Goal: Task Accomplishment & Management: Manage account settings

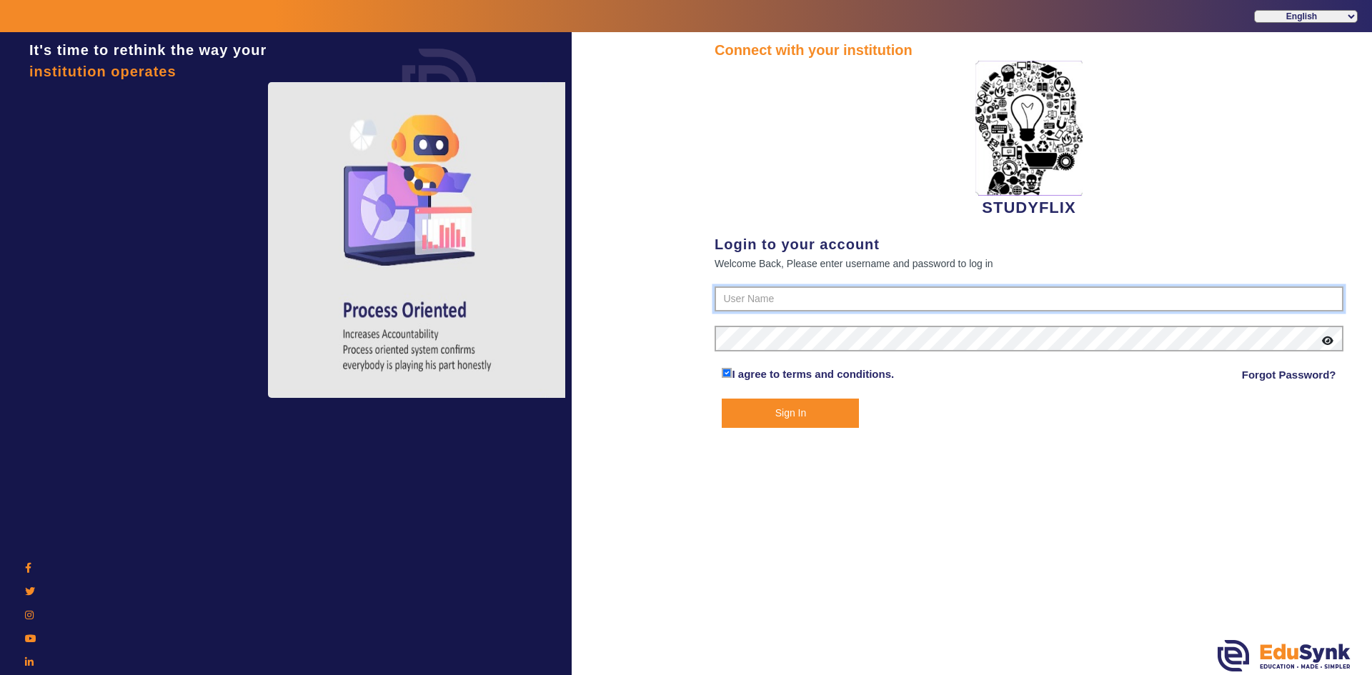
type input "6354922771"
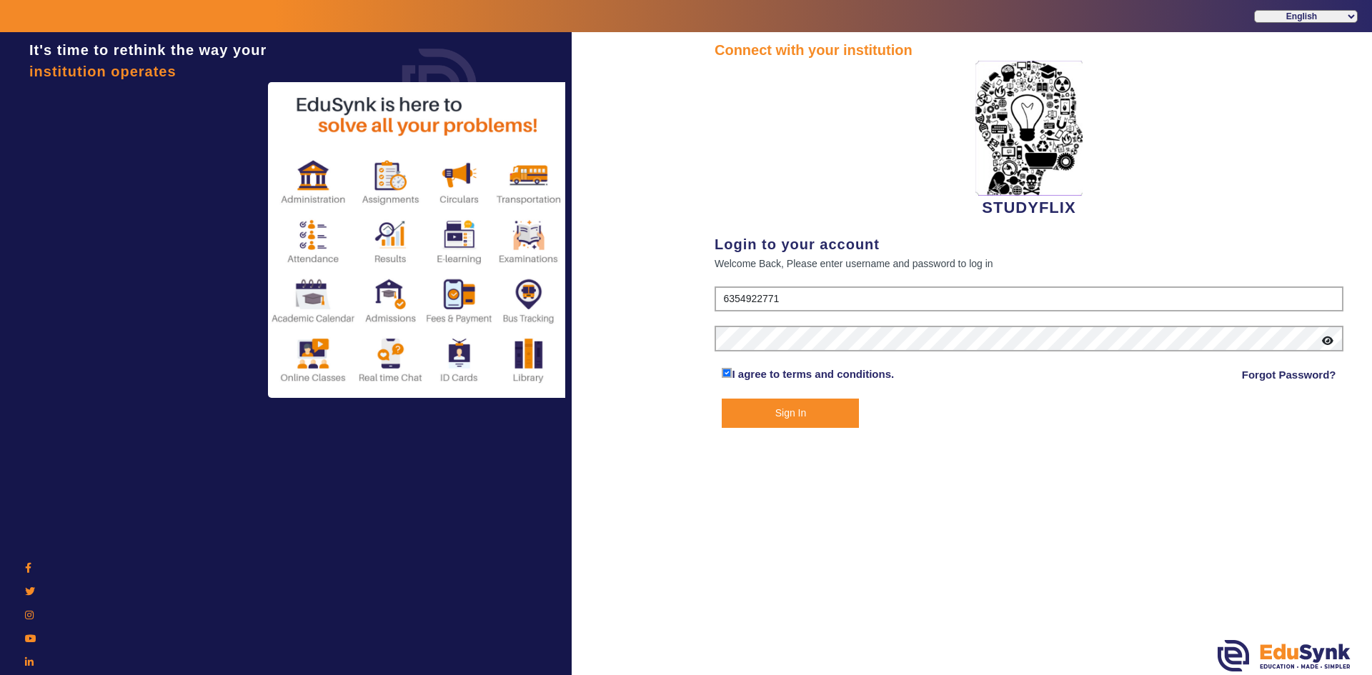
click at [775, 416] on button "Sign In" at bounding box center [789, 413] width 137 height 29
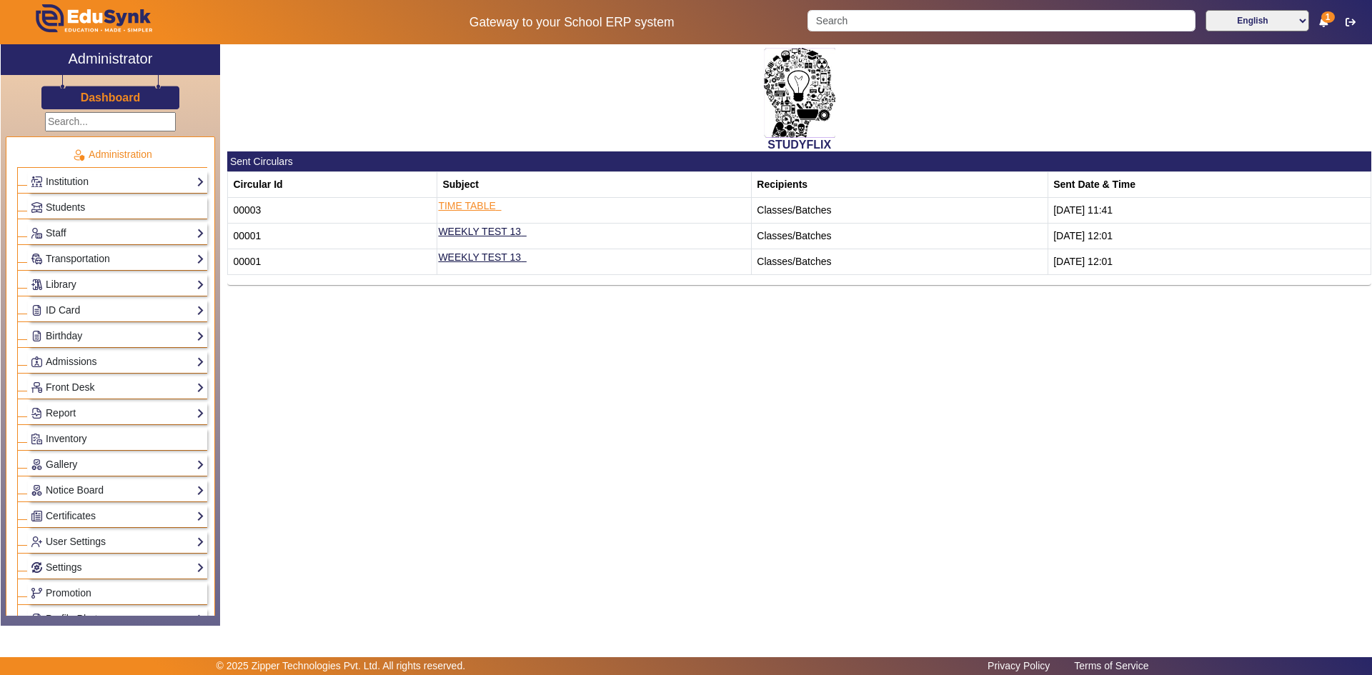
click at [486, 205] on link "TIME TABLE" at bounding box center [466, 205] width 57 height 11
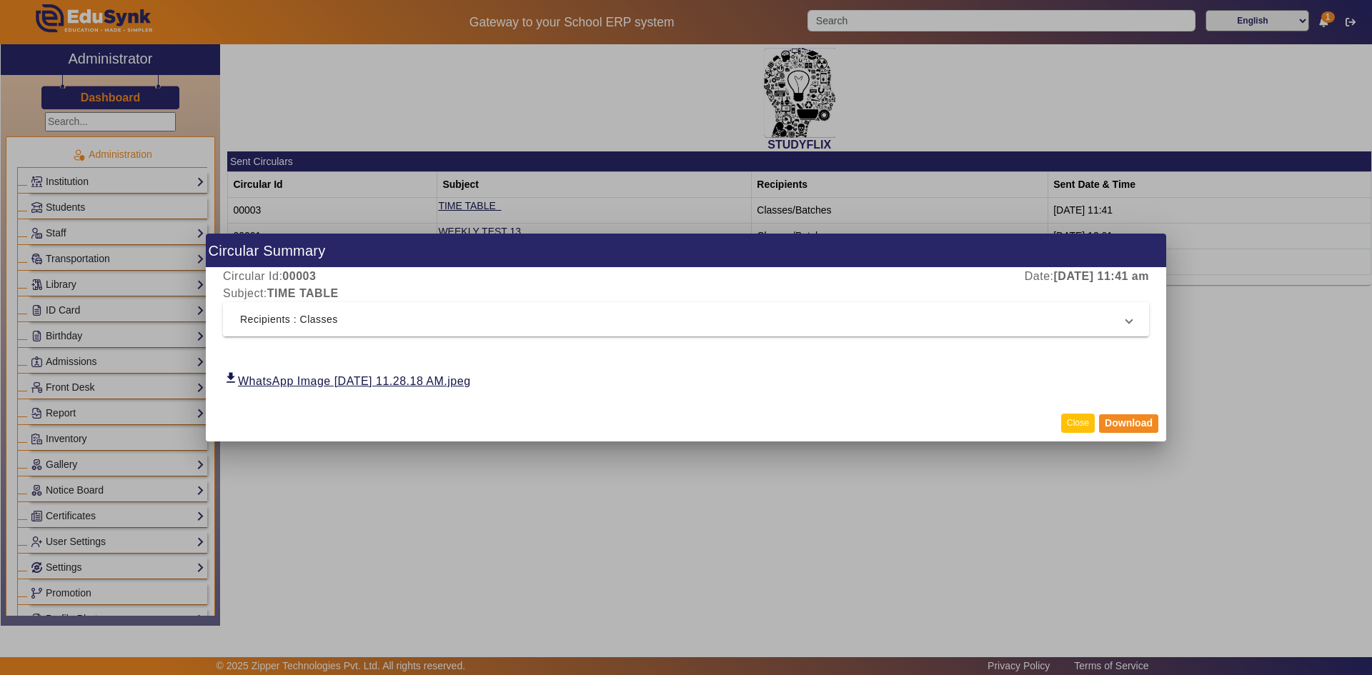
click at [1082, 424] on button "Close" at bounding box center [1078, 423] width 34 height 19
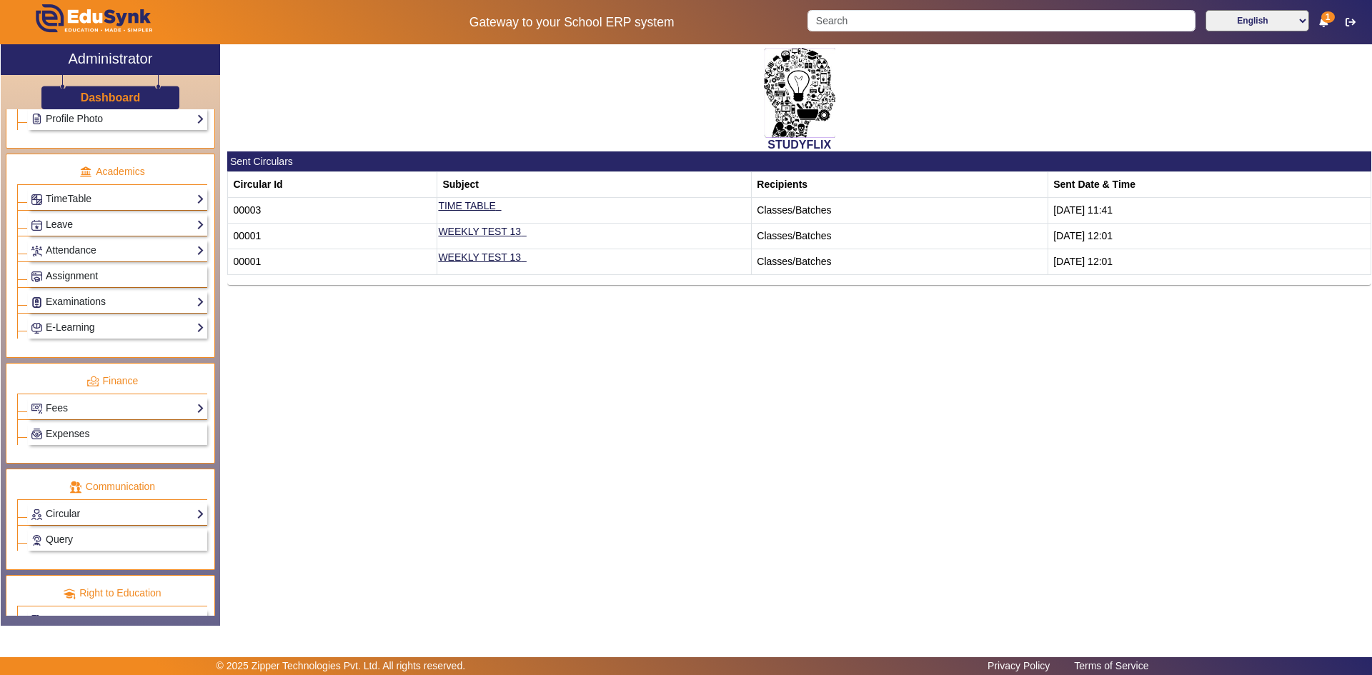
scroll to position [534, 0]
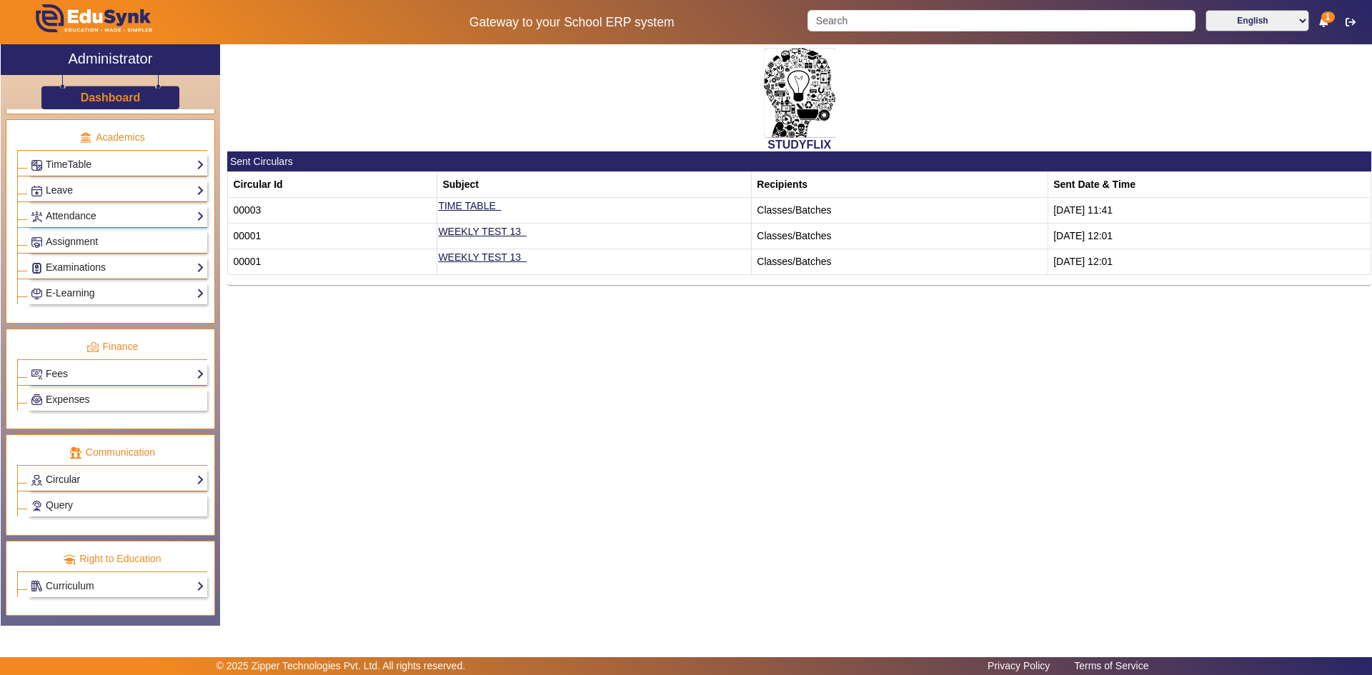
click at [77, 478] on link "Circular" at bounding box center [118, 479] width 174 height 16
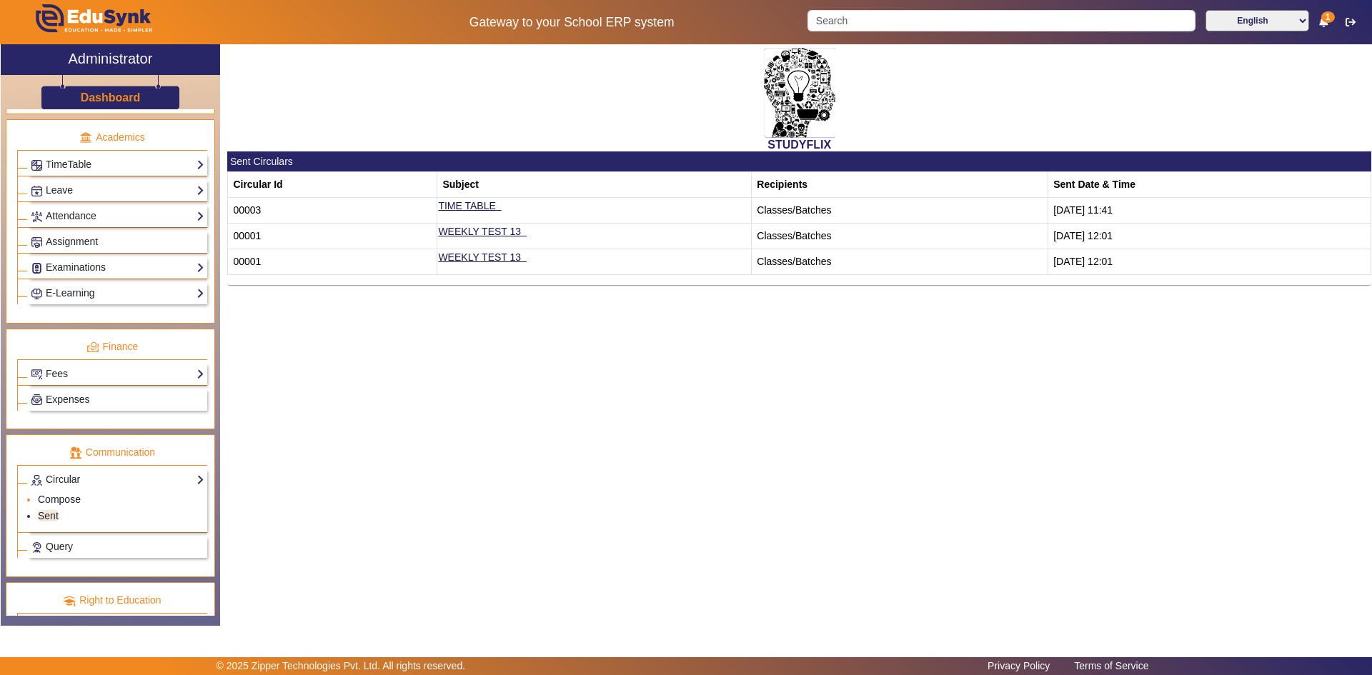
click at [71, 502] on link "Compose" at bounding box center [59, 499] width 43 height 11
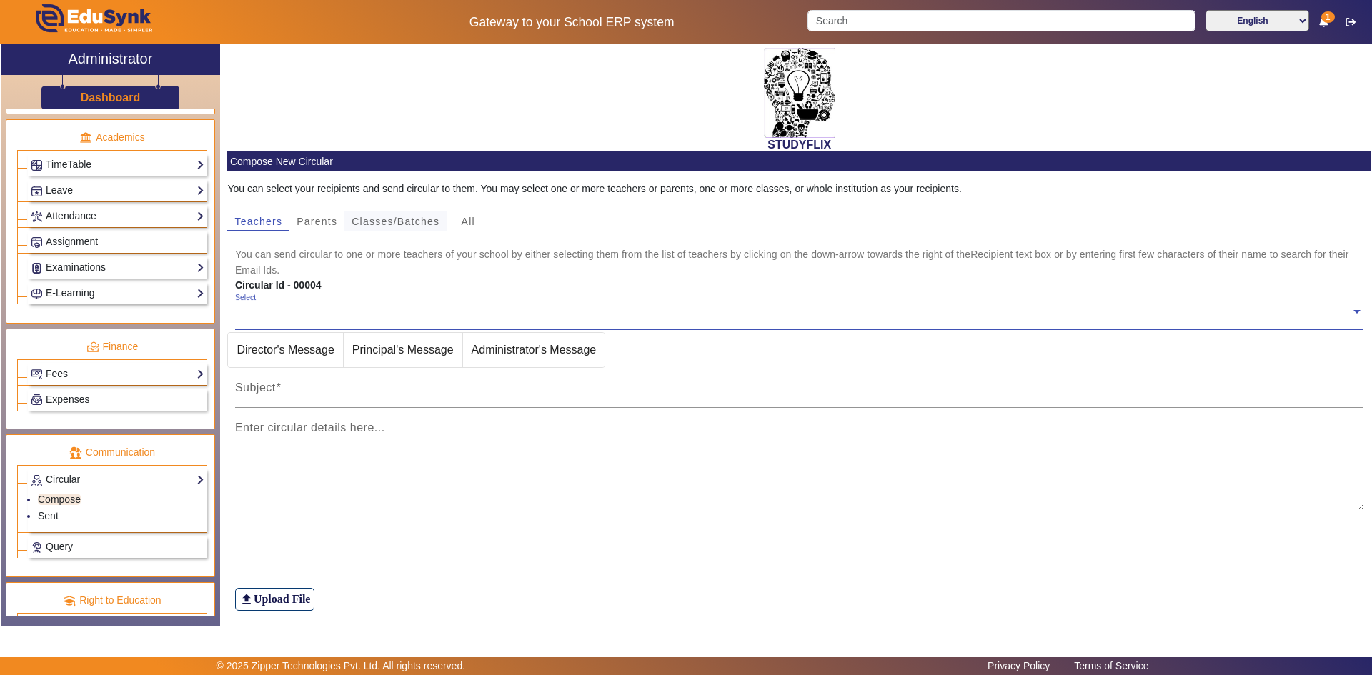
click at [371, 220] on span "Classes/Batches" at bounding box center [395, 221] width 88 height 10
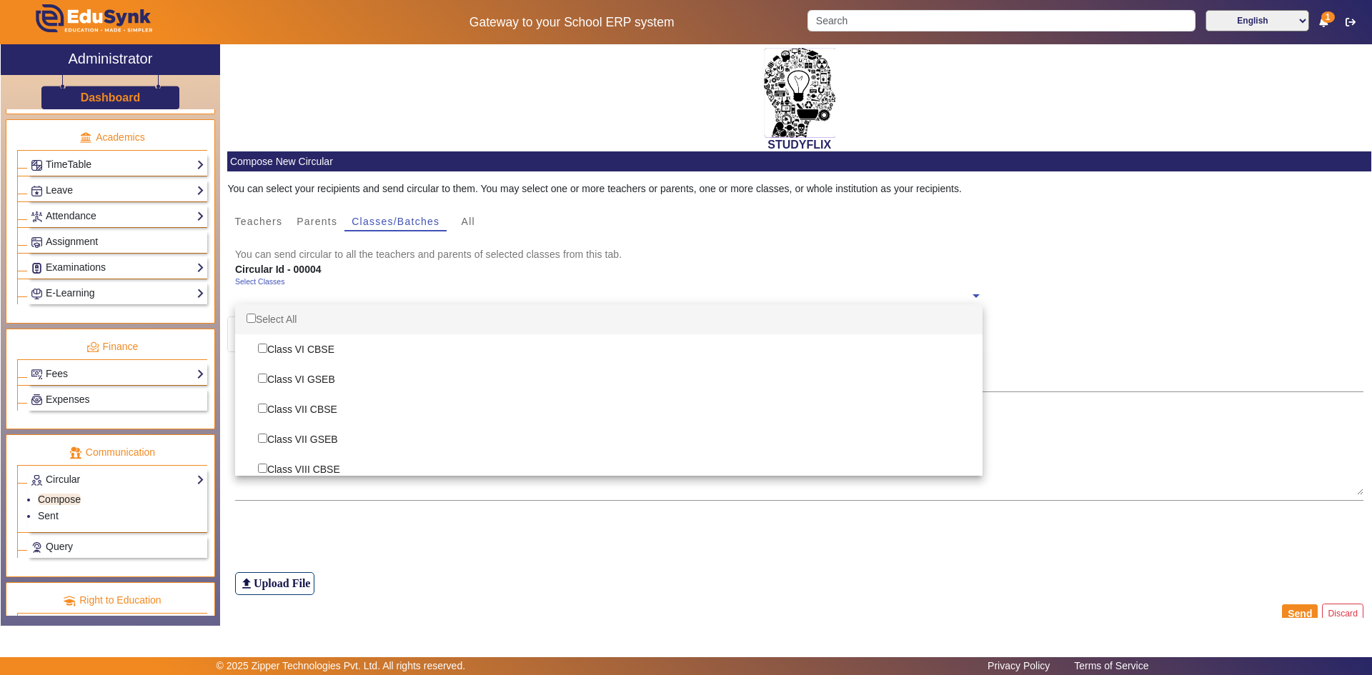
click at [279, 295] on input "text" at bounding box center [602, 296] width 734 height 14
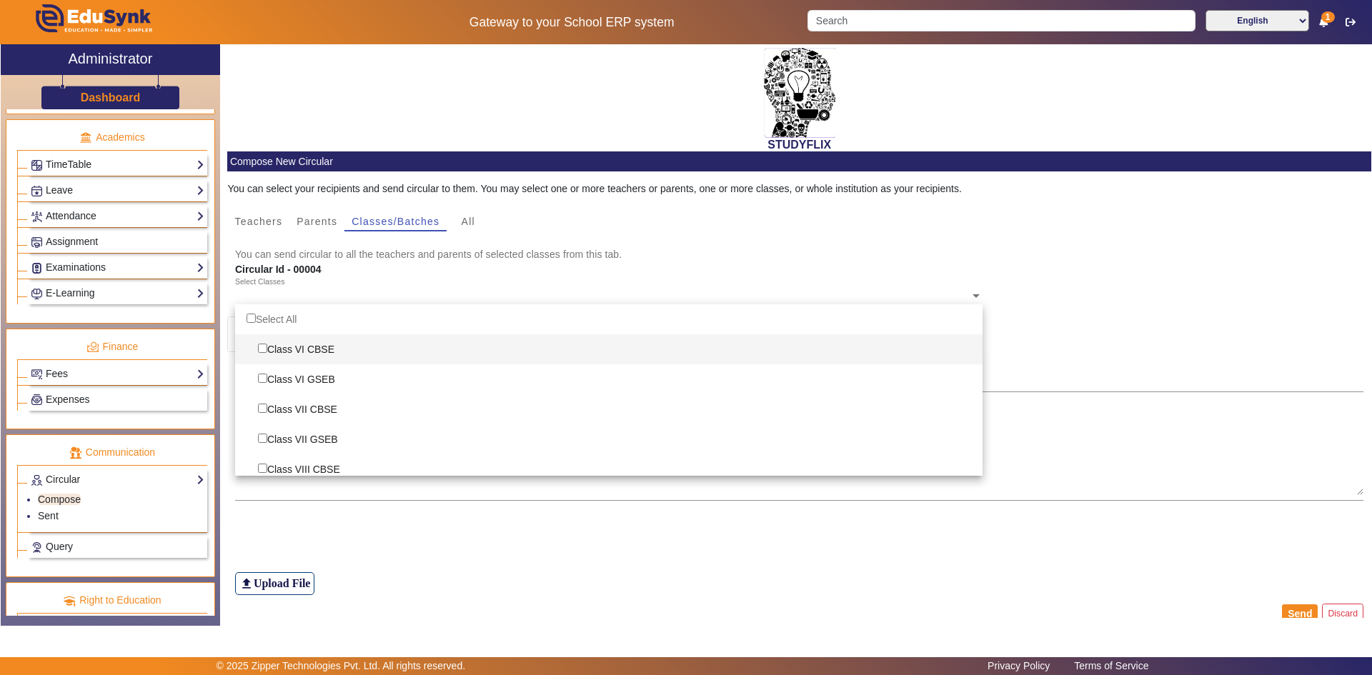
click at [266, 347] on input "Options List" at bounding box center [262, 348] width 9 height 9
checkbox input "true"
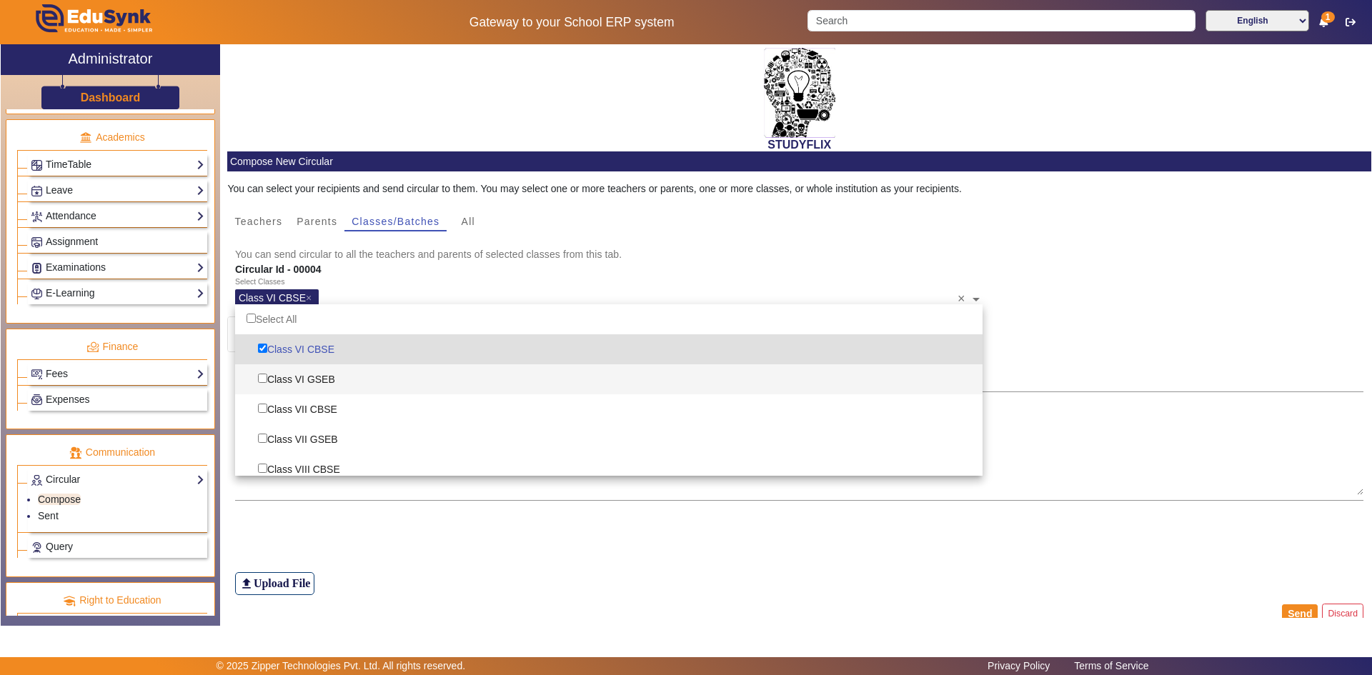
click at [271, 377] on div "Class VI GSEB" at bounding box center [608, 379] width 747 height 30
checkbox input "true"
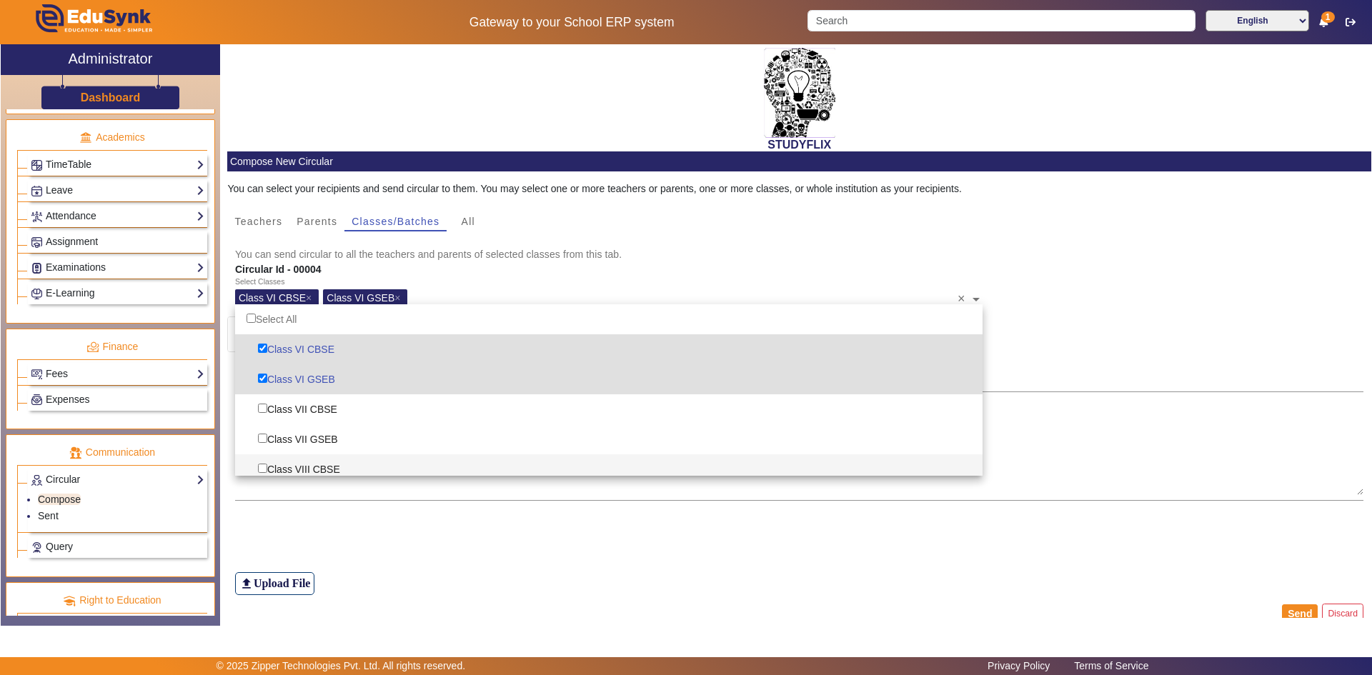
click at [771, 566] on div "file_upload Upload File" at bounding box center [799, 555] width 1129 height 79
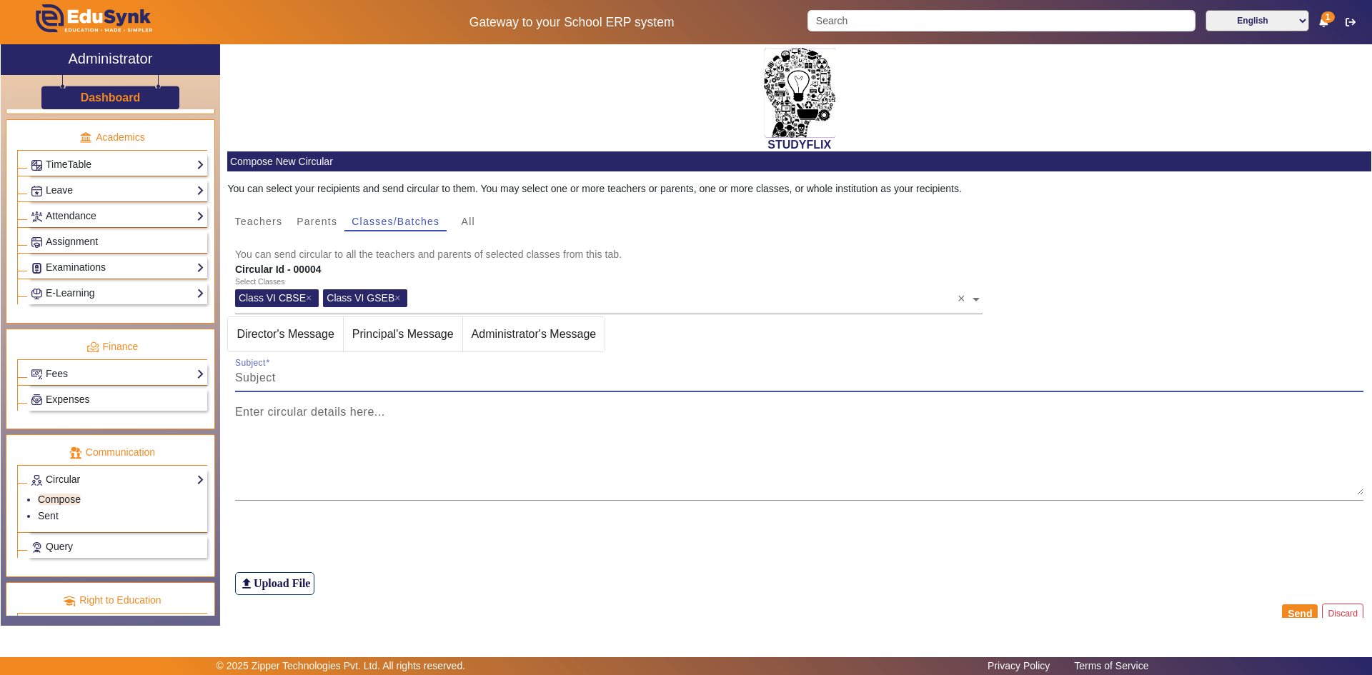
click at [353, 372] on input "Subject" at bounding box center [799, 377] width 1129 height 17
type input "TIME TABLE"
click at [299, 417] on mat-label "Enter circular details here..." at bounding box center [310, 412] width 150 height 12
click at [299, 417] on textarea "Enter circular details here..." at bounding box center [799, 452] width 1129 height 86
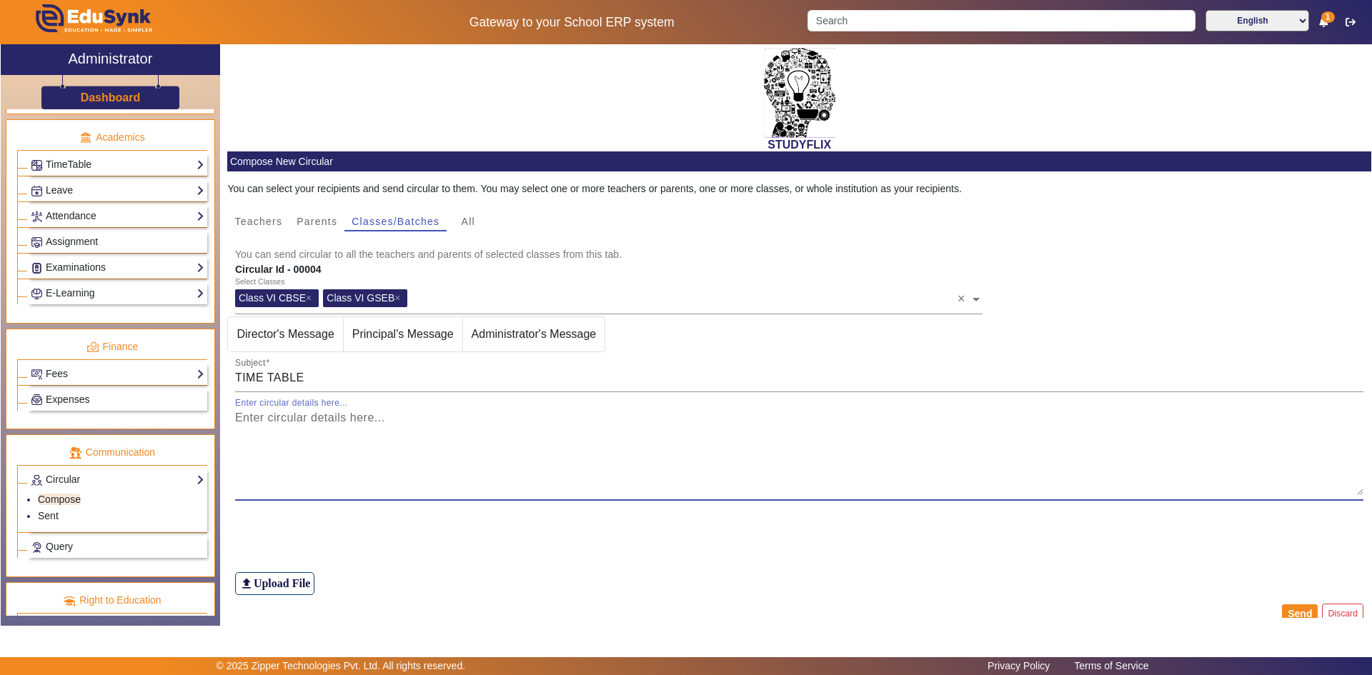
paste textarea "Dear Students, Please note today’s class schedule: Class: 6th Date: 23-08-2025 …"
click at [279, 484] on textarea "Dear Students, Please note today’s class schedule: Class: 6th Date: 23-08-2025 …" at bounding box center [799, 452] width 1129 height 86
click at [292, 452] on textarea "Dear Students, Please note today’s class schedule: Class: 6th Date: 23-08-2025 …" at bounding box center [799, 452] width 1129 height 86
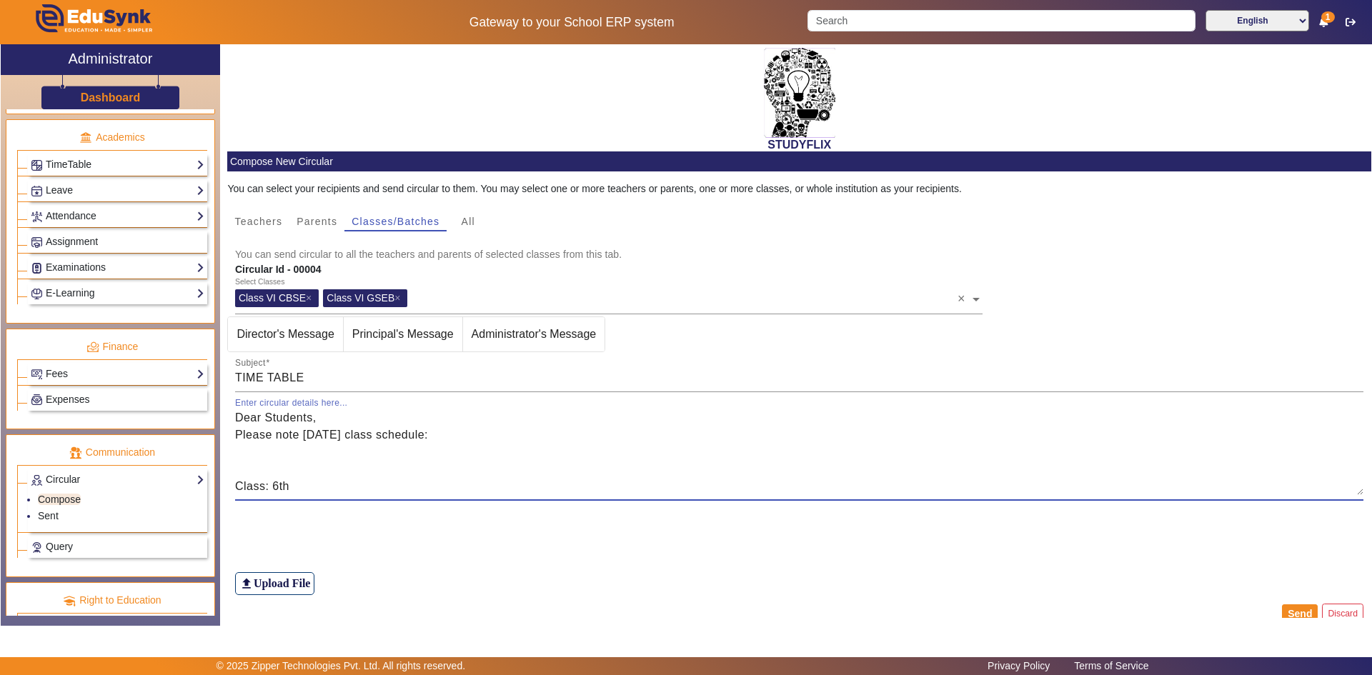
click at [248, 446] on textarea "Dear Students, Please note today’s class schedule: Class: 6th Date: 23-08-2025 …" at bounding box center [799, 452] width 1129 height 86
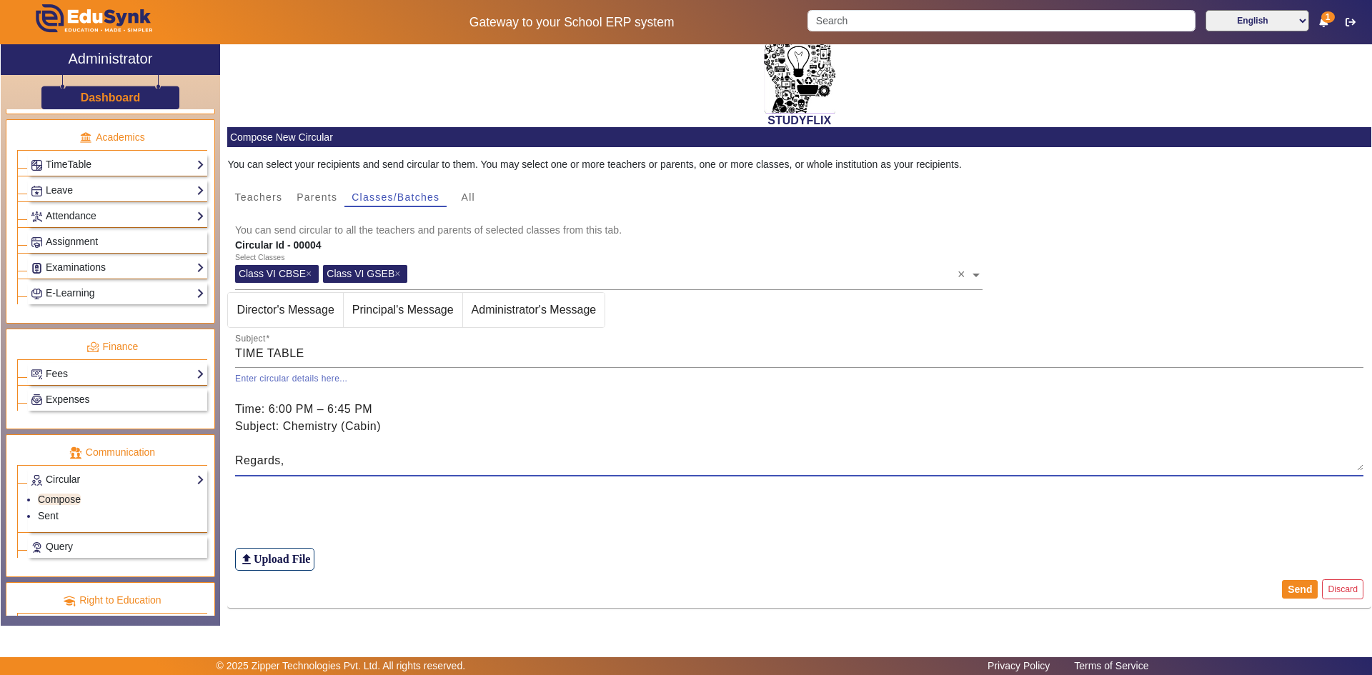
scroll to position [223, 0]
type textarea "Dear Students, Please note today’s class schedule: Date:- 23-08-2025 Class: 6th…"
click at [1292, 586] on button "Send" at bounding box center [1300, 589] width 36 height 19
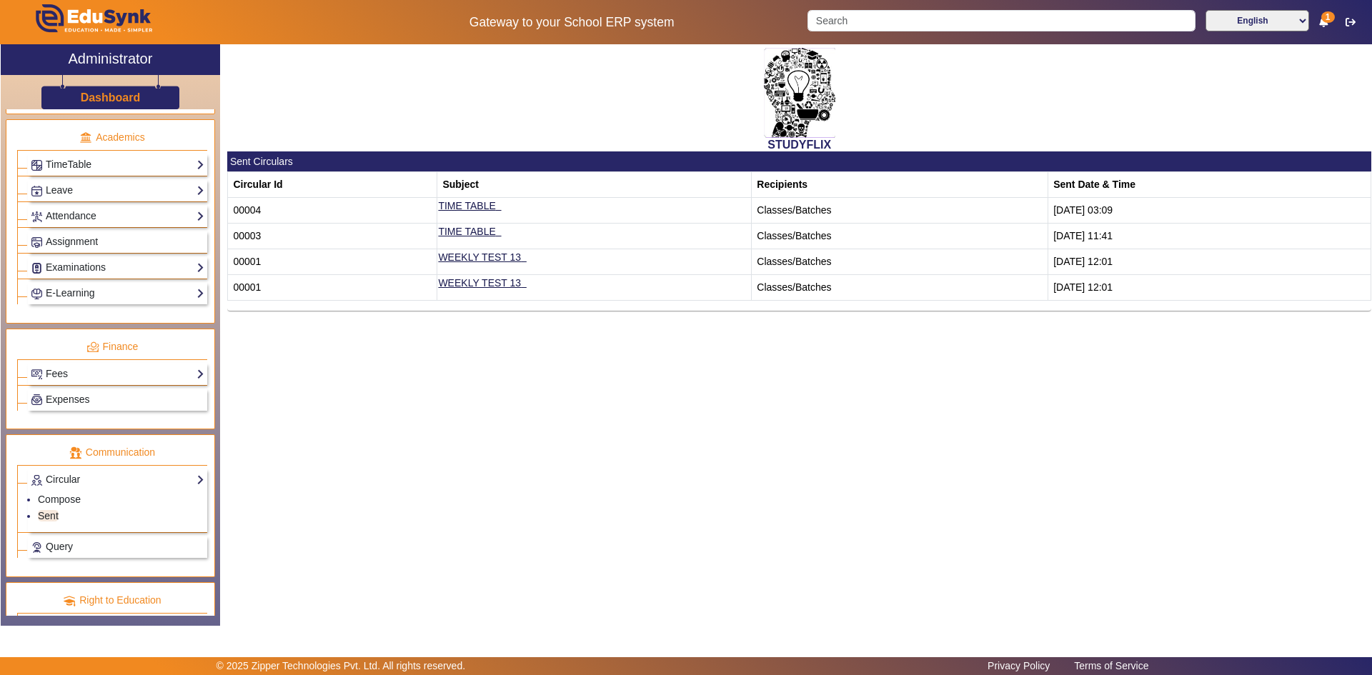
click at [1057, 210] on td "23/08/2025 03:09" at bounding box center [1209, 211] width 323 height 26
click at [889, 224] on td "Classes/Batches" at bounding box center [899, 237] width 296 height 26
click at [884, 219] on td "Classes/Batches" at bounding box center [899, 211] width 296 height 26
click at [451, 202] on link "TIME TABLE" at bounding box center [466, 205] width 57 height 11
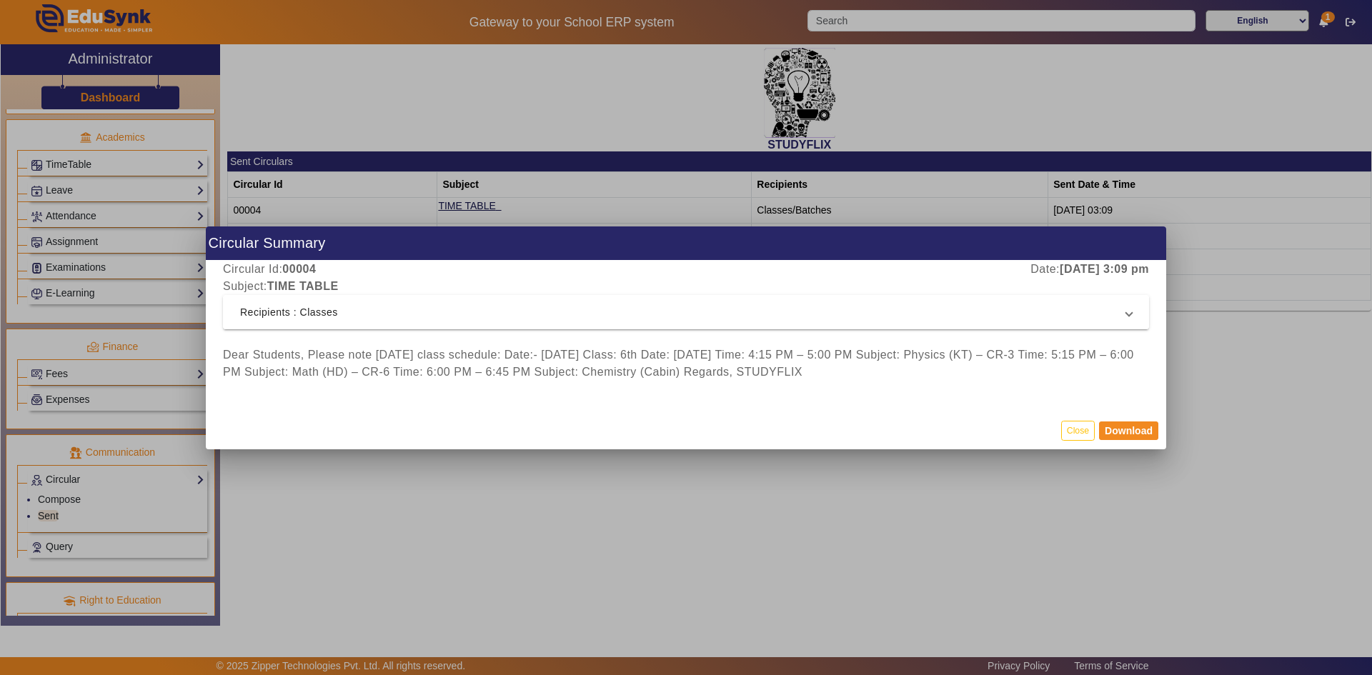
click at [1124, 319] on span "Recipients : Classes" at bounding box center [683, 312] width 886 height 17
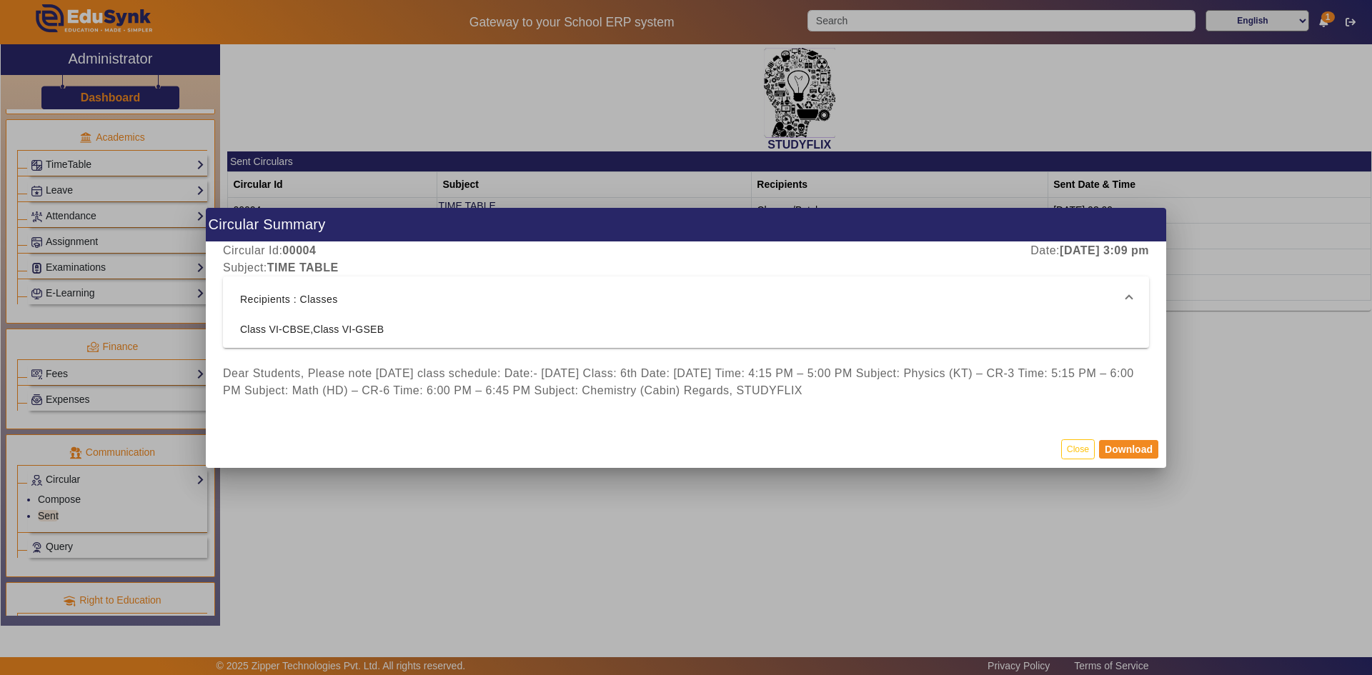
click at [597, 342] on div "Class VI-CBSE,Class VI-GSEB" at bounding box center [686, 335] width 926 height 26
click at [599, 397] on div "Dear Students, Please note today’s class schedule: Date:- 23-08-2025 Class: 6th…" at bounding box center [686, 382] width 926 height 34
click at [596, 374] on div "Dear Students, Please note today’s class schedule: Date:- 23-08-2025 Class: 6th…" at bounding box center [686, 382] width 926 height 34
click at [617, 398] on div "Dear Students, Please note today’s class schedule: Date:- 23-08-2025 Class: 6th…" at bounding box center [686, 382] width 926 height 34
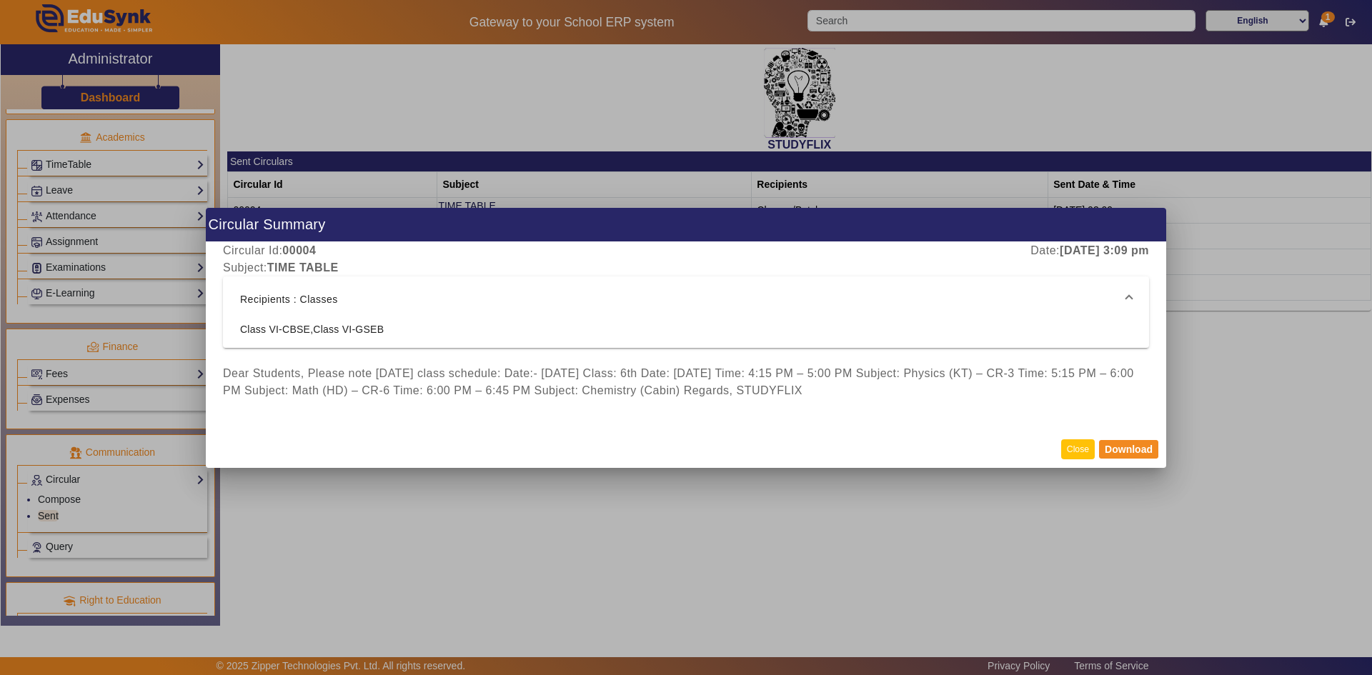
click at [1077, 452] on button "Close" at bounding box center [1078, 448] width 34 height 19
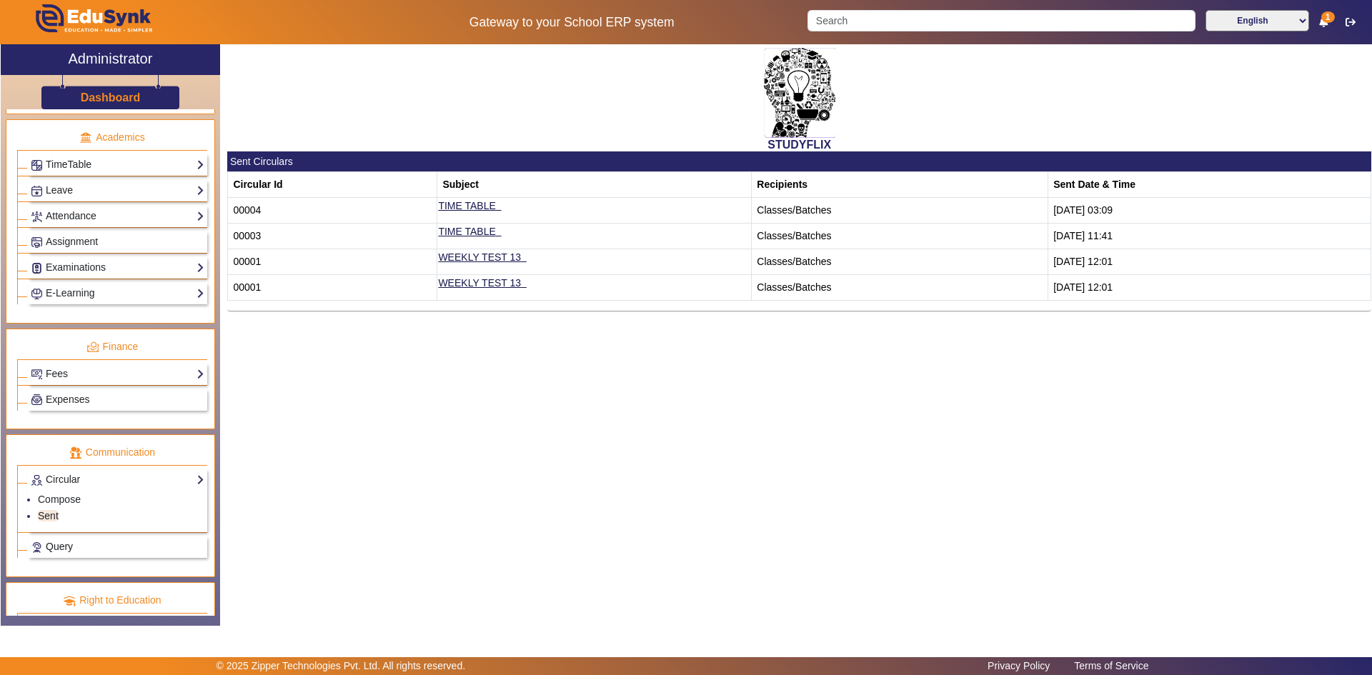
click at [49, 551] on span "Query" at bounding box center [59, 546] width 27 height 11
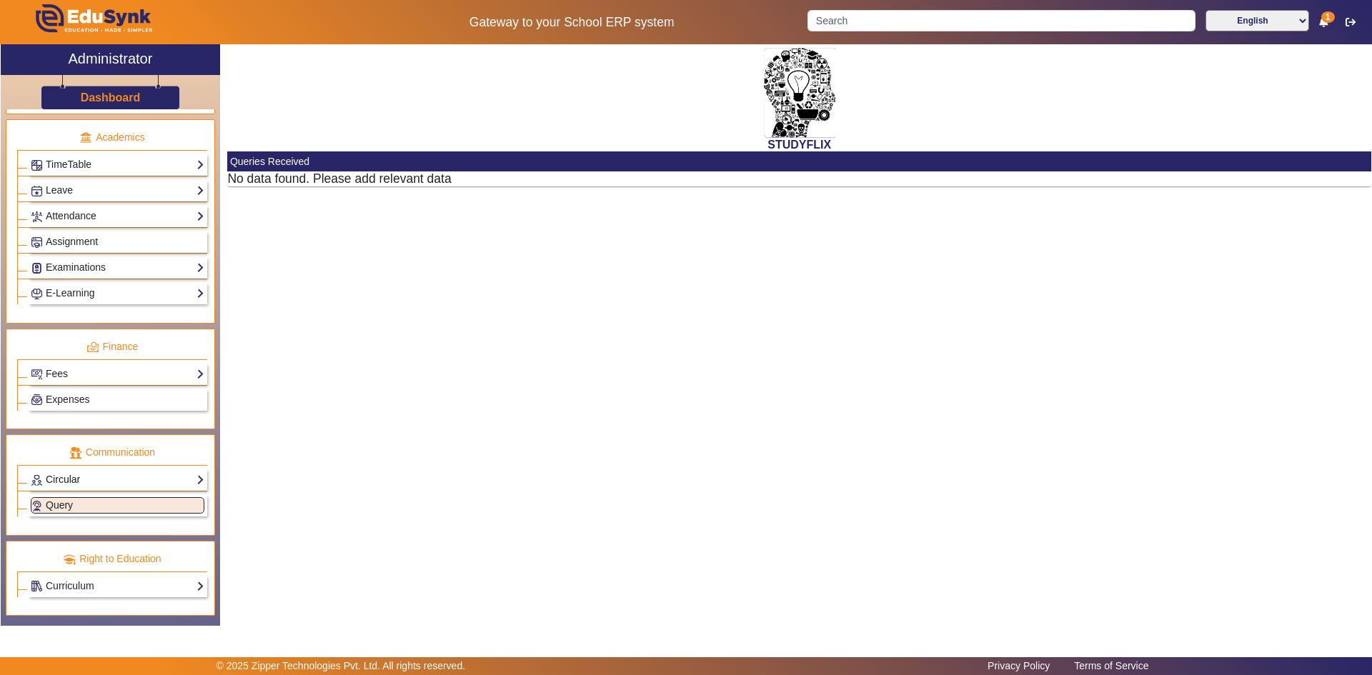
click at [74, 474] on link "Circular" at bounding box center [118, 479] width 174 height 16
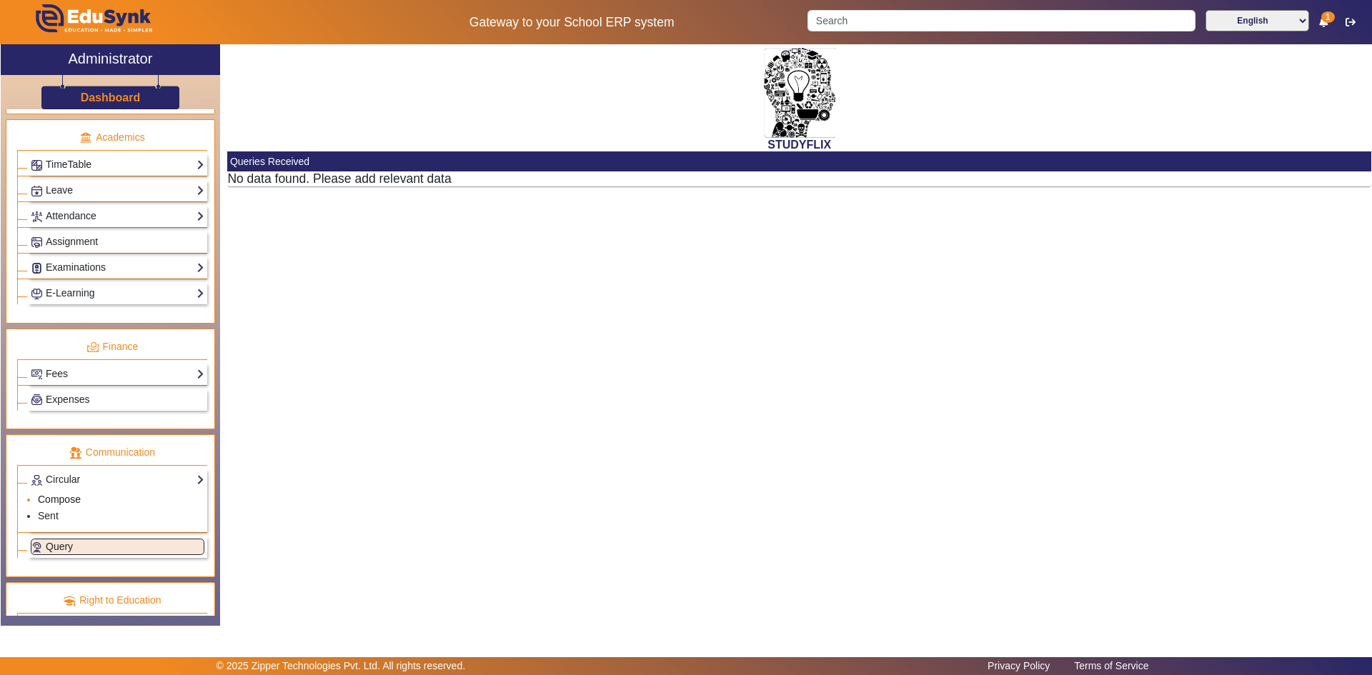
click at [48, 497] on link "Compose" at bounding box center [59, 499] width 43 height 11
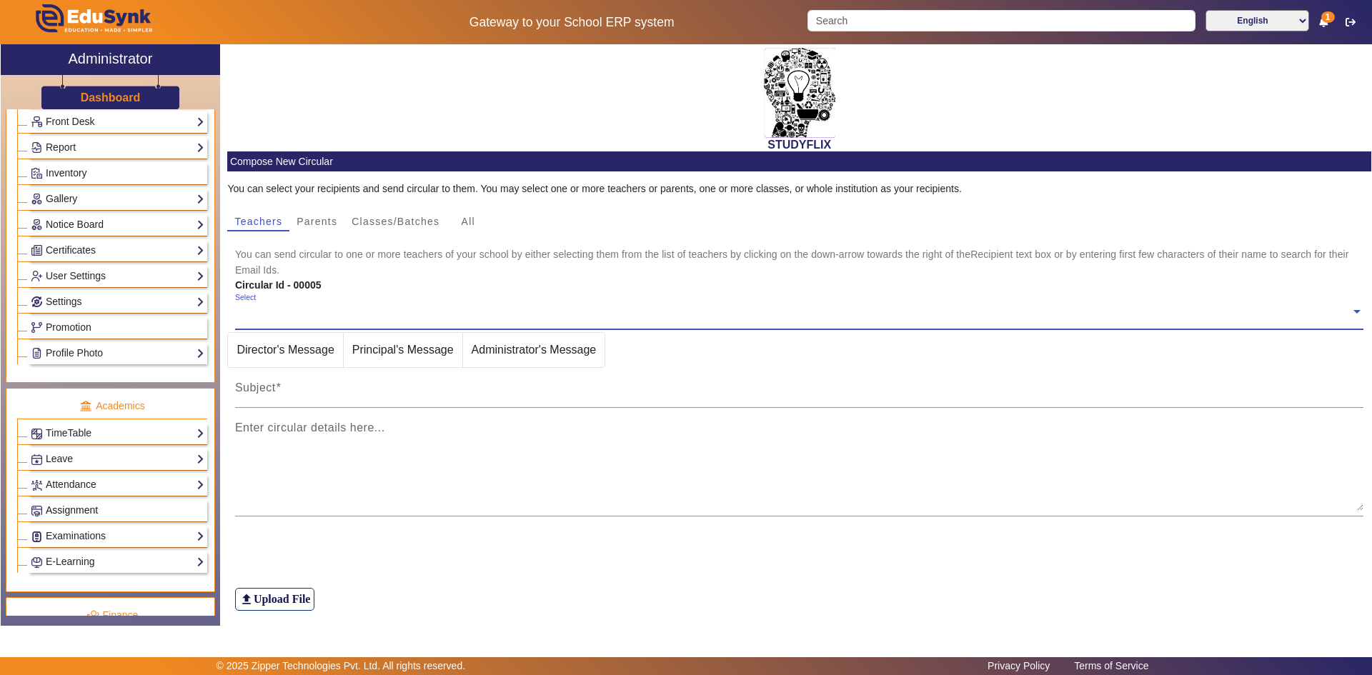
scroll to position [290, 0]
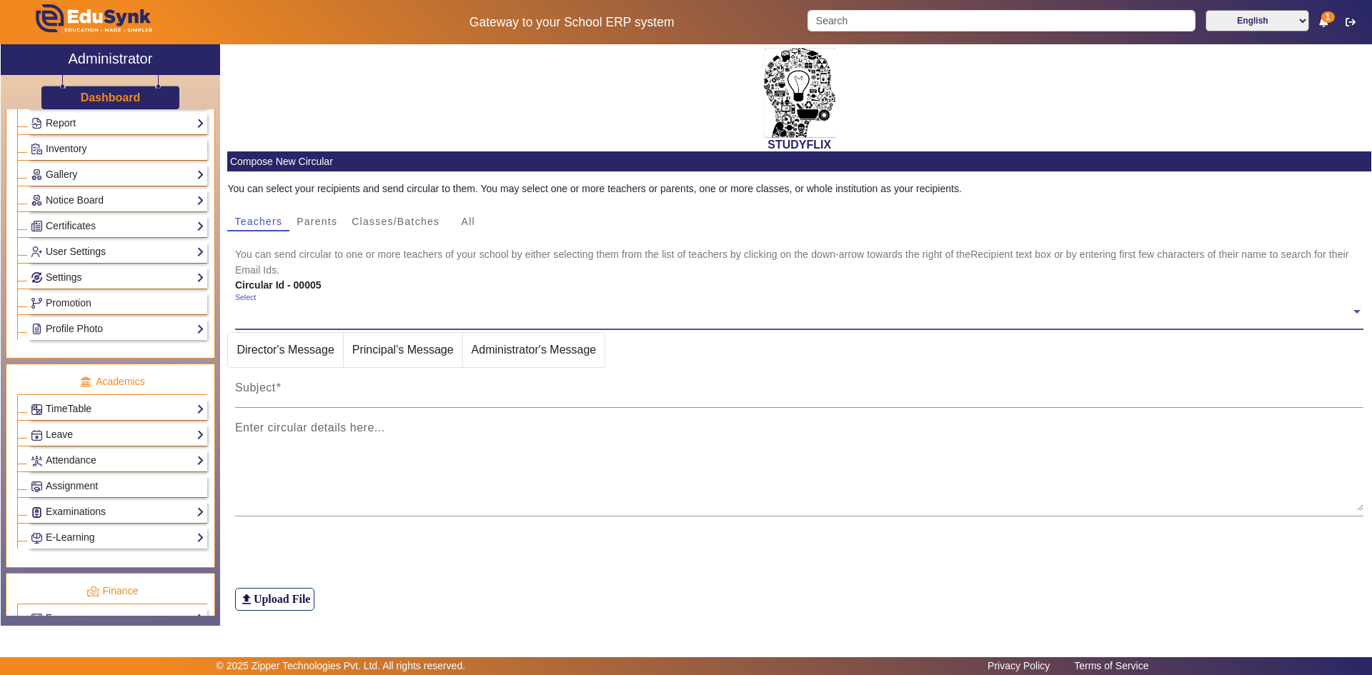
click at [65, 414] on link "TimeTable" at bounding box center [118, 409] width 174 height 16
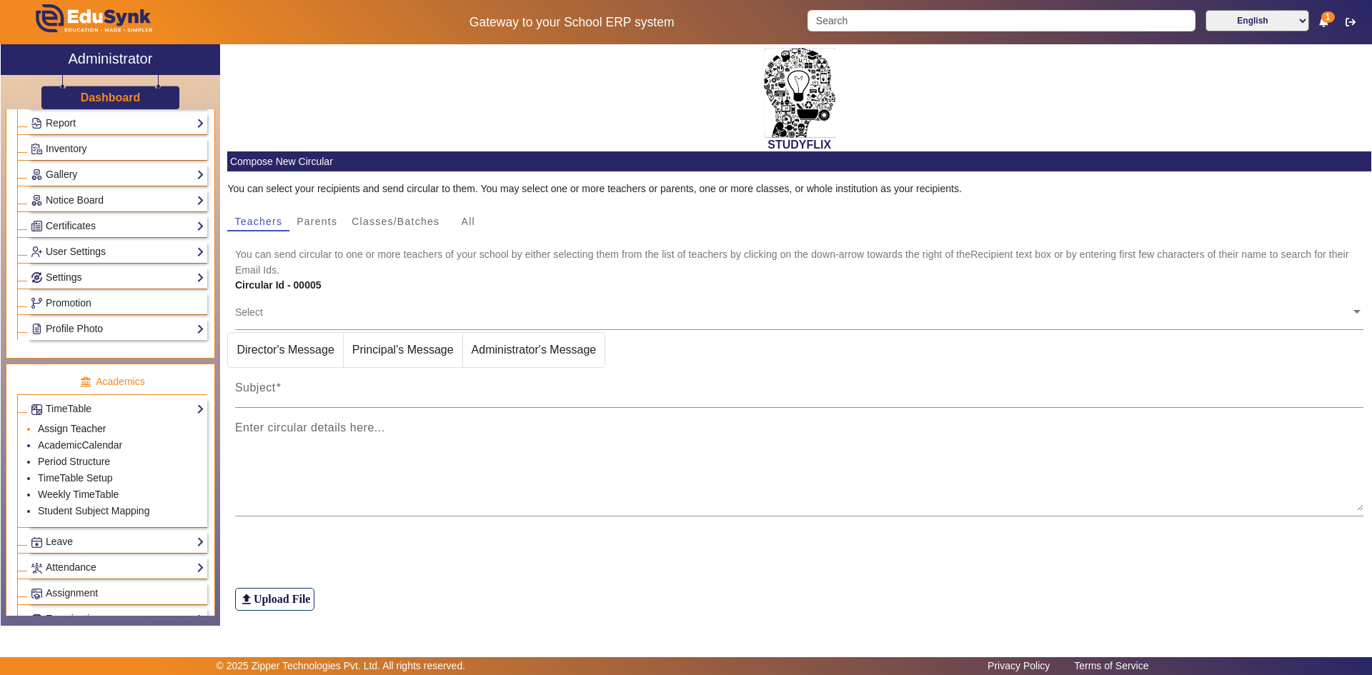
click at [68, 425] on link "Assign Teacher" at bounding box center [72, 428] width 68 height 11
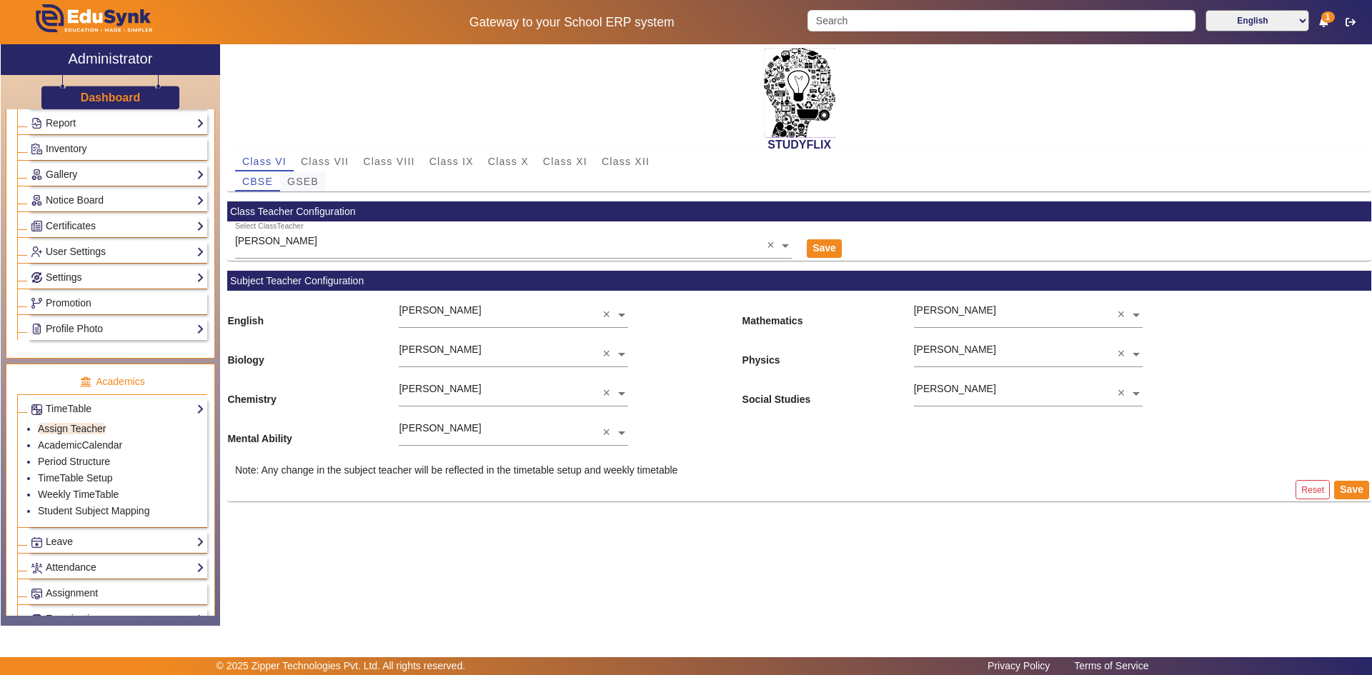
click at [306, 181] on span "GSEB" at bounding box center [302, 181] width 31 height 10
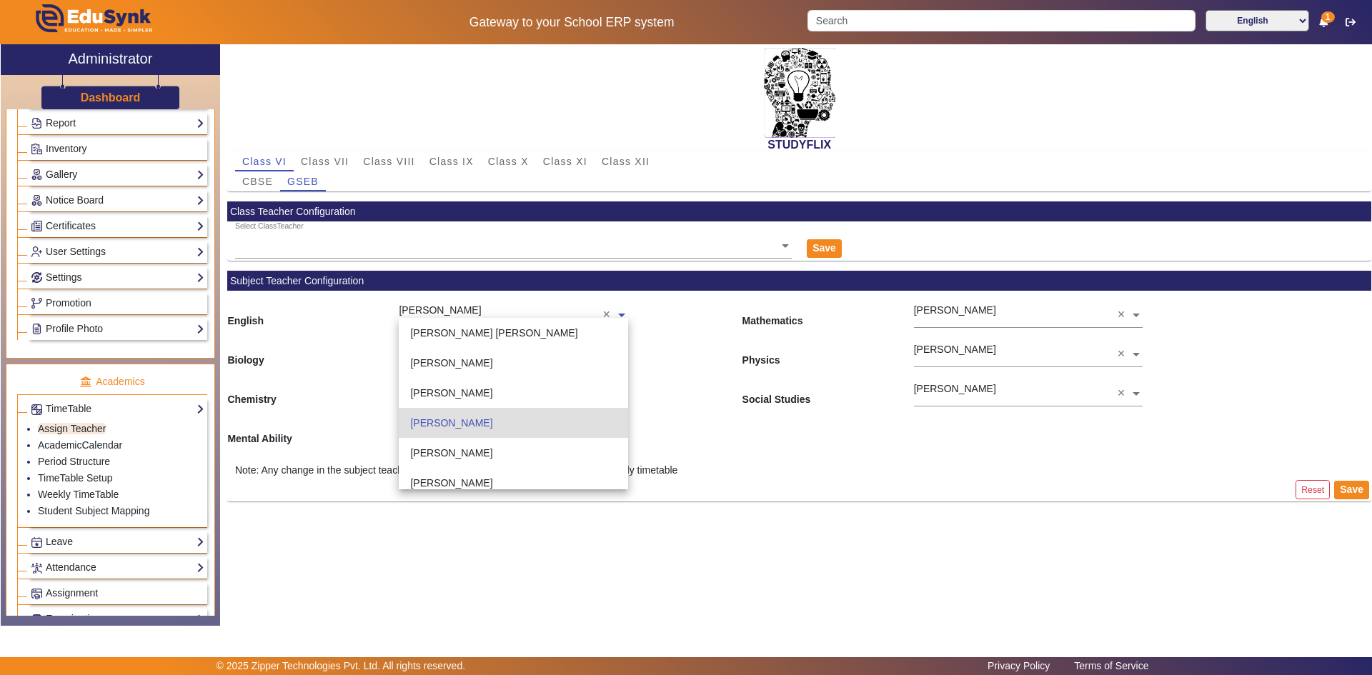
click at [463, 312] on input "text" at bounding box center [513, 315] width 229 height 15
click at [459, 389] on span "PUSPANJALI KHATTRI" at bounding box center [451, 392] width 82 height 11
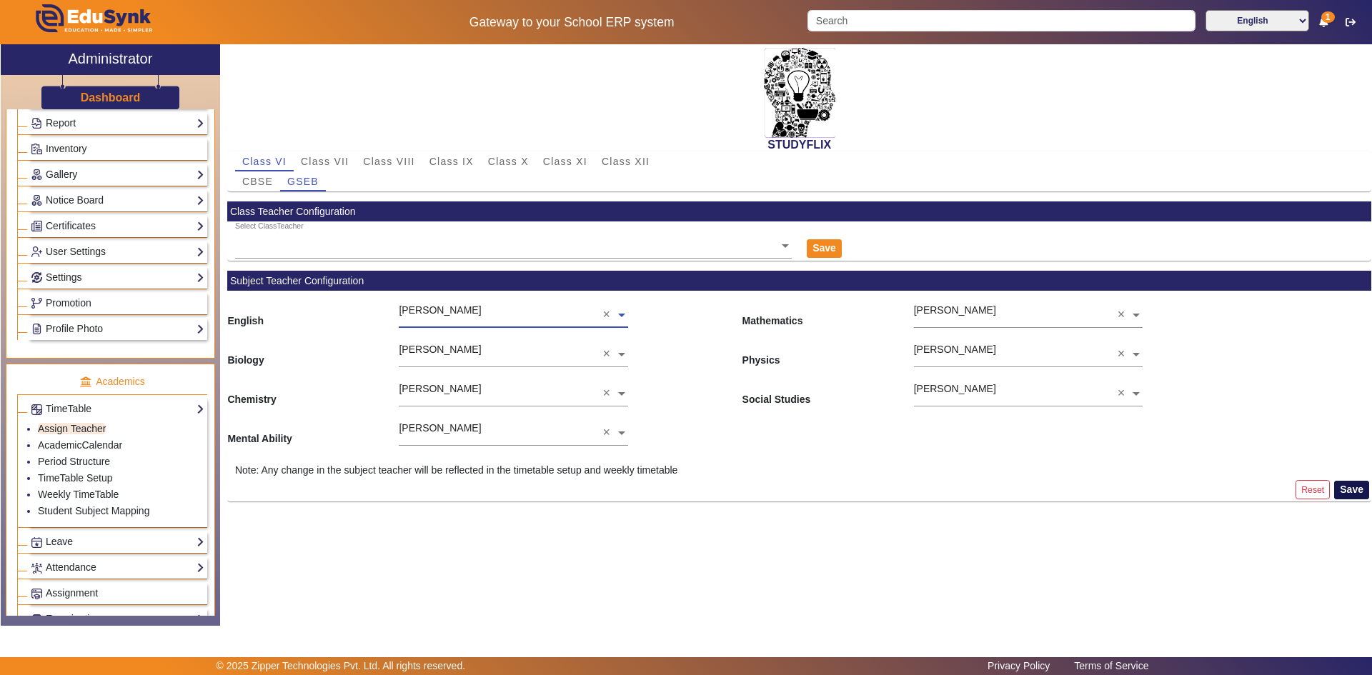
click at [1365, 493] on button "Save" at bounding box center [1351, 490] width 35 height 19
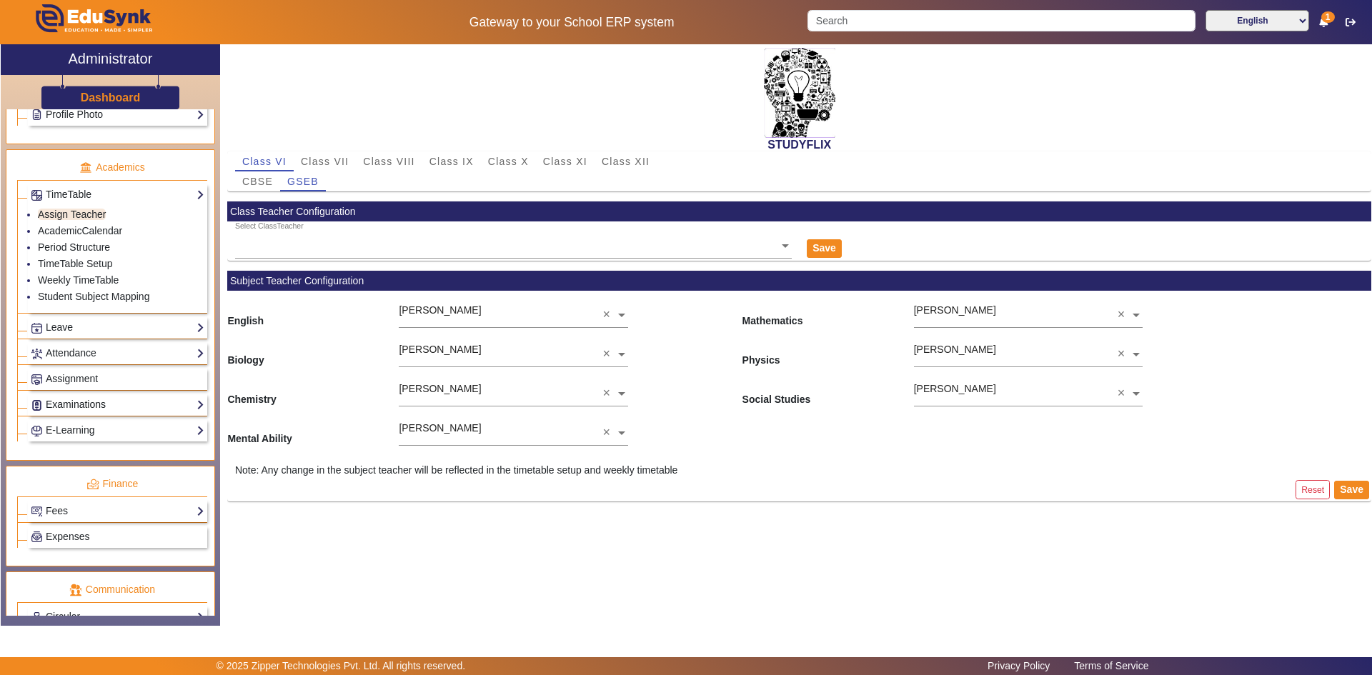
scroll to position [641, 0]
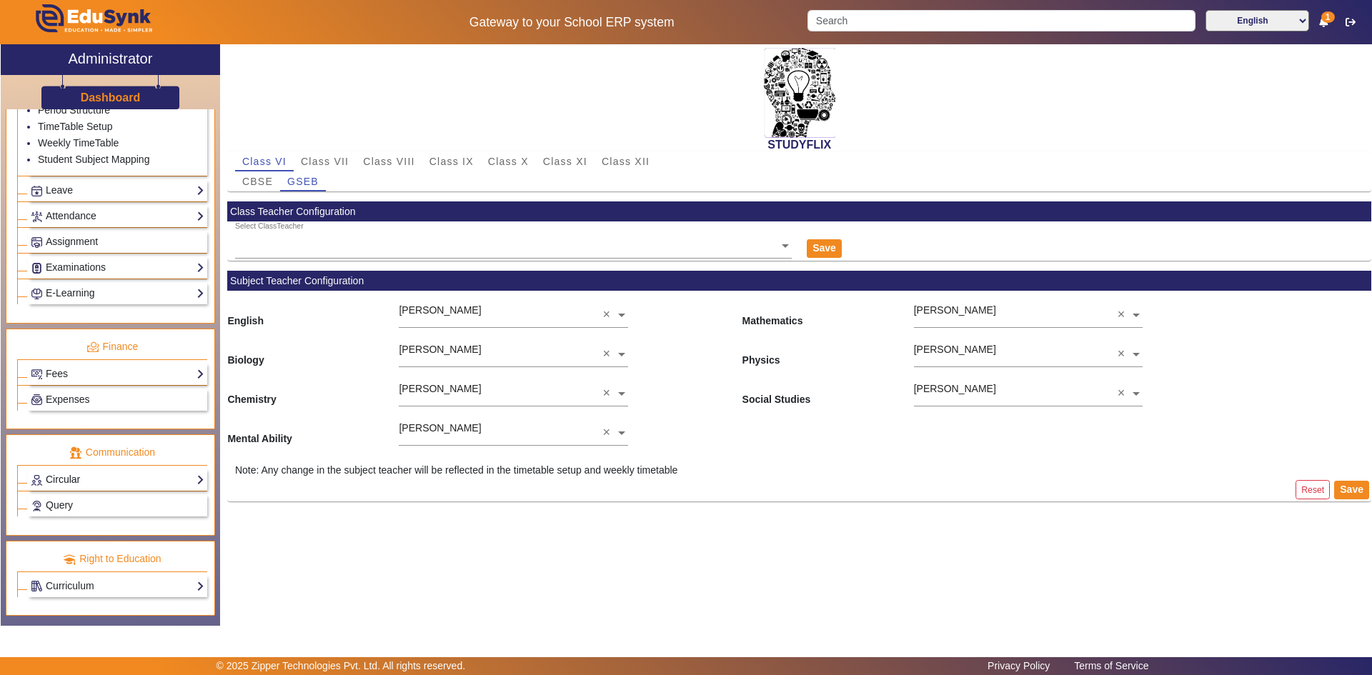
click at [67, 479] on link "Circular" at bounding box center [118, 479] width 174 height 16
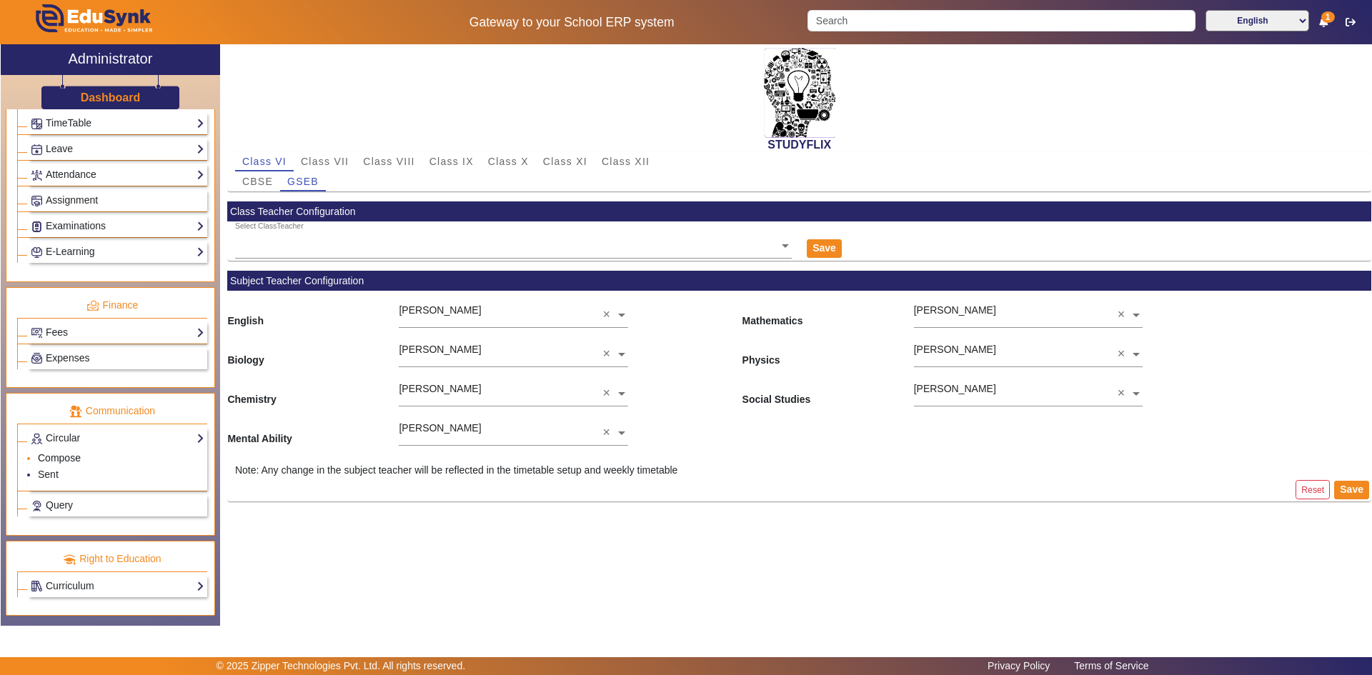
click at [61, 458] on link "Compose" at bounding box center [59, 457] width 43 height 11
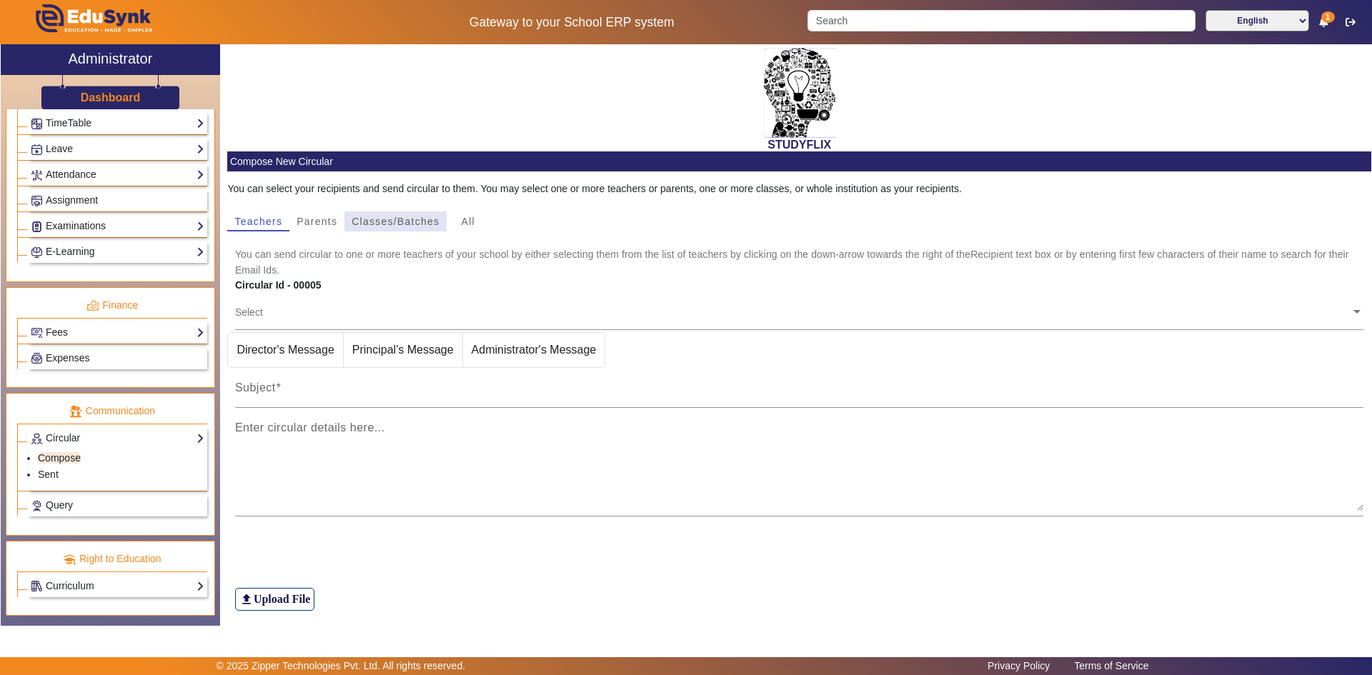
click at [363, 223] on span "Classes/Batches" at bounding box center [395, 221] width 88 height 10
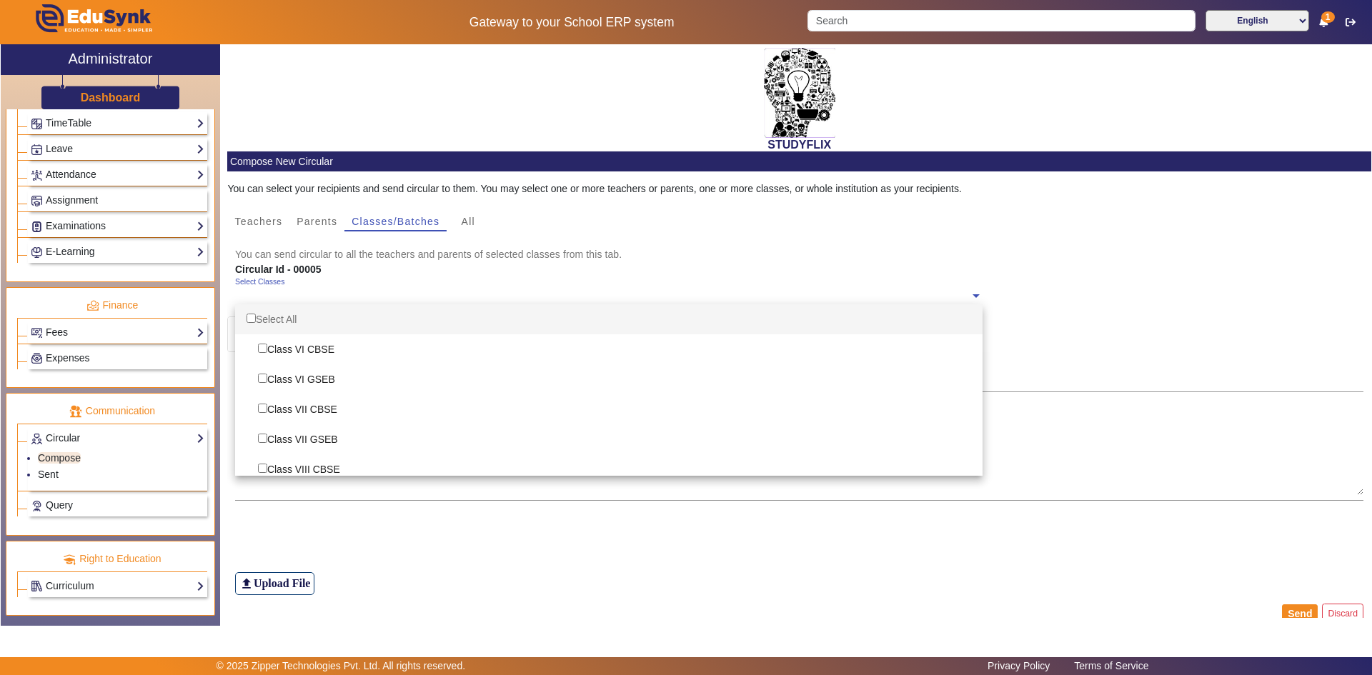
click at [269, 306] on ng-select "Select Classes Select All Class VI CBSE Class VI GSEB Class VII CBSE Class VII …" at bounding box center [608, 296] width 747 height 39
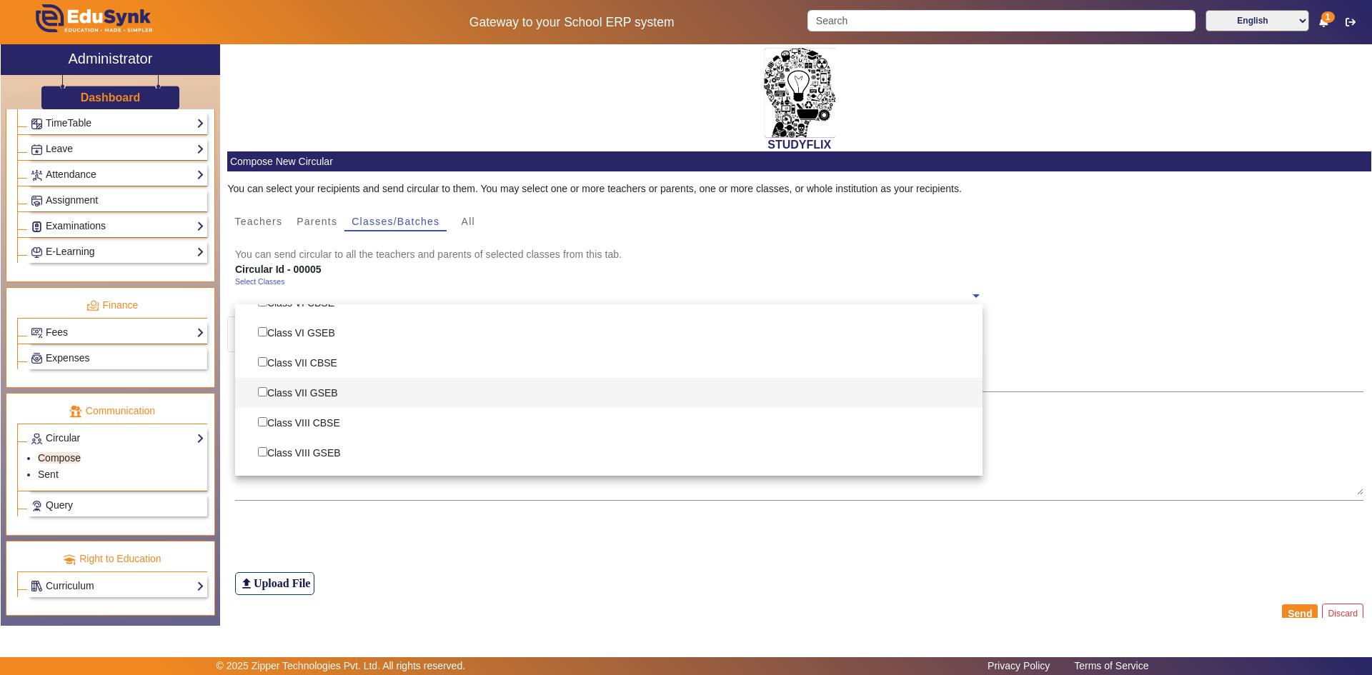
scroll to position [71, 0]
click at [336, 400] on div "Class VIII CBSE" at bounding box center [608, 398] width 747 height 30
checkbox input "true"
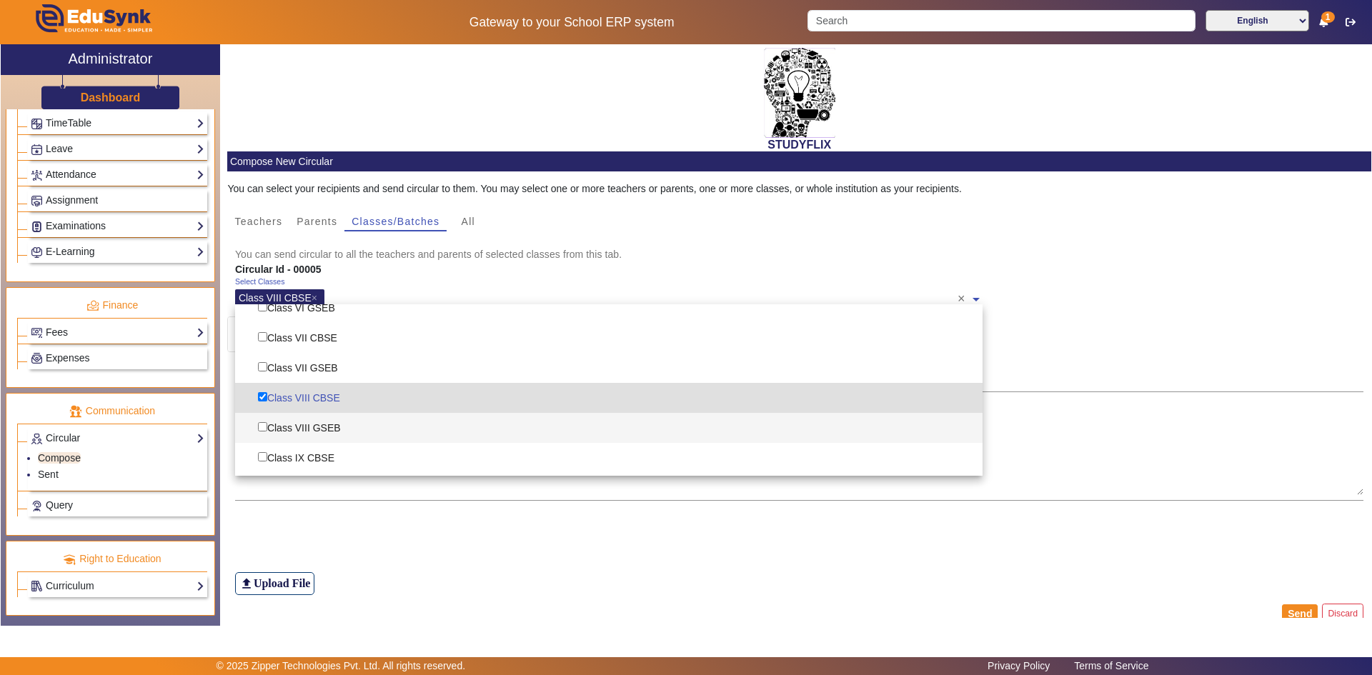
click at [333, 428] on div "Class VIII GSEB" at bounding box center [608, 428] width 747 height 30
checkbox input "true"
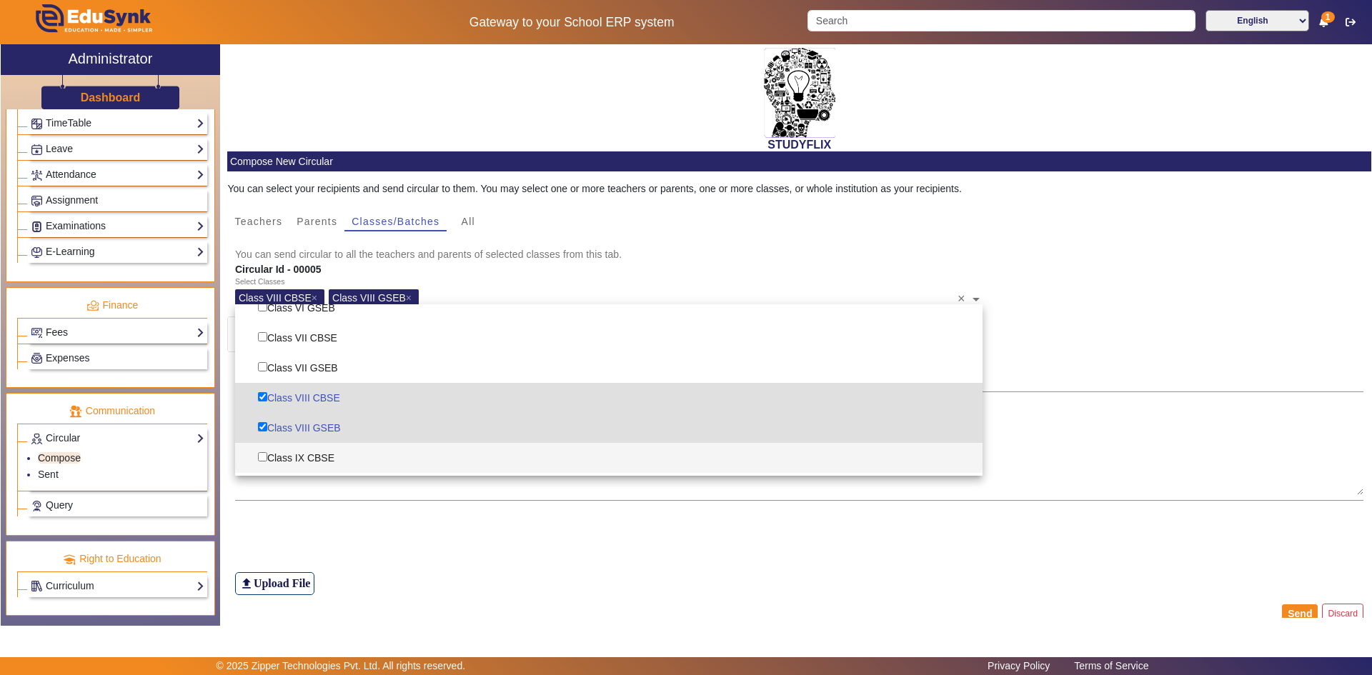
click at [469, 540] on div "file_upload Upload File" at bounding box center [799, 555] width 1129 height 79
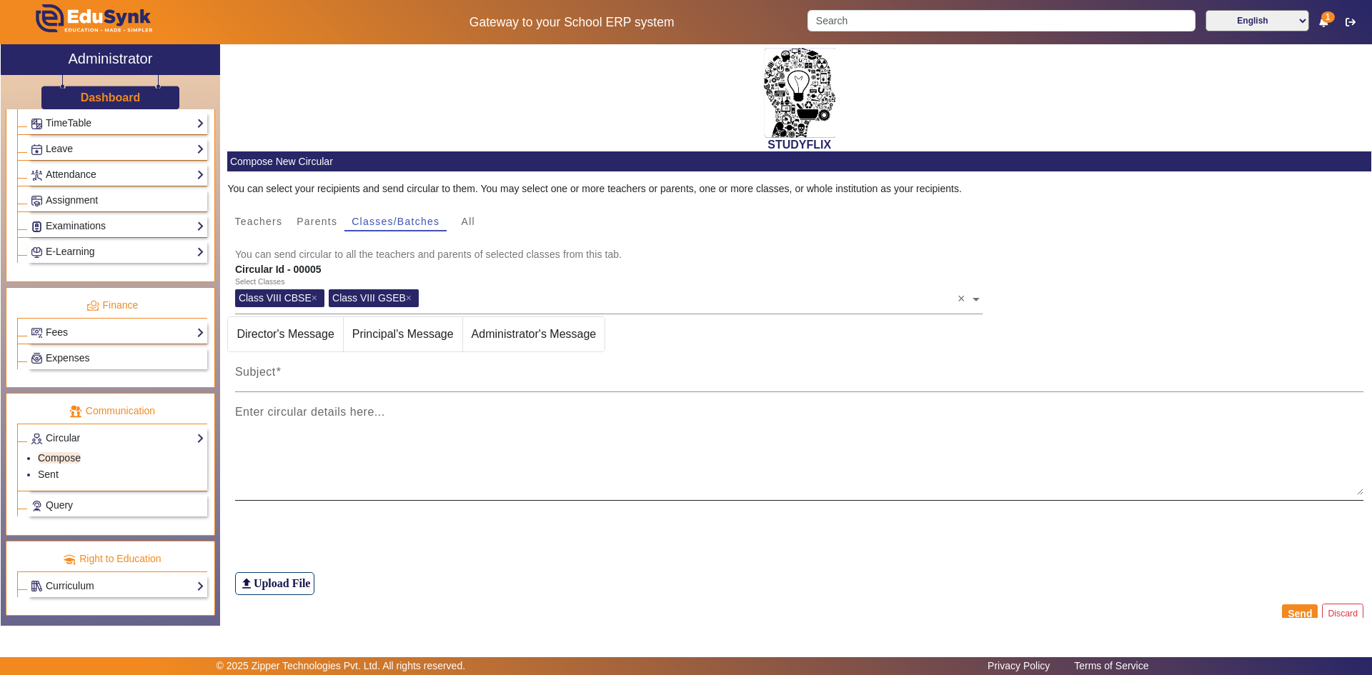
click at [360, 437] on textarea "Enter circular details here..." at bounding box center [799, 452] width 1129 height 86
paste textarea "Dear Students, Please note today’s class schedule: GSEB CBSE Class: 8th Class: …"
type textarea "Dear Students, Please note today’s class schedule: GSEB CBSE Class: 8th Class: …"
click at [321, 366] on div "Subject" at bounding box center [799, 372] width 1129 height 40
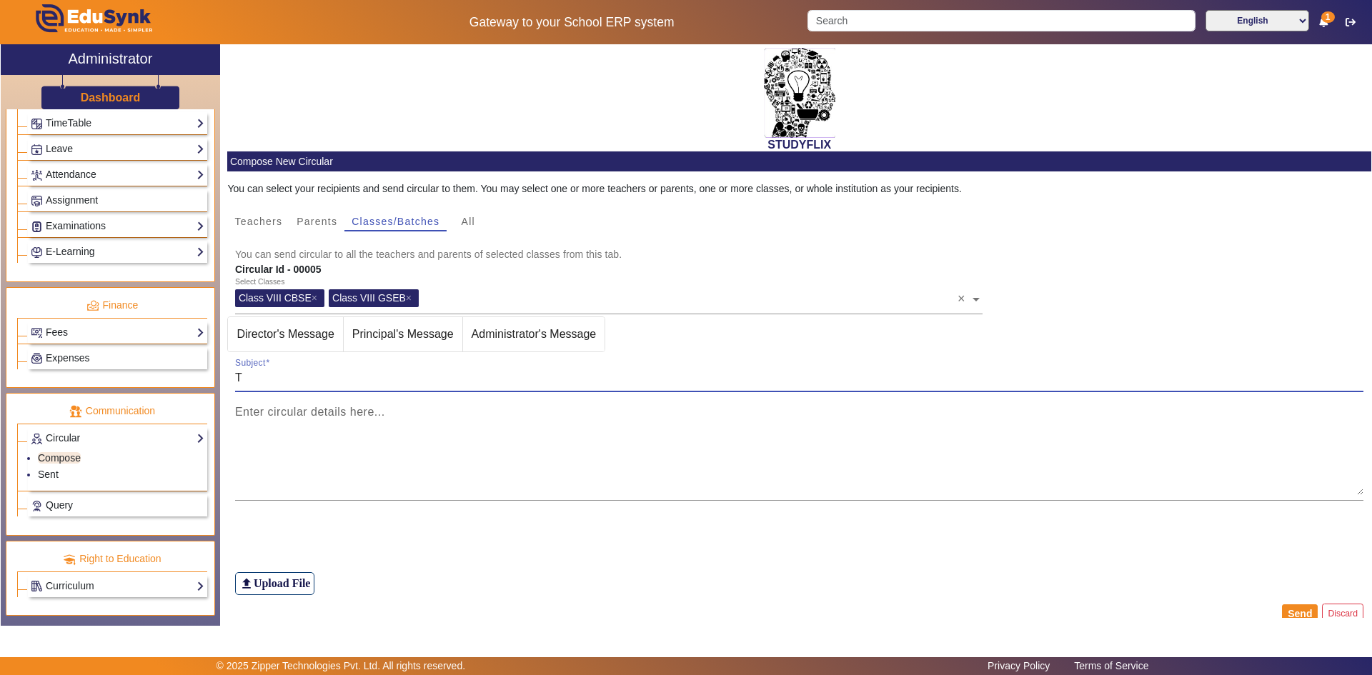
type input "TIME TABLE"
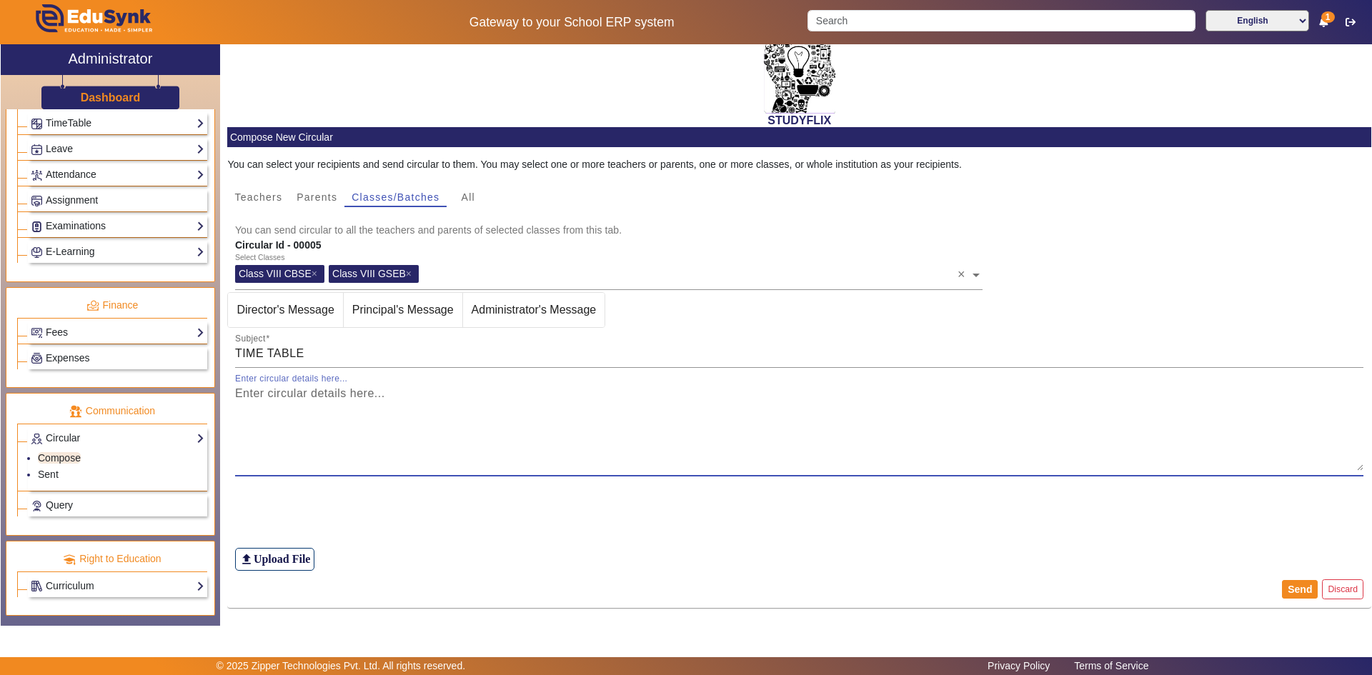
click at [416, 431] on textarea "Enter circular details here..." at bounding box center [799, 428] width 1129 height 86
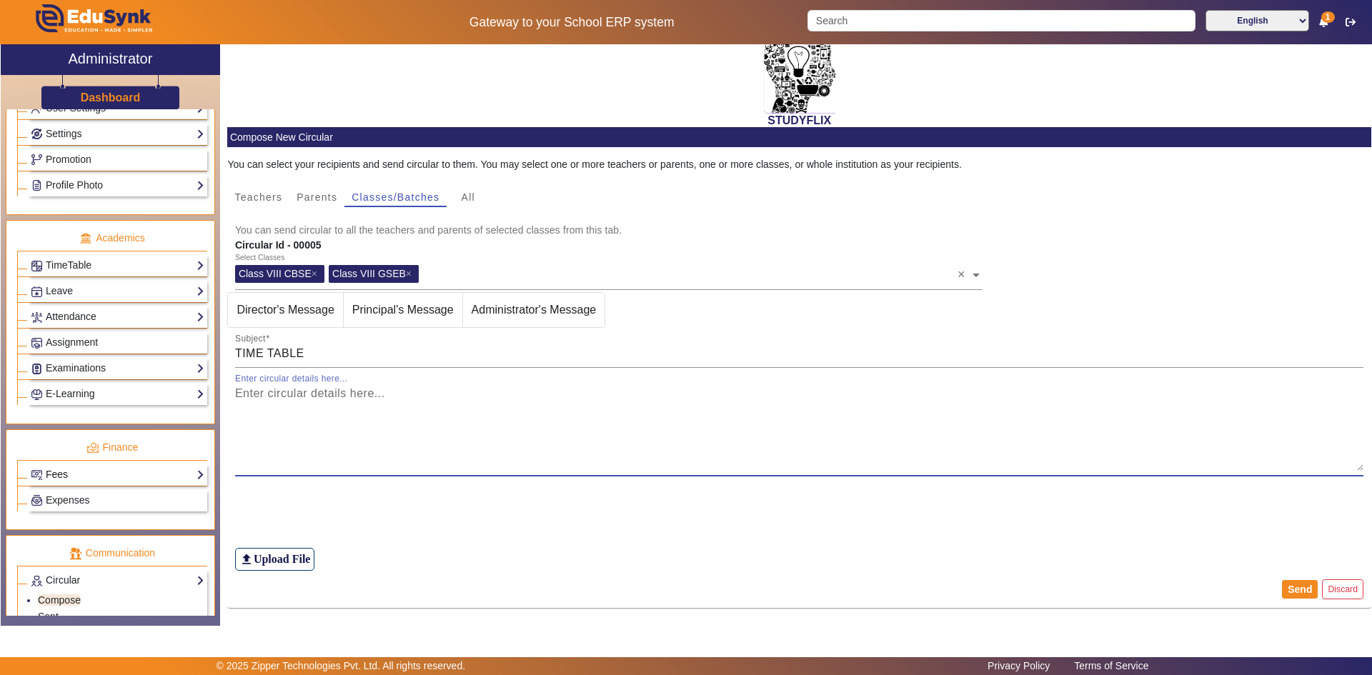
scroll to position [433, 0]
click at [81, 262] on link "TimeTable" at bounding box center [118, 266] width 174 height 16
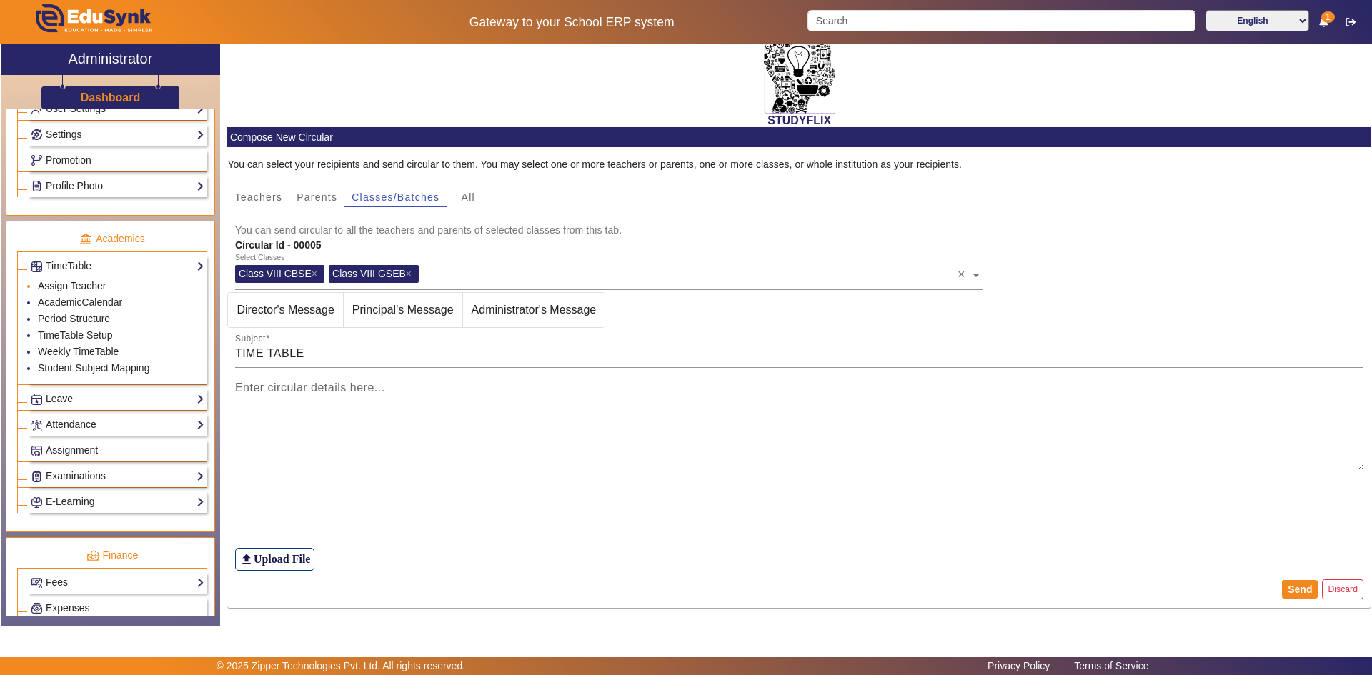
click at [79, 284] on link "Assign Teacher" at bounding box center [72, 285] width 68 height 11
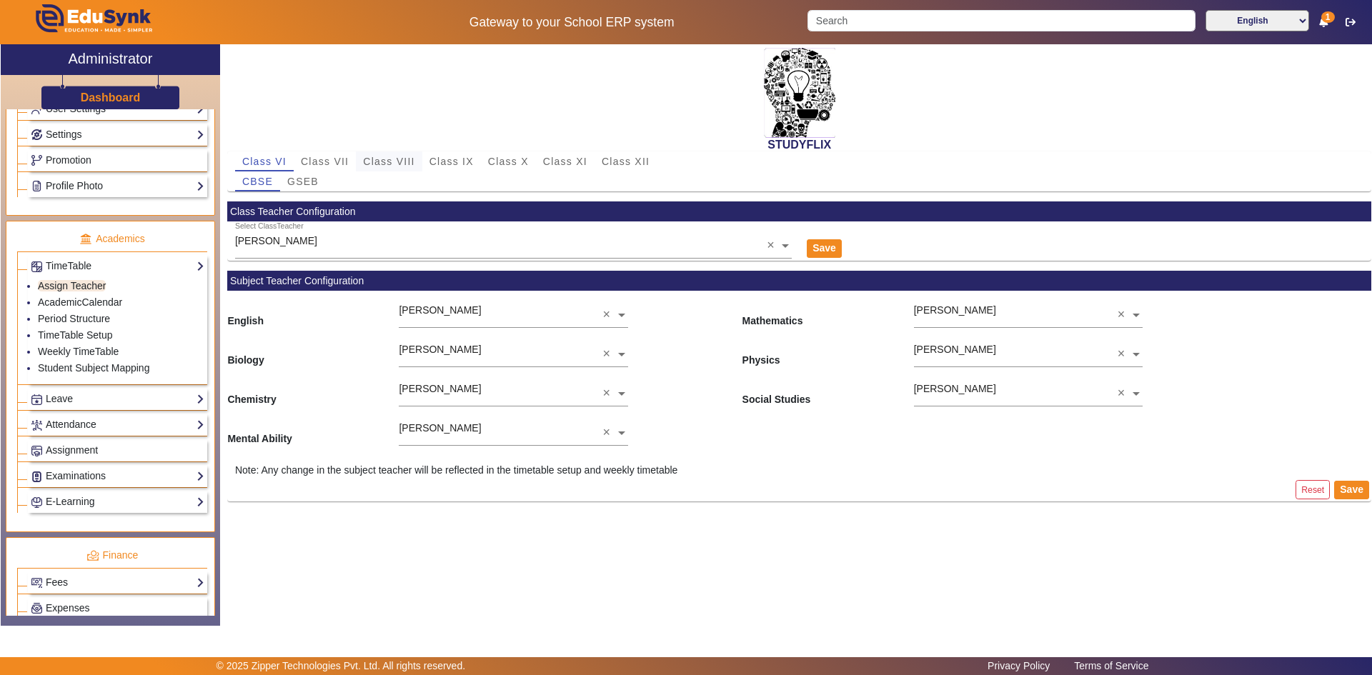
click at [394, 156] on span "Class VIII" at bounding box center [388, 161] width 51 height 10
click at [764, 431] on div "Mental Ability HARSH KUMAR ×" at bounding box center [799, 428] width 1144 height 39
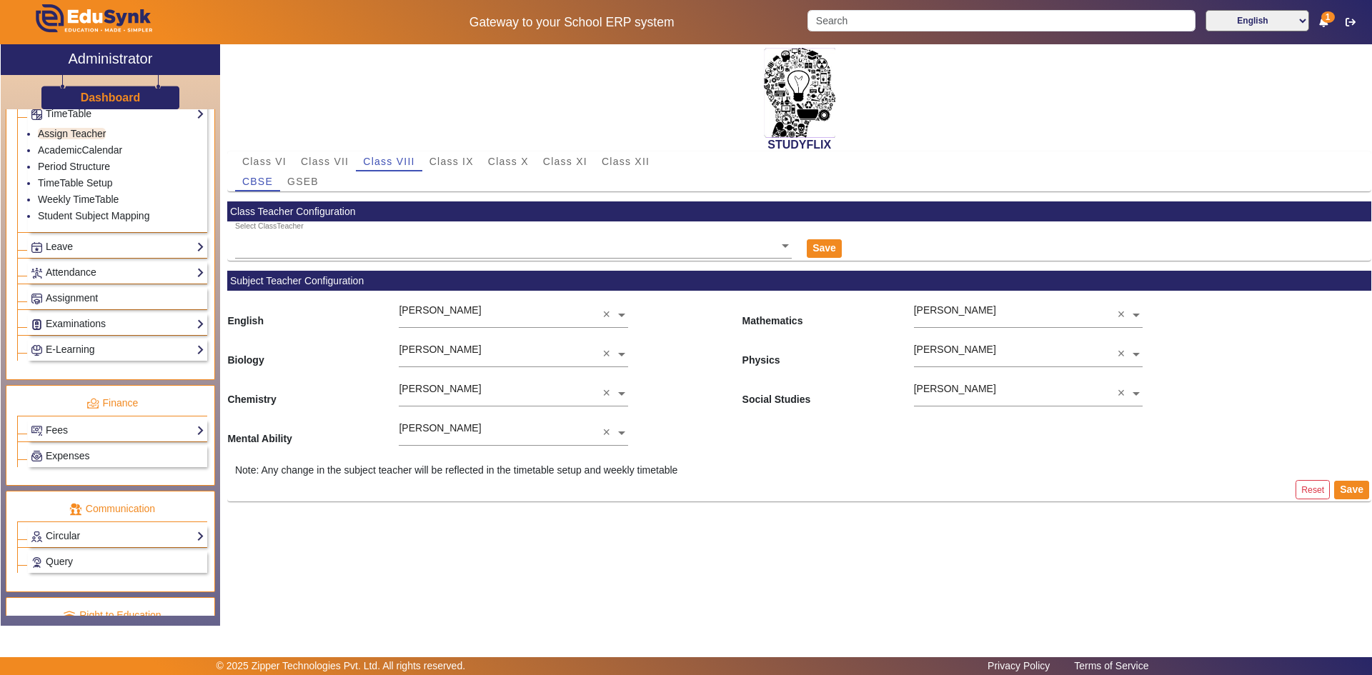
scroll to position [641, 0]
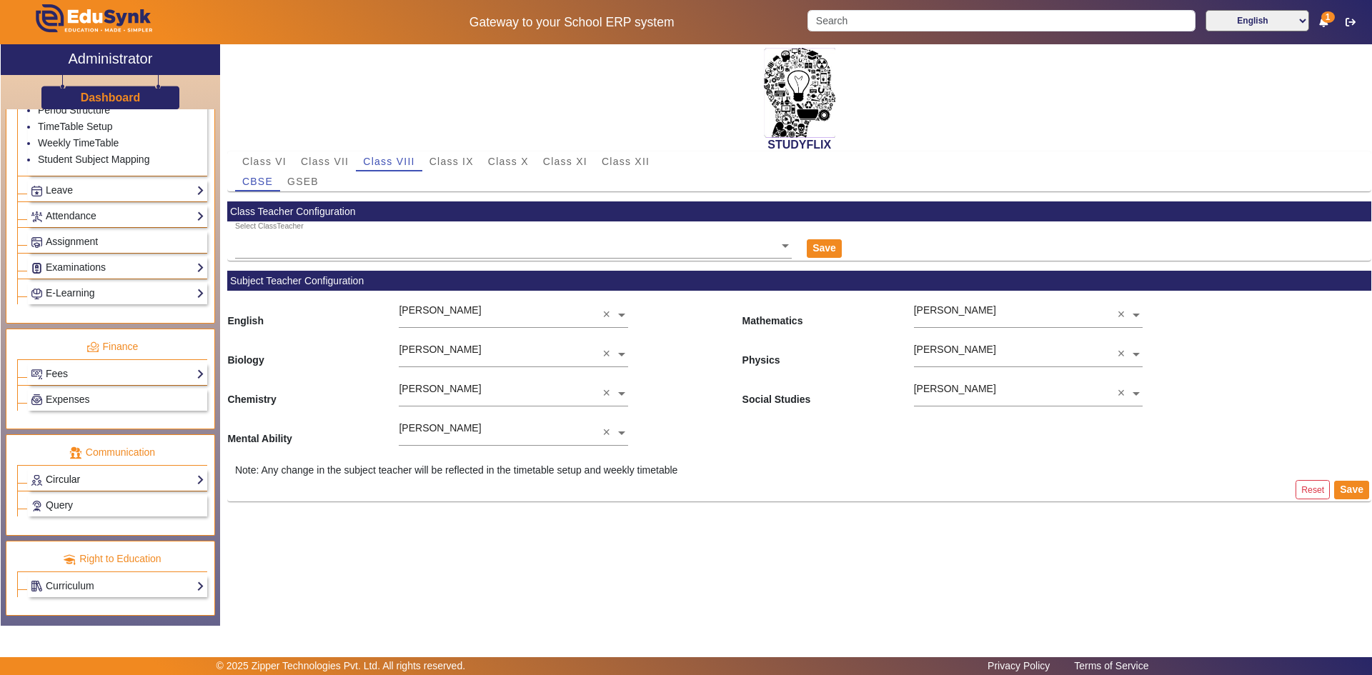
click at [94, 476] on link "Circular" at bounding box center [118, 479] width 174 height 16
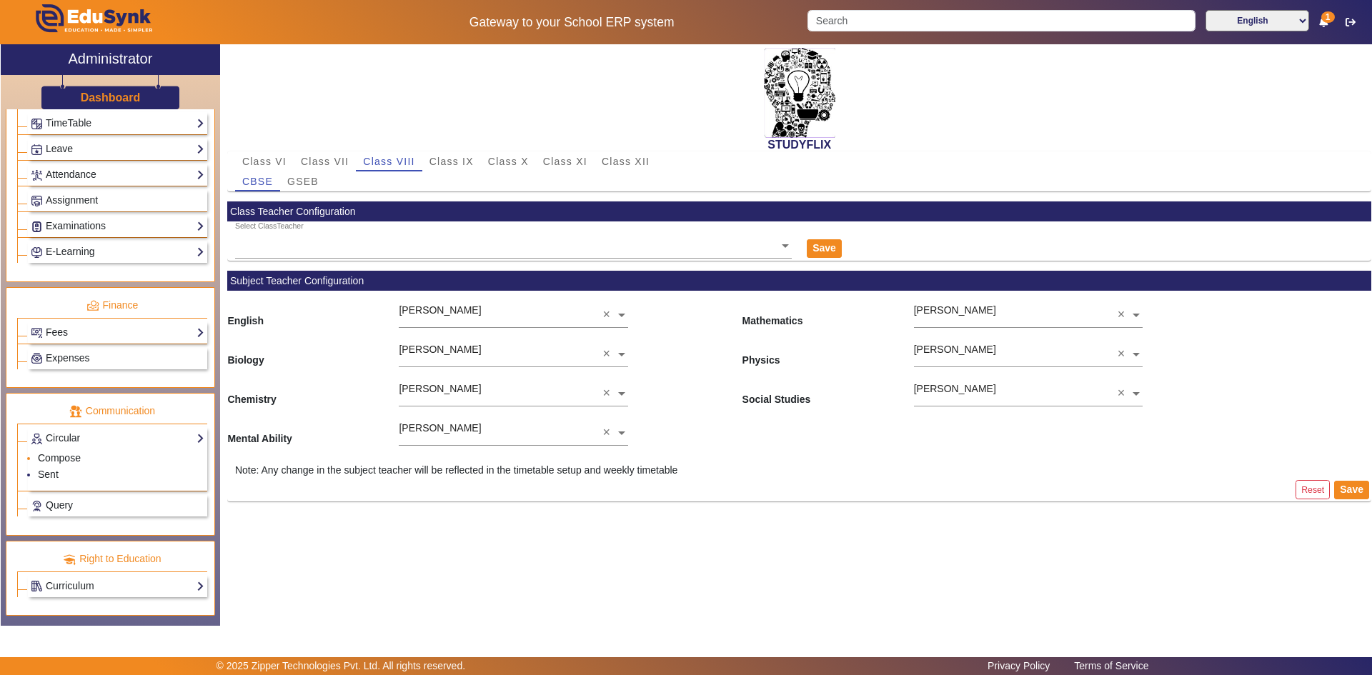
click at [74, 458] on link "Compose" at bounding box center [59, 457] width 43 height 11
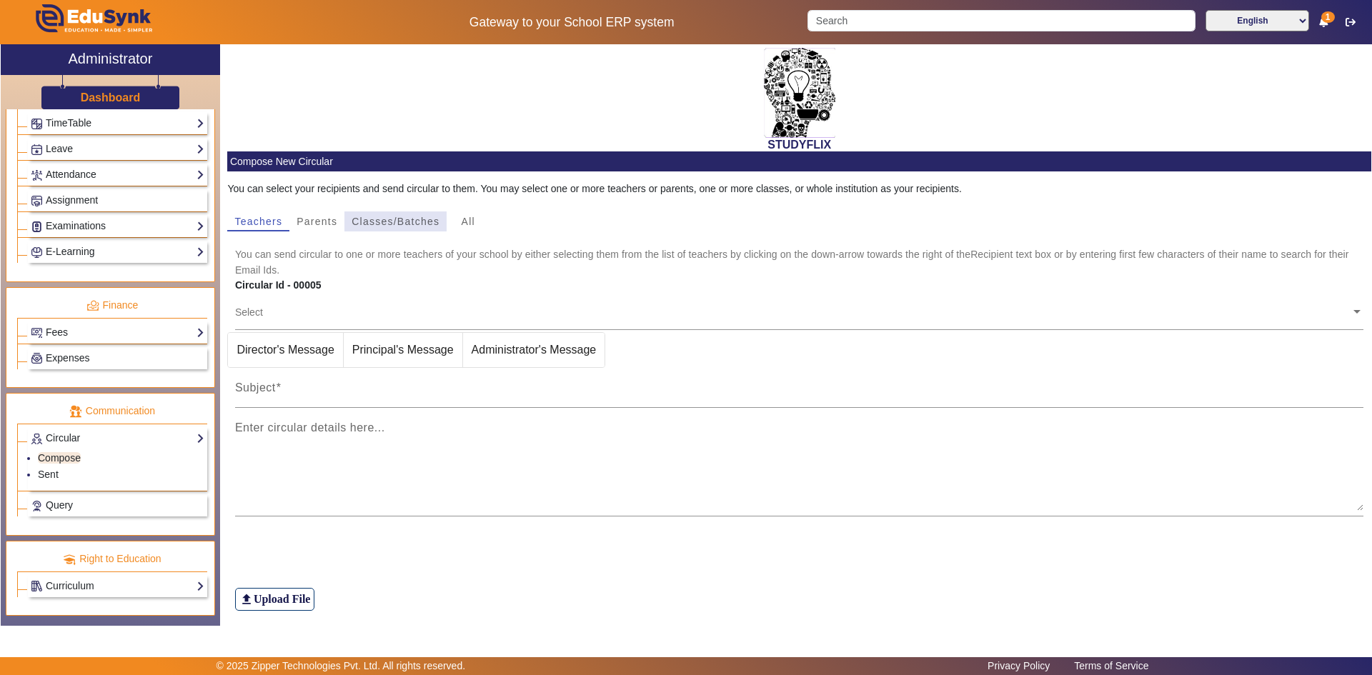
click at [392, 222] on span "Classes/Batches" at bounding box center [395, 221] width 88 height 10
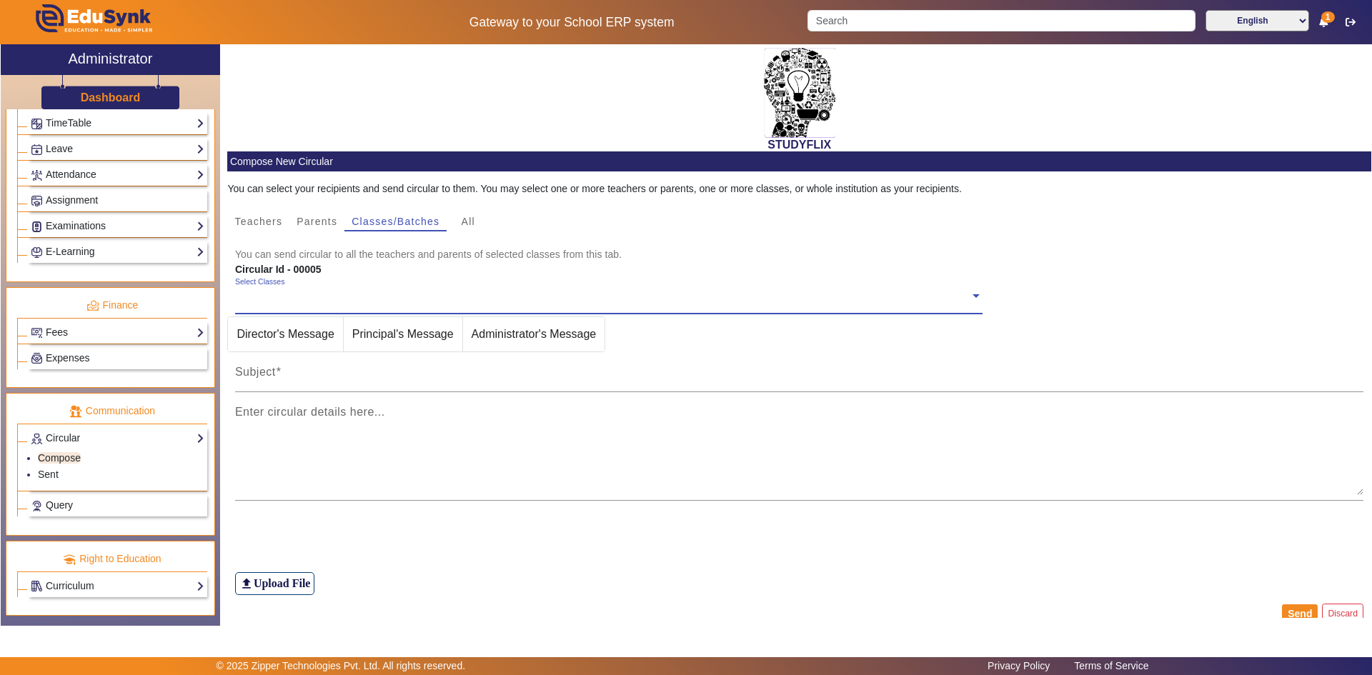
click at [316, 297] on input "text" at bounding box center [602, 296] width 734 height 14
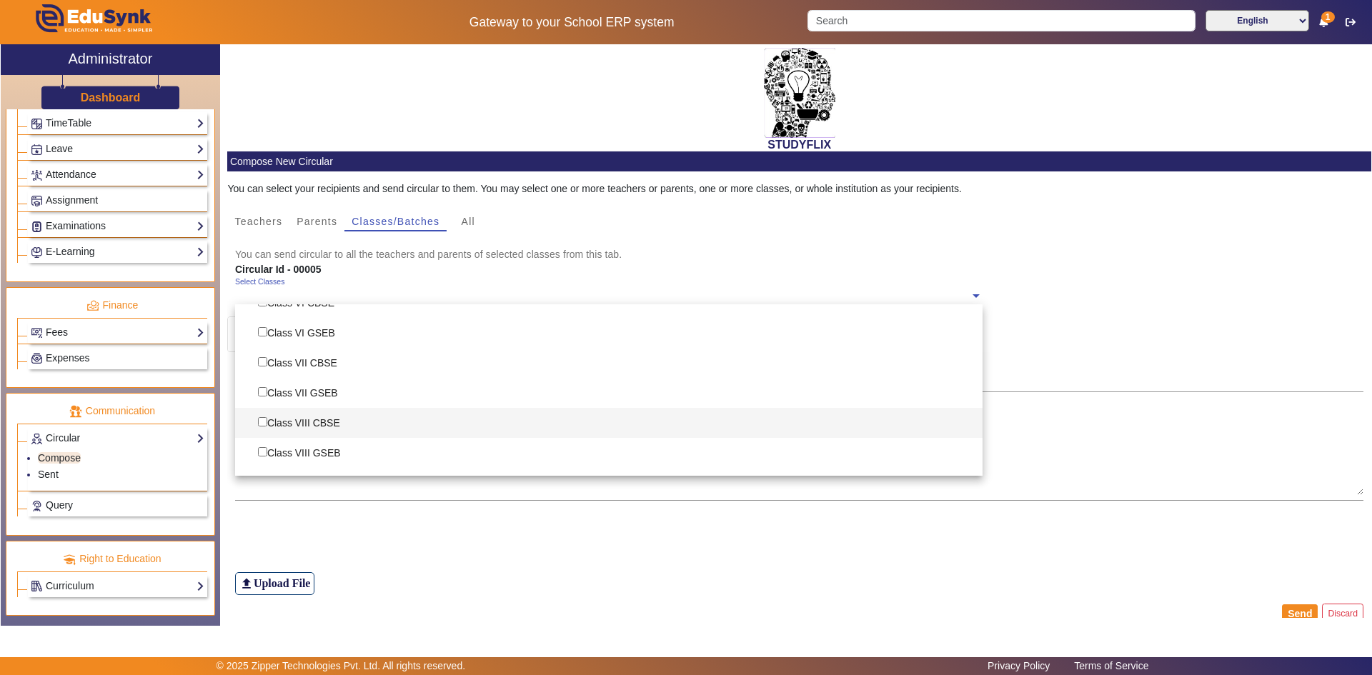
scroll to position [71, 0]
click at [316, 426] on div "Class VIII GSEB" at bounding box center [608, 428] width 747 height 30
checkbox input "true"
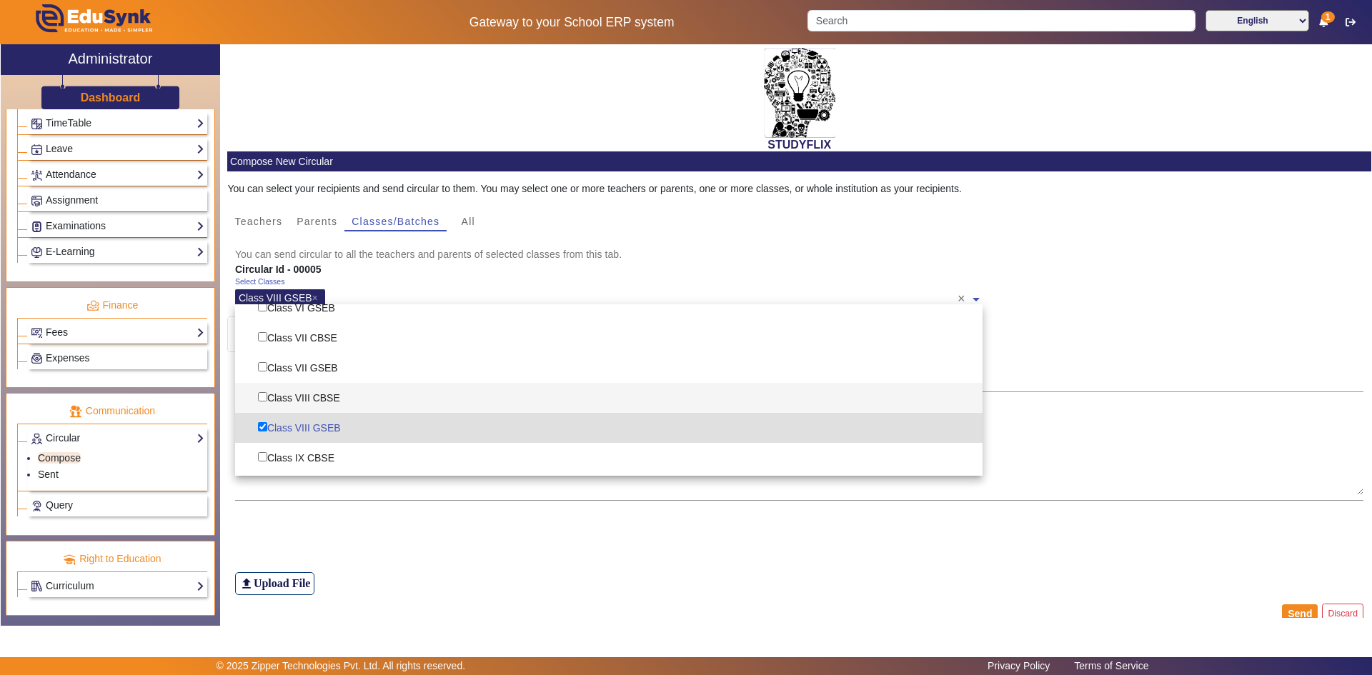
click at [317, 394] on div "Class VIII CBSE" at bounding box center [608, 398] width 747 height 30
checkbox input "true"
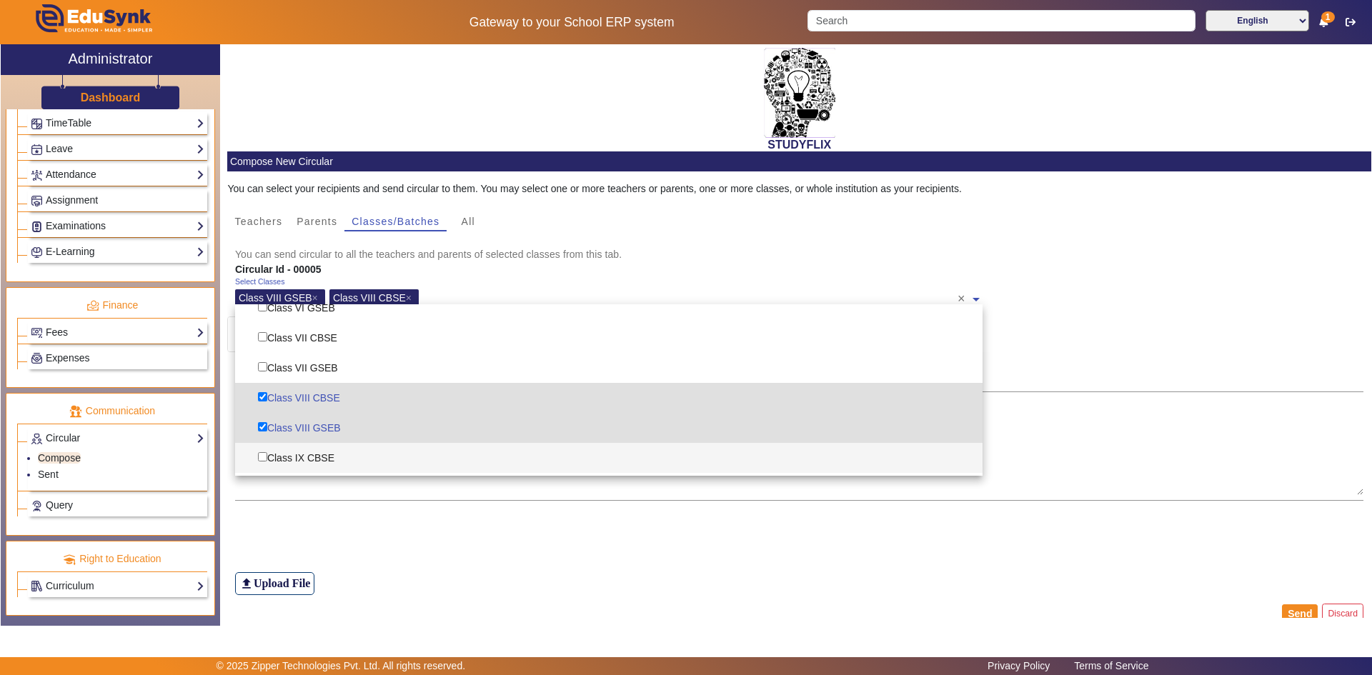
click at [491, 533] on div "file_upload Upload File" at bounding box center [799, 555] width 1129 height 79
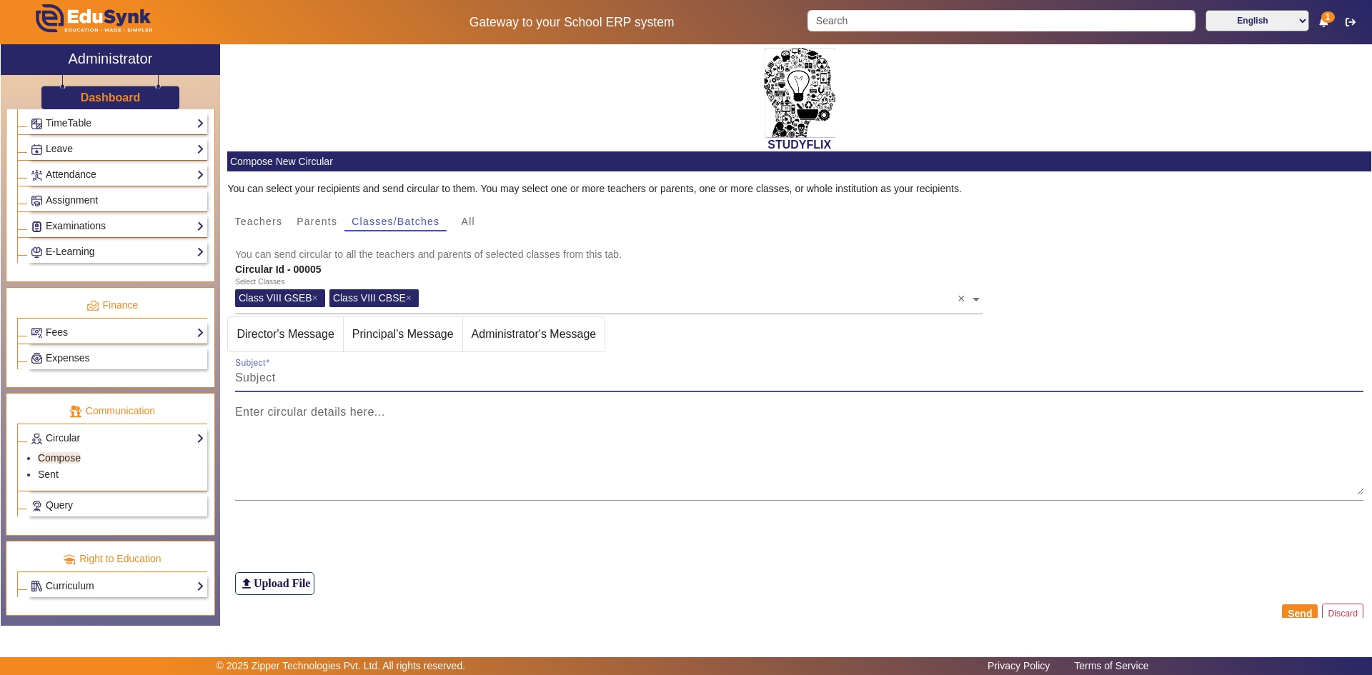
click at [326, 376] on input "Subject" at bounding box center [799, 377] width 1129 height 17
type input "TIME TABLE"
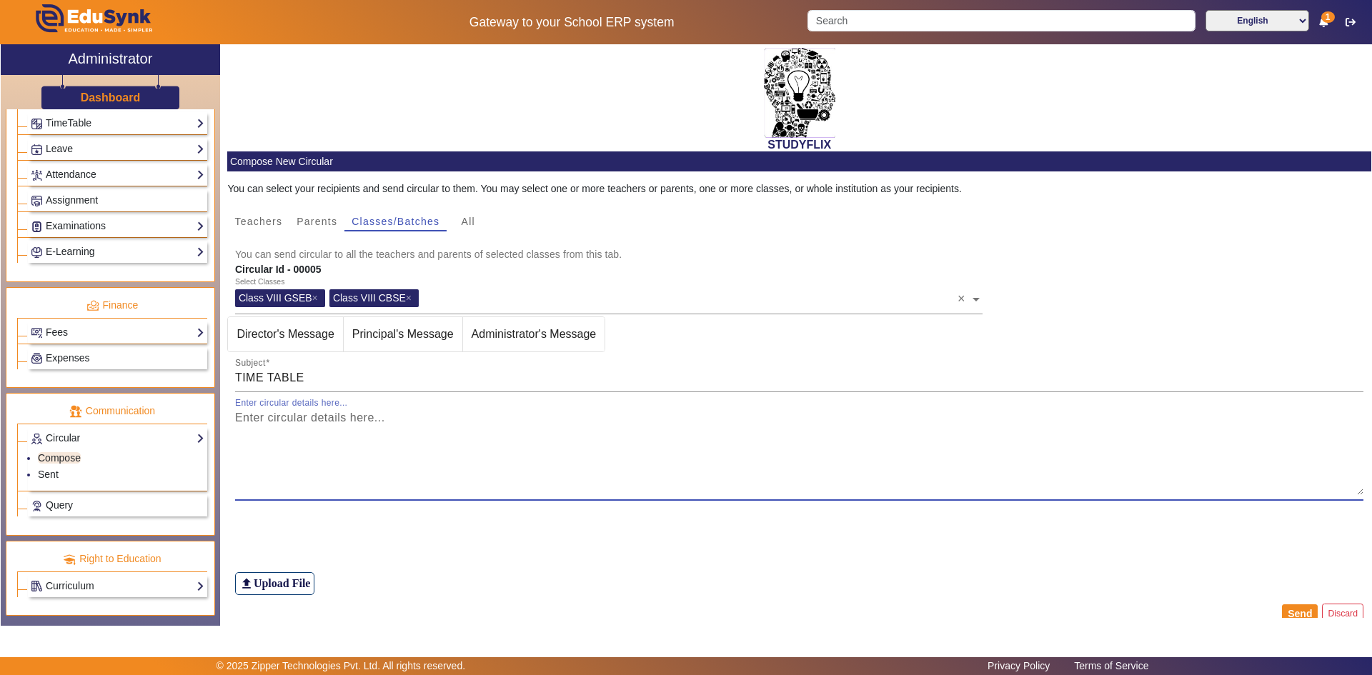
click at [318, 424] on textarea "Enter circular details here..." at bounding box center [799, 452] width 1129 height 86
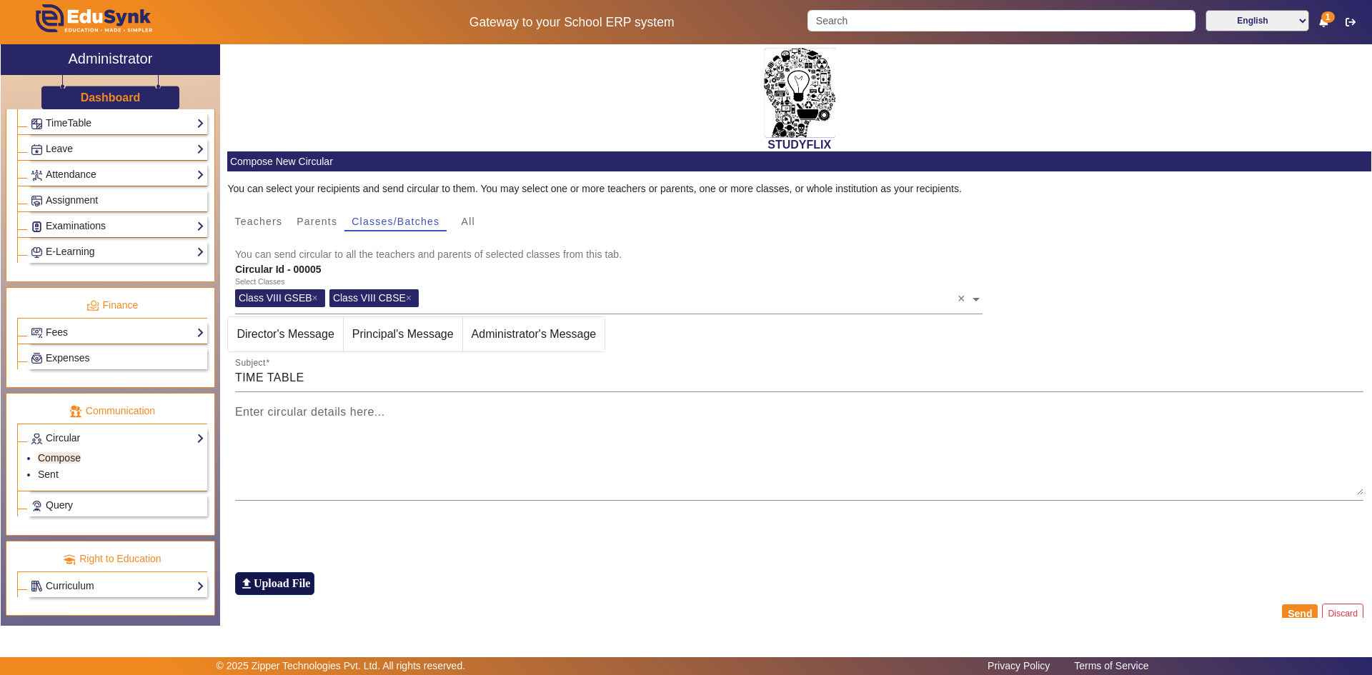
click at [299, 580] on h6 "Upload File" at bounding box center [282, 583] width 57 height 14
click at [0, 0] on input "file_upload Upload File" at bounding box center [0, 0] width 0 height 0
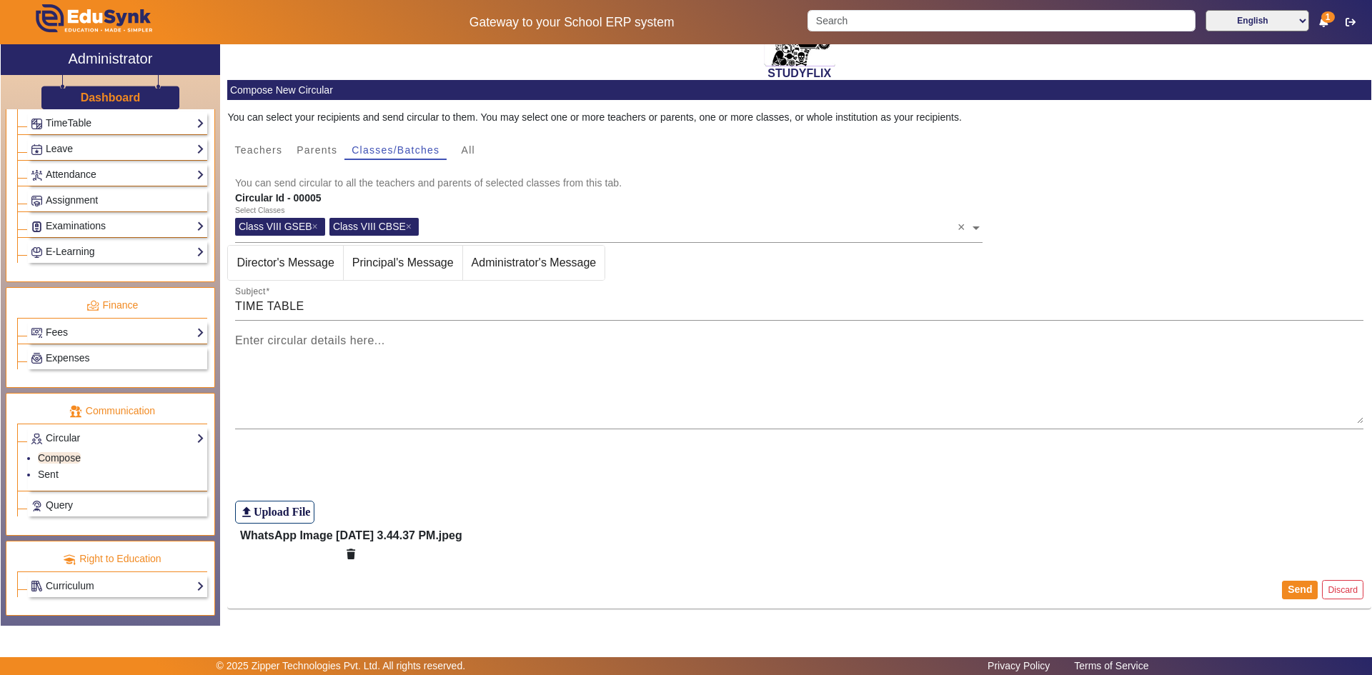
click at [402, 535] on h6 "WhatsApp Image 2025-08-23 at 3.44.37 PM.jpeg" at bounding box center [351, 536] width 222 height 14
click at [1285, 587] on button "Send" at bounding box center [1300, 590] width 36 height 19
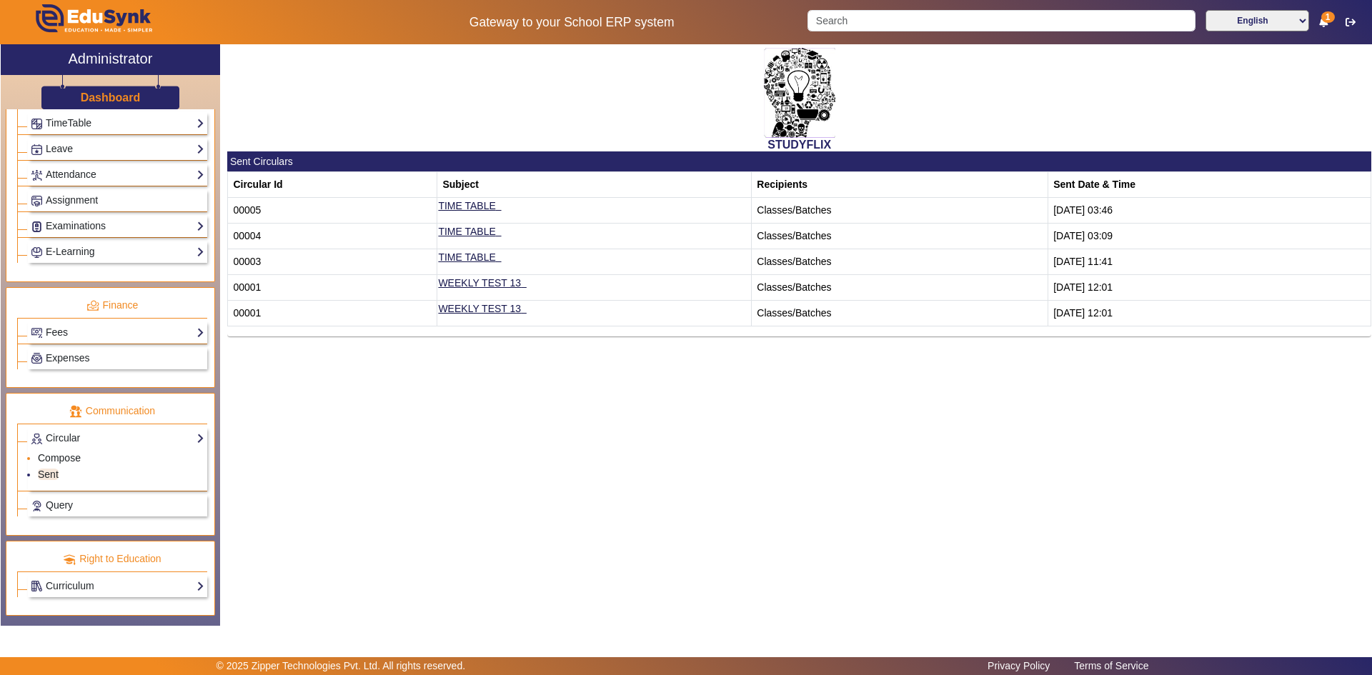
click at [63, 456] on link "Compose" at bounding box center [59, 457] width 43 height 11
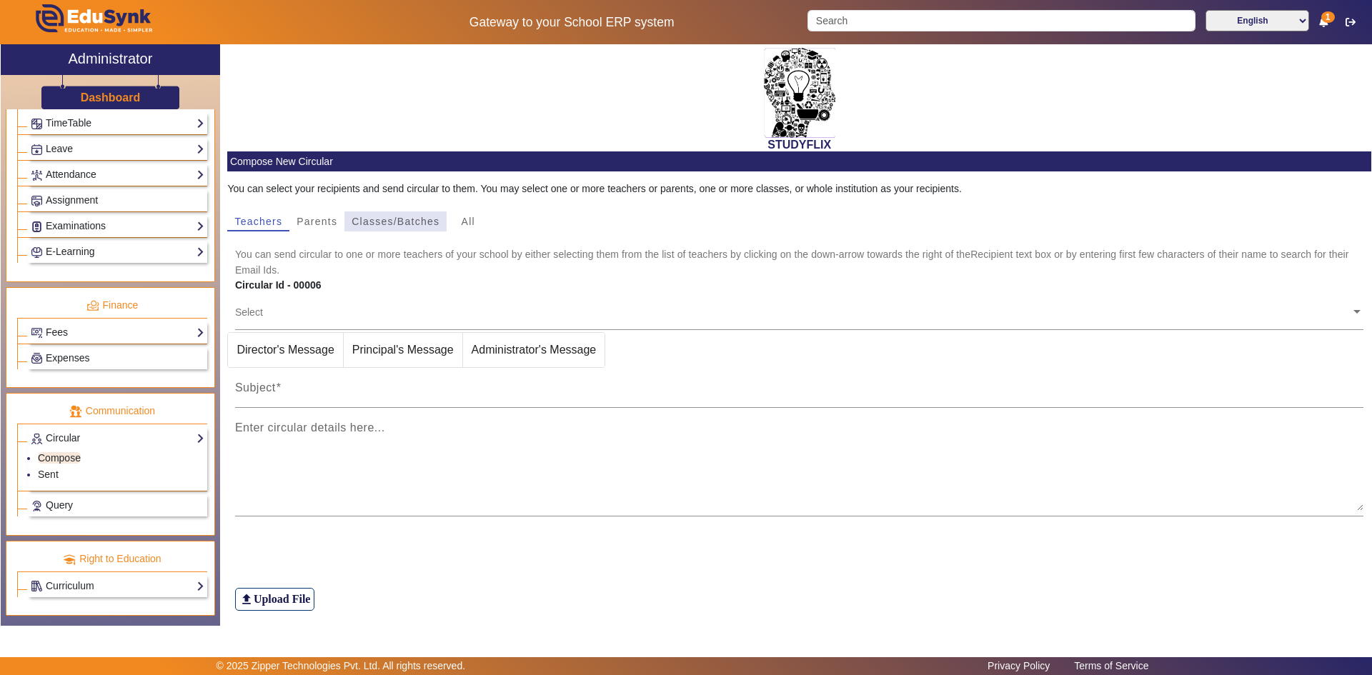
click at [386, 221] on span "Classes/Batches" at bounding box center [395, 221] width 88 height 10
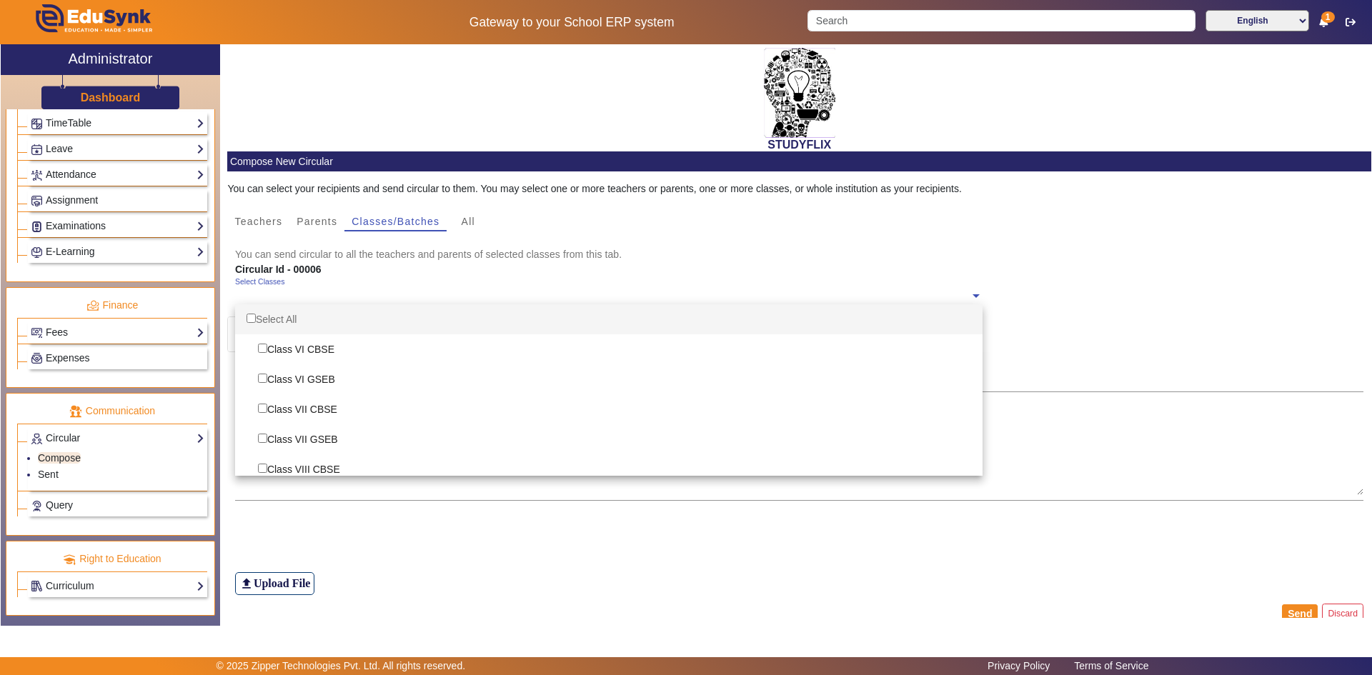
click at [361, 279] on div "Select Classes" at bounding box center [602, 292] width 734 height 31
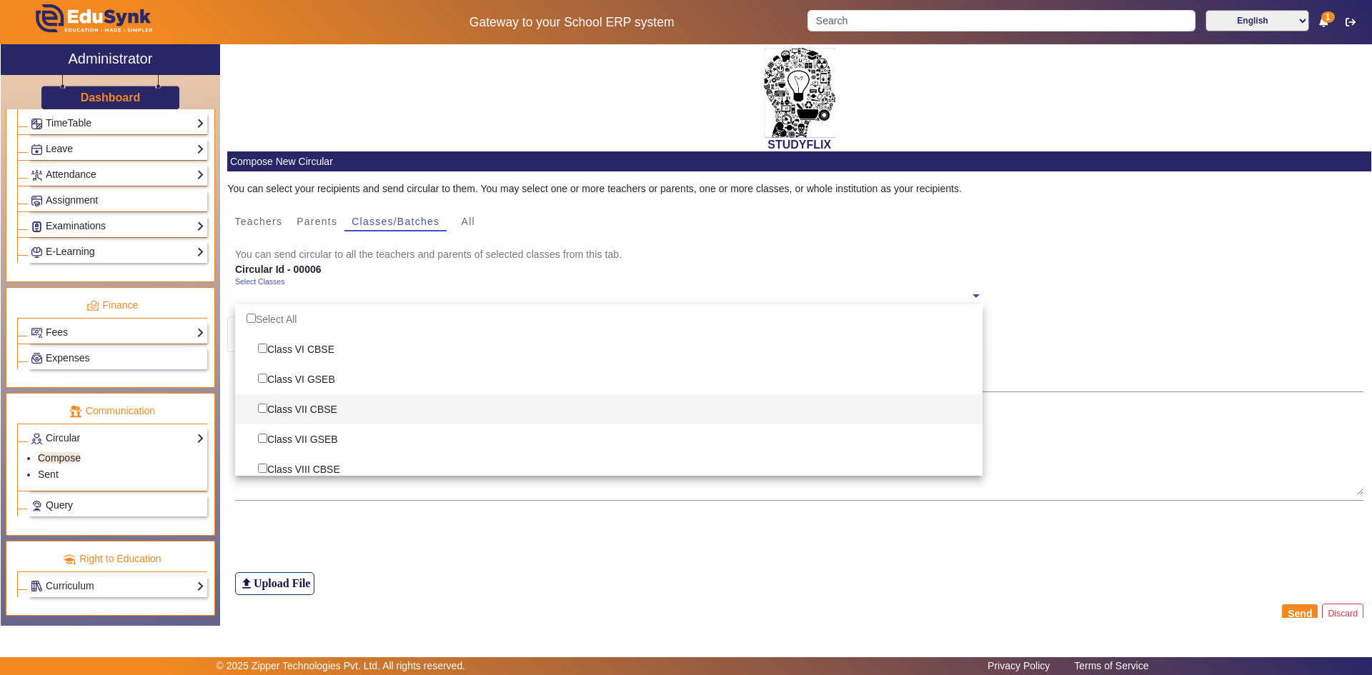
click at [289, 409] on div "Class VII CBSE" at bounding box center [608, 409] width 747 height 30
checkbox input "true"
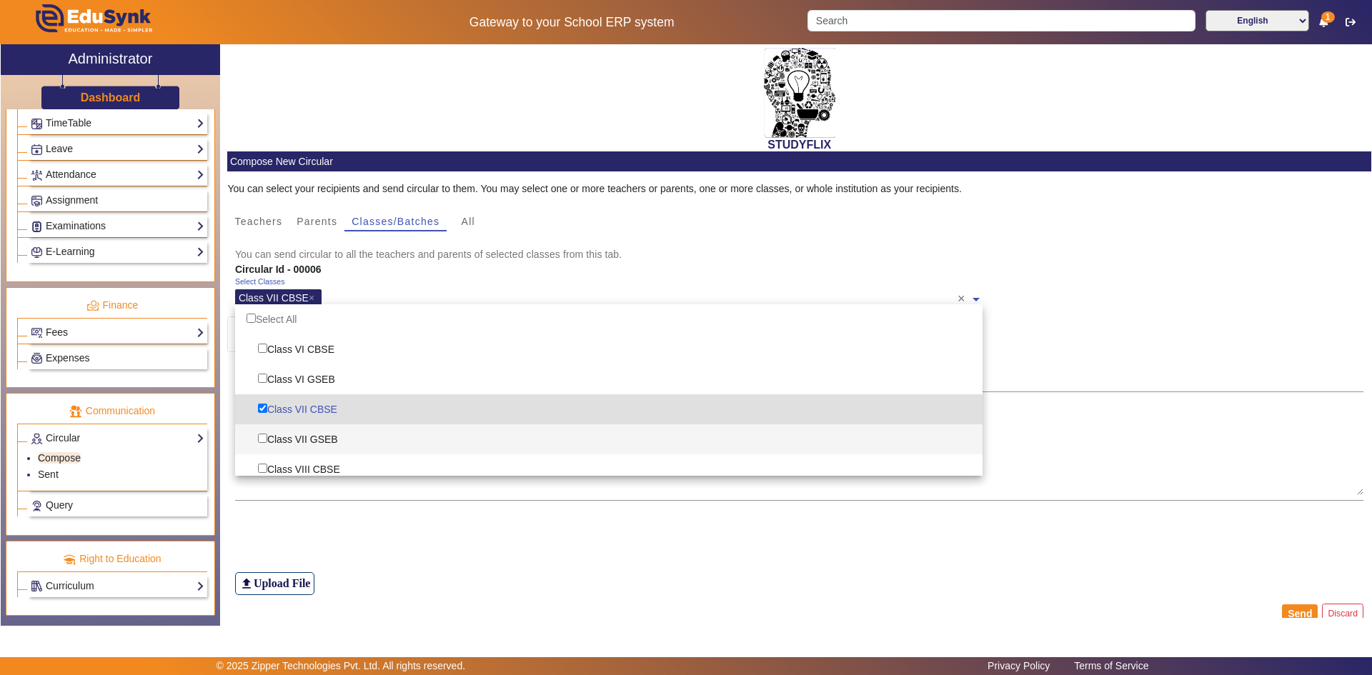
click at [289, 437] on div "Class VII GSEB" at bounding box center [608, 439] width 747 height 30
checkbox input "true"
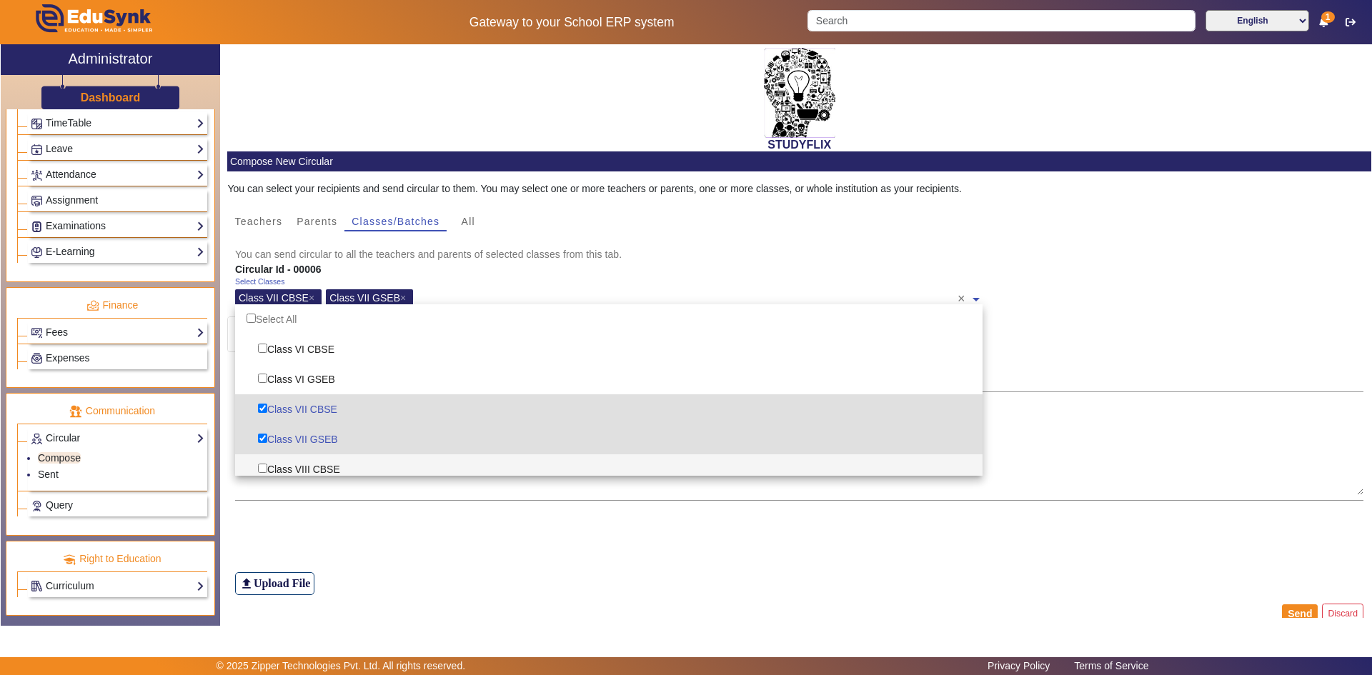
click at [706, 564] on div "file_upload Upload File" at bounding box center [799, 555] width 1129 height 79
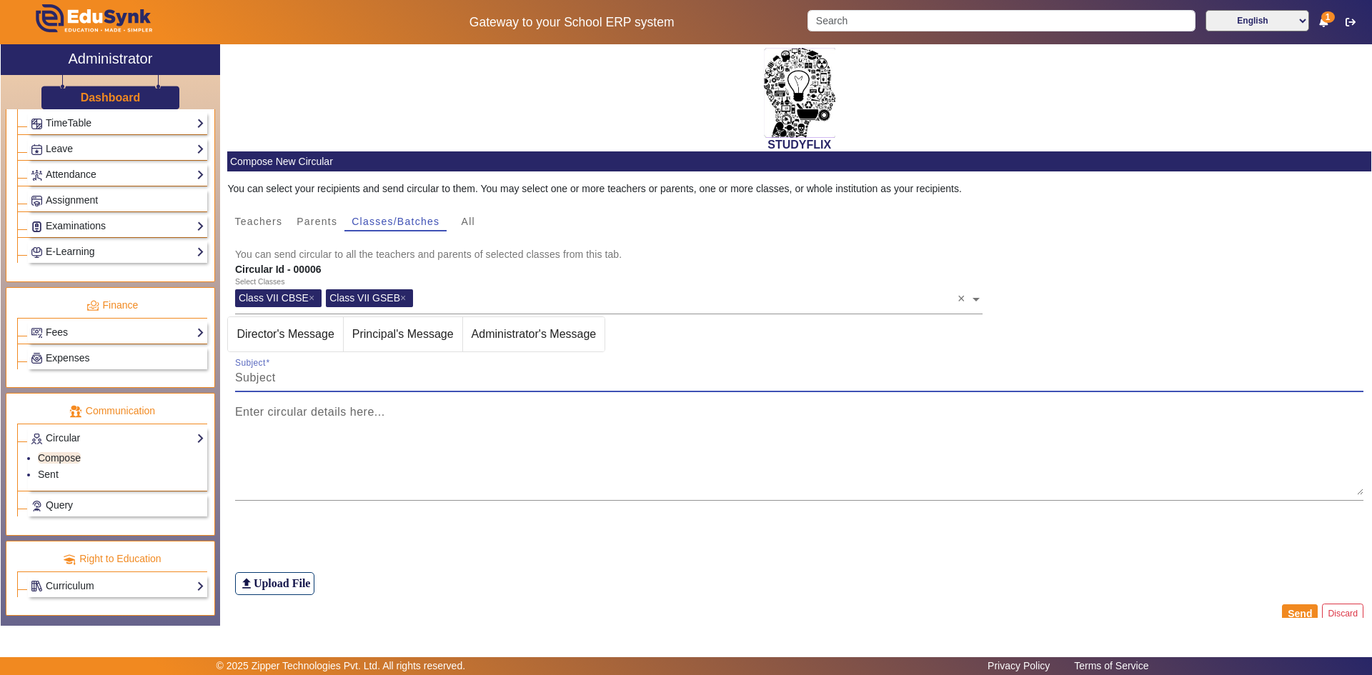
click at [391, 373] on input "Subject" at bounding box center [799, 377] width 1129 height 17
type input "TIME TABLE"
click at [328, 401] on div "Enter circular details here..." at bounding box center [799, 446] width 1129 height 109
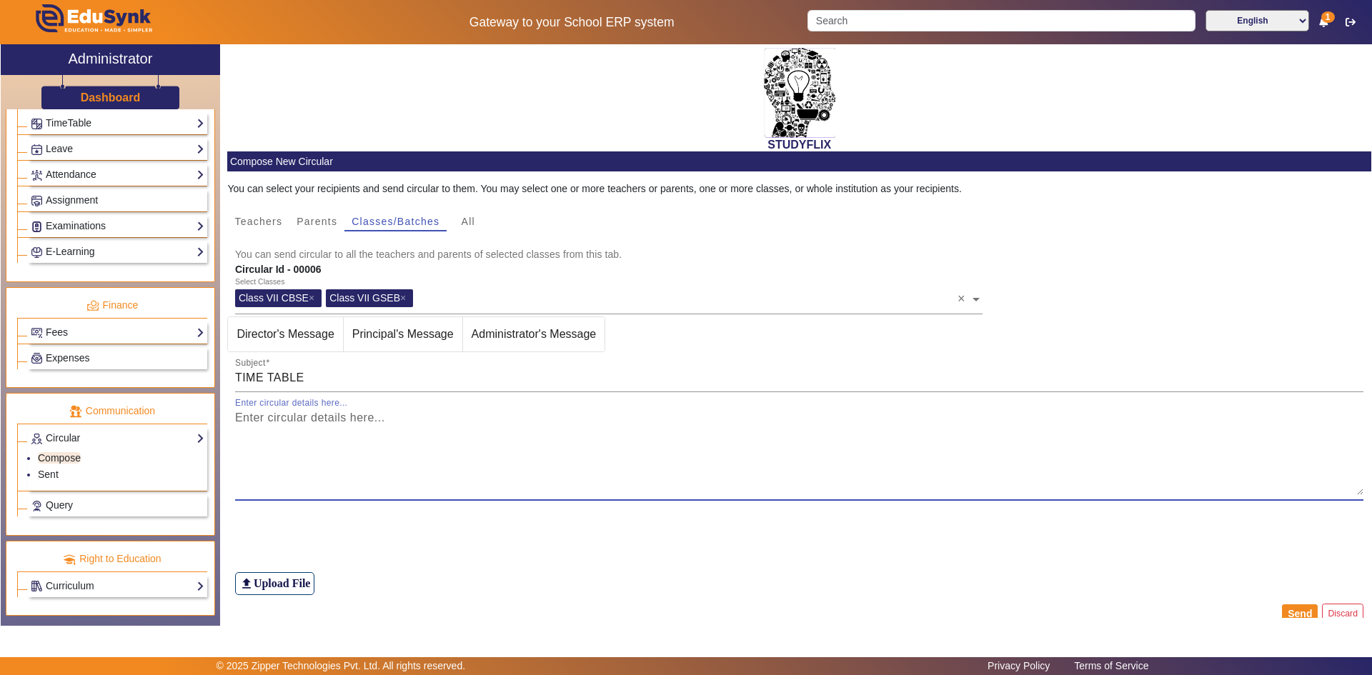
click at [263, 420] on textarea "Enter circular details here..." at bounding box center [799, 452] width 1129 height 86
paste textarea "Dear Students, Please note today’s class schedule: Class: 7th Date: 23-08-2025 …"
click at [302, 452] on textarea "Dear Students, Please note today’s class schedule: Class: 7th Date: 23-08-2025 …" at bounding box center [799, 452] width 1129 height 86
type textarea "Dear Students, Please note today’s class schedule: Class: 7th Date: 23-08-2025 …"
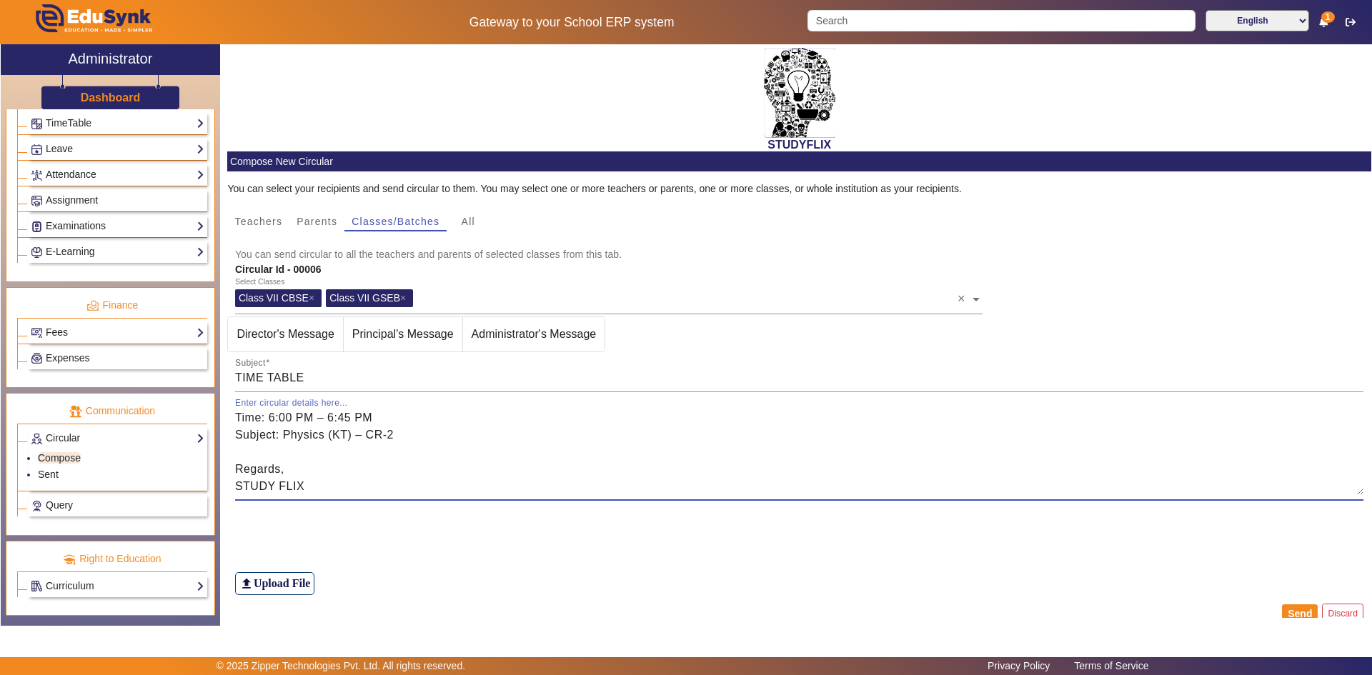
drag, startPoint x: 236, startPoint y: 419, endPoint x: 288, endPoint y: 492, distance: 90.2
click at [288, 492] on textarea "Dear Students, Please note today’s class schedule: Class: 7th Date: 23-08-2025 …" at bounding box center [799, 452] width 1129 height 86
click at [344, 416] on textarea "Enter circular details here..." at bounding box center [799, 452] width 1129 height 86
click at [286, 583] on h6 "Upload File" at bounding box center [282, 583] width 57 height 14
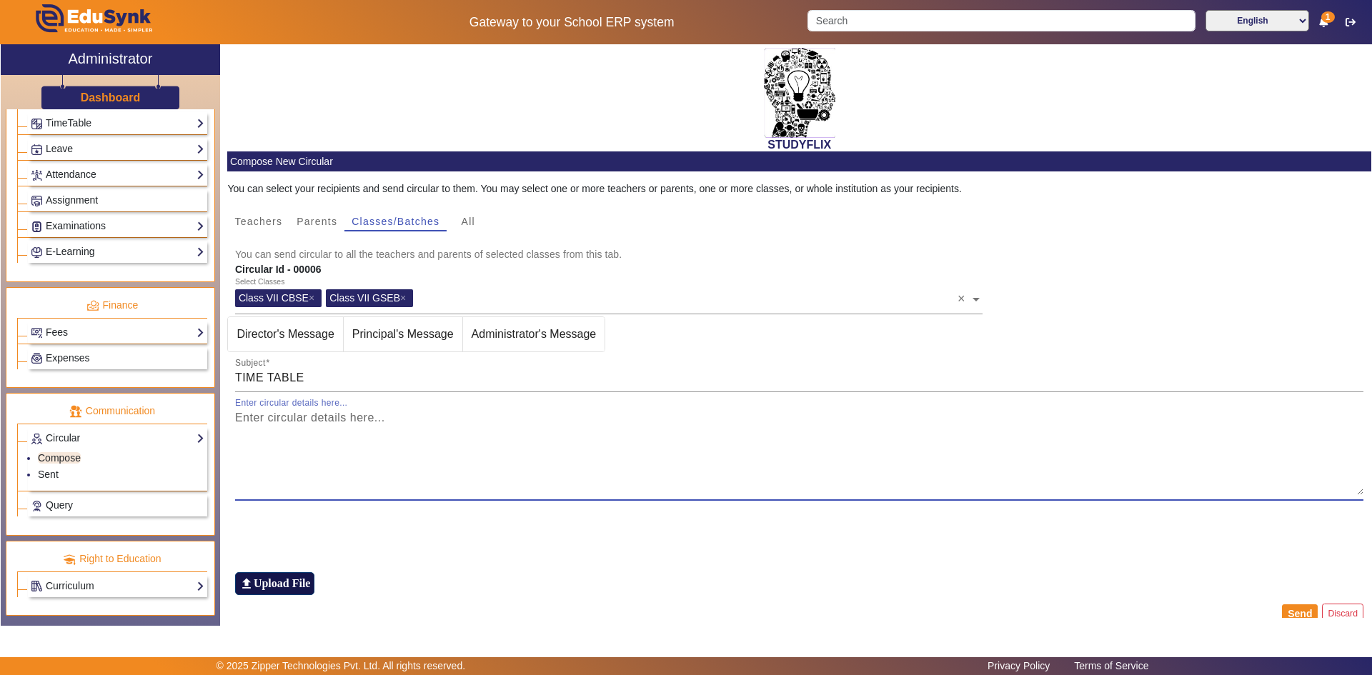
click at [0, 0] on input "file_upload Upload File" at bounding box center [0, 0] width 0 height 0
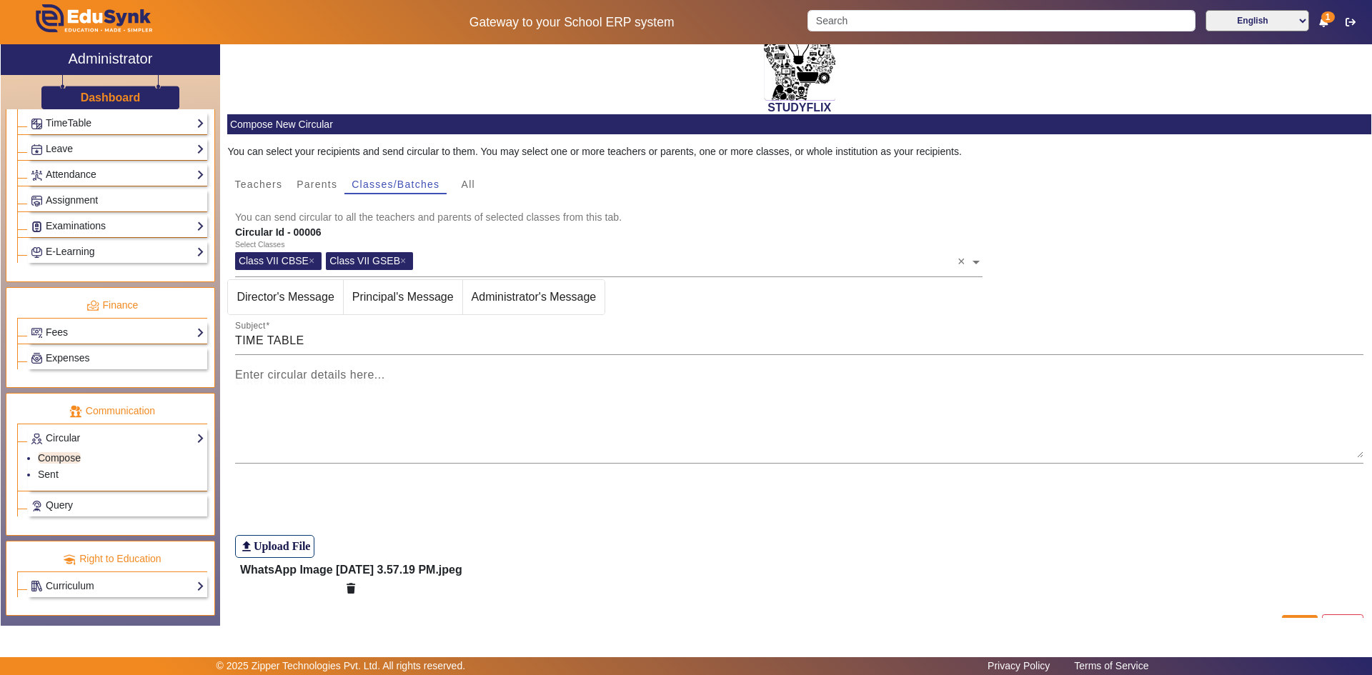
scroll to position [71, 0]
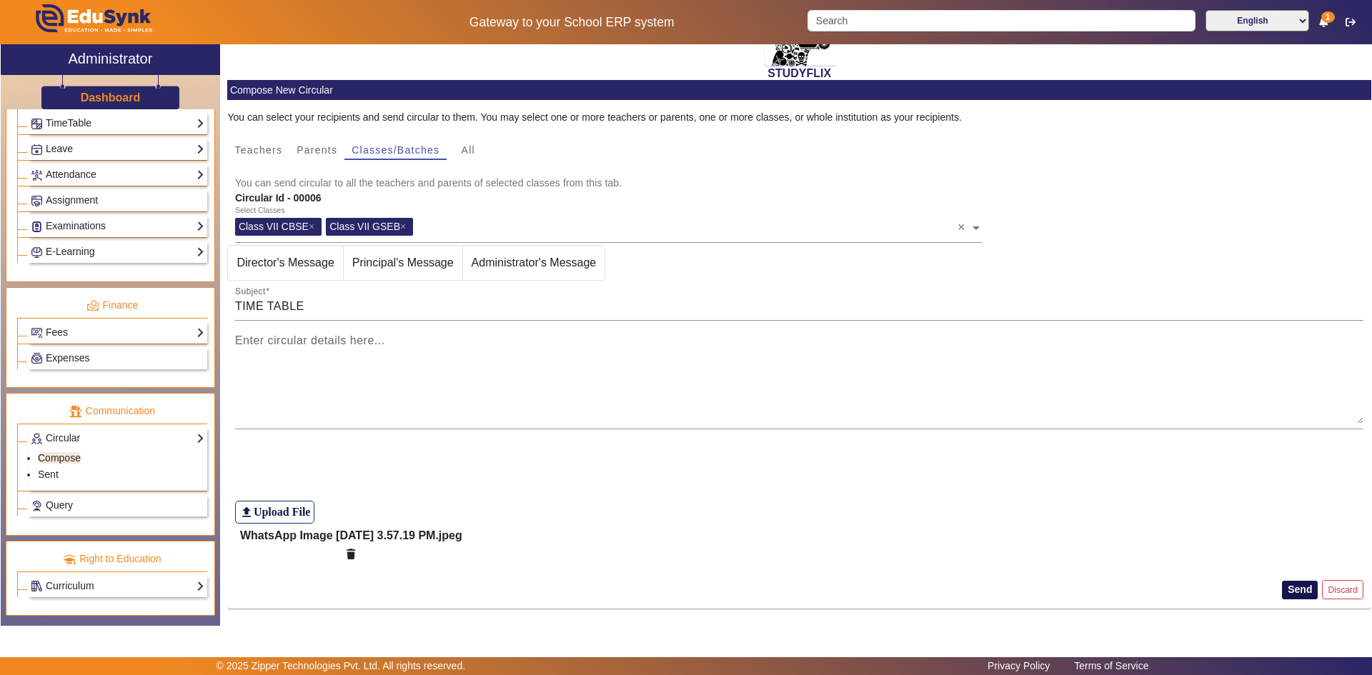
click at [1291, 586] on button "Send" at bounding box center [1300, 590] width 36 height 19
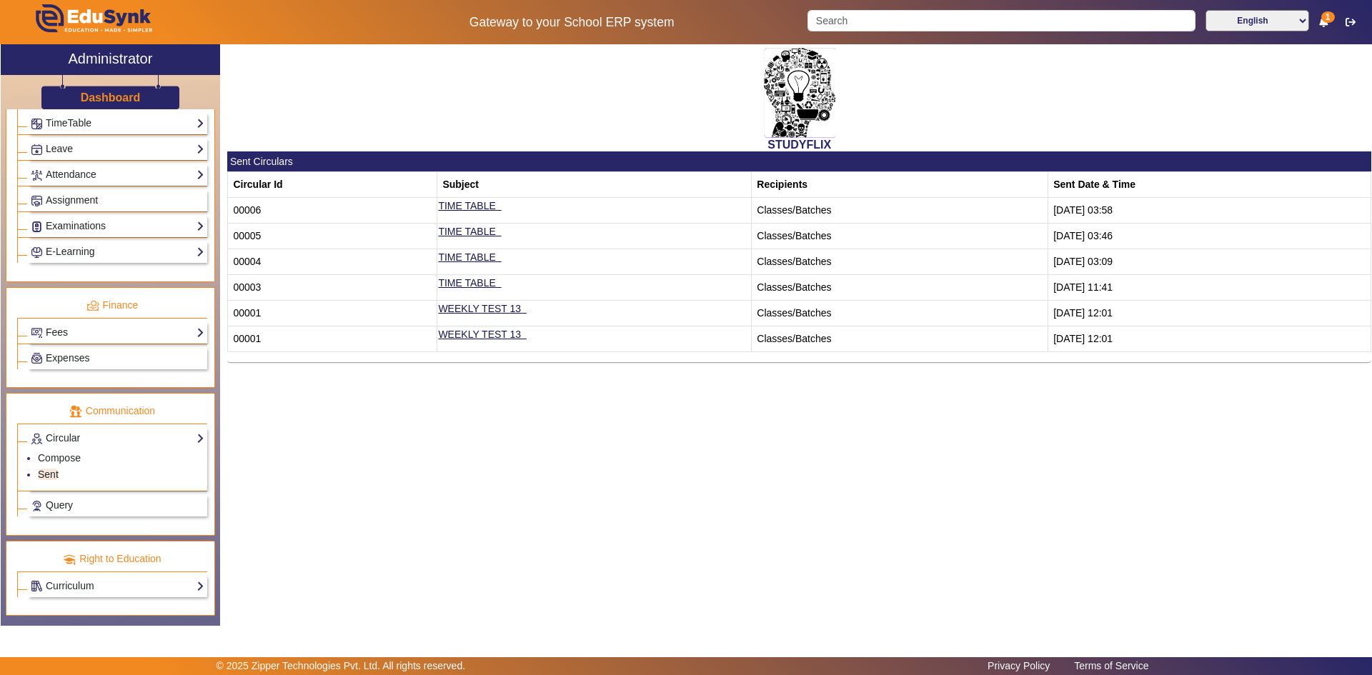
click at [394, 119] on div "STUDYFLIX" at bounding box center [799, 97] width 1144 height 107
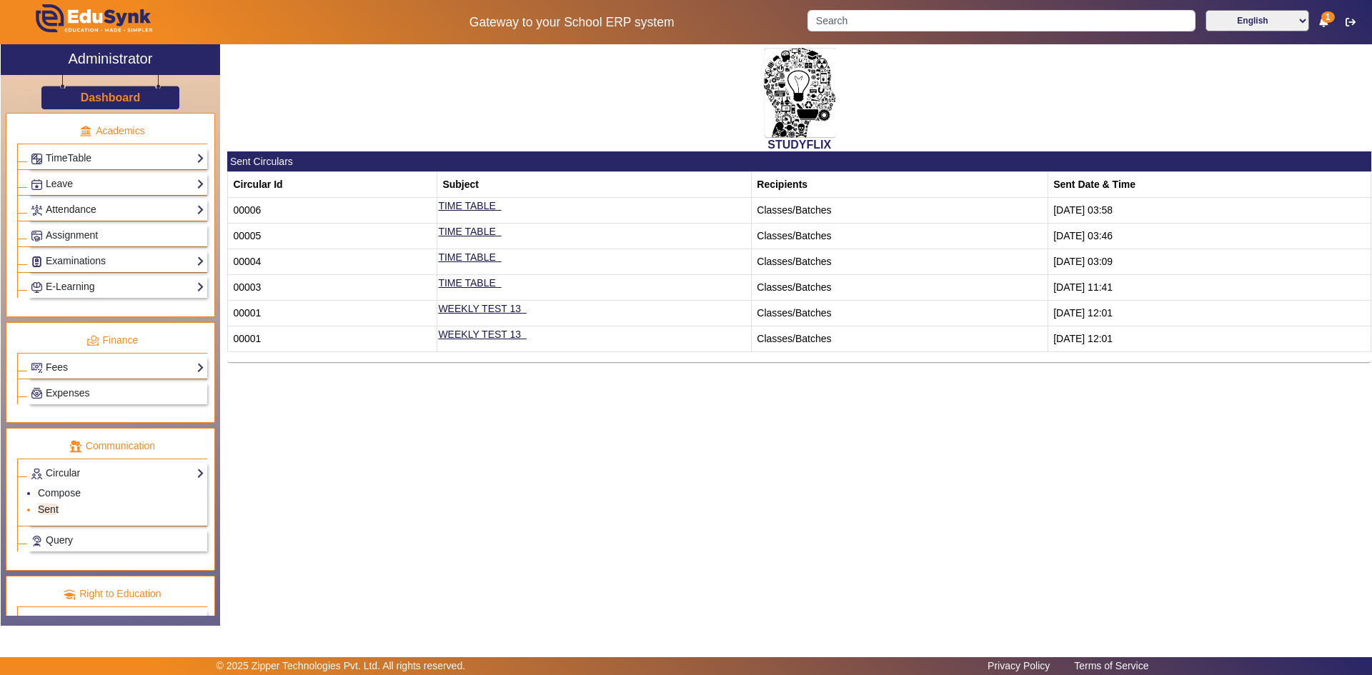
scroll to position [576, 0]
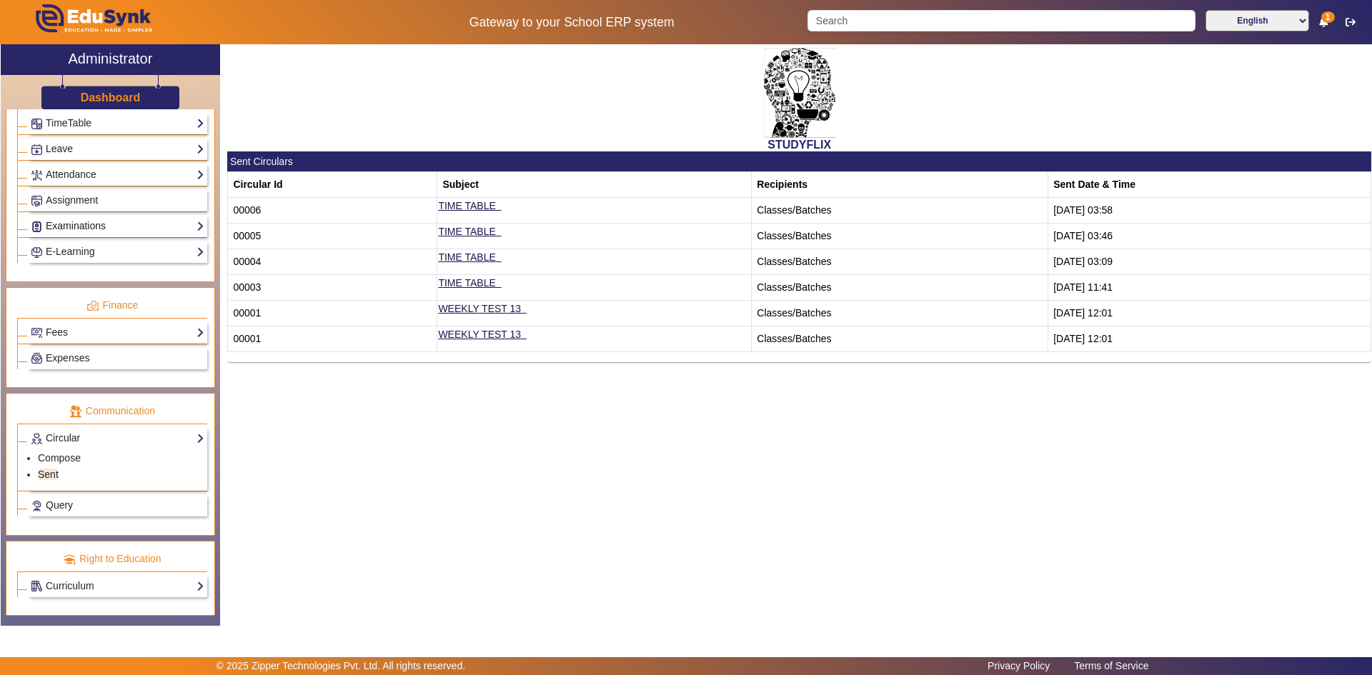
click at [53, 224] on link "Examinations" at bounding box center [118, 226] width 174 height 16
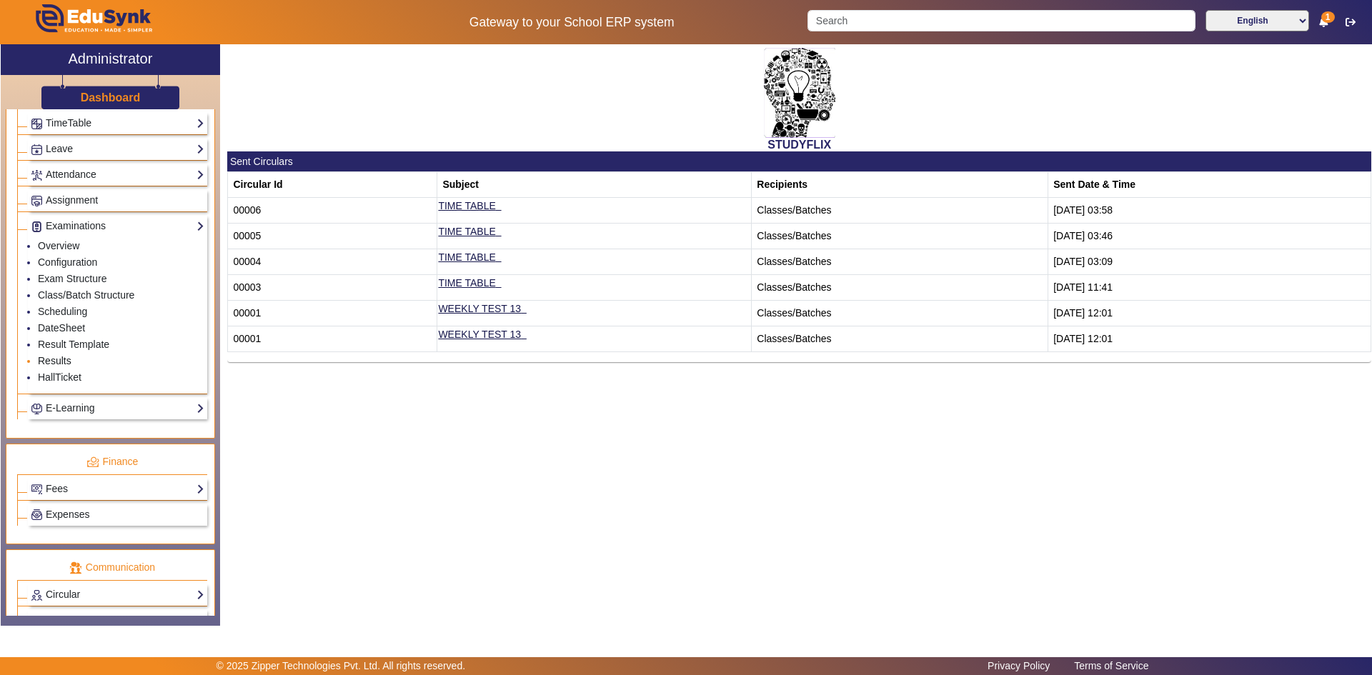
click at [56, 359] on link "Results" at bounding box center [55, 360] width 34 height 11
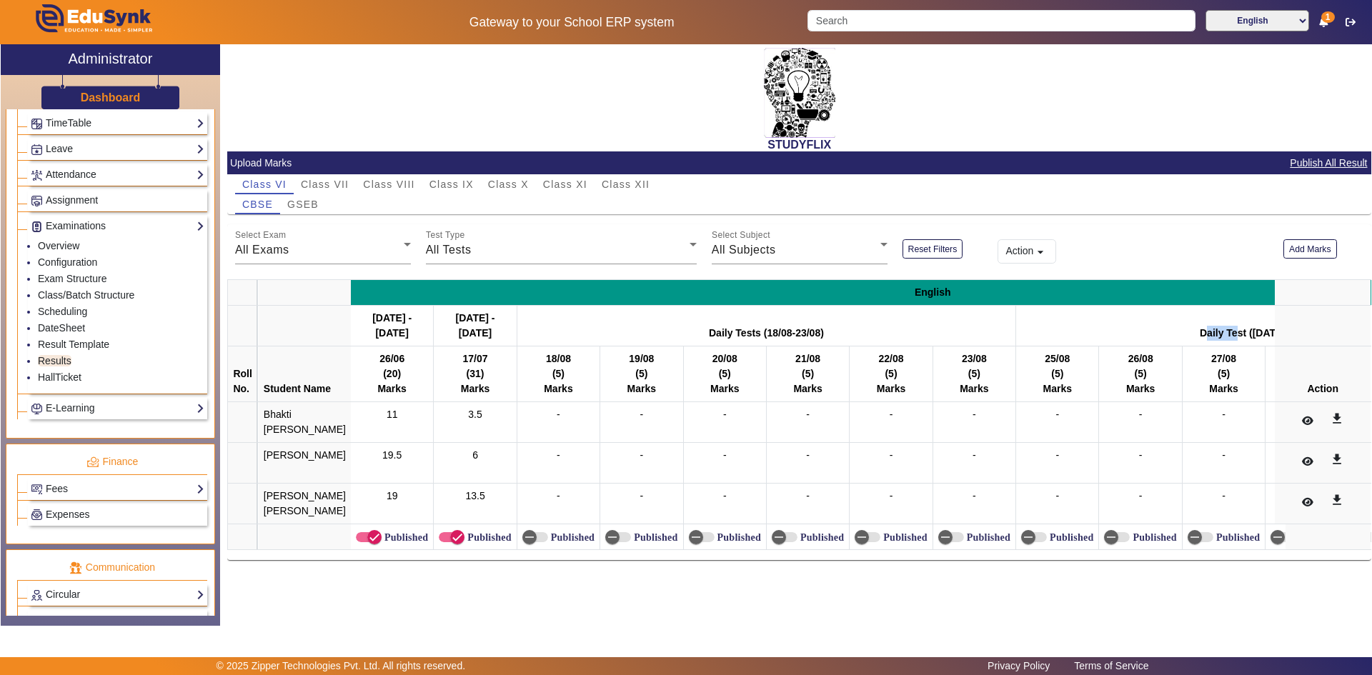
drag, startPoint x: 1159, startPoint y: 329, endPoint x: 1199, endPoint y: 331, distance: 39.3
click at [1199, 331] on th "Daily Test (25/08/2025 - 30/08/2025)" at bounding box center [1265, 326] width 499 height 41
click at [800, 323] on th "Daily Tests (18/08-23/08)" at bounding box center [765, 326] width 499 height 41
click at [993, 524] on td "-" at bounding box center [973, 504] width 83 height 41
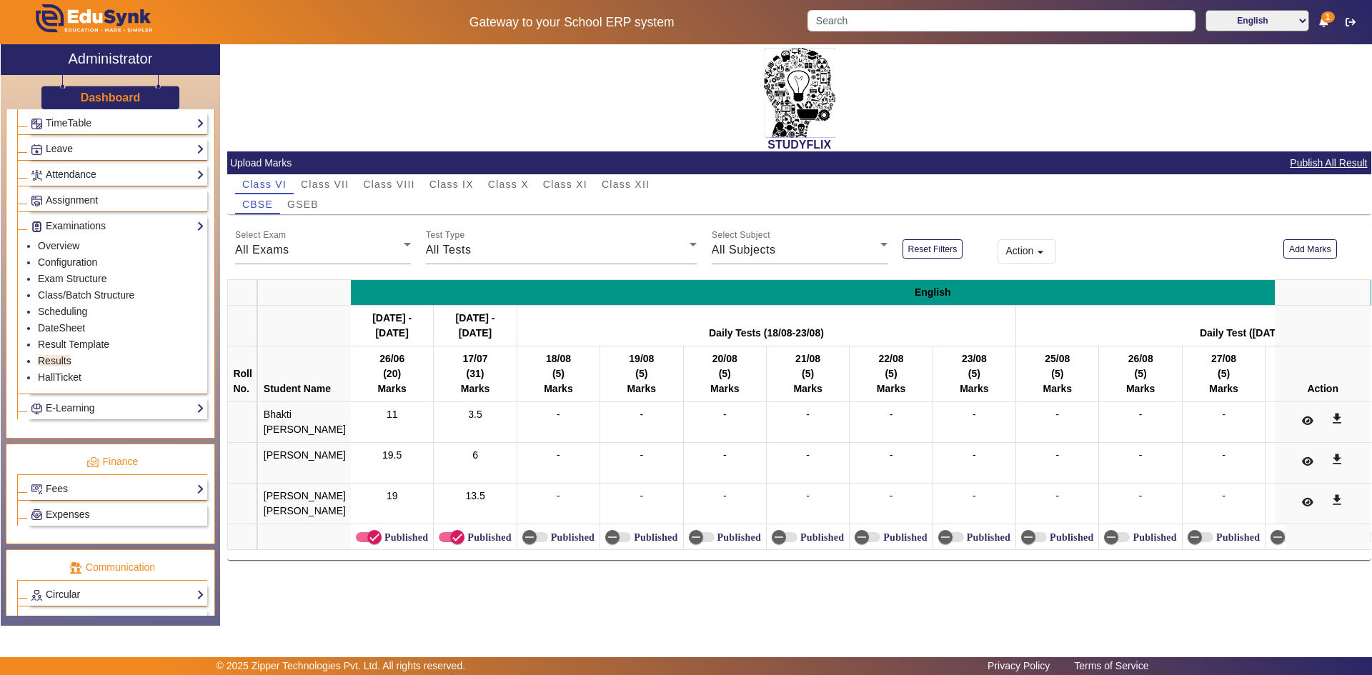
drag, startPoint x: 804, startPoint y: 325, endPoint x: 826, endPoint y: 324, distance: 22.2
click at [826, 324] on th "Daily Tests (18/08-23/08)" at bounding box center [765, 326] width 499 height 41
click at [827, 323] on th "Daily Tests (18/08-23/08)" at bounding box center [765, 326] width 499 height 41
click at [454, 249] on span "All Tests" at bounding box center [449, 250] width 46 height 12
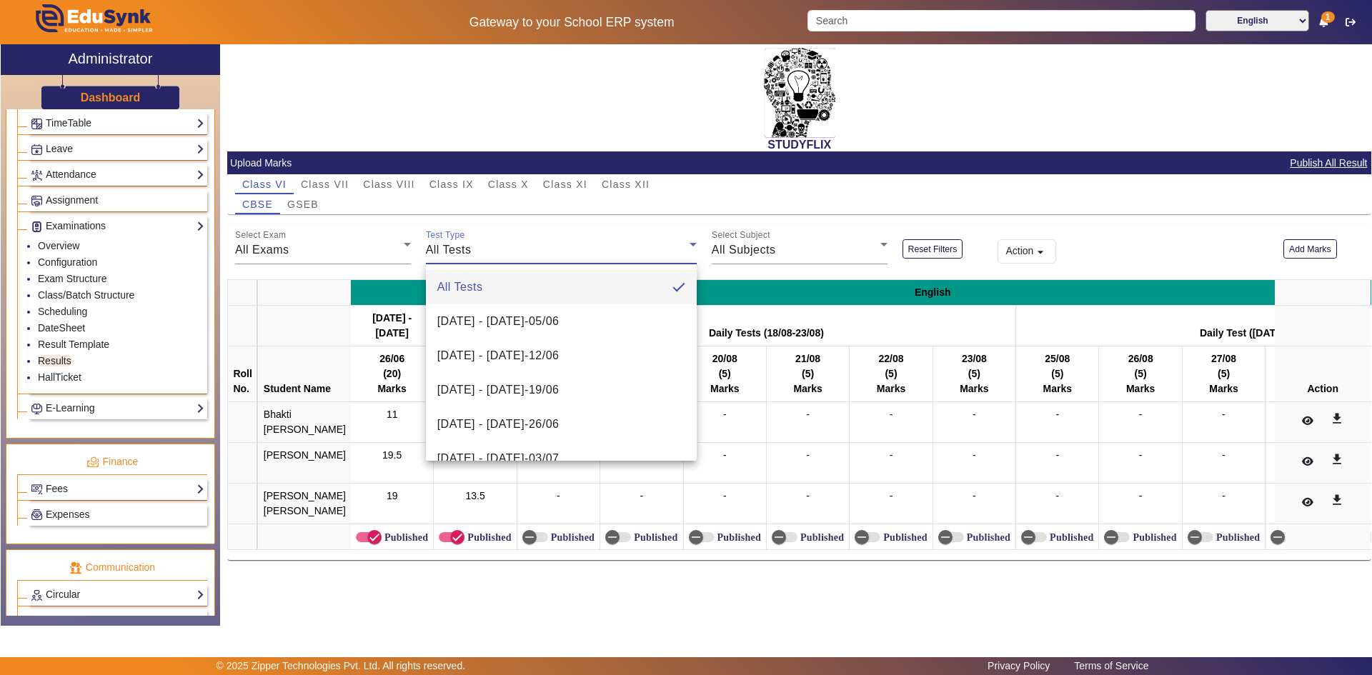
click at [341, 258] on div at bounding box center [686, 337] width 1372 height 675
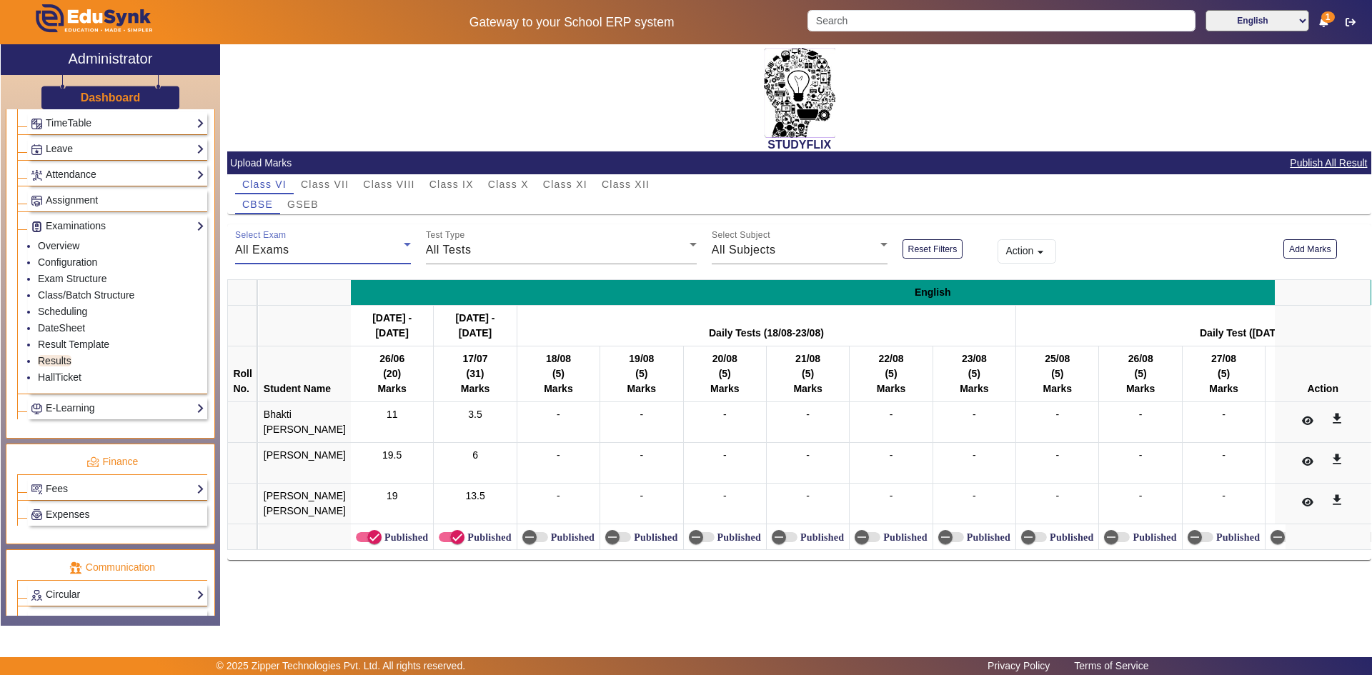
click at [341, 258] on div "All Exams" at bounding box center [319, 249] width 169 height 17
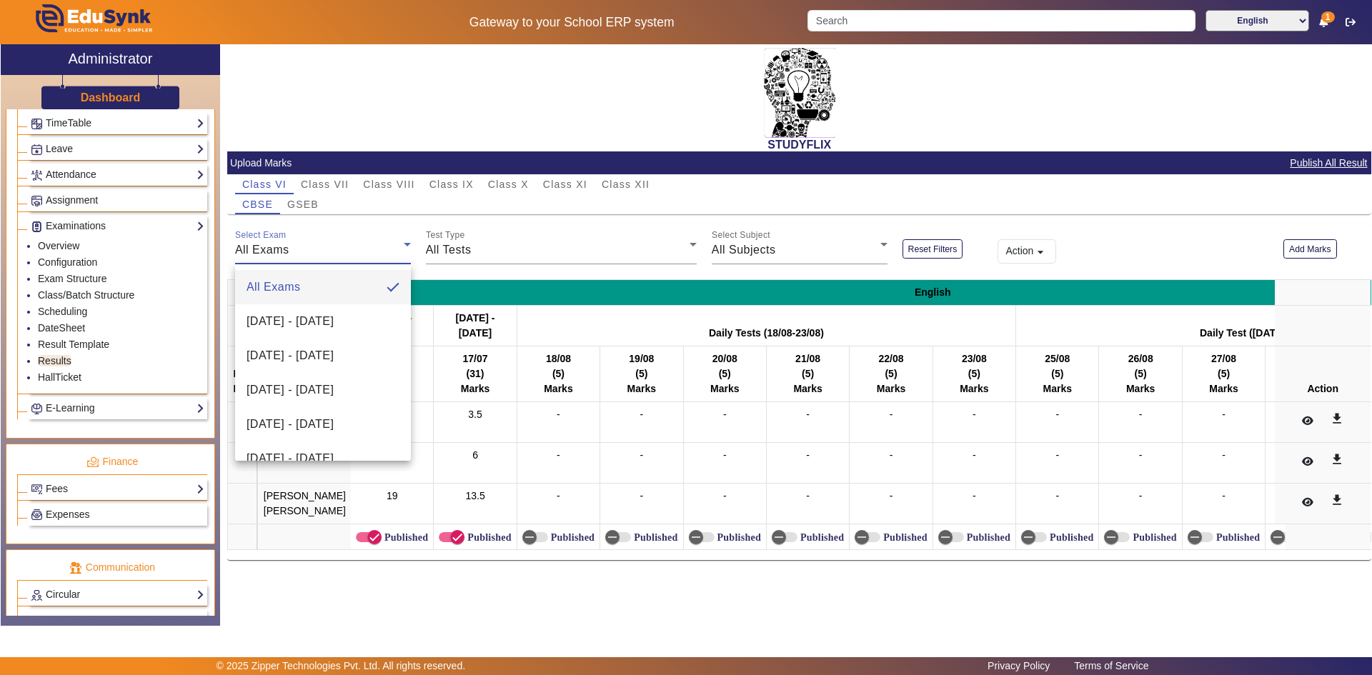
click at [485, 109] on div at bounding box center [686, 337] width 1372 height 675
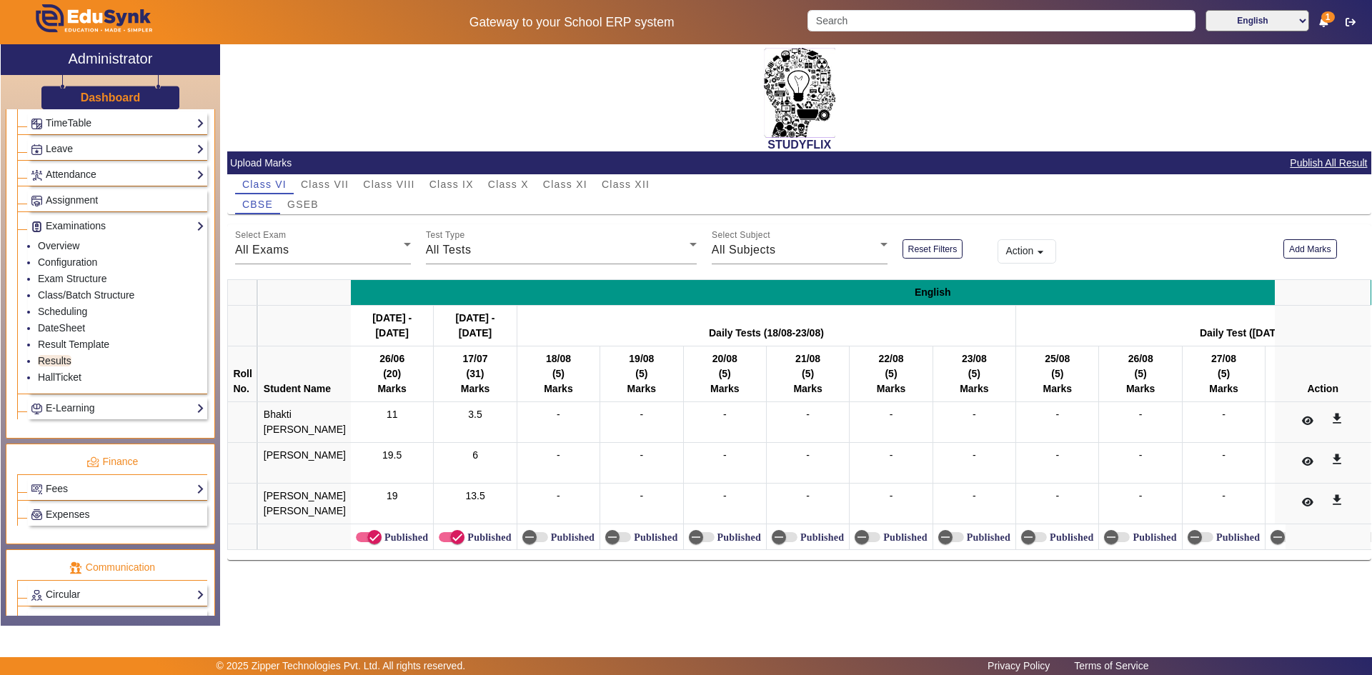
click at [751, 612] on div "X Administrator Dashboard Administration Institution Institution Details Sessio…" at bounding box center [686, 334] width 1370 height 581
click at [1211, 251] on div "Action arrow_drop_down" at bounding box center [1132, 244] width 286 height 40
click at [1241, 106] on div "STUDYFLIX" at bounding box center [799, 97] width 1144 height 107
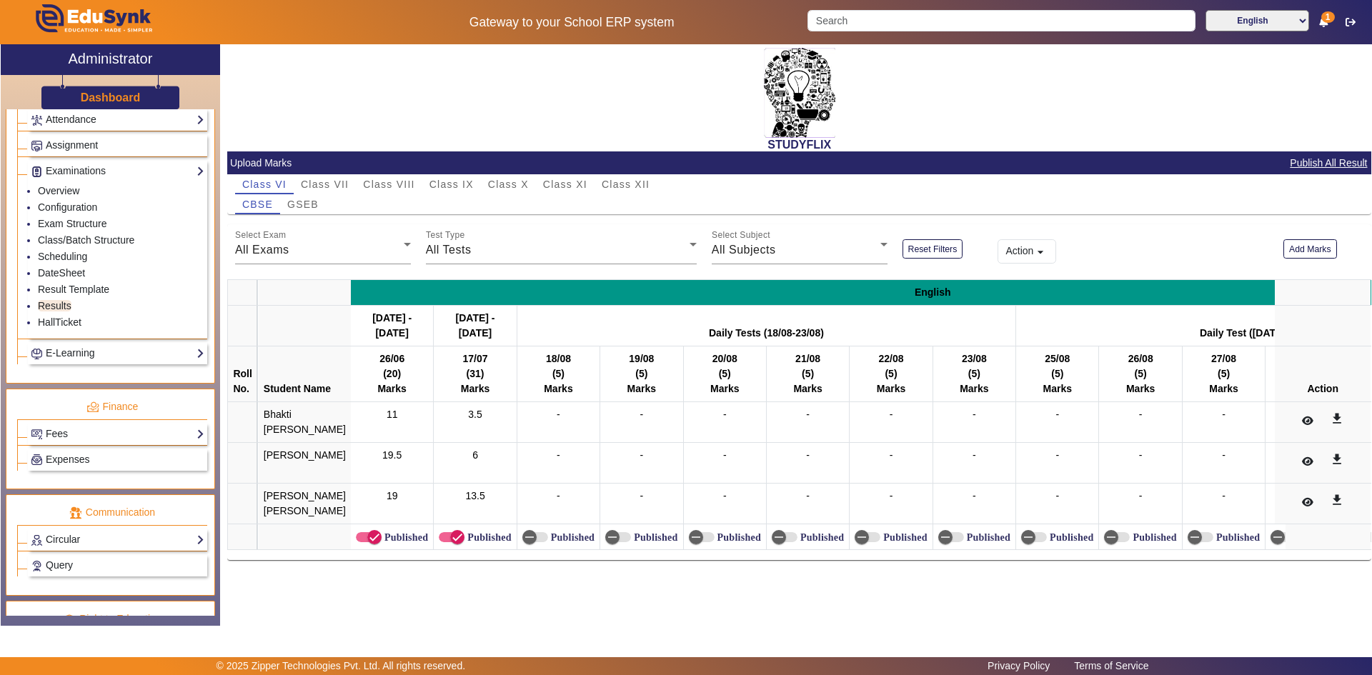
scroll to position [691, 0]
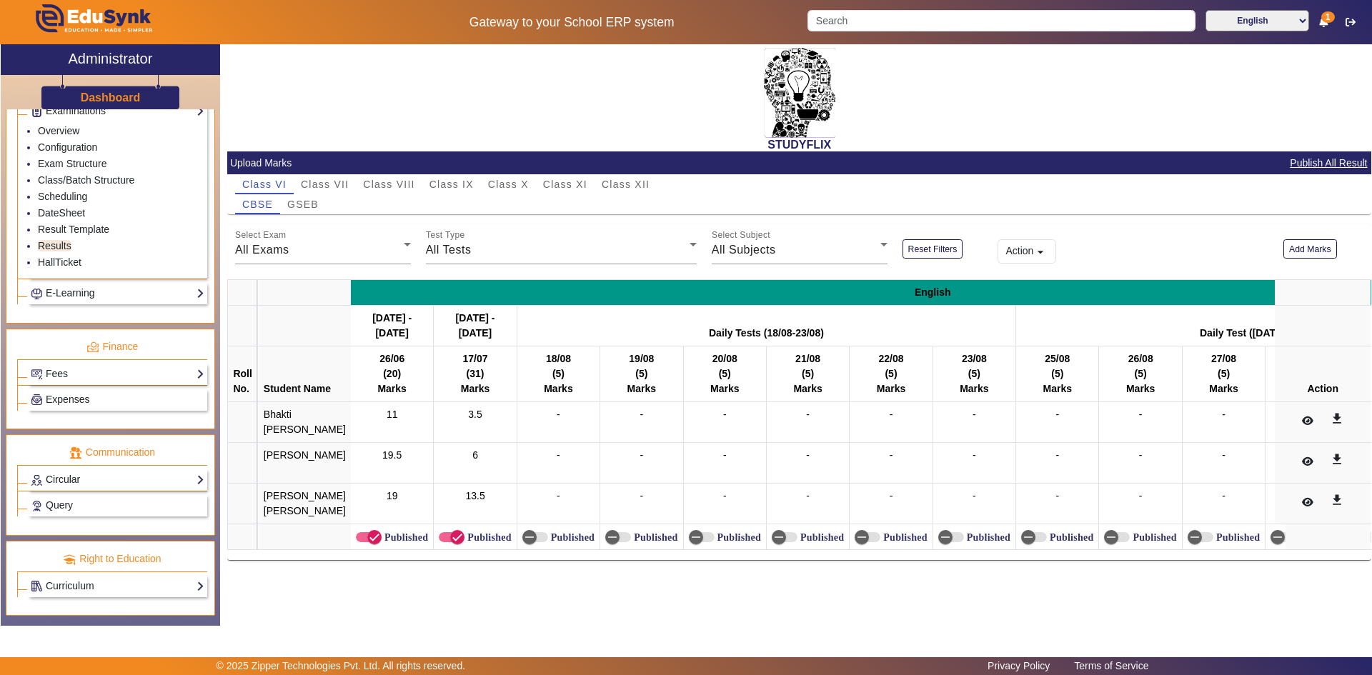
click at [66, 474] on link "Circular" at bounding box center [118, 479] width 174 height 16
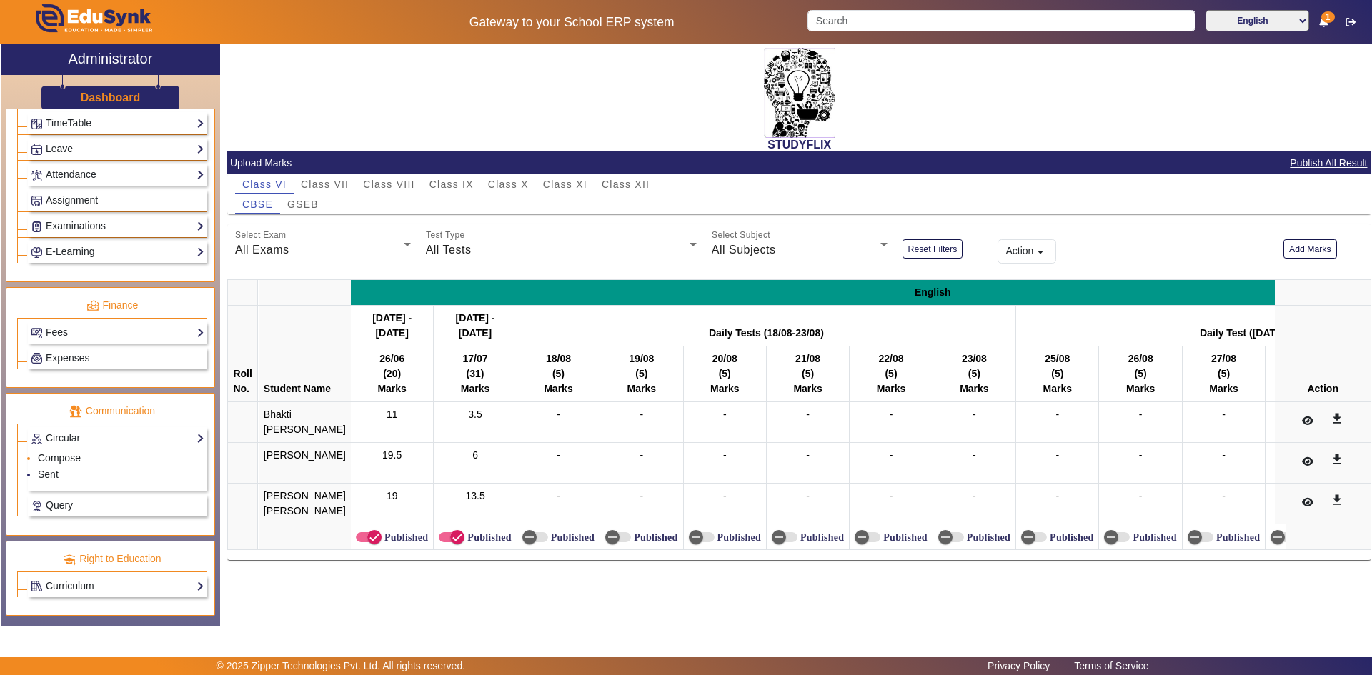
click at [63, 456] on link "Compose" at bounding box center [59, 457] width 43 height 11
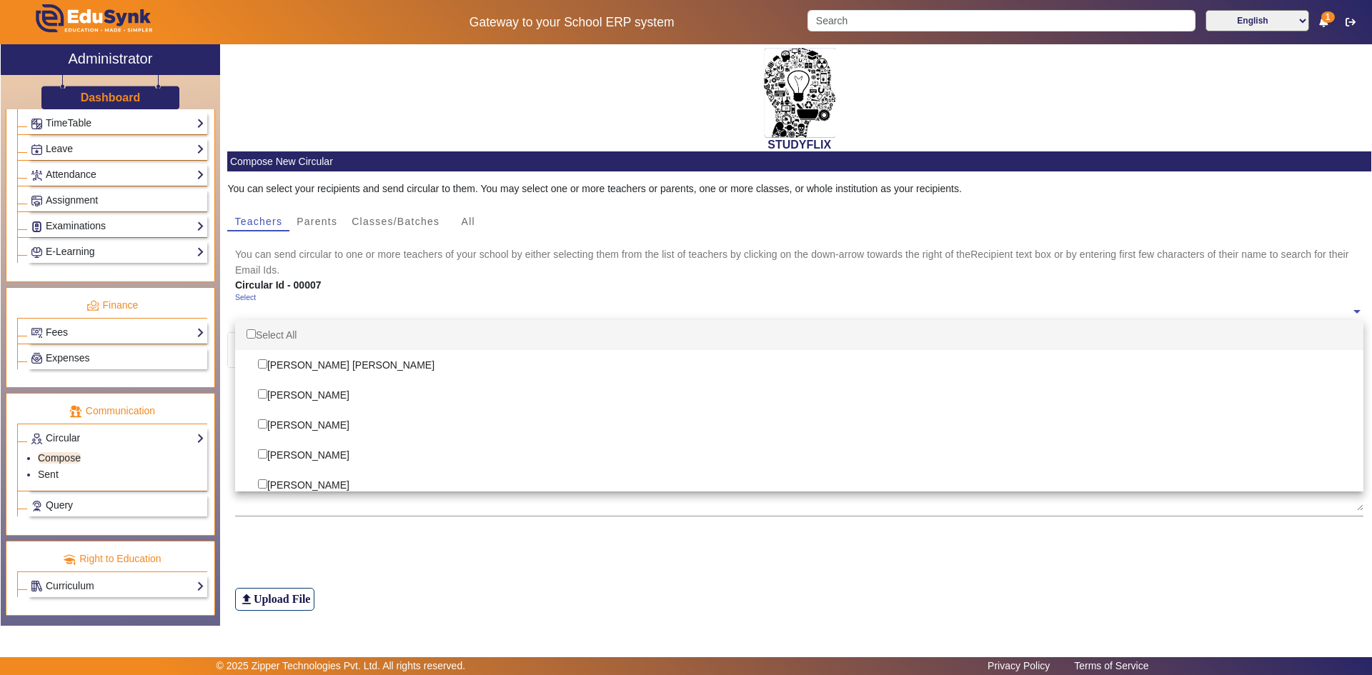
click at [319, 307] on input "text" at bounding box center [793, 312] width 1116 height 14
click at [360, 279] on div "Circular Id - 00007" at bounding box center [608, 285] width 762 height 15
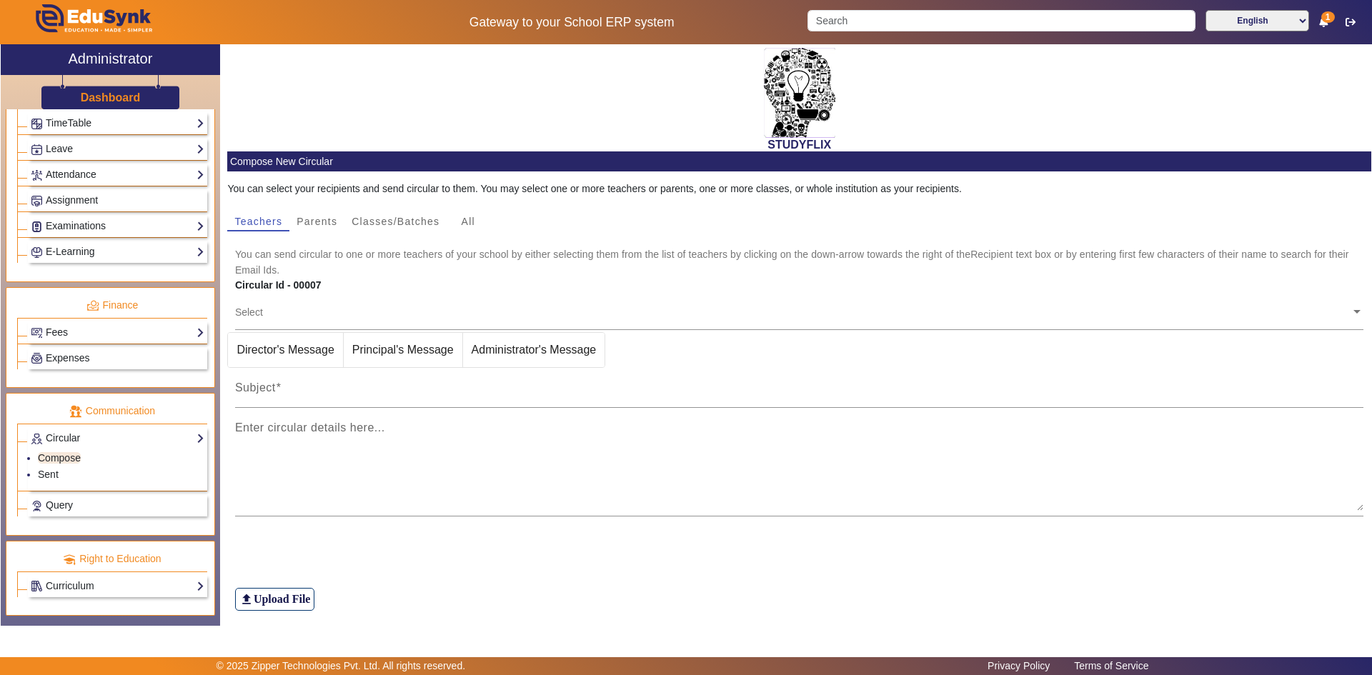
click at [360, 254] on mat-card-subtitle "You can send circular to one or more teachers of your school by either selectin…" at bounding box center [799, 261] width 1129 height 31
click at [296, 436] on textarea "Enter circular details here..." at bounding box center [799, 468] width 1129 height 86
paste textarea "Dear Students, Please note today’s class schedule: Class: 7th Date: 23-08-2025 …"
click at [1354, 509] on textarea "Dear Students, Please note today’s class schedule: Class: 7th Date: 23-08-2025 …" at bounding box center [799, 468] width 1129 height 86
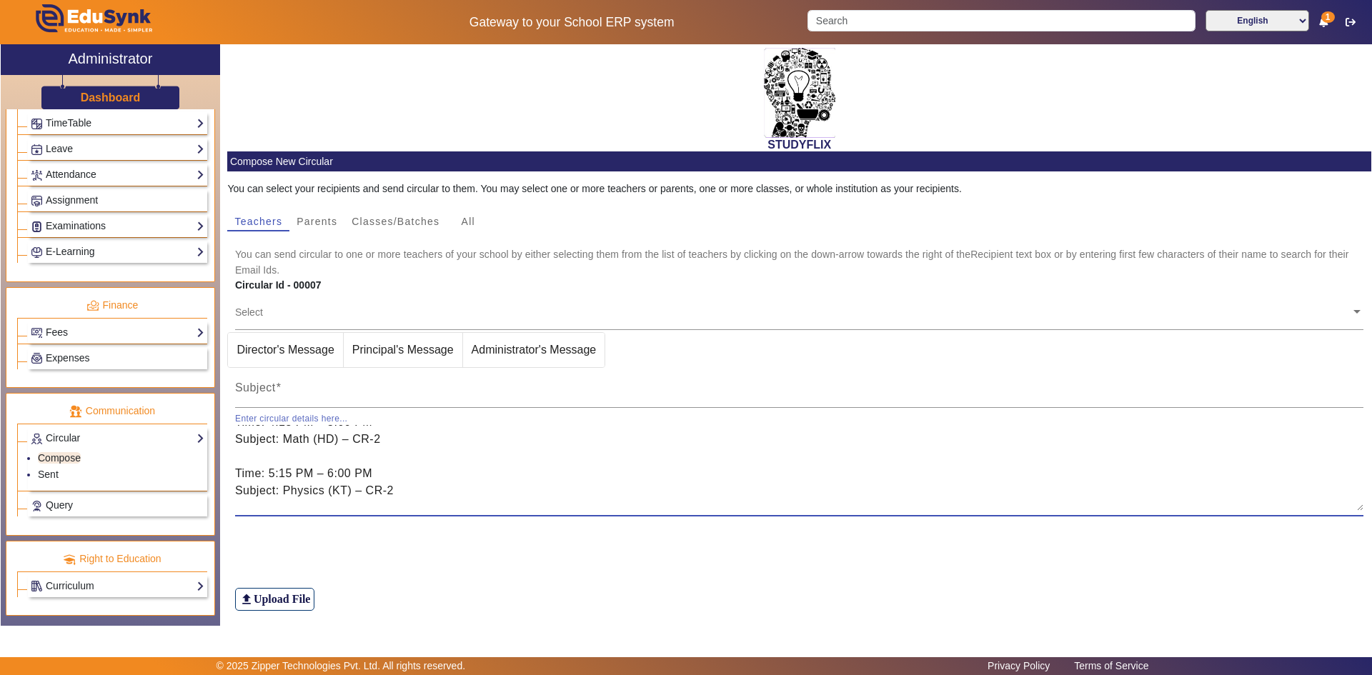
click at [1352, 506] on textarea "Dear Students, Please note today’s class schedule: Class: 7th Date: 23-08-2025 …" at bounding box center [799, 468] width 1129 height 86
click at [1354, 509] on textarea "Dear Students, Please note today’s class schedule: Class: 7th Date: 23-08-2025 …" at bounding box center [799, 468] width 1129 height 86
click at [1111, 481] on textarea "Dear Students, Please note today’s class schedule: Class: 7th Date: 23-08-2025 …" at bounding box center [799, 468] width 1129 height 86
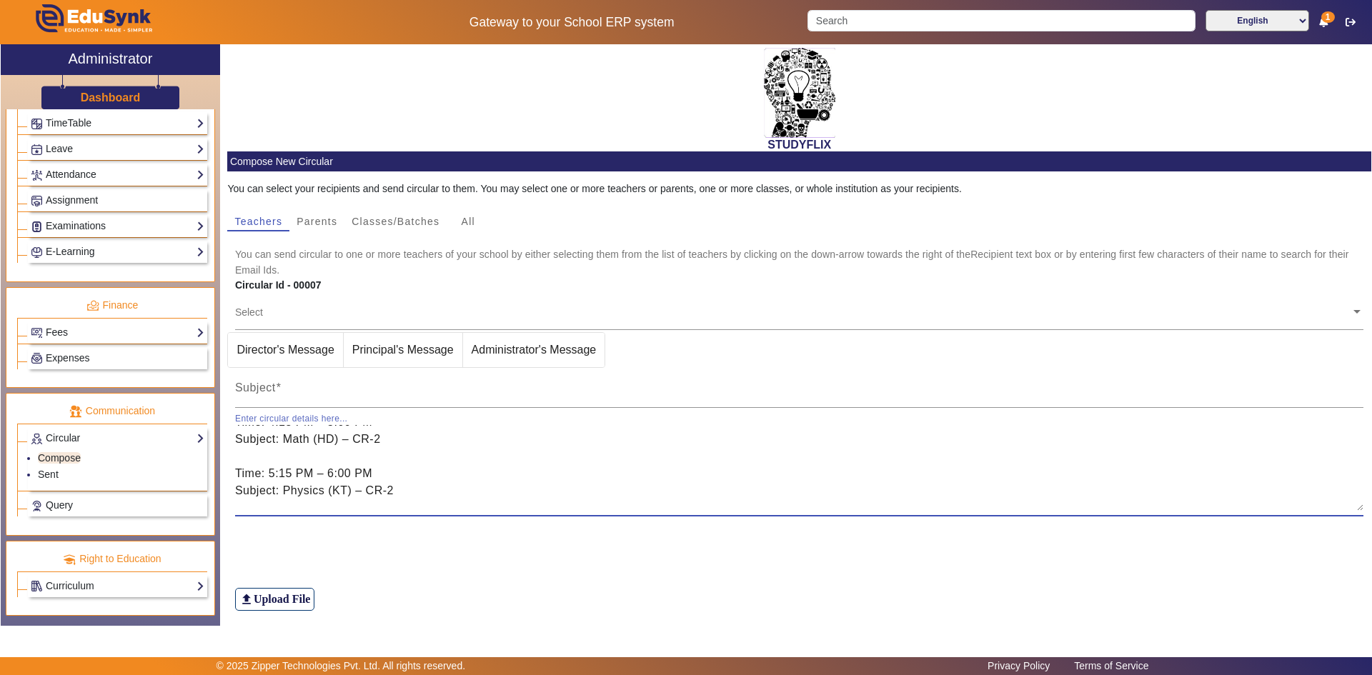
drag, startPoint x: 1102, startPoint y: 479, endPoint x: 1087, endPoint y: 472, distance: 17.0
click at [1086, 467] on textarea "Dear Students, Please note today’s class schedule: Class: 7th Date: 23-08-2025 …" at bounding box center [799, 468] width 1129 height 86
drag, startPoint x: 1067, startPoint y: 480, endPoint x: 1061, endPoint y: 486, distance: 8.6
click at [1061, 485] on textarea "Dear Students, Please note today’s class schedule: Class: 7th Date: 23-08-2025 …" at bounding box center [799, 468] width 1129 height 86
type textarea "Dear Students, Please note today’s class schedule: Class: 7th Date: 23-08-2025 …"
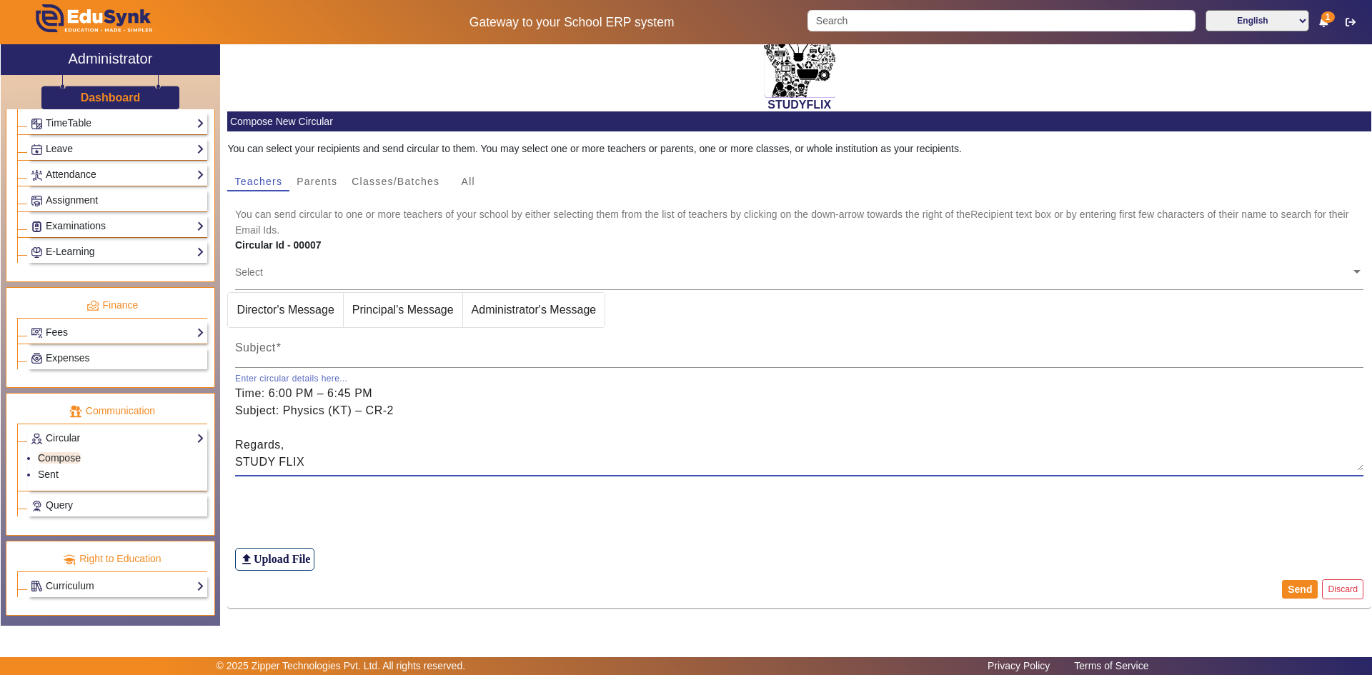
scroll to position [223, 0]
click at [81, 333] on link "Fees" at bounding box center [118, 332] width 174 height 16
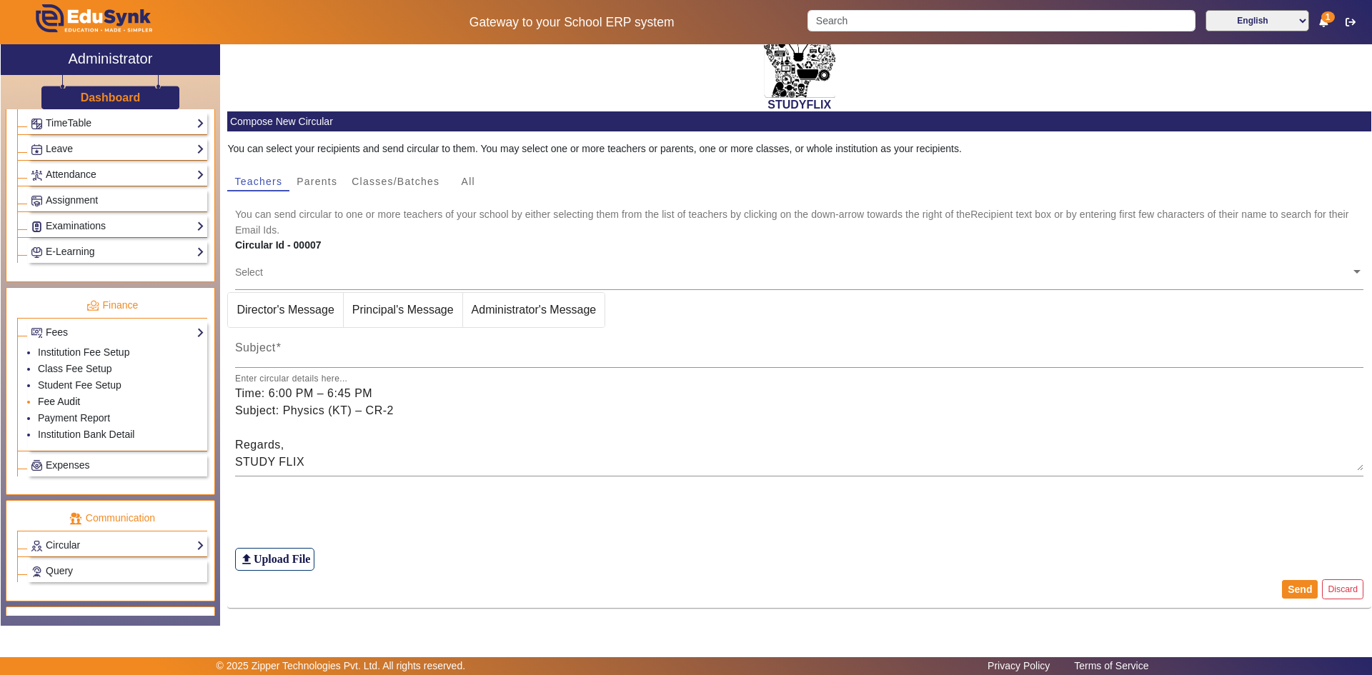
click at [59, 399] on link "Fee Audit" at bounding box center [59, 401] width 42 height 11
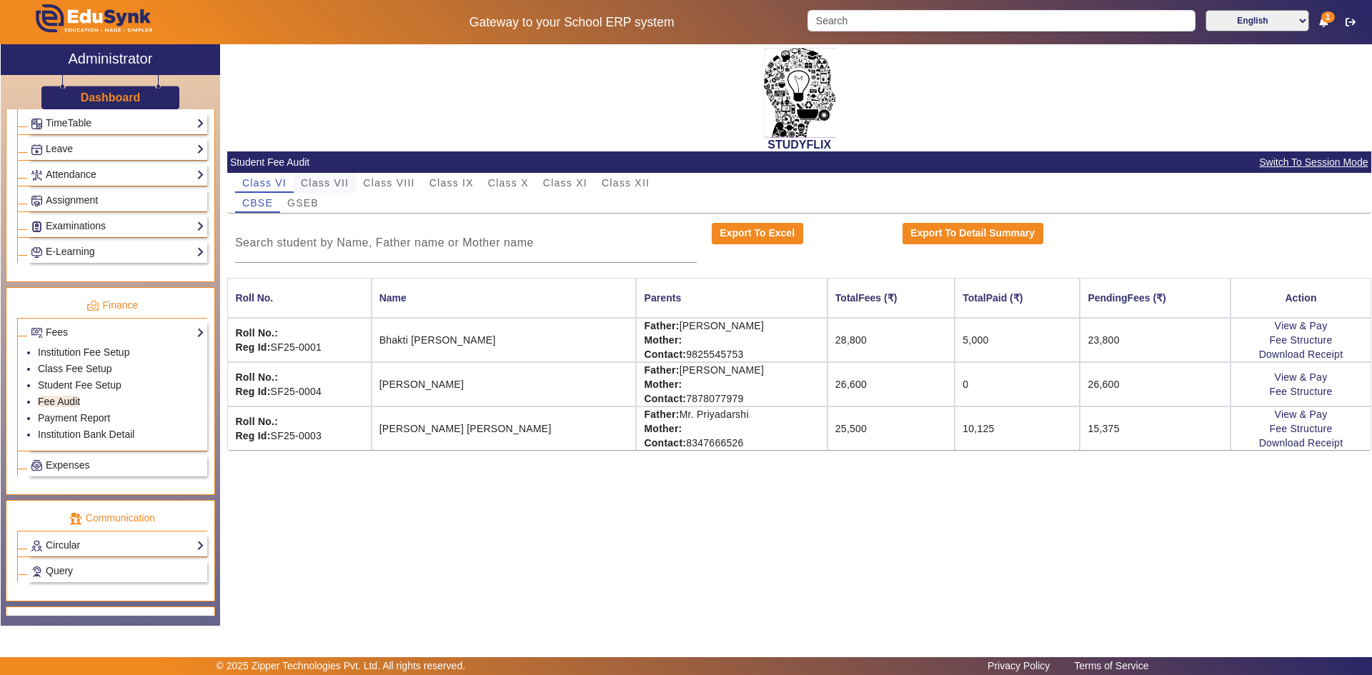
click at [344, 180] on span "Class VII" at bounding box center [325, 183] width 48 height 10
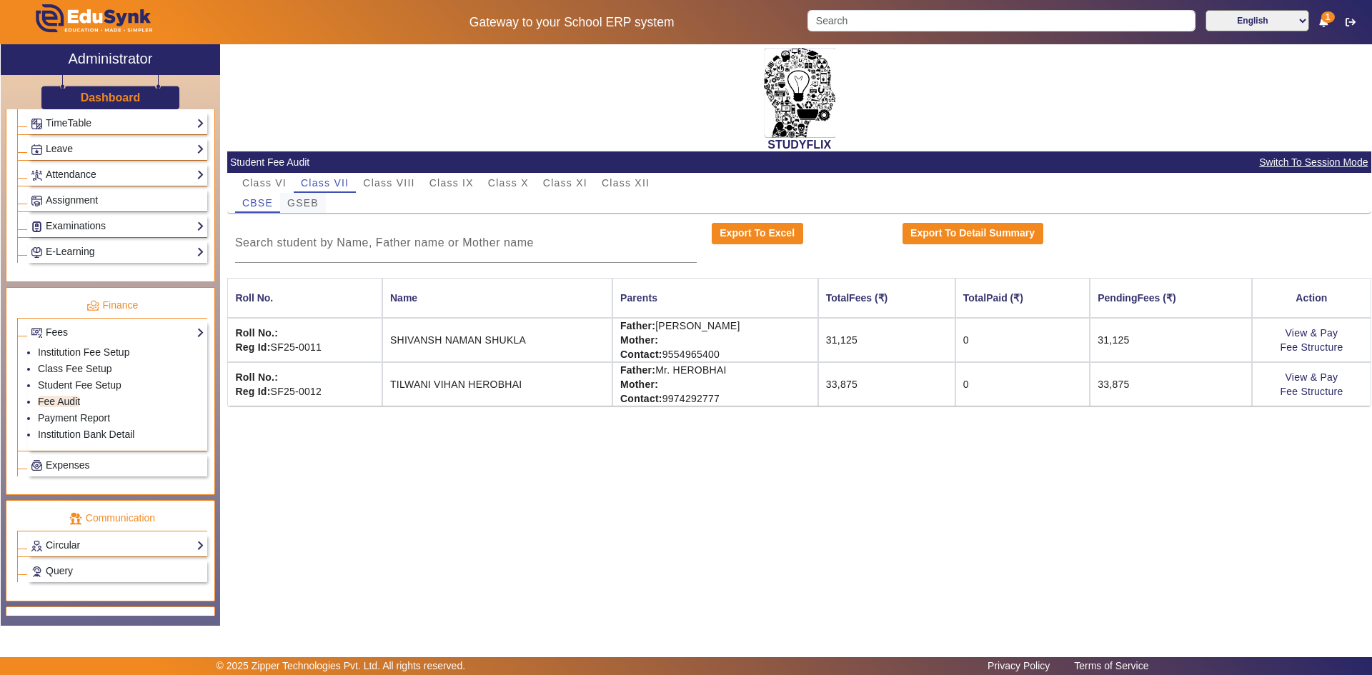
click at [309, 200] on span "GSEB" at bounding box center [302, 203] width 31 height 10
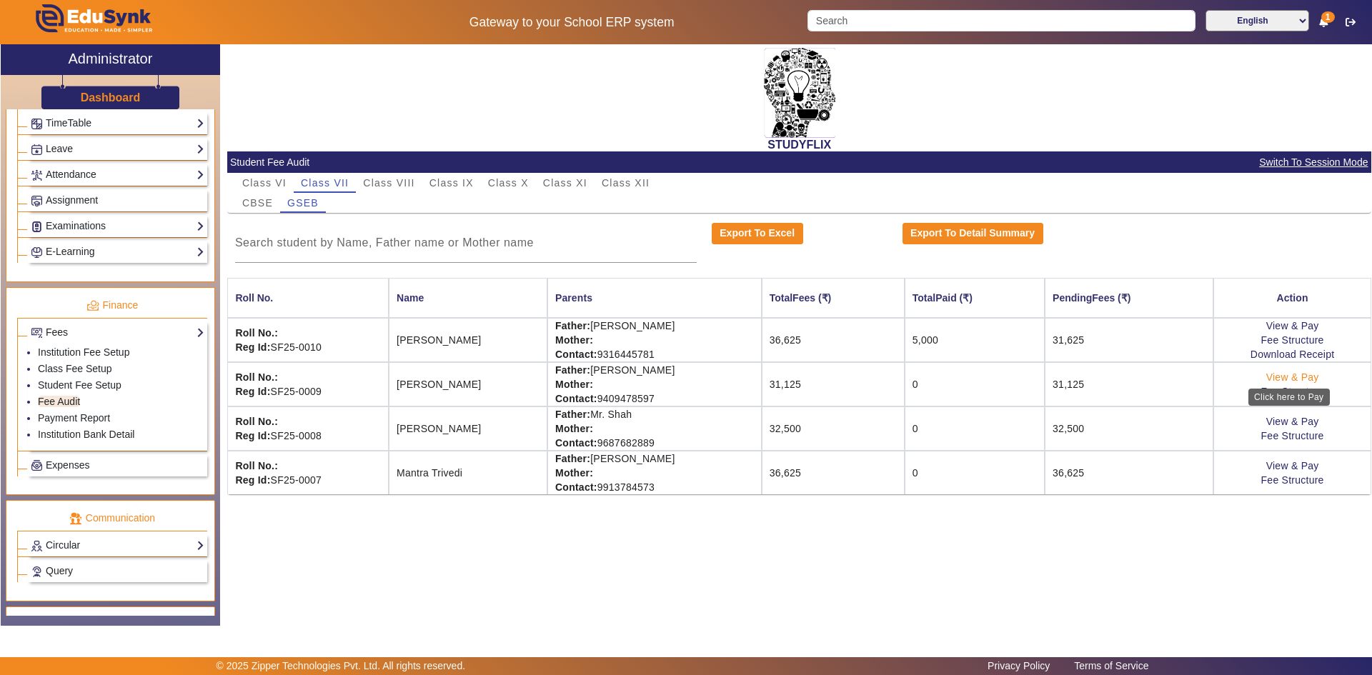
click at [1293, 376] on link "View & Pay" at bounding box center [1292, 376] width 53 height 11
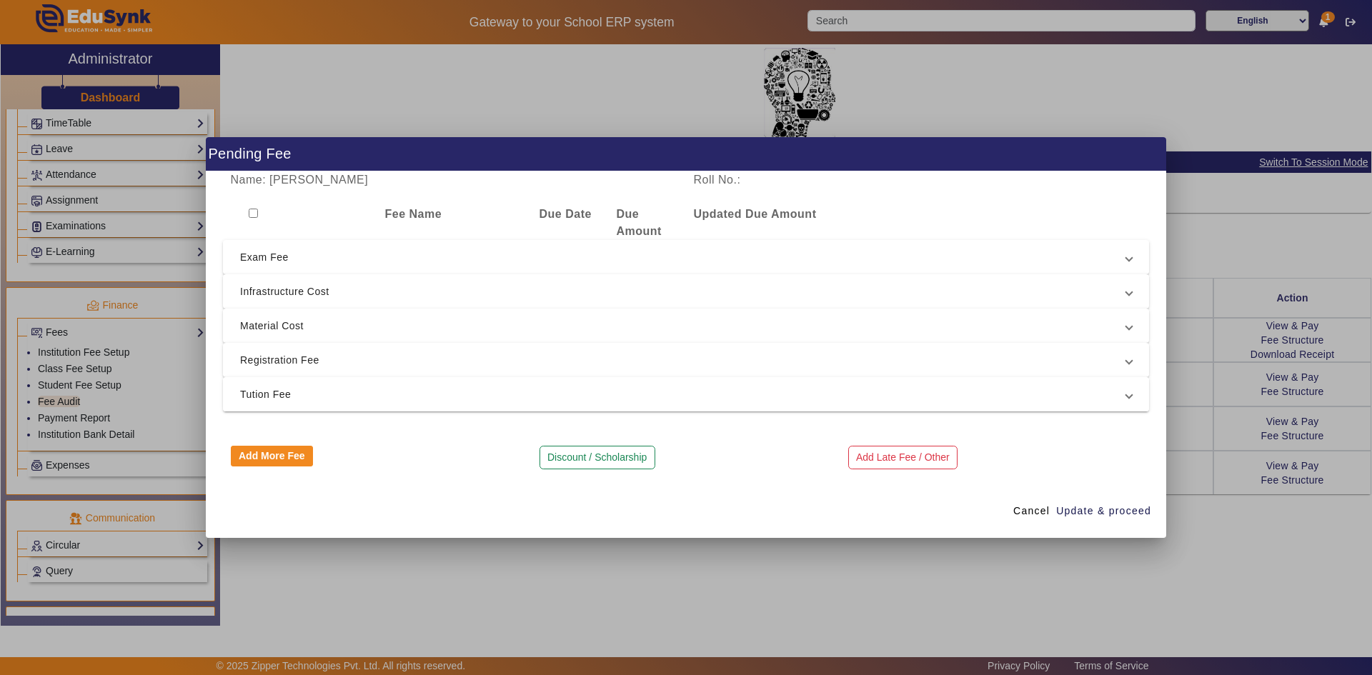
click at [288, 393] on span "Tution Fee" at bounding box center [683, 394] width 886 height 17
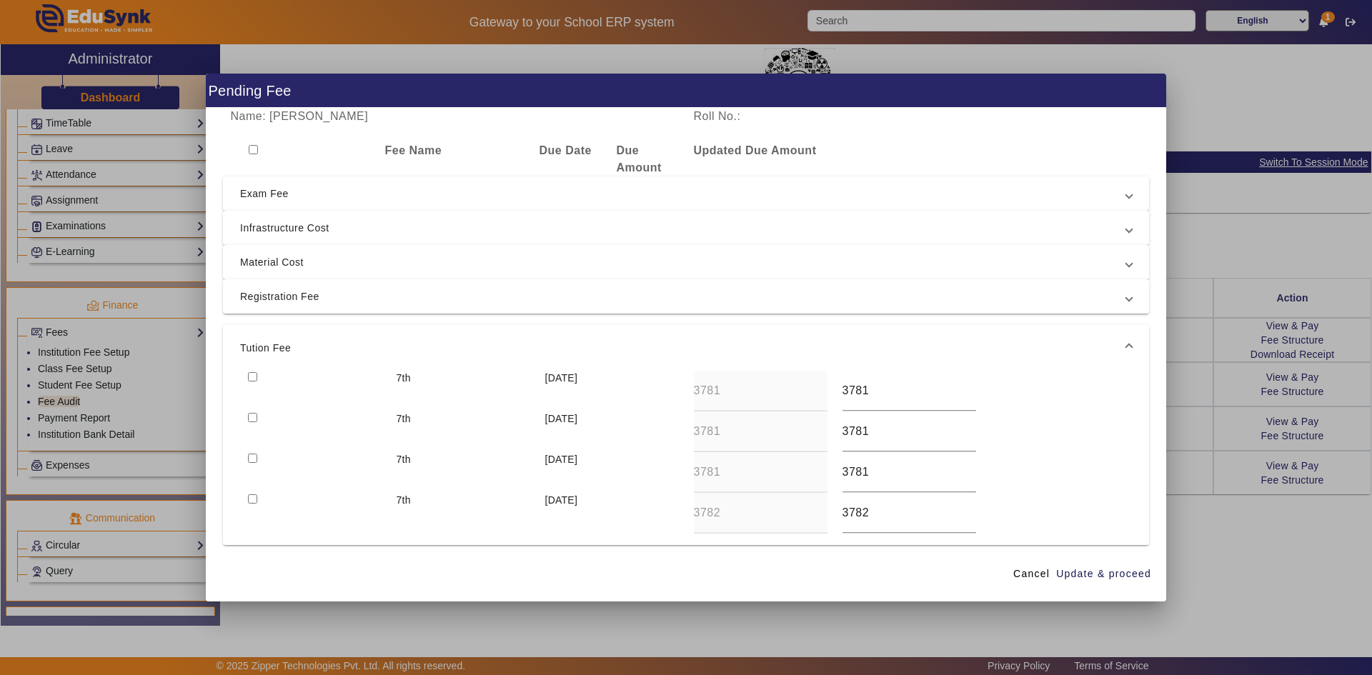
click at [249, 375] on input "checkbox" at bounding box center [252, 376] width 9 height 9
checkbox input "true"
click at [257, 419] on div at bounding box center [314, 431] width 149 height 41
click at [254, 415] on input "checkbox" at bounding box center [252, 417] width 9 height 9
checkbox input "true"
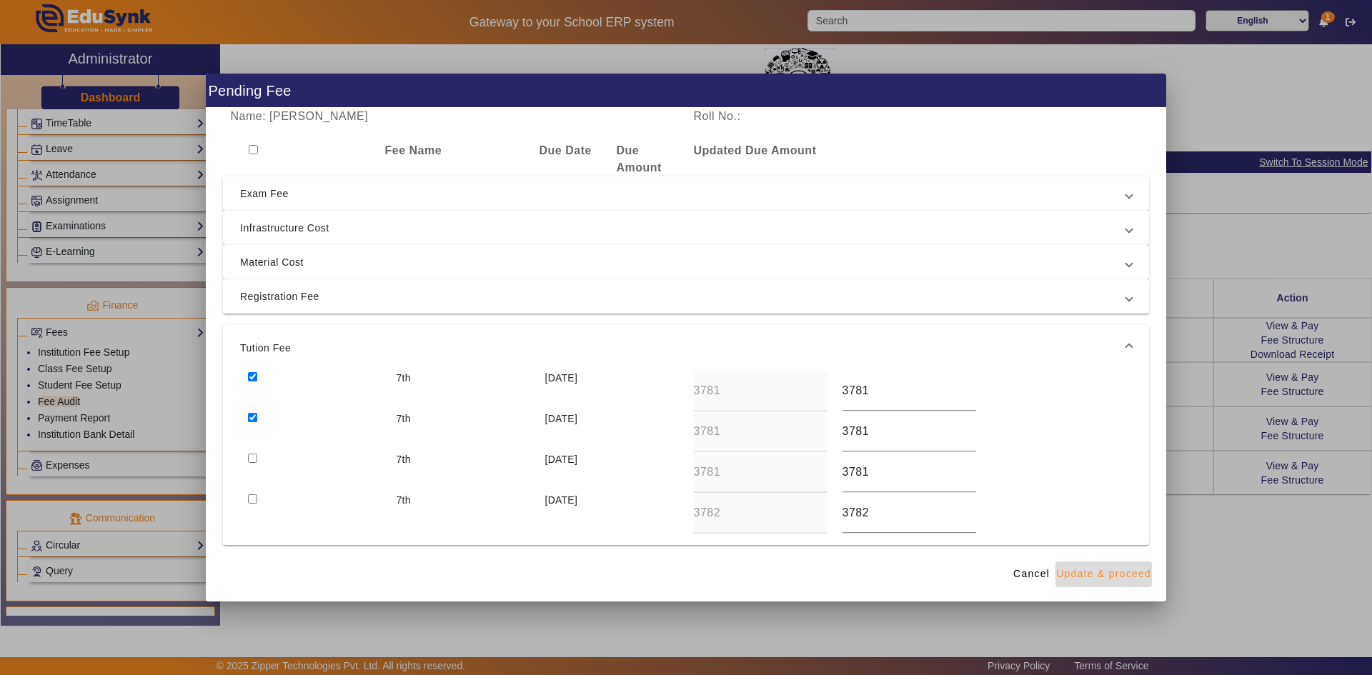
click at [1114, 572] on span "Update & proceed" at bounding box center [1103, 573] width 95 height 15
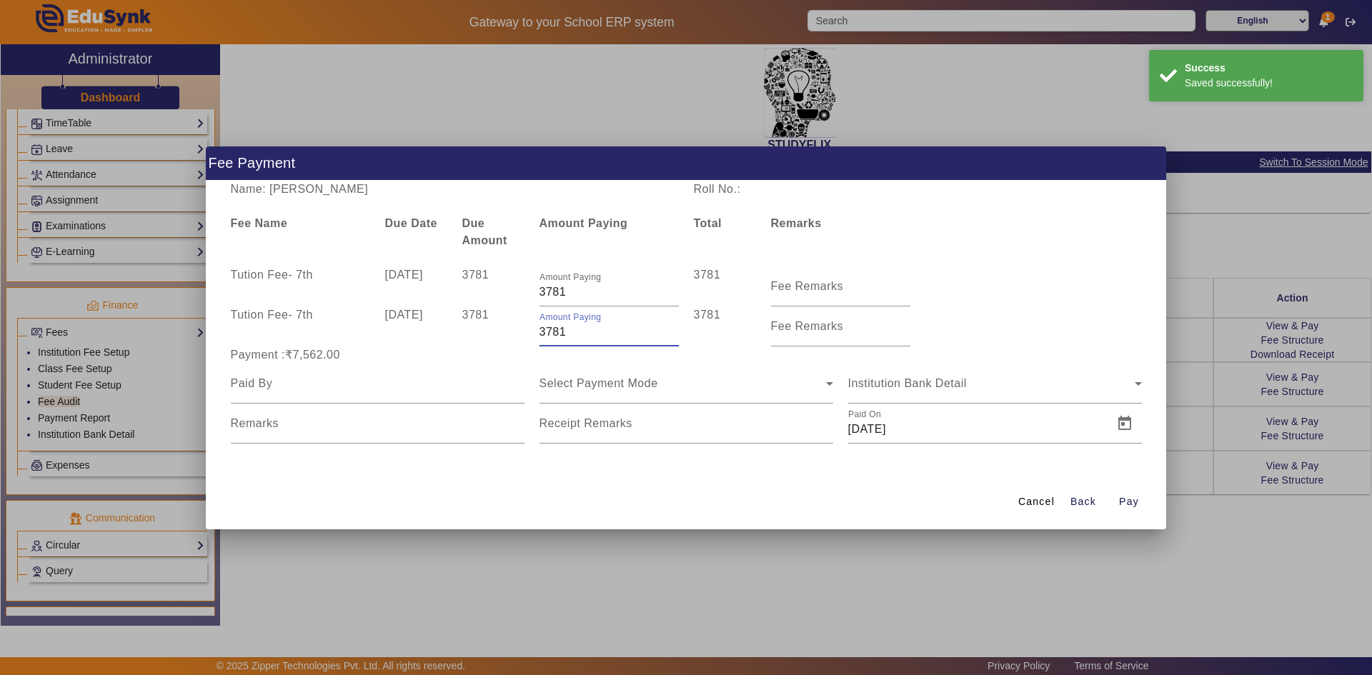
drag, startPoint x: 545, startPoint y: 333, endPoint x: 536, endPoint y: 333, distance: 8.6
click at [536, 333] on div "Amount Paying 3781" at bounding box center [608, 326] width 154 height 40
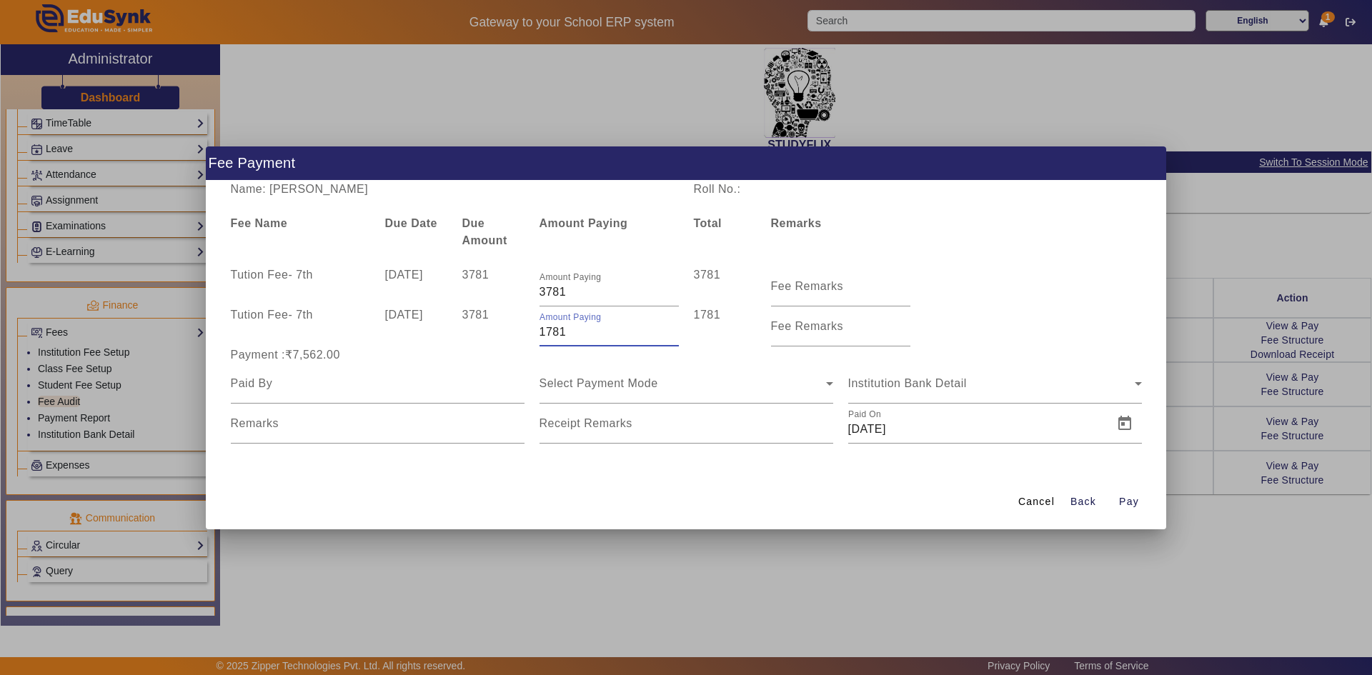
click at [546, 334] on input "1781" at bounding box center [608, 332] width 139 height 17
click at [1005, 301] on div "Tution Fee - 7th 10 Apr 2025 3781 Amount Paying 3781 3781 Fee Remarks" at bounding box center [686, 286] width 926 height 40
drag, startPoint x: 555, startPoint y: 332, endPoint x: 568, endPoint y: 334, distance: 13.0
click at [568, 334] on input "1281" at bounding box center [608, 332] width 139 height 17
click at [989, 259] on div "Name: Devansh Parmar Roll No.: Fee Name Due Date Due Amount Amount Paying Total…" at bounding box center [686, 328] width 960 height 294
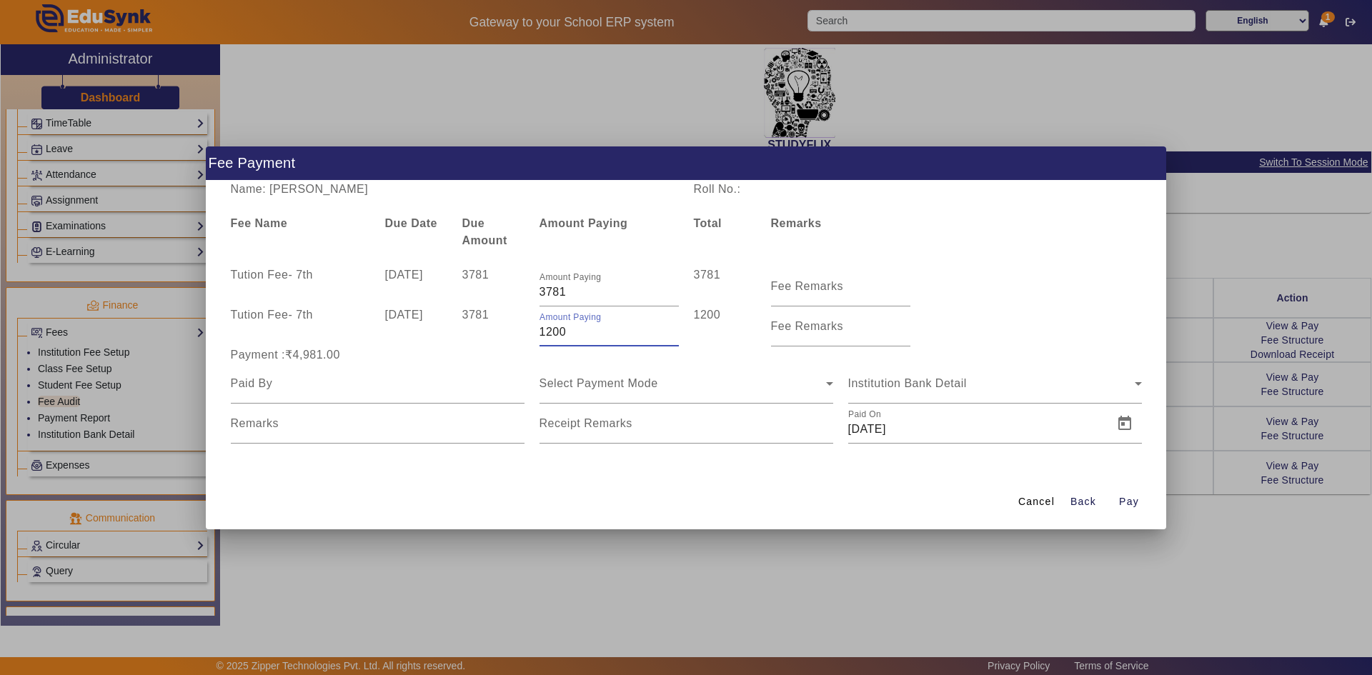
drag, startPoint x: 564, startPoint y: 336, endPoint x: 552, endPoint y: 336, distance: 12.1
click at [552, 336] on input "1200" at bounding box center [608, 332] width 139 height 17
type input "1219"
click at [981, 264] on div "Name: Devansh Parmar Roll No.: Fee Name Due Date Due Amount Amount Paying Total…" at bounding box center [686, 328] width 960 height 294
click at [396, 396] on div at bounding box center [378, 384] width 294 height 40
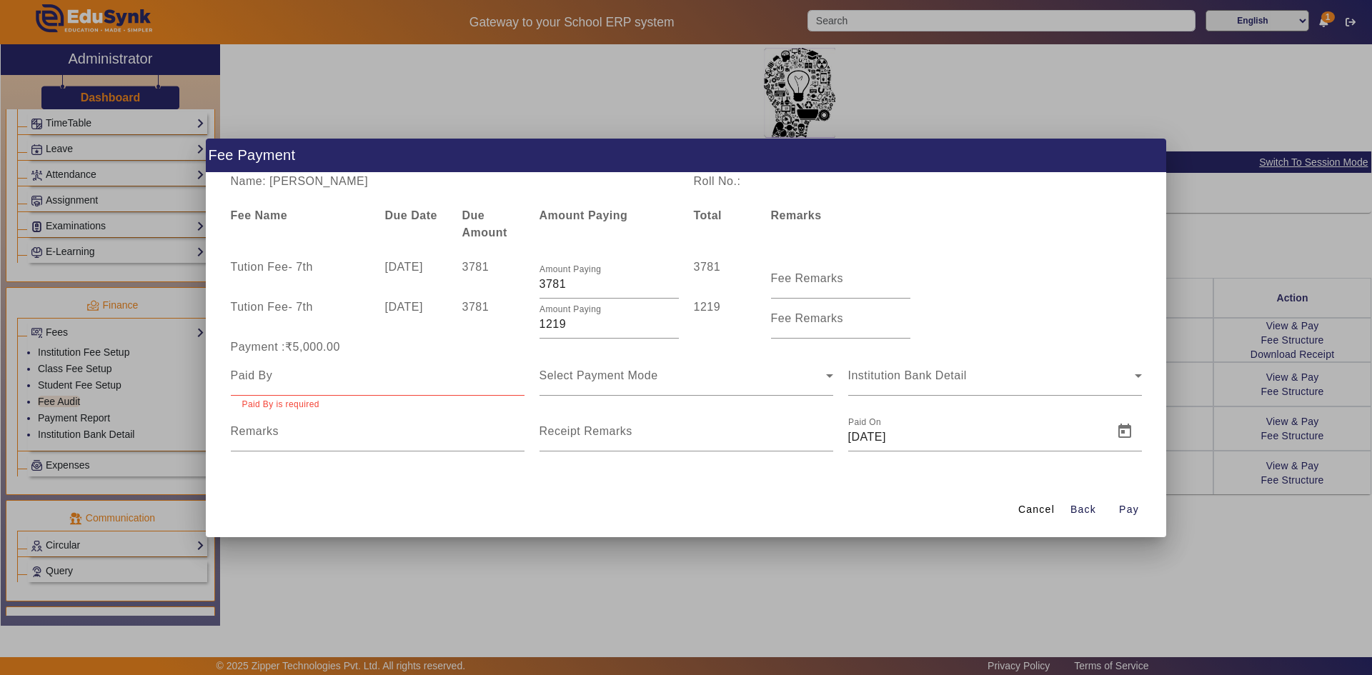
drag, startPoint x: 323, startPoint y: 190, endPoint x: 359, endPoint y: 196, distance: 36.2
click at [359, 196] on div "Name: Devansh Parmar Roll No.: Fee Name Due Date Due Amount Amount Paying Total…" at bounding box center [686, 328] width 960 height 310
click at [354, 379] on input at bounding box center [378, 375] width 294 height 17
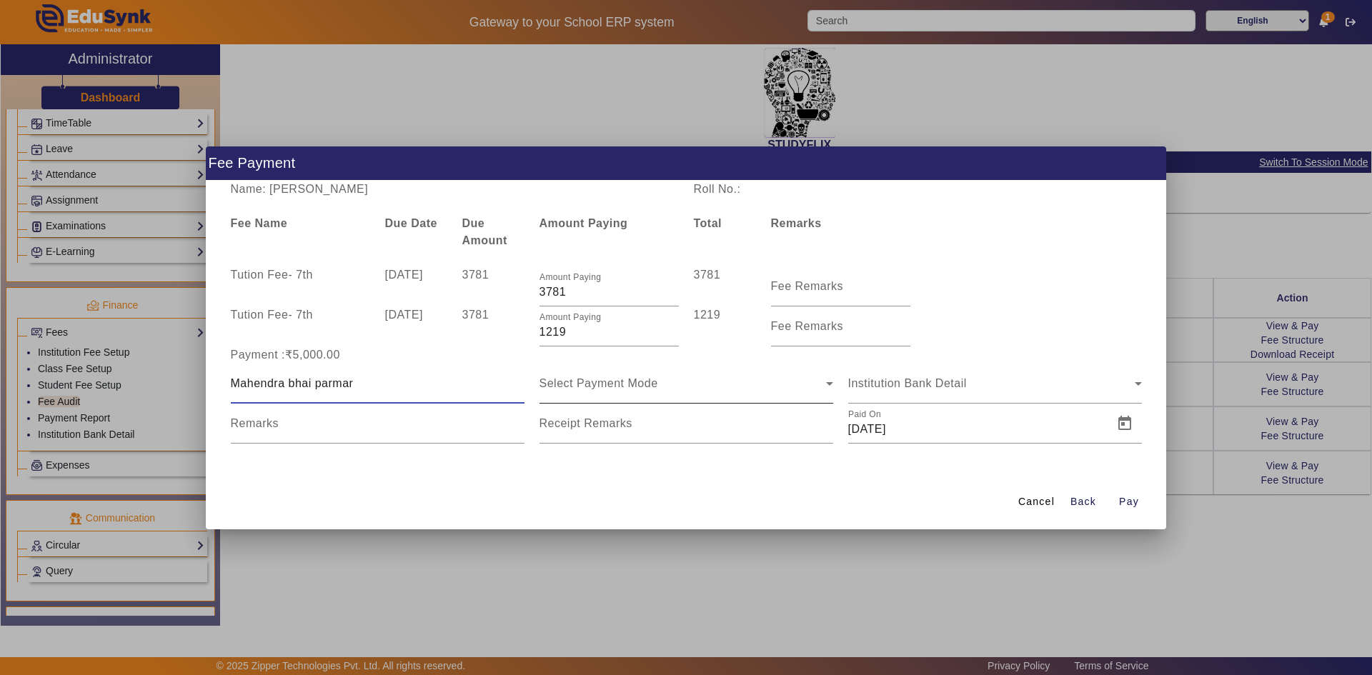
type input "Mahendra bhai parmar"
click at [557, 386] on span "Select Payment Mode" at bounding box center [598, 383] width 119 height 12
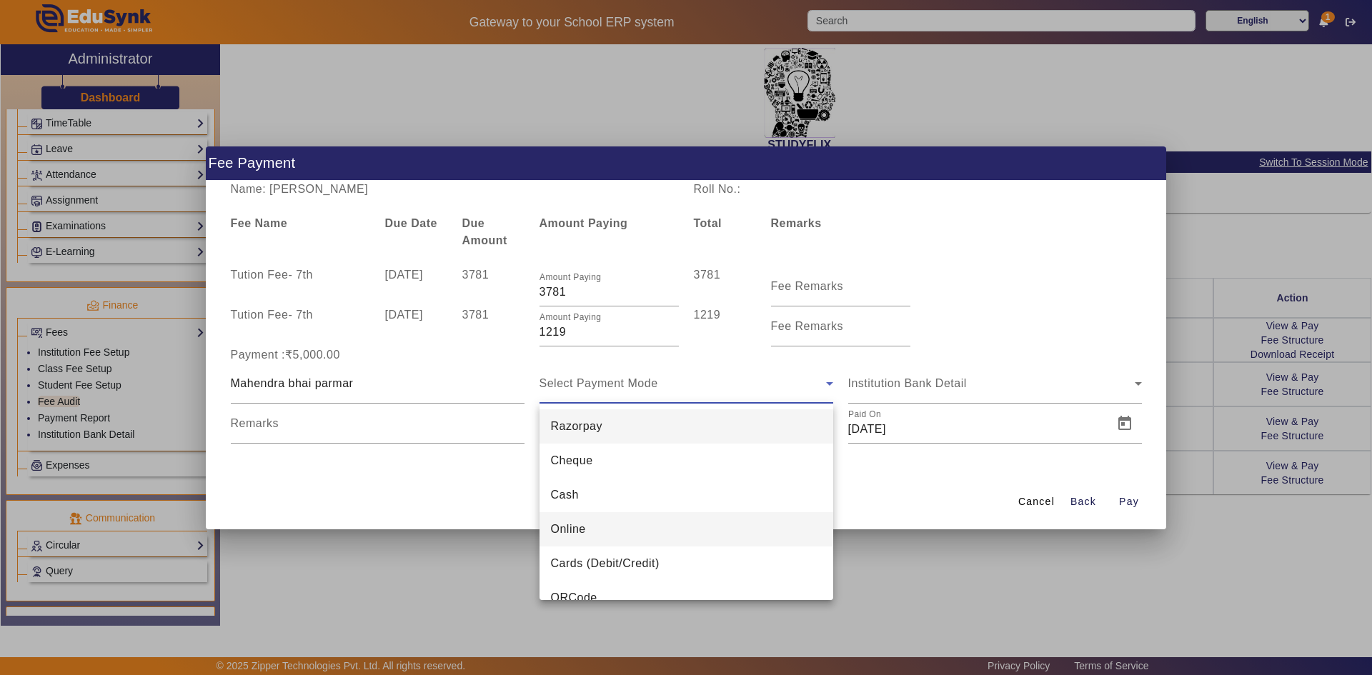
click at [583, 518] on mat-option "Online" at bounding box center [686, 529] width 294 height 34
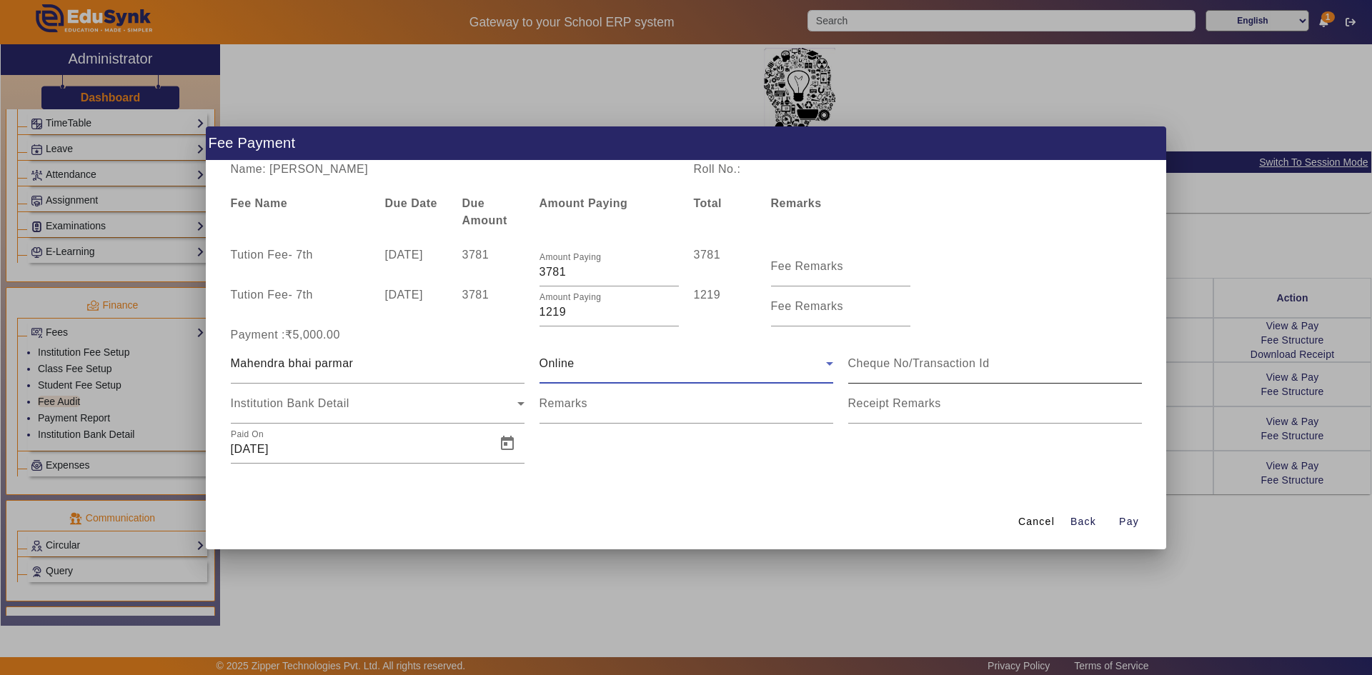
click at [861, 361] on input at bounding box center [995, 363] width 294 height 17
type input "104378896863"
click at [749, 415] on input "Remarks" at bounding box center [686, 409] width 294 height 17
click at [369, 406] on div "Institution Bank Detail" at bounding box center [374, 403] width 286 height 17
click at [503, 448] on span "Open calendar" at bounding box center [507, 443] width 34 height 34
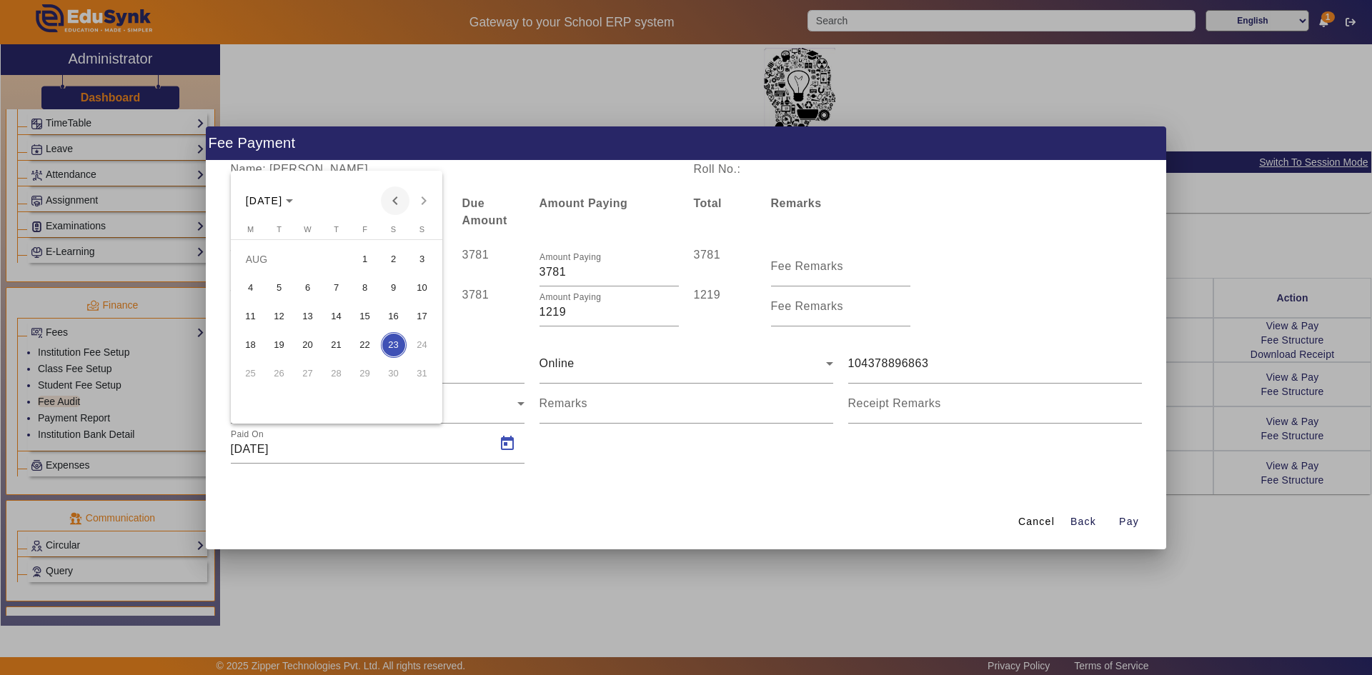
click at [393, 198] on span "Previous month" at bounding box center [395, 200] width 29 height 29
click at [289, 287] on span "6" at bounding box center [279, 288] width 26 height 26
type input "06/05/2025"
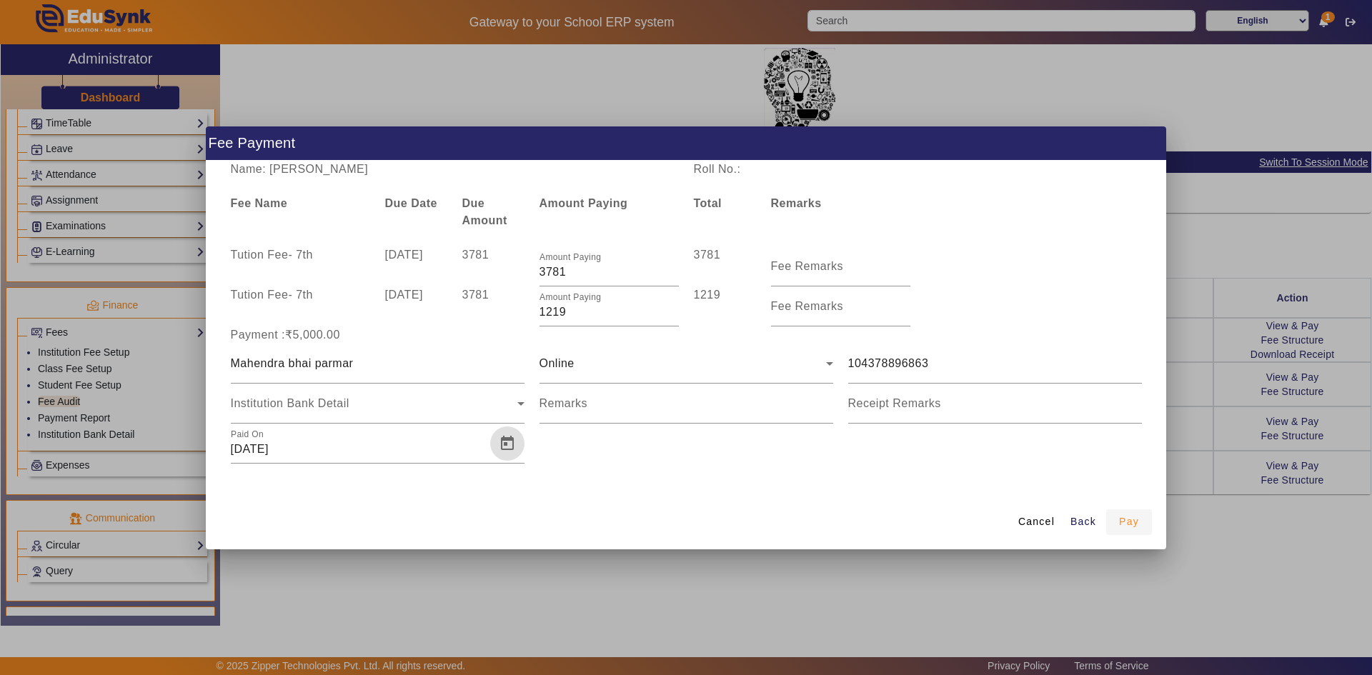
click at [1126, 520] on span "Pay" at bounding box center [1129, 521] width 20 height 15
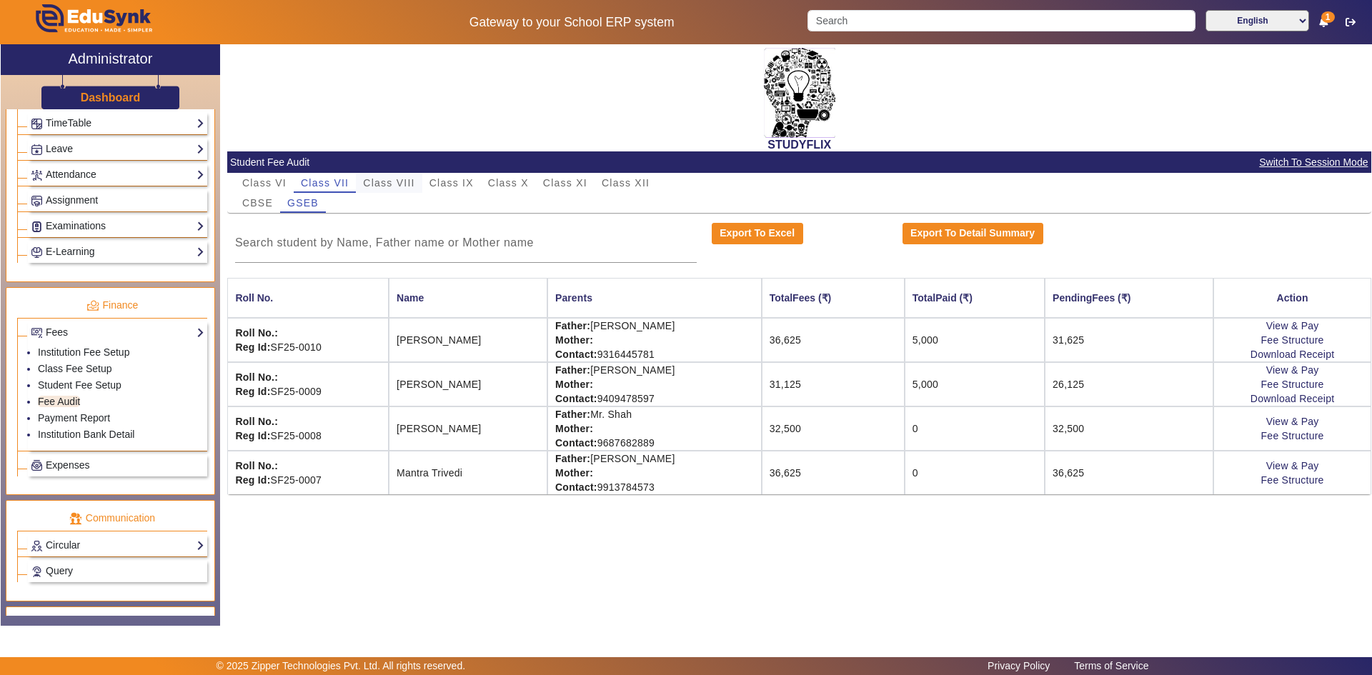
click at [407, 188] on span "Class VIII" at bounding box center [388, 183] width 51 height 10
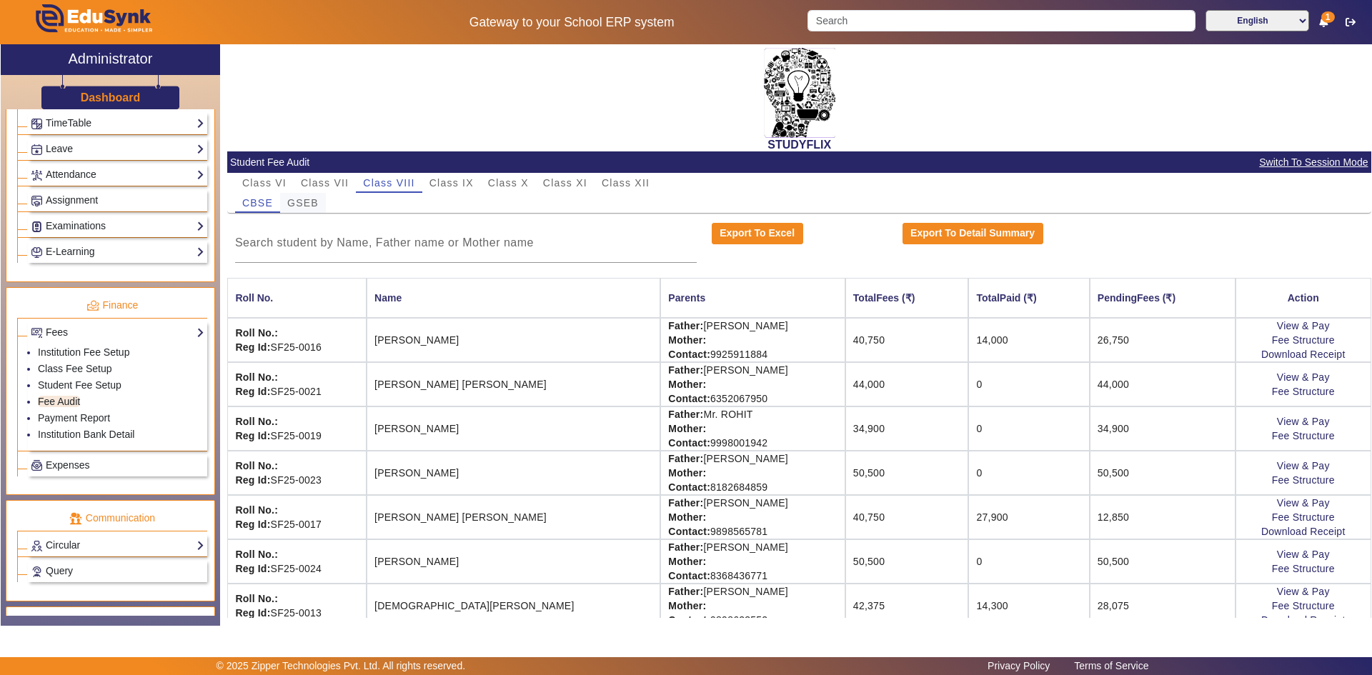
click at [309, 203] on span "GSEB" at bounding box center [302, 203] width 31 height 10
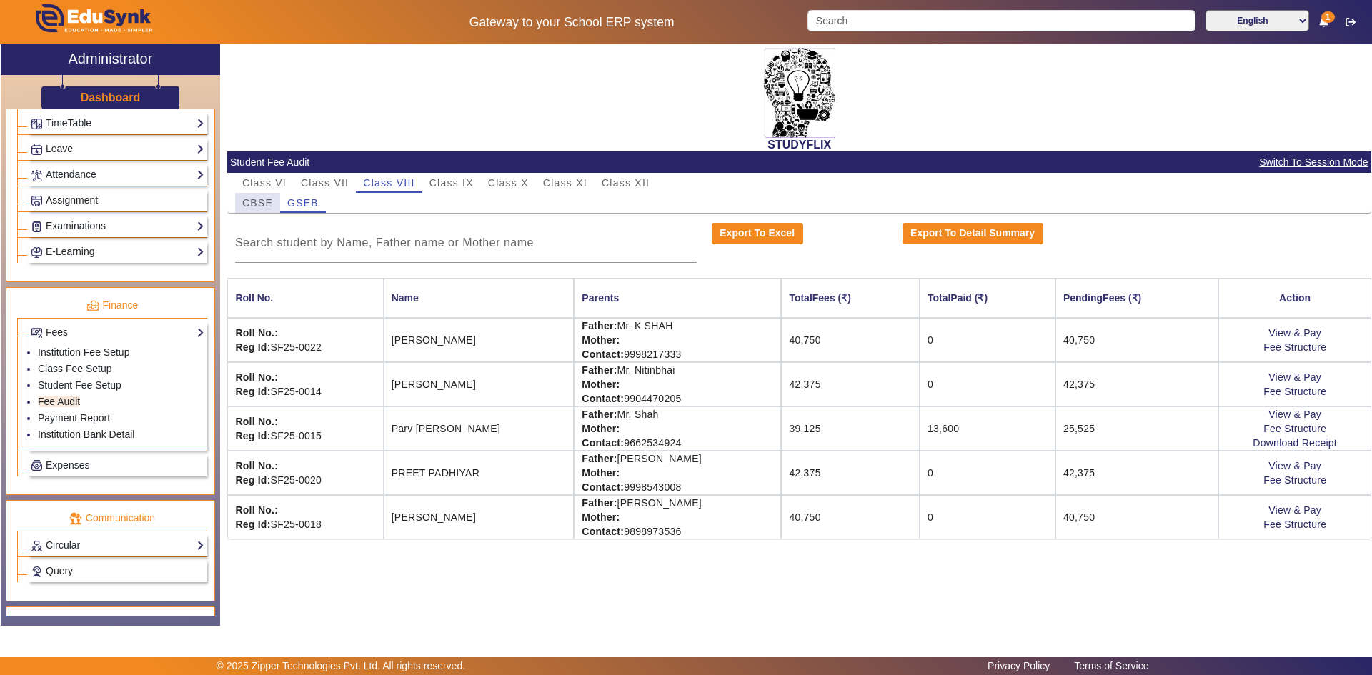
click at [267, 196] on span "CBSE" at bounding box center [257, 203] width 31 height 20
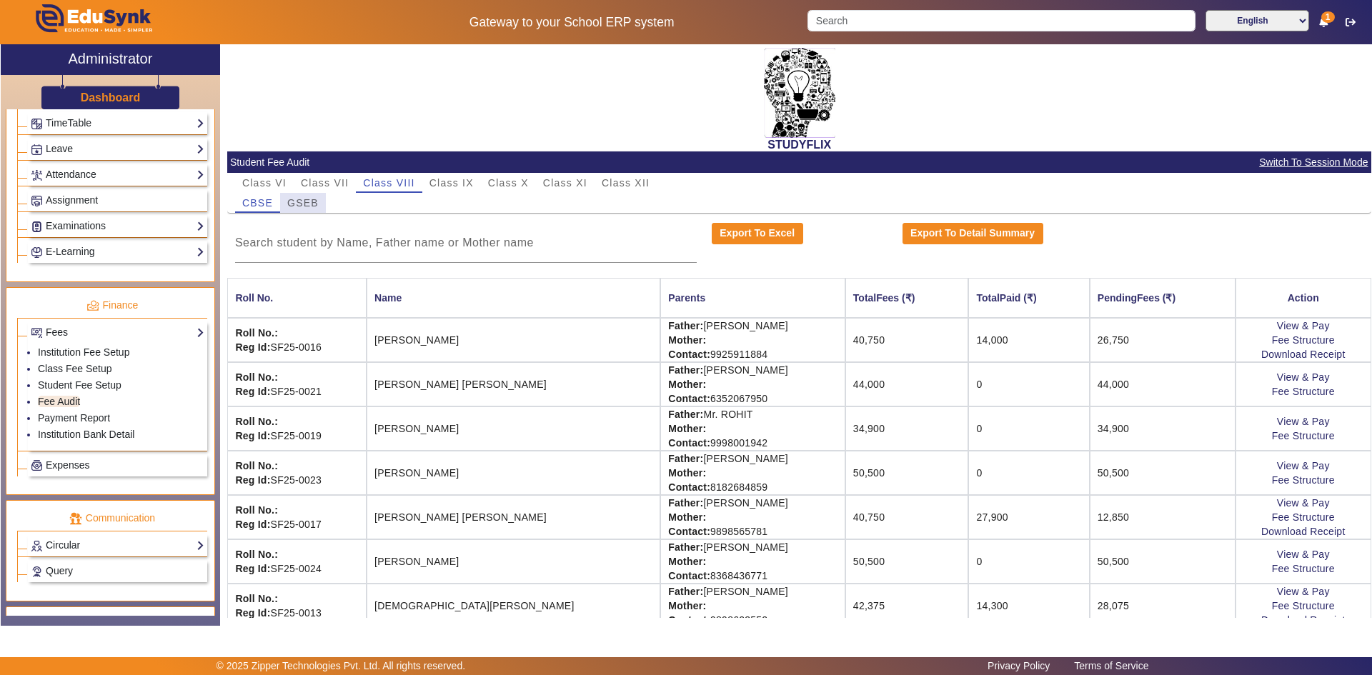
click at [304, 202] on span "GSEB" at bounding box center [302, 203] width 31 height 10
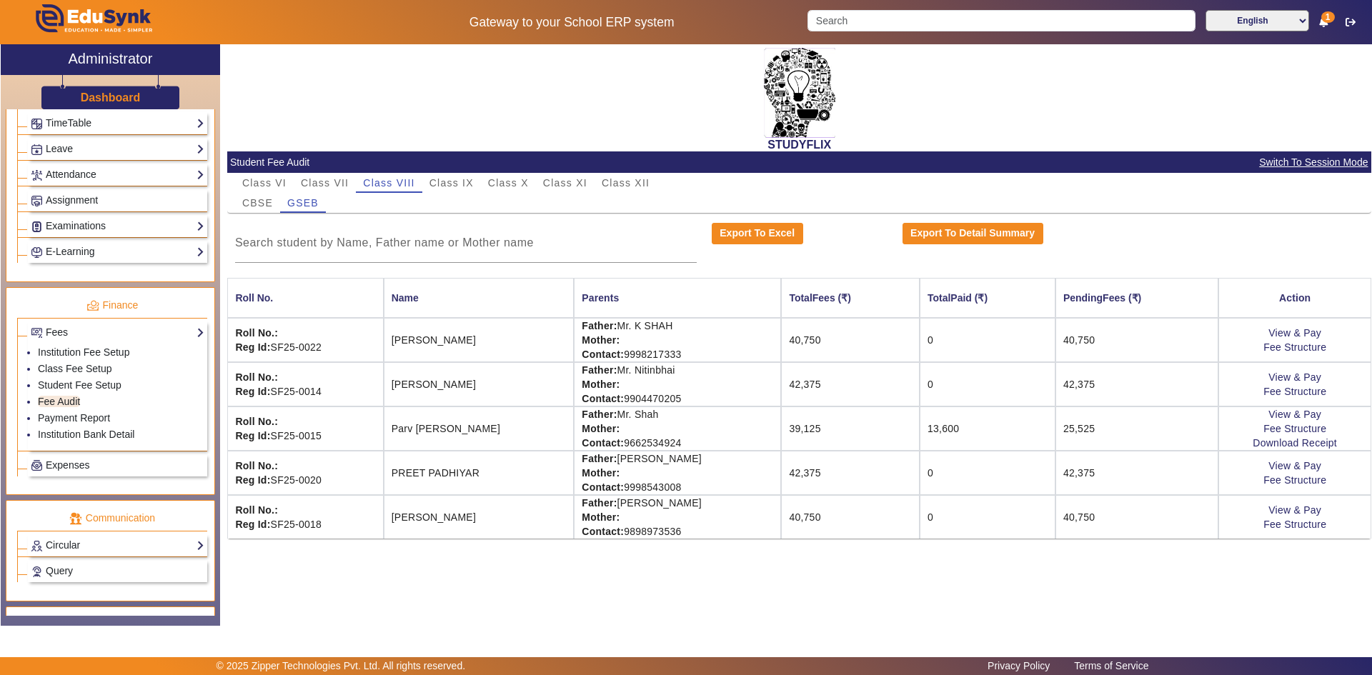
drag, startPoint x: 443, startPoint y: 383, endPoint x: 472, endPoint y: 384, distance: 29.3
click at [472, 384] on td "Nai Devanshi Nitinbhai" at bounding box center [479, 384] width 191 height 44
click at [488, 336] on td "BHAVYA K SHAH" at bounding box center [479, 340] width 191 height 44
click at [434, 184] on span "Class IX" at bounding box center [451, 183] width 44 height 10
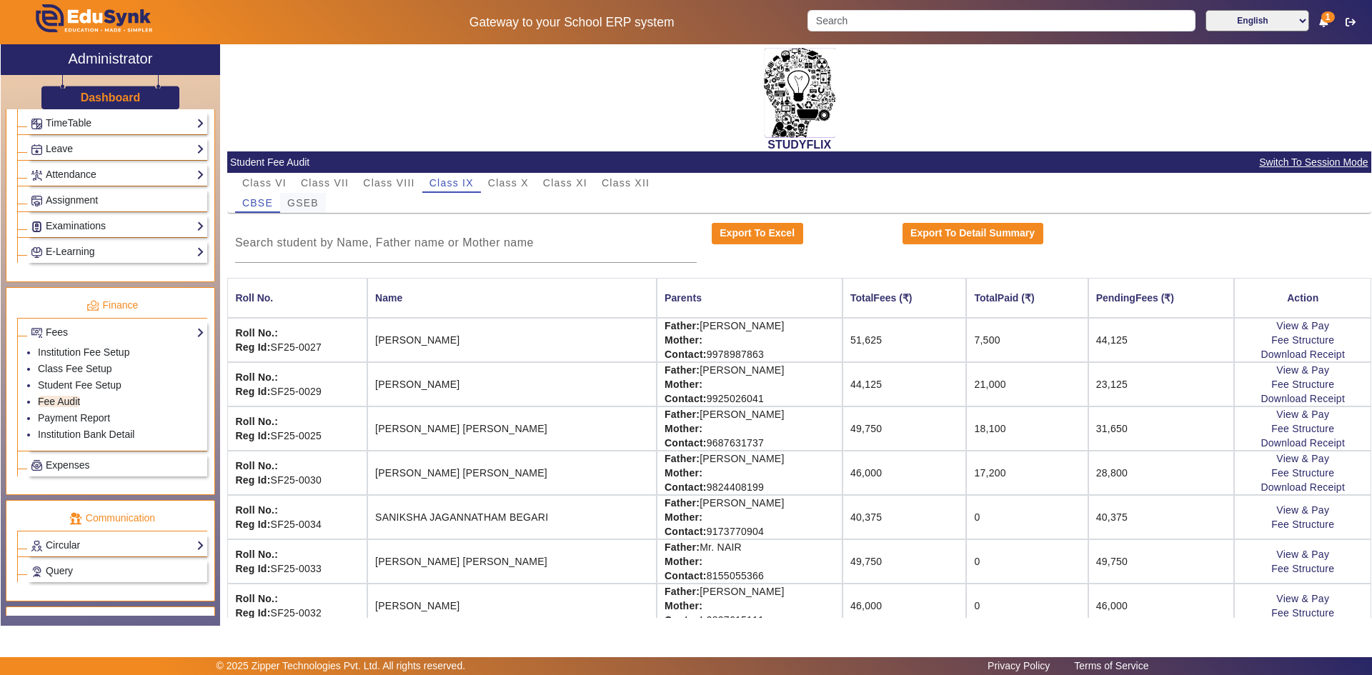
click at [301, 205] on span "GSEB" at bounding box center [302, 203] width 31 height 10
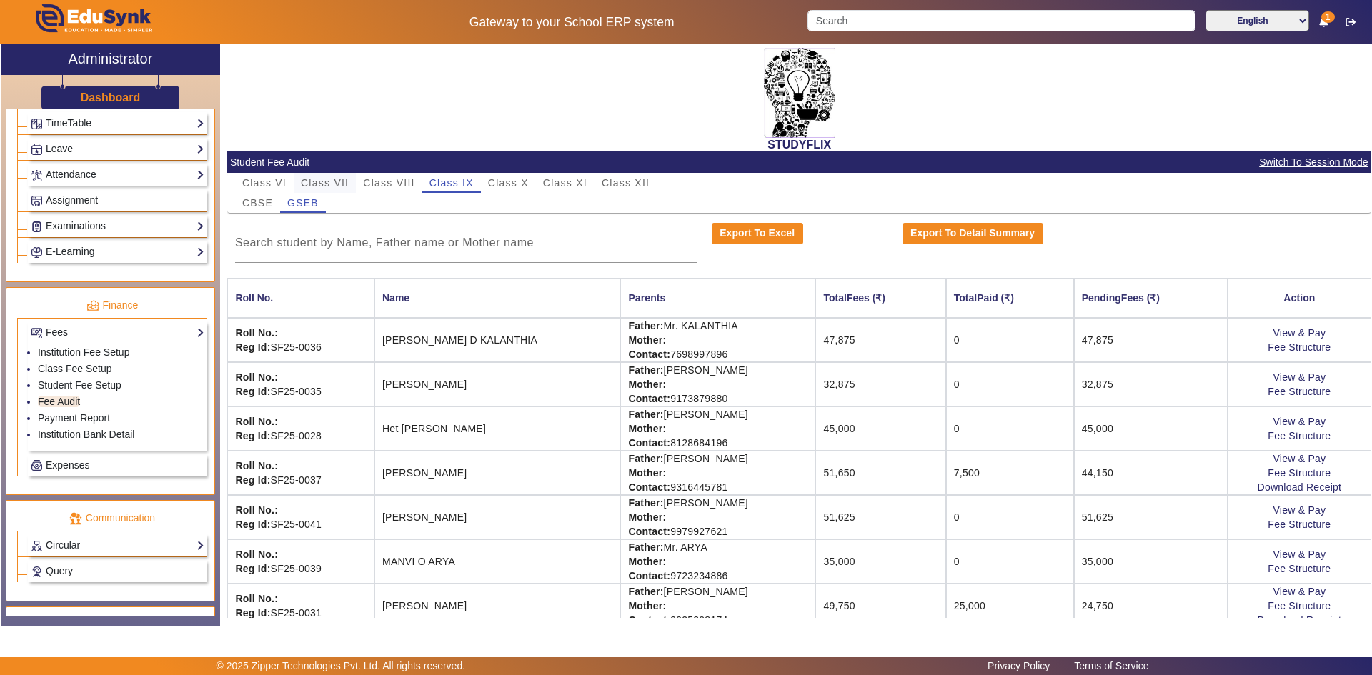
click at [334, 176] on span "Class VII" at bounding box center [325, 183] width 48 height 20
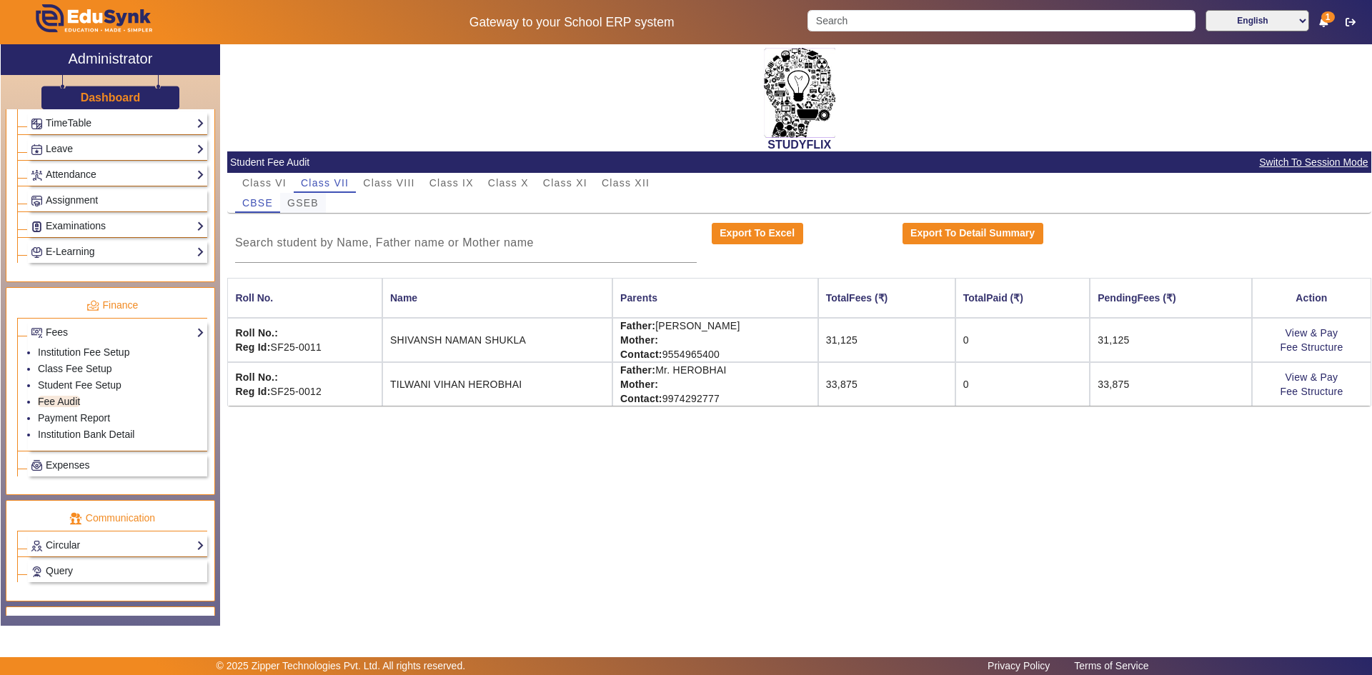
click at [301, 201] on span "GSEB" at bounding box center [302, 203] width 31 height 10
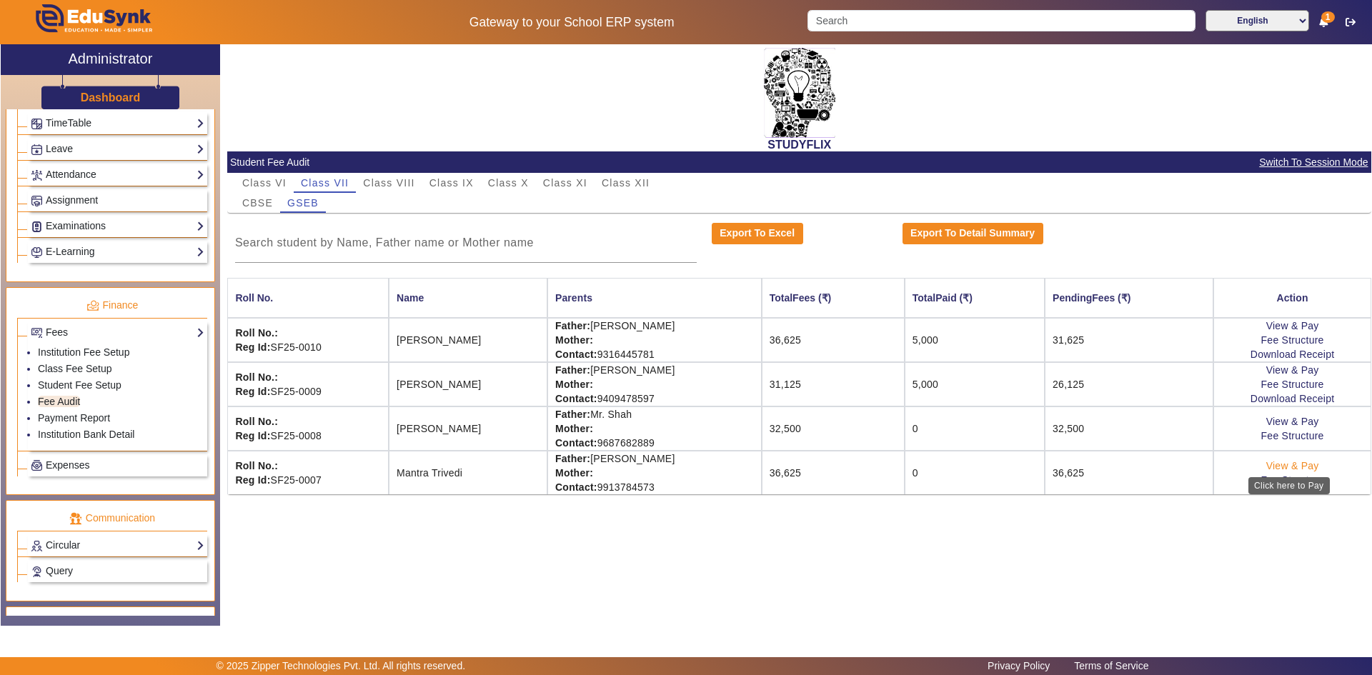
click at [1282, 467] on link "View & Pay" at bounding box center [1292, 465] width 53 height 11
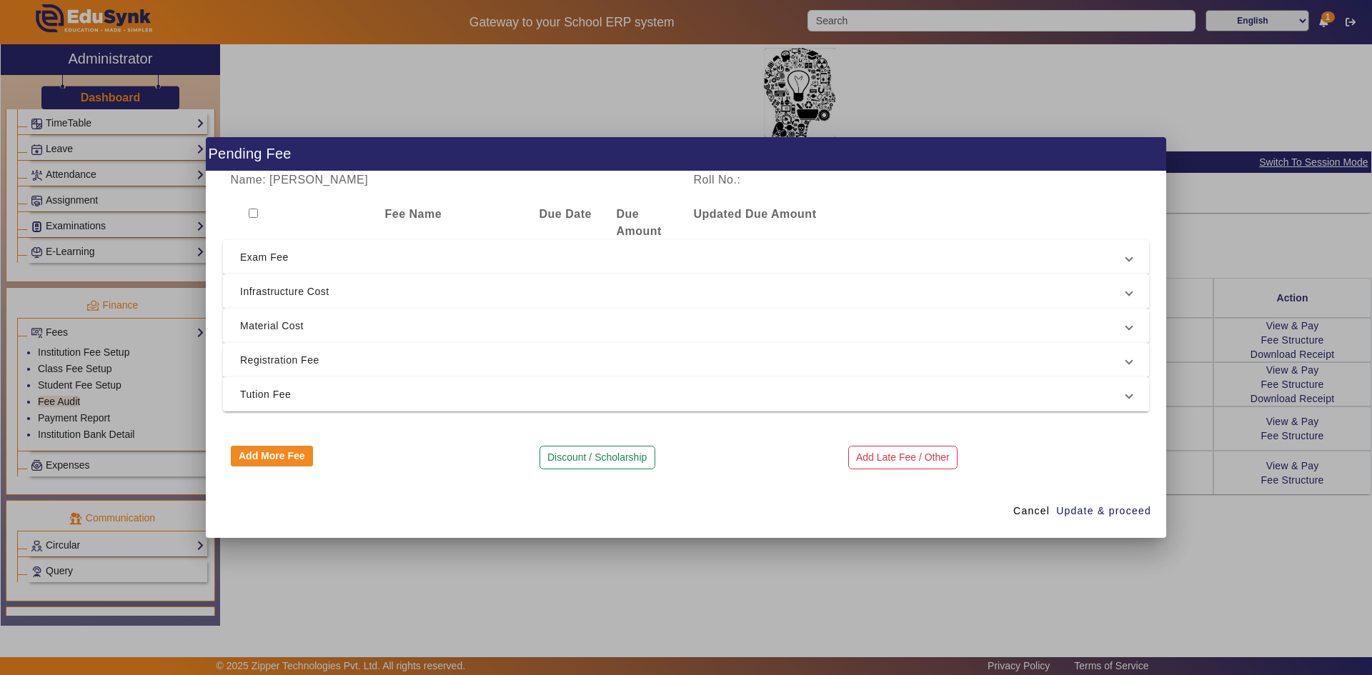
click at [254, 212] on input "checkbox" at bounding box center [253, 213] width 9 height 9
checkbox input "true"
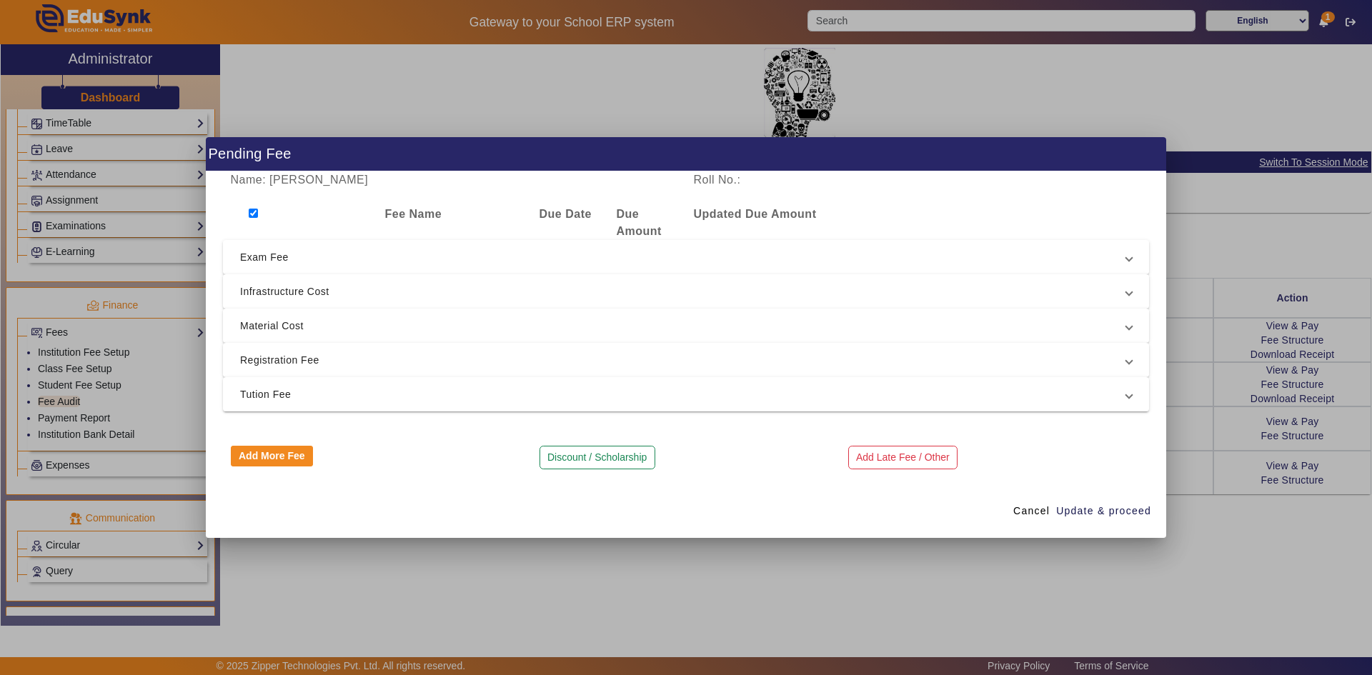
checkbox input "true"
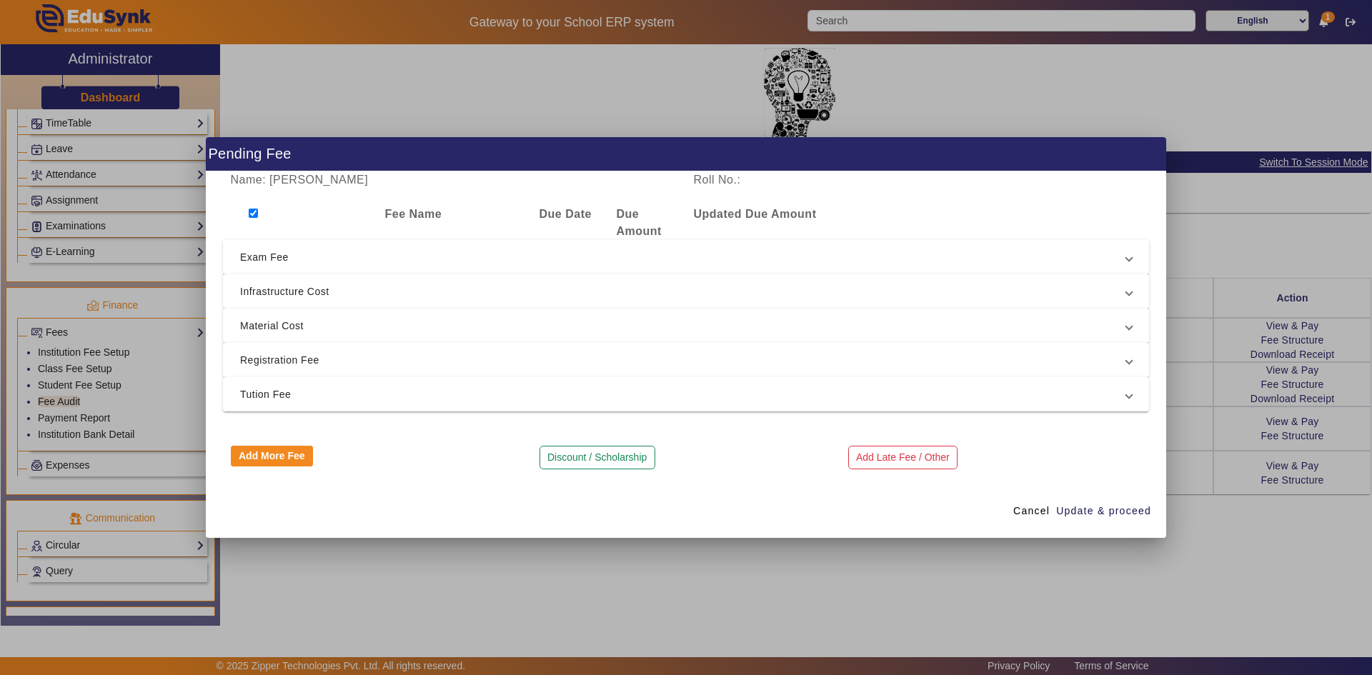
checkbox input "true"
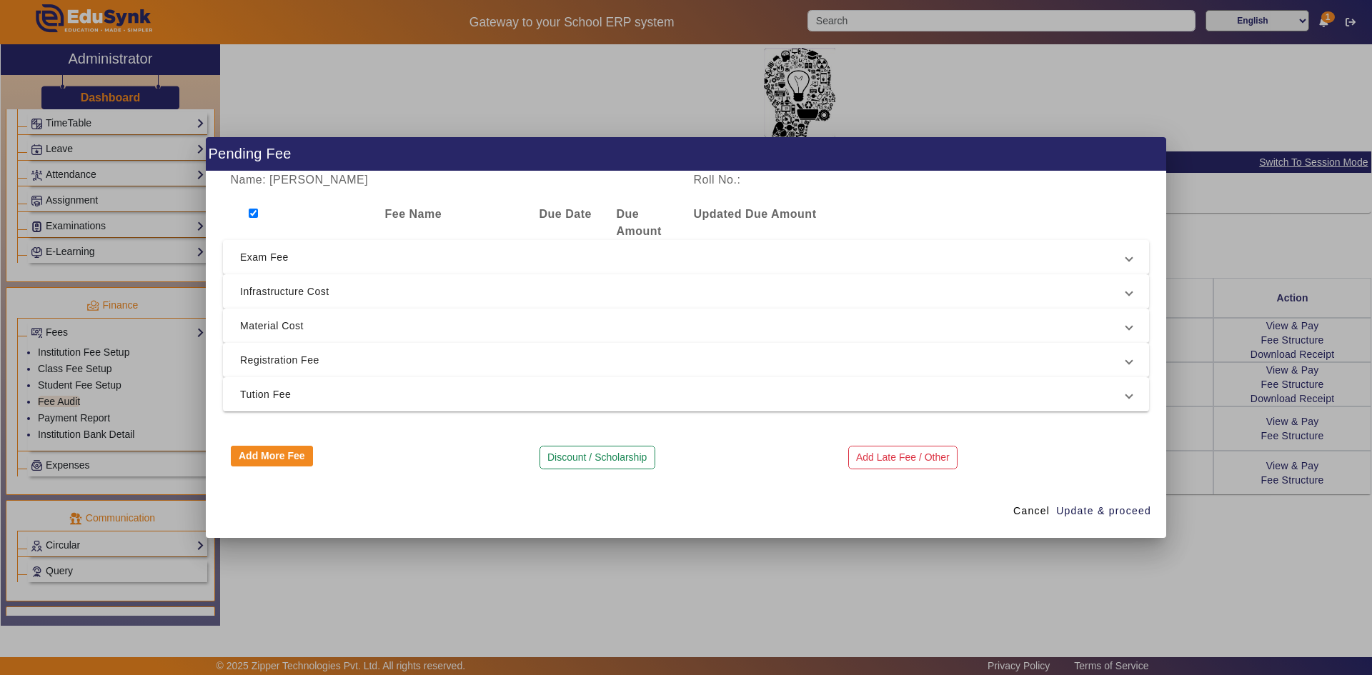
checkbox input "true"
click at [254, 212] on input "checkbox" at bounding box center [253, 213] width 9 height 9
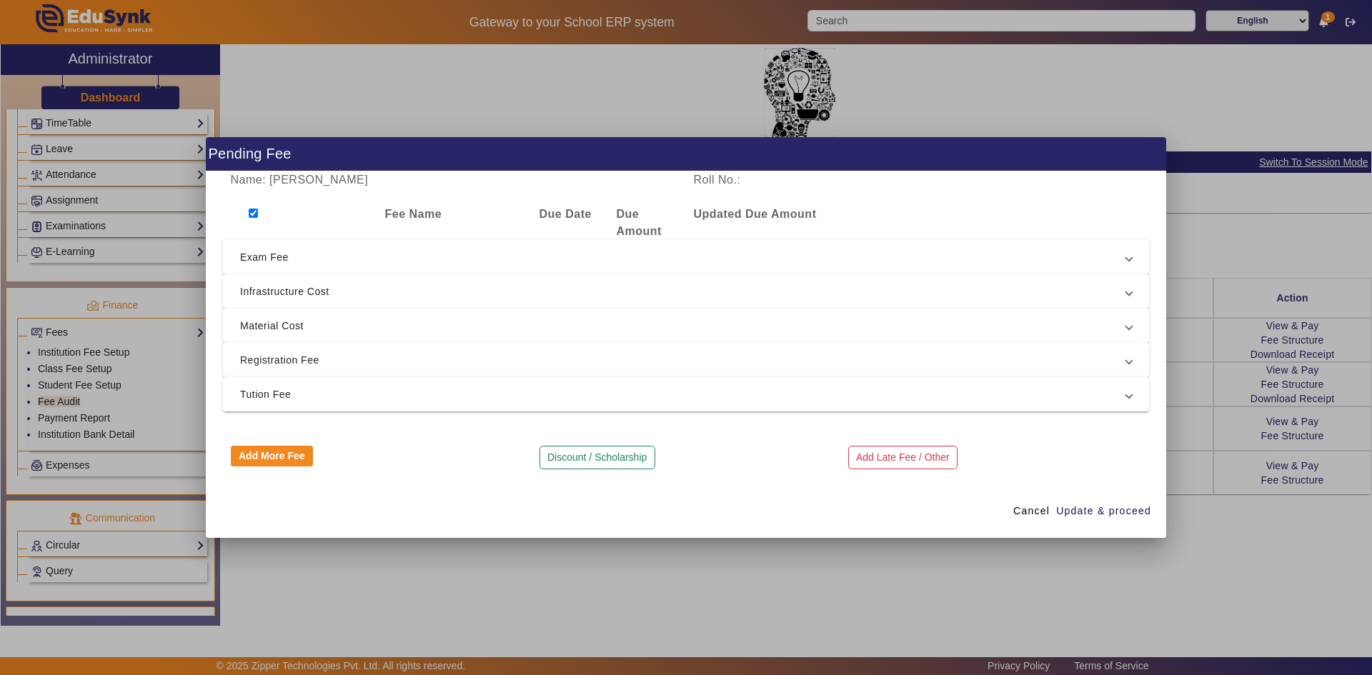
checkbox input "false"
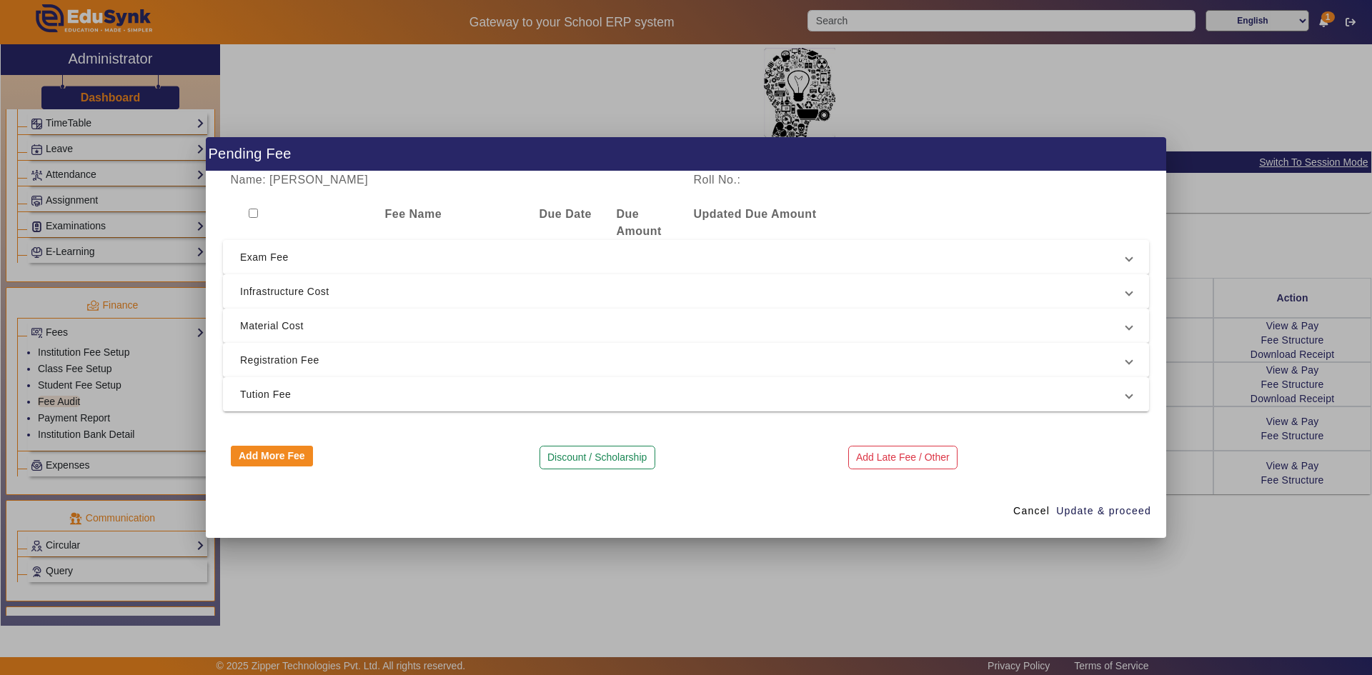
checkbox input "false"
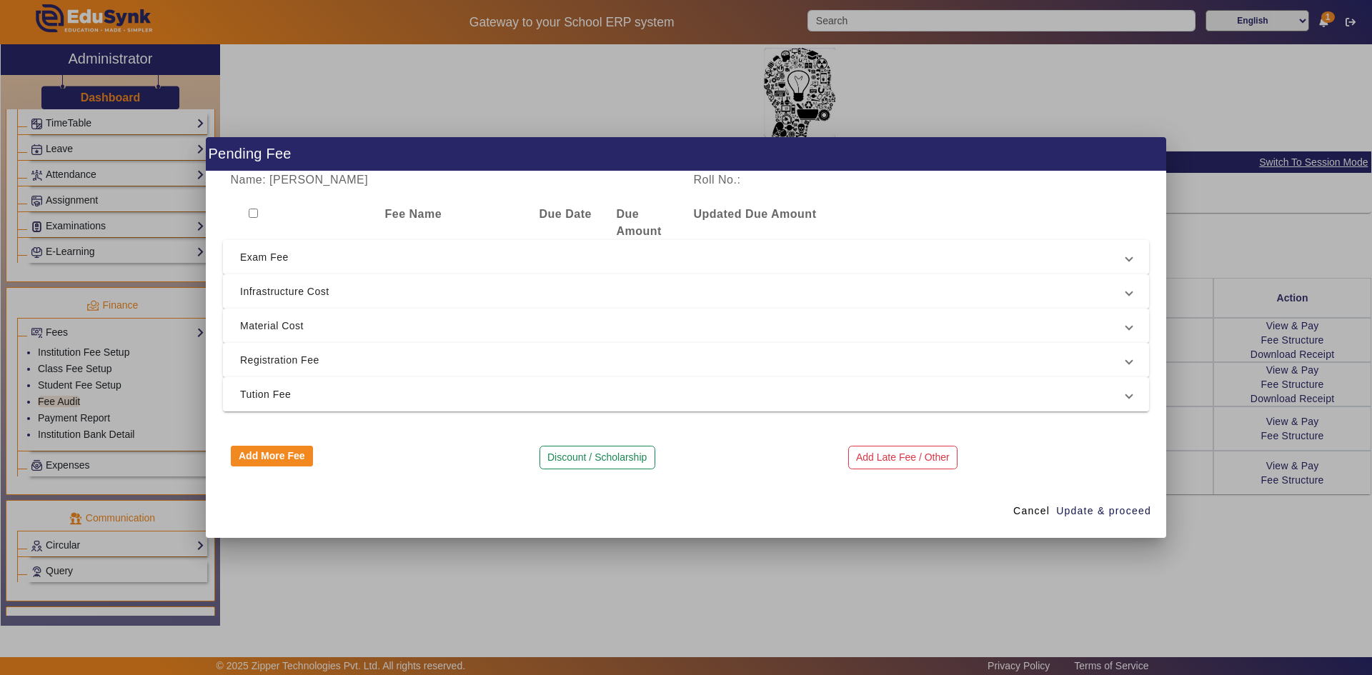
checkbox input "false"
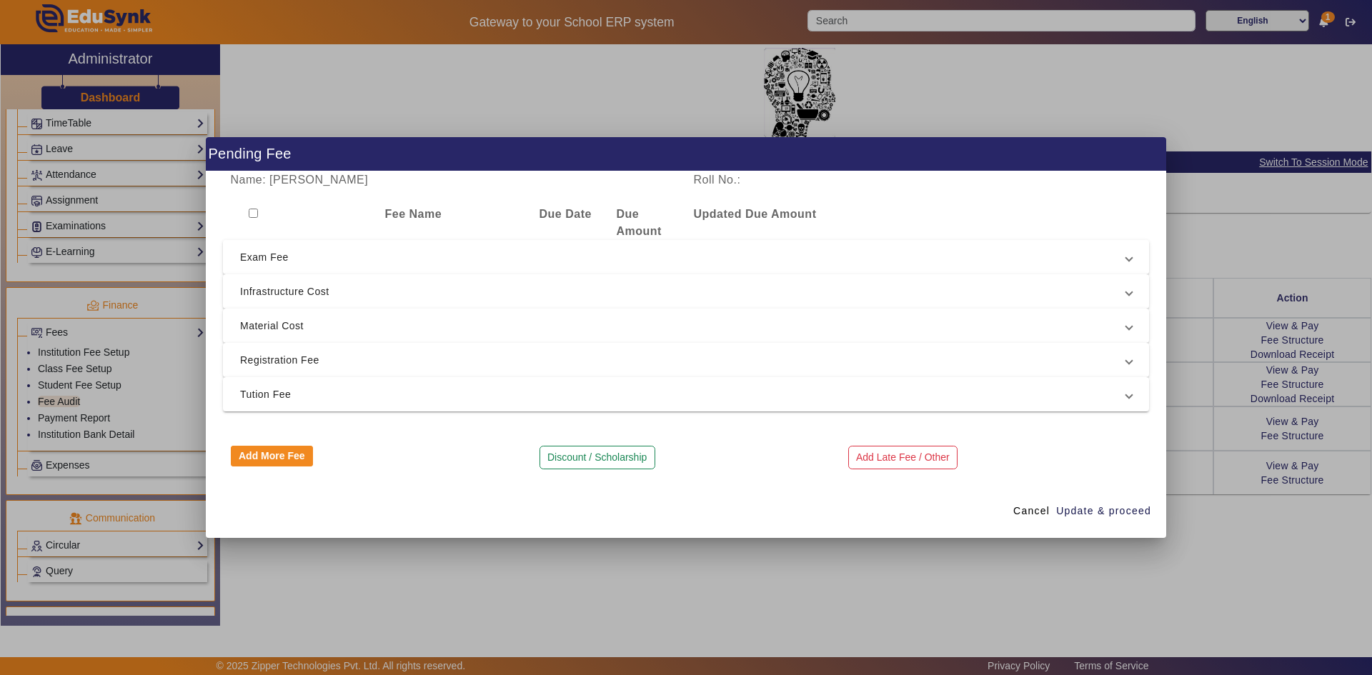
checkbox input "false"
click at [256, 399] on span "Tution Fee" at bounding box center [683, 394] width 886 height 17
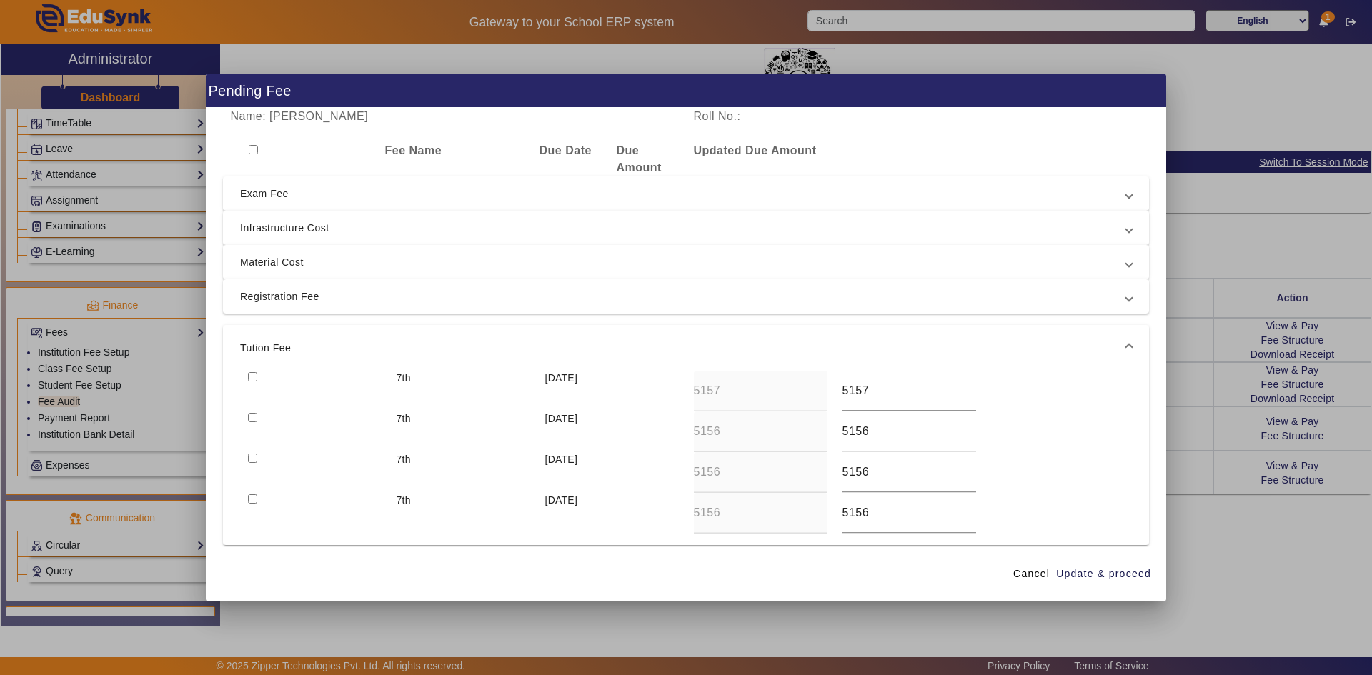
click at [251, 375] on input "checkbox" at bounding box center [252, 376] width 9 height 9
checkbox input "true"
click at [251, 419] on input "checkbox" at bounding box center [252, 417] width 9 height 9
checkbox input "true"
click at [1109, 572] on span "Update & proceed" at bounding box center [1103, 573] width 95 height 15
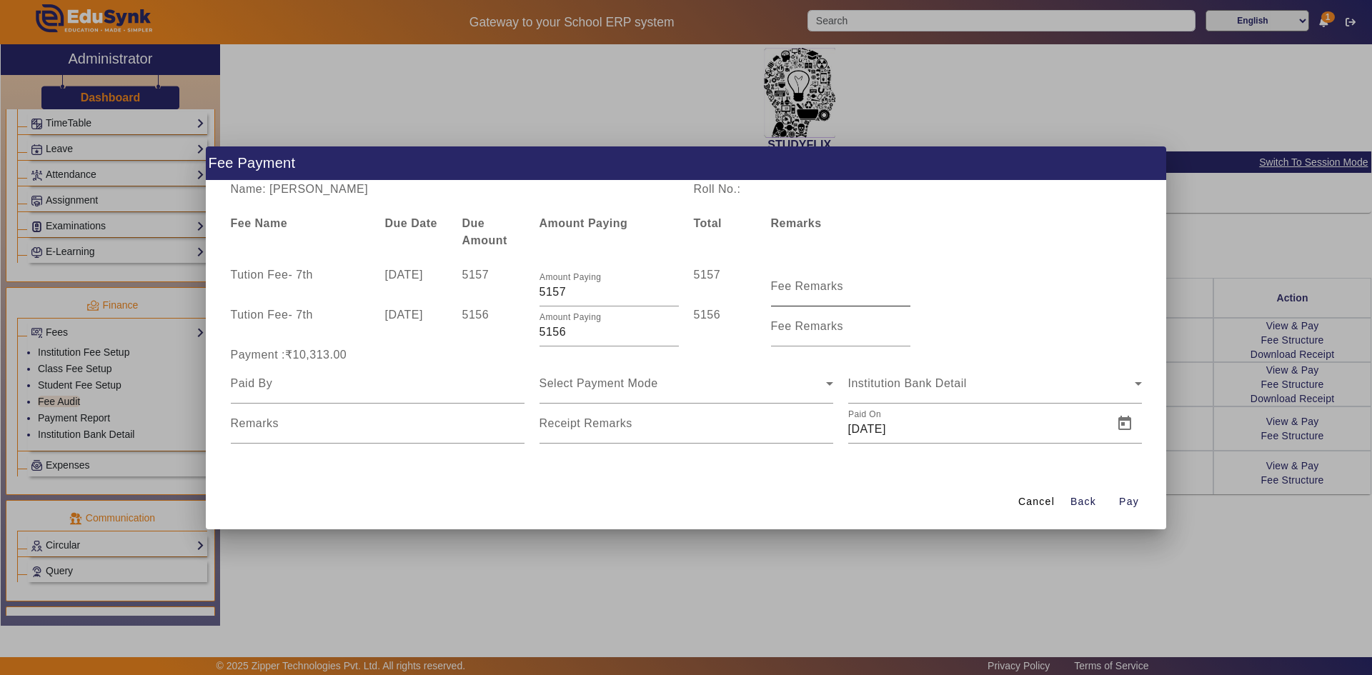
click at [814, 294] on input "Fee Remarks" at bounding box center [840, 292] width 139 height 17
click at [906, 261] on div "Name: Mantra Trivedi Roll No.: Fee Name Due Date Due Amount Amount Paying Total…" at bounding box center [686, 328] width 960 height 294
click at [423, 388] on input at bounding box center [378, 383] width 294 height 17
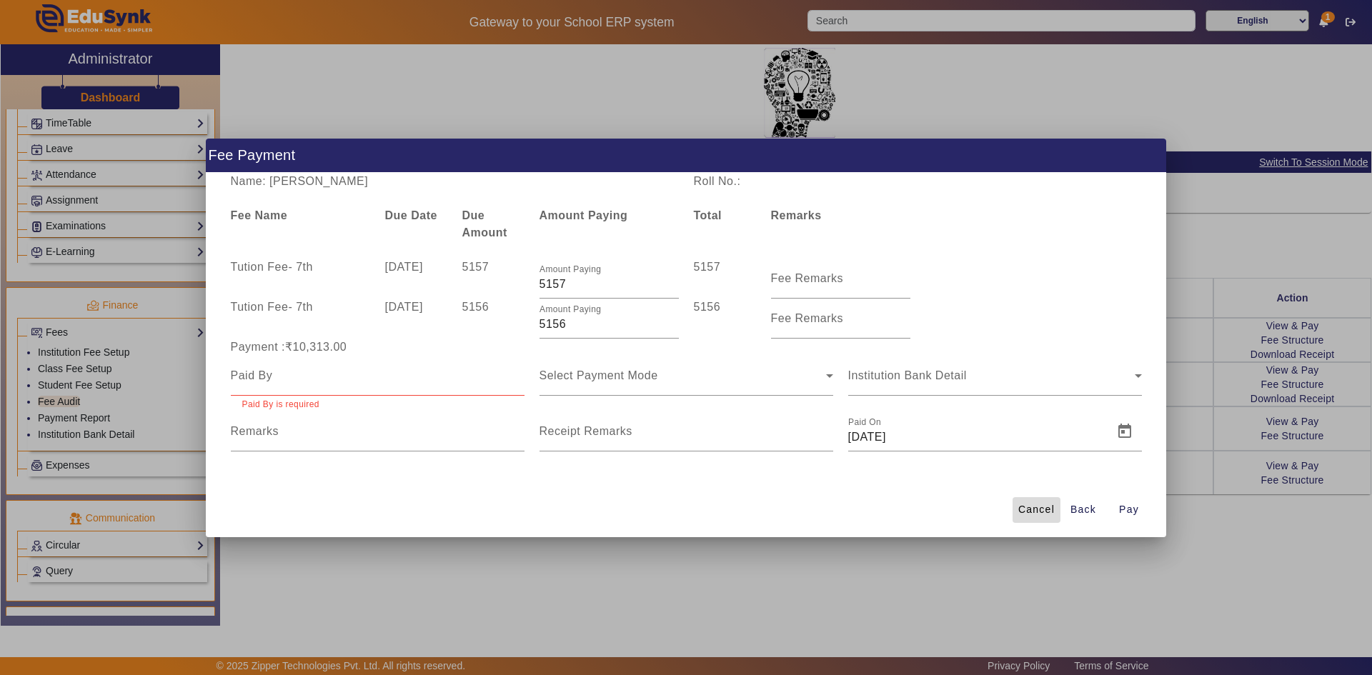
click at [1027, 503] on span "Cancel" at bounding box center [1036, 509] width 36 height 15
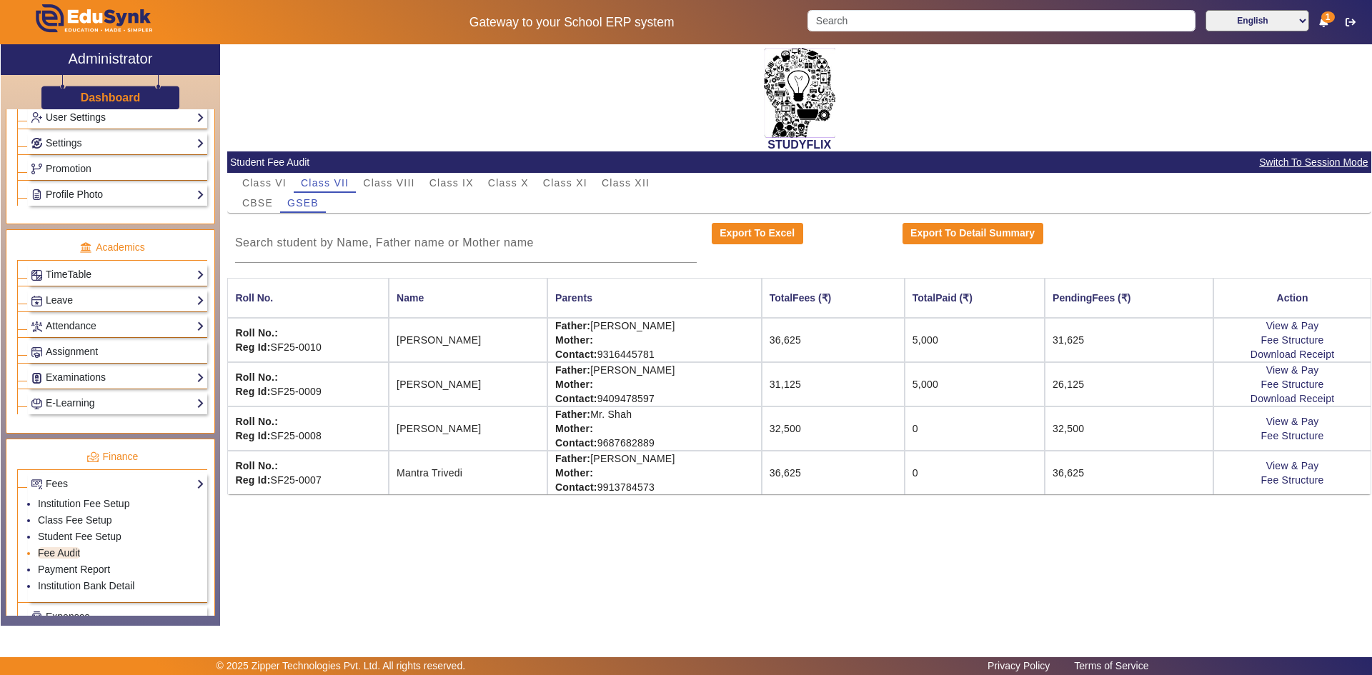
scroll to position [504, 0]
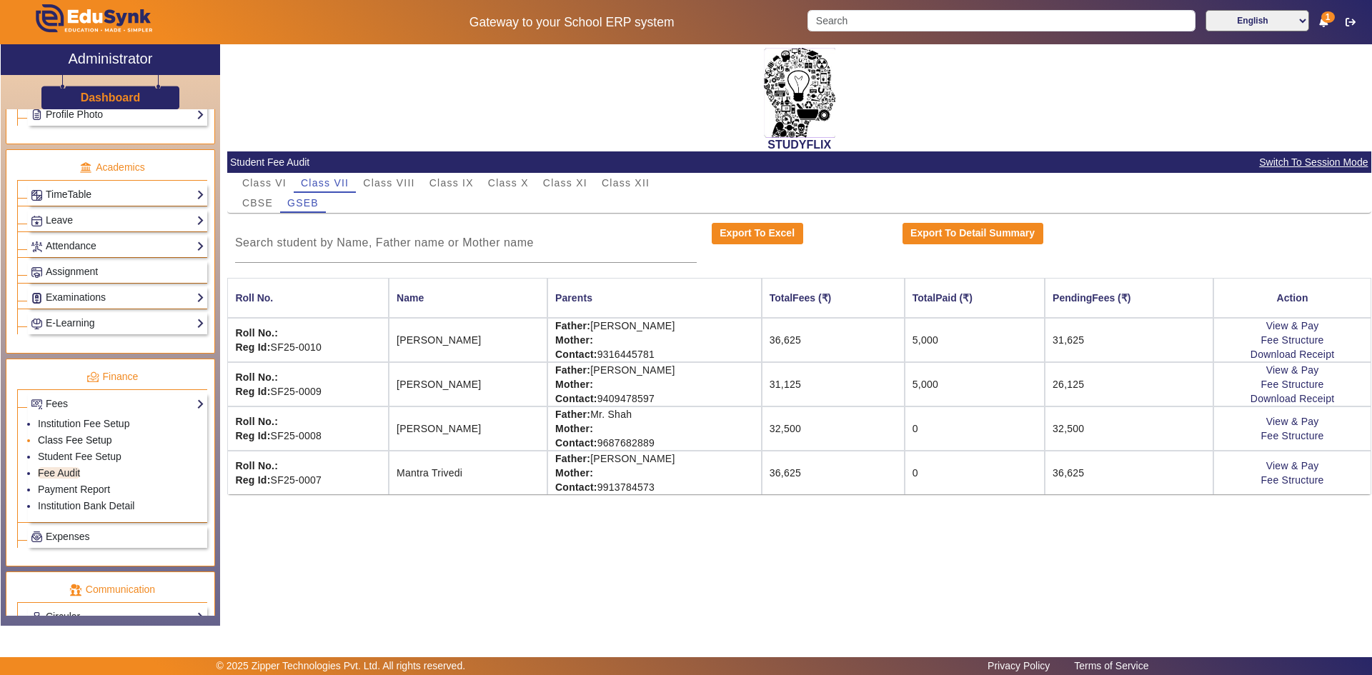
click at [59, 439] on link "Class Fee Setup" at bounding box center [75, 439] width 74 height 11
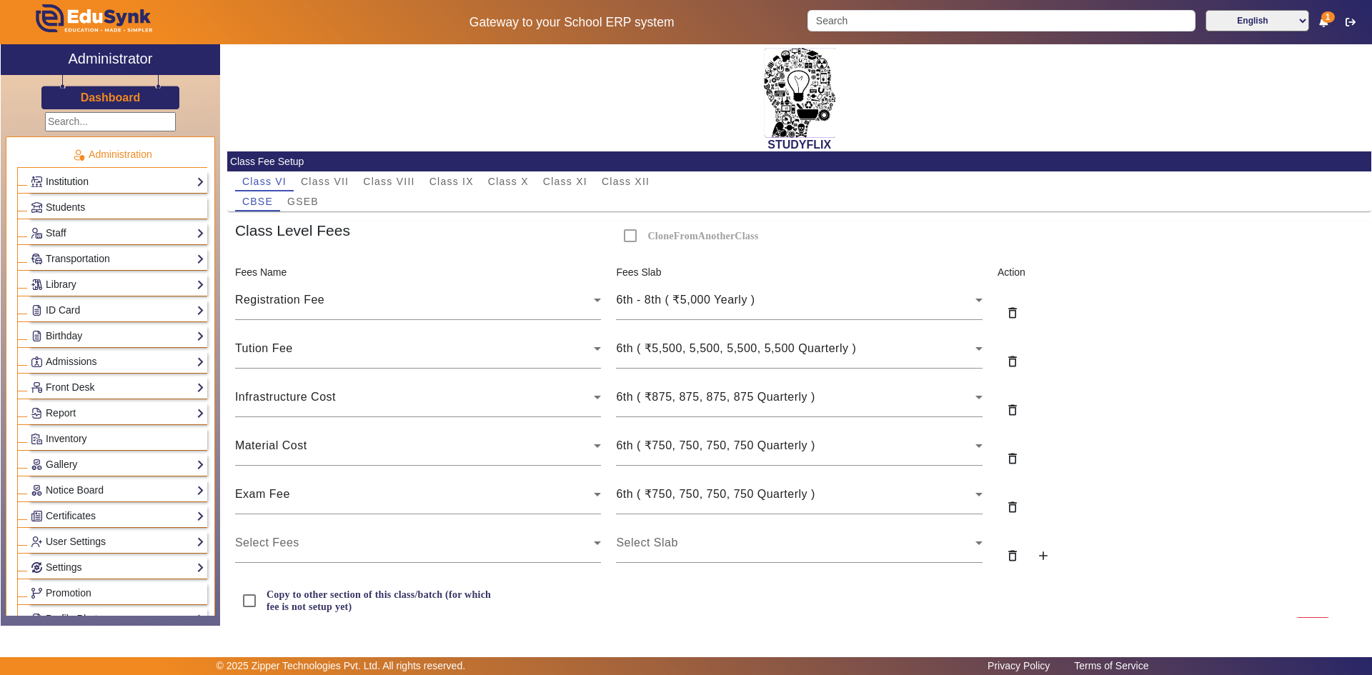
click at [72, 181] on link "Institution" at bounding box center [118, 182] width 174 height 16
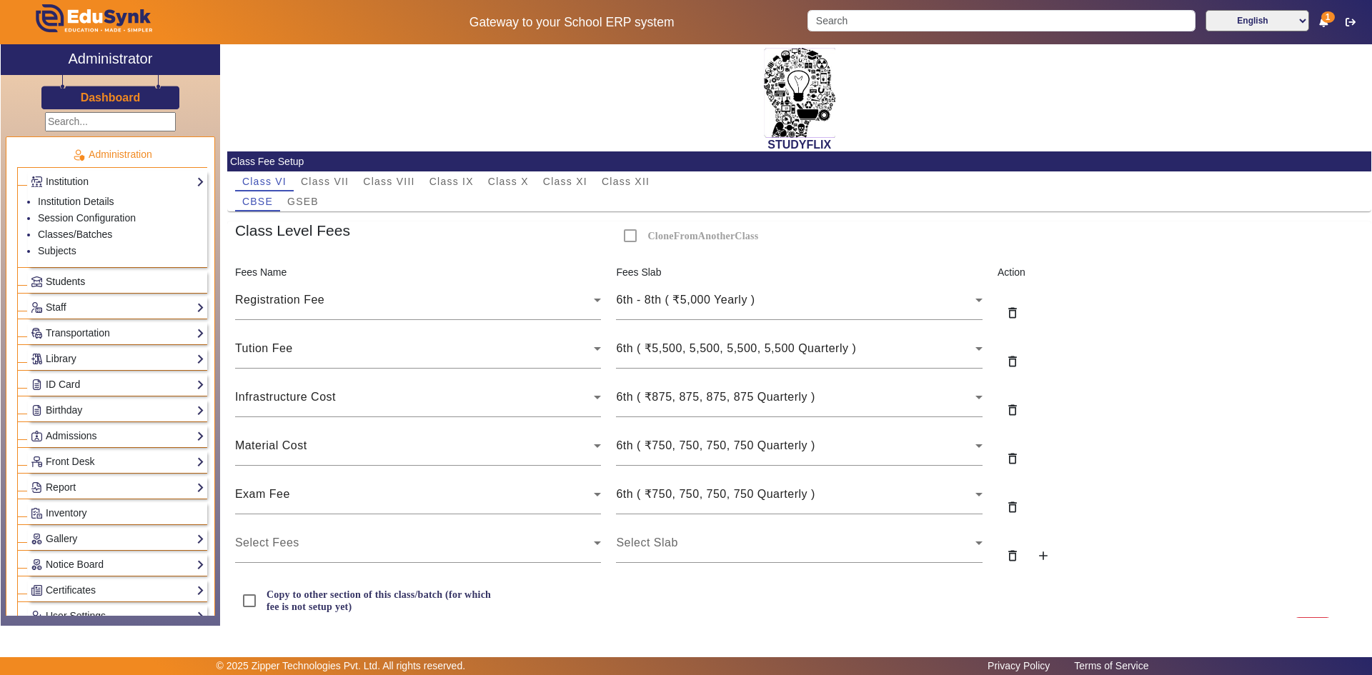
click at [74, 286] on span "Students" at bounding box center [65, 281] width 39 height 11
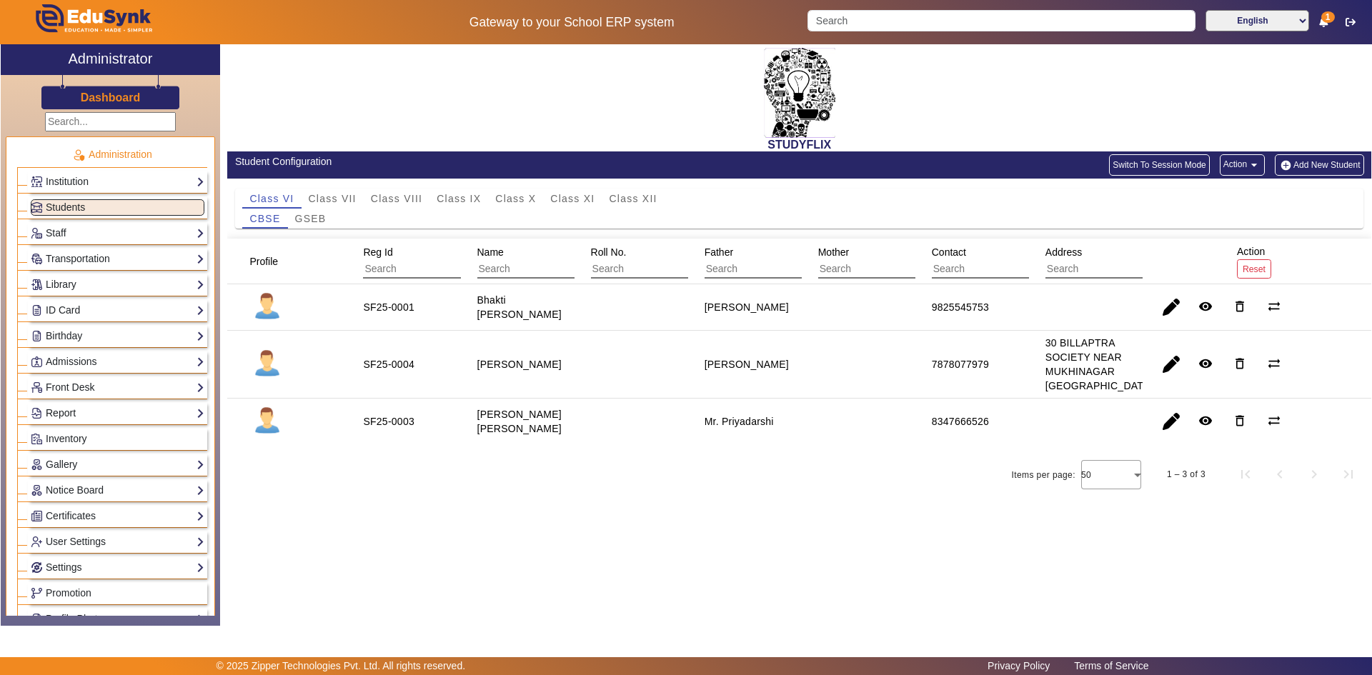
click at [69, 412] on link "Report" at bounding box center [118, 413] width 174 height 16
click at [71, 431] on link "Import History" at bounding box center [69, 432] width 62 height 11
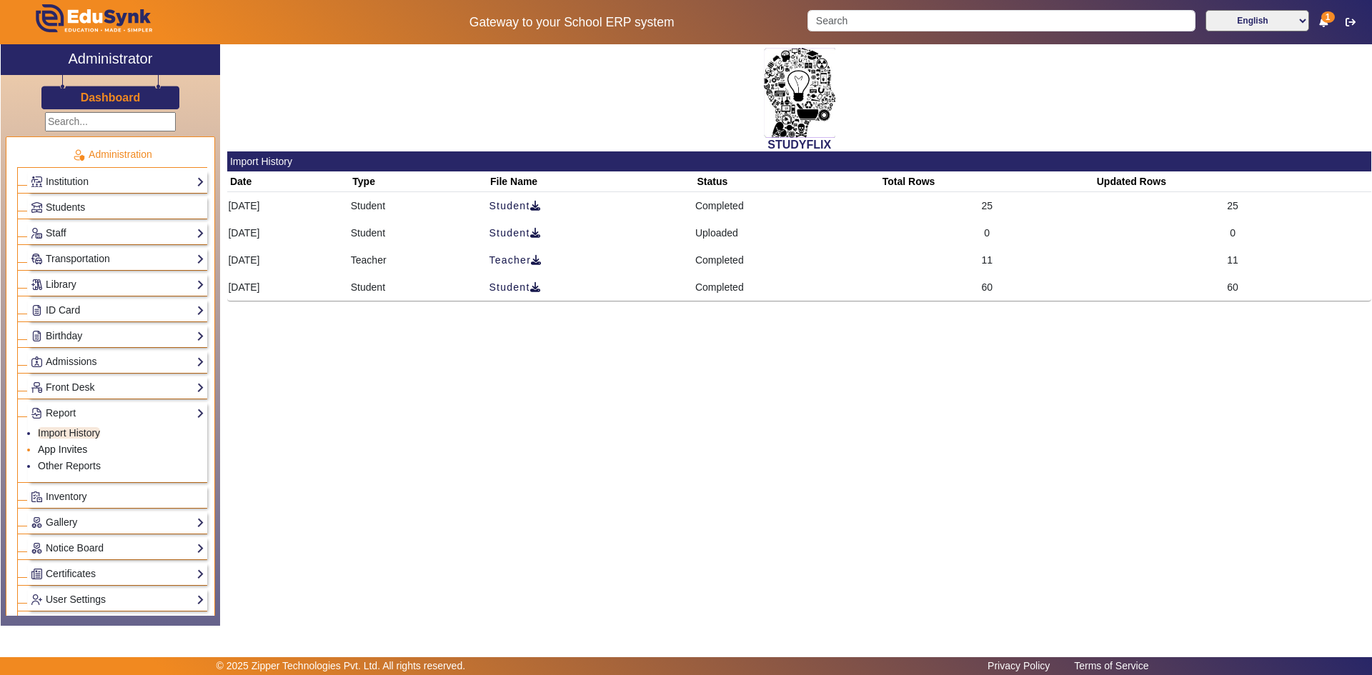
click at [74, 446] on link "App Invites" at bounding box center [62, 449] width 49 height 11
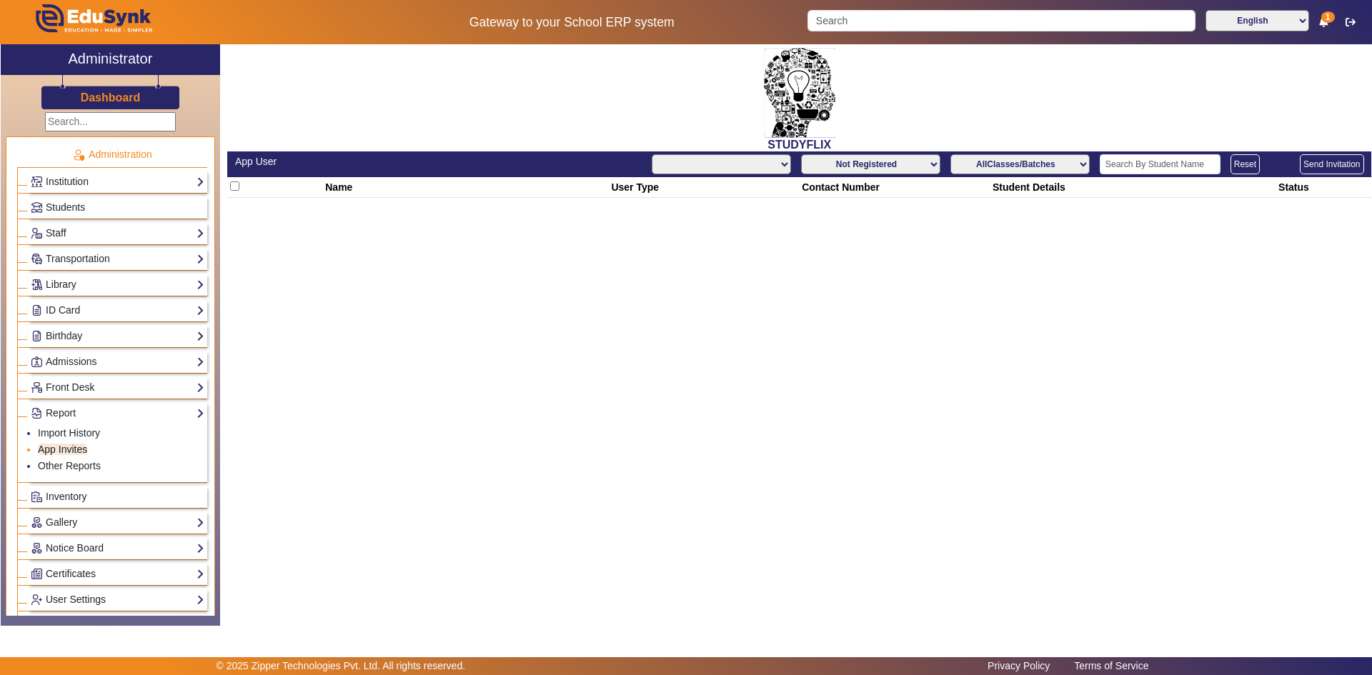
select select "All"
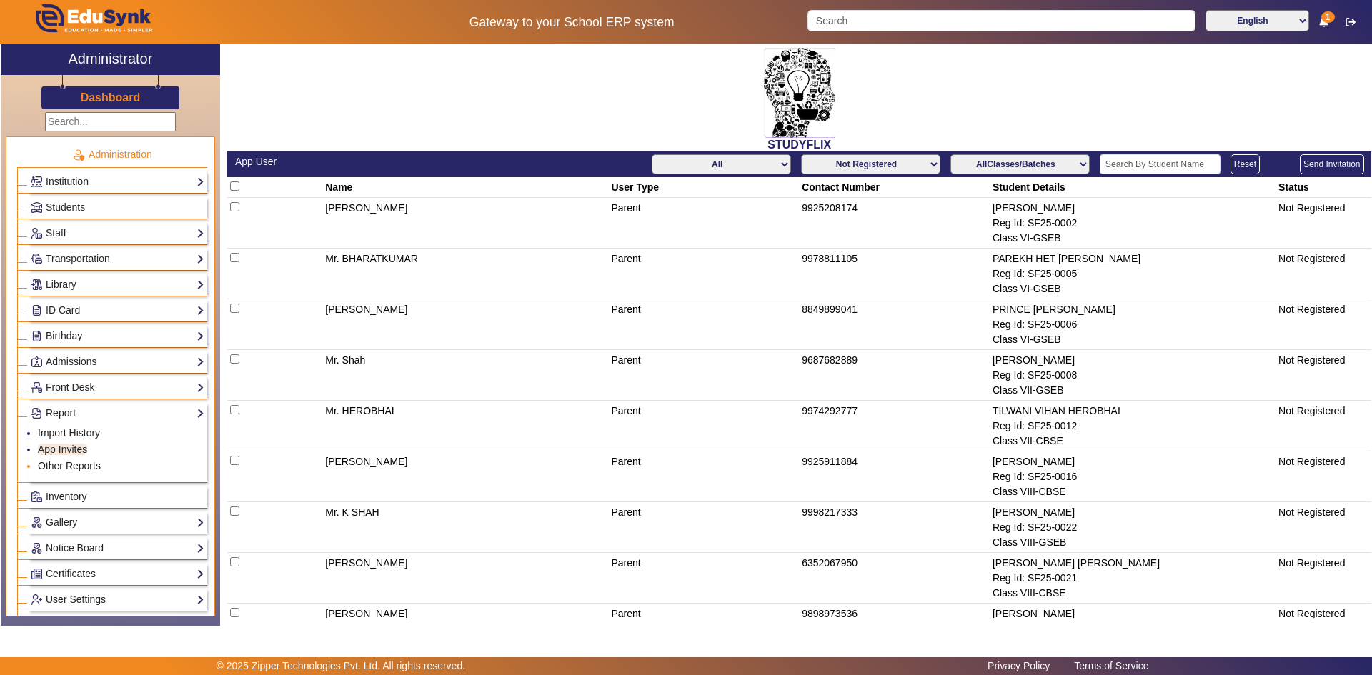
click at [73, 466] on link "Other Reports" at bounding box center [69, 465] width 63 height 11
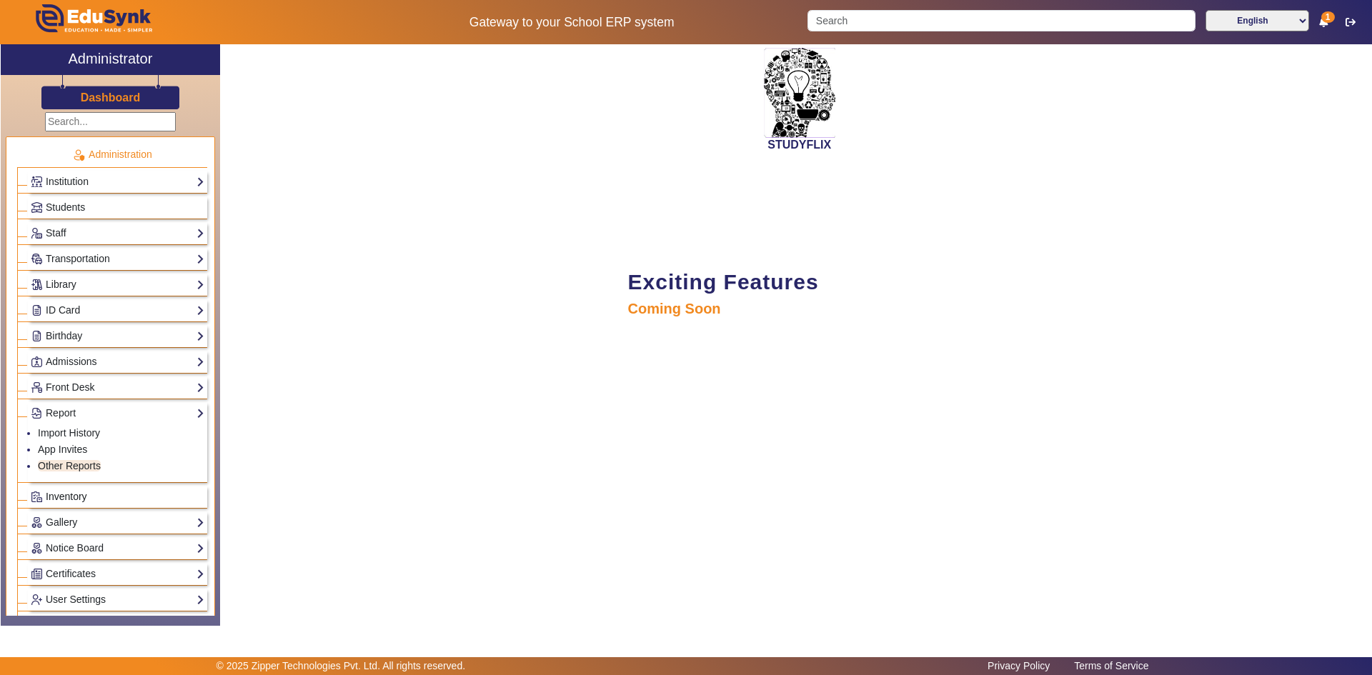
click at [64, 496] on span "Inventory" at bounding box center [66, 496] width 41 height 11
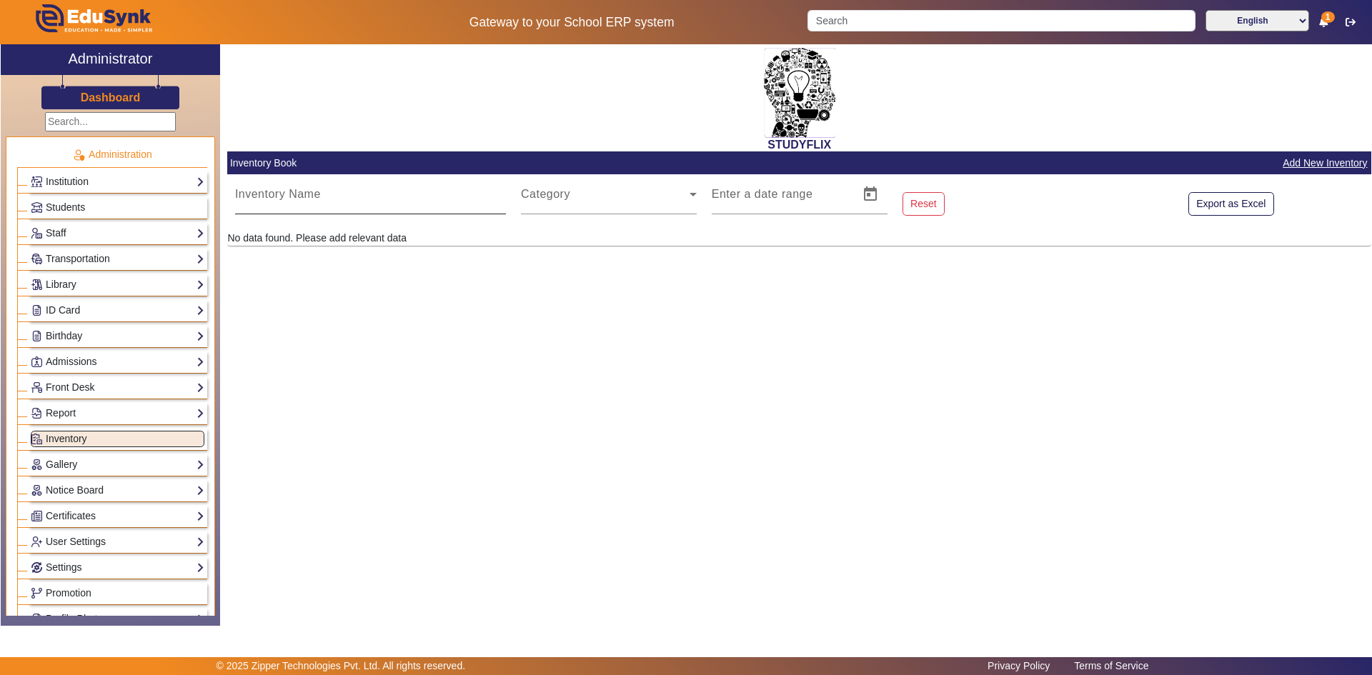
click at [335, 199] on input "Inventory Name" at bounding box center [370, 199] width 271 height 17
click at [536, 197] on span at bounding box center [605, 199] width 169 height 17
click at [94, 460] on link "Gallery" at bounding box center [118, 464] width 174 height 16
click at [83, 455] on div "Gallery List Add" at bounding box center [117, 486] width 179 height 64
click at [75, 487] on link "Notice Board" at bounding box center [118, 490] width 174 height 16
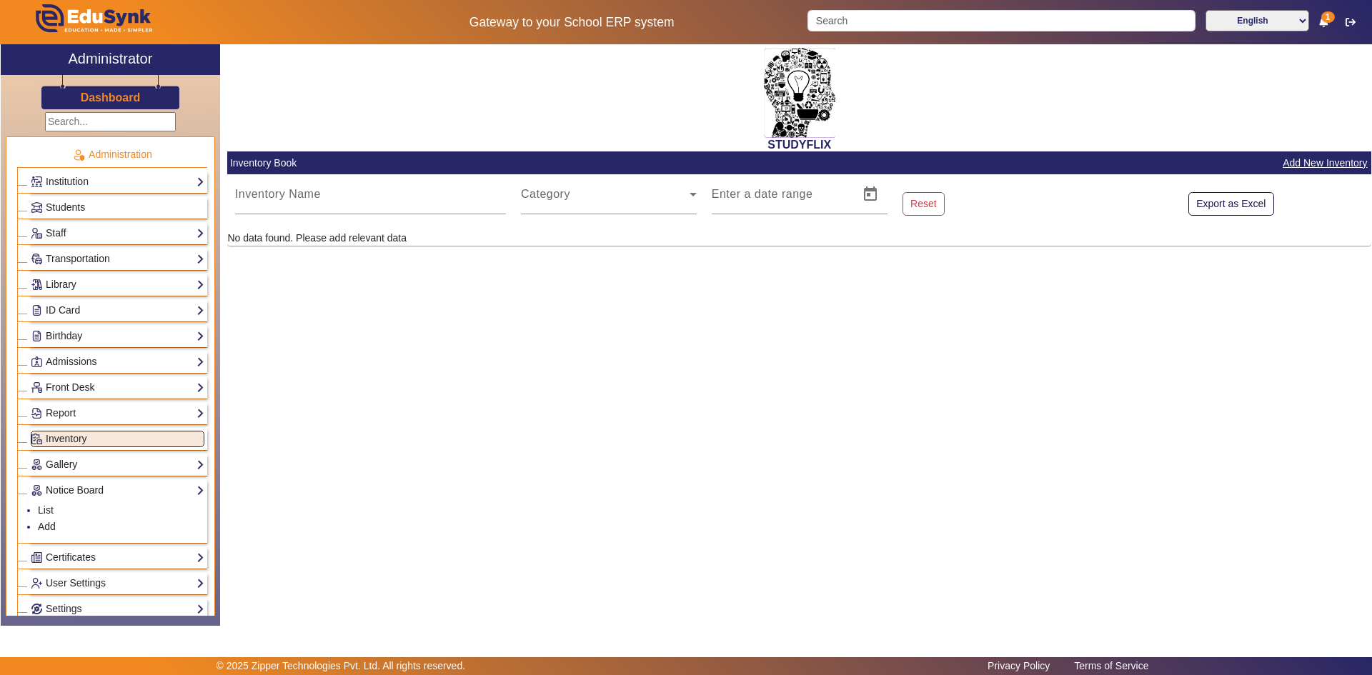
click at [76, 491] on link "Notice Board" at bounding box center [118, 490] width 174 height 16
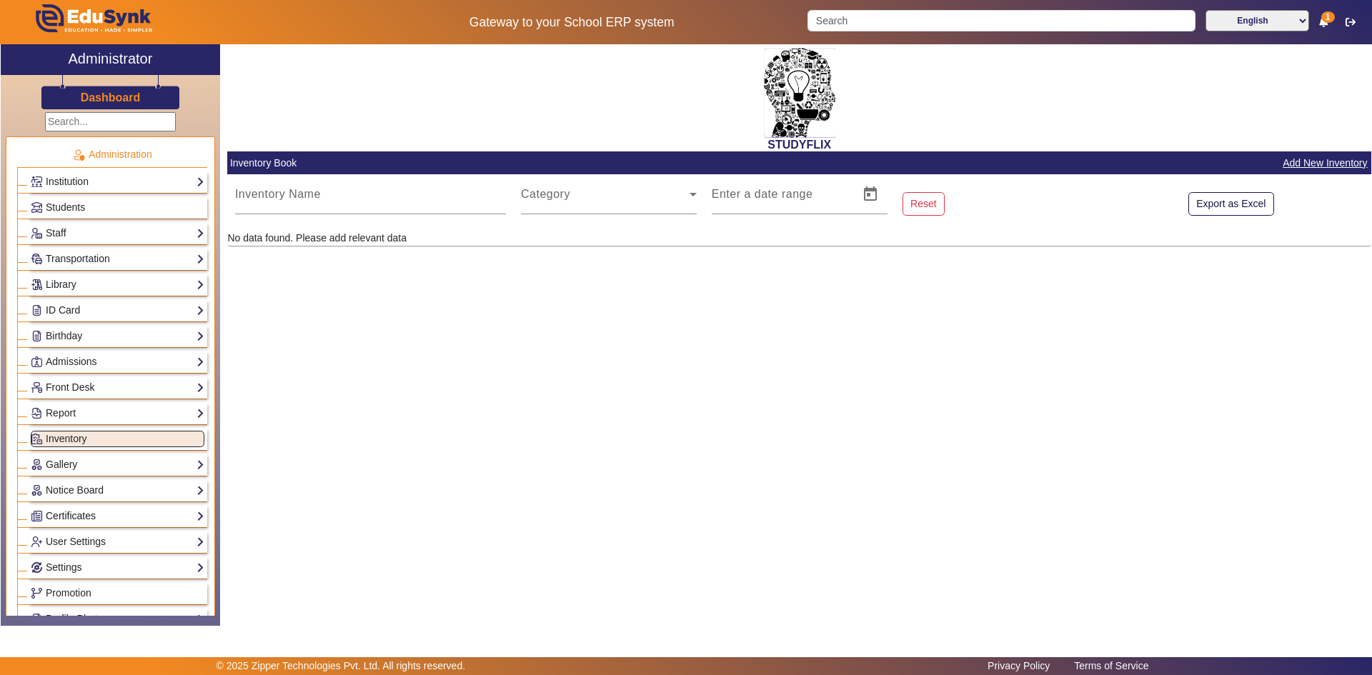
click at [71, 518] on link "Certificates" at bounding box center [118, 516] width 174 height 16
click at [71, 516] on link "Certificates" at bounding box center [118, 516] width 174 height 16
click at [63, 542] on link "User Settings" at bounding box center [118, 542] width 174 height 16
click at [57, 561] on link "Roles" at bounding box center [51, 561] width 26 height 11
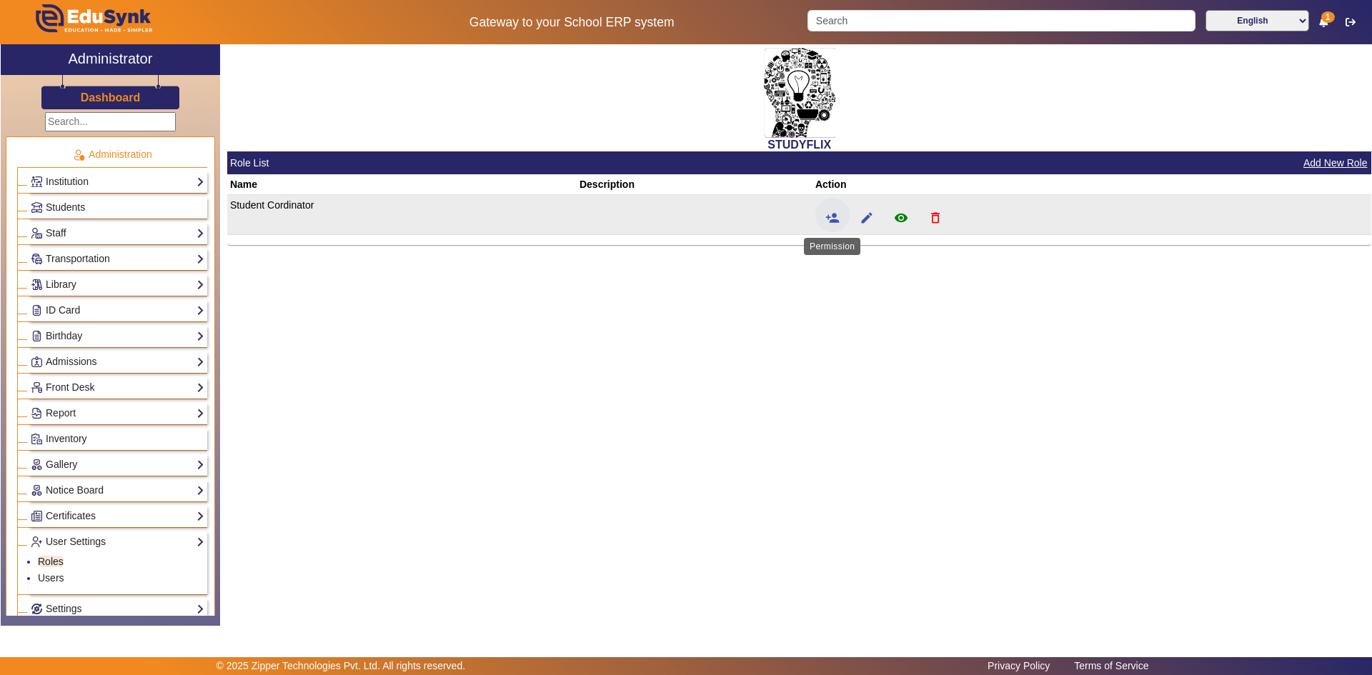
click at [835, 219] on mat-icon "person_add" at bounding box center [832, 218] width 14 height 14
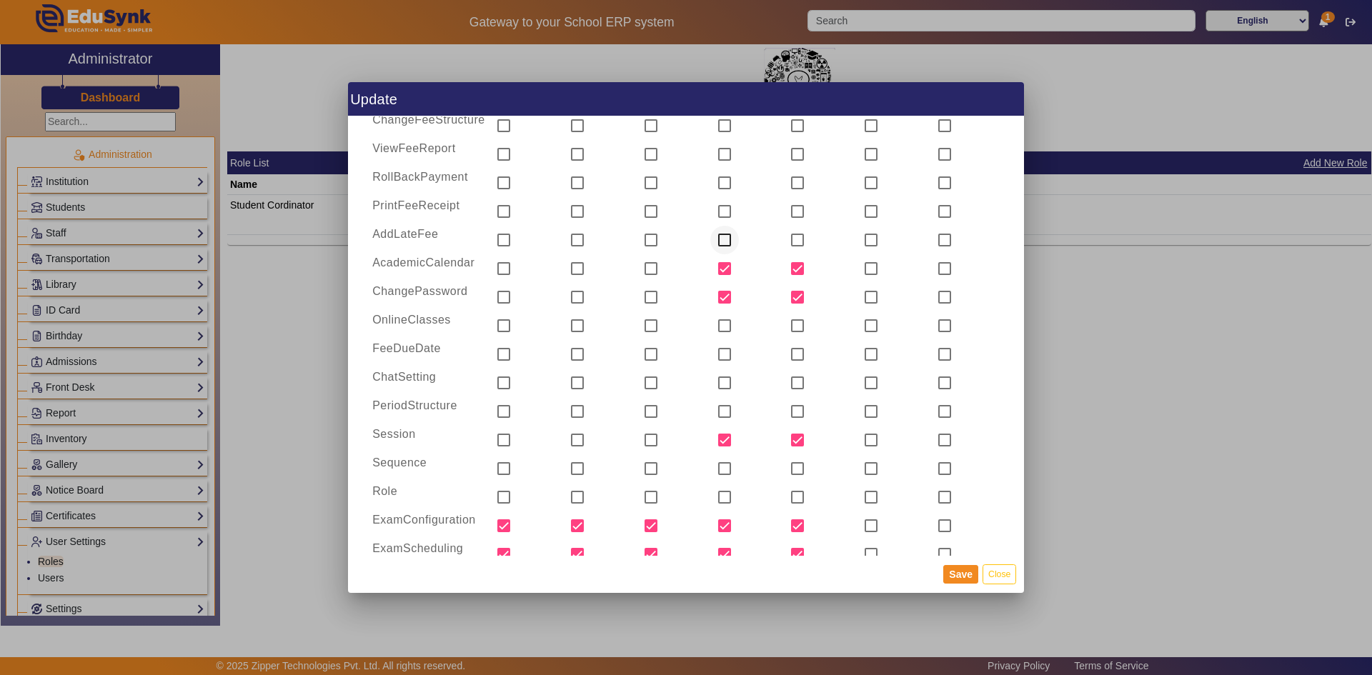
scroll to position [1000, 0]
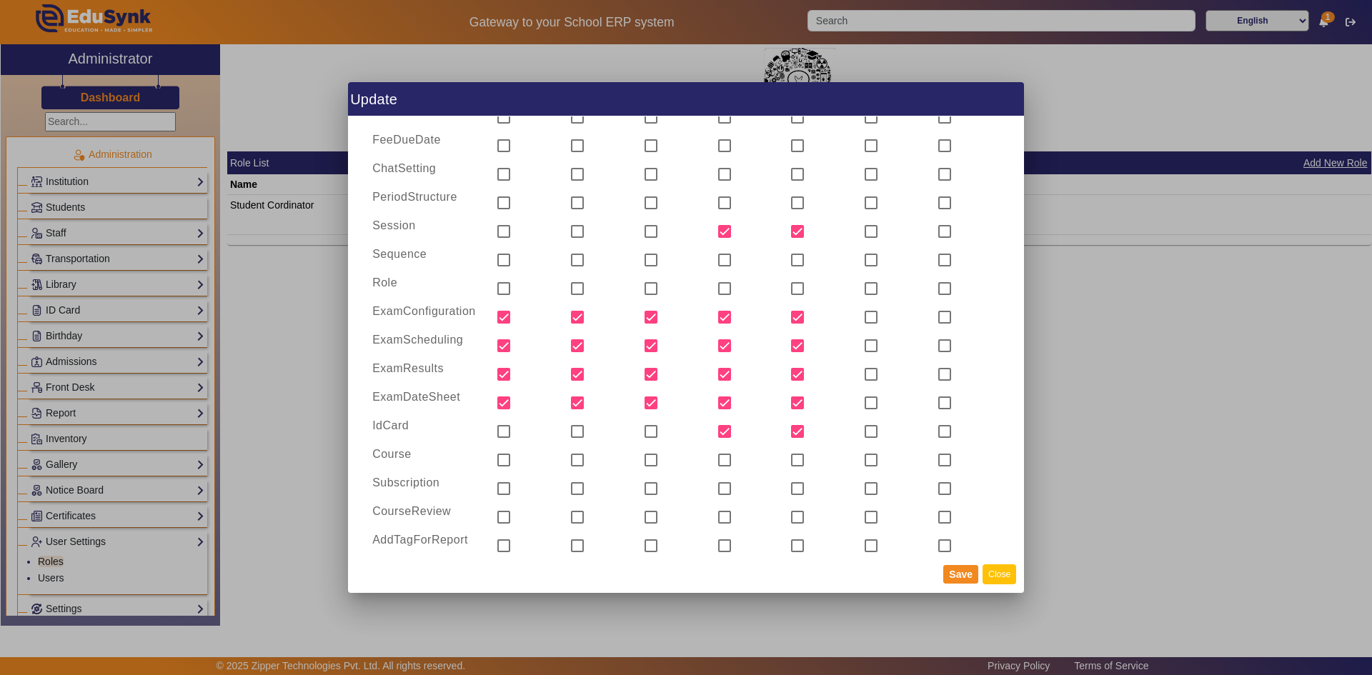
click at [1002, 581] on button "Close" at bounding box center [999, 573] width 34 height 19
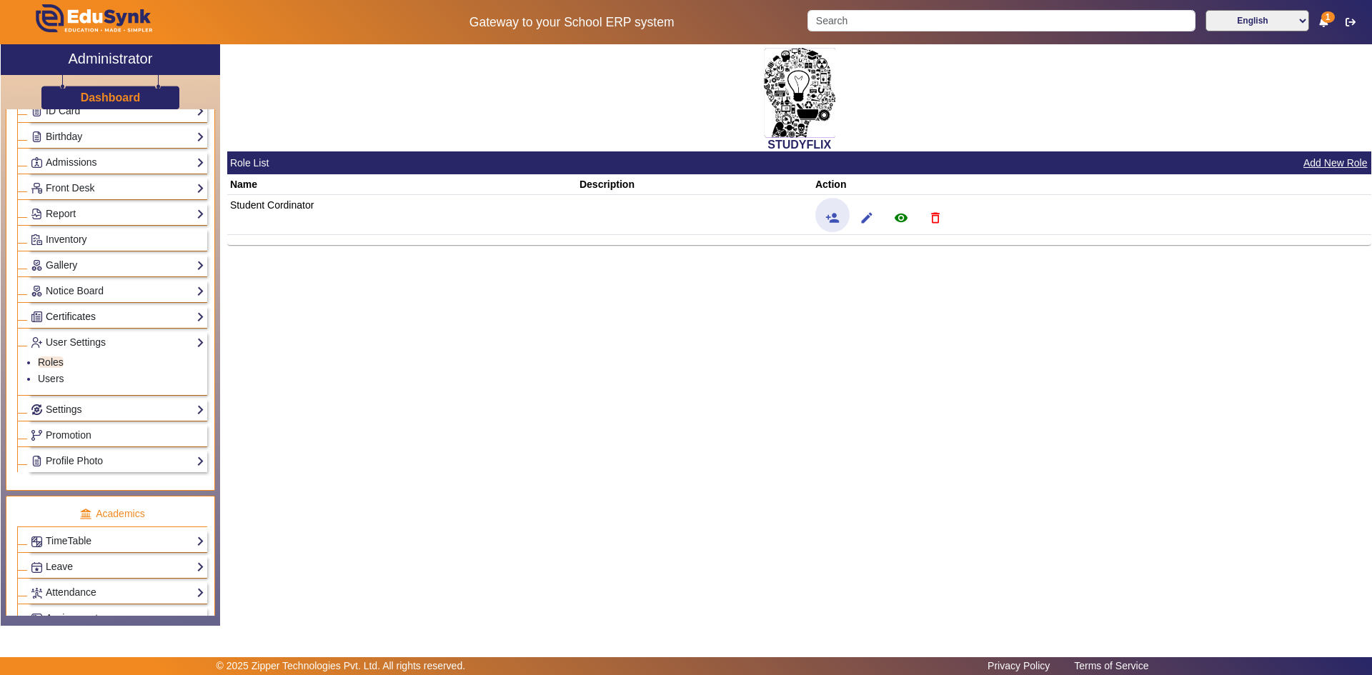
scroll to position [214, 0]
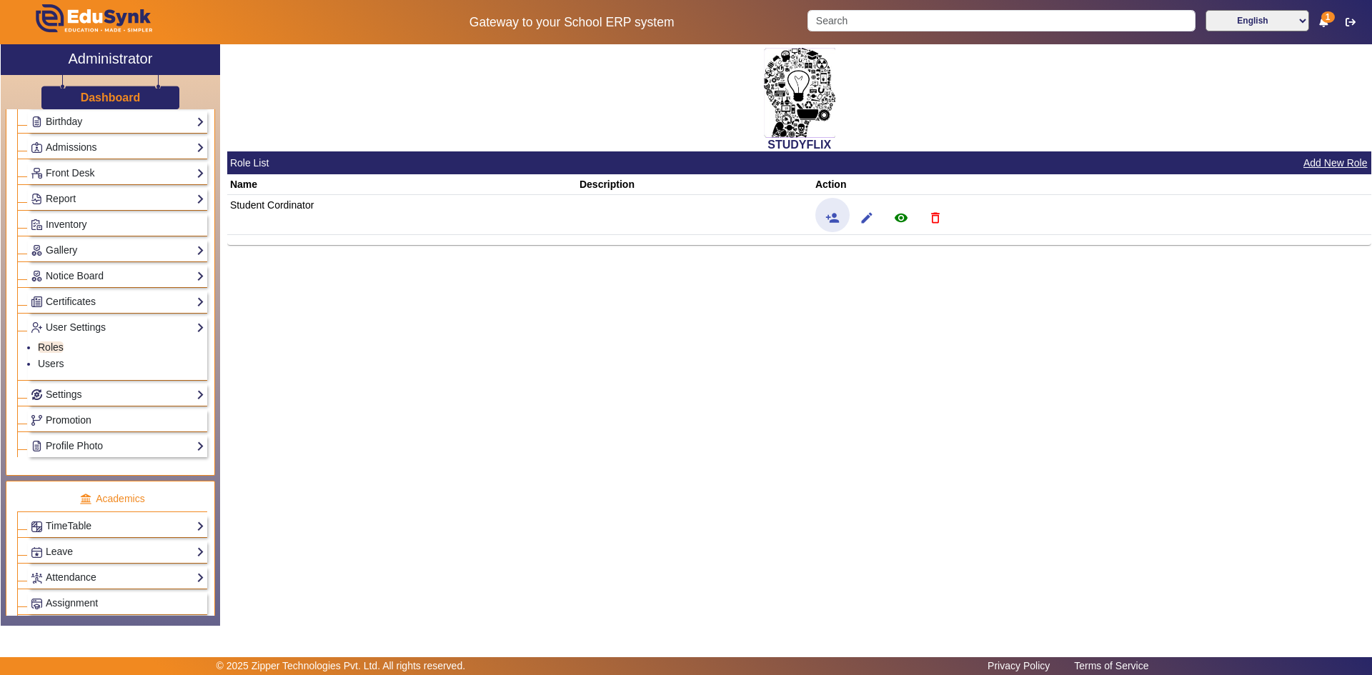
click at [68, 421] on span "Promotion" at bounding box center [69, 419] width 46 height 11
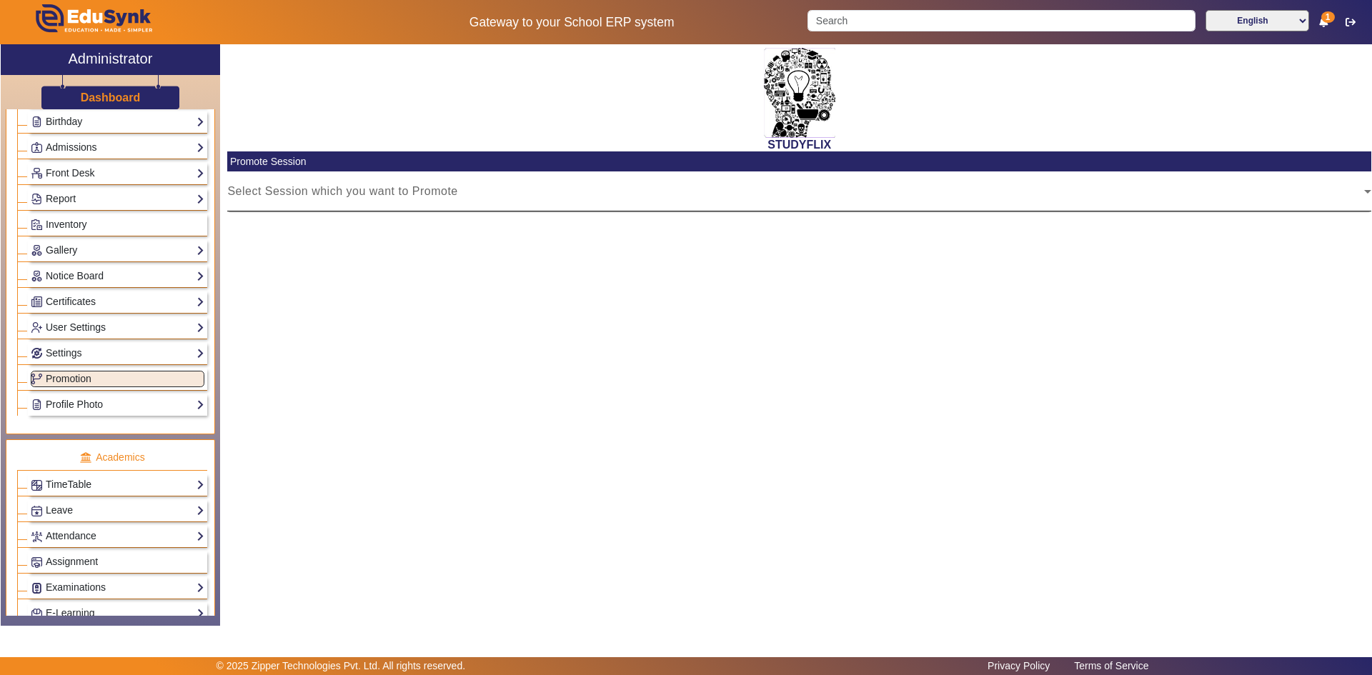
click at [315, 193] on span at bounding box center [795, 197] width 1137 height 17
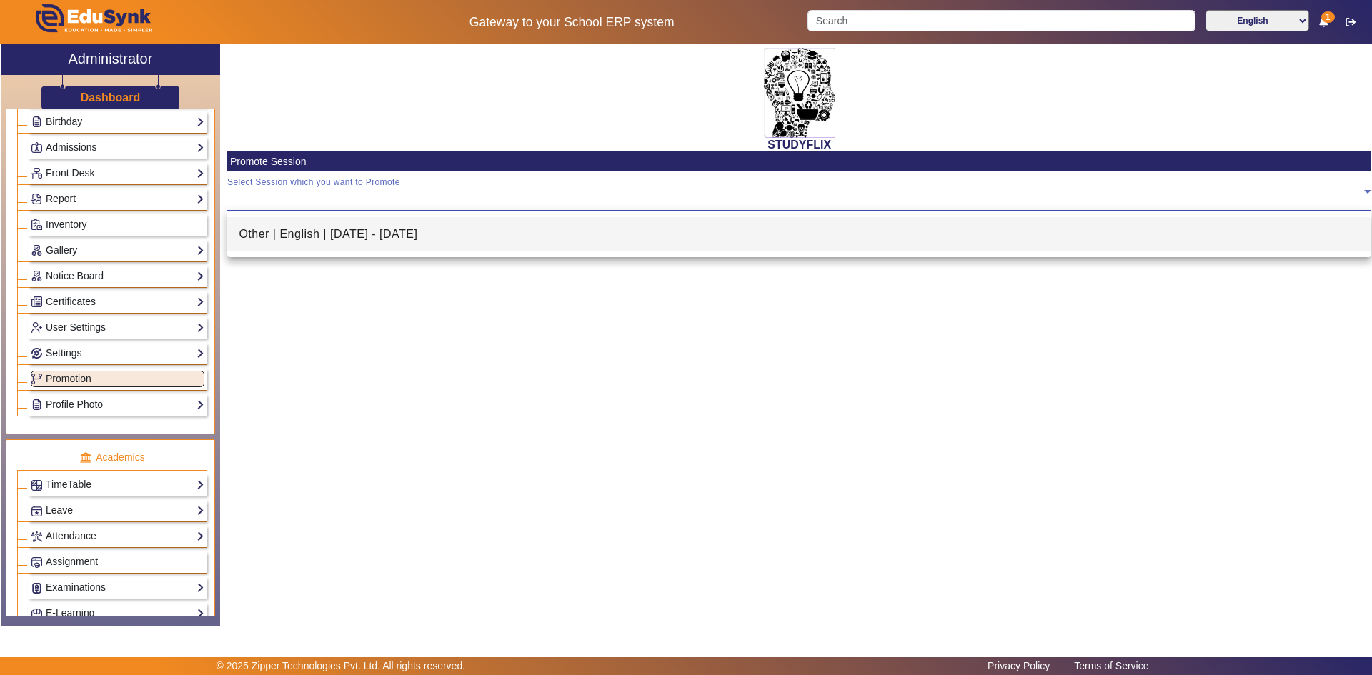
click at [317, 239] on span "Other | English | Apr 2025 - Mar 2026" at bounding box center [328, 234] width 179 height 17
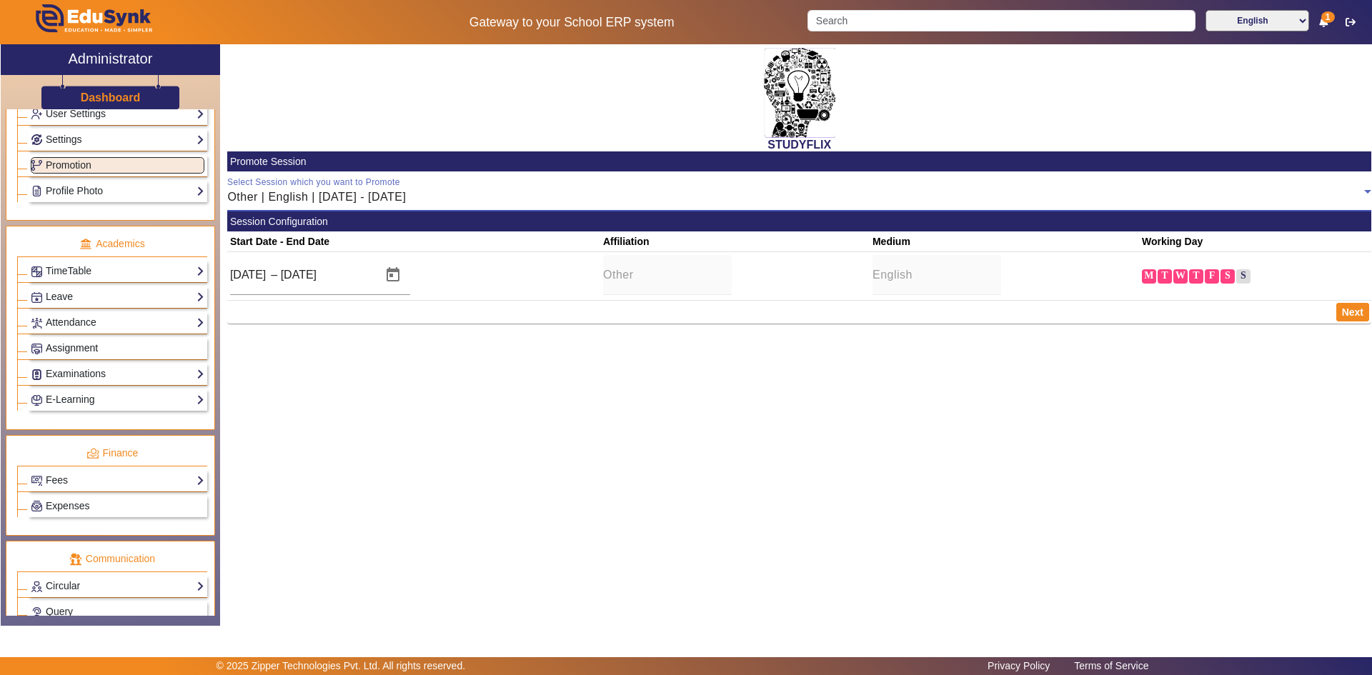
scroll to position [429, 0]
click at [82, 400] on link "E-Learning" at bounding box center [118, 399] width 174 height 16
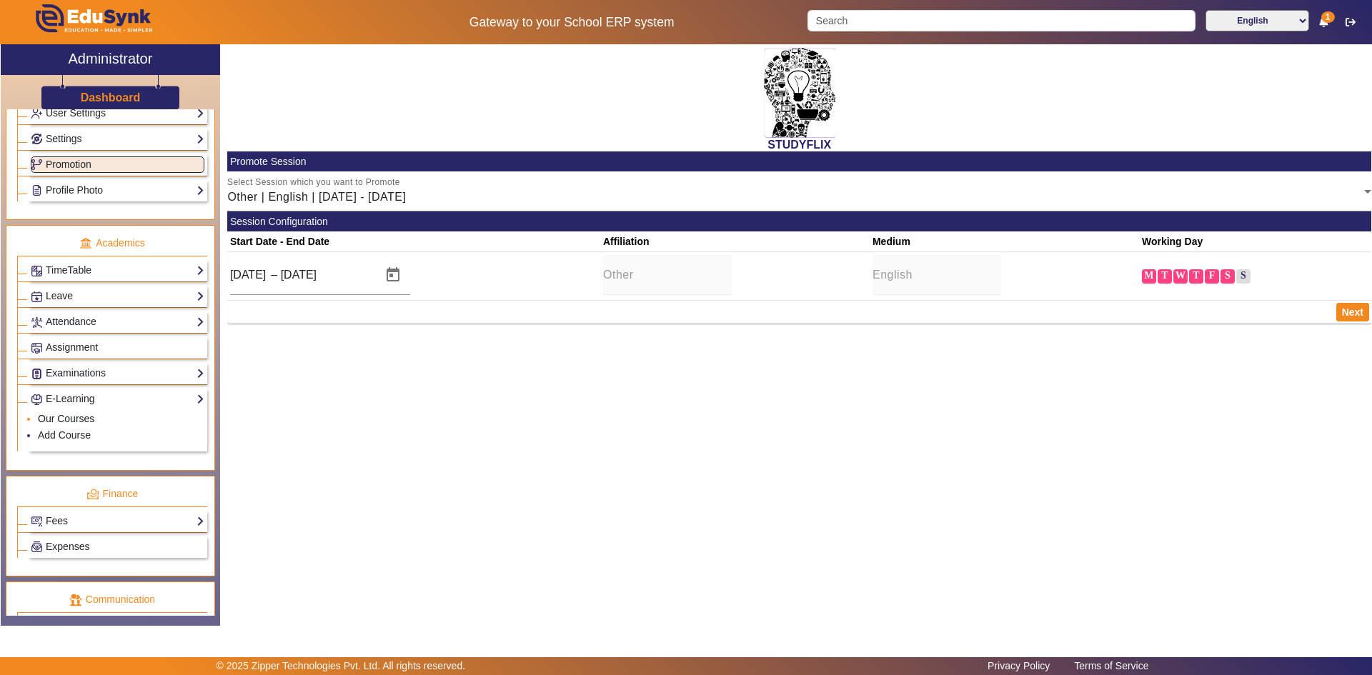
click at [74, 416] on link "Our Courses" at bounding box center [66, 418] width 56 height 11
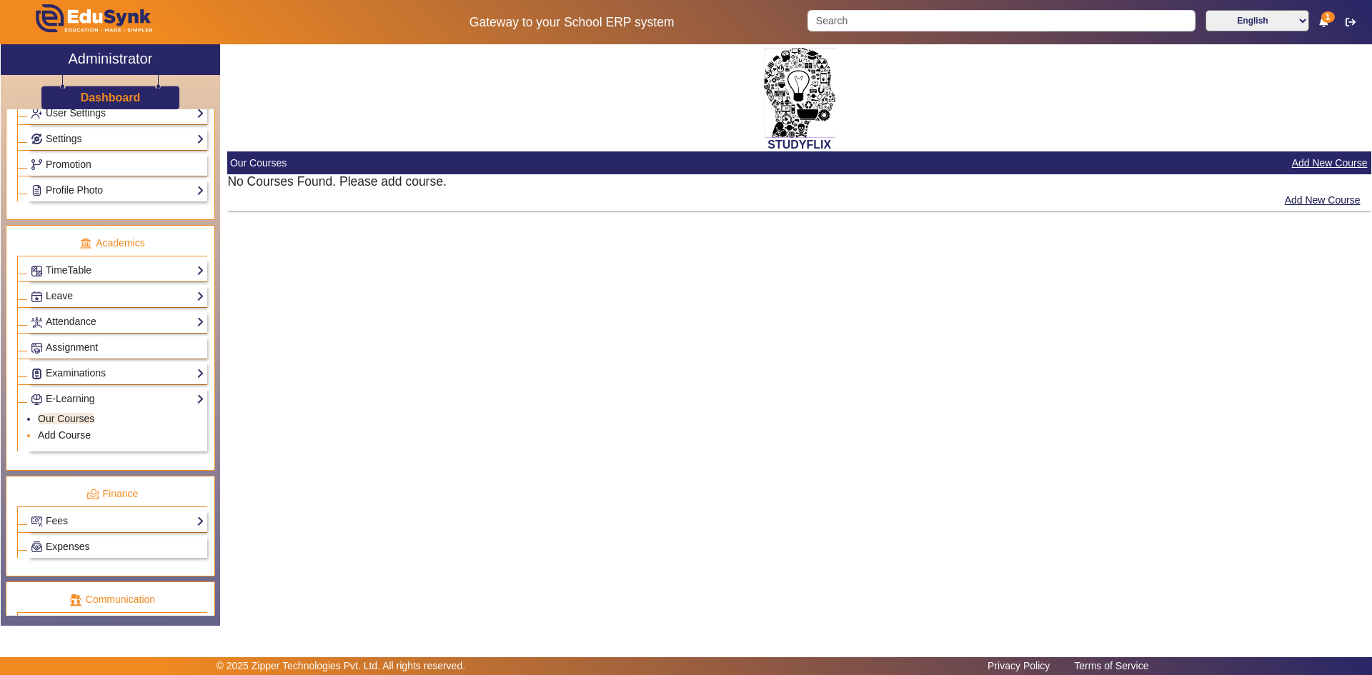
click at [74, 434] on link "Add Course" at bounding box center [64, 434] width 53 height 11
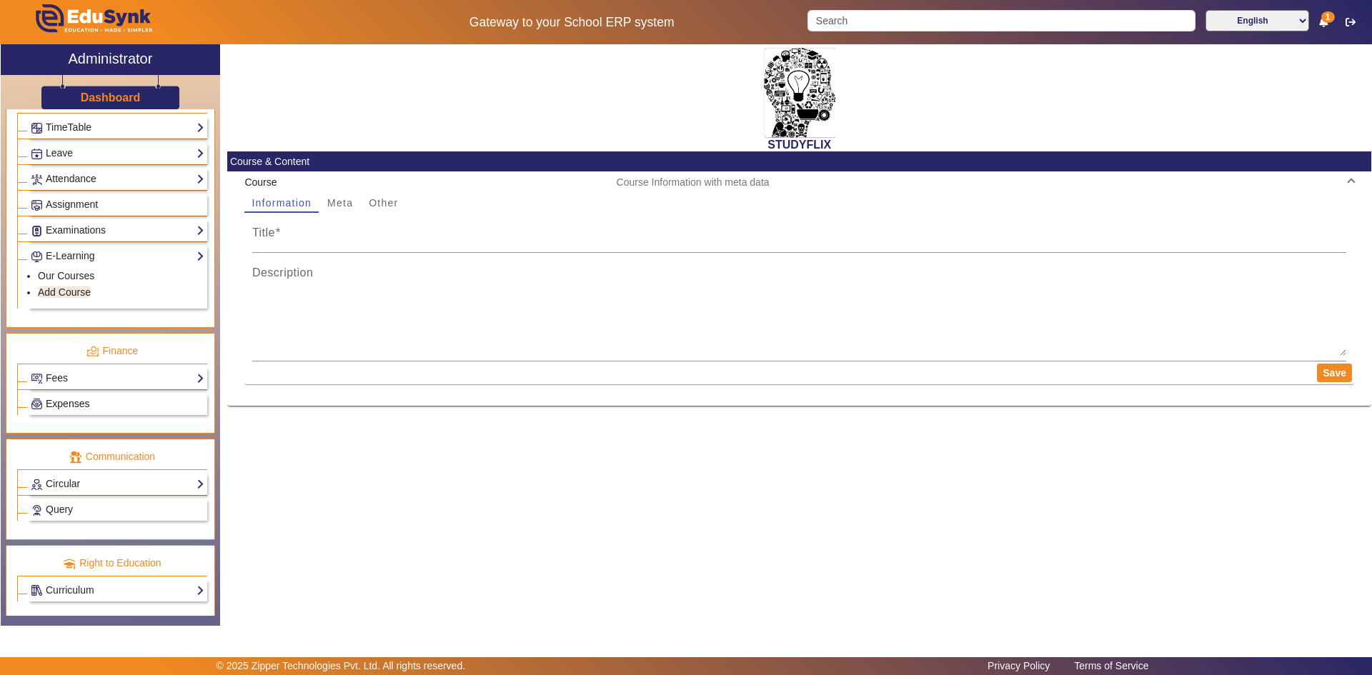
click at [71, 404] on span "Expenses" at bounding box center [68, 403] width 44 height 11
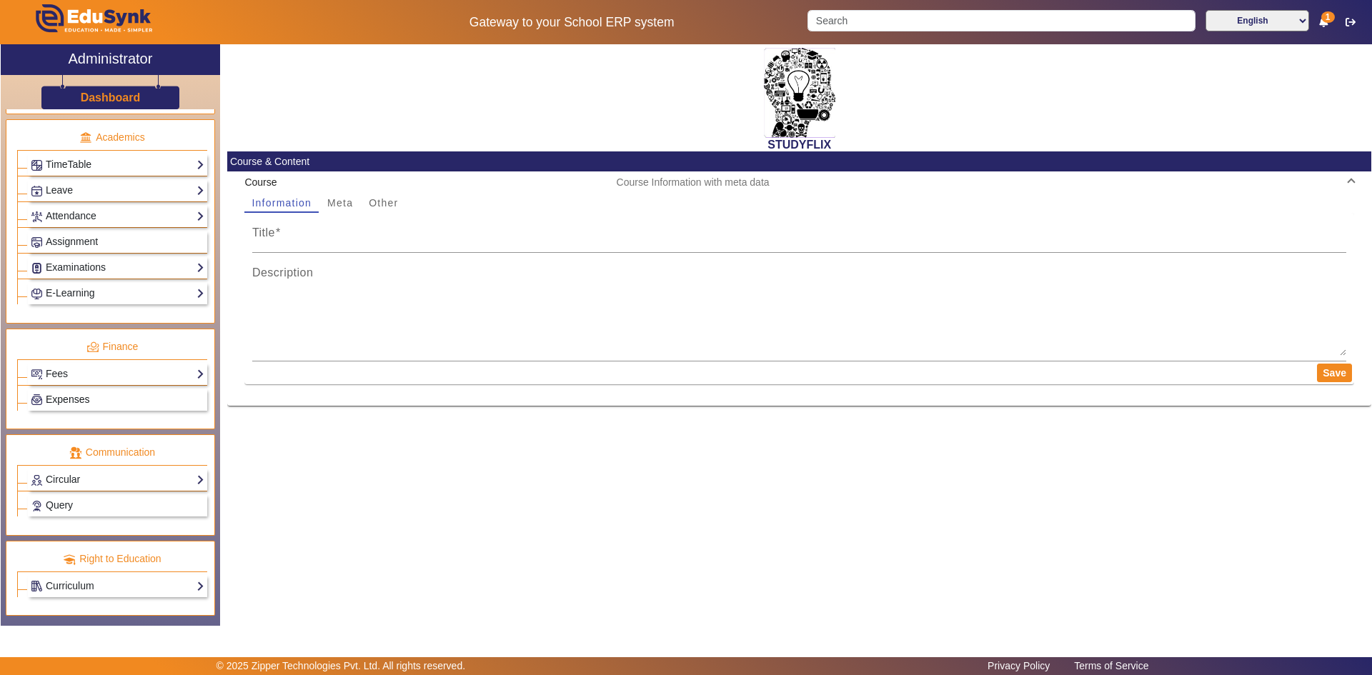
scroll to position [534, 0]
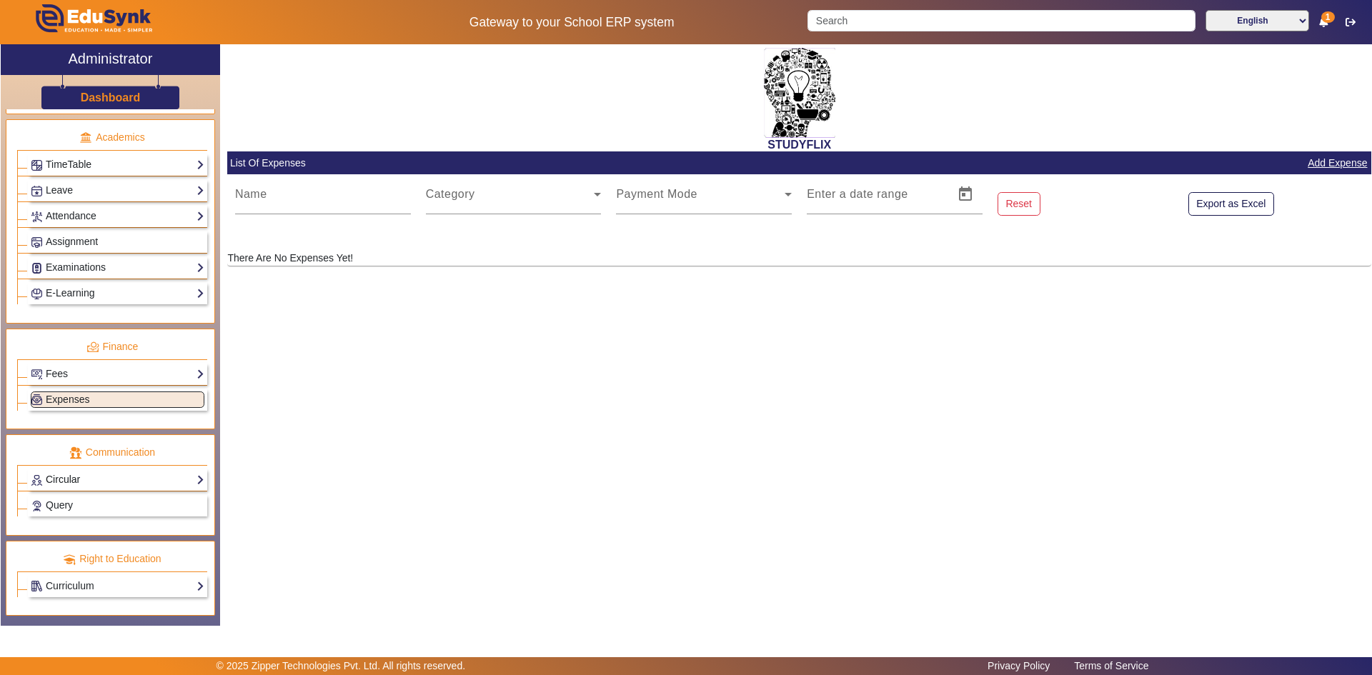
click at [68, 479] on link "Circular" at bounding box center [118, 479] width 174 height 16
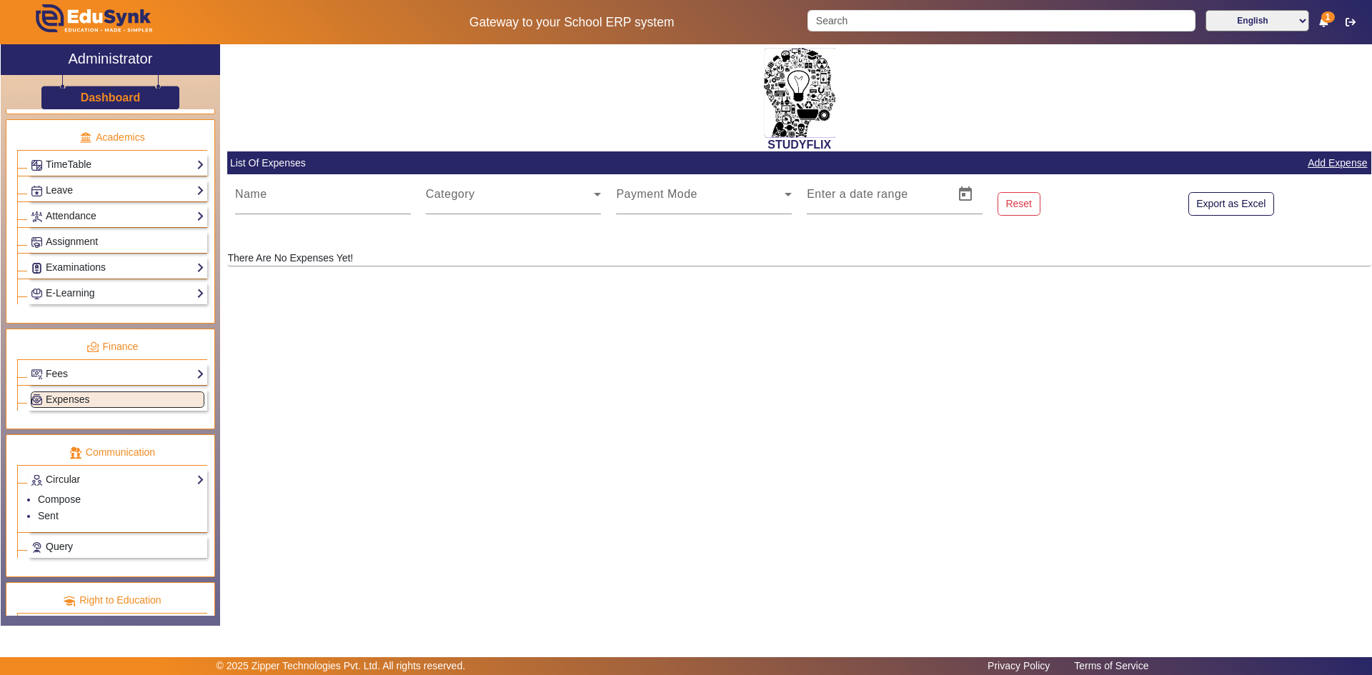
click at [55, 547] on span "Query" at bounding box center [59, 546] width 27 height 11
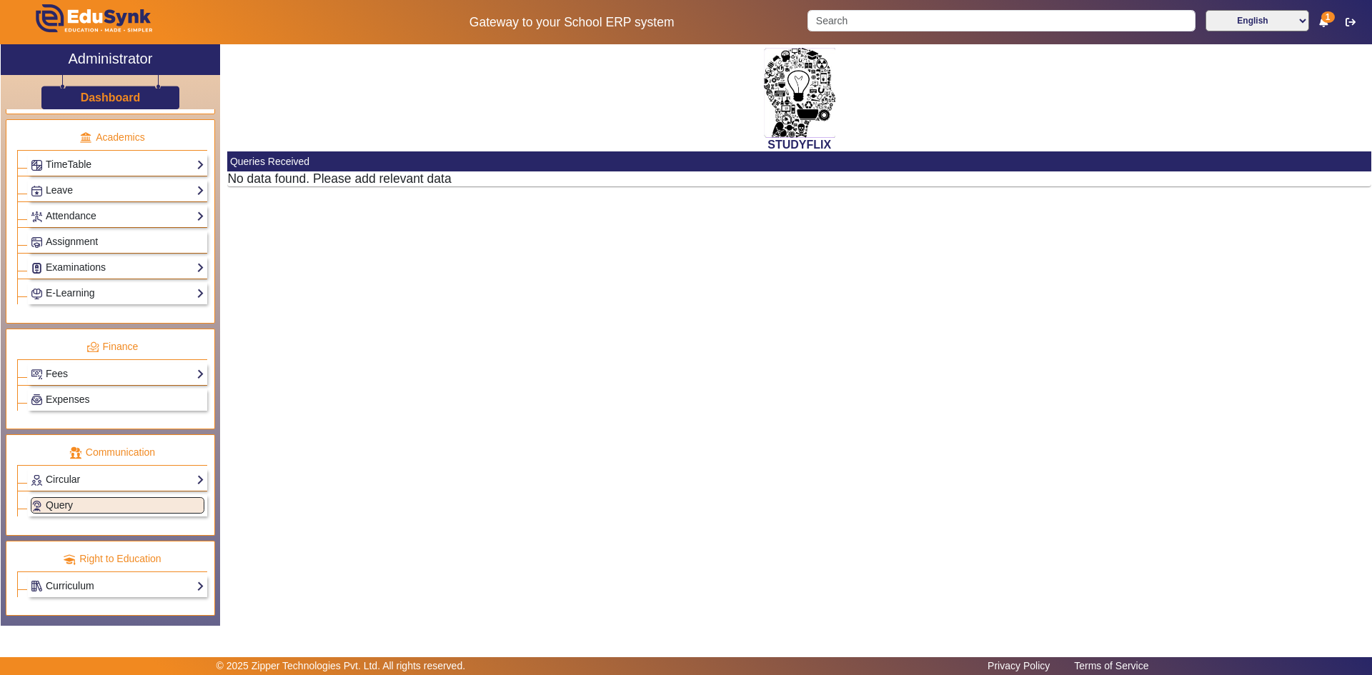
click at [49, 584] on link "Curriculum" at bounding box center [118, 586] width 174 height 16
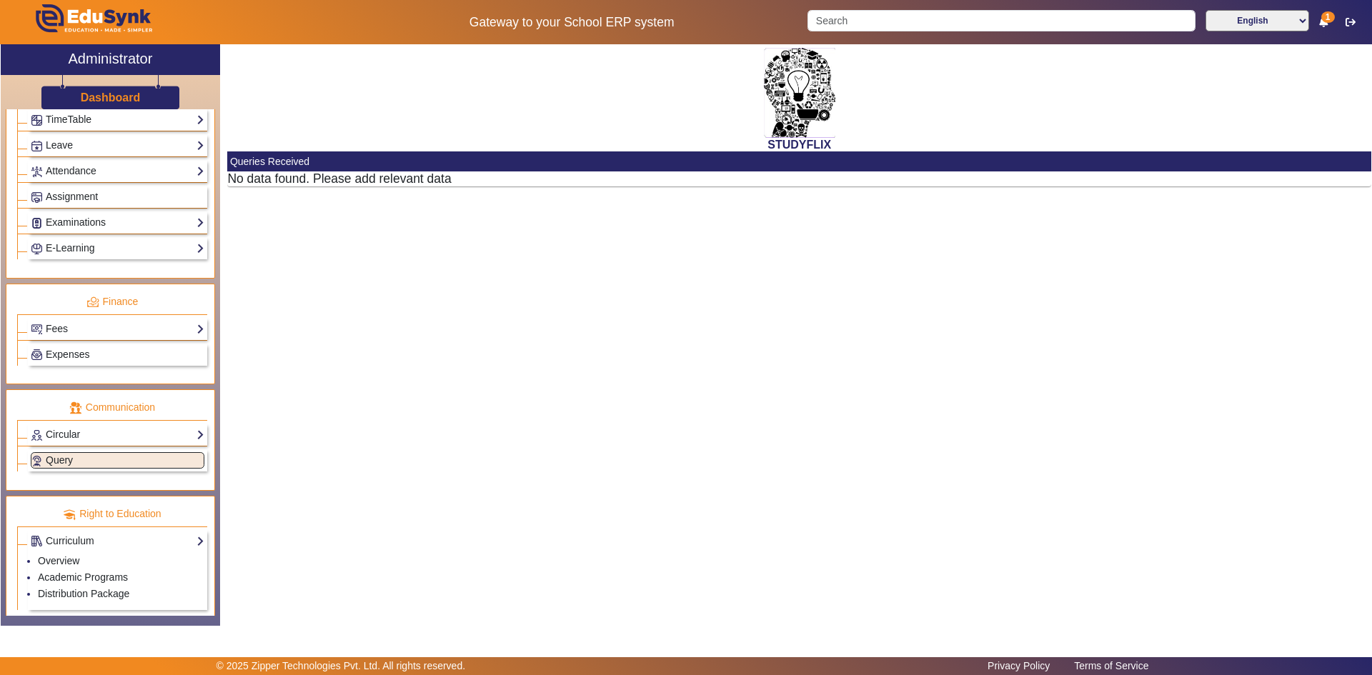
scroll to position [592, 0]
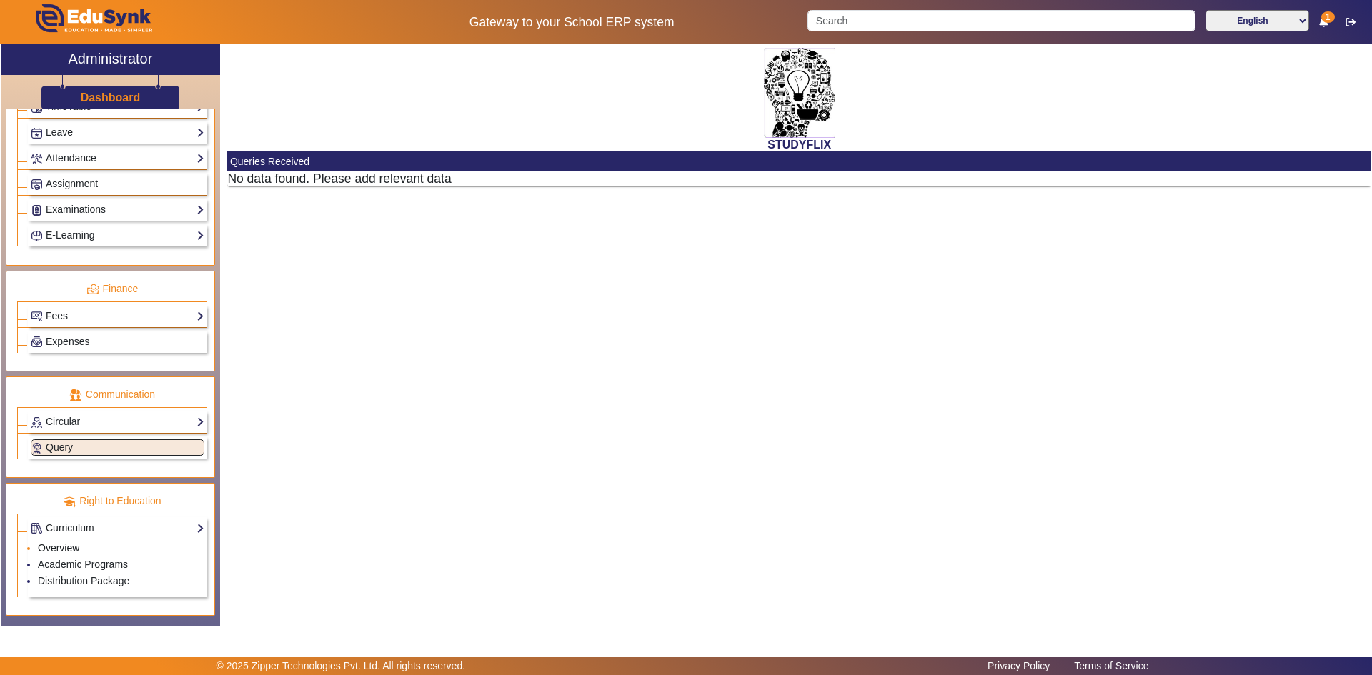
click at [64, 547] on link "Overview" at bounding box center [58, 547] width 41 height 11
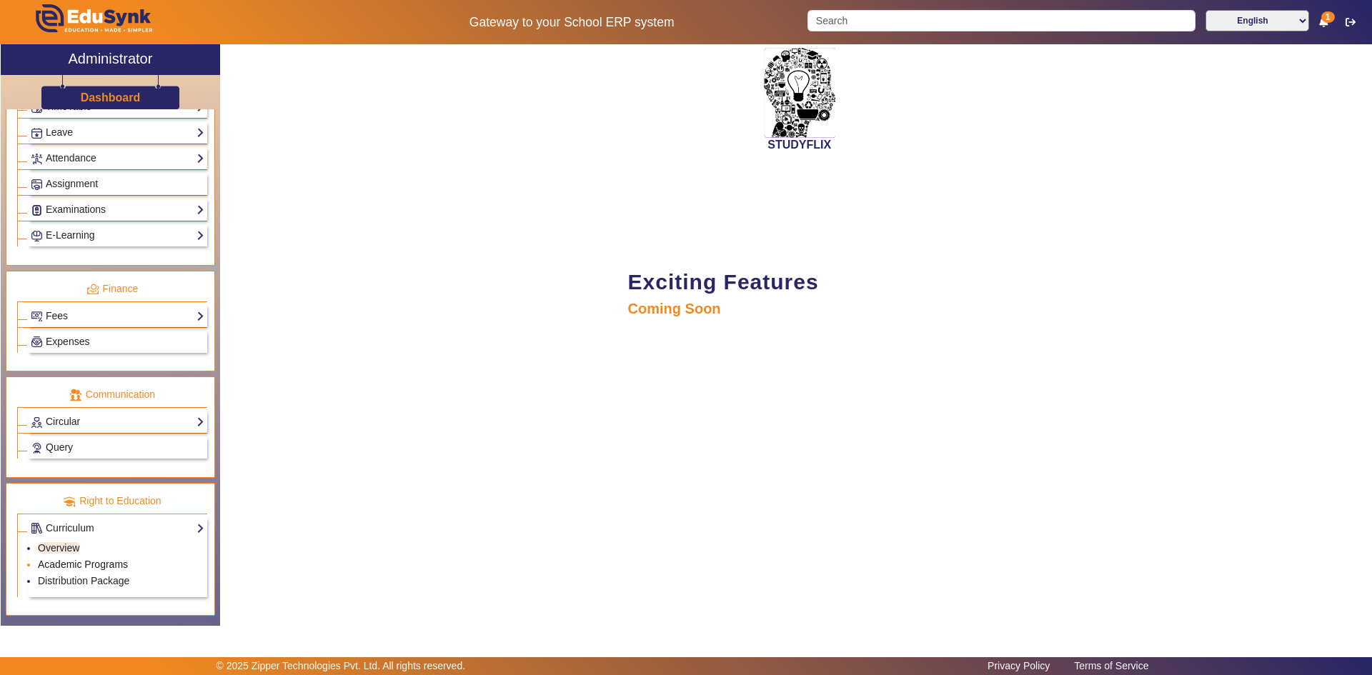
click at [66, 564] on link "Academic Programs" at bounding box center [83, 564] width 90 height 11
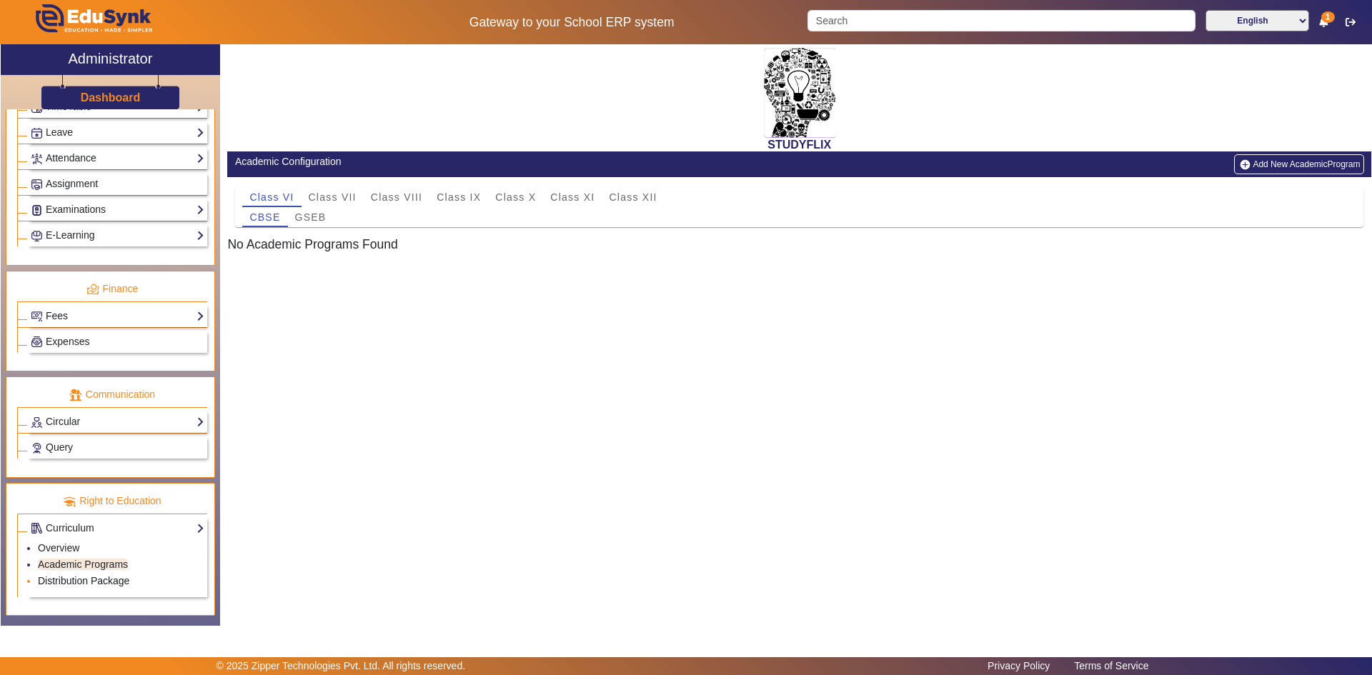
click at [68, 584] on link "Distribution Package" at bounding box center [83, 580] width 91 height 11
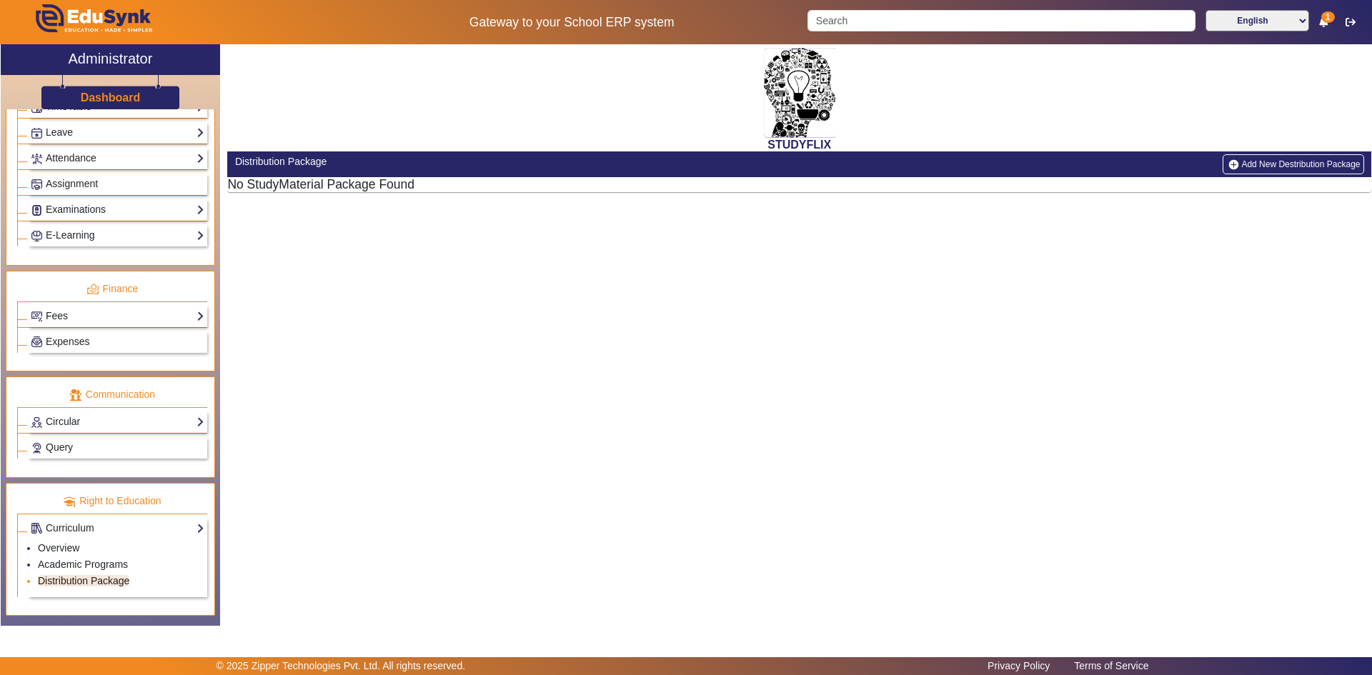
click at [76, 581] on link "Distribution Package" at bounding box center [83, 580] width 91 height 11
click at [78, 566] on link "Academic Programs" at bounding box center [83, 564] width 90 height 11
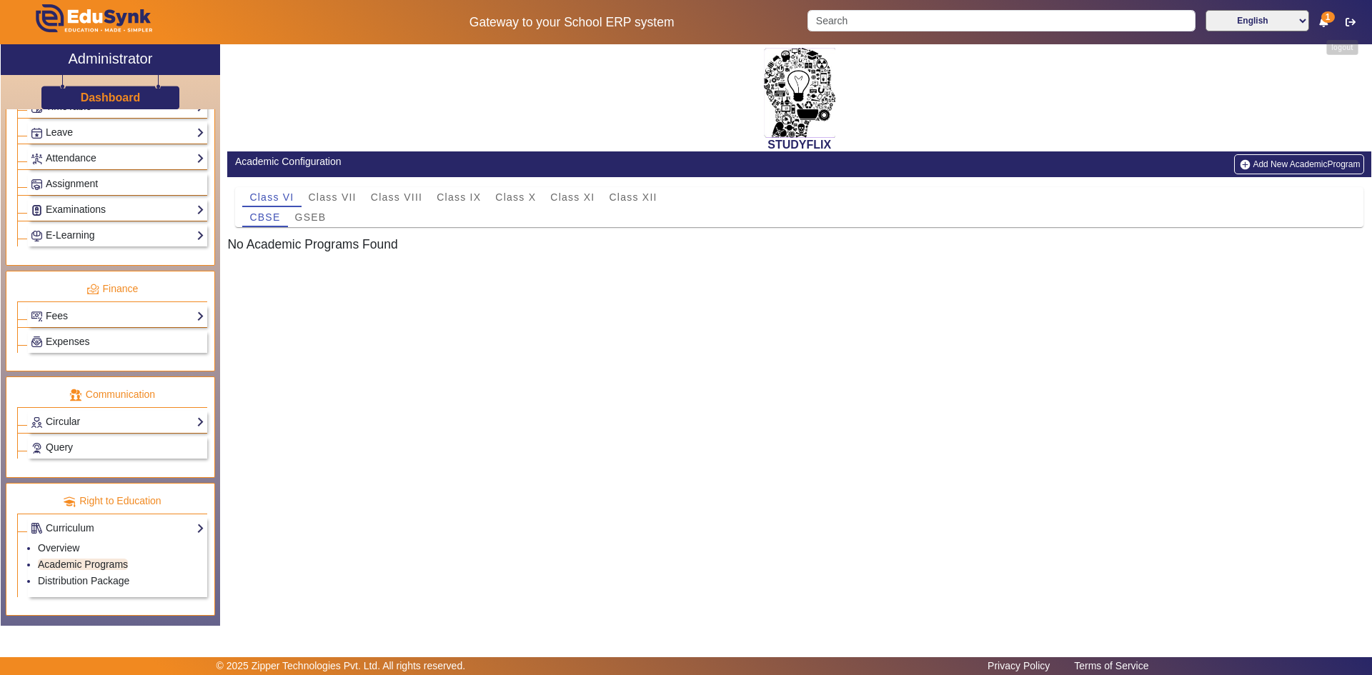
click at [1345, 23] on icon "button" at bounding box center [1350, 22] width 10 height 10
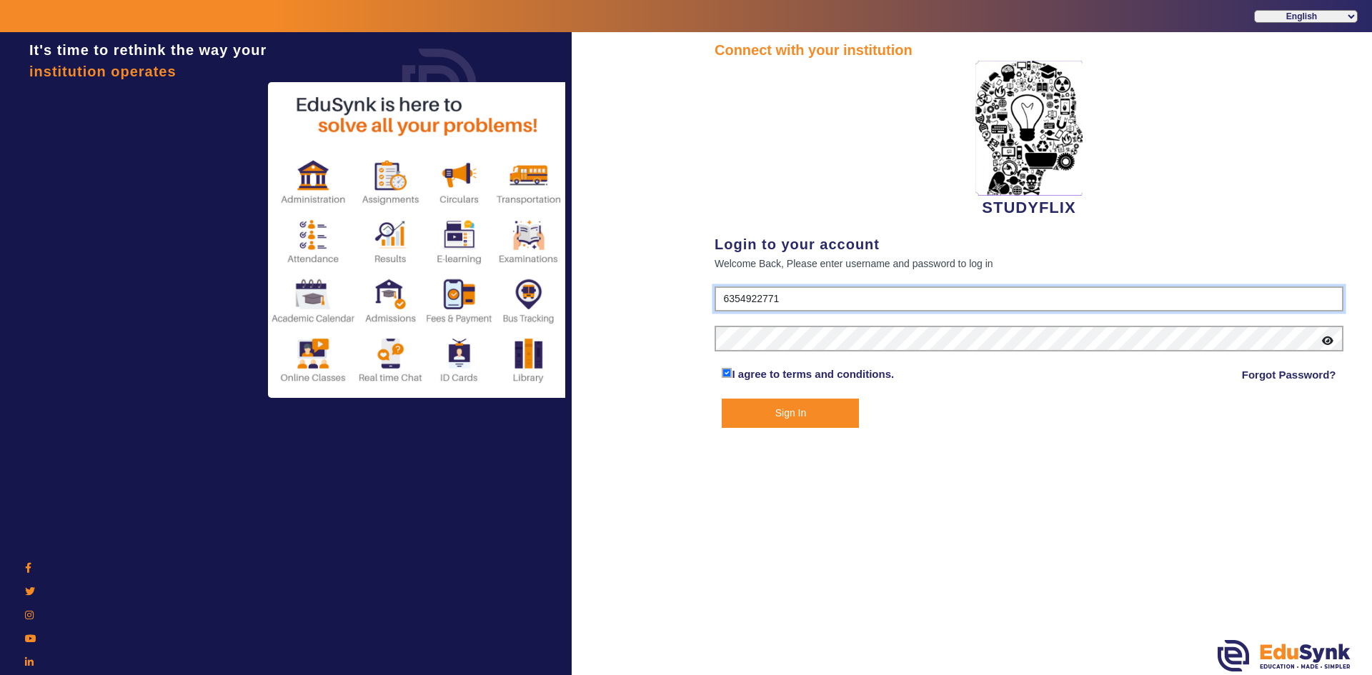
click at [857, 301] on input "6354922771" at bounding box center [1028, 299] width 629 height 26
type input "6393038774"
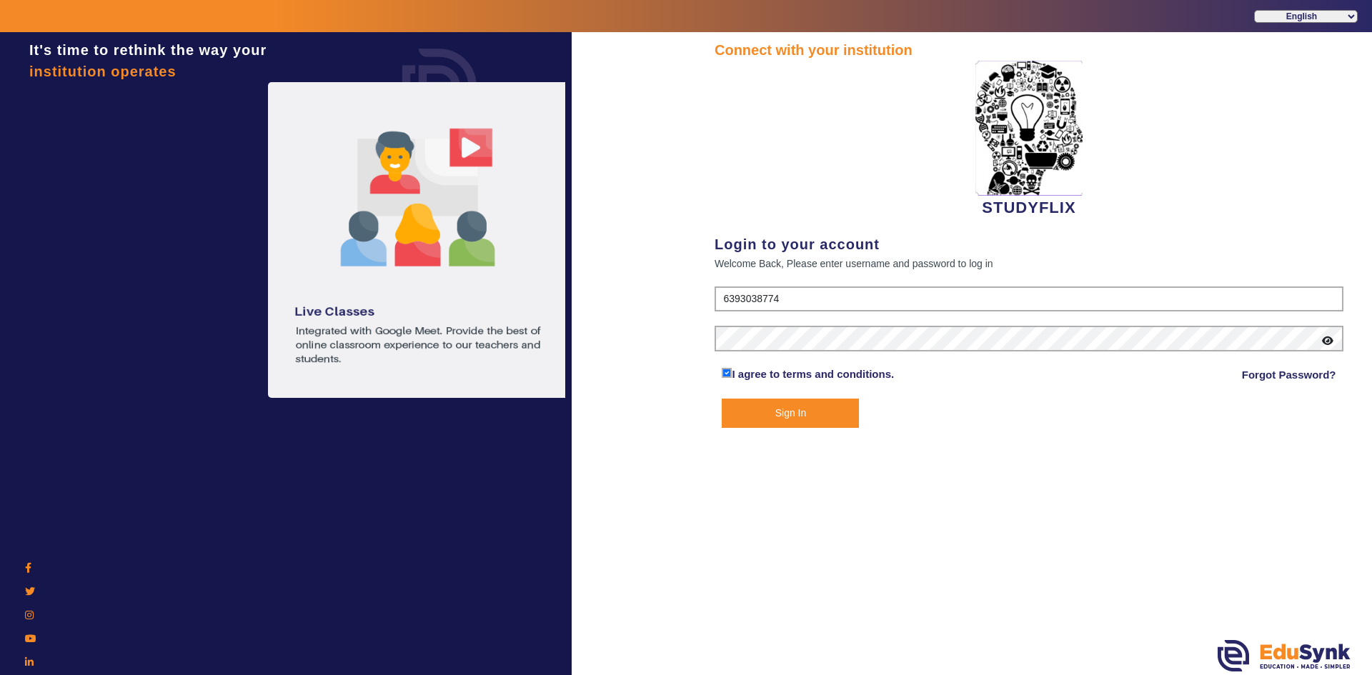
click at [807, 407] on button "Sign In" at bounding box center [789, 413] width 137 height 29
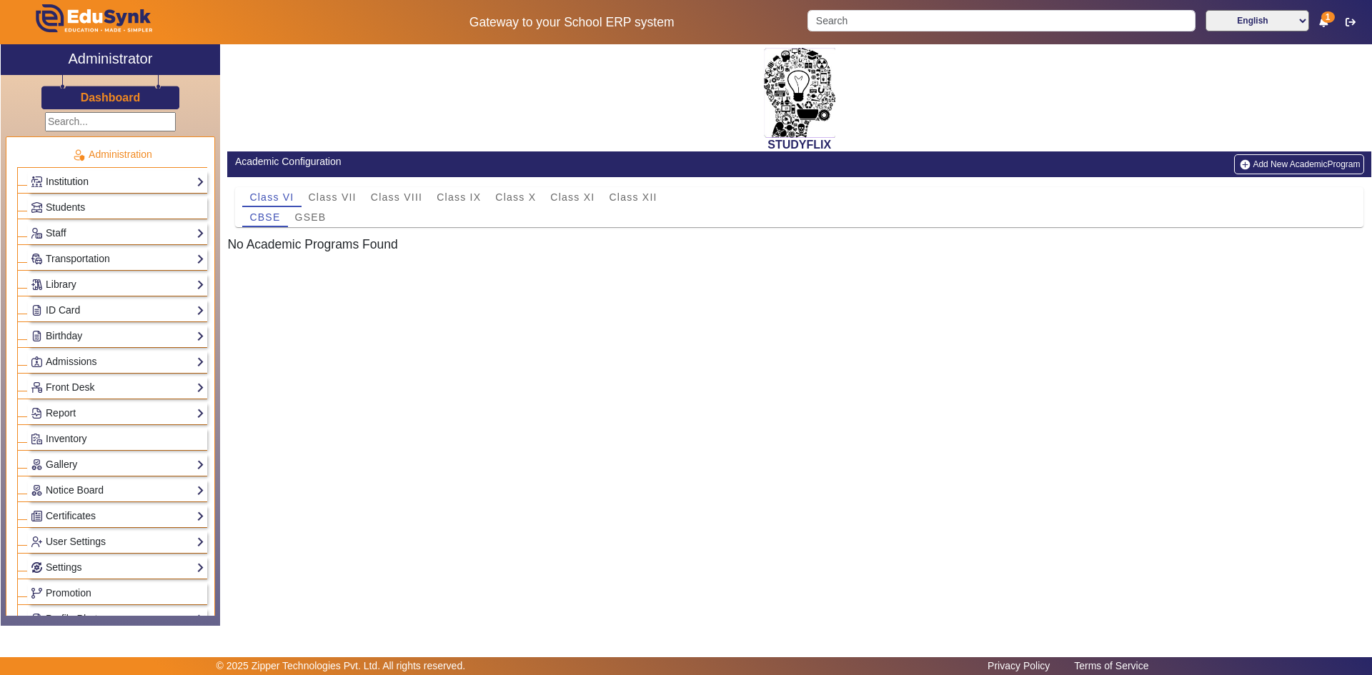
click at [83, 186] on link "Institution" at bounding box center [118, 182] width 174 height 16
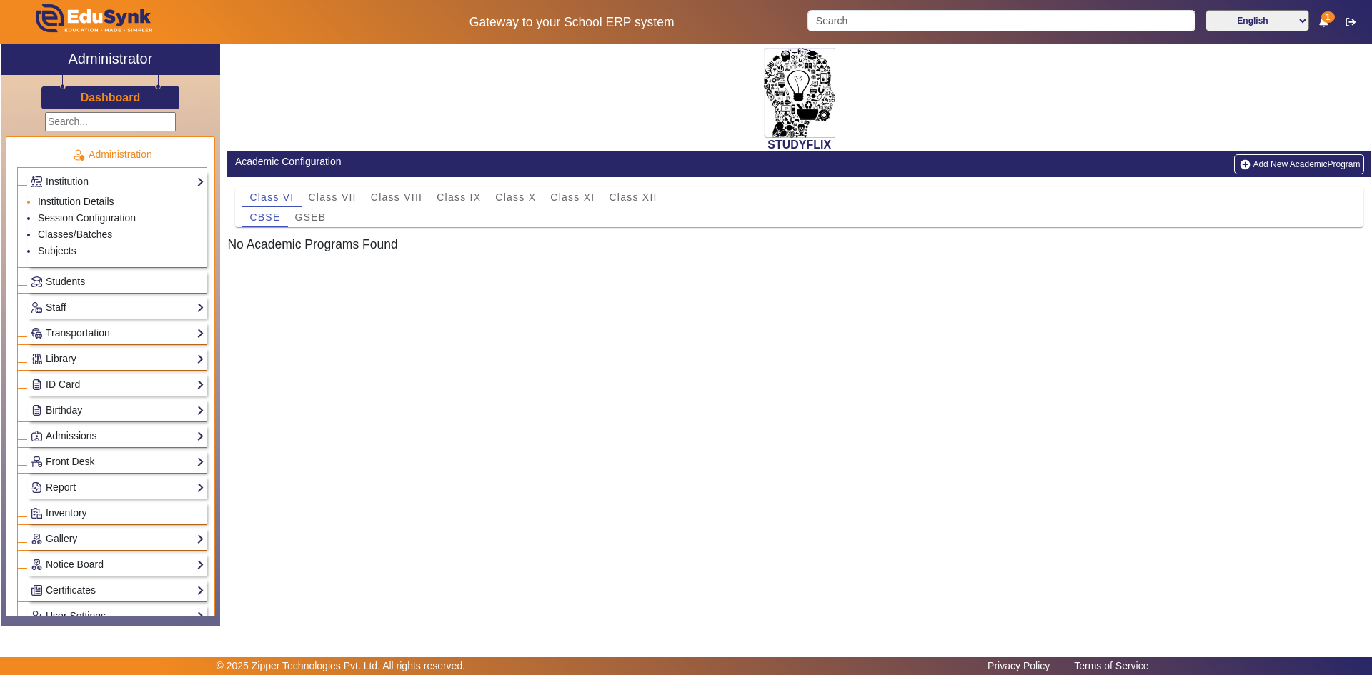
click at [79, 201] on link "Institution Details" at bounding box center [76, 201] width 76 height 11
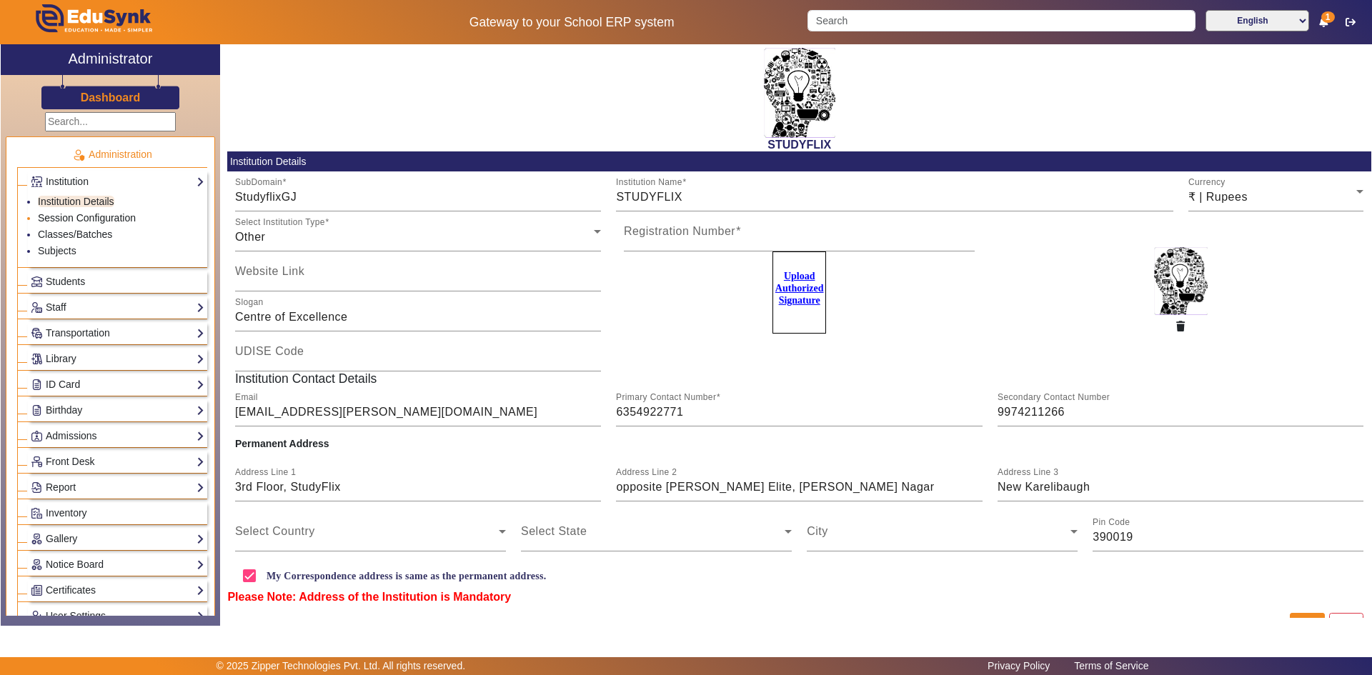
click at [78, 217] on link "Session Configuration" at bounding box center [87, 217] width 98 height 11
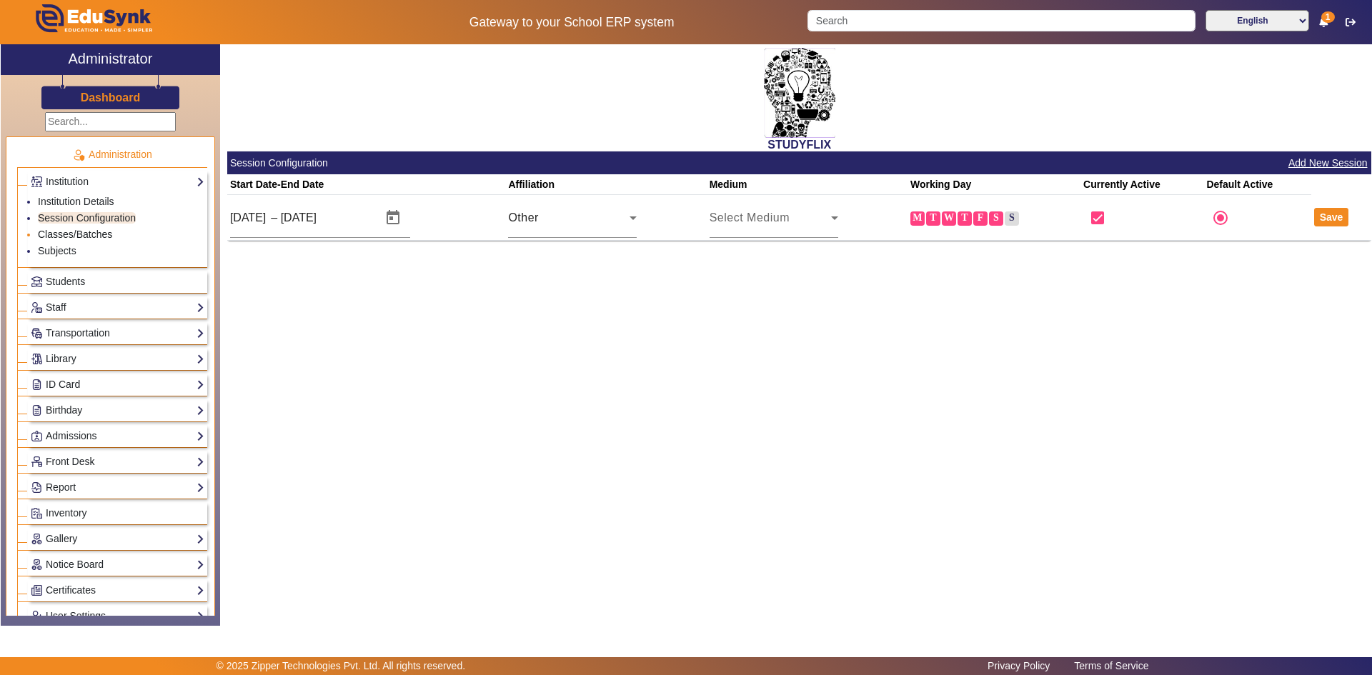
click at [77, 233] on link "Classes/Batches" at bounding box center [75, 234] width 74 height 11
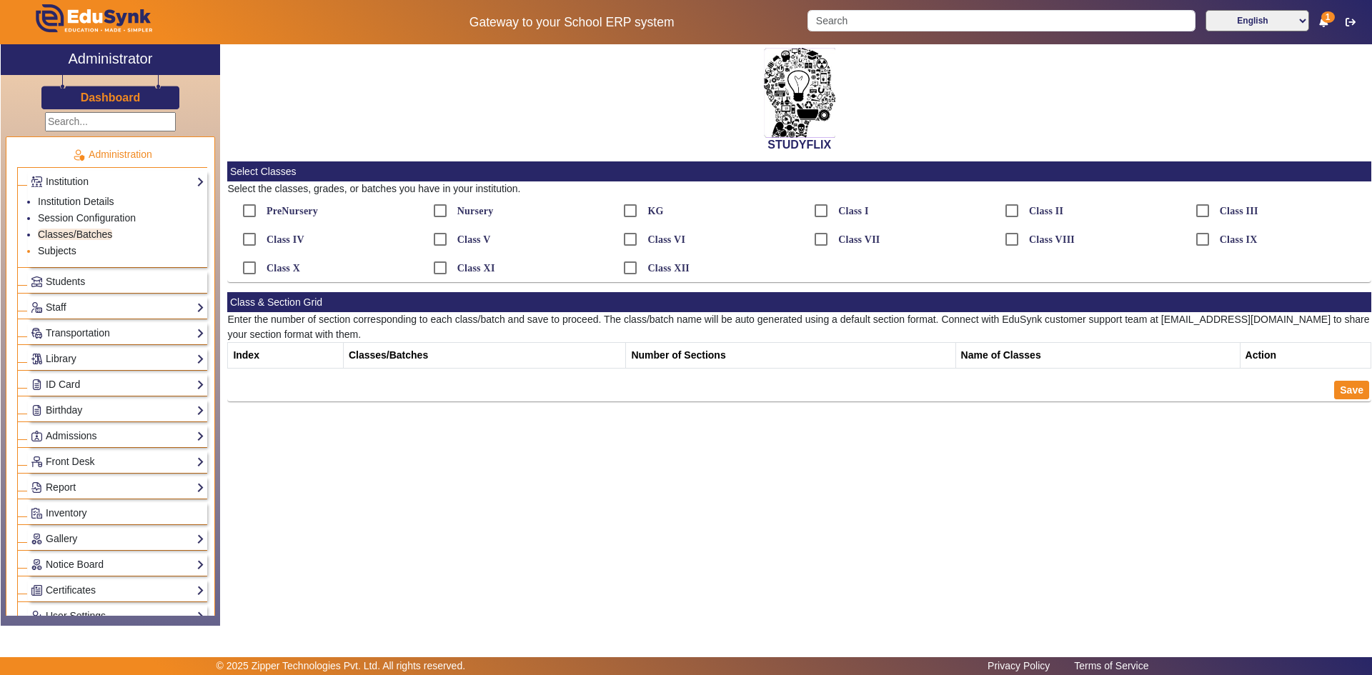
click at [51, 248] on link "Subjects" at bounding box center [57, 250] width 39 height 11
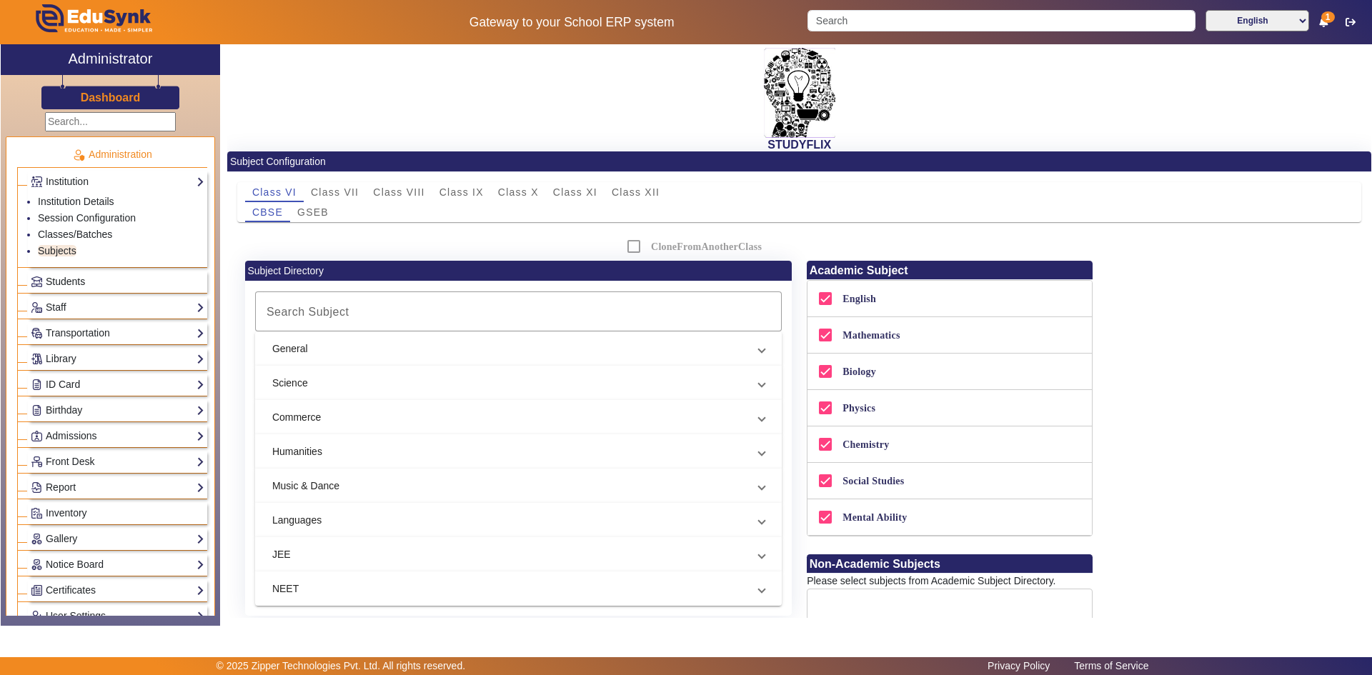
click at [50, 282] on span "Students" at bounding box center [65, 281] width 39 height 11
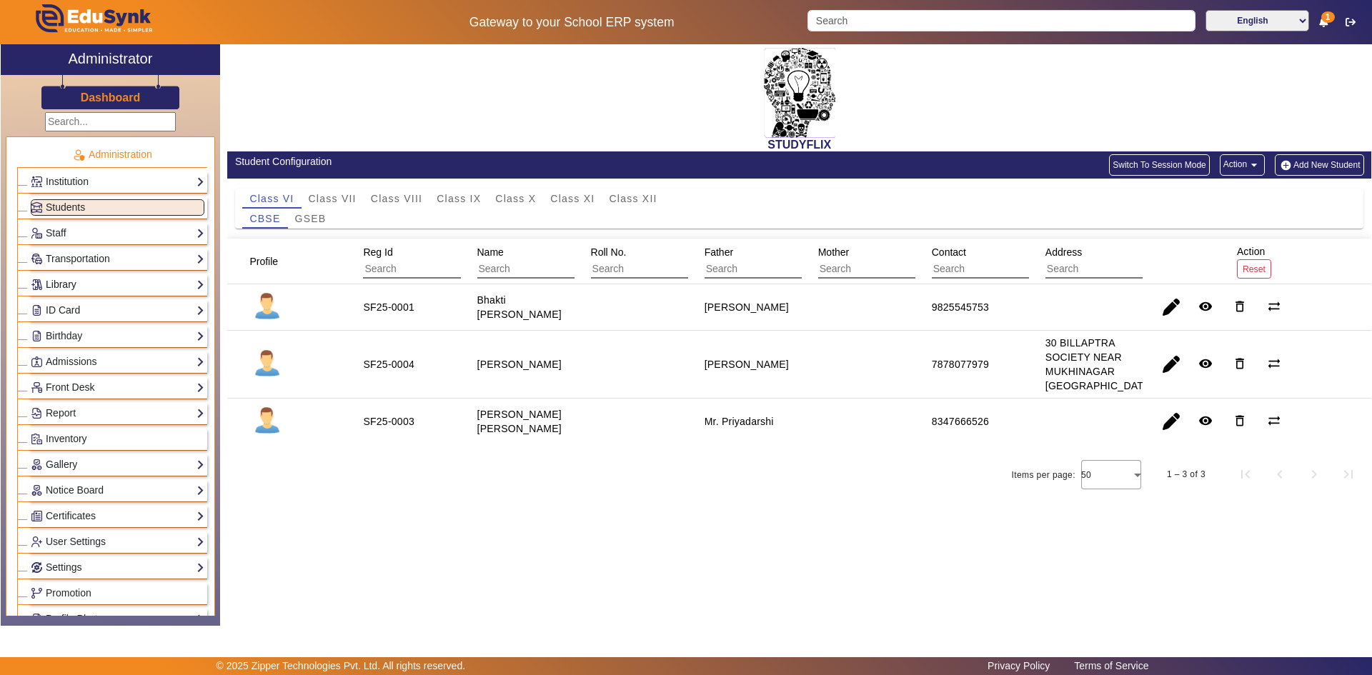
click at [64, 284] on link "Library" at bounding box center [118, 284] width 174 height 16
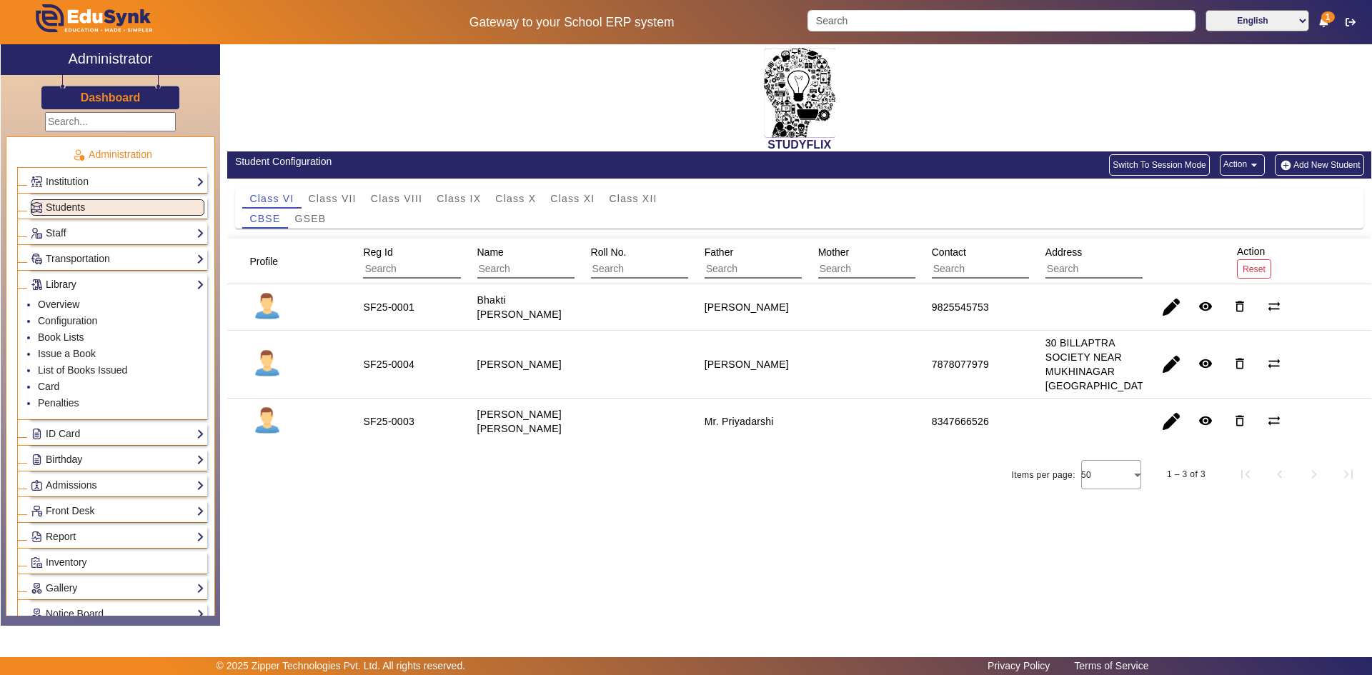
click at [64, 286] on link "Library" at bounding box center [118, 284] width 174 height 16
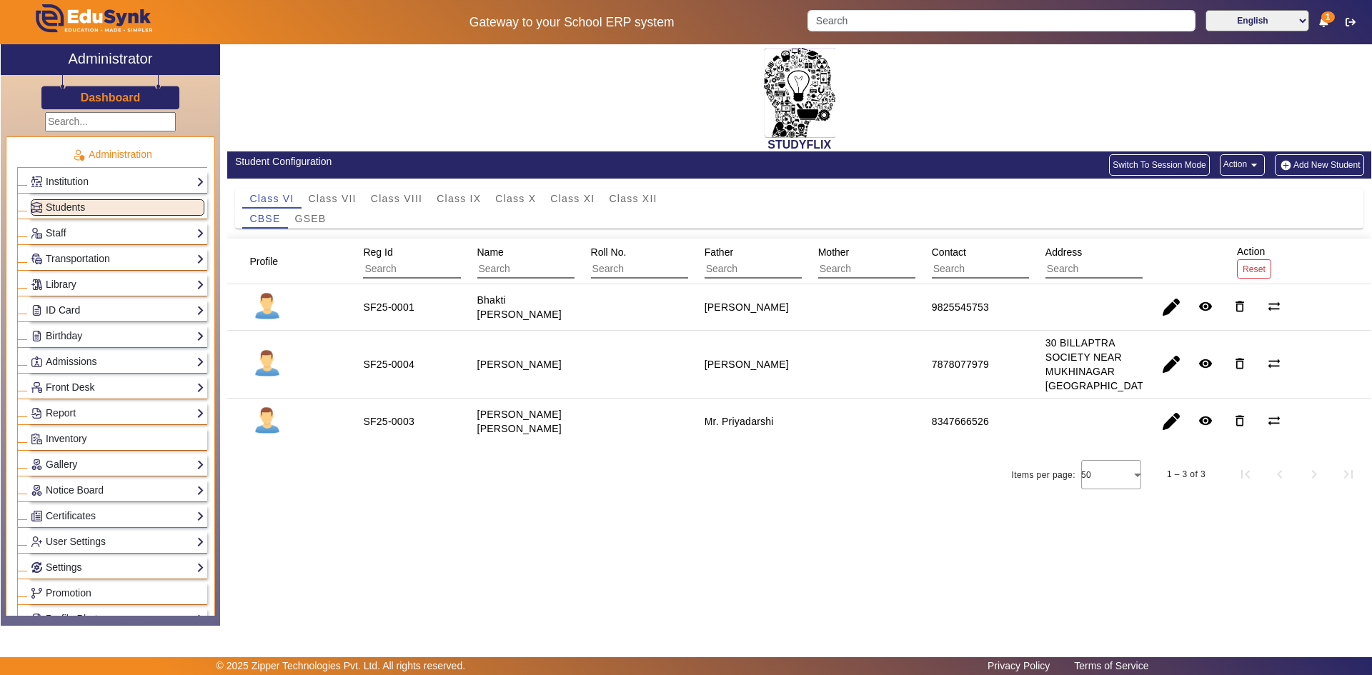
click at [61, 311] on link "ID Card" at bounding box center [118, 310] width 174 height 16
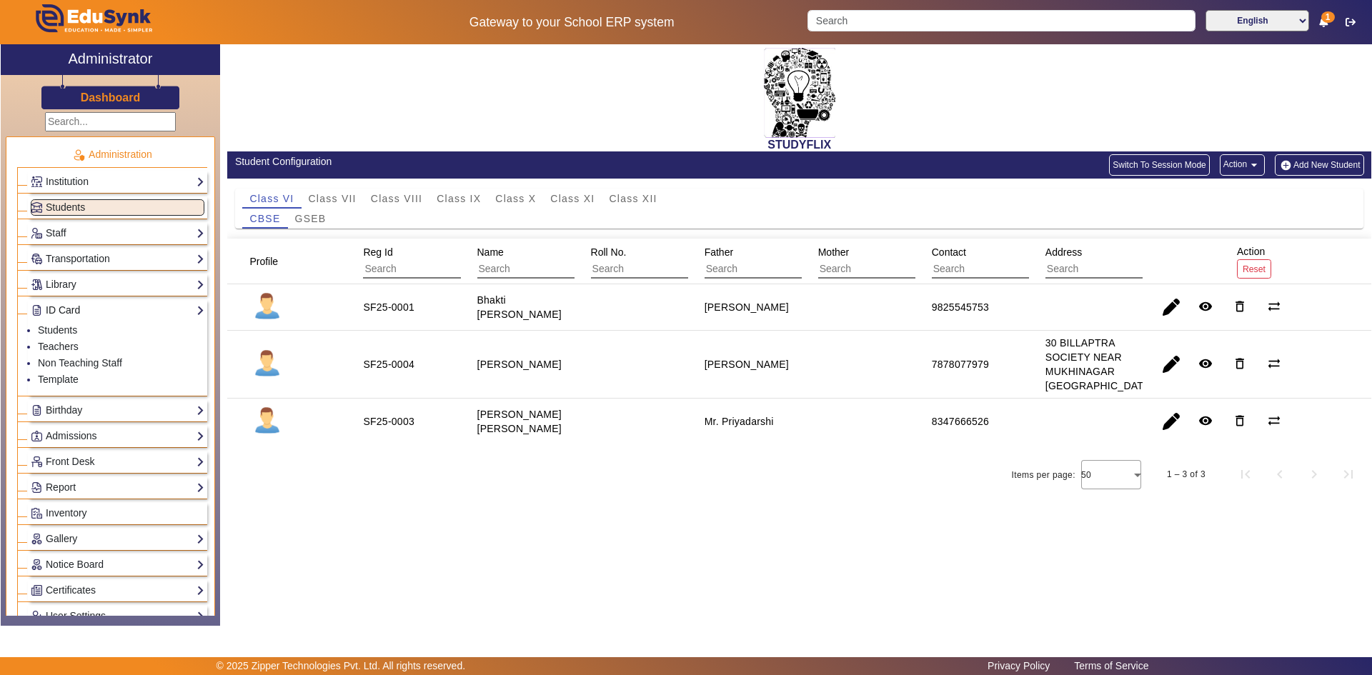
click at [61, 311] on link "ID Card" at bounding box center [118, 310] width 174 height 16
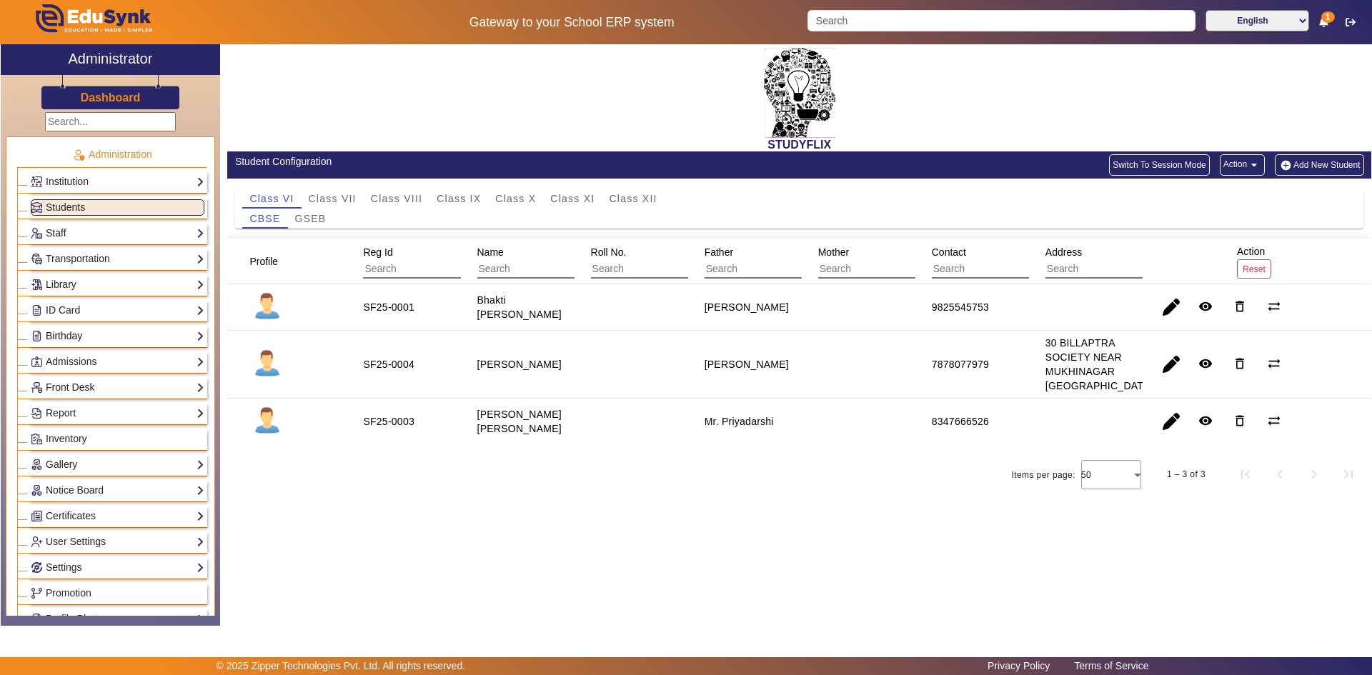
click at [61, 332] on link "Birthday" at bounding box center [118, 336] width 174 height 16
click at [58, 352] on link "Students" at bounding box center [57, 355] width 39 height 11
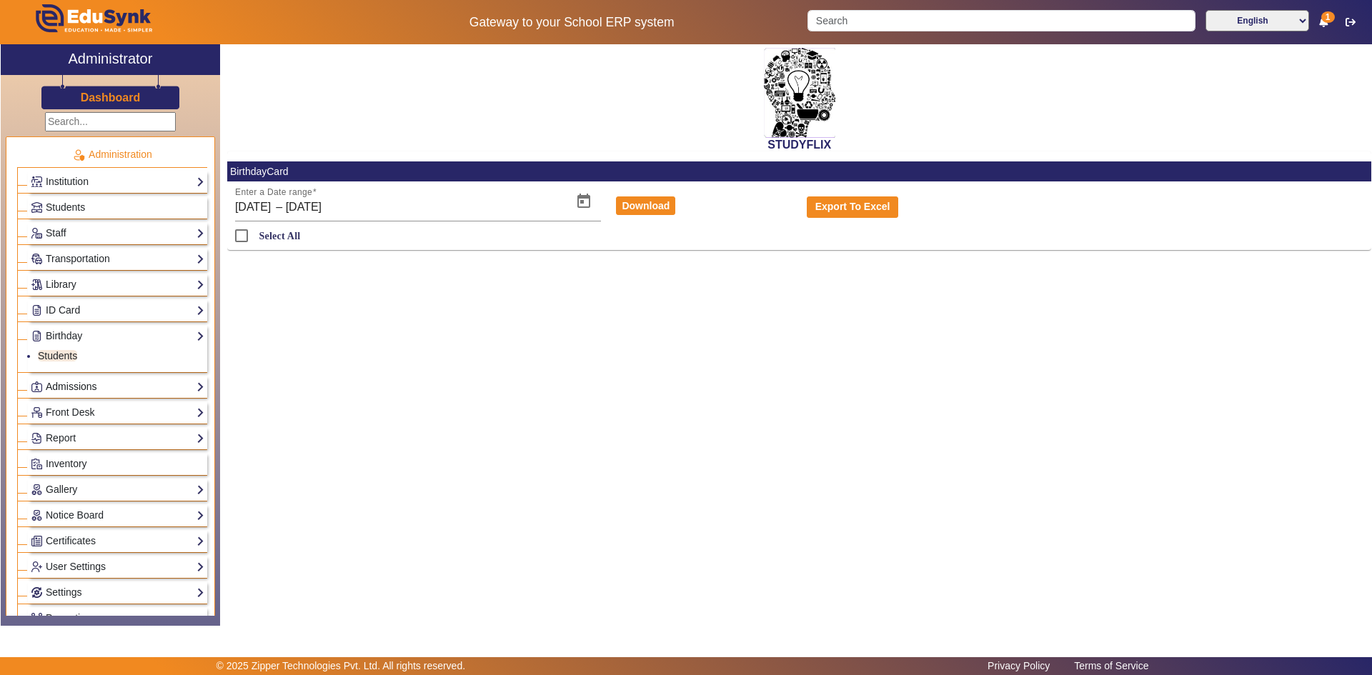
click at [86, 388] on link "Admissions" at bounding box center [118, 387] width 174 height 16
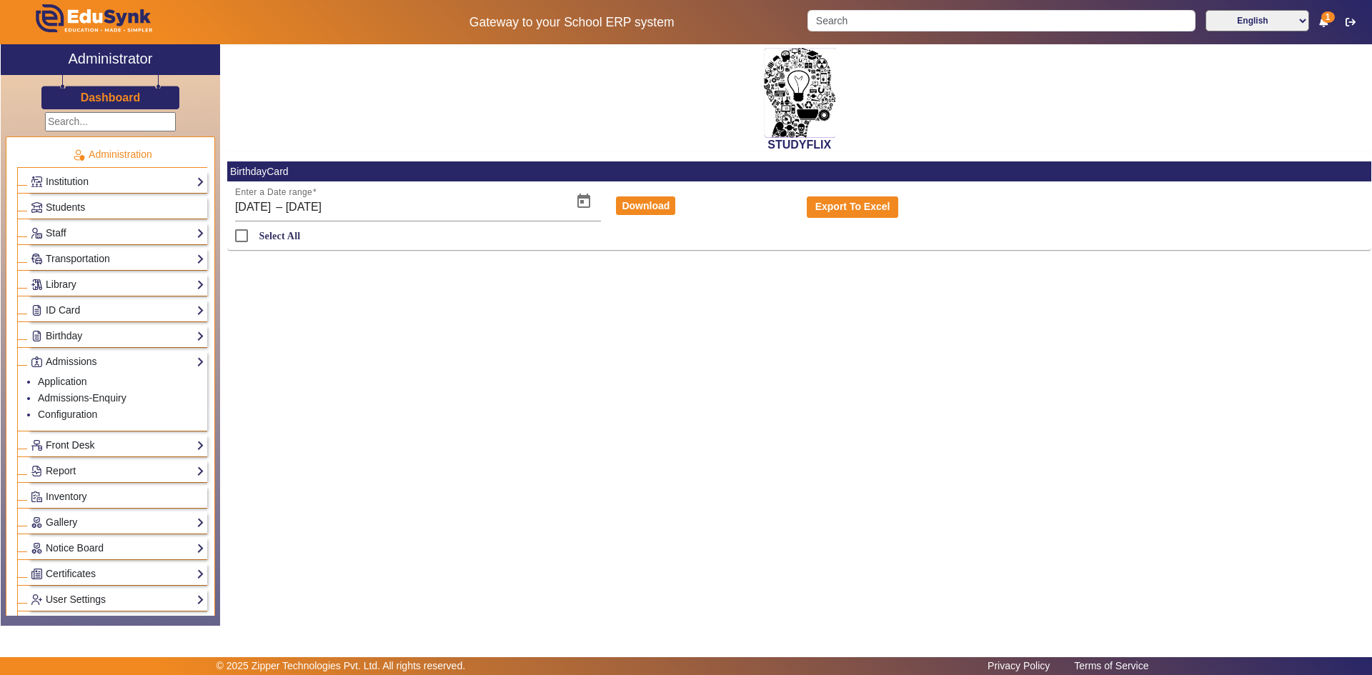
click at [75, 444] on link "Front Desk" at bounding box center [118, 445] width 174 height 16
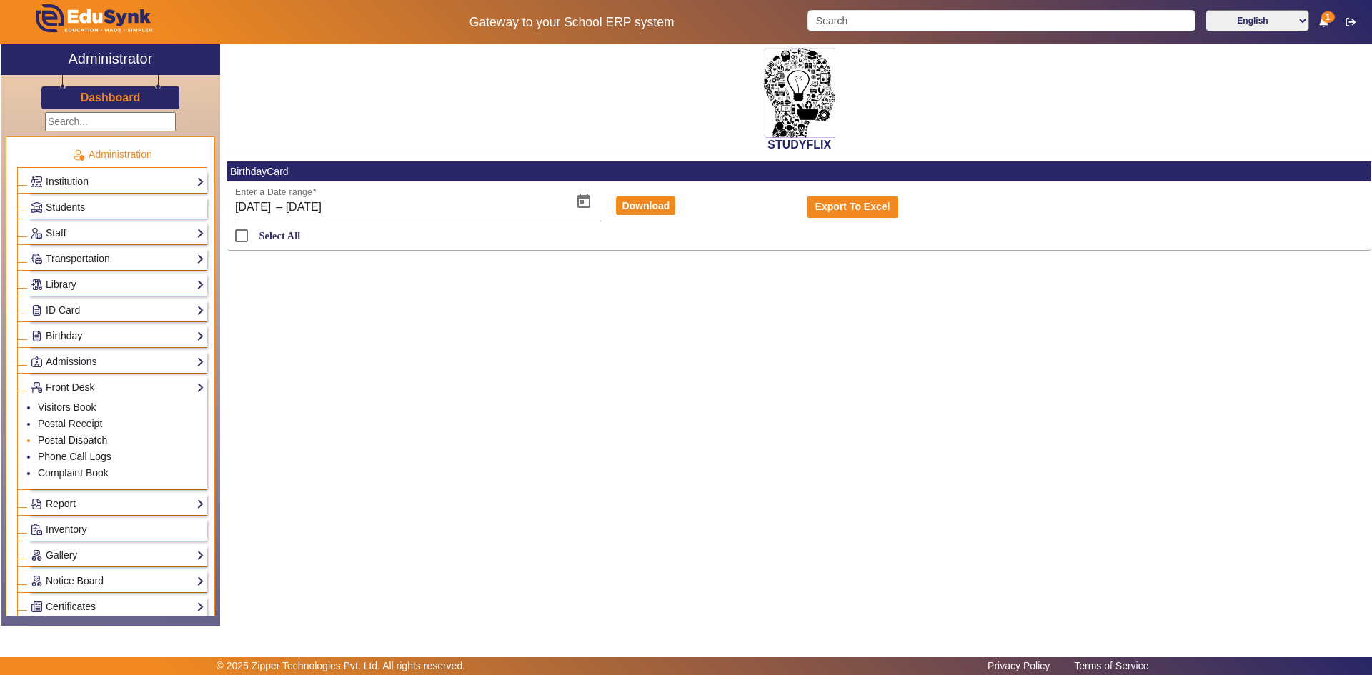
click at [74, 437] on link "Postal Dispatch" at bounding box center [72, 439] width 69 height 11
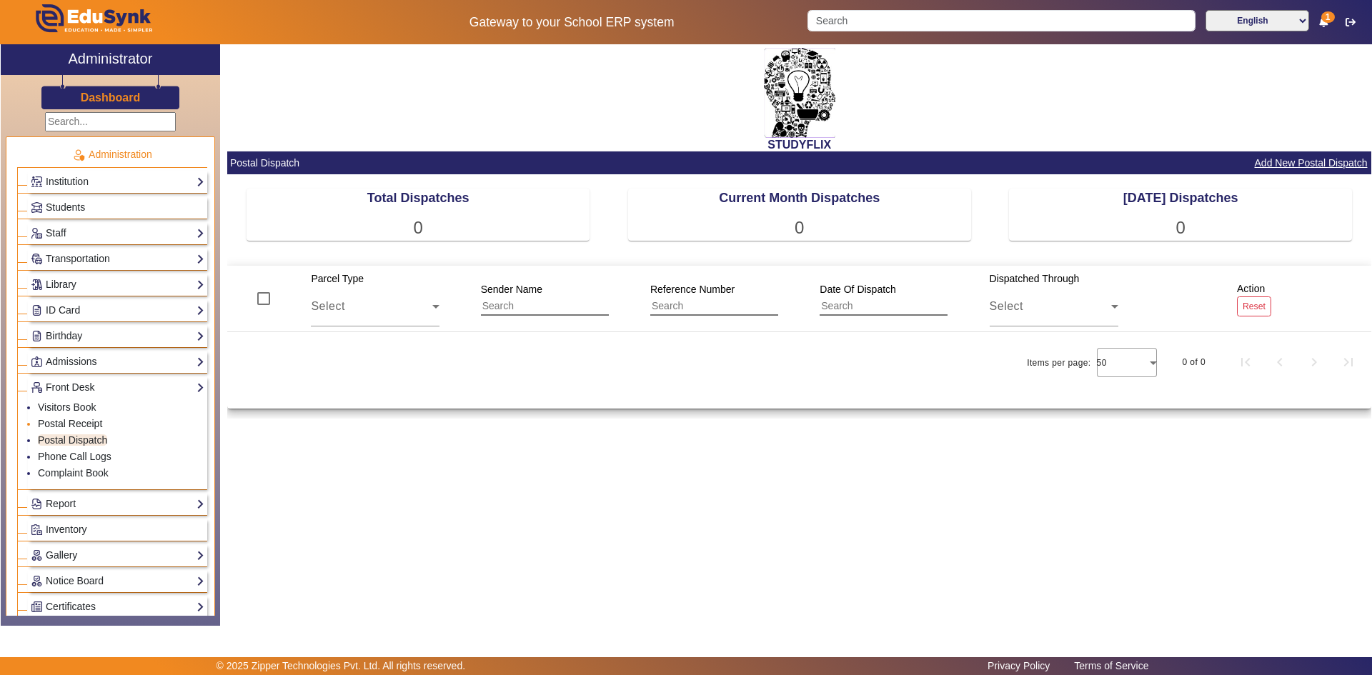
click at [73, 424] on link "Postal Receipt" at bounding box center [70, 423] width 64 height 11
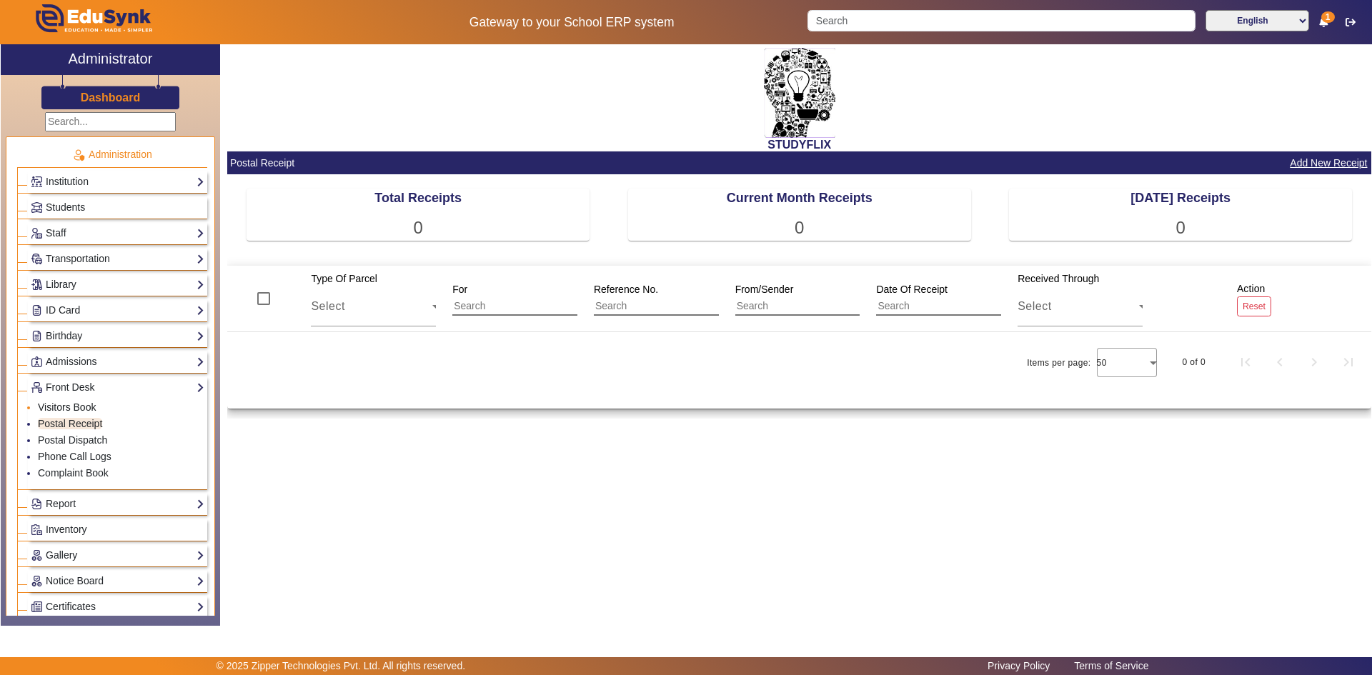
click at [73, 409] on link "Visitors Book" at bounding box center [67, 406] width 58 height 11
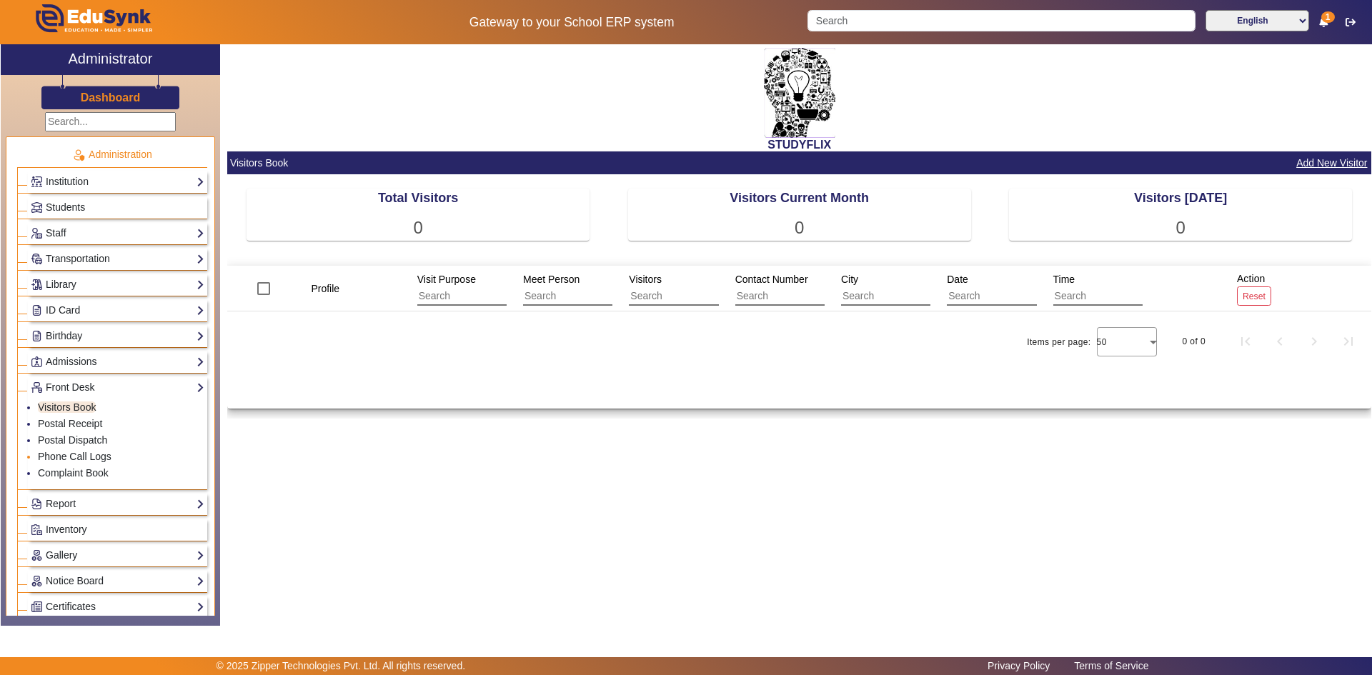
click at [74, 449] on li "Phone Call Logs" at bounding box center [121, 457] width 166 height 16
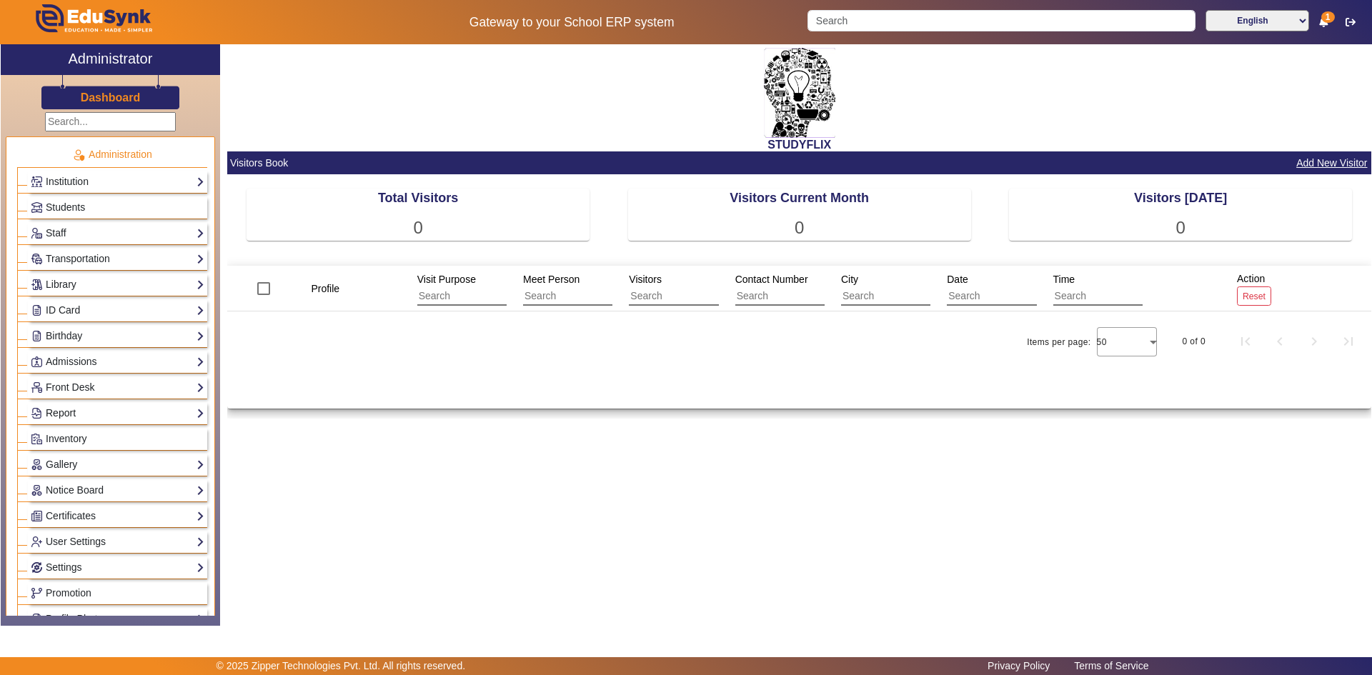
click at [71, 411] on link "Report" at bounding box center [118, 413] width 174 height 16
click at [69, 429] on link "Import History" at bounding box center [69, 432] width 62 height 11
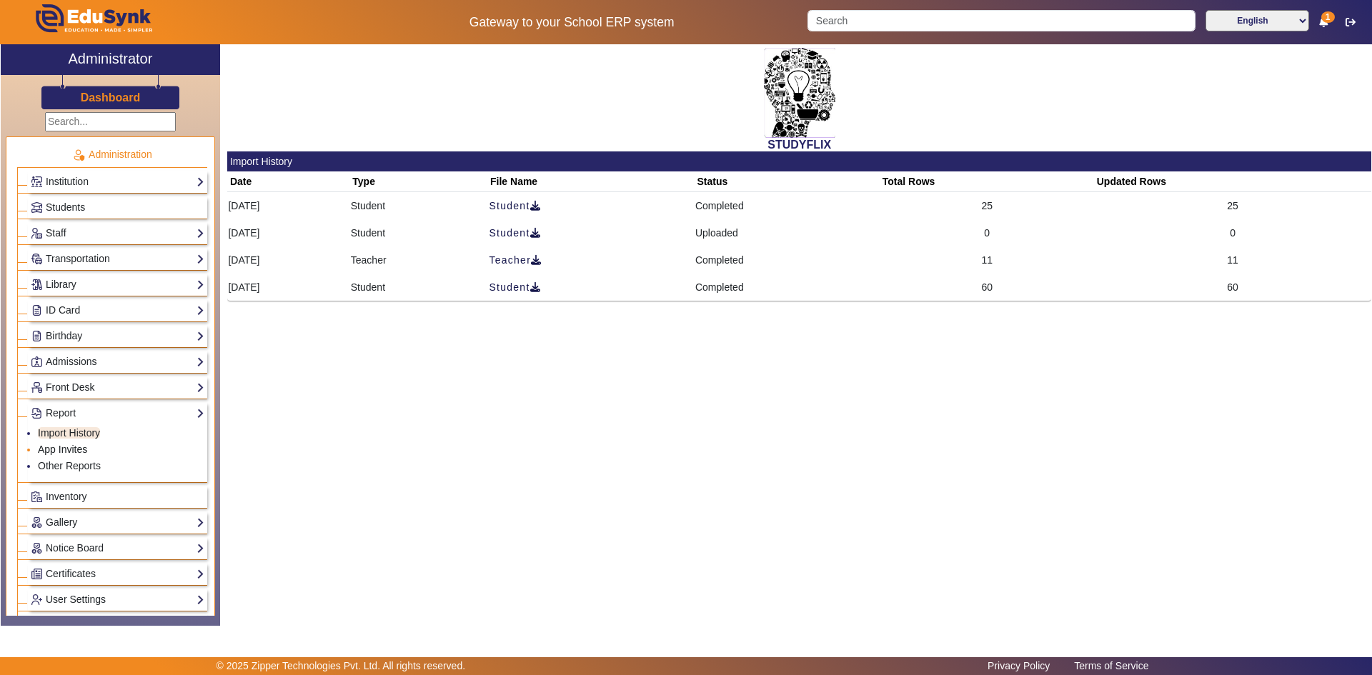
click at [58, 452] on link "App Invites" at bounding box center [62, 449] width 49 height 11
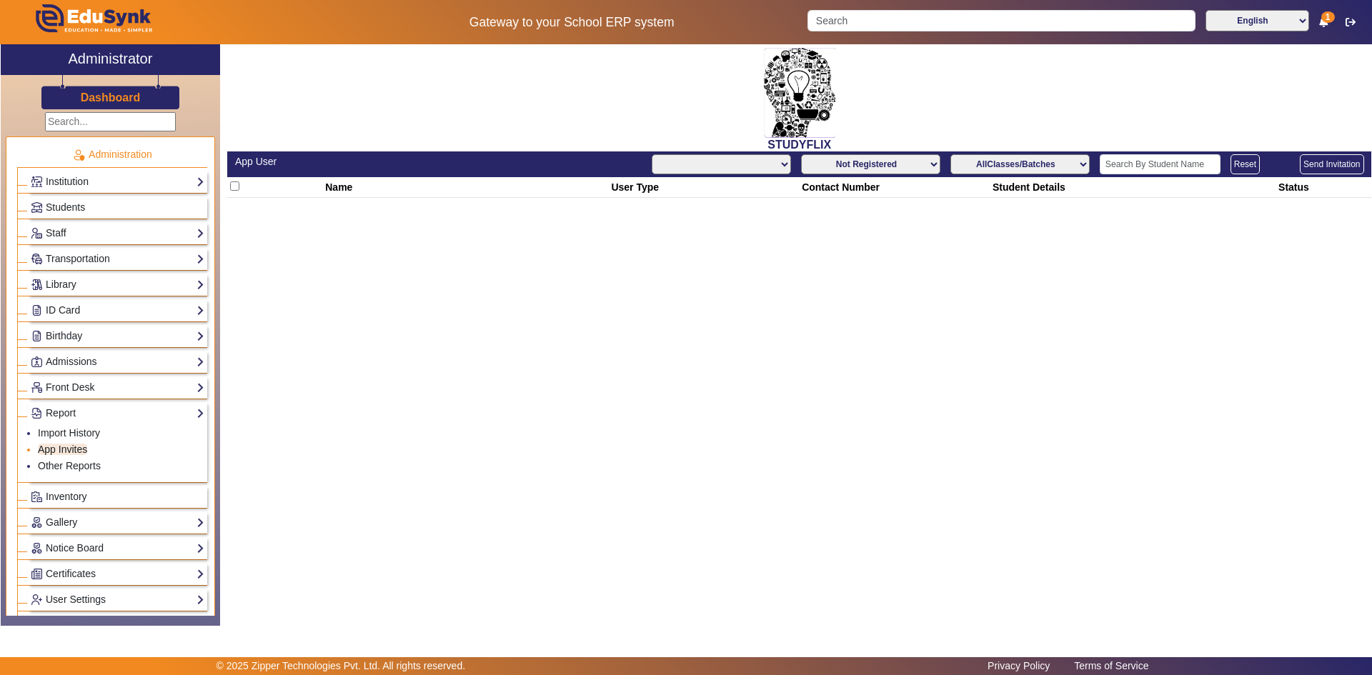
select select "All"
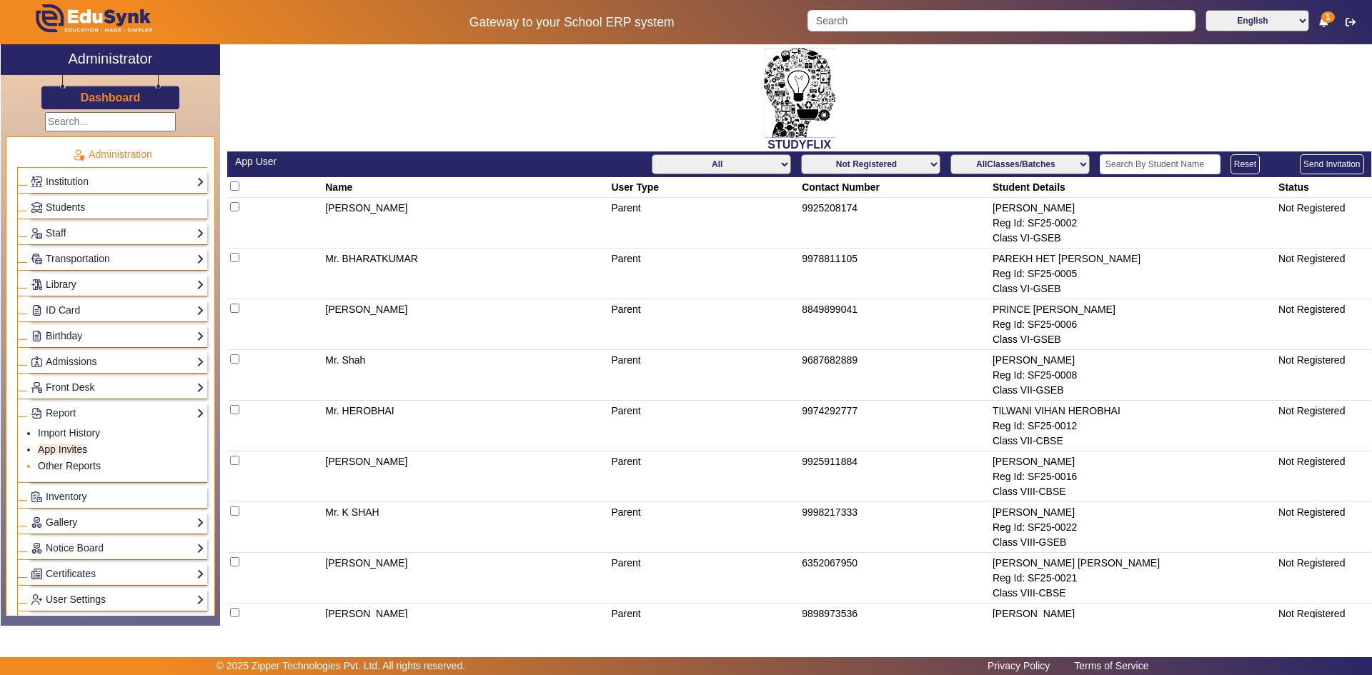
click at [58, 469] on link "Other Reports" at bounding box center [69, 465] width 63 height 11
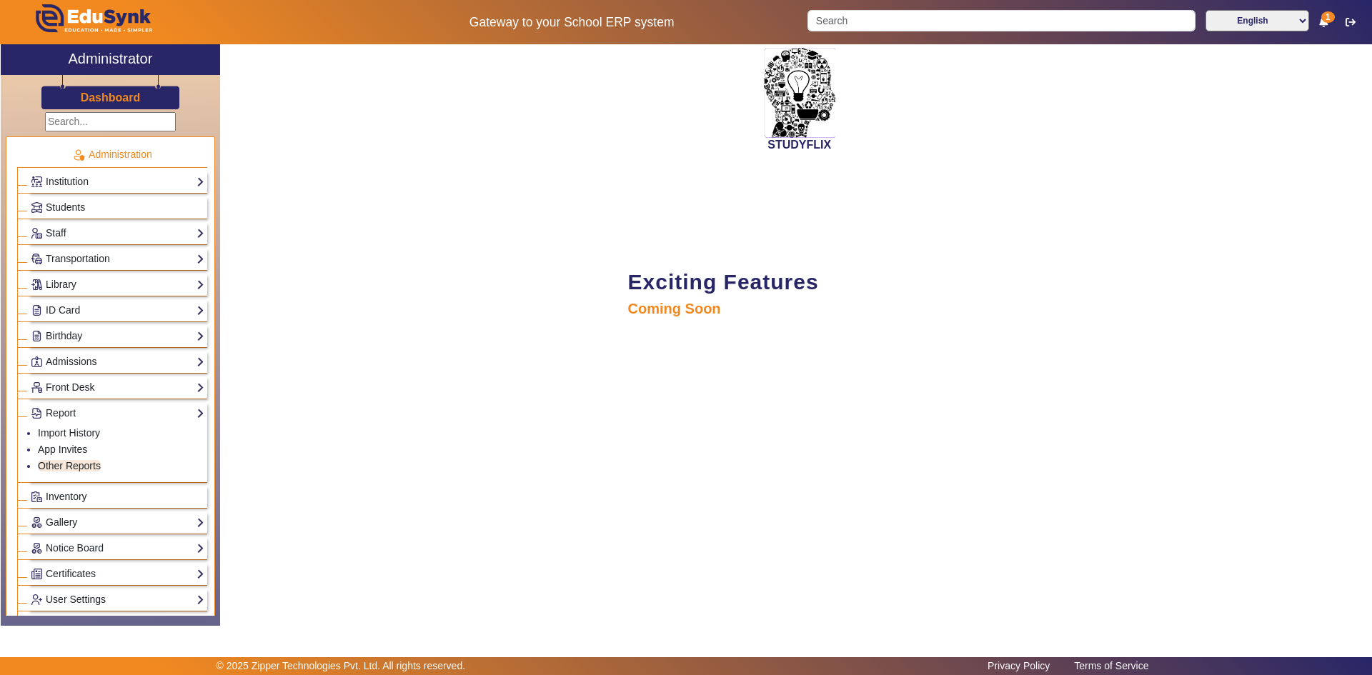
click at [62, 496] on span "Inventory" at bounding box center [66, 496] width 41 height 11
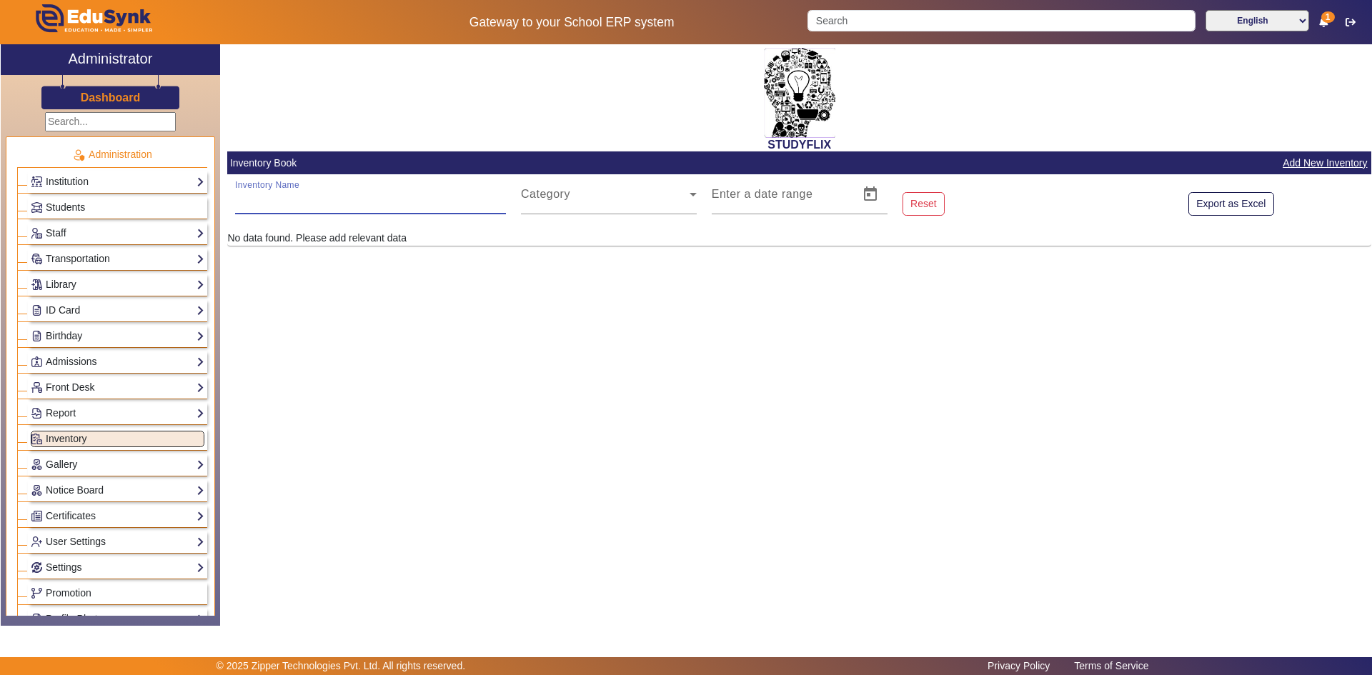
click at [329, 196] on input "Inventory Name" at bounding box center [370, 199] width 271 height 17
click at [81, 517] on link "Certificates" at bounding box center [118, 516] width 174 height 16
click at [73, 536] on link "Certificates" at bounding box center [63, 535] width 50 height 11
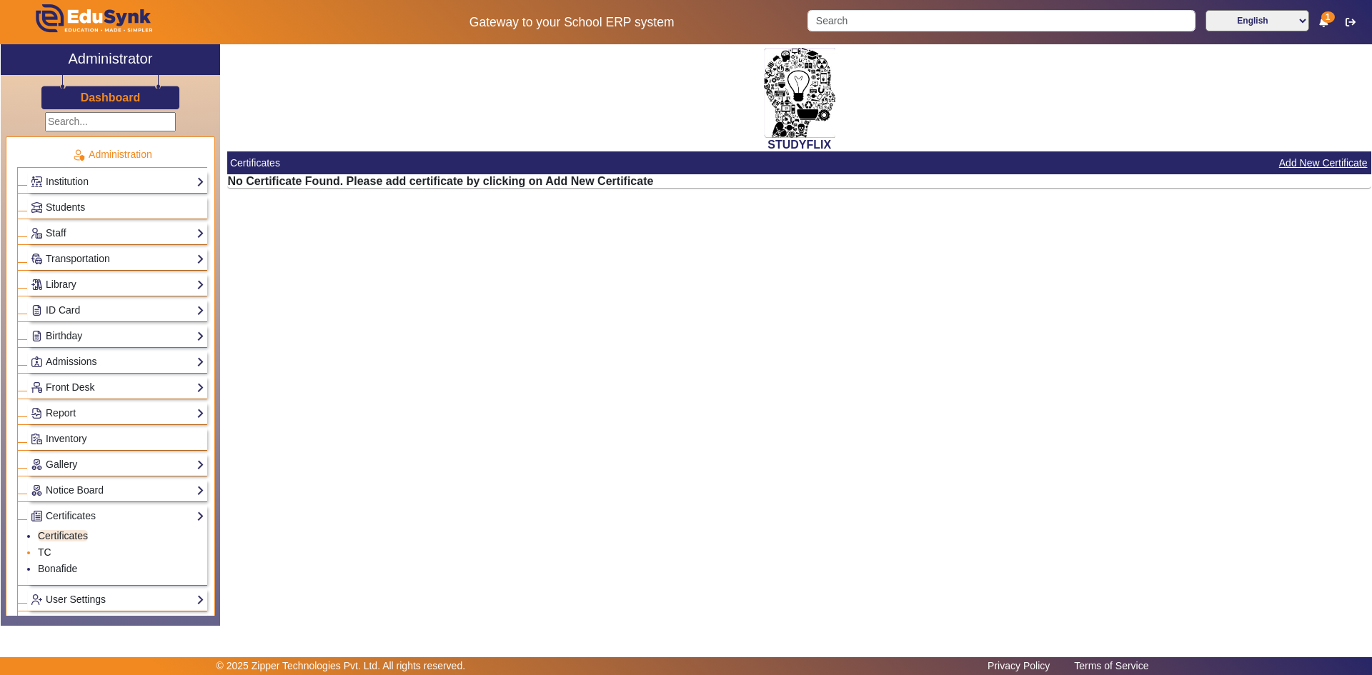
click at [43, 551] on link "TC" at bounding box center [45, 551] width 14 height 11
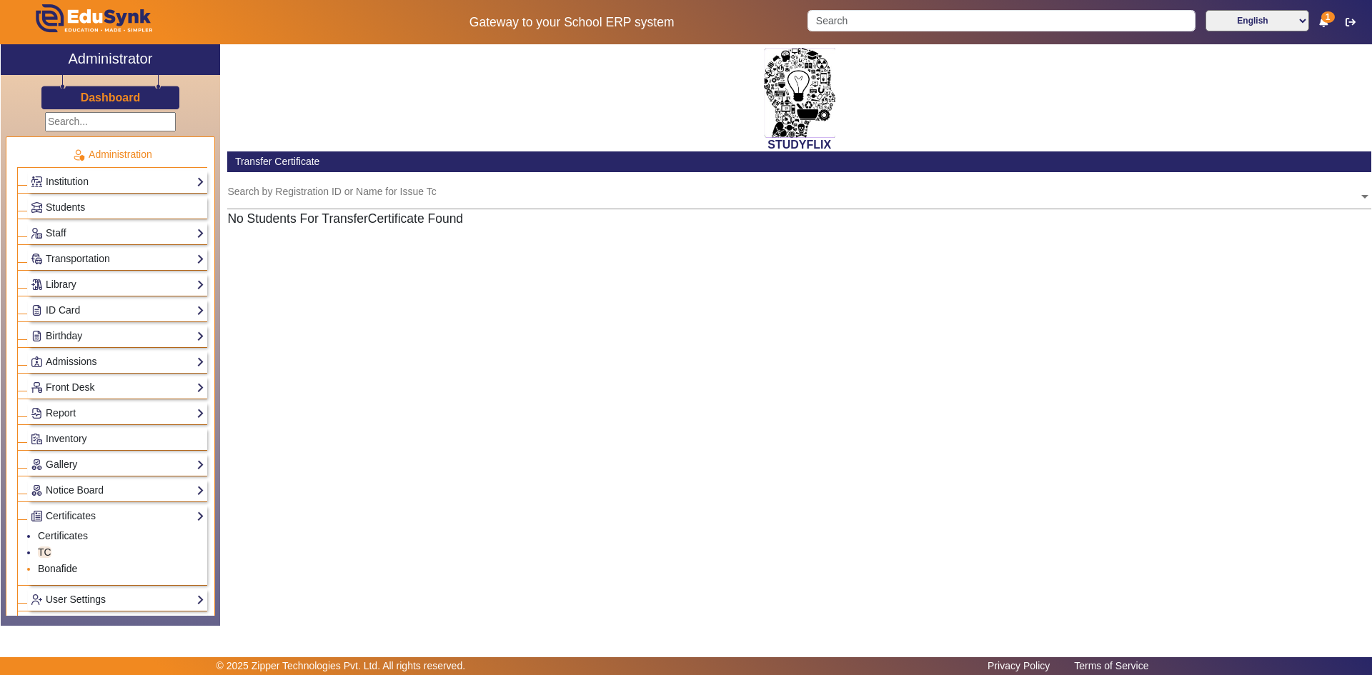
click at [46, 569] on link "Bonafide" at bounding box center [57, 568] width 39 height 11
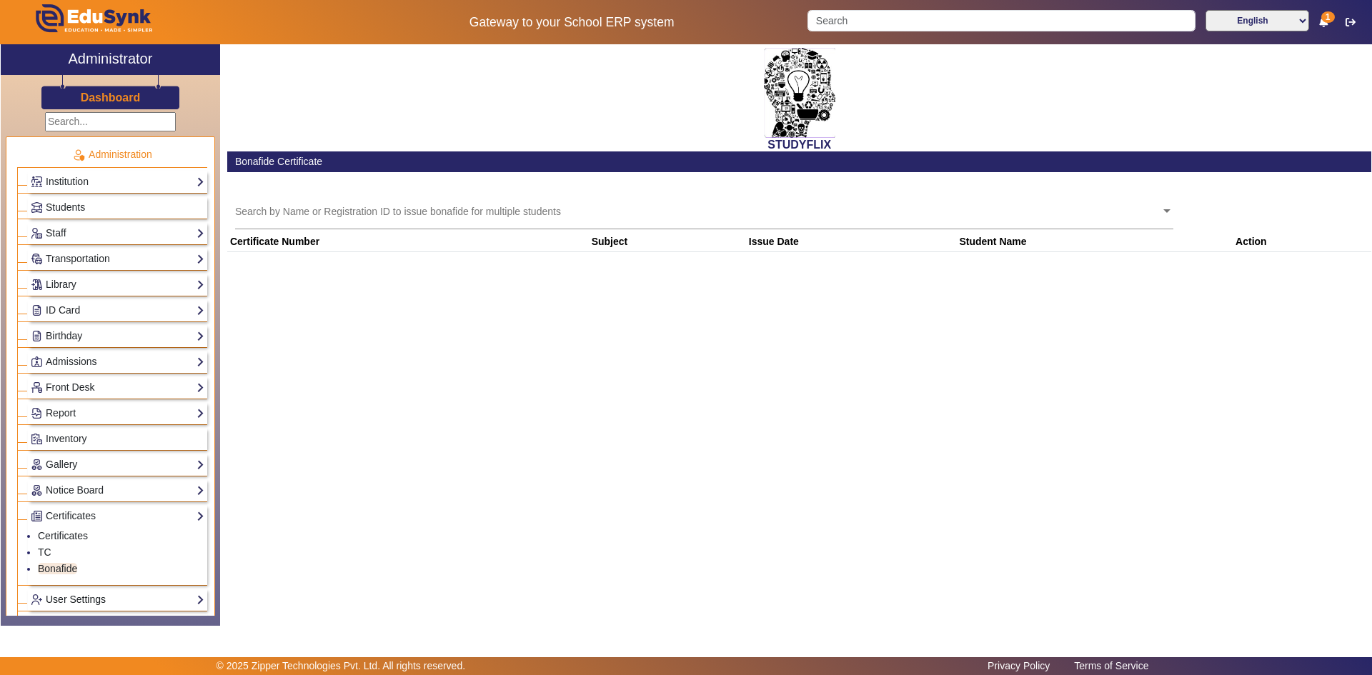
click at [61, 601] on link "User Settings" at bounding box center [118, 599] width 174 height 16
click at [55, 563] on link "Roles" at bounding box center [51, 561] width 26 height 11
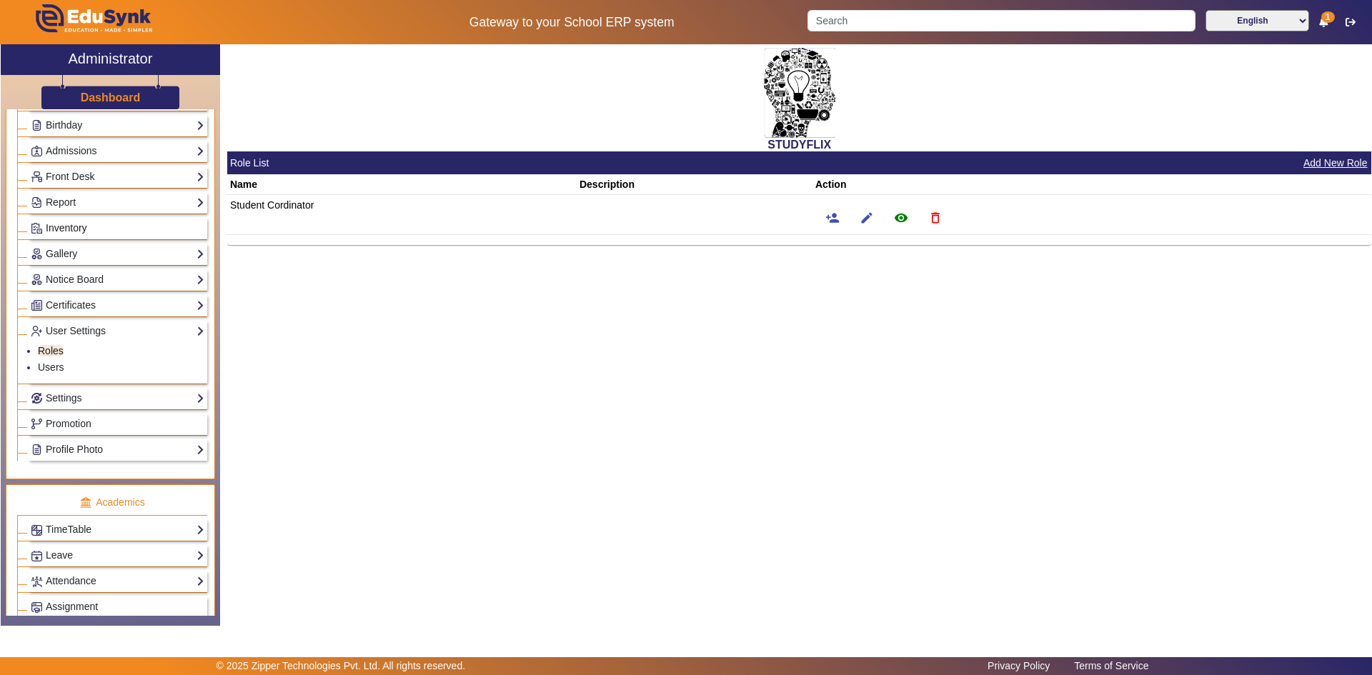
scroll to position [214, 0]
click at [74, 421] on span "Promotion" at bounding box center [69, 419] width 46 height 11
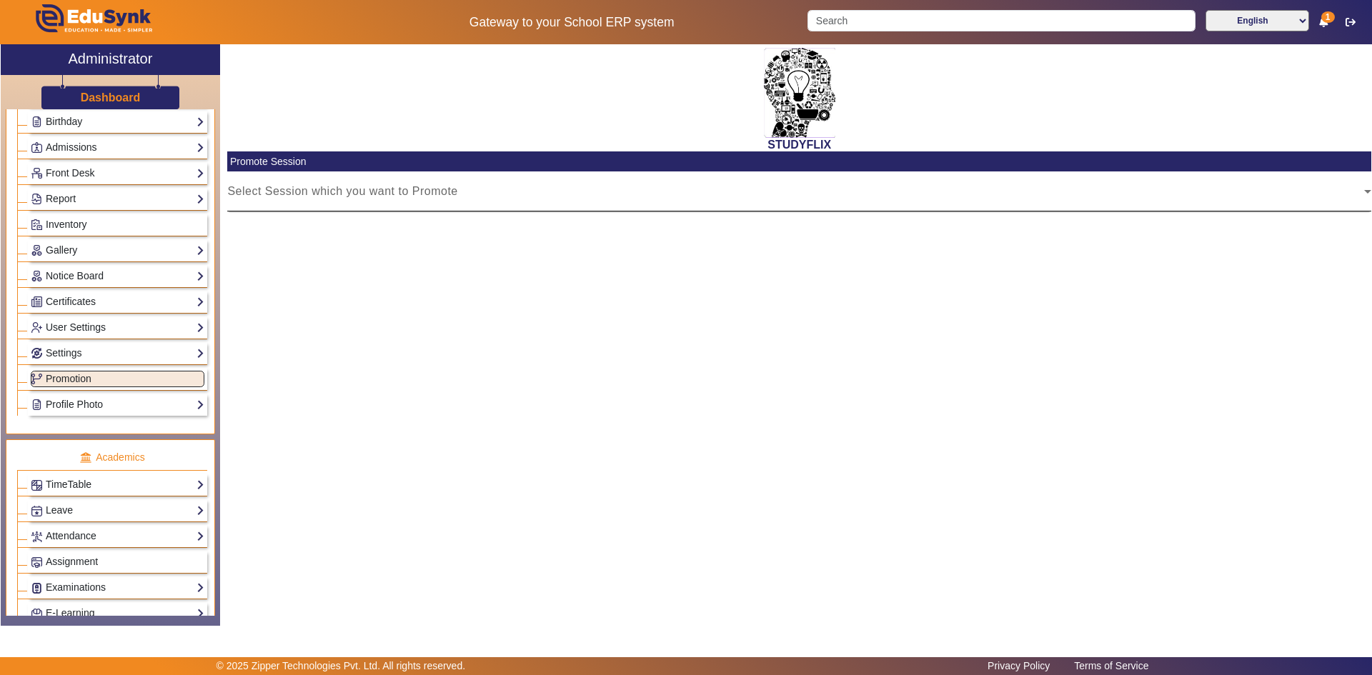
click at [344, 191] on span at bounding box center [795, 197] width 1137 height 17
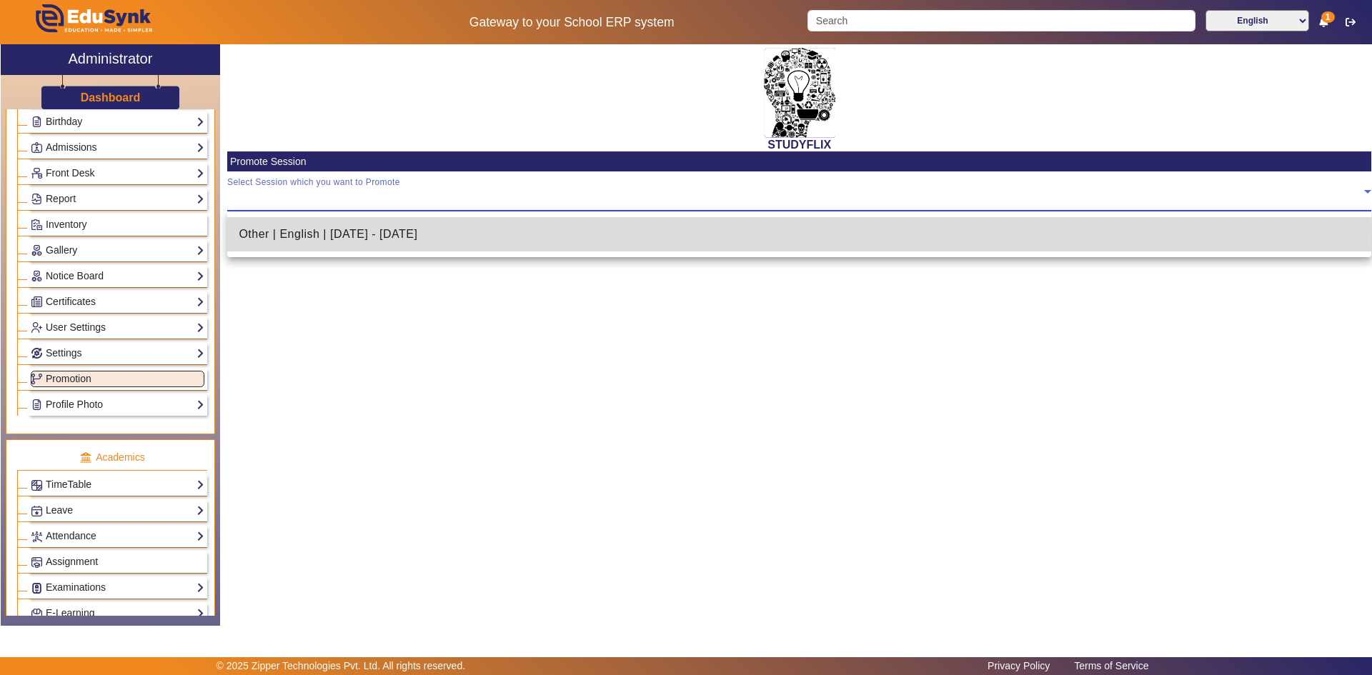
click at [355, 239] on span "Other | English | Apr 2025 - Mar 2026" at bounding box center [328, 234] width 179 height 17
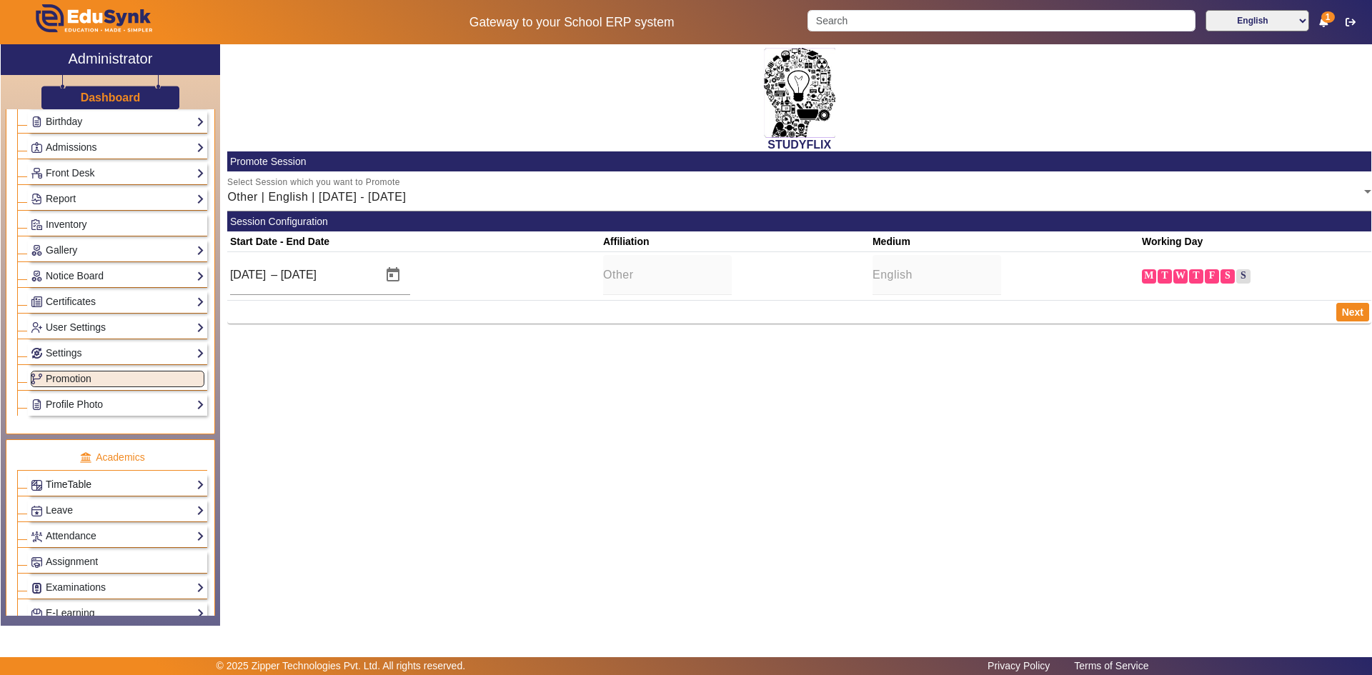
click at [76, 482] on link "TimeTable" at bounding box center [118, 484] width 174 height 16
click at [79, 505] on link "Assign Teacher" at bounding box center [72, 504] width 68 height 11
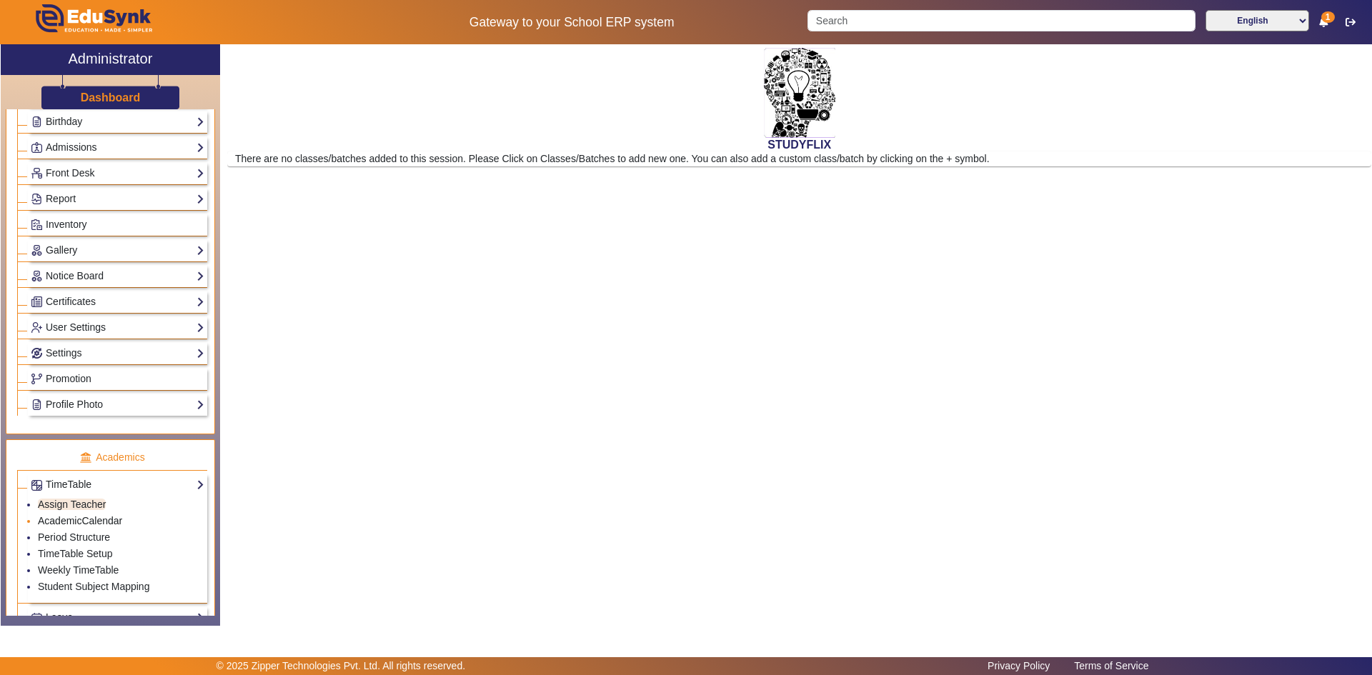
click at [69, 524] on link "AcademicCalendar" at bounding box center [80, 520] width 84 height 11
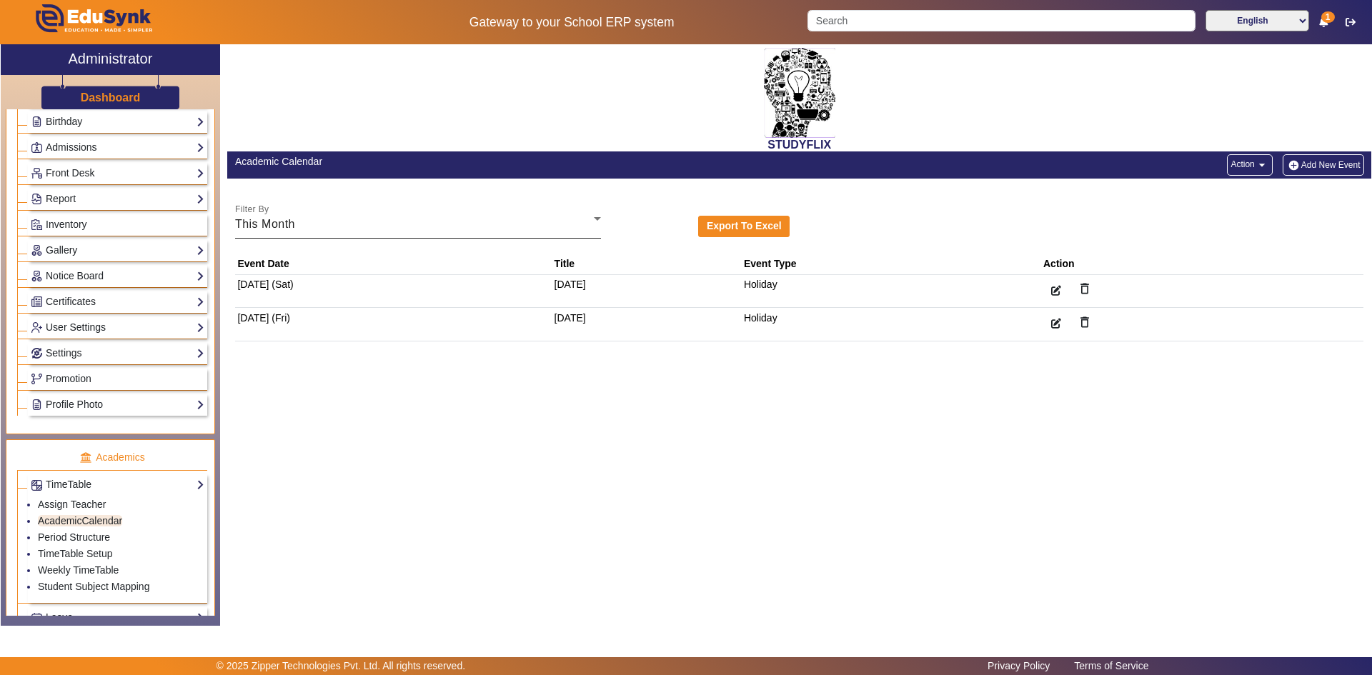
click at [280, 224] on span "This Month" at bounding box center [265, 224] width 60 height 12
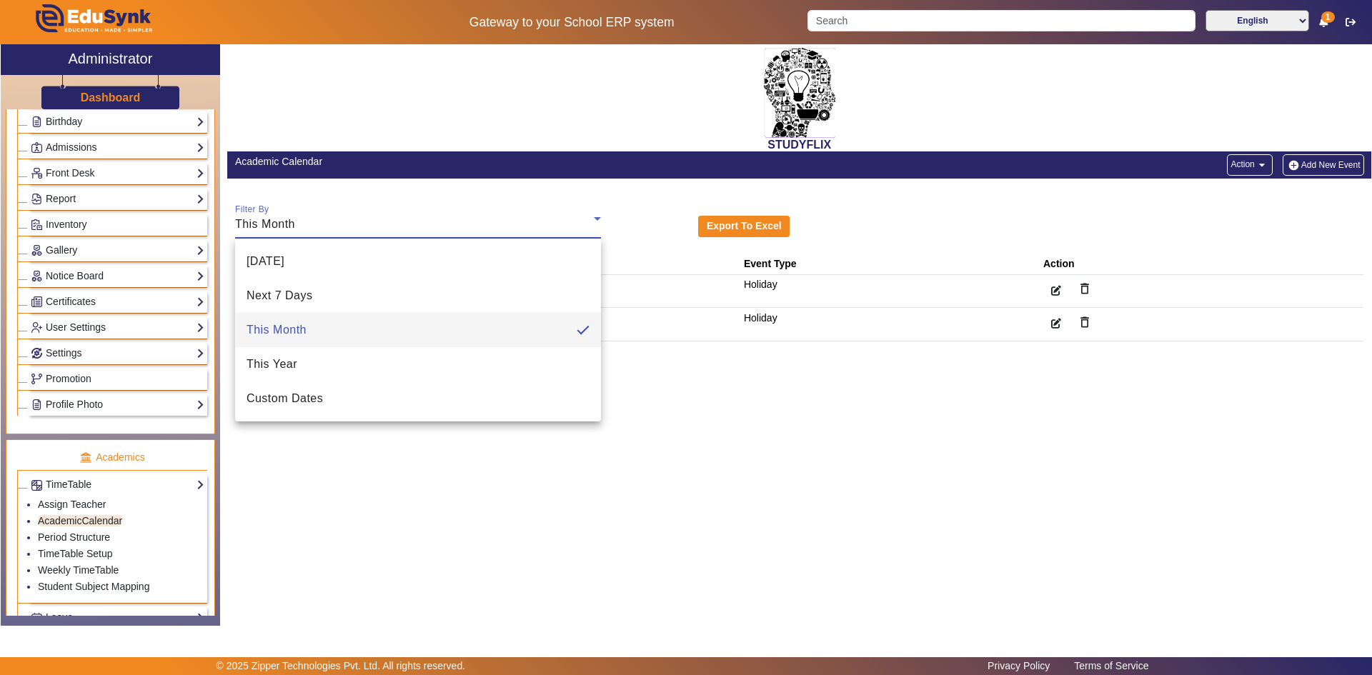
click at [280, 224] on div at bounding box center [686, 337] width 1372 height 675
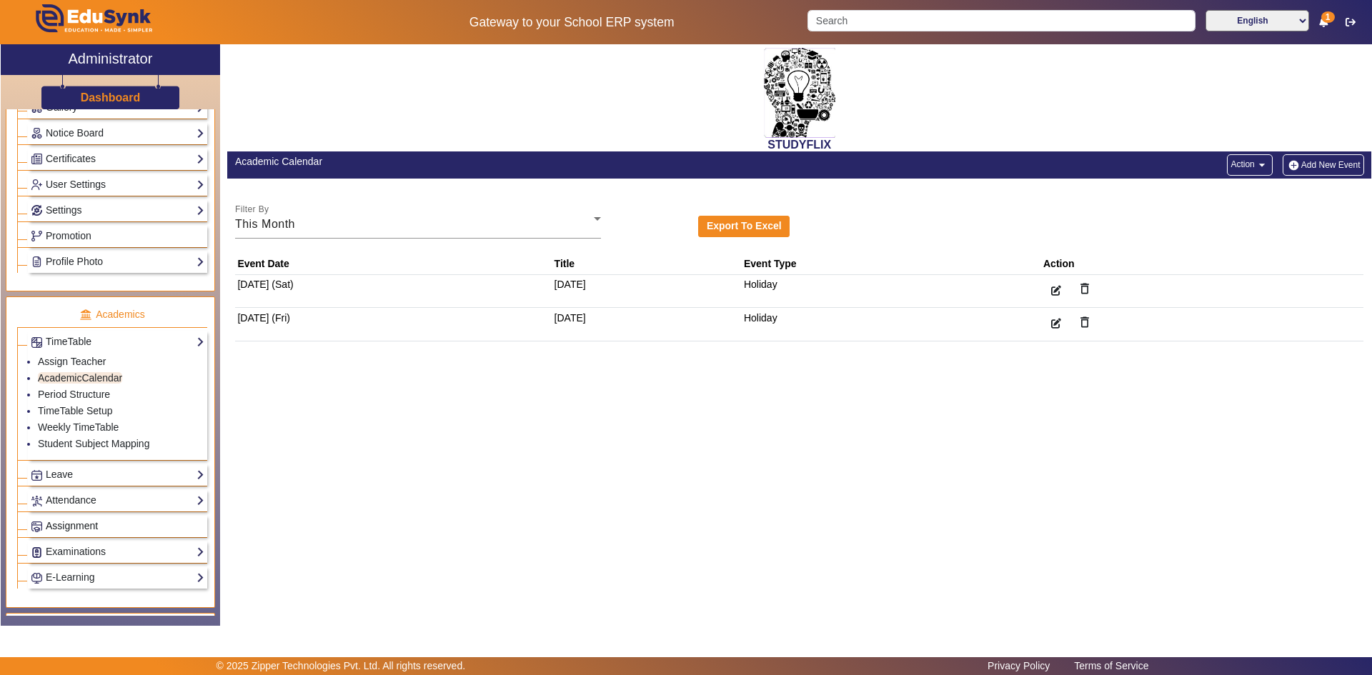
scroll to position [571, 0]
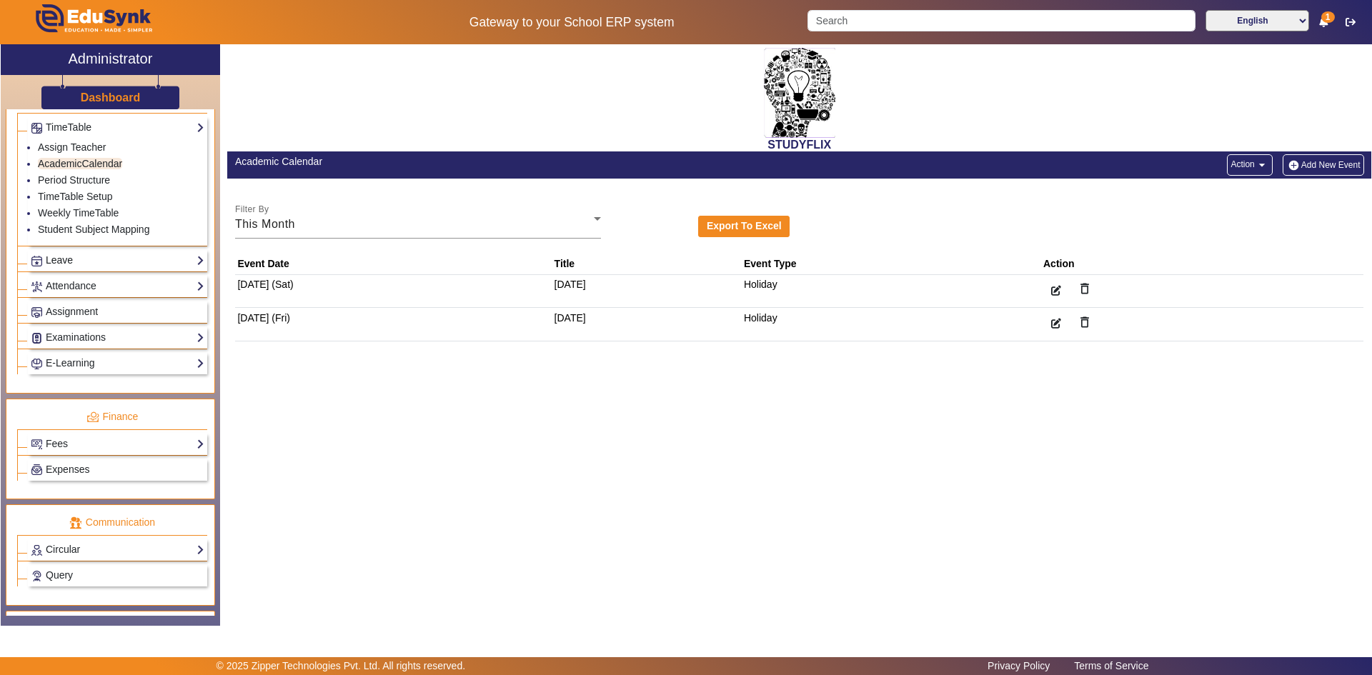
click at [96, 261] on link "Leave" at bounding box center [118, 260] width 174 height 16
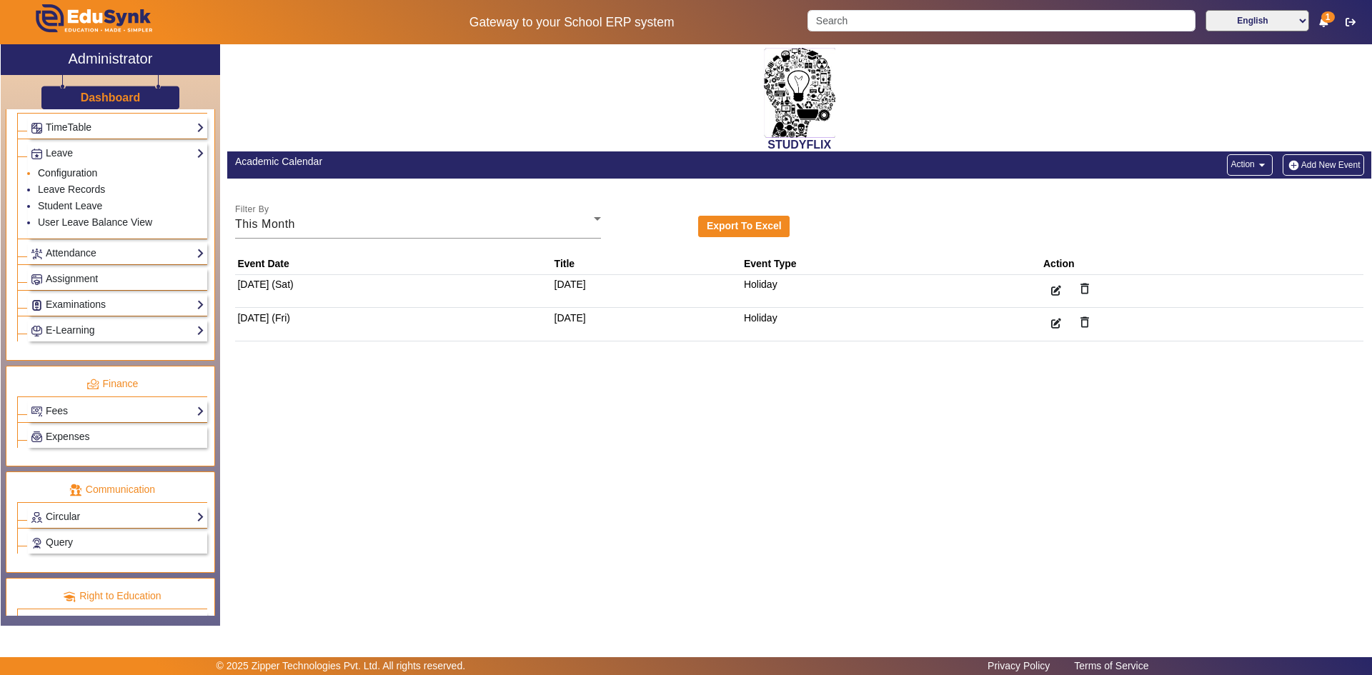
click at [71, 168] on link "Configuration" at bounding box center [67, 172] width 59 height 11
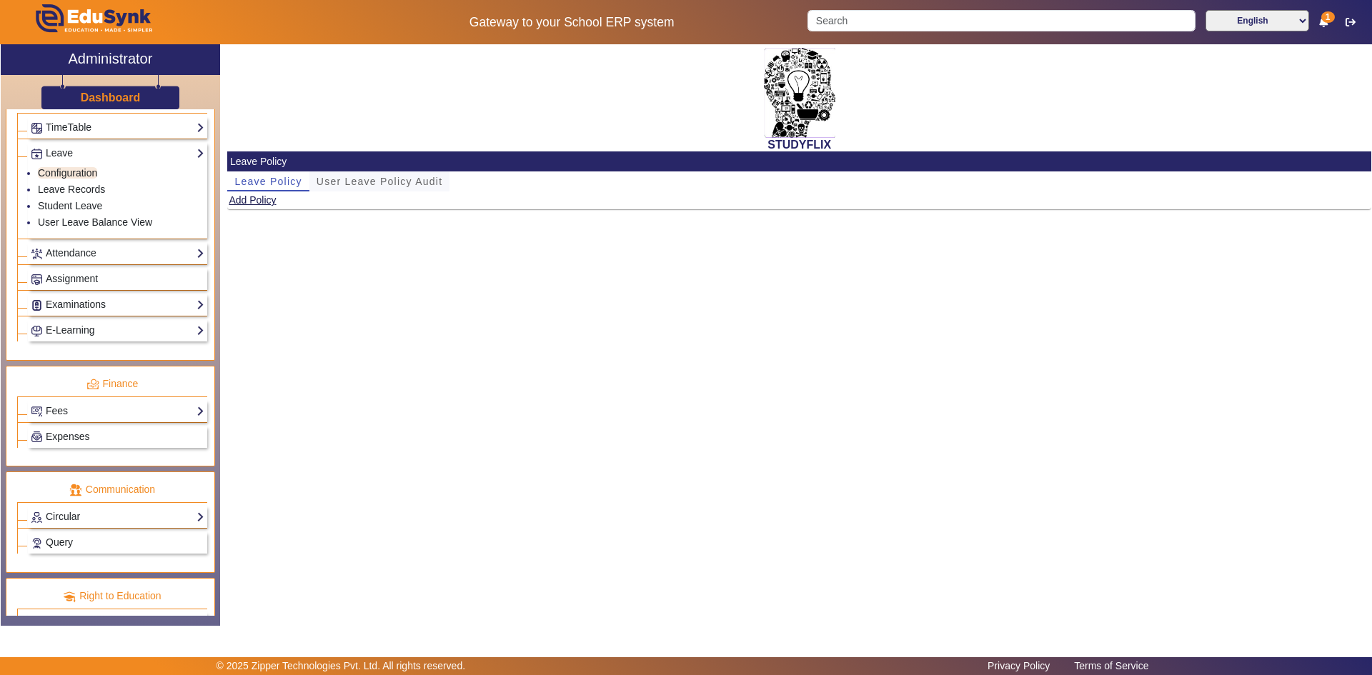
click at [364, 182] on span "User Leave Policy Audit" at bounding box center [379, 181] width 126 height 10
click at [300, 211] on div "Teacher" at bounding box center [367, 211] width 264 height 17
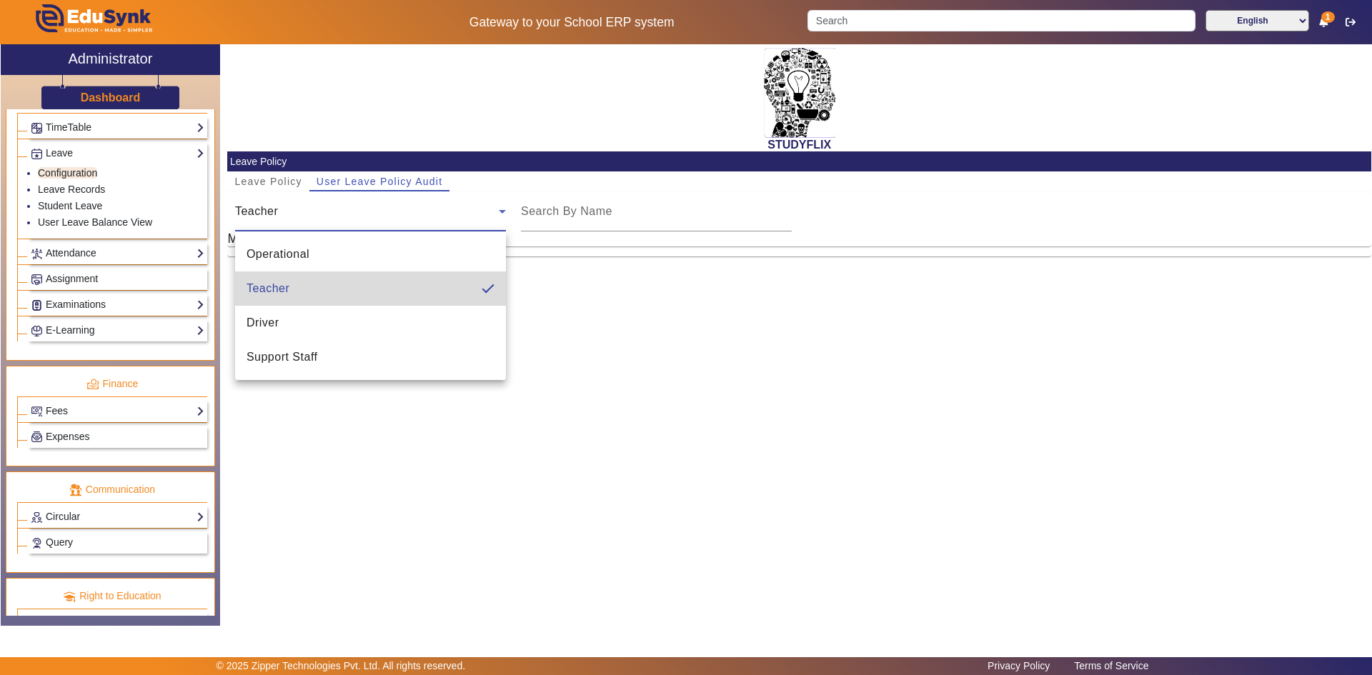
click at [280, 289] on span "Teacher" at bounding box center [267, 288] width 43 height 17
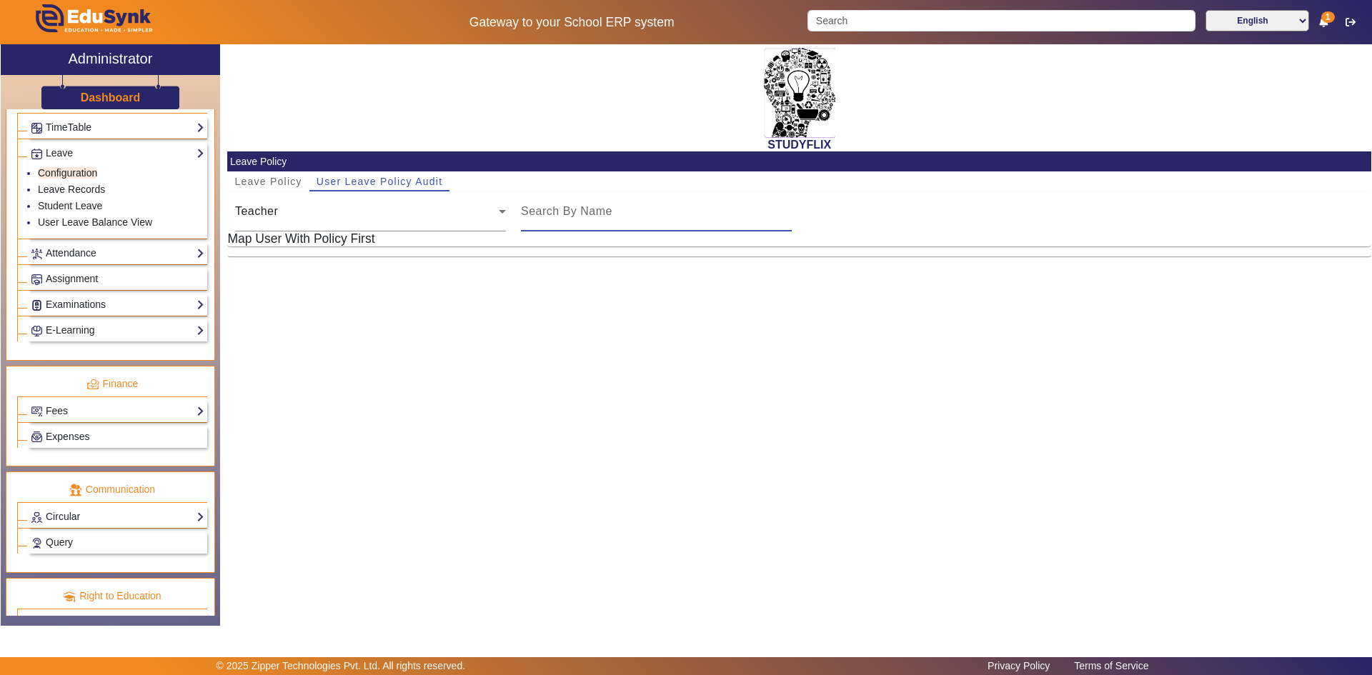
click at [540, 216] on input at bounding box center [656, 211] width 271 height 17
type input "vivek"
click at [528, 263] on div "STUDYFLIX Leave Policy Leave Policy User Leave Policy Audit Teacher vivek Map U…" at bounding box center [799, 155] width 1144 height 222
click at [263, 212] on span "Teacher" at bounding box center [256, 211] width 43 height 12
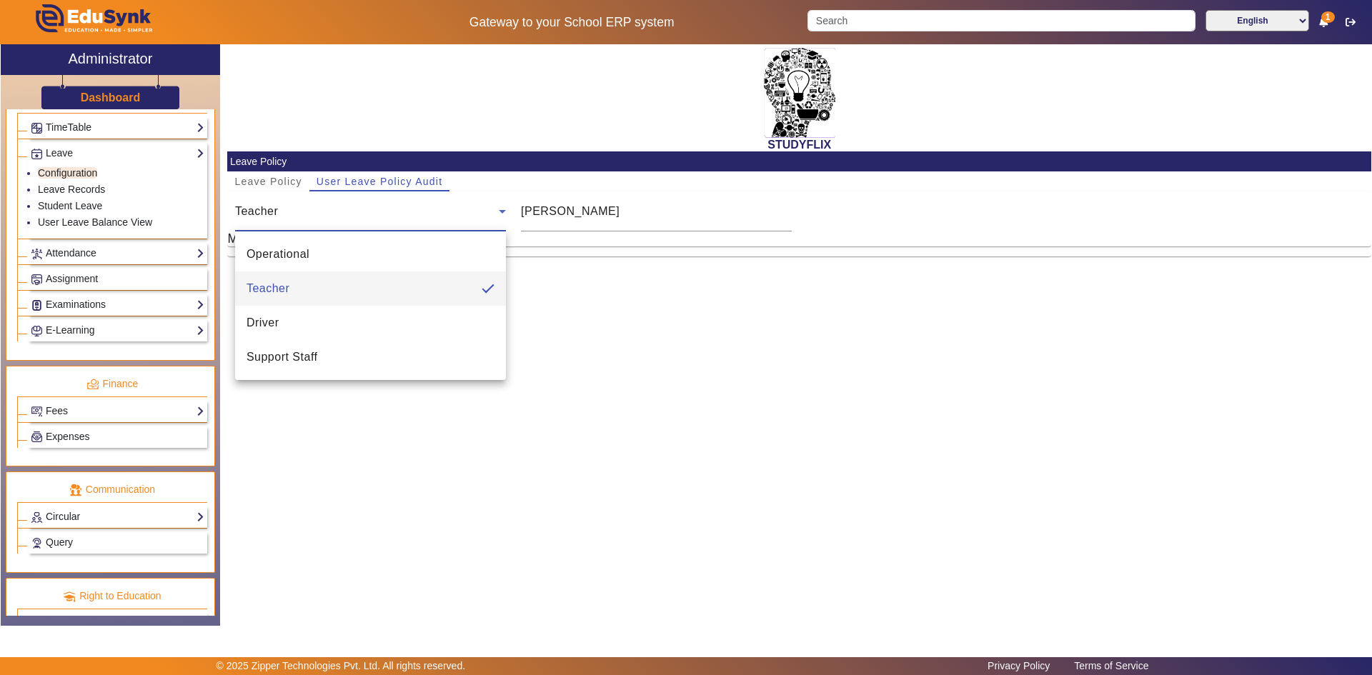
click at [259, 409] on div at bounding box center [686, 337] width 1372 height 675
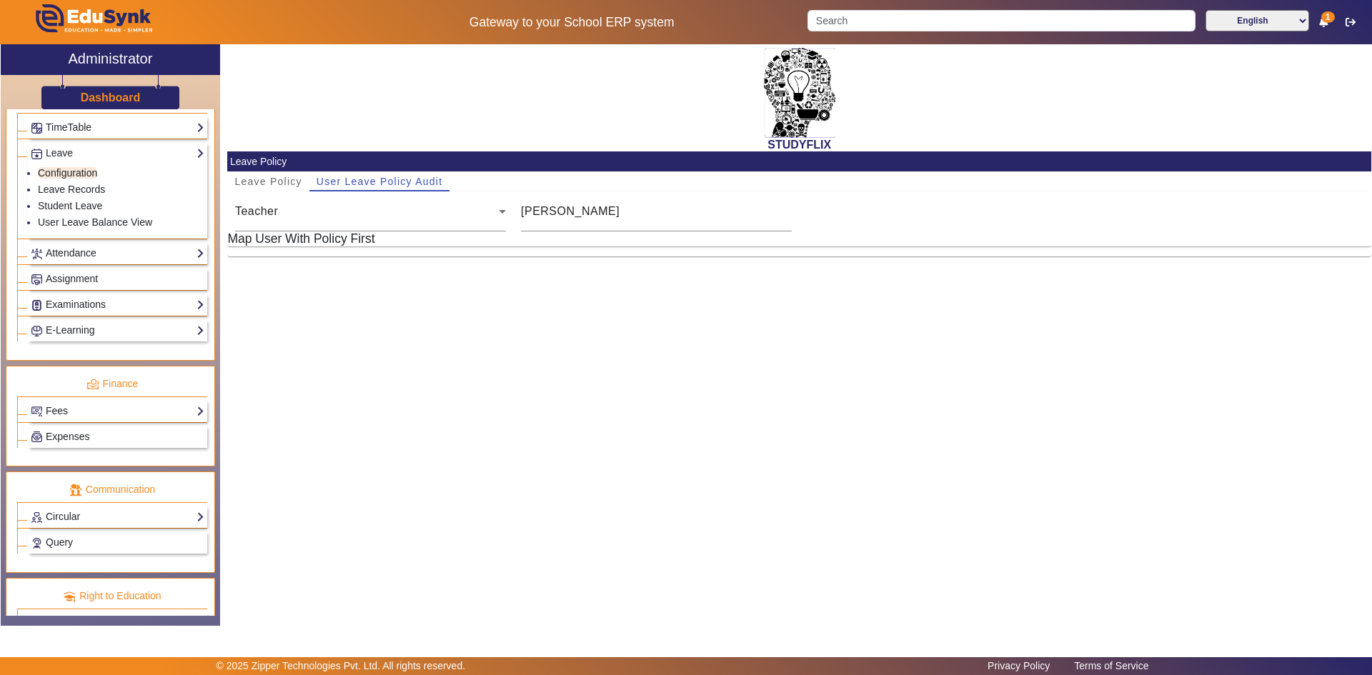
scroll to position [500, 0]
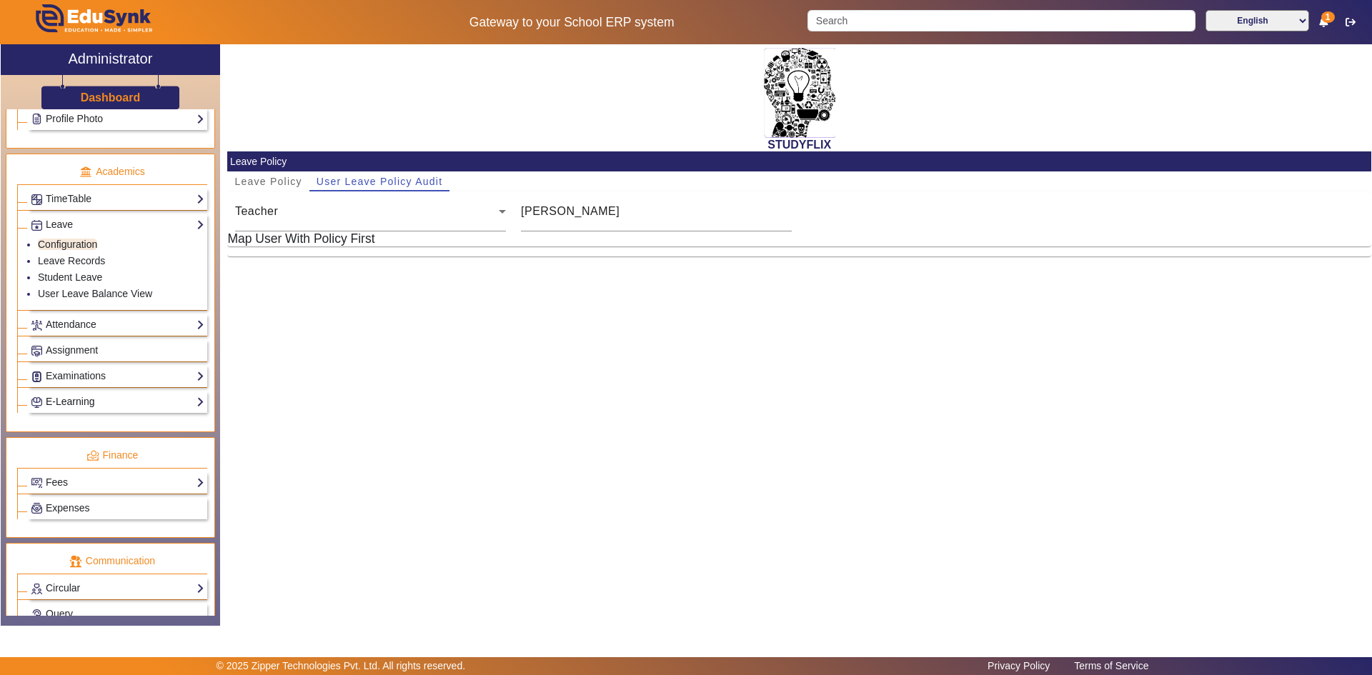
click at [83, 404] on link "E-Learning" at bounding box center [118, 402] width 174 height 16
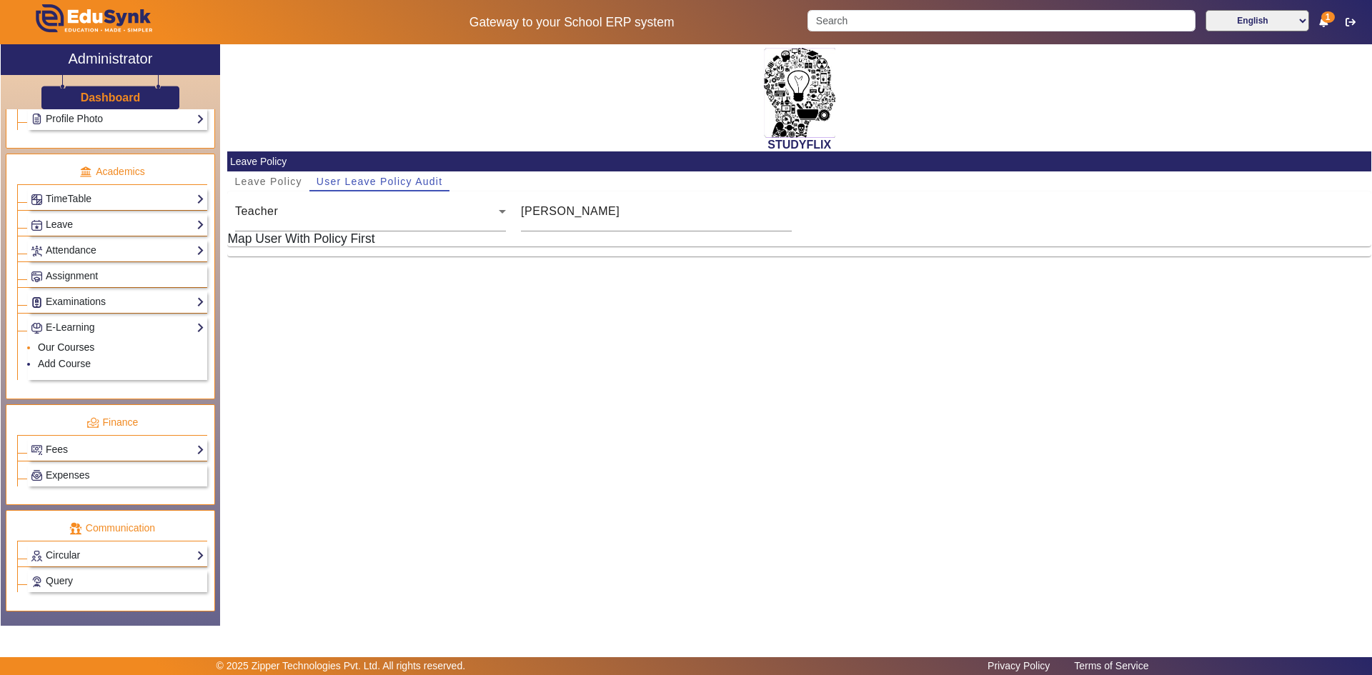
click at [56, 346] on link "Our Courses" at bounding box center [66, 346] width 56 height 11
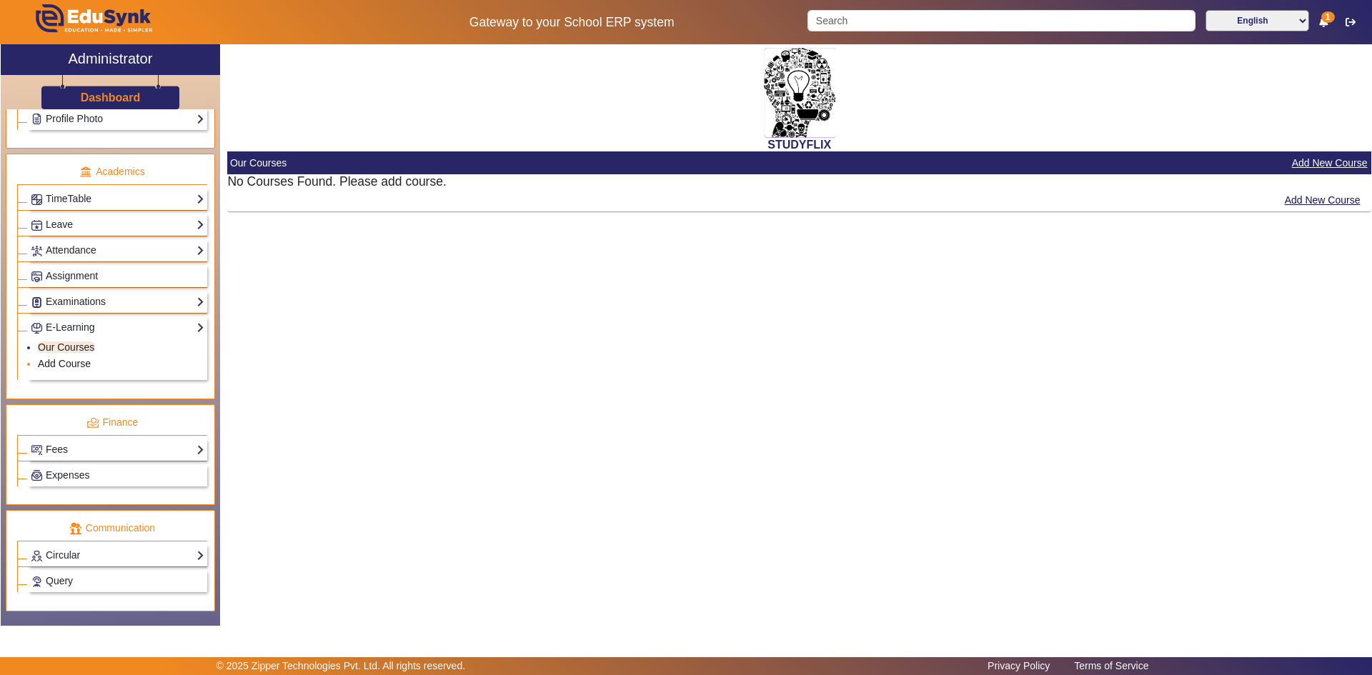
click at [54, 359] on link "Add Course" at bounding box center [64, 363] width 53 height 11
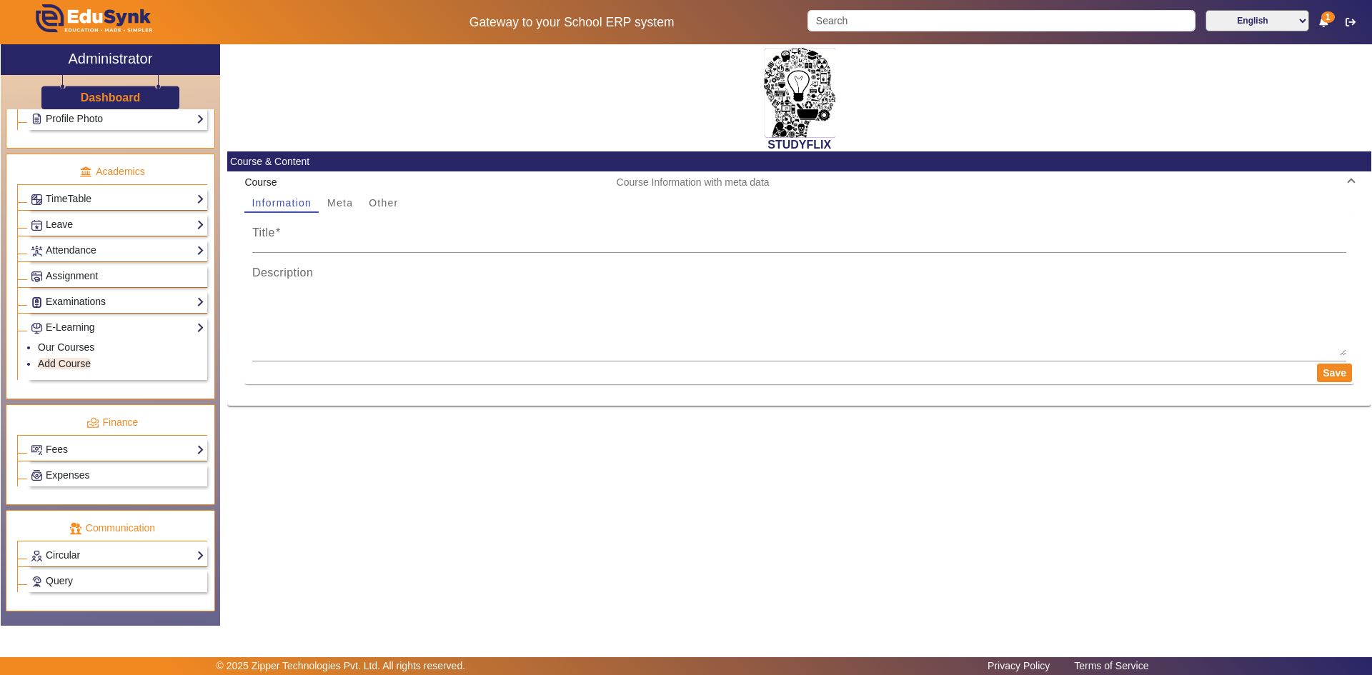
click at [58, 307] on link "Examinations" at bounding box center [118, 302] width 174 height 16
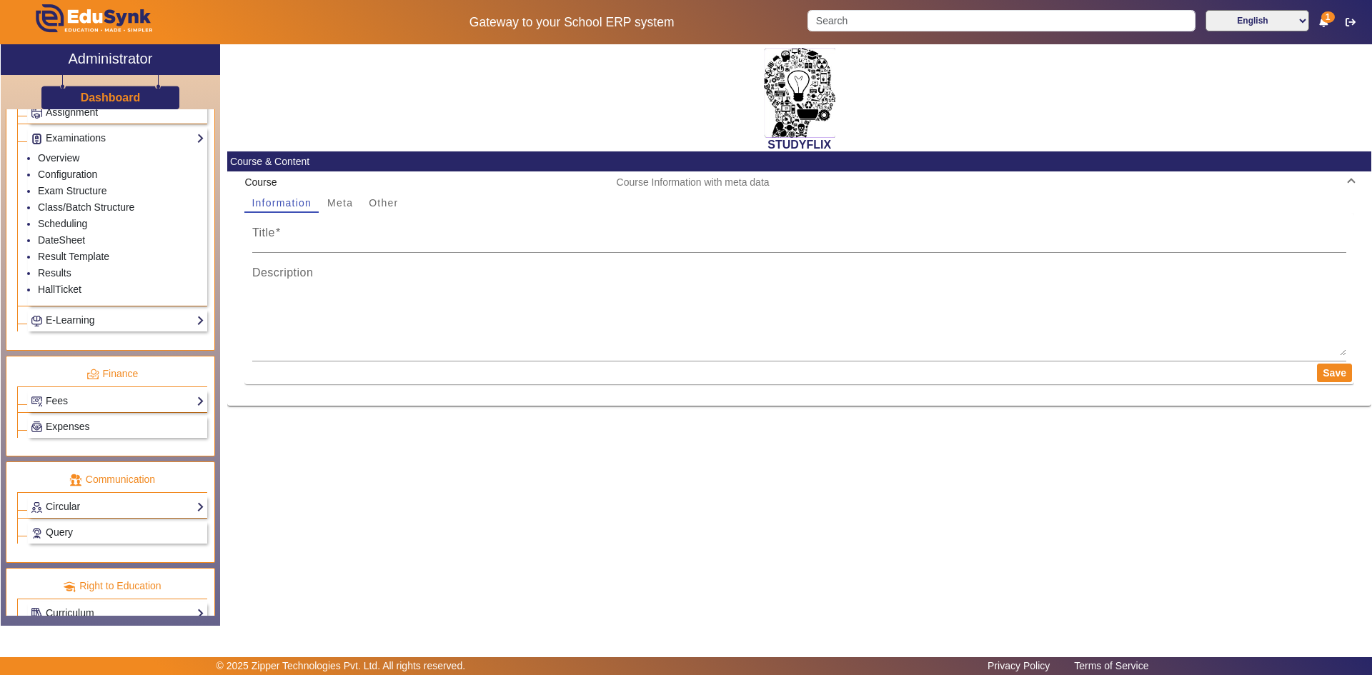
scroll to position [691, 0]
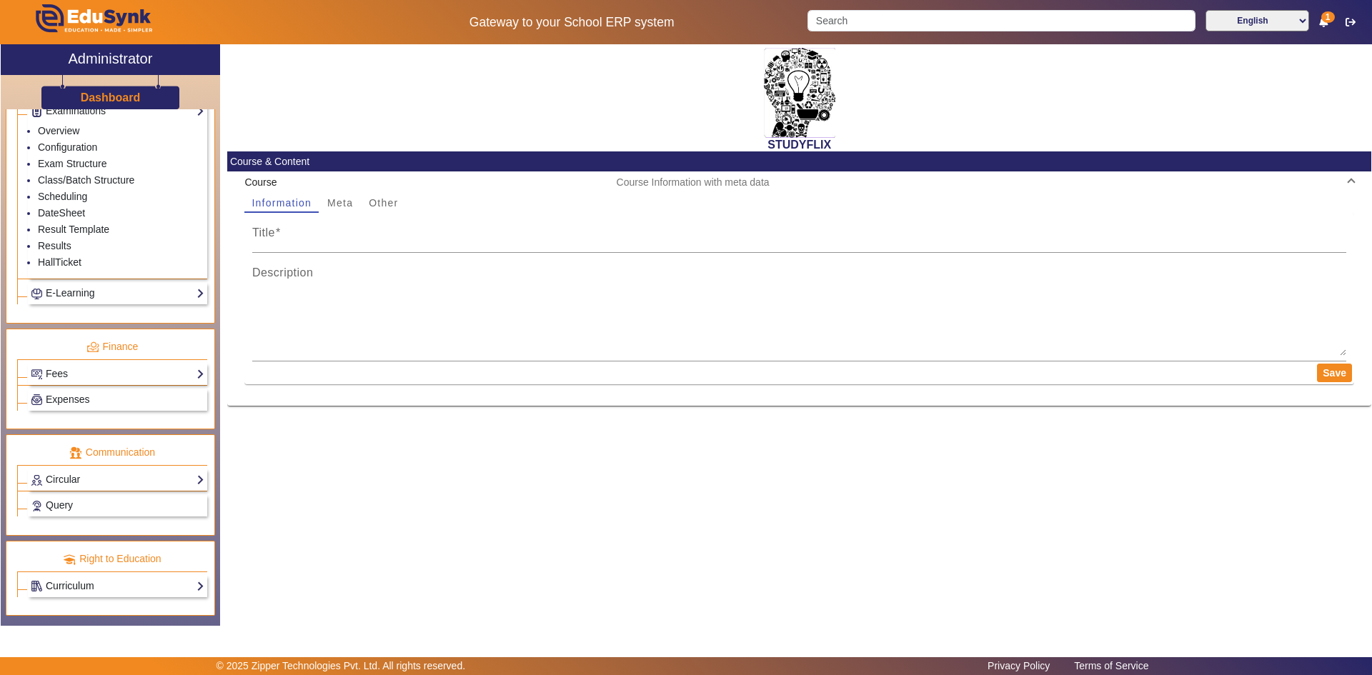
click at [74, 587] on link "Curriculum" at bounding box center [118, 586] width 174 height 16
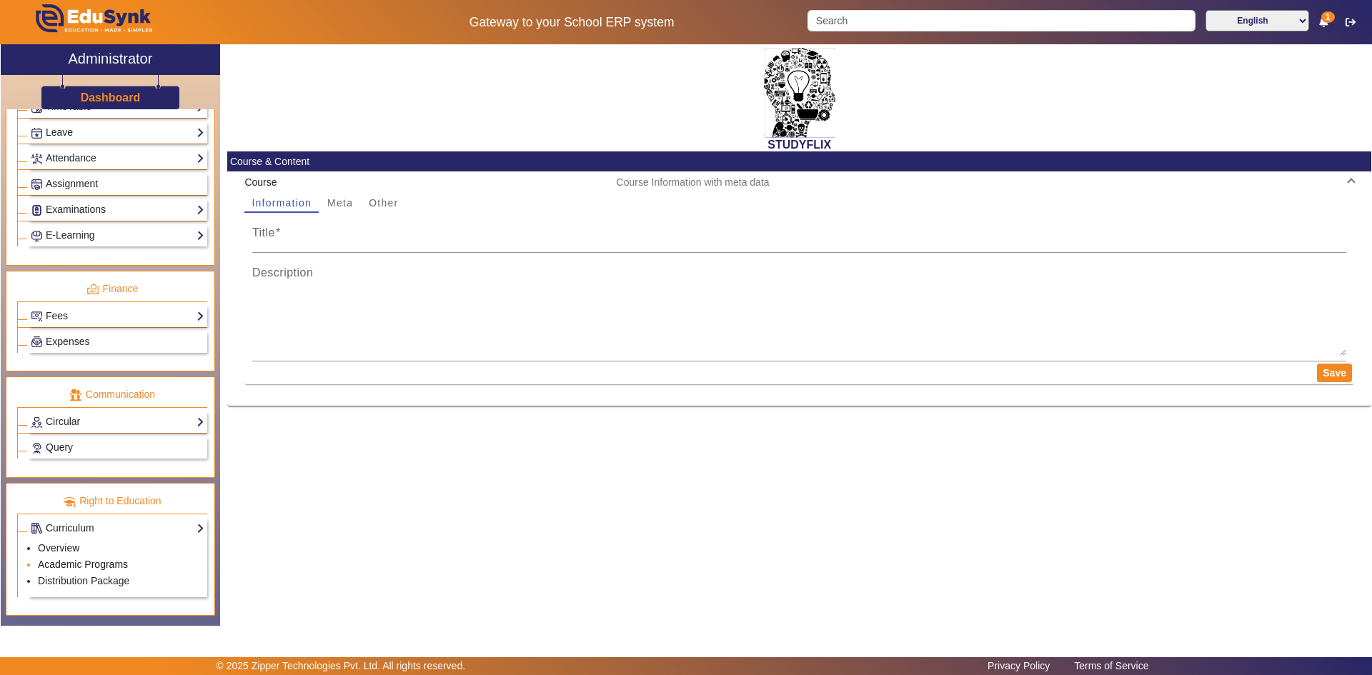
click at [66, 563] on link "Academic Programs" at bounding box center [83, 564] width 90 height 11
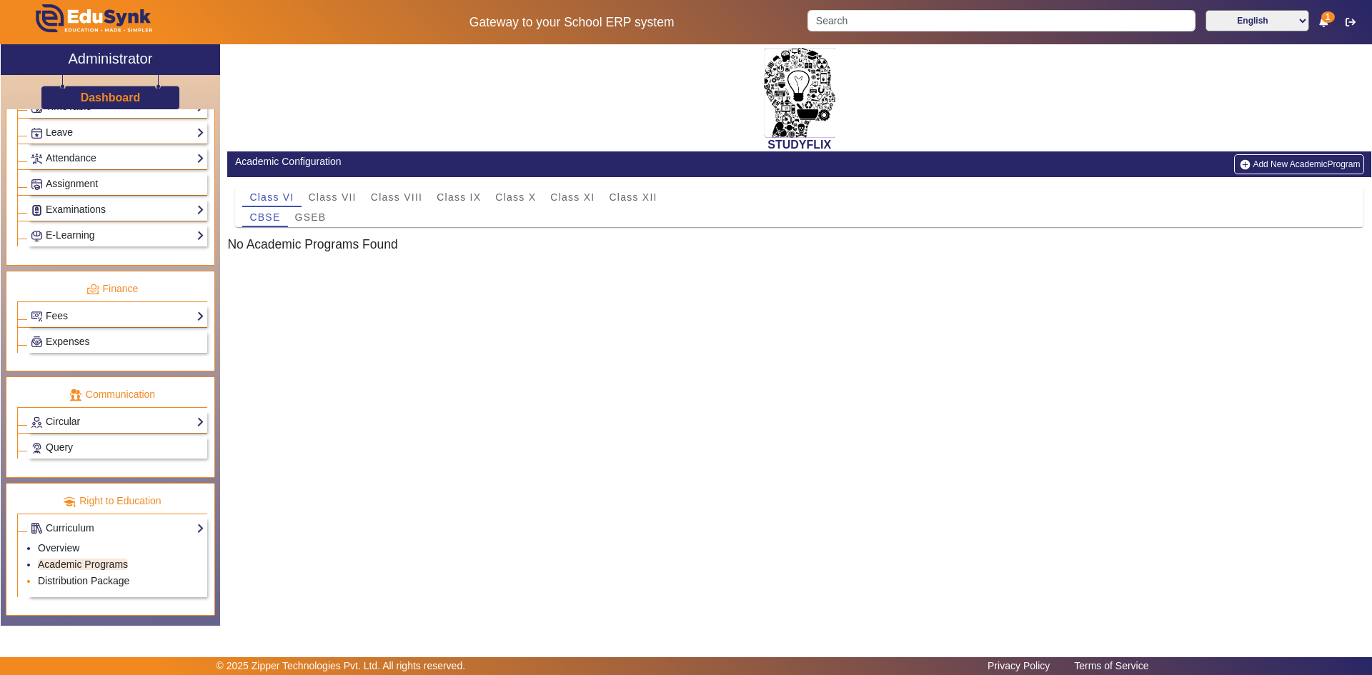
click at [63, 576] on link "Distribution Package" at bounding box center [83, 580] width 91 height 11
click at [63, 546] on link "Overview" at bounding box center [58, 547] width 41 height 11
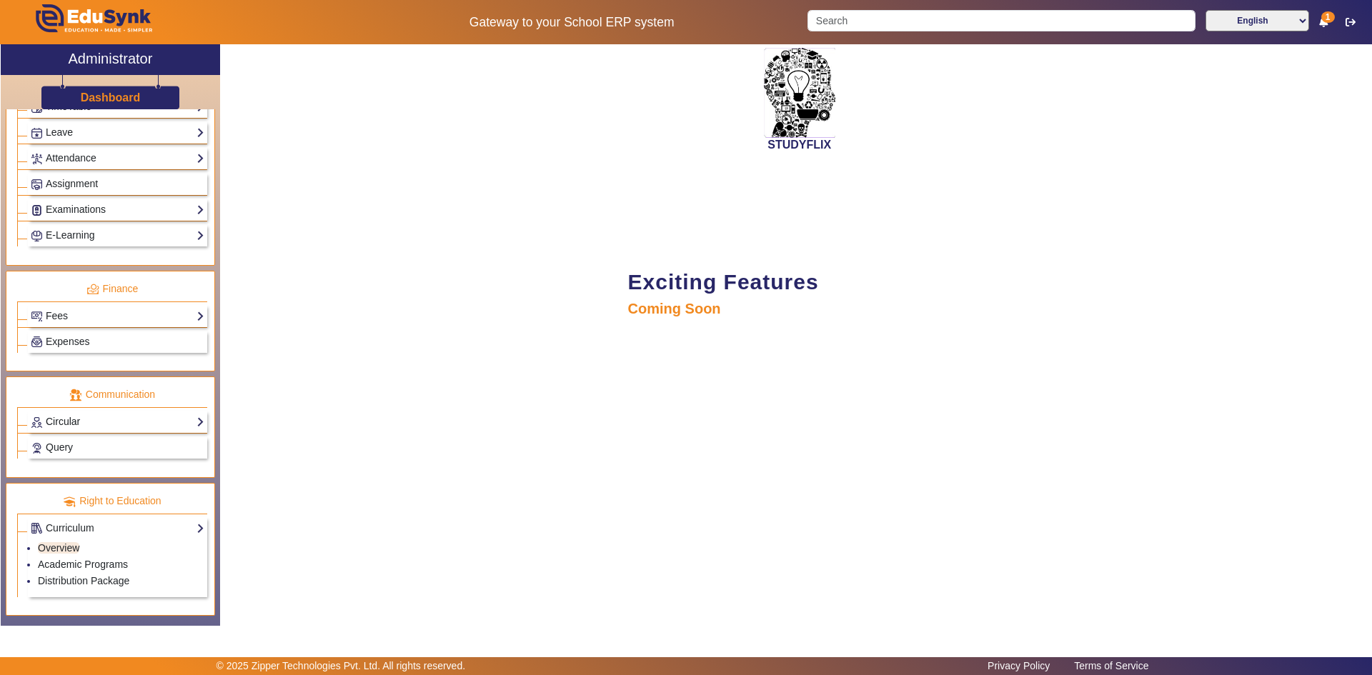
click at [76, 423] on link "Circular" at bounding box center [118, 422] width 174 height 16
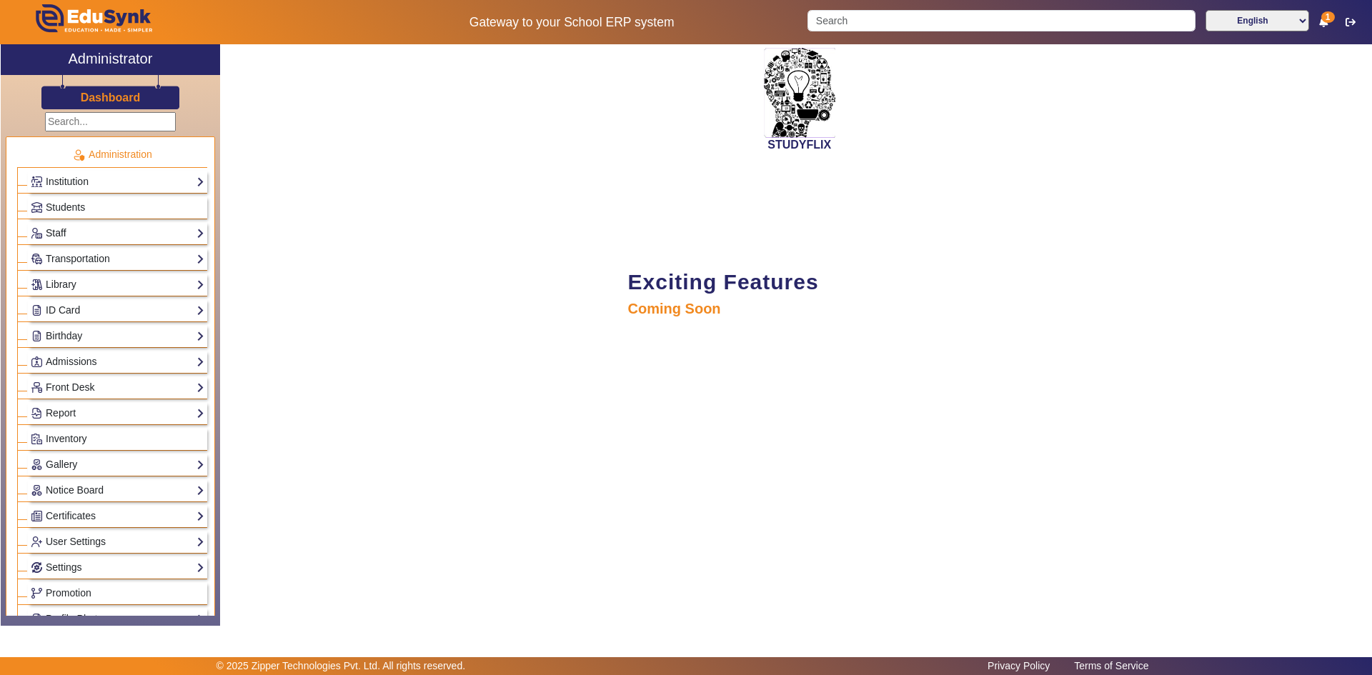
click at [78, 233] on link "Staff" at bounding box center [118, 233] width 174 height 16
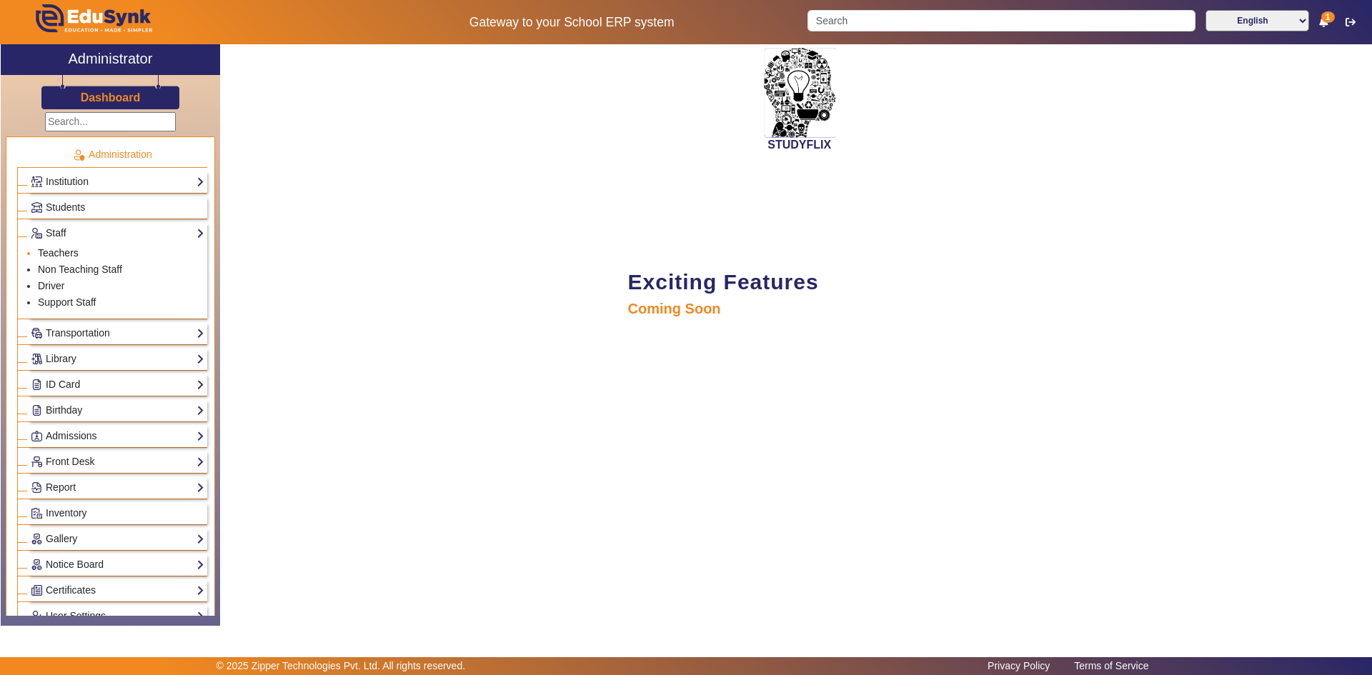
click at [52, 257] on link "Teachers" at bounding box center [58, 252] width 41 height 11
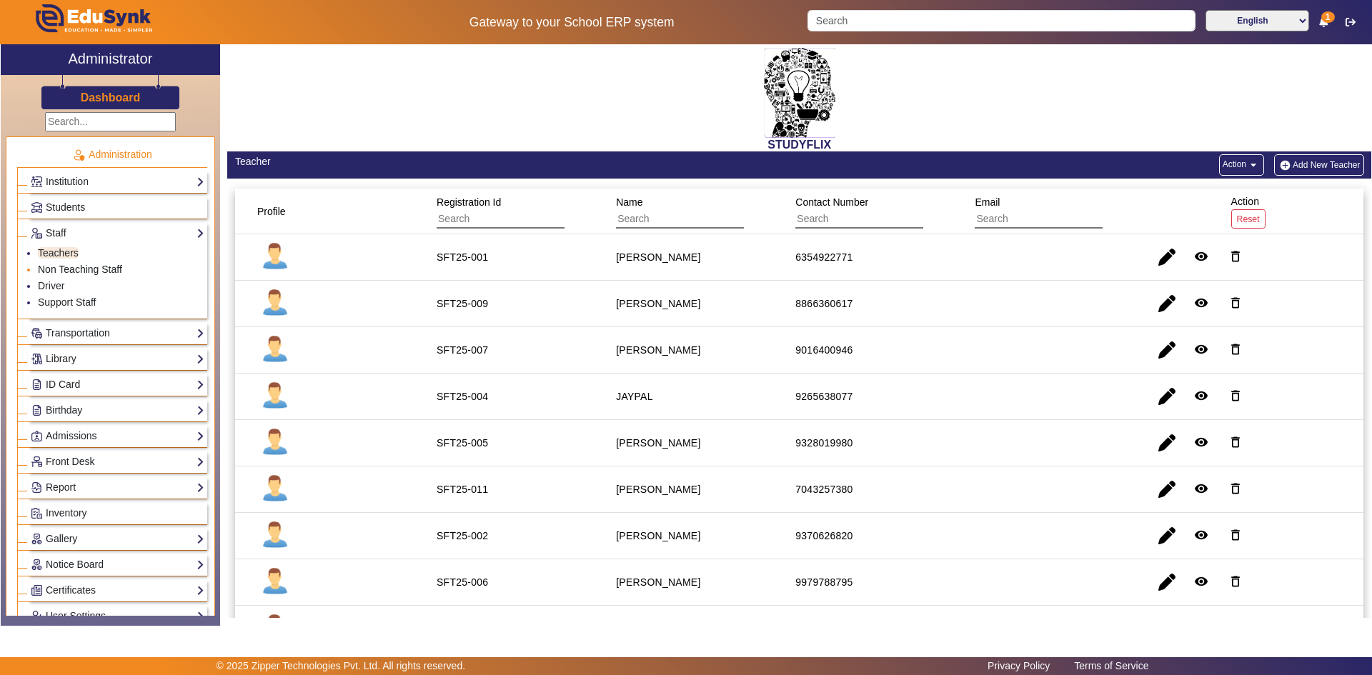
click at [56, 267] on link "Non Teaching Staff" at bounding box center [80, 269] width 84 height 11
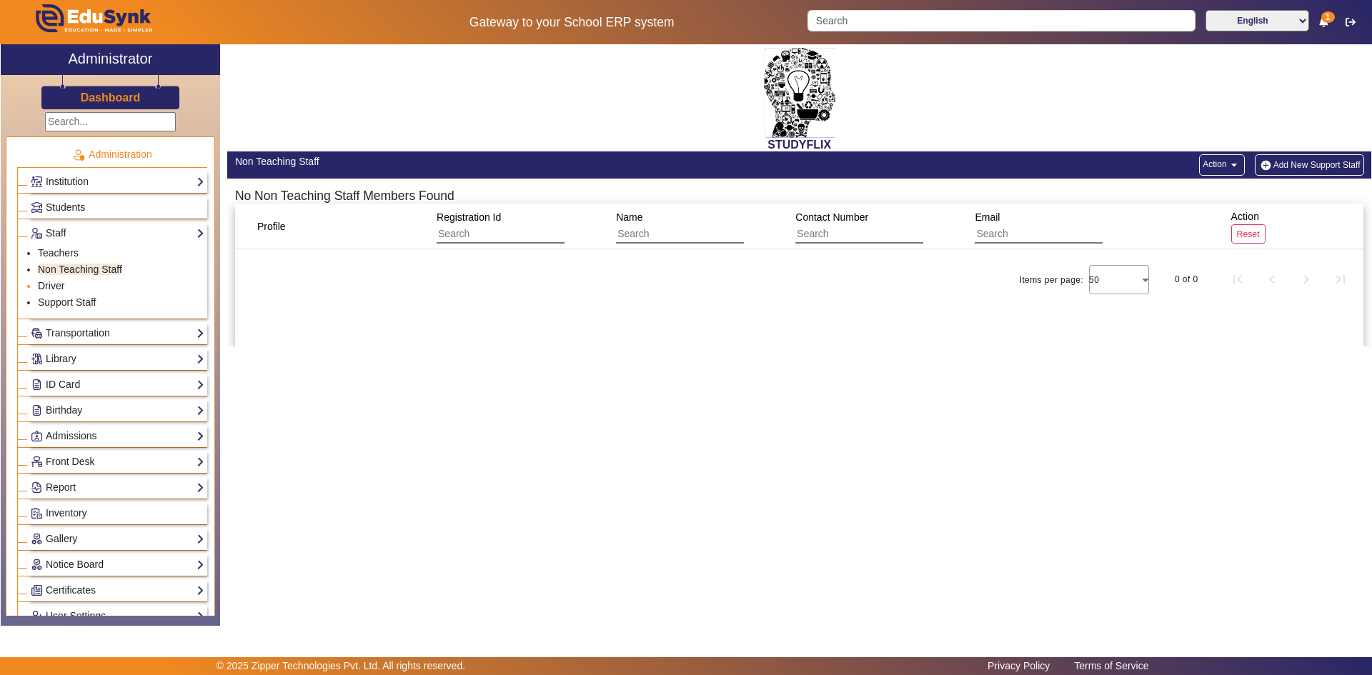
click at [58, 284] on link "Driver" at bounding box center [51, 285] width 26 height 11
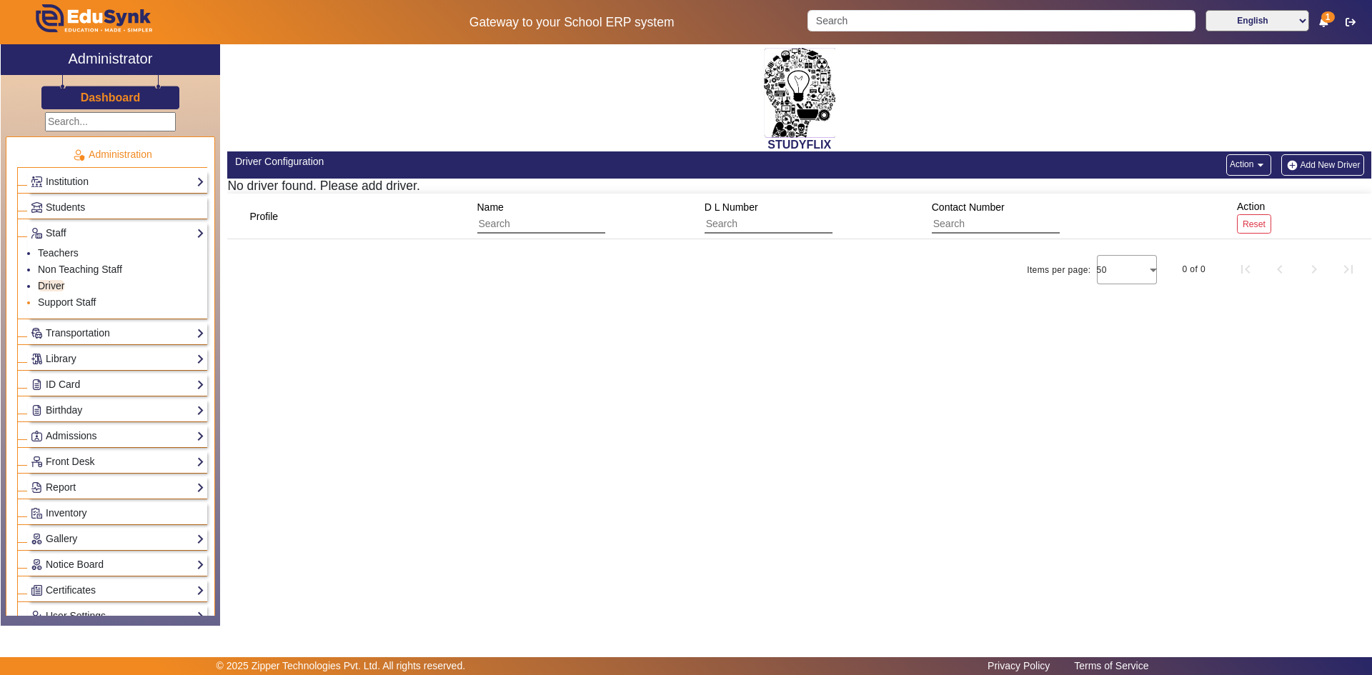
click at [61, 309] on li "Support Staff" at bounding box center [121, 303] width 166 height 16
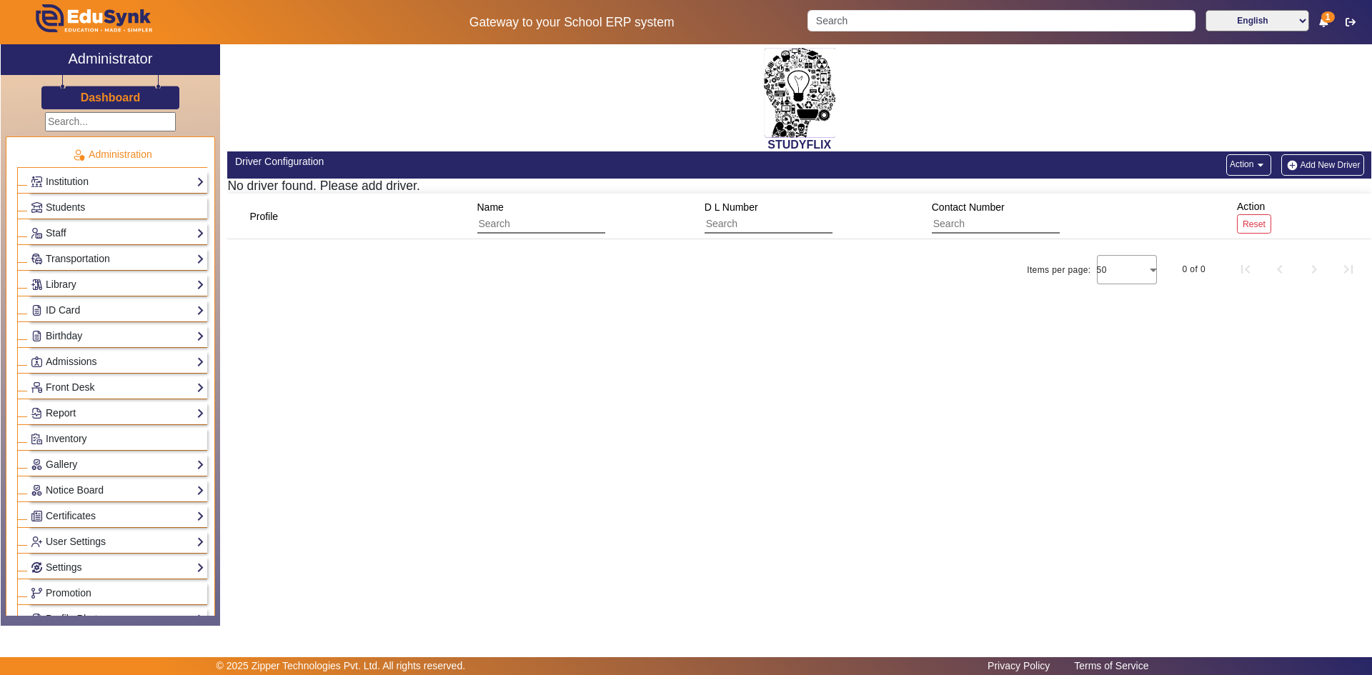
click at [56, 406] on link "Report" at bounding box center [118, 413] width 174 height 16
click at [56, 436] on link "Import History" at bounding box center [69, 432] width 62 height 11
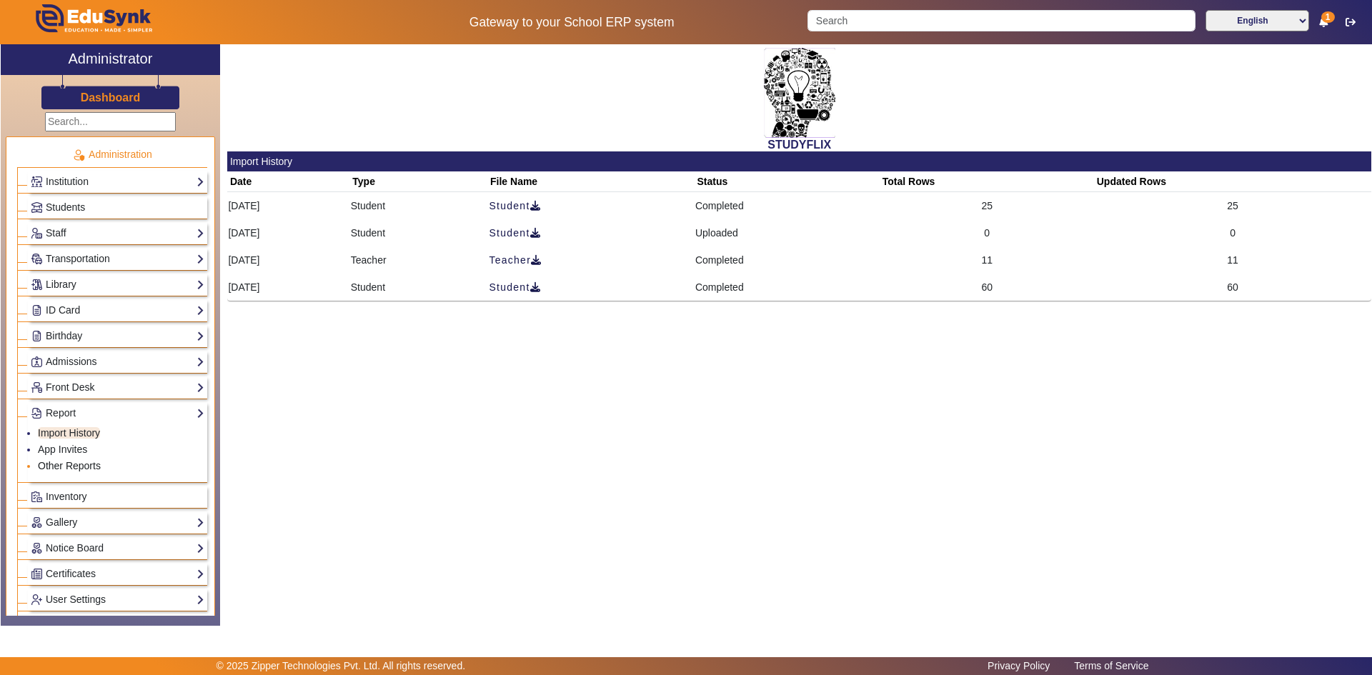
click at [51, 464] on link "Other Reports" at bounding box center [69, 465] width 63 height 11
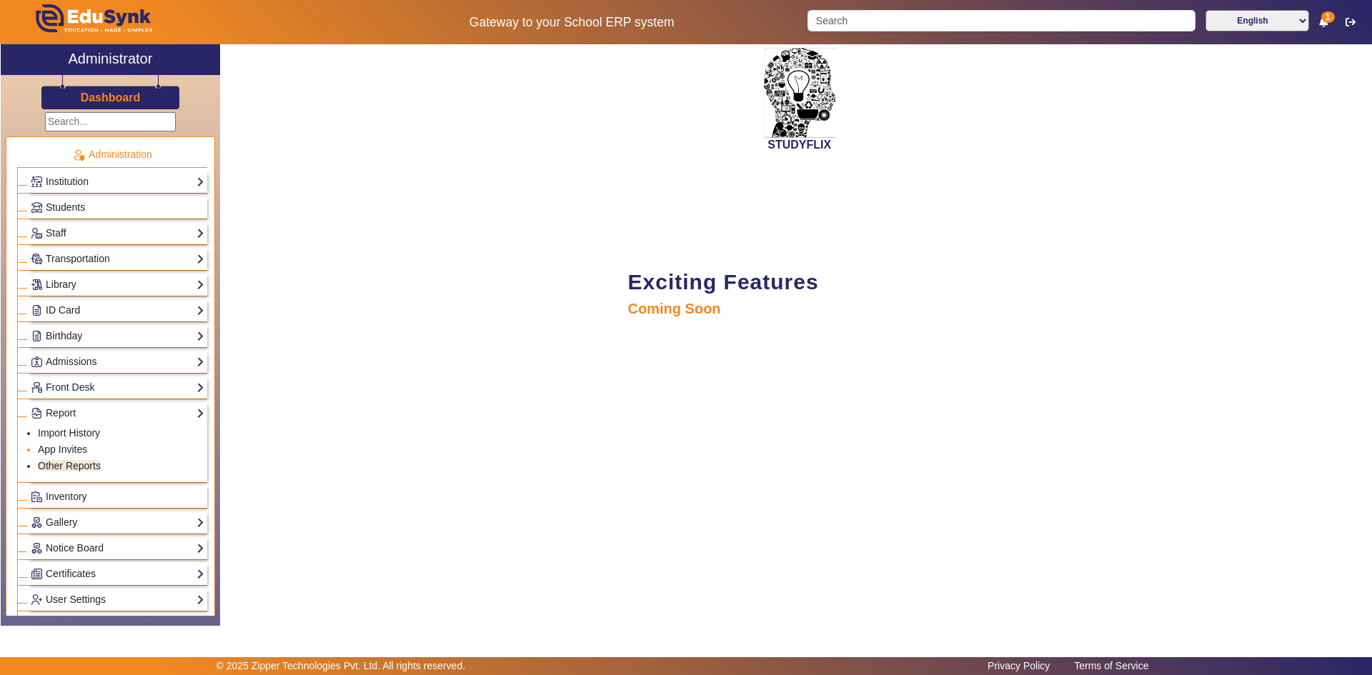
click at [51, 455] on li "App Invites" at bounding box center [121, 450] width 166 height 16
click at [54, 413] on link "Report" at bounding box center [118, 413] width 174 height 16
click at [54, 443] on li "App Invites" at bounding box center [121, 450] width 166 height 16
click at [64, 416] on link "Report" at bounding box center [118, 413] width 174 height 16
click at [68, 454] on link "App Invites" at bounding box center [62, 449] width 49 height 11
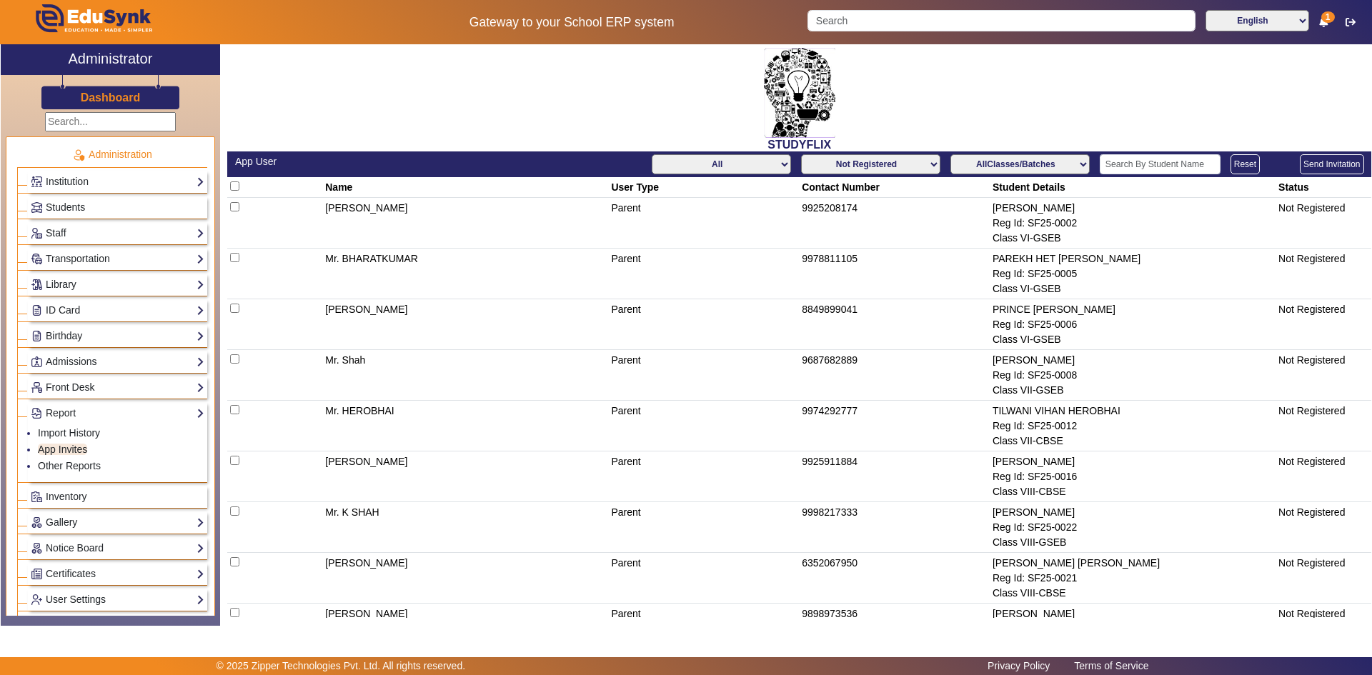
click at [1341, 164] on button "Send Invitation" at bounding box center [1331, 164] width 64 height 20
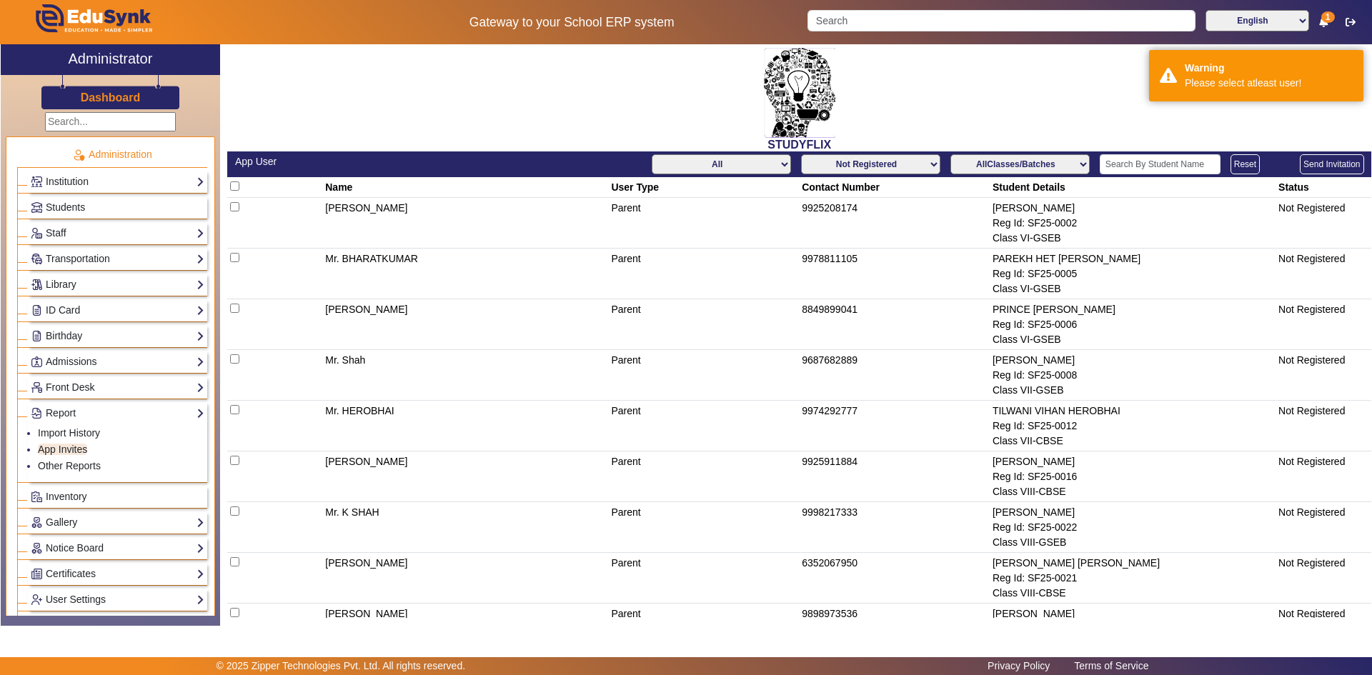
click at [236, 184] on input "checkbox" at bounding box center [234, 185] width 9 height 9
checkbox input "true"
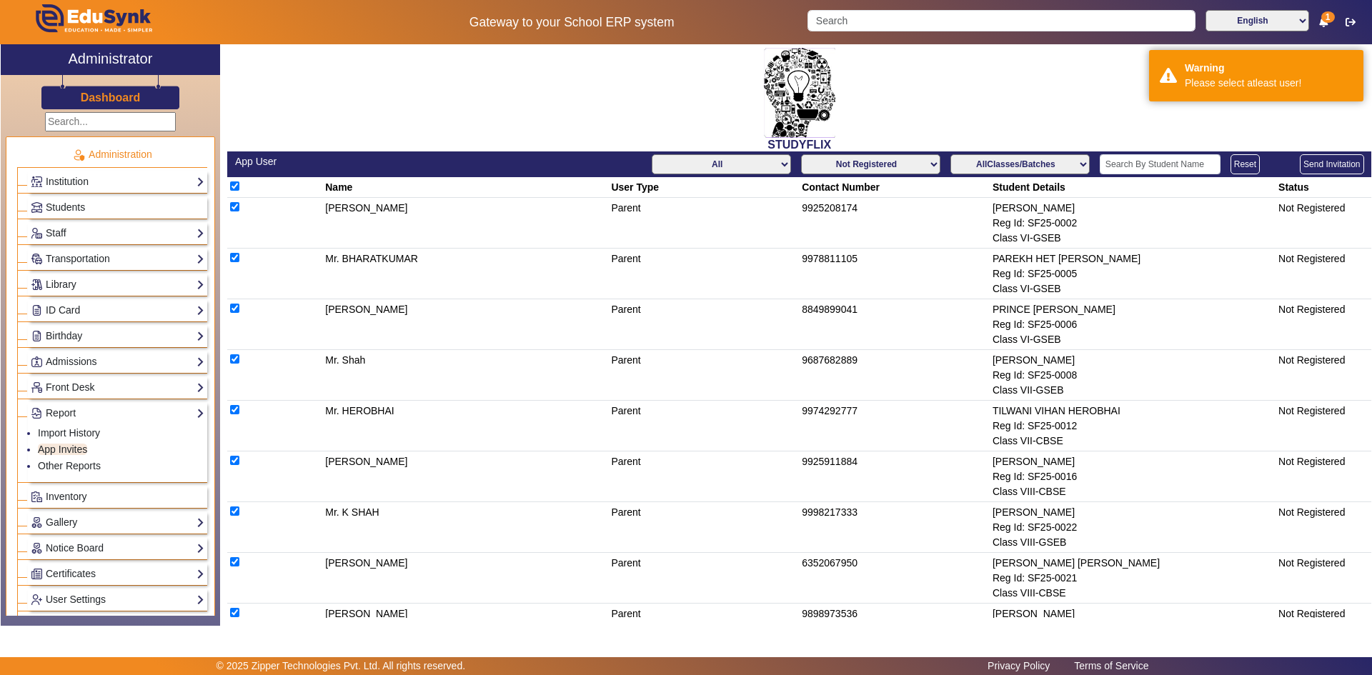
checkbox input "true"
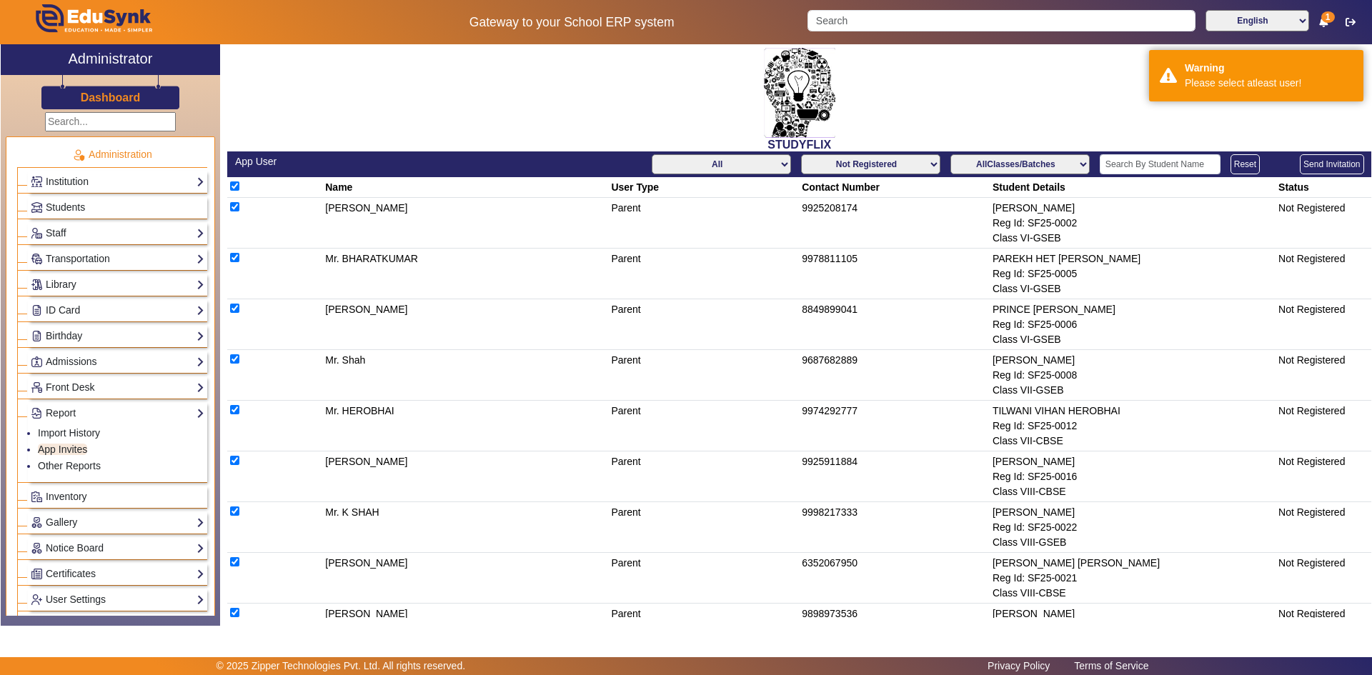
checkbox input "true"
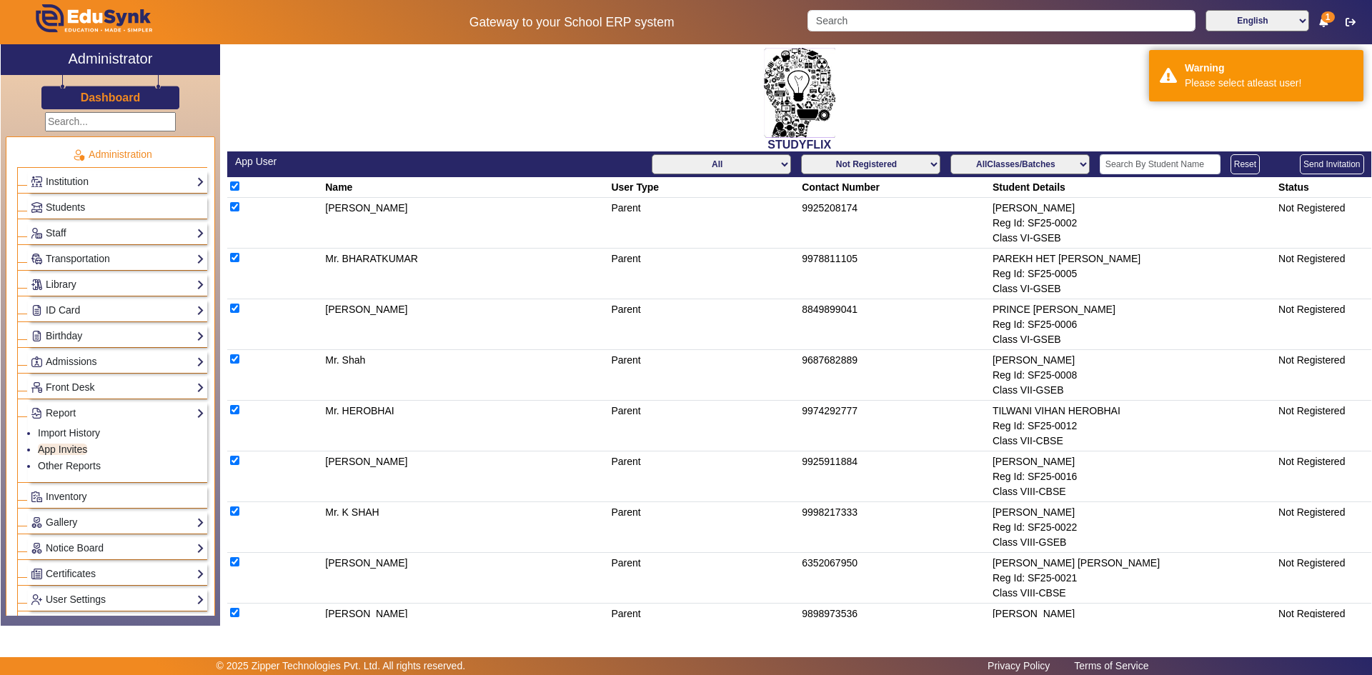
checkbox input "true"
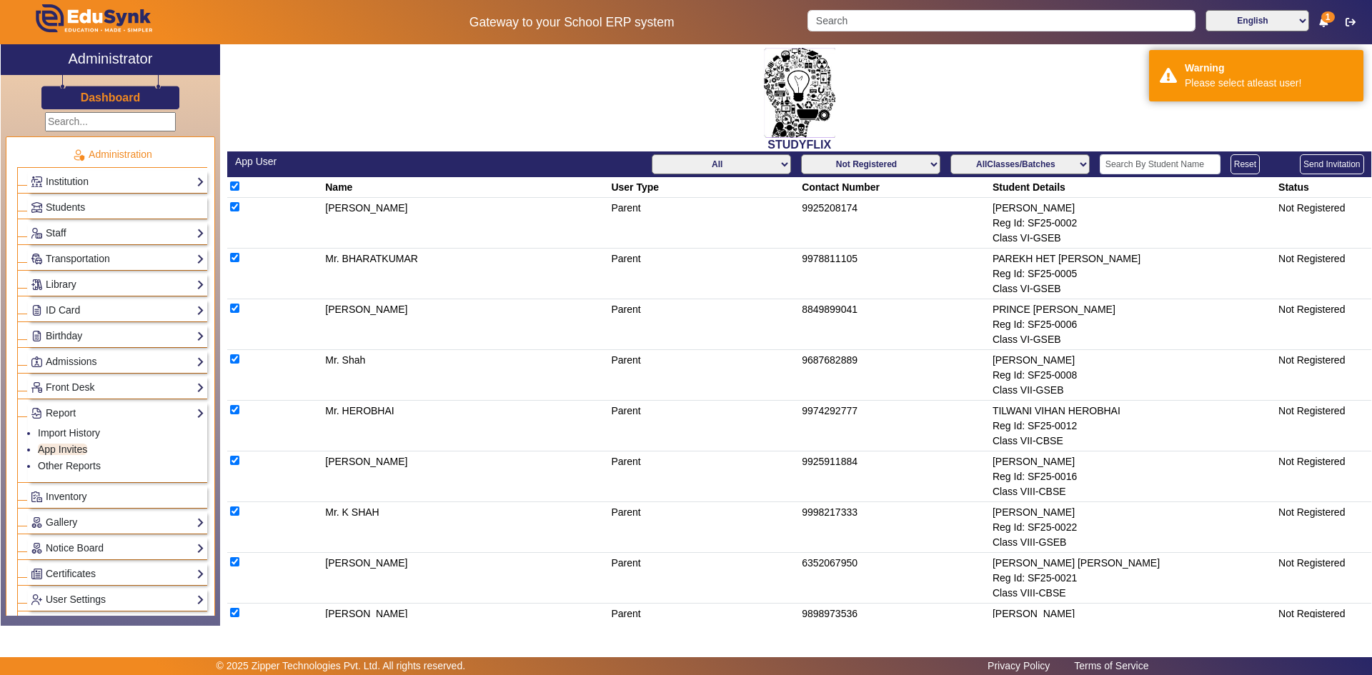
checkbox input "true"
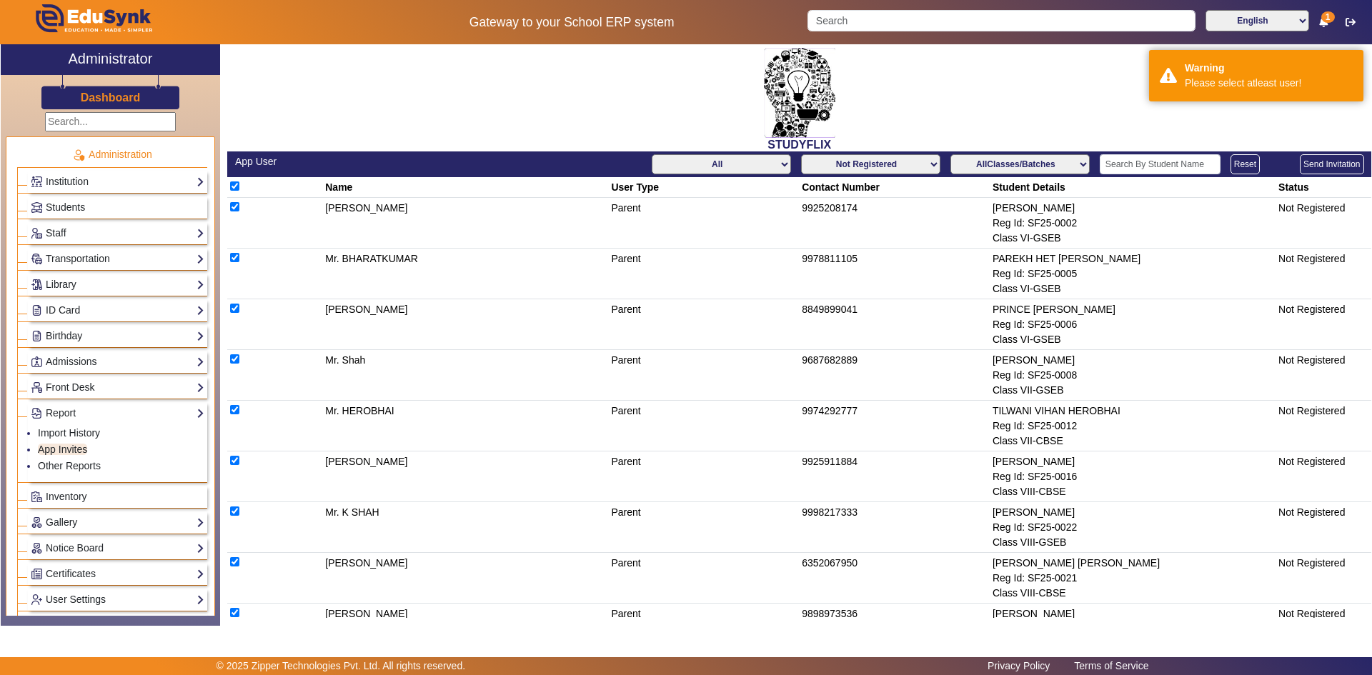
checkbox input "true"
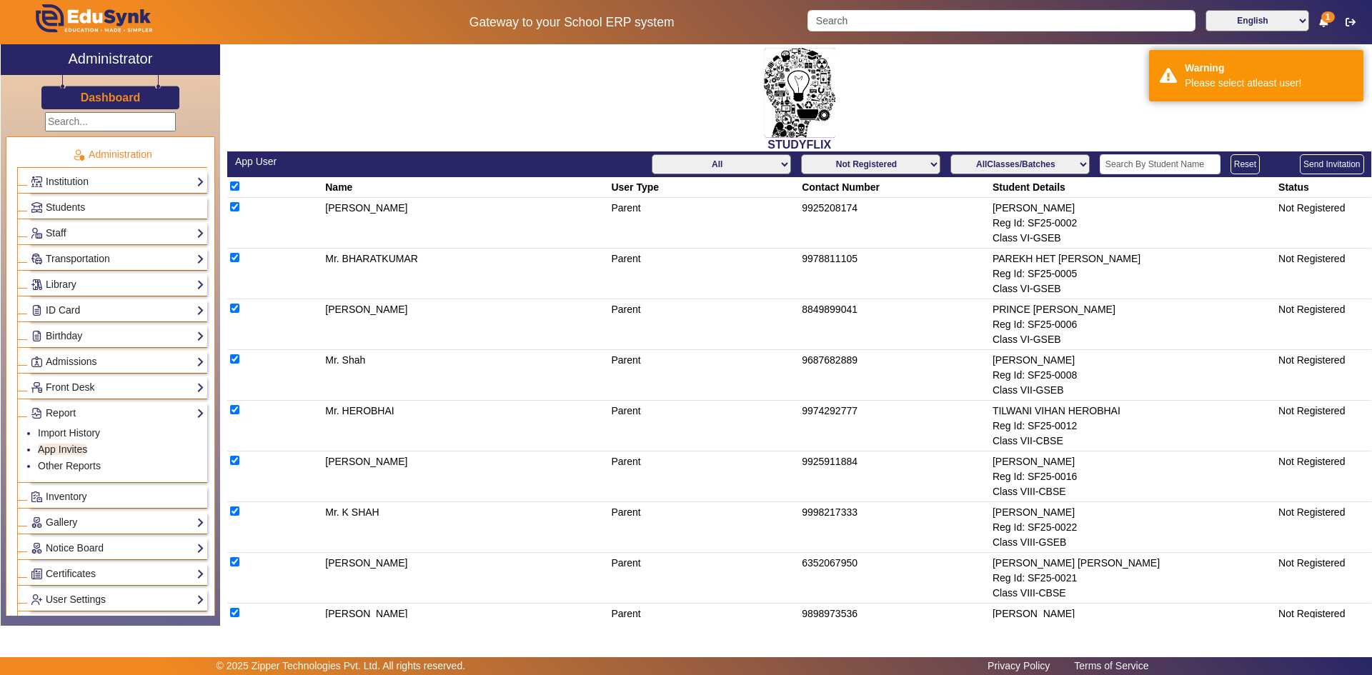
checkbox input "true"
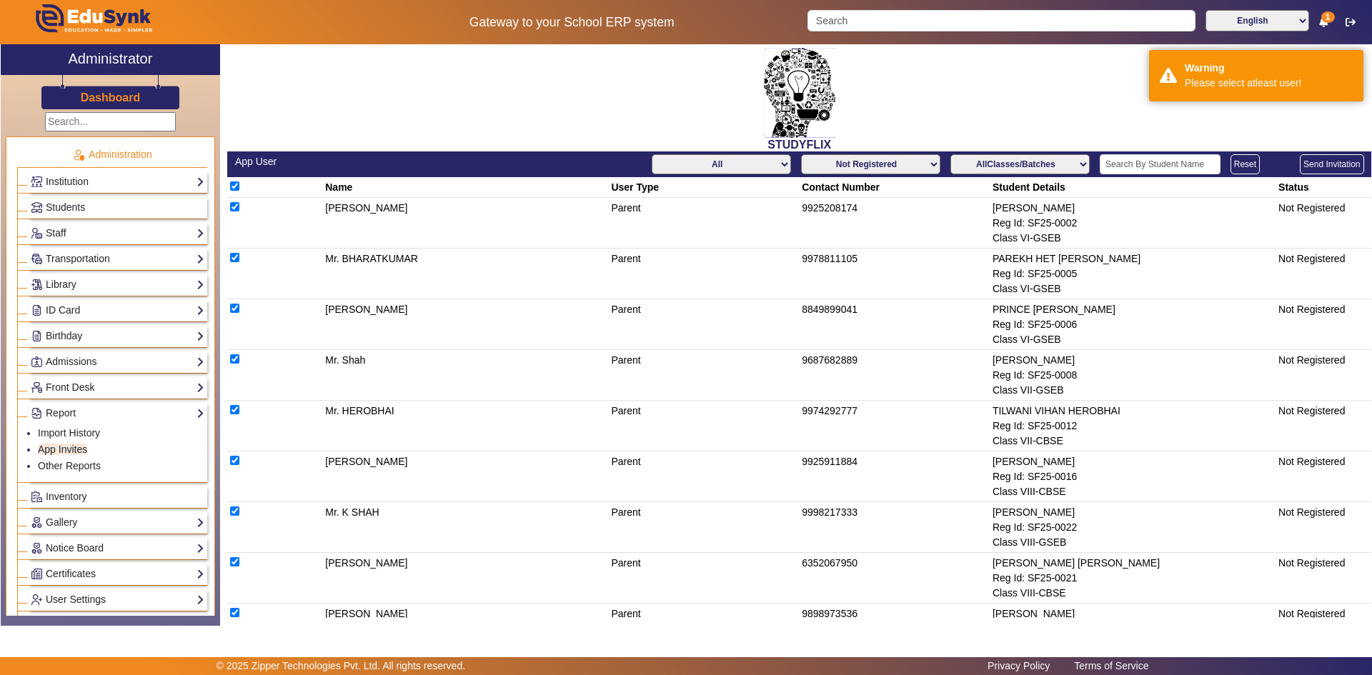
checkbox input "true"
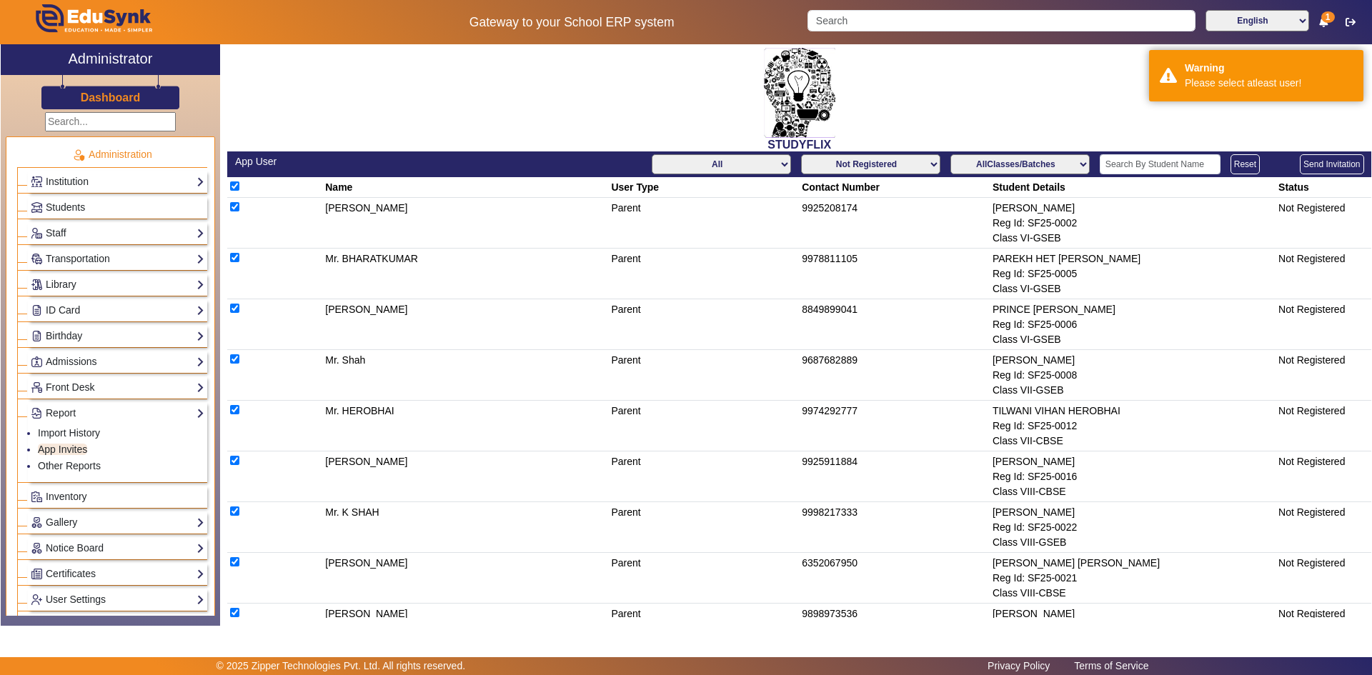
checkbox input "true"
click at [1328, 166] on button "Send Invitation" at bounding box center [1331, 164] width 64 height 20
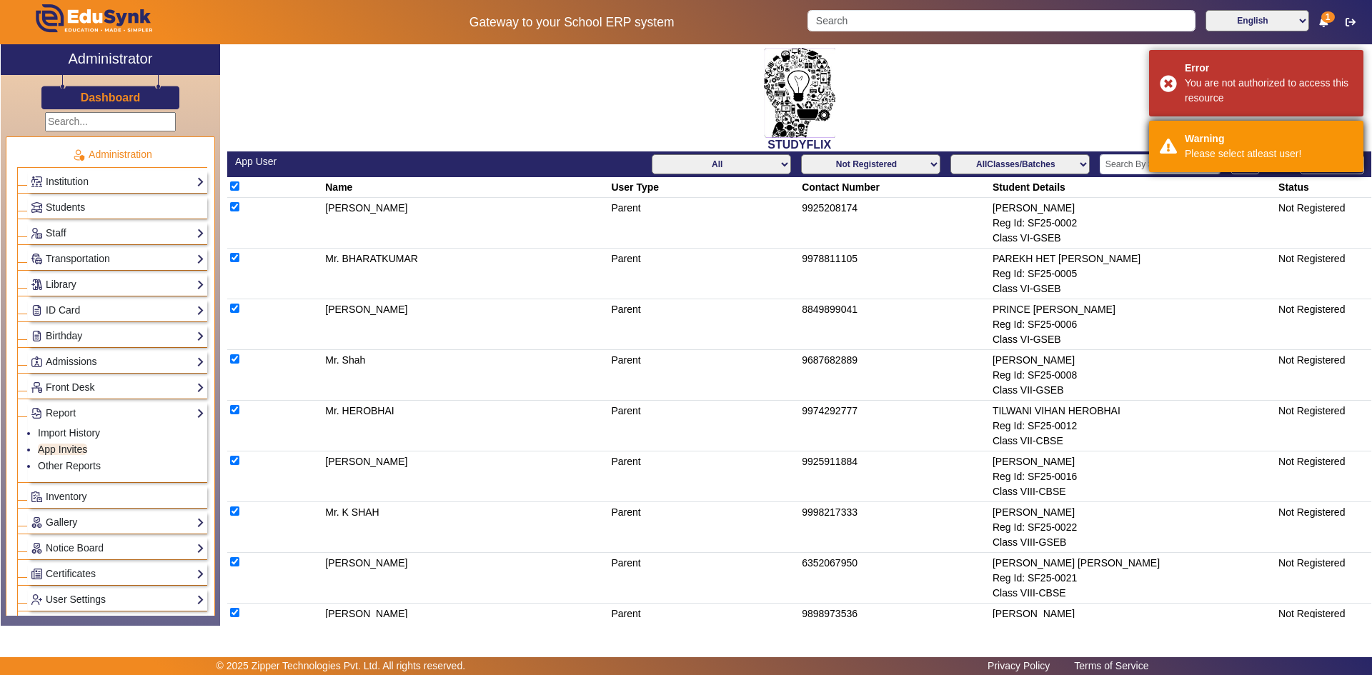
click at [1327, 166] on div "Warning Please select atleast user!" at bounding box center [1256, 146] width 214 height 51
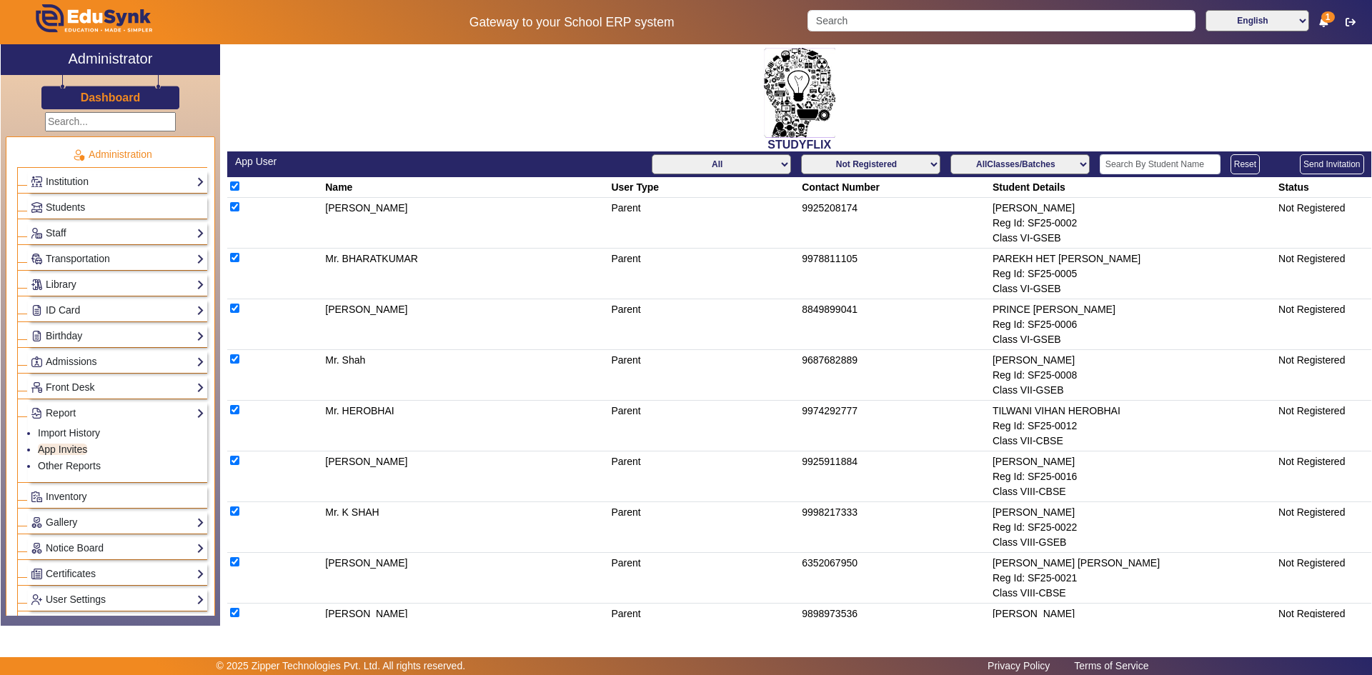
click at [926, 163] on select "Not Registered Registered" at bounding box center [870, 164] width 139 height 20
click at [801, 154] on select "Not Registered Registered" at bounding box center [870, 164] width 139 height 20
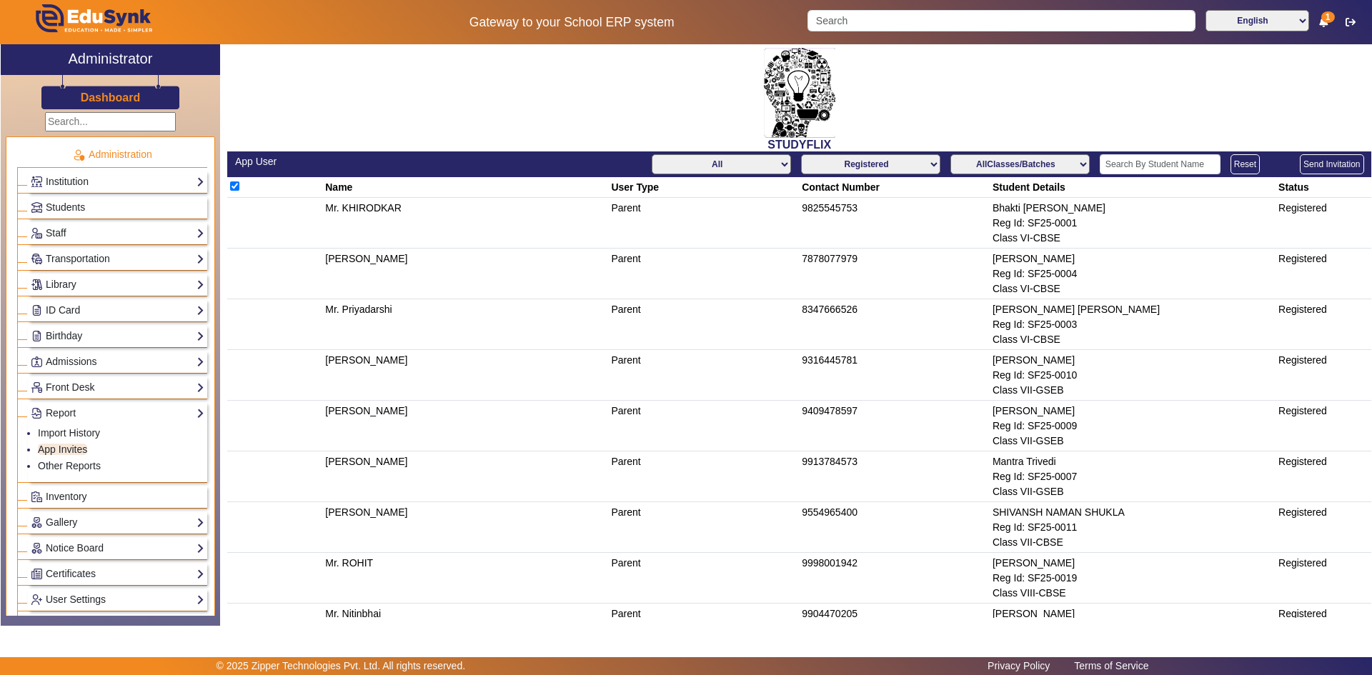
click at [919, 164] on select "Not Registered Registered" at bounding box center [870, 164] width 139 height 20
select select "not_registered"
click at [801, 154] on select "Not Registered Registered" at bounding box center [870, 164] width 139 height 20
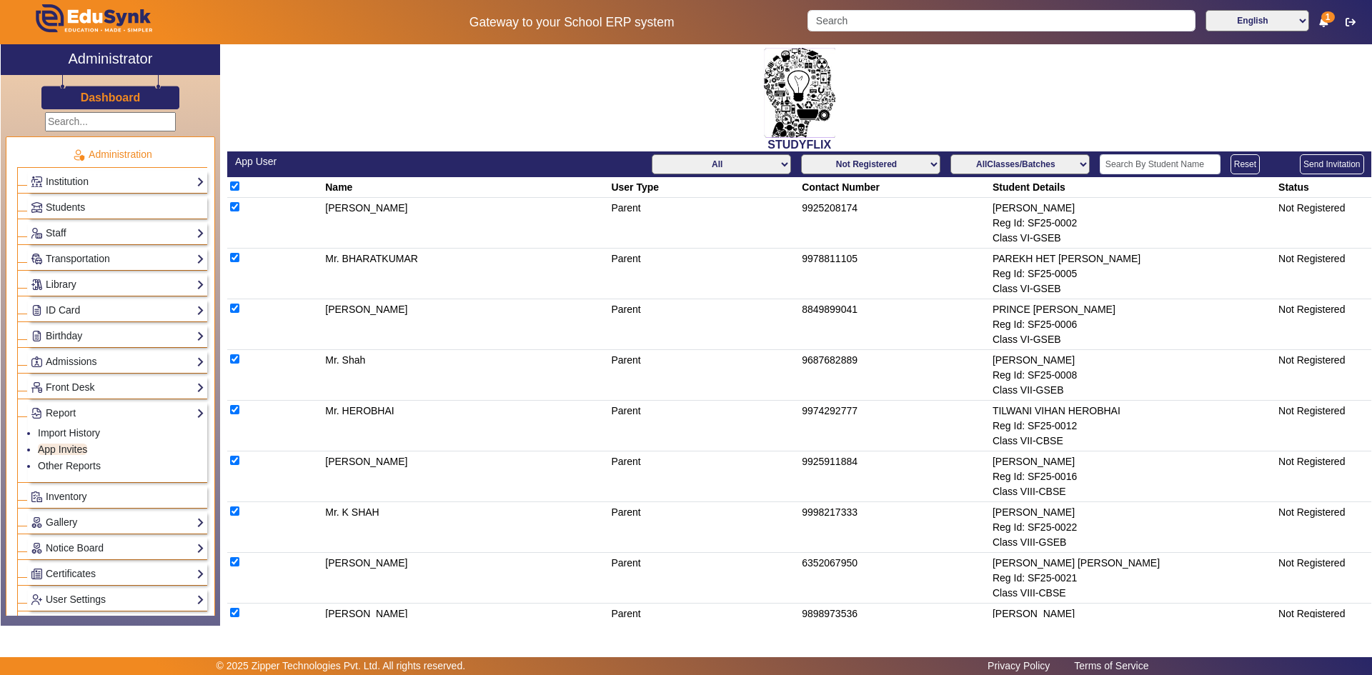
click at [1325, 166] on button "Send Invitation" at bounding box center [1331, 164] width 64 height 20
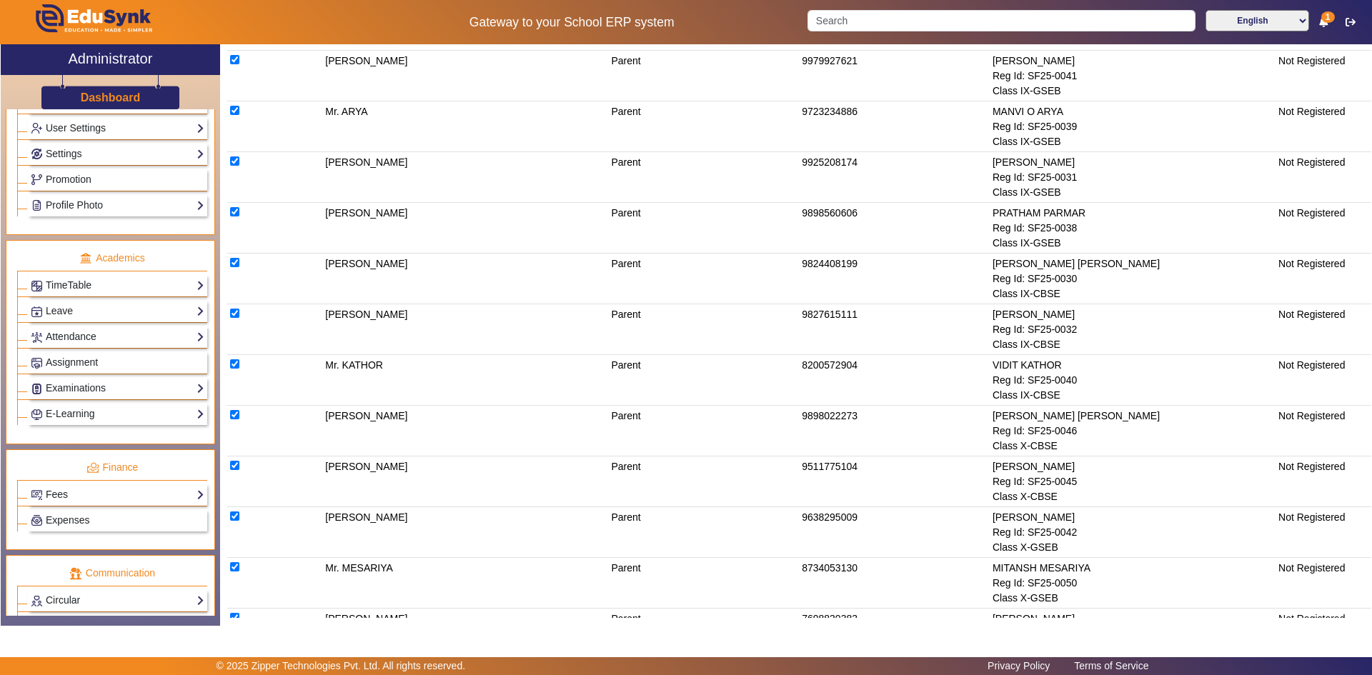
scroll to position [592, 0]
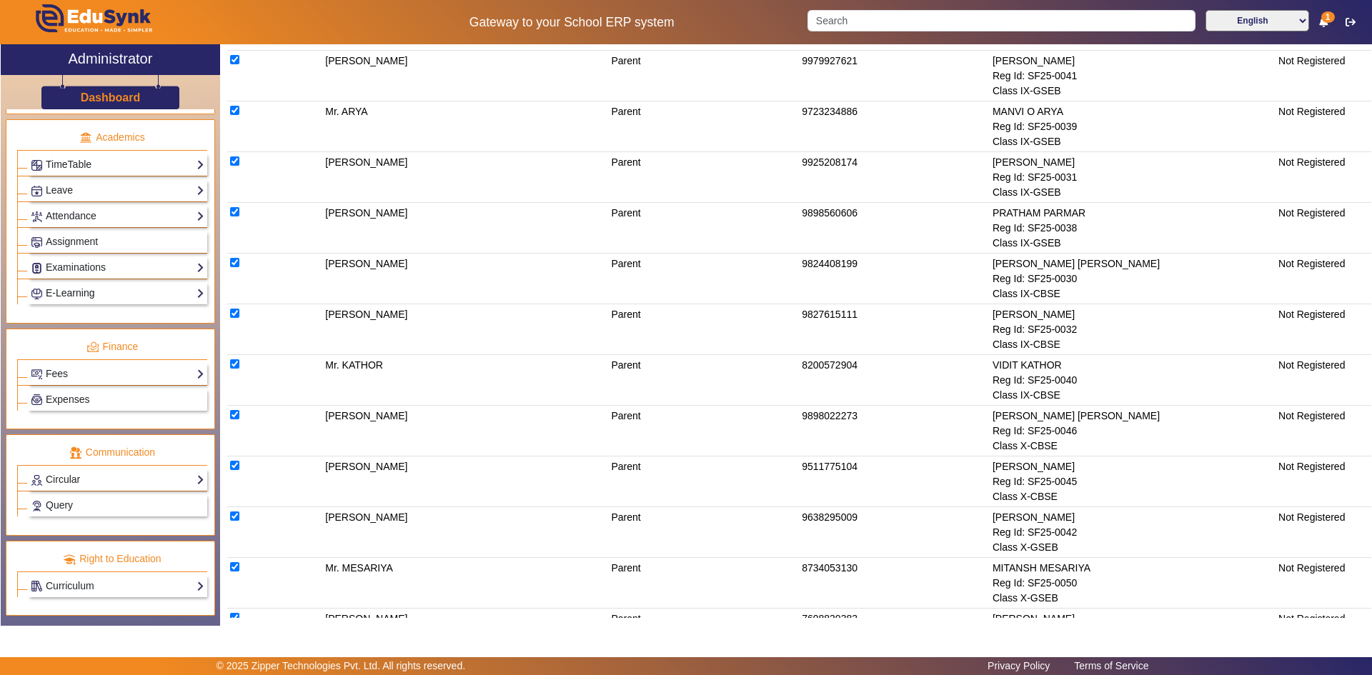
click at [84, 292] on link "E-Learning" at bounding box center [118, 293] width 174 height 16
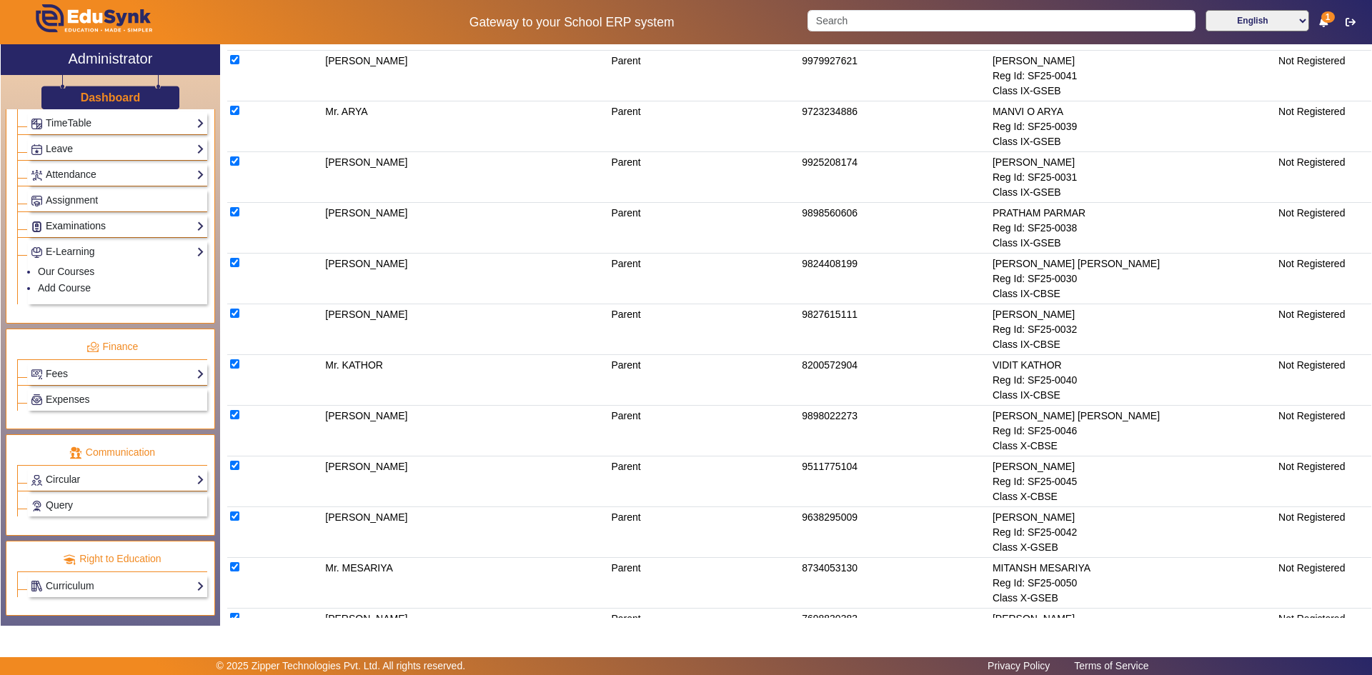
click at [69, 220] on link "Examinations" at bounding box center [118, 226] width 174 height 16
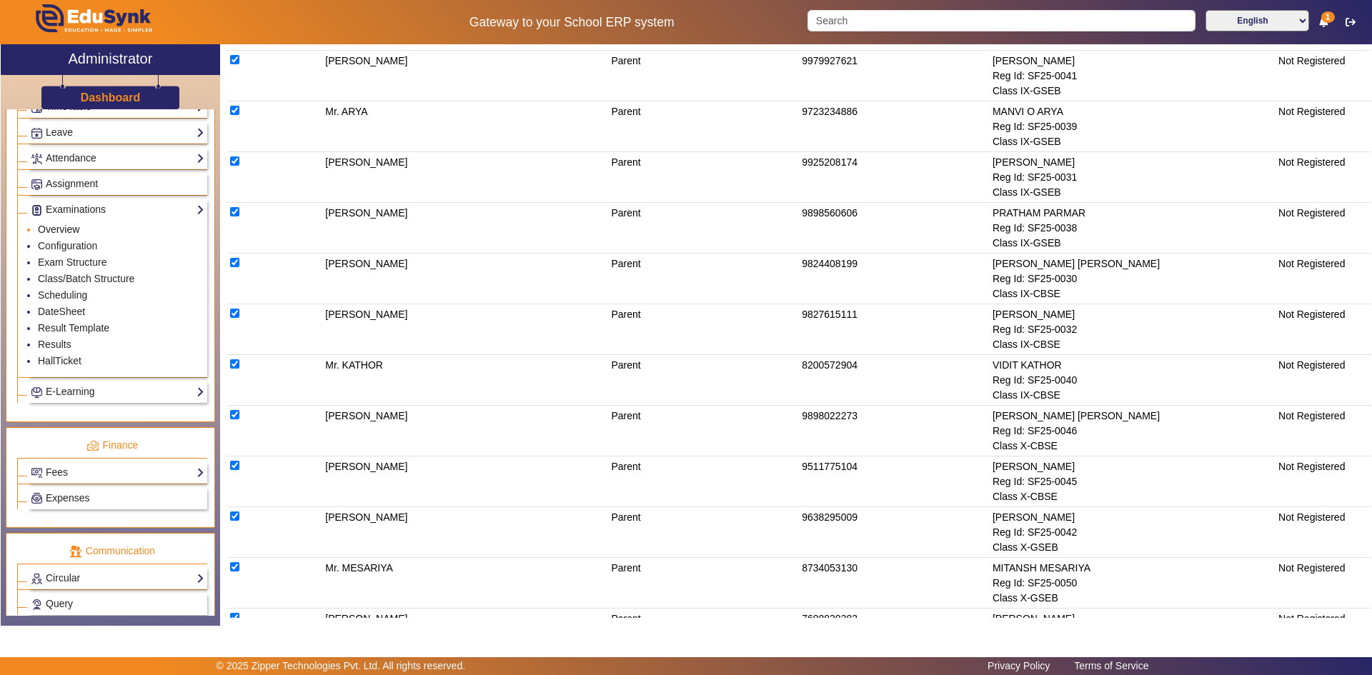
click at [65, 228] on link "Overview" at bounding box center [58, 229] width 41 height 11
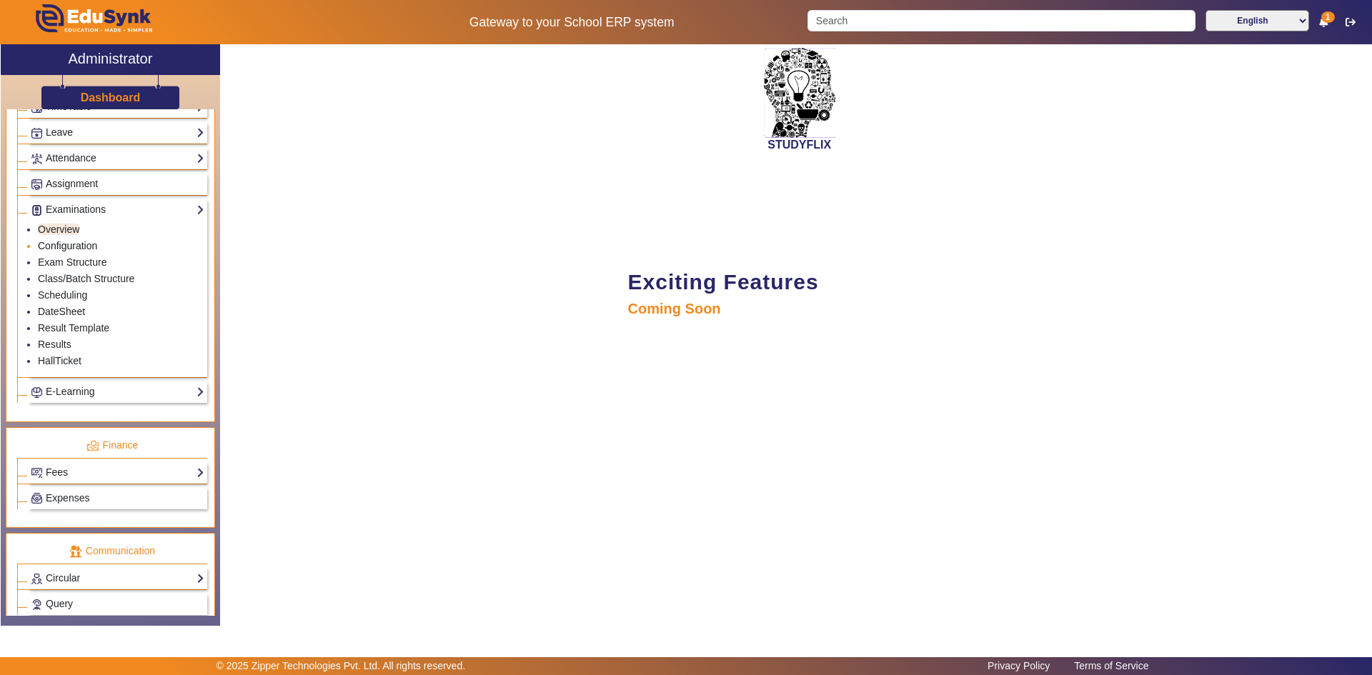
click at [61, 246] on link "Configuration" at bounding box center [67, 245] width 59 height 11
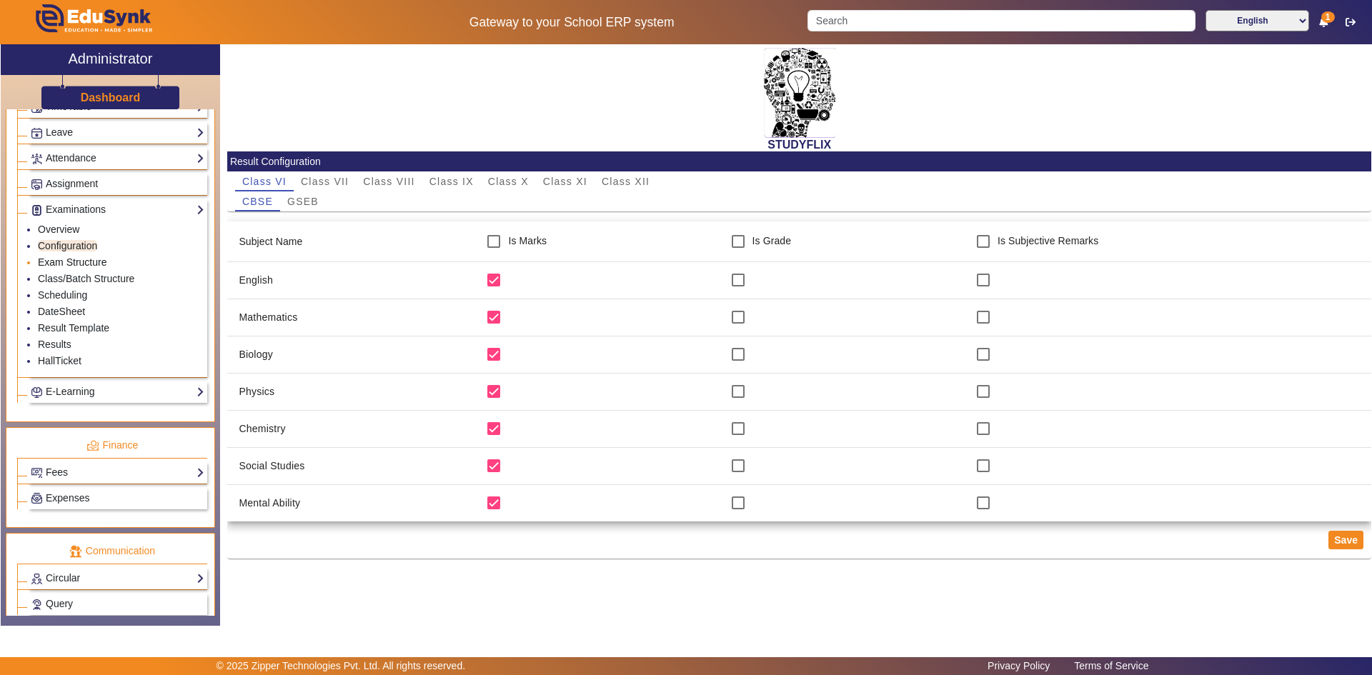
click at [71, 261] on link "Exam Structure" at bounding box center [72, 261] width 69 height 11
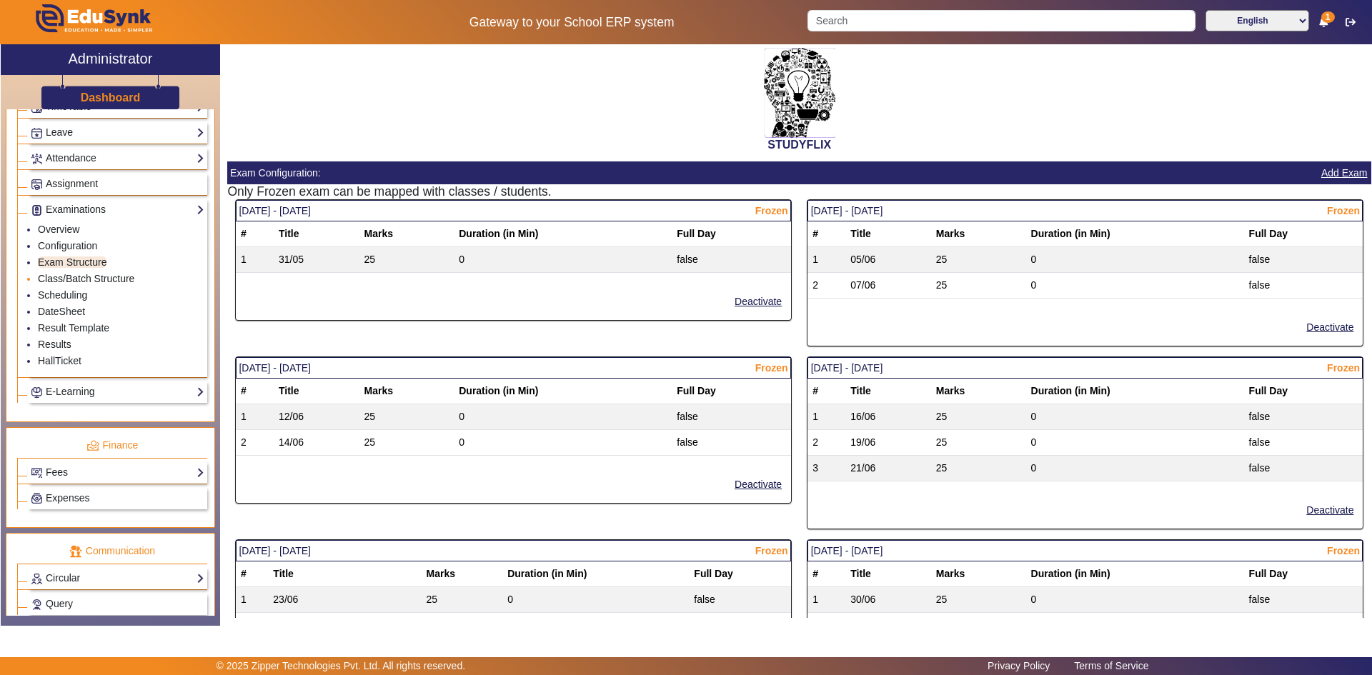
click at [66, 278] on link "Class/Batch Structure" at bounding box center [86, 278] width 96 height 11
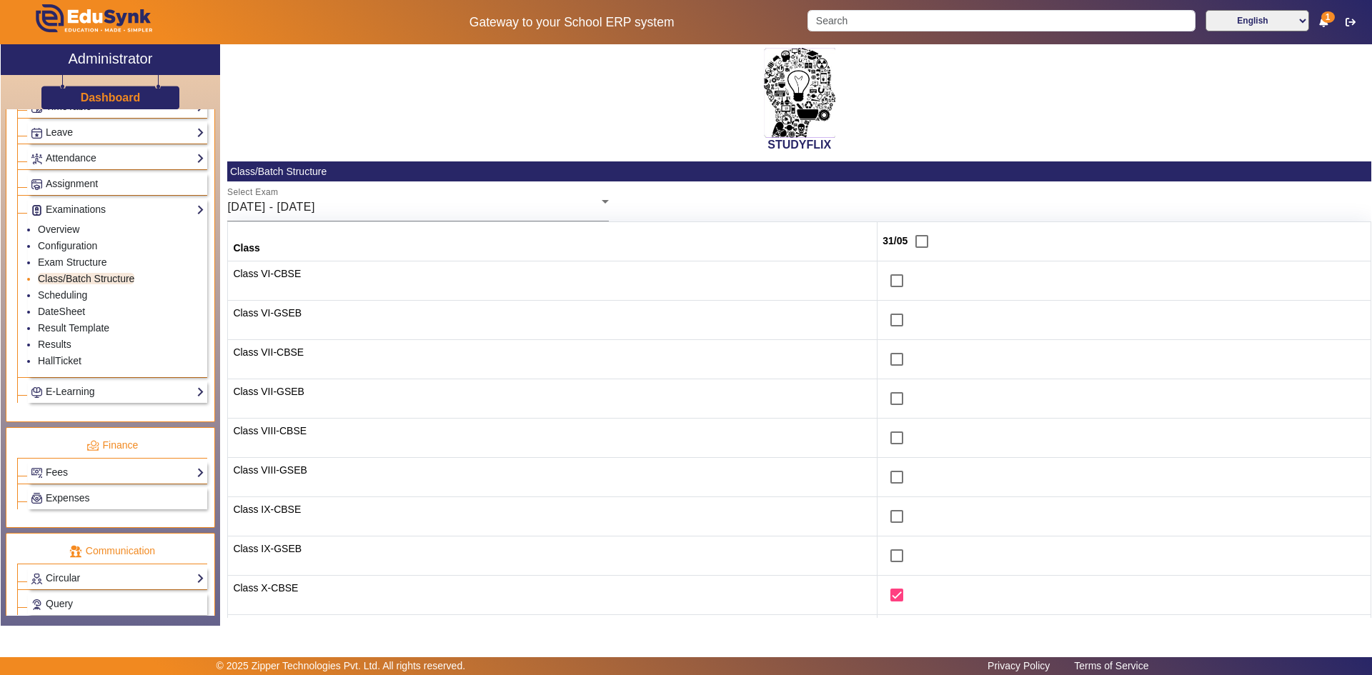
click at [66, 278] on link "Class/Batch Structure" at bounding box center [86, 278] width 96 height 11
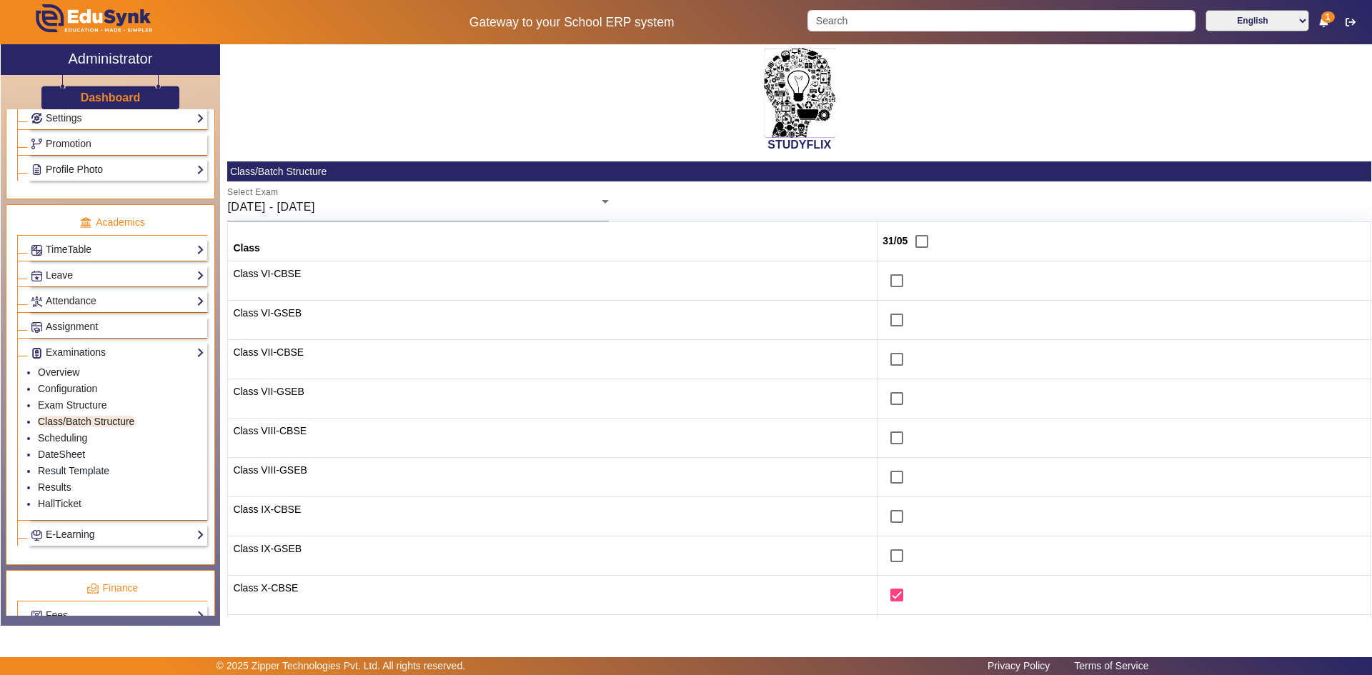
scroll to position [306, 0]
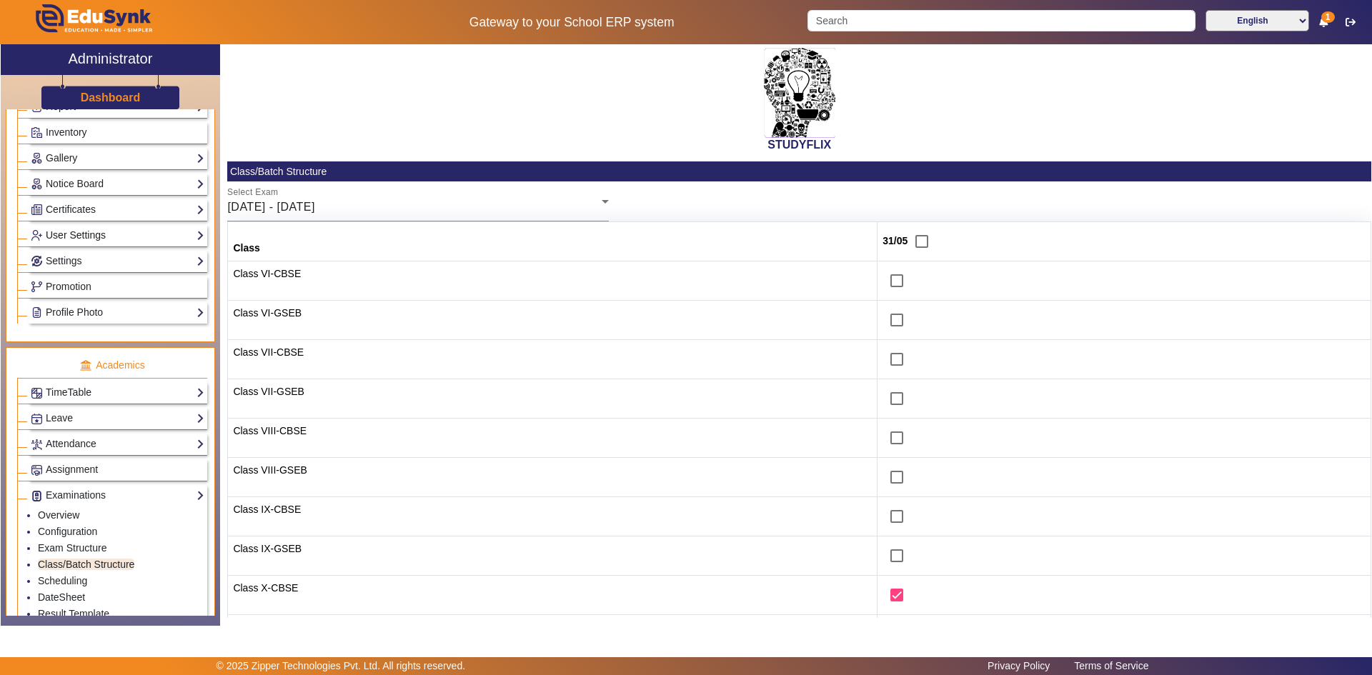
click at [66, 240] on link "User Settings" at bounding box center [118, 235] width 174 height 16
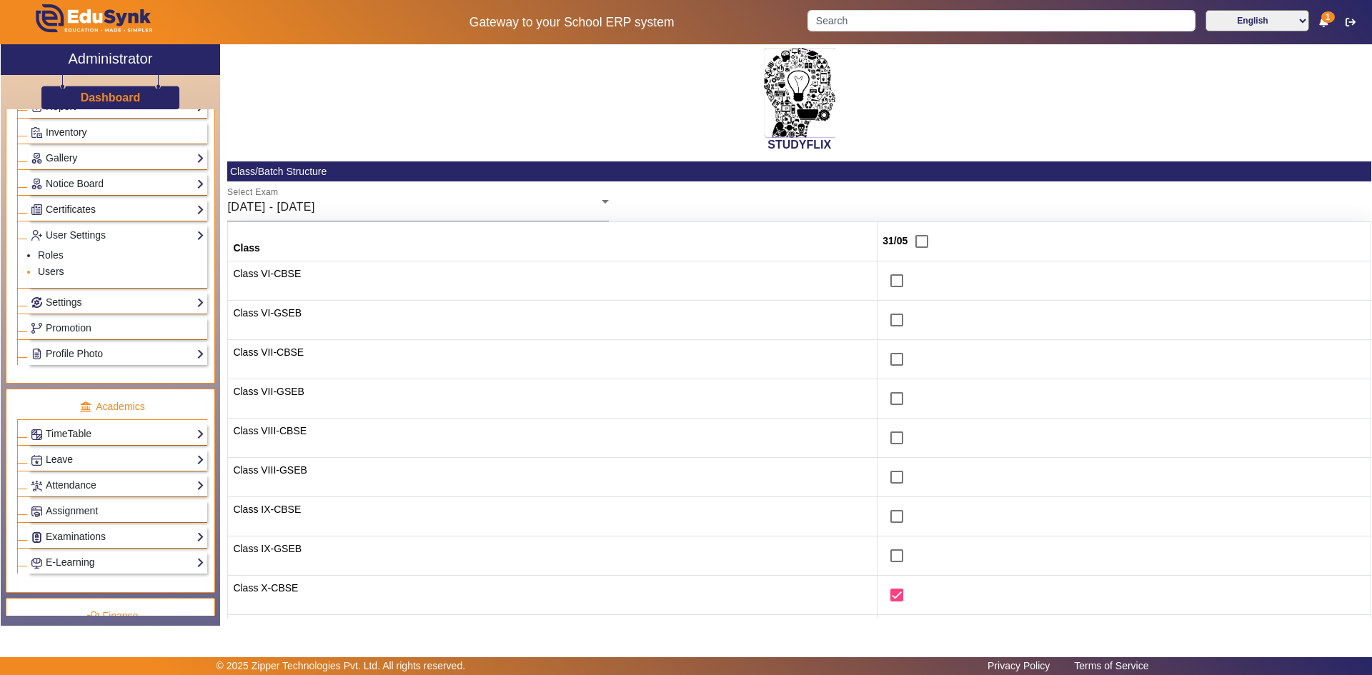
click at [62, 272] on link "Users" at bounding box center [51, 271] width 26 height 11
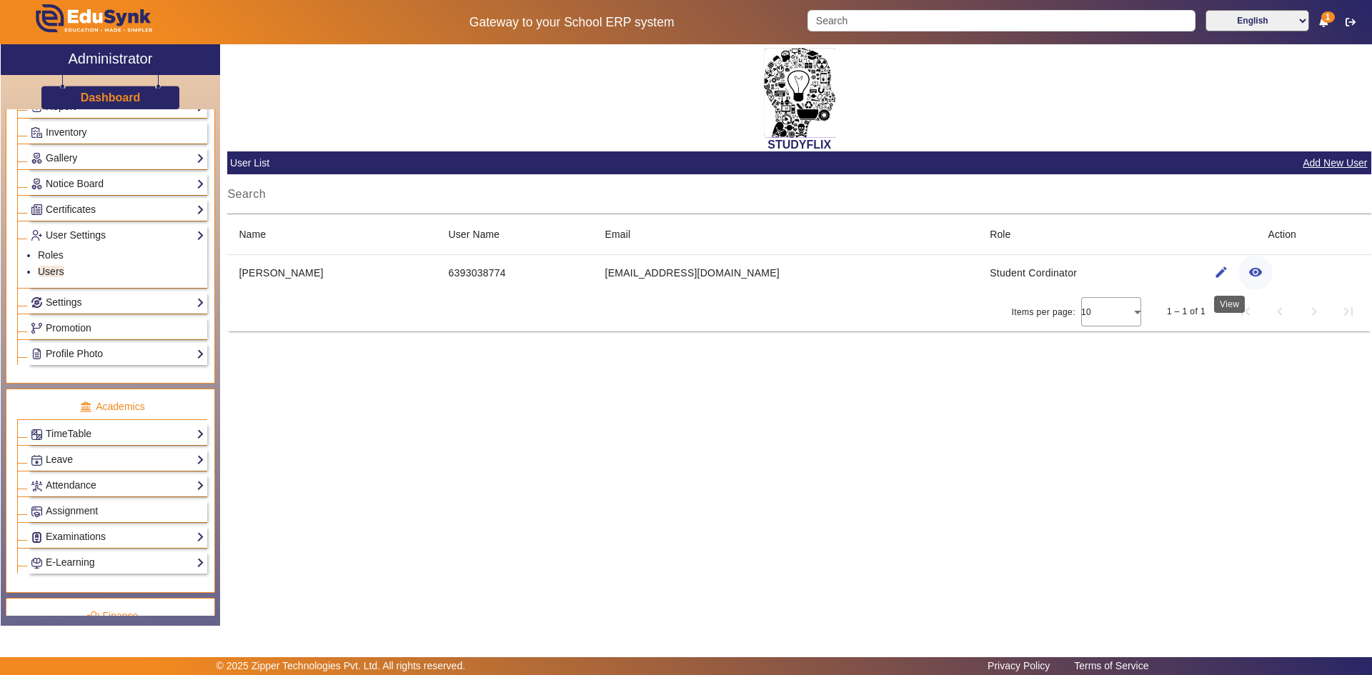
click at [1248, 271] on mat-icon "remove_red_eye" at bounding box center [1255, 272] width 14 height 14
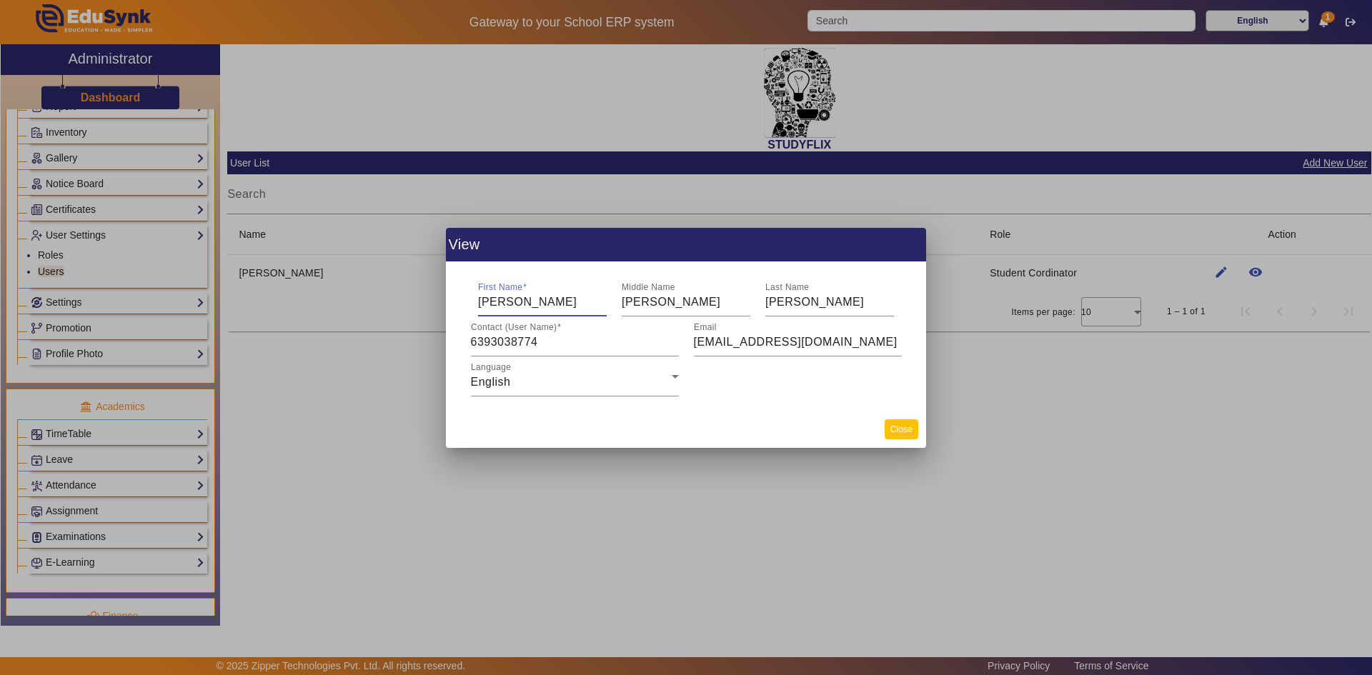
click at [903, 433] on button "Close" at bounding box center [901, 428] width 34 height 19
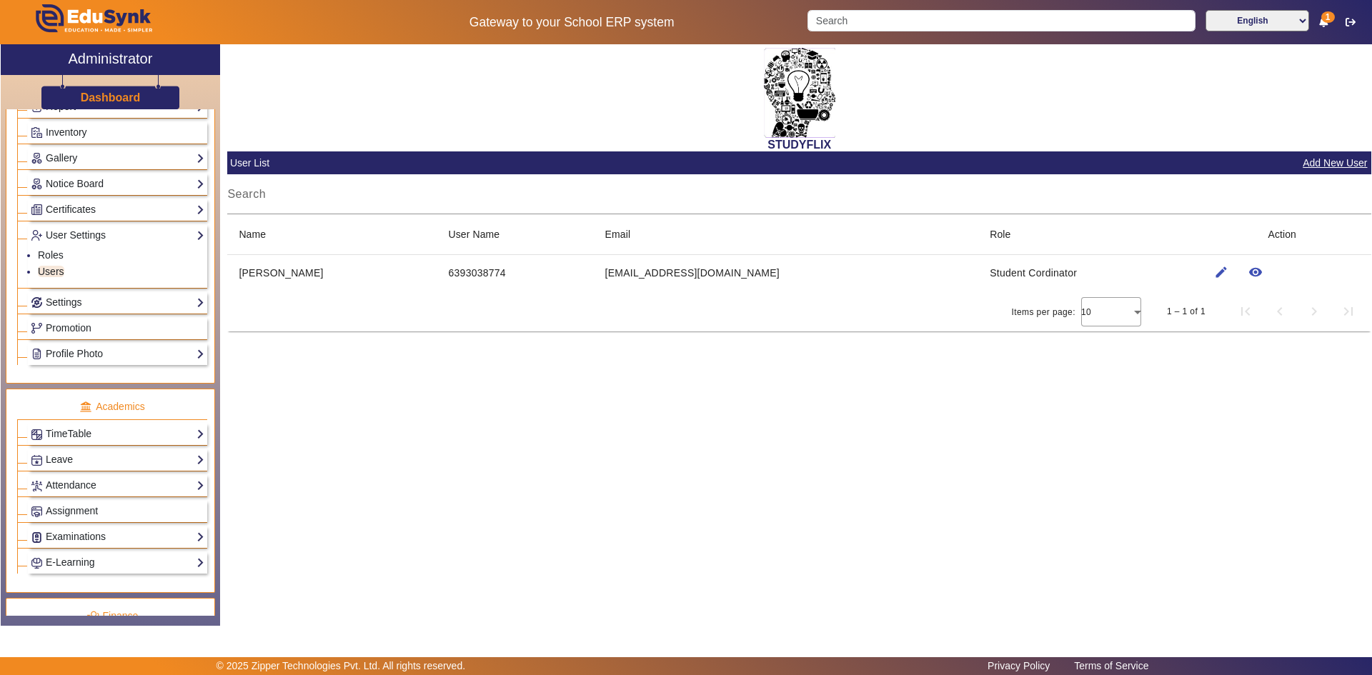
click at [649, 246] on th "Email" at bounding box center [786, 234] width 385 height 40
drag, startPoint x: 570, startPoint y: 237, endPoint x: 454, endPoint y: 254, distance: 117.7
click at [594, 241] on th "Email" at bounding box center [786, 234] width 385 height 40
click at [437, 251] on th "User Name" at bounding box center [515, 234] width 156 height 40
click at [430, 209] on div "Search" at bounding box center [799, 194] width 1144 height 40
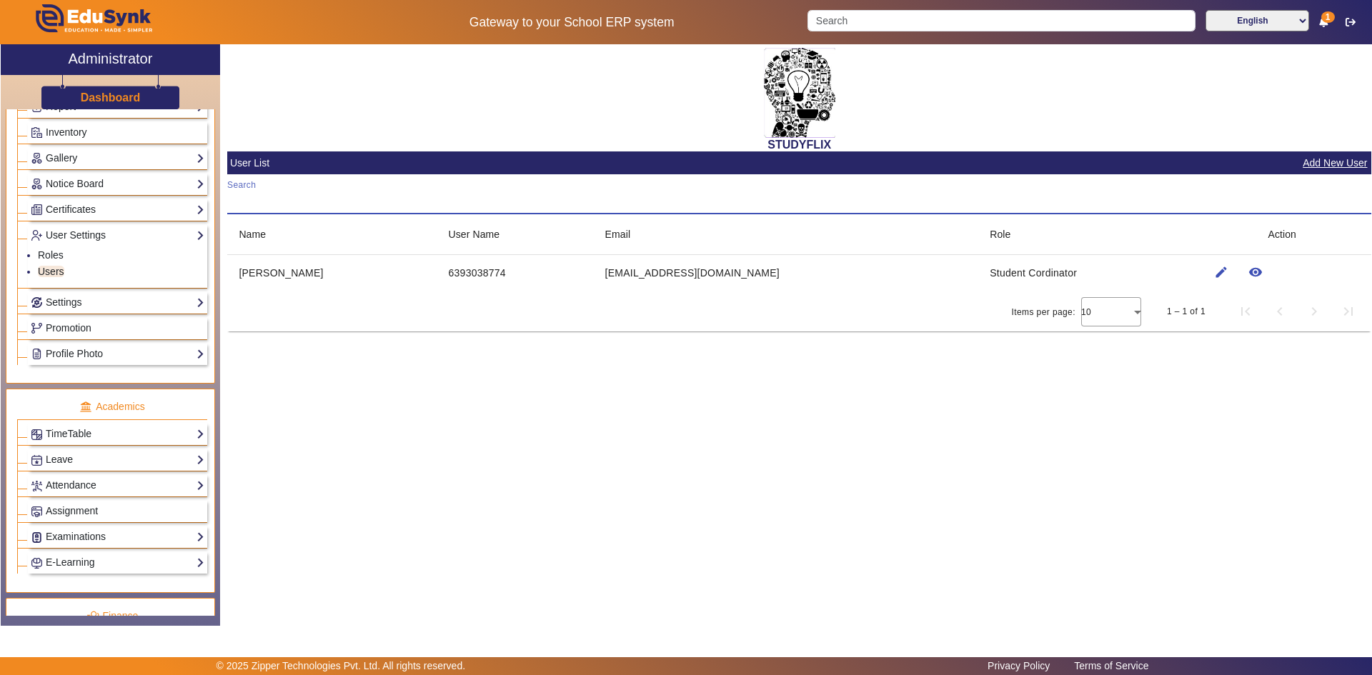
click at [430, 204] on input "Search" at bounding box center [799, 199] width 1144 height 17
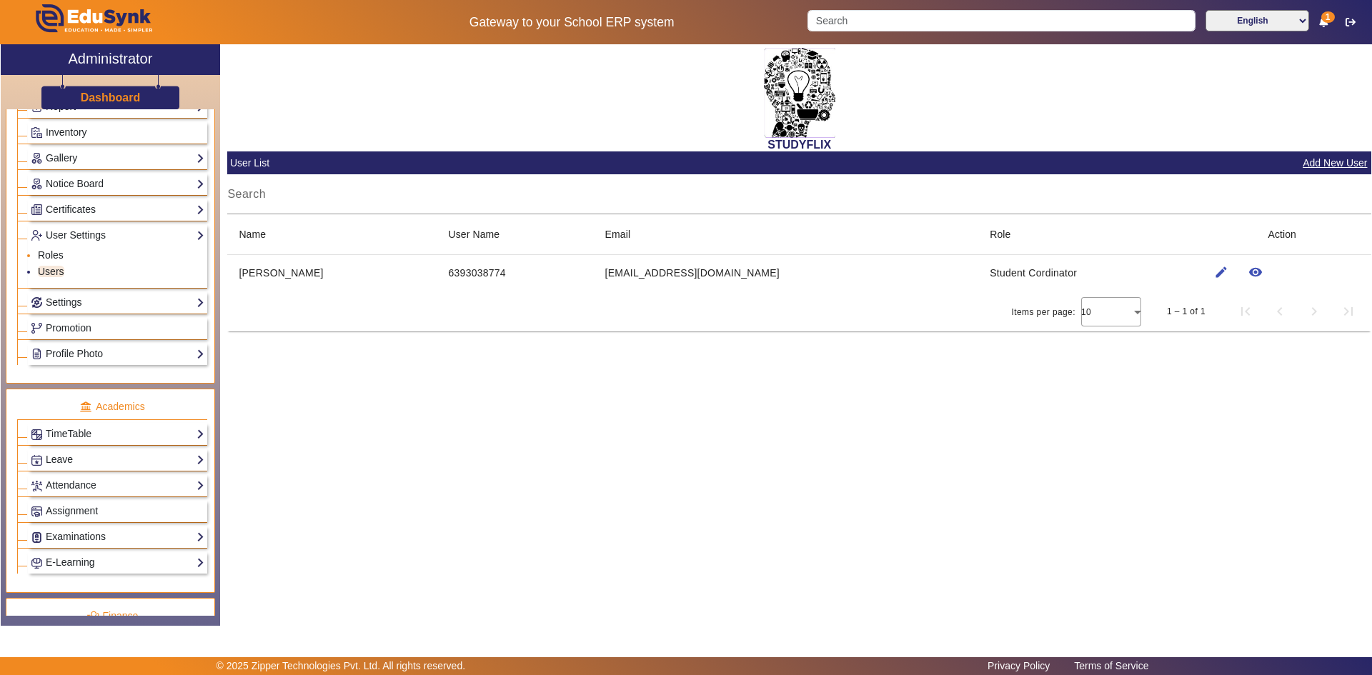
click at [59, 256] on link "Roles" at bounding box center [51, 254] width 26 height 11
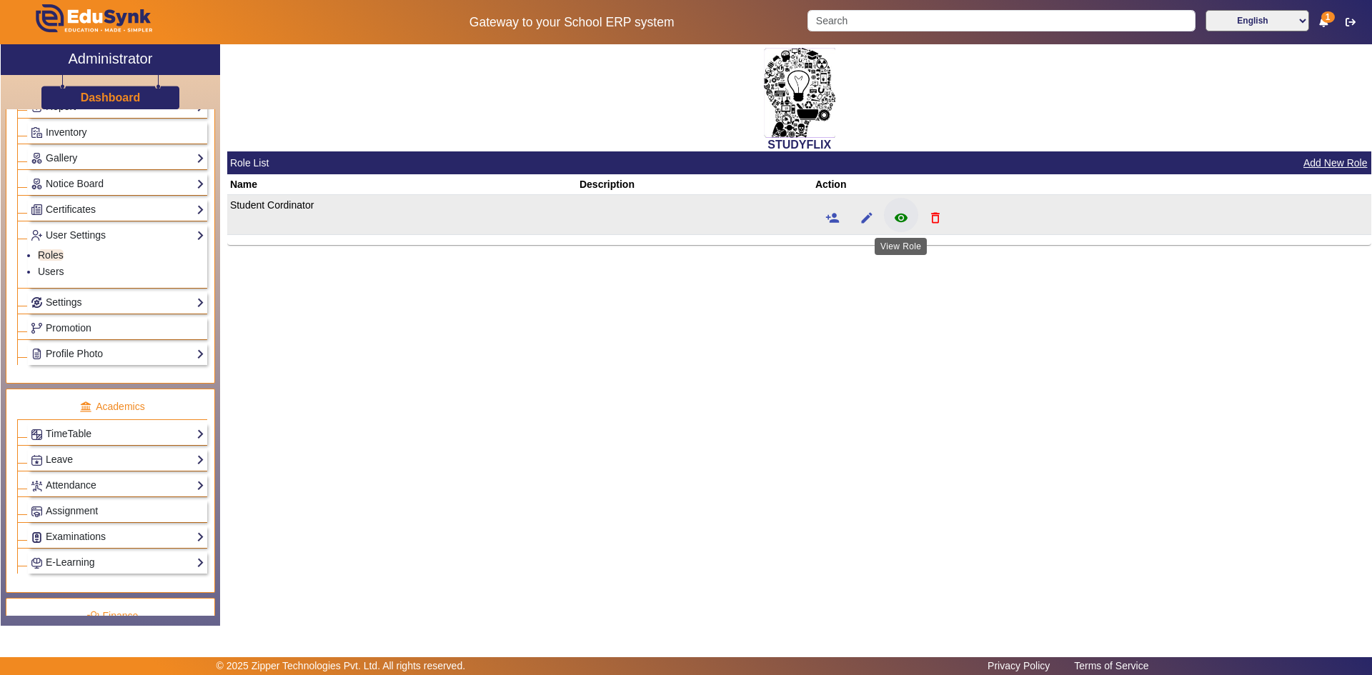
click at [904, 218] on mat-icon "remove_red_eye" at bounding box center [901, 218] width 14 height 14
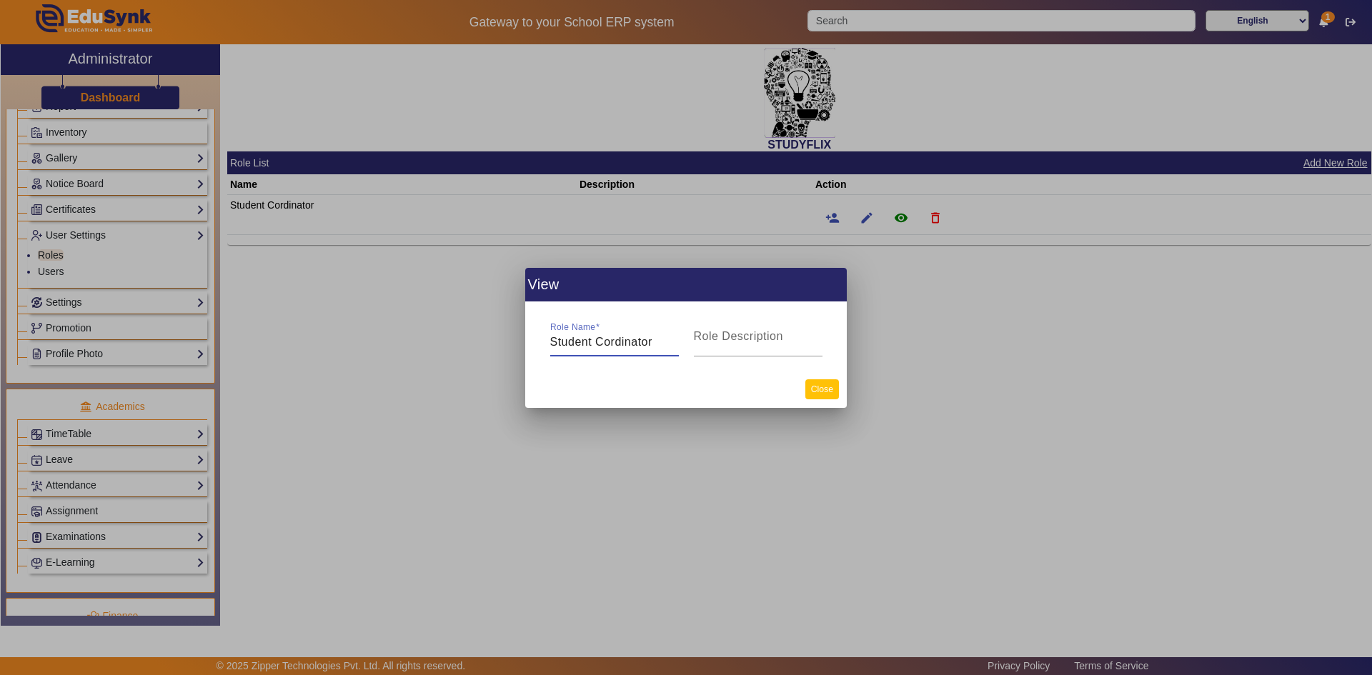
click at [829, 389] on button "Close" at bounding box center [822, 388] width 34 height 19
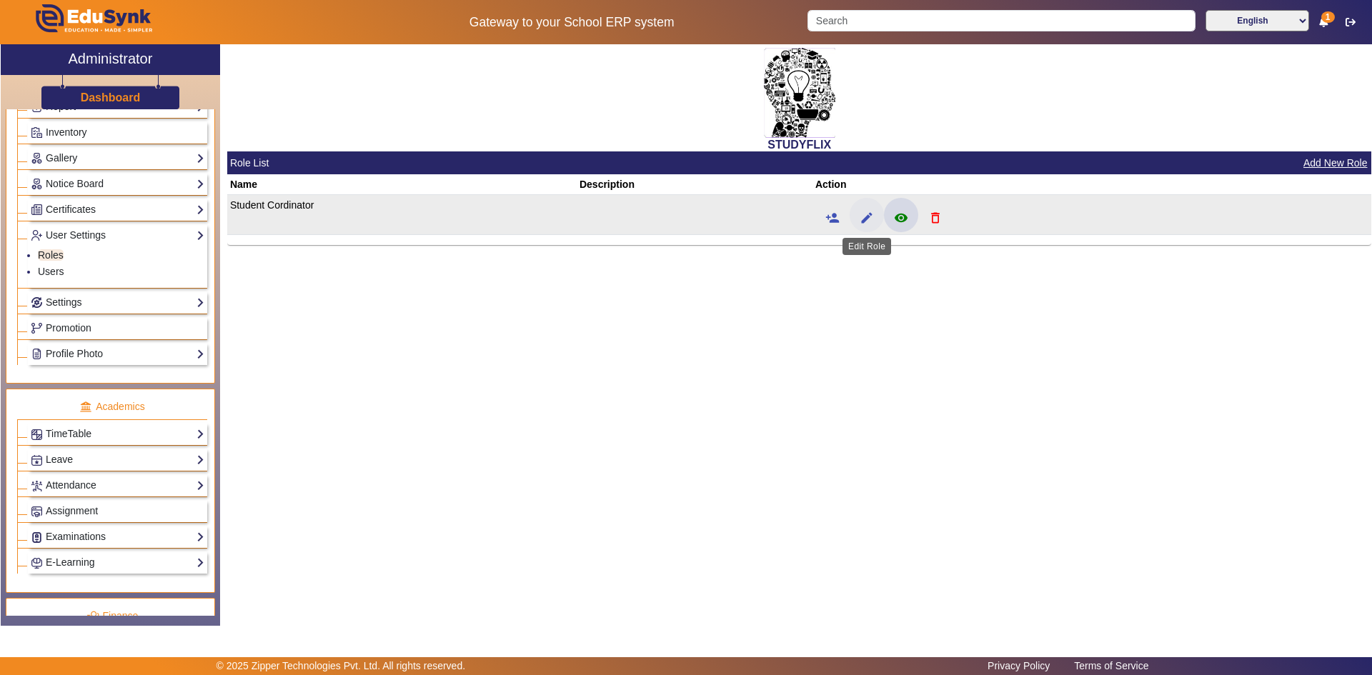
click at [868, 221] on mat-icon "edit" at bounding box center [866, 218] width 14 height 14
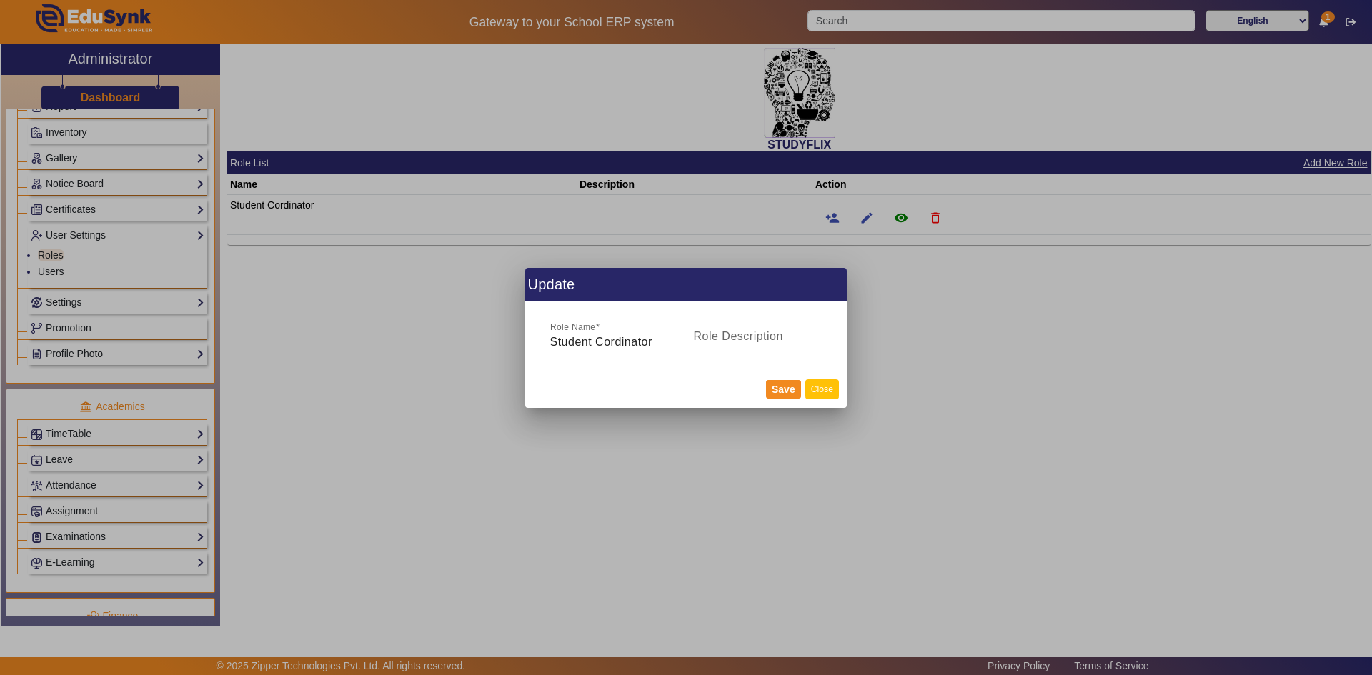
click at [815, 386] on button "Close" at bounding box center [822, 388] width 34 height 19
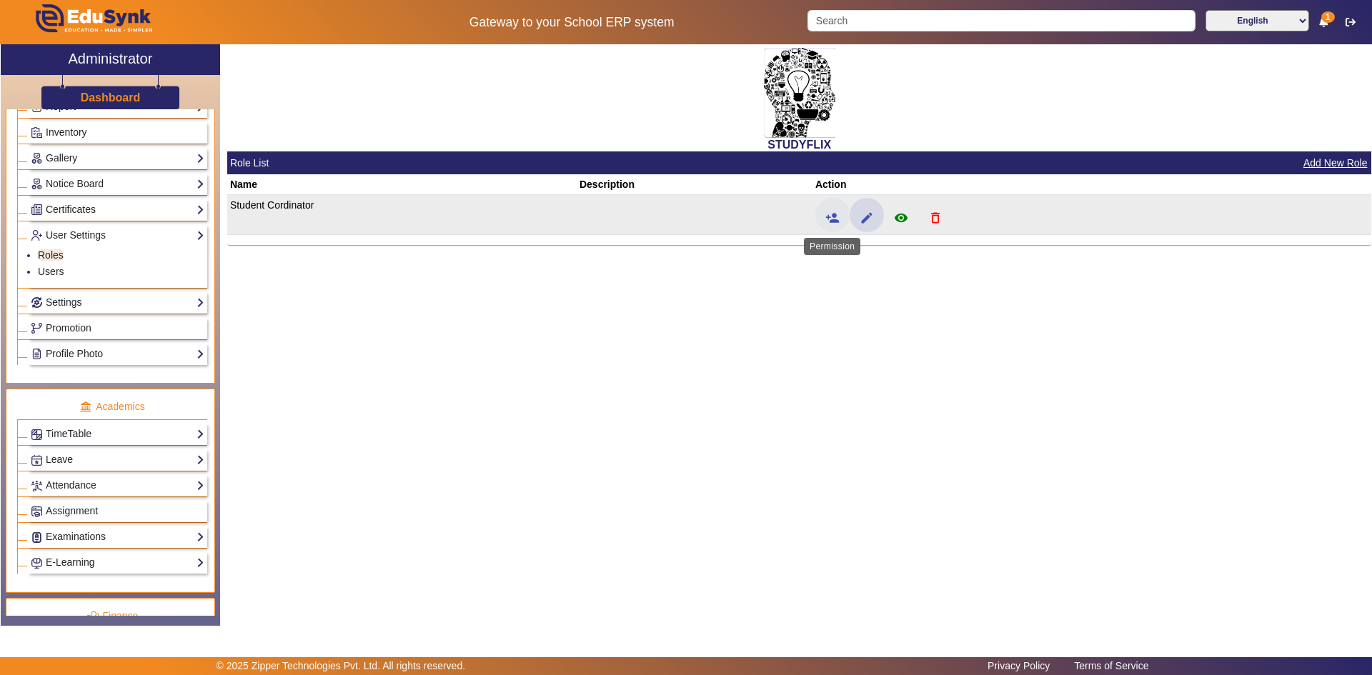
click at [834, 221] on mat-icon "person_add" at bounding box center [832, 218] width 14 height 14
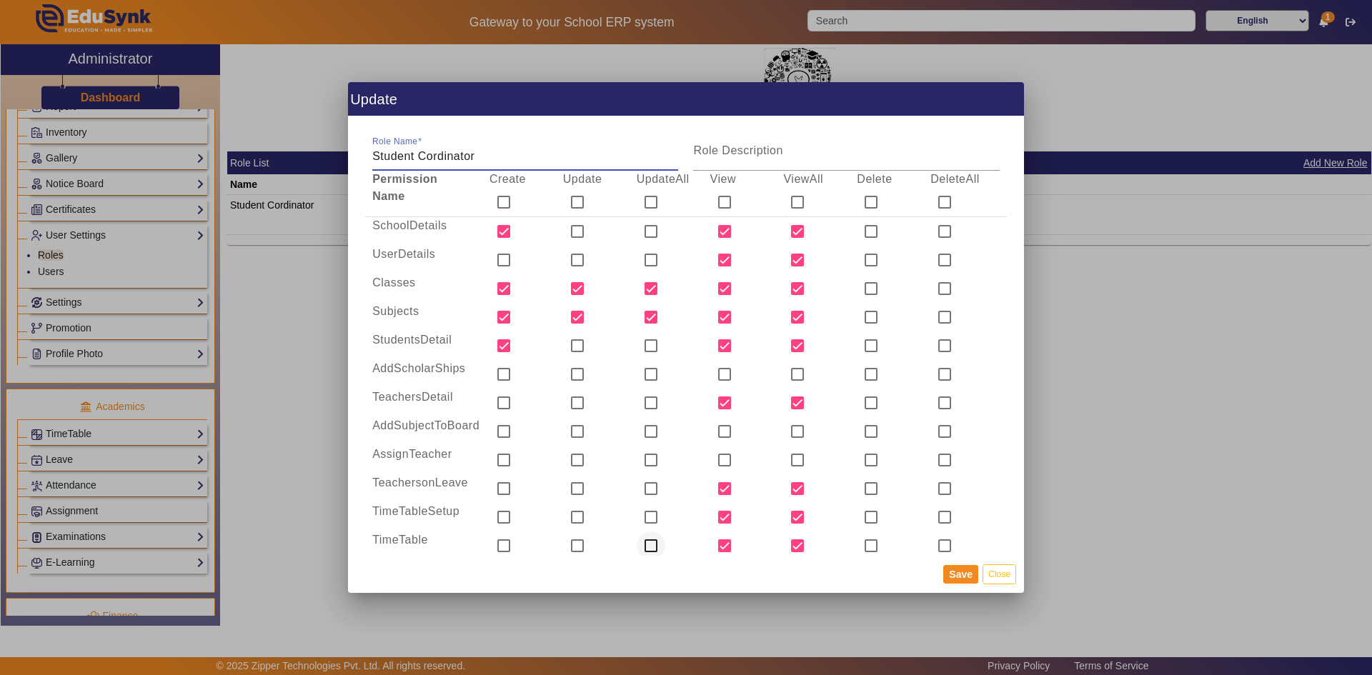
scroll to position [143, 0]
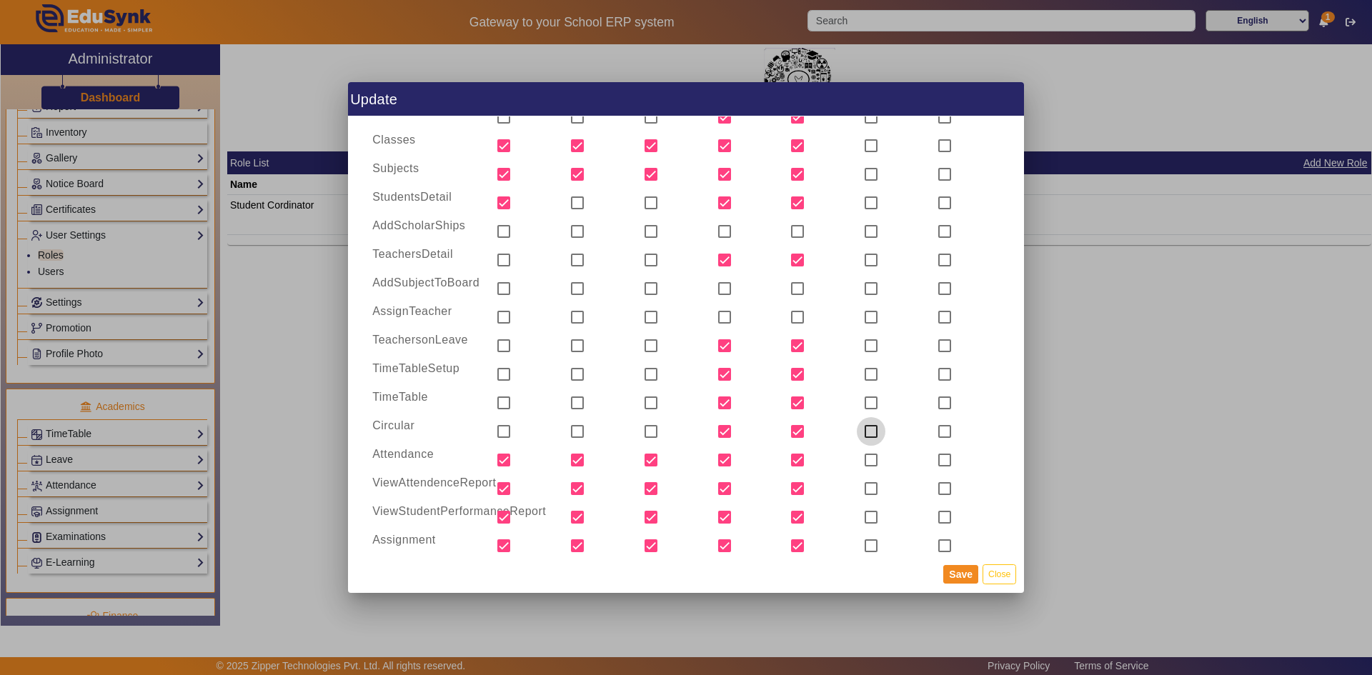
click at [870, 427] on input "checkbox" at bounding box center [870, 431] width 29 height 29
checkbox input "true"
click at [940, 428] on input "checkbox" at bounding box center [944, 431] width 29 height 29
click at [940, 429] on input "checkbox" at bounding box center [944, 431] width 29 height 29
checkbox input "false"
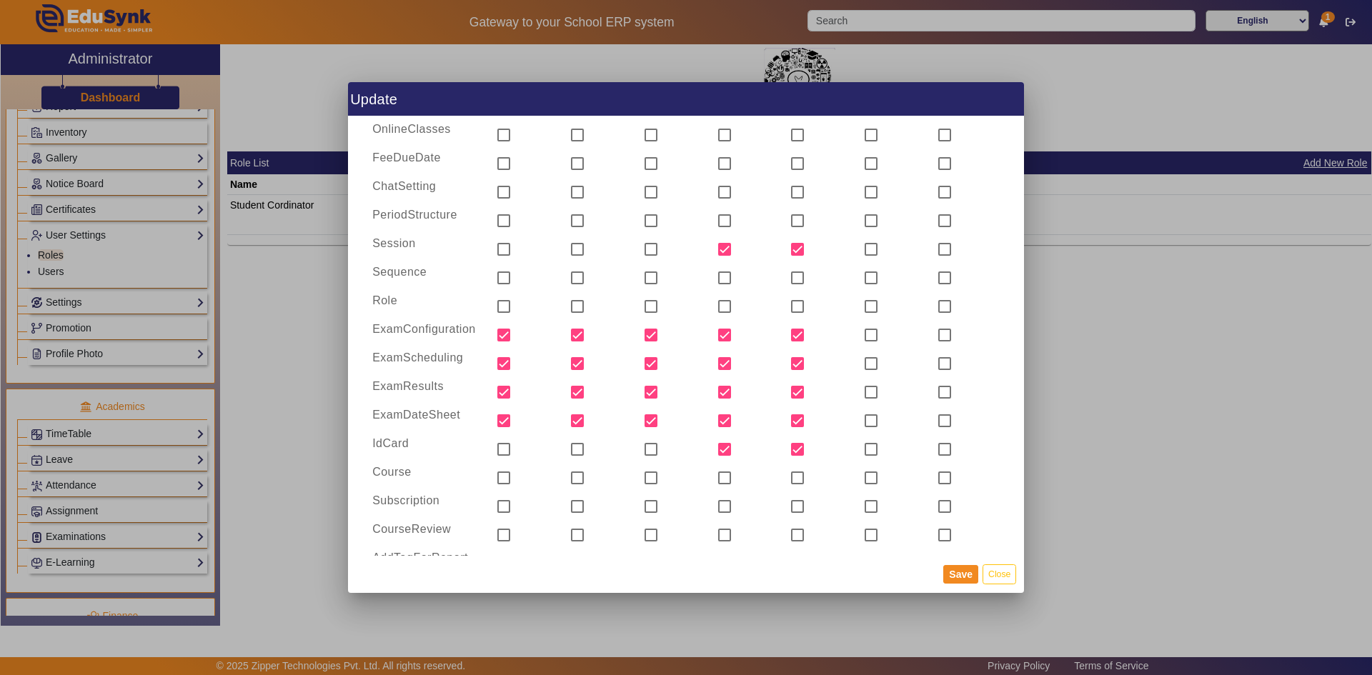
scroll to position [1000, 0]
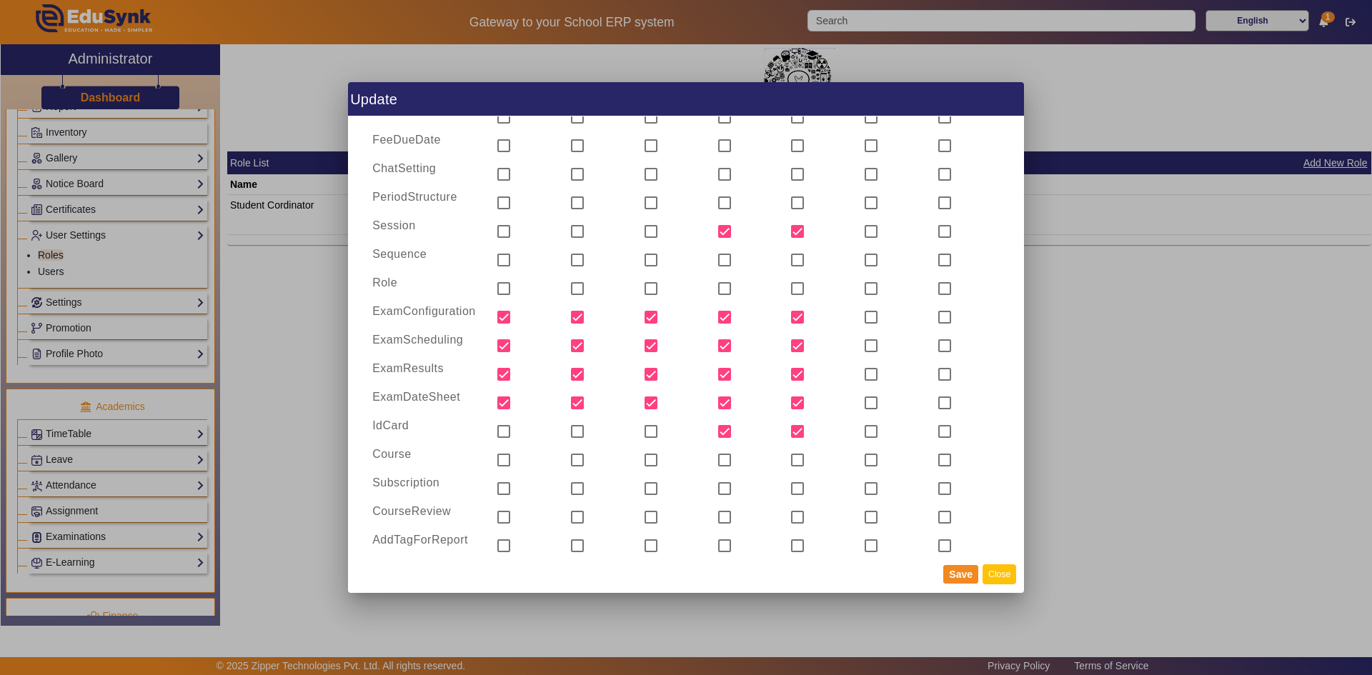
click at [1013, 571] on button "Close" at bounding box center [999, 573] width 34 height 19
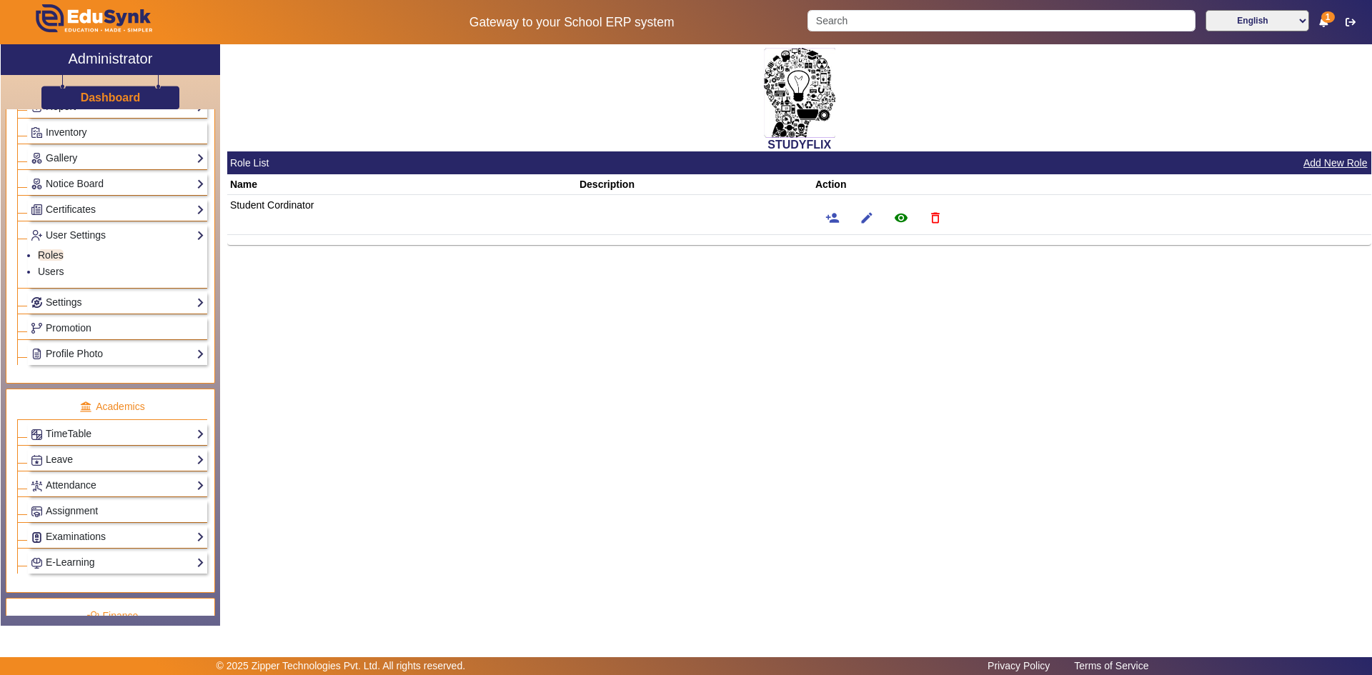
click at [879, 492] on div "STUDYFLIX Role List Add New Role Name Description Action Student Cordinator per…" at bounding box center [795, 327] width 1151 height 566
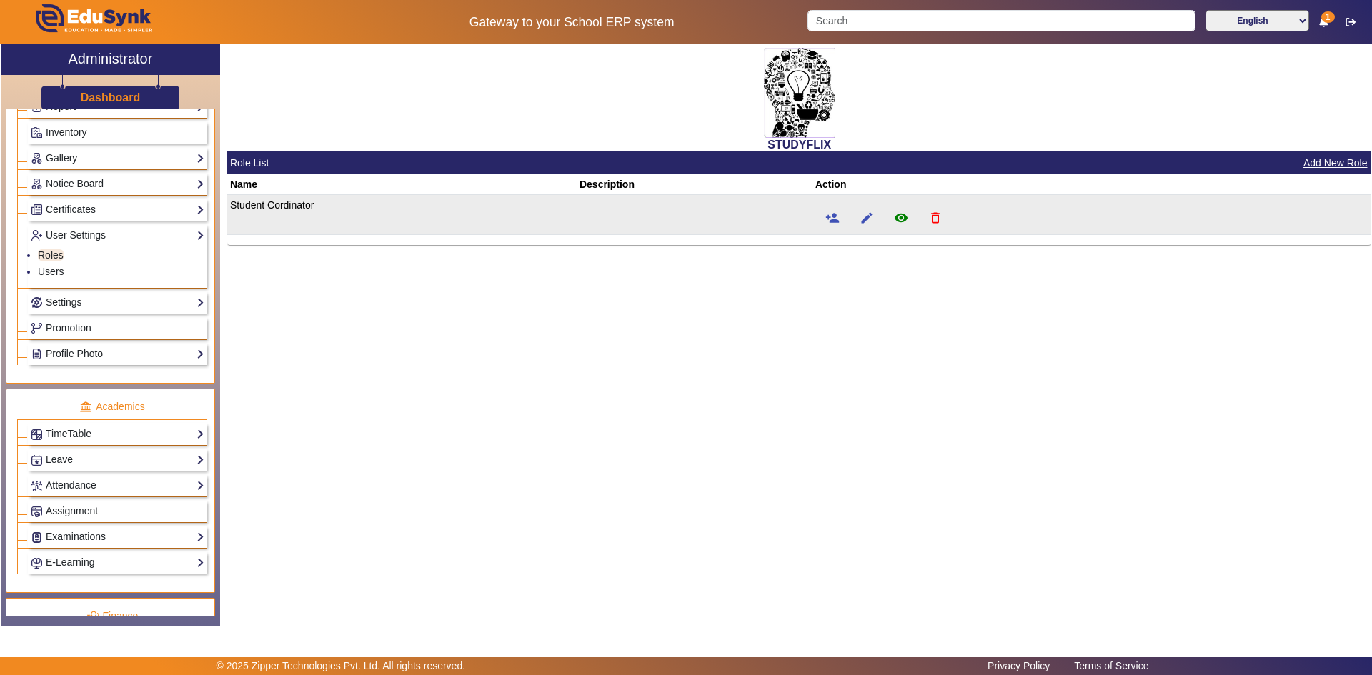
click at [420, 209] on td "Student Cordinator" at bounding box center [401, 215] width 349 height 40
click at [906, 219] on mat-icon "remove_red_eye" at bounding box center [901, 218] width 14 height 14
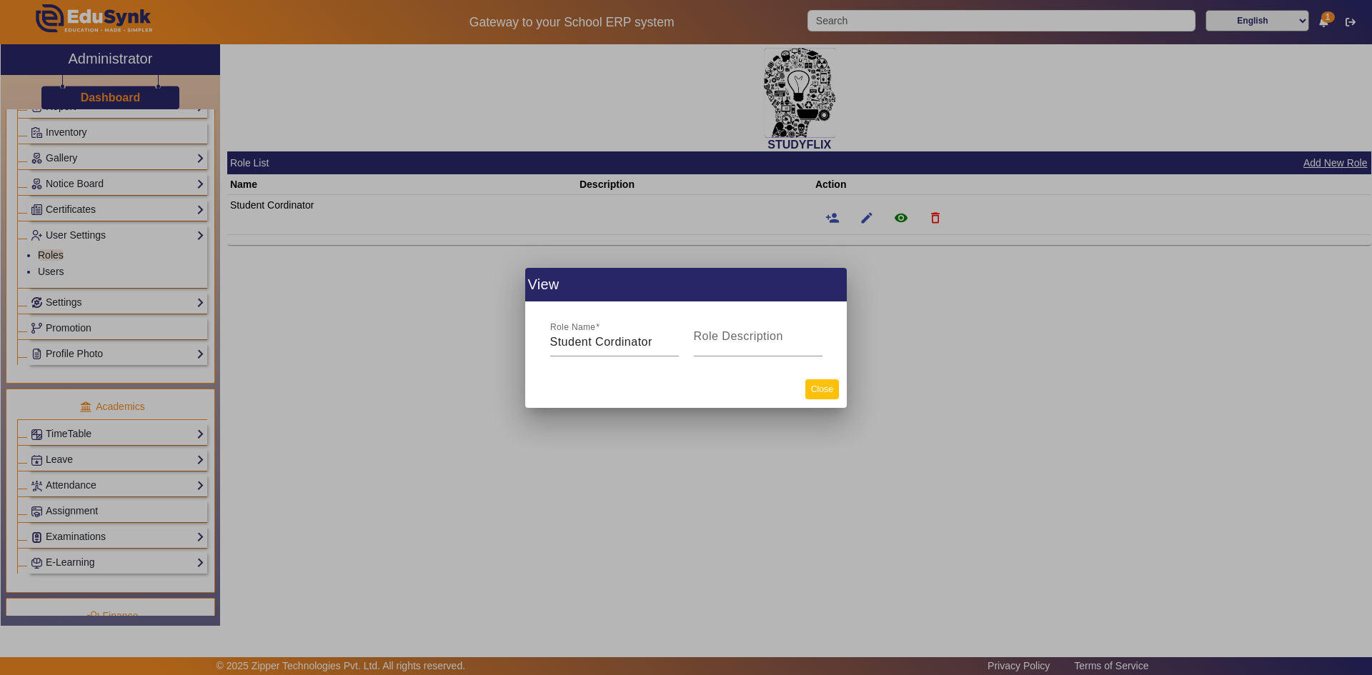
click at [817, 384] on button "Close" at bounding box center [822, 388] width 34 height 19
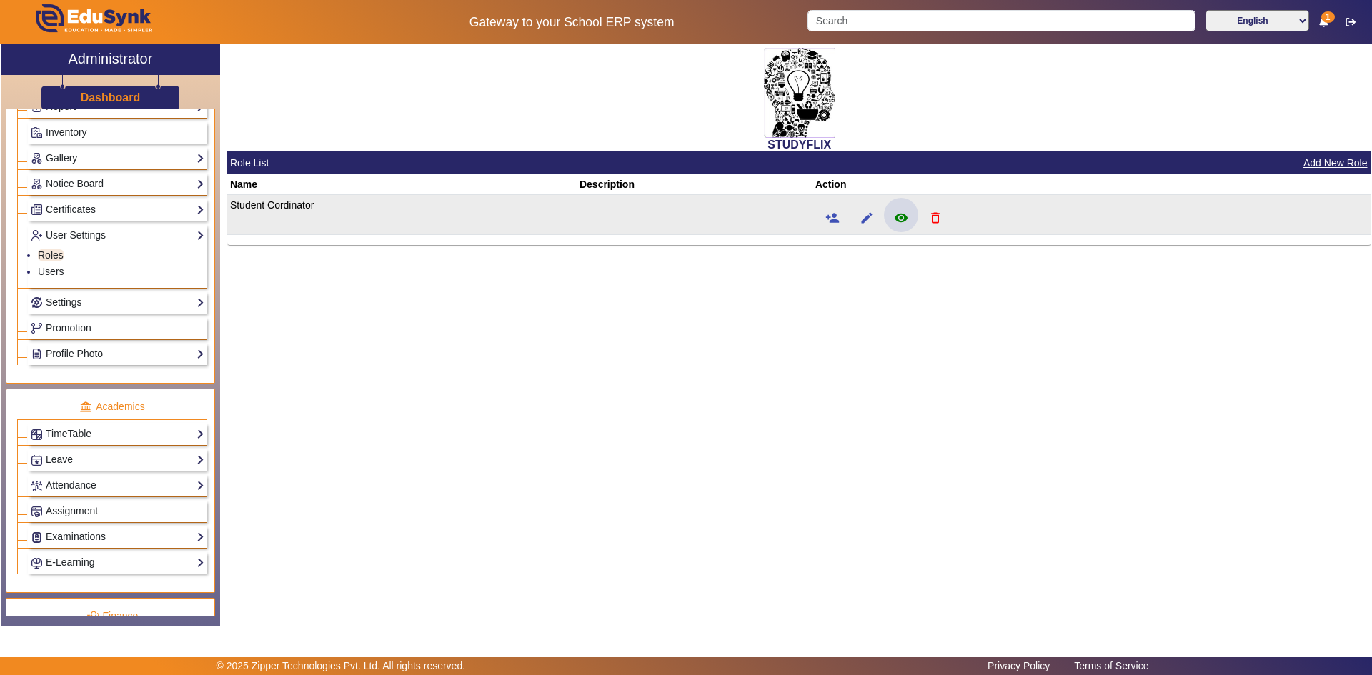
click at [359, 213] on td "Student Cordinator" at bounding box center [401, 215] width 349 height 40
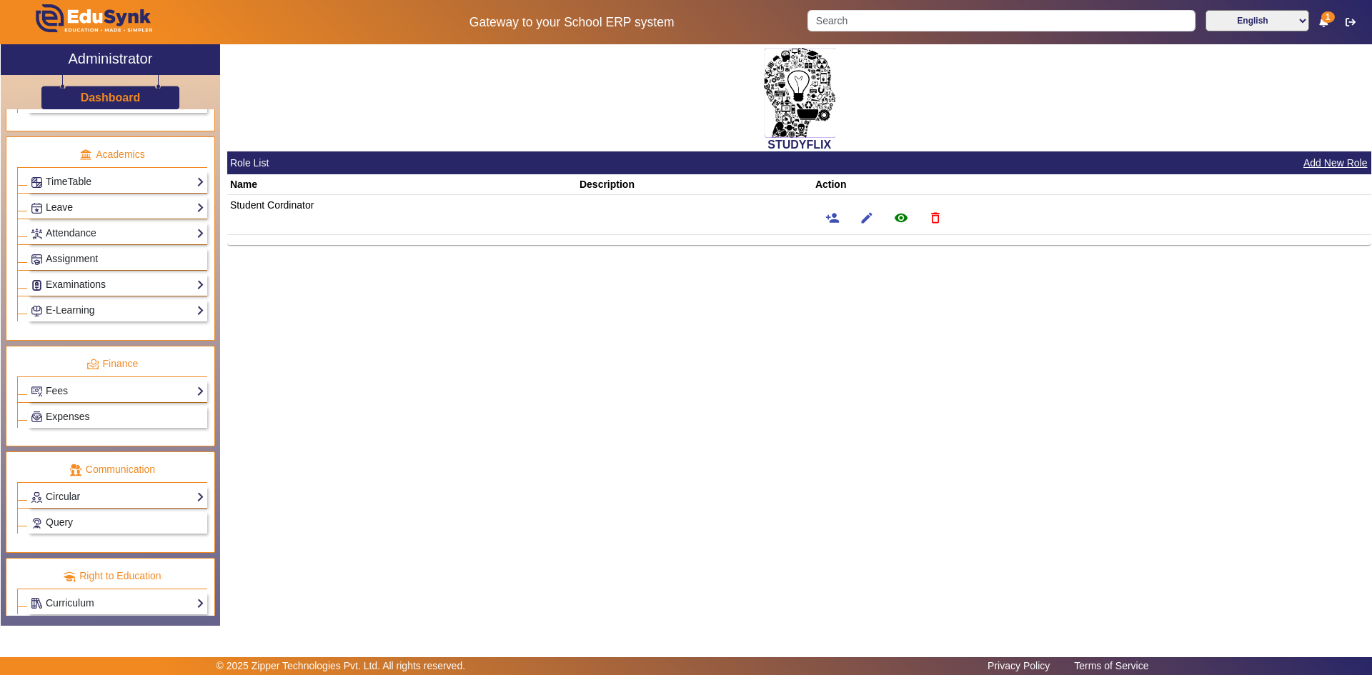
scroll to position [576, 0]
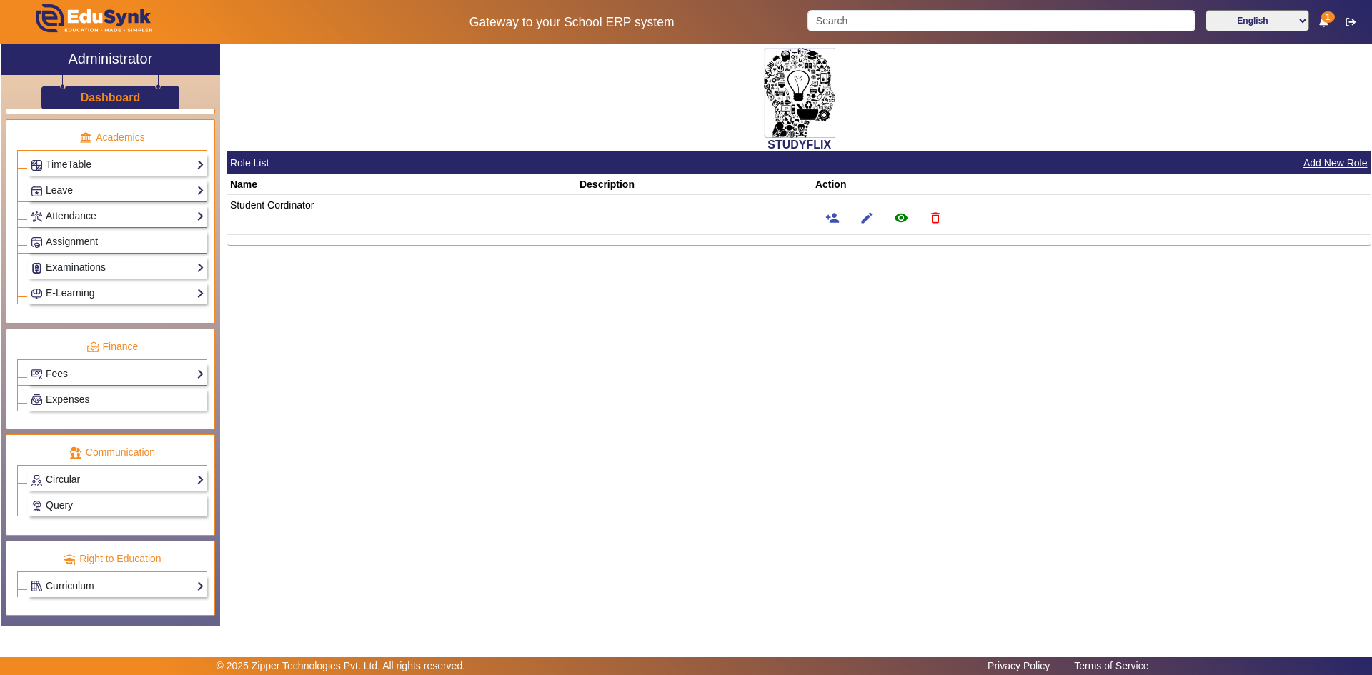
click at [85, 476] on link "Circular" at bounding box center [118, 479] width 174 height 16
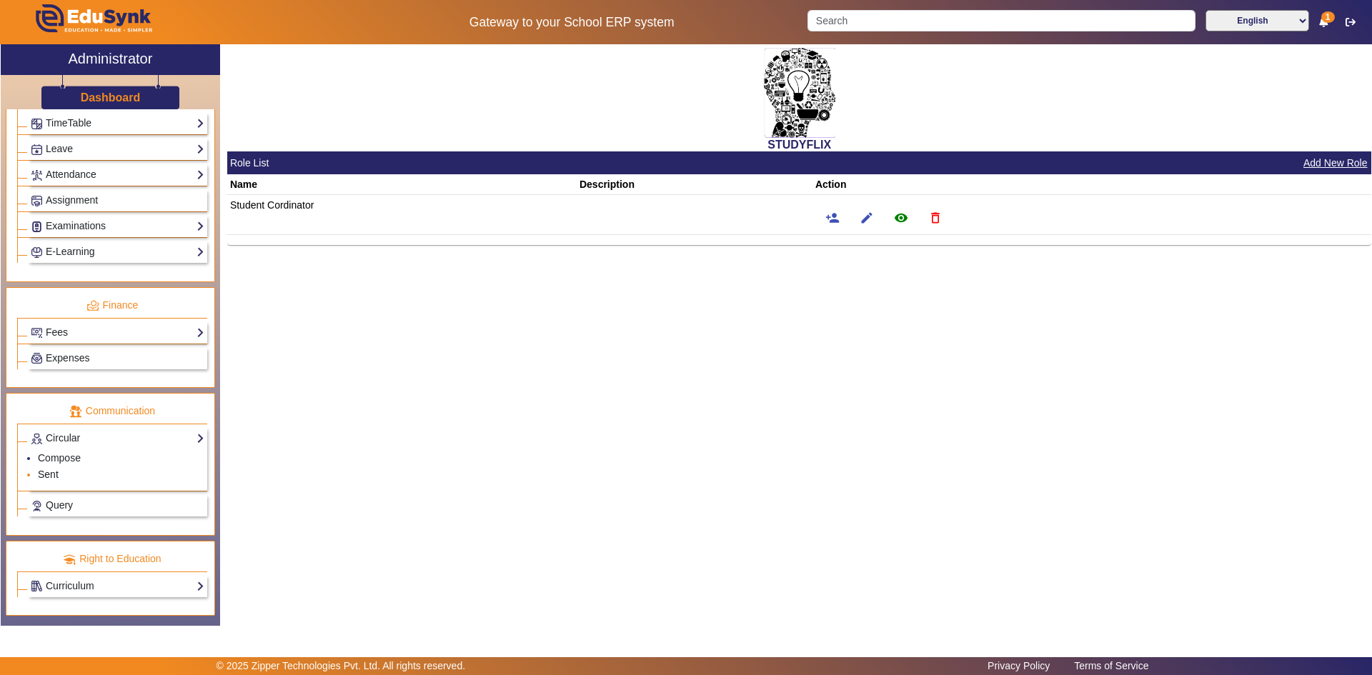
click at [51, 474] on link "Sent" at bounding box center [48, 474] width 21 height 11
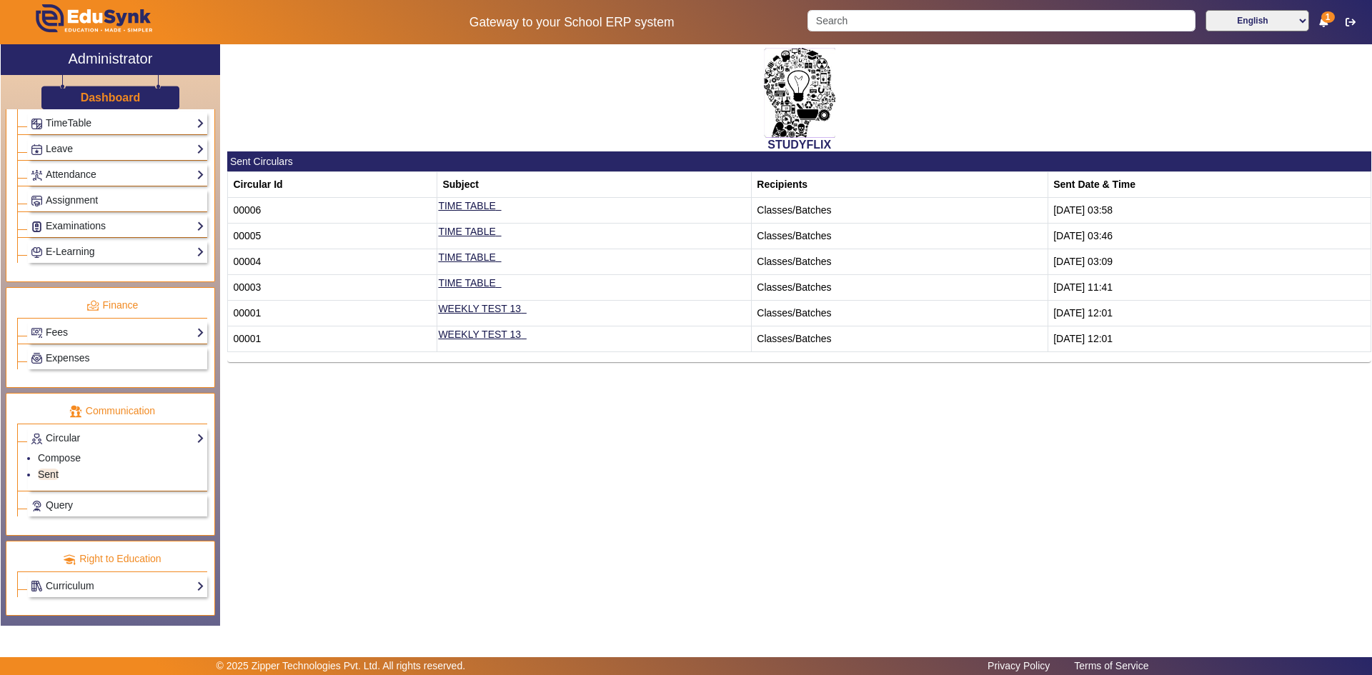
click at [253, 201] on td "00006" at bounding box center [332, 211] width 209 height 26
click at [258, 186] on th "Circular Id" at bounding box center [332, 185] width 209 height 26
click at [56, 507] on span "Query" at bounding box center [59, 504] width 27 height 11
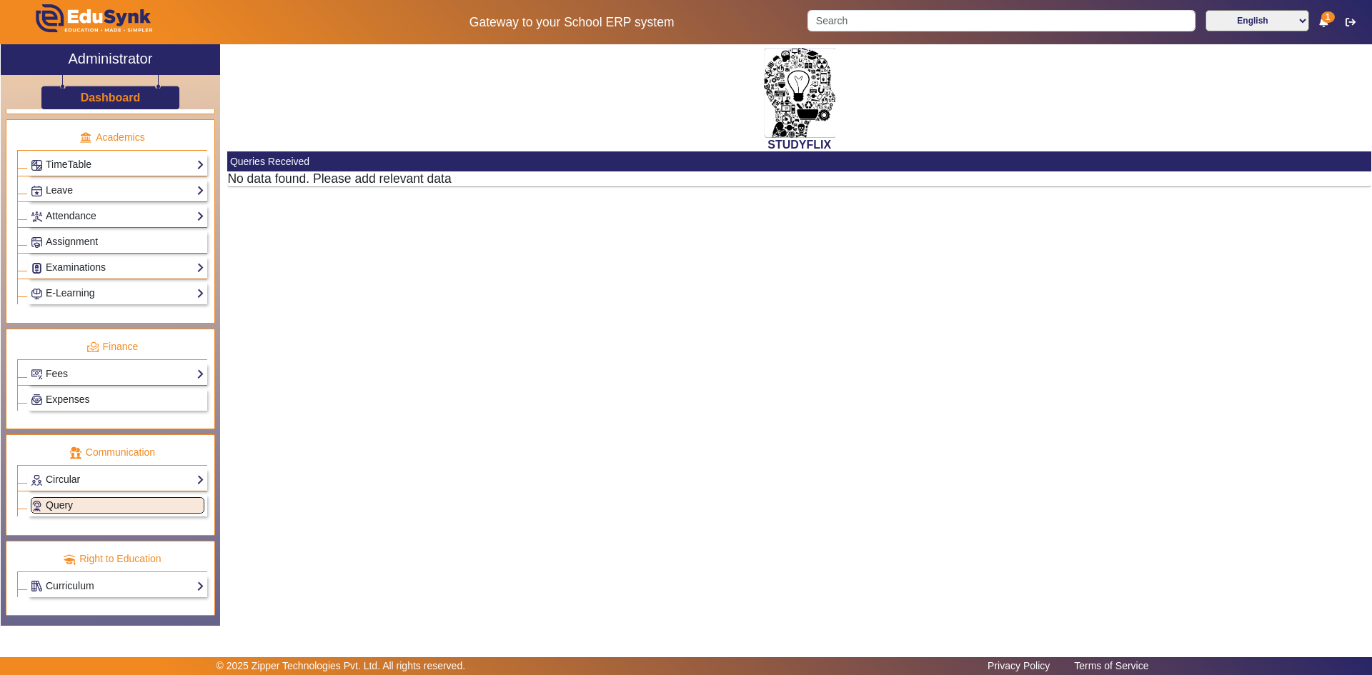
scroll to position [534, 0]
click at [71, 581] on link "Curriculum" at bounding box center [118, 586] width 174 height 16
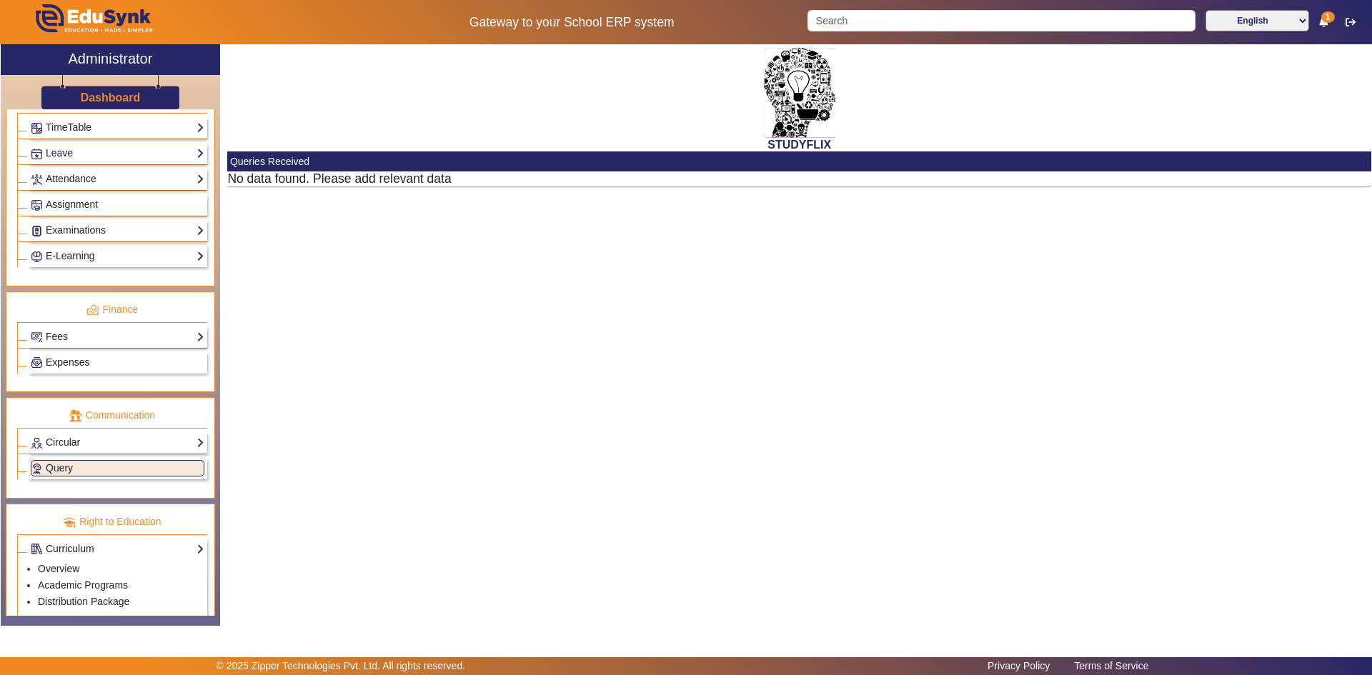
scroll to position [592, 0]
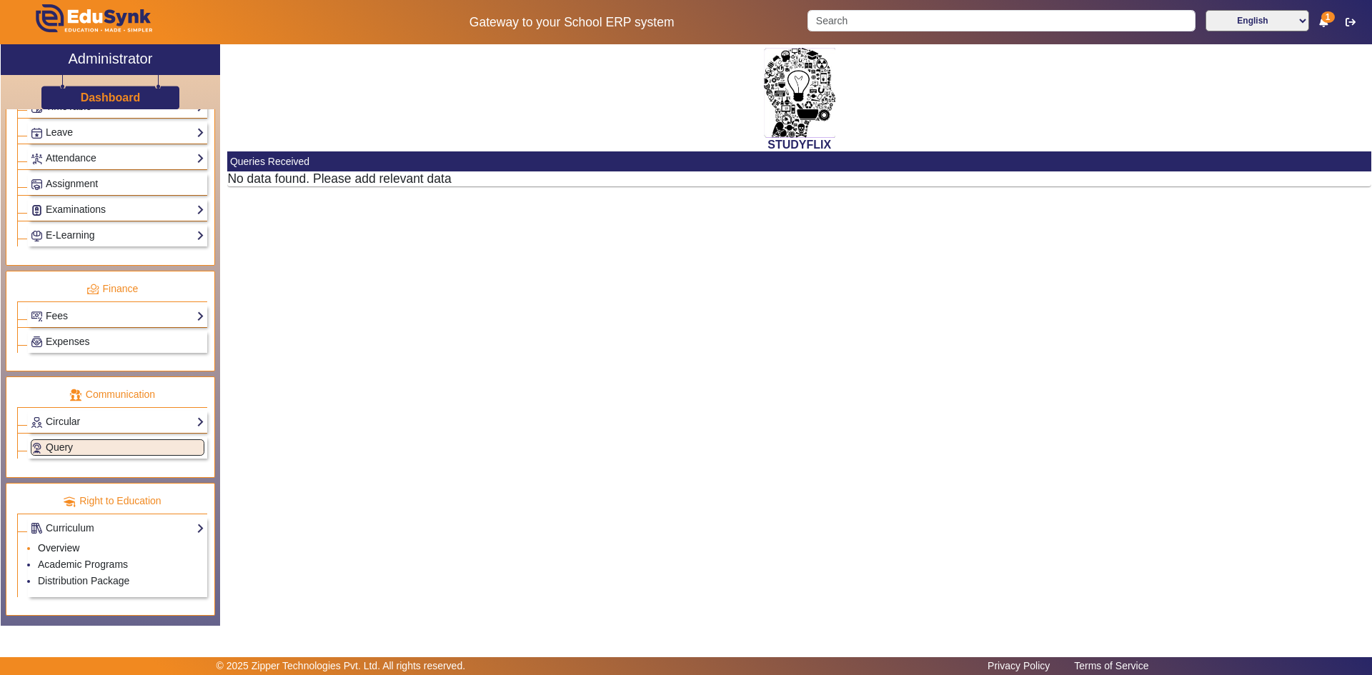
click at [69, 545] on link "Overview" at bounding box center [58, 547] width 41 height 11
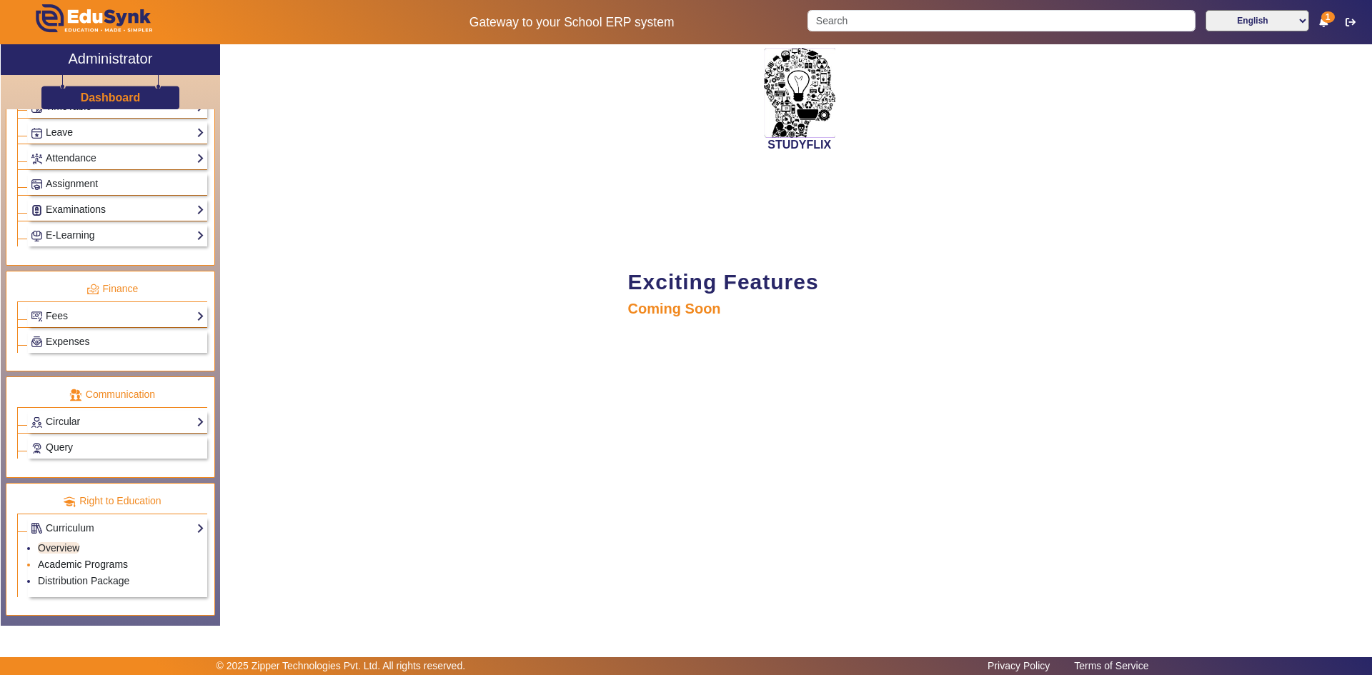
click at [71, 567] on link "Academic Programs" at bounding box center [83, 564] width 90 height 11
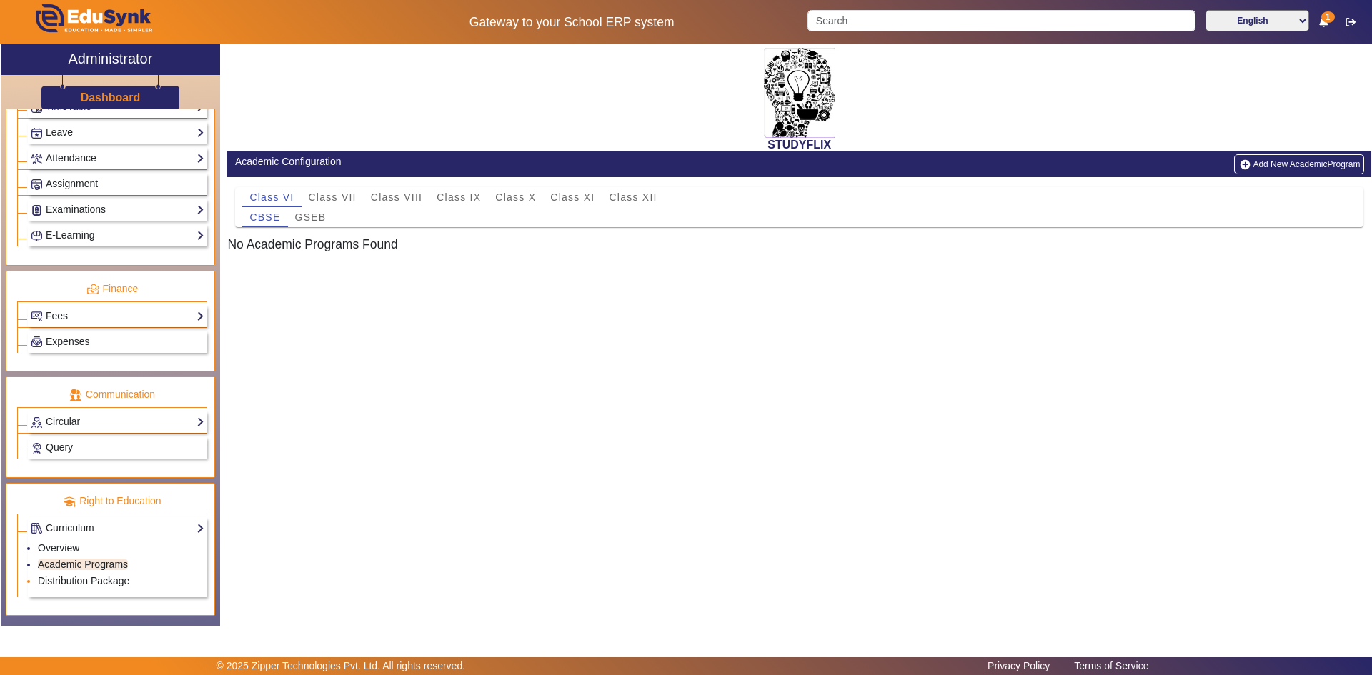
click at [69, 579] on link "Distribution Package" at bounding box center [83, 580] width 91 height 11
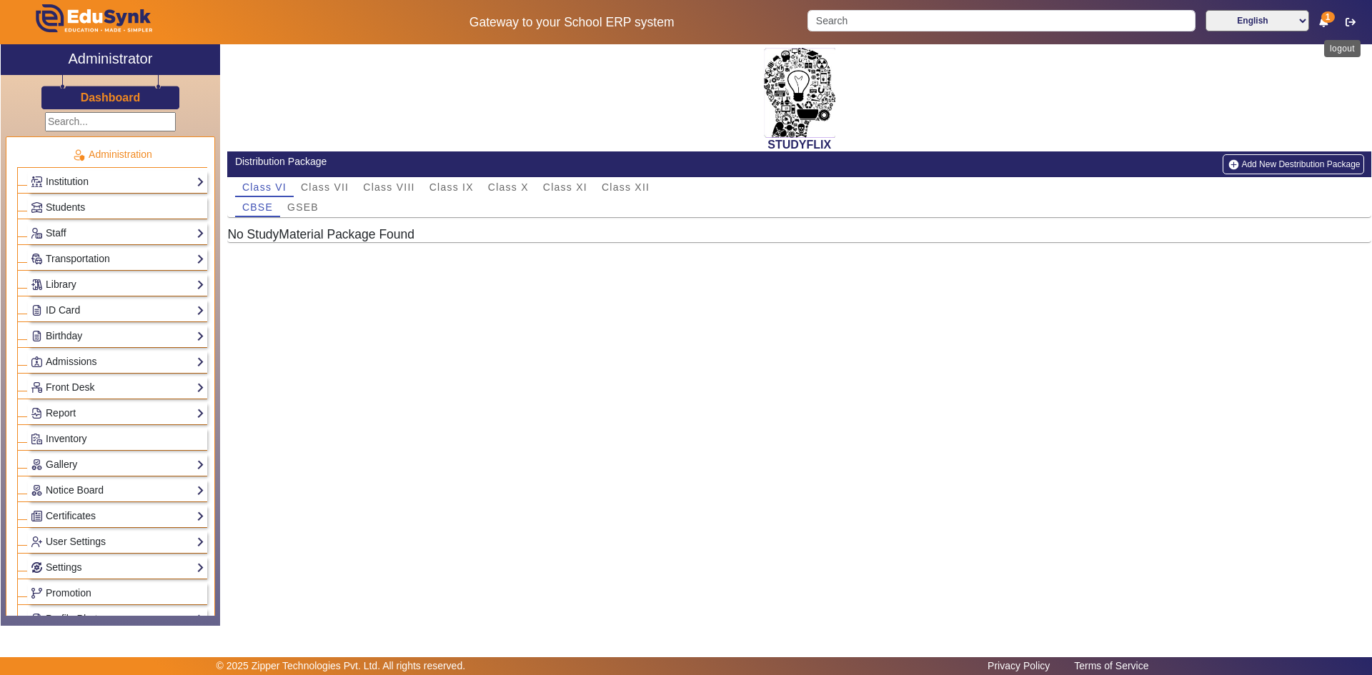
click at [1352, 26] on icon "button" at bounding box center [1350, 22] width 10 height 10
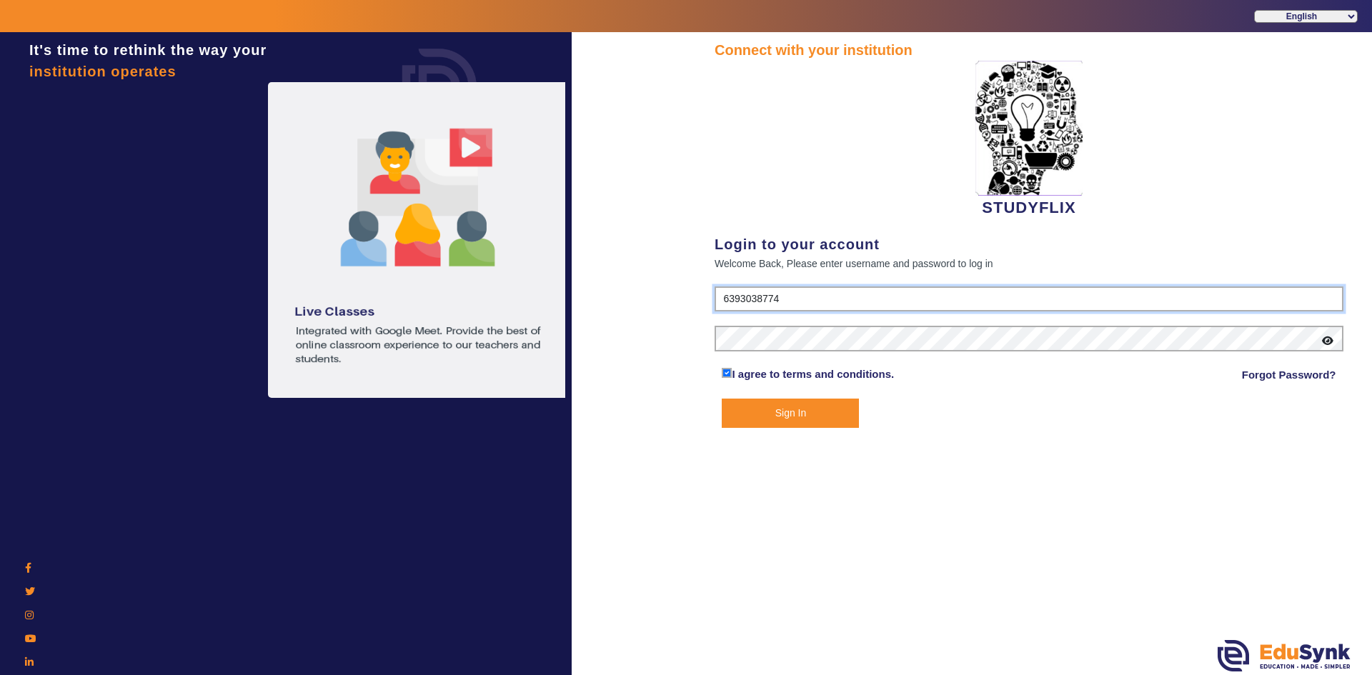
click at [780, 291] on input "6393038774" at bounding box center [1028, 299] width 629 height 26
type input "6354922771"
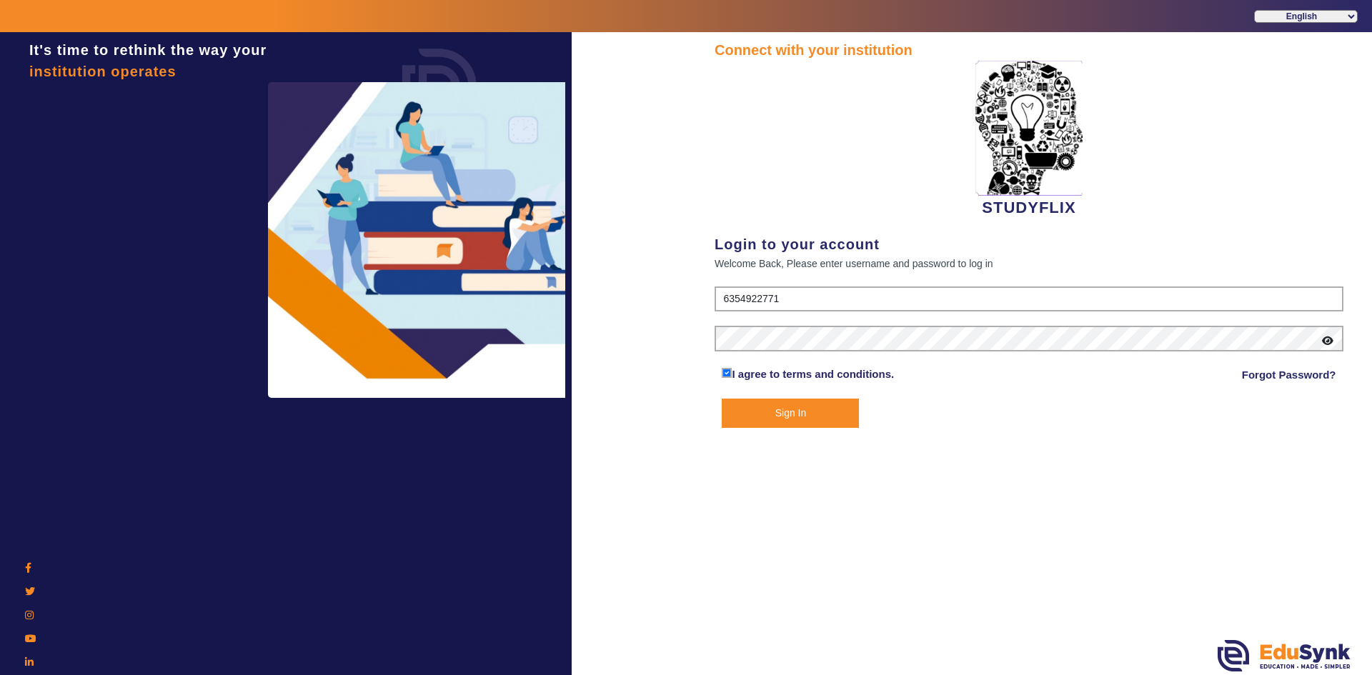
click at [783, 406] on button "Sign In" at bounding box center [789, 413] width 137 height 29
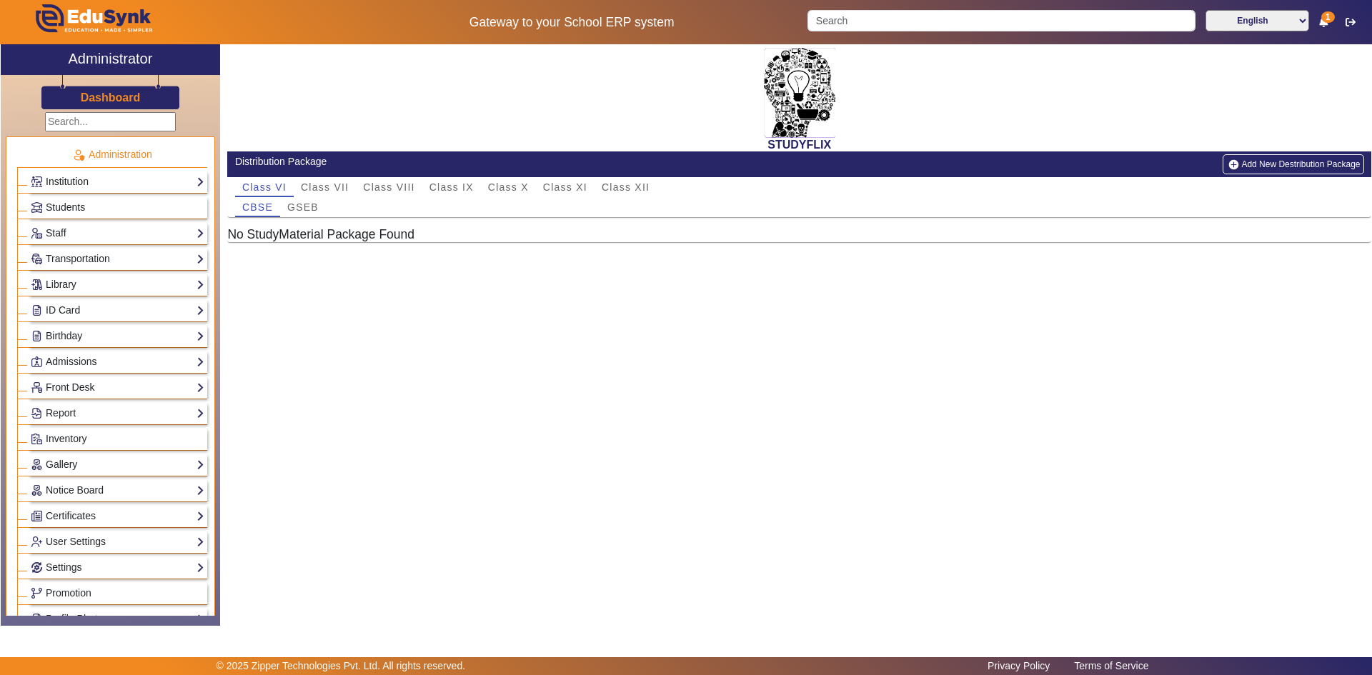
click at [112, 181] on link "Institution" at bounding box center [118, 182] width 174 height 16
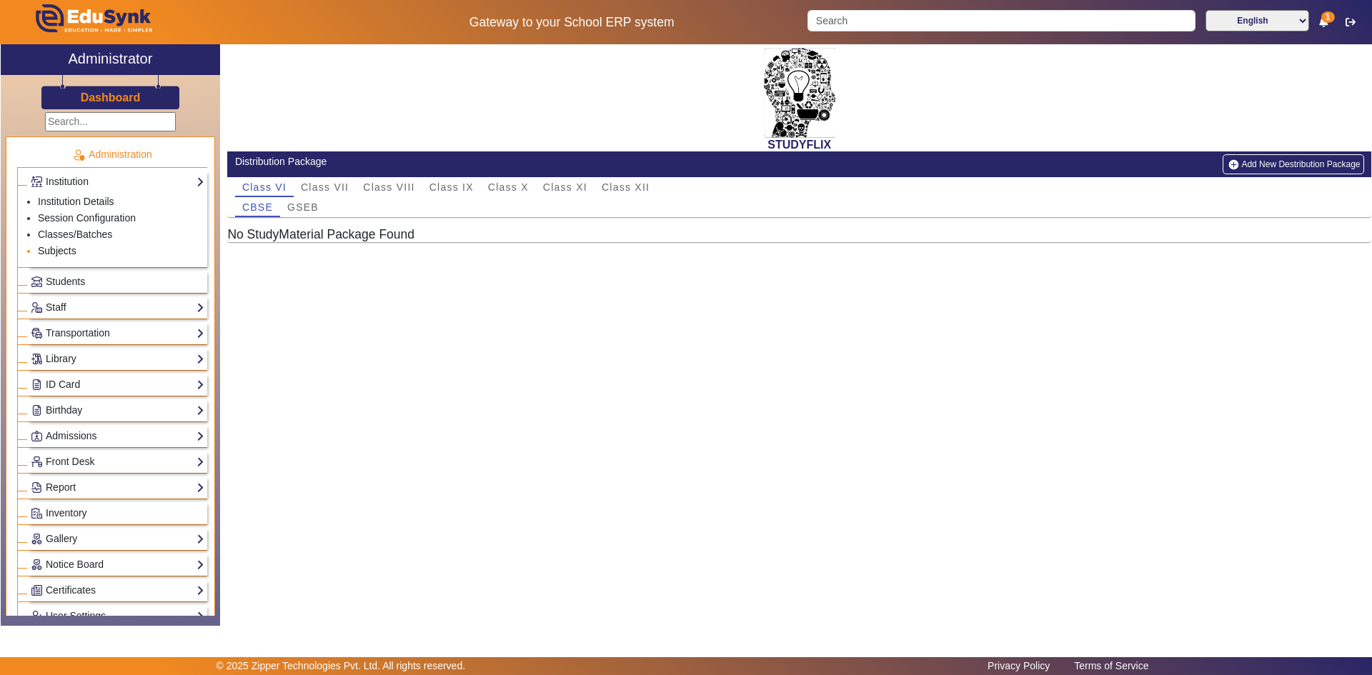
click at [69, 253] on link "Subjects" at bounding box center [57, 250] width 39 height 11
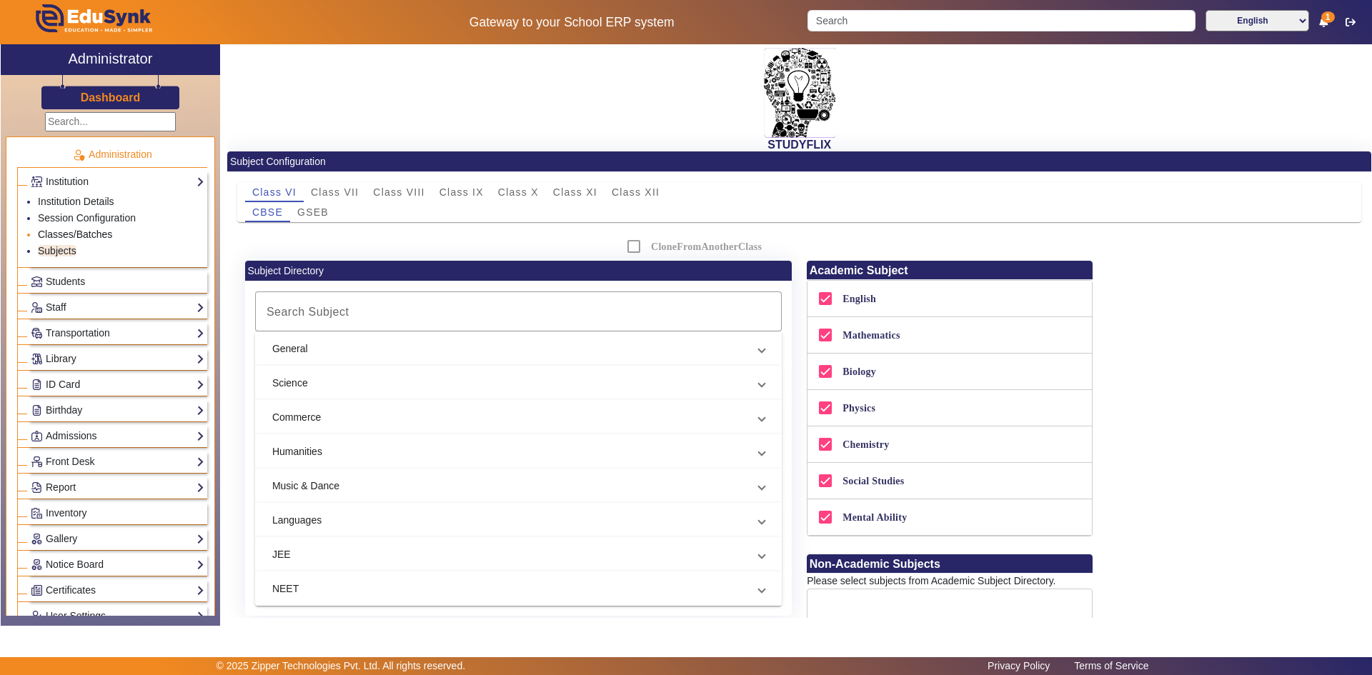
click at [92, 233] on link "Classes/Batches" at bounding box center [75, 234] width 74 height 11
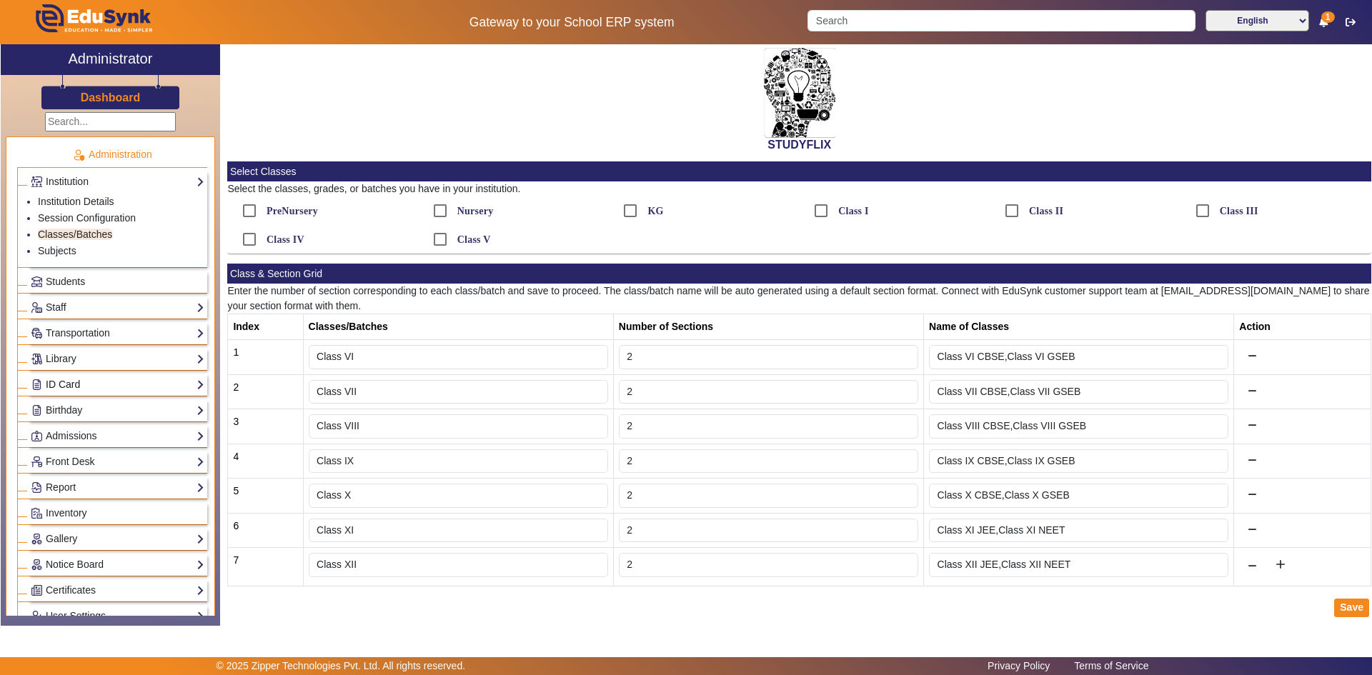
click at [73, 381] on link "ID Card" at bounding box center [118, 384] width 174 height 16
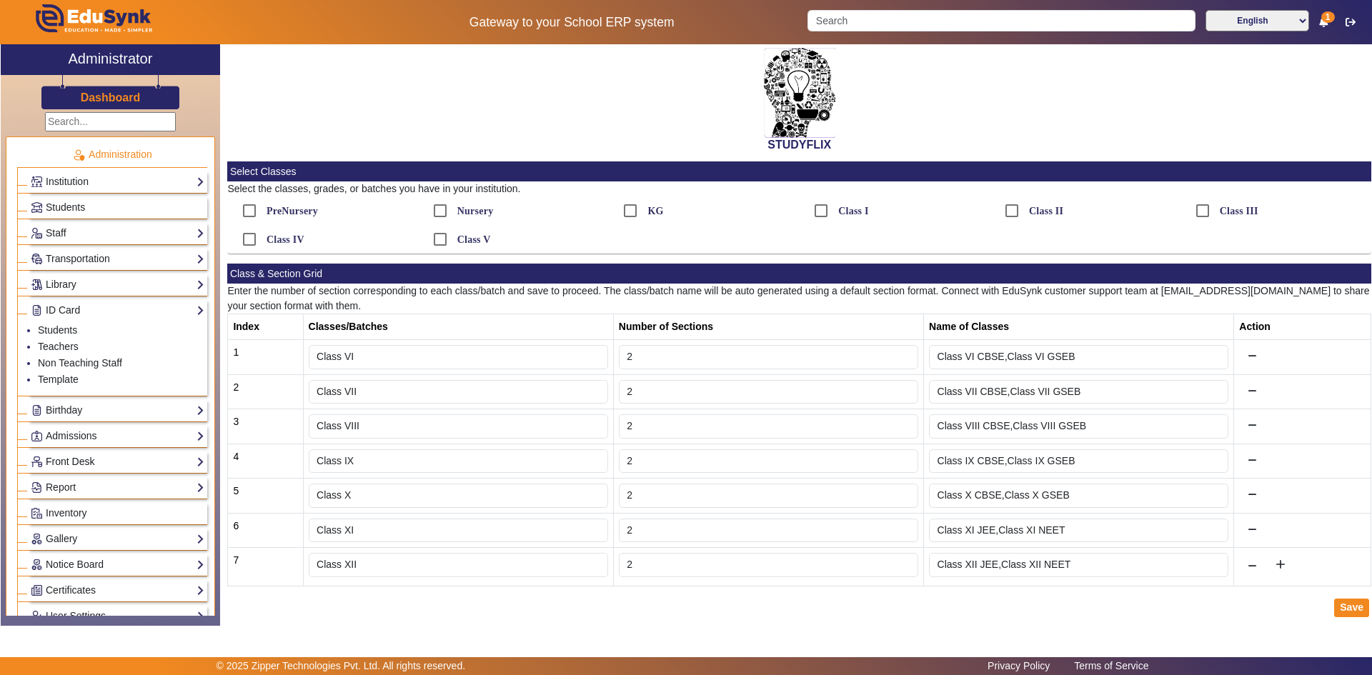
click at [69, 460] on link "Front Desk" at bounding box center [118, 462] width 174 height 16
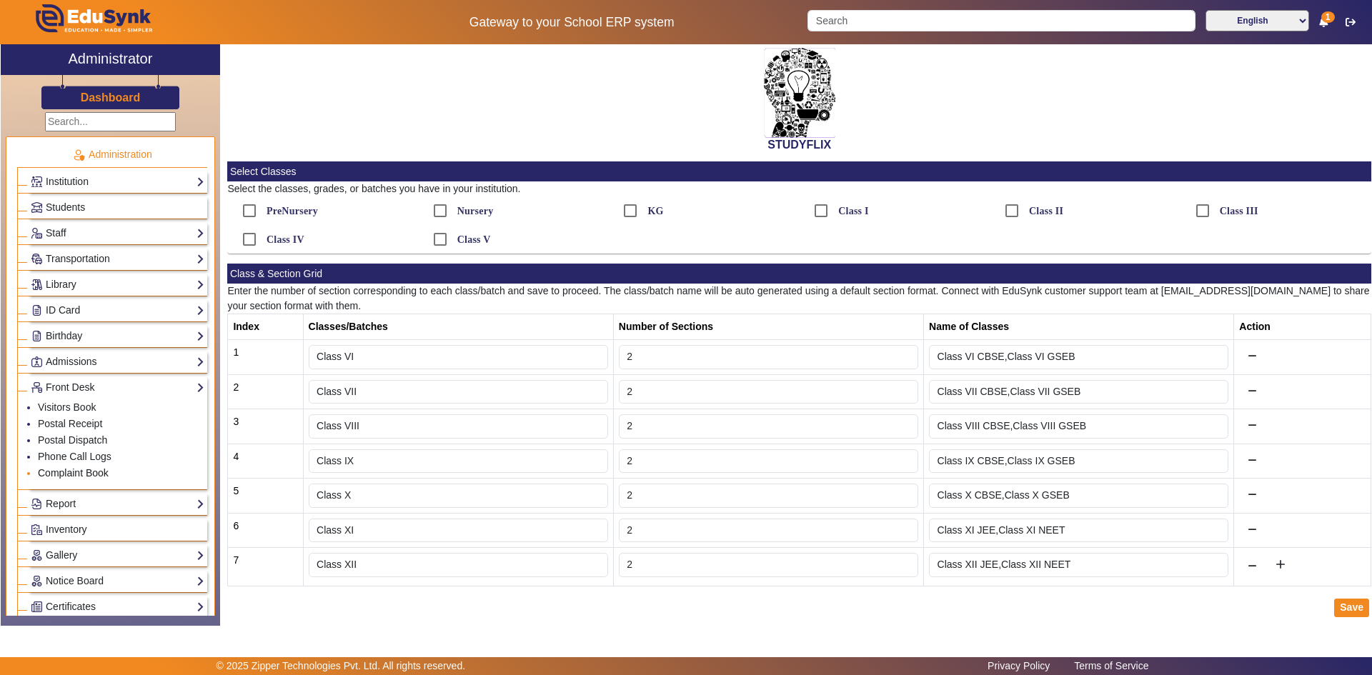
click at [61, 475] on link "Complaint Book" at bounding box center [73, 472] width 71 height 11
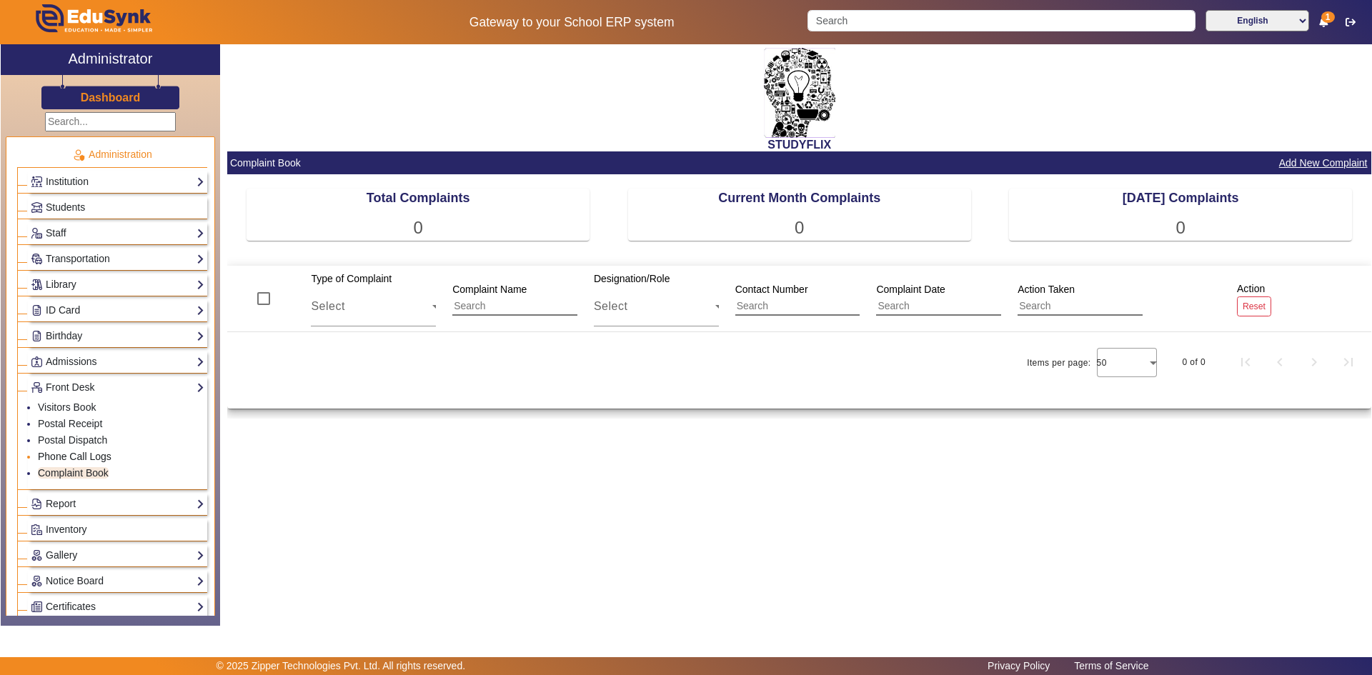
click at [67, 454] on link "Phone Call Logs" at bounding box center [75, 456] width 74 height 11
click at [67, 439] on link "Postal Dispatch" at bounding box center [72, 439] width 69 height 11
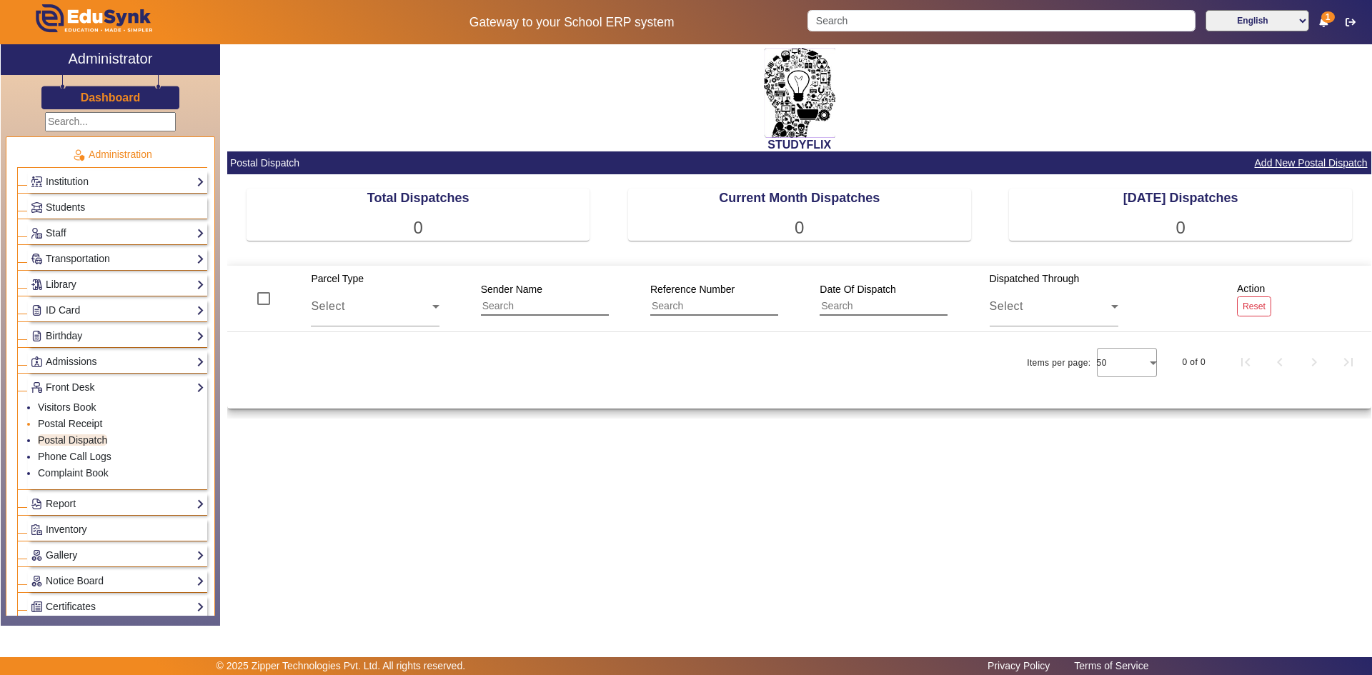
click at [69, 427] on link "Postal Receipt" at bounding box center [70, 423] width 64 height 11
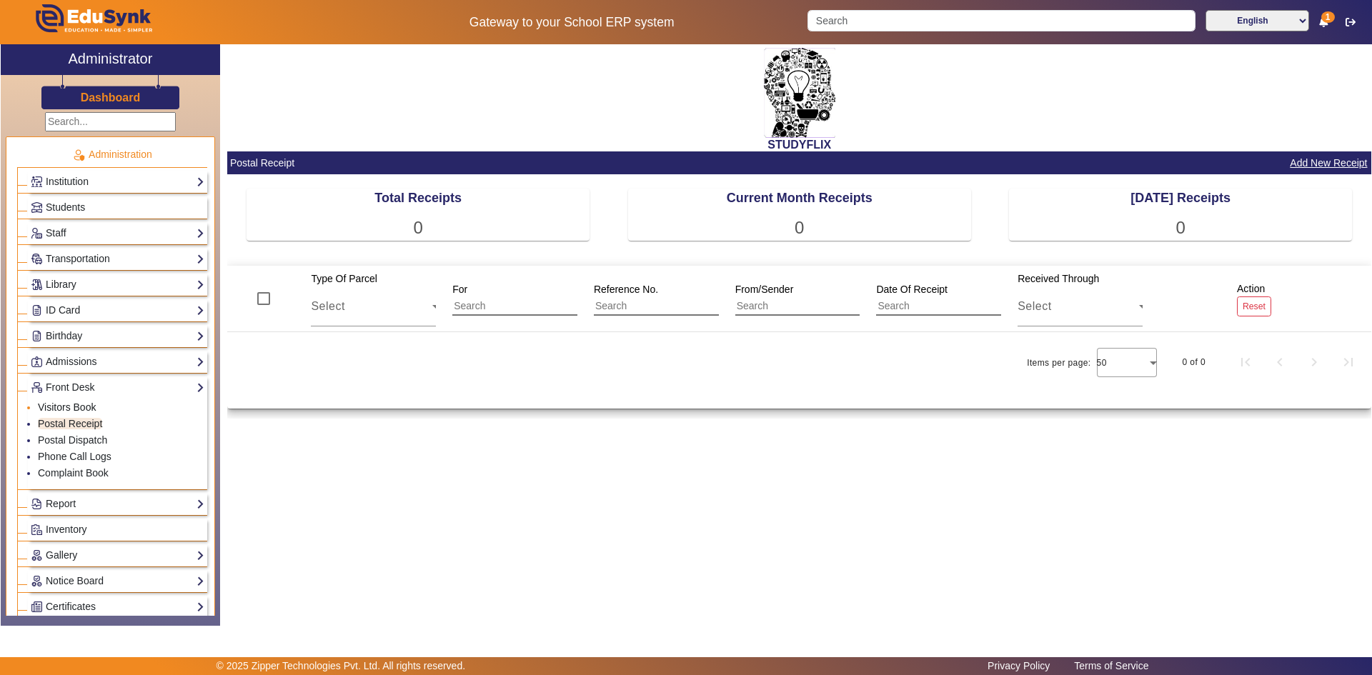
click at [72, 402] on link "Visitors Book" at bounding box center [67, 406] width 58 height 11
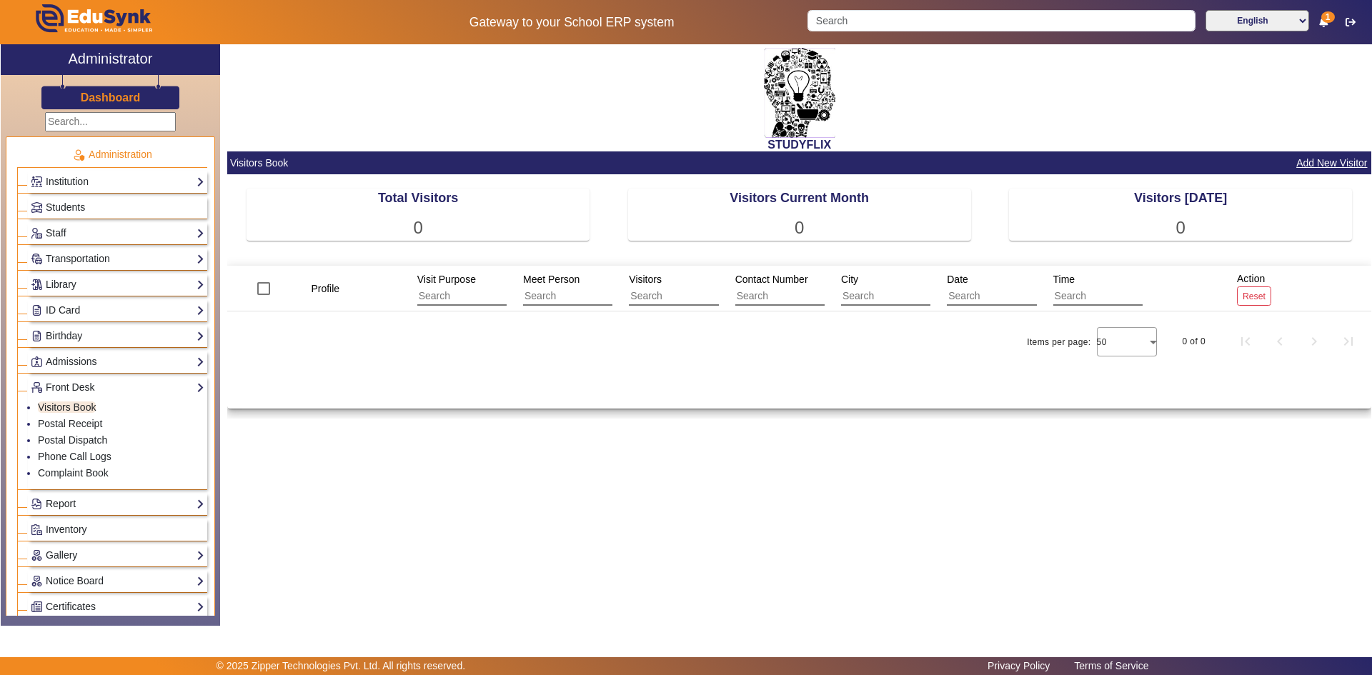
click at [67, 501] on link "Report" at bounding box center [118, 504] width 174 height 16
click at [61, 466] on link "Other Reports" at bounding box center [69, 465] width 63 height 11
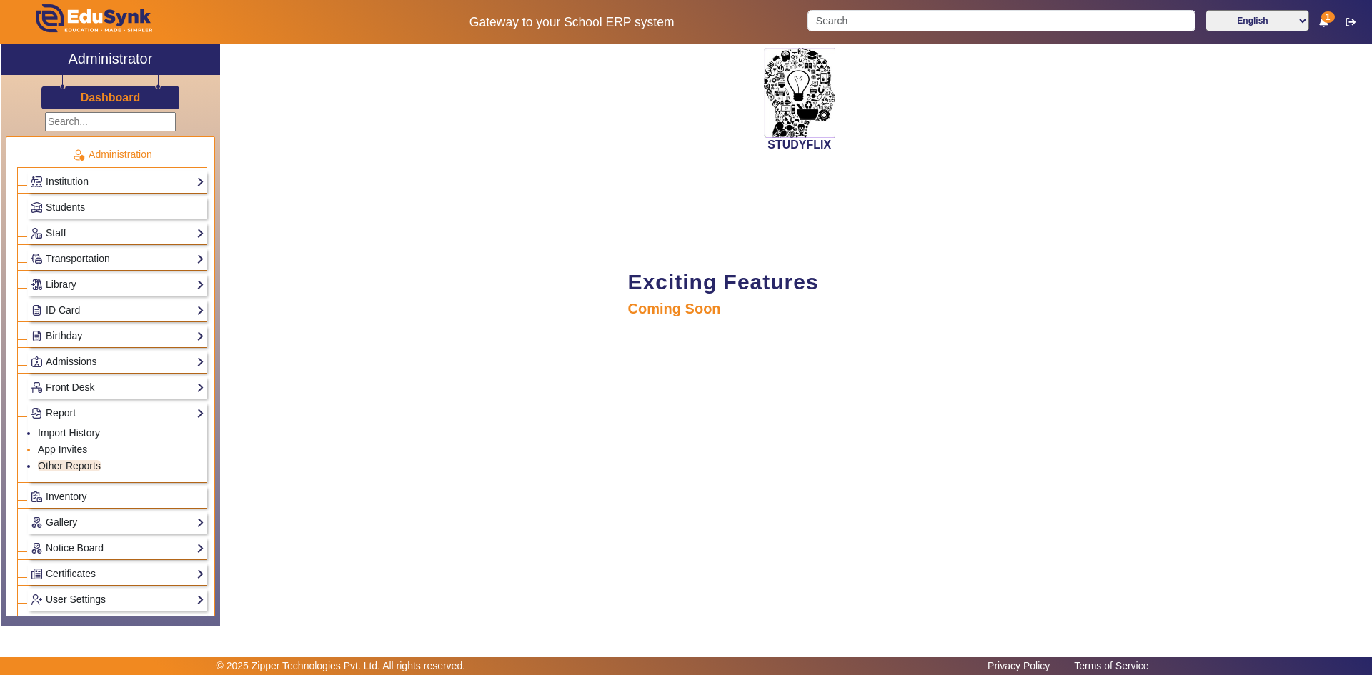
click at [62, 443] on li "App Invites" at bounding box center [121, 450] width 166 height 16
click at [62, 443] on span "Inventory" at bounding box center [66, 438] width 41 height 11
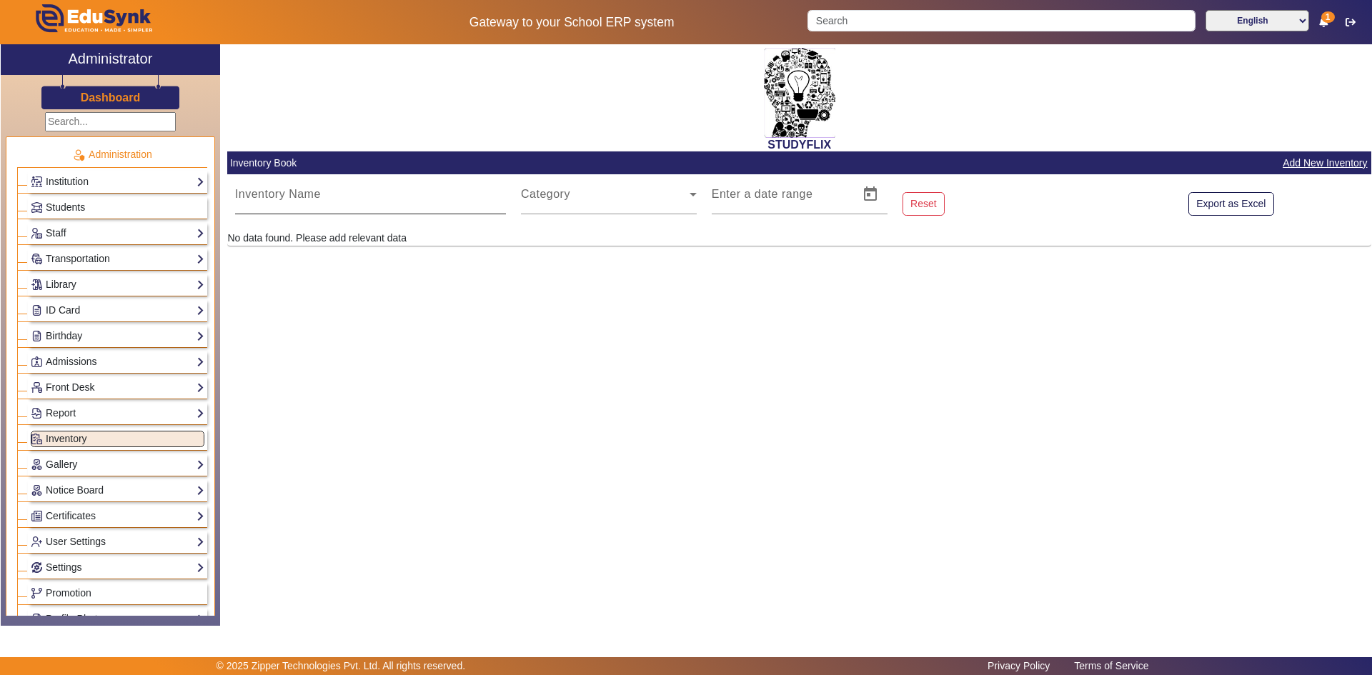
click at [398, 211] on div "Inventory Name" at bounding box center [370, 194] width 271 height 40
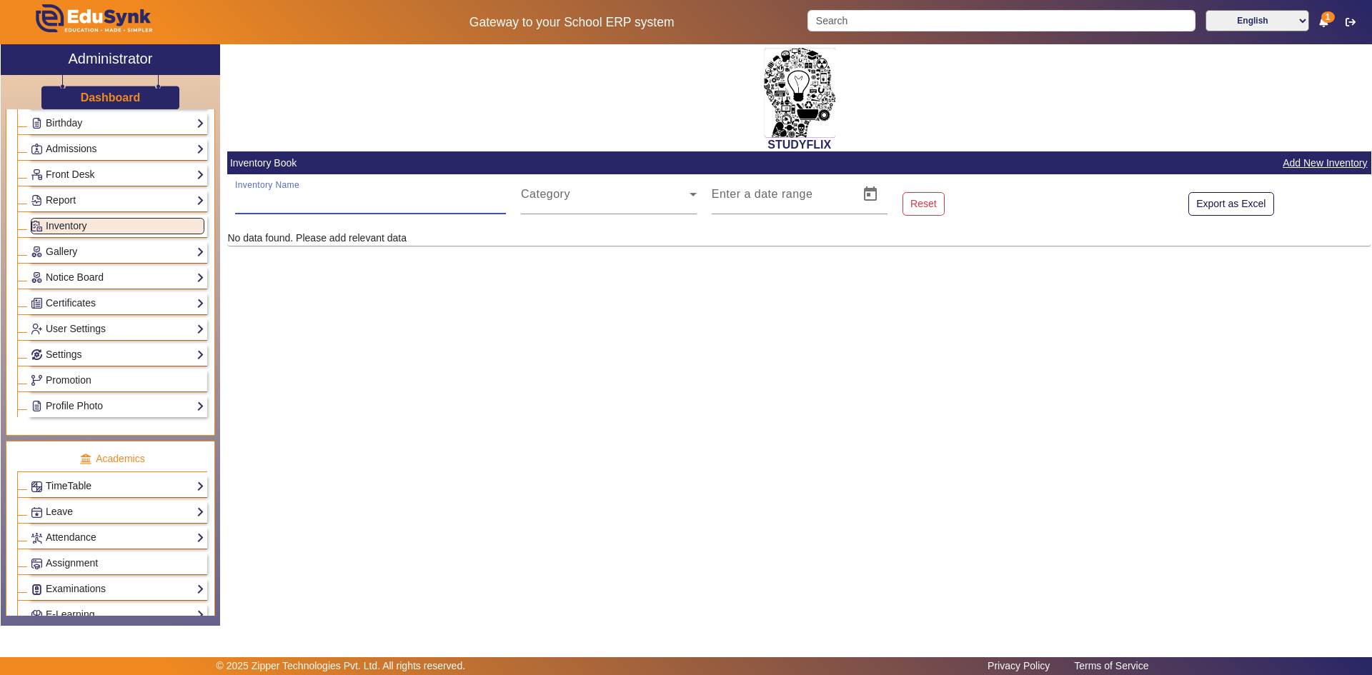
scroll to position [214, 0]
click at [71, 397] on link "Profile Photo" at bounding box center [118, 404] width 174 height 16
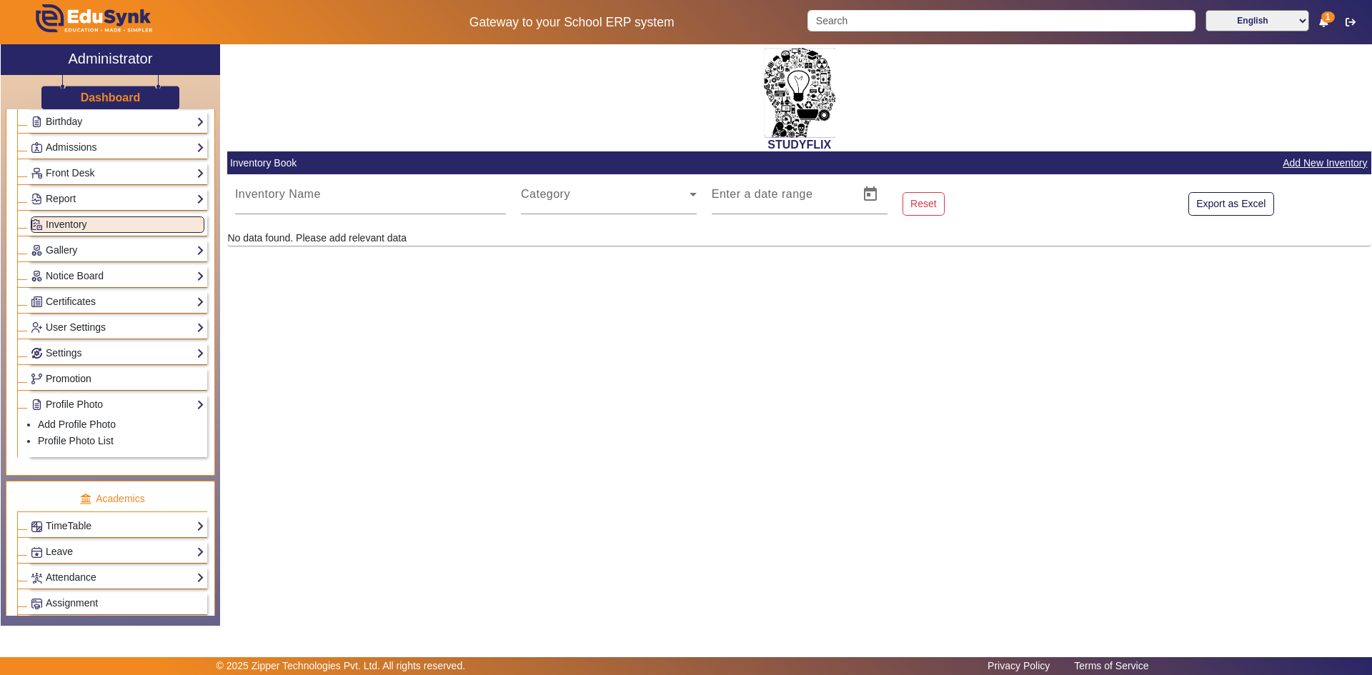
click at [70, 376] on span "Promotion" at bounding box center [69, 378] width 46 height 11
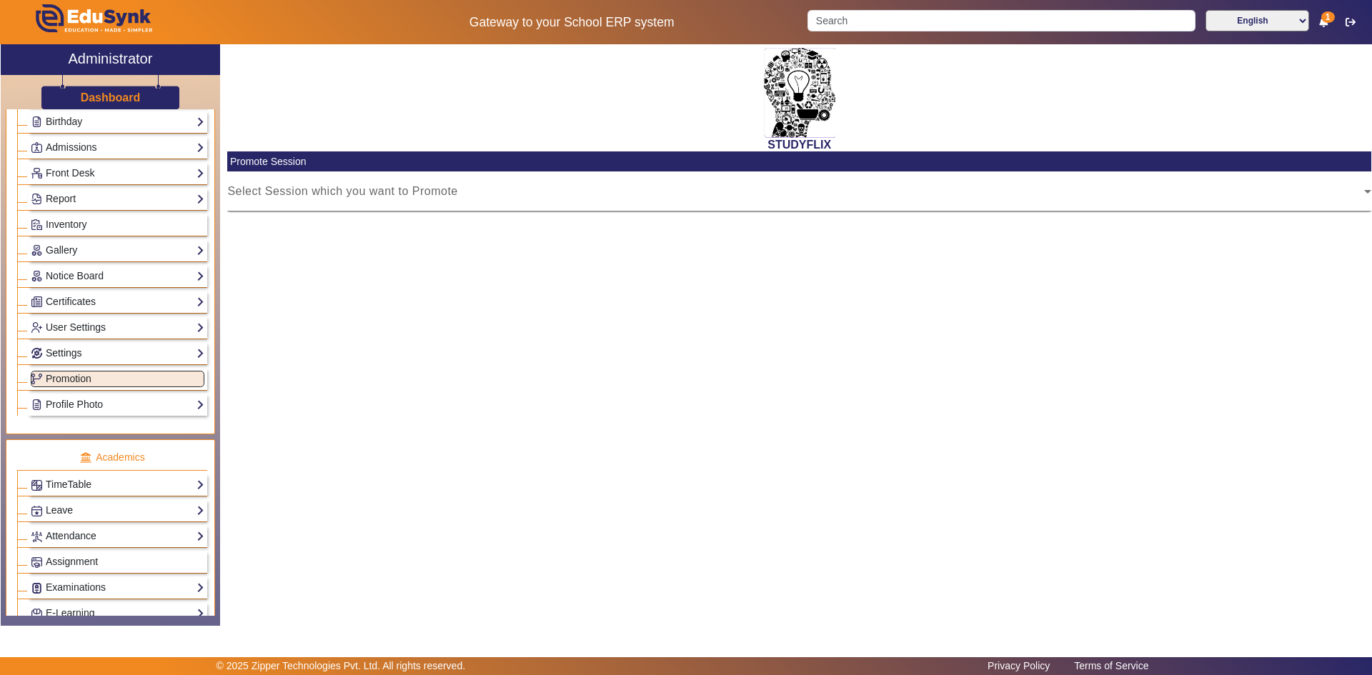
click at [70, 353] on link "Settings" at bounding box center [118, 353] width 174 height 16
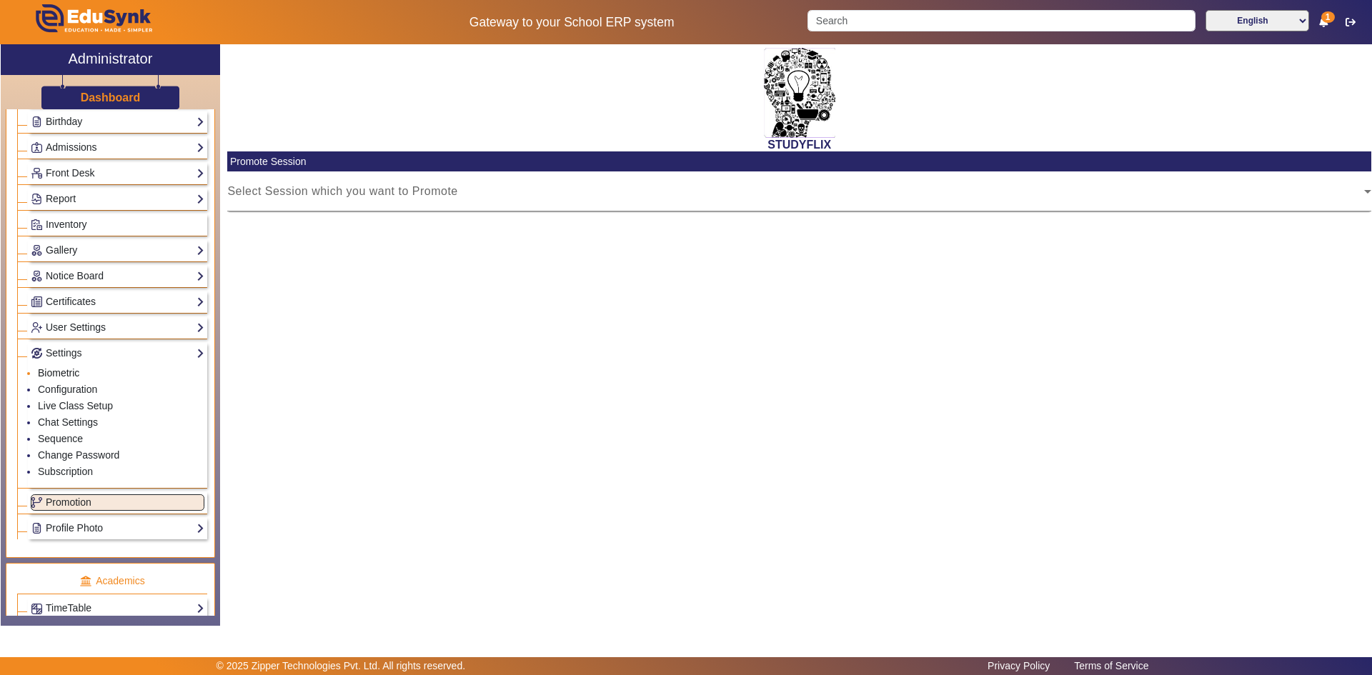
click at [64, 374] on link "Biometric" at bounding box center [58, 372] width 41 height 11
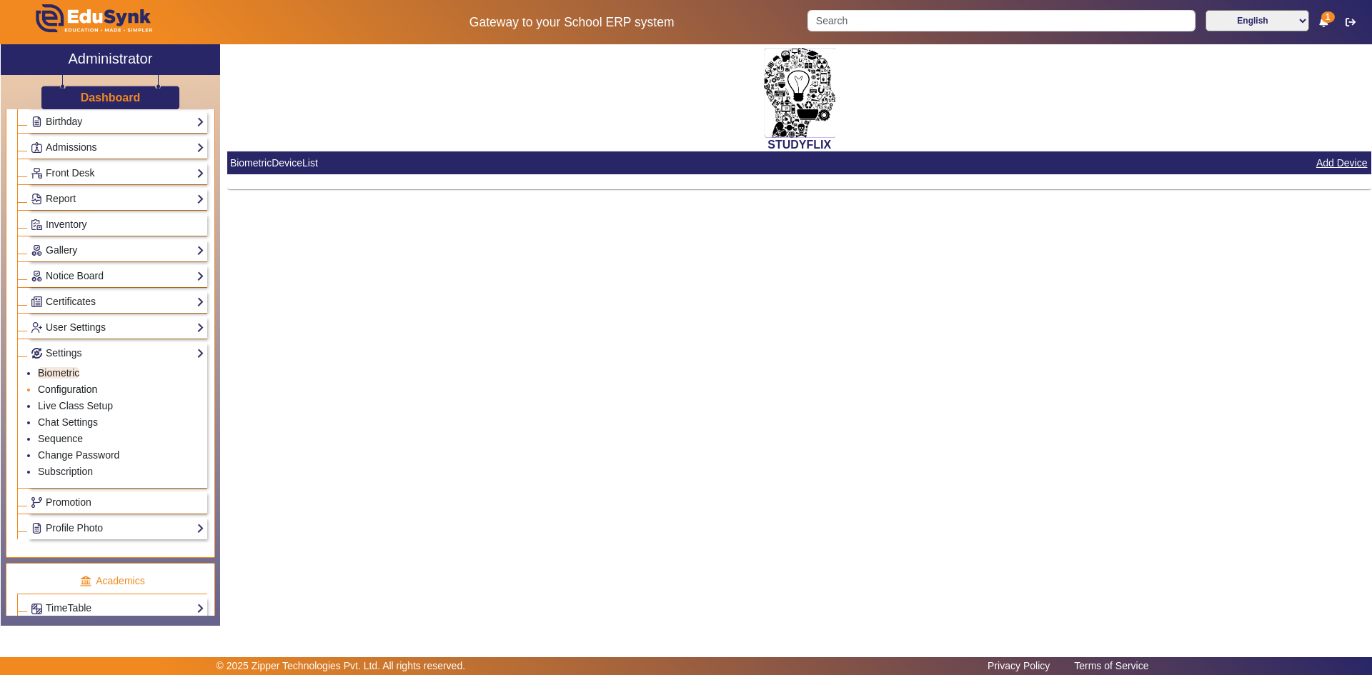
click at [64, 389] on link "Configuration" at bounding box center [67, 389] width 59 height 11
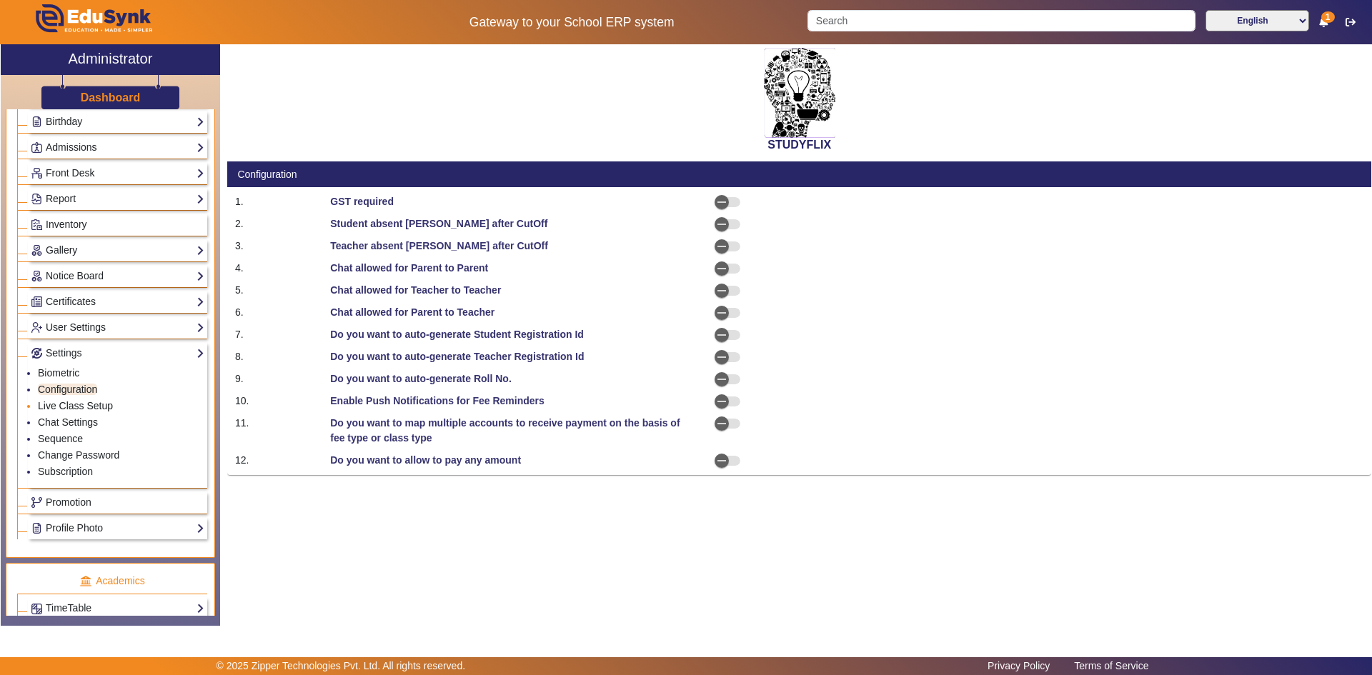
click at [84, 409] on link "Live Class Setup" at bounding box center [75, 405] width 75 height 11
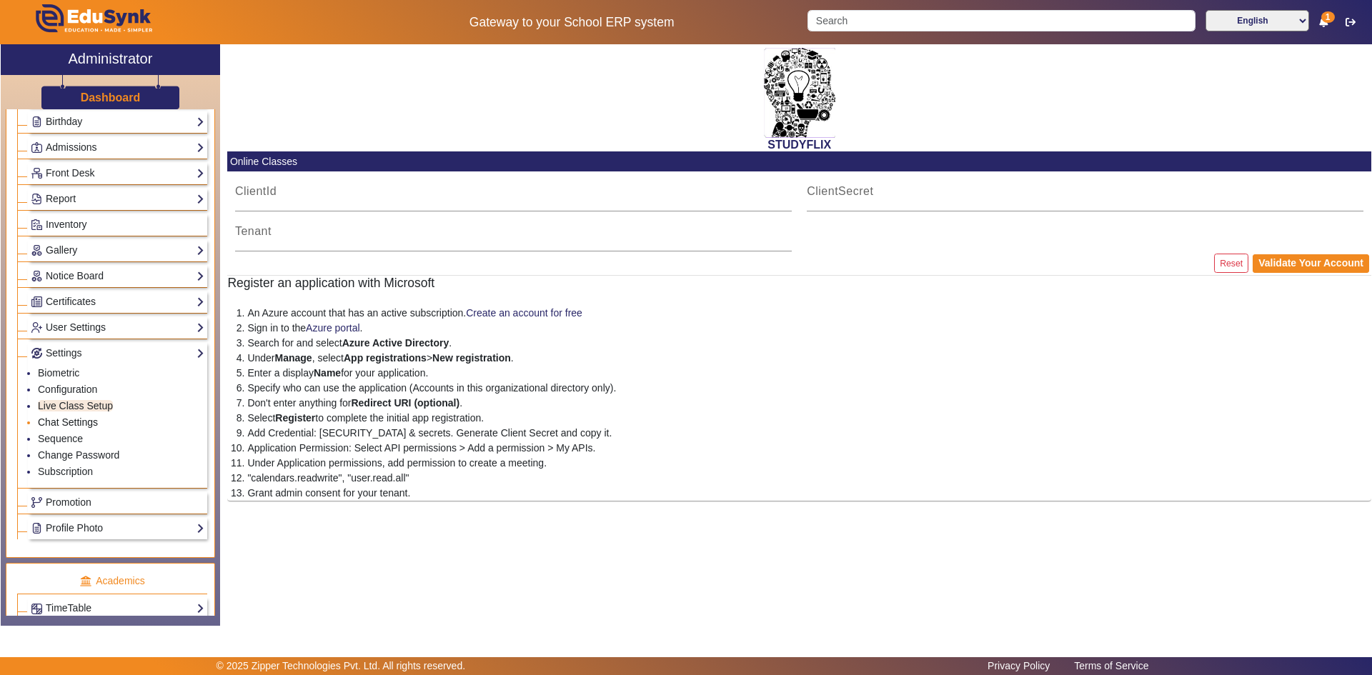
click at [85, 419] on link "Chat Settings" at bounding box center [68, 421] width 60 height 11
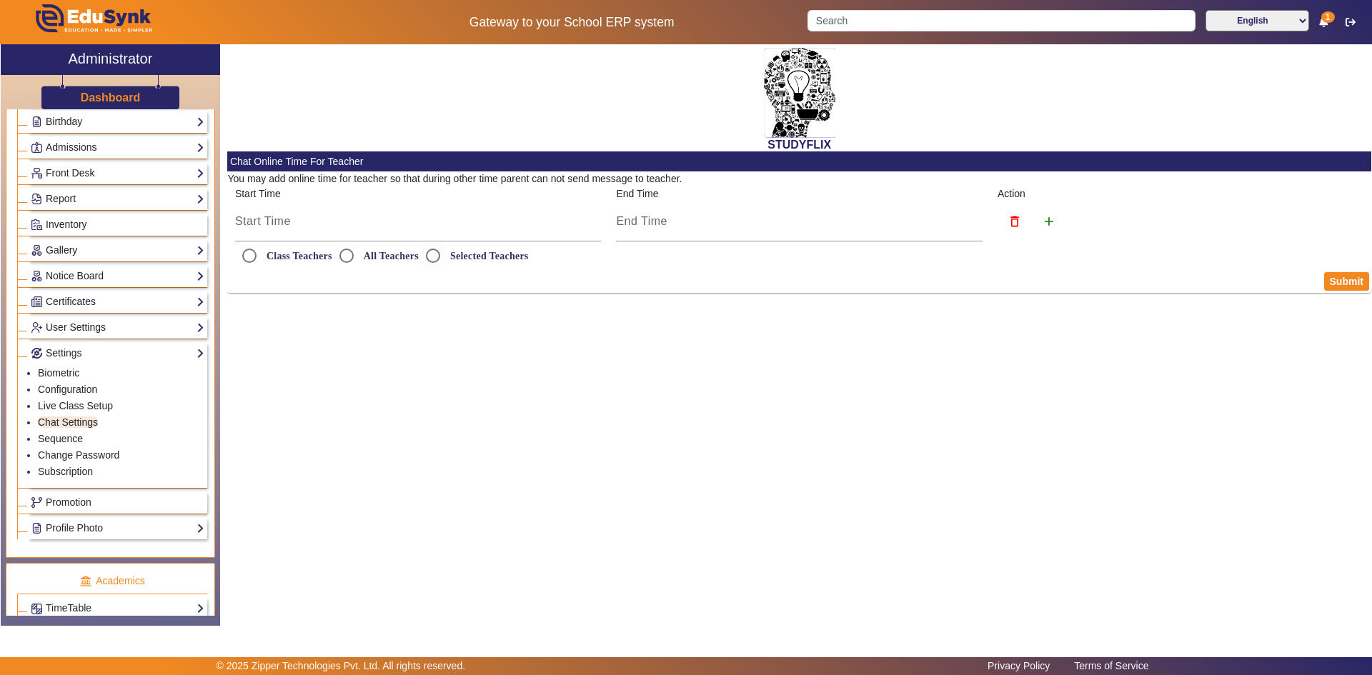
click at [483, 247] on div "Selected Teachers" at bounding box center [474, 255] width 110 height 29
click at [483, 256] on label "Selected Teachers" at bounding box center [487, 256] width 81 height 12
click at [447, 256] on input "Selected Teachers" at bounding box center [433, 255] width 29 height 29
radio input "true"
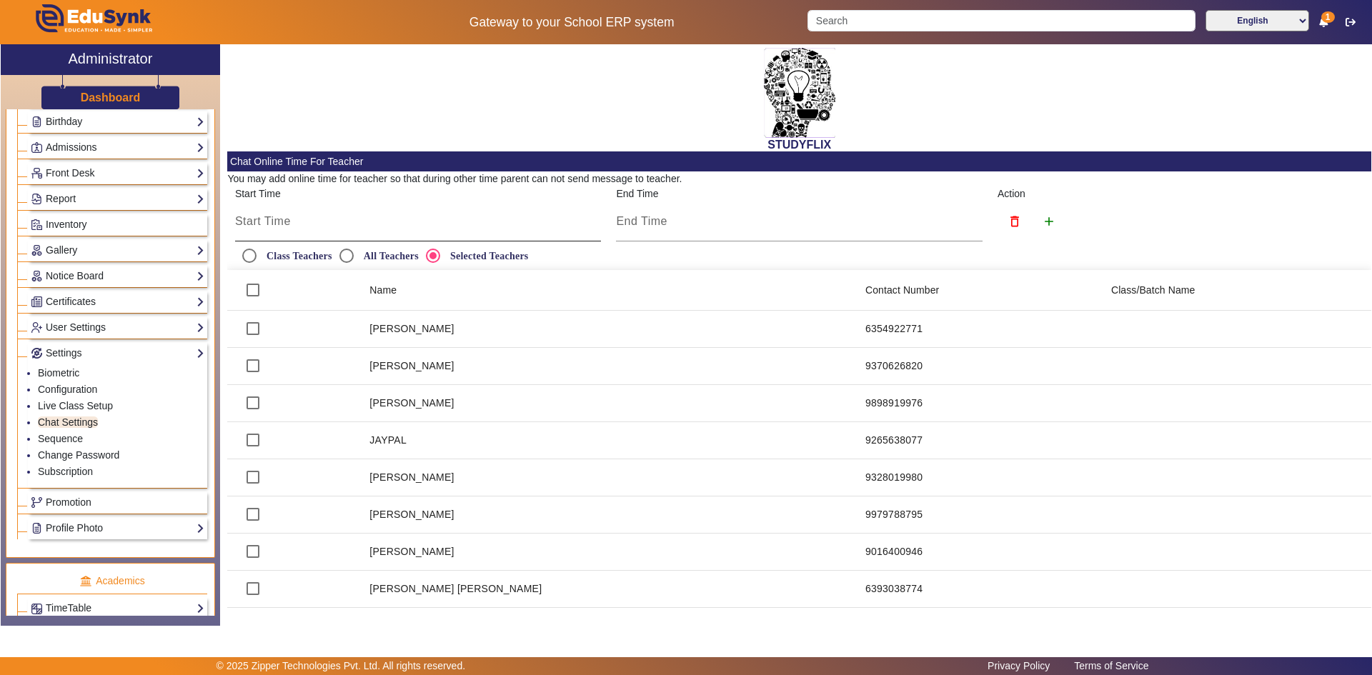
click at [387, 228] on input at bounding box center [418, 221] width 366 height 17
click at [392, 222] on div at bounding box center [686, 337] width 1372 height 675
click at [645, 229] on input at bounding box center [799, 221] width 366 height 17
click at [646, 227] on div at bounding box center [686, 337] width 1372 height 675
click at [69, 440] on link "Sequence" at bounding box center [60, 438] width 45 height 11
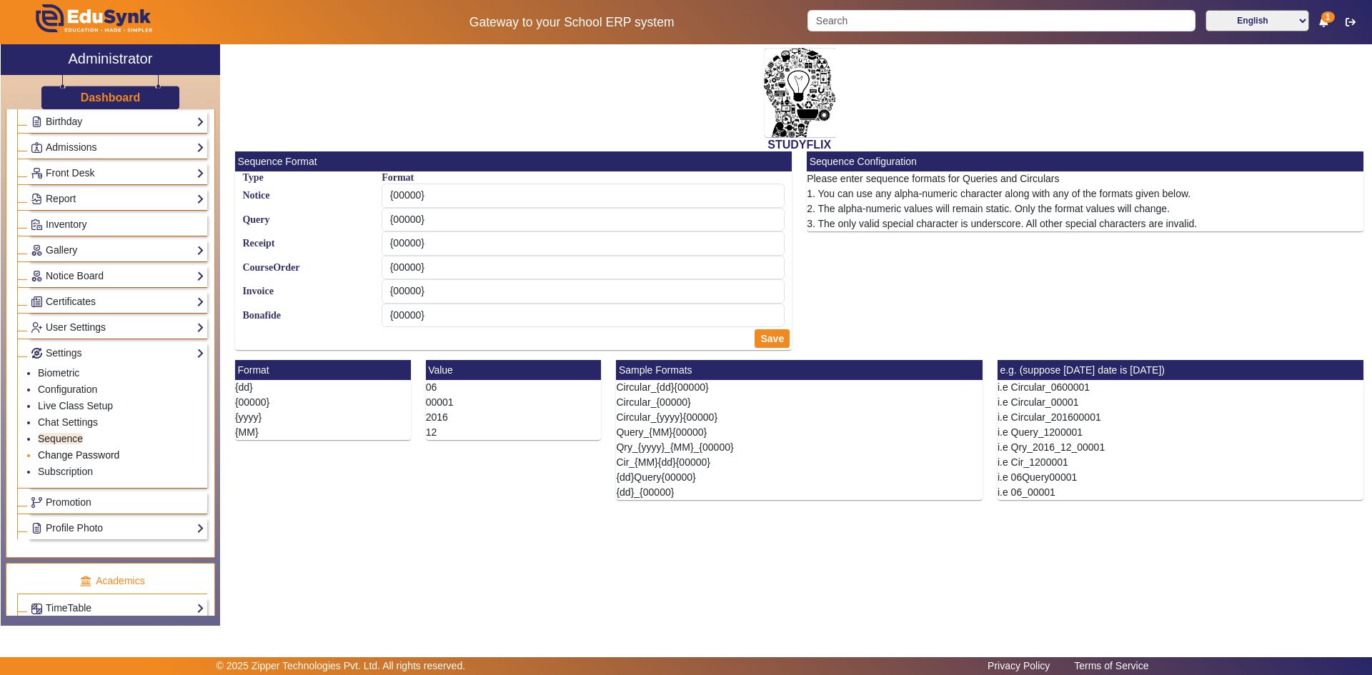
click at [83, 456] on link "Change Password" at bounding box center [78, 454] width 81 height 11
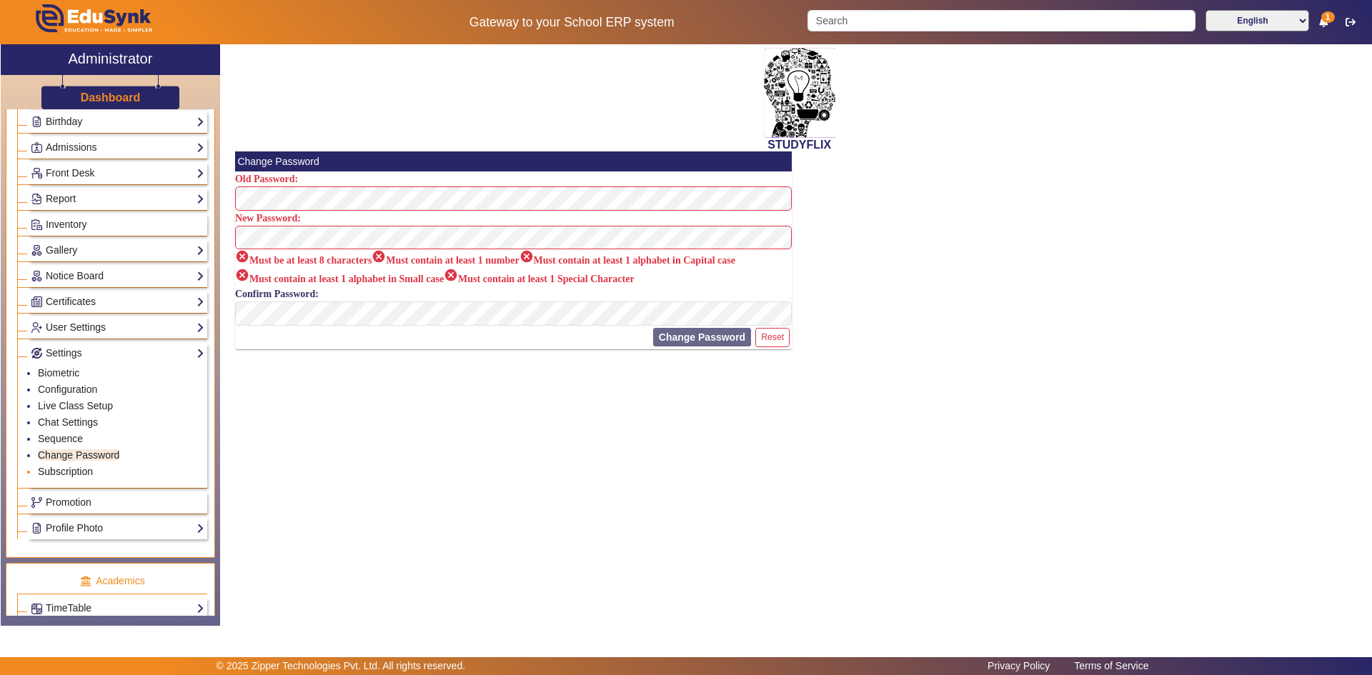
click at [80, 471] on link "Subscription" at bounding box center [65, 471] width 55 height 11
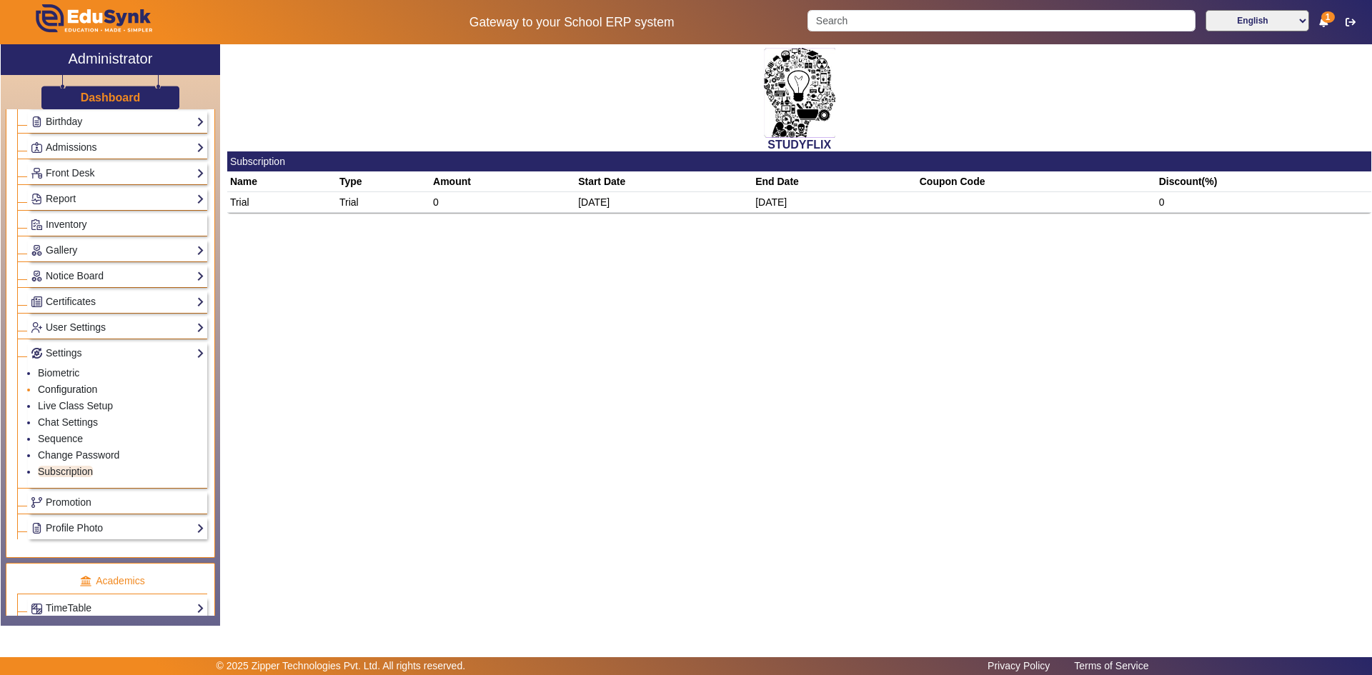
click at [81, 386] on link "Configuration" at bounding box center [67, 389] width 59 height 11
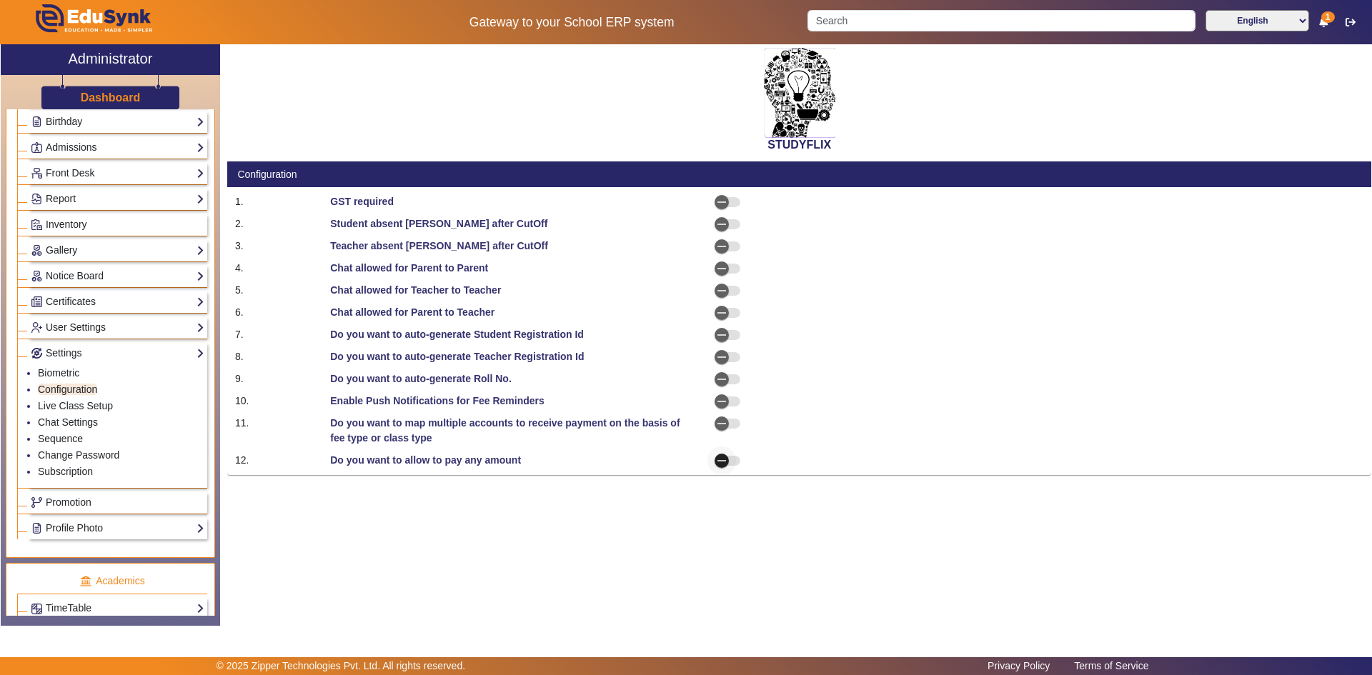
click at [725, 462] on icon "button" at bounding box center [721, 460] width 13 height 13
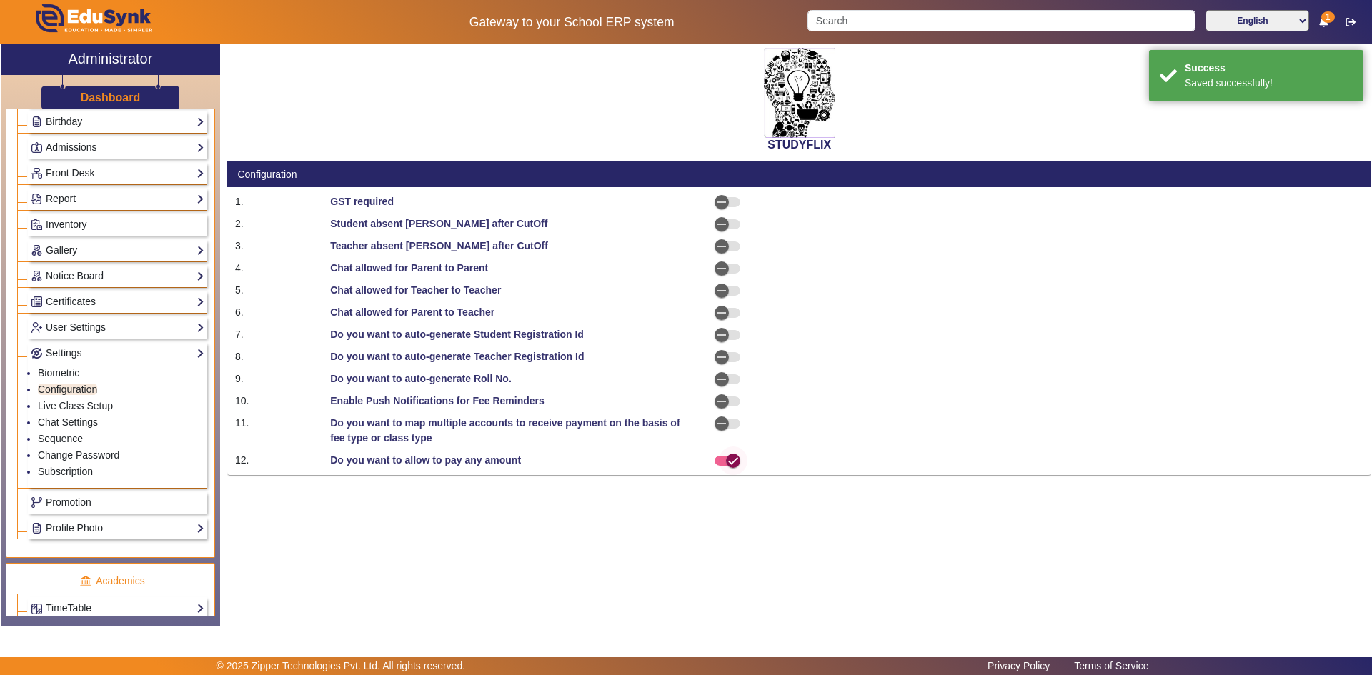
click at [730, 462] on icon "button" at bounding box center [732, 460] width 13 height 13
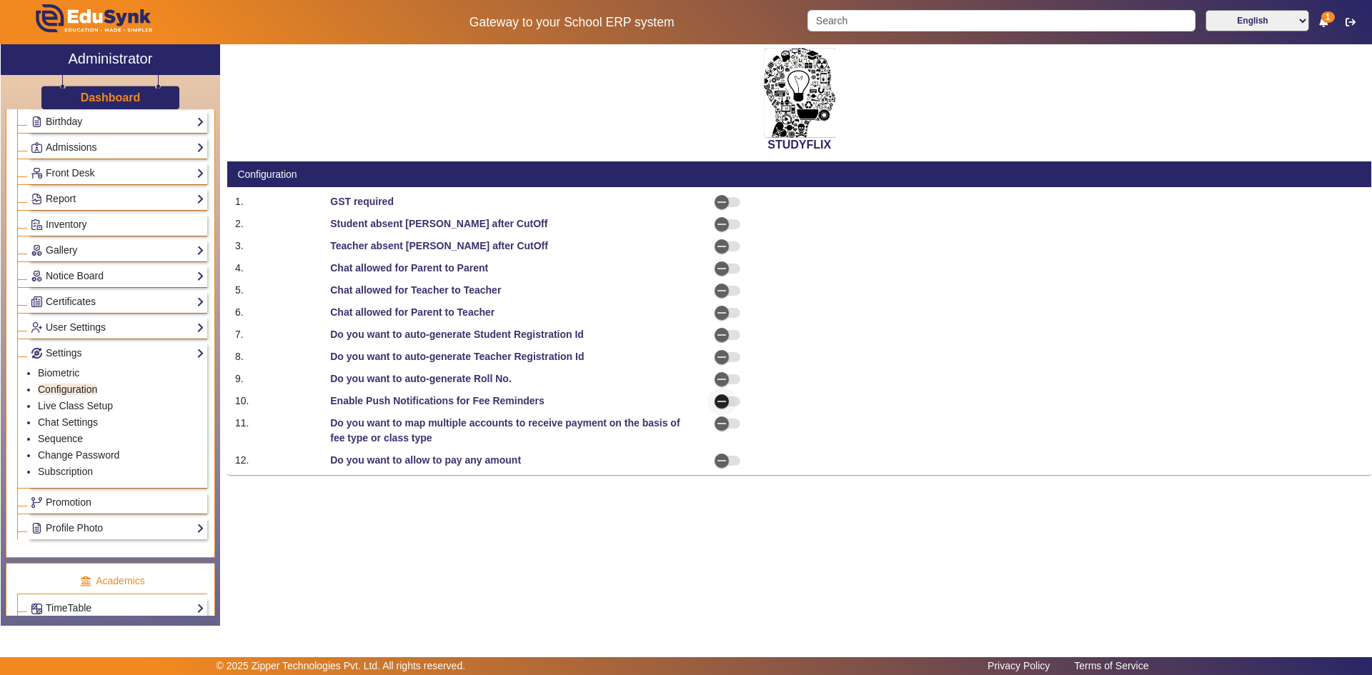
click at [724, 401] on icon "button" at bounding box center [721, 401] width 13 height 13
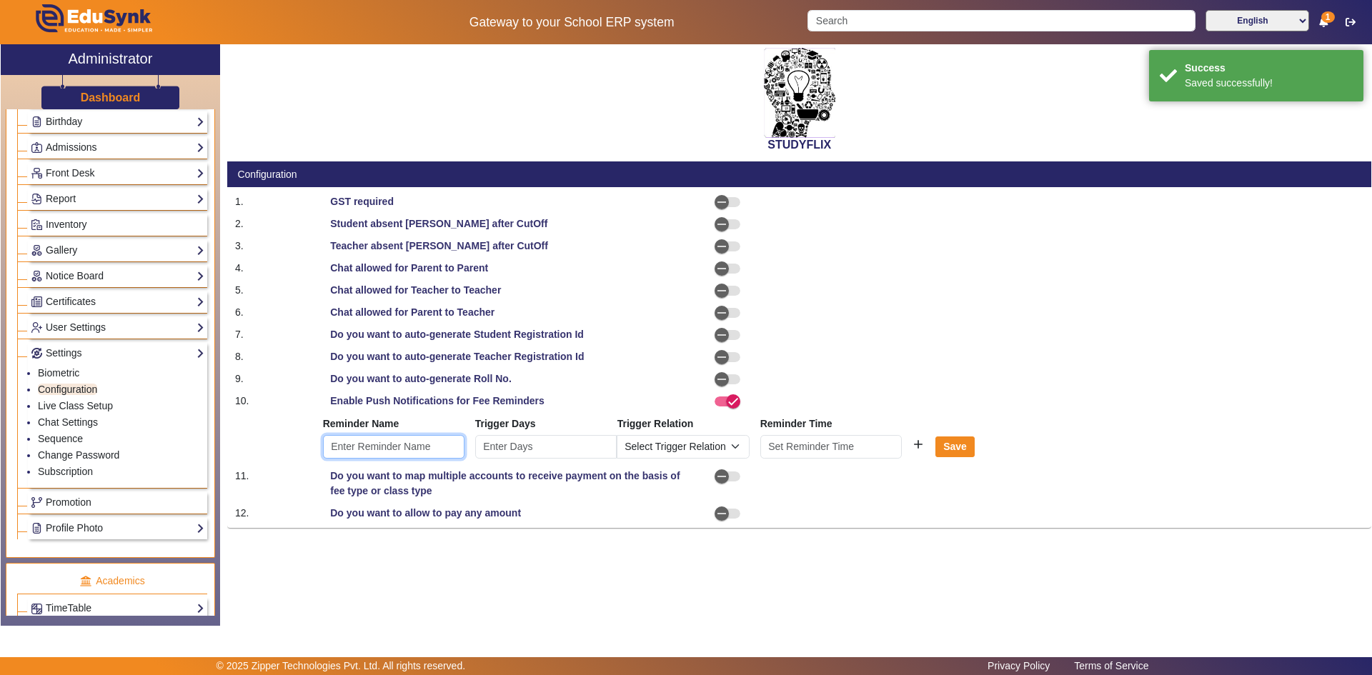
click at [431, 448] on input "text" at bounding box center [393, 447] width 141 height 24
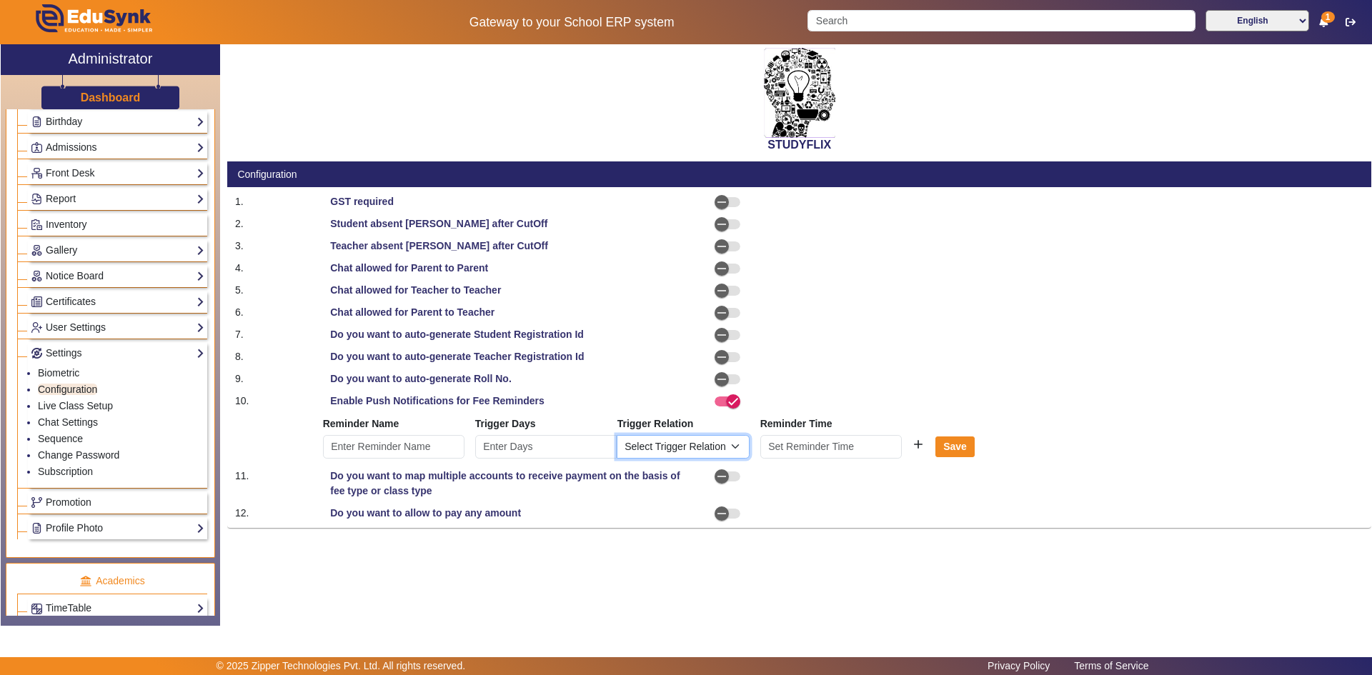
click at [730, 446] on select "Select Trigger Relation Before Due Date On Due Date After Due Date" at bounding box center [682, 447] width 133 height 24
select select "BeforeDueDate"
click at [616, 435] on select "Select Trigger Relation Before Due Date On Due Date After Due Date" at bounding box center [682, 447] width 133 height 24
click at [783, 448] on input at bounding box center [830, 447] width 141 height 24
click at [812, 477] on span "Add a hour" at bounding box center [810, 471] width 15 height 15
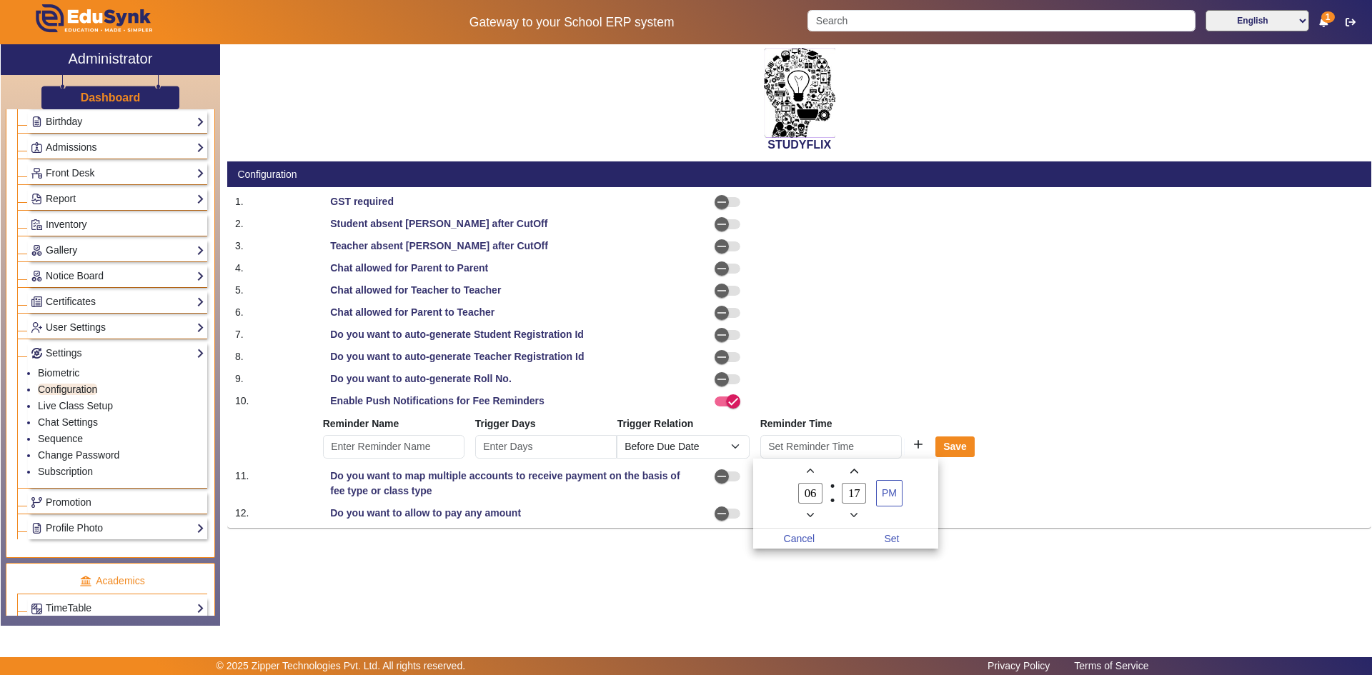
click at [812, 471] on icon "Add a hour" at bounding box center [810, 471] width 8 height 4
type input "10"
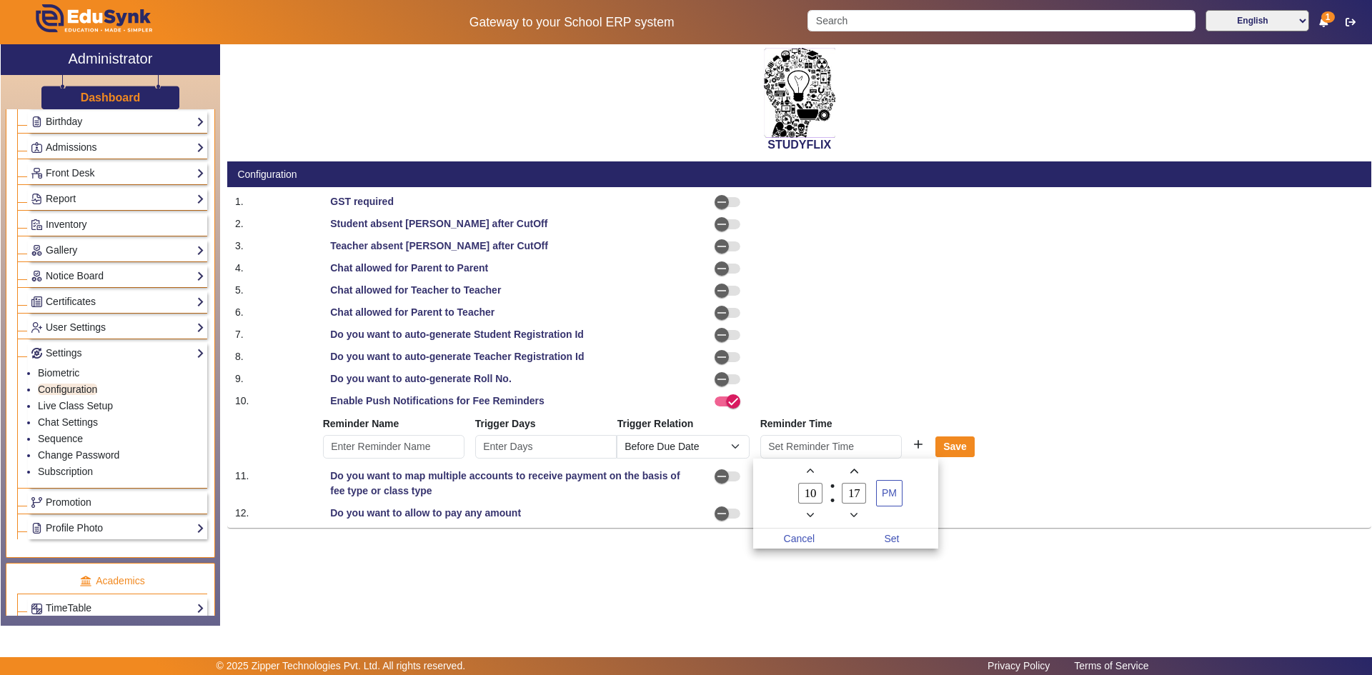
click at [858, 510] on span "Minus a minute" at bounding box center [853, 514] width 15 height 15
type input "15"
click at [889, 503] on span "PM" at bounding box center [888, 493] width 25 height 25
click at [879, 540] on span "Set" at bounding box center [891, 539] width 93 height 20
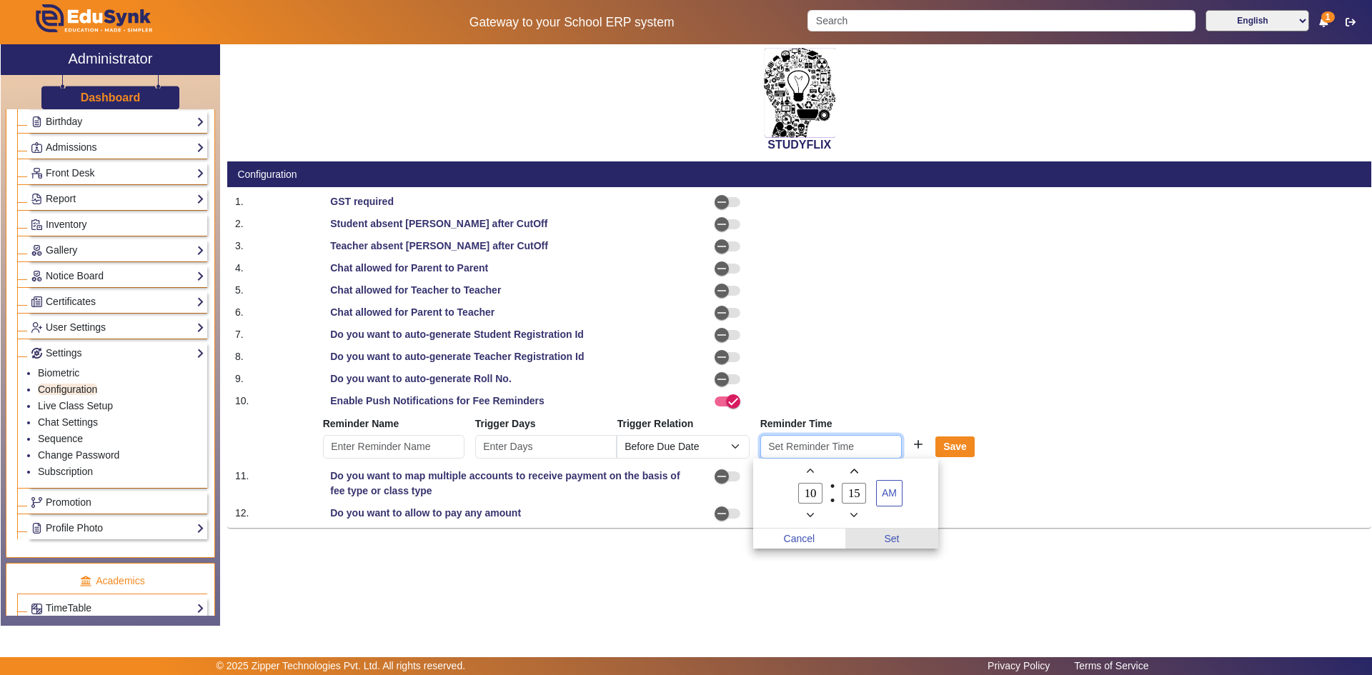
type input "10:15 AM"
drag, startPoint x: 879, startPoint y: 501, endPoint x: 836, endPoint y: 489, distance: 44.5
click at [870, 499] on mat-card-content "1. GST required 2. Student absent mark after CutOff 3. Teacher absent mark afte…" at bounding box center [799, 357] width 1144 height 341
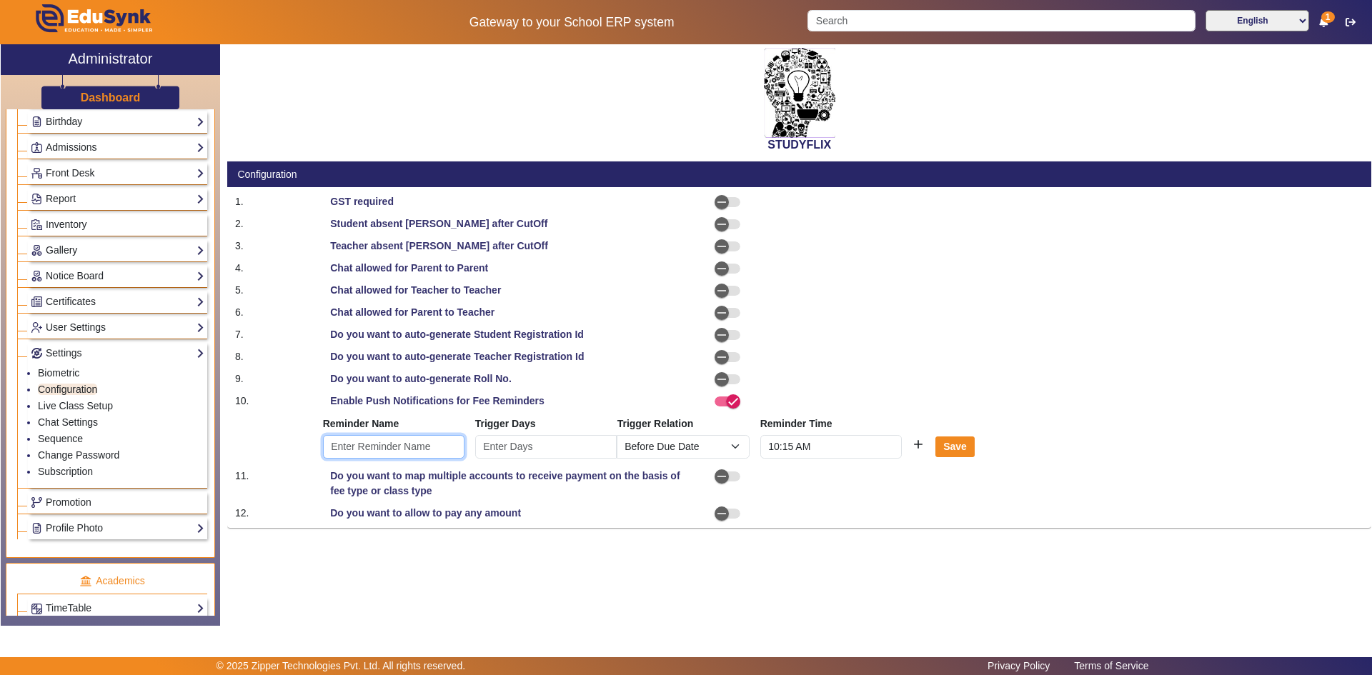
click at [411, 444] on input "text" at bounding box center [393, 447] width 141 height 24
click at [525, 441] on input "number" at bounding box center [545, 447] width 141 height 24
click at [597, 454] on input "0" at bounding box center [545, 447] width 141 height 24
click at [594, 439] on input "1" at bounding box center [545, 447] width 141 height 24
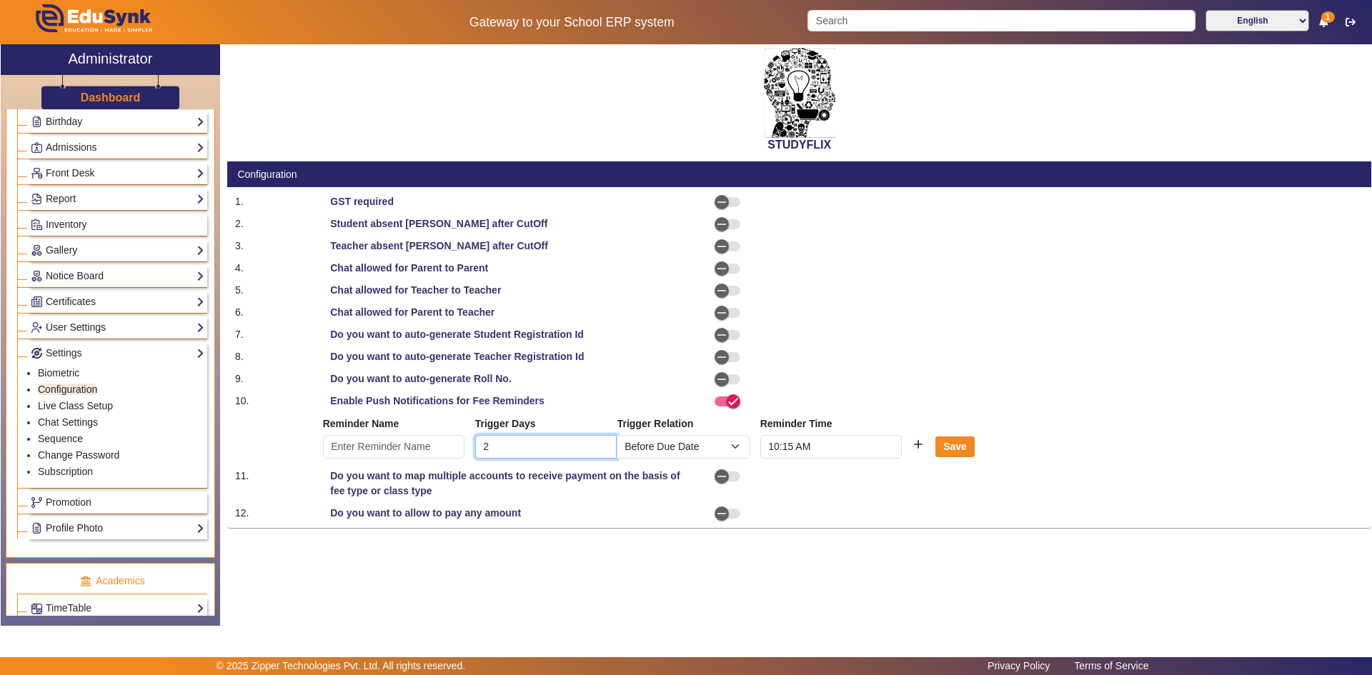
type input "2"
click at [594, 439] on input "2" at bounding box center [545, 447] width 141 height 24
click at [939, 371] on div at bounding box center [942, 378] width 286 height 15
click at [731, 402] on icon "button" at bounding box center [733, 401] width 9 height 1
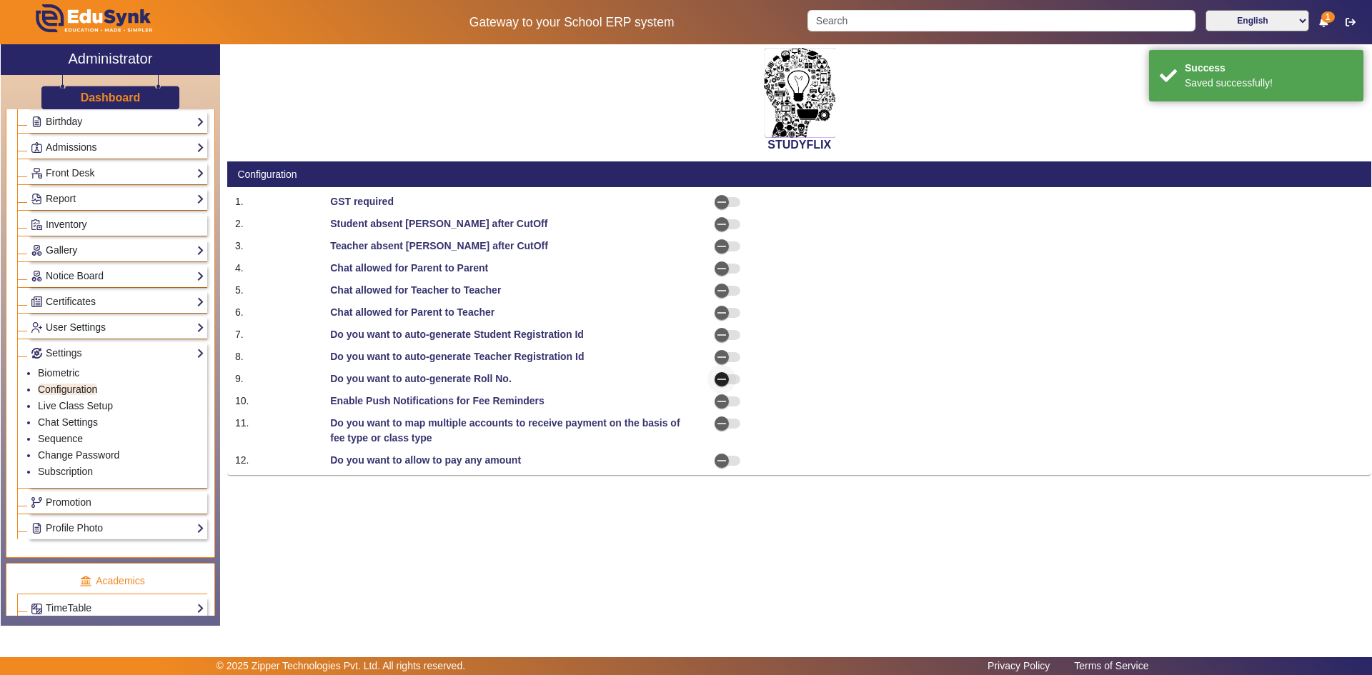
click at [722, 379] on icon "button" at bounding box center [721, 379] width 9 height 1
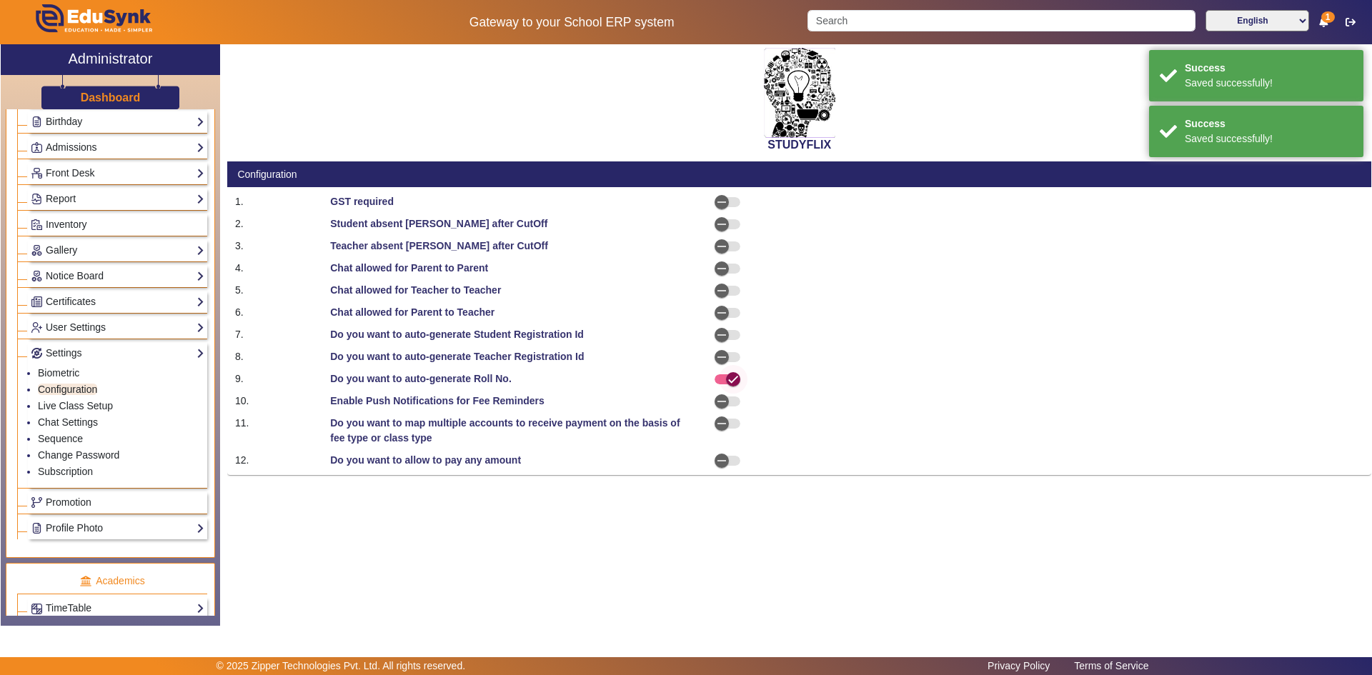
click at [730, 379] on icon "button" at bounding box center [732, 379] width 13 height 13
click at [721, 357] on icon "button" at bounding box center [721, 357] width 9 height 1
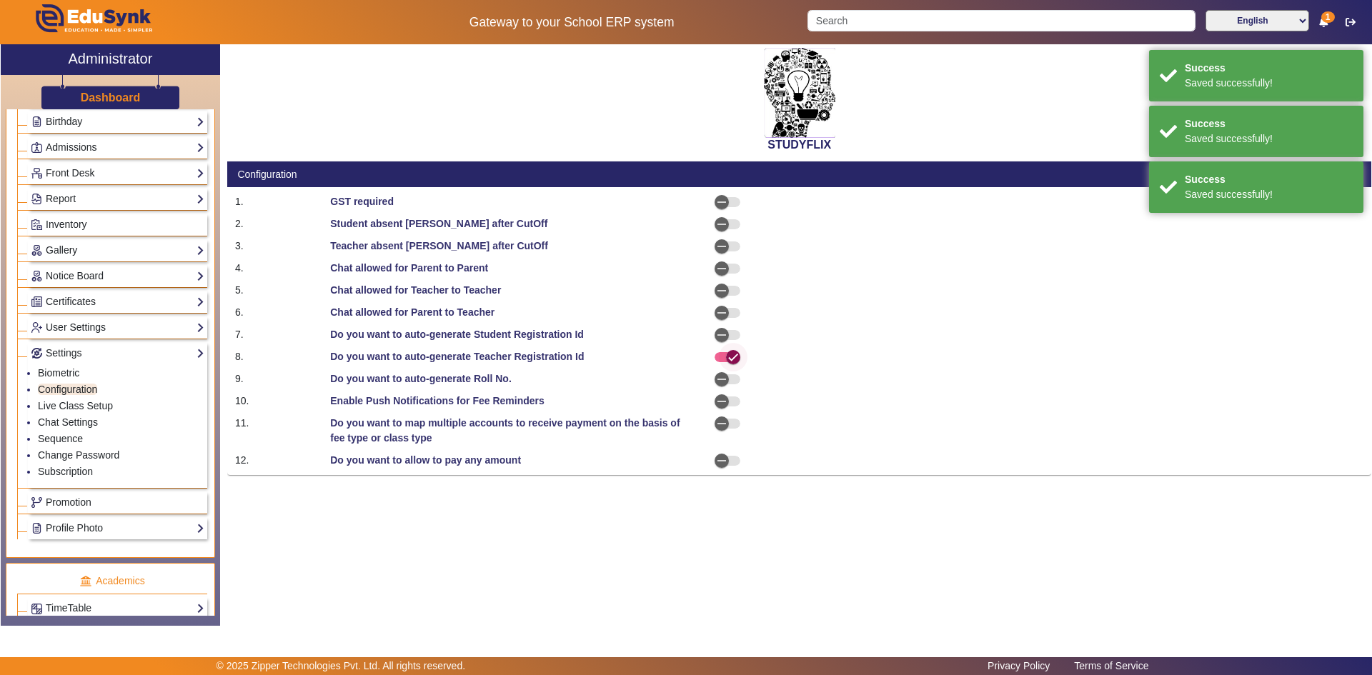
click at [721, 357] on span "button" at bounding box center [733, 357] width 29 height 29
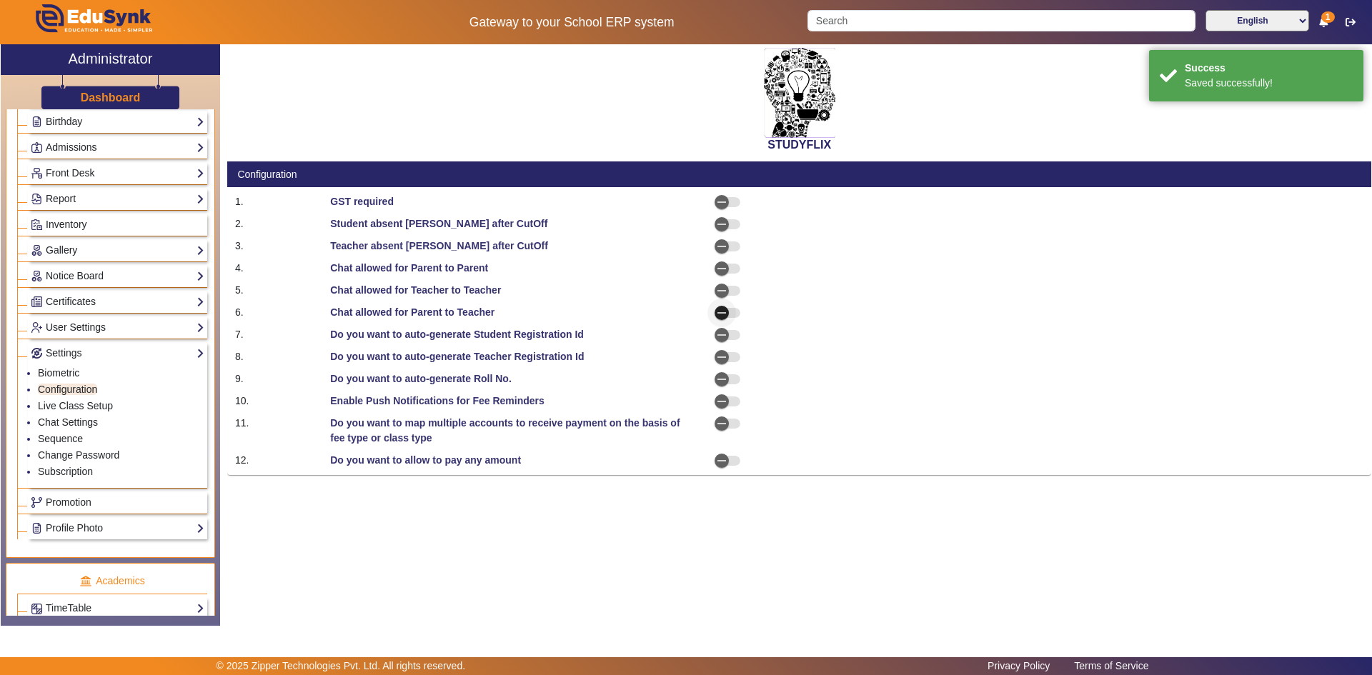
click at [721, 311] on icon "button" at bounding box center [721, 312] width 13 height 13
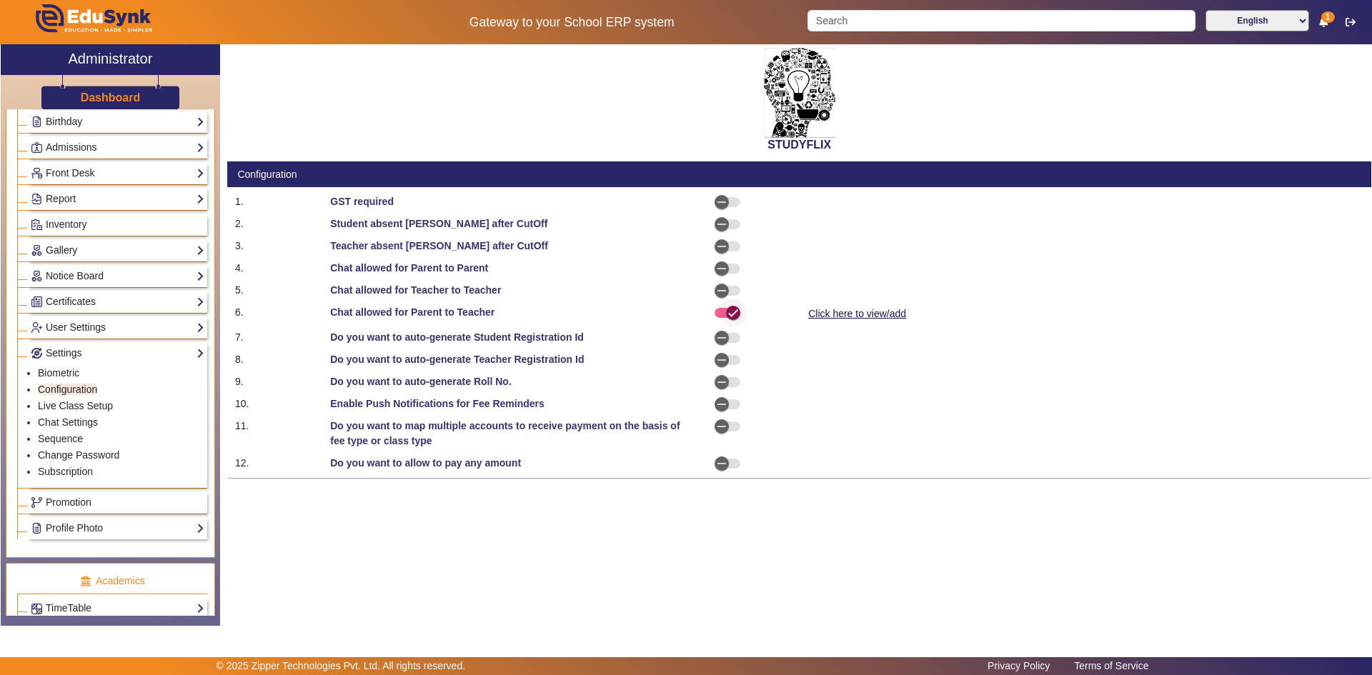
click at [721, 311] on span "button" at bounding box center [733, 313] width 29 height 29
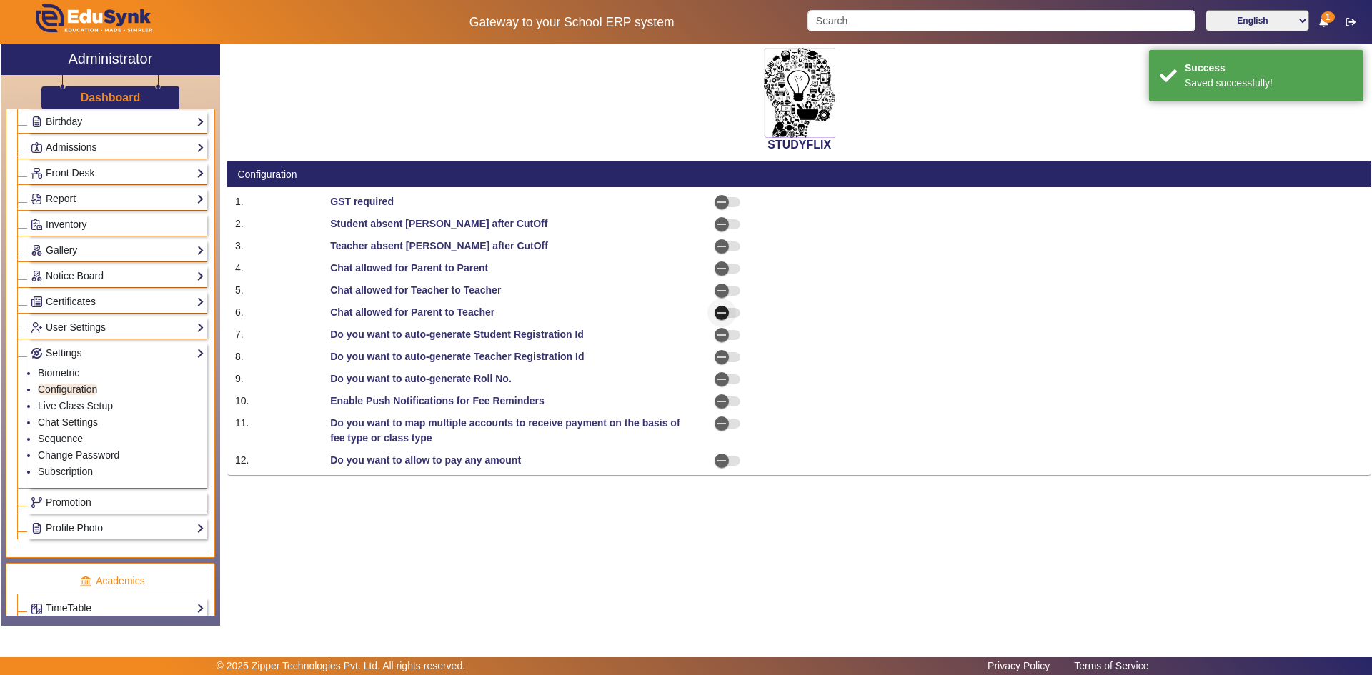
click at [721, 311] on icon "button" at bounding box center [721, 312] width 13 height 13
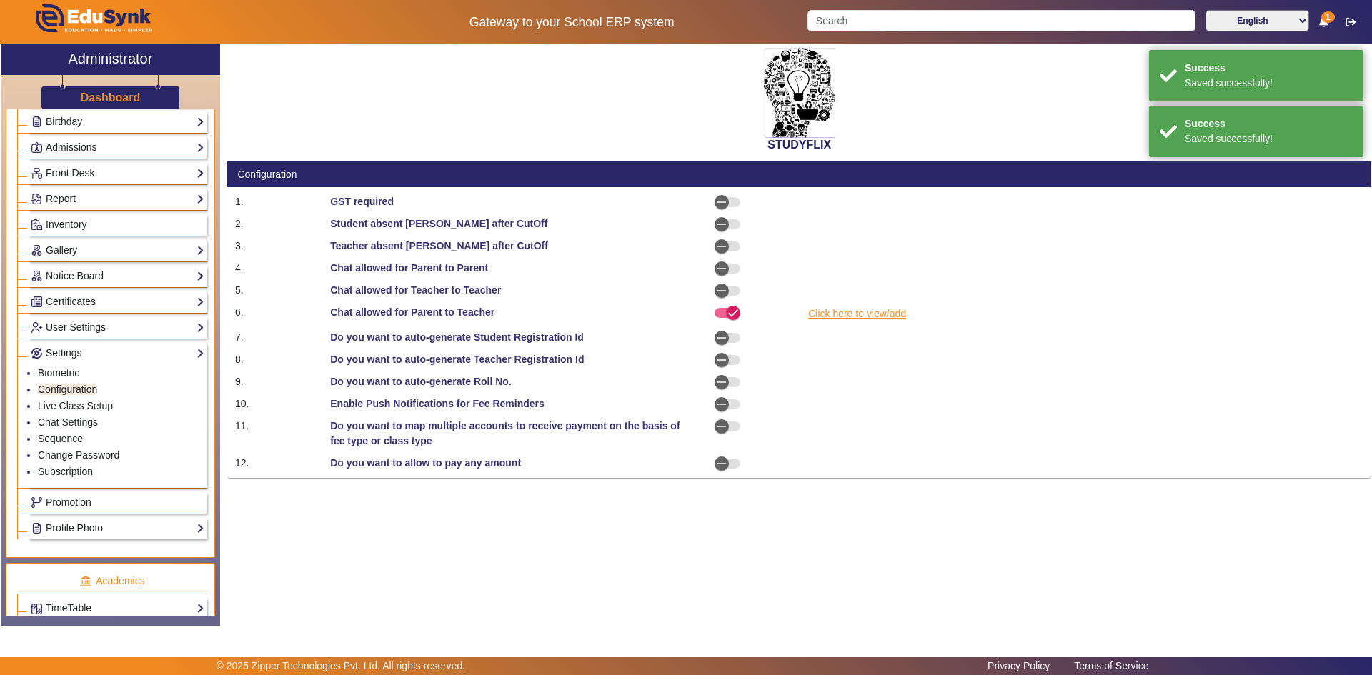
click at [866, 316] on link "Click here to view/add" at bounding box center [856, 314] width 101 height 18
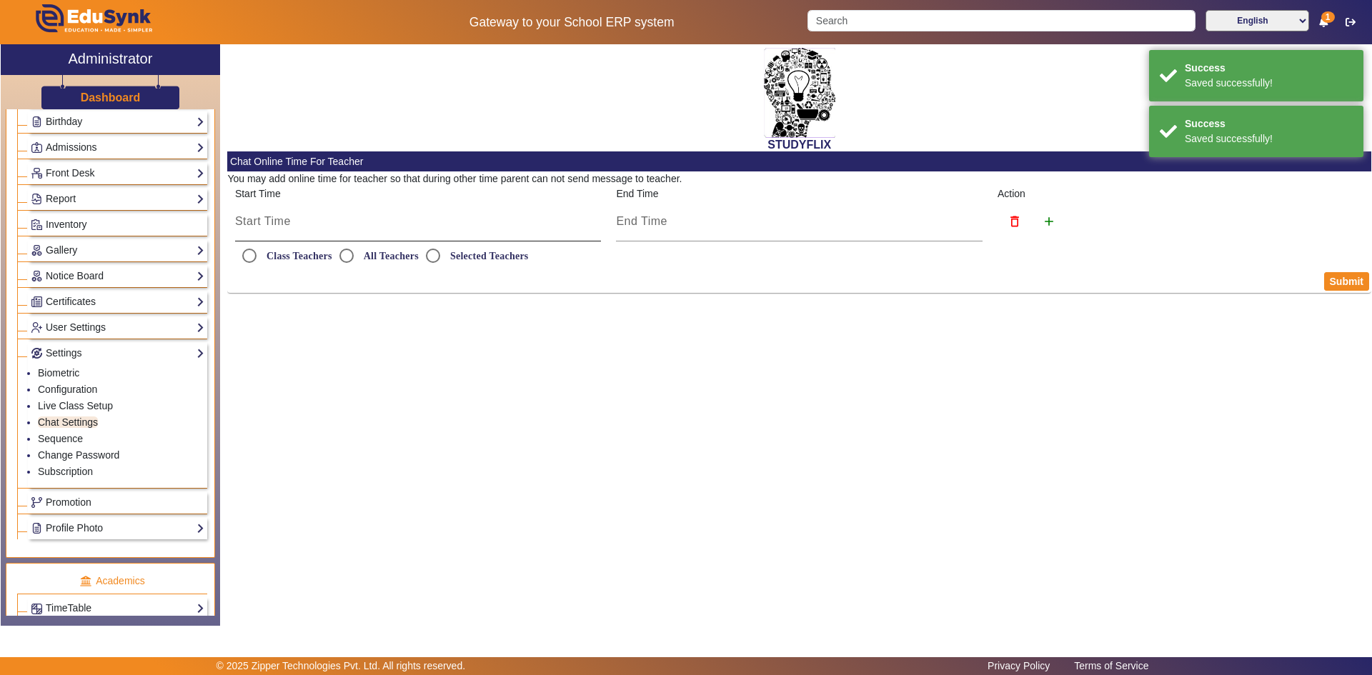
click at [390, 228] on input at bounding box center [418, 221] width 366 height 17
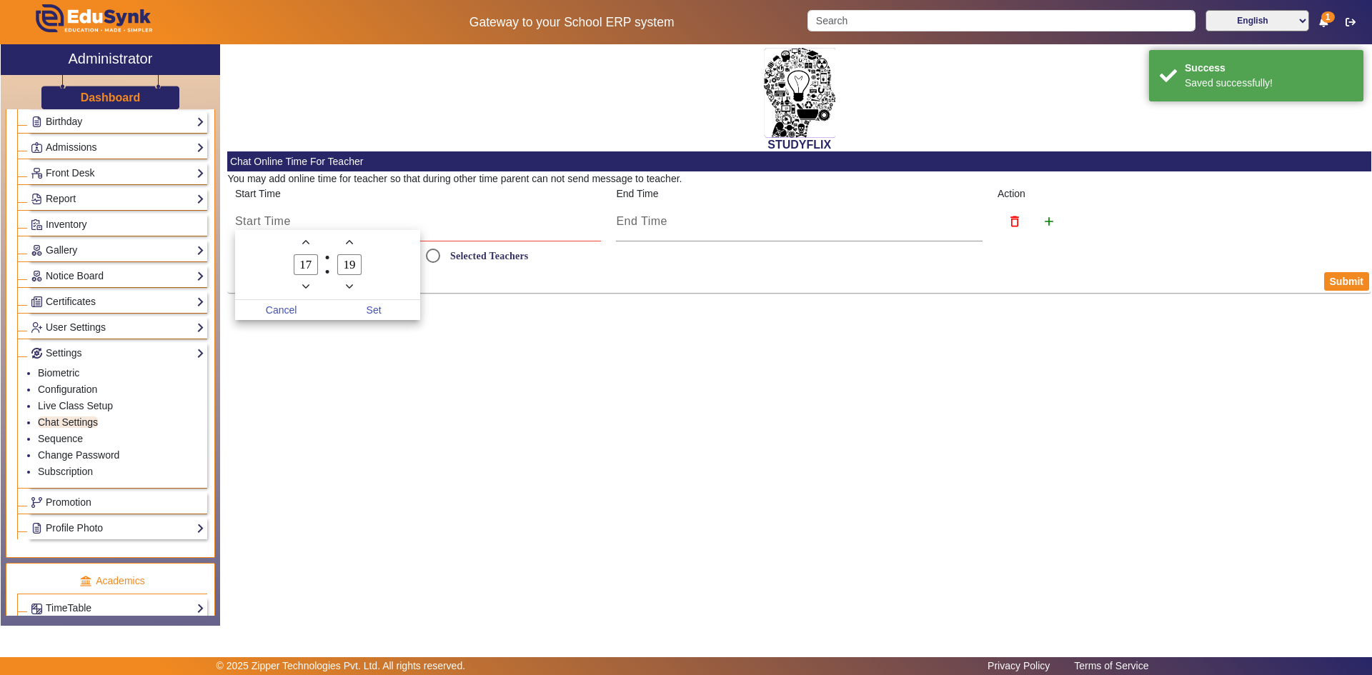
click at [511, 329] on div at bounding box center [686, 337] width 1372 height 675
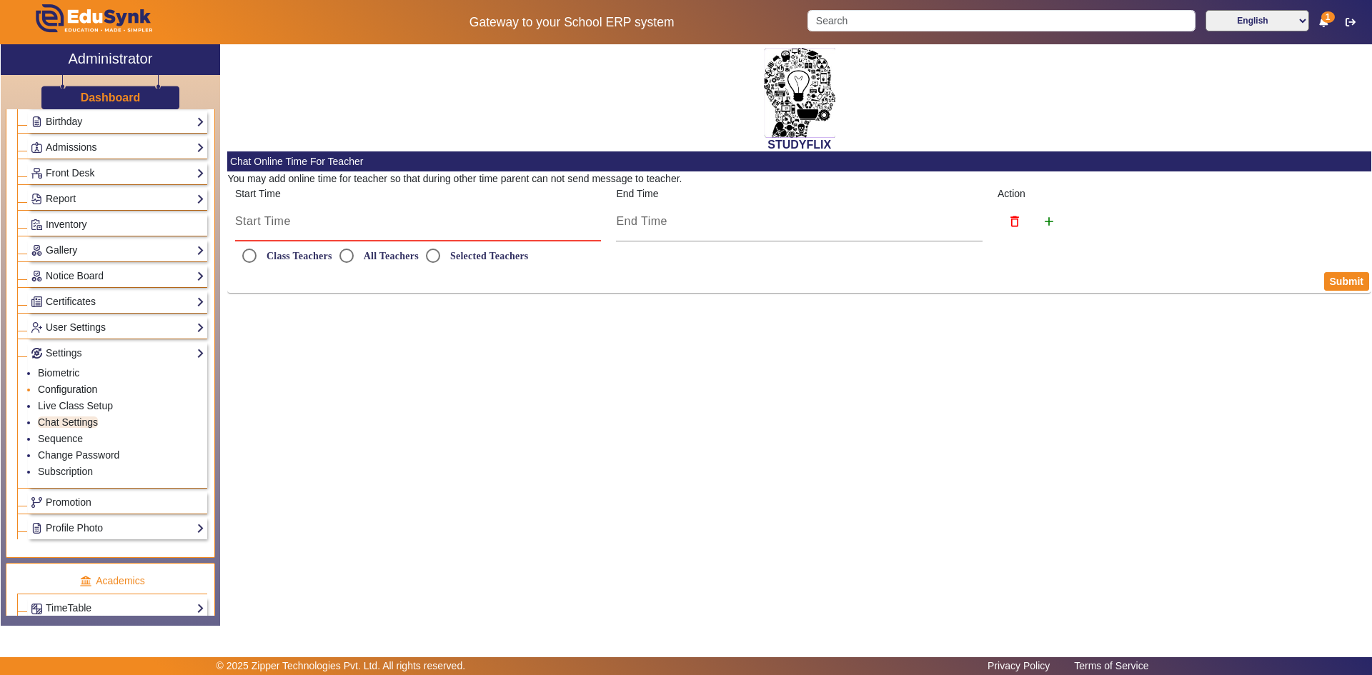
click at [80, 392] on link "Configuration" at bounding box center [67, 389] width 59 height 11
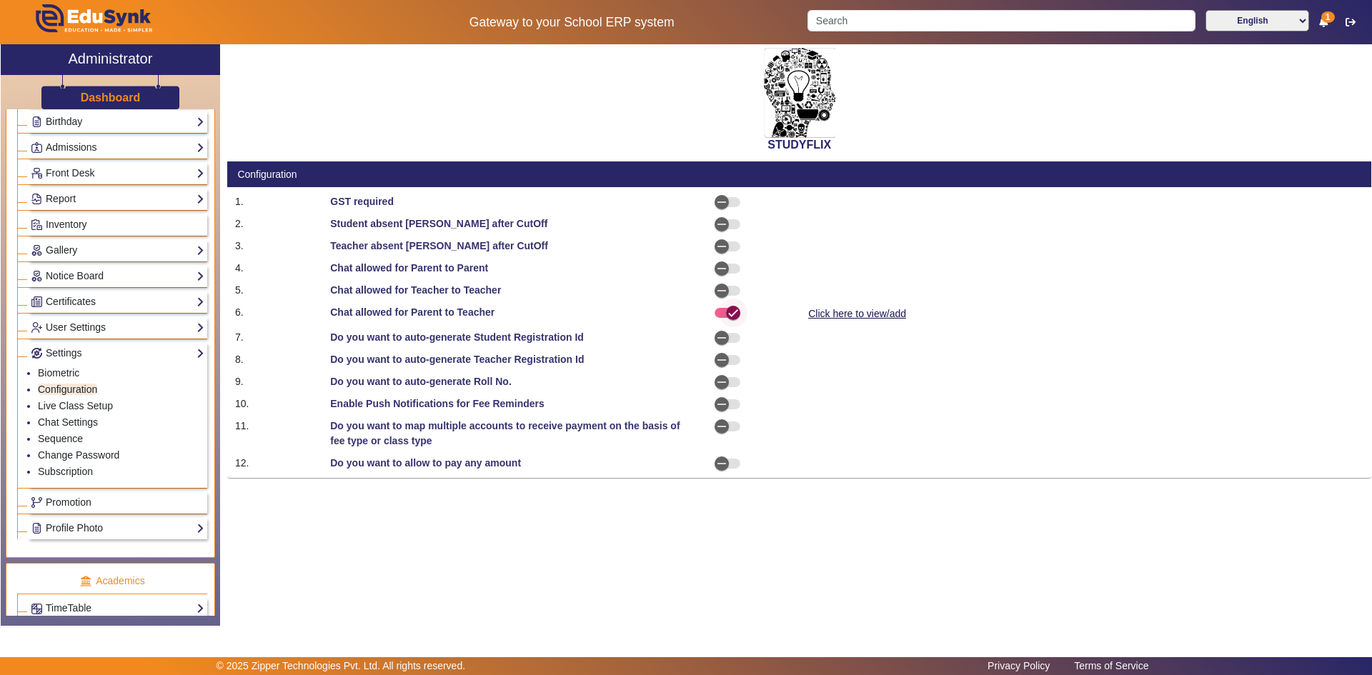
click at [735, 314] on icon "button" at bounding box center [732, 312] width 13 height 13
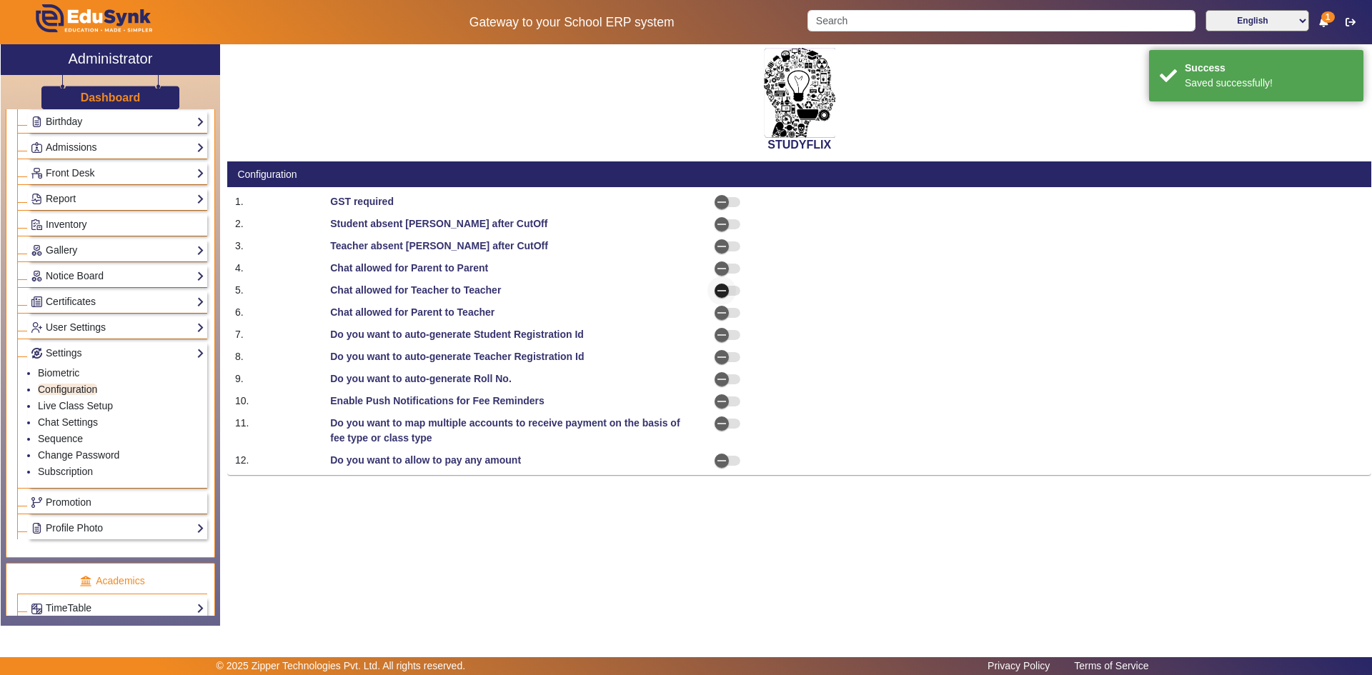
click at [722, 294] on icon "button" at bounding box center [721, 290] width 13 height 13
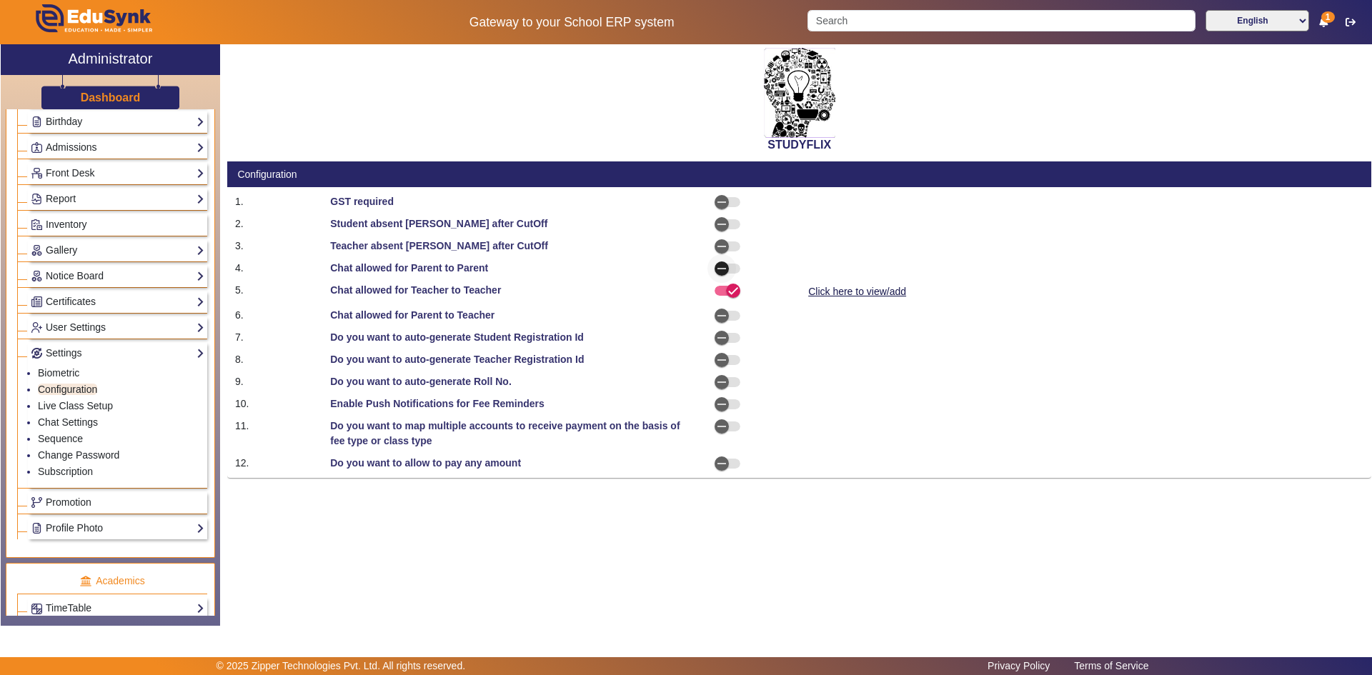
click at [720, 271] on icon "button" at bounding box center [721, 268] width 13 height 13
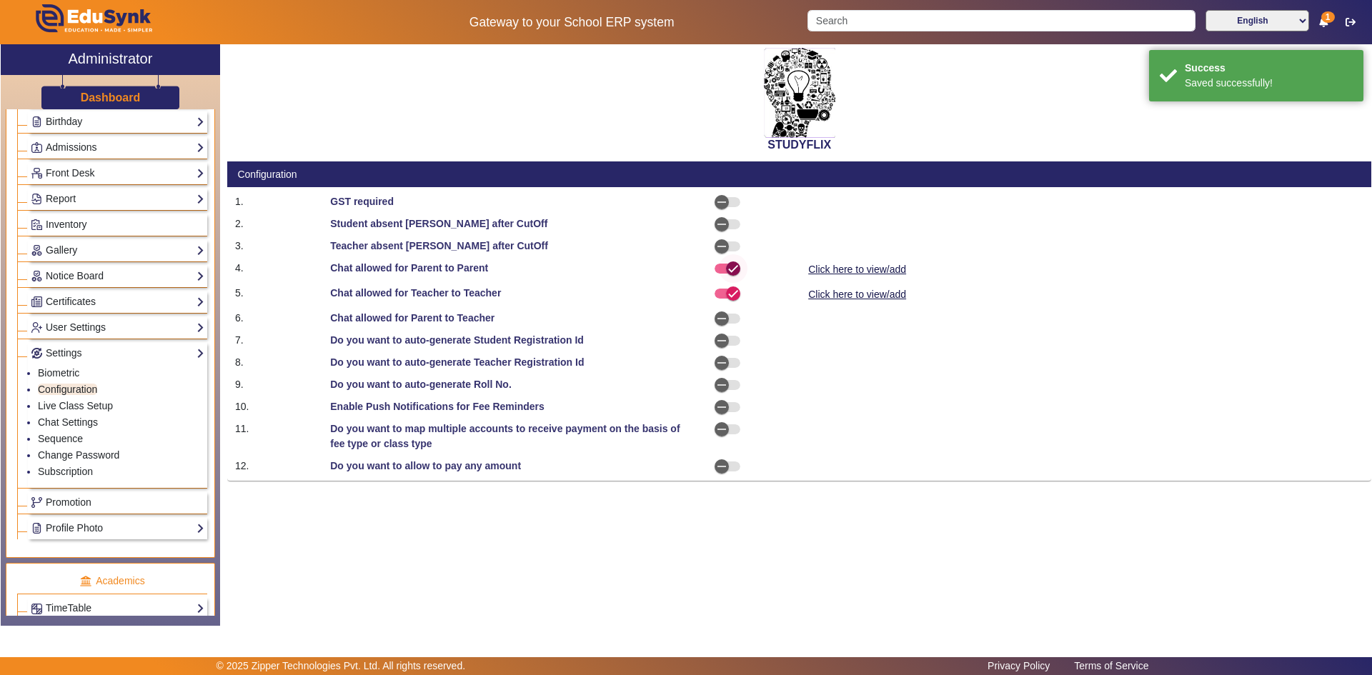
click at [722, 270] on span "button" at bounding box center [733, 268] width 29 height 29
click at [734, 289] on icon "button" at bounding box center [732, 290] width 13 height 13
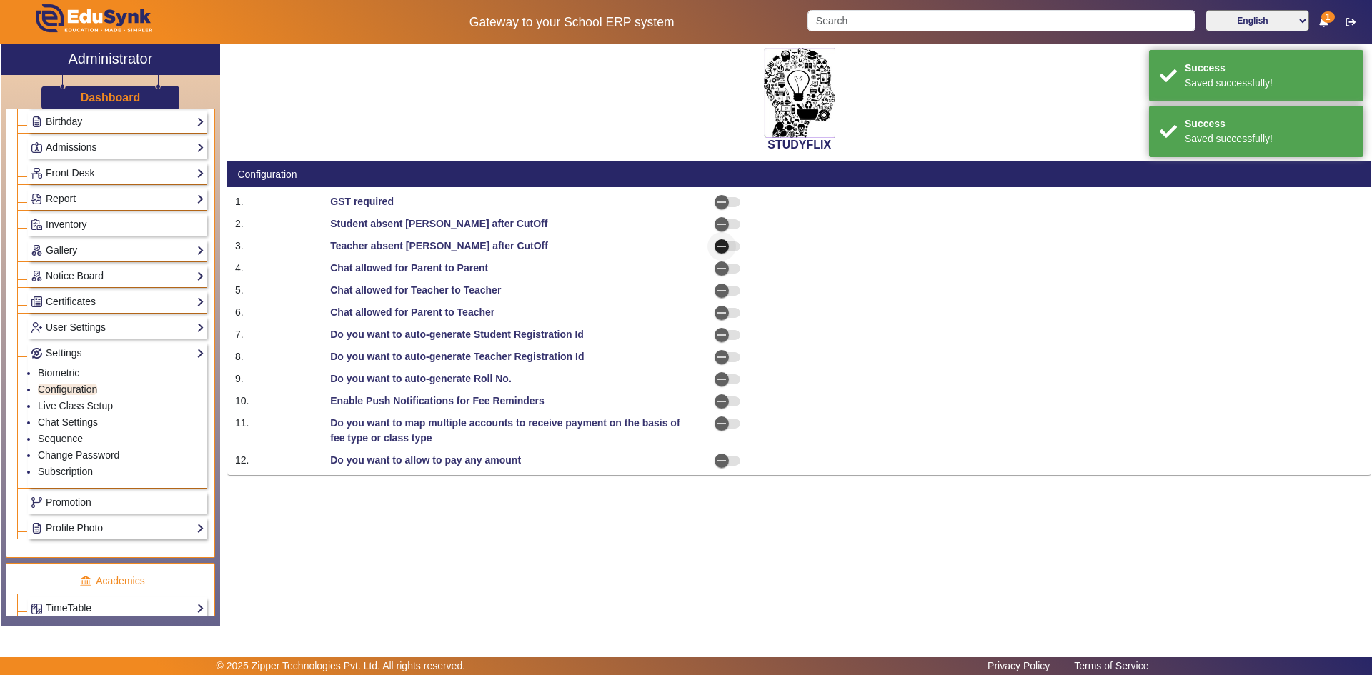
click at [725, 243] on icon "button" at bounding box center [721, 246] width 13 height 13
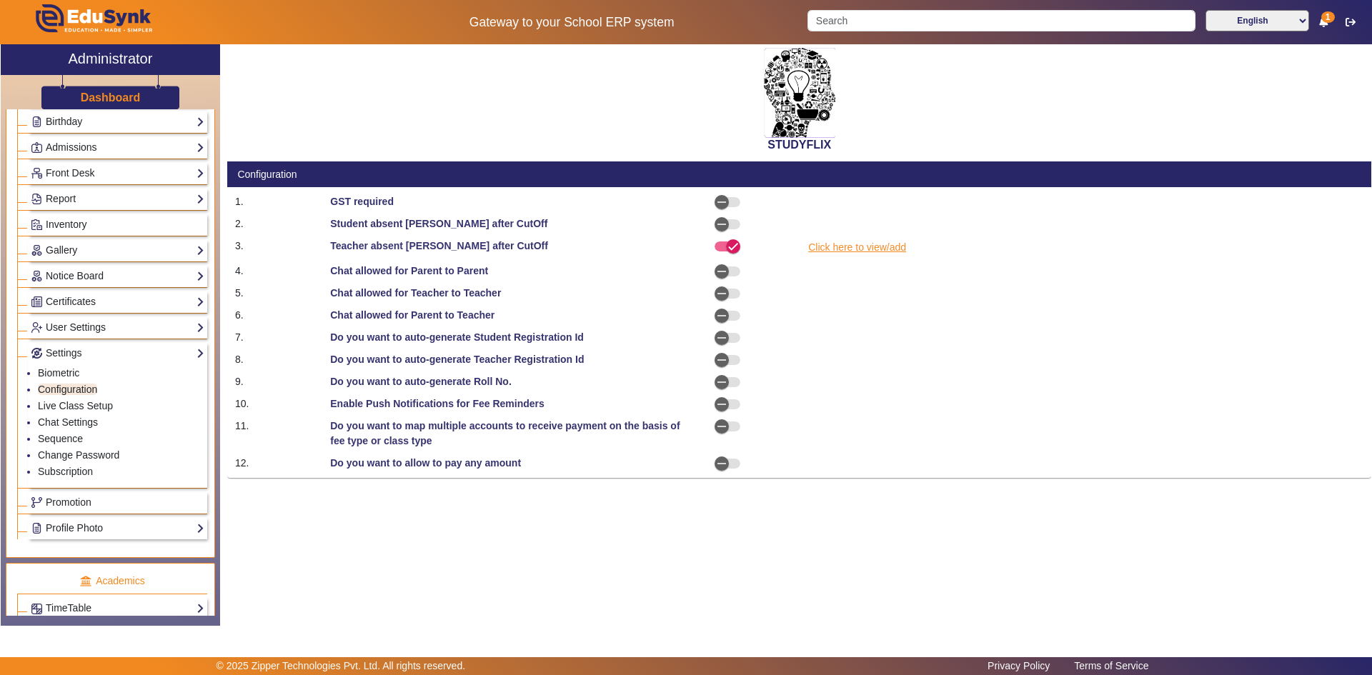
click at [873, 250] on link "Click here to view/add" at bounding box center [856, 248] width 101 height 18
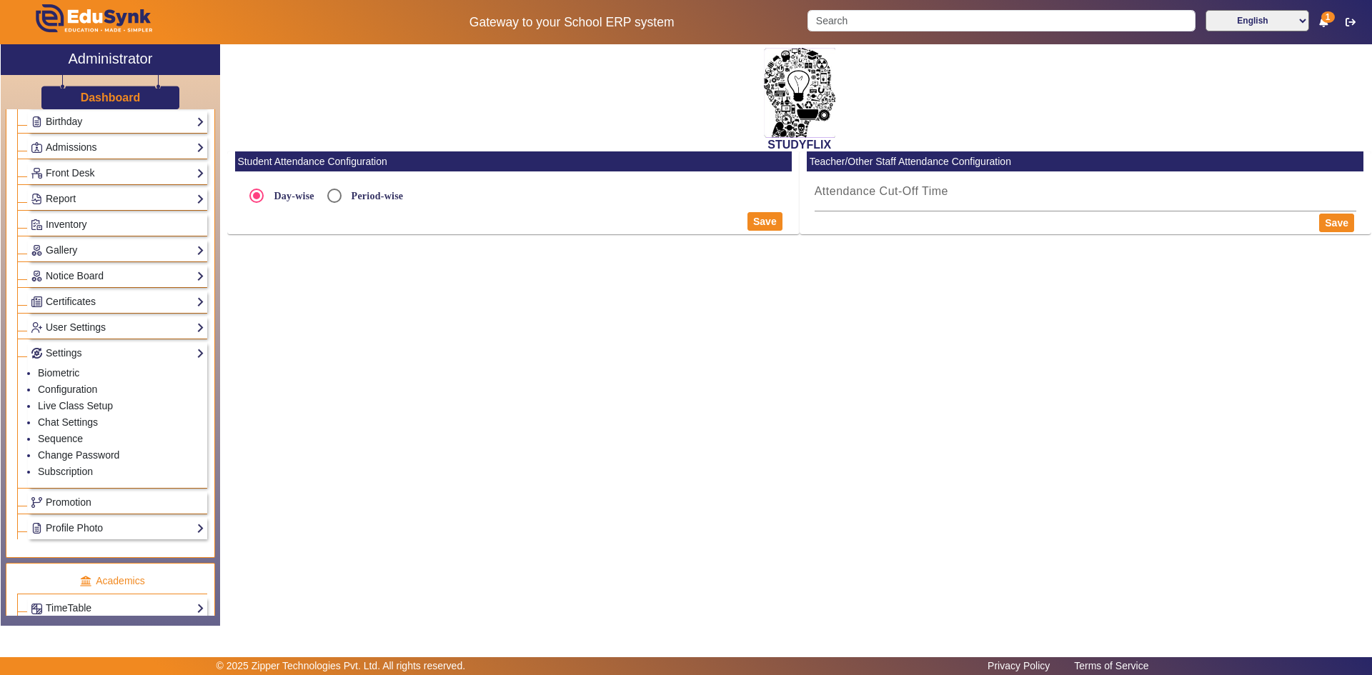
radio input "true"
click at [365, 243] on input "Attendance Cut-Off Time" at bounding box center [512, 235] width 541 height 17
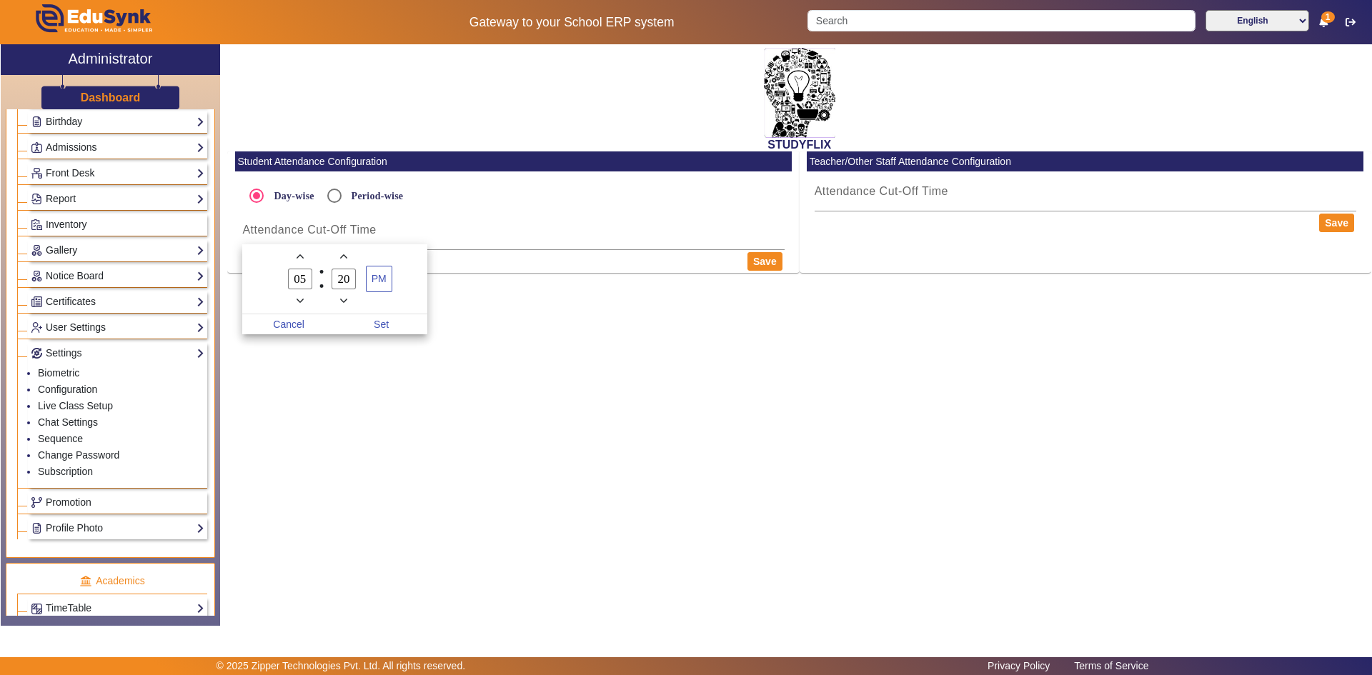
click at [869, 196] on div at bounding box center [686, 337] width 1372 height 675
click at [514, 241] on input "Attendance Cut-Off Time" at bounding box center [512, 235] width 541 height 17
click at [299, 257] on icon "Add a hour" at bounding box center [299, 257] width 7 height 4
click at [301, 301] on icon "Minus a hour" at bounding box center [299, 301] width 7 height 4
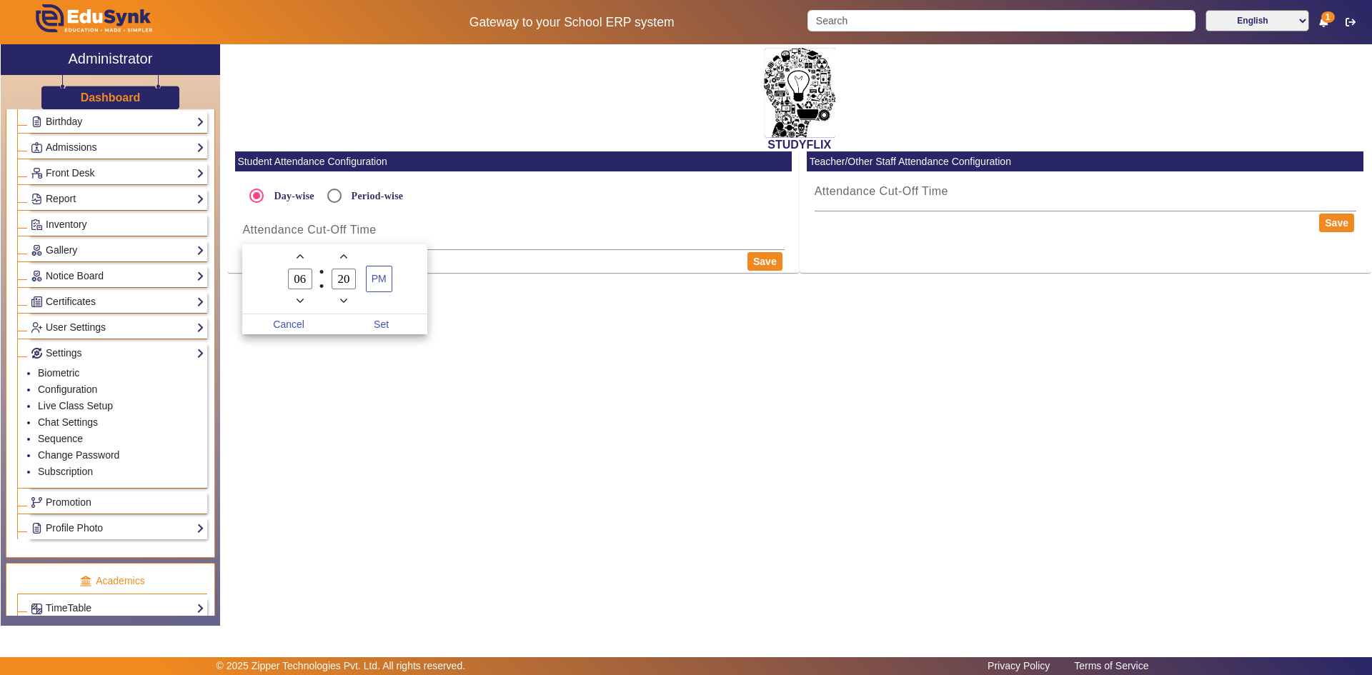
click at [301, 301] on icon "Minus a hour" at bounding box center [299, 301] width 7 height 4
type input "02"
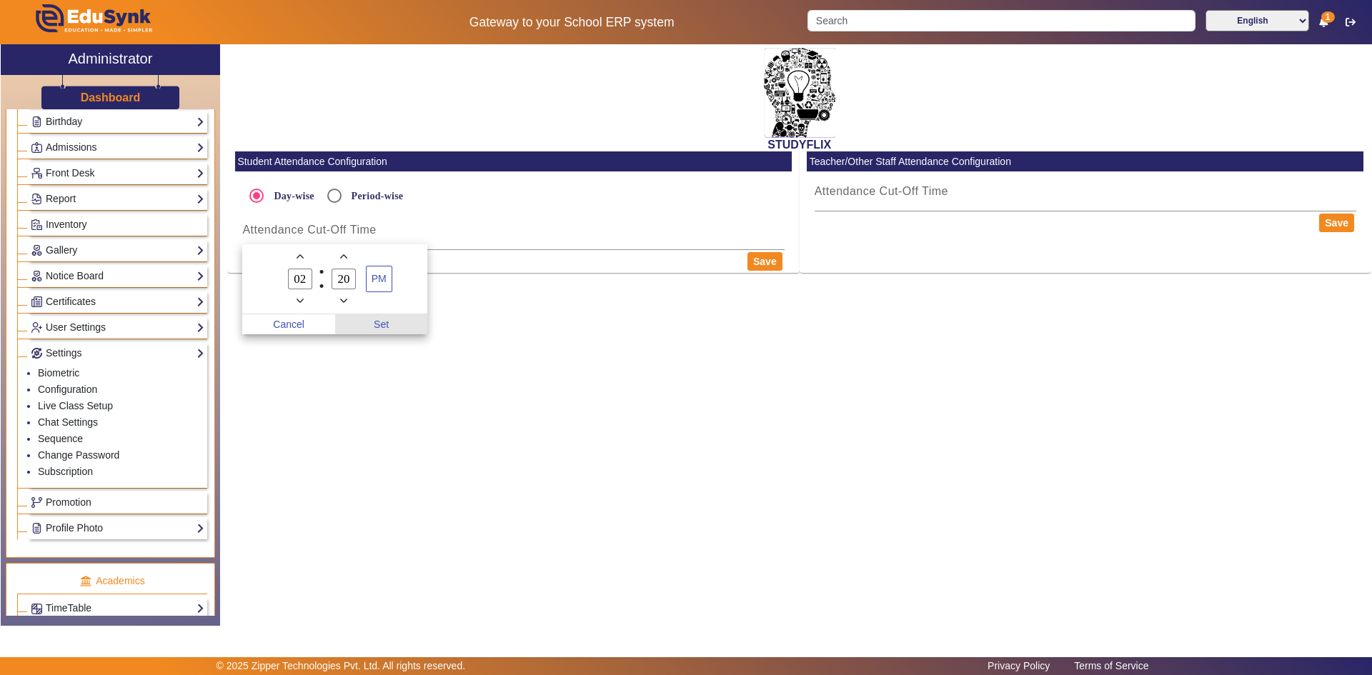
click at [386, 323] on span "Set" at bounding box center [381, 324] width 93 height 20
type input "2:20 PM"
click at [887, 191] on mat-label "Attendance Cut-Off Time" at bounding box center [881, 191] width 134 height 12
click at [887, 191] on input "Attendance Cut-Off Time" at bounding box center [1084, 197] width 541 height 17
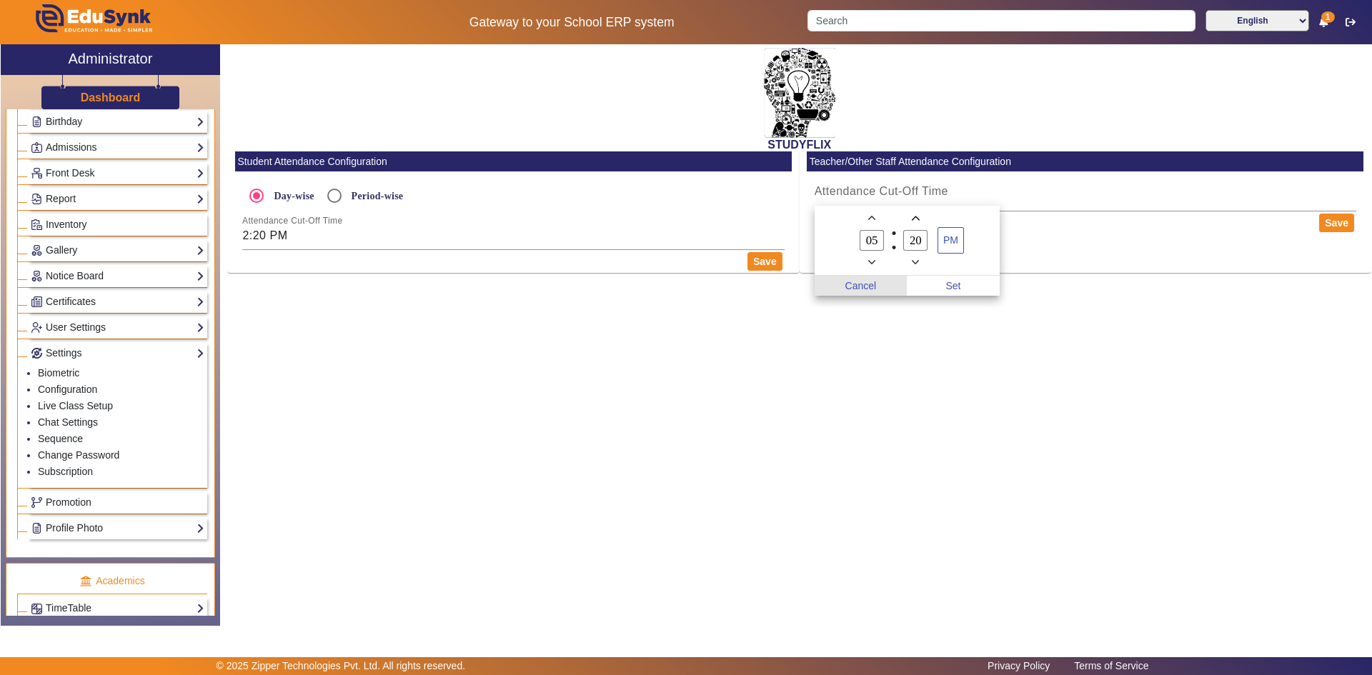
click at [877, 284] on span "Cancel" at bounding box center [860, 286] width 93 height 20
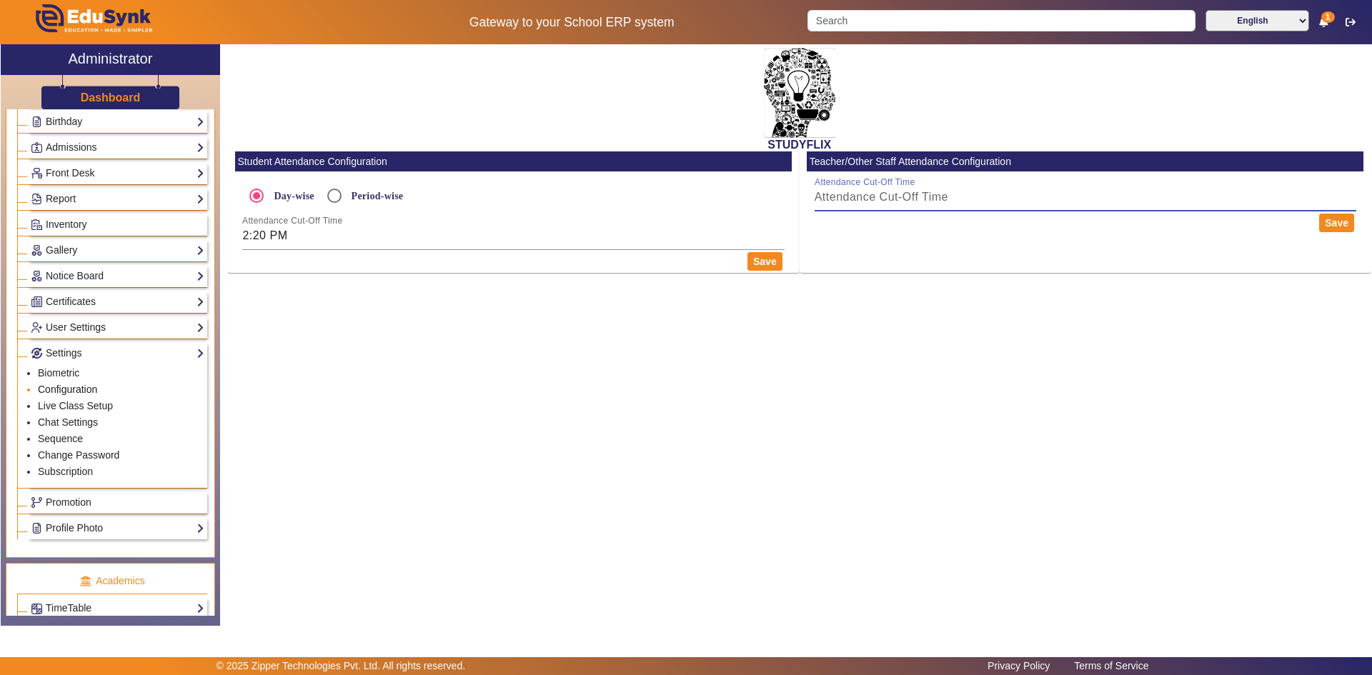
click at [66, 387] on link "Configuration" at bounding box center [67, 389] width 59 height 11
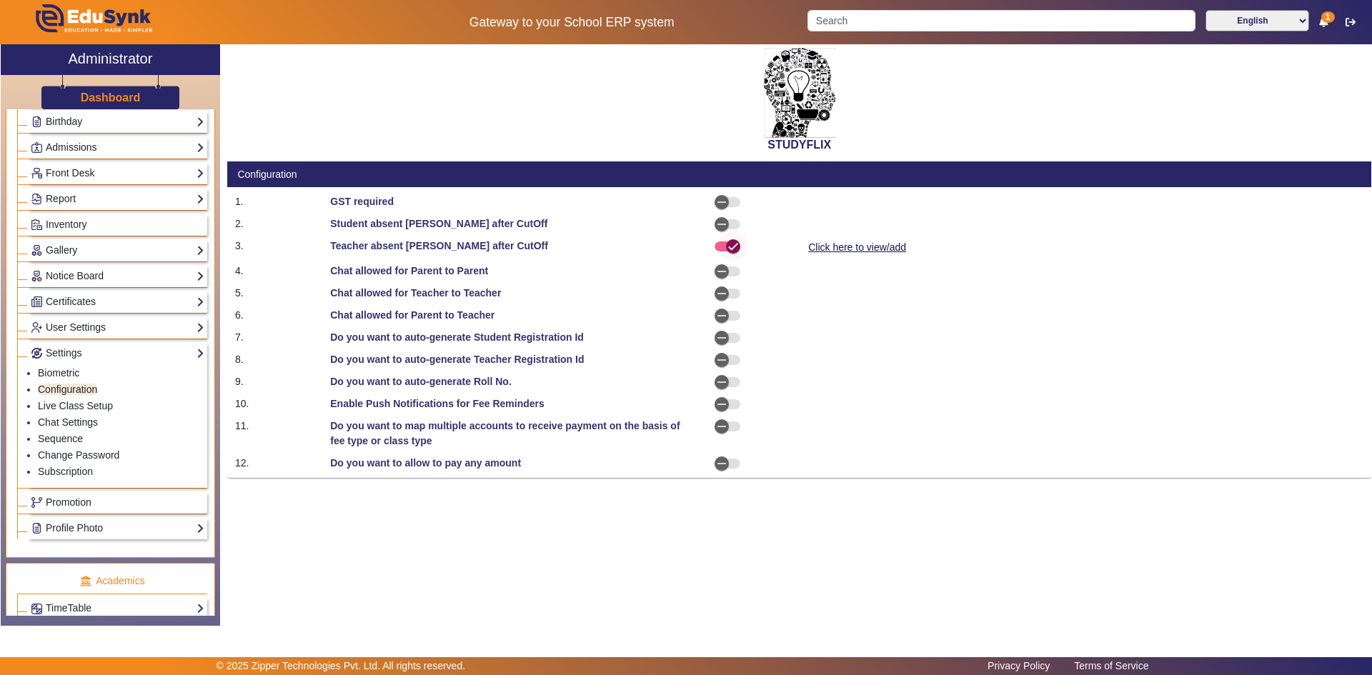
click at [729, 249] on icon "button" at bounding box center [732, 246] width 13 height 13
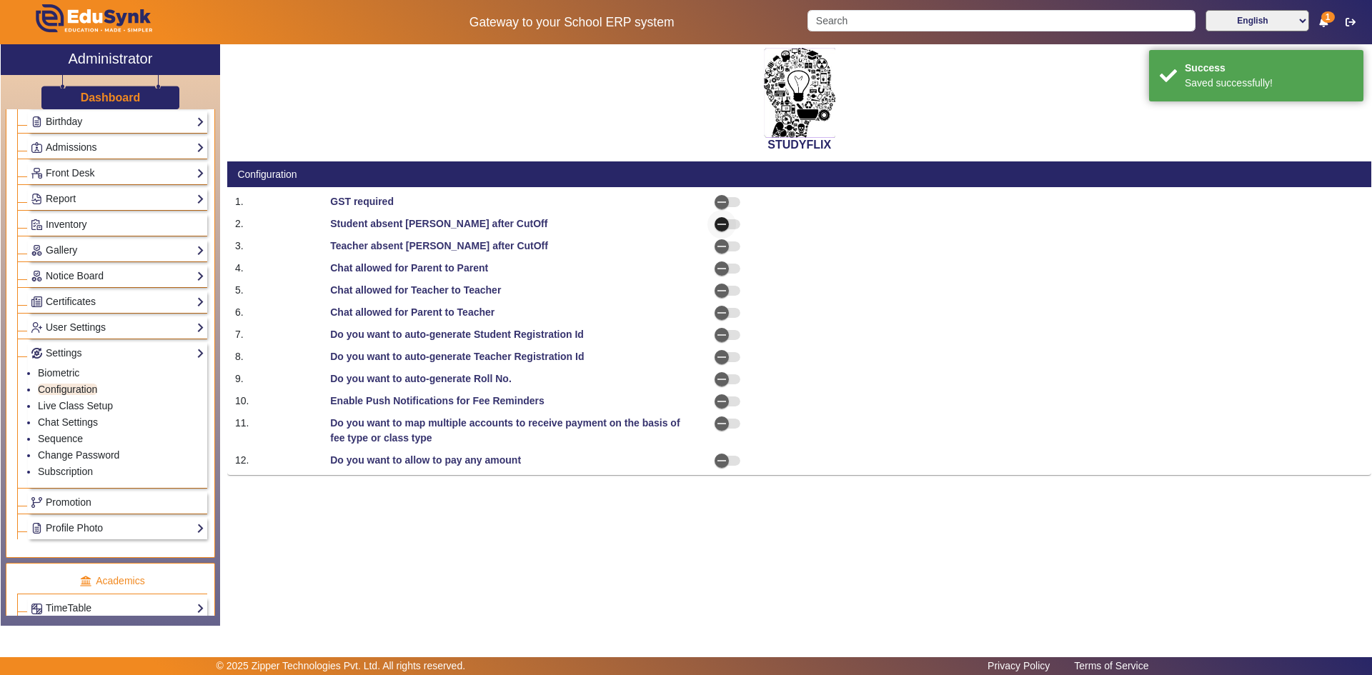
click at [723, 222] on icon "button" at bounding box center [721, 224] width 13 height 13
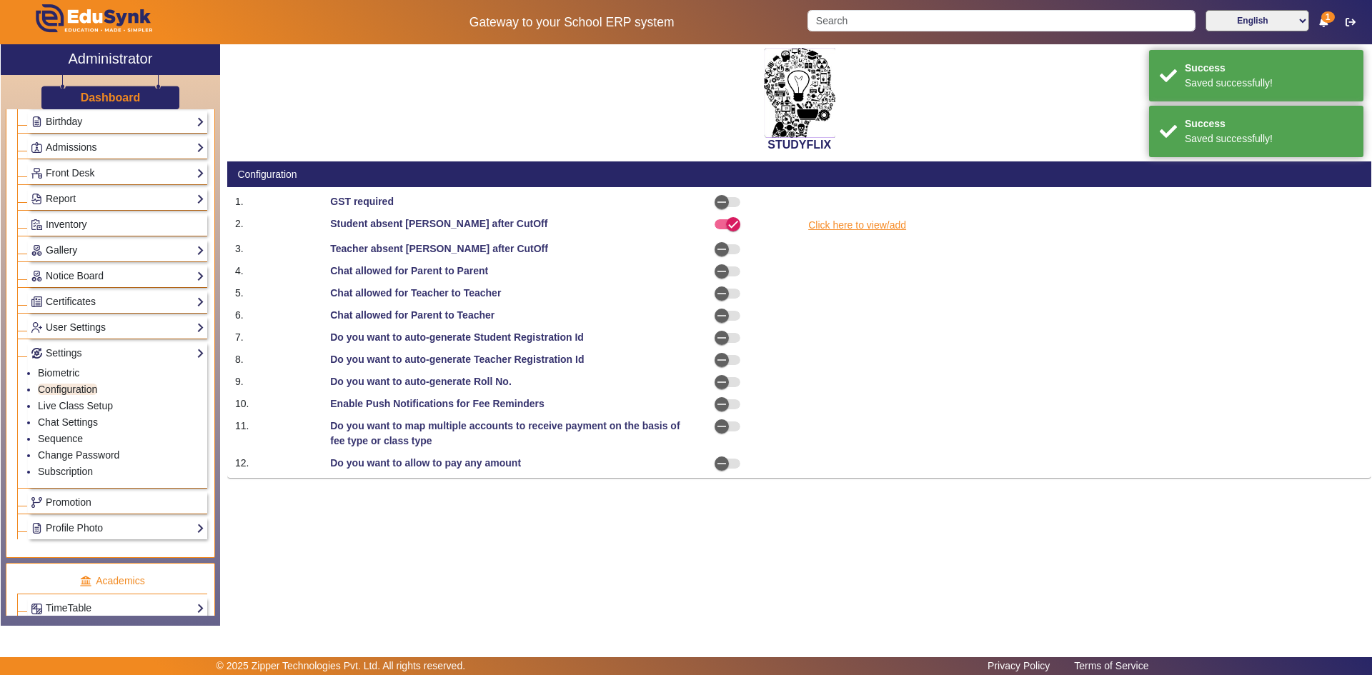
click at [896, 226] on link "Click here to view/add" at bounding box center [856, 225] width 101 height 18
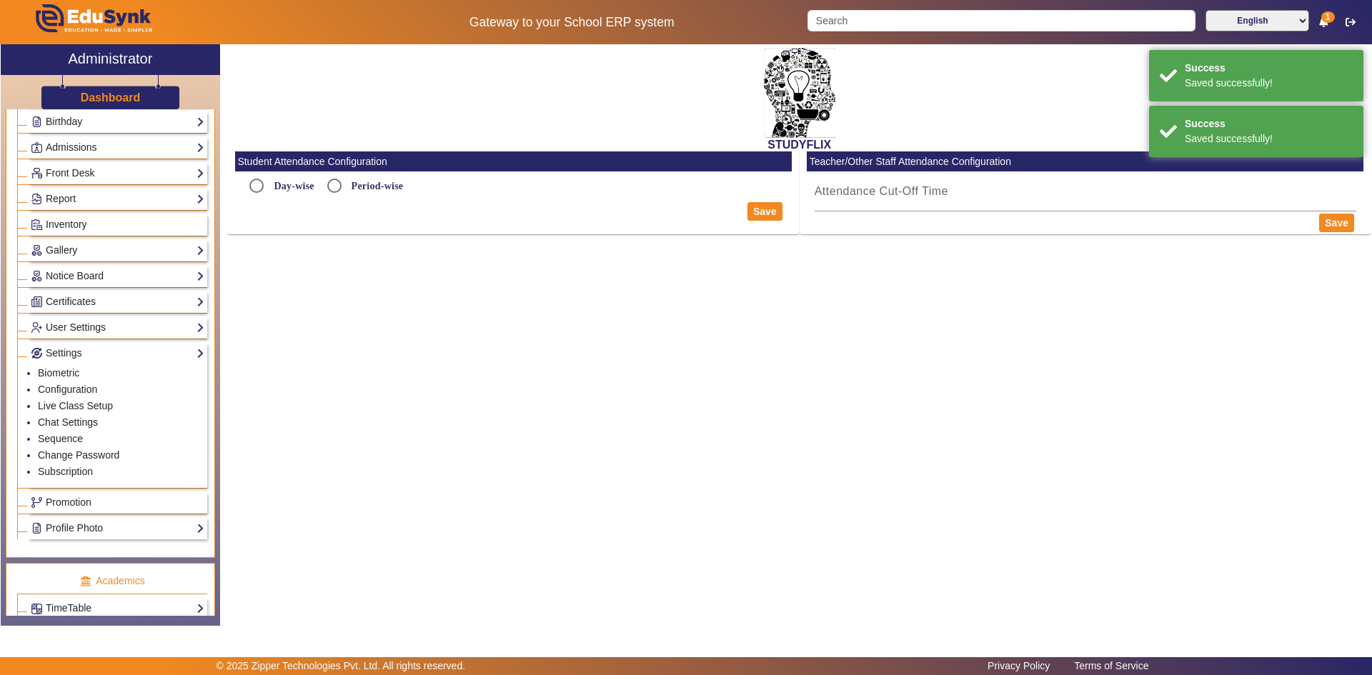
radio input "true"
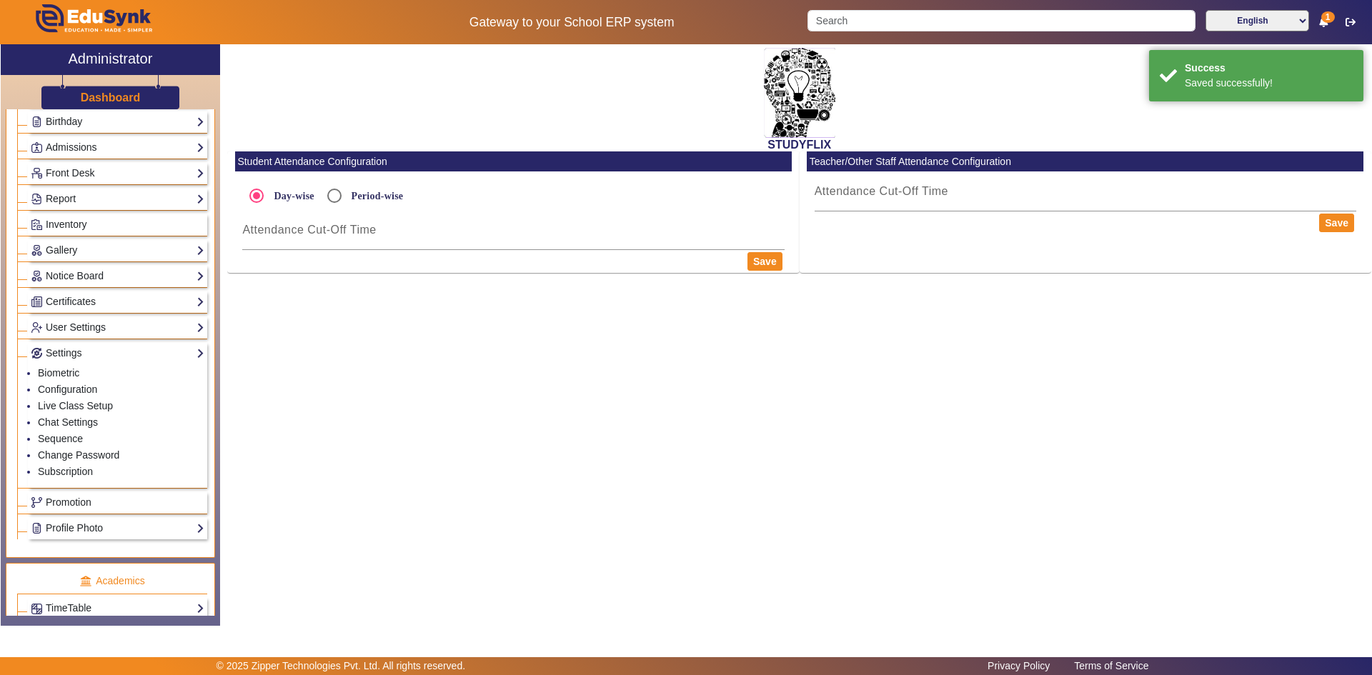
click at [383, 196] on label "Period-wise" at bounding box center [376, 196] width 55 height 12
click at [349, 196] on input "Period-wise" at bounding box center [334, 195] width 29 height 29
radio input "true"
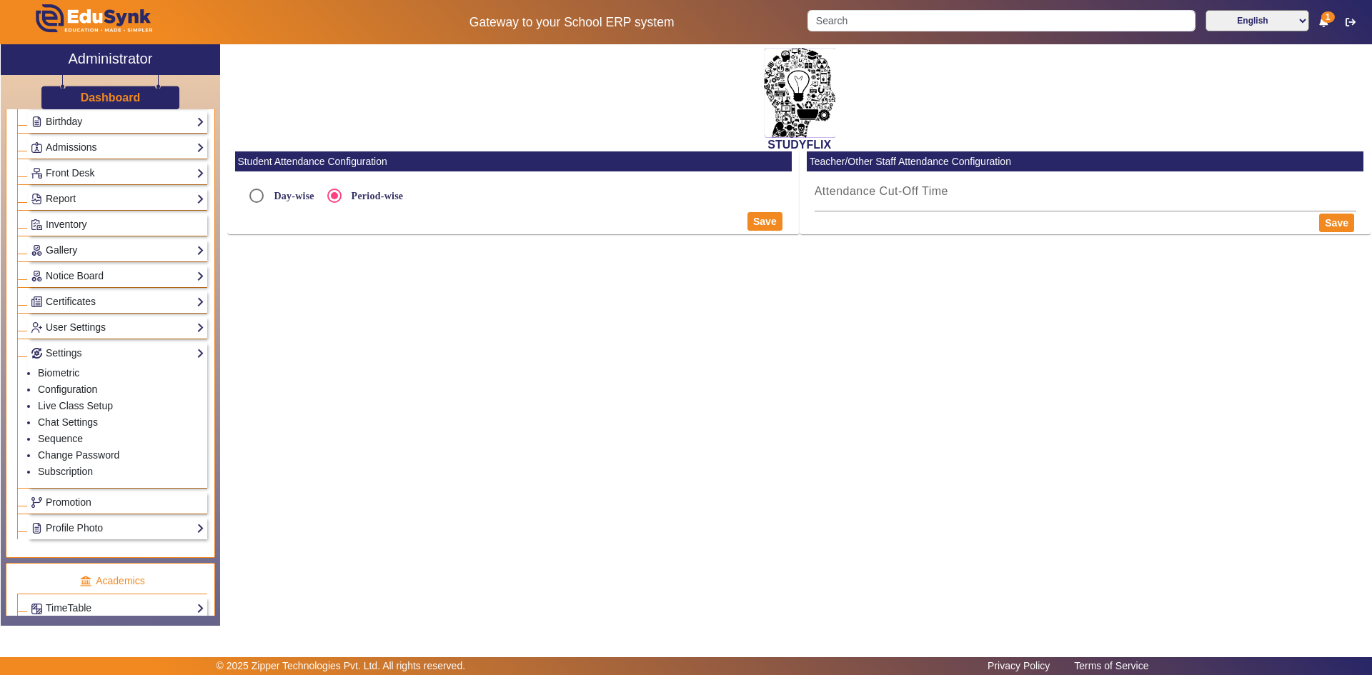
click at [374, 221] on div "Save" at bounding box center [513, 221] width 556 height 23
click at [847, 191] on mat-label "Attendance Cut-Off Time" at bounding box center [881, 191] width 134 height 12
click at [847, 191] on input "Attendance Cut-Off Time" at bounding box center [1084, 197] width 541 height 17
click at [847, 191] on div at bounding box center [686, 337] width 1372 height 675
click at [594, 279] on div "STUDYFLIX Student Attendance Configuration Day-wise Period-wise Save Teacher/Ot…" at bounding box center [795, 327] width 1151 height 566
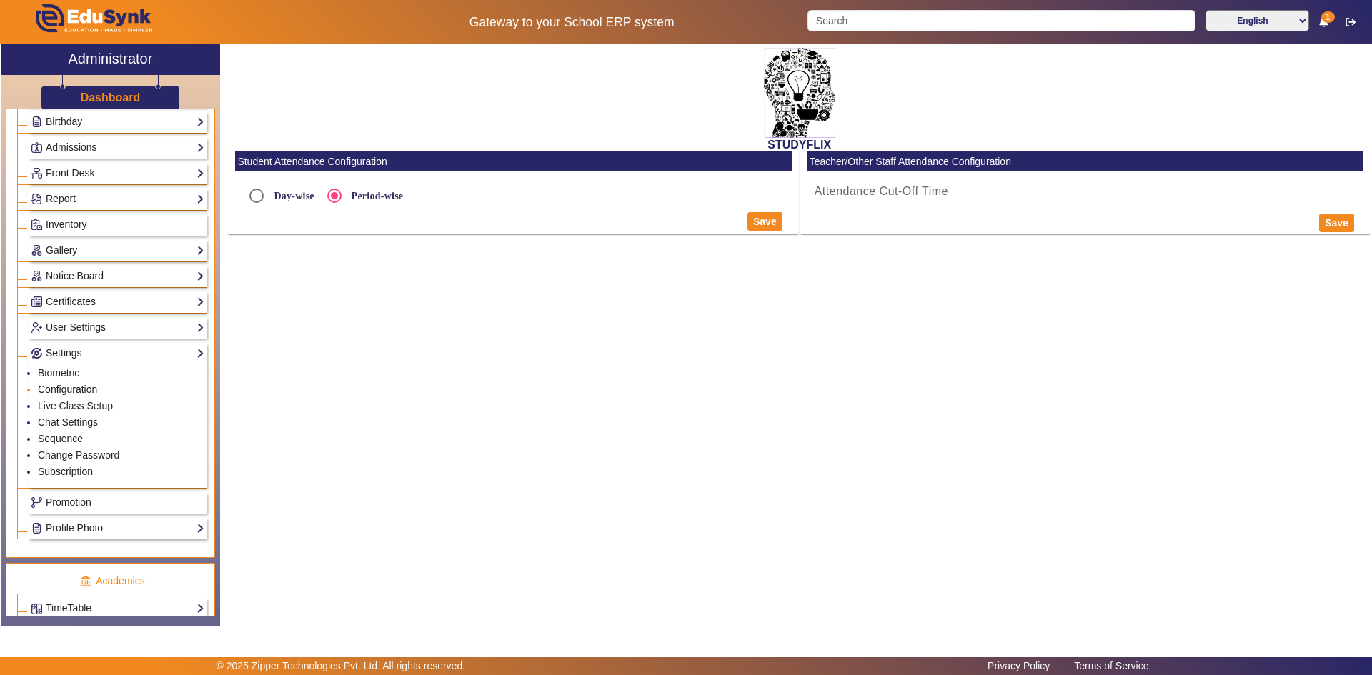
click at [63, 390] on link "Configuration" at bounding box center [67, 389] width 59 height 11
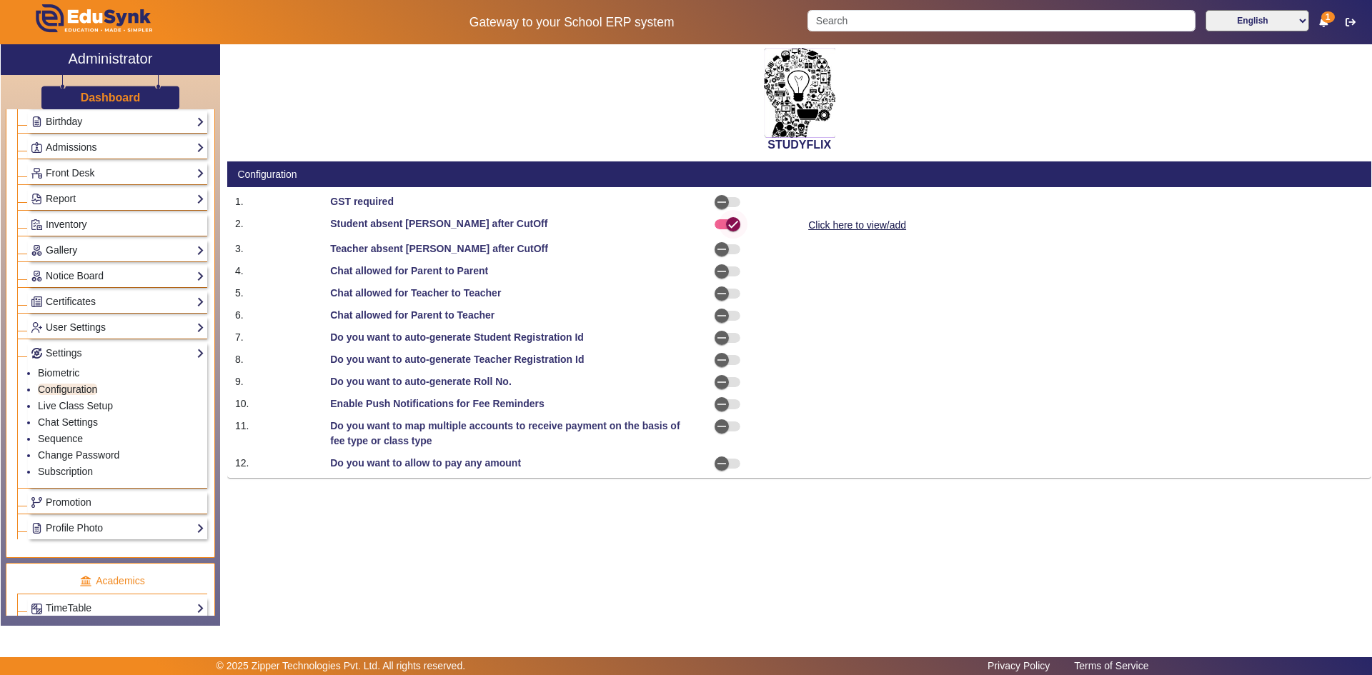
click at [729, 224] on icon "button" at bounding box center [732, 224] width 13 height 13
click at [79, 470] on link "Subscription" at bounding box center [65, 471] width 55 height 11
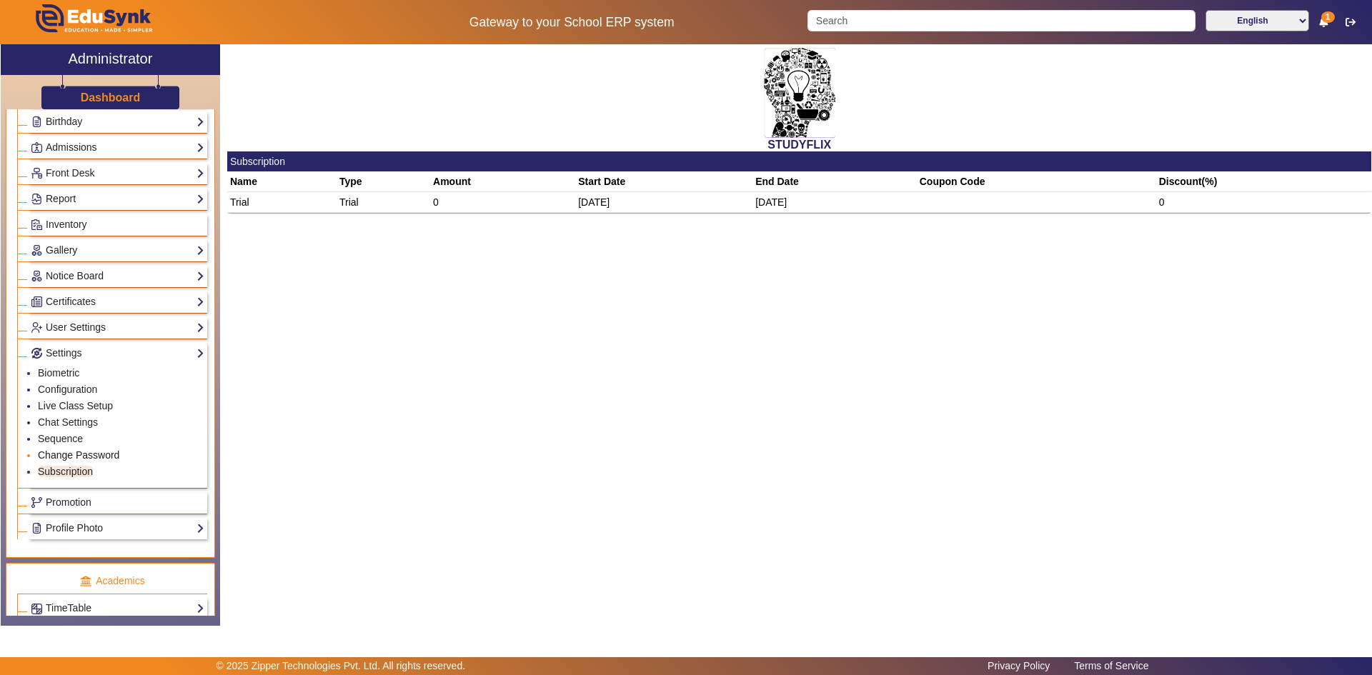
click at [82, 453] on link "Change Password" at bounding box center [78, 454] width 81 height 11
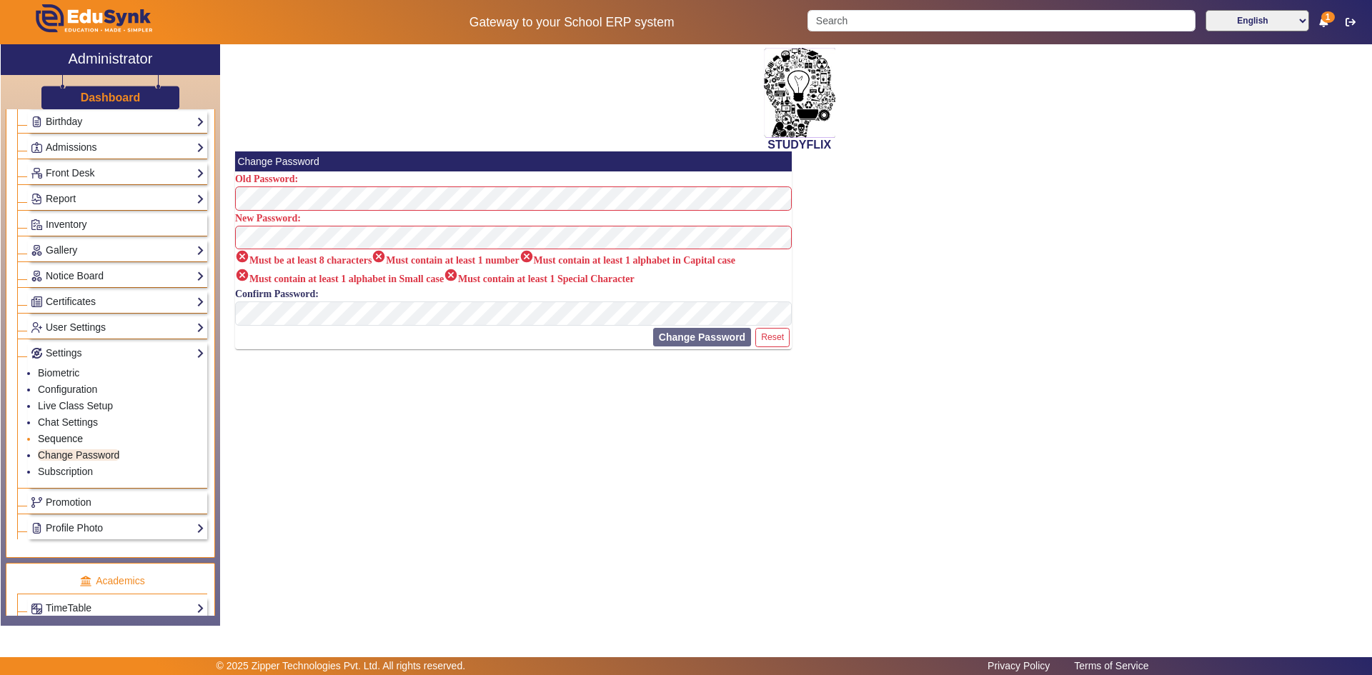
click at [74, 441] on link "Sequence" at bounding box center [60, 438] width 45 height 11
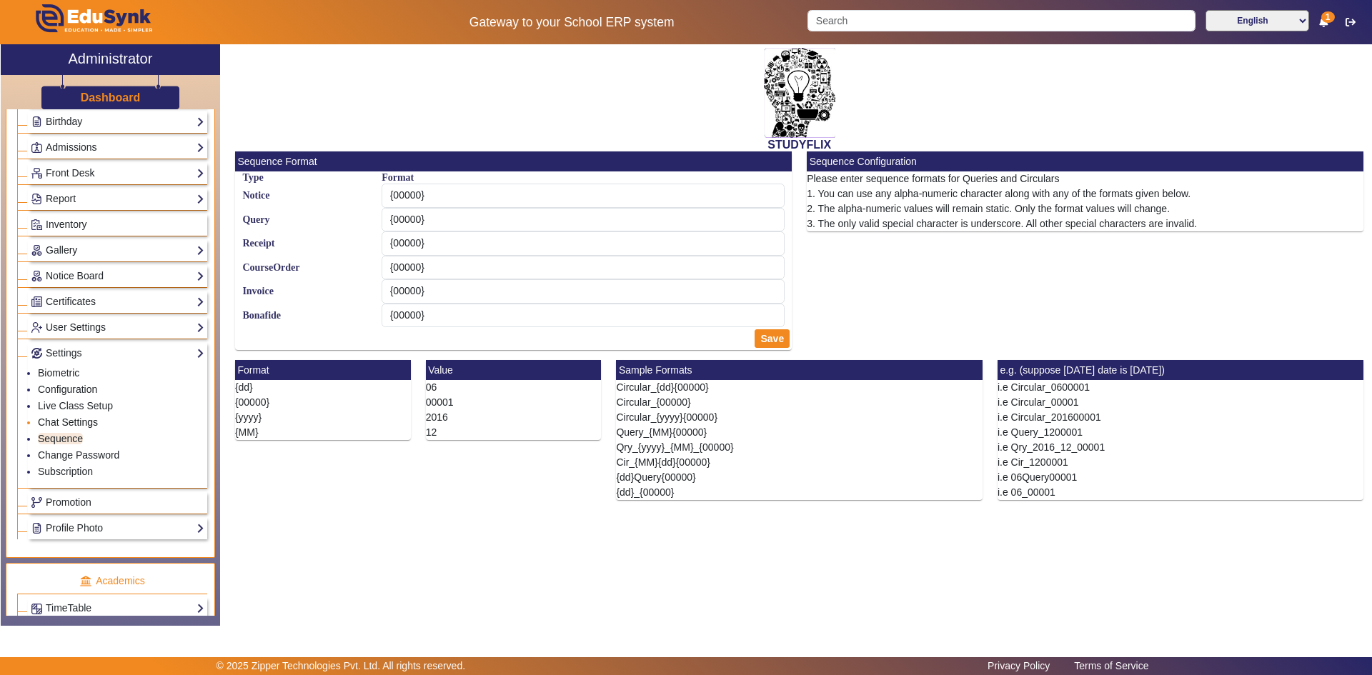
click at [72, 421] on link "Chat Settings" at bounding box center [68, 421] width 60 height 11
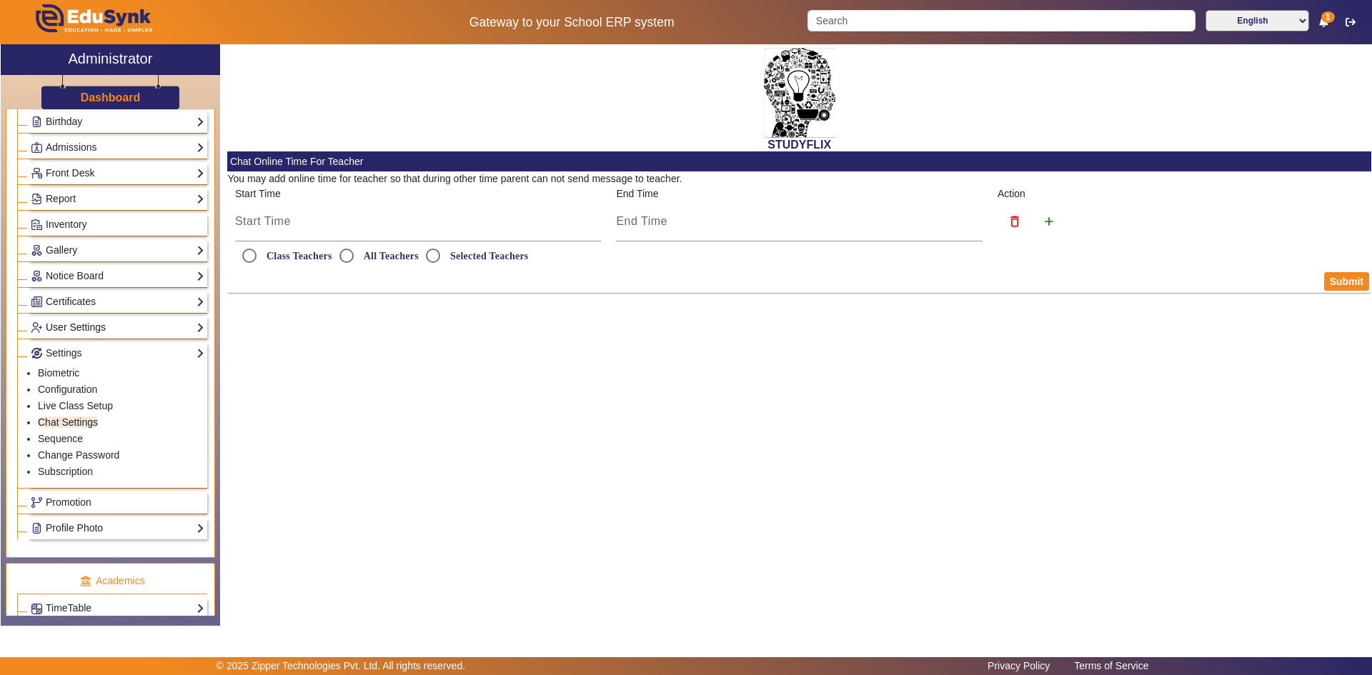
click at [76, 329] on link "User Settings" at bounding box center [118, 327] width 174 height 16
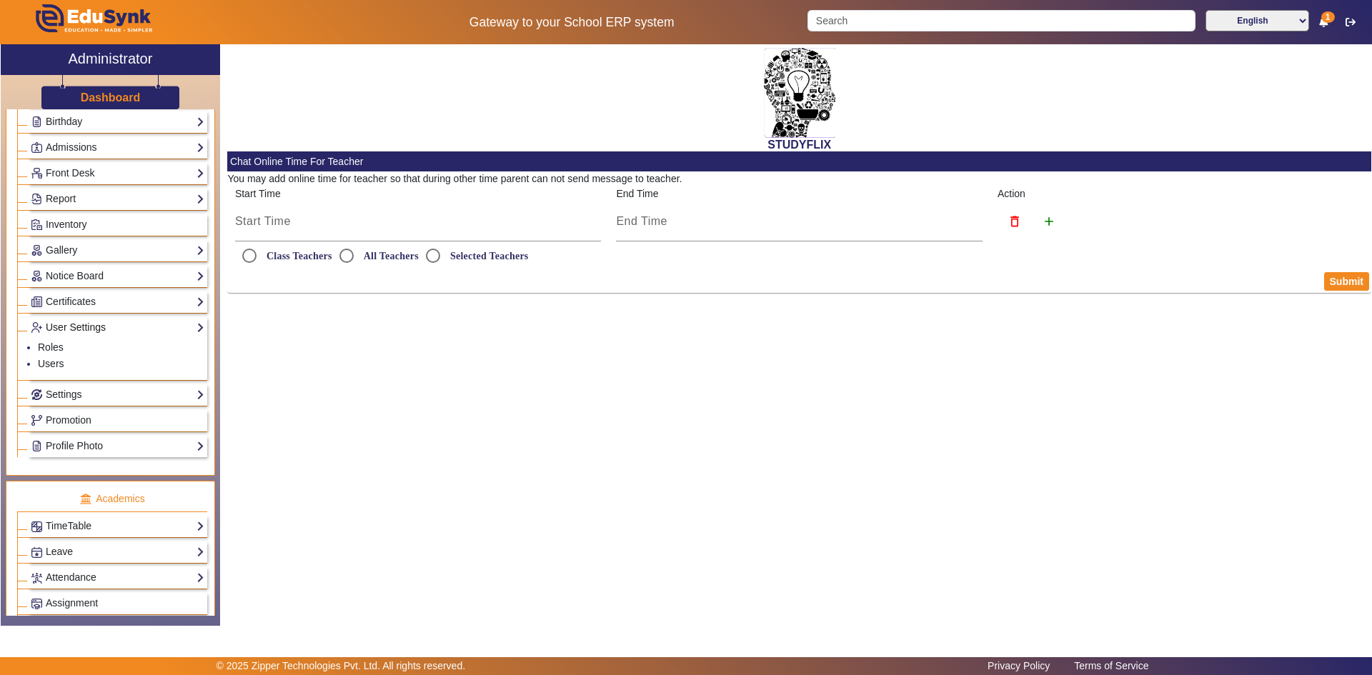
click at [76, 329] on link "User Settings" at bounding box center [118, 327] width 174 height 16
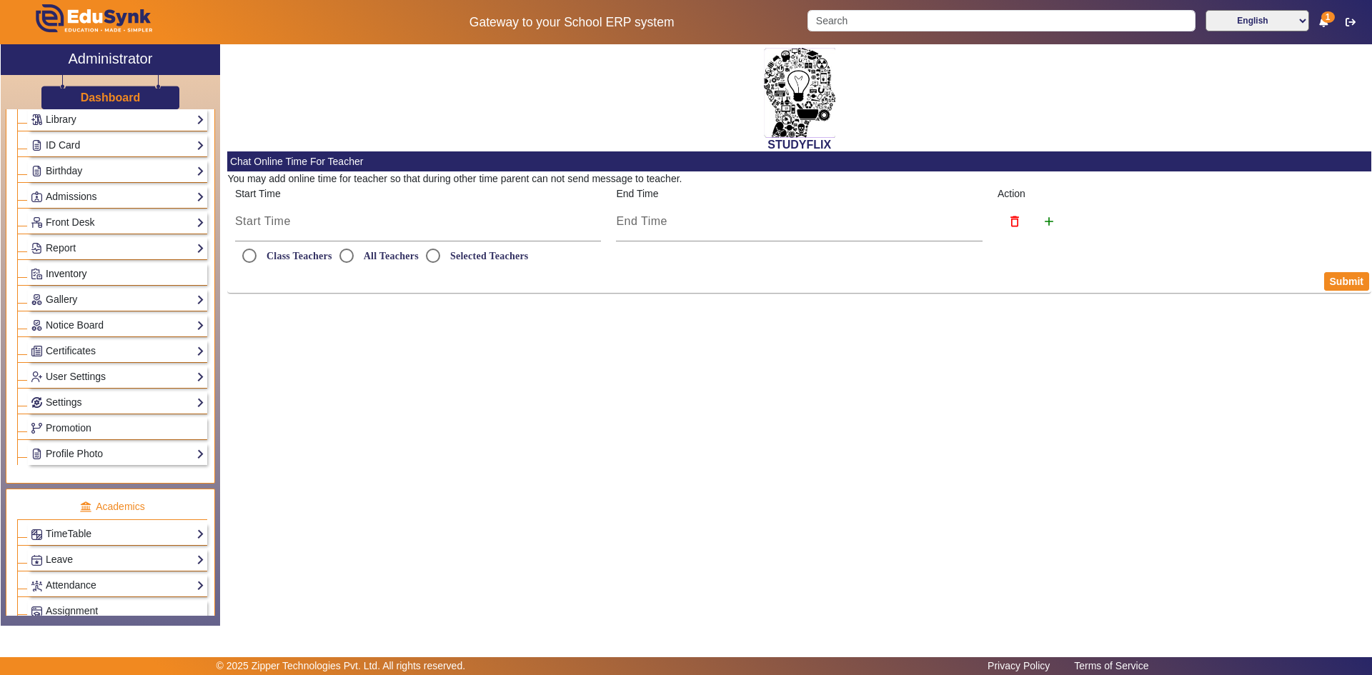
scroll to position [143, 0]
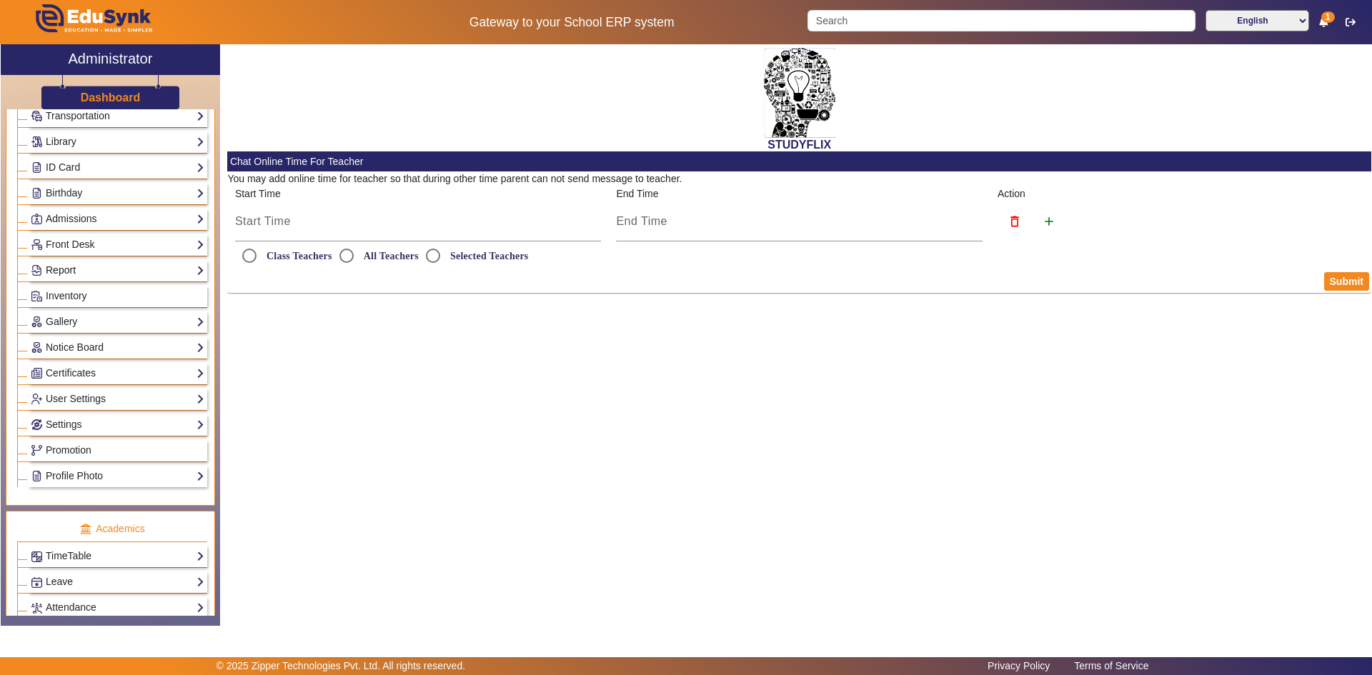
click at [72, 267] on link "Report" at bounding box center [118, 270] width 174 height 16
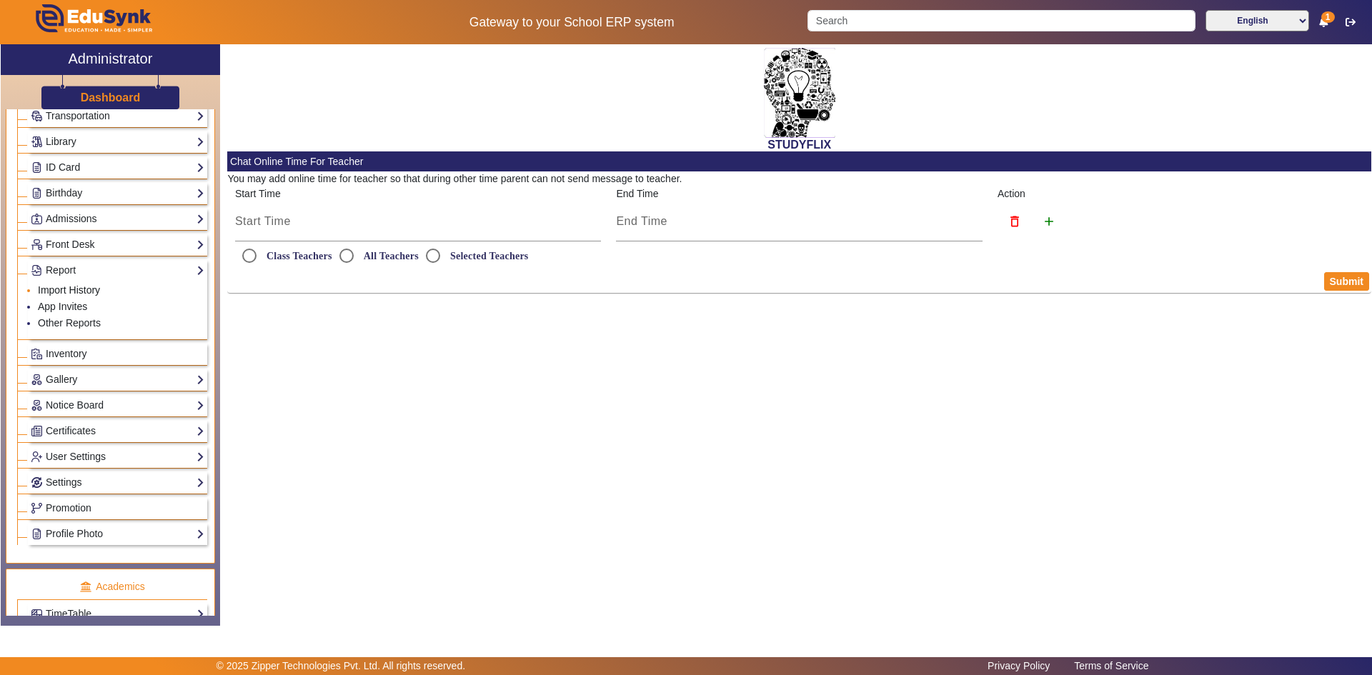
click at [56, 290] on link "Import History" at bounding box center [69, 289] width 62 height 11
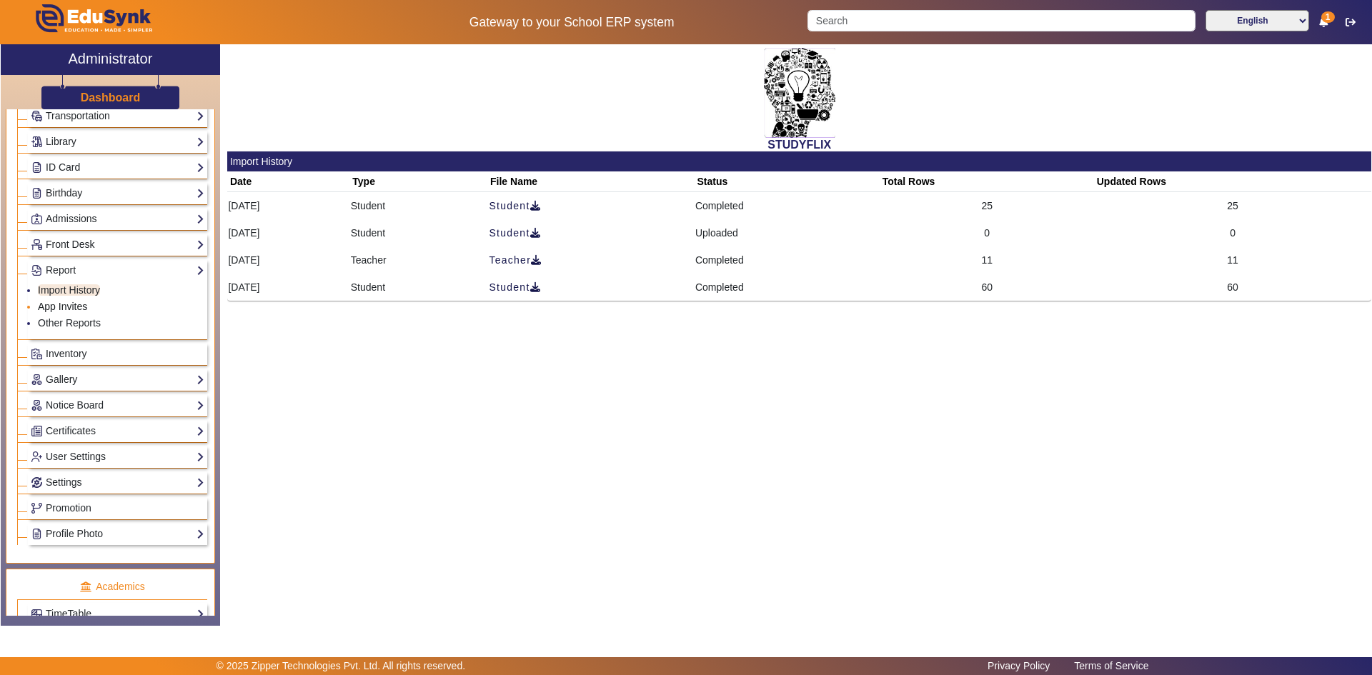
click at [56, 303] on link "App Invites" at bounding box center [62, 306] width 49 height 11
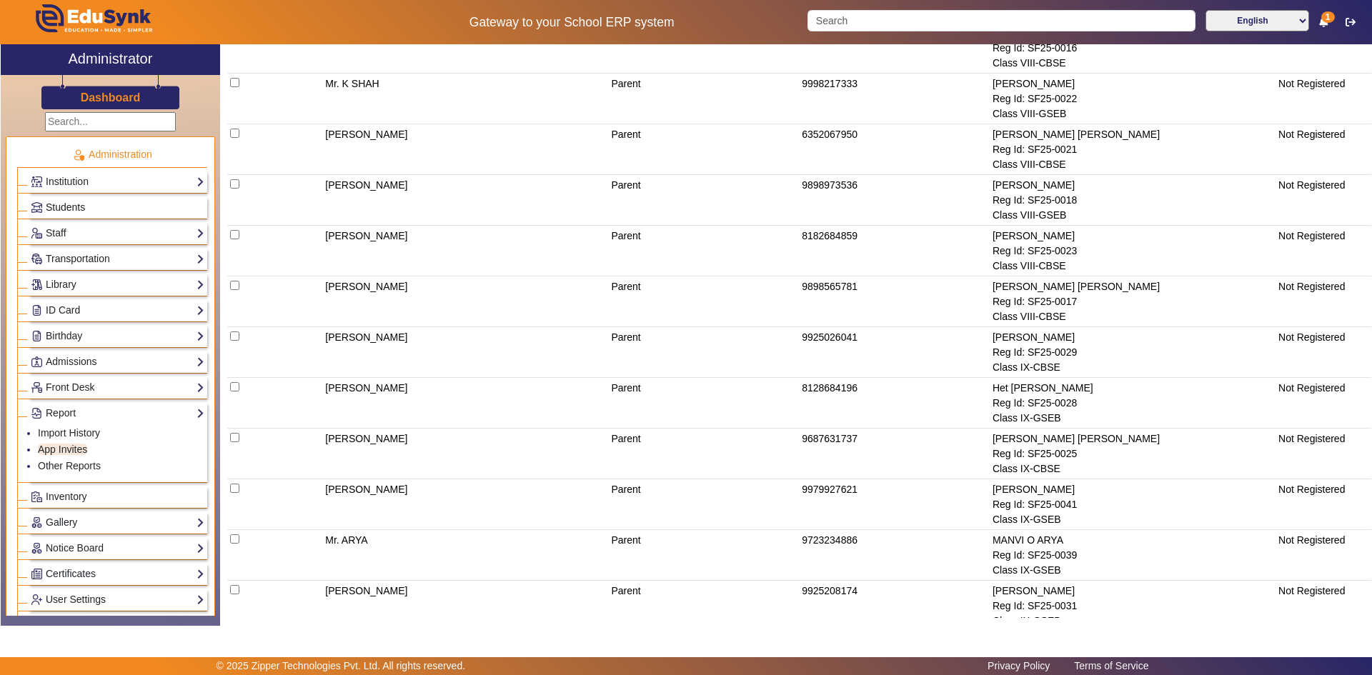
click at [83, 207] on span "Students" at bounding box center [65, 206] width 39 height 11
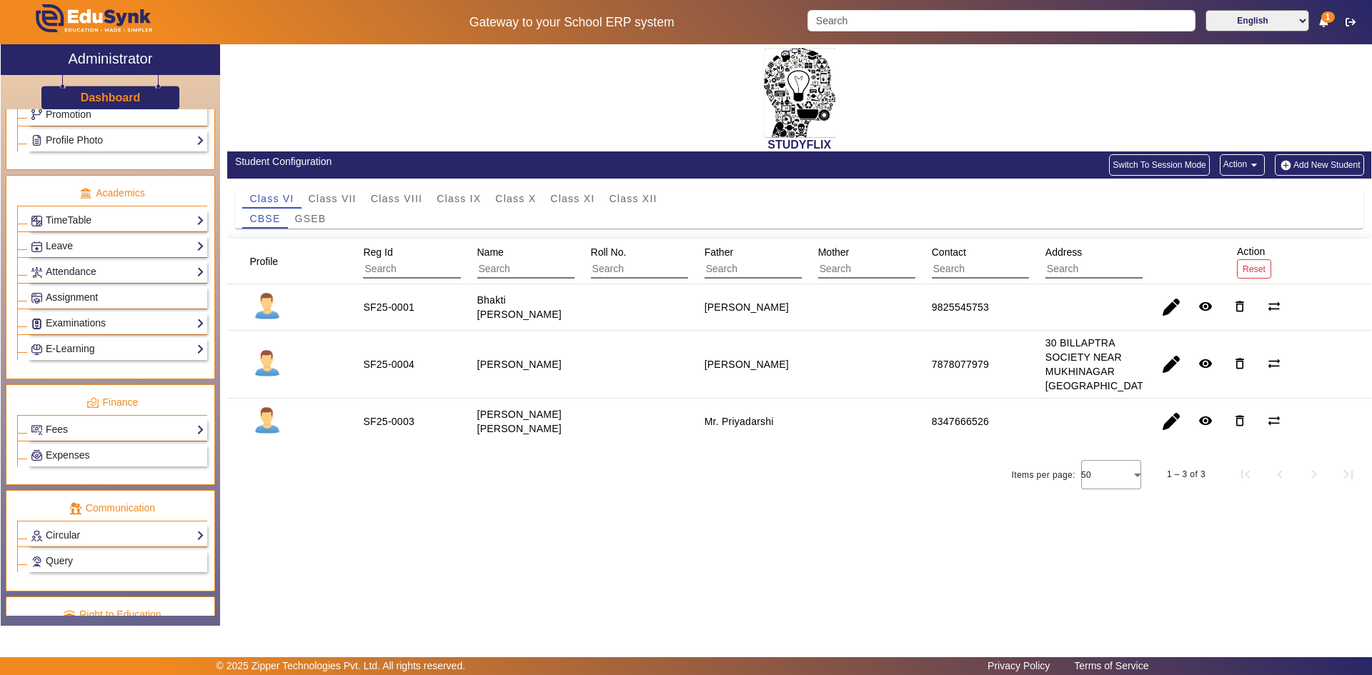
scroll to position [534, 0]
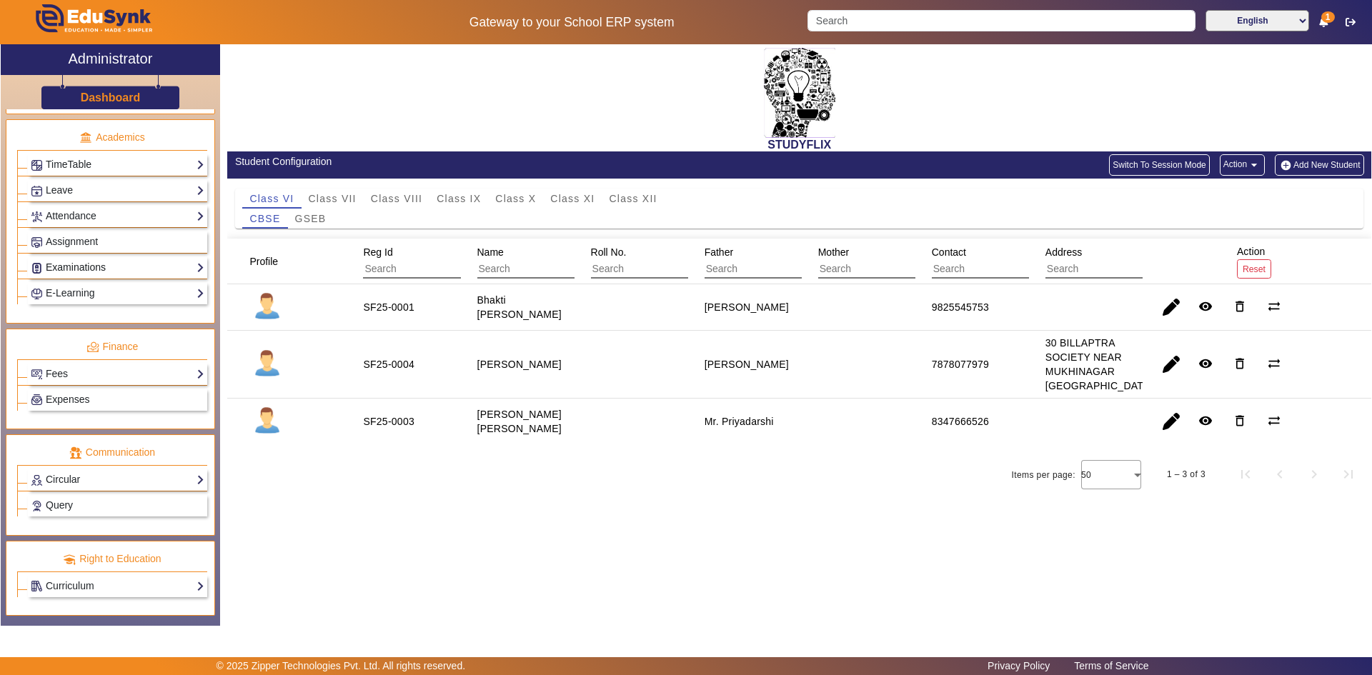
click at [82, 264] on link "Examinations" at bounding box center [118, 267] width 174 height 16
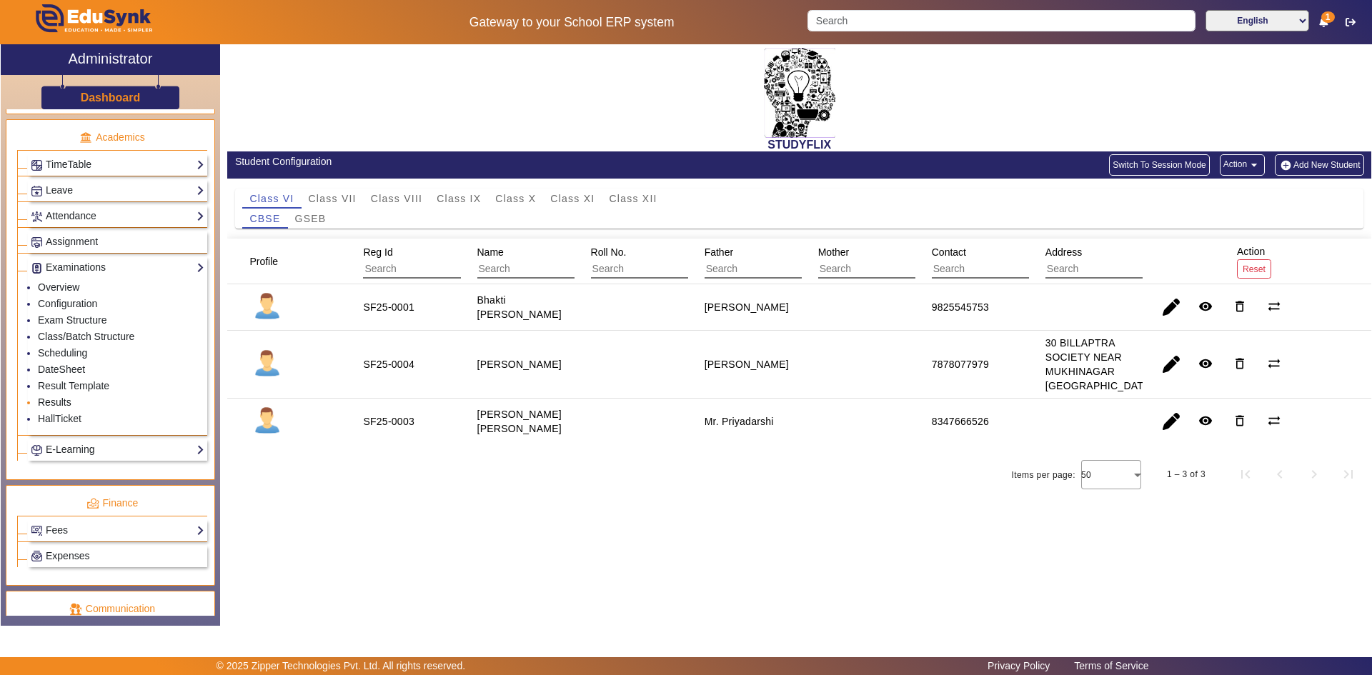
click at [64, 404] on link "Results" at bounding box center [55, 401] width 34 height 11
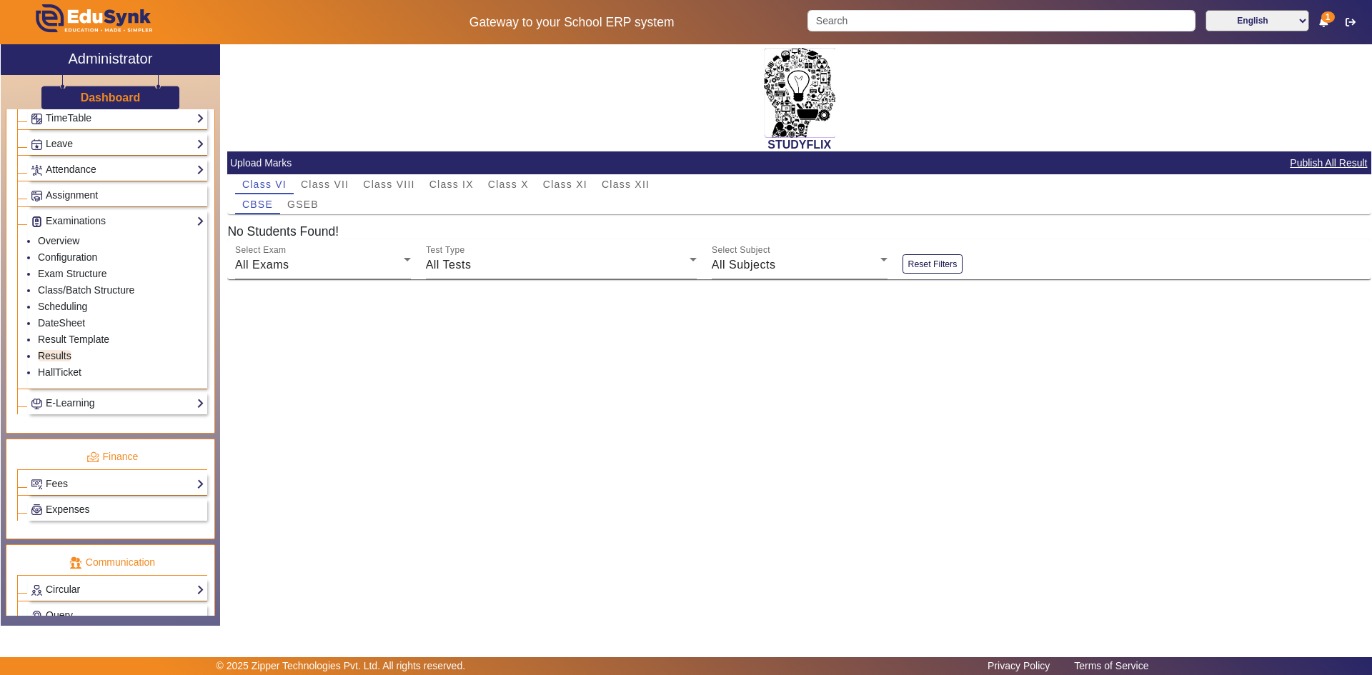
scroll to position [606, 0]
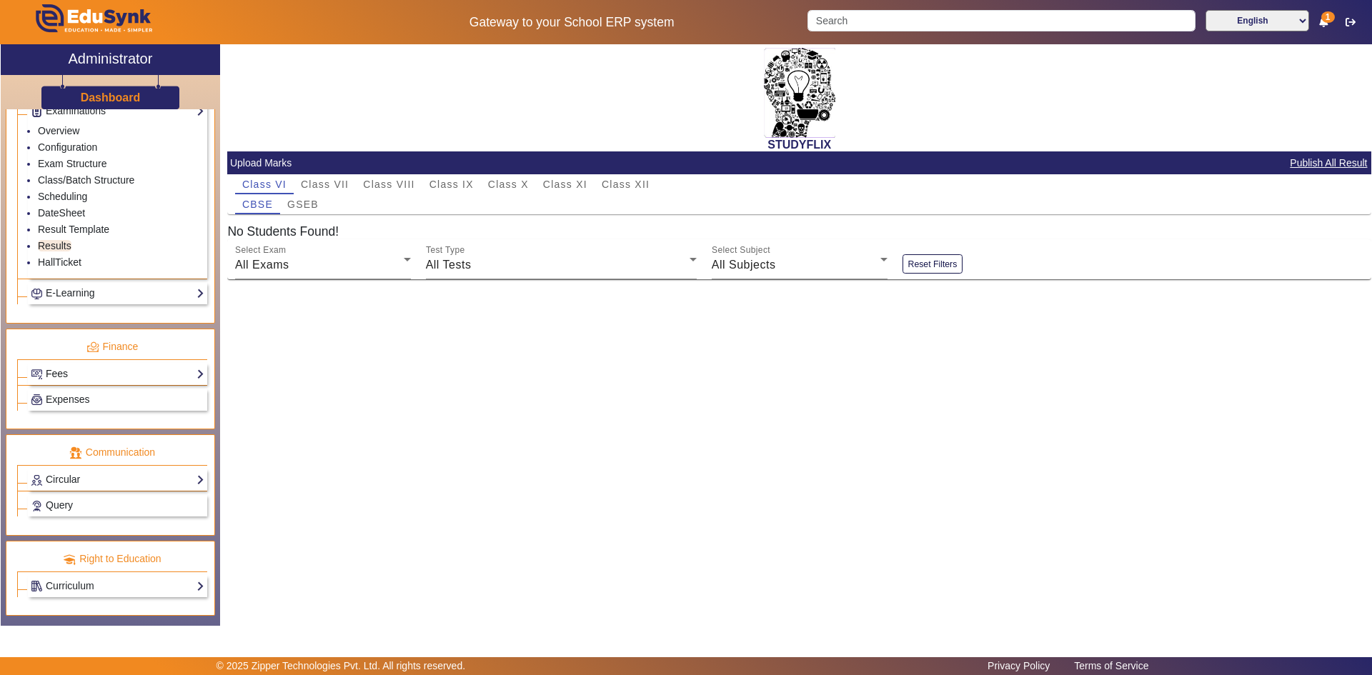
click at [71, 375] on link "Fees" at bounding box center [118, 374] width 174 height 16
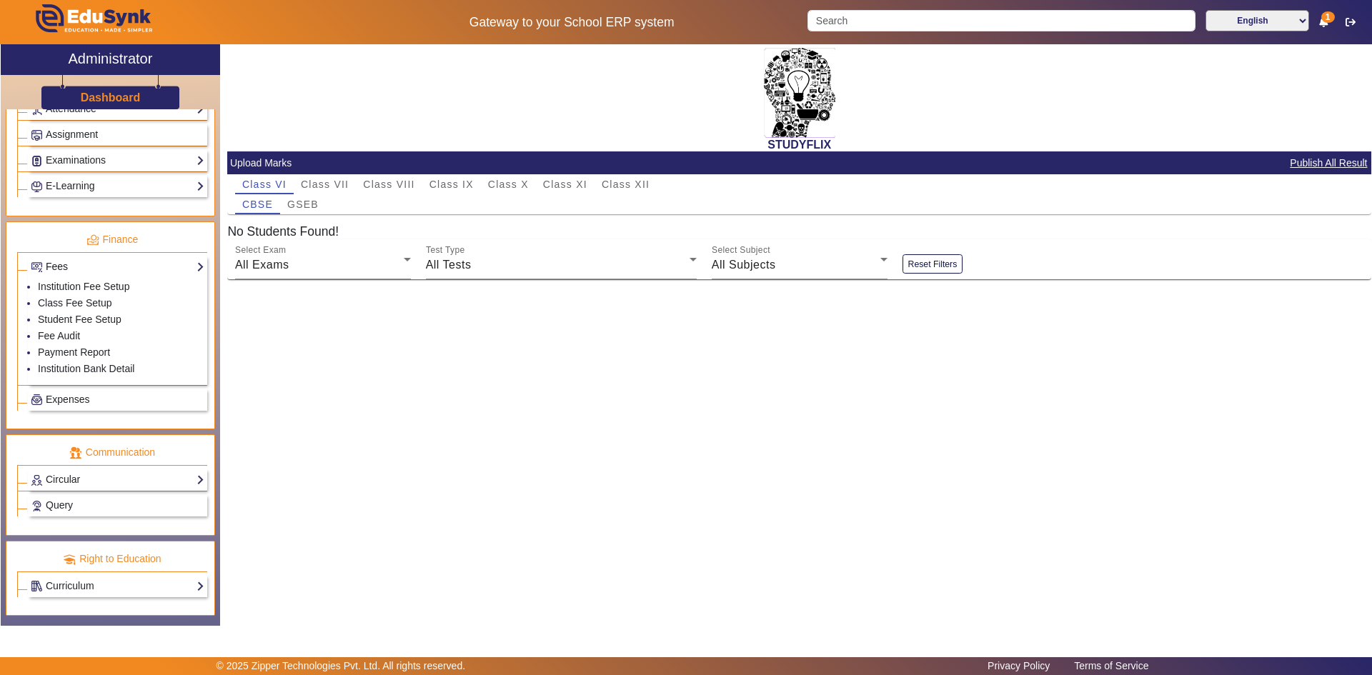
scroll to position [641, 0]
click at [59, 336] on link "Fee Audit" at bounding box center [59, 335] width 42 height 11
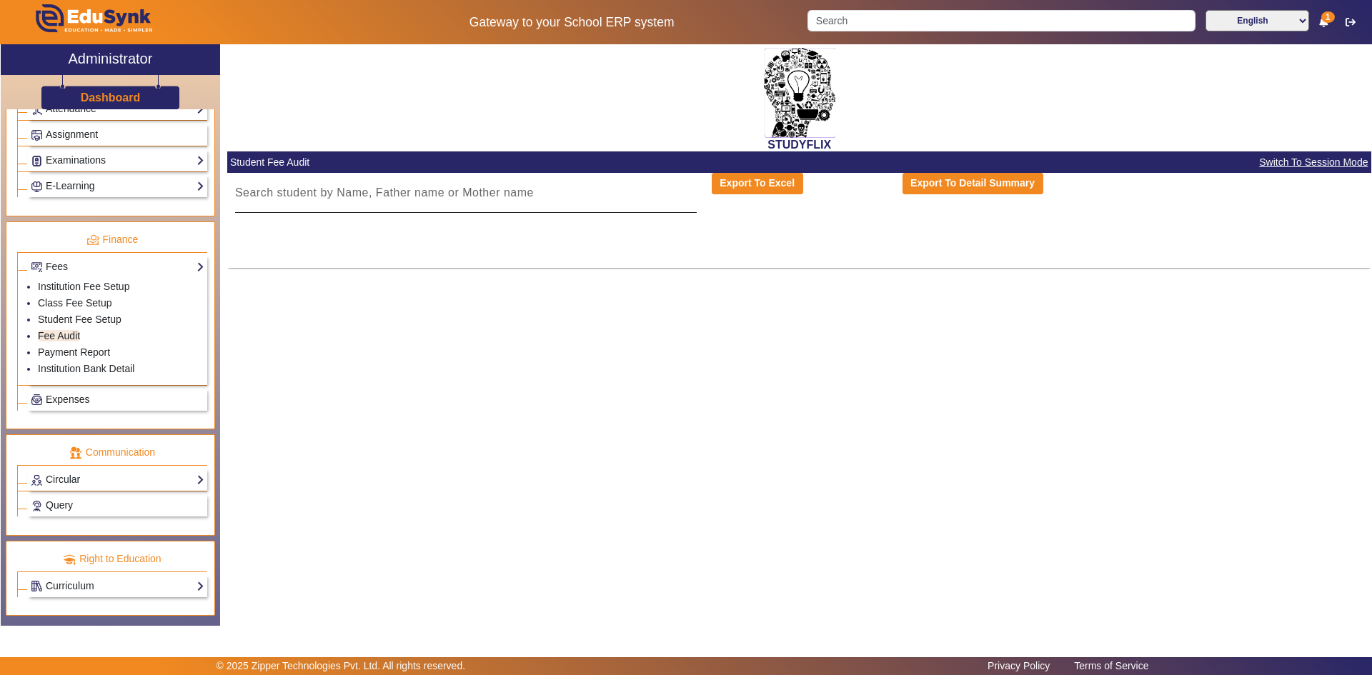
click at [281, 194] on input at bounding box center [465, 192] width 461 height 17
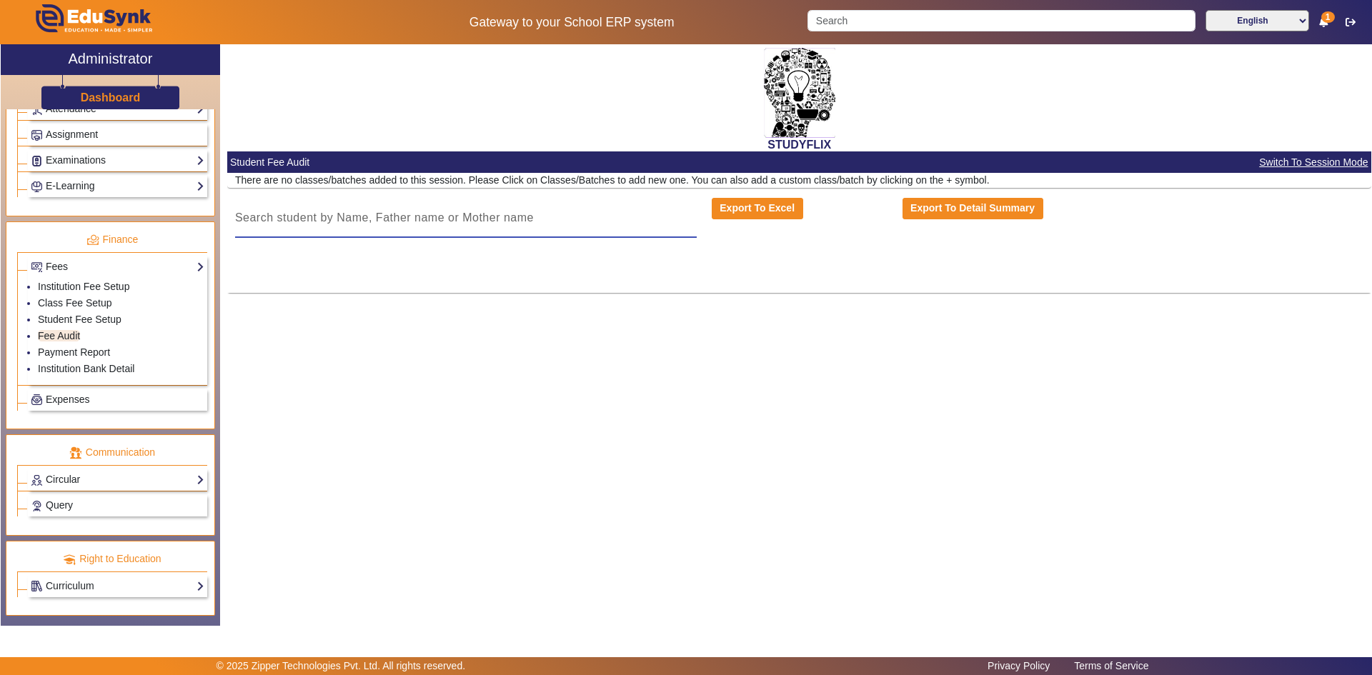
click at [318, 211] on input at bounding box center [465, 217] width 461 height 17
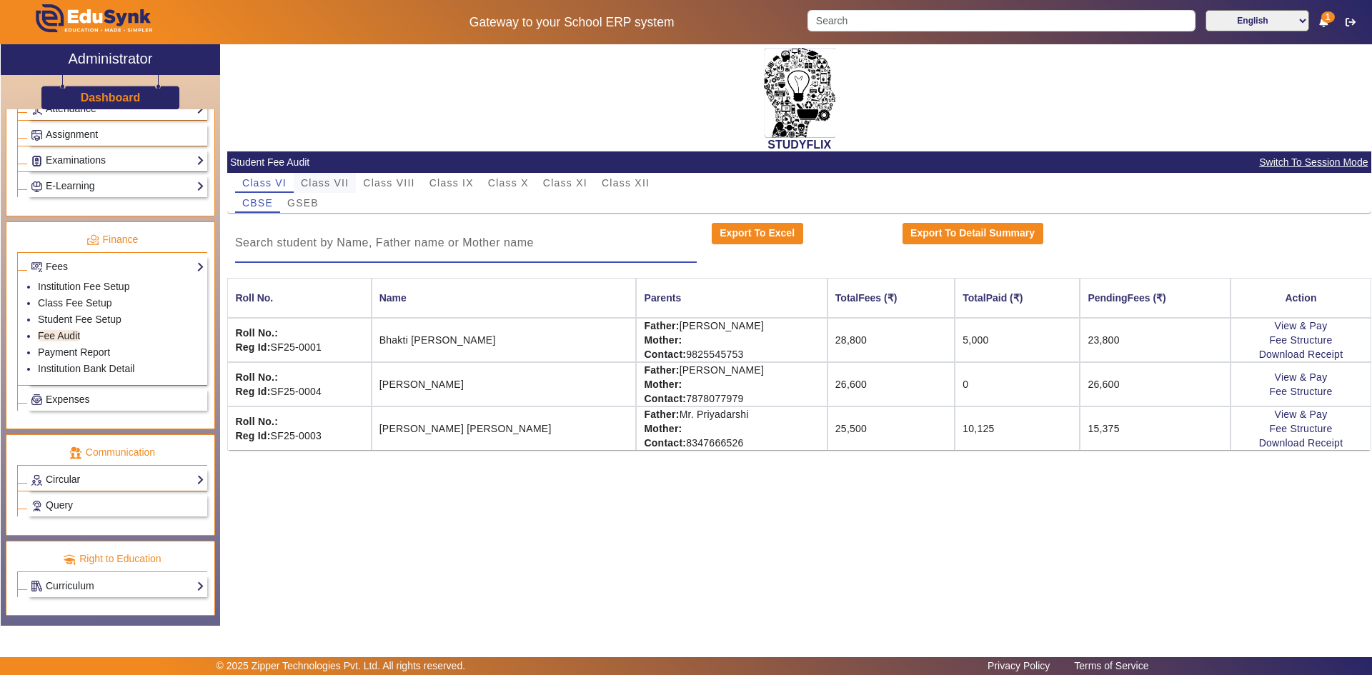
click at [339, 182] on span "Class VII" at bounding box center [325, 183] width 48 height 10
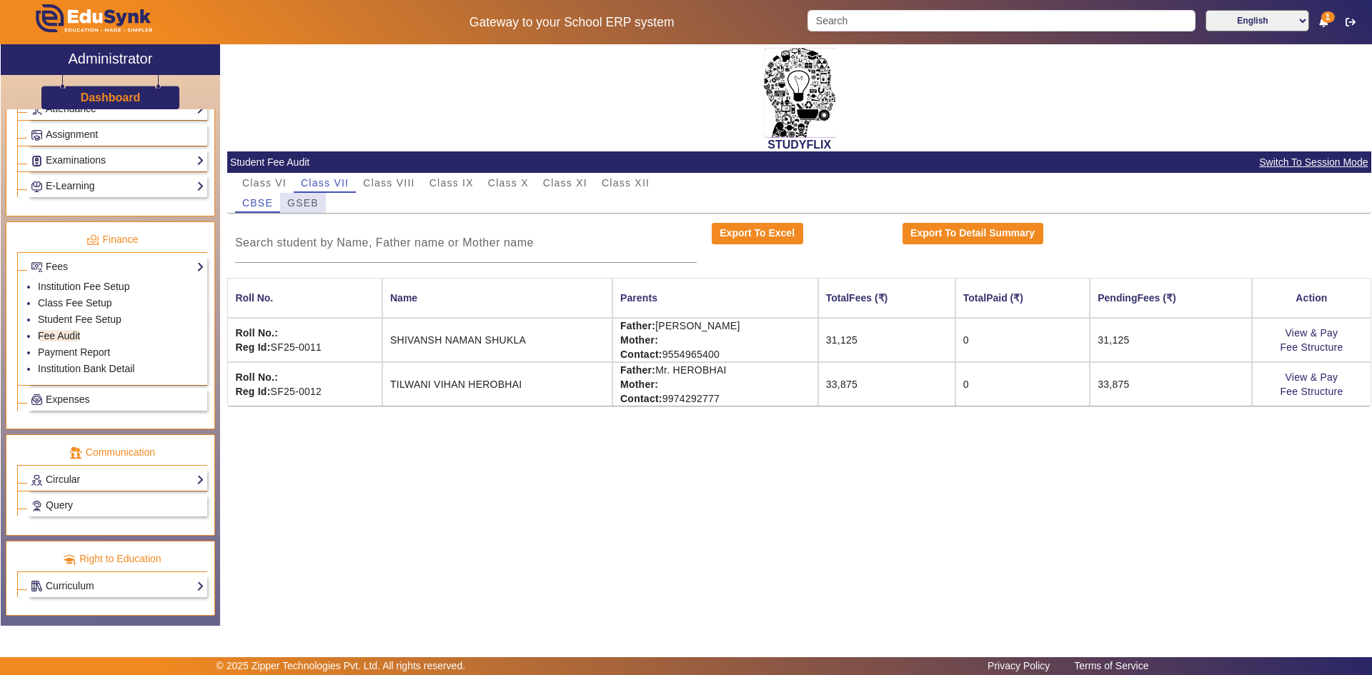
click at [314, 201] on span "GSEB" at bounding box center [302, 203] width 31 height 10
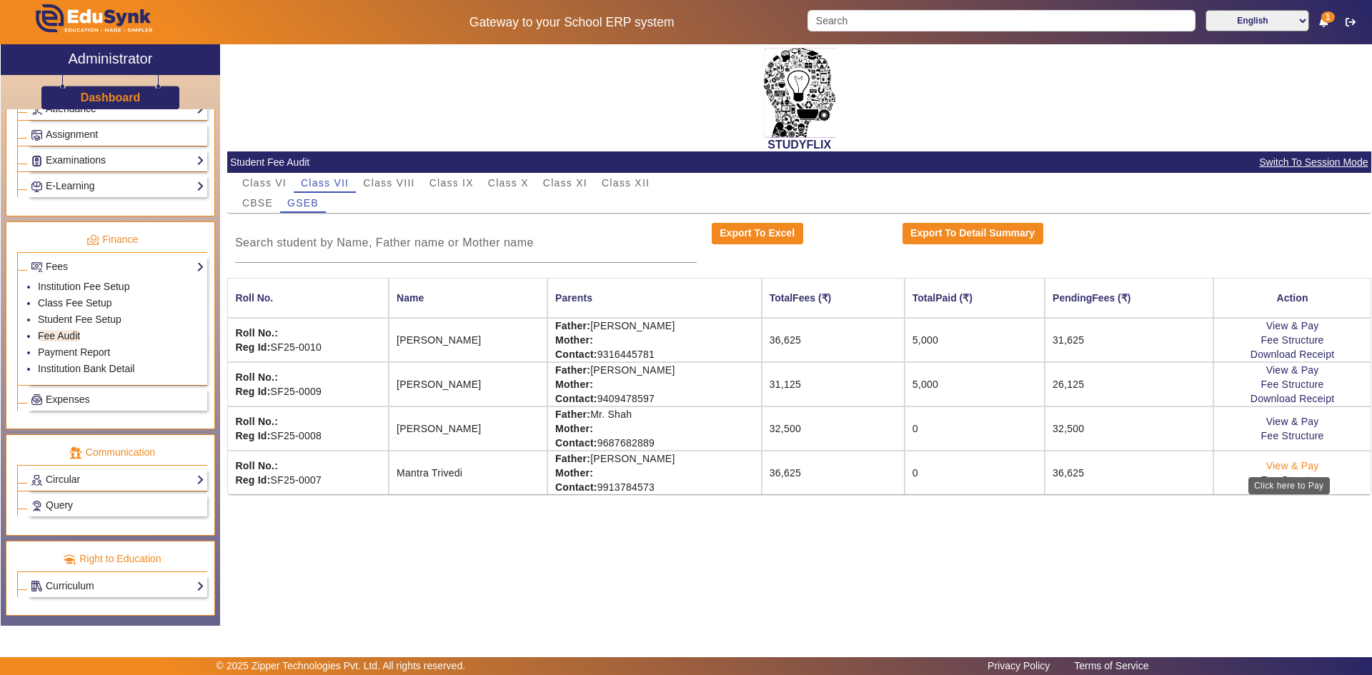
click at [1275, 468] on link "View & Pay" at bounding box center [1292, 465] width 53 height 11
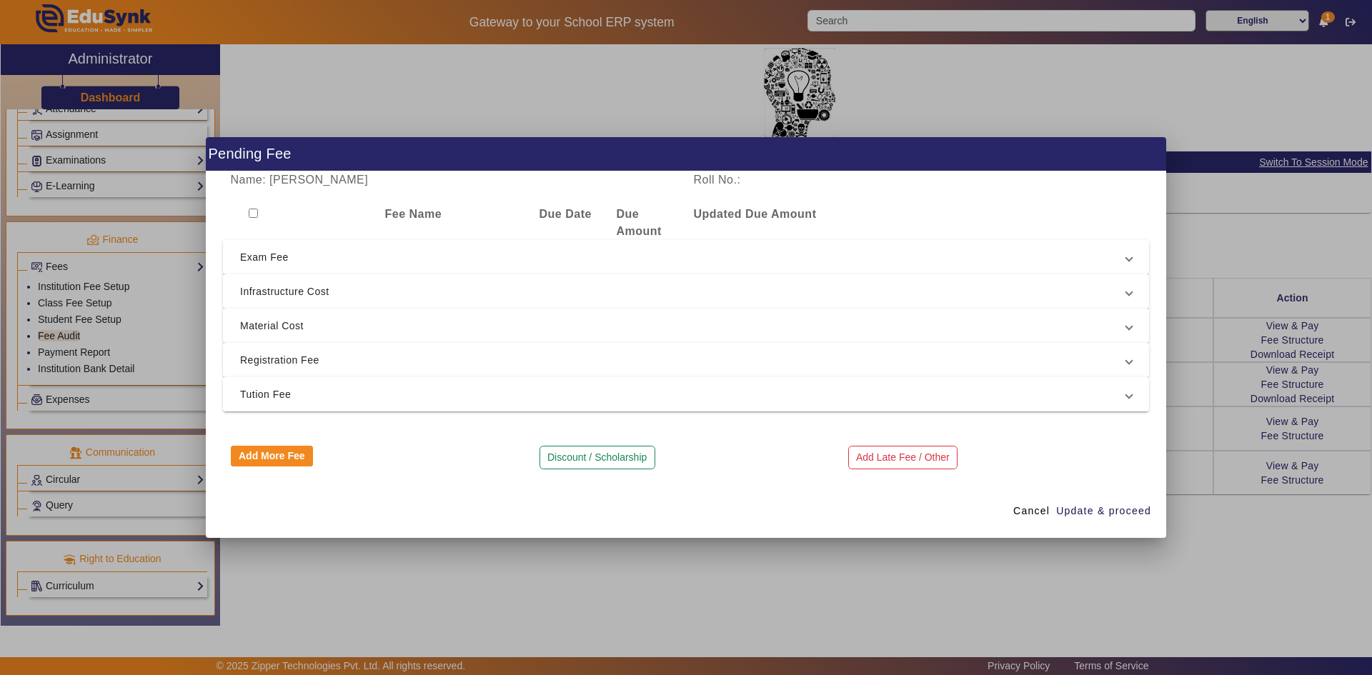
click at [298, 397] on span "Tution Fee" at bounding box center [683, 394] width 886 height 17
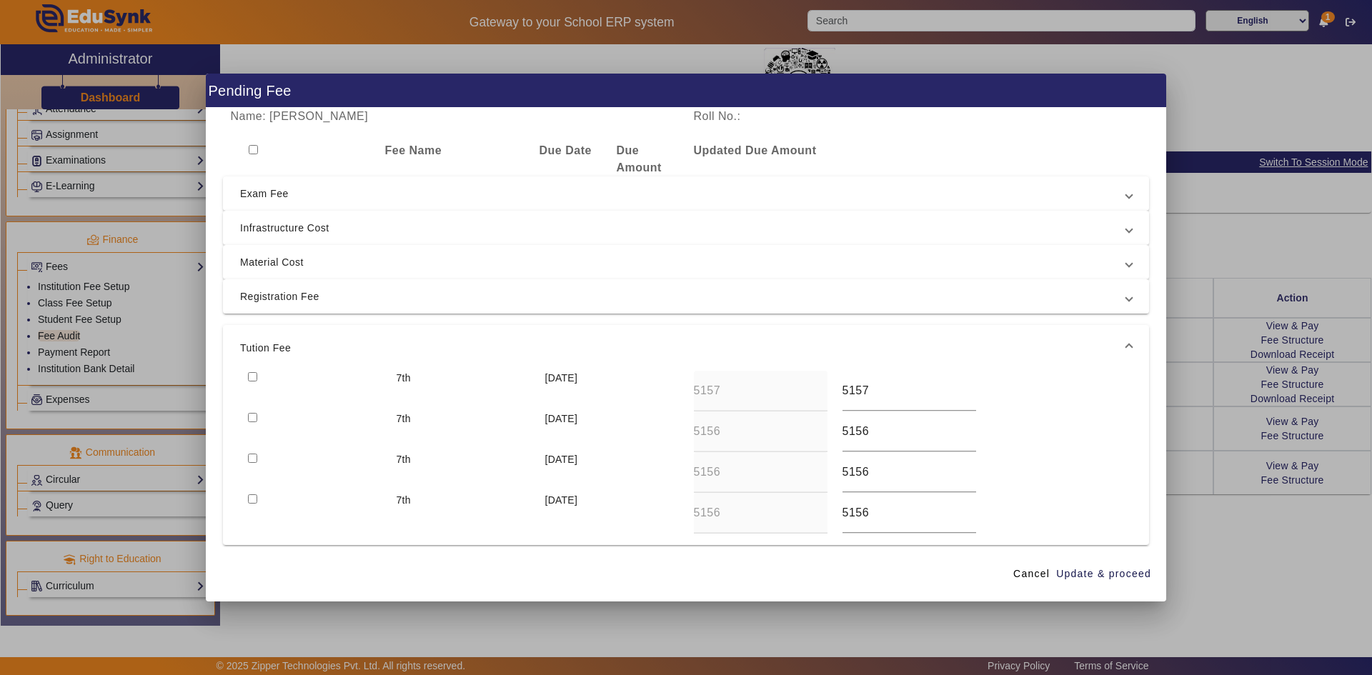
click at [251, 374] on input "checkbox" at bounding box center [252, 376] width 9 height 9
checkbox input "true"
click at [254, 415] on input "checkbox" at bounding box center [252, 417] width 9 height 9
checkbox input "true"
click at [1077, 577] on span "Update & proceed" at bounding box center [1103, 573] width 95 height 15
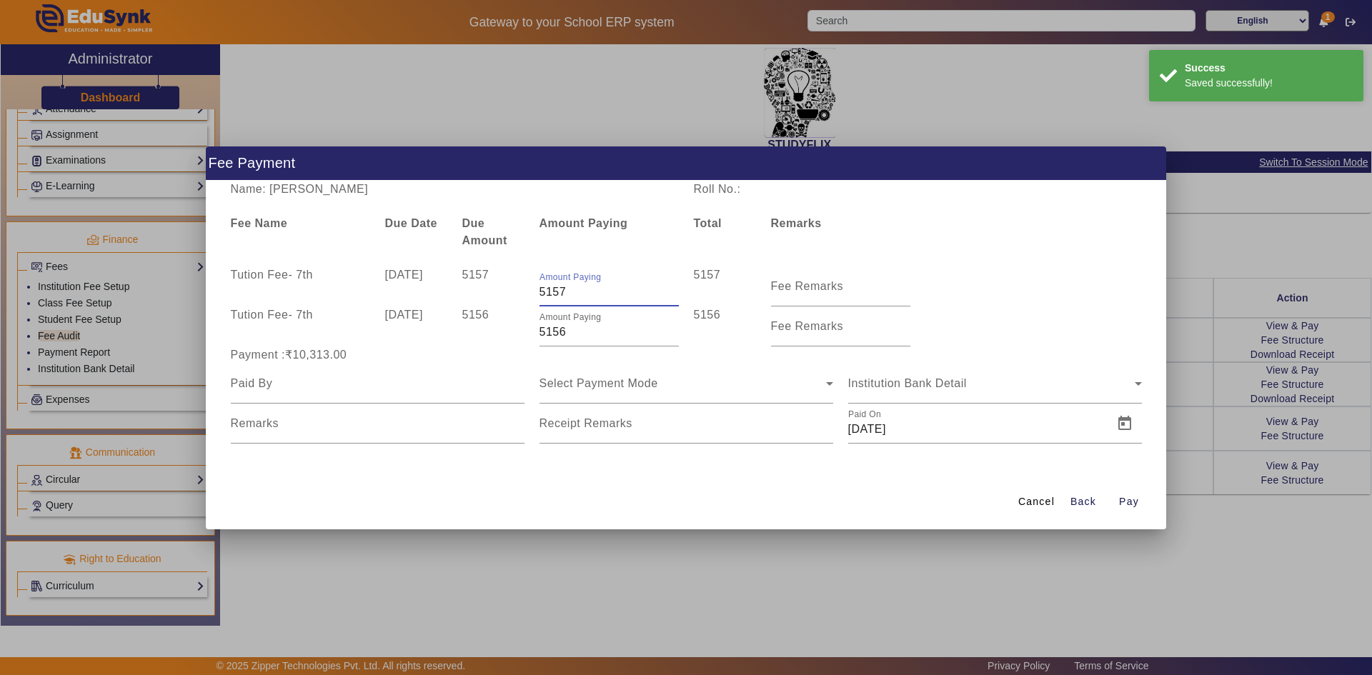
drag, startPoint x: 548, startPoint y: 293, endPoint x: 575, endPoint y: 293, distance: 27.1
click at [575, 293] on input "5157" at bounding box center [608, 292] width 139 height 17
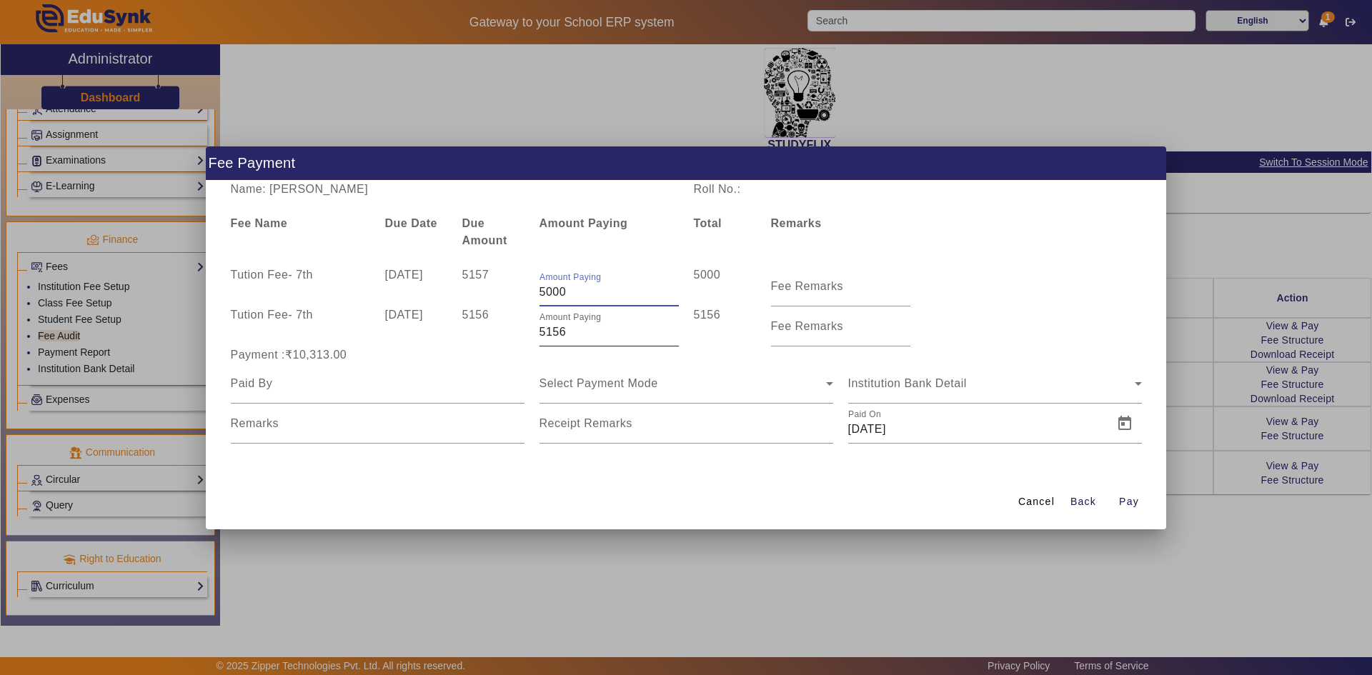
type input "5000"
drag, startPoint x: 539, startPoint y: 333, endPoint x: 606, endPoint y: 342, distance: 67.1
click at [606, 342] on div "Amount Paying 5156" at bounding box center [608, 326] width 139 height 40
type input "3000"
click at [511, 364] on div at bounding box center [378, 384] width 294 height 40
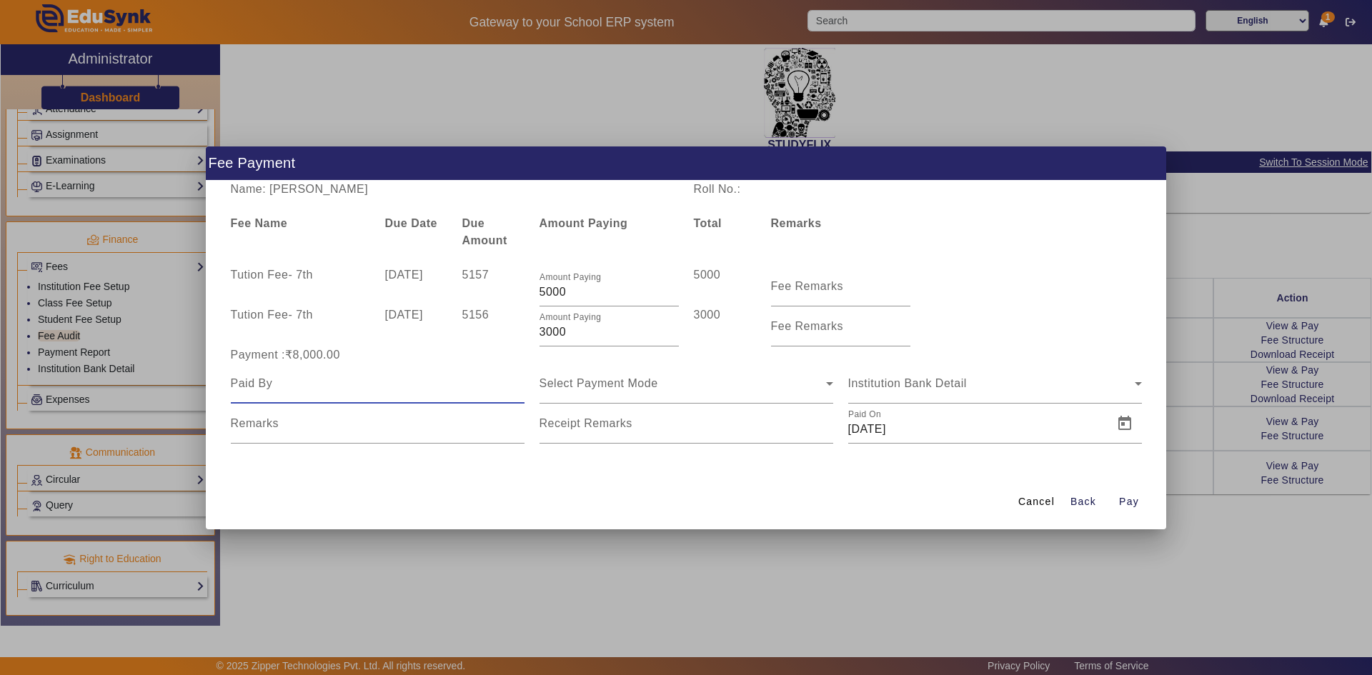
click at [406, 390] on input at bounding box center [378, 383] width 294 height 17
type input "Pranav Trivedi"
click at [590, 386] on span "Select Payment Mode" at bounding box center [598, 383] width 119 height 12
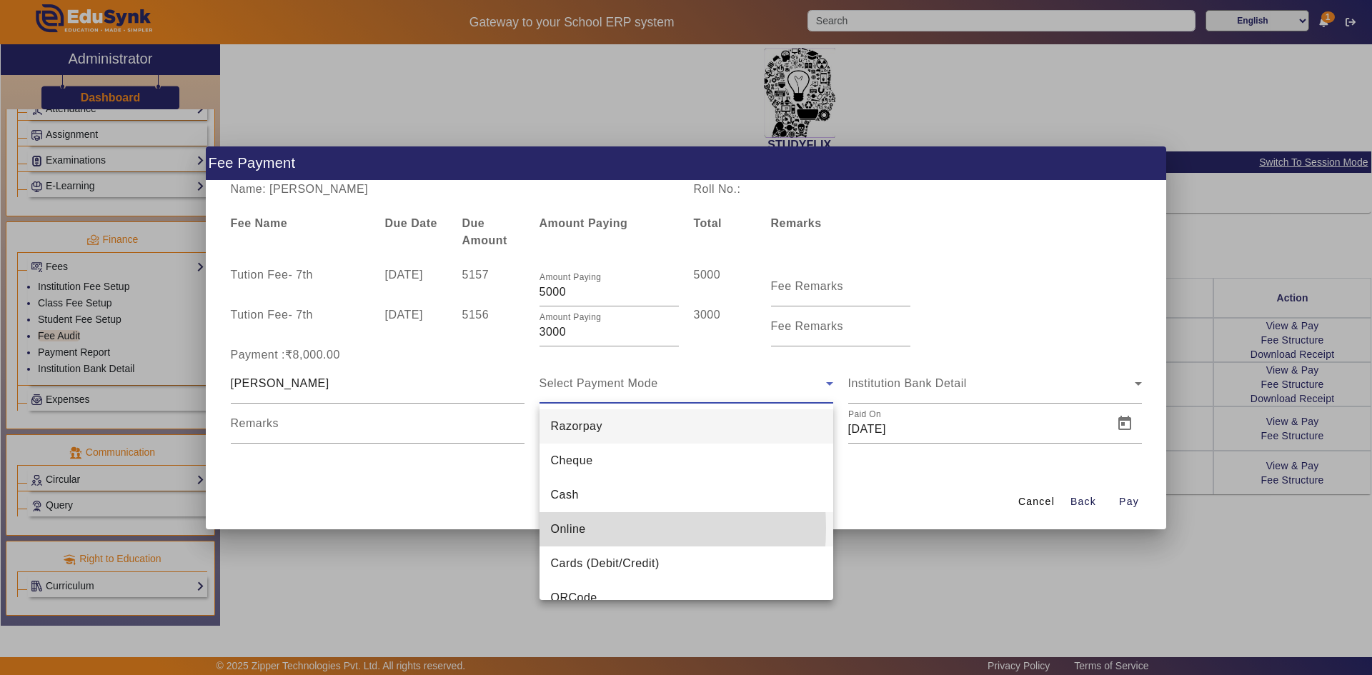
click at [569, 528] on span "Online" at bounding box center [568, 529] width 35 height 17
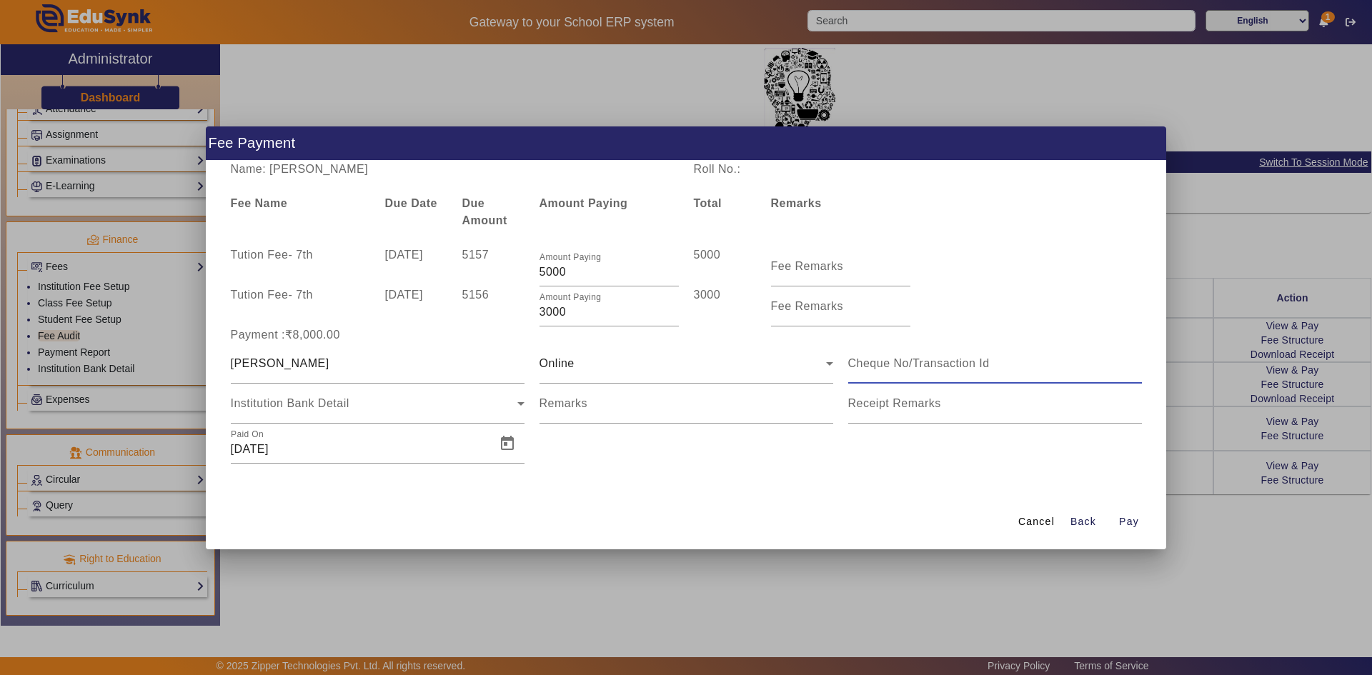
click at [889, 356] on input at bounding box center [995, 363] width 294 height 17
type input "254684282258"
click at [516, 448] on span "Open calendar" at bounding box center [507, 443] width 34 height 34
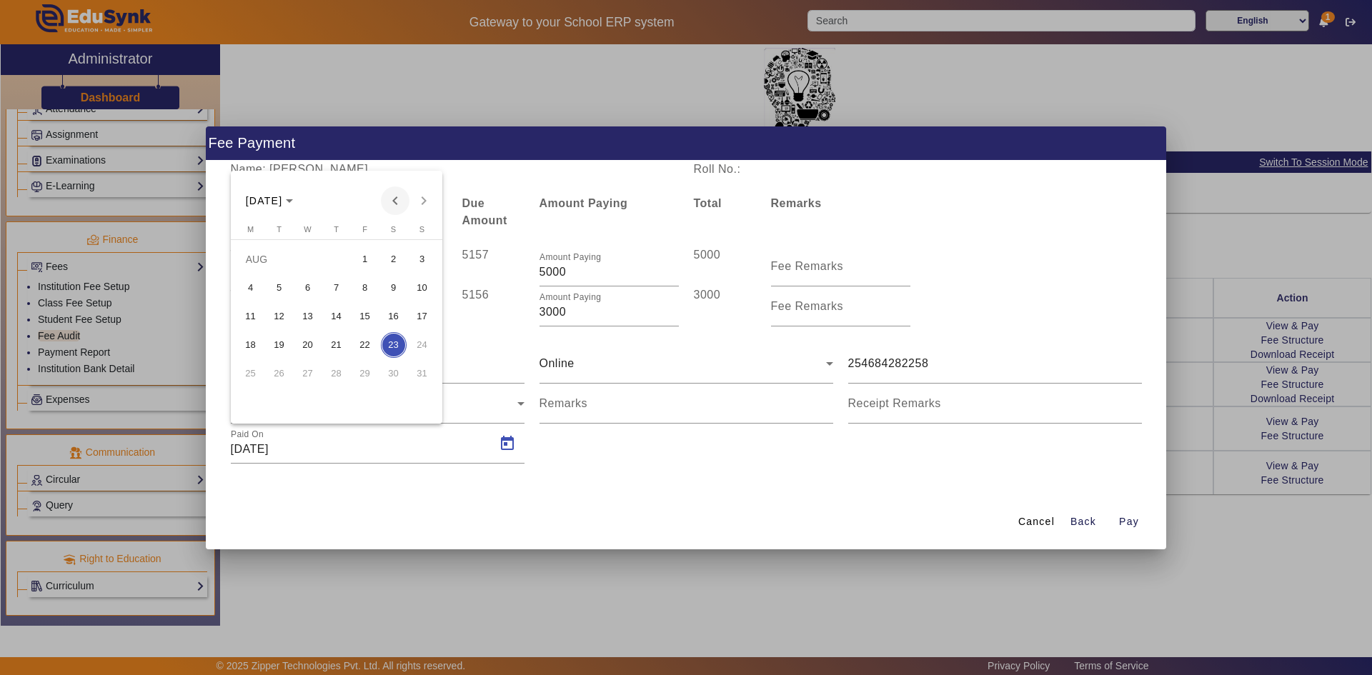
click at [394, 199] on span "Previous month" at bounding box center [395, 200] width 29 height 29
click at [414, 286] on span "6" at bounding box center [422, 288] width 26 height 26
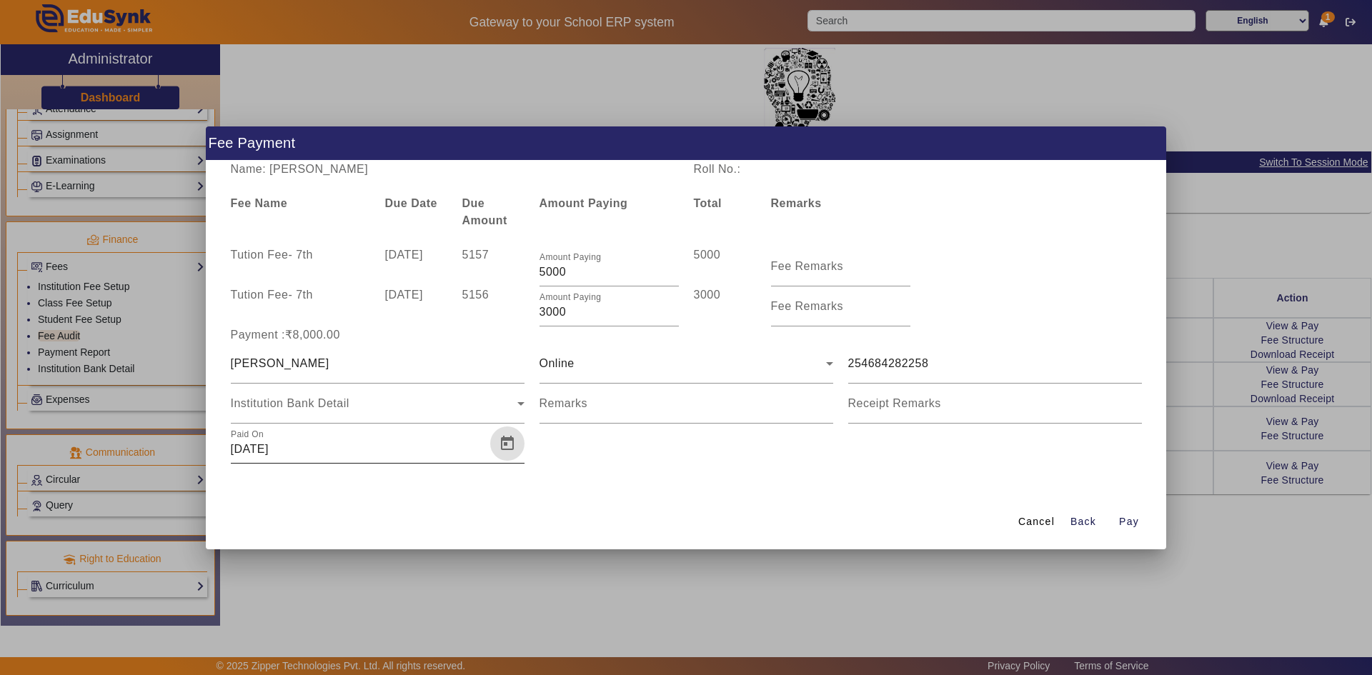
click at [509, 444] on span "Open calendar" at bounding box center [507, 443] width 34 height 34
click at [430, 202] on span "Next month" at bounding box center [423, 200] width 29 height 29
click at [285, 284] on span "6" at bounding box center [279, 288] width 26 height 26
type input "06/05/2025"
click at [1121, 523] on span "Pay" at bounding box center [1129, 521] width 20 height 15
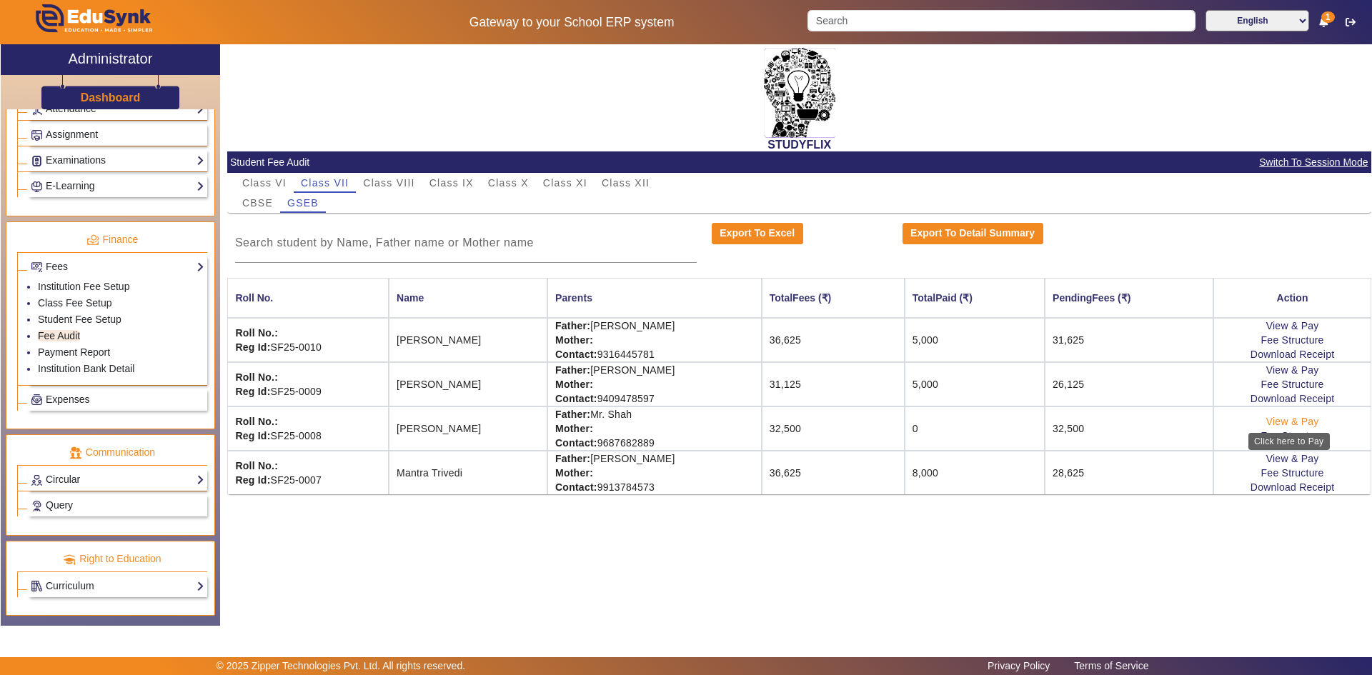
click at [1276, 418] on link "View & Pay" at bounding box center [1292, 421] width 53 height 11
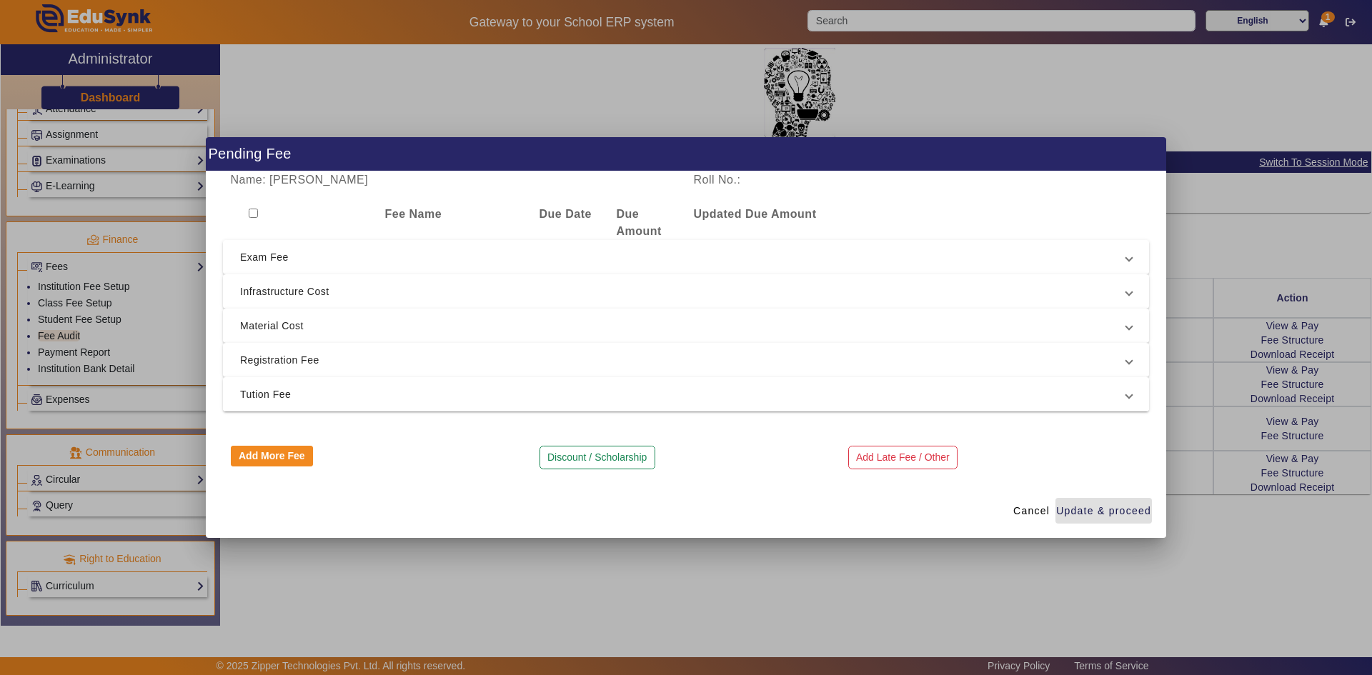
click at [294, 393] on span "Tution Fee" at bounding box center [683, 394] width 886 height 17
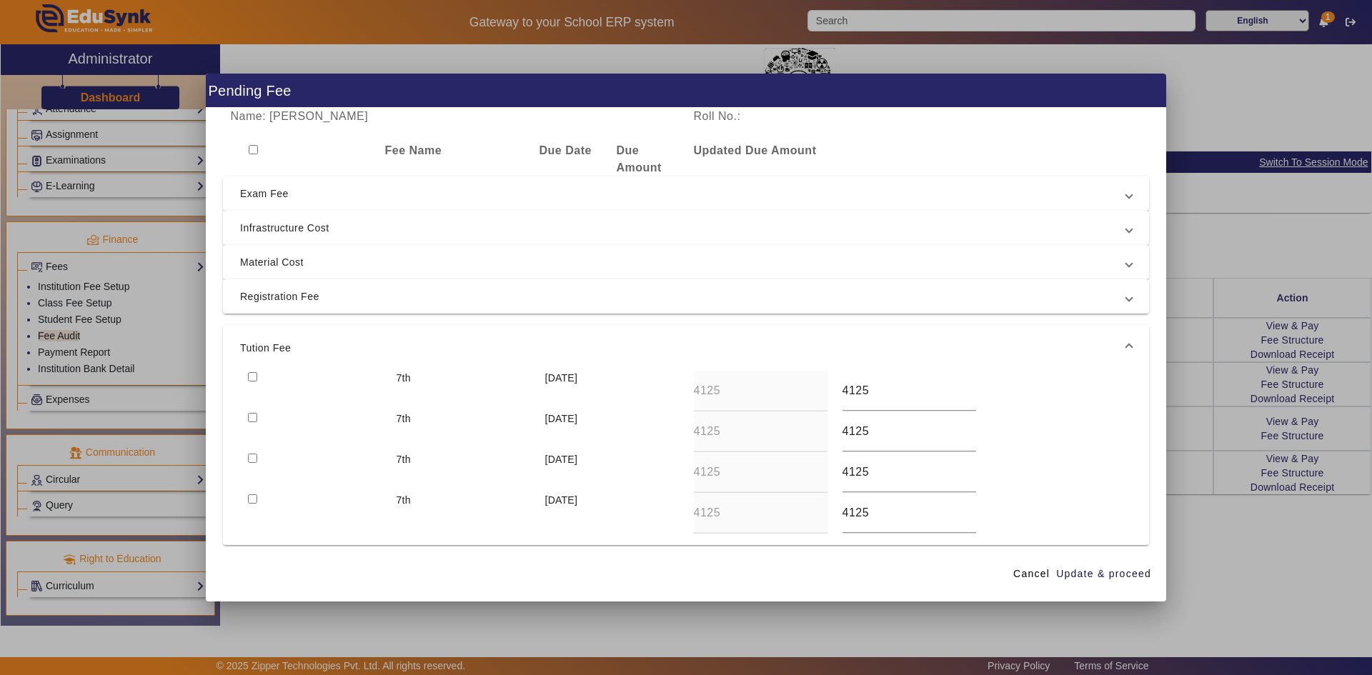
click at [258, 374] on div at bounding box center [314, 391] width 149 height 41
click at [299, 259] on span "Material Cost" at bounding box center [683, 262] width 886 height 17
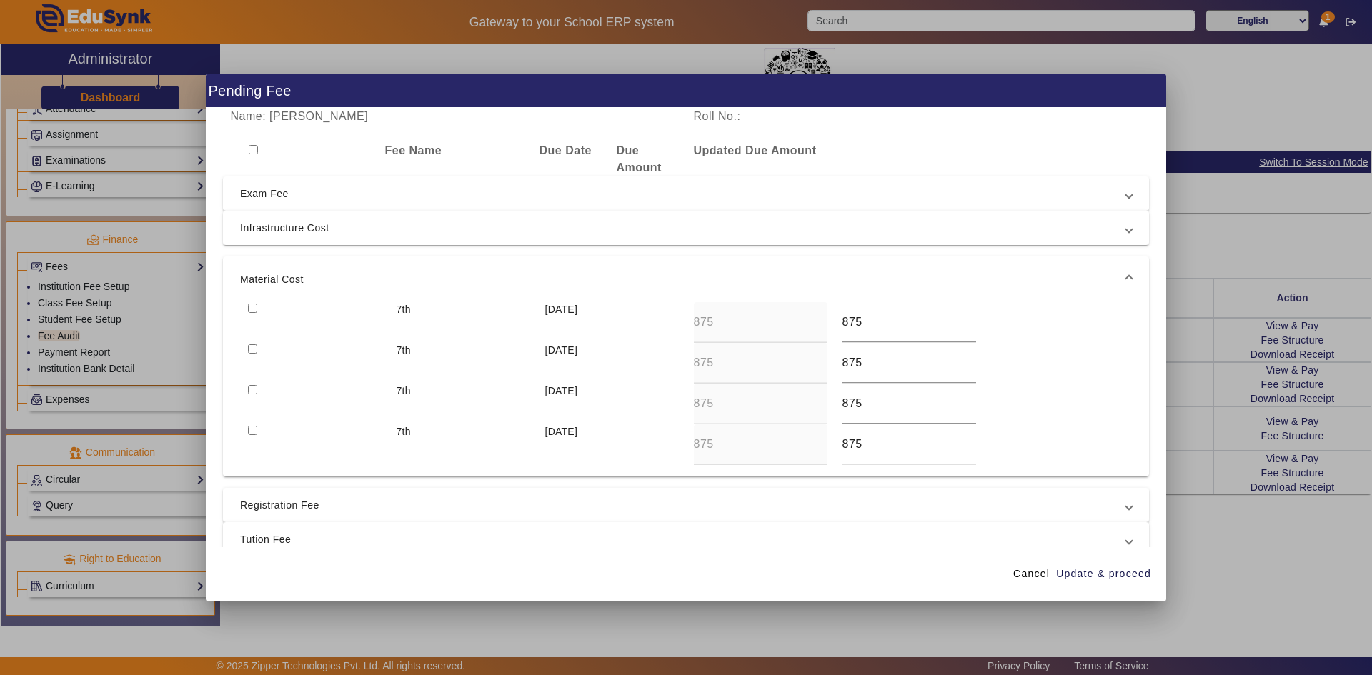
click at [251, 304] on input "checkbox" at bounding box center [252, 308] width 9 height 9
click at [286, 504] on span "Registration Fee" at bounding box center [683, 504] width 886 height 17
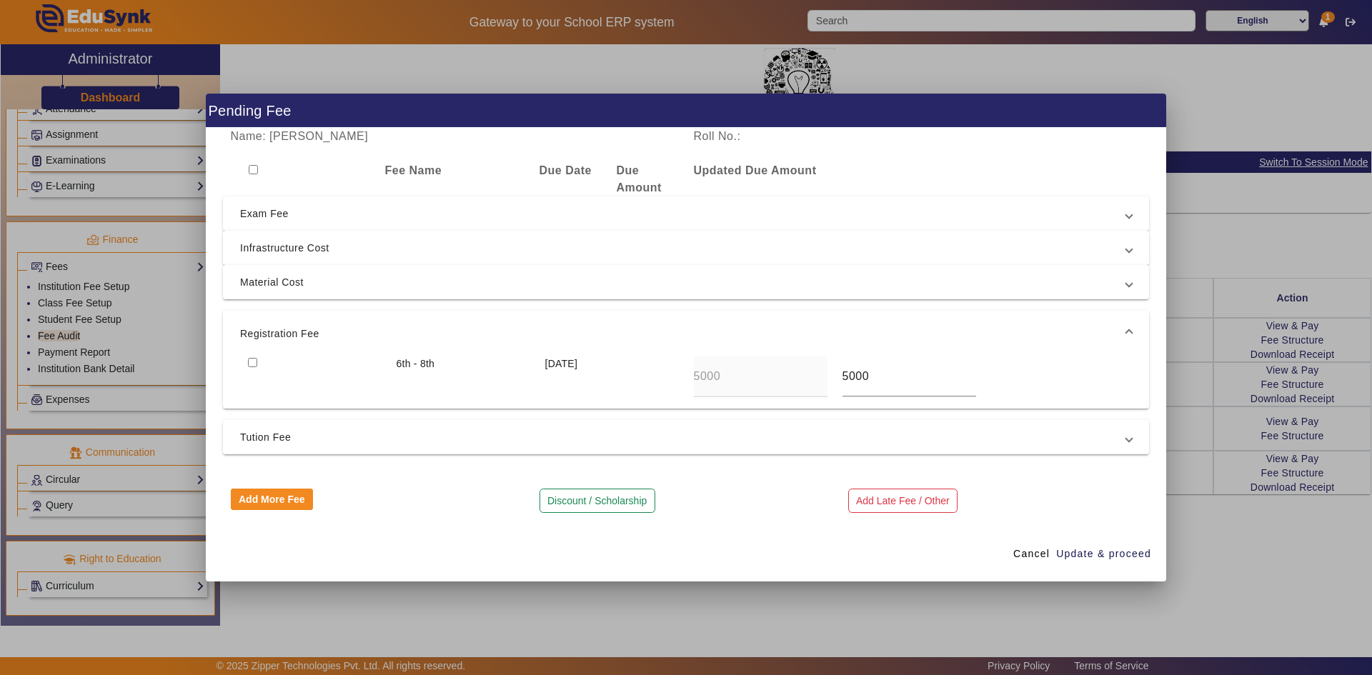
click at [251, 357] on div at bounding box center [314, 376] width 149 height 41
click at [261, 284] on span "Material Cost" at bounding box center [683, 282] width 886 height 17
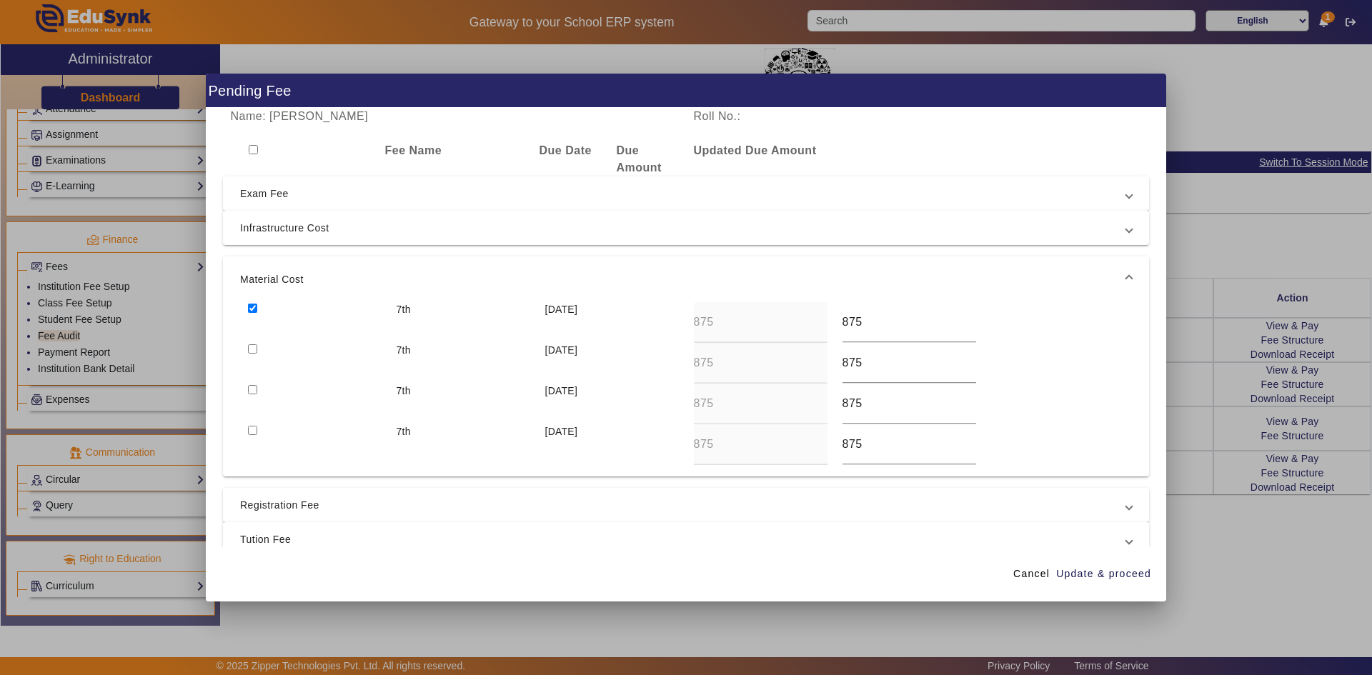
click at [251, 304] on input "checkbox" at bounding box center [252, 308] width 9 height 9
checkbox input "false"
click at [1130, 580] on span "Update & proceed" at bounding box center [1103, 573] width 95 height 15
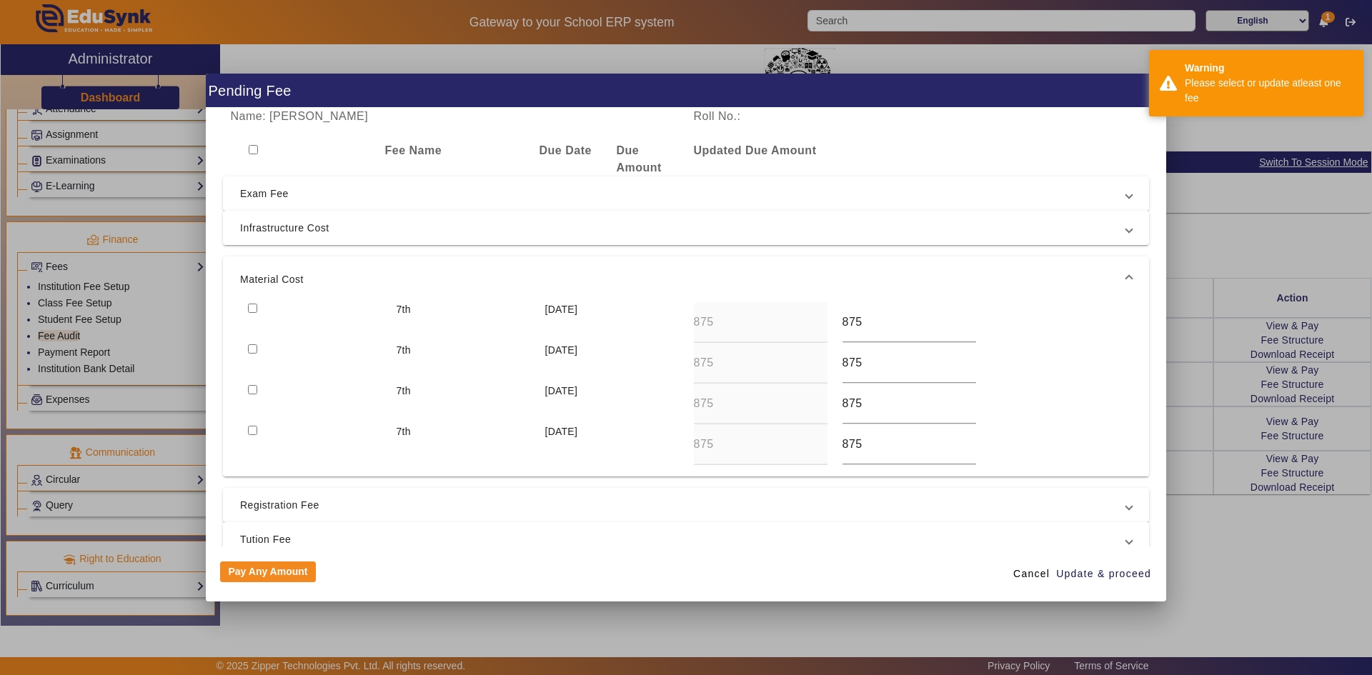
scroll to position [82, 0]
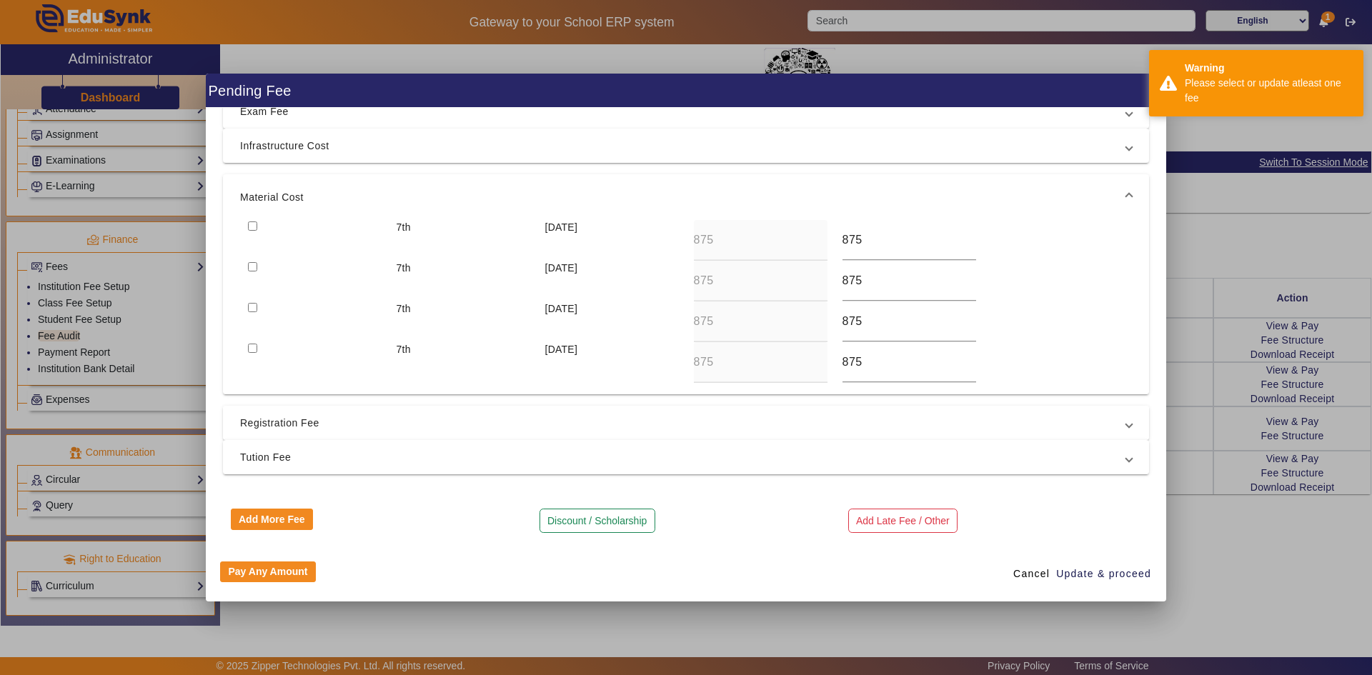
click at [474, 415] on span "Registration Fee" at bounding box center [683, 422] width 886 height 17
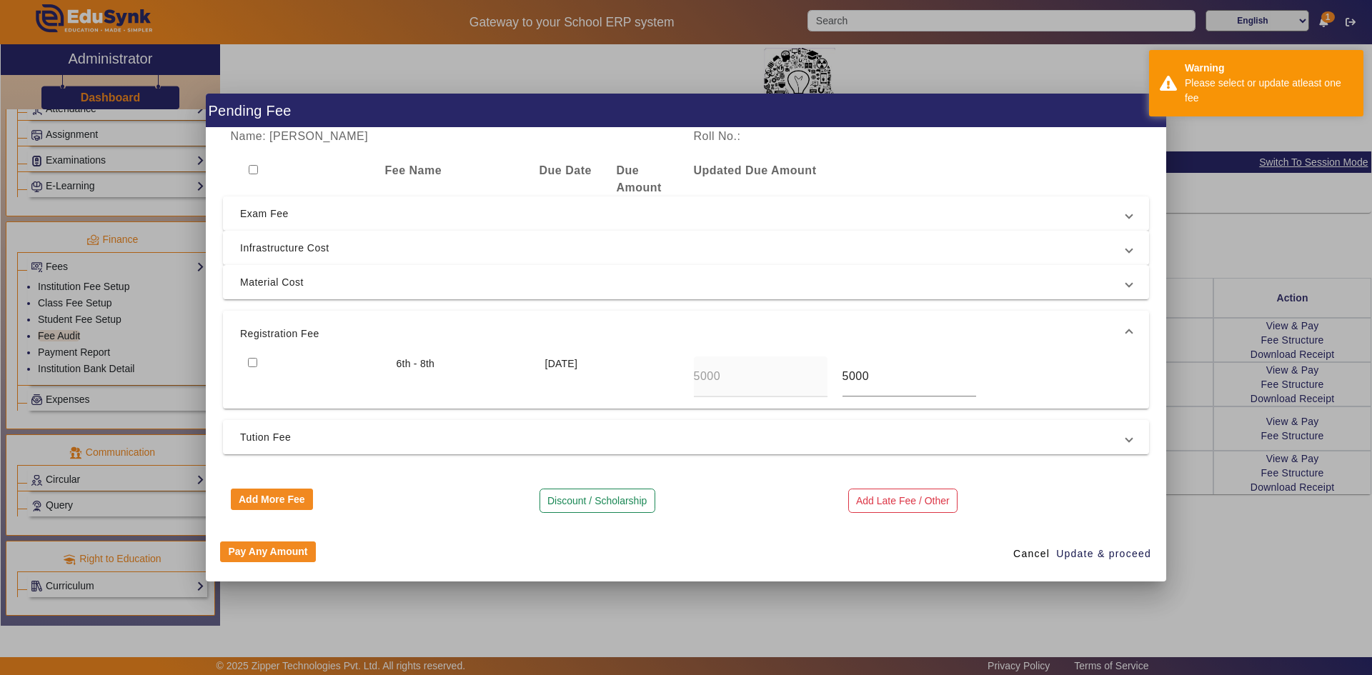
click at [254, 365] on input "checkbox" at bounding box center [252, 362] width 9 height 9
checkbox input "true"
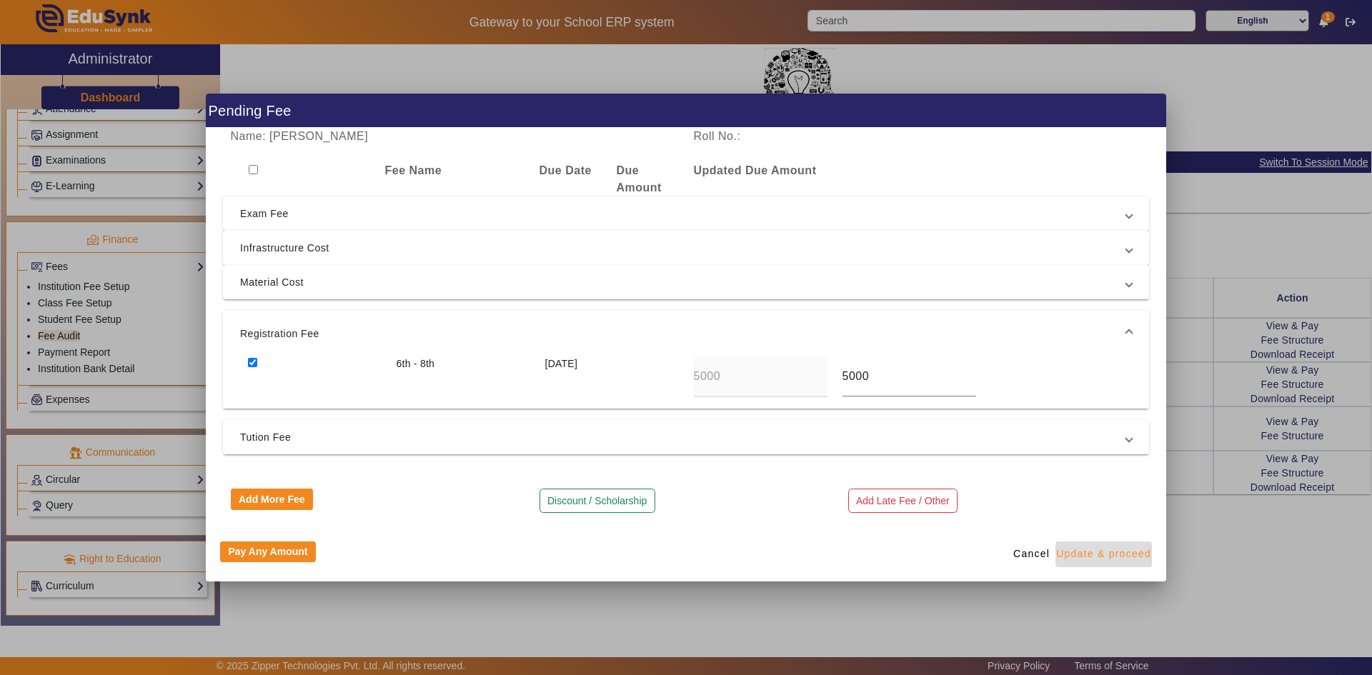
click at [1096, 554] on span "Update & proceed" at bounding box center [1103, 553] width 95 height 15
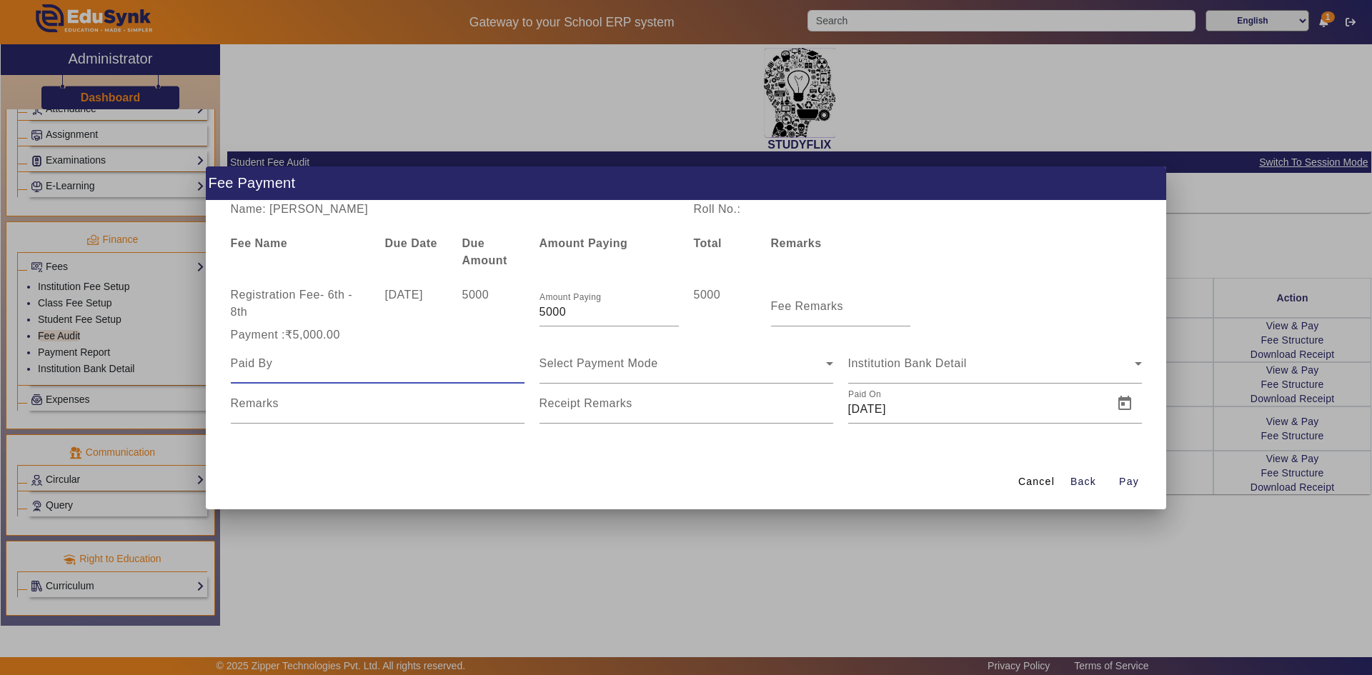
click at [360, 366] on input at bounding box center [378, 363] width 294 height 17
click at [358, 361] on input at bounding box center [378, 363] width 294 height 17
type input "Mehulkumar Shah"
click at [614, 357] on span "Select Payment Mode" at bounding box center [598, 363] width 119 height 12
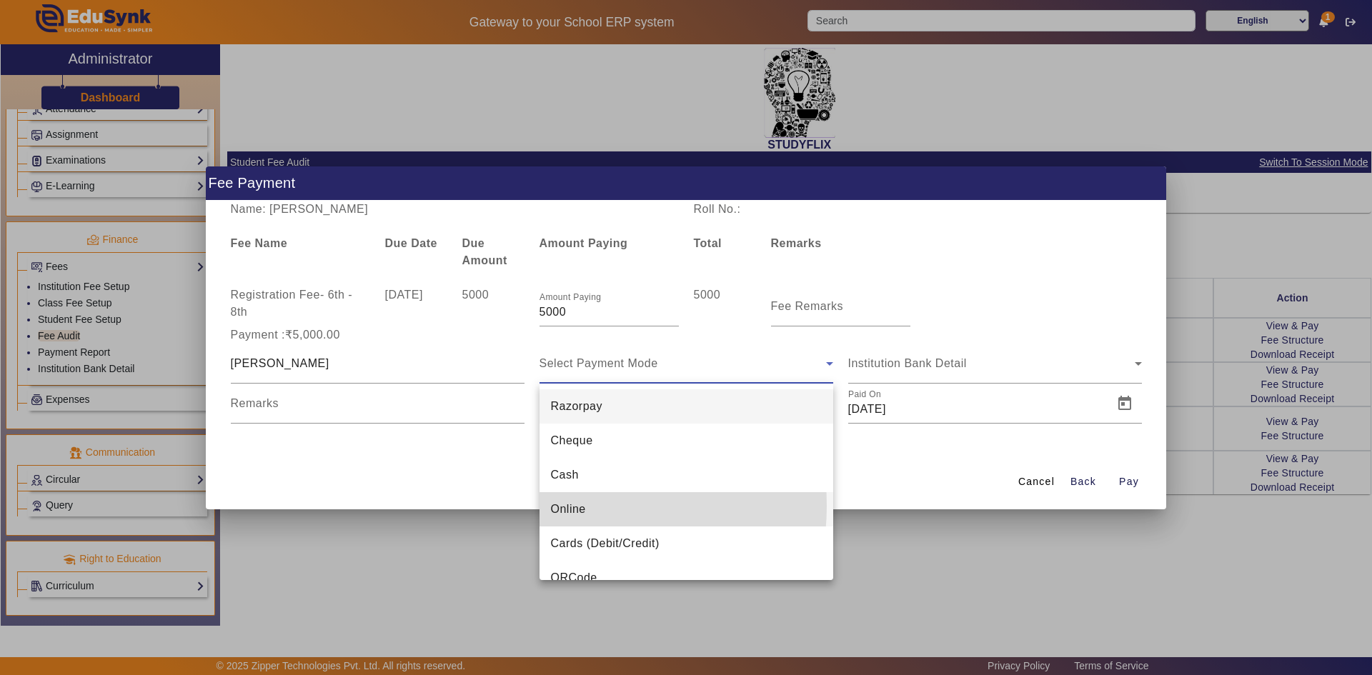
click at [570, 506] on span "Online" at bounding box center [568, 509] width 35 height 17
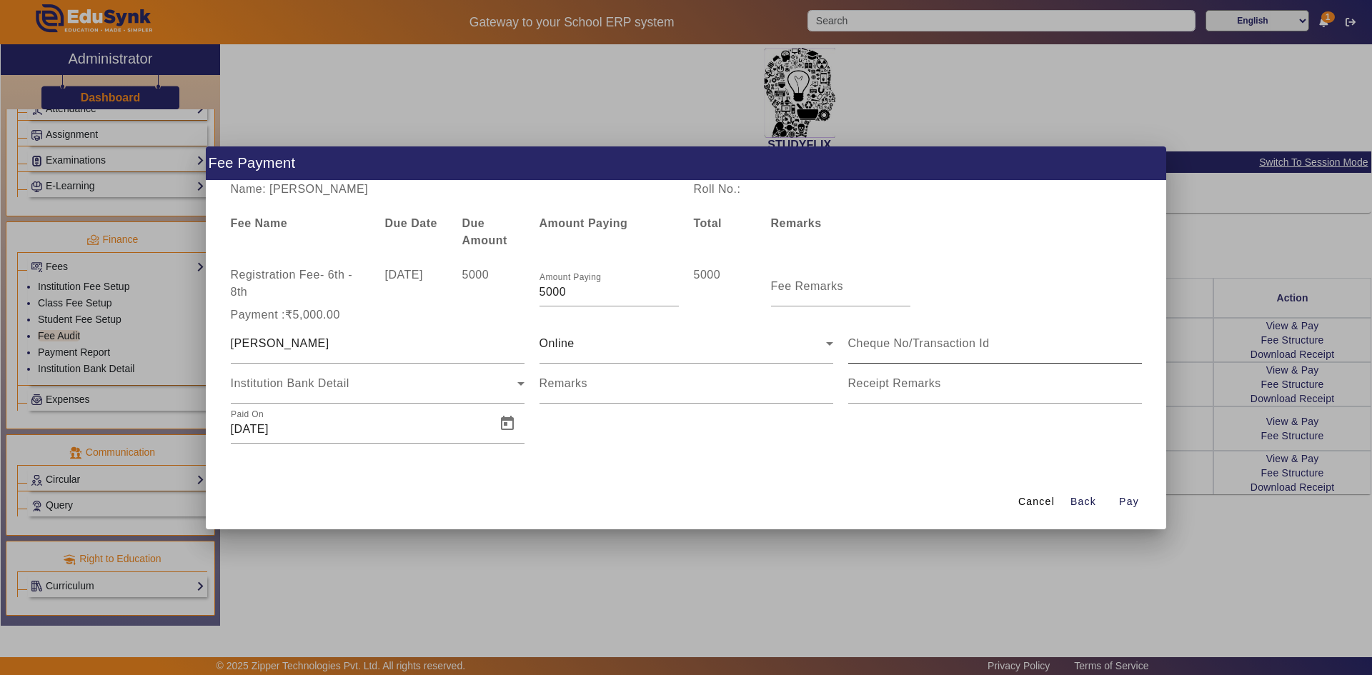
click at [867, 352] on div at bounding box center [995, 344] width 294 height 40
type input "512603712000"
click at [504, 425] on span "Open calendar" at bounding box center [507, 423] width 34 height 34
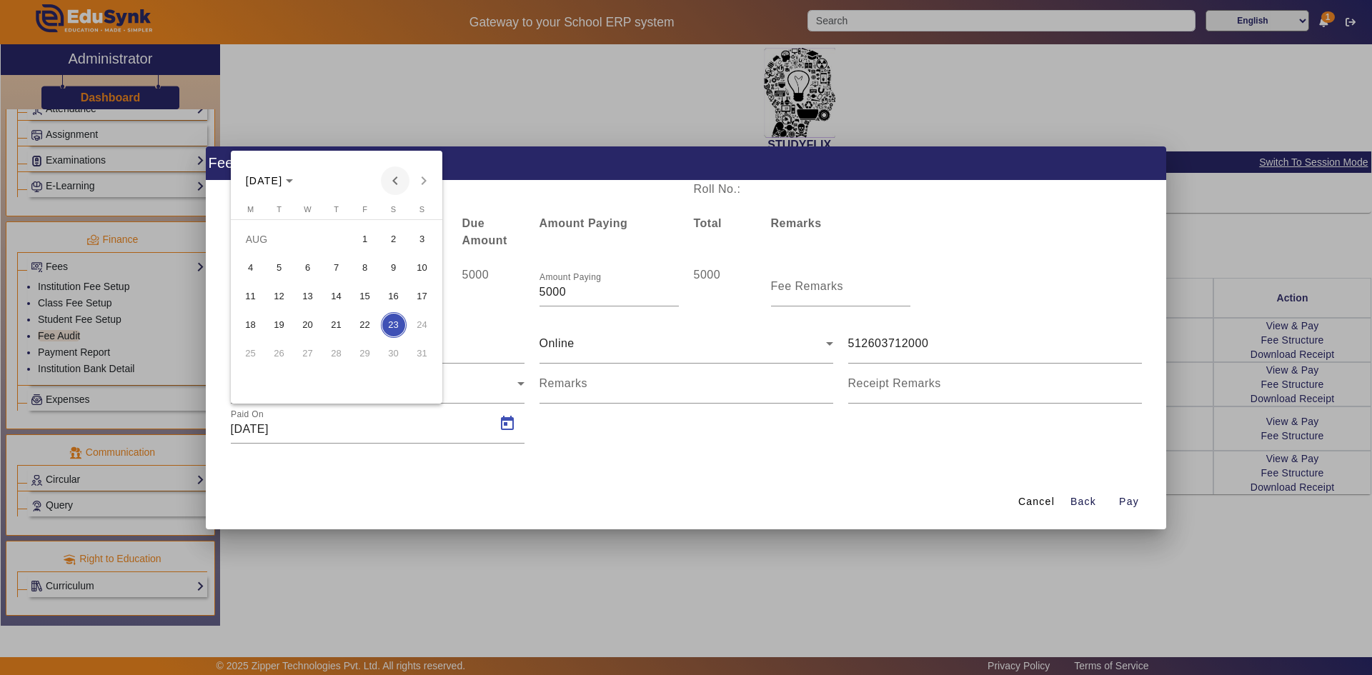
click at [396, 179] on span "Previous month" at bounding box center [395, 180] width 29 height 29
click at [285, 271] on span "6" at bounding box center [279, 268] width 26 height 26
type input "06/05/2025"
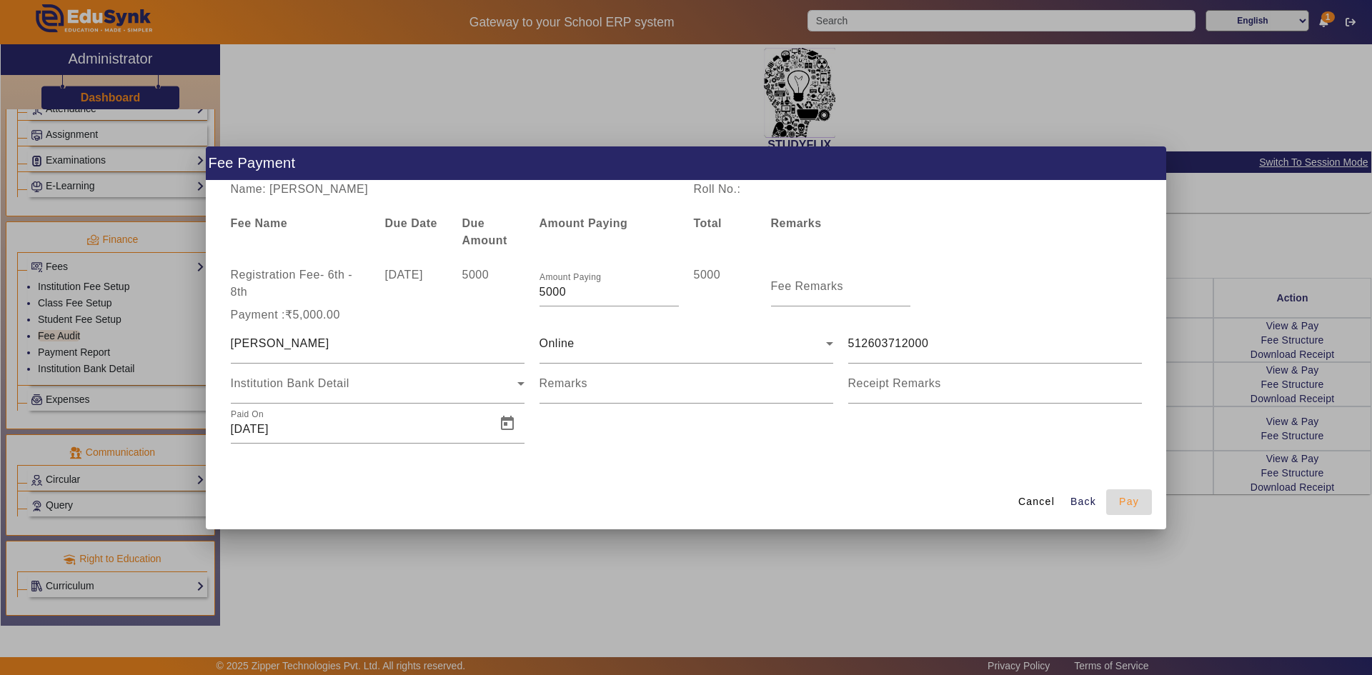
click at [1130, 500] on span "Pay" at bounding box center [1129, 501] width 20 height 15
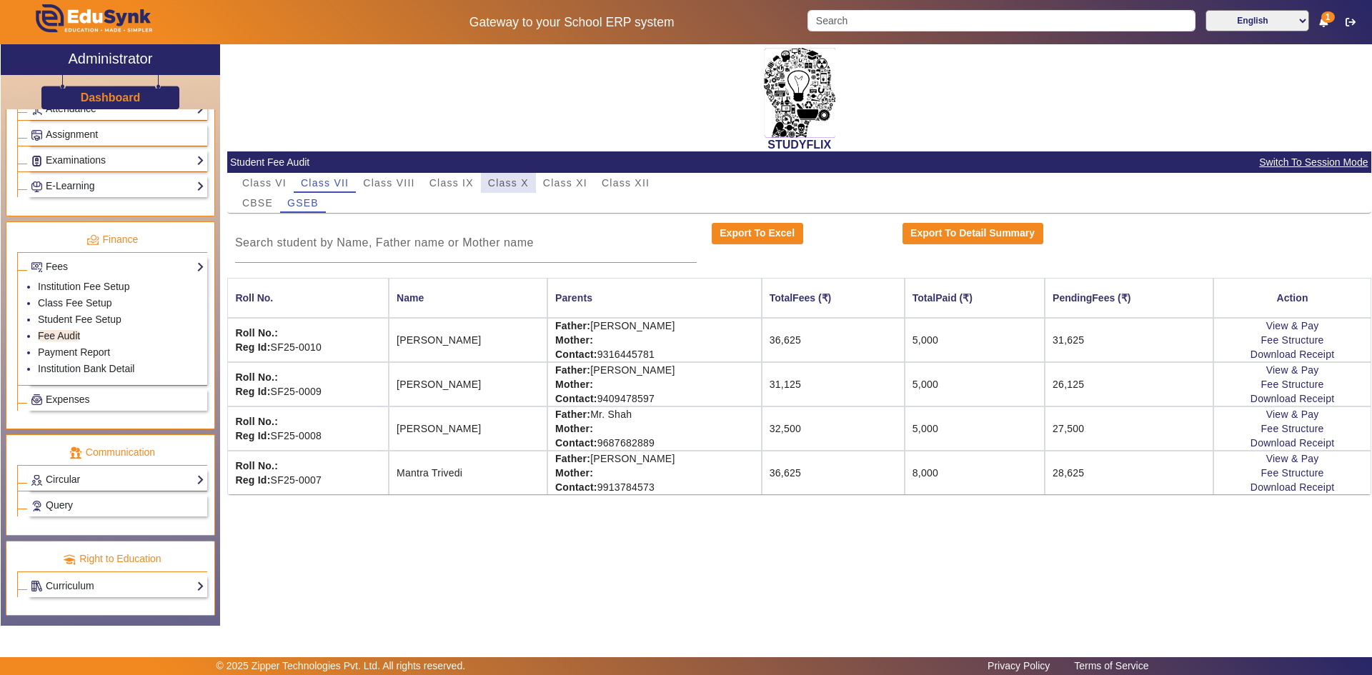
click at [496, 182] on span "Class X" at bounding box center [508, 183] width 41 height 10
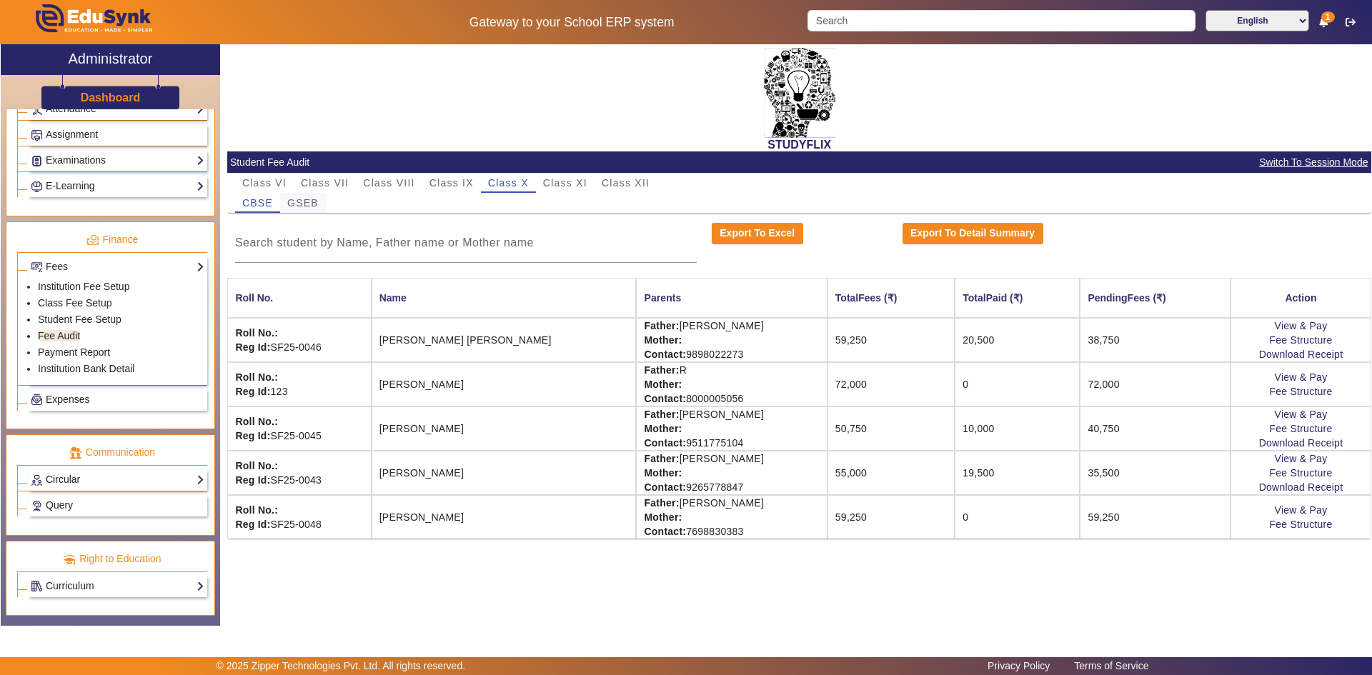
click at [309, 199] on span "GSEB" at bounding box center [302, 203] width 31 height 10
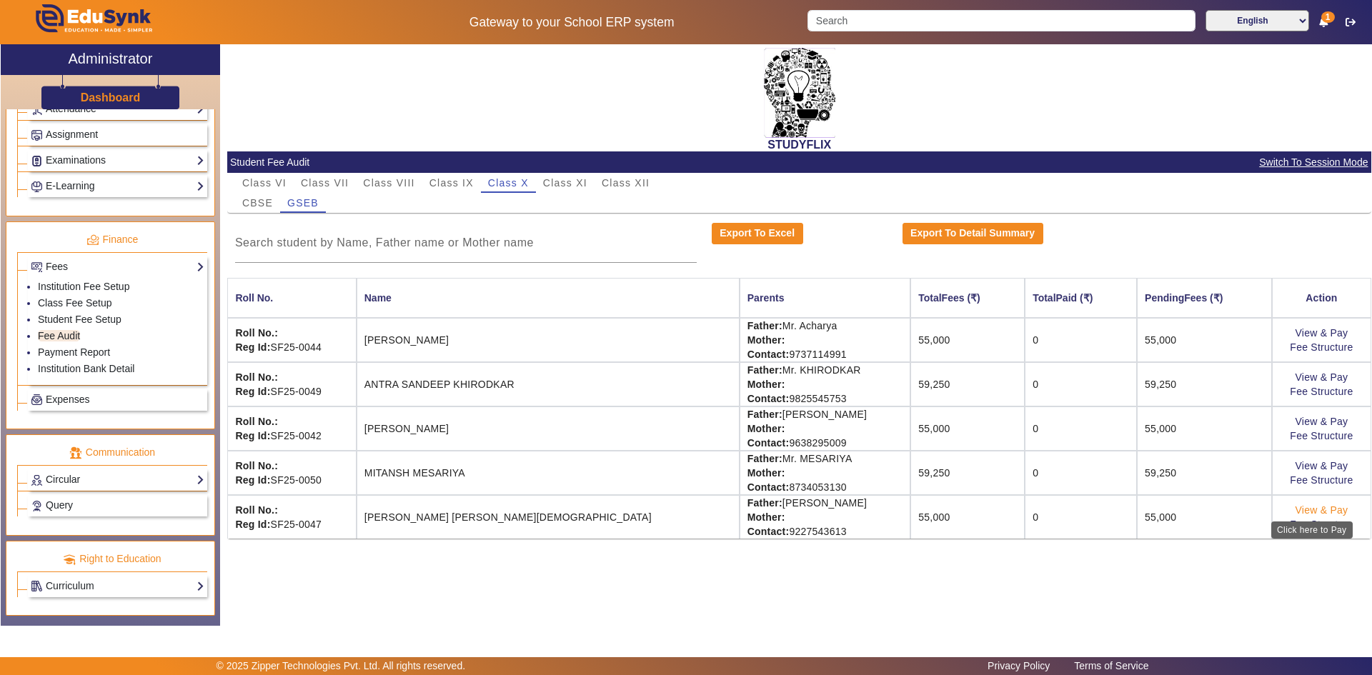
click at [1309, 511] on link "View & Pay" at bounding box center [1320, 509] width 53 height 11
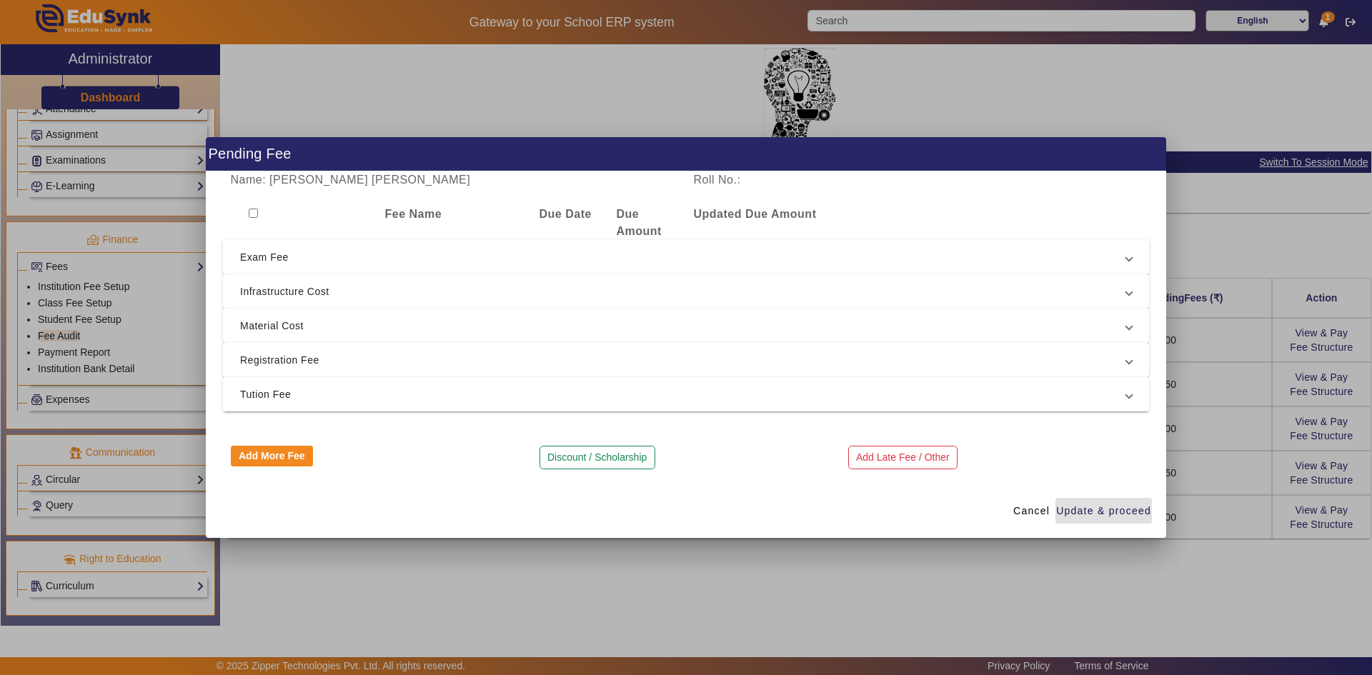
click at [281, 395] on span "Tution Fee" at bounding box center [683, 394] width 886 height 17
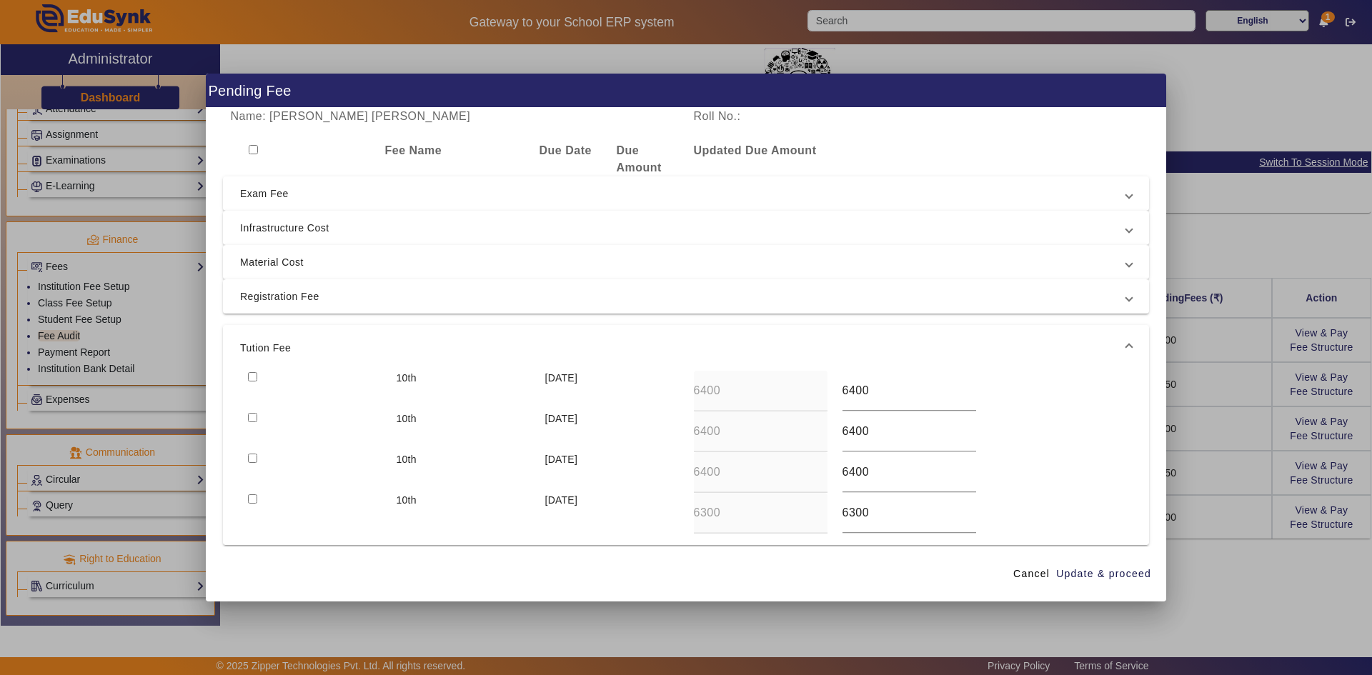
click at [251, 377] on input "checkbox" at bounding box center [252, 376] width 9 height 9
checkbox input "true"
click at [249, 417] on input "checkbox" at bounding box center [252, 417] width 9 height 9
checkbox input "true"
click at [249, 459] on input "checkbox" at bounding box center [252, 458] width 9 height 9
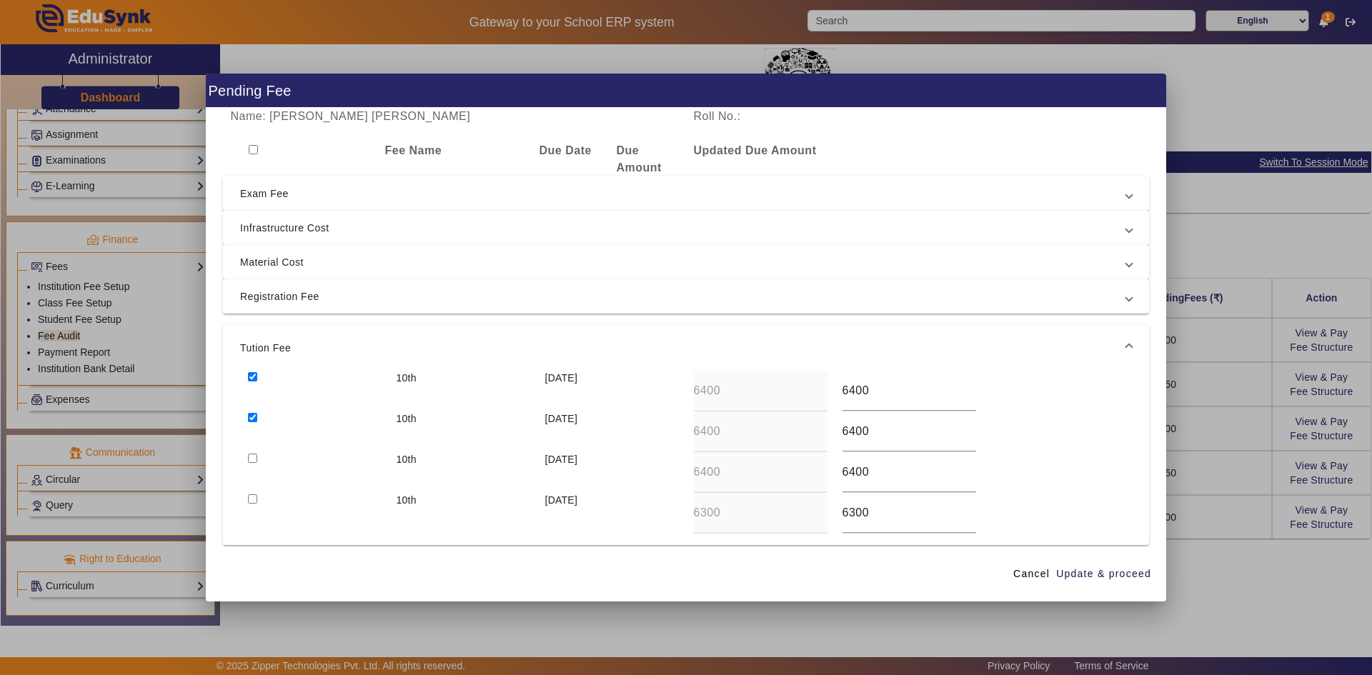
checkbox input "true"
click at [253, 500] on input "checkbox" at bounding box center [252, 498] width 9 height 9
checkbox input "true"
click at [1124, 571] on span "Update & proceed" at bounding box center [1103, 573] width 95 height 15
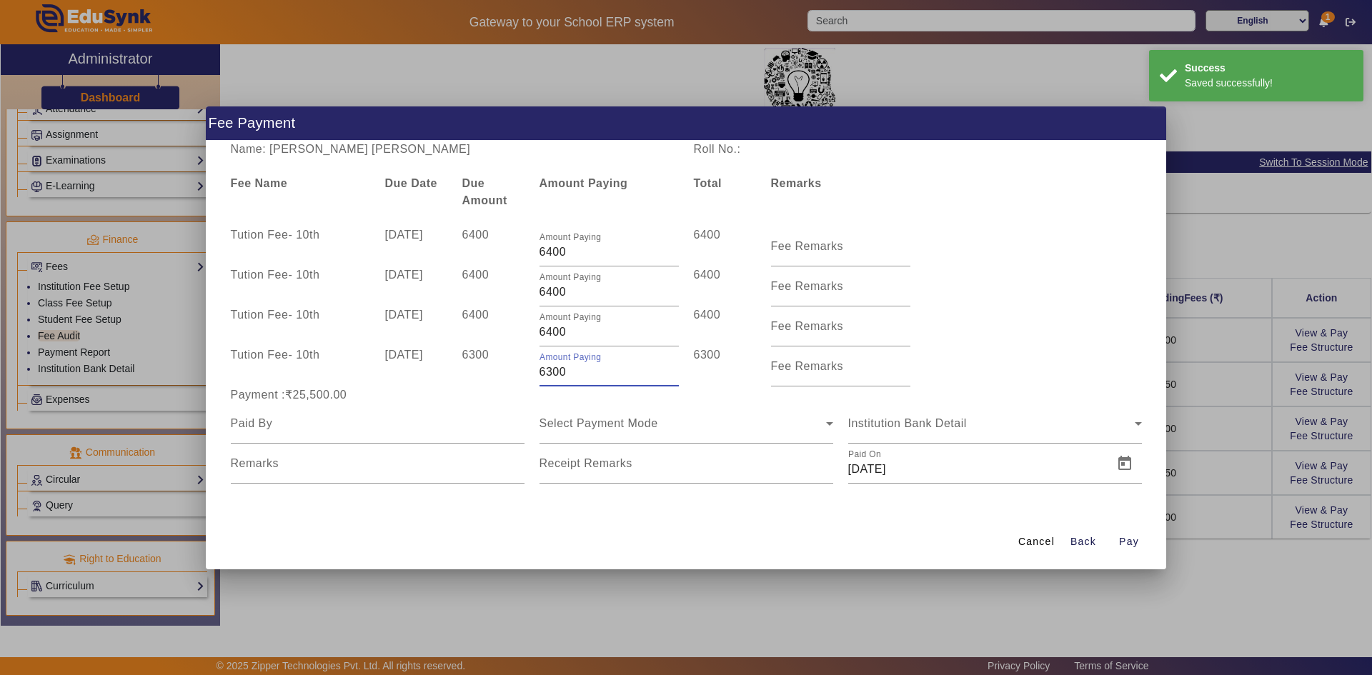
drag, startPoint x: 543, startPoint y: 372, endPoint x: 535, endPoint y: 372, distance: 7.9
click at [535, 372] on div "Amount Paying 6300" at bounding box center [608, 366] width 154 height 40
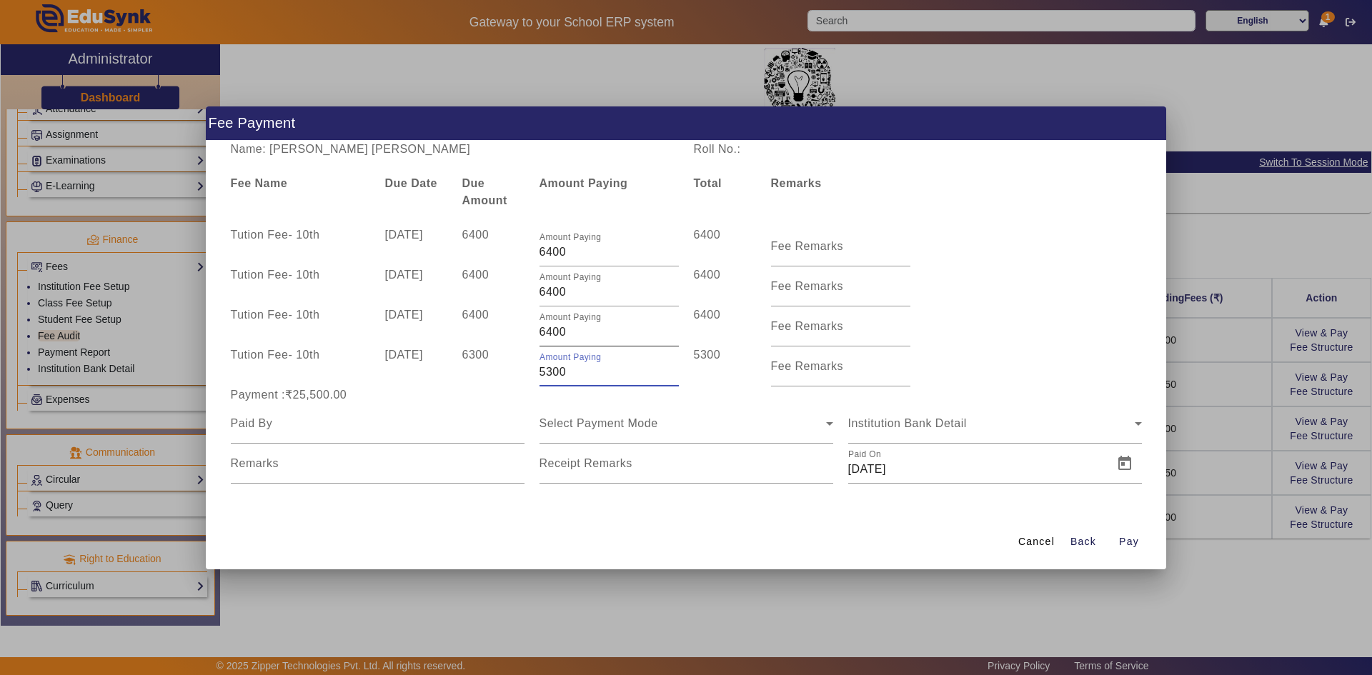
type input "5300"
click at [540, 331] on input "6400" at bounding box center [608, 332] width 139 height 17
click at [539, 331] on input "6400" at bounding box center [608, 332] width 139 height 17
type input "5400"
drag, startPoint x: 544, startPoint y: 296, endPoint x: 534, endPoint y: 296, distance: 10.7
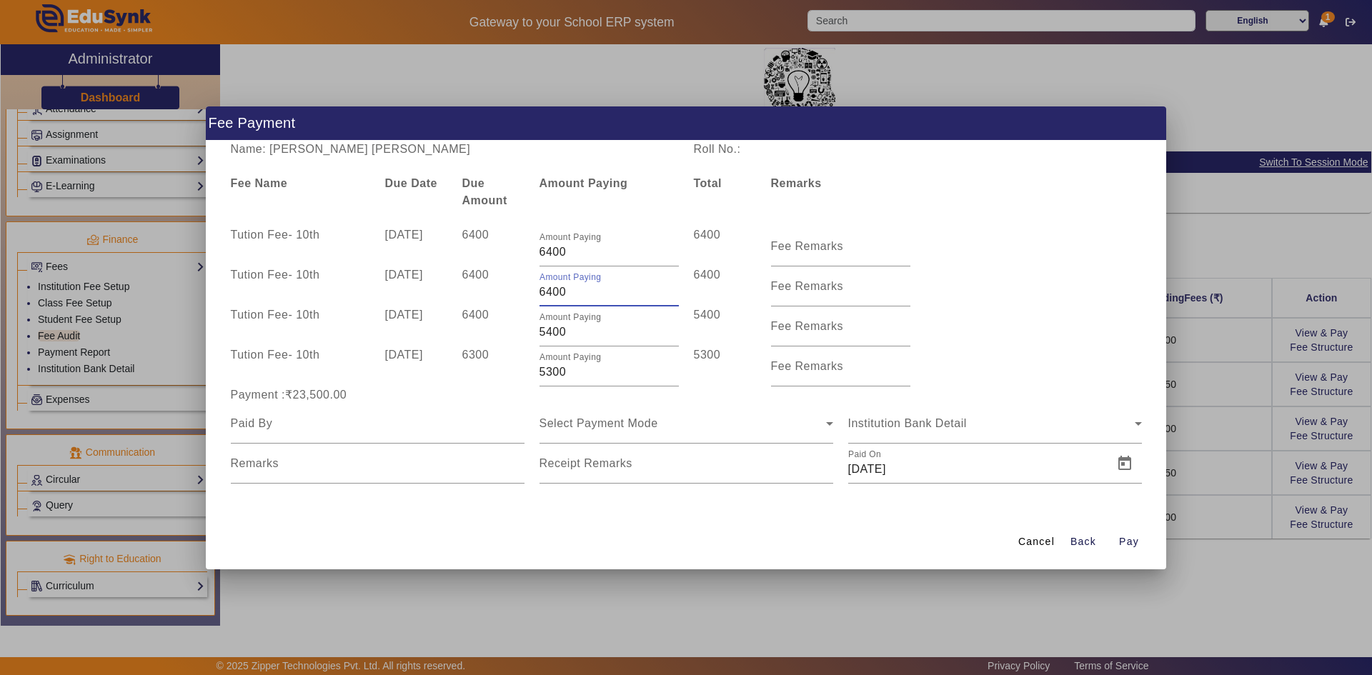
click at [534, 296] on div "Amount Paying 6400" at bounding box center [608, 286] width 154 height 40
type input "5400"
click at [987, 349] on div "Tution Fee - 10th 10 Dec 2025 6300 Amount Paying 5300 5300 Fee Remarks" at bounding box center [686, 366] width 926 height 40
drag, startPoint x: 545, startPoint y: 253, endPoint x: 531, endPoint y: 257, distance: 14.2
click at [531, 257] on div "Amount Paying 6400" at bounding box center [608, 246] width 154 height 40
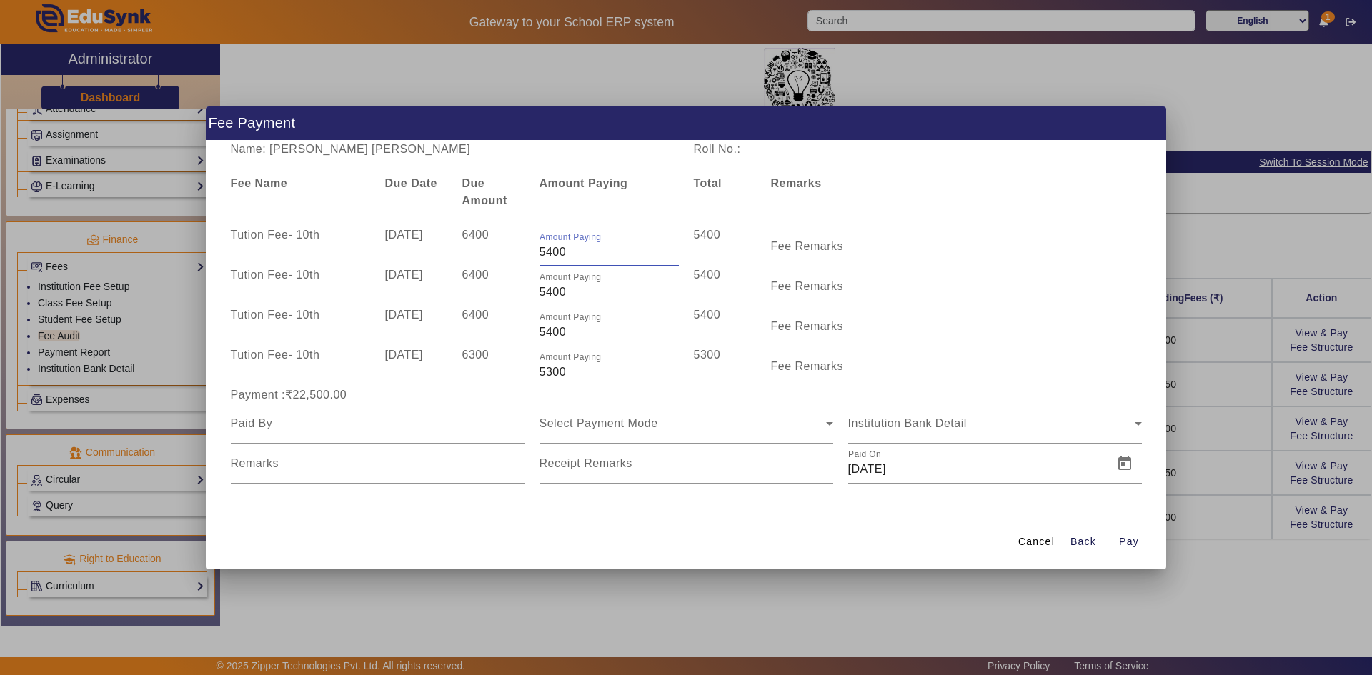
type input "5400"
click at [1010, 279] on div "Tution Fee - 10th 10 Jul 2025 6400 Amount Paying 5400 5400 Fee Remarks" at bounding box center [686, 286] width 926 height 40
drag, startPoint x: 549, startPoint y: 370, endPoint x: 574, endPoint y: 372, distance: 25.8
click at [574, 372] on input "5300" at bounding box center [608, 372] width 139 height 17
type input "5550"
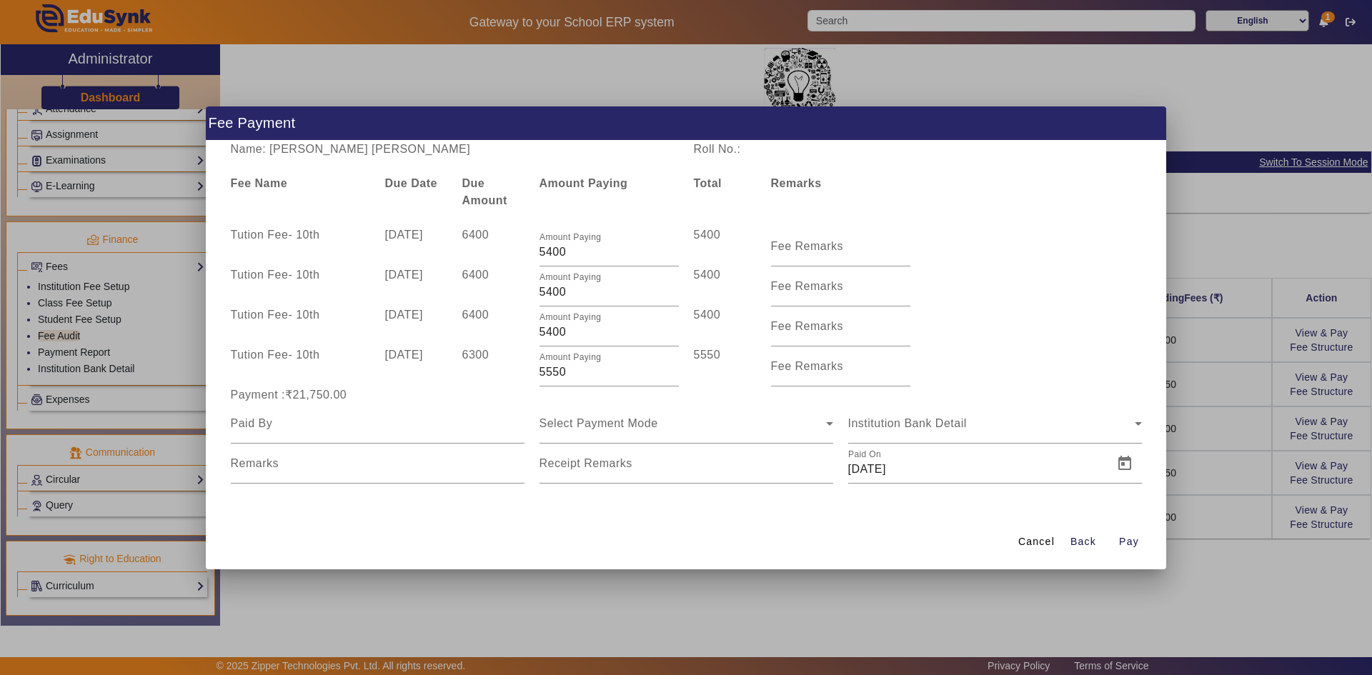
click at [954, 342] on div "Tution Fee - 10th 10 Oct 2025 6400 Amount Paying 5400 5400 Fee Remarks" at bounding box center [686, 326] width 926 height 40
click at [454, 436] on div at bounding box center [378, 424] width 294 height 40
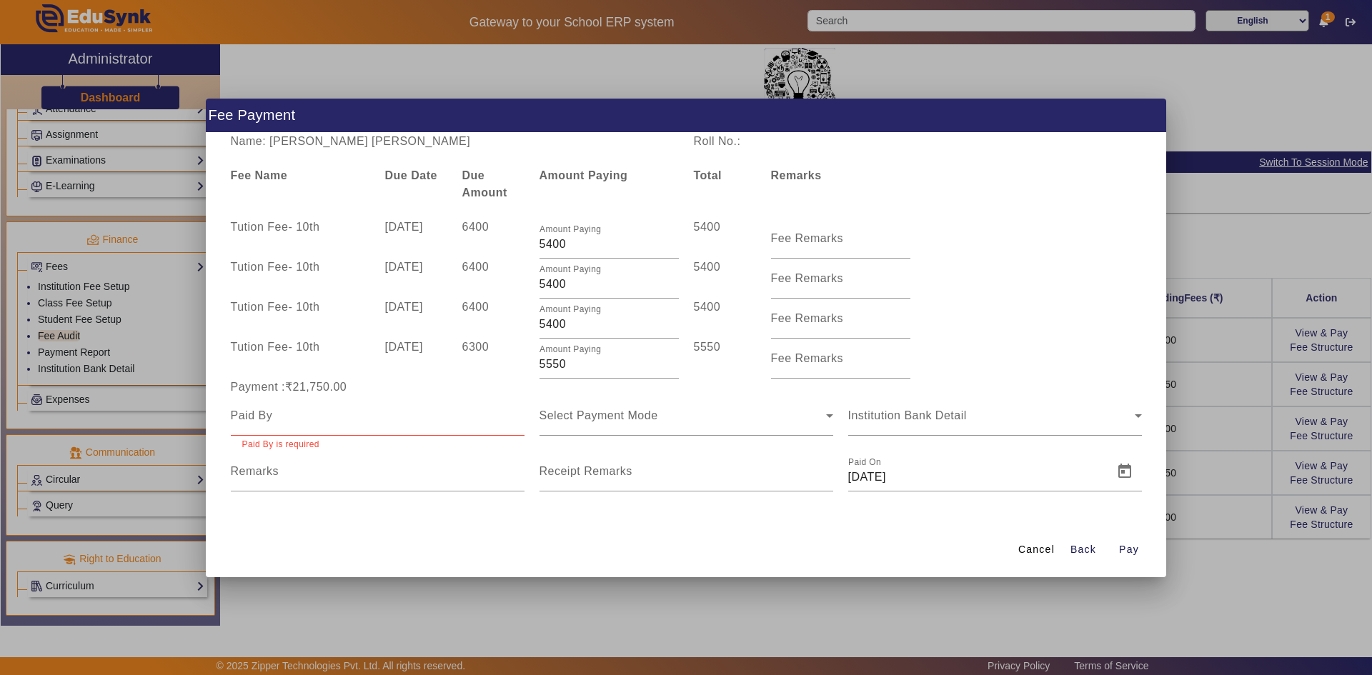
drag, startPoint x: 270, startPoint y: 151, endPoint x: 353, endPoint y: 152, distance: 82.9
click at [353, 152] on div "Name: Patel Jainil Vishnubhai Roll No.: Fee Name Due Date Due Amount Amount Pay…" at bounding box center [686, 328] width 960 height 390
drag, startPoint x: 273, startPoint y: 139, endPoint x: 403, endPoint y: 145, distance: 130.1
click at [403, 145] on div "Name: Patel Jainil Vishnubhai" at bounding box center [454, 141] width 463 height 17
copy div "Patel Jainil Vishnubhai"
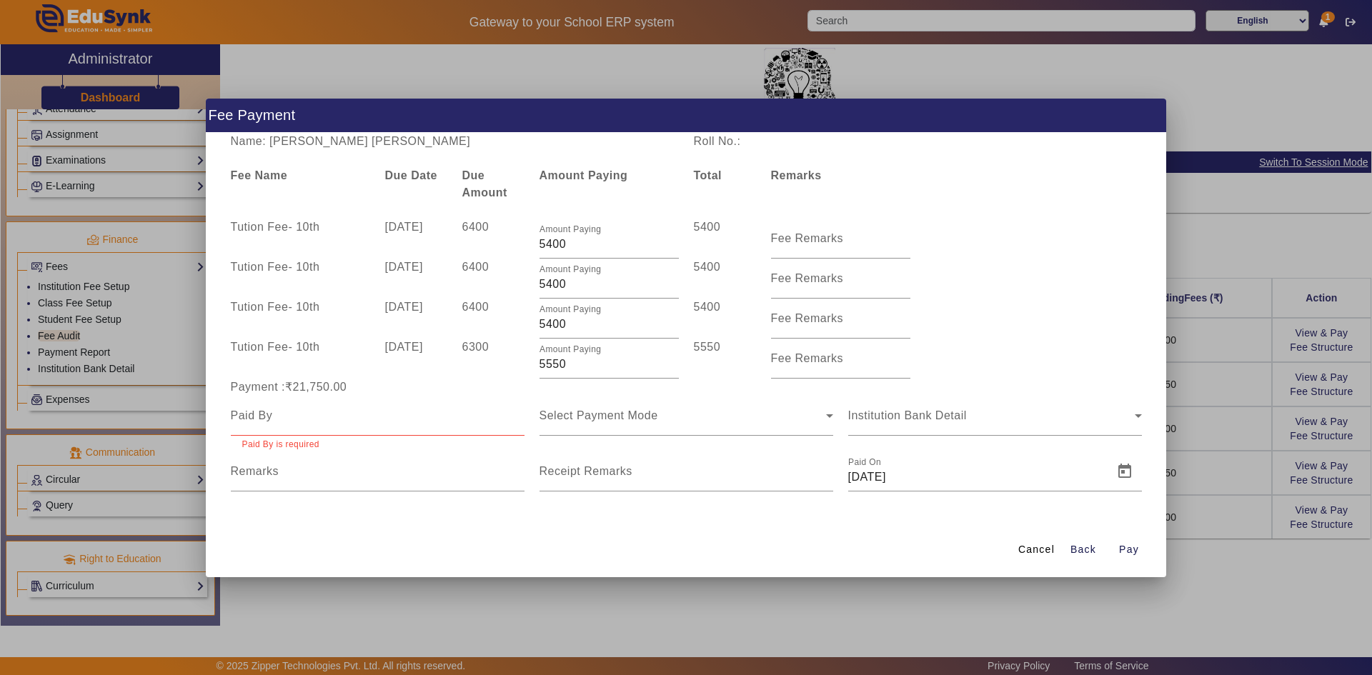
click at [442, 433] on div at bounding box center [378, 416] width 294 height 40
click at [437, 424] on div at bounding box center [378, 416] width 294 height 40
paste input "Patel Jainil Vishnubhai"
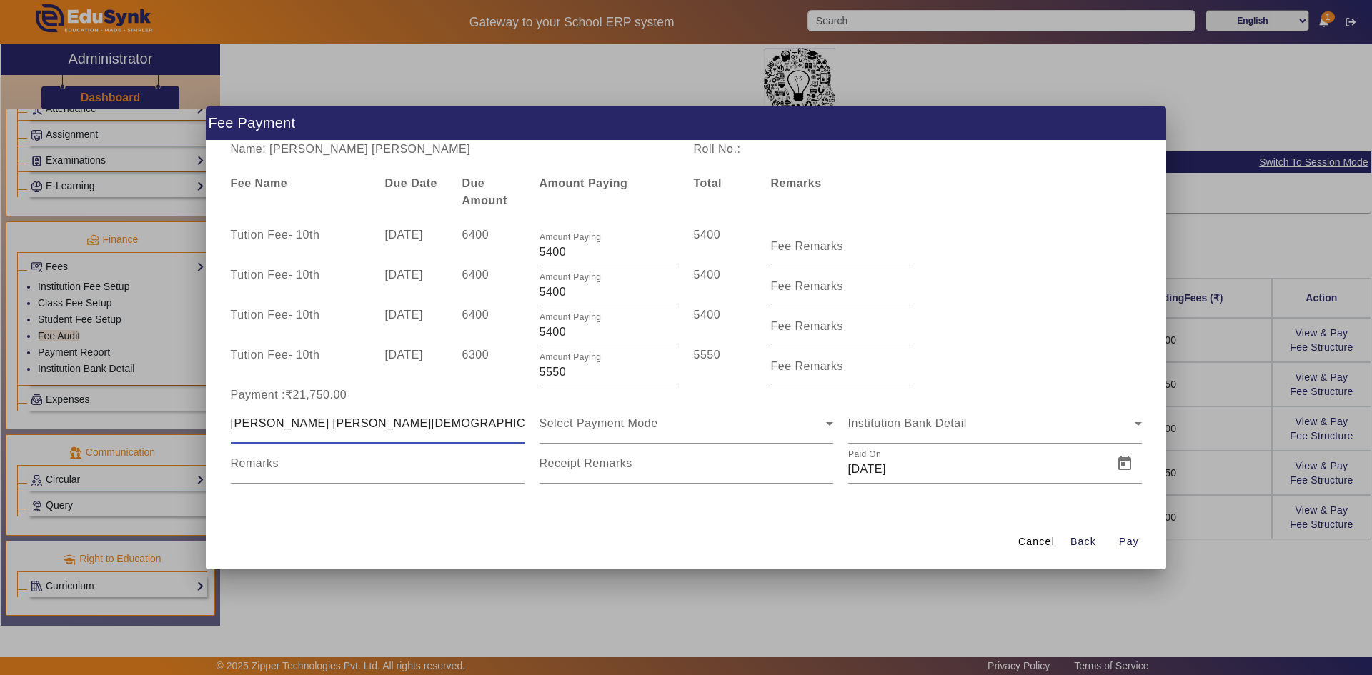
drag, startPoint x: 291, startPoint y: 420, endPoint x: 262, endPoint y: 424, distance: 28.8
click at [262, 424] on input "Patel Jainil Vishnubhai" at bounding box center [378, 423] width 294 height 17
type input "Patel Vishnubhai"
click at [585, 419] on span "Select Payment Mode" at bounding box center [598, 423] width 119 height 12
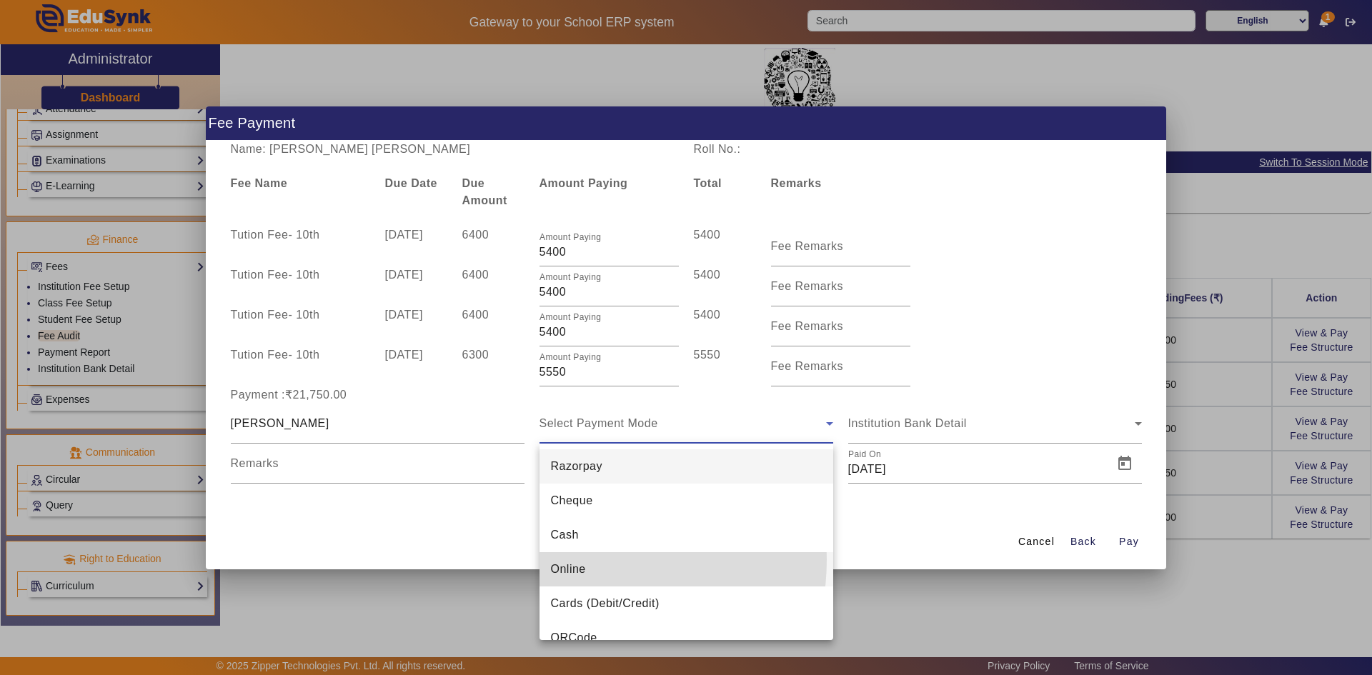
click at [566, 559] on mat-option "Online" at bounding box center [686, 569] width 294 height 34
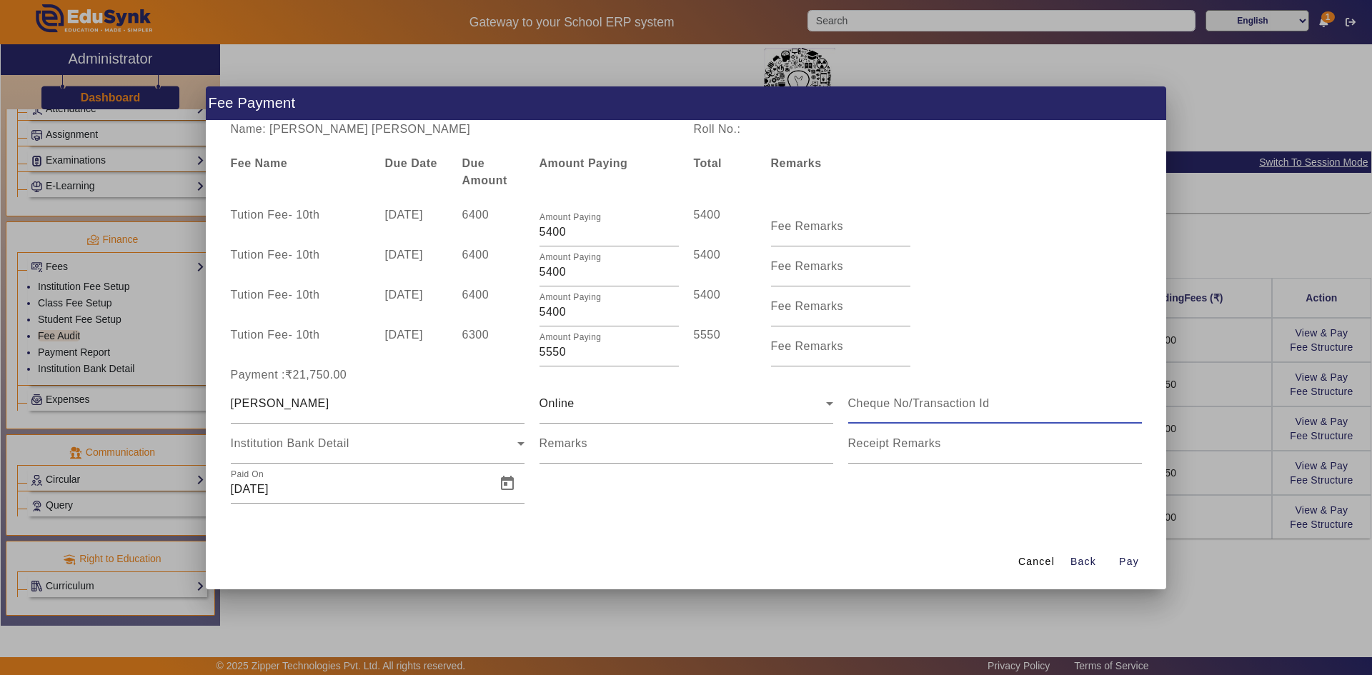
click at [894, 411] on input at bounding box center [995, 403] width 294 height 17
type input "142193"
click at [502, 489] on span "Open calendar" at bounding box center [507, 483] width 34 height 34
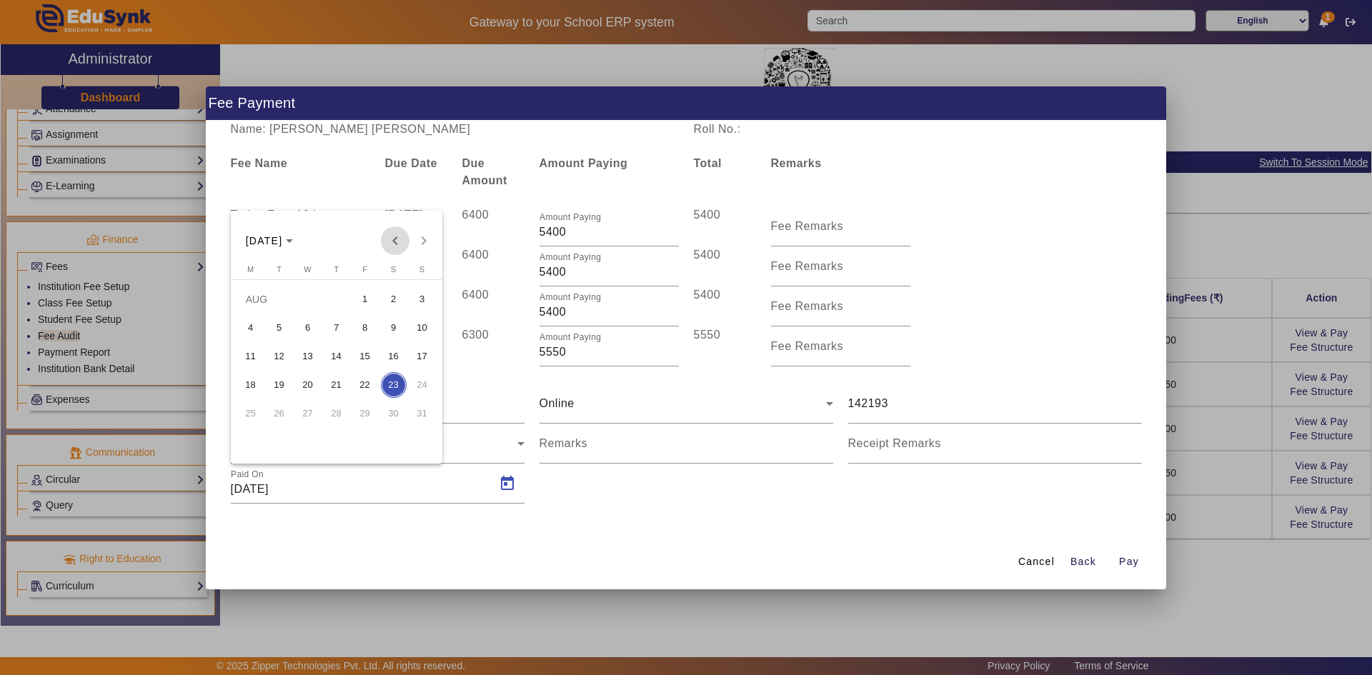
click at [391, 236] on span "Previous month" at bounding box center [395, 240] width 29 height 29
click at [341, 321] on span "8" at bounding box center [337, 328] width 26 height 26
type input "08/05/2025"
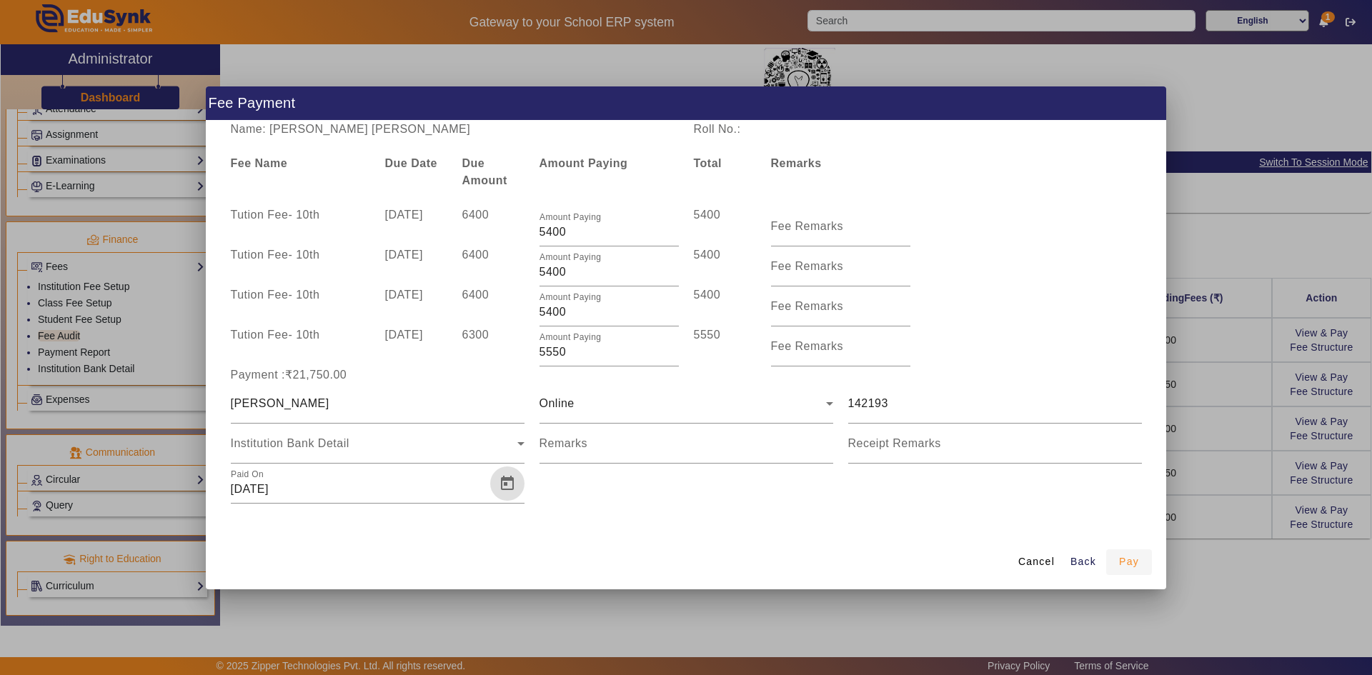
click at [1118, 563] on span "button" at bounding box center [1129, 562] width 46 height 34
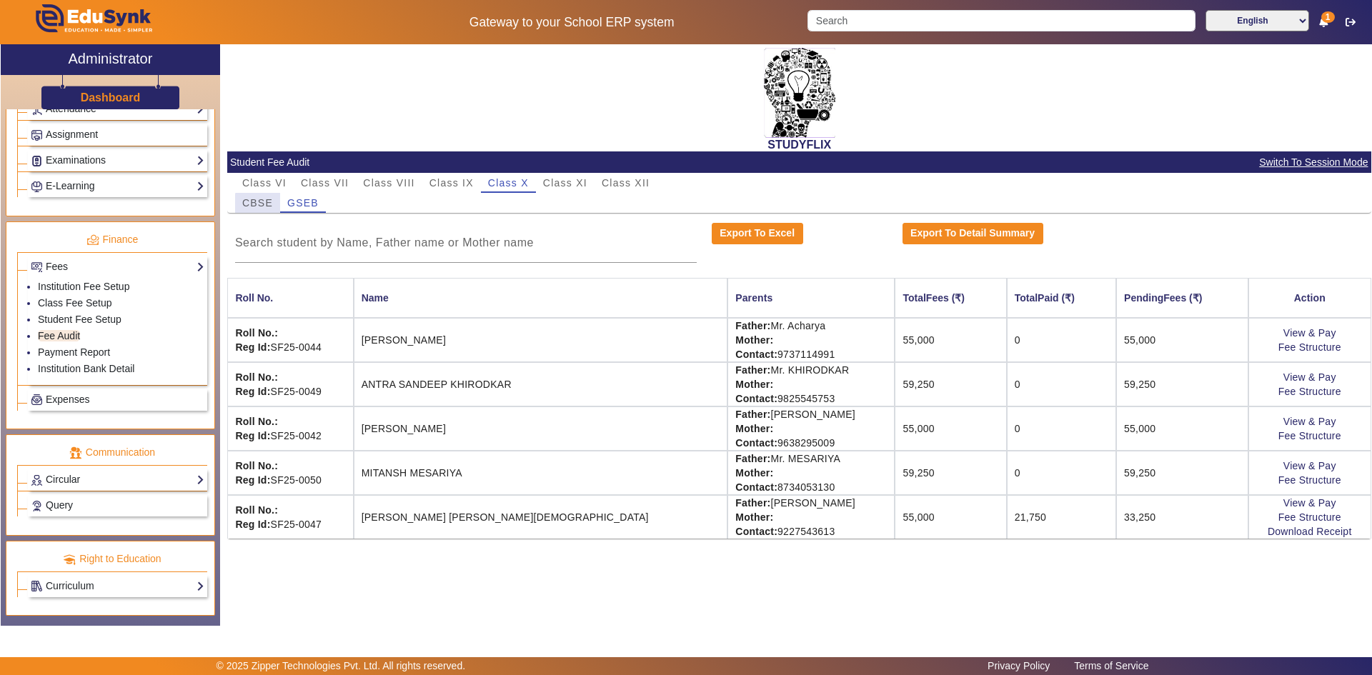
click at [266, 207] on span "CBSE" at bounding box center [257, 203] width 31 height 10
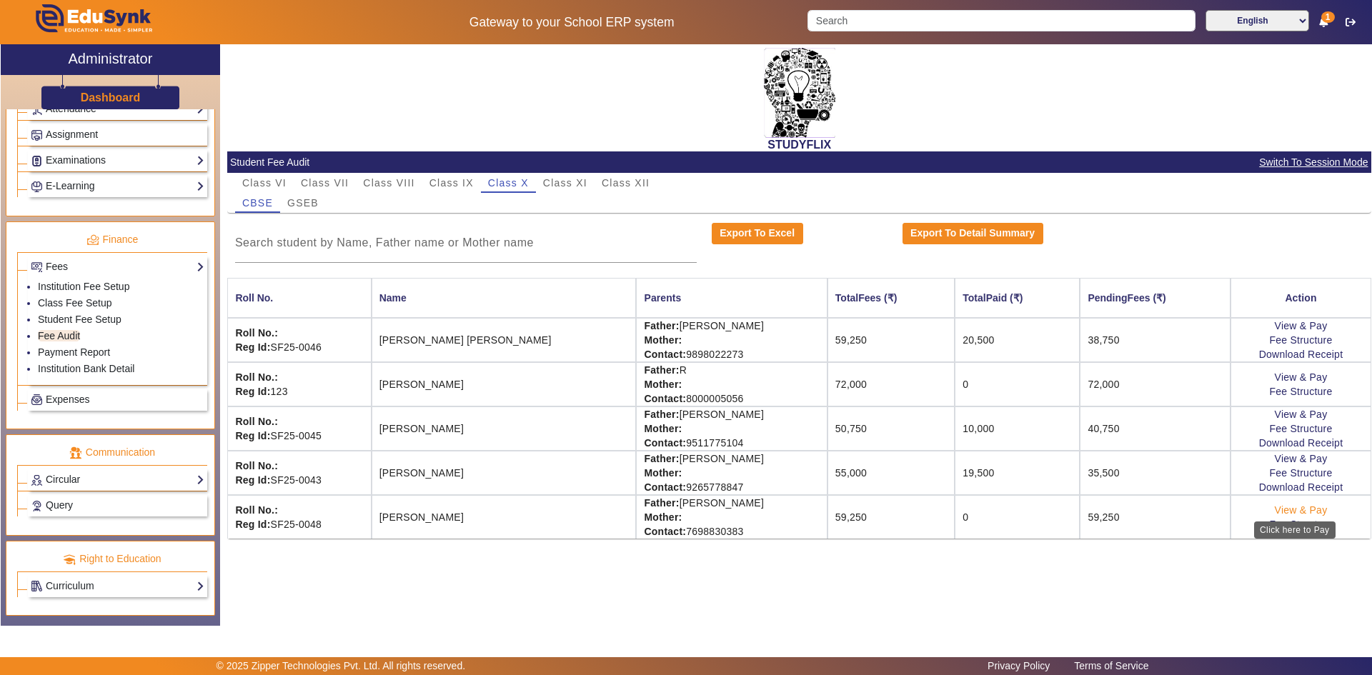
click at [1293, 512] on link "View & Pay" at bounding box center [1300, 509] width 53 height 11
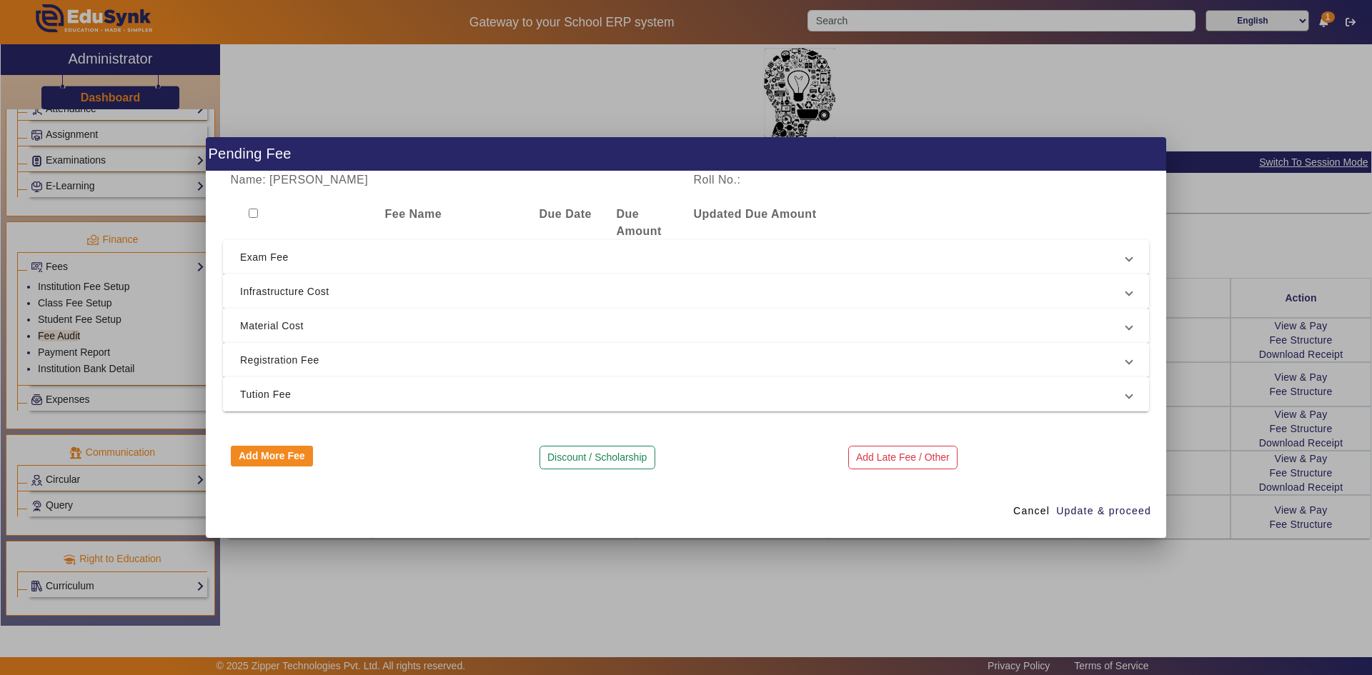
click at [324, 400] on span "Tution Fee" at bounding box center [683, 394] width 886 height 17
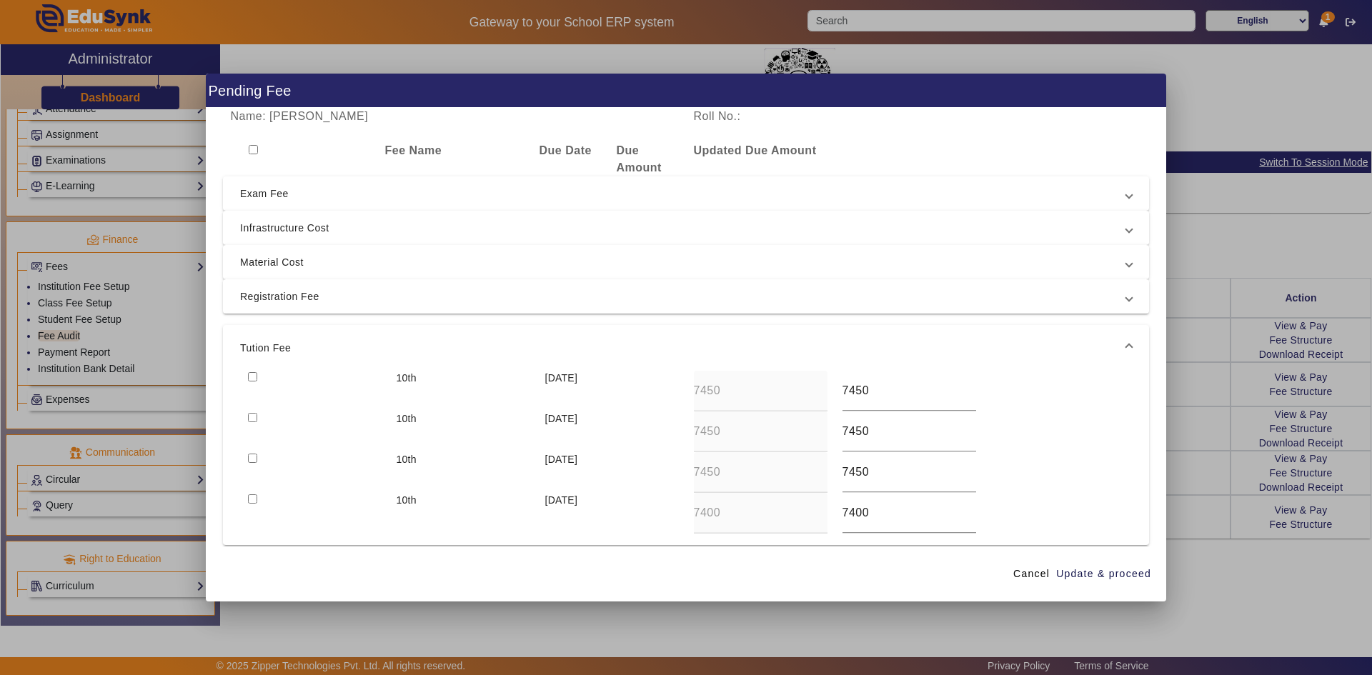
click at [249, 373] on input "checkbox" at bounding box center [252, 376] width 9 height 9
checkbox input "true"
click at [275, 266] on span "Material Cost" at bounding box center [683, 262] width 886 height 17
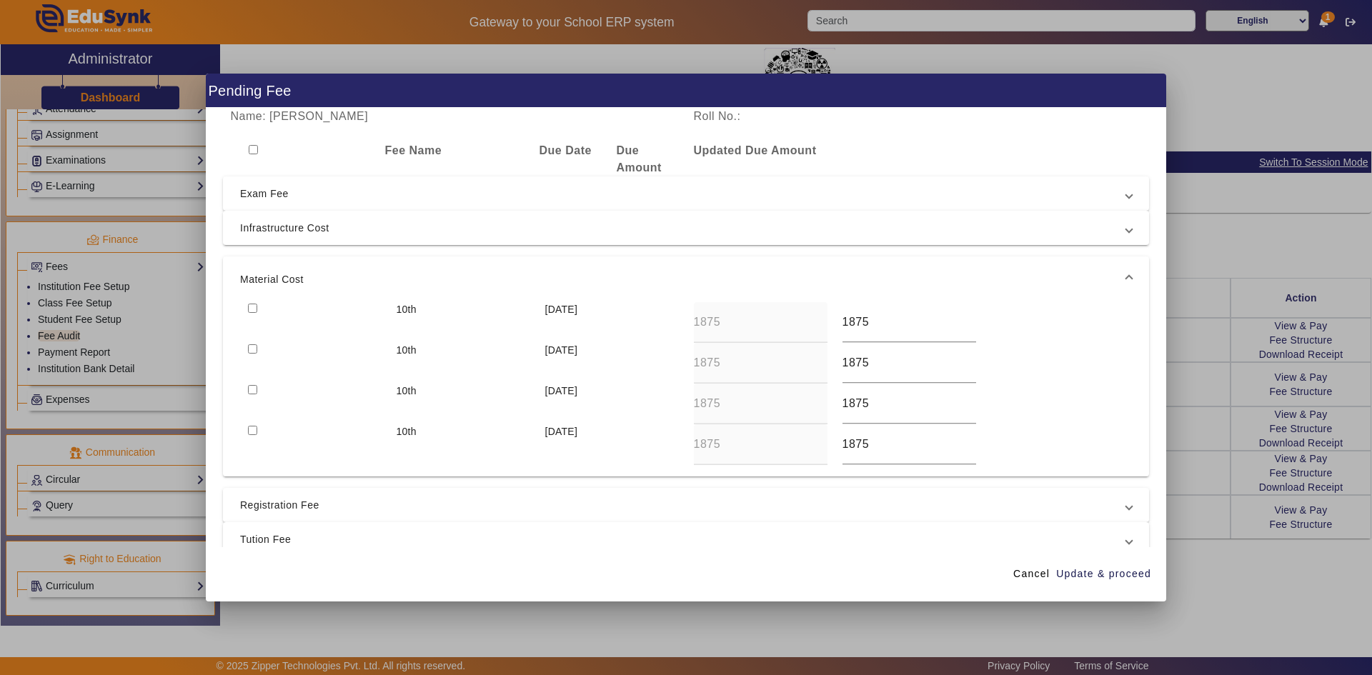
click at [251, 349] on input "checkbox" at bounding box center [252, 348] width 9 height 9
checkbox input "true"
click at [251, 311] on input "checkbox" at bounding box center [252, 308] width 9 height 9
checkbox input "true"
click at [1089, 575] on span "Update & proceed" at bounding box center [1103, 573] width 95 height 15
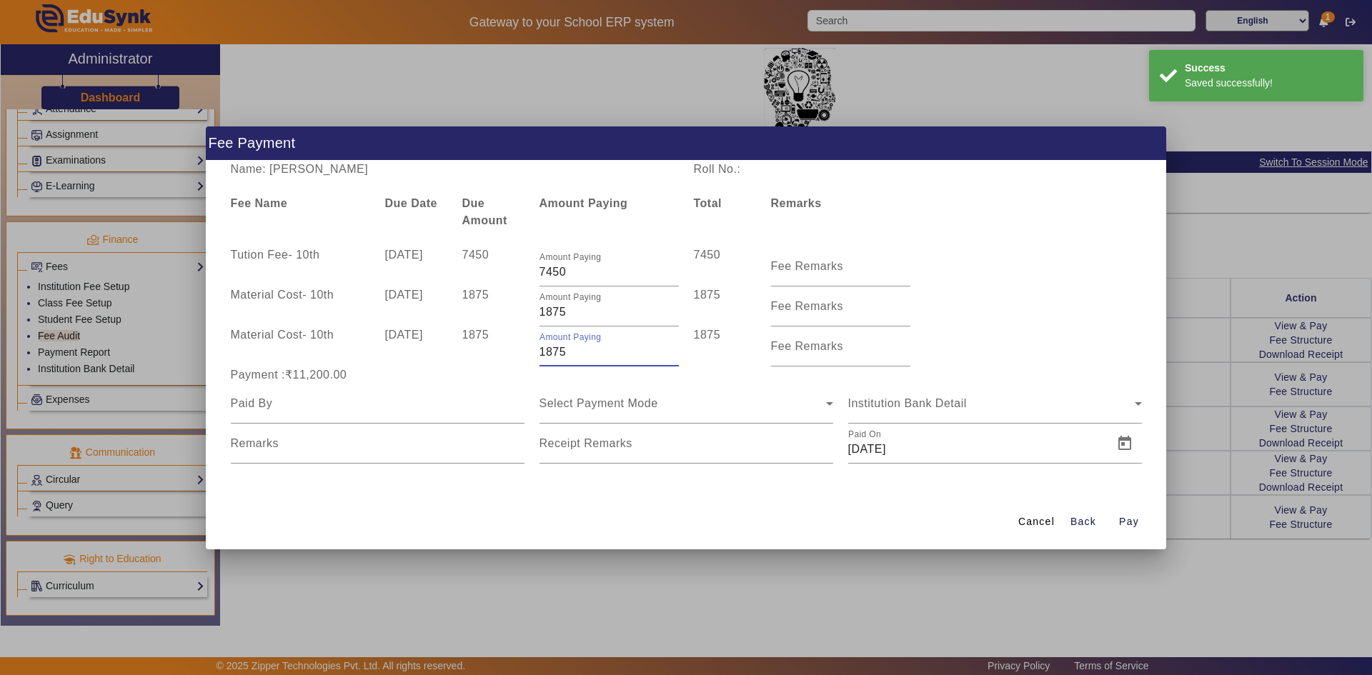
drag, startPoint x: 544, startPoint y: 354, endPoint x: 576, endPoint y: 355, distance: 31.4
click at [576, 355] on input "1875" at bounding box center [608, 352] width 139 height 17
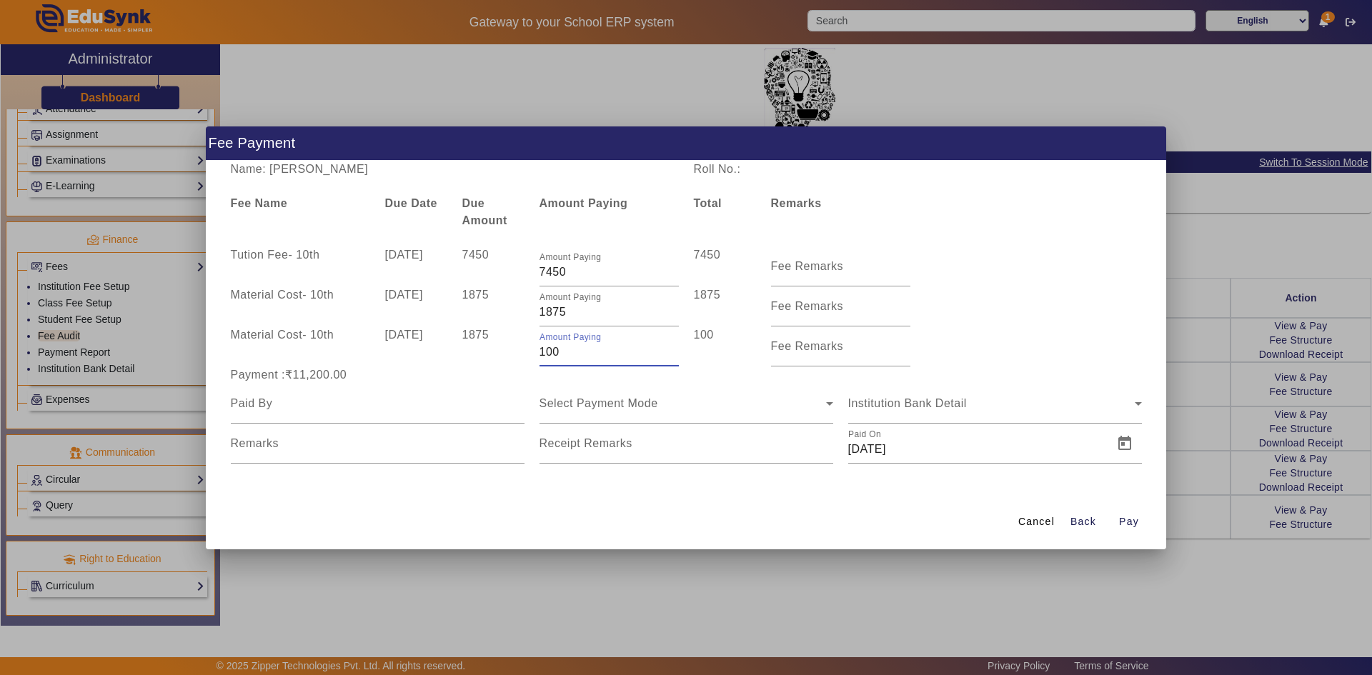
click at [1034, 336] on div "Material Cost - 10th 10 Apr 2025 1875 Amount Paying 100 100 Fee Remarks" at bounding box center [686, 346] width 926 height 40
click at [546, 354] on input "100" at bounding box center [608, 352] width 139 height 17
click at [1073, 331] on div "Material Cost - 10th 10 Apr 2025 1875 Amount Paying 500 500 Fee Remarks" at bounding box center [686, 346] width 926 height 40
drag, startPoint x: 545, startPoint y: 355, endPoint x: 537, endPoint y: 356, distance: 8.0
click at [538, 356] on div "Amount Paying 500" at bounding box center [608, 346] width 154 height 40
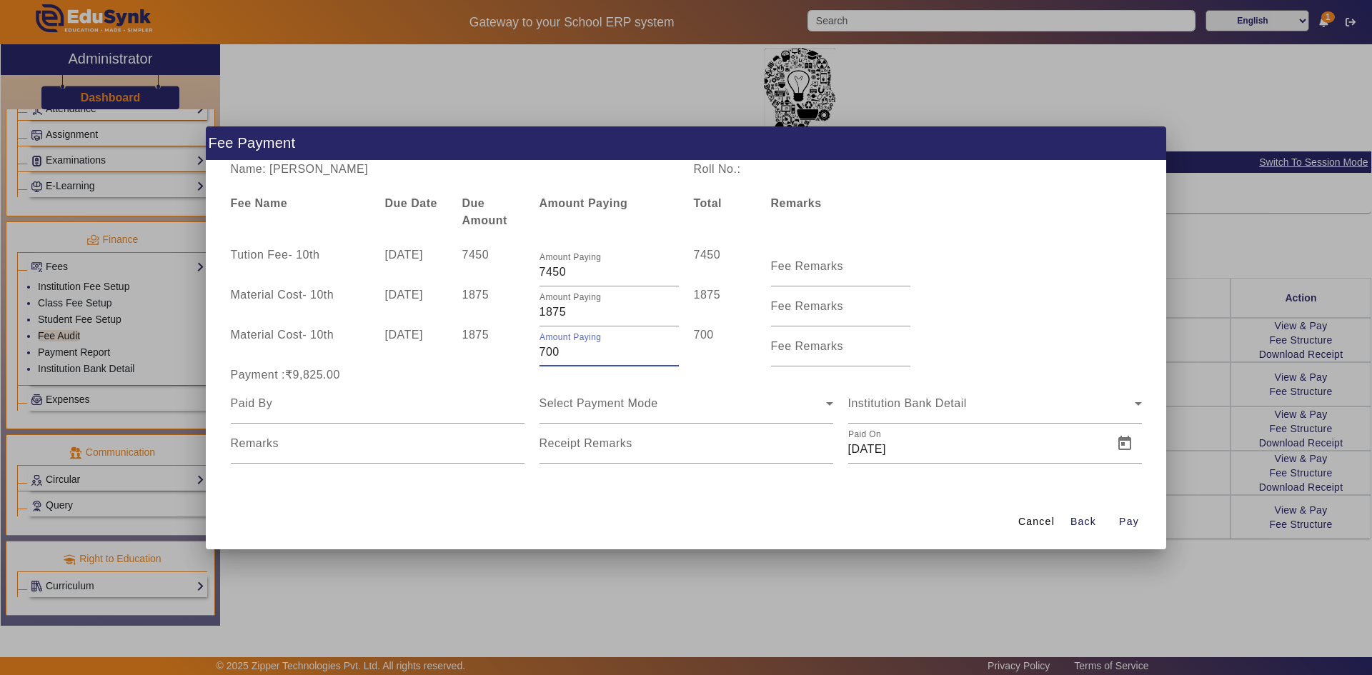
type input "700"
click at [1033, 342] on div "Material Cost - 10th 10 Apr 2025 1875 Amount Paying 700 700 Fee Remarks" at bounding box center [686, 346] width 926 height 40
drag, startPoint x: 554, startPoint y: 311, endPoint x: 571, endPoint y: 311, distance: 16.4
click at [571, 311] on input "1875" at bounding box center [608, 312] width 139 height 17
type input "1850"
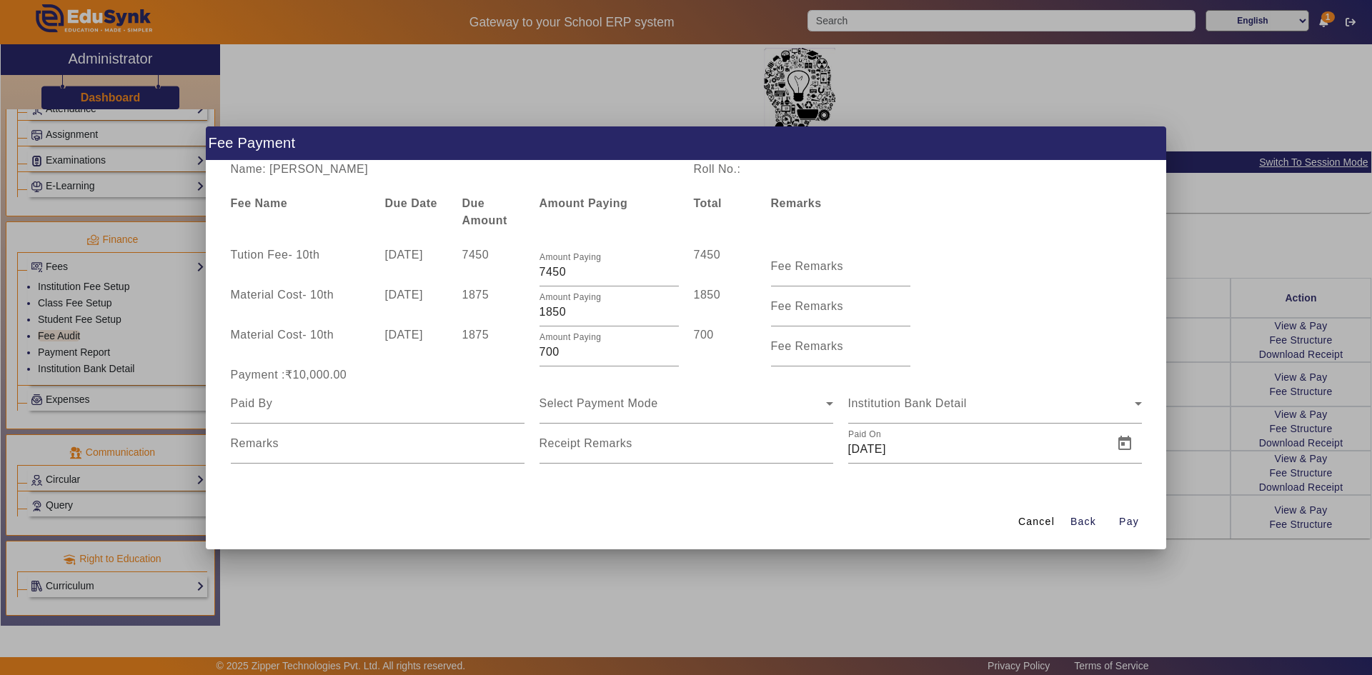
click at [990, 316] on div "Material Cost - 10th 10 Jul 2025 1875 Amount Paying 1850 1850 Fee Remarks" at bounding box center [686, 306] width 926 height 40
click at [551, 404] on span "Select Payment Mode" at bounding box center [598, 403] width 119 height 12
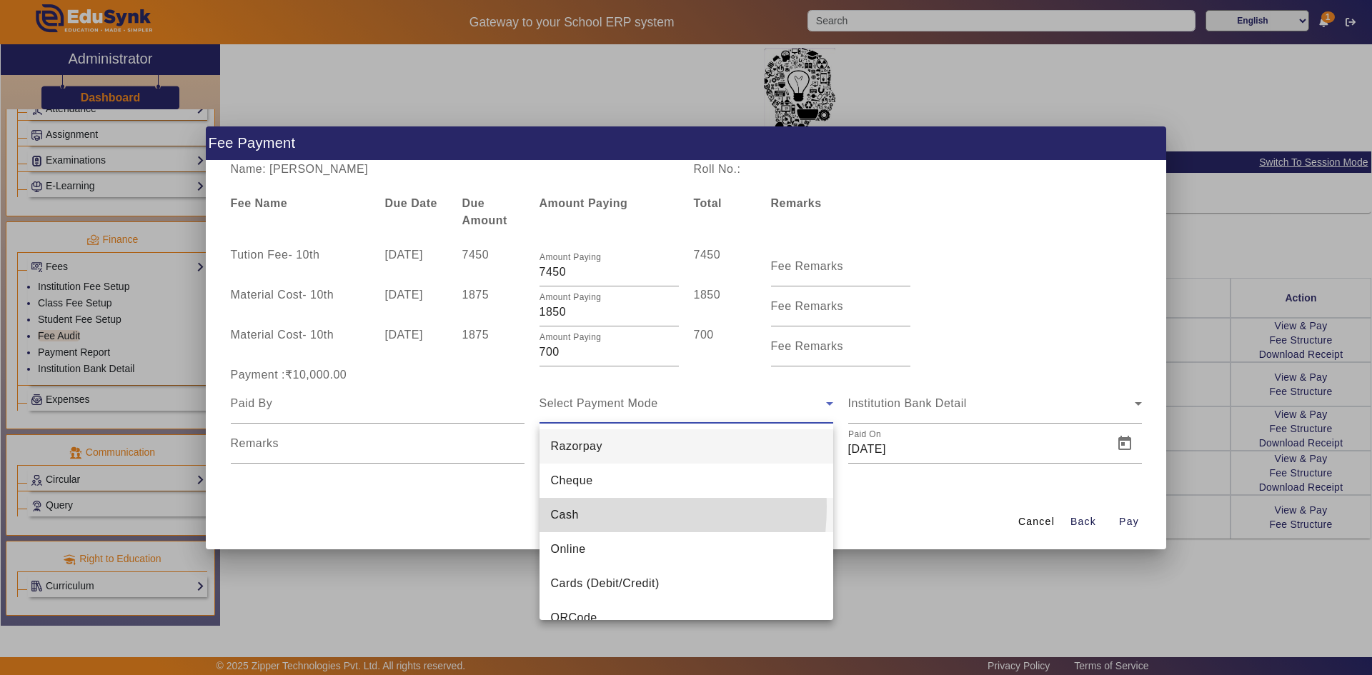
click at [577, 506] on span "Cash" at bounding box center [565, 514] width 28 height 17
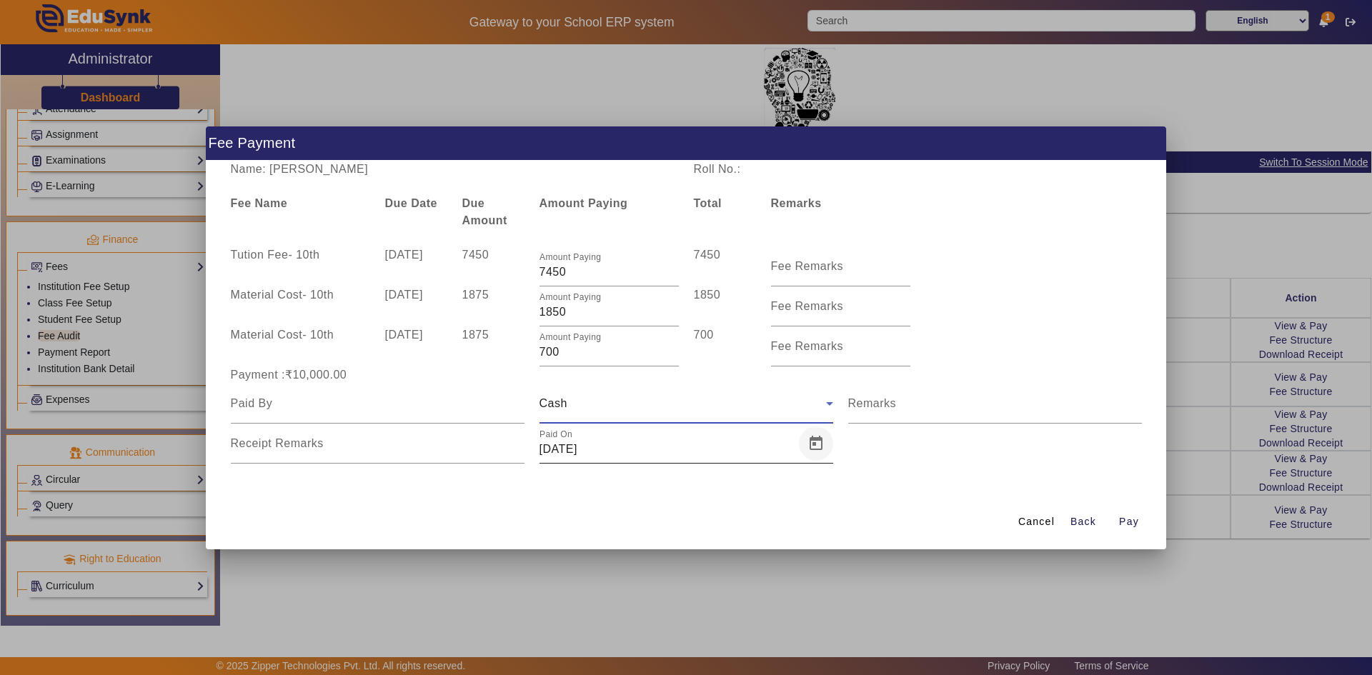
click at [809, 447] on span "Open calendar" at bounding box center [816, 443] width 34 height 34
click at [705, 199] on span "Previous month" at bounding box center [703, 200] width 29 height 29
click at [686, 285] on span "9" at bounding box center [674, 288] width 26 height 26
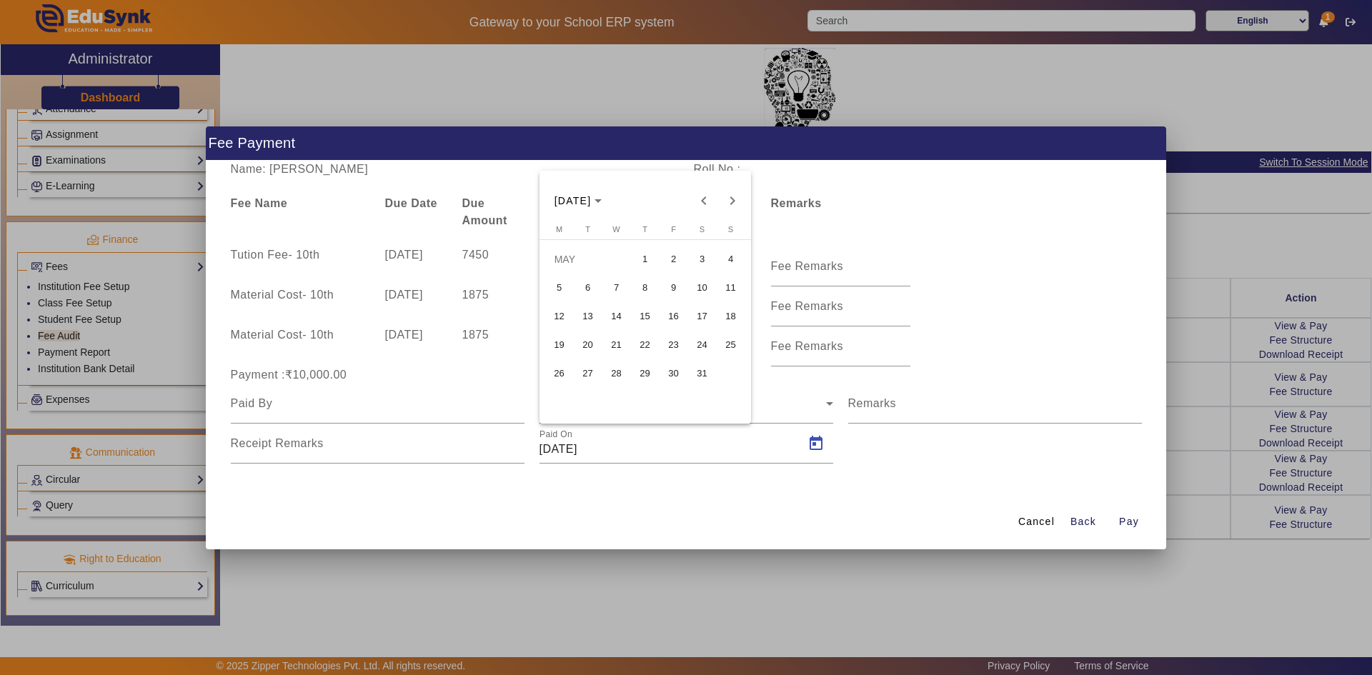
type input "09/05/2025"
click at [466, 406] on input at bounding box center [378, 403] width 294 height 17
type input "Dallu Solanki"
click at [1127, 516] on span "Pay" at bounding box center [1129, 521] width 20 height 15
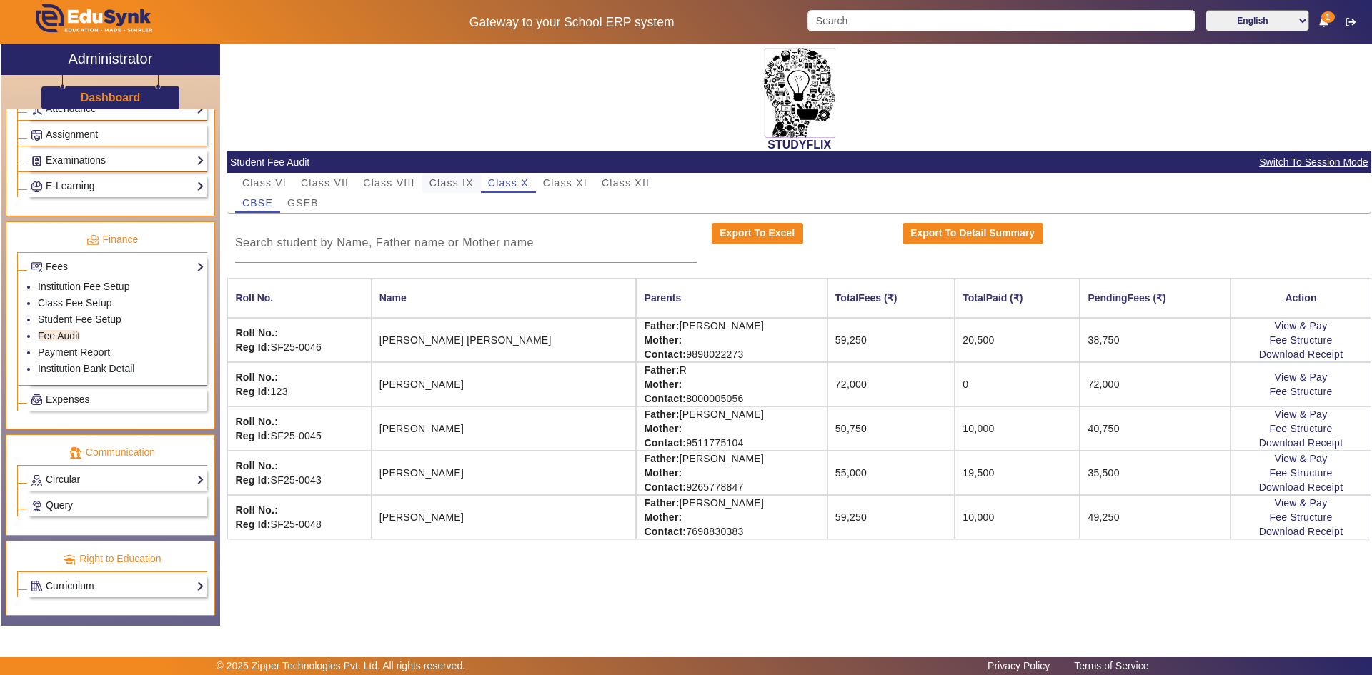
click at [462, 183] on span "Class IX" at bounding box center [451, 183] width 44 height 10
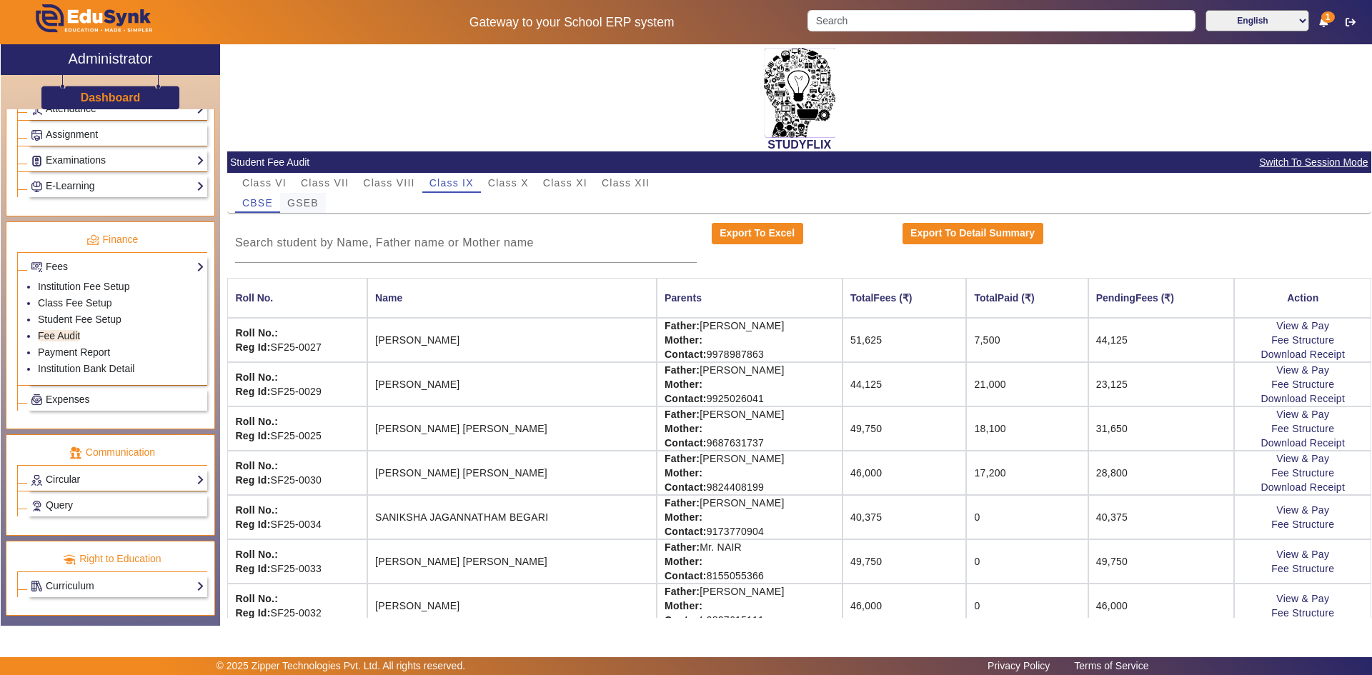
click at [303, 205] on span "GSEB" at bounding box center [302, 203] width 31 height 10
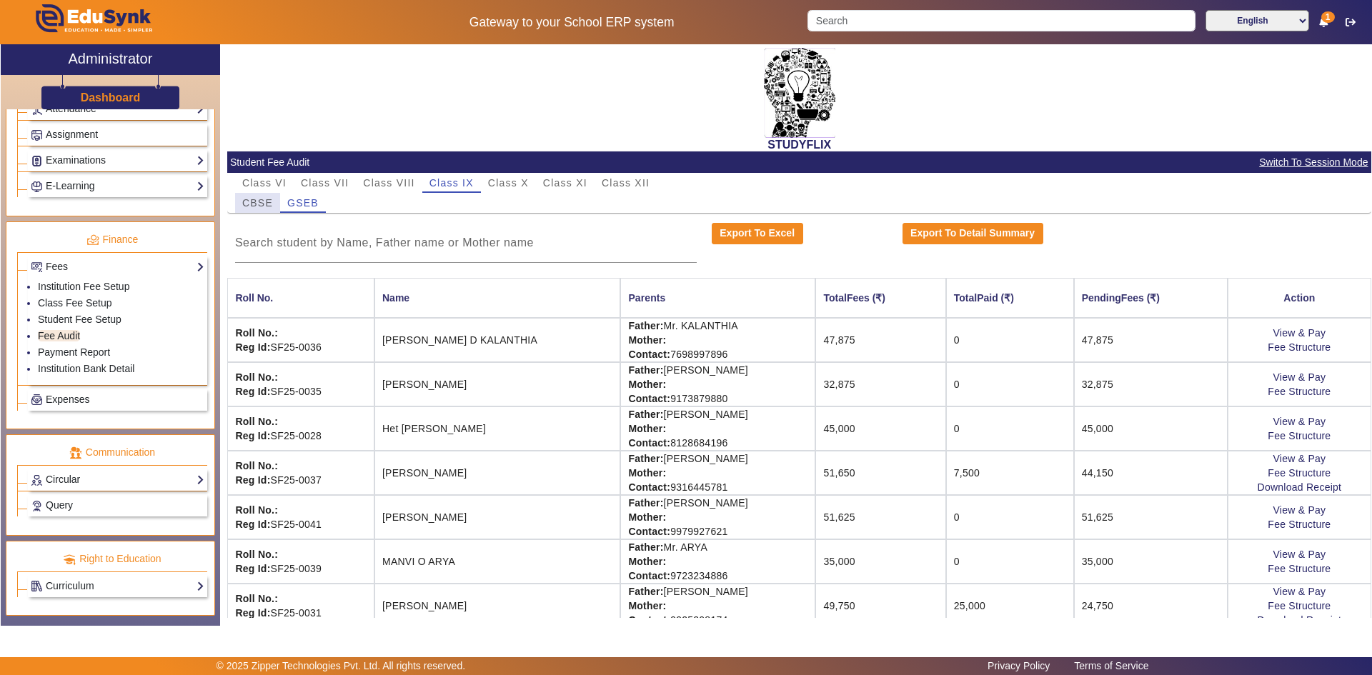
click at [268, 196] on span "CBSE" at bounding box center [257, 203] width 31 height 20
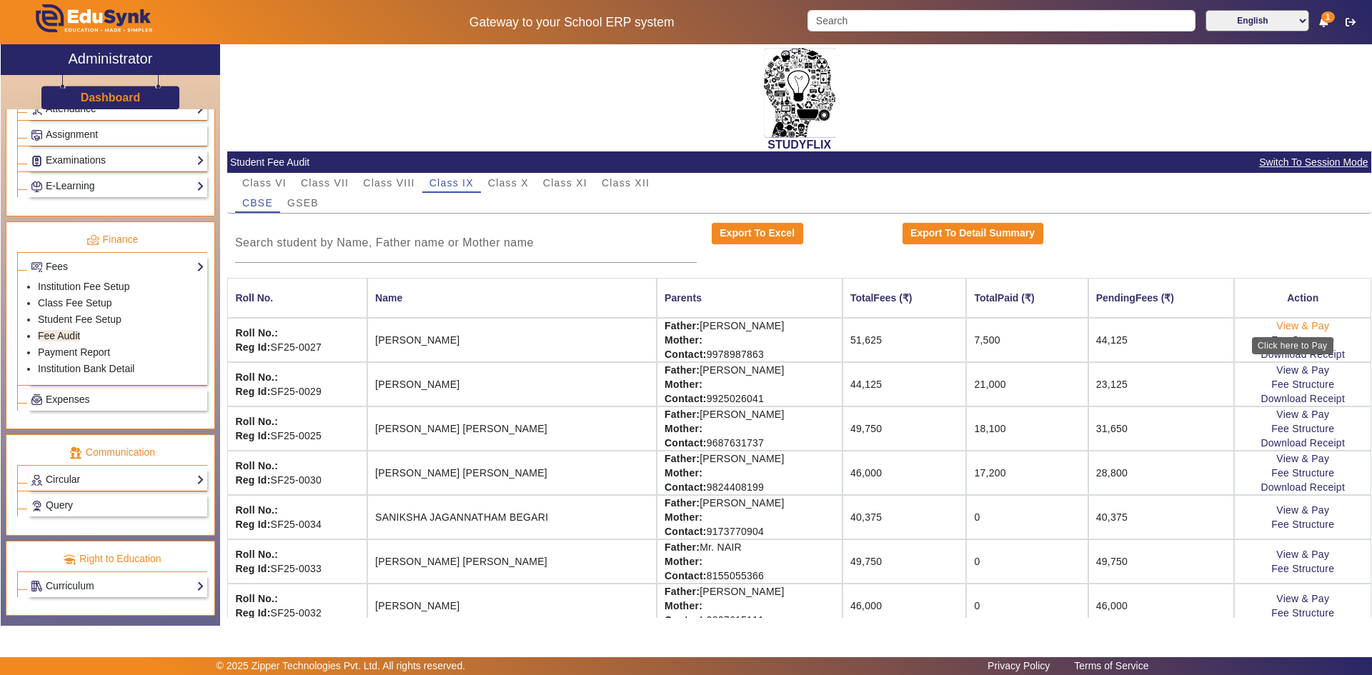
click at [1289, 326] on link "View & Pay" at bounding box center [1302, 325] width 53 height 11
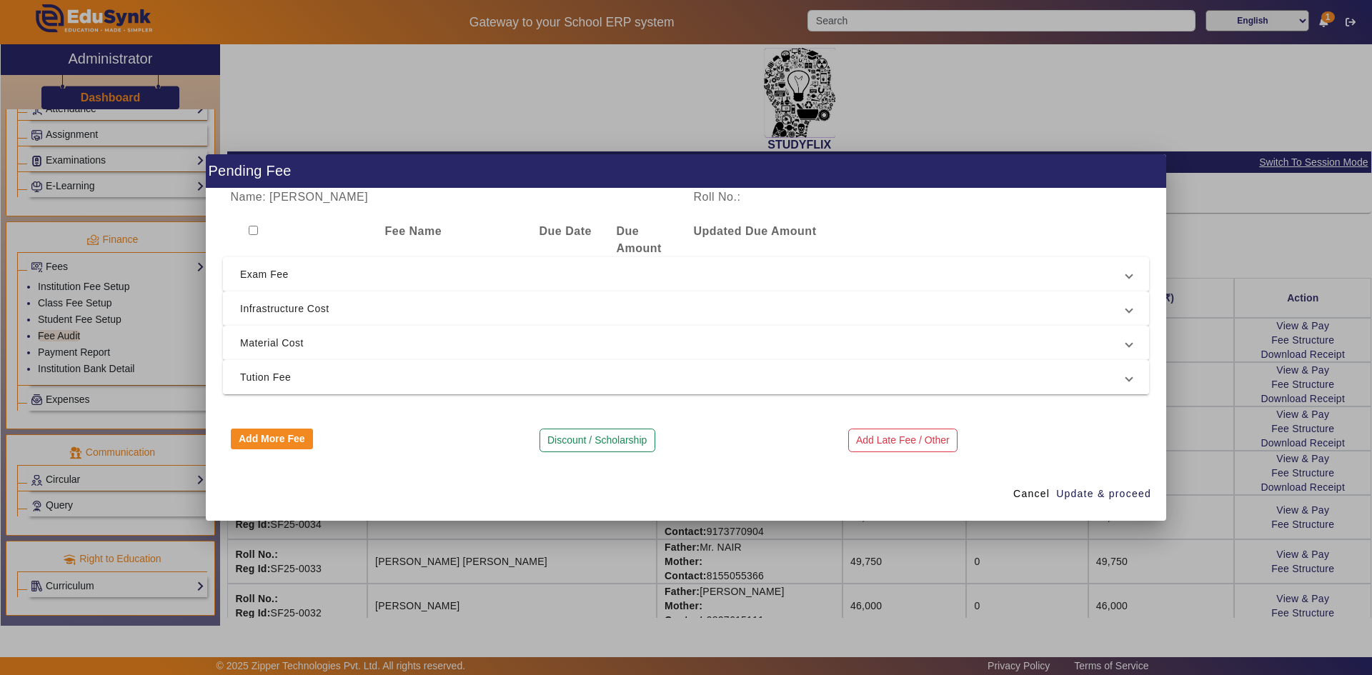
click at [346, 373] on span "Tution Fee" at bounding box center [683, 377] width 886 height 17
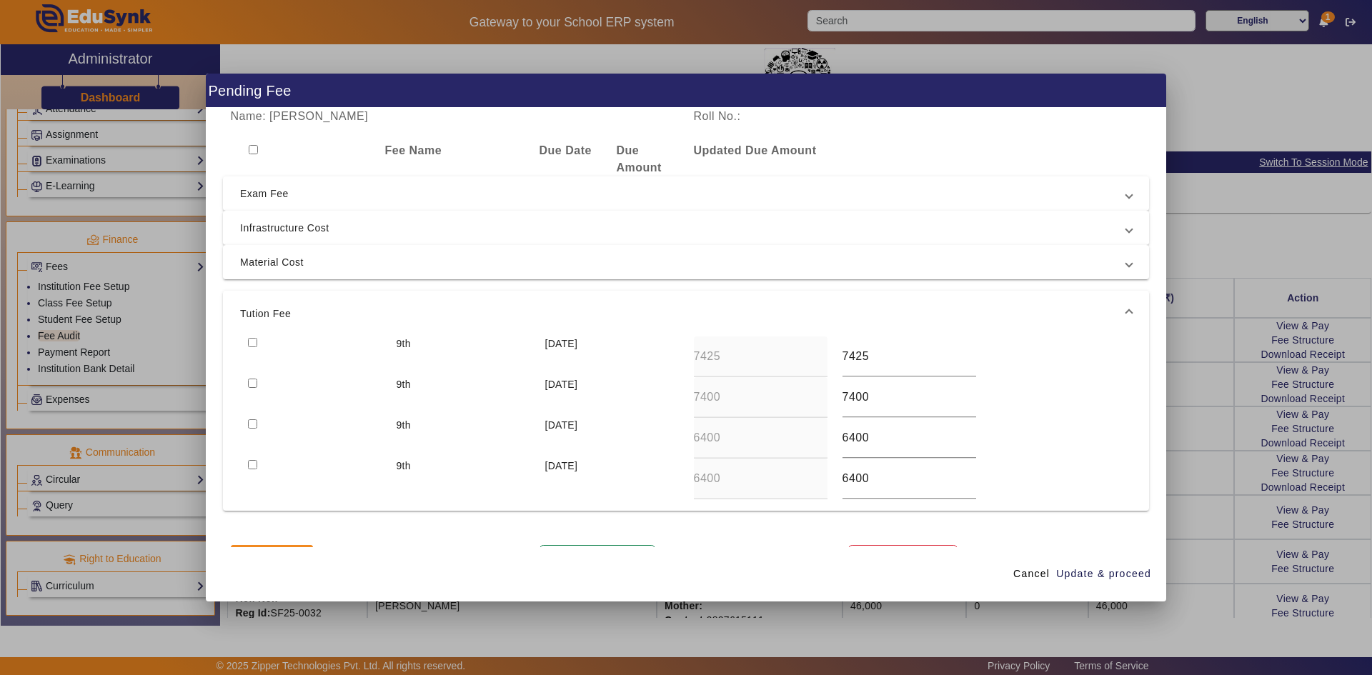
click at [249, 341] on input "checkbox" at bounding box center [252, 342] width 9 height 9
checkbox input "true"
click at [264, 272] on mat-expansion-panel-header "Material Cost" at bounding box center [686, 262] width 926 height 34
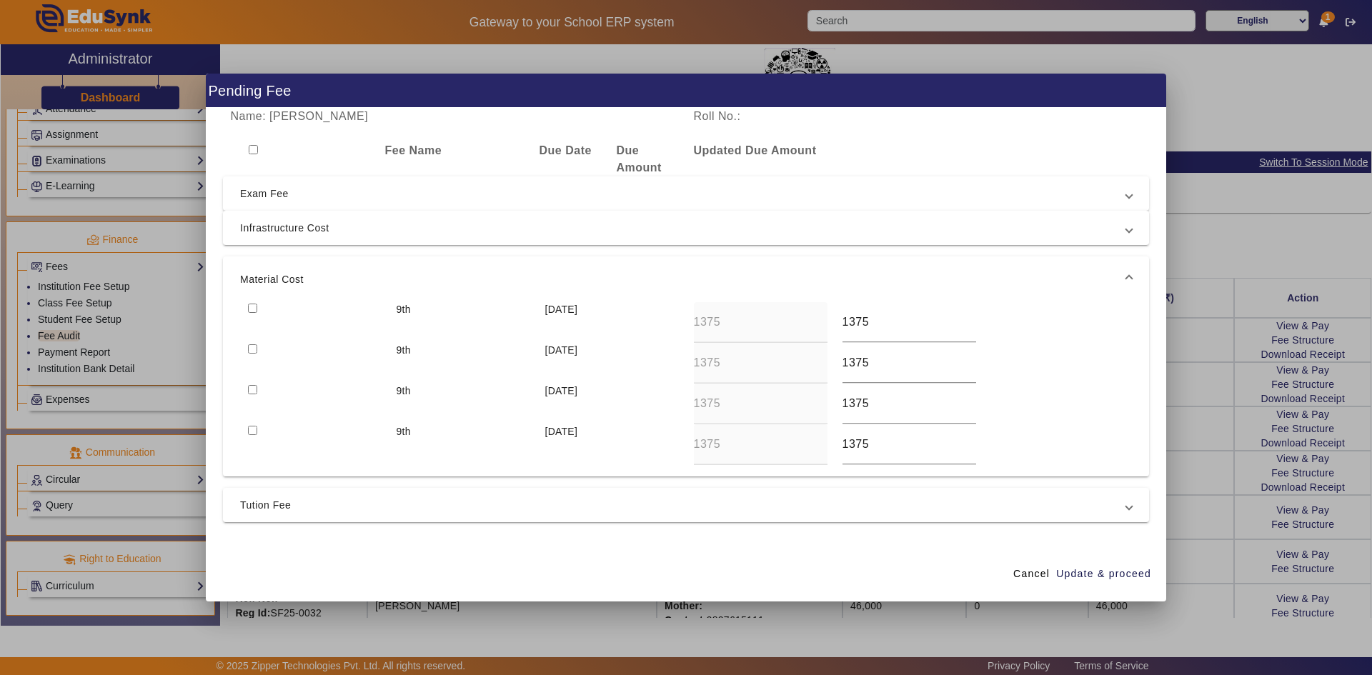
click at [252, 307] on input "checkbox" at bounding box center [252, 308] width 9 height 9
checkbox input "true"
click at [249, 350] on input "checkbox" at bounding box center [252, 348] width 9 height 9
checkbox input "true"
click at [1075, 569] on span "Update & proceed" at bounding box center [1103, 573] width 95 height 15
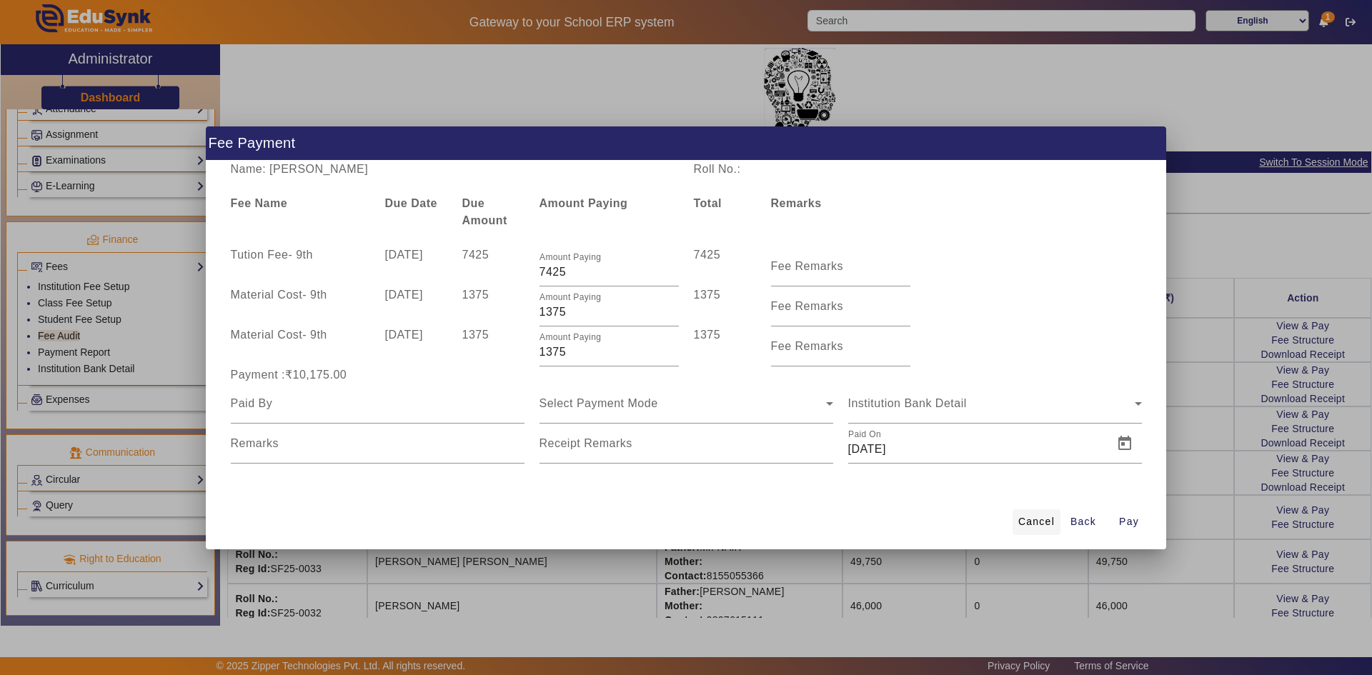
click at [1044, 522] on span "Cancel" at bounding box center [1036, 521] width 36 height 15
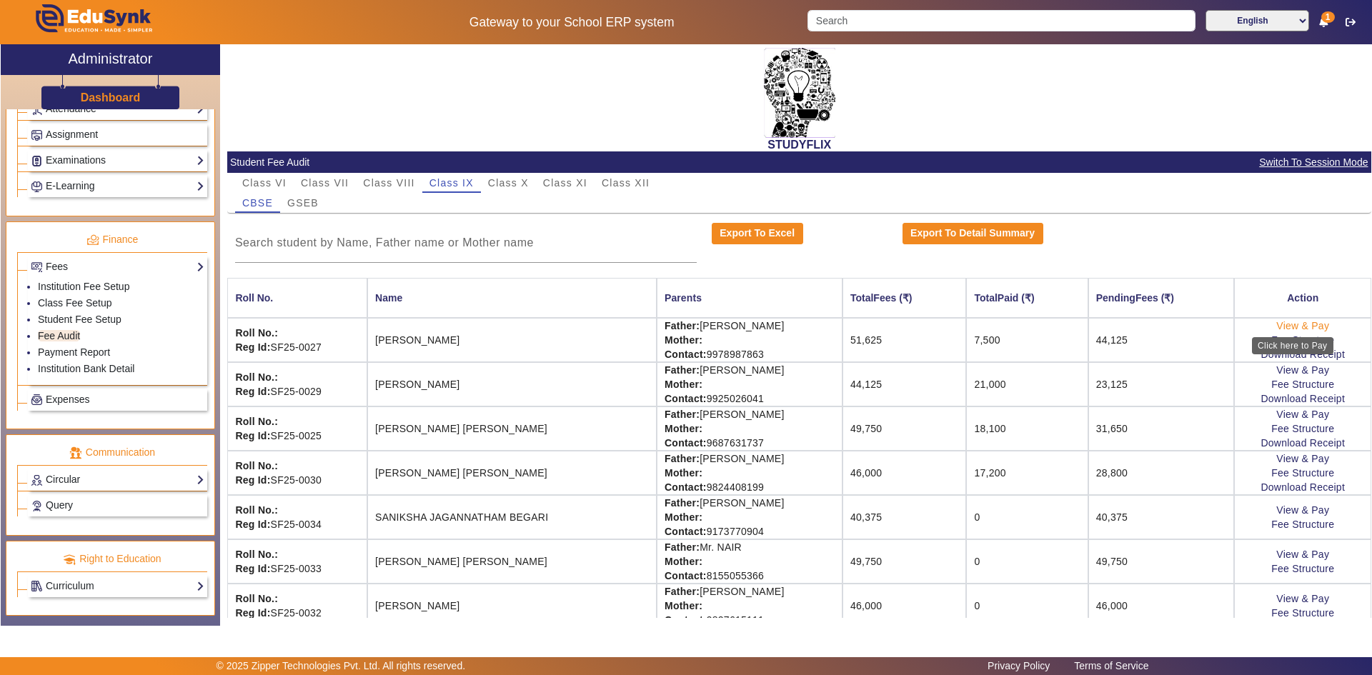
click at [1278, 329] on link "View & Pay" at bounding box center [1302, 325] width 53 height 11
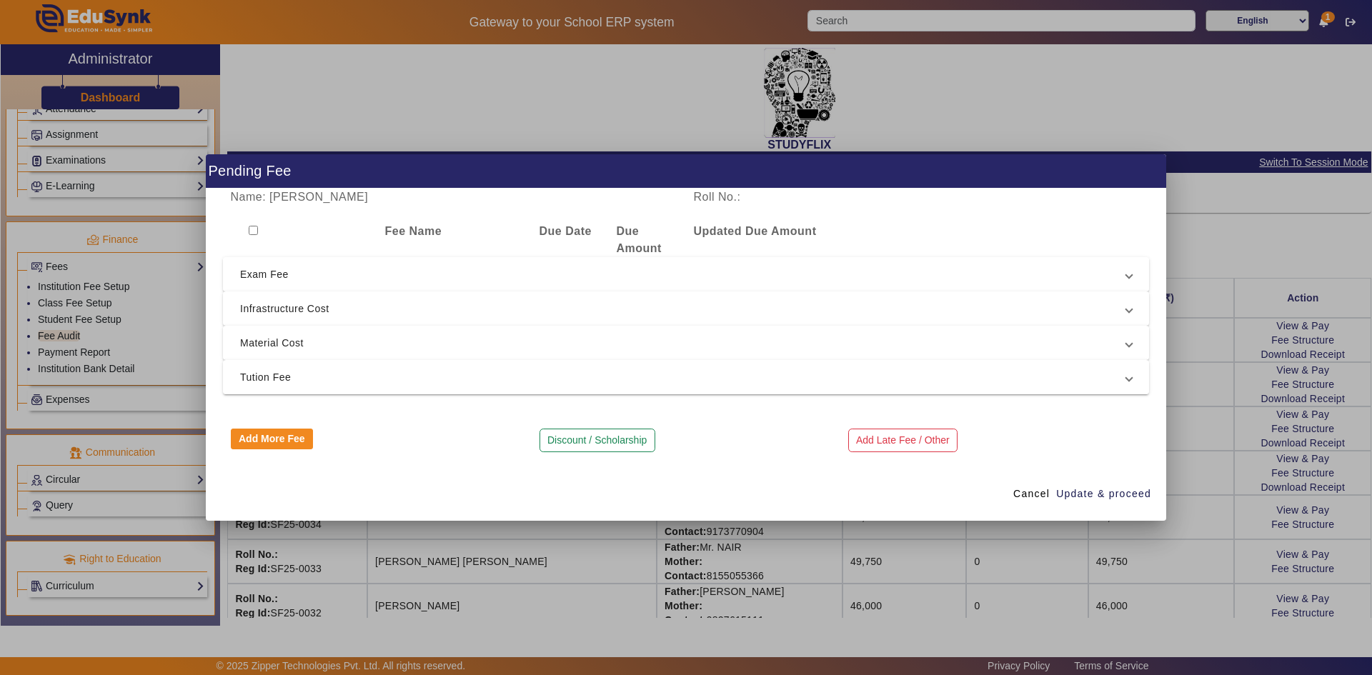
click at [267, 278] on span "Exam Fee" at bounding box center [683, 274] width 886 height 17
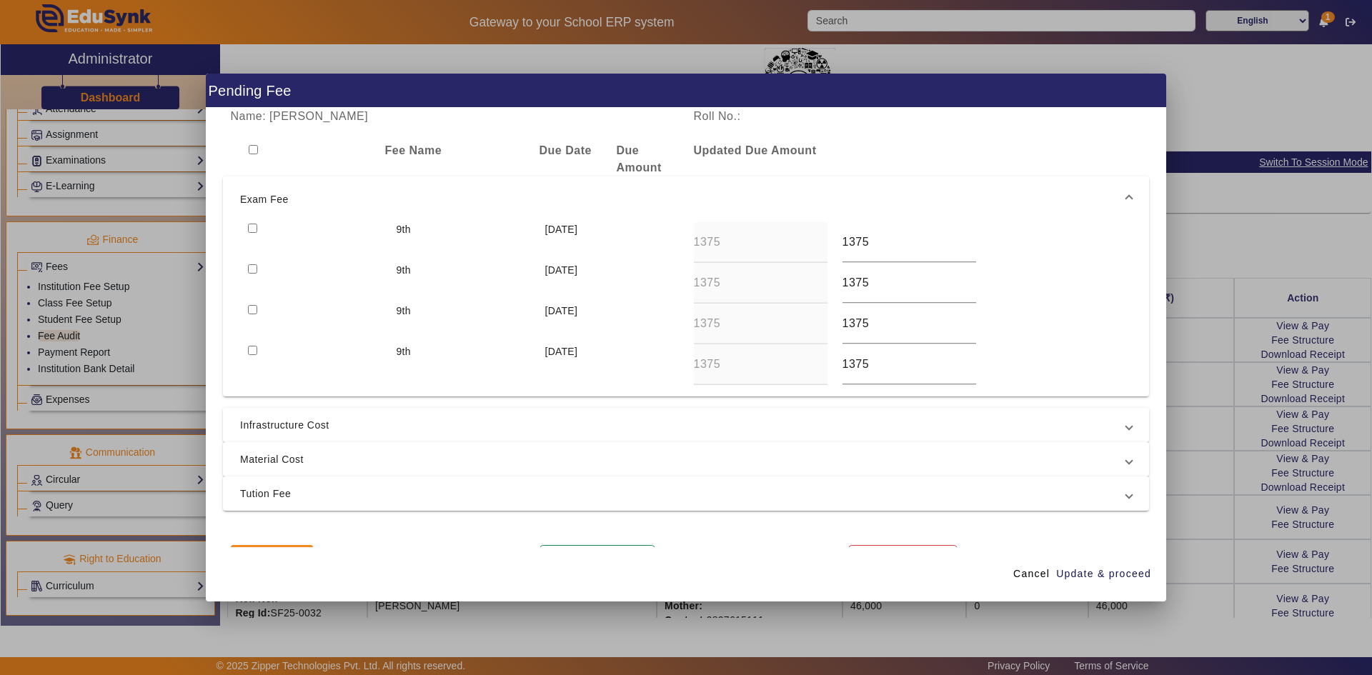
click at [251, 225] on input "checkbox" at bounding box center [252, 228] width 9 height 9
checkbox input "true"
click at [251, 269] on input "checkbox" at bounding box center [252, 268] width 9 height 9
checkbox input "true"
click at [288, 456] on span "Material Cost" at bounding box center [683, 459] width 886 height 17
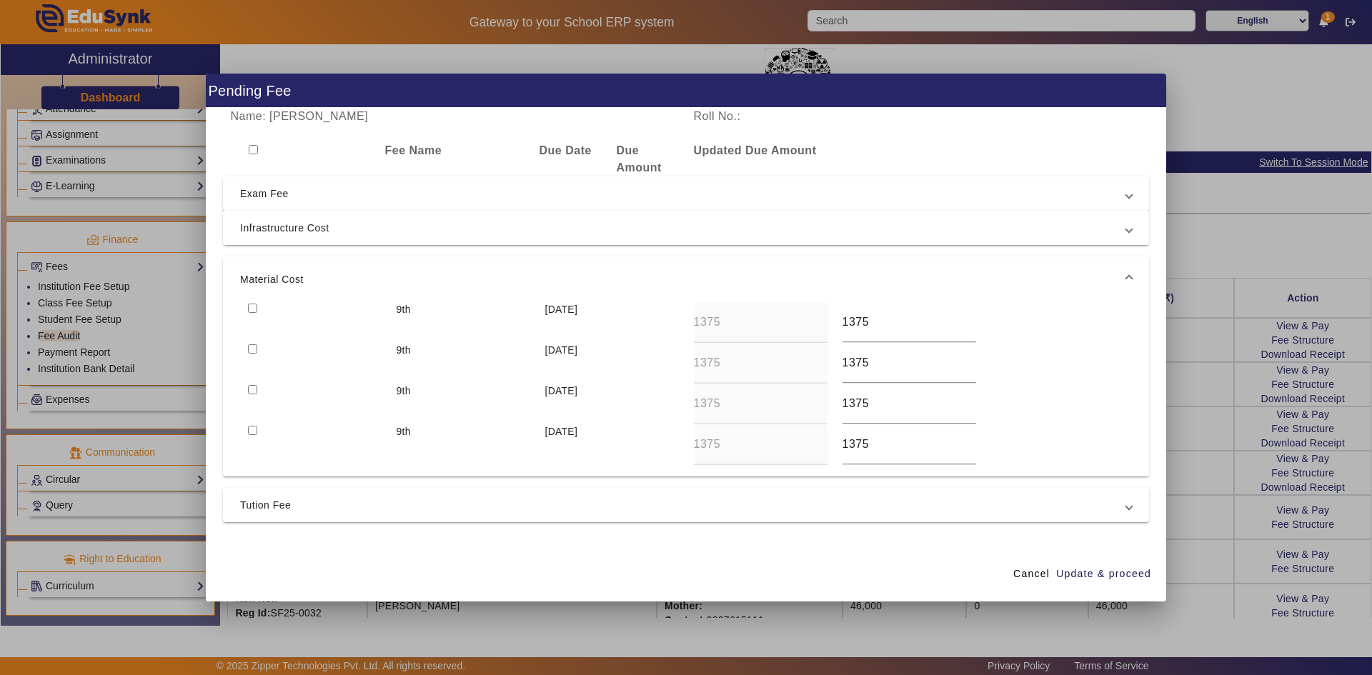
click at [251, 348] on input "checkbox" at bounding box center [252, 348] width 9 height 9
checkbox input "true"
click at [251, 312] on input "checkbox" at bounding box center [252, 308] width 9 height 9
checkbox input "true"
click at [277, 506] on span "Tution Fee" at bounding box center [683, 504] width 886 height 17
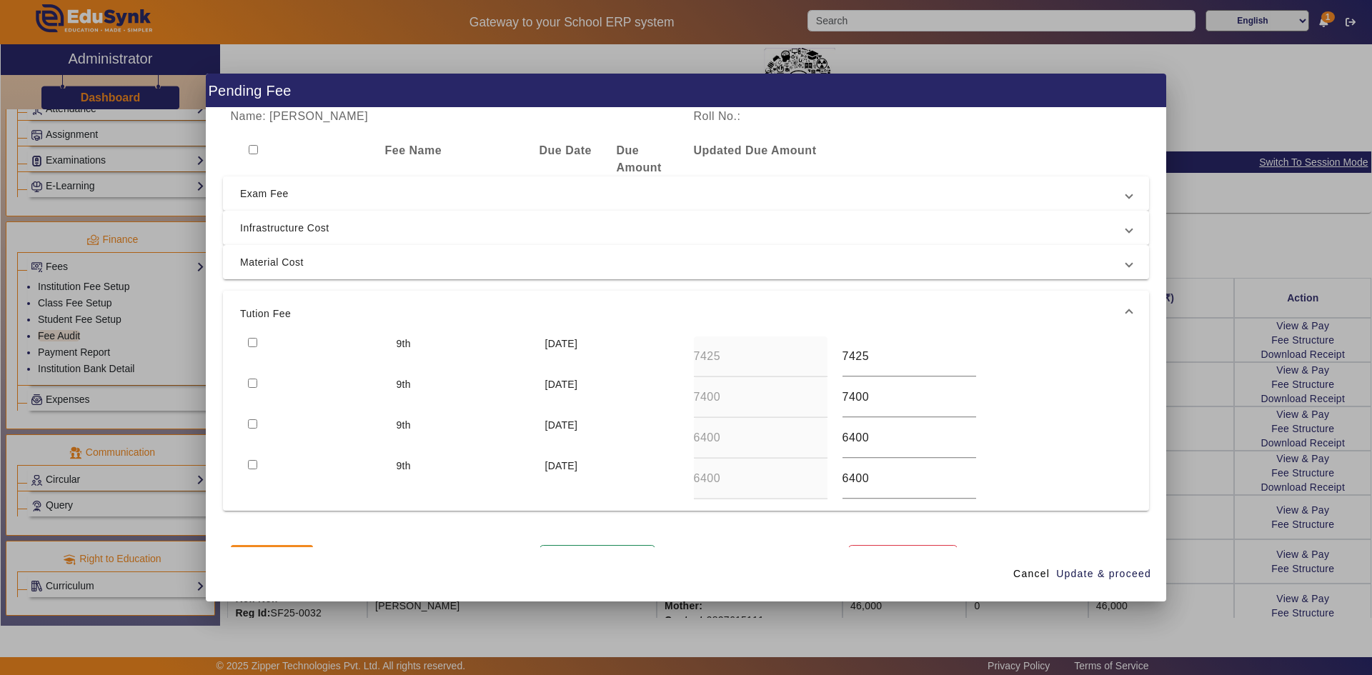
click at [252, 344] on input "checkbox" at bounding box center [252, 342] width 9 height 9
checkbox input "true"
click at [1094, 574] on span "Update & proceed" at bounding box center [1103, 573] width 95 height 15
click at [1092, 574] on span "Update & proceed" at bounding box center [1103, 573] width 95 height 15
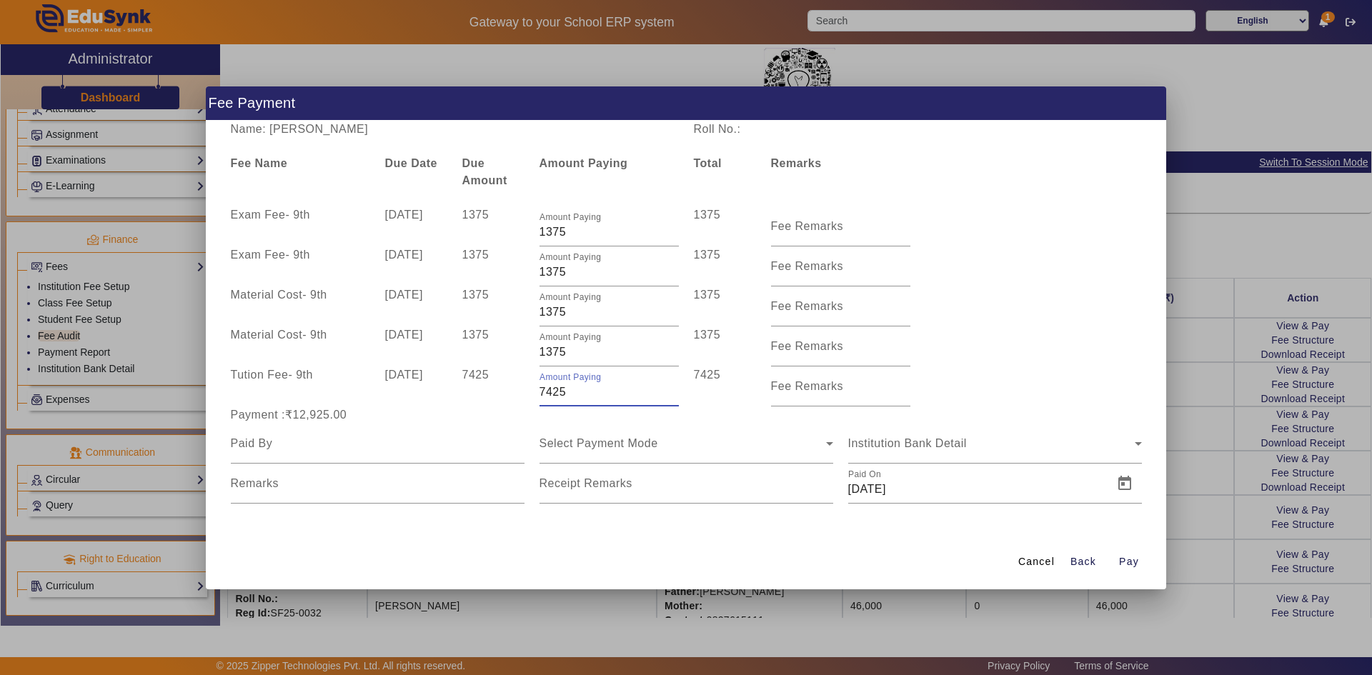
drag, startPoint x: 544, startPoint y: 394, endPoint x: 537, endPoint y: 396, distance: 7.3
click at [537, 396] on div "Amount Paying 7425" at bounding box center [608, 386] width 154 height 40
type input "6425"
click at [1017, 396] on div "Tution Fee - 9th 10 Apr 2025 7425 Amount Paying 6425 6425 Fee Remarks" at bounding box center [686, 386] width 926 height 40
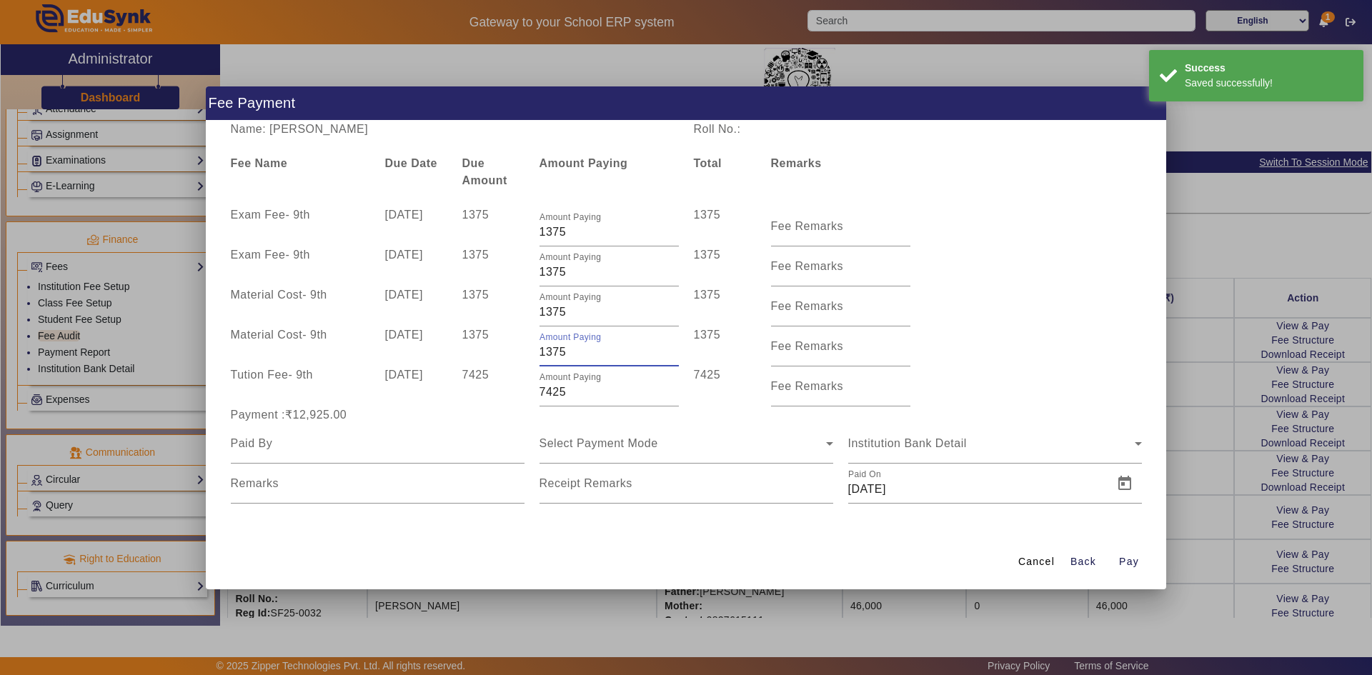
drag, startPoint x: 546, startPoint y: 351, endPoint x: 569, endPoint y: 351, distance: 22.9
click at [569, 351] on input "1375" at bounding box center [608, 352] width 139 height 17
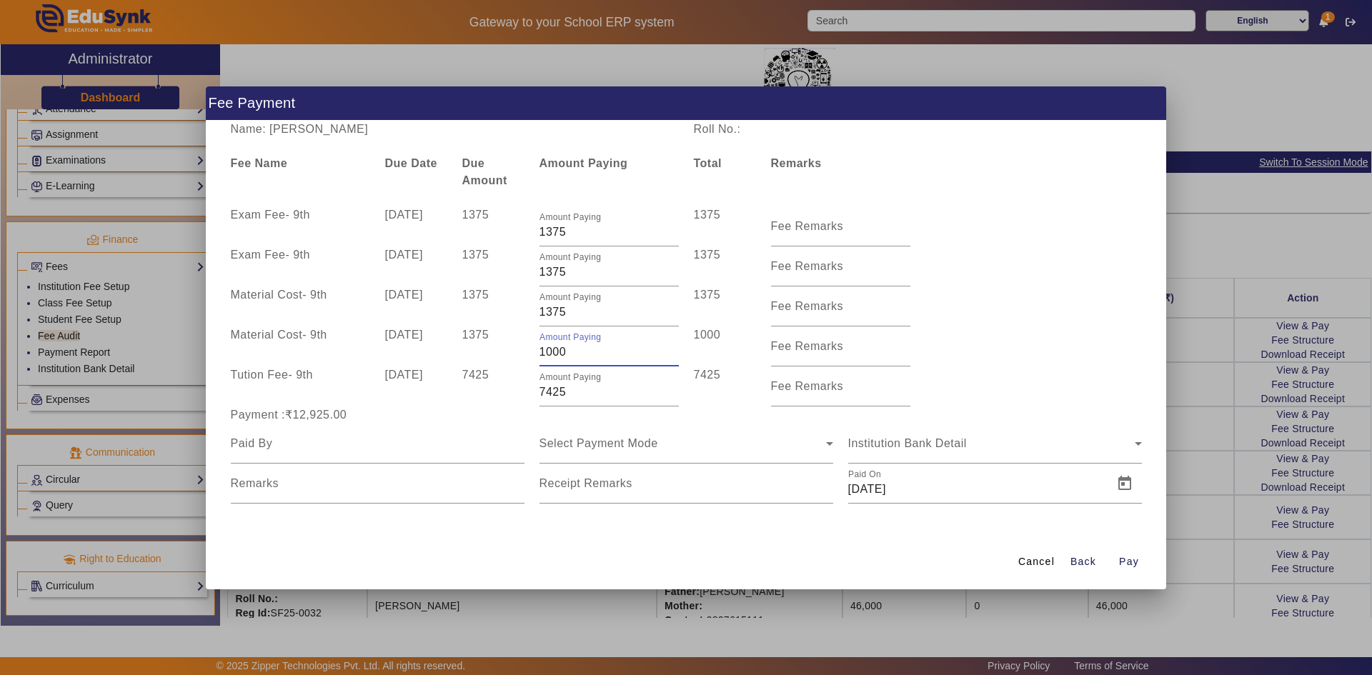
type input "1000"
click at [994, 301] on div "Material Cost - 9th 10 Jul 2025 1375 Amount Paying 1375 1375 Fee Remarks" at bounding box center [686, 306] width 926 height 40
drag, startPoint x: 546, startPoint y: 310, endPoint x: 569, endPoint y: 311, distance: 22.2
click at [569, 311] on input "1375" at bounding box center [608, 312] width 139 height 17
type input "100"
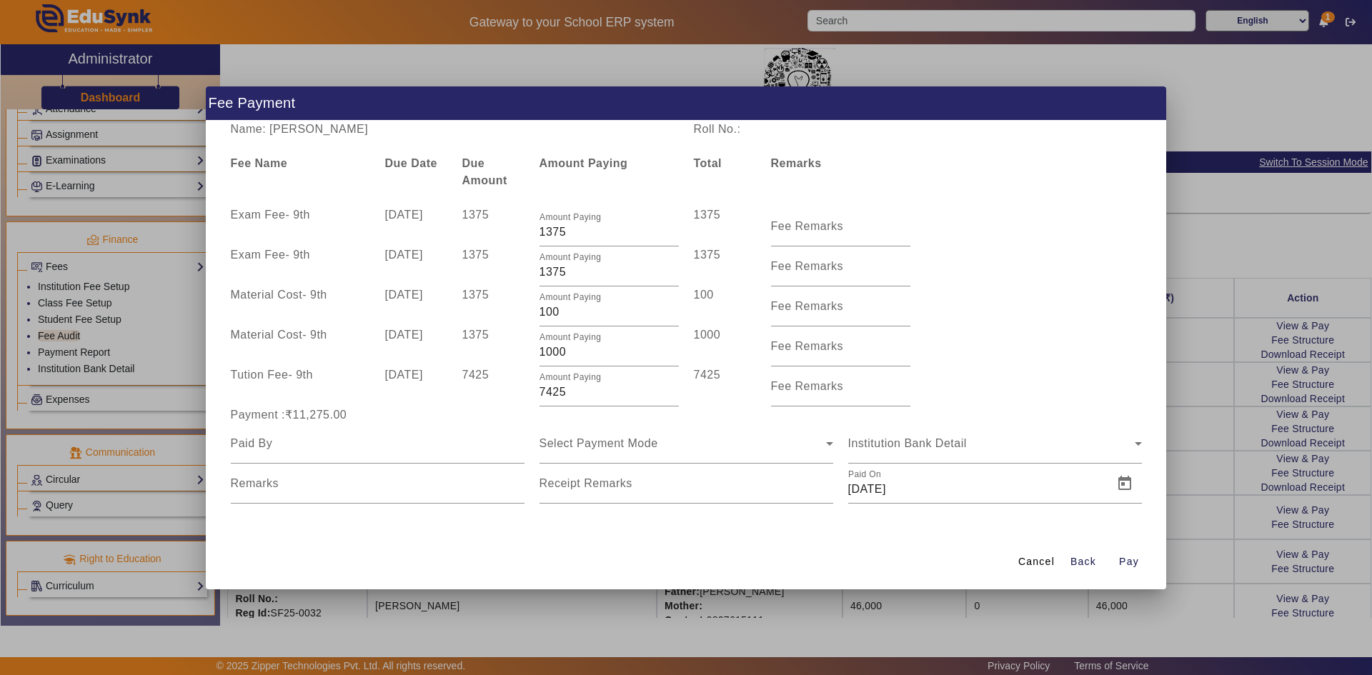
click at [972, 316] on div "Material Cost - 9th 10 Jul 2025 1375 Amount Paying 100 100 Fee Remarks" at bounding box center [686, 306] width 926 height 40
click at [551, 274] on input "1375" at bounding box center [608, 272] width 139 height 17
click at [973, 279] on div "Exam Fee - 9th 10 Jul 2025 1375 Amount Paying 1175 1175 Fee Remarks" at bounding box center [686, 266] width 926 height 40
drag, startPoint x: 551, startPoint y: 274, endPoint x: 569, endPoint y: 273, distance: 17.9
click at [569, 273] on input "1175" at bounding box center [608, 272] width 139 height 17
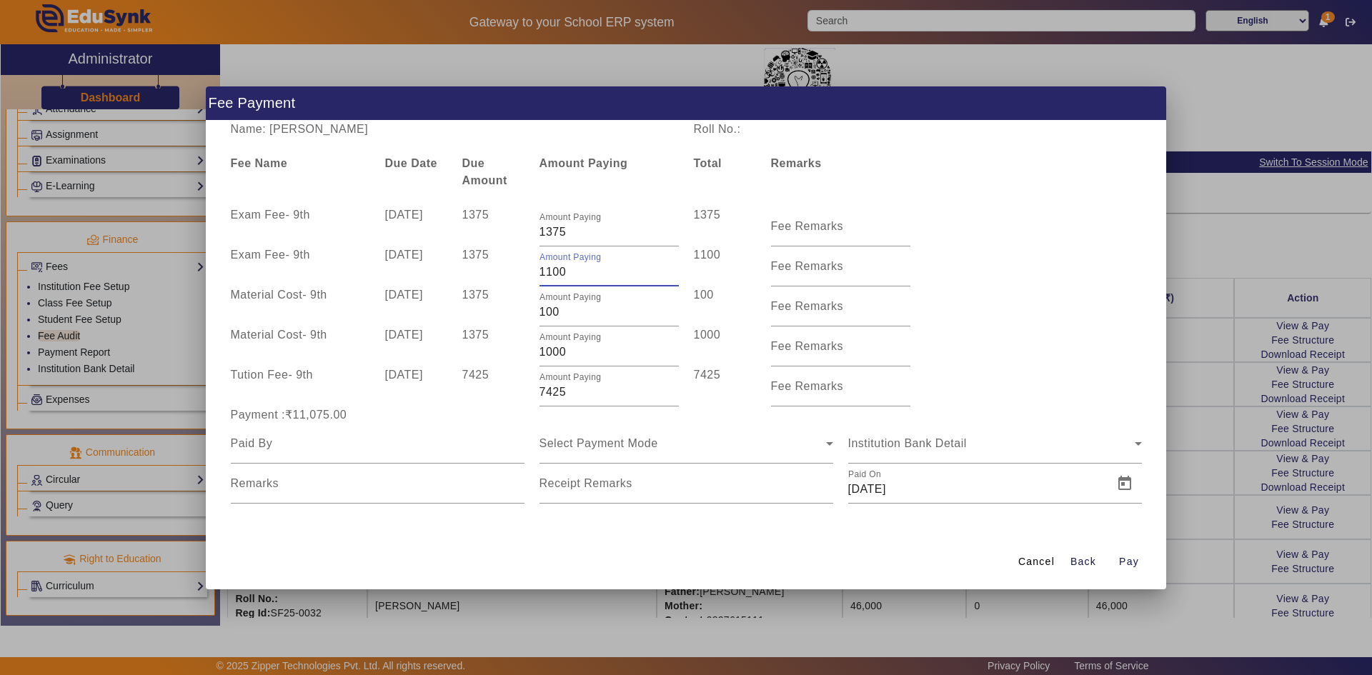
type input "1100"
click at [997, 281] on div "Exam Fee - 9th 10 Jul 2025 1375 Amount Paying 1100 1100 Fee Remarks" at bounding box center [686, 266] width 926 height 40
click at [451, 451] on input at bounding box center [378, 443] width 294 height 17
click at [587, 440] on span "Select Payment Mode" at bounding box center [598, 443] width 119 height 12
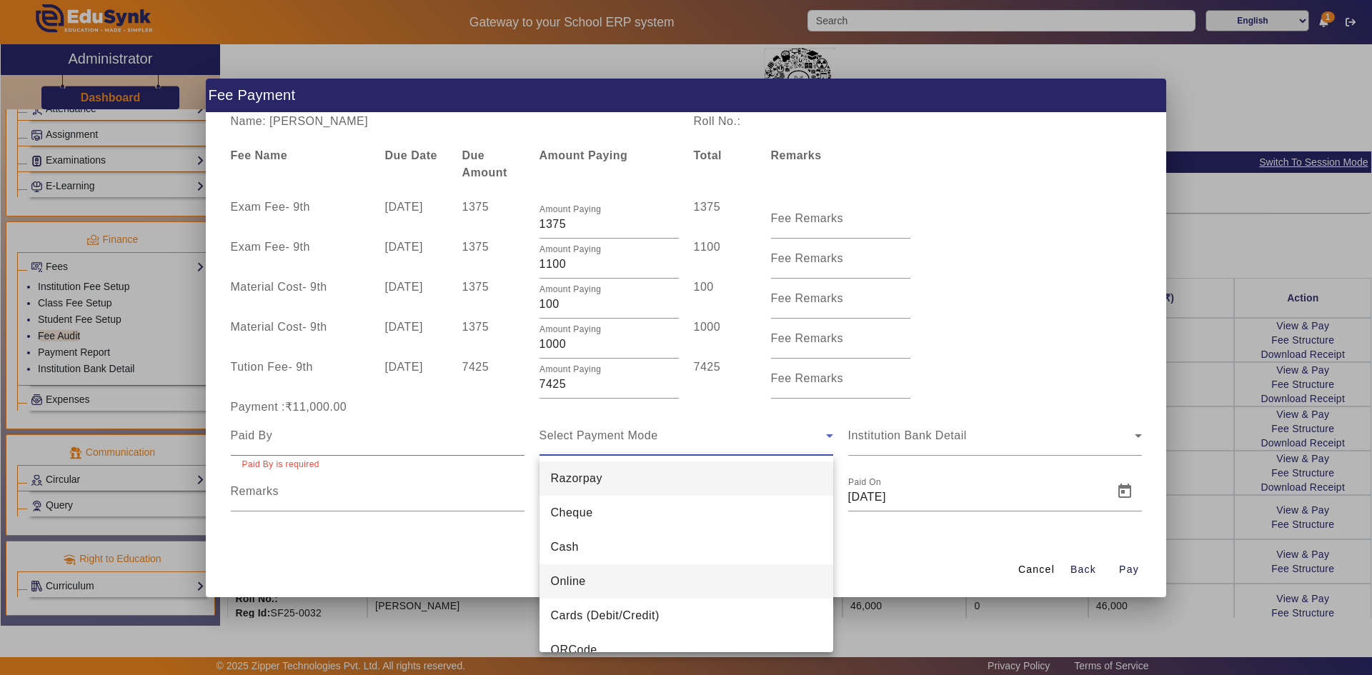
click at [566, 571] on mat-option "Online" at bounding box center [686, 581] width 294 height 34
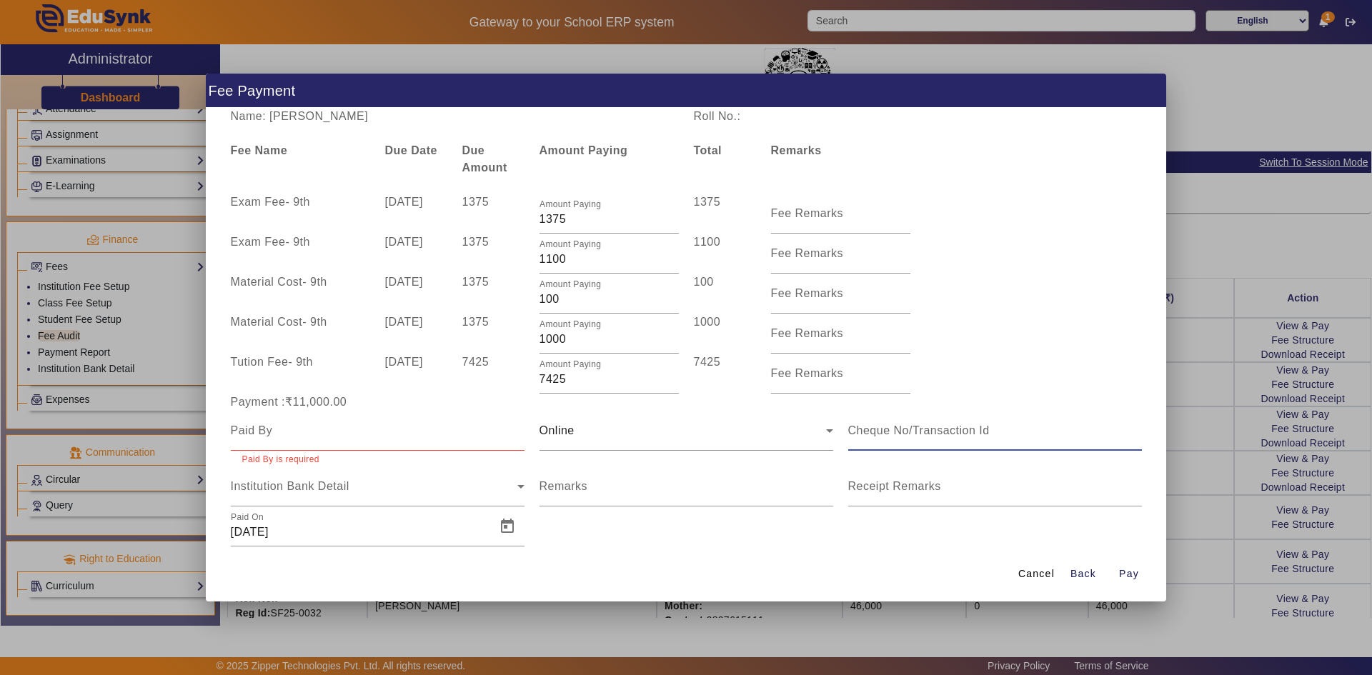
click at [924, 434] on input at bounding box center [995, 430] width 294 height 17
type input "549337983512"
click at [407, 428] on input at bounding box center [378, 430] width 294 height 17
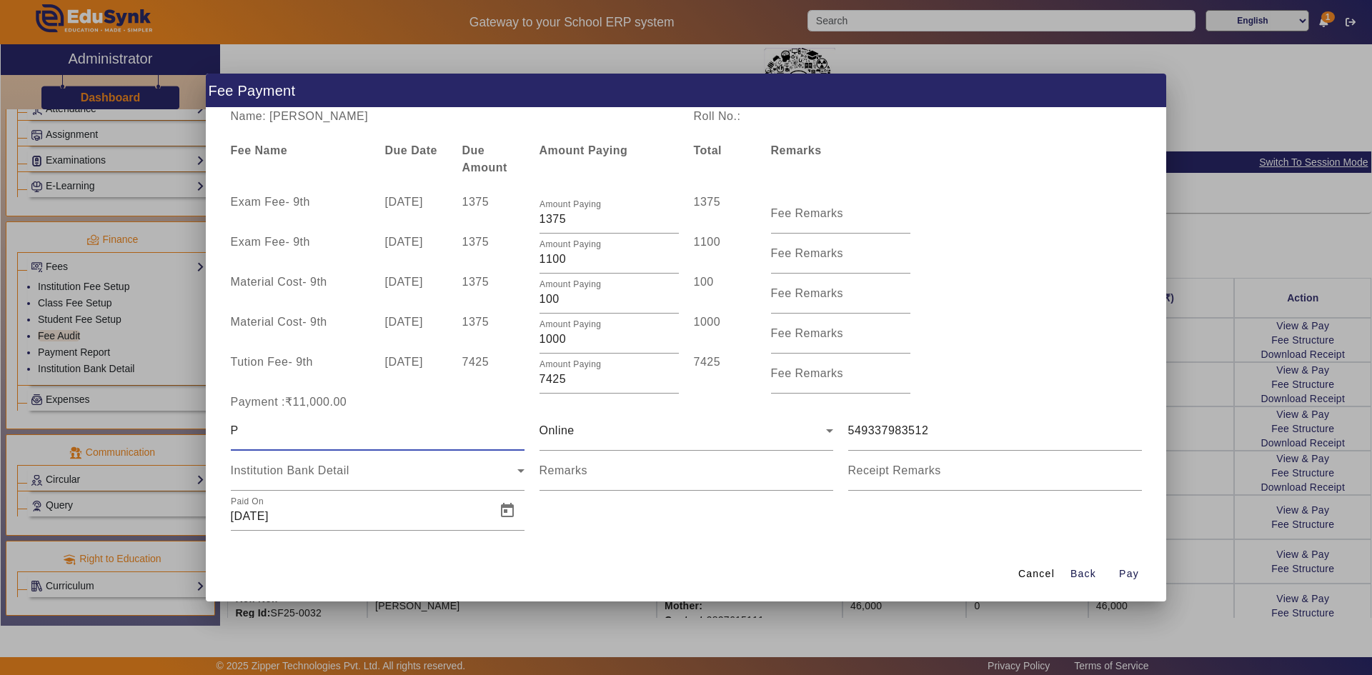
type input "Palakba V Rathod"
click at [498, 510] on span "Open calendar" at bounding box center [507, 511] width 34 height 34
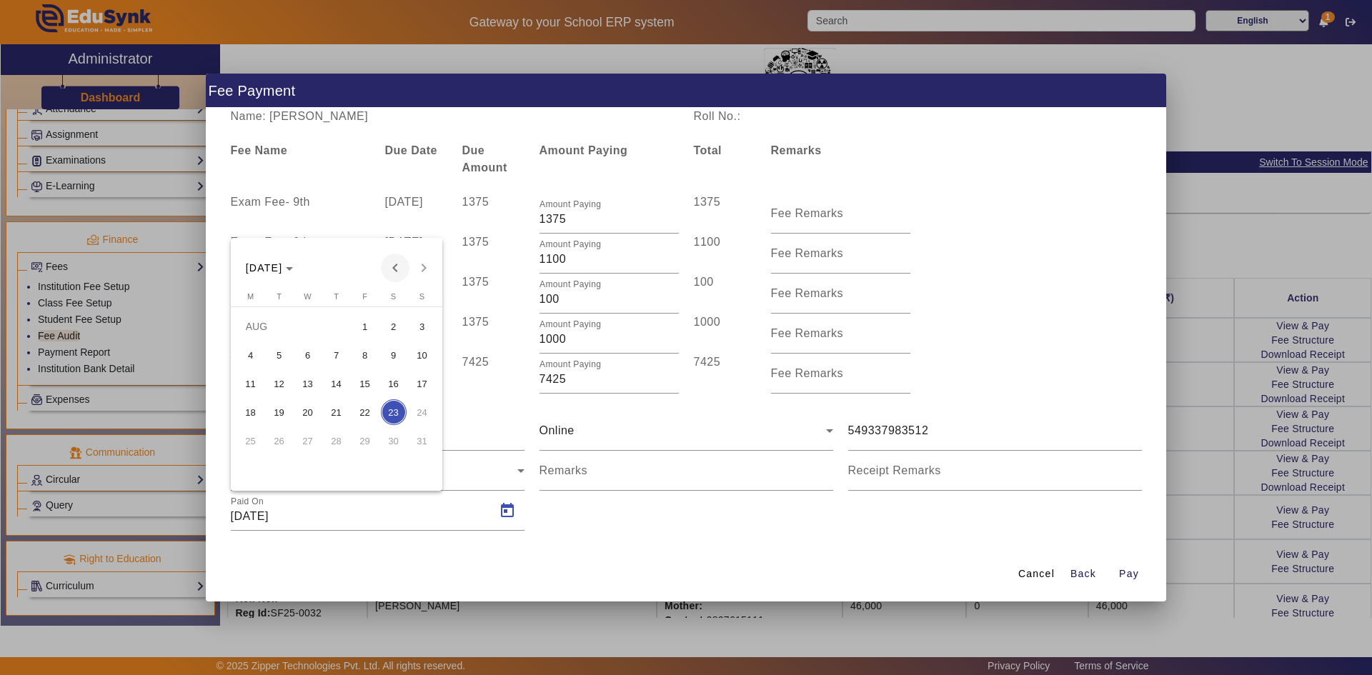
click at [391, 268] on span "Previous month" at bounding box center [395, 268] width 29 height 29
click at [311, 354] on span "7" at bounding box center [308, 355] width 26 height 26
type input "07/05/2025"
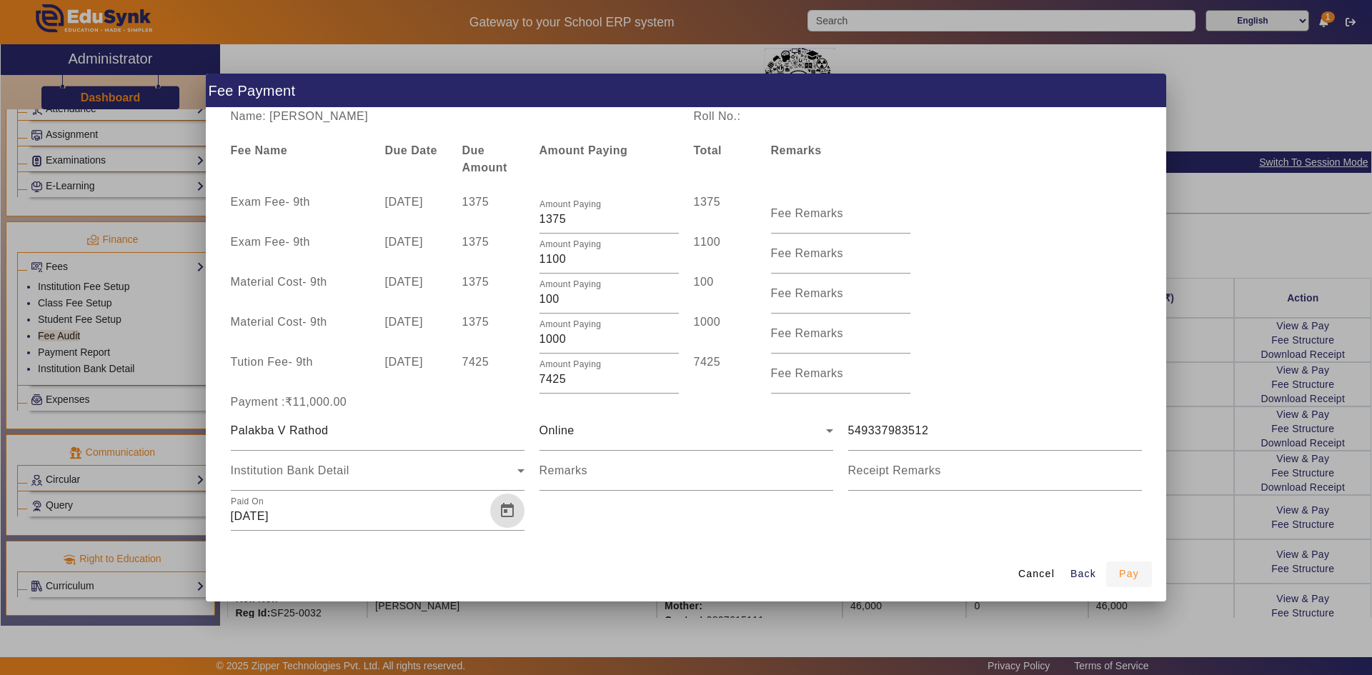
click at [1123, 571] on span "Pay" at bounding box center [1129, 573] width 20 height 15
click at [1127, 575] on span "Pay" at bounding box center [1129, 573] width 20 height 15
click at [1127, 574] on span "Pay" at bounding box center [1129, 573] width 20 height 15
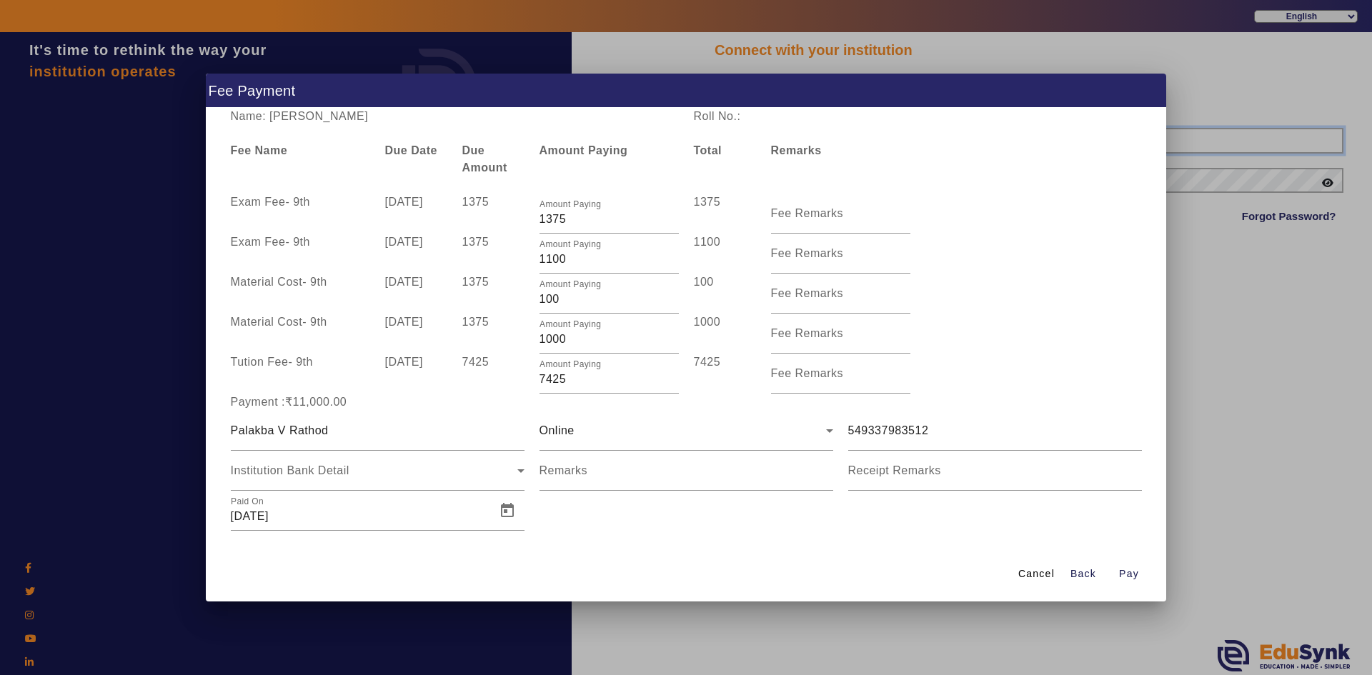
type input "6354922771"
click at [1116, 566] on span "button" at bounding box center [1129, 574] width 46 height 34
drag, startPoint x: 1167, startPoint y: 98, endPoint x: 1153, endPoint y: 99, distance: 13.6
click at [1153, 99] on div "Fee Payment Name: Aarya Vanrajsinh Rathod Roll No.: Fee Name Due Date Due Amoun…" at bounding box center [686, 337] width 1372 height 675
drag, startPoint x: 411, startPoint y: 599, endPoint x: 412, endPoint y: 580, distance: 18.6
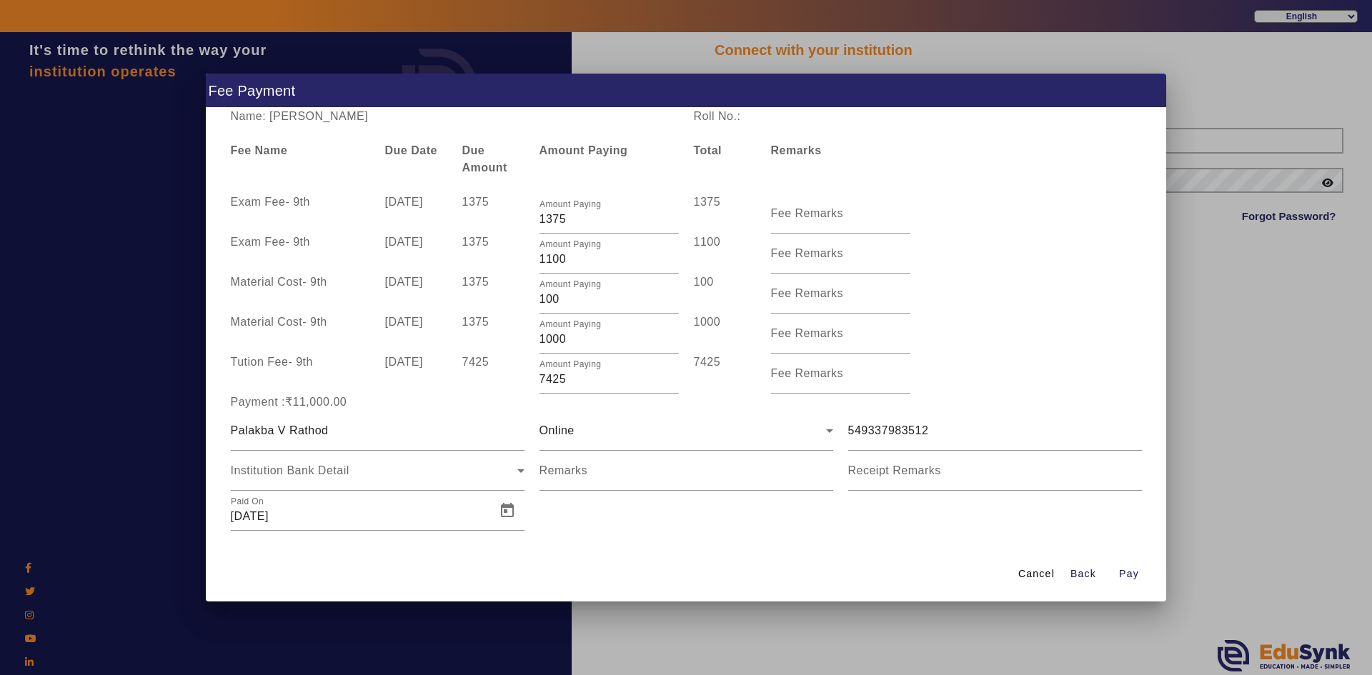
click at [412, 580] on div "Cancel Back Pay" at bounding box center [686, 574] width 960 height 54
drag, startPoint x: 1164, startPoint y: 599, endPoint x: 1143, endPoint y: 577, distance: 30.3
click at [1144, 581] on div "Cancel Back Pay" at bounding box center [686, 574] width 960 height 54
click at [1209, 394] on div at bounding box center [686, 337] width 1372 height 675
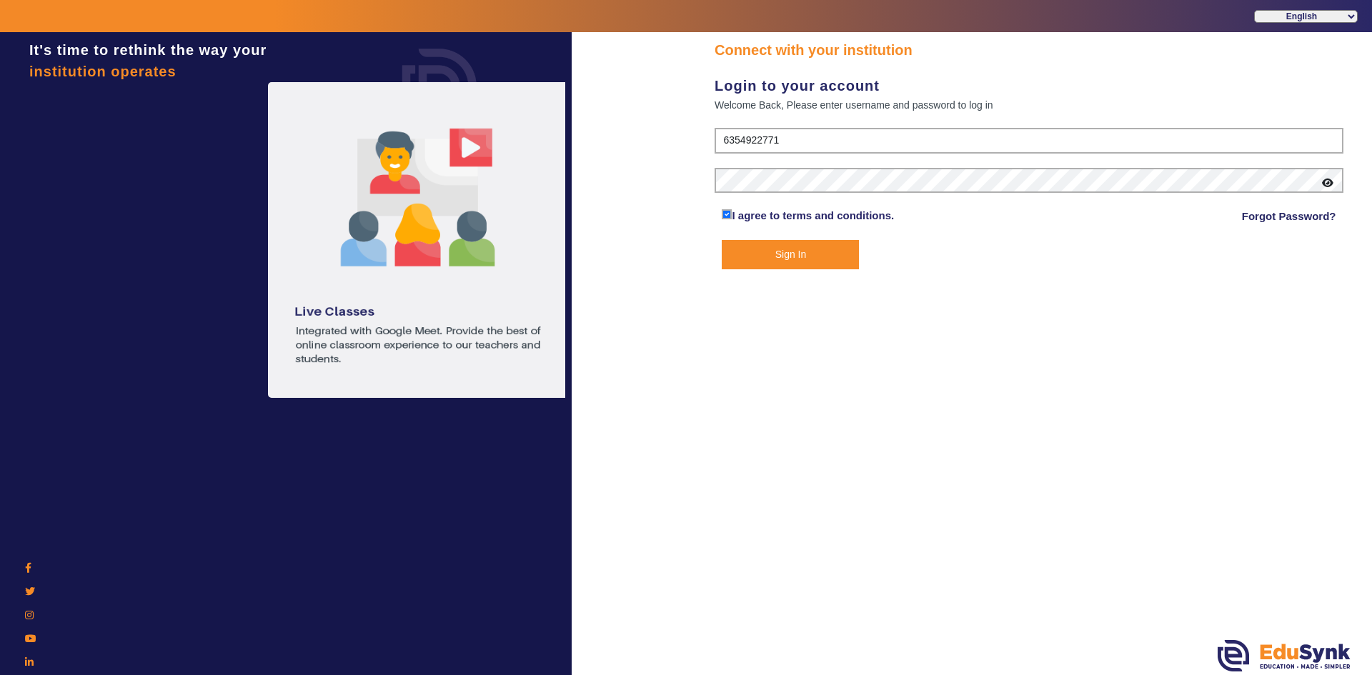
click at [838, 254] on button "Sign In" at bounding box center [789, 254] width 137 height 29
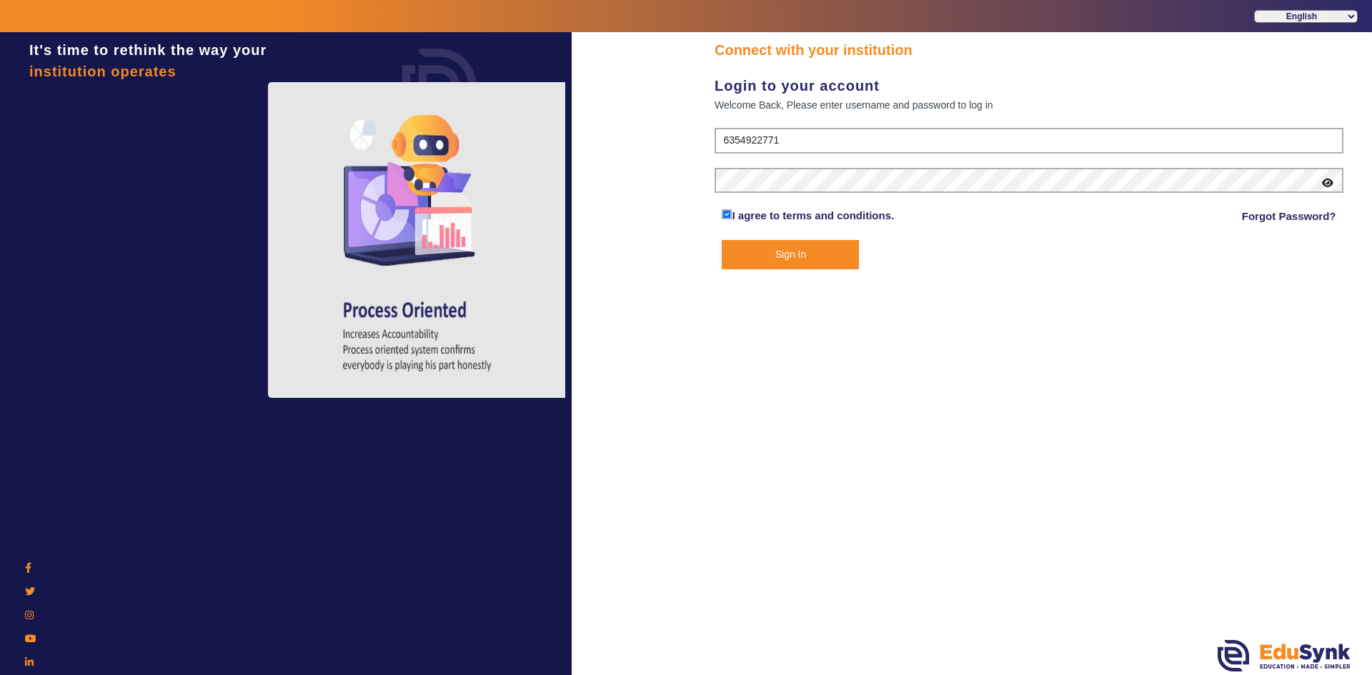
click at [820, 255] on button "Sign In" at bounding box center [789, 254] width 137 height 29
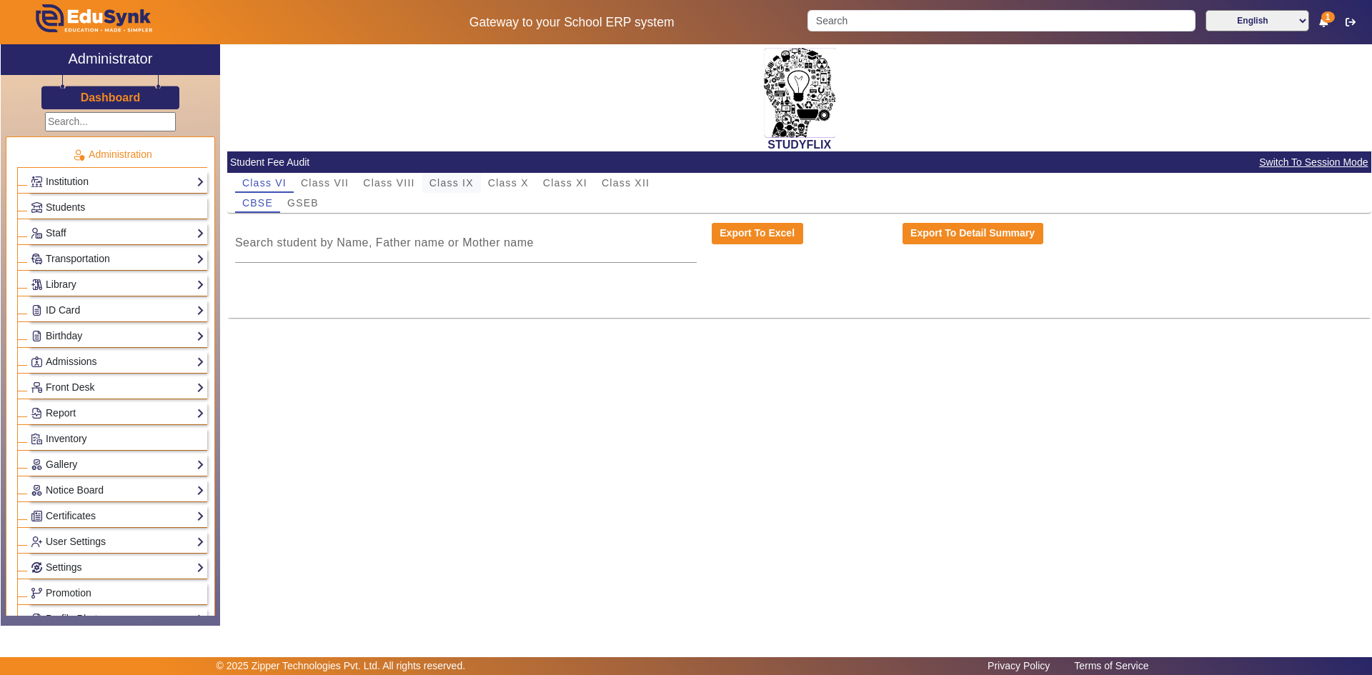
click at [454, 183] on span "Class IX" at bounding box center [451, 183] width 44 height 10
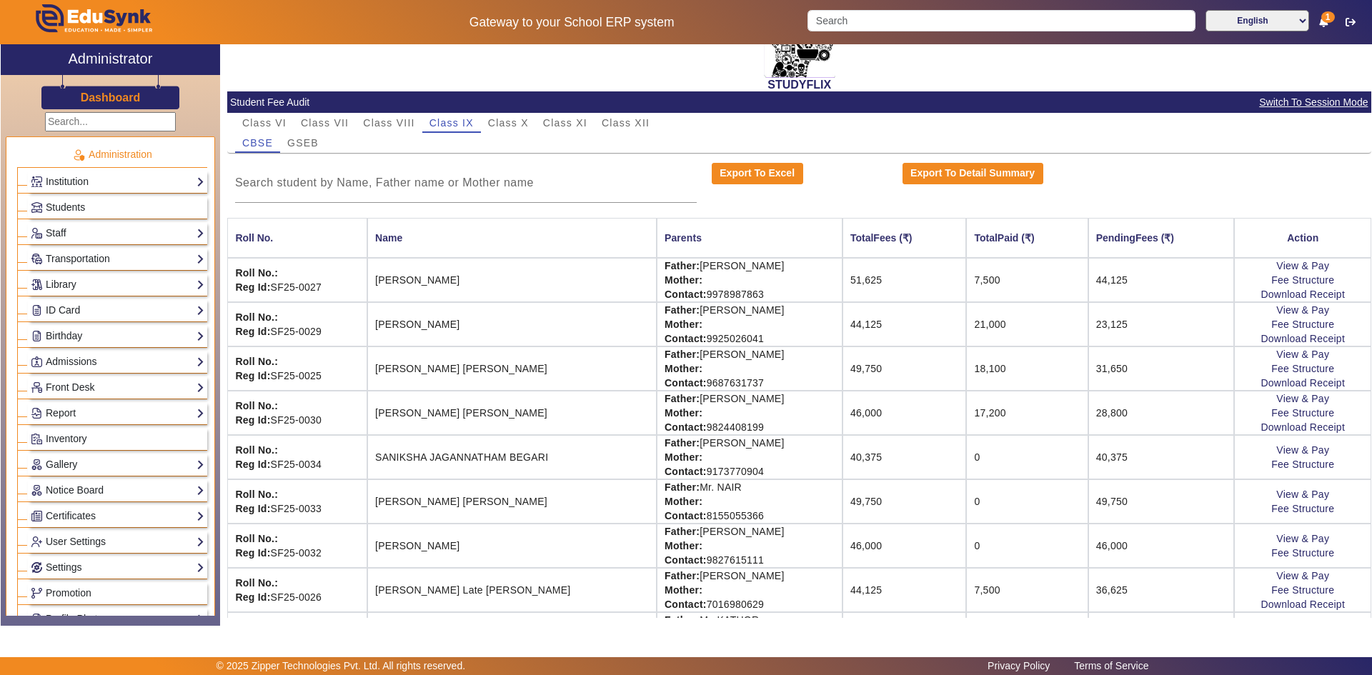
scroll to position [36, 0]
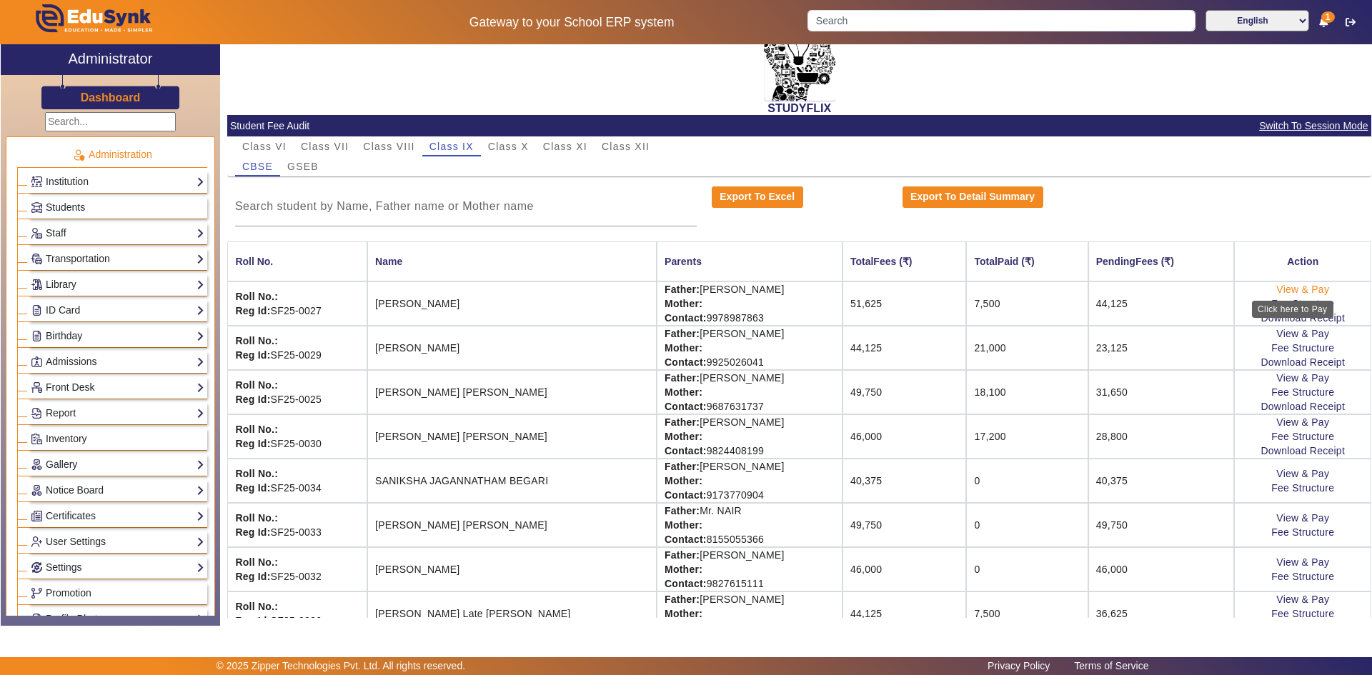
click at [1285, 291] on link "View & Pay" at bounding box center [1302, 289] width 53 height 11
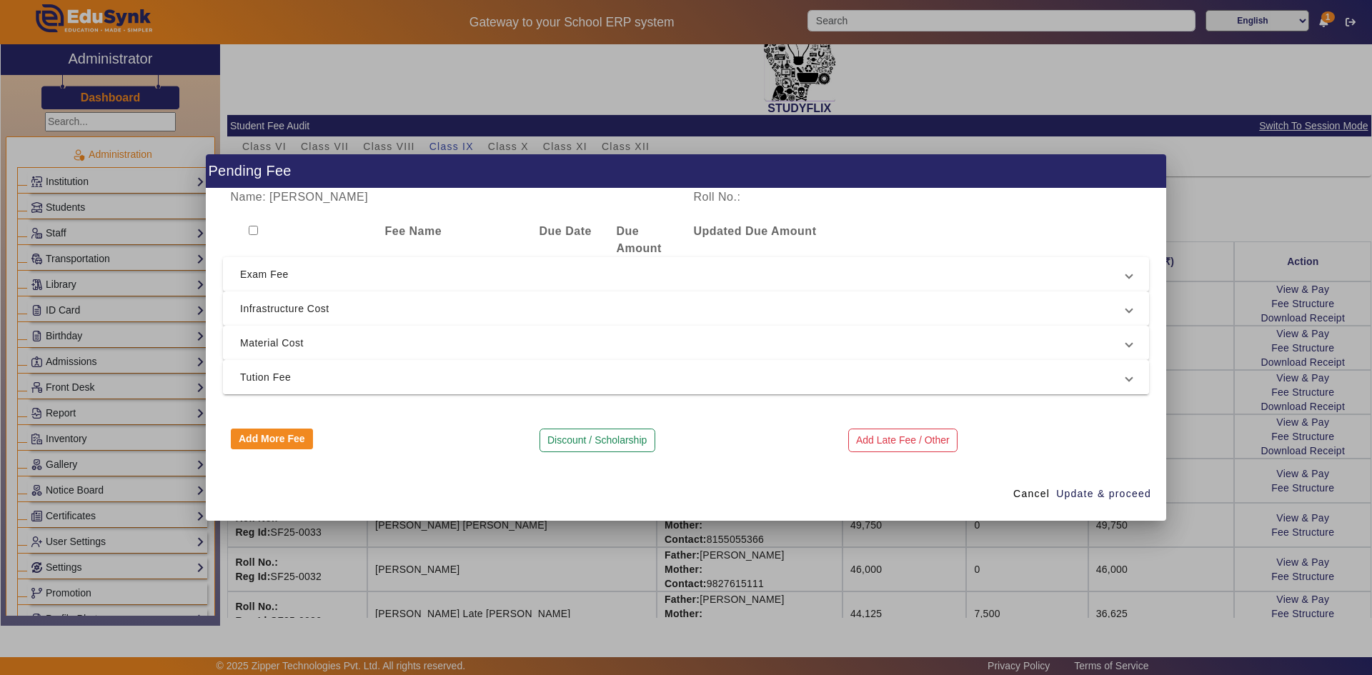
click at [266, 375] on span "Tution Fee" at bounding box center [683, 377] width 886 height 17
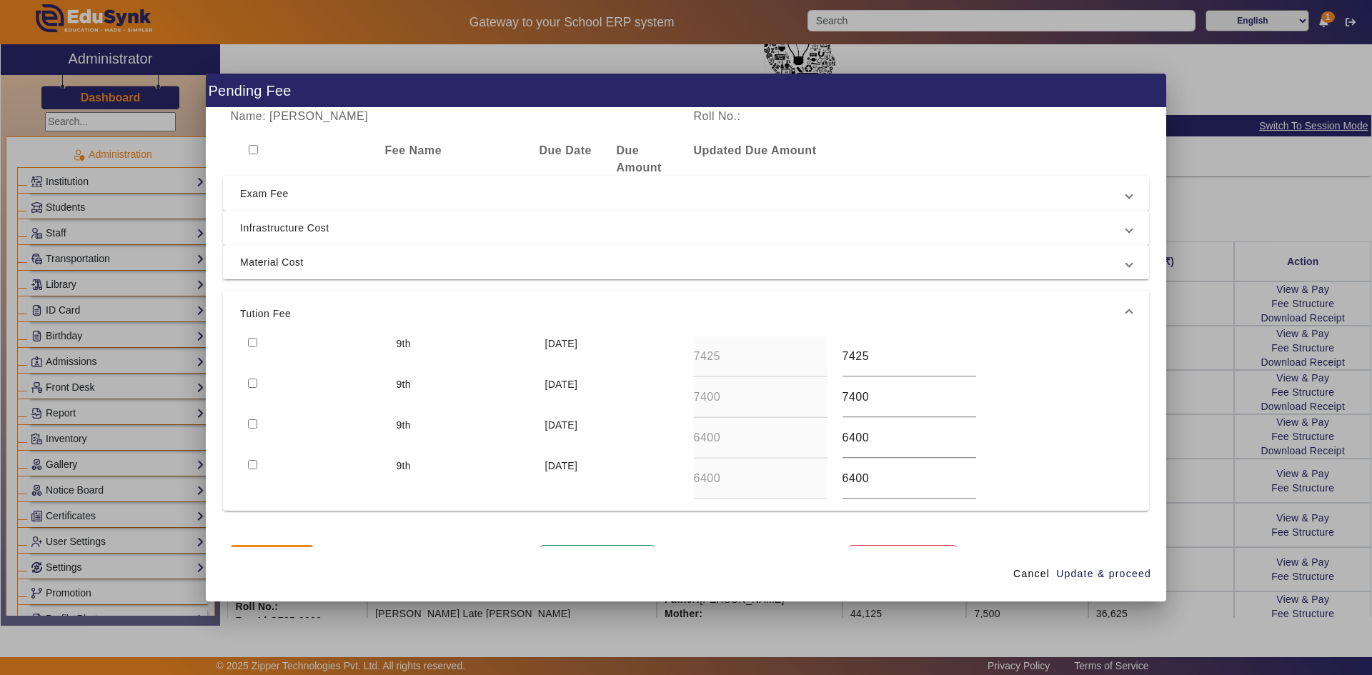
click at [250, 384] on input "checkbox" at bounding box center [252, 383] width 9 height 9
checkbox input "true"
click at [251, 341] on input "checkbox" at bounding box center [252, 342] width 9 height 9
checkbox input "true"
click at [1081, 576] on span "Update & proceed" at bounding box center [1103, 573] width 95 height 15
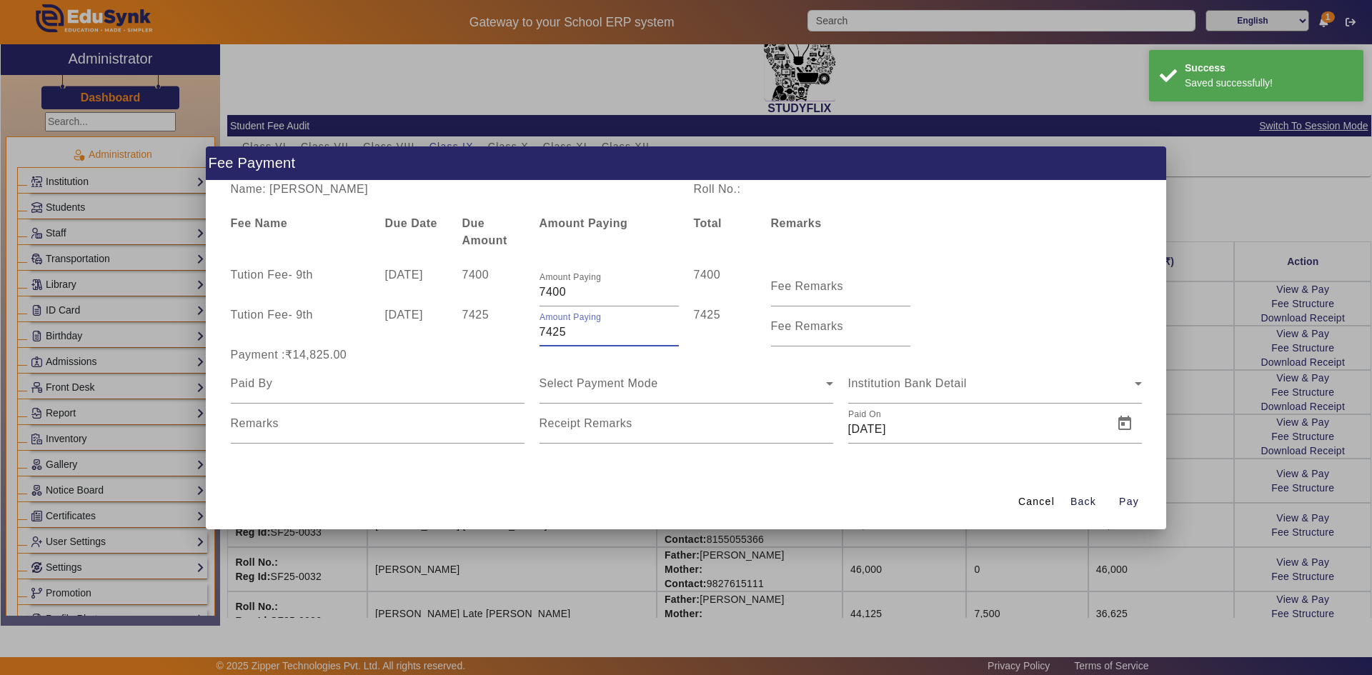
drag, startPoint x: 544, startPoint y: 333, endPoint x: 536, endPoint y: 334, distance: 7.9
click at [536, 334] on div "Amount Paying 7425" at bounding box center [608, 326] width 154 height 40
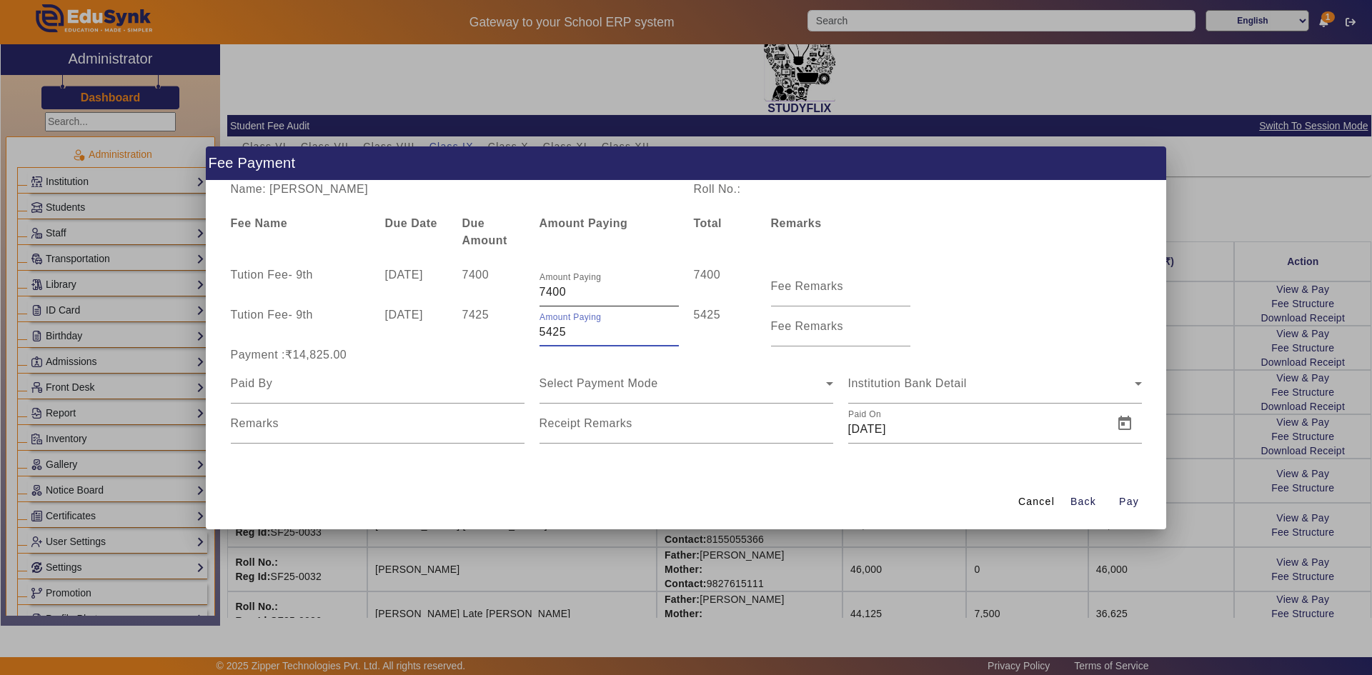
type input "5425"
drag, startPoint x: 546, startPoint y: 296, endPoint x: 536, endPoint y: 296, distance: 10.0
click at [536, 296] on div "Amount Paying 7400" at bounding box center [608, 286] width 154 height 40
type input "5400"
click at [610, 251] on div "Name: Aarya Vanrajsinh Rathod Roll No.: Fee Name Due Date Due Amount Amount Pay…" at bounding box center [686, 328] width 960 height 294
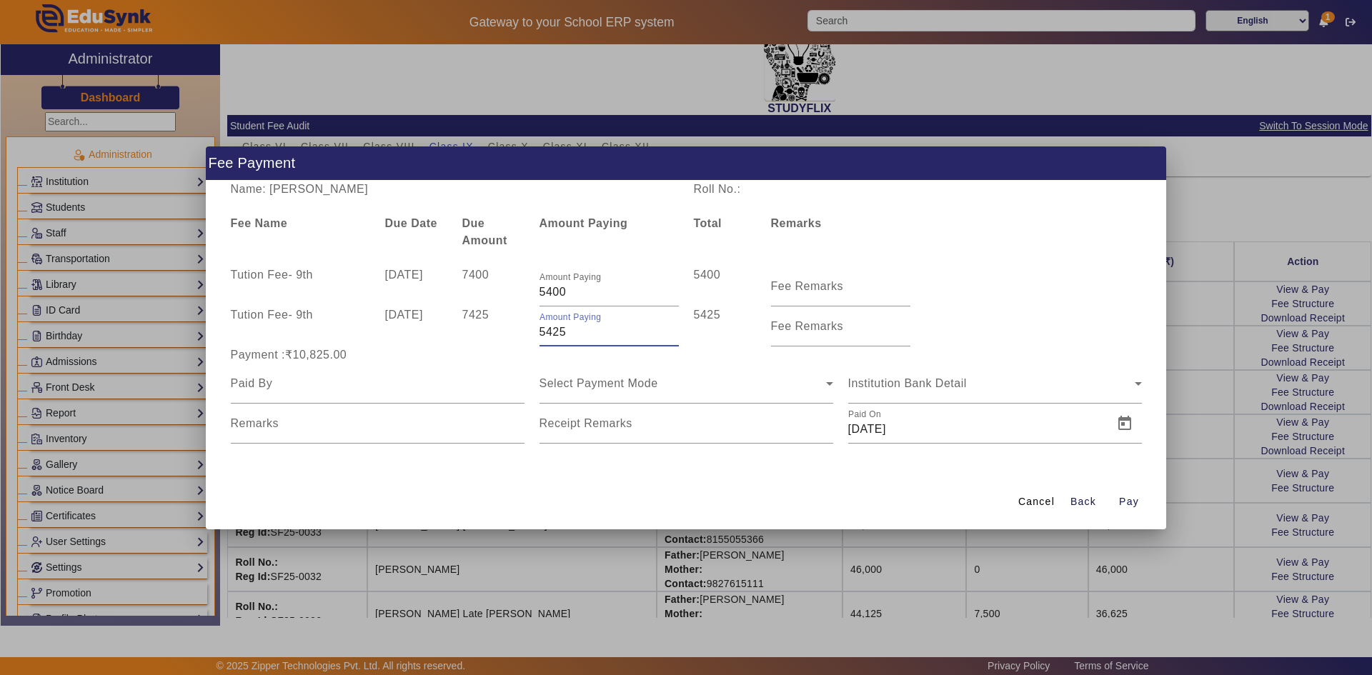
click at [546, 334] on input "5425" at bounding box center [608, 332] width 139 height 17
click at [997, 278] on div "Tution Fee - 9th 10 Jul 2025 7400 Amount Paying 5400 5400 Fee Remarks" at bounding box center [686, 286] width 926 height 40
click at [539, 335] on input "567525" at bounding box center [608, 332] width 139 height 17
click at [542, 331] on input "67525" at bounding box center [608, 332] width 139 height 17
click at [549, 334] on input "67525" at bounding box center [608, 332] width 139 height 17
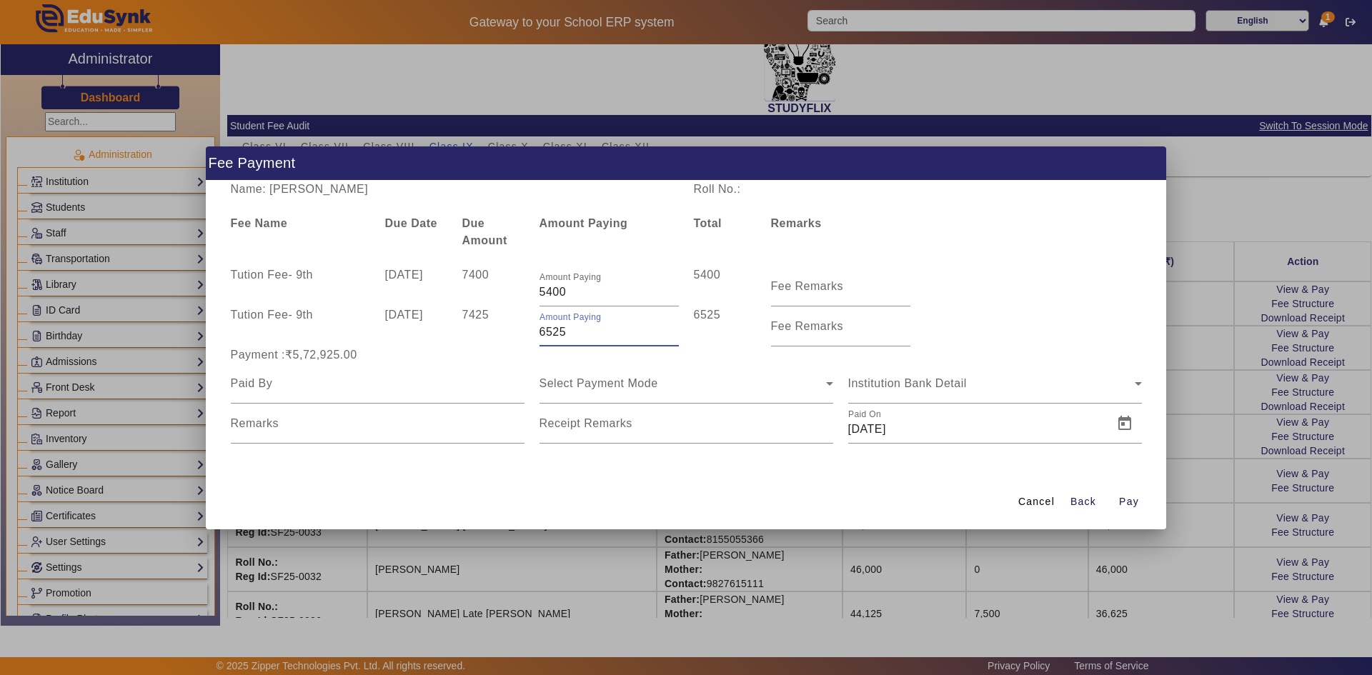
click at [1015, 297] on div "Tution Fee - 9th 10 Jul 2025 7400 Amount Paying 5400 5400 Fee Remarks" at bounding box center [686, 286] width 926 height 40
click at [539, 337] on input "6525" at bounding box center [608, 332] width 139 height 17
click at [970, 315] on div "Tution Fee - 9th 10 Apr 2025 7425 Amount Paying 5525 5525 Fee Remarks" at bounding box center [686, 326] width 926 height 40
drag, startPoint x: 548, startPoint y: 333, endPoint x: 587, endPoint y: 336, distance: 39.4
click at [587, 336] on input "5525" at bounding box center [608, 332] width 139 height 17
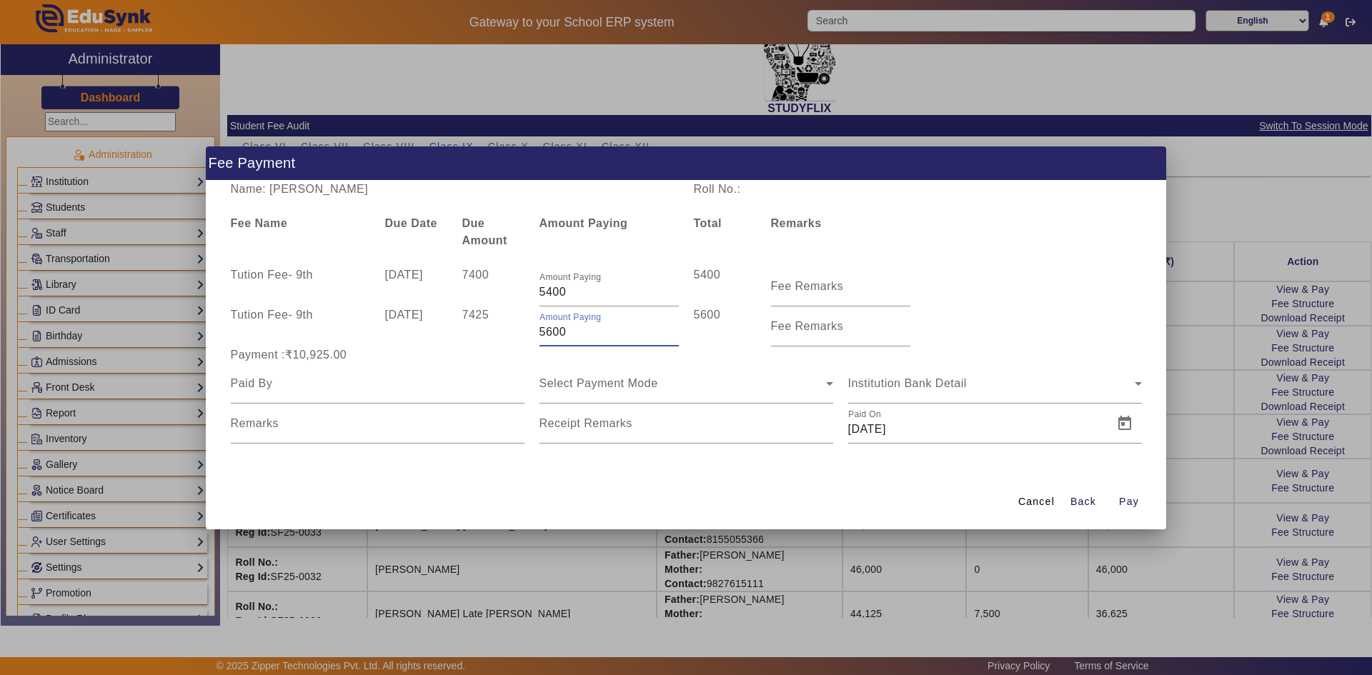
type input "5600"
click at [982, 271] on div "Tution Fee - 9th 10 Jul 2025 7400 Amount Paying 5400 5400 Fee Remarks" at bounding box center [686, 286] width 926 height 40
click at [409, 394] on div at bounding box center [378, 384] width 294 height 40
type input "Palakba V Rathod"
click at [615, 391] on div "Select Payment Mode" at bounding box center [682, 383] width 286 height 17
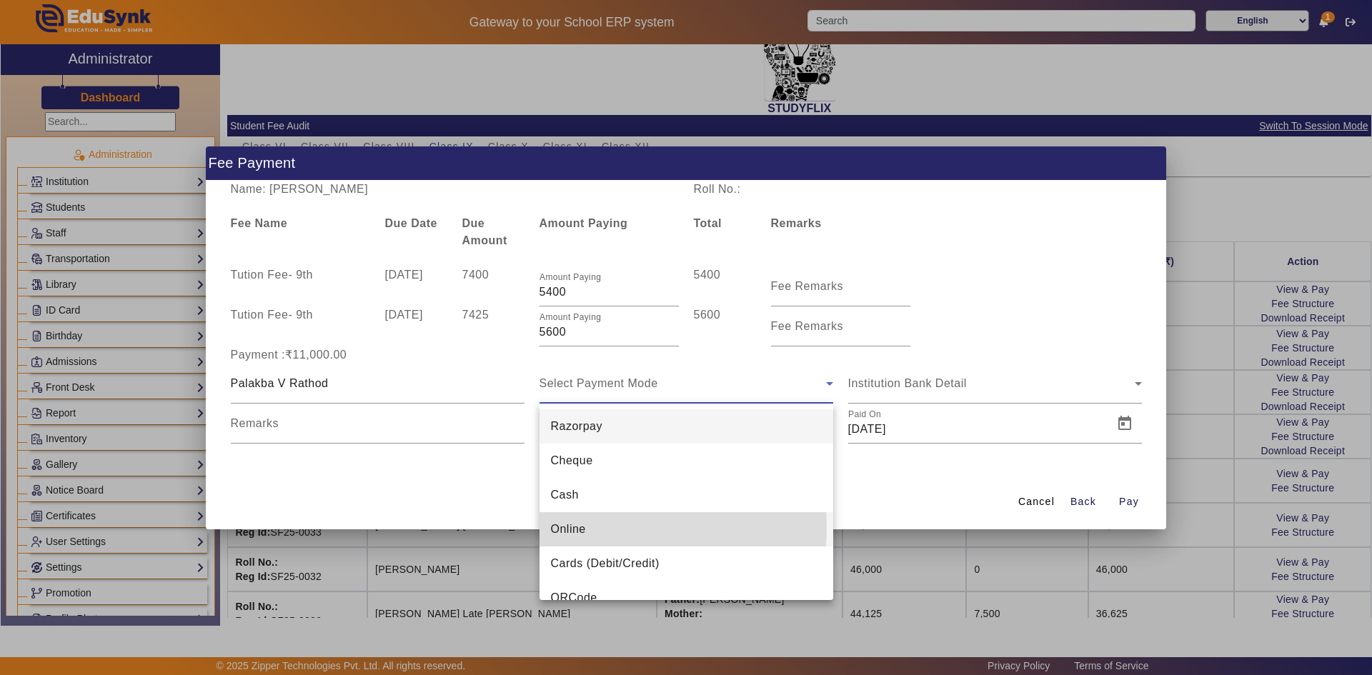
click at [597, 527] on mat-option "Online" at bounding box center [686, 529] width 294 height 34
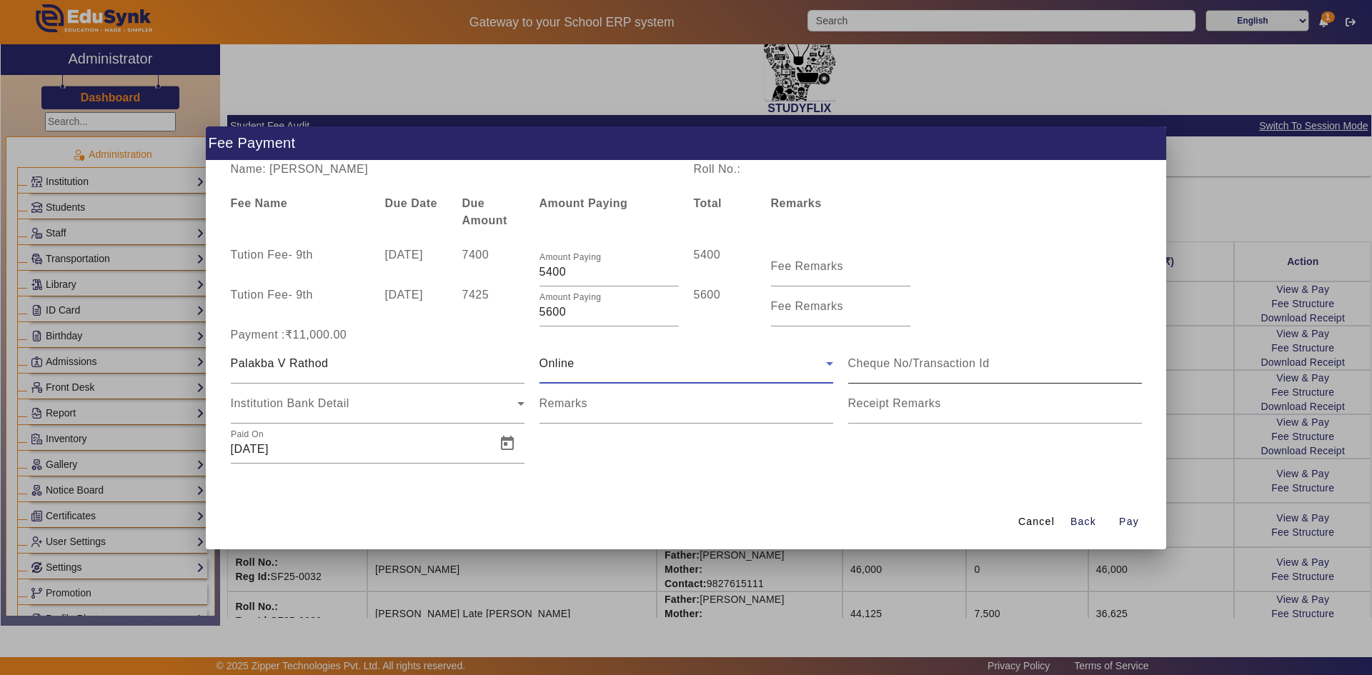
click at [885, 367] on input at bounding box center [995, 363] width 294 height 17
type input "549337983512"
click at [511, 447] on span "Open calendar" at bounding box center [507, 443] width 34 height 34
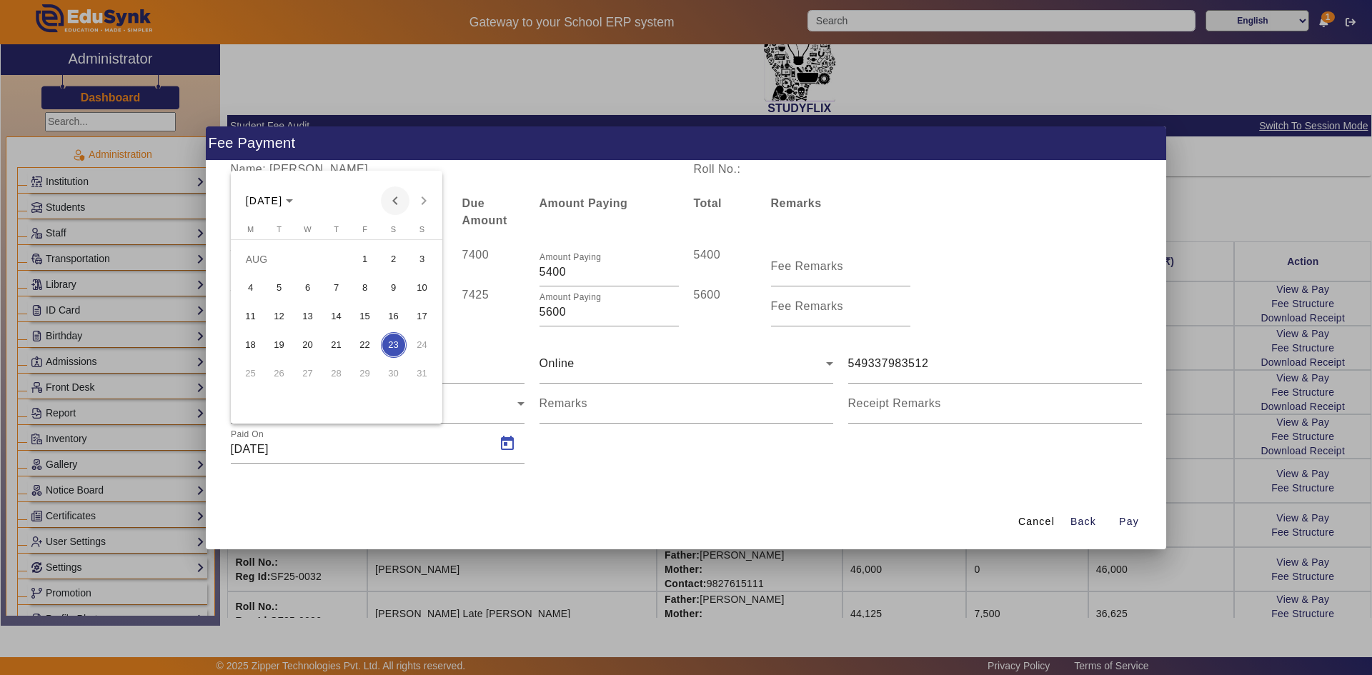
click at [393, 198] on span "Previous month" at bounding box center [395, 200] width 29 height 29
click at [314, 286] on span "7" at bounding box center [308, 288] width 26 height 26
type input "07/05/2025"
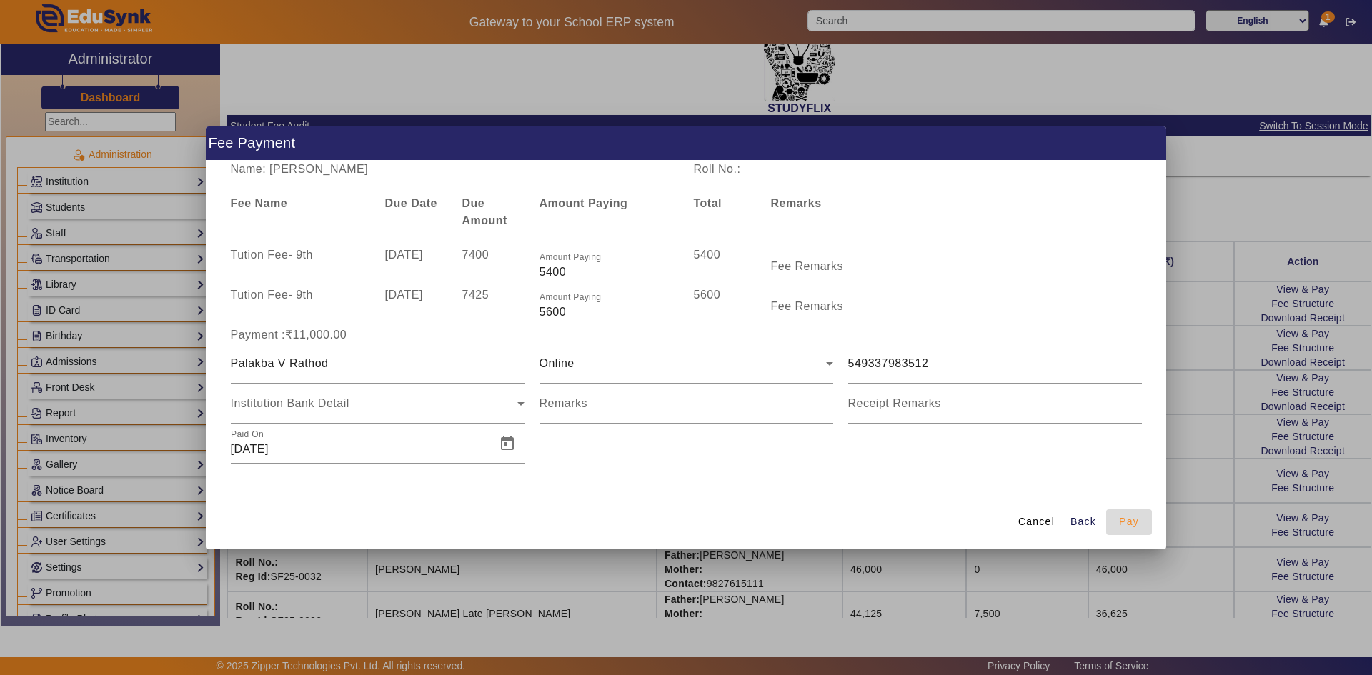
click at [1119, 526] on span "Pay" at bounding box center [1129, 521] width 20 height 15
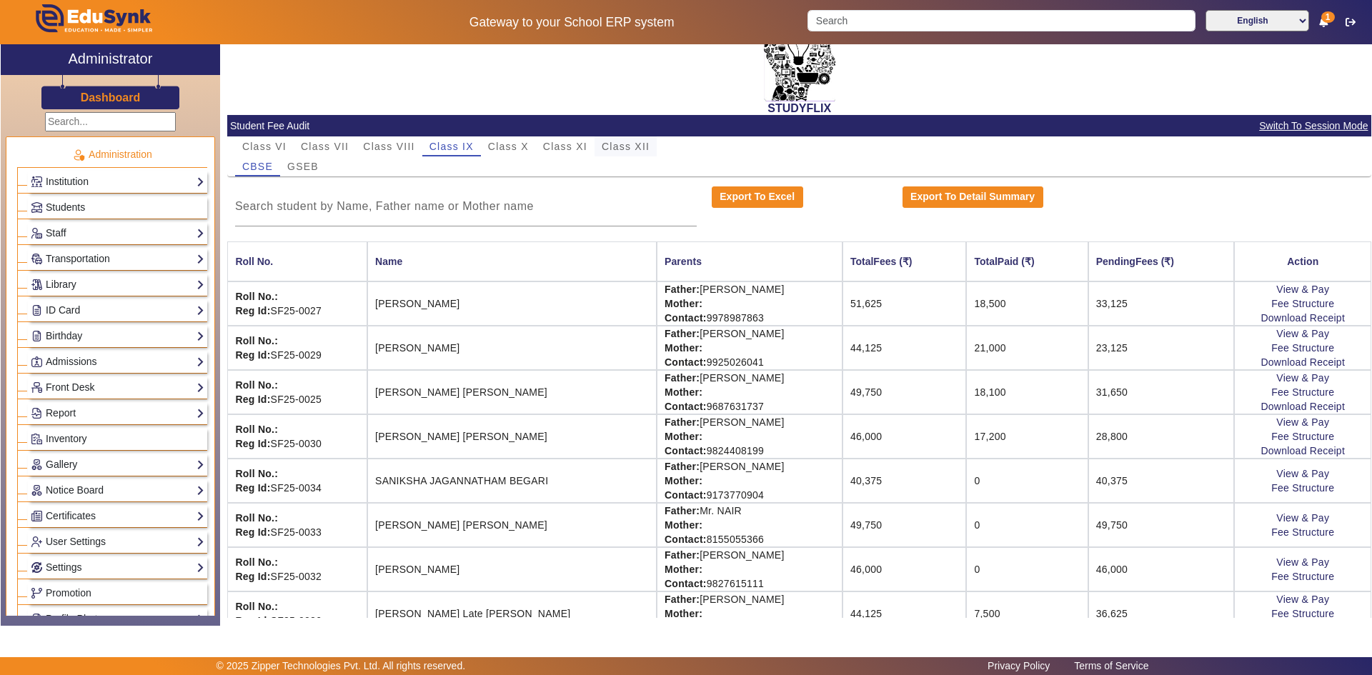
click at [627, 151] on span "Class XII" at bounding box center [625, 146] width 48 height 10
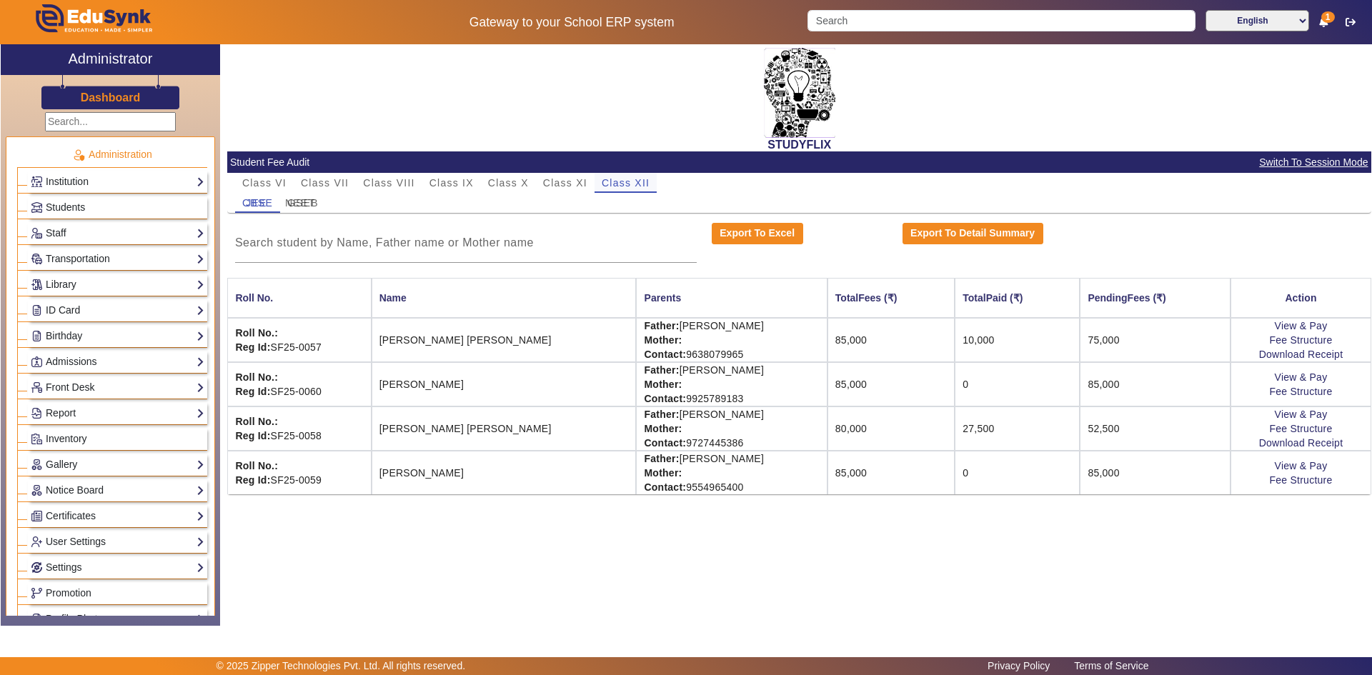
scroll to position [0, 0]
click at [1283, 379] on link "View & Pay" at bounding box center [1300, 376] width 53 height 11
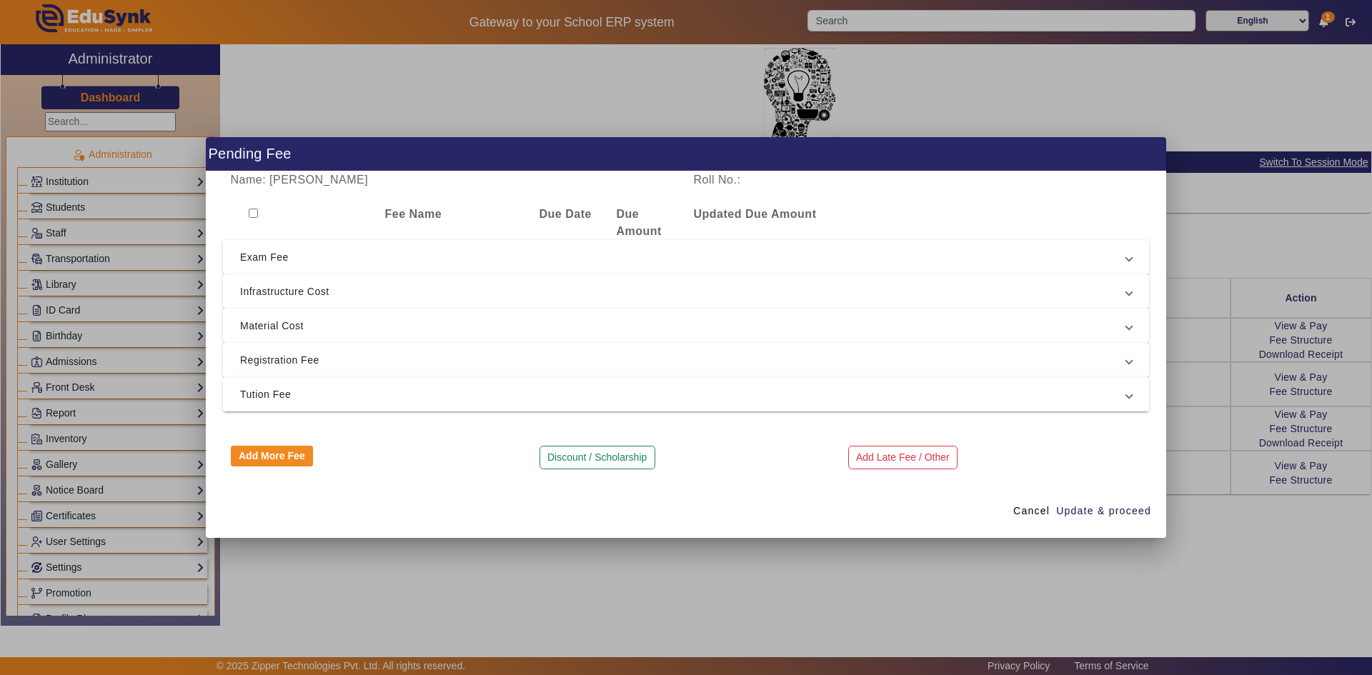
click at [295, 393] on span "Tution Fee" at bounding box center [683, 394] width 886 height 17
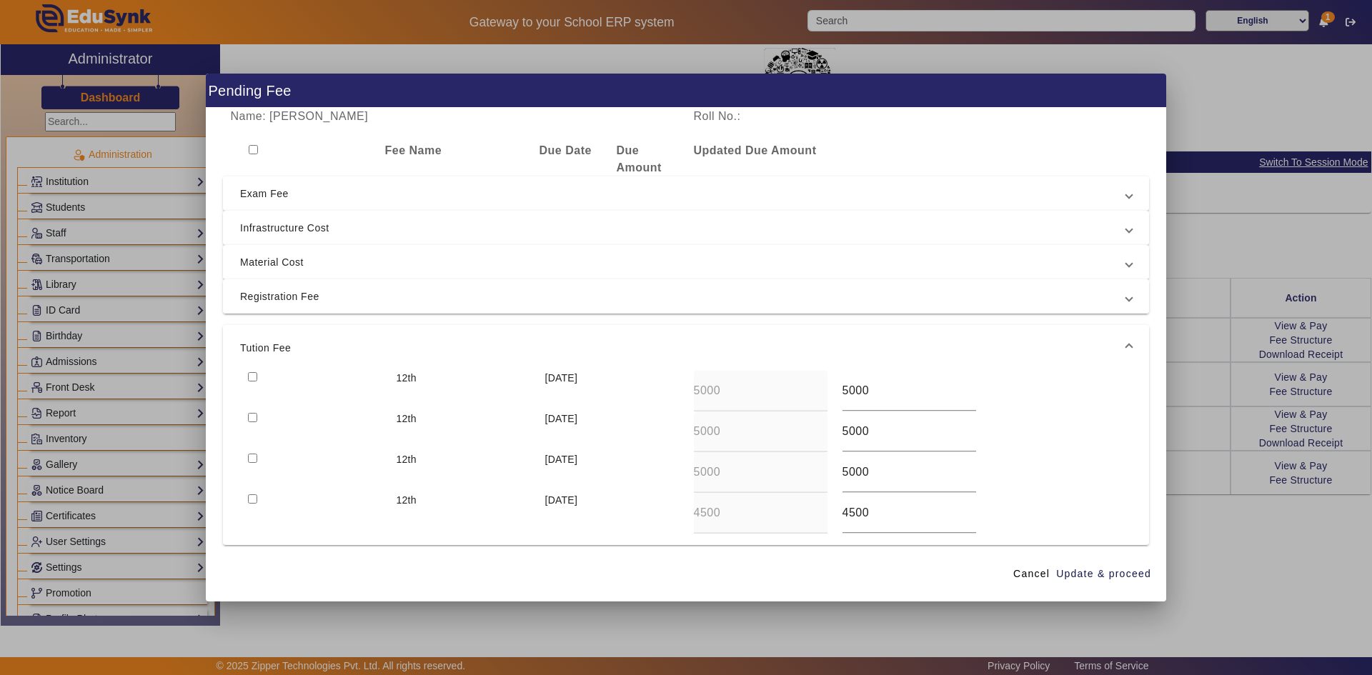
click at [392, 298] on span "Registration Fee" at bounding box center [683, 296] width 886 height 17
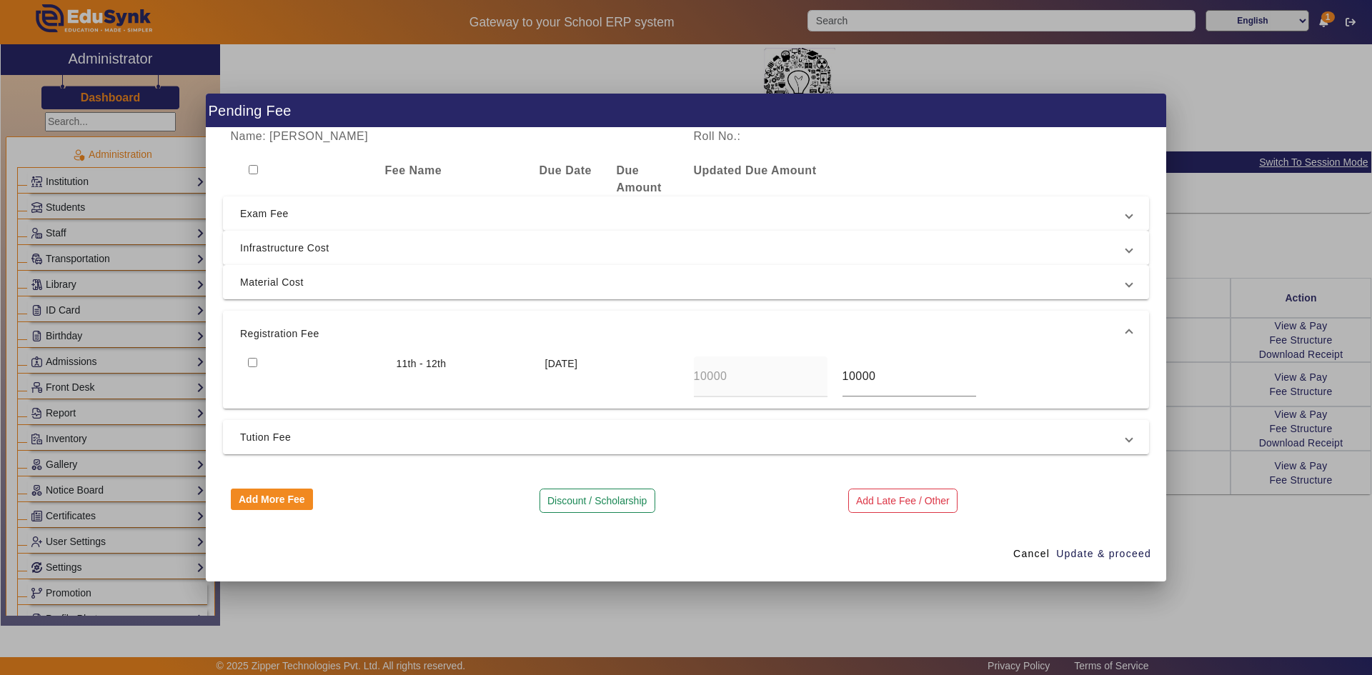
click at [251, 366] on input "checkbox" at bounding box center [252, 362] width 9 height 9
checkbox input "true"
click at [264, 440] on span "Tution Fee" at bounding box center [683, 437] width 886 height 17
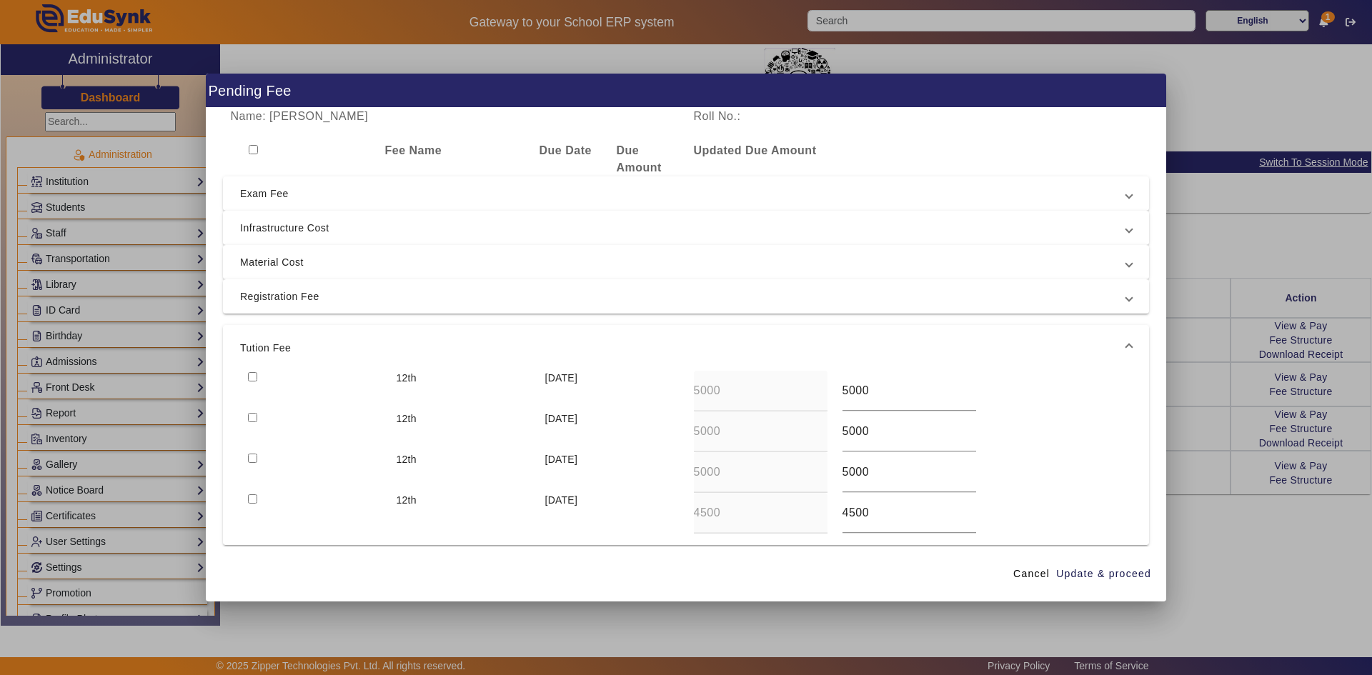
click at [249, 419] on input "checkbox" at bounding box center [252, 417] width 9 height 9
checkbox input "true"
click at [253, 375] on input "checkbox" at bounding box center [252, 376] width 9 height 9
checkbox input "true"
click at [1079, 575] on span "Update & proceed" at bounding box center [1103, 573] width 95 height 15
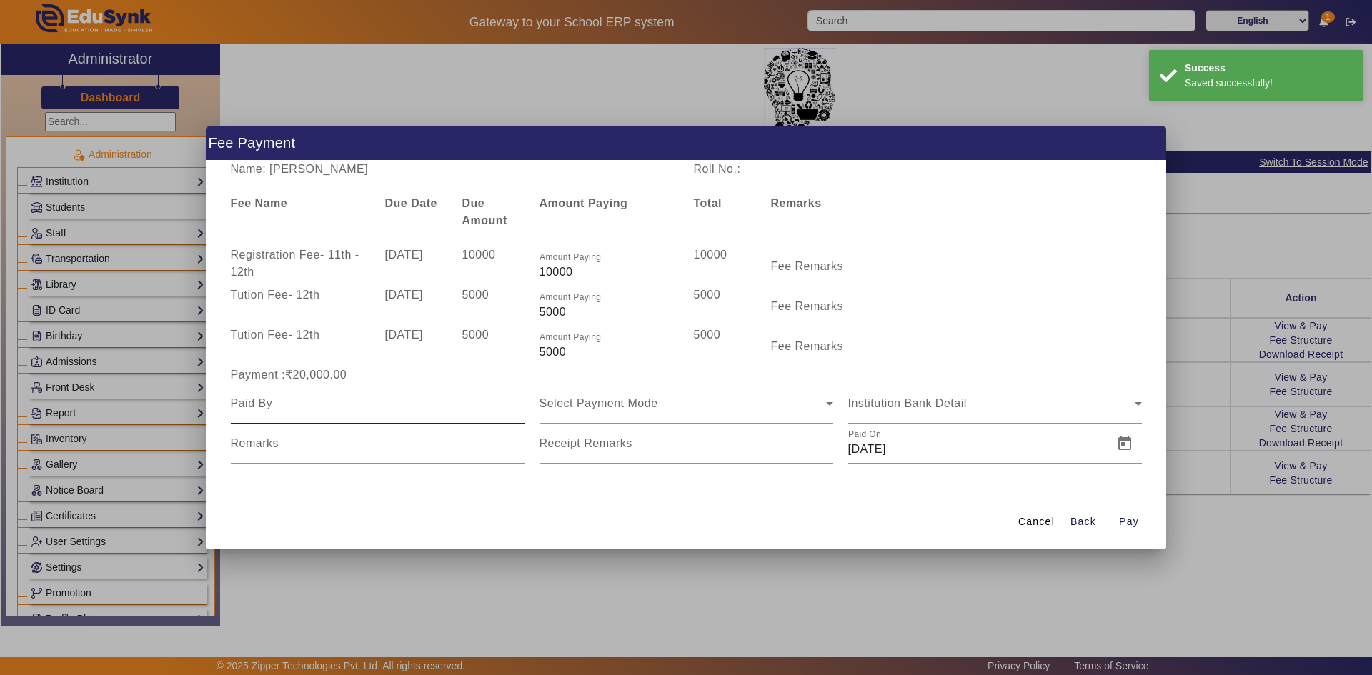
click at [439, 415] on div at bounding box center [378, 404] width 294 height 40
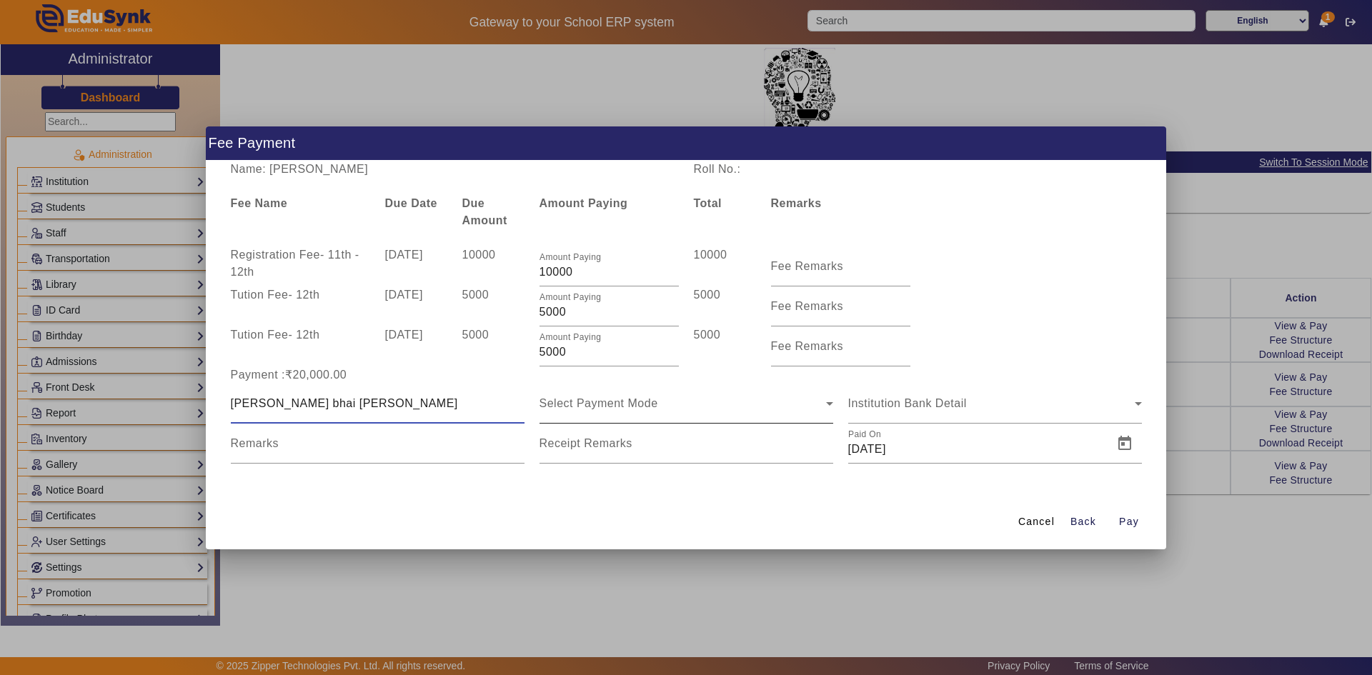
type input "Hashmukh bhai parmar"
click at [592, 408] on span "Select Payment Mode" at bounding box center [598, 403] width 119 height 12
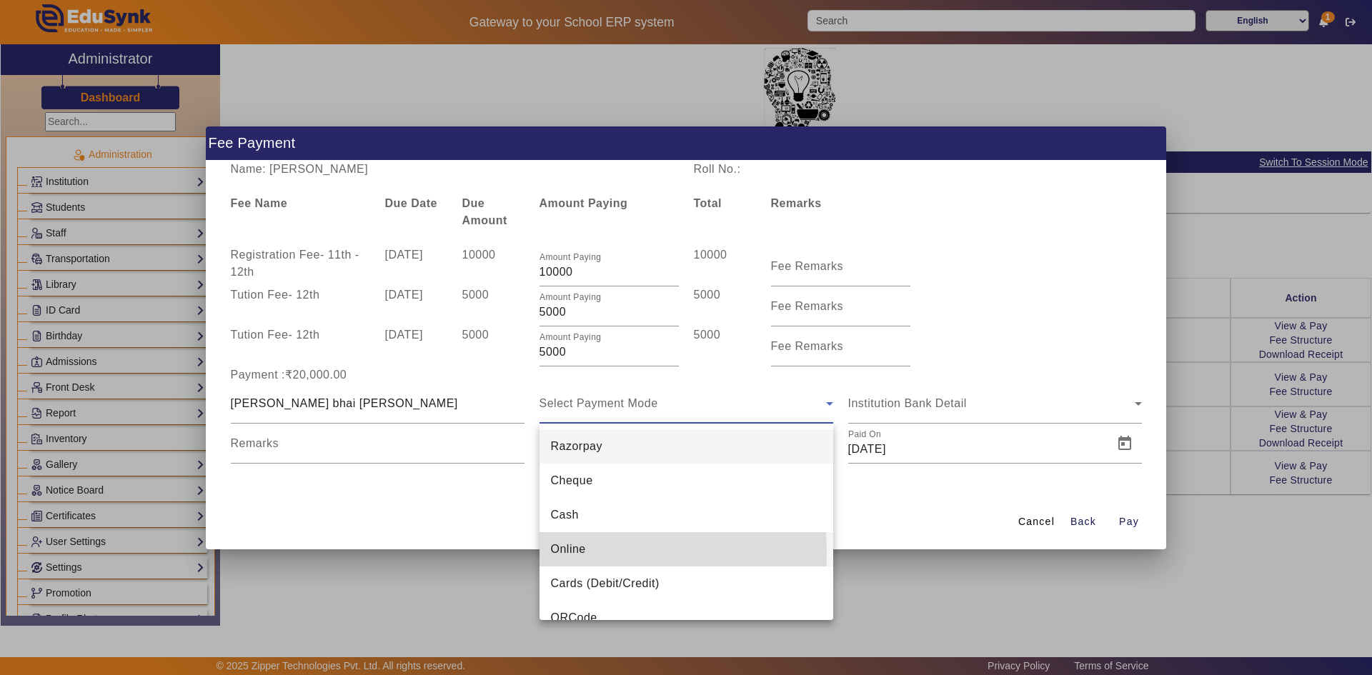
click at [574, 553] on span "Online" at bounding box center [568, 549] width 35 height 17
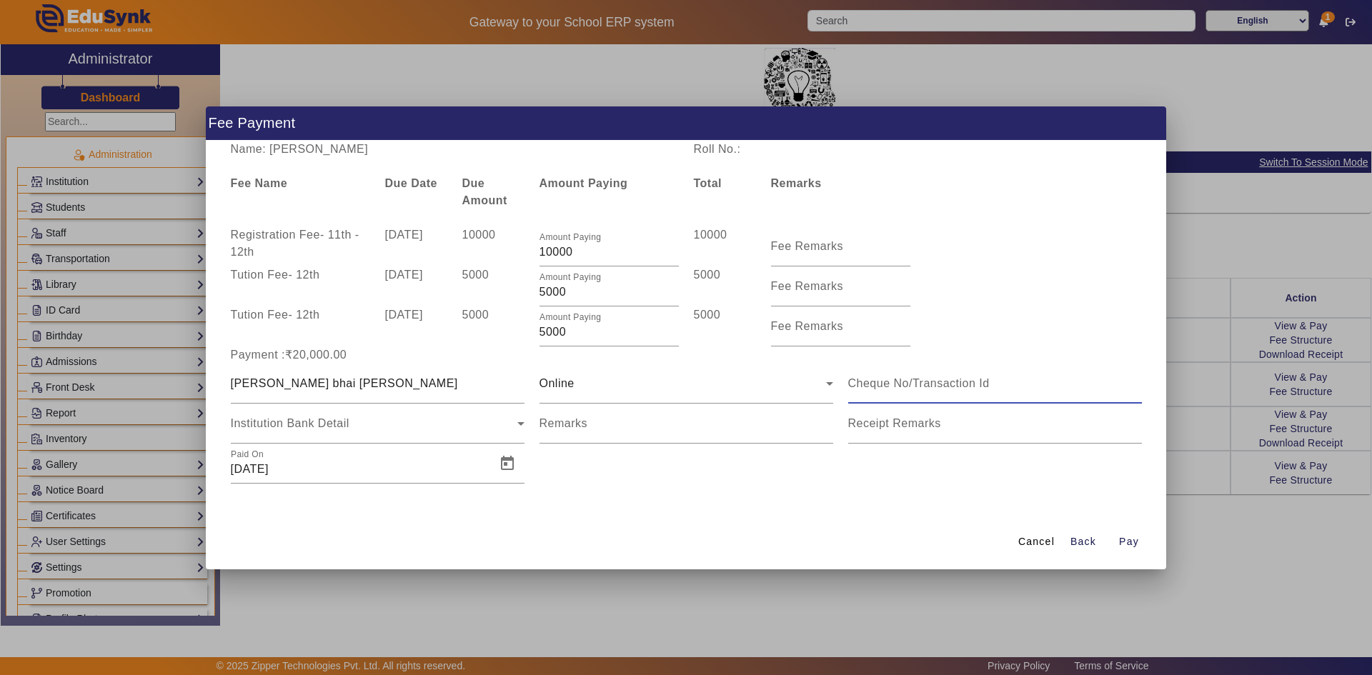
click at [874, 387] on input at bounding box center [995, 383] width 294 height 17
type input "165111938128"
click at [505, 463] on span "Open calendar" at bounding box center [507, 463] width 34 height 34
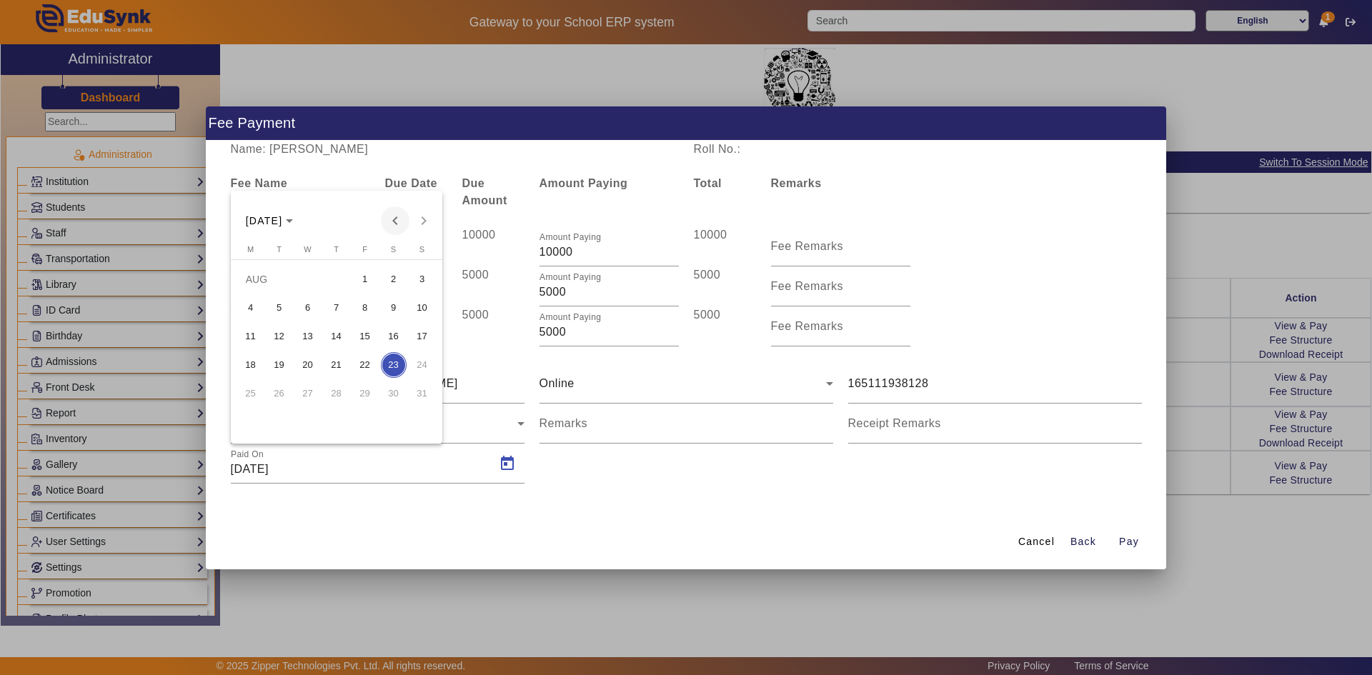
click at [387, 221] on span "Previous month" at bounding box center [395, 220] width 29 height 29
click at [429, 331] on span "18" at bounding box center [422, 337] width 26 height 26
type input "18/05/2025"
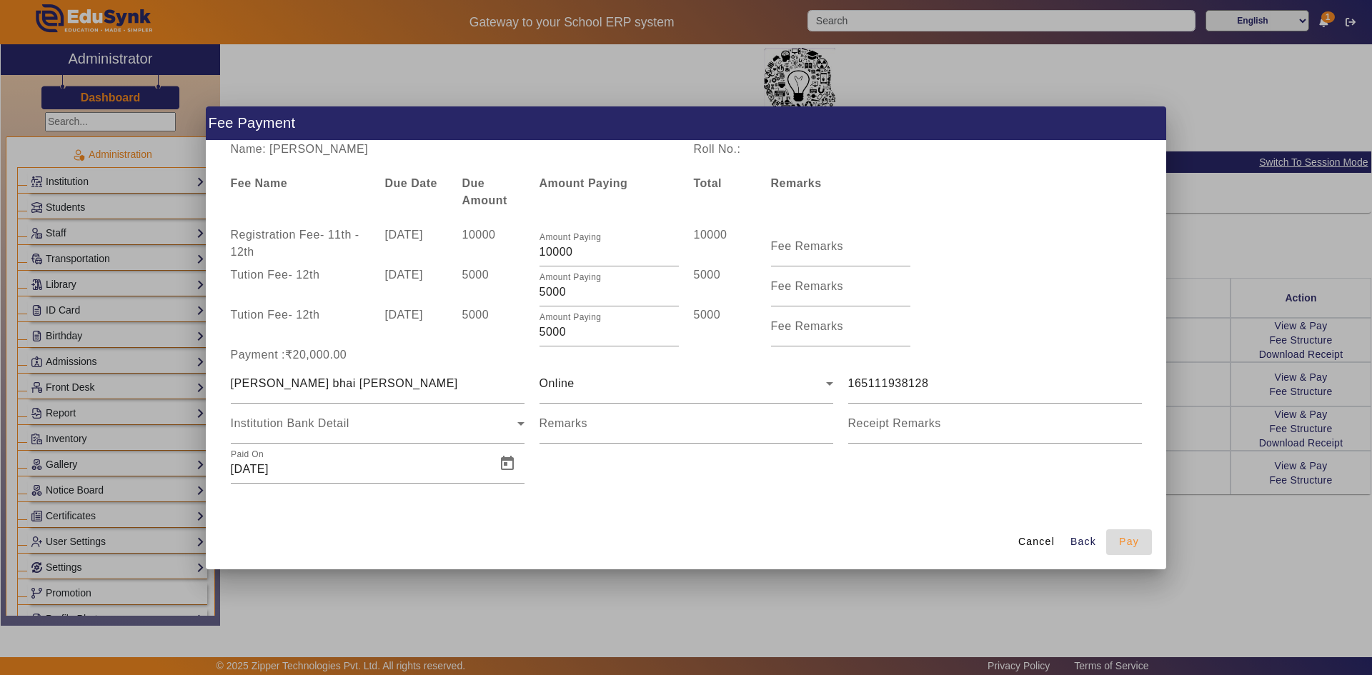
click at [1125, 543] on span "Pay" at bounding box center [1129, 541] width 20 height 15
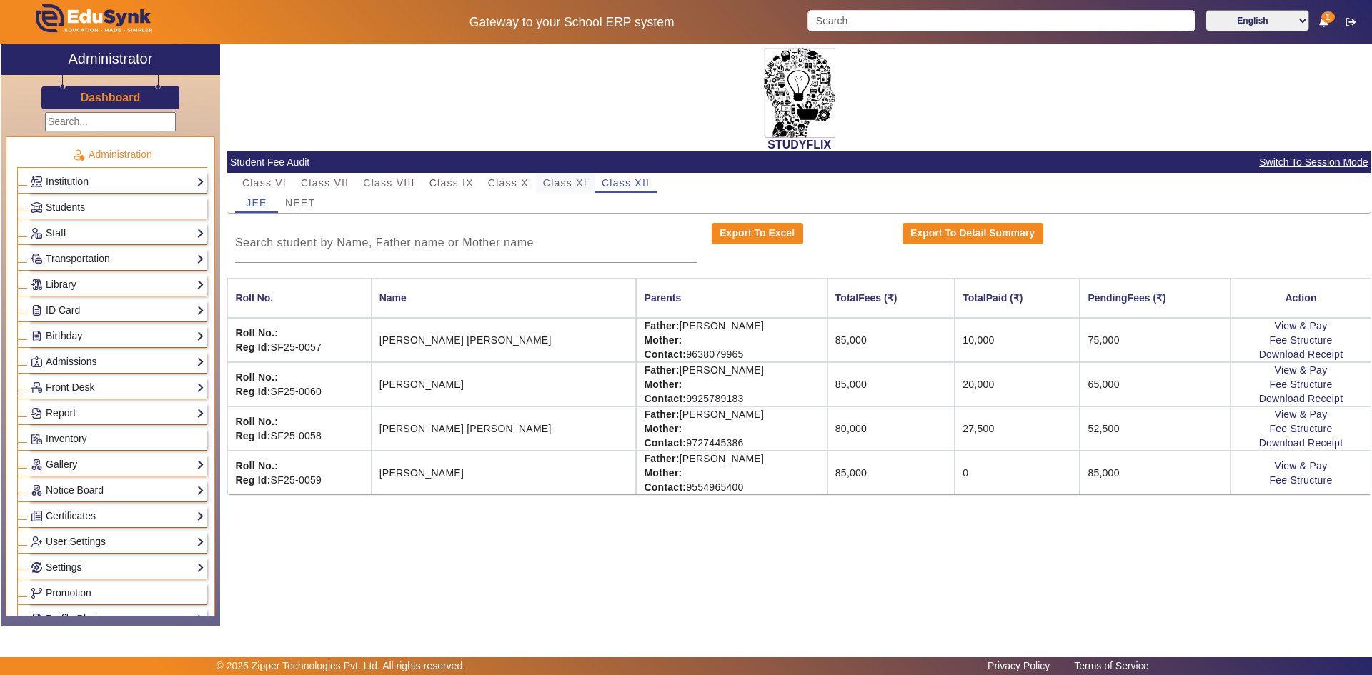
click at [573, 181] on span "Class XI" at bounding box center [565, 183] width 44 height 10
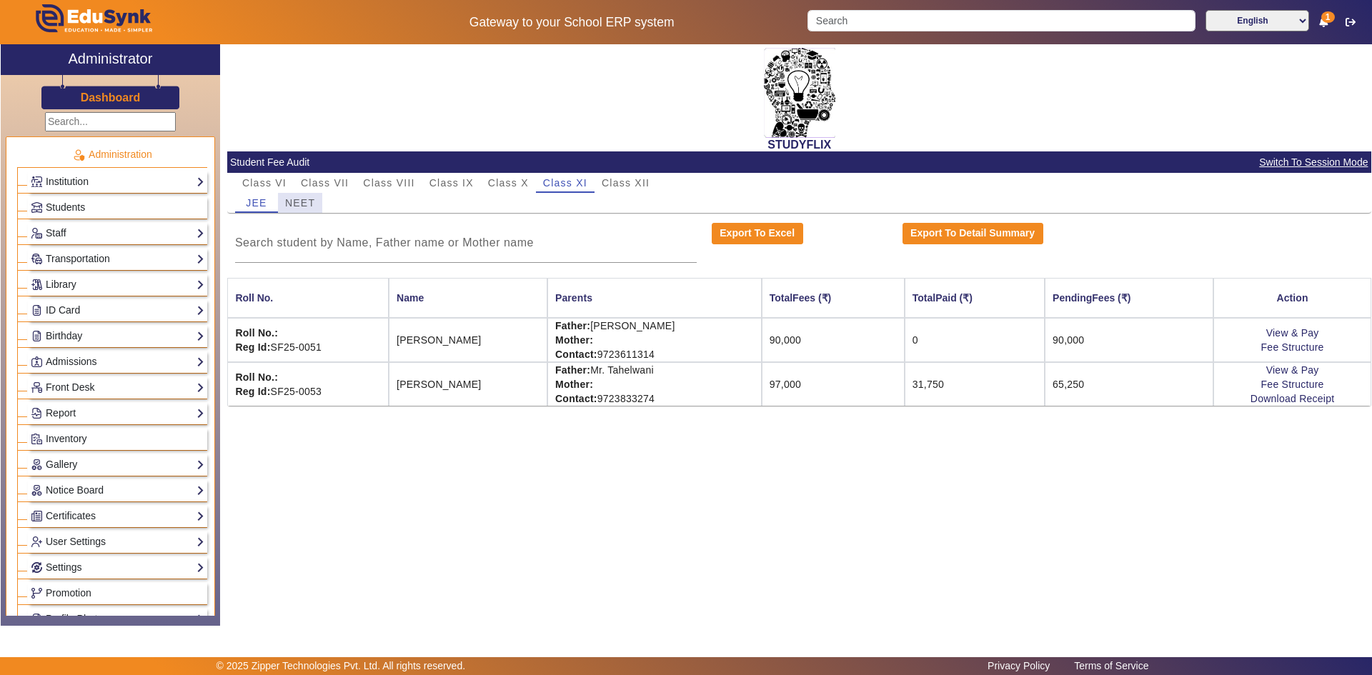
click at [309, 205] on span "NEET" at bounding box center [300, 203] width 30 height 10
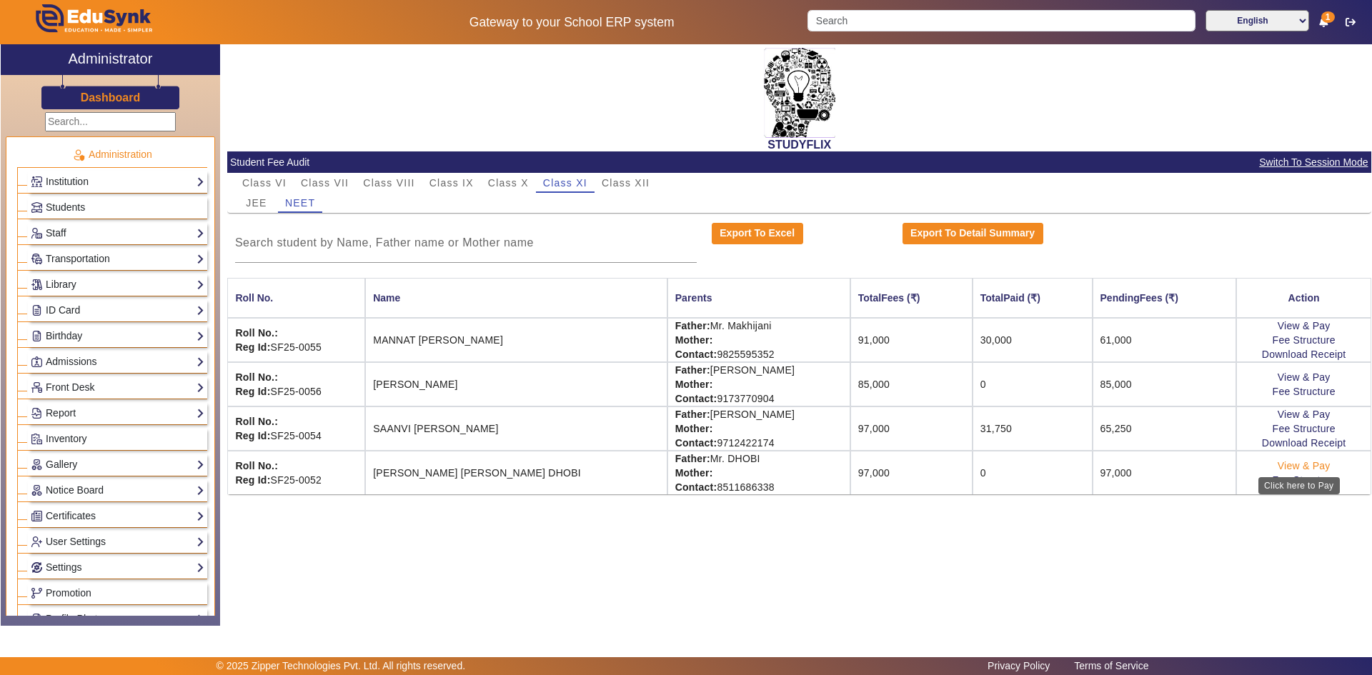
click at [1303, 466] on link "View & Pay" at bounding box center [1303, 465] width 53 height 11
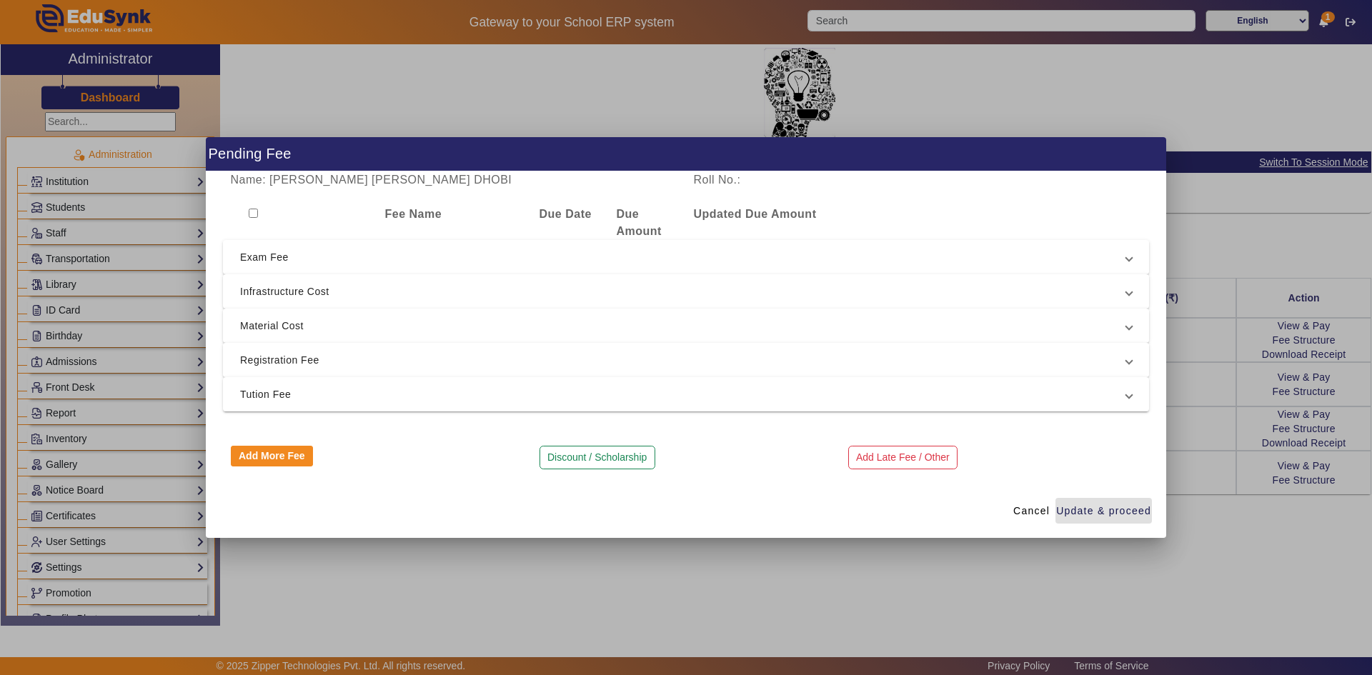
click at [285, 360] on span "Registration Fee" at bounding box center [683, 359] width 886 height 17
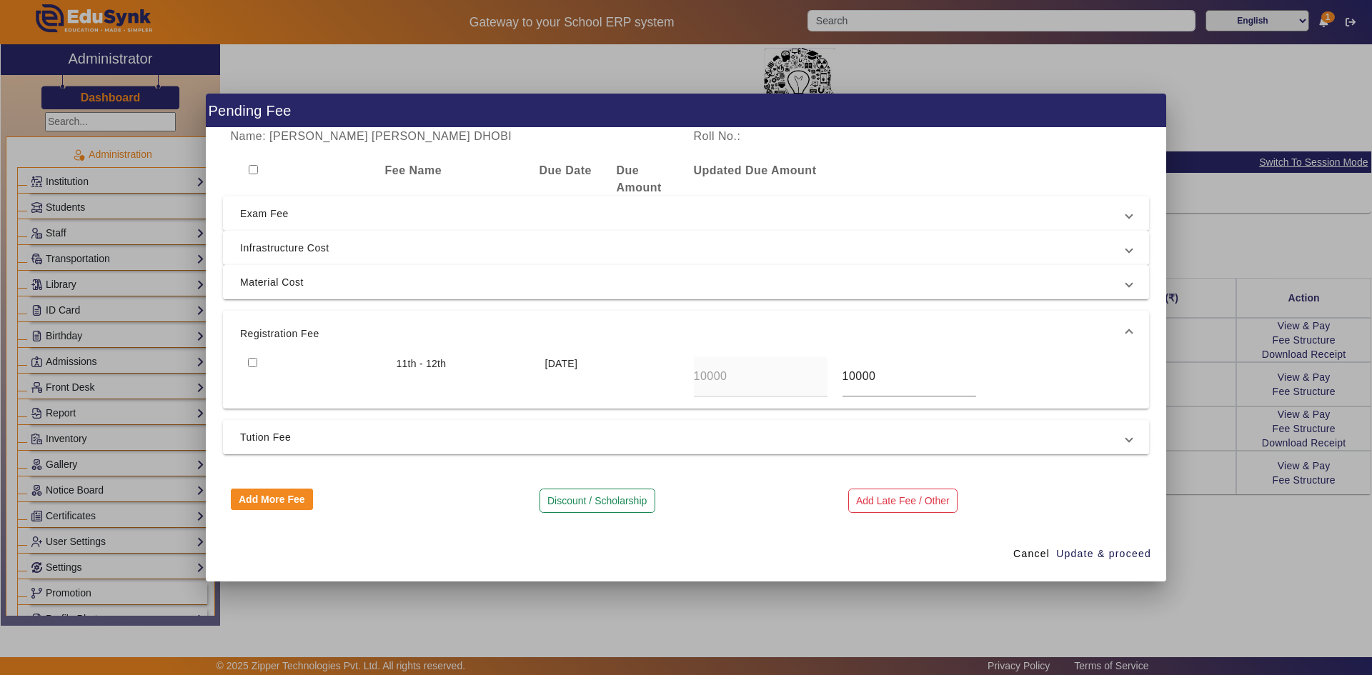
click at [256, 362] on input "checkbox" at bounding box center [252, 362] width 9 height 9
checkbox input "true"
click at [277, 214] on span "Exam Fee" at bounding box center [683, 213] width 886 height 17
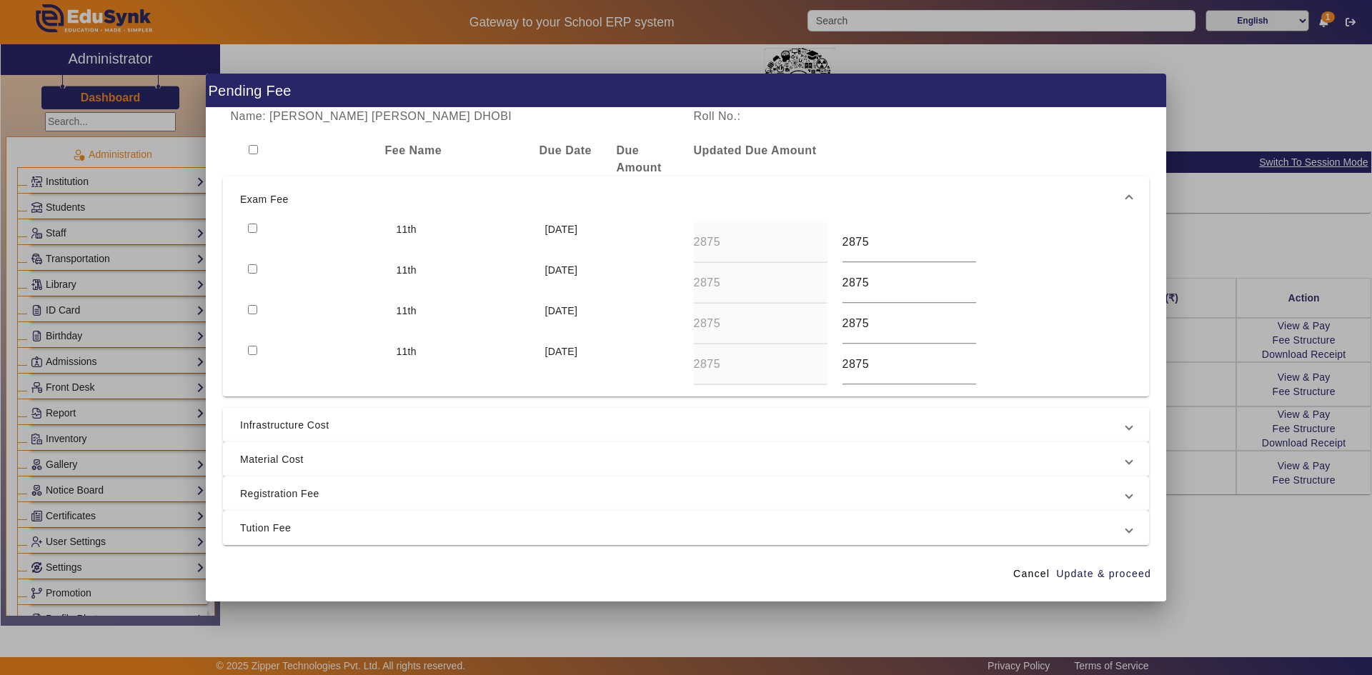
click at [277, 214] on mat-expansion-panel-header "Exam Fee" at bounding box center [686, 199] width 926 height 46
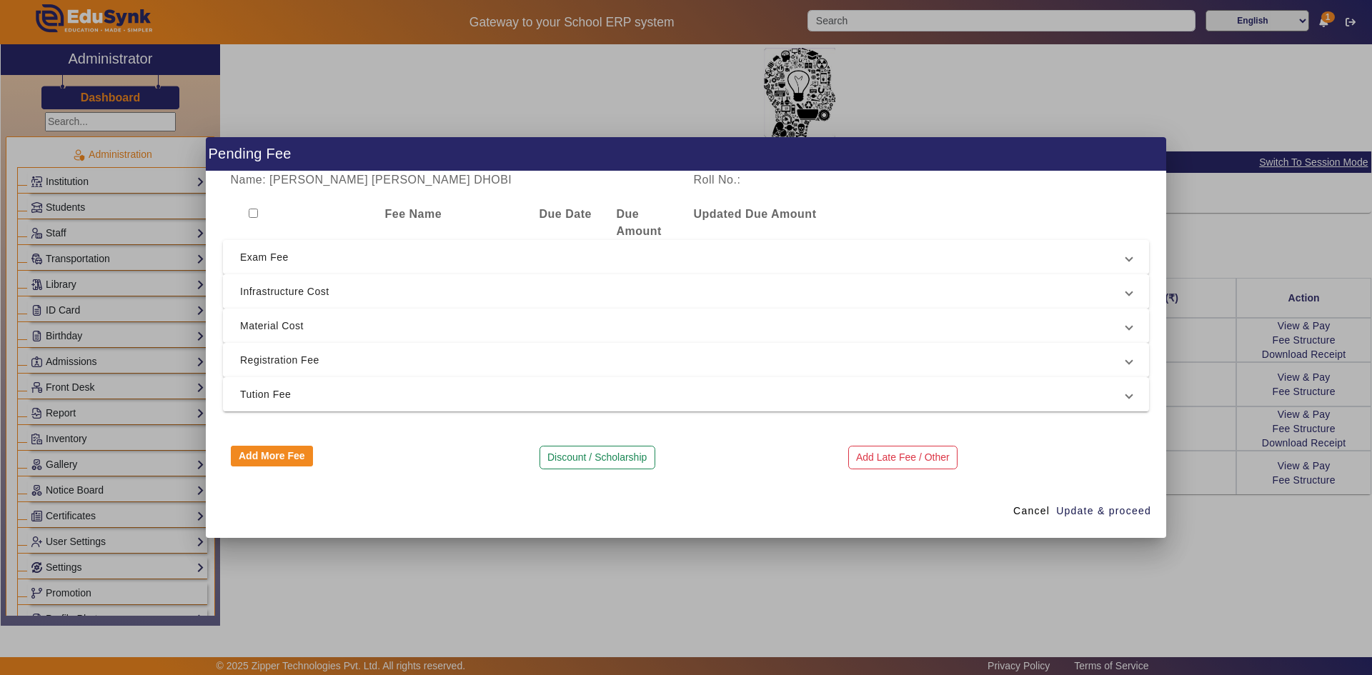
click at [278, 299] on span "Infrastructure Cost" at bounding box center [683, 291] width 886 height 17
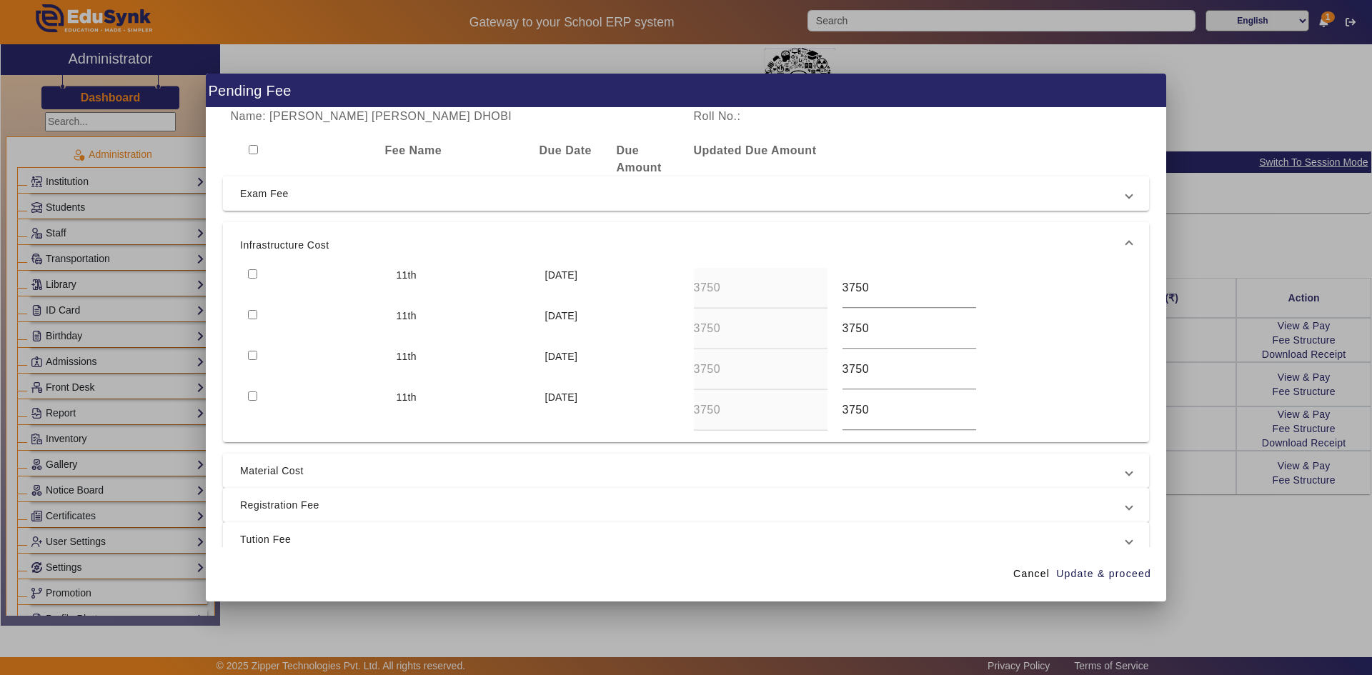
drag, startPoint x: 253, startPoint y: 274, endPoint x: 253, endPoint y: 284, distance: 10.0
click at [253, 276] on input "checkbox" at bounding box center [252, 273] width 9 height 9
checkbox input "true"
click at [256, 312] on input "checkbox" at bounding box center [252, 314] width 9 height 9
checkbox input "true"
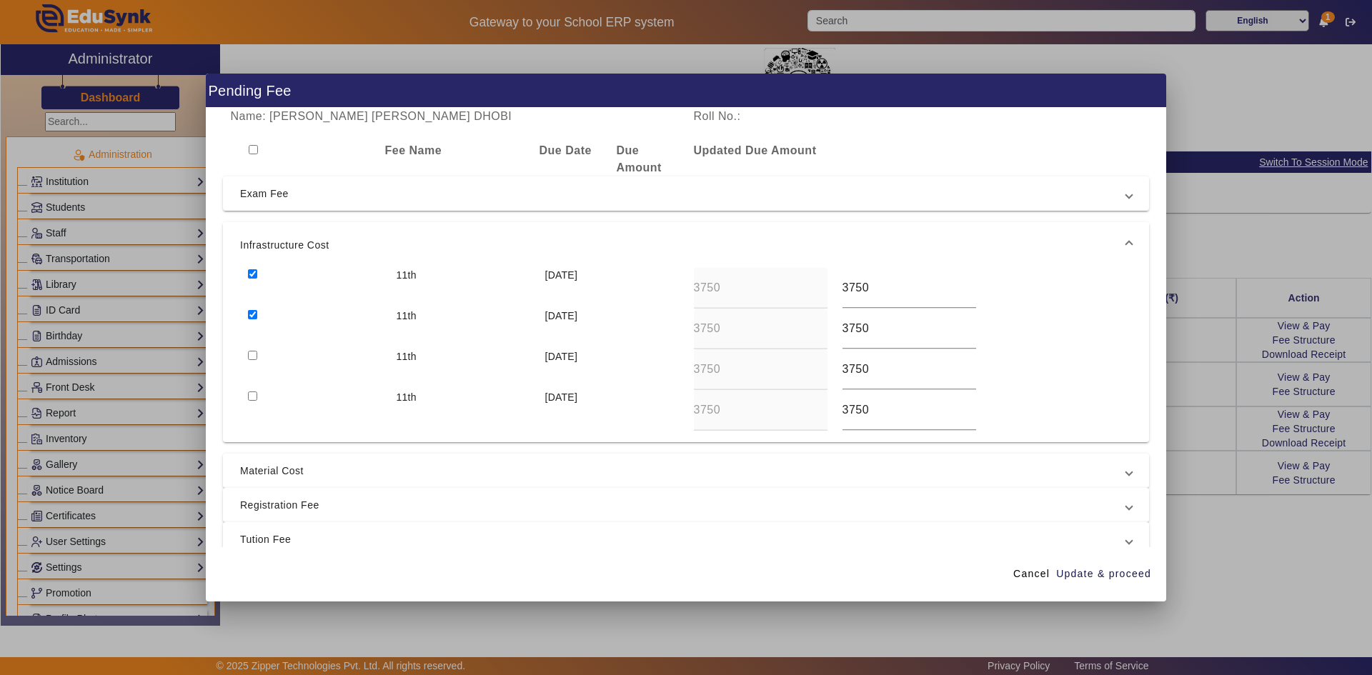
click at [291, 227] on mat-expansion-panel-header "Infrastructure Cost" at bounding box center [686, 245] width 926 height 46
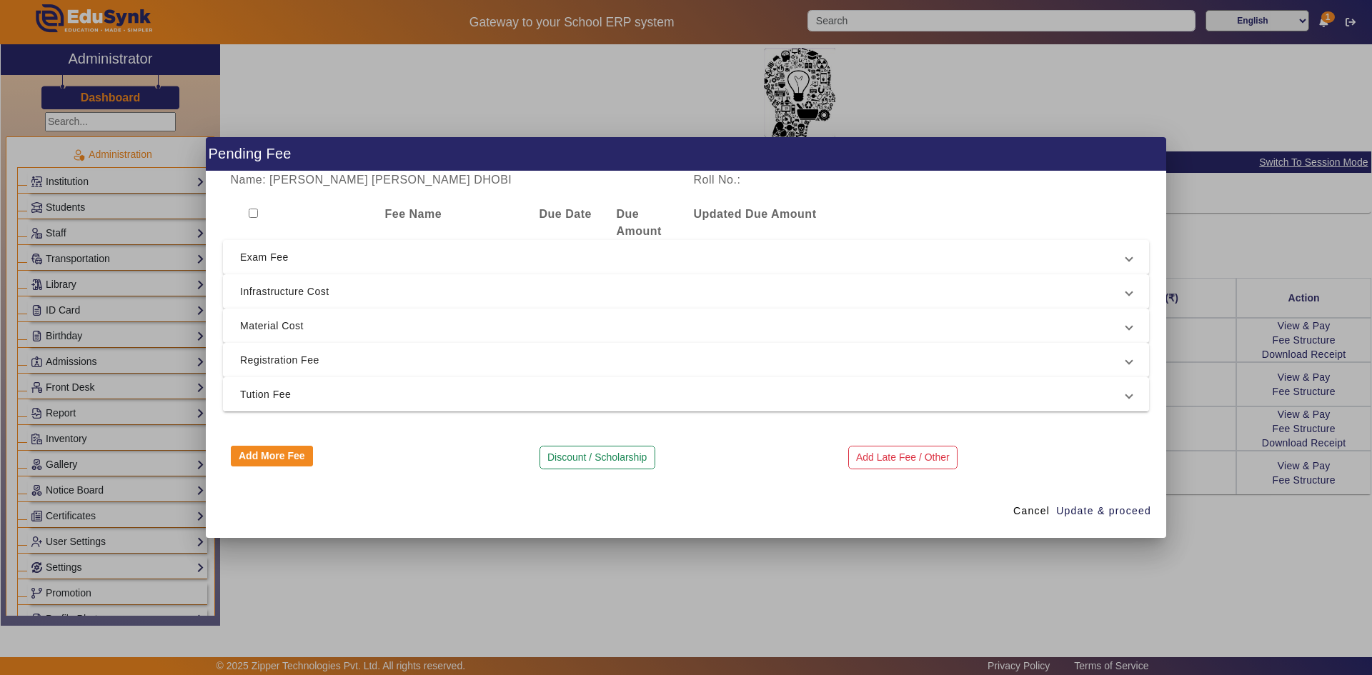
click at [276, 399] on span "Tution Fee" at bounding box center [683, 394] width 886 height 17
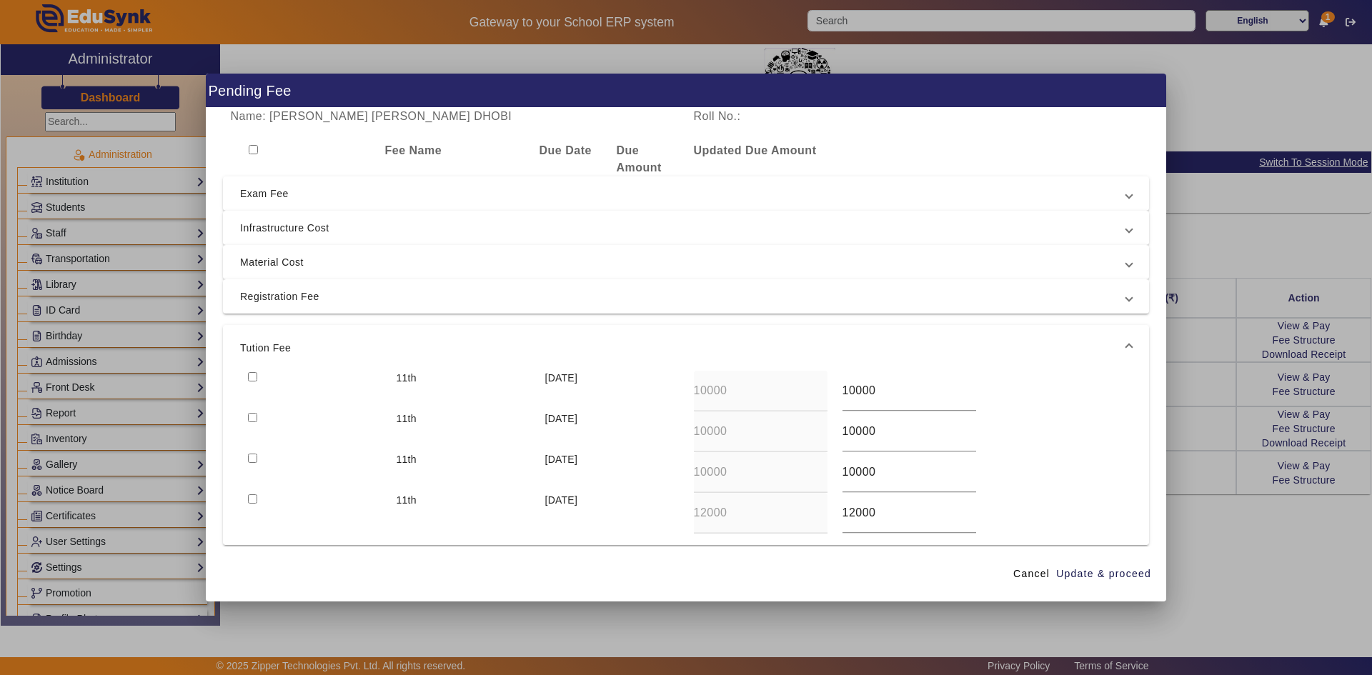
click at [254, 418] on input "checkbox" at bounding box center [252, 417] width 9 height 9
checkbox input "true"
click at [248, 375] on input "checkbox" at bounding box center [252, 376] width 9 height 9
checkbox input "true"
click at [286, 224] on span "Infrastructure Cost" at bounding box center [683, 227] width 886 height 17
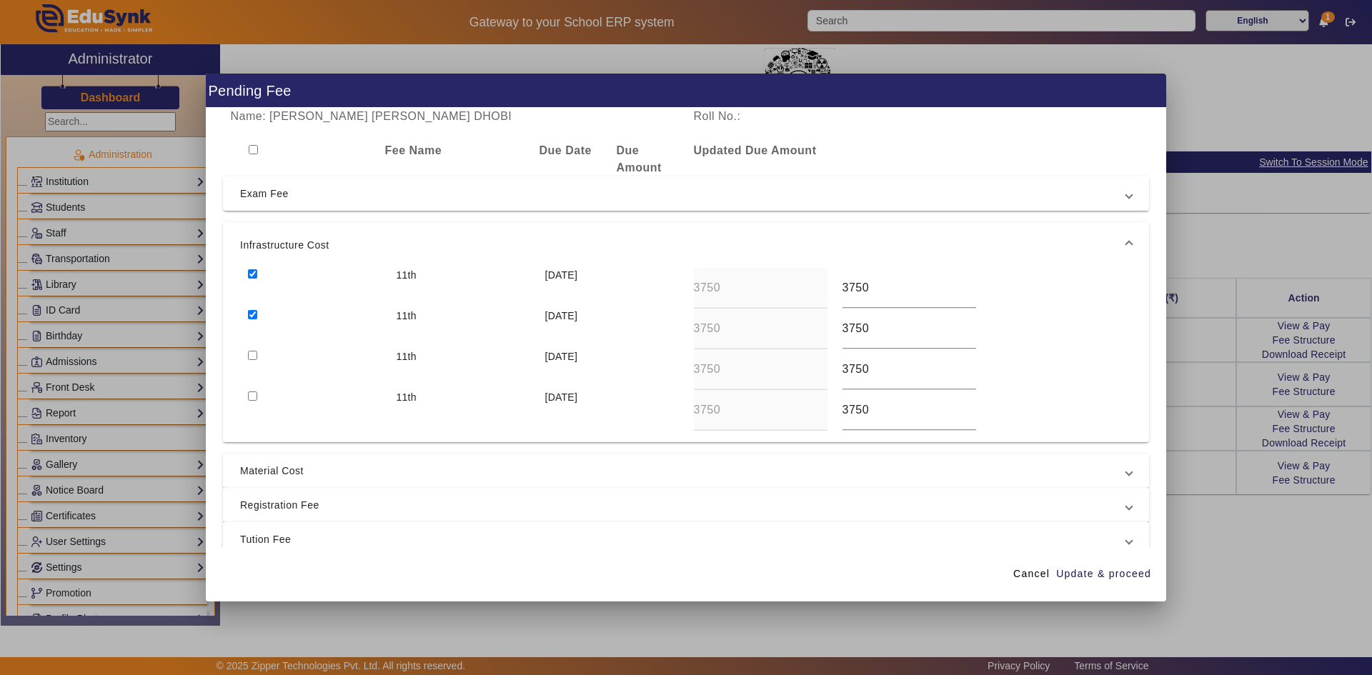
click at [252, 314] on input "checkbox" at bounding box center [252, 314] width 9 height 9
checkbox input "false"
click at [1099, 570] on span "Update & proceed" at bounding box center [1103, 573] width 95 height 15
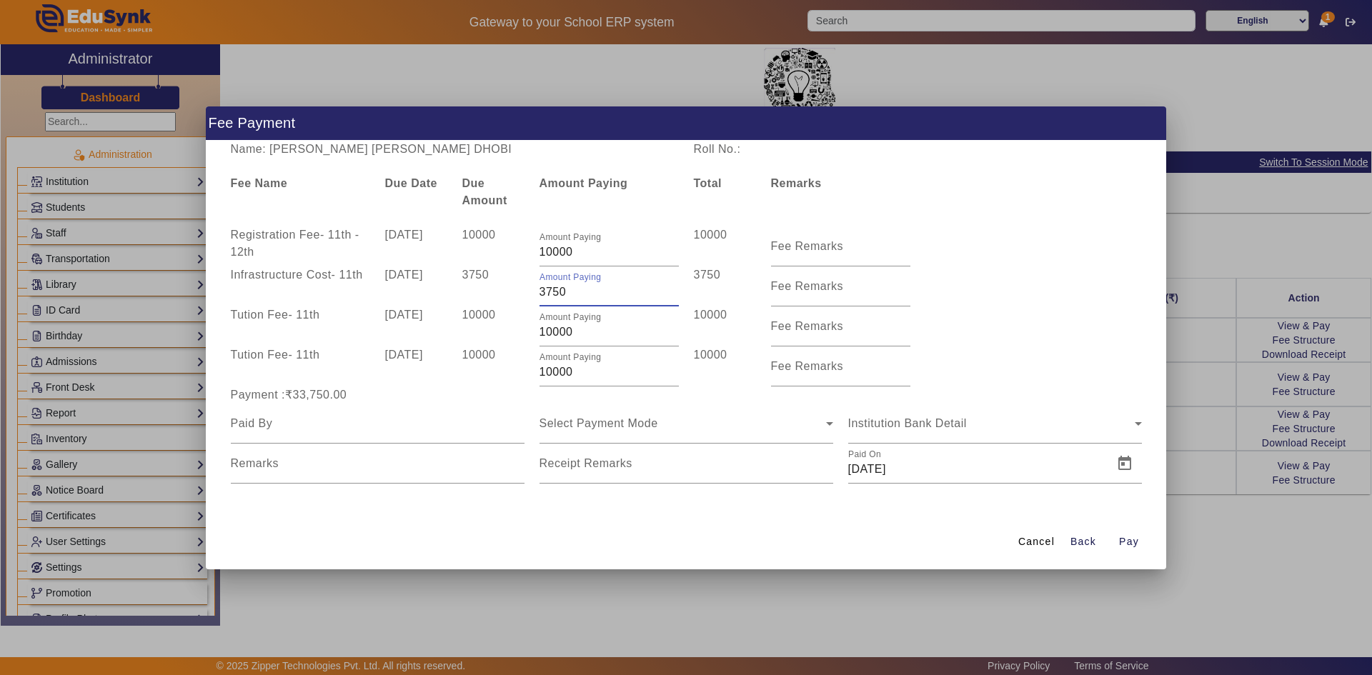
drag, startPoint x: 545, startPoint y: 291, endPoint x: 536, endPoint y: 291, distance: 8.6
click at [537, 291] on div "Amount Paying 3750" at bounding box center [608, 286] width 154 height 40
type input "1750"
click at [1011, 311] on div "Tution Fee - 11th 10 Jul 2025 10000 Amount Paying 10000 10000 Fee Remarks" at bounding box center [686, 326] width 926 height 40
click at [756, 429] on div "Select Payment Mode" at bounding box center [682, 423] width 286 height 17
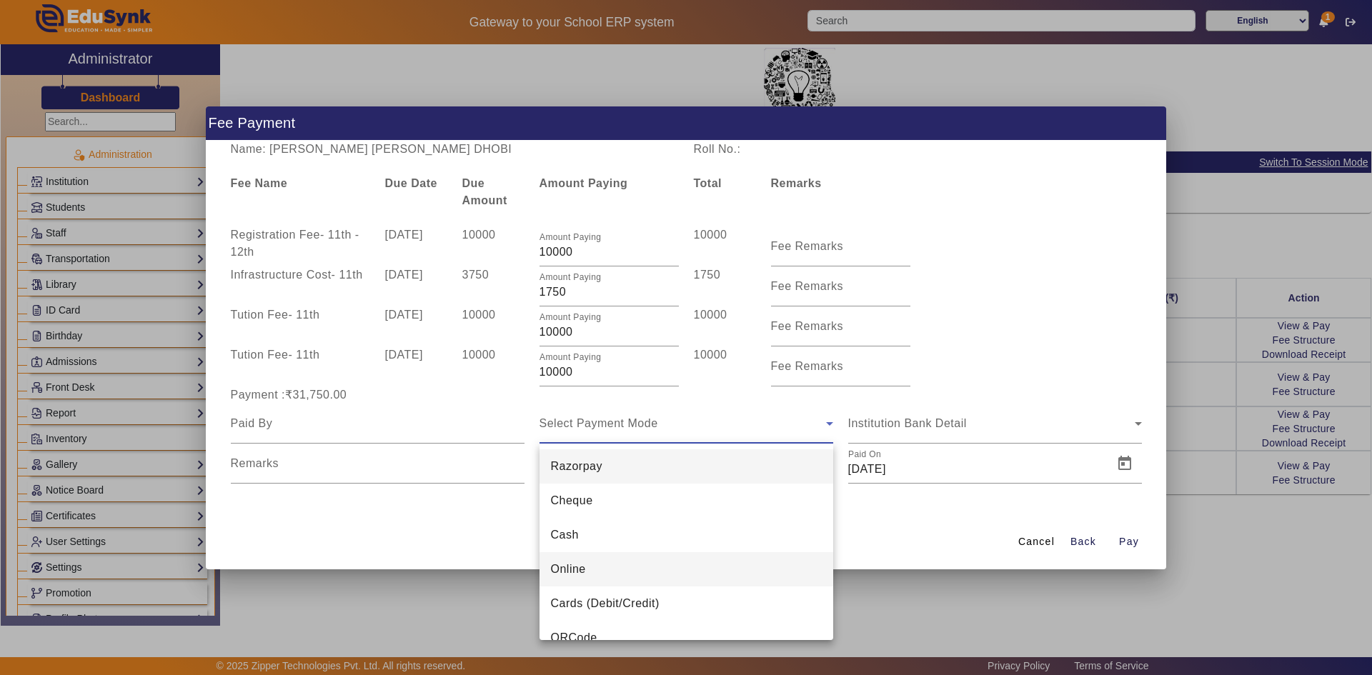
click at [652, 570] on mat-option "Online" at bounding box center [686, 569] width 294 height 34
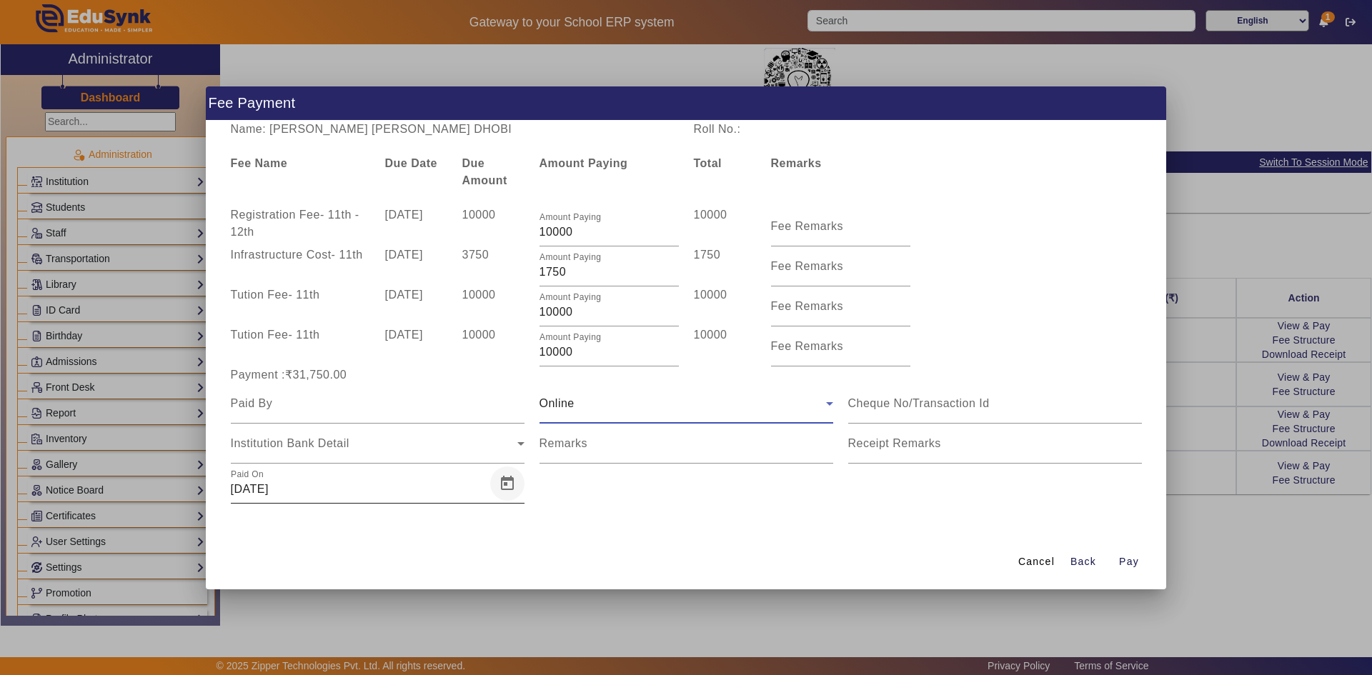
click at [512, 484] on span "Open calendar" at bounding box center [507, 483] width 34 height 34
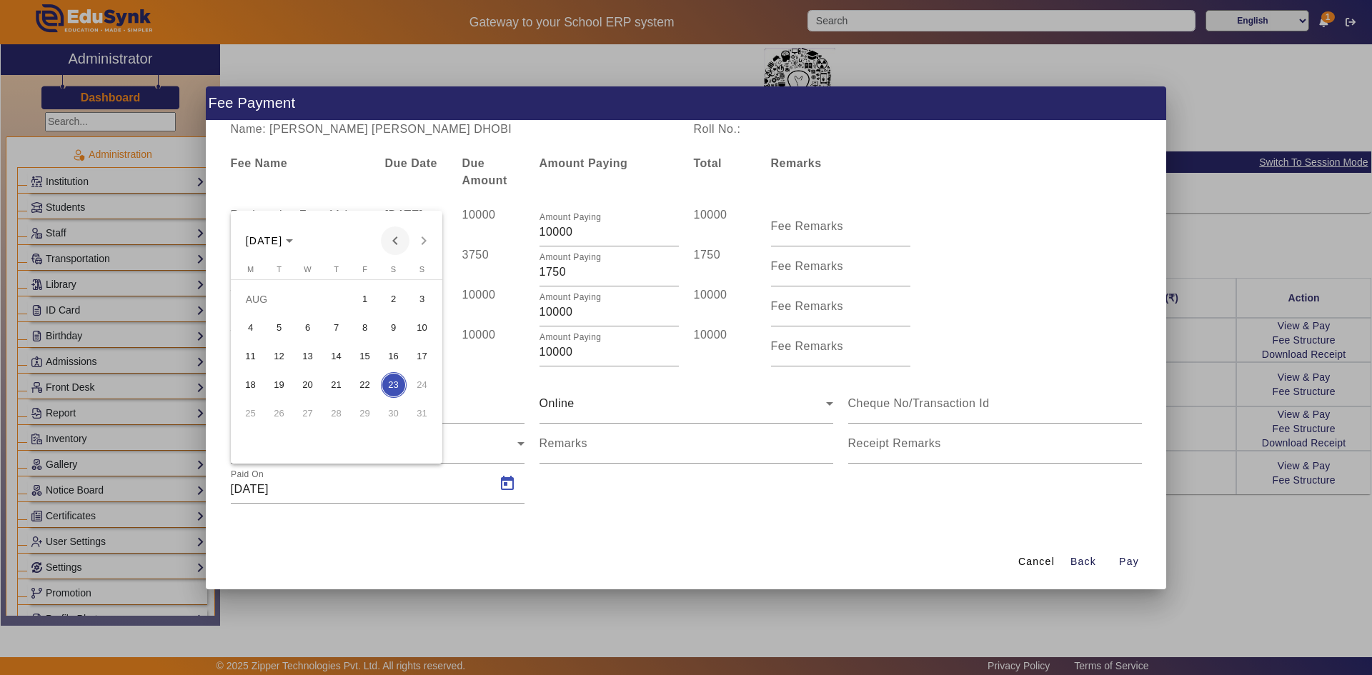
click at [396, 241] on span "Previous month" at bounding box center [395, 240] width 29 height 29
click at [282, 380] on span "20" at bounding box center [279, 385] width 26 height 26
type input "20/05/2025"
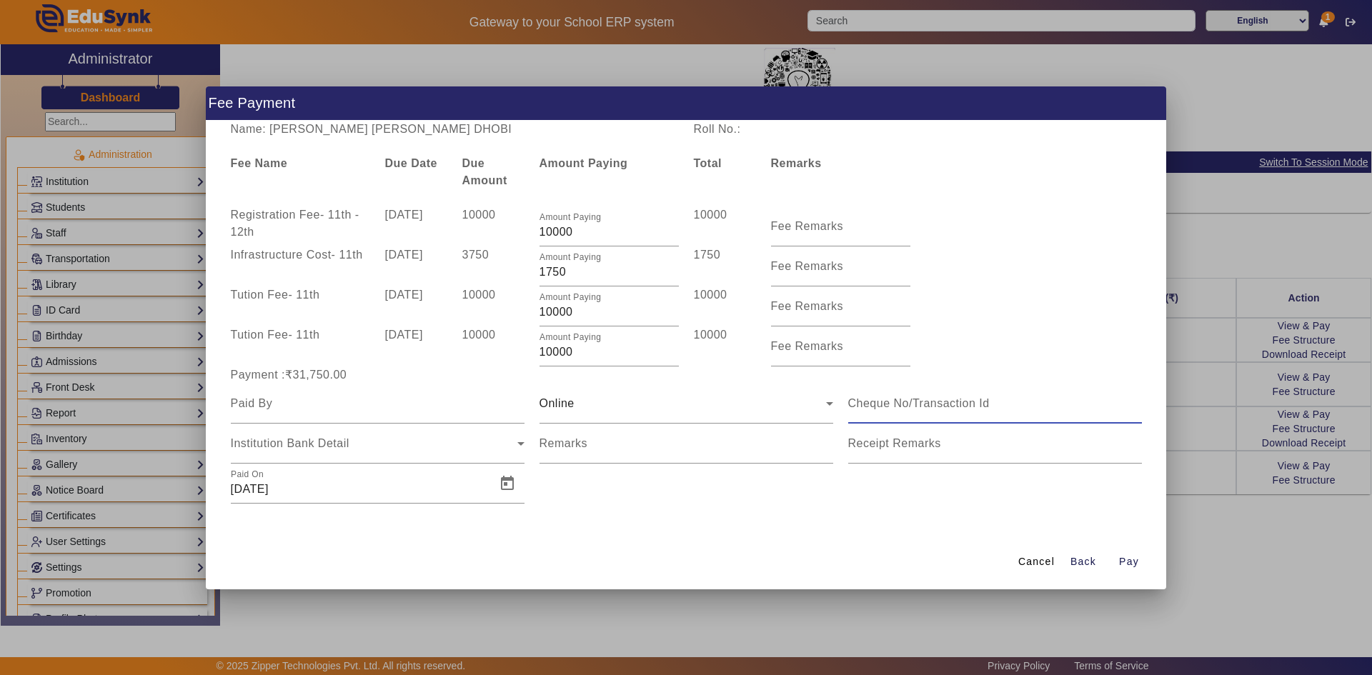
click at [884, 401] on input at bounding box center [995, 403] width 294 height 17
click at [339, 410] on input at bounding box center [378, 403] width 294 height 17
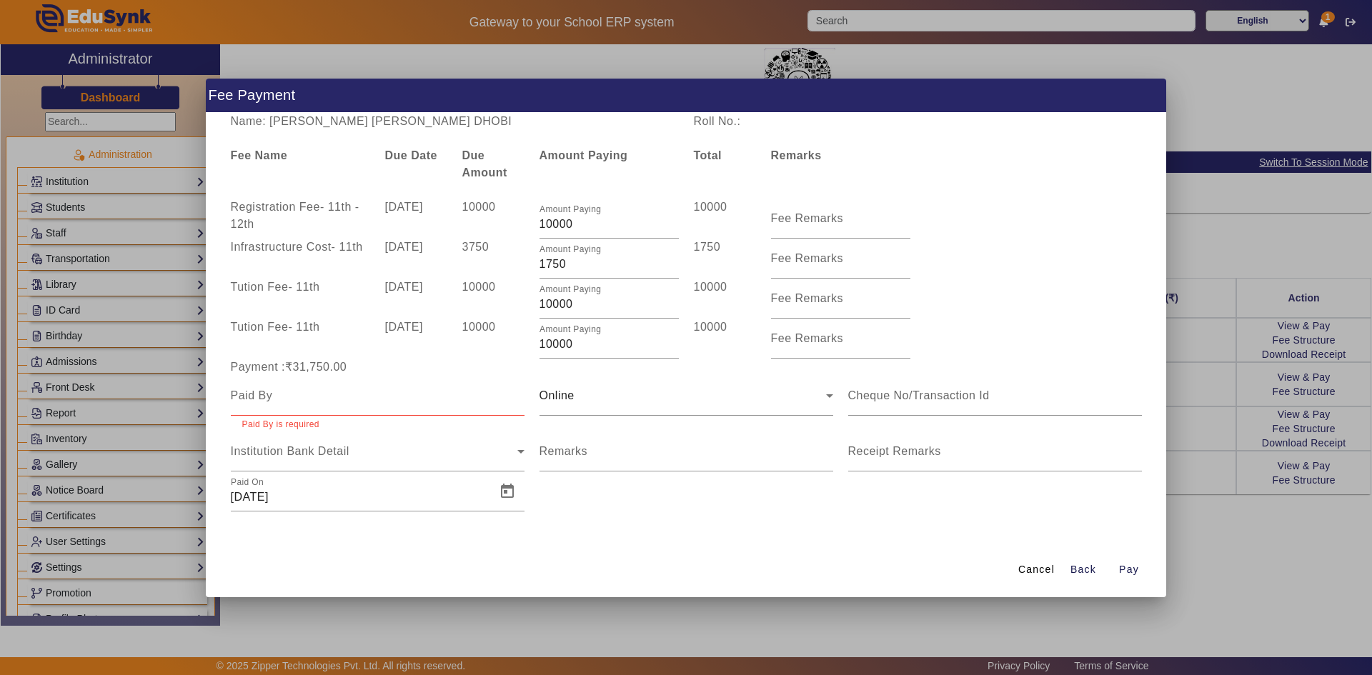
drag, startPoint x: 323, startPoint y: 126, endPoint x: 474, endPoint y: 127, distance: 151.4
click at [474, 127] on div "Name: VRUNDA JIGNESH DHOBI" at bounding box center [454, 121] width 463 height 17
copy div "JIGNESH DHOBI"
click at [384, 401] on input at bounding box center [378, 395] width 294 height 17
paste input "JIGNESH DHOBI"
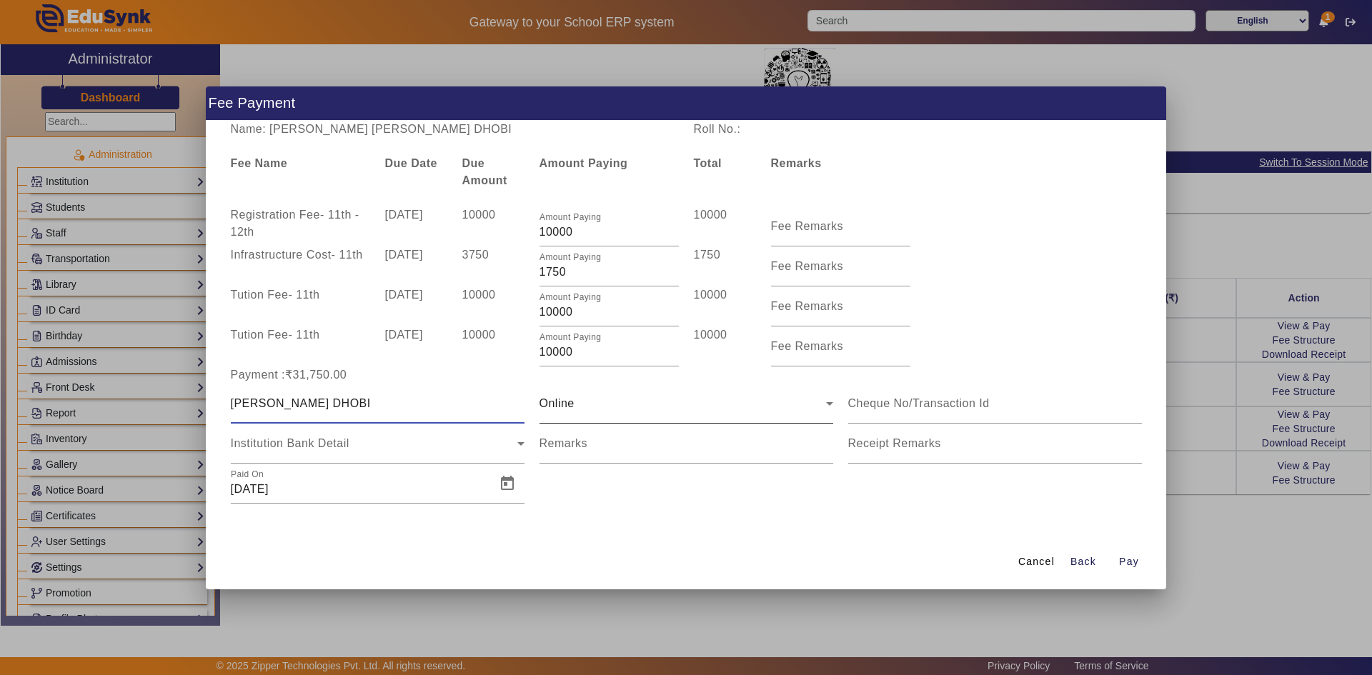
type input "JIGNESH DHOBI"
click at [594, 407] on div "Online" at bounding box center [682, 403] width 286 height 17
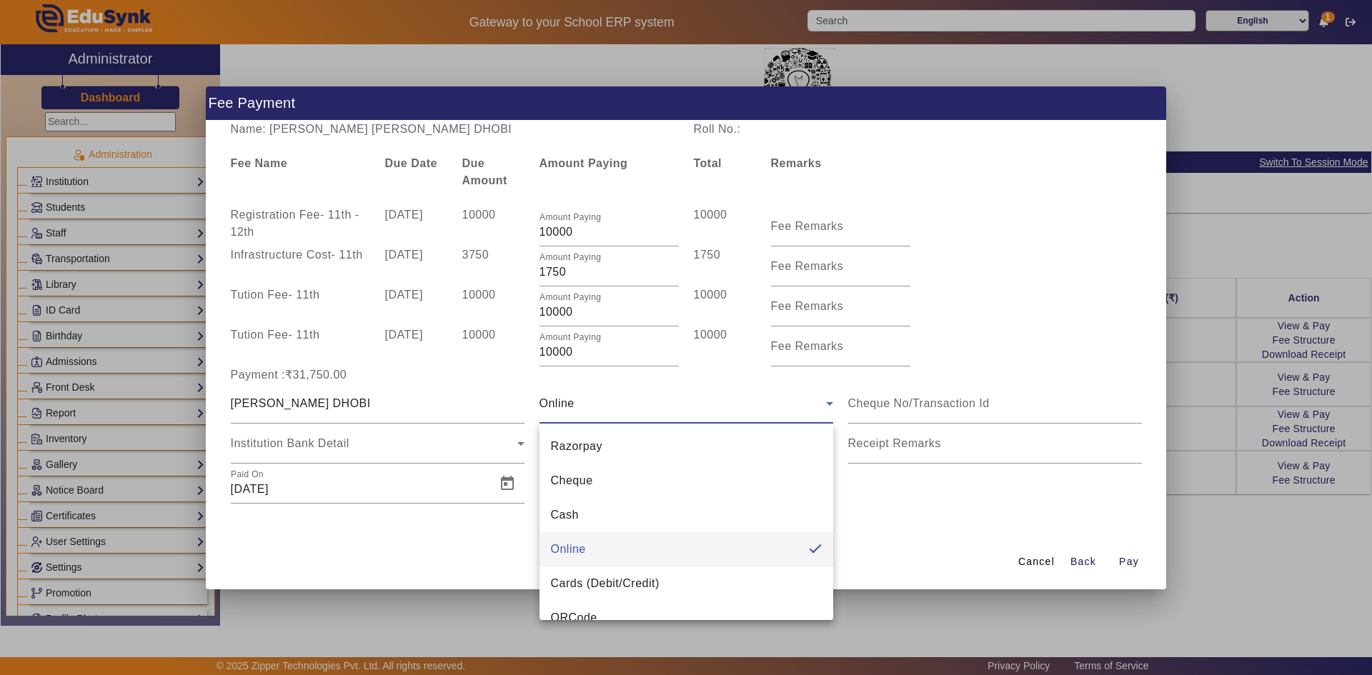
click at [894, 406] on div at bounding box center [686, 337] width 1372 height 675
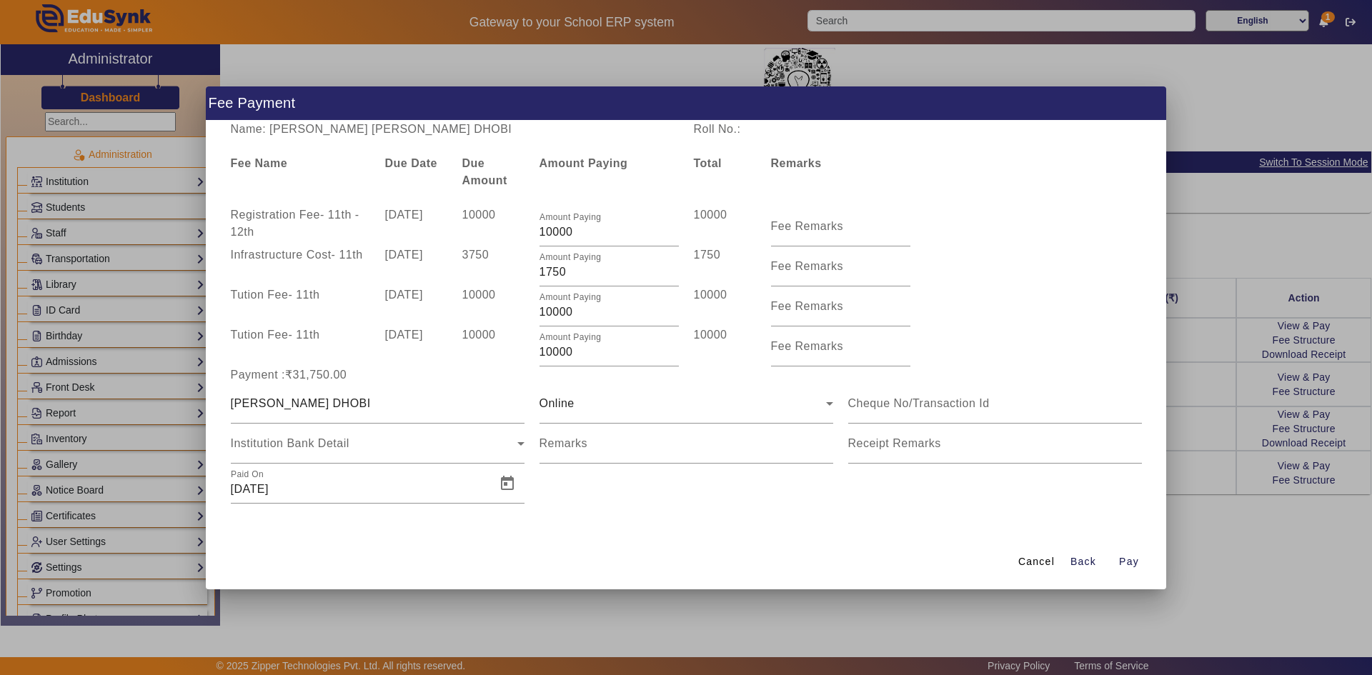
click at [894, 406] on input at bounding box center [995, 403] width 294 height 17
type input "514061702646"
click at [1132, 559] on span "Pay" at bounding box center [1129, 561] width 20 height 15
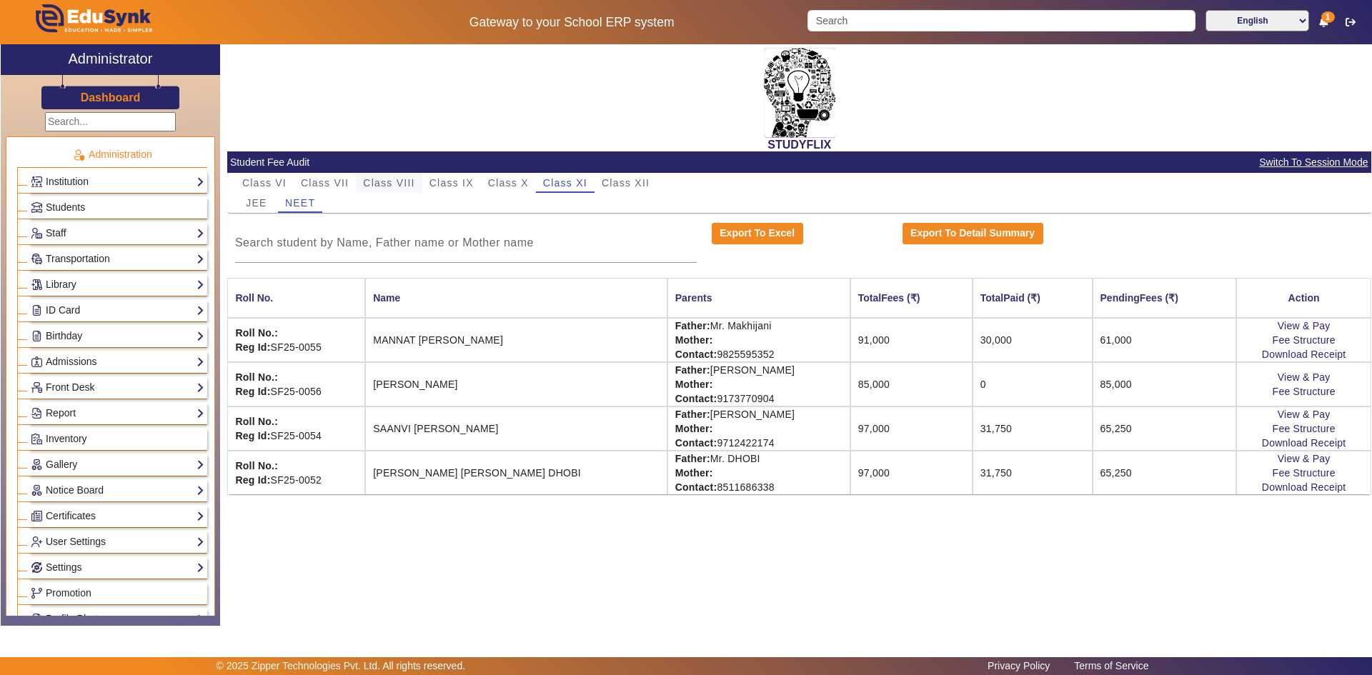
click at [376, 181] on span "Class VIII" at bounding box center [388, 183] width 51 height 10
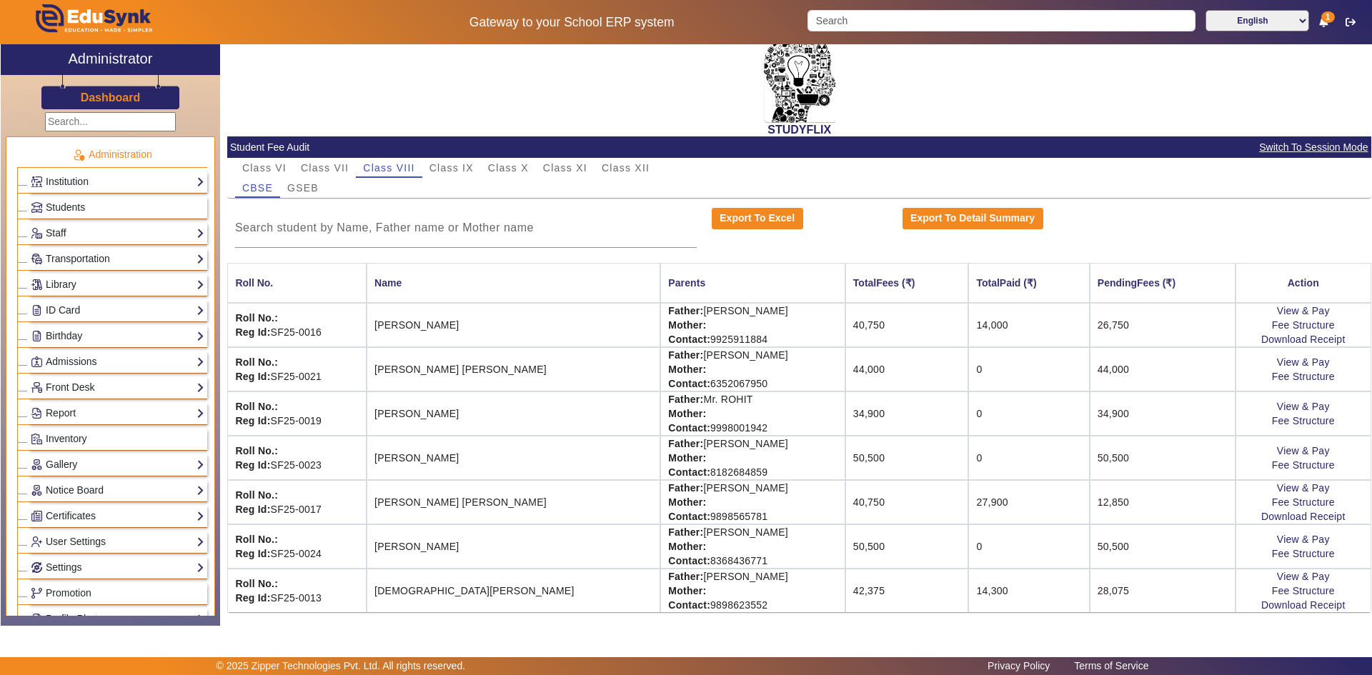
scroll to position [19, 0]
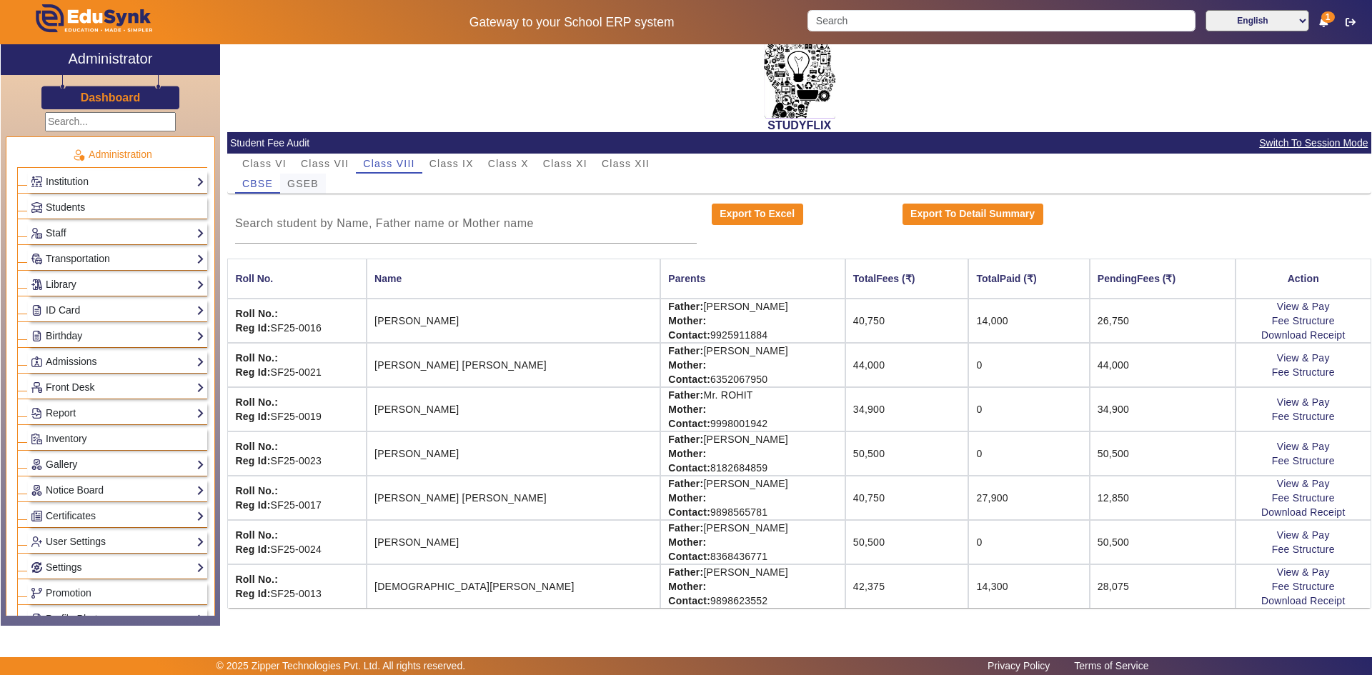
click at [310, 181] on span "GSEB" at bounding box center [302, 184] width 31 height 10
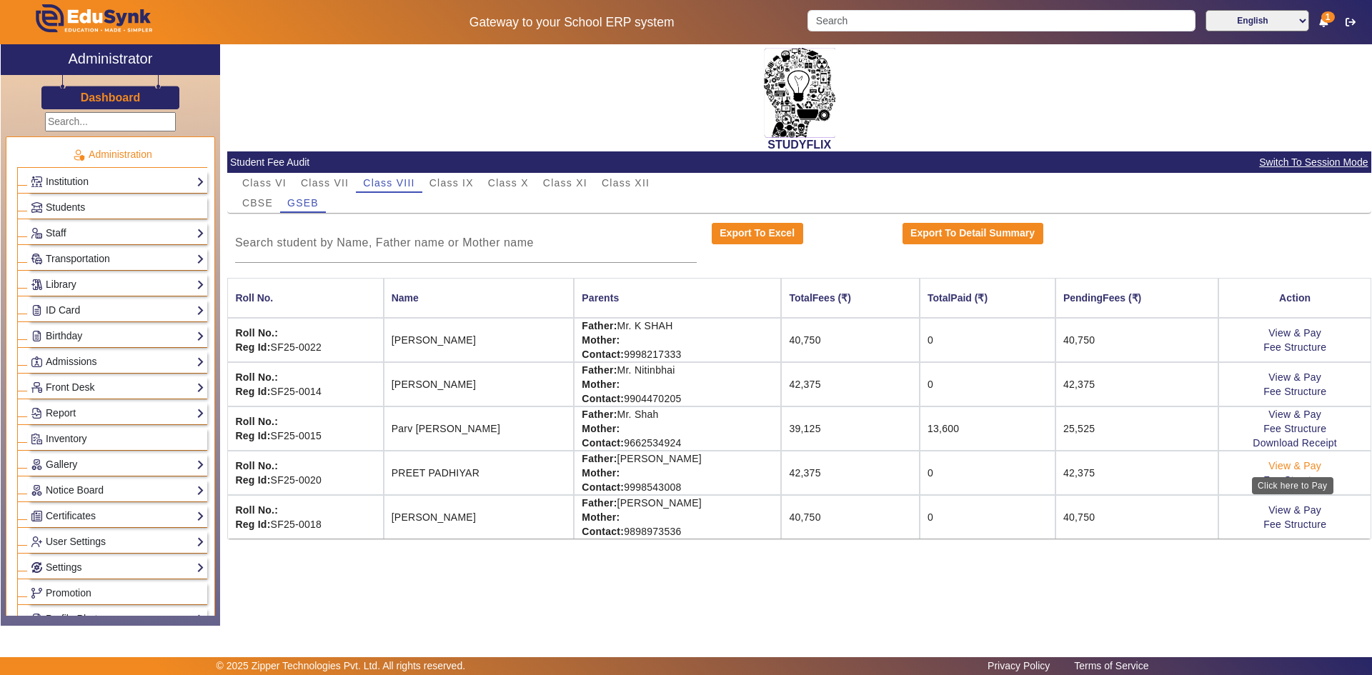
click at [1285, 467] on link "View & Pay" at bounding box center [1294, 465] width 53 height 11
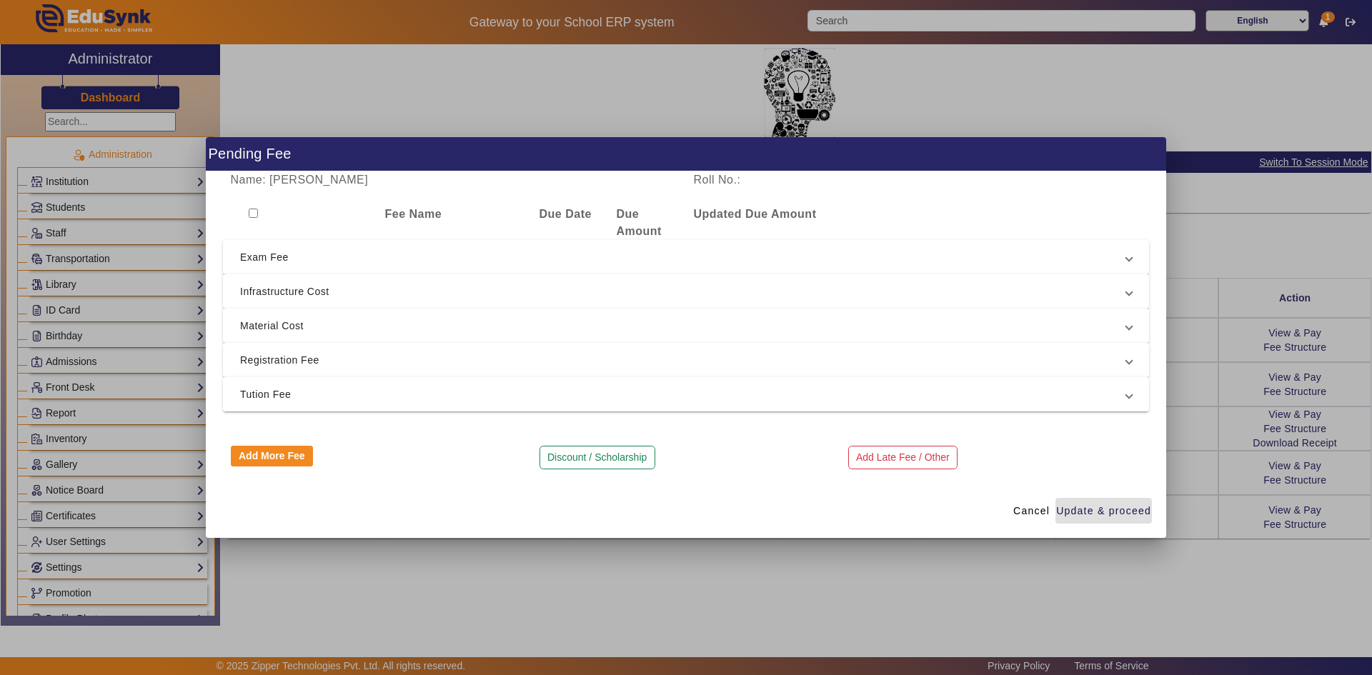
click at [286, 393] on span "Tution Fee" at bounding box center [683, 394] width 886 height 17
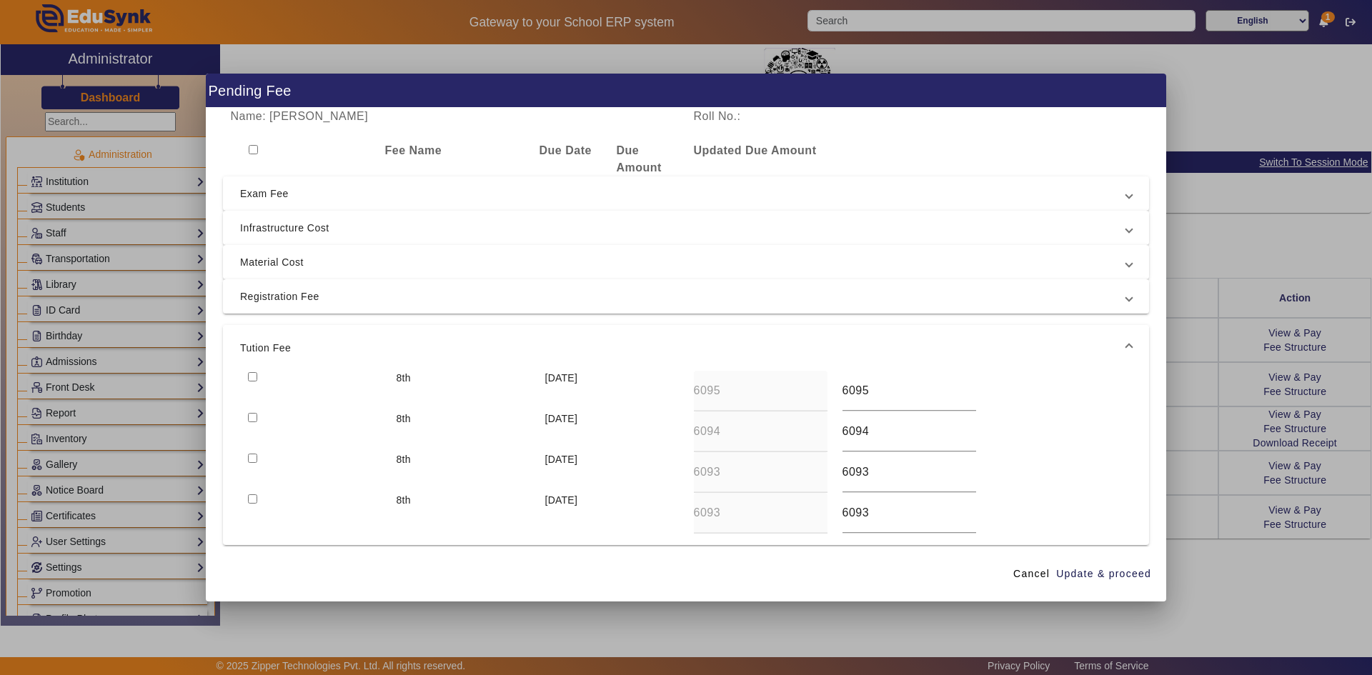
click at [251, 369] on mat-expansion-panel-header "Tution Fee" at bounding box center [686, 348] width 926 height 46
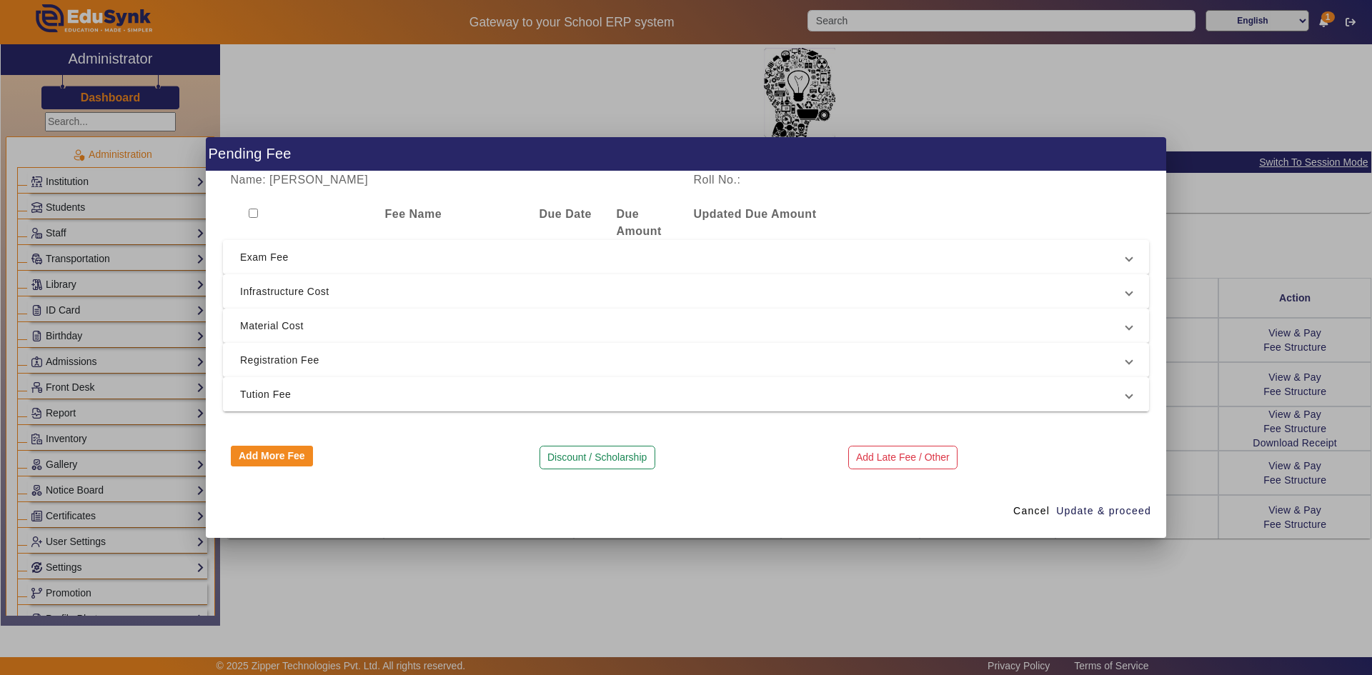
click at [255, 390] on span "Tution Fee" at bounding box center [683, 394] width 886 height 17
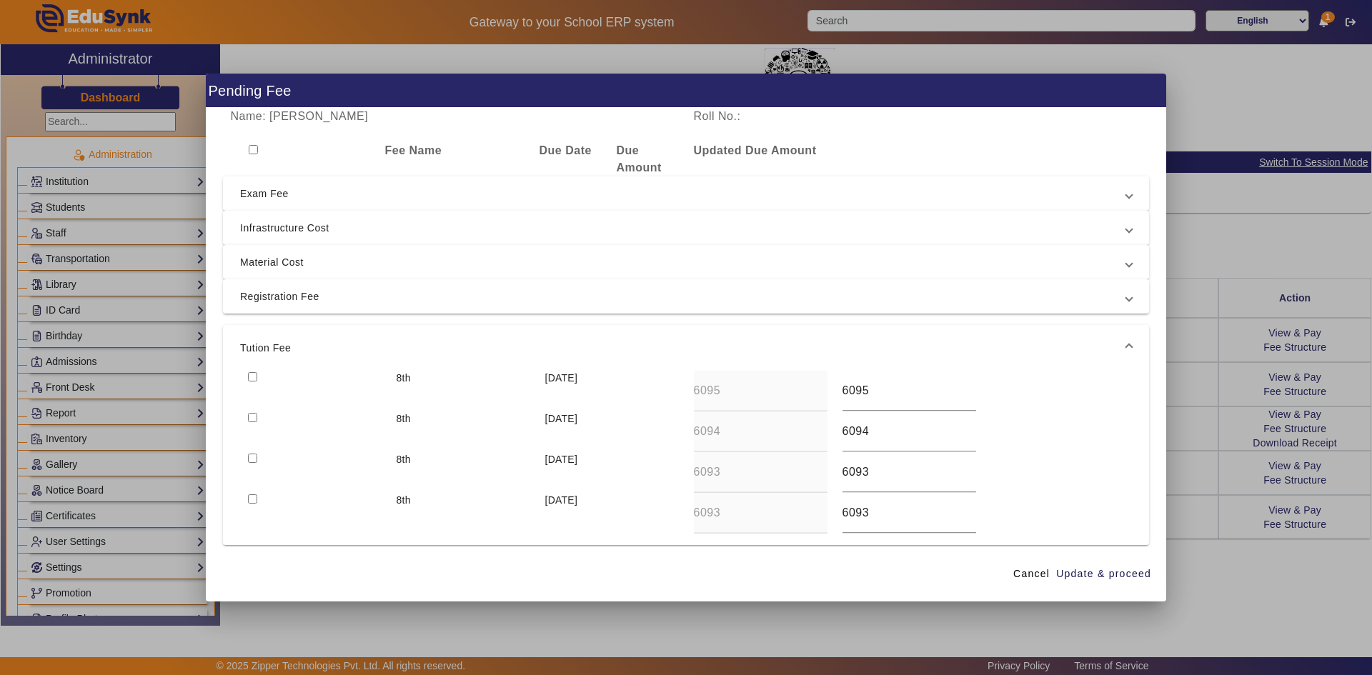
click at [252, 415] on input "checkbox" at bounding box center [252, 417] width 9 height 9
checkbox input "true"
click at [254, 374] on input "checkbox" at bounding box center [252, 376] width 9 height 9
checkbox input "true"
click at [252, 304] on span "Registration Fee" at bounding box center [683, 296] width 886 height 17
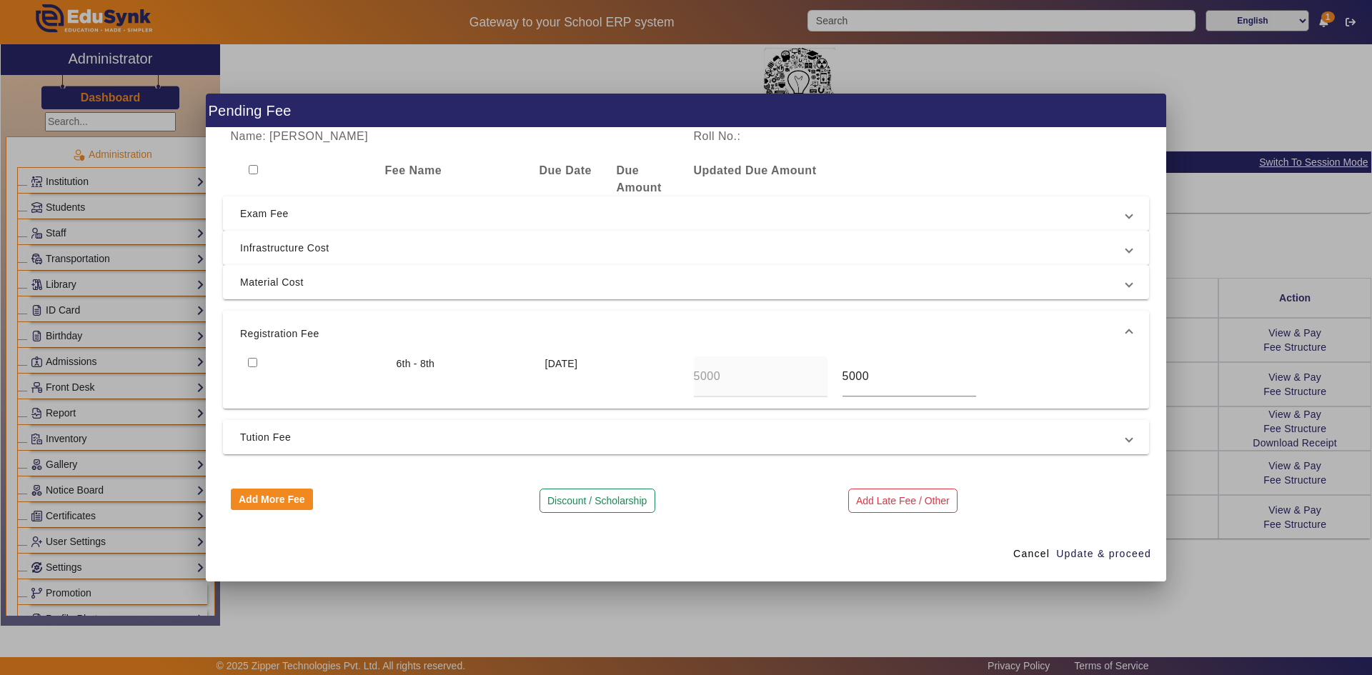
click at [251, 363] on input "checkbox" at bounding box center [252, 362] width 9 height 9
checkbox input "true"
click at [263, 438] on span "Tution Fee" at bounding box center [683, 437] width 886 height 17
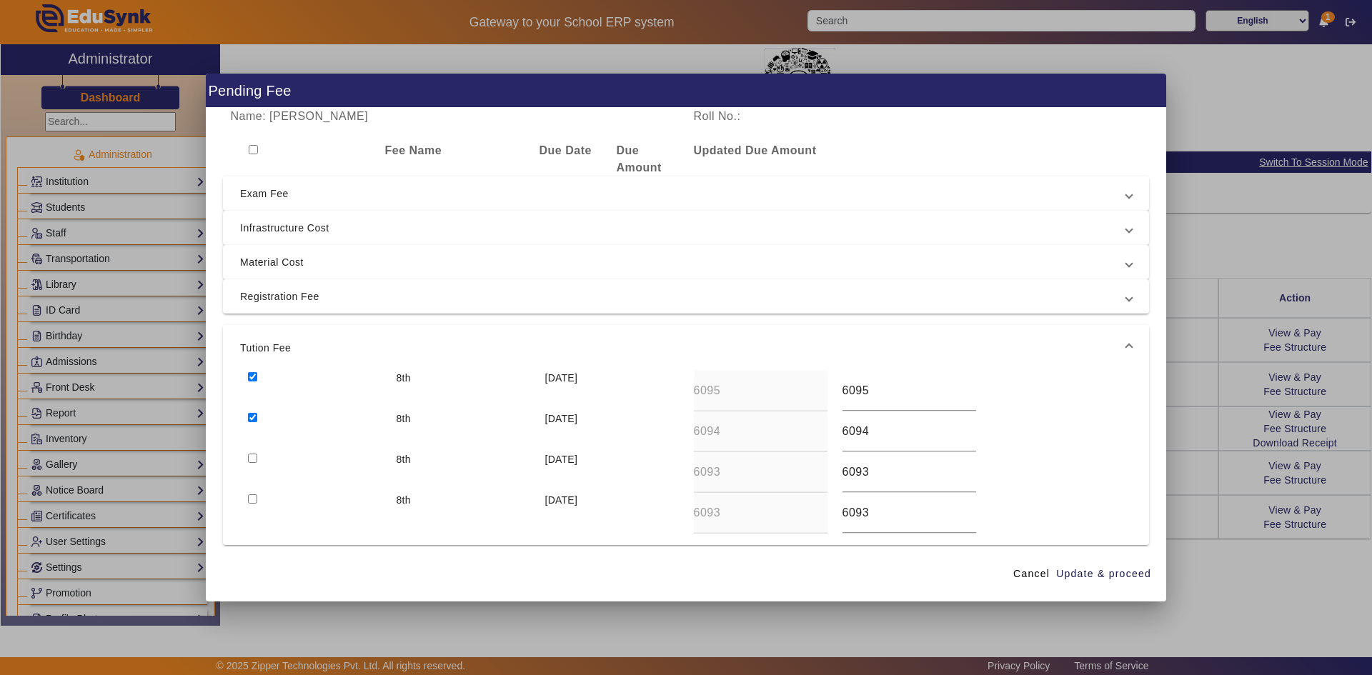
click at [253, 419] on input "checkbox" at bounding box center [252, 417] width 9 height 9
checkbox input "false"
click at [265, 259] on span "Material Cost" at bounding box center [683, 262] width 886 height 17
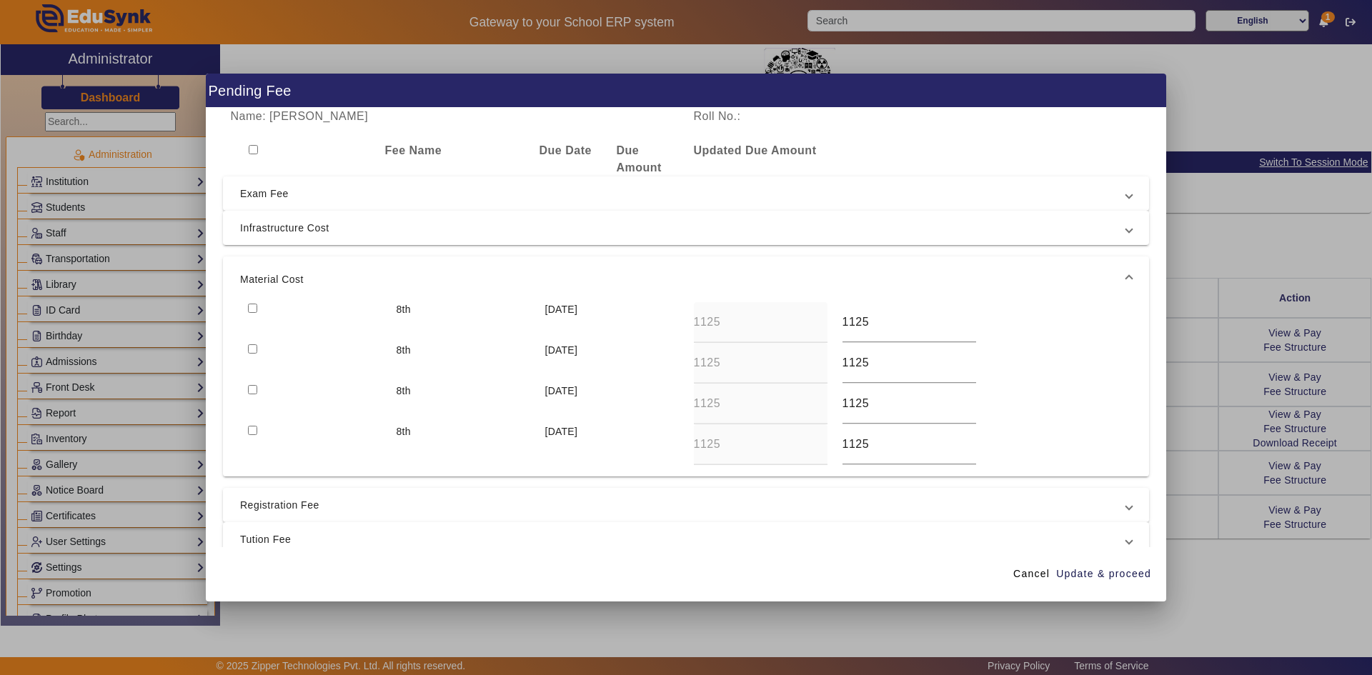
click at [257, 309] on div at bounding box center [314, 322] width 149 height 41
click at [251, 349] on input "checkbox" at bounding box center [252, 348] width 9 height 9
checkbox input "true"
click at [251, 305] on input "checkbox" at bounding box center [252, 308] width 9 height 9
checkbox input "true"
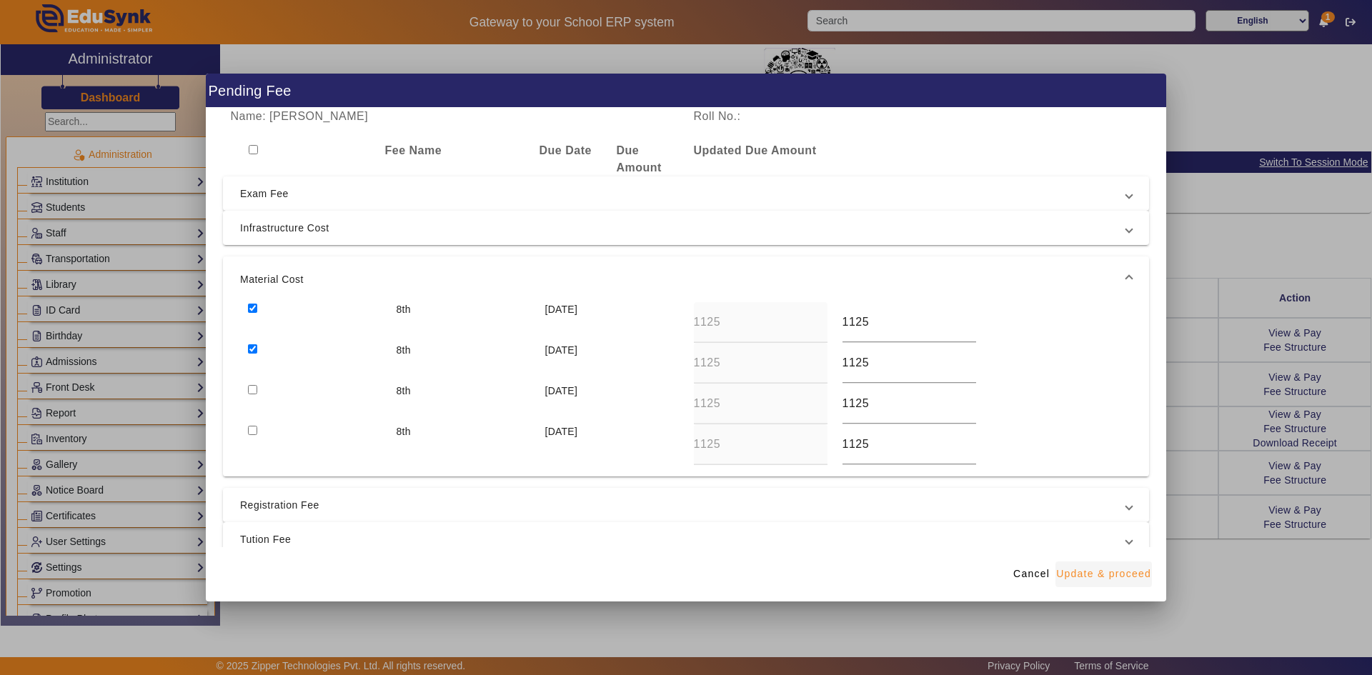
click at [1089, 569] on span "Update & proceed" at bounding box center [1103, 573] width 95 height 15
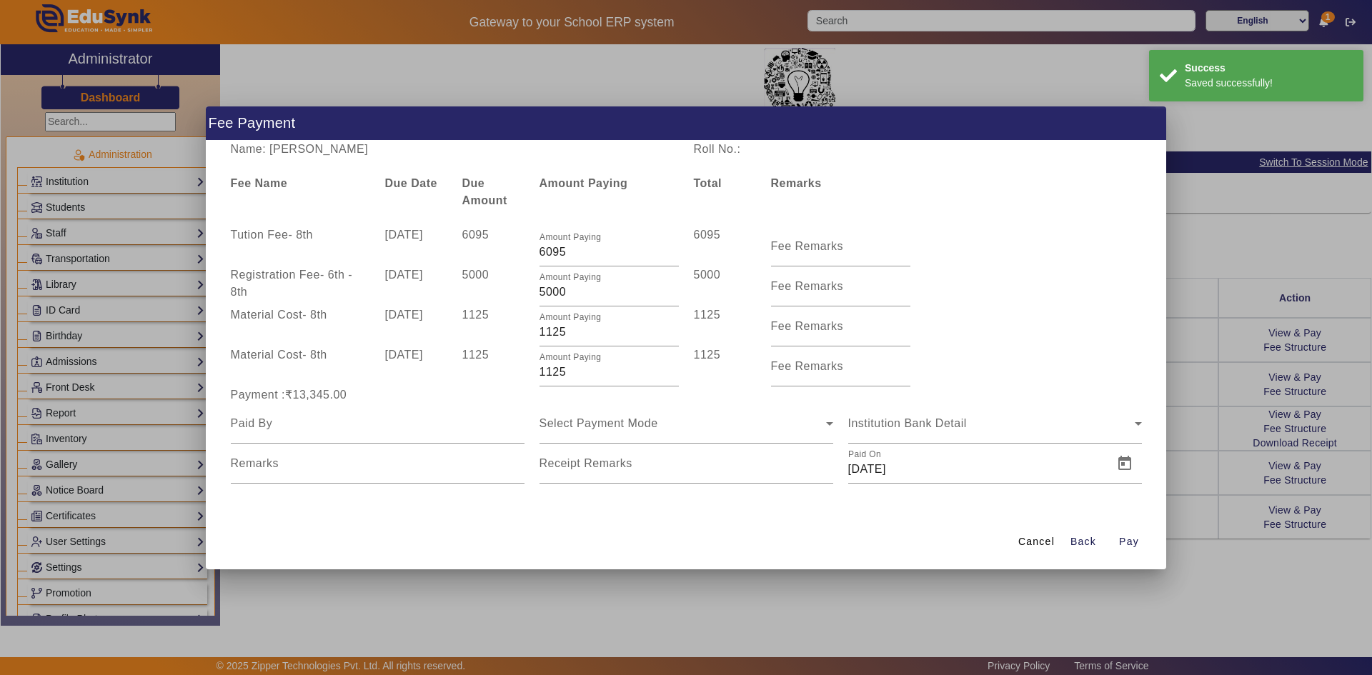
click at [1038, 537] on span "Cancel" at bounding box center [1036, 541] width 36 height 15
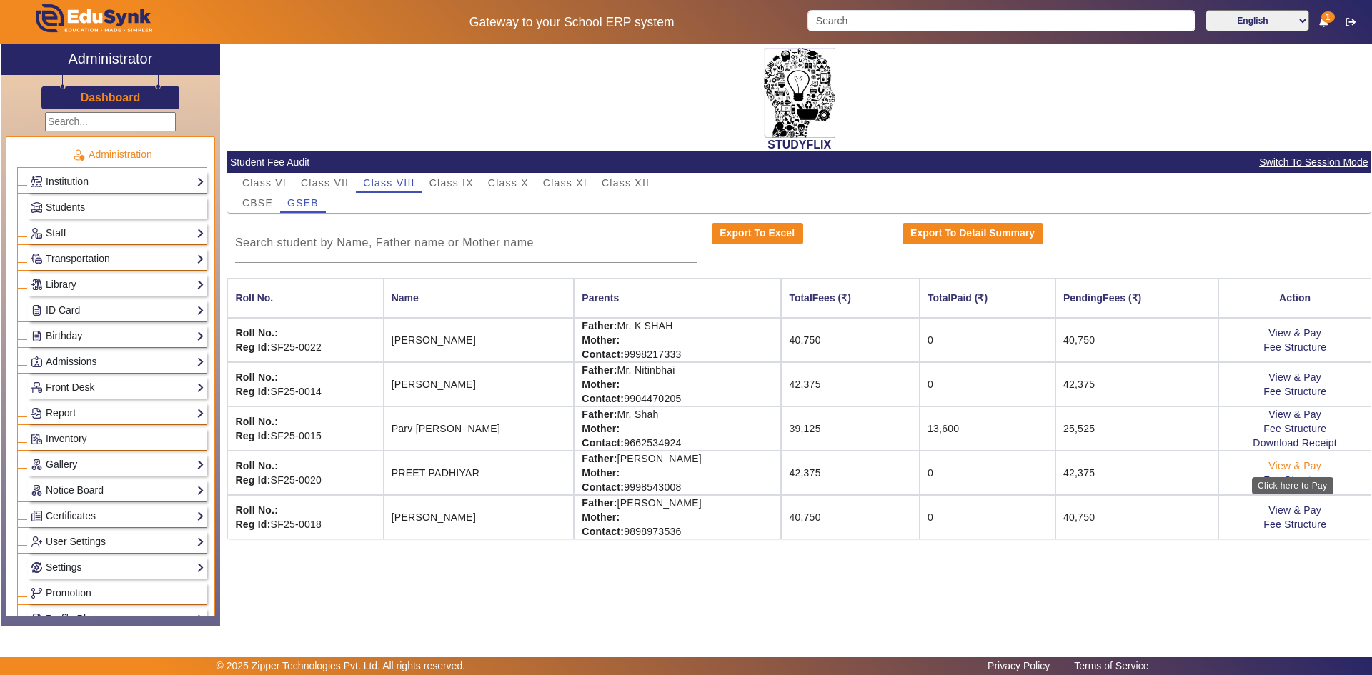
click at [1297, 463] on link "View & Pay" at bounding box center [1294, 465] width 53 height 11
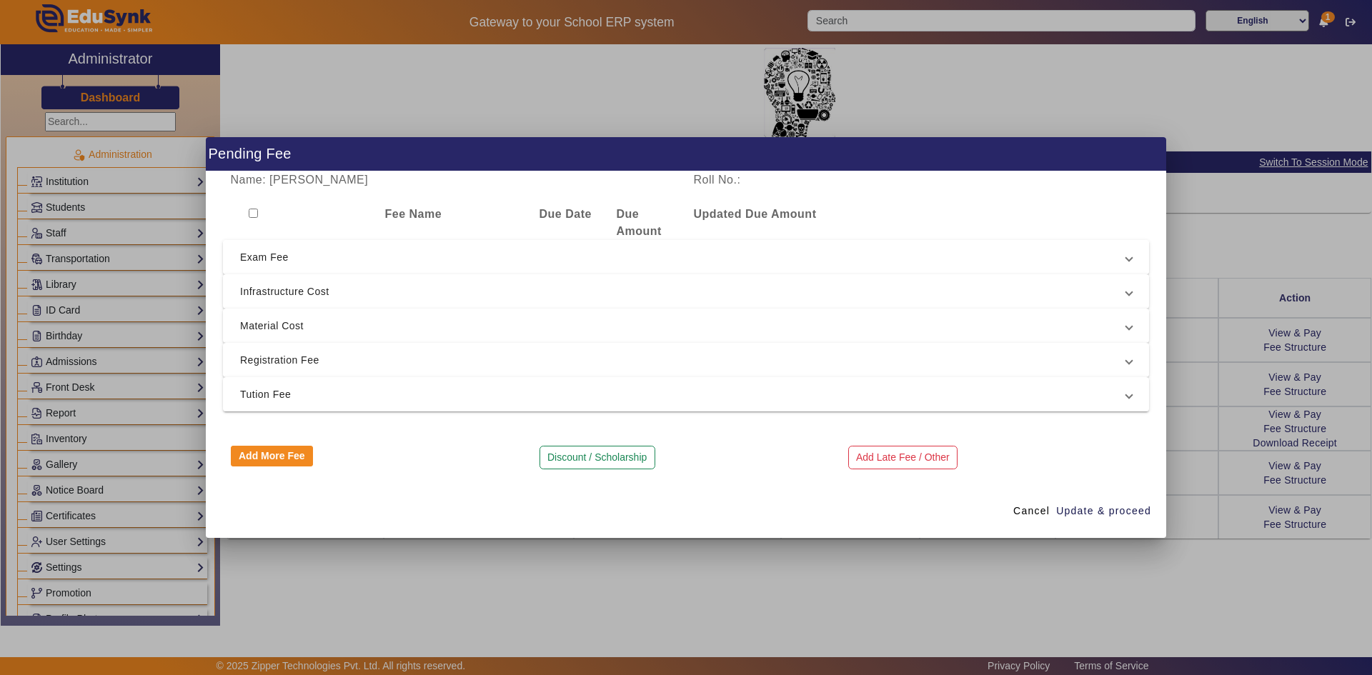
click at [266, 262] on span "Exam Fee" at bounding box center [683, 257] width 886 height 17
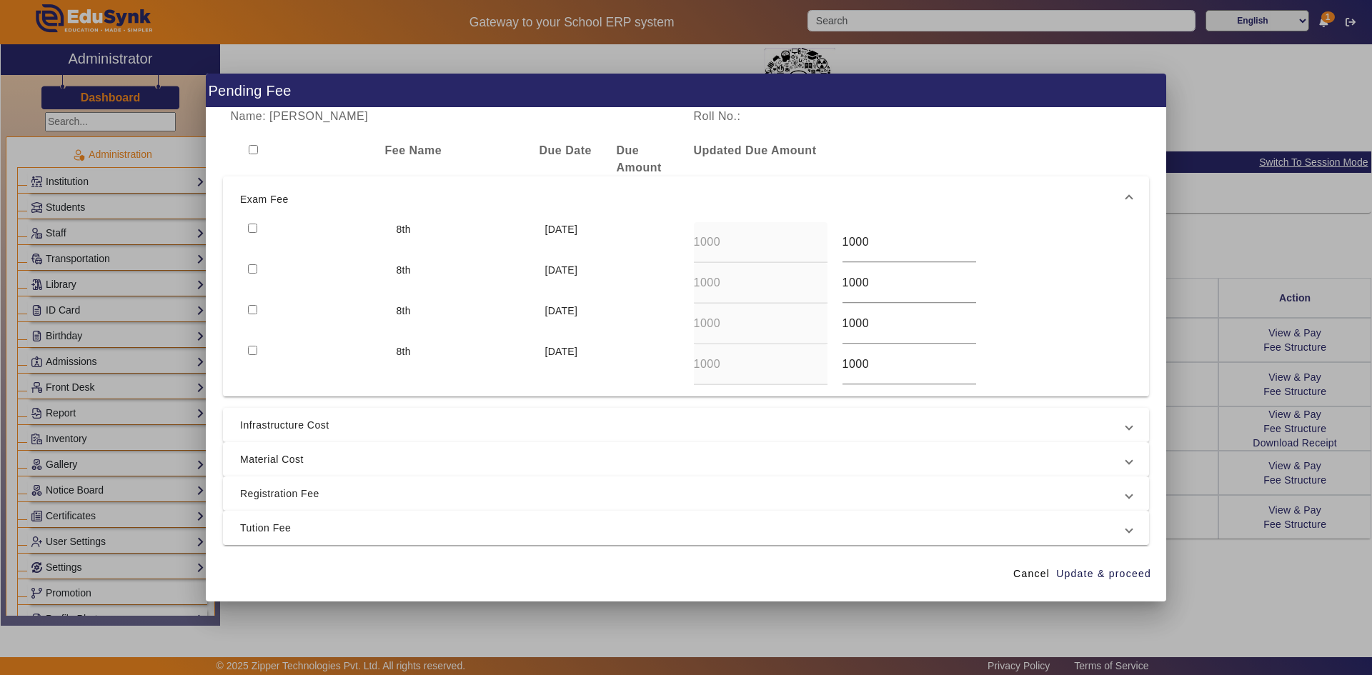
click at [250, 227] on input "checkbox" at bounding box center [252, 228] width 9 height 9
click at [251, 268] on input "checkbox" at bounding box center [252, 268] width 9 height 9
click at [281, 421] on span "Infrastructure Cost" at bounding box center [683, 424] width 886 height 17
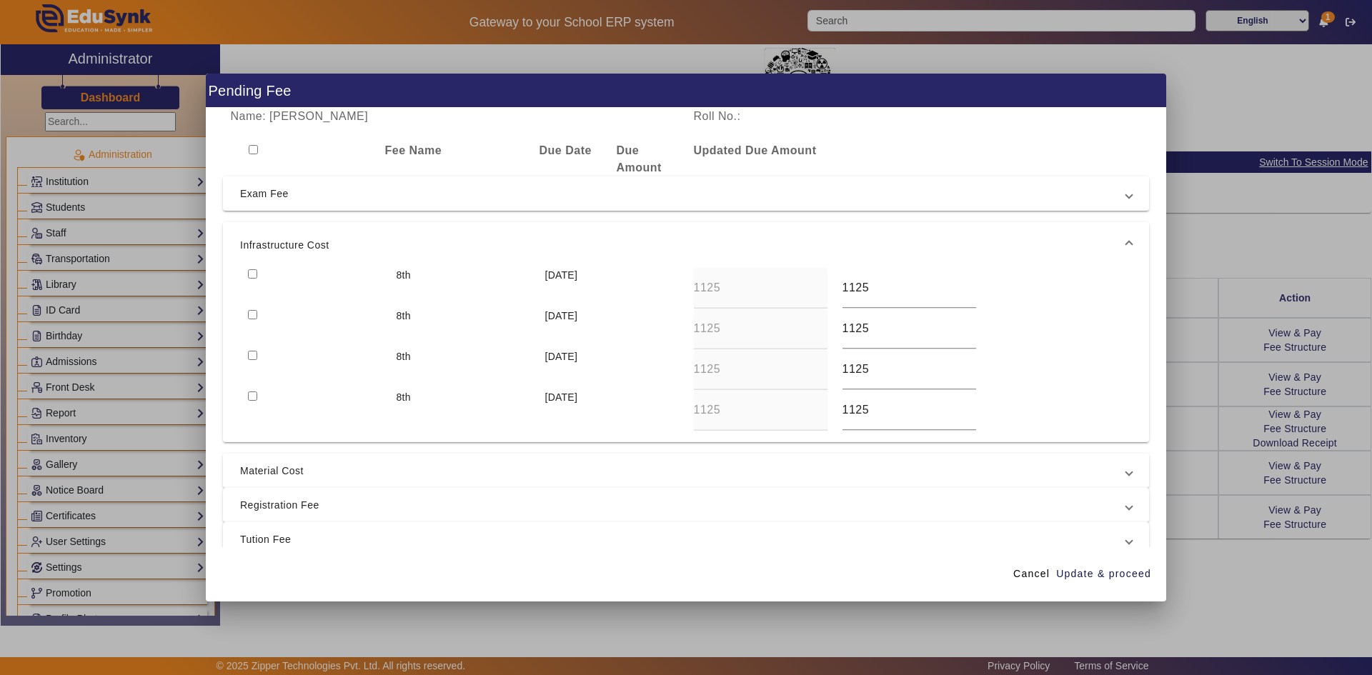
click at [257, 311] on div at bounding box center [314, 329] width 149 height 41
click at [253, 272] on input "checkbox" at bounding box center [252, 273] width 9 height 9
click at [251, 314] on input "checkbox" at bounding box center [252, 314] width 9 height 9
click at [273, 476] on span "Material Cost" at bounding box center [683, 470] width 886 height 17
click at [253, 345] on input "checkbox" at bounding box center [252, 348] width 9 height 9
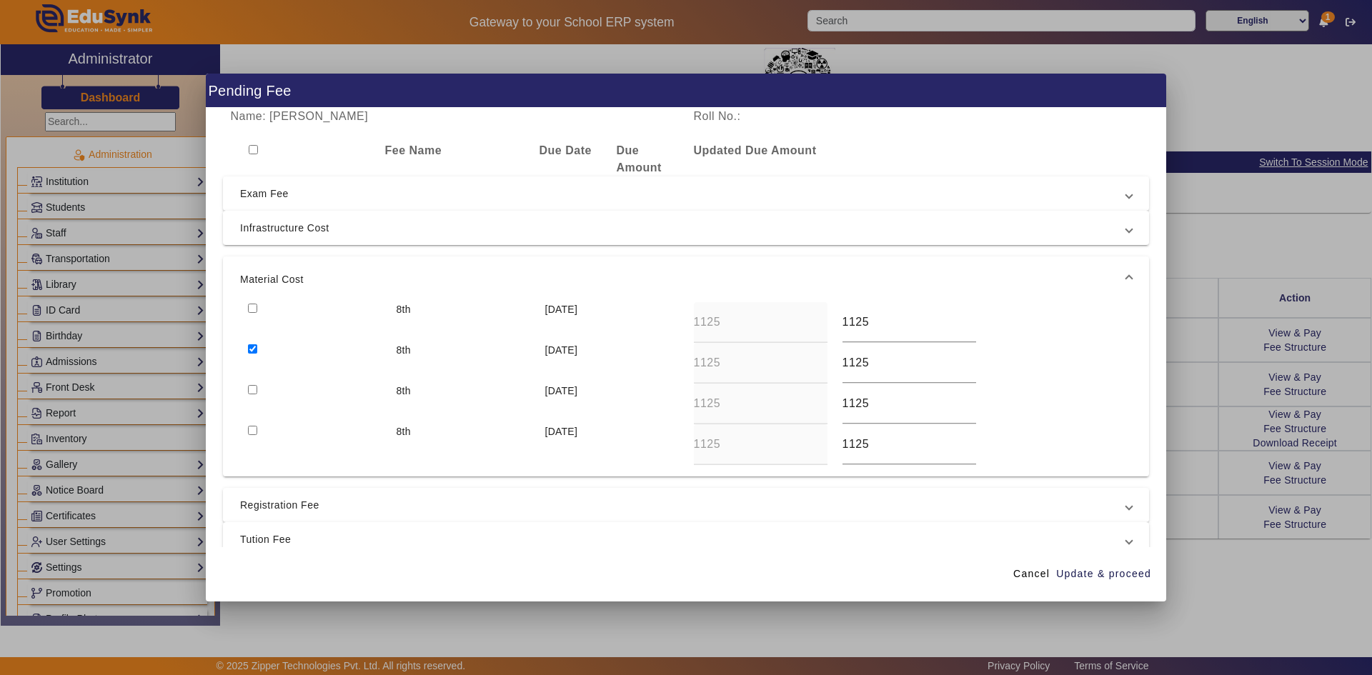
click at [249, 306] on input "checkbox" at bounding box center [252, 308] width 9 height 9
click at [290, 515] on mat-expansion-panel-header "Registration Fee" at bounding box center [686, 505] width 926 height 34
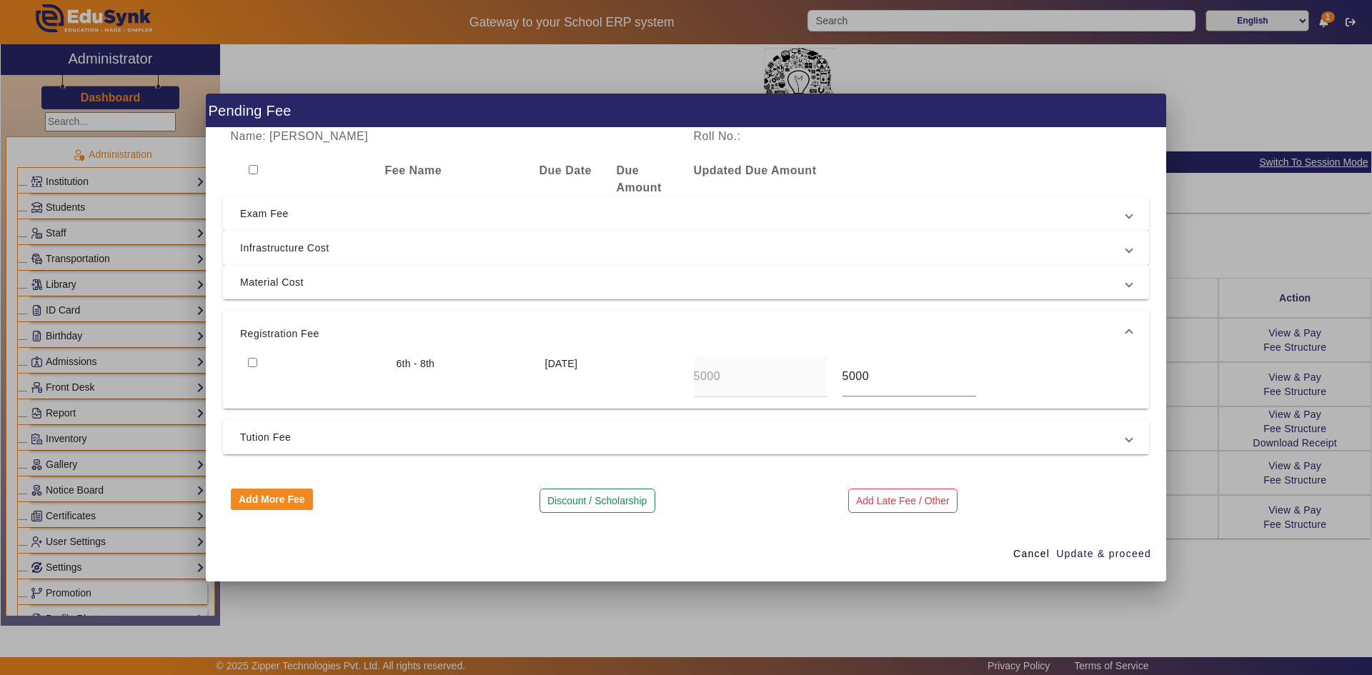
click at [254, 361] on input "checkbox" at bounding box center [252, 362] width 9 height 9
click at [251, 442] on span "Tution Fee" at bounding box center [683, 437] width 886 height 17
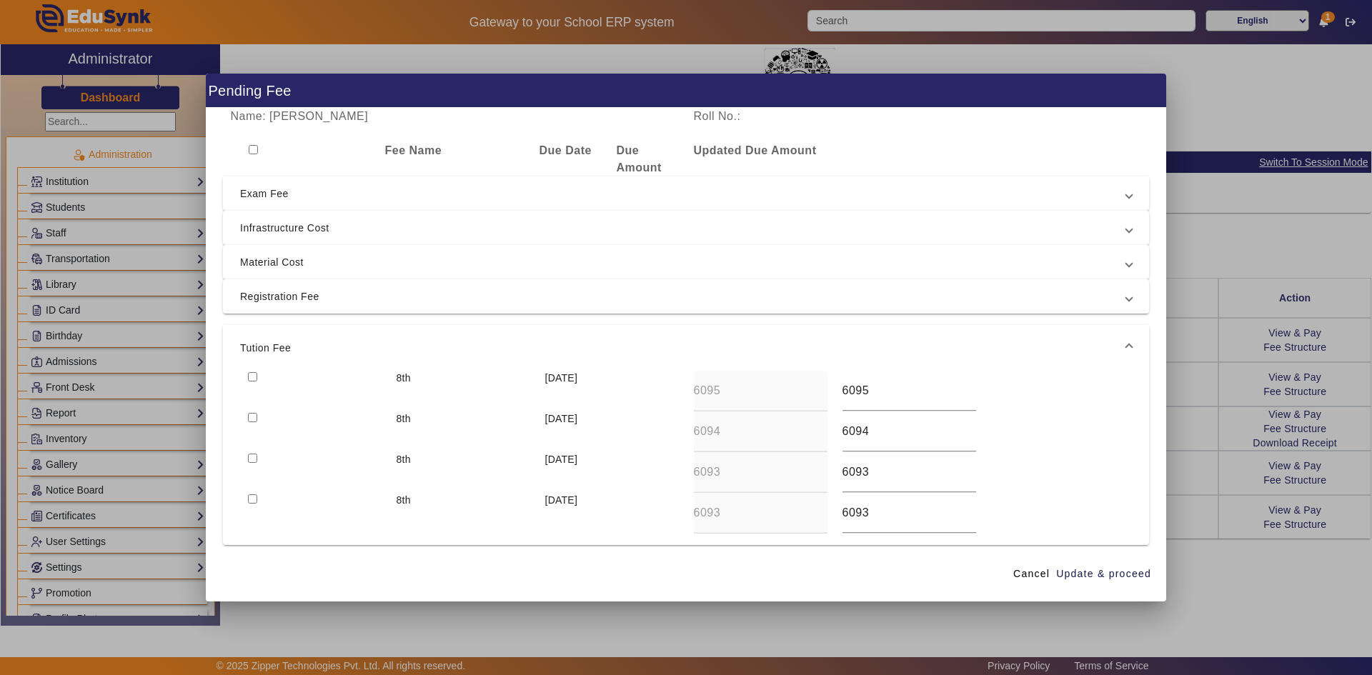
click at [253, 375] on input "checkbox" at bounding box center [252, 376] width 9 height 9
click at [1092, 575] on span "Update & proceed" at bounding box center [1103, 573] width 95 height 15
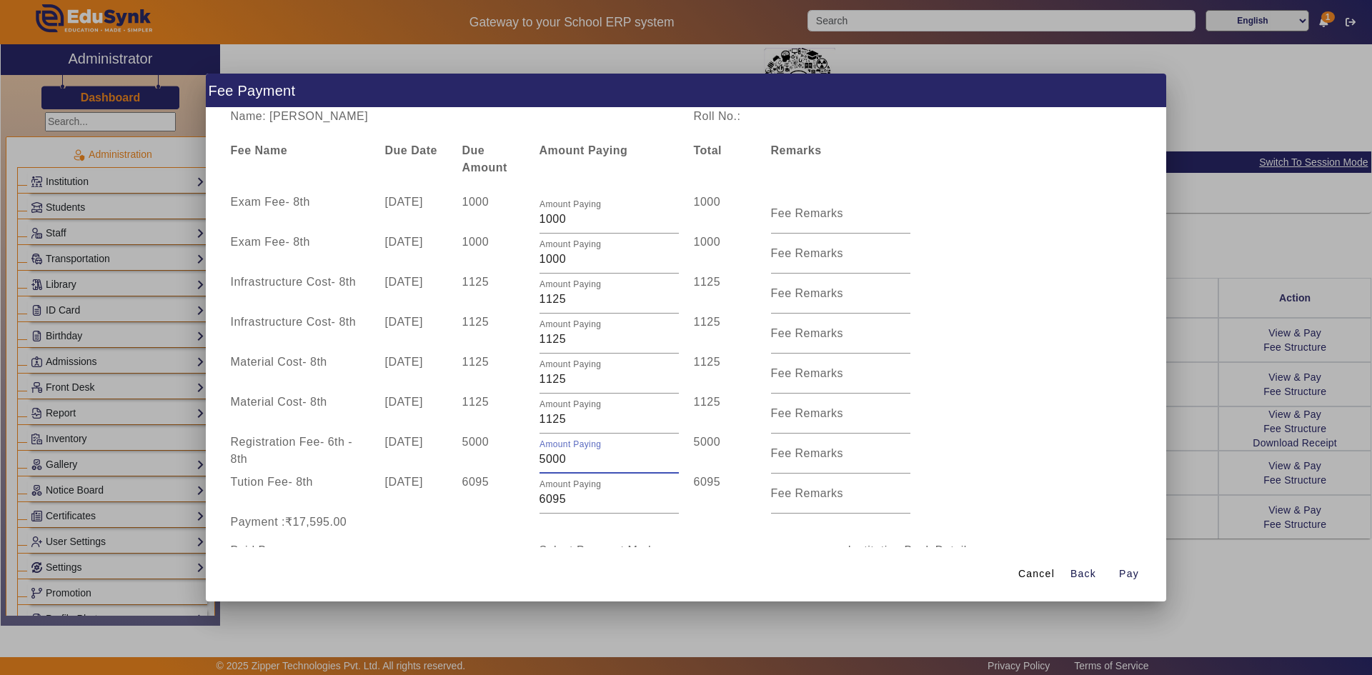
drag, startPoint x: 542, startPoint y: 461, endPoint x: 529, endPoint y: 461, distance: 12.9
click at [534, 461] on div "Amount Paying 5000" at bounding box center [608, 454] width 154 height 40
click at [737, 528] on div "Payment :₹14,595.00" at bounding box center [686, 522] width 926 height 17
drag, startPoint x: 544, startPoint y: 420, endPoint x: 571, endPoint y: 420, distance: 27.1
click at [571, 420] on input "1125" at bounding box center [608, 419] width 139 height 17
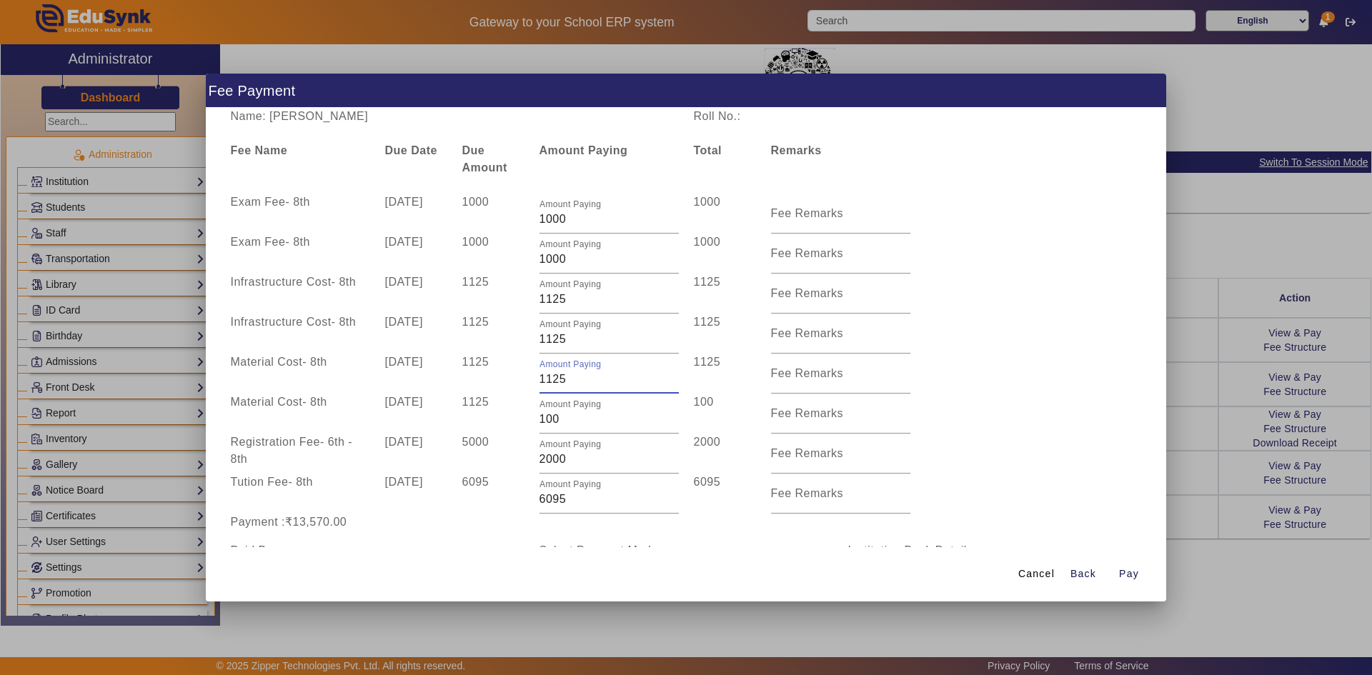
drag, startPoint x: 543, startPoint y: 380, endPoint x: 570, endPoint y: 376, distance: 27.4
click at [570, 376] on input "1125" at bounding box center [608, 379] width 139 height 17
click at [544, 344] on input "1125" at bounding box center [608, 339] width 139 height 17
click at [925, 374] on div "Material Cost - 8th 10 Jul 2025 1125 Amount Paying 100 100 Fee Remarks" at bounding box center [686, 374] width 926 height 40
drag, startPoint x: 544, startPoint y: 335, endPoint x: 600, endPoint y: 336, distance: 56.4
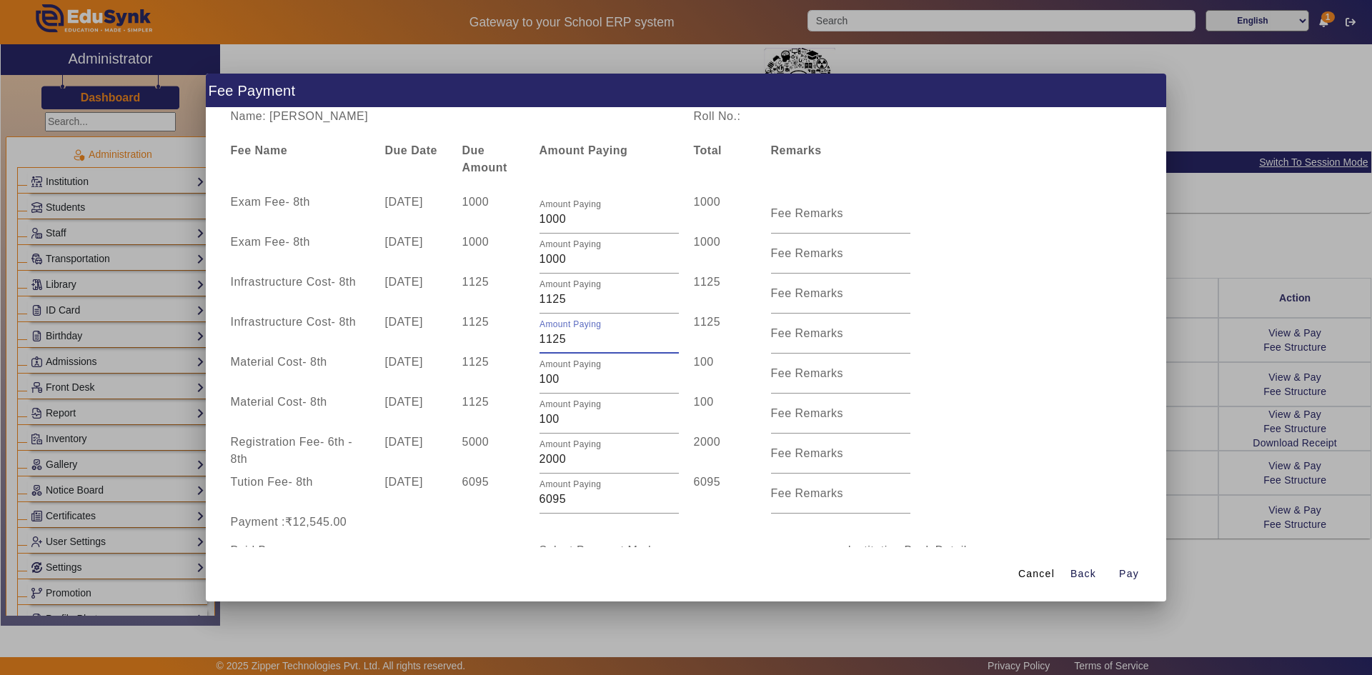
click at [600, 336] on input "1125" at bounding box center [608, 339] width 139 height 17
click at [991, 341] on div "Infrastructure Cost - 8th 10 Jul 2025 1125 Amount Paying 100 100 Fee Remarks" at bounding box center [686, 334] width 926 height 40
drag, startPoint x: 544, startPoint y: 301, endPoint x: 575, endPoint y: 300, distance: 31.5
click at [575, 300] on input "1125" at bounding box center [608, 299] width 139 height 17
click at [923, 306] on div "Infrastructure Cost - 8th 10 Apr 2025 1125 Amount Paying 100 100 Fee Remarks" at bounding box center [686, 294] width 926 height 40
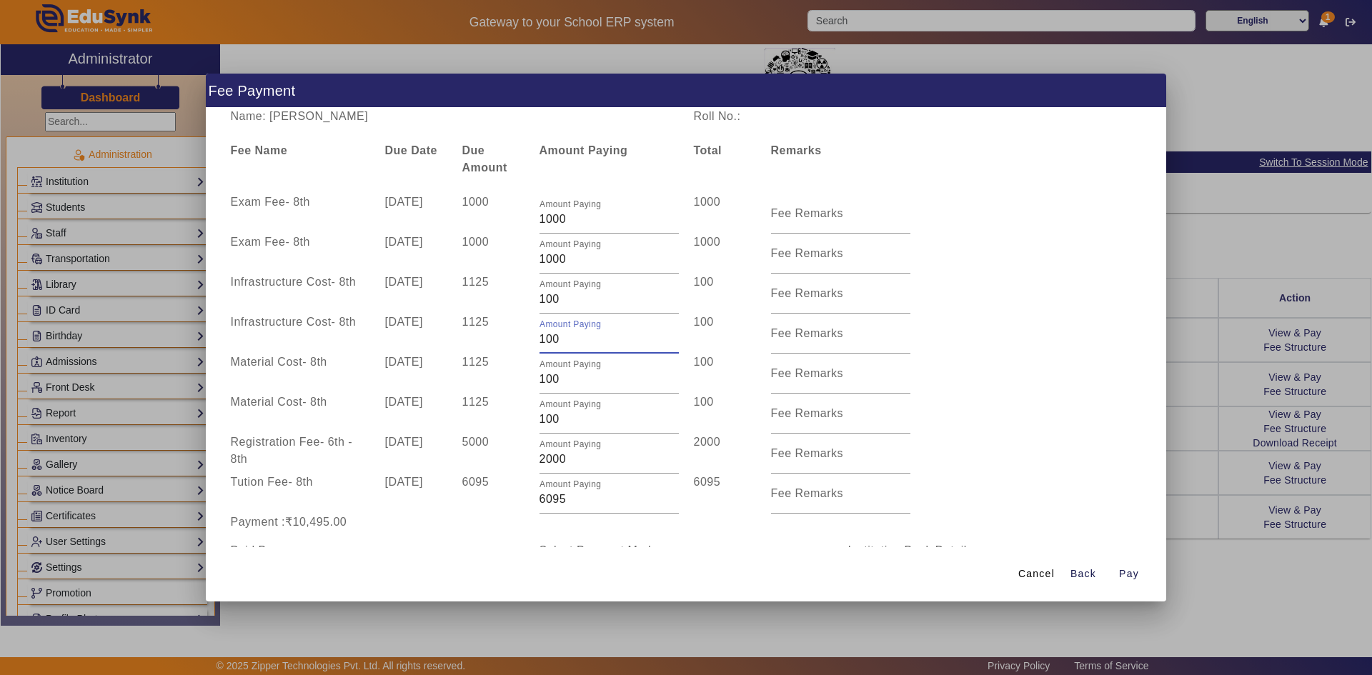
drag, startPoint x: 542, startPoint y: 341, endPoint x: 534, endPoint y: 341, distance: 8.6
click at [534, 341] on div "Amount Paying 100" at bounding box center [608, 334] width 154 height 40
drag, startPoint x: 542, startPoint y: 299, endPoint x: 529, endPoint y: 299, distance: 12.9
click at [531, 299] on div "Amount Paying 100" at bounding box center [608, 294] width 154 height 40
drag, startPoint x: 543, startPoint y: 376, endPoint x: 533, endPoint y: 378, distance: 10.2
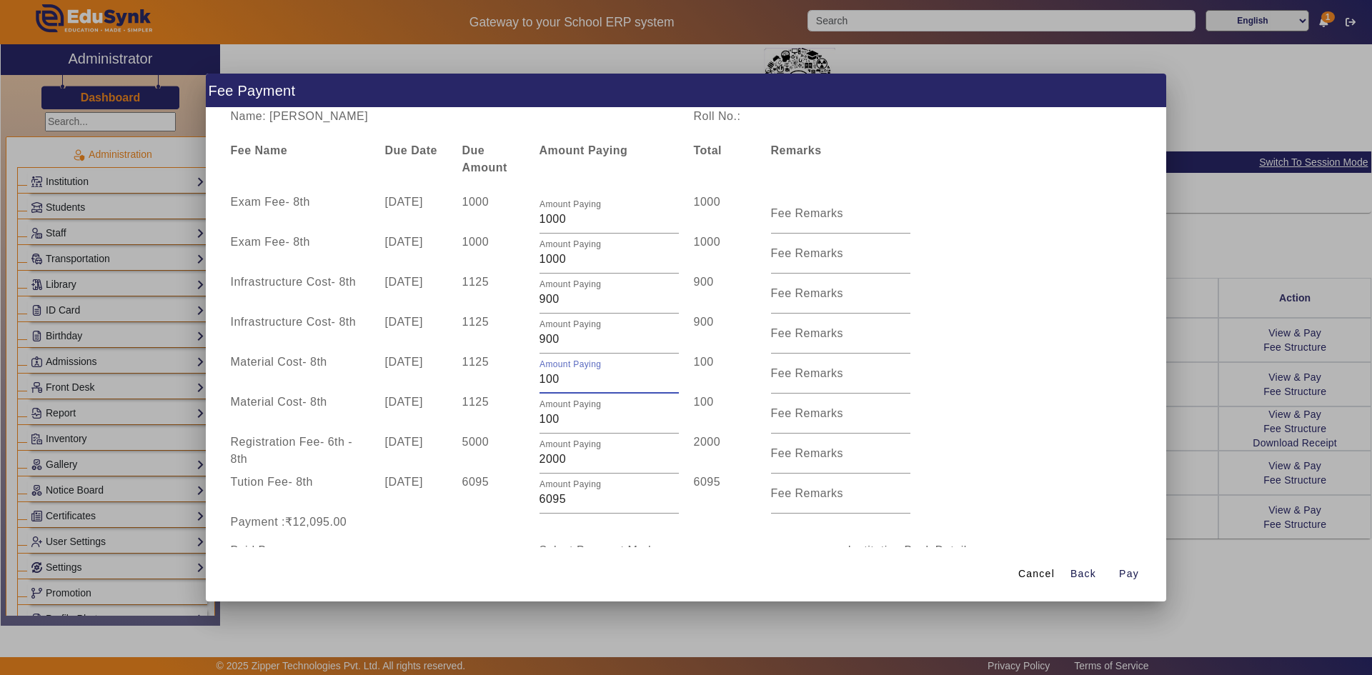
click at [533, 378] on div "Amount Paying 100" at bounding box center [608, 374] width 154 height 40
click at [971, 378] on div "Material Cost - 8th 10 Jul 2025 1125 Amount Paying 900 900 Fee Remarks" at bounding box center [686, 374] width 926 height 40
drag, startPoint x: 543, startPoint y: 420, endPoint x: 534, endPoint y: 420, distance: 9.3
click at [534, 420] on div "Amount Paying 100" at bounding box center [608, 414] width 154 height 40
click at [1022, 407] on div "Material Cost - 8th 10 Apr 2025 1125 Amount Paying 900 900 Fee Remarks" at bounding box center [686, 414] width 926 height 40
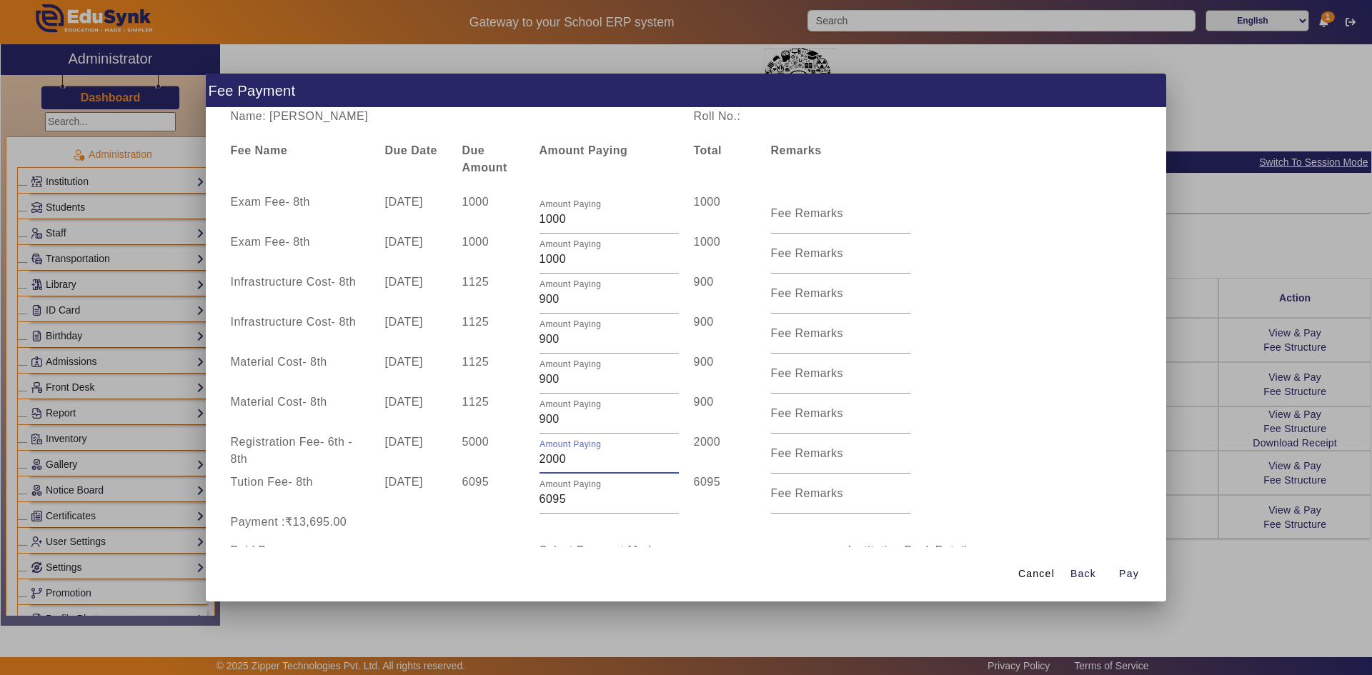
drag, startPoint x: 541, startPoint y: 461, endPoint x: 532, endPoint y: 461, distance: 9.3
click at [532, 461] on div "Amount Paying 2000" at bounding box center [608, 454] width 154 height 40
click at [1044, 410] on div "Material Cost - 8th 10 Apr 2025 1125 Amount Paying 900 900 Fee Remarks" at bounding box center [686, 414] width 926 height 40
drag, startPoint x: 536, startPoint y: 259, endPoint x: 579, endPoint y: 260, distance: 42.2
click at [579, 260] on input "1000" at bounding box center [608, 259] width 139 height 17
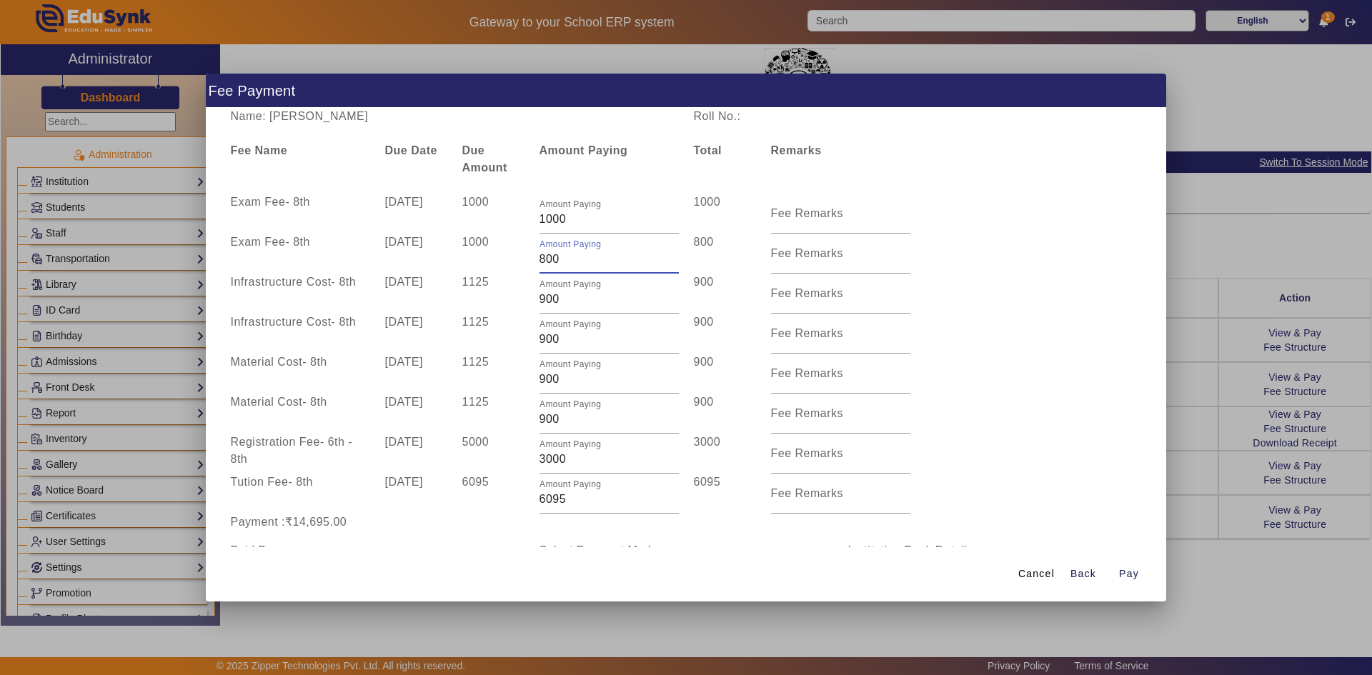
click at [977, 292] on div "Infrastructure Cost - 8th 10 Apr 2025 1125 Amount Paying 900 900 Fee Remarks" at bounding box center [686, 294] width 926 height 40
click at [1116, 374] on div "Material Cost - 8th 10 Jul 2025 1125 Amount Paying 900 900 Fee Remarks" at bounding box center [686, 374] width 926 height 40
click at [1087, 391] on div "Material Cost - 8th 10 Jul 2025 1125 Amount Paying 900 900 Fee Remarks" at bounding box center [686, 374] width 926 height 40
drag, startPoint x: 541, startPoint y: 259, endPoint x: 531, endPoint y: 259, distance: 10.7
click at [531, 259] on div "Amount Paying 800" at bounding box center [608, 254] width 154 height 40
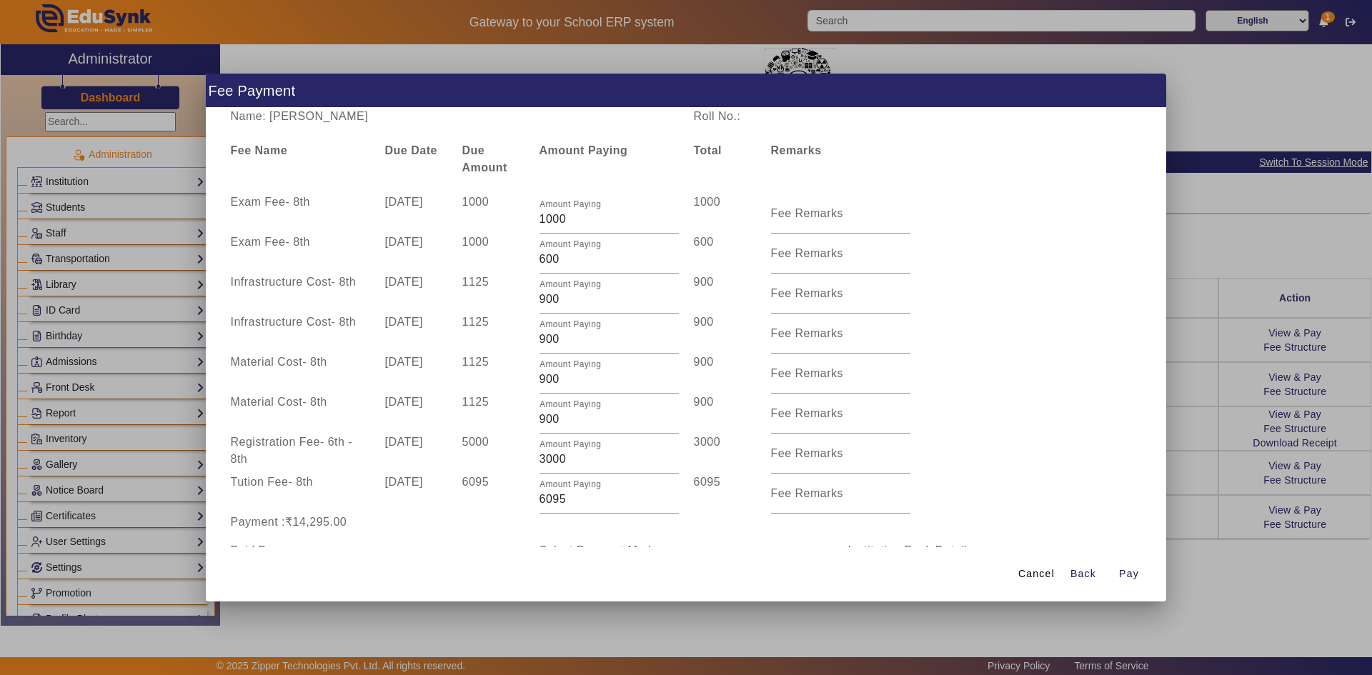
click at [1057, 322] on div "Infrastructure Cost - 8th 10 Jul 2025 1125 Amount Paying 900 900 Fee Remarks" at bounding box center [686, 334] width 926 height 40
click at [556, 259] on input "600" at bounding box center [608, 259] width 139 height 17
click at [1039, 305] on div "Infrastructure Cost - 8th 10 Apr 2025 1125 Amount Paying 900 900 Fee Remarks" at bounding box center [686, 294] width 926 height 40
drag, startPoint x: 312, startPoint y: 113, endPoint x: 391, endPoint y: 120, distance: 79.6
click at [391, 120] on div "Name: PREET PADHIYAR" at bounding box center [454, 116] width 463 height 17
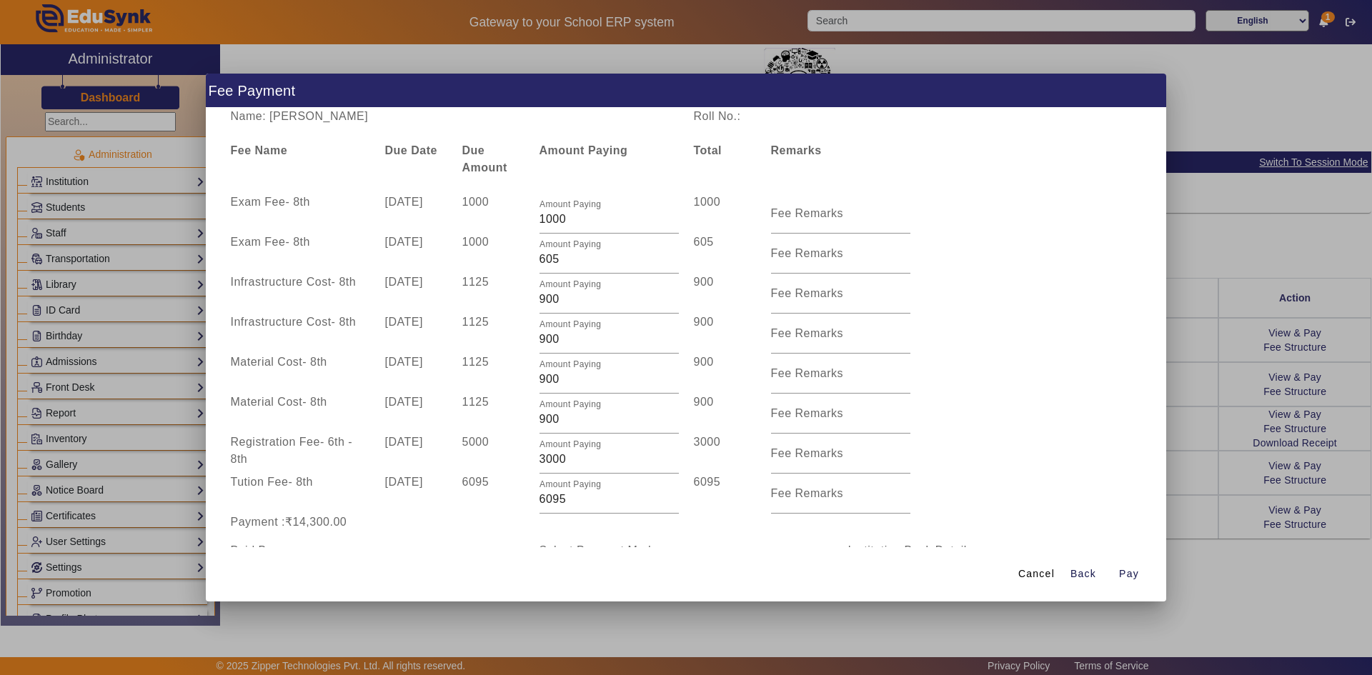
copy div "PADHIYAR"
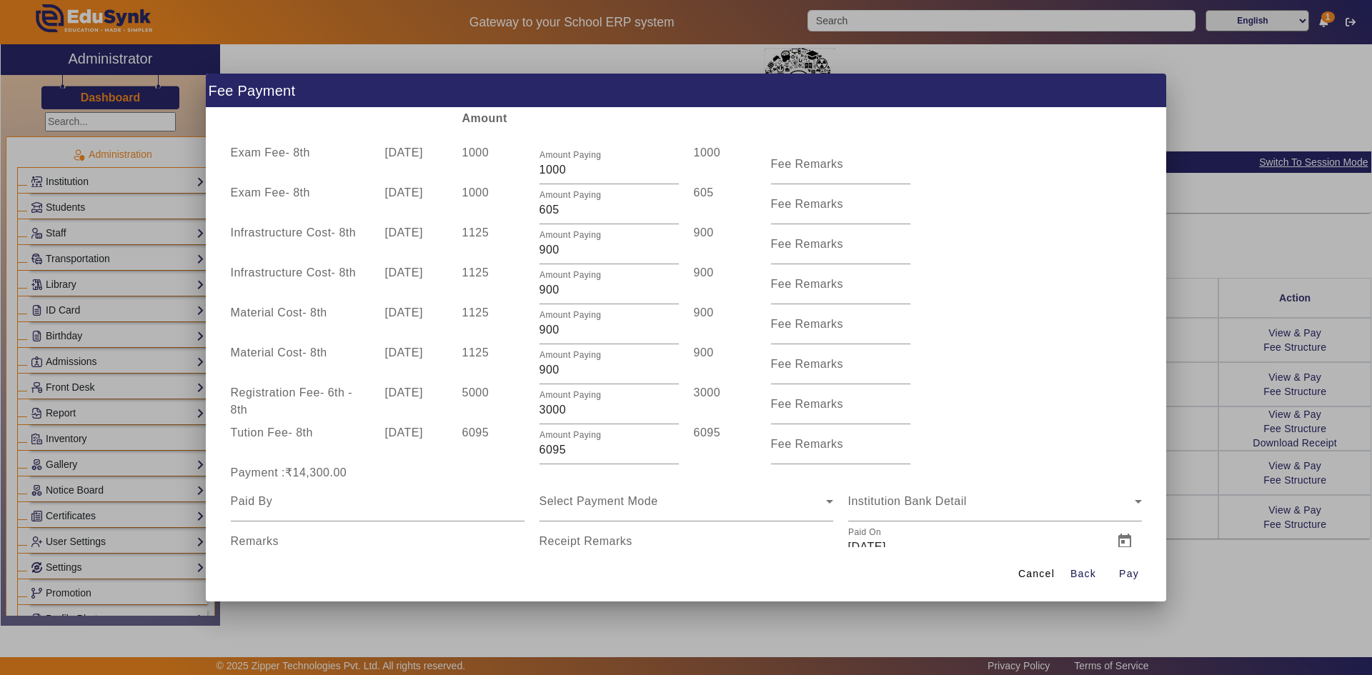
scroll to position [95, 0]
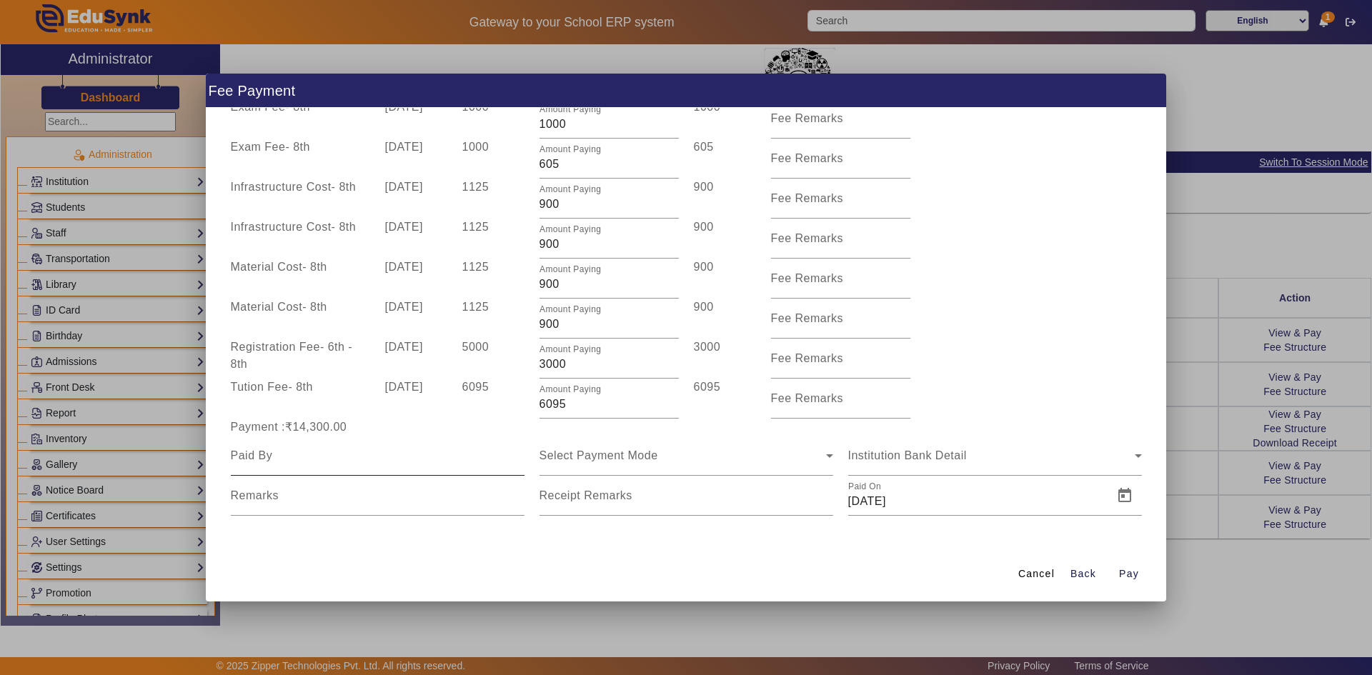
click at [343, 457] on input at bounding box center [378, 455] width 294 height 17
paste input "PADHIYAR"
click at [231, 457] on input "PADHIYAR" at bounding box center [378, 455] width 294 height 17
click at [585, 460] on span "Select Payment Mode" at bounding box center [598, 455] width 119 height 12
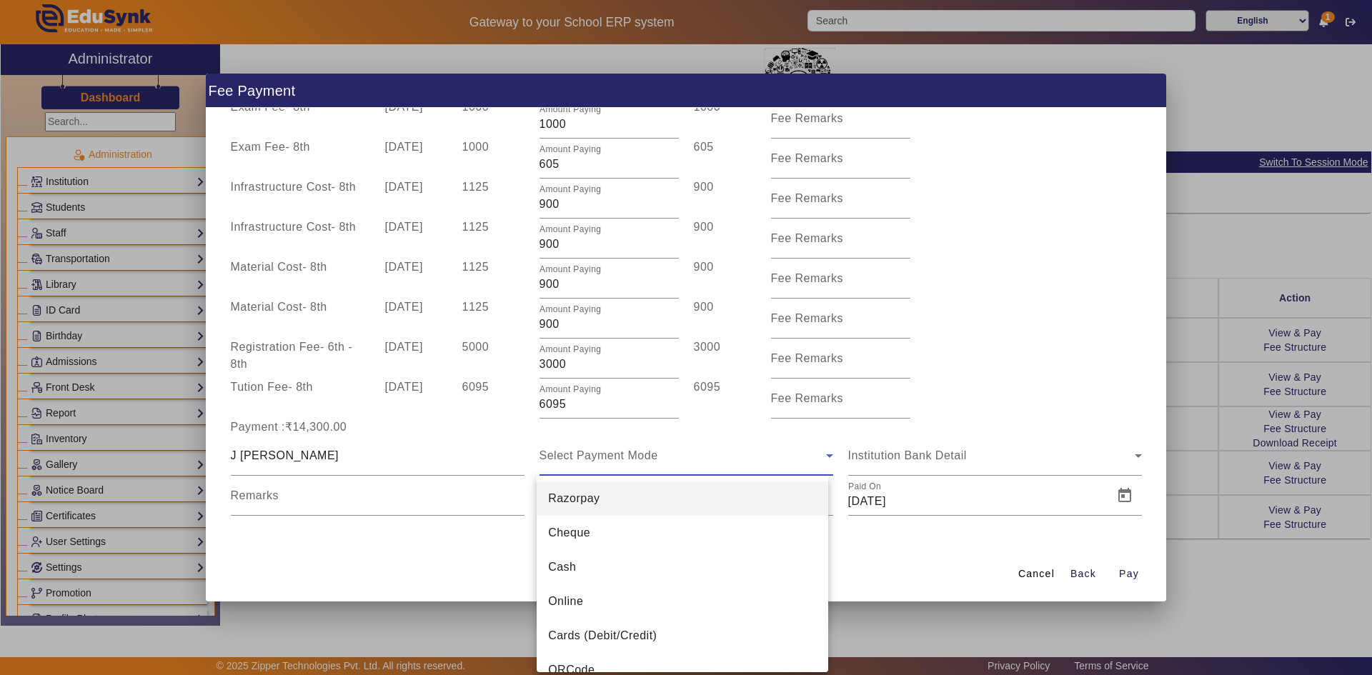
click at [591, 456] on div at bounding box center [686, 337] width 1372 height 675
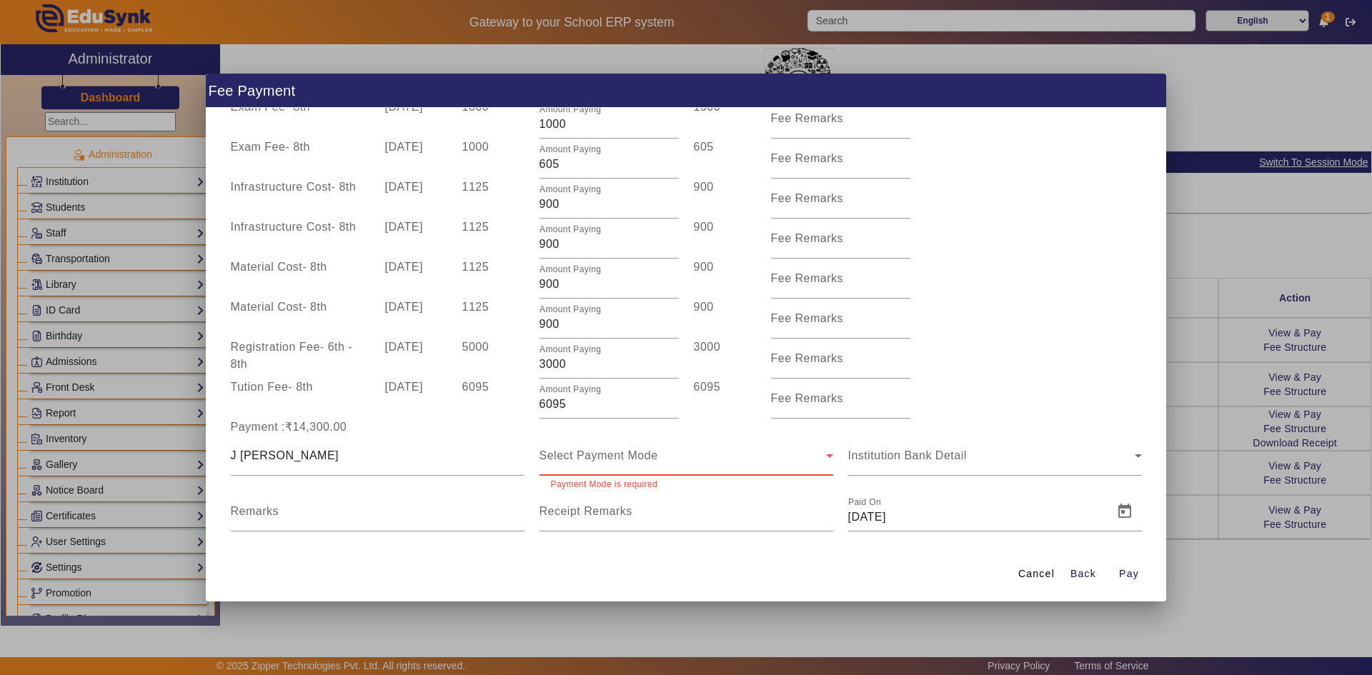
click at [591, 456] on span "Select Payment Mode" at bounding box center [598, 455] width 119 height 12
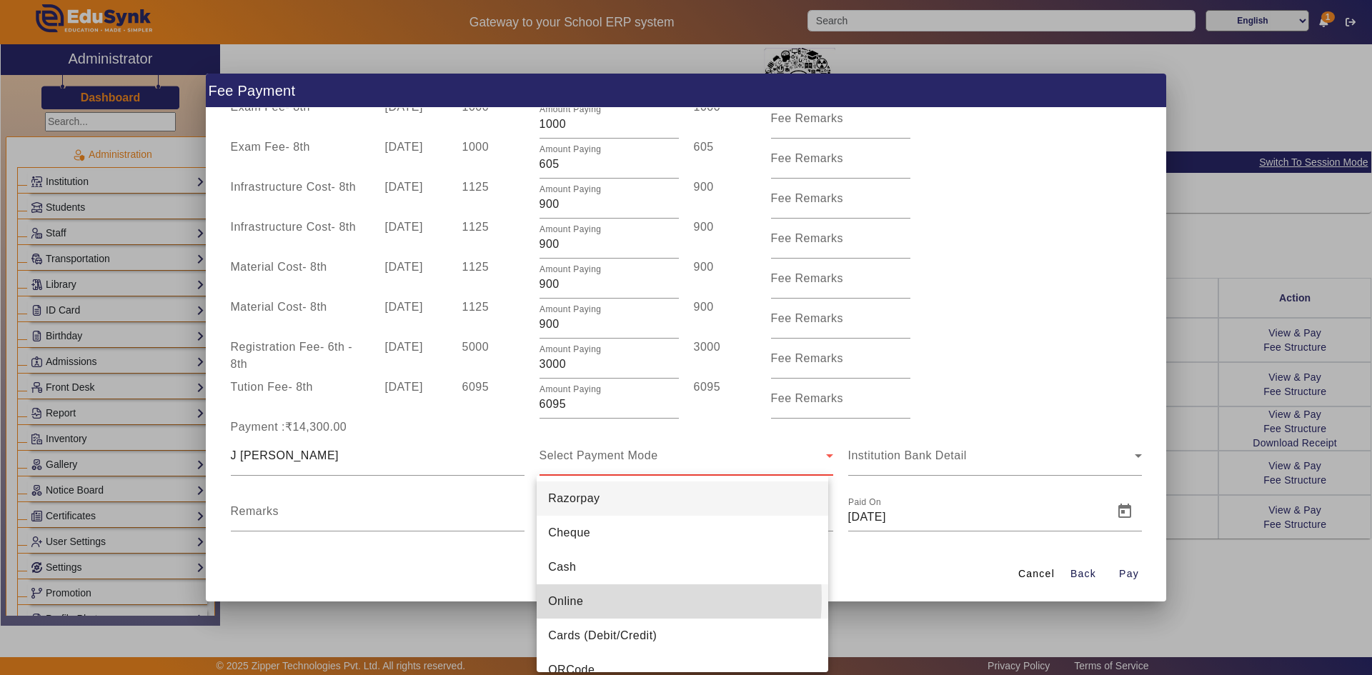
click at [593, 598] on mat-option "Online" at bounding box center [681, 601] width 291 height 34
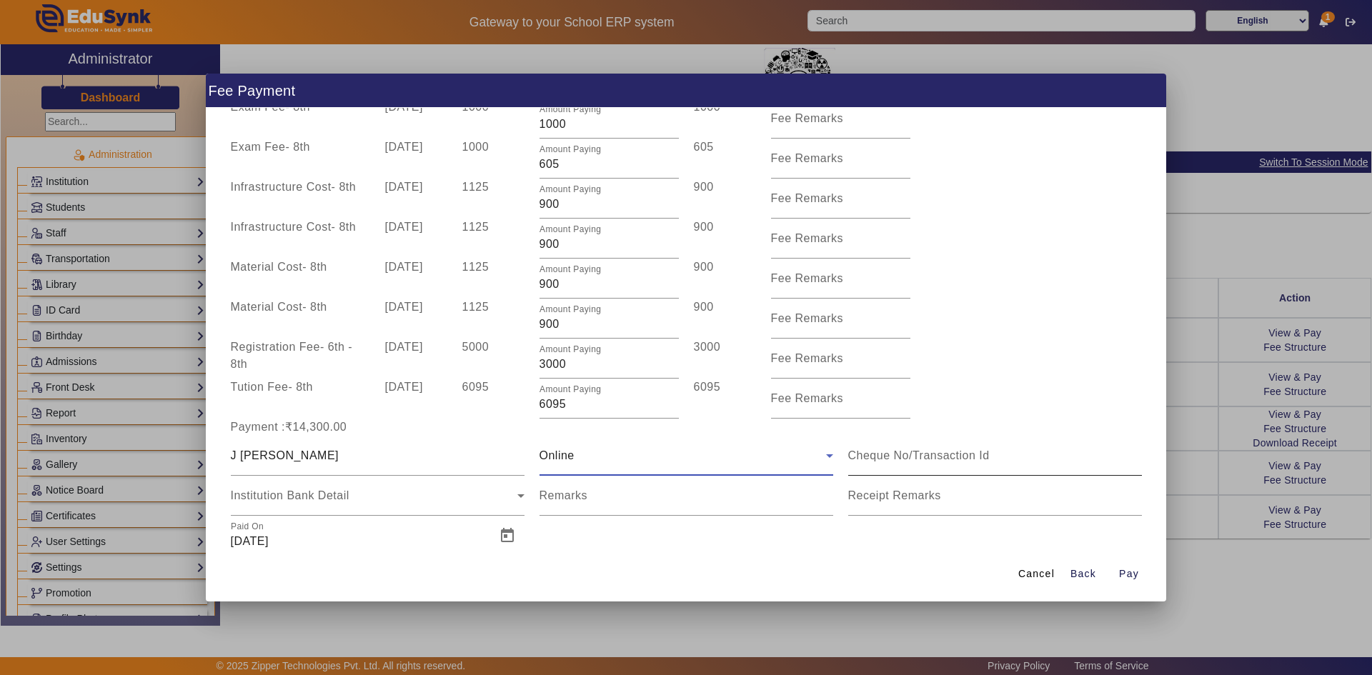
click at [899, 459] on input at bounding box center [995, 455] width 294 height 17
click at [502, 531] on span "Open calendar" at bounding box center [507, 536] width 34 height 34
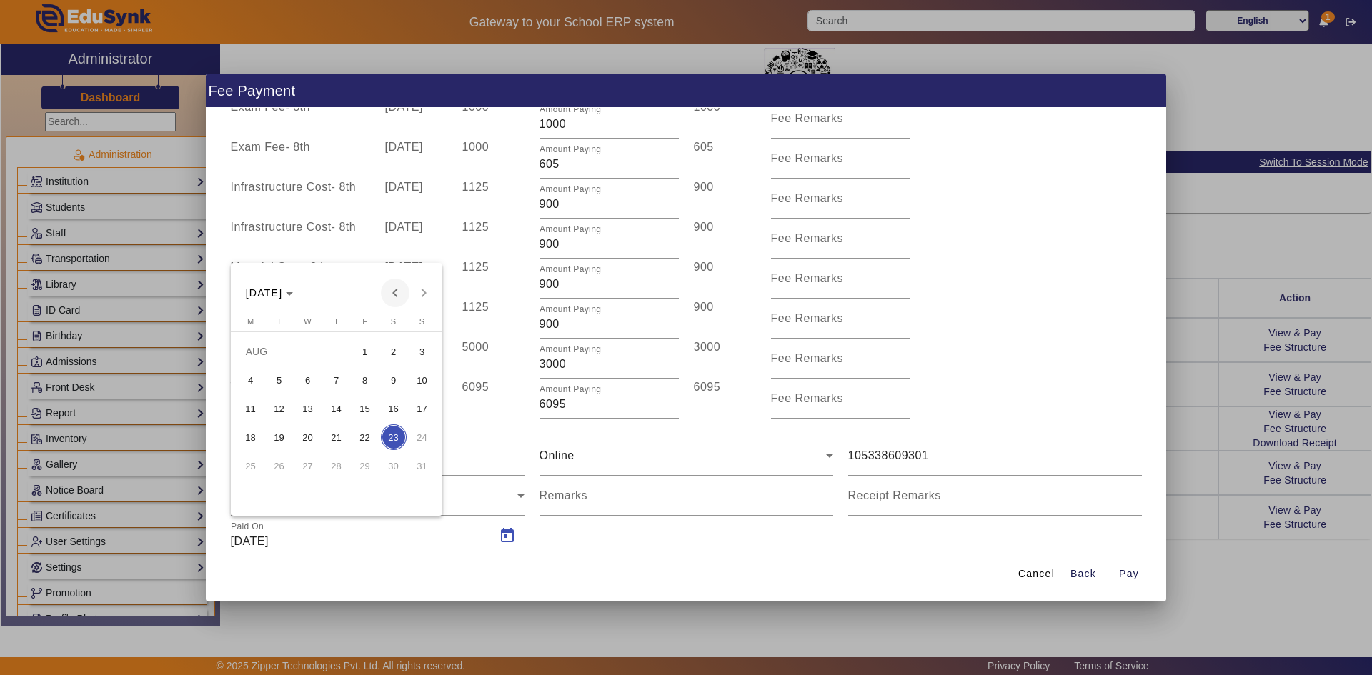
click at [401, 297] on span "Previous month" at bounding box center [395, 293] width 29 height 29
click at [392, 438] on span "24" at bounding box center [394, 437] width 26 height 26
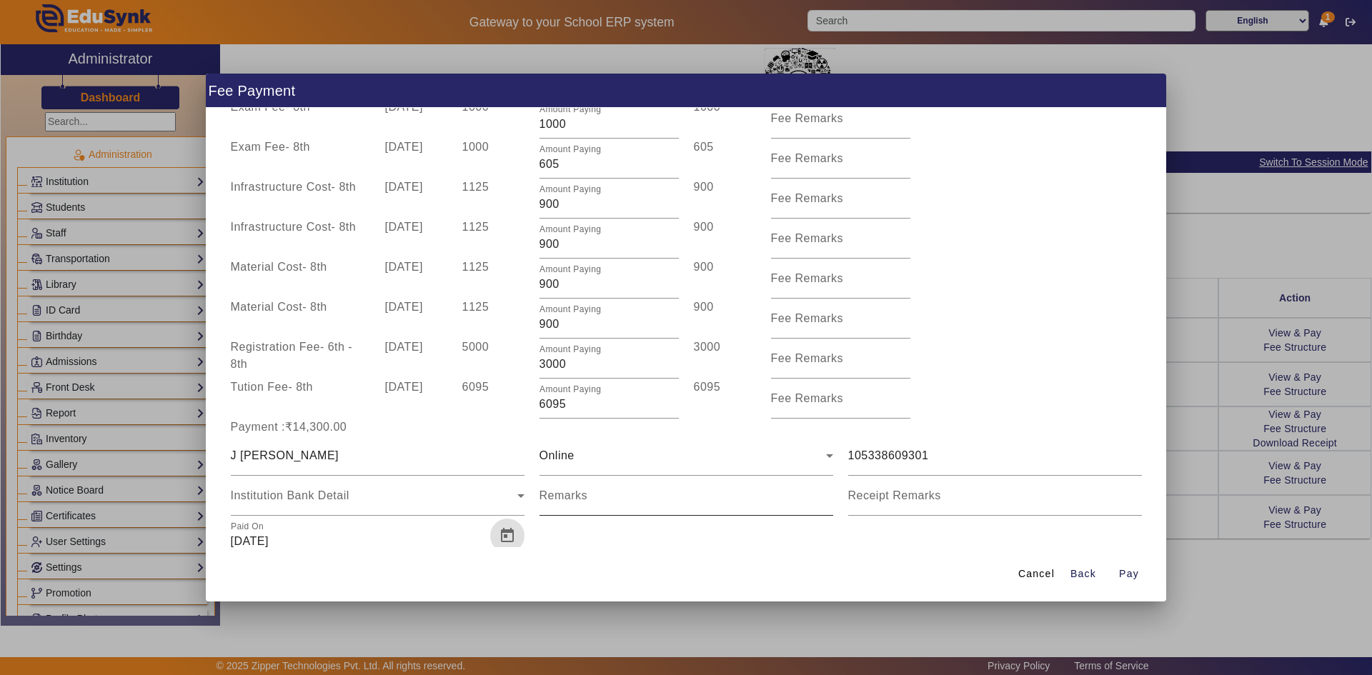
scroll to position [101, 0]
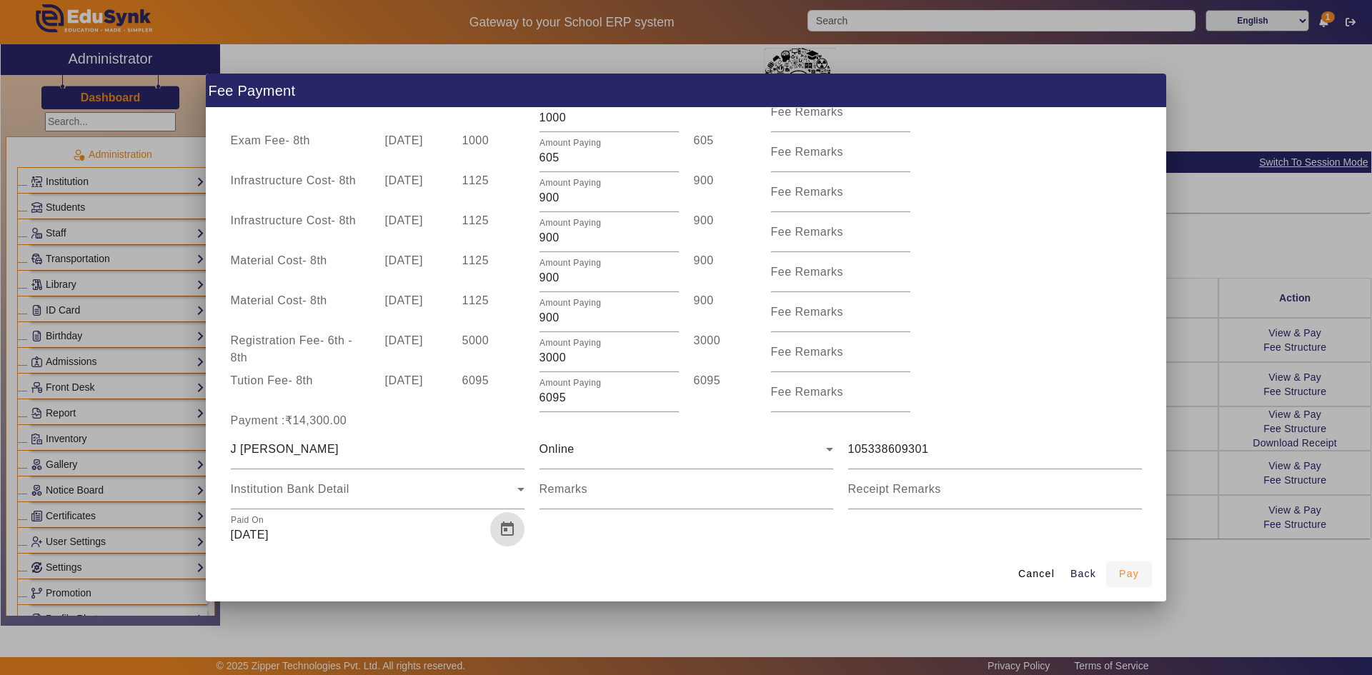
click at [1117, 574] on span "button" at bounding box center [1129, 574] width 46 height 34
click at [1122, 573] on span "Pay" at bounding box center [1129, 573] width 20 height 15
click at [1119, 575] on span "Pay" at bounding box center [1129, 573] width 20 height 15
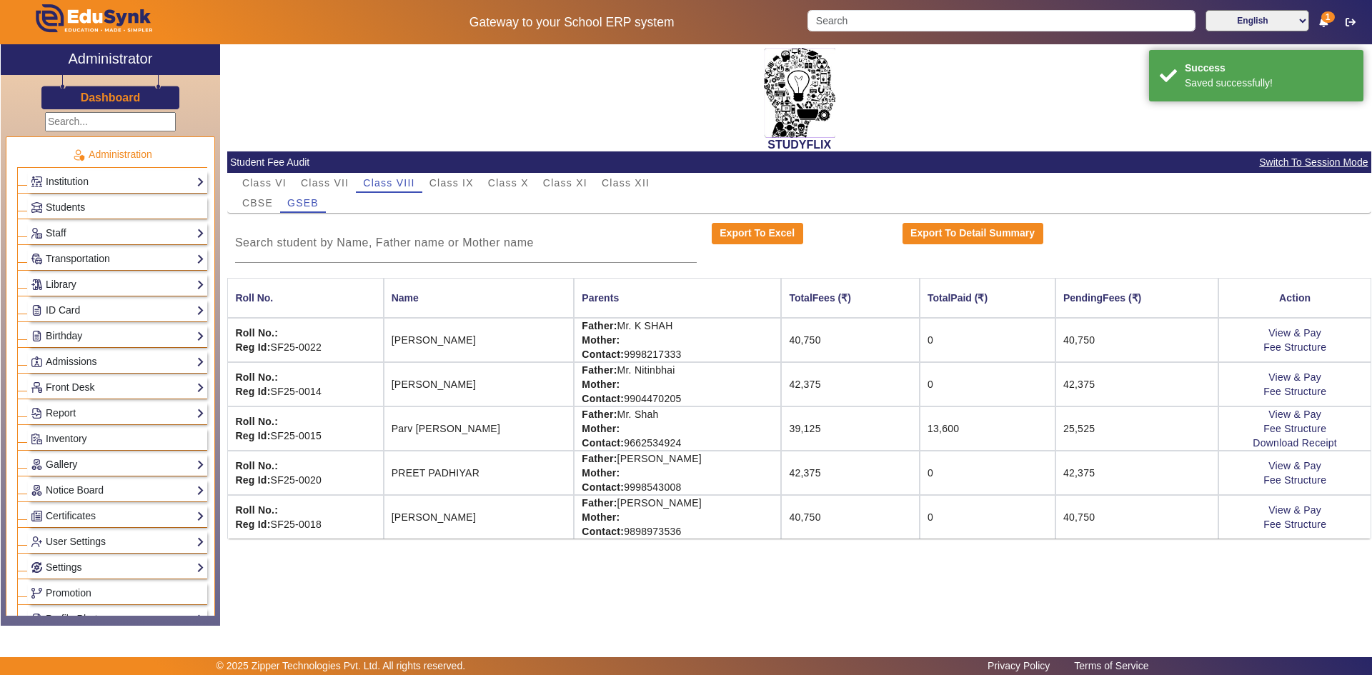
scroll to position [0, 0]
click at [622, 179] on span "Class XII" at bounding box center [625, 183] width 48 height 10
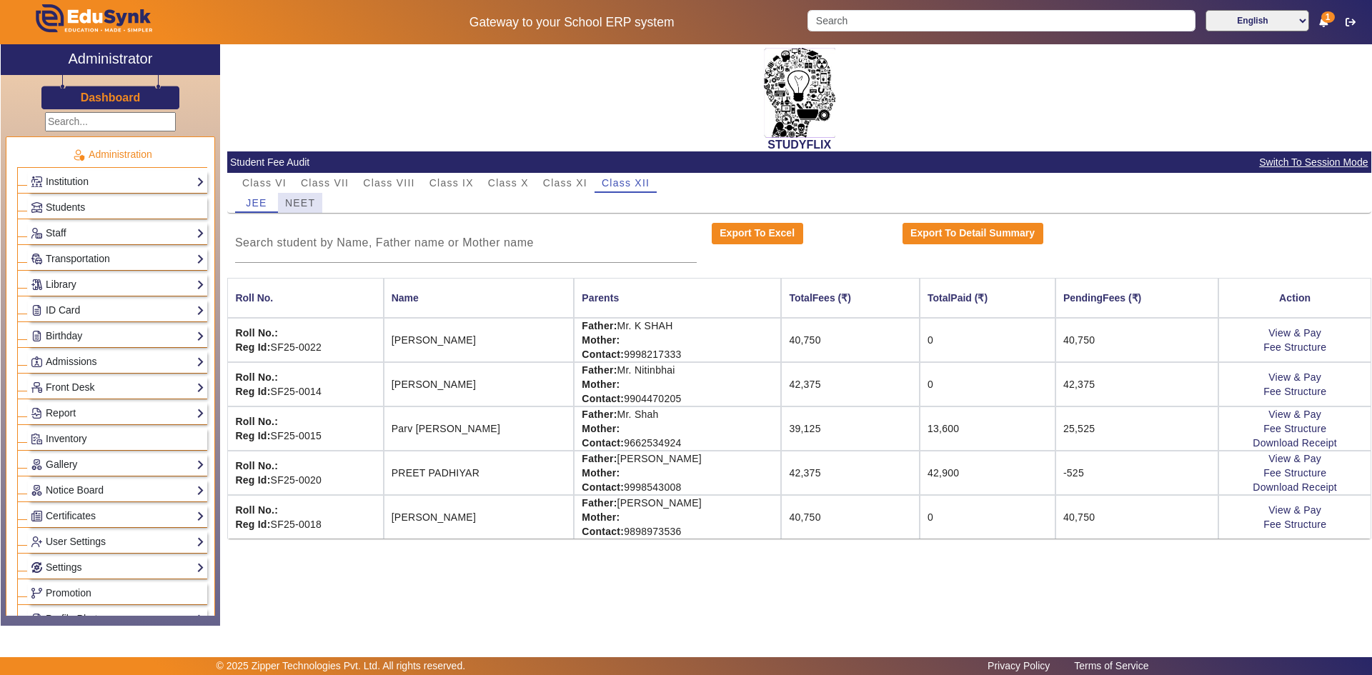
click at [310, 205] on span "NEET" at bounding box center [300, 203] width 30 height 10
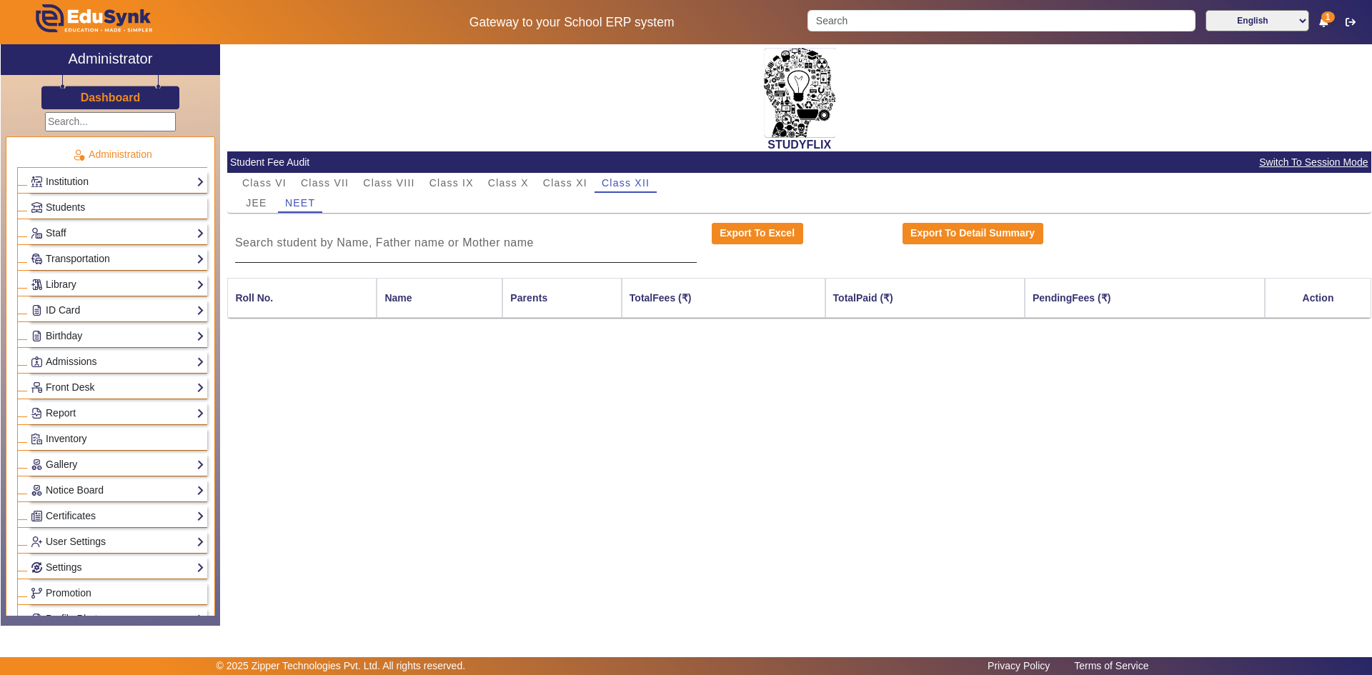
click at [470, 237] on input at bounding box center [465, 242] width 461 height 17
click at [270, 201] on div "JEE" at bounding box center [256, 203] width 43 height 20
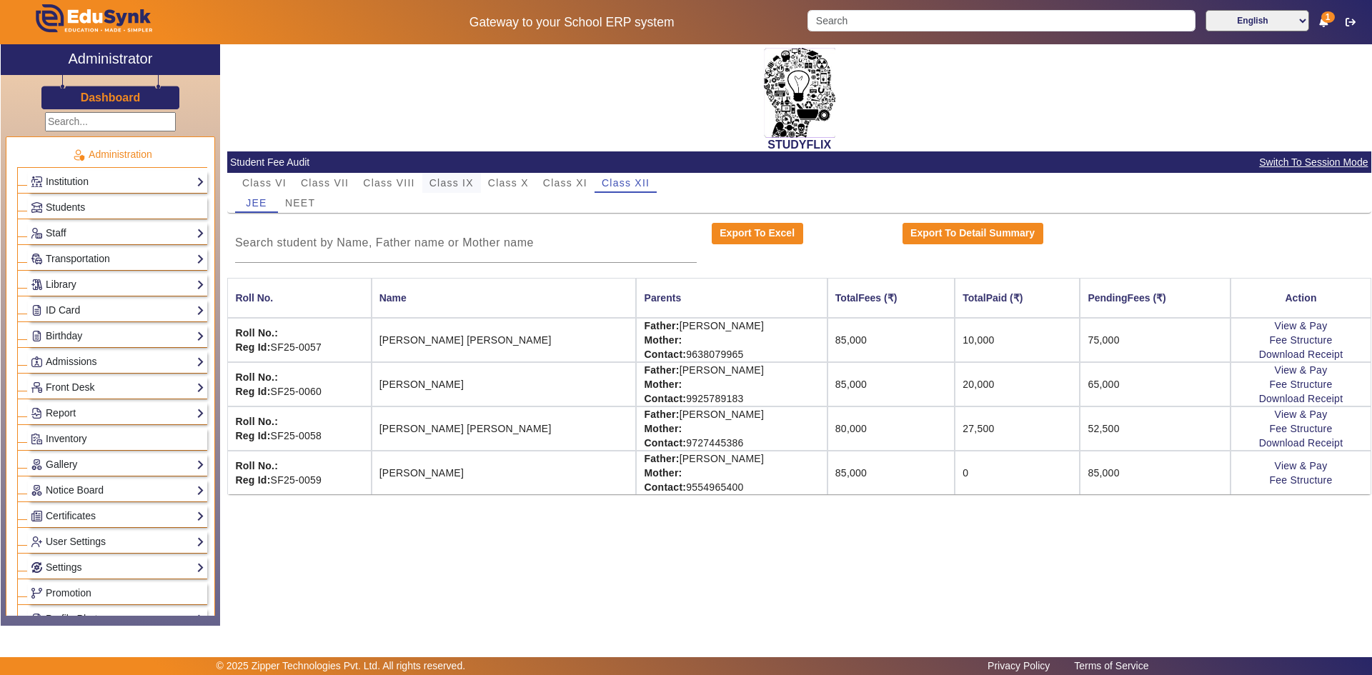
click at [471, 179] on span "Class IX" at bounding box center [451, 183] width 44 height 10
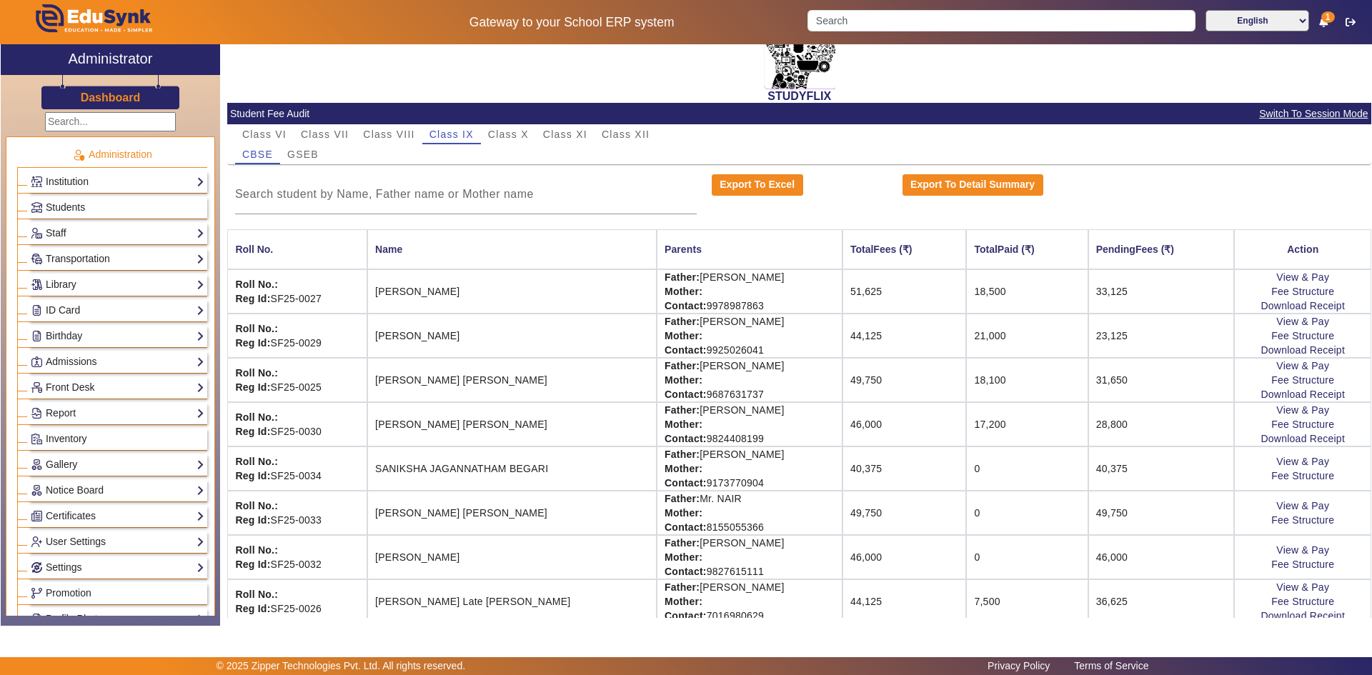
scroll to position [108, 0]
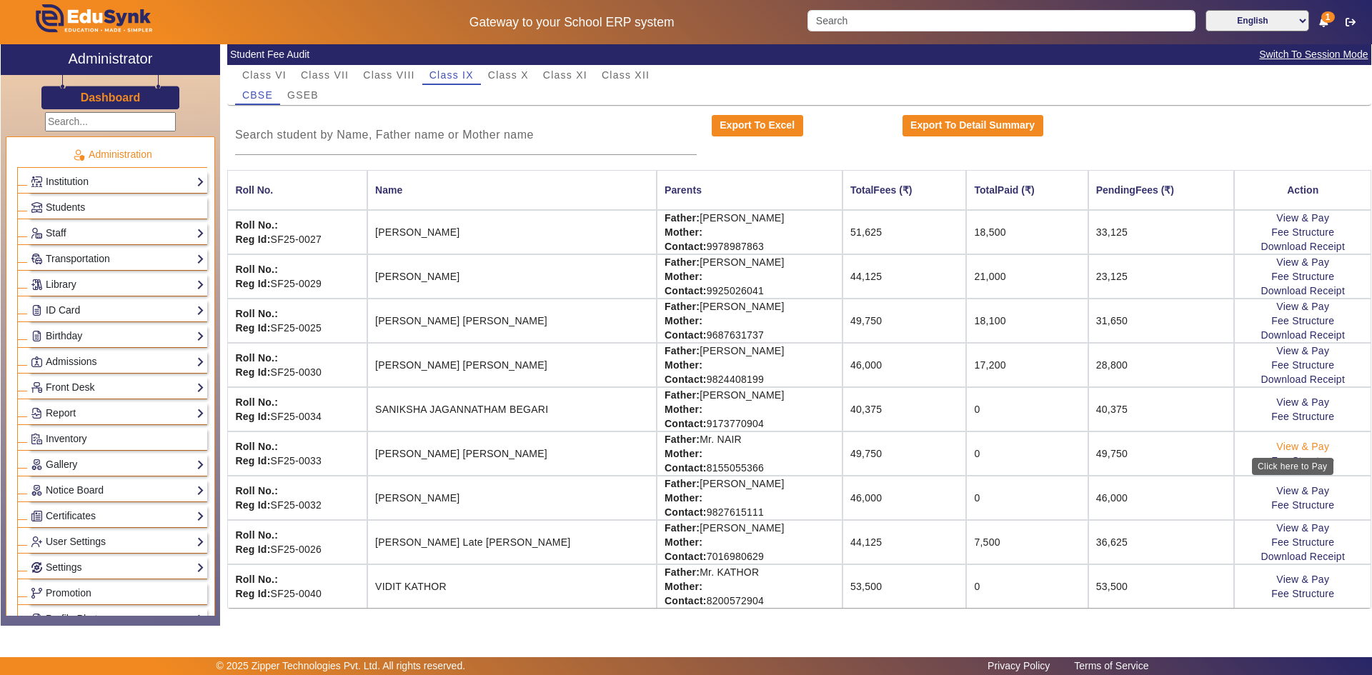
click at [1287, 445] on link "View & Pay" at bounding box center [1302, 446] width 53 height 11
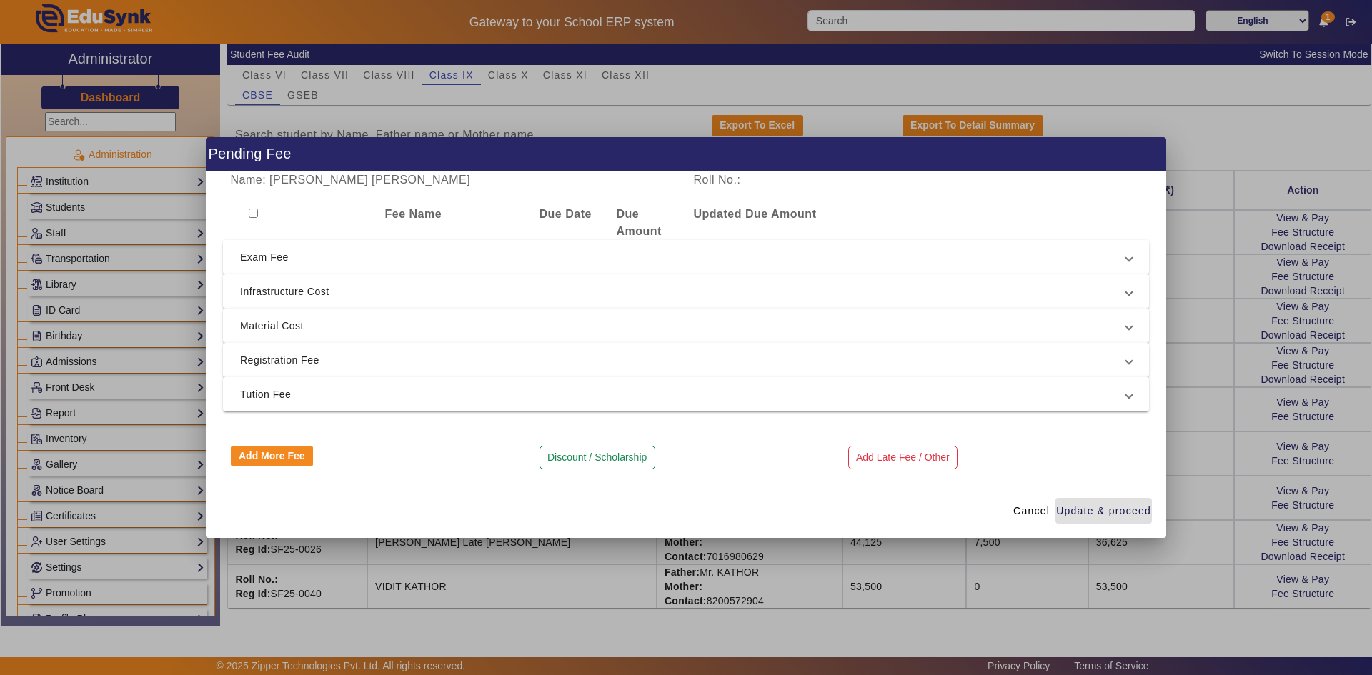
click at [341, 398] on span "Tution Fee" at bounding box center [683, 394] width 886 height 17
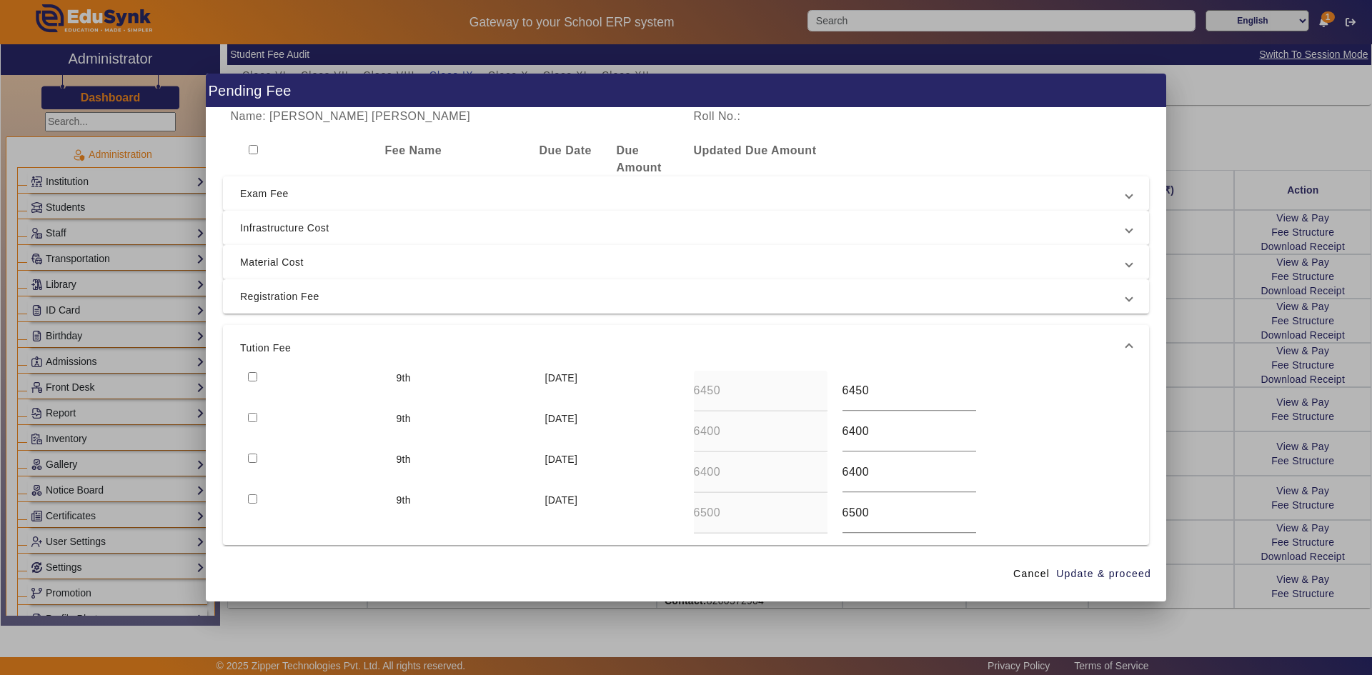
click at [254, 459] on input "checkbox" at bounding box center [252, 458] width 9 height 9
click at [253, 417] on input "checkbox" at bounding box center [252, 417] width 9 height 9
click at [251, 379] on input "checkbox" at bounding box center [252, 376] width 9 height 9
click at [1132, 577] on span "Update & proceed" at bounding box center [1103, 573] width 95 height 15
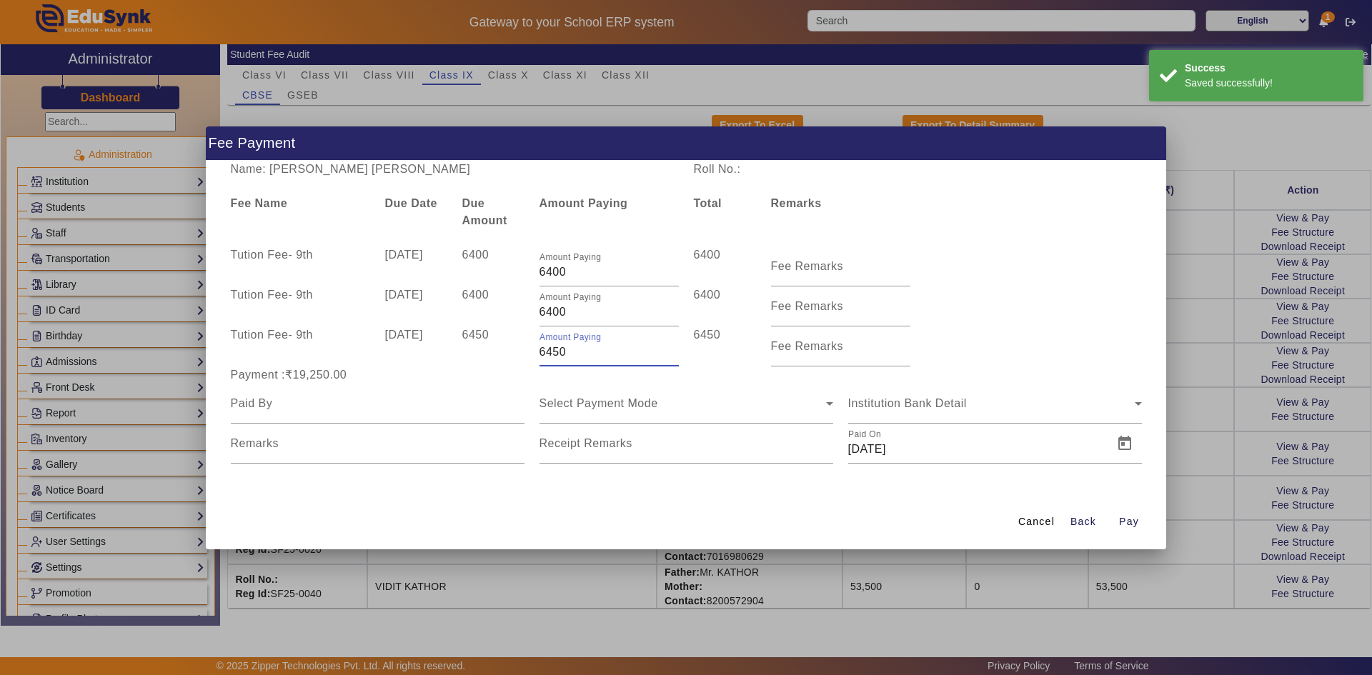
drag, startPoint x: 546, startPoint y: 353, endPoint x: 577, endPoint y: 353, distance: 30.7
click at [577, 353] on input "6450" at bounding box center [608, 352] width 139 height 17
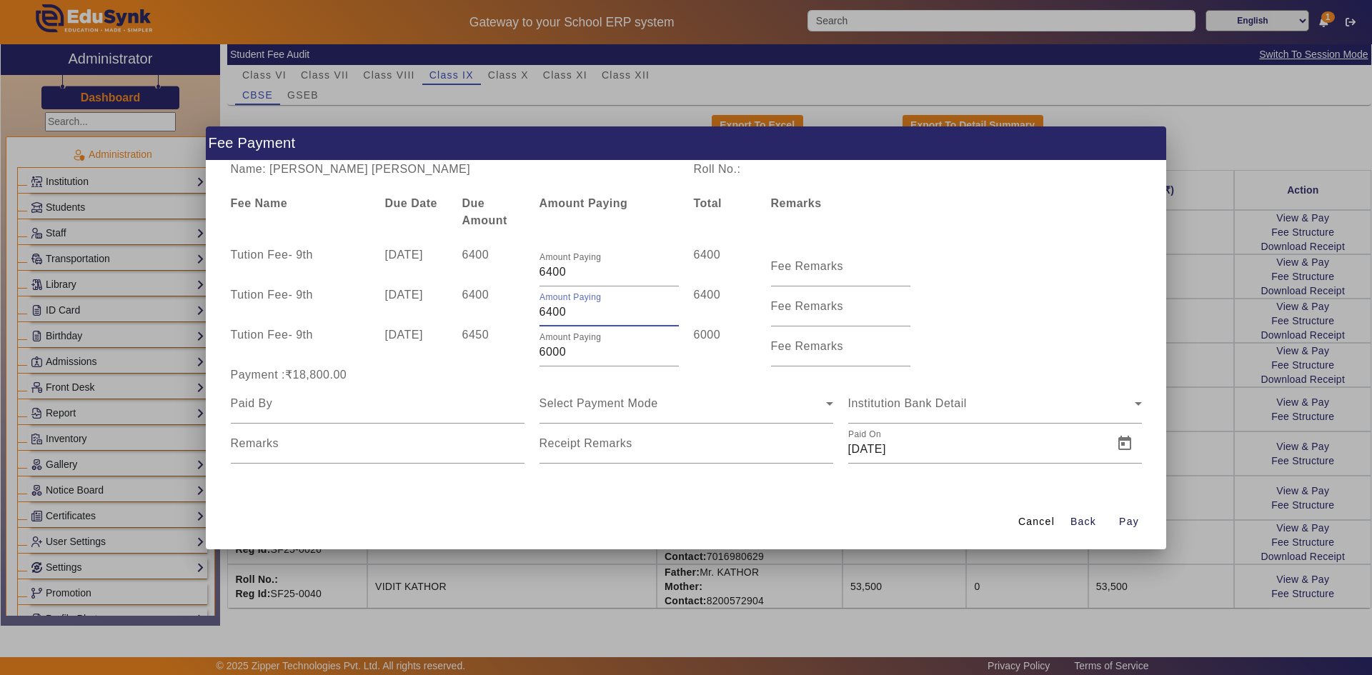
drag, startPoint x: 546, startPoint y: 313, endPoint x: 582, endPoint y: 312, distance: 35.7
click at [582, 312] on input "6400" at bounding box center [608, 312] width 139 height 17
drag, startPoint x: 548, startPoint y: 273, endPoint x: 580, endPoint y: 271, distance: 32.2
click at [580, 271] on input "6400" at bounding box center [608, 272] width 139 height 17
click at [609, 234] on div "Name: SHIVAM ANOOP NAIR Roll No.: Fee Name Due Date Due Amount Amount Paying To…" at bounding box center [686, 328] width 960 height 334
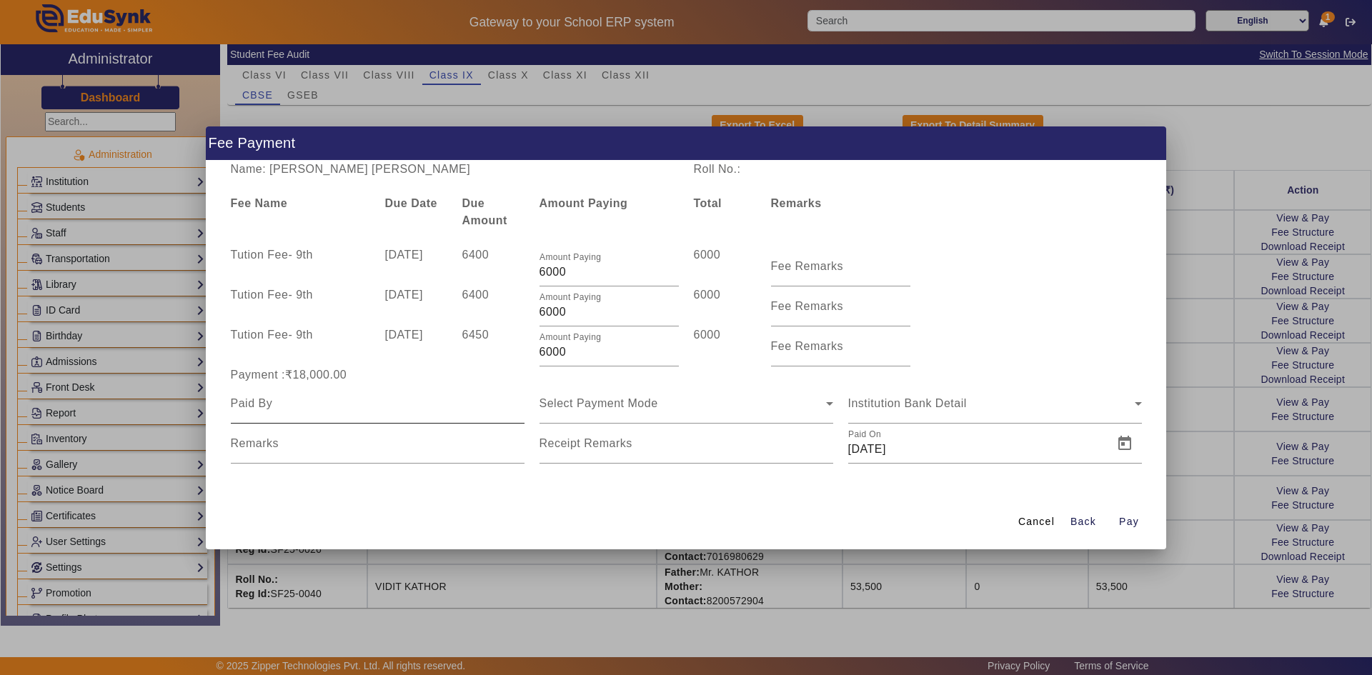
click at [376, 395] on input at bounding box center [378, 403] width 294 height 17
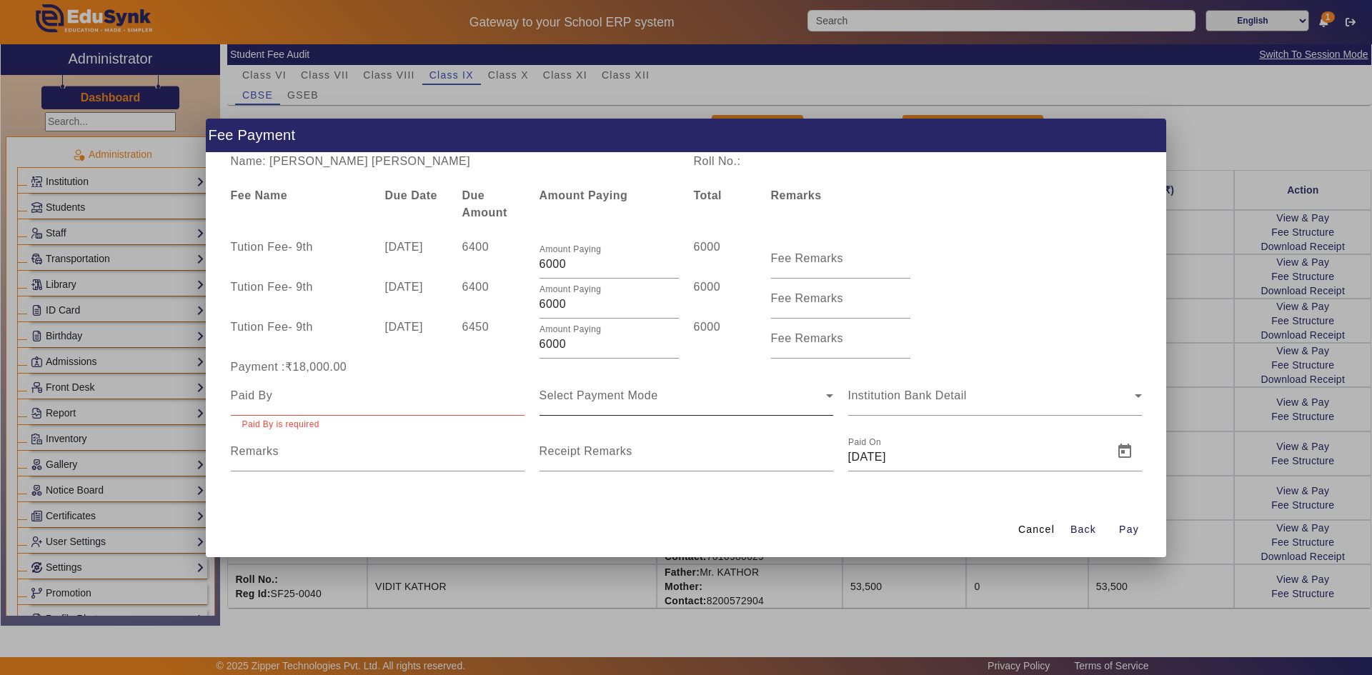
click at [606, 415] on div "Select Payment Mode" at bounding box center [686, 396] width 294 height 40
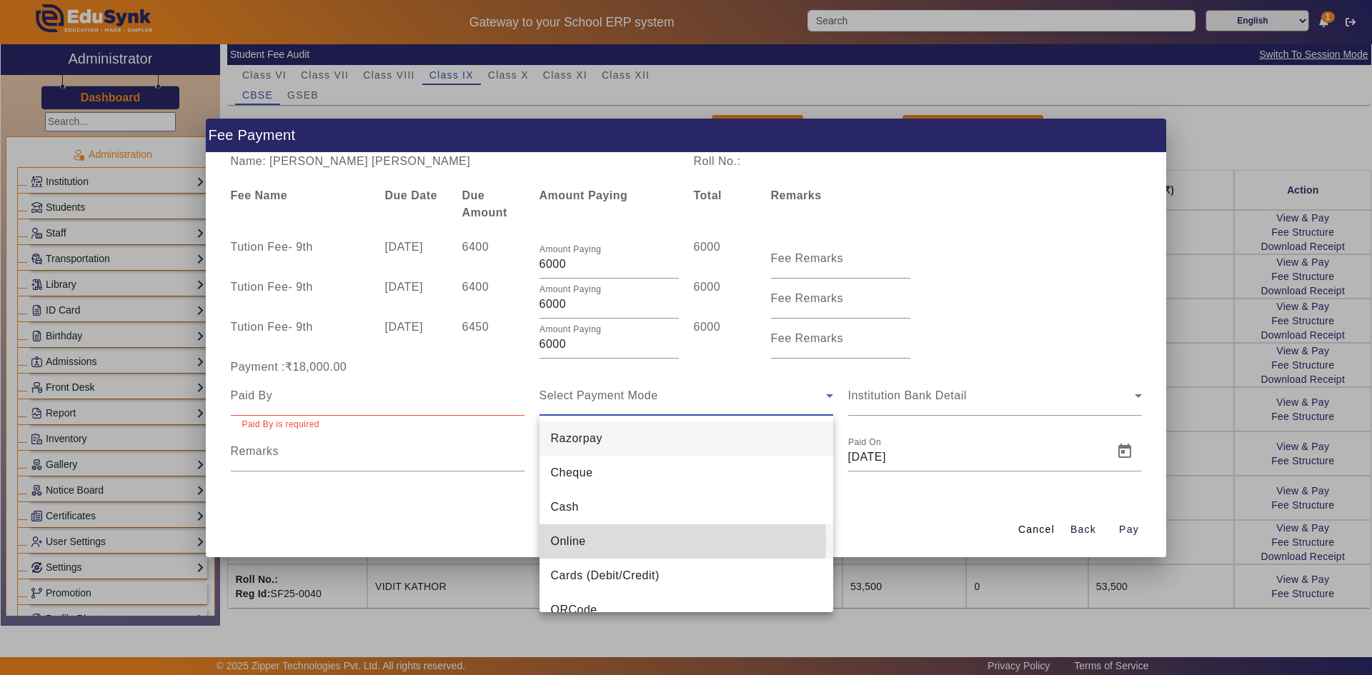
click at [592, 541] on mat-option "Online" at bounding box center [686, 541] width 294 height 34
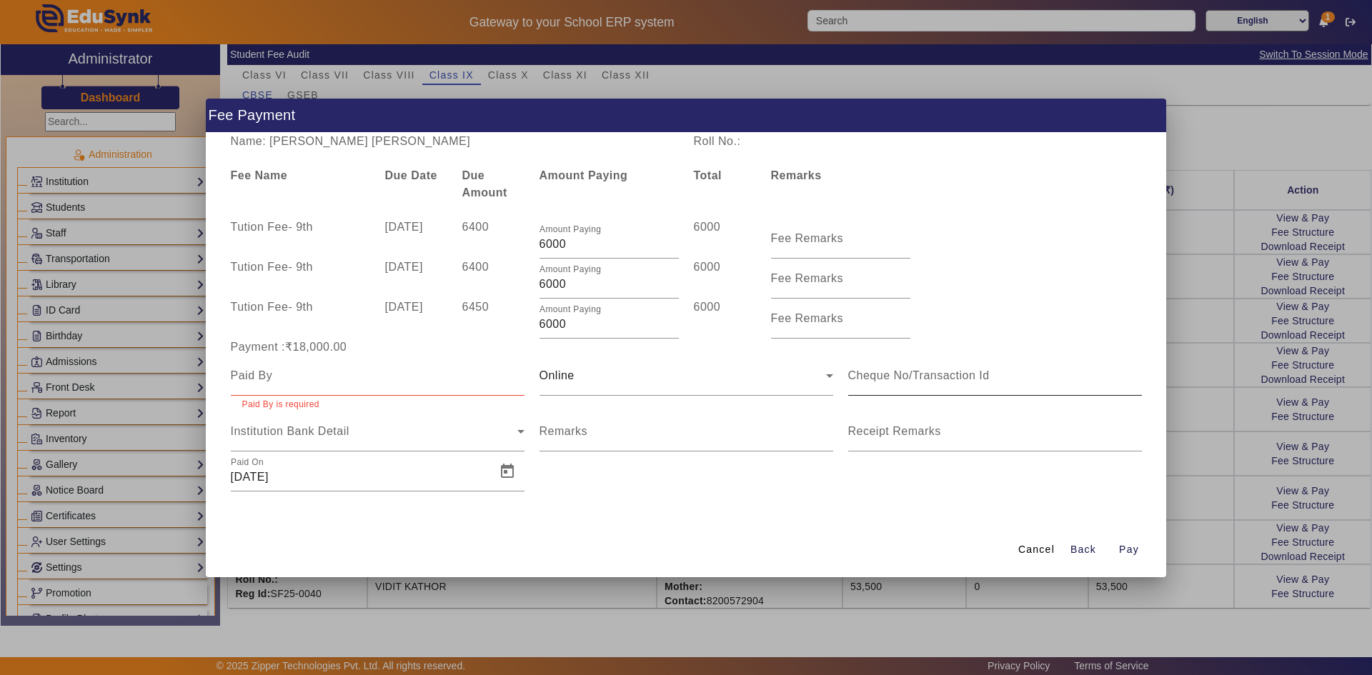
click at [893, 389] on div at bounding box center [995, 376] width 294 height 40
click at [507, 471] on span "Open calendar" at bounding box center [507, 471] width 34 height 34
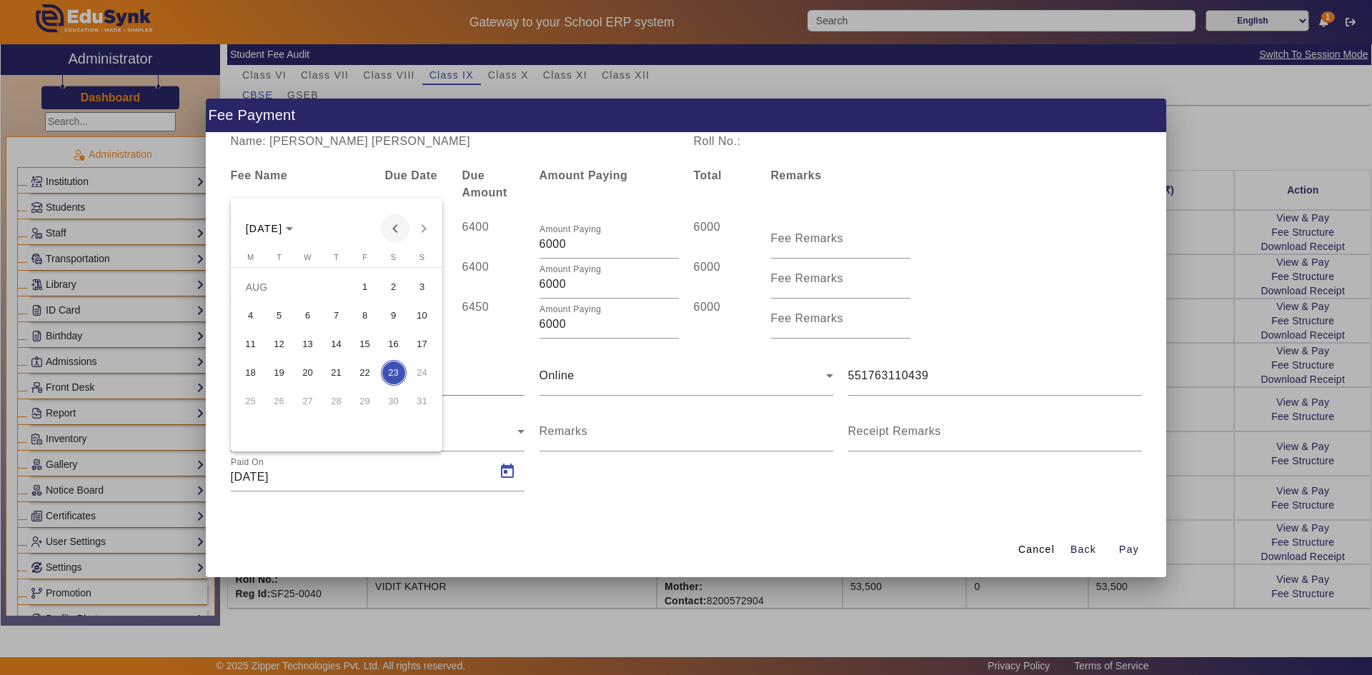
click at [398, 228] on span "Previous month" at bounding box center [395, 228] width 29 height 29
click at [388, 401] on span "31" at bounding box center [394, 402] width 26 height 26
click at [380, 386] on div at bounding box center [378, 376] width 294 height 40
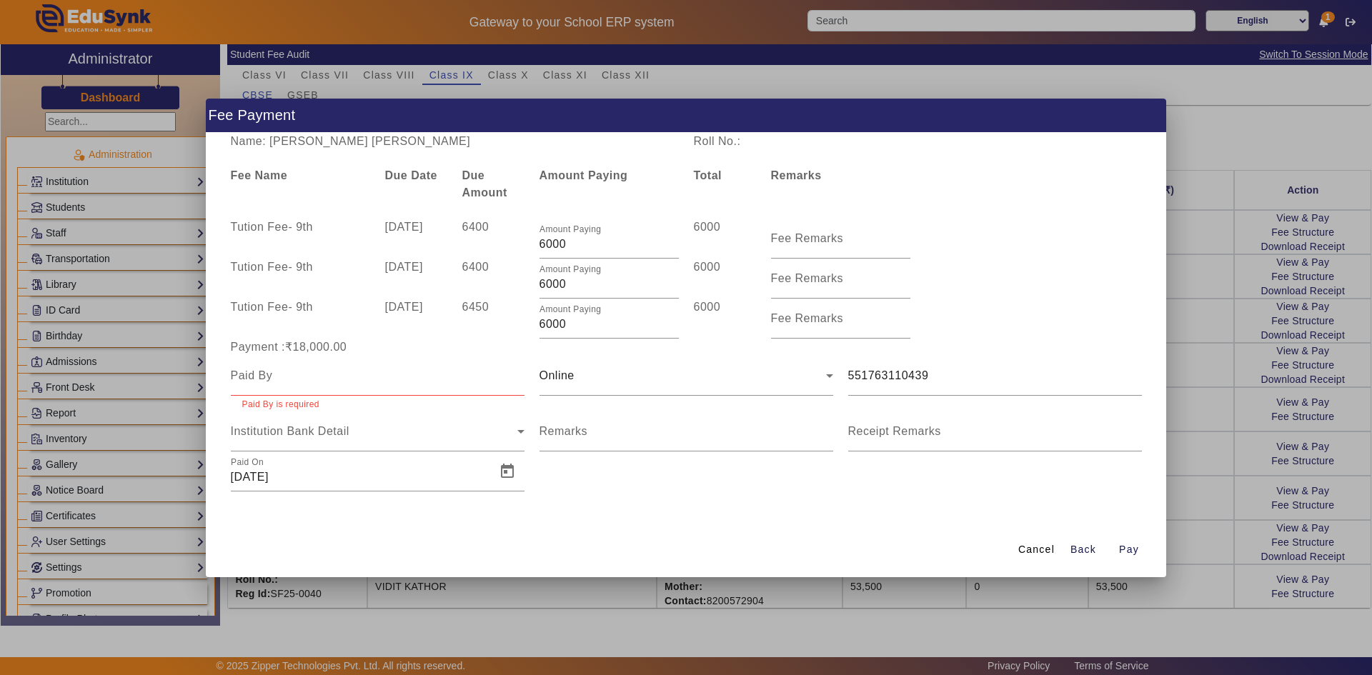
drag, startPoint x: 317, startPoint y: 141, endPoint x: 411, endPoint y: 140, distance: 94.3
click at [411, 140] on div "Name: SHIVAM ANOOP NAIR" at bounding box center [454, 141] width 463 height 17
copy div "ANOOP NAIR"
click at [364, 381] on input at bounding box center [378, 375] width 294 height 17
paste input "ANOOP NAIR"
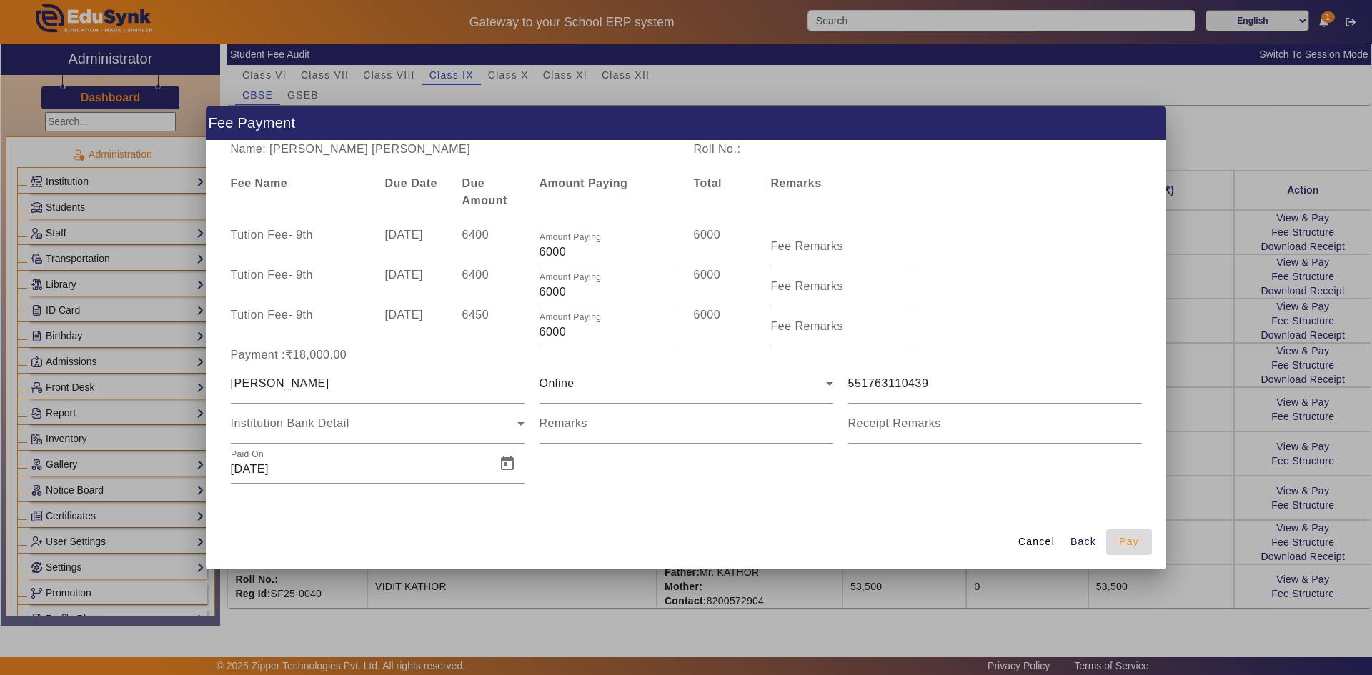
click at [1123, 538] on span "Pay" at bounding box center [1129, 541] width 20 height 15
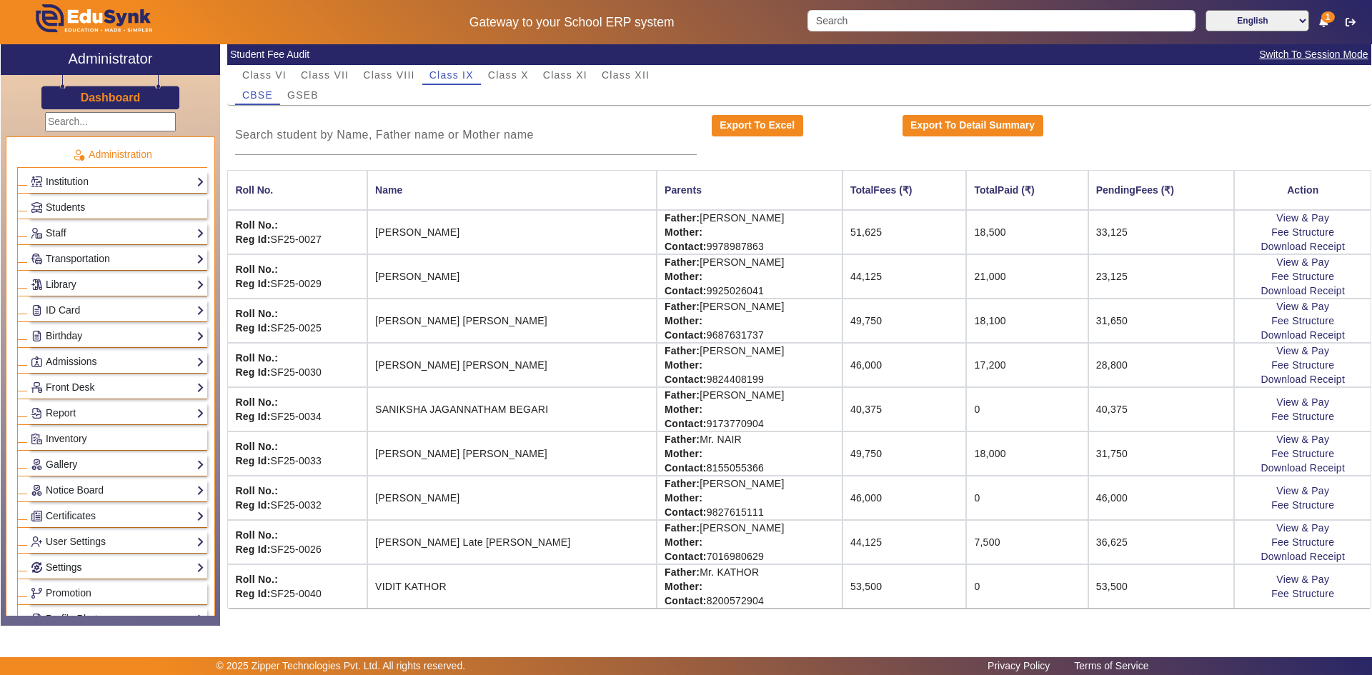
scroll to position [214, 0]
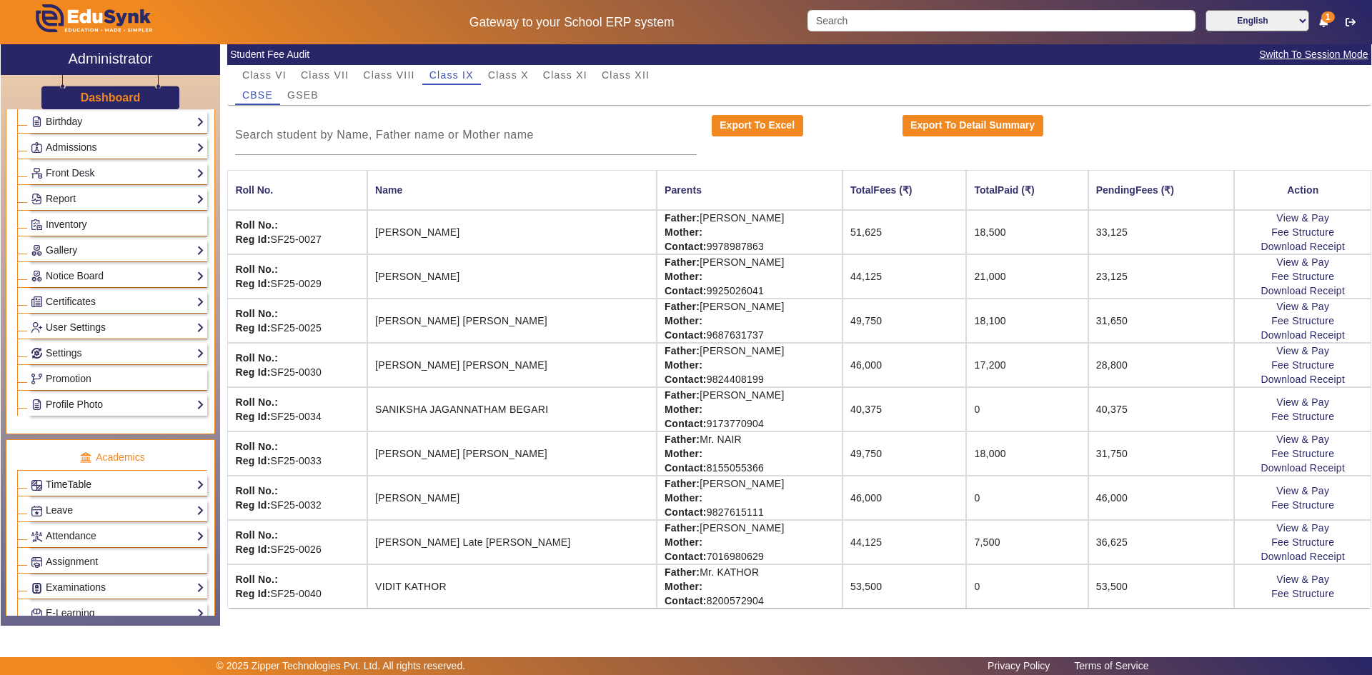
click at [71, 482] on link "TimeTable" at bounding box center [118, 484] width 174 height 16
click at [65, 506] on link "Assign Teacher" at bounding box center [72, 504] width 68 height 11
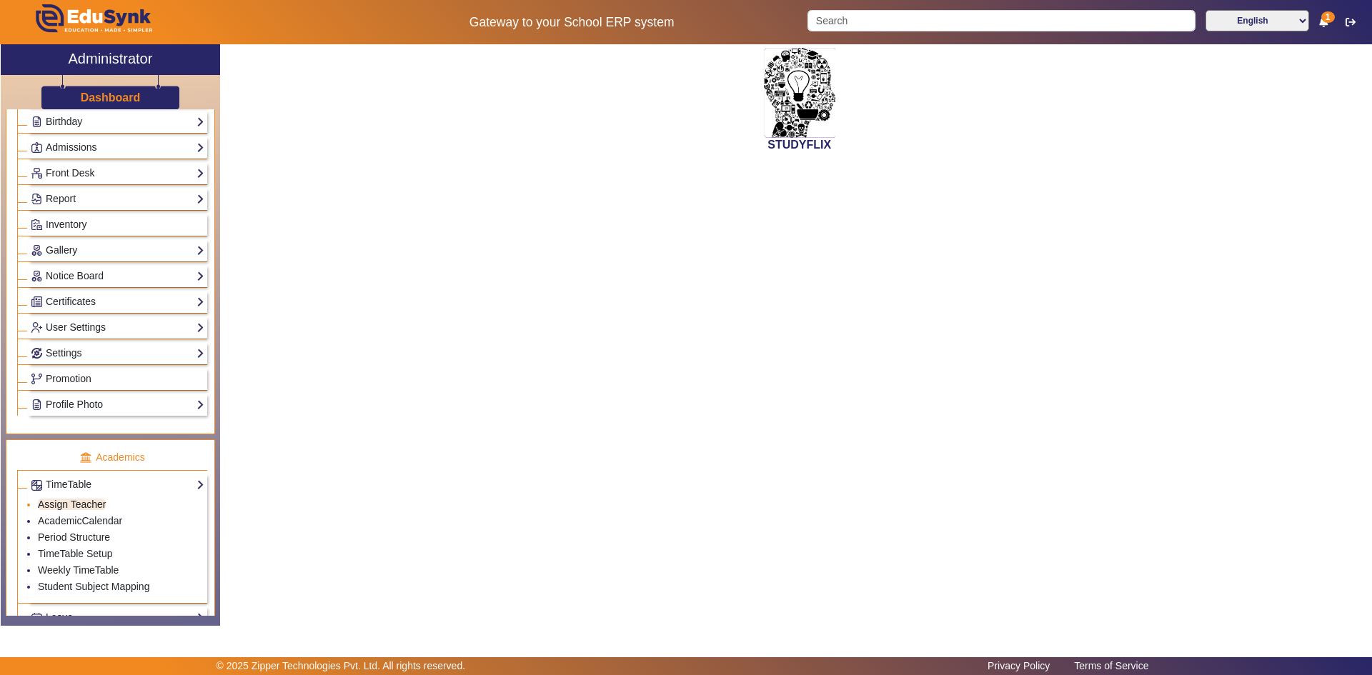
click at [87, 504] on link "Assign Teacher" at bounding box center [72, 504] width 68 height 11
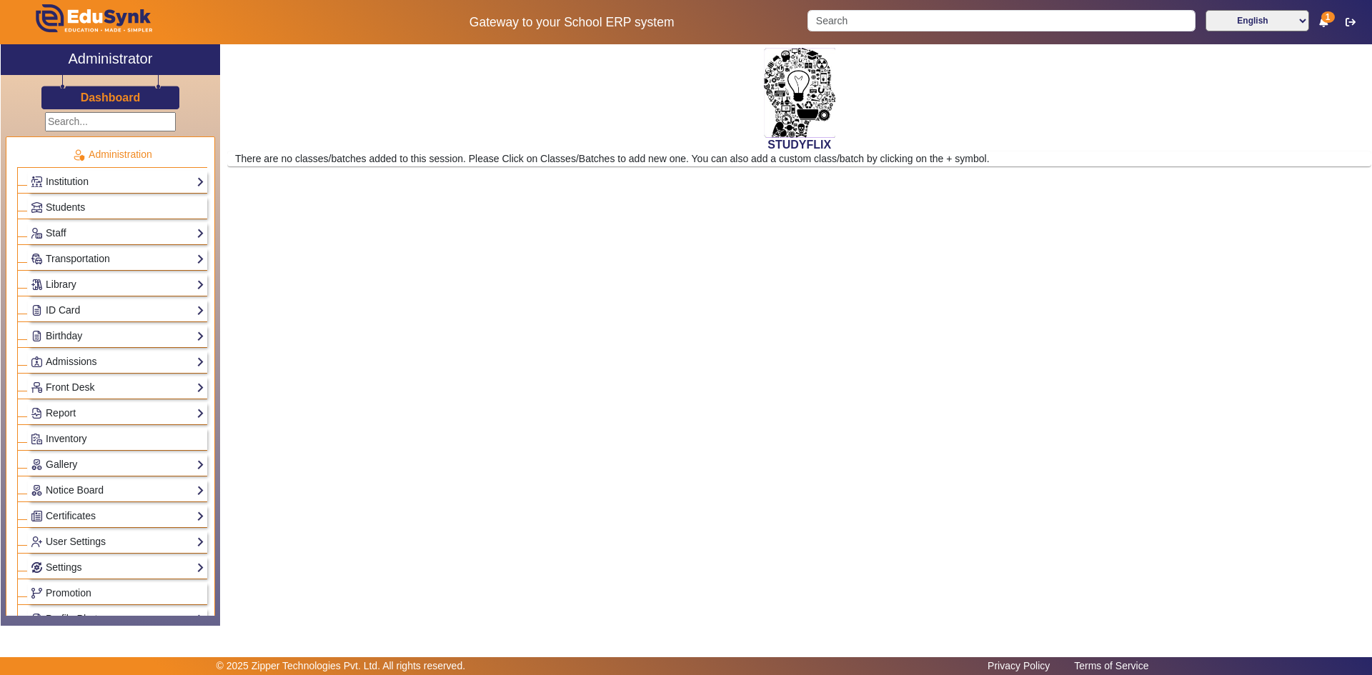
scroll to position [286, 0]
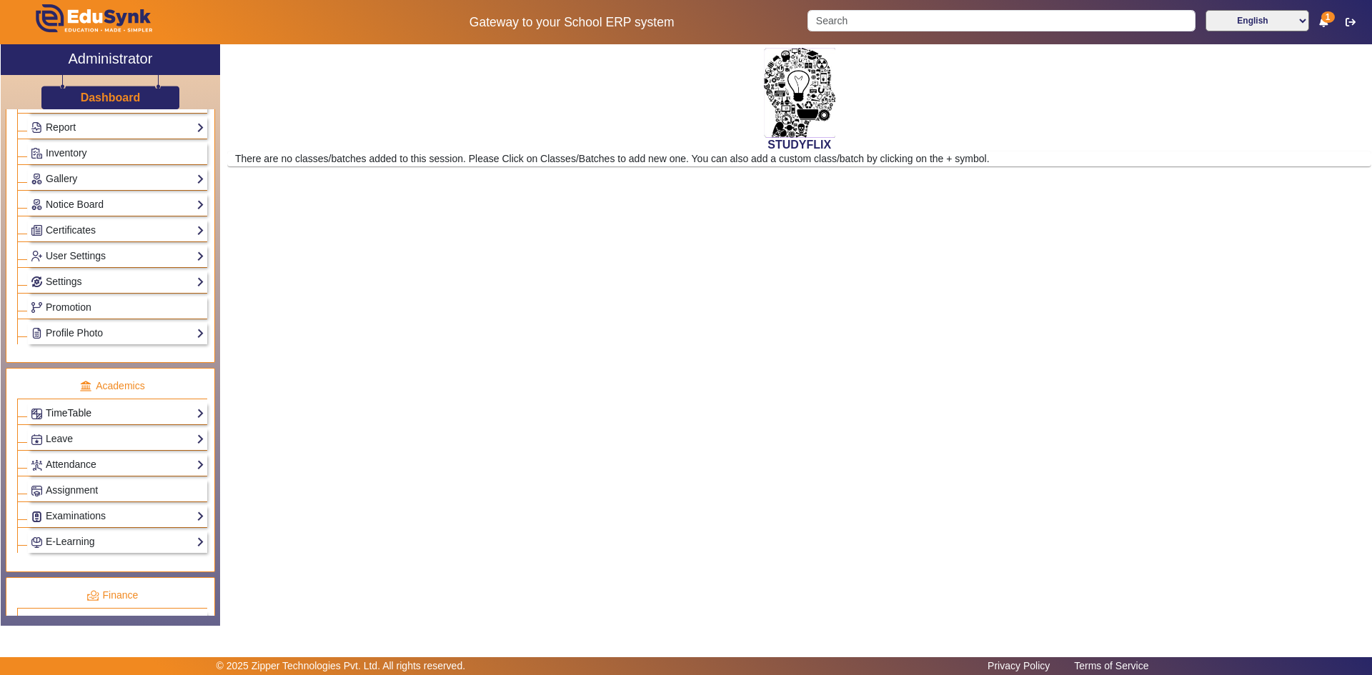
click at [78, 418] on link "TimeTable" at bounding box center [118, 413] width 174 height 16
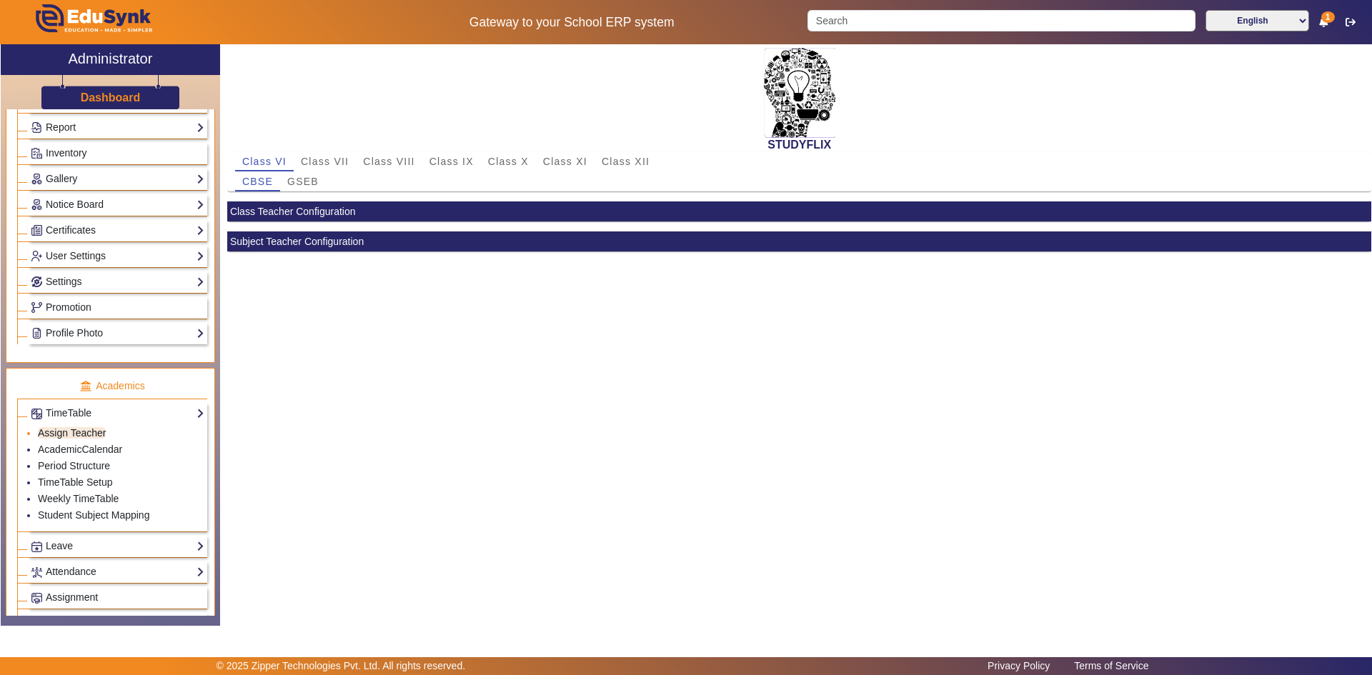
click at [69, 429] on link "Assign Teacher" at bounding box center [72, 432] width 68 height 11
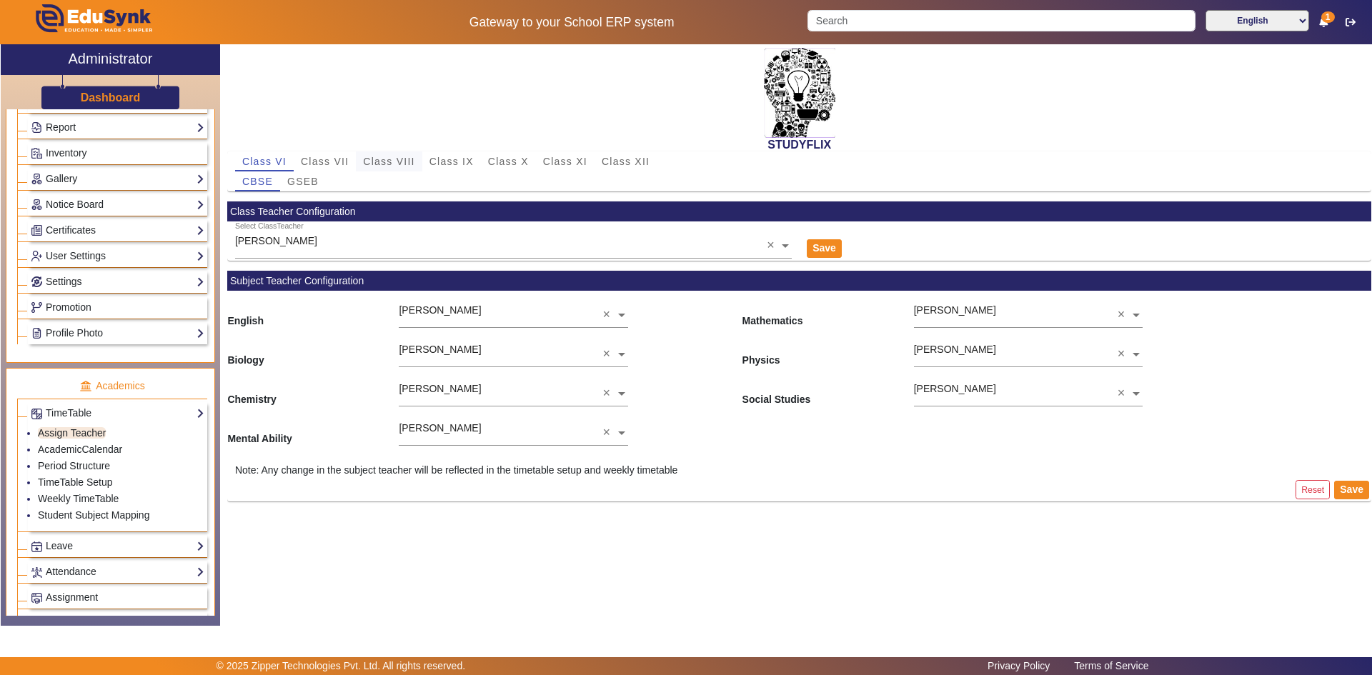
click at [394, 168] on span "Class VIII" at bounding box center [388, 161] width 51 height 20
click at [308, 179] on span "GSEB" at bounding box center [302, 181] width 31 height 10
click at [924, 311] on input "text" at bounding box center [1028, 315] width 229 height 15
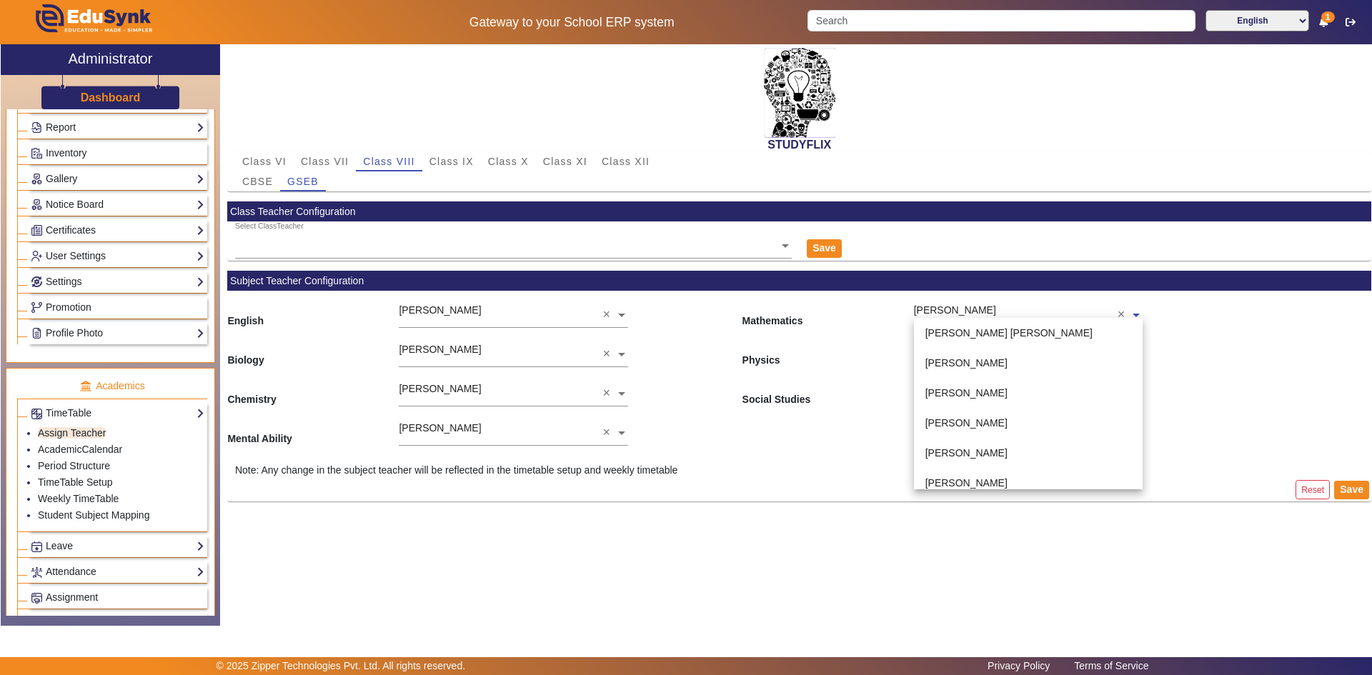
scroll to position [159, 0]
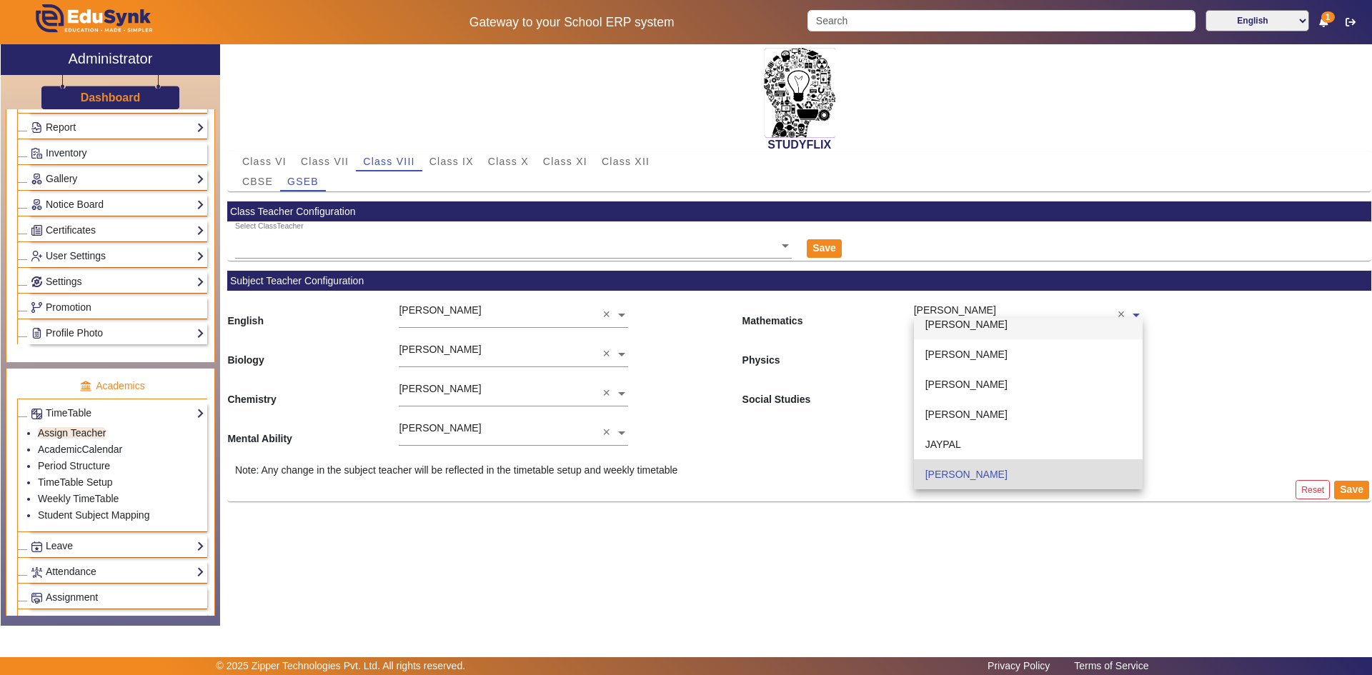
click at [969, 333] on div "ASHUTOSH KATARIA" at bounding box center [1028, 324] width 229 height 30
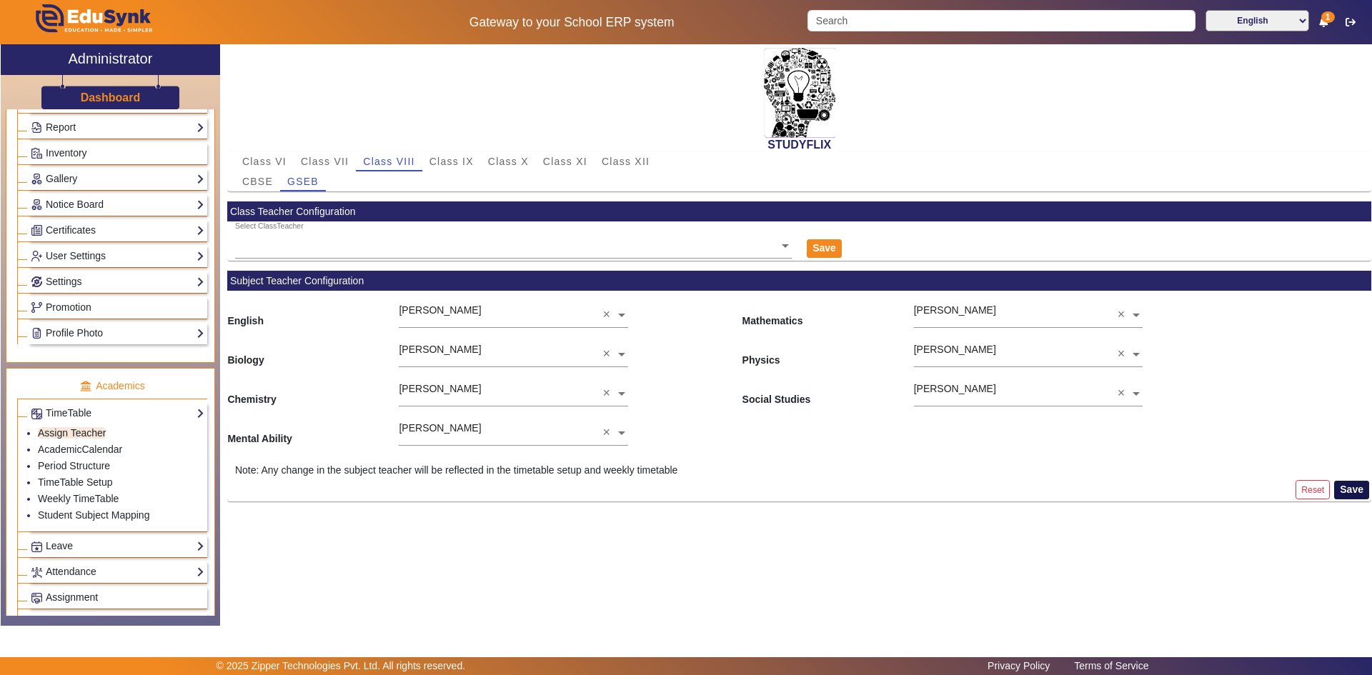
click at [1344, 489] on button "Save" at bounding box center [1351, 490] width 35 height 19
click at [1343, 487] on button "Save" at bounding box center [1351, 490] width 35 height 19
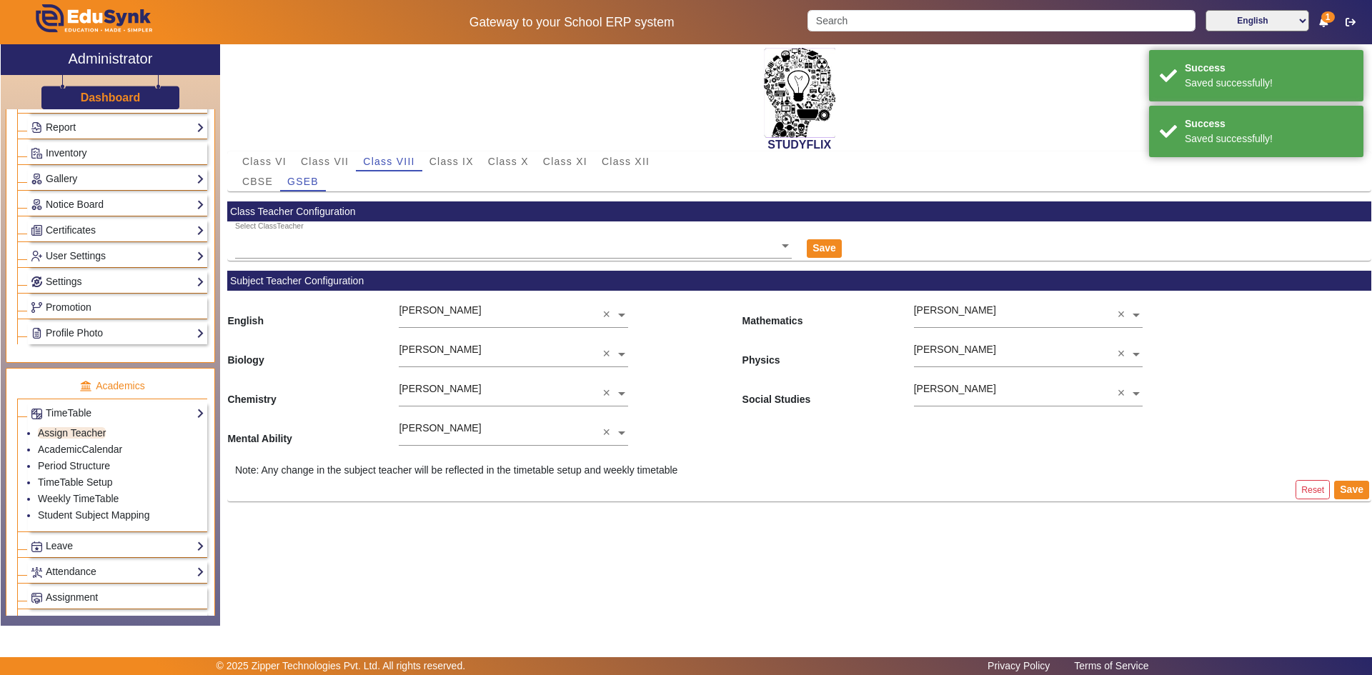
click at [802, 547] on div "STUDYFLIX Class VI Class VII Class VIII Class IX Class X Class XI Class XII CBS…" at bounding box center [795, 327] width 1151 height 566
click at [945, 313] on input "text" at bounding box center [1028, 315] width 229 height 15
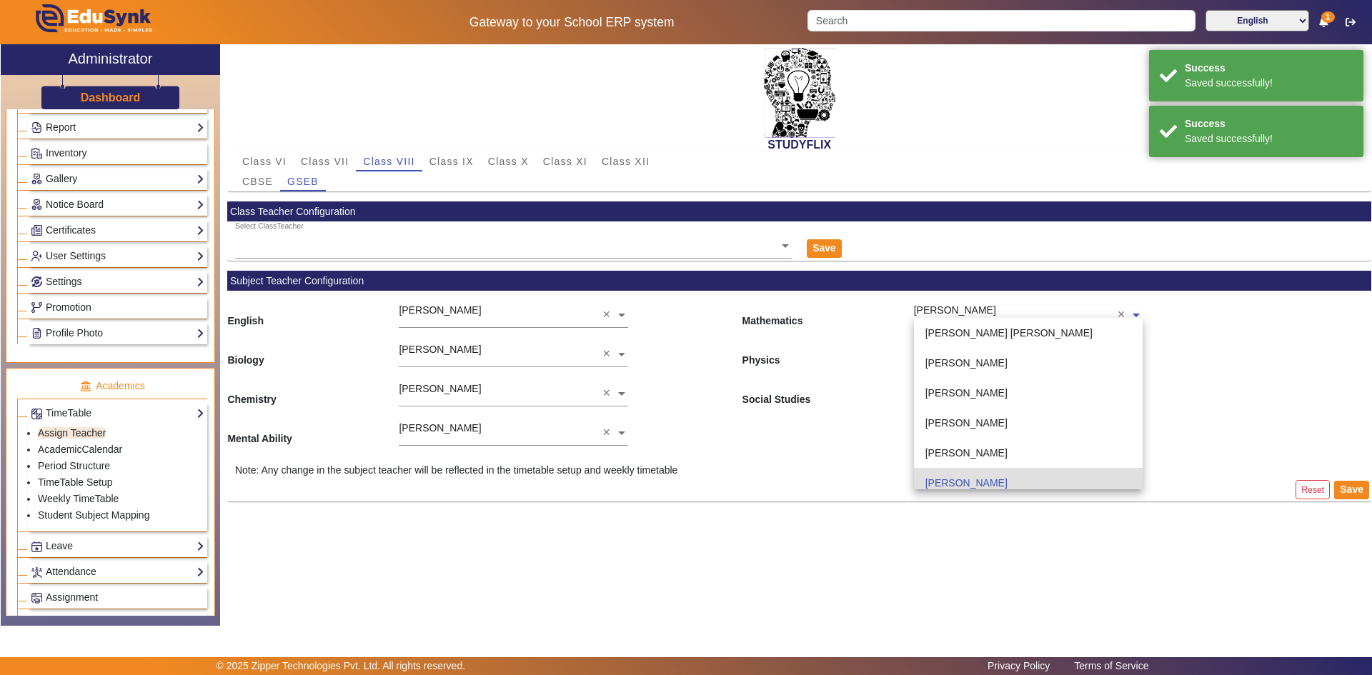
scroll to position [150, 0]
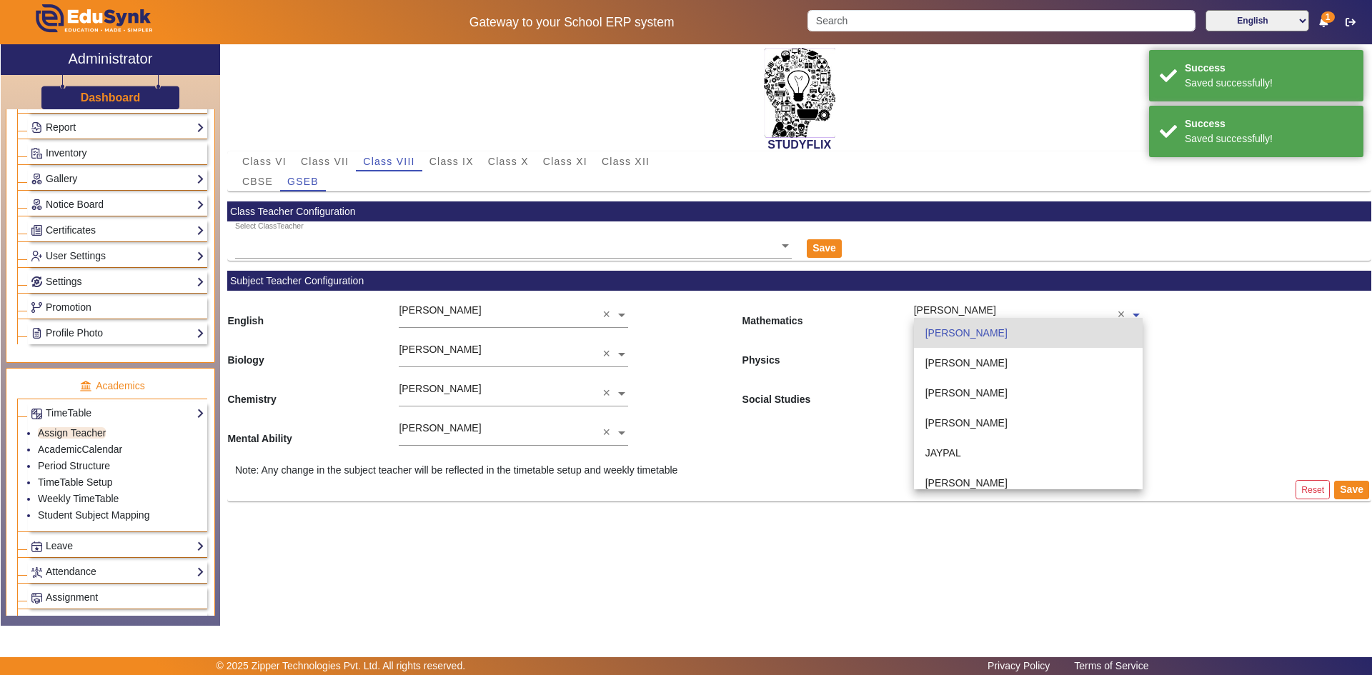
click at [945, 313] on input "text" at bounding box center [1028, 315] width 229 height 15
click at [946, 313] on input "text" at bounding box center [1028, 315] width 229 height 15
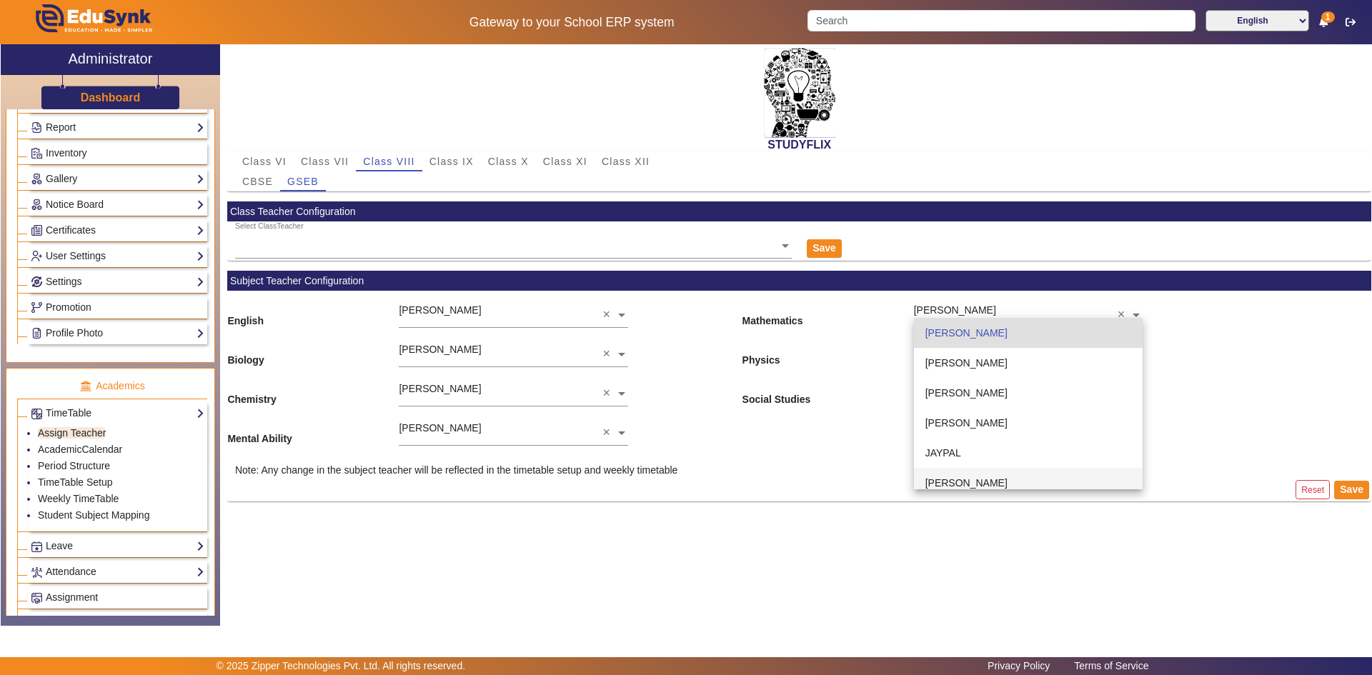
click at [895, 549] on div "STUDYFLIX Class VI Class VII Class VIII Class IX Class X Class XI Class XII CBS…" at bounding box center [795, 327] width 1151 height 566
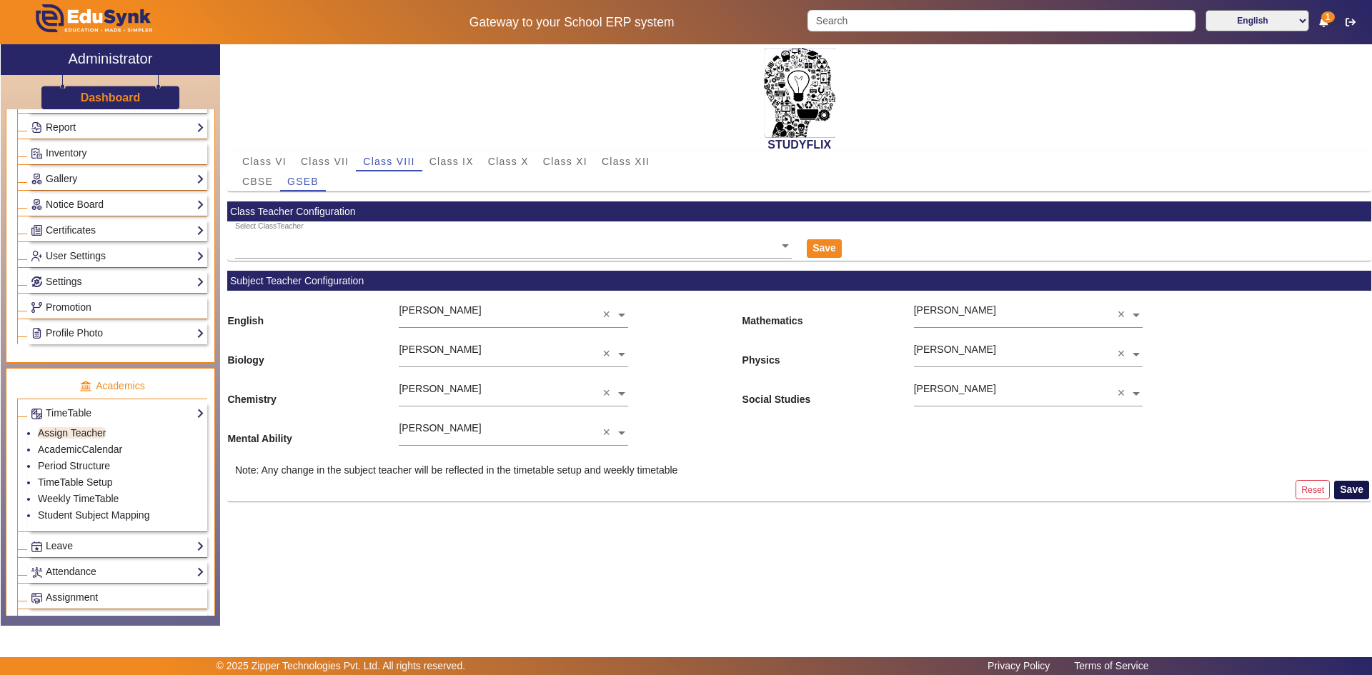
click at [1341, 489] on button "Save" at bounding box center [1351, 490] width 35 height 19
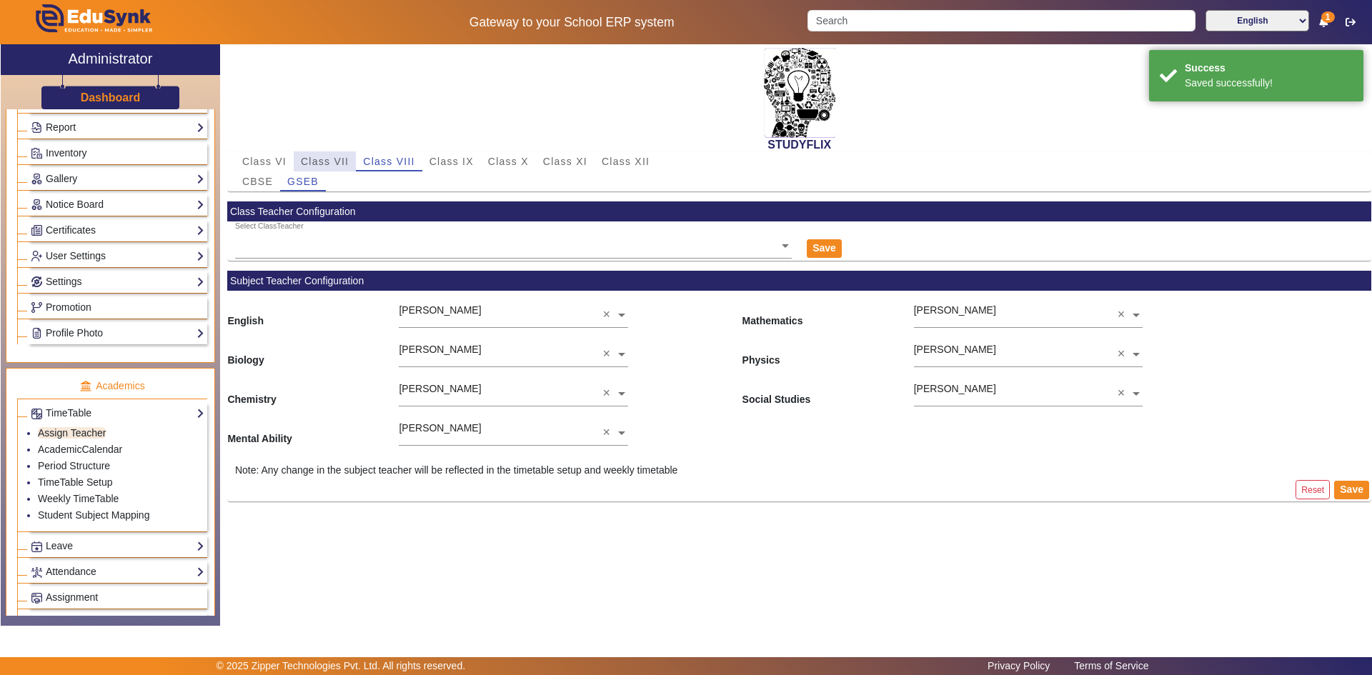
click at [336, 163] on span "Class VII" at bounding box center [325, 161] width 48 height 10
click at [375, 161] on span "Class VIII" at bounding box center [388, 161] width 51 height 10
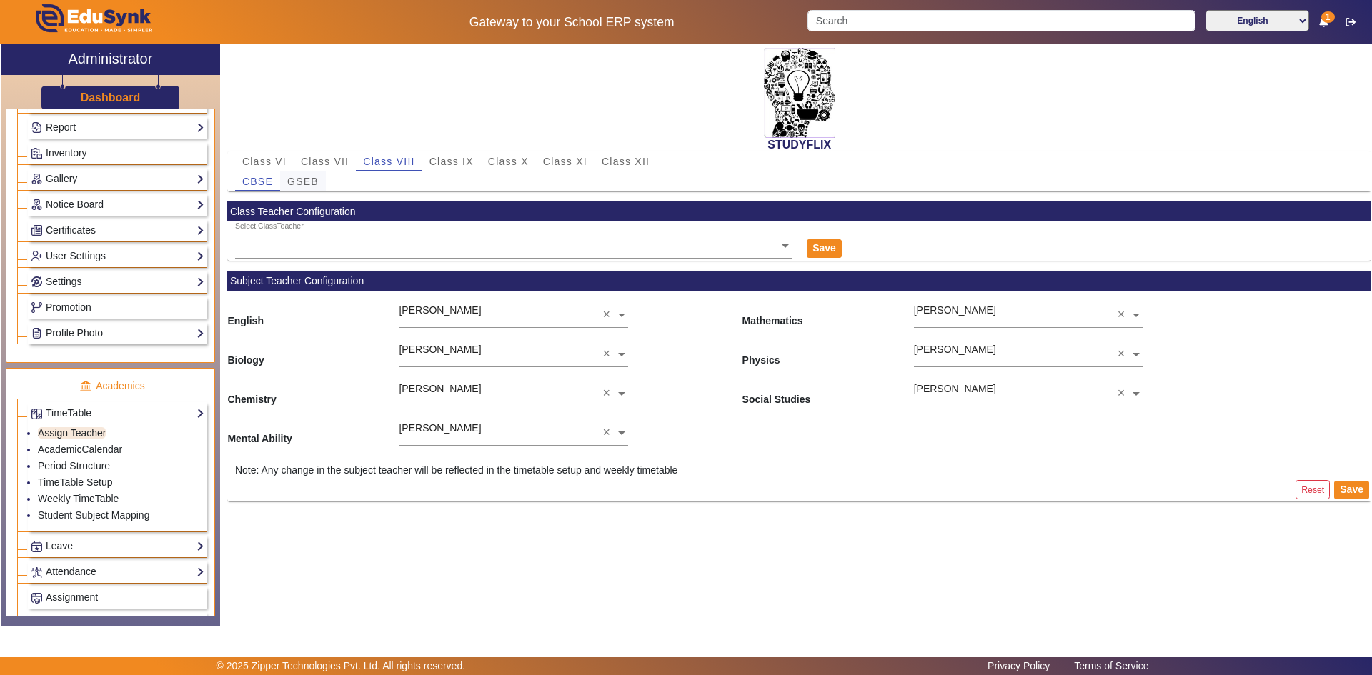
click at [310, 184] on span "GSEB" at bounding box center [302, 181] width 31 height 10
click at [266, 183] on span "CBSE" at bounding box center [257, 181] width 31 height 10
click at [292, 177] on span "GSEB" at bounding box center [302, 181] width 31 height 10
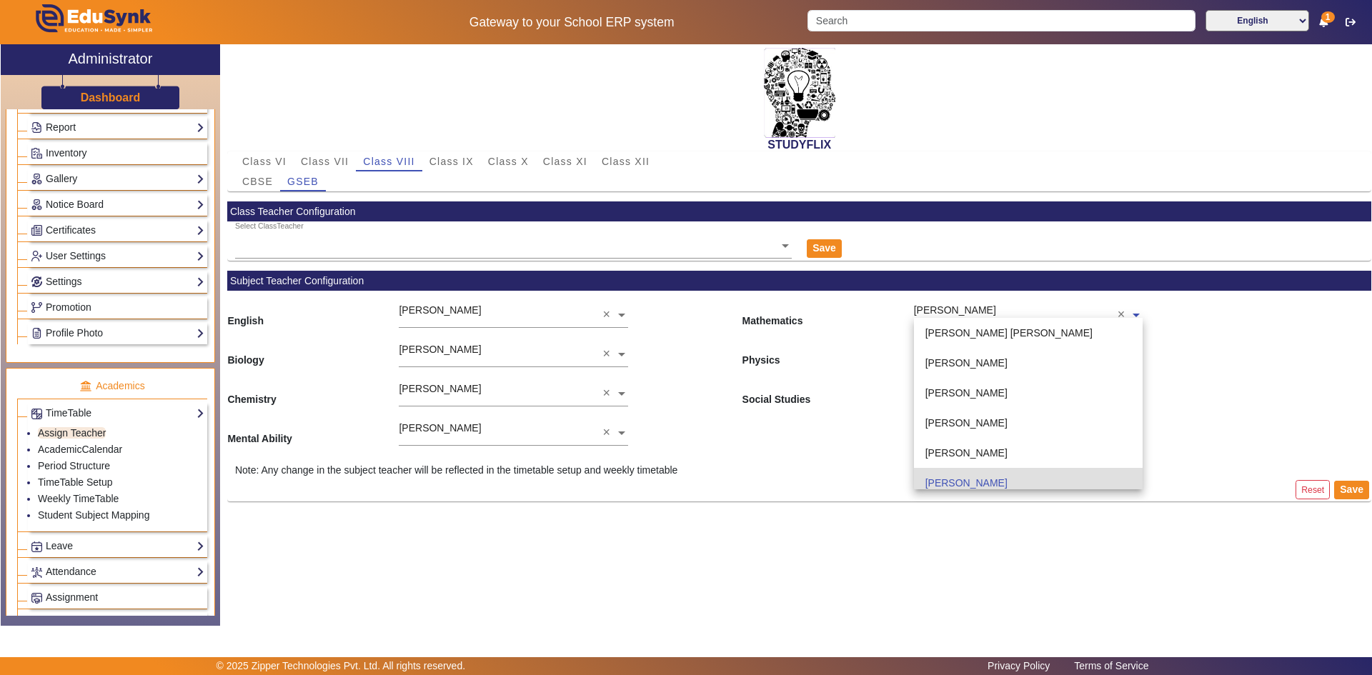
click at [1139, 316] on span at bounding box center [1135, 313] width 13 height 15
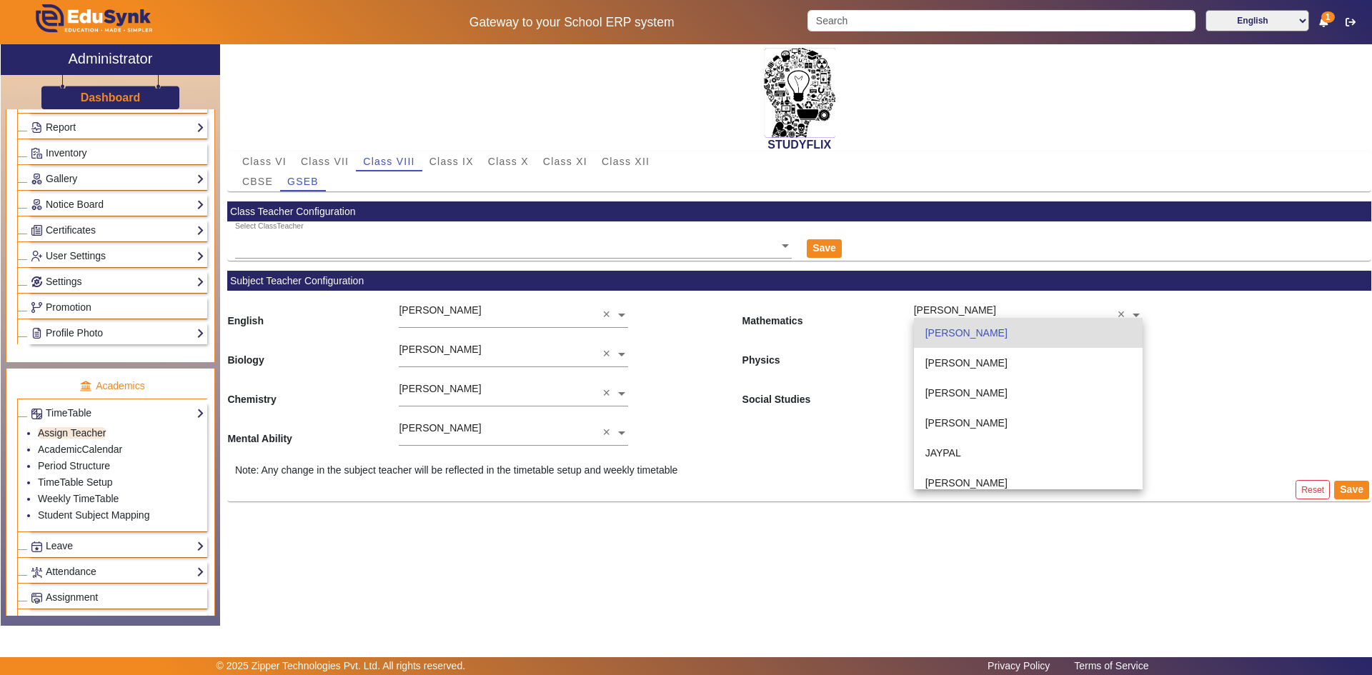
click at [1209, 369] on div "Biology HIMANI GOHIL × Physics PALAK PATEL ×" at bounding box center [799, 349] width 1144 height 39
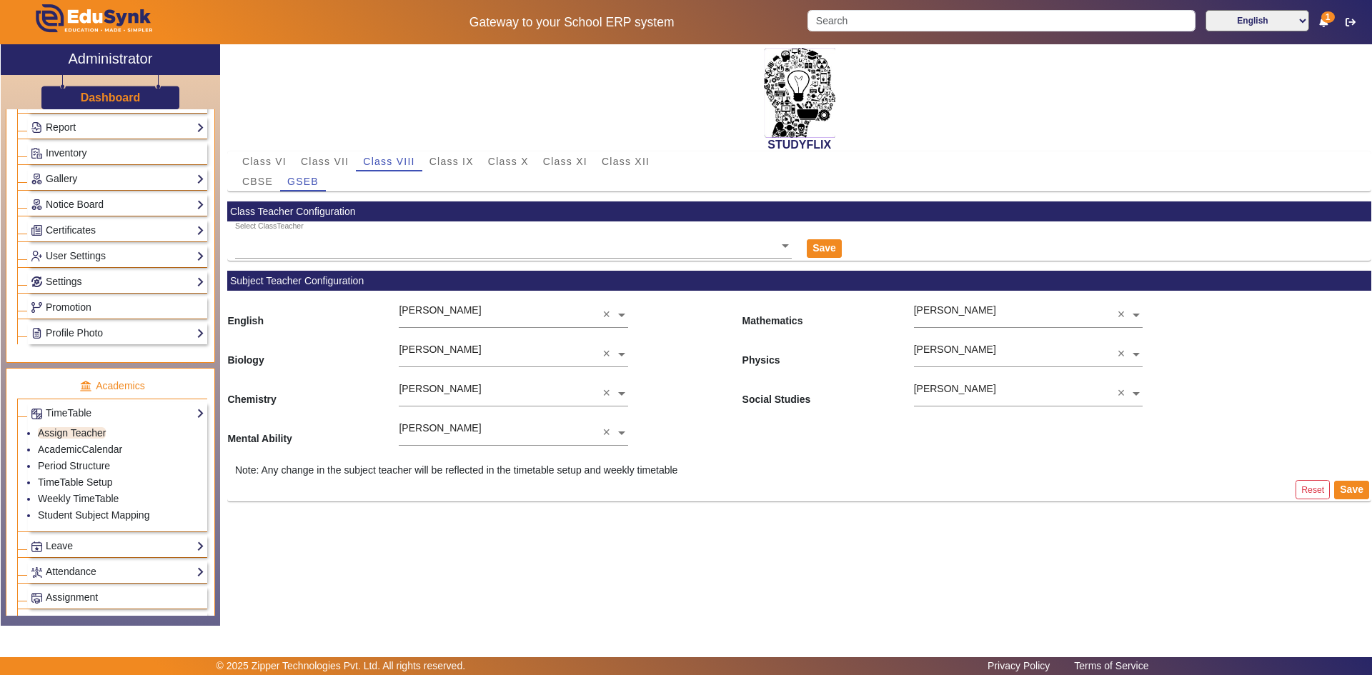
drag, startPoint x: 1217, startPoint y: 383, endPoint x: 1237, endPoint y: 401, distance: 27.8
click at [1237, 401] on div "Chemistry NITA GHULE × Social Studies MAYUR BARIA ×" at bounding box center [799, 388] width 1144 height 39
click at [451, 159] on span "Class IX" at bounding box center [451, 161] width 44 height 10
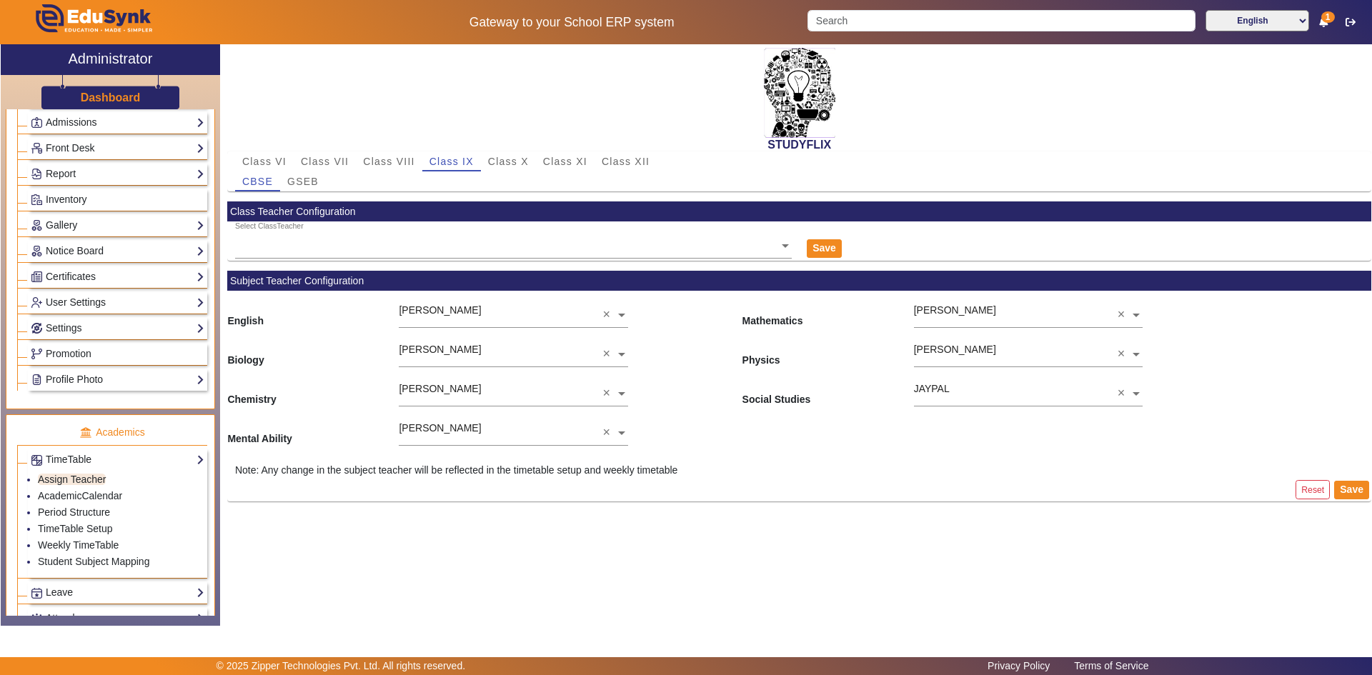
scroll to position [214, 0]
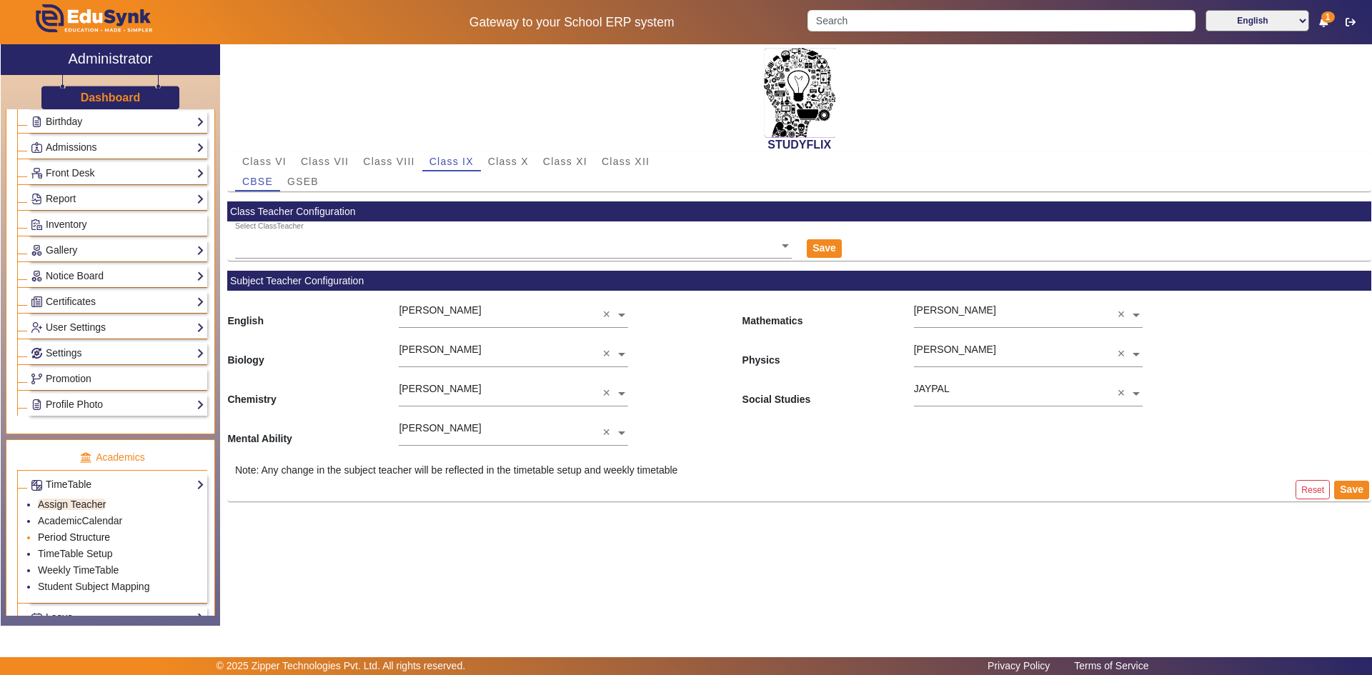
click at [62, 534] on link "Period Structure" at bounding box center [74, 536] width 72 height 11
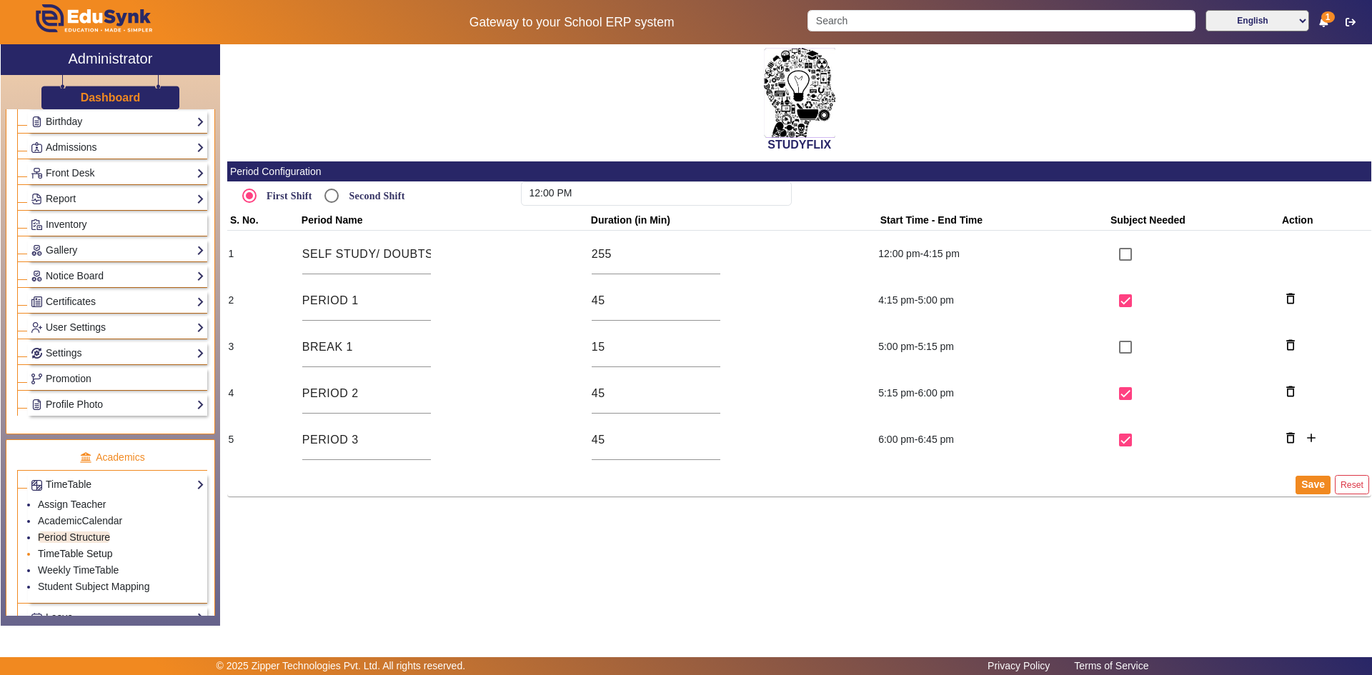
click at [69, 550] on link "TimeTable Setup" at bounding box center [75, 553] width 75 height 11
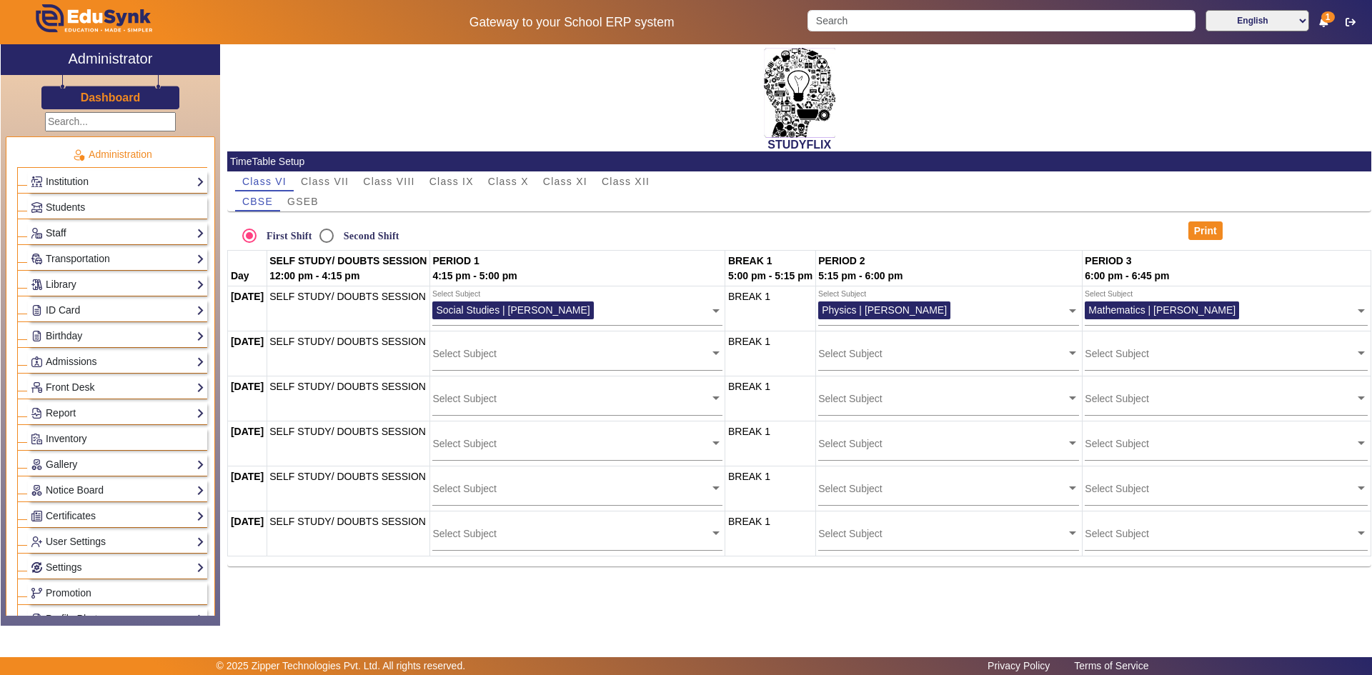
click at [74, 238] on link "Staff" at bounding box center [118, 233] width 174 height 16
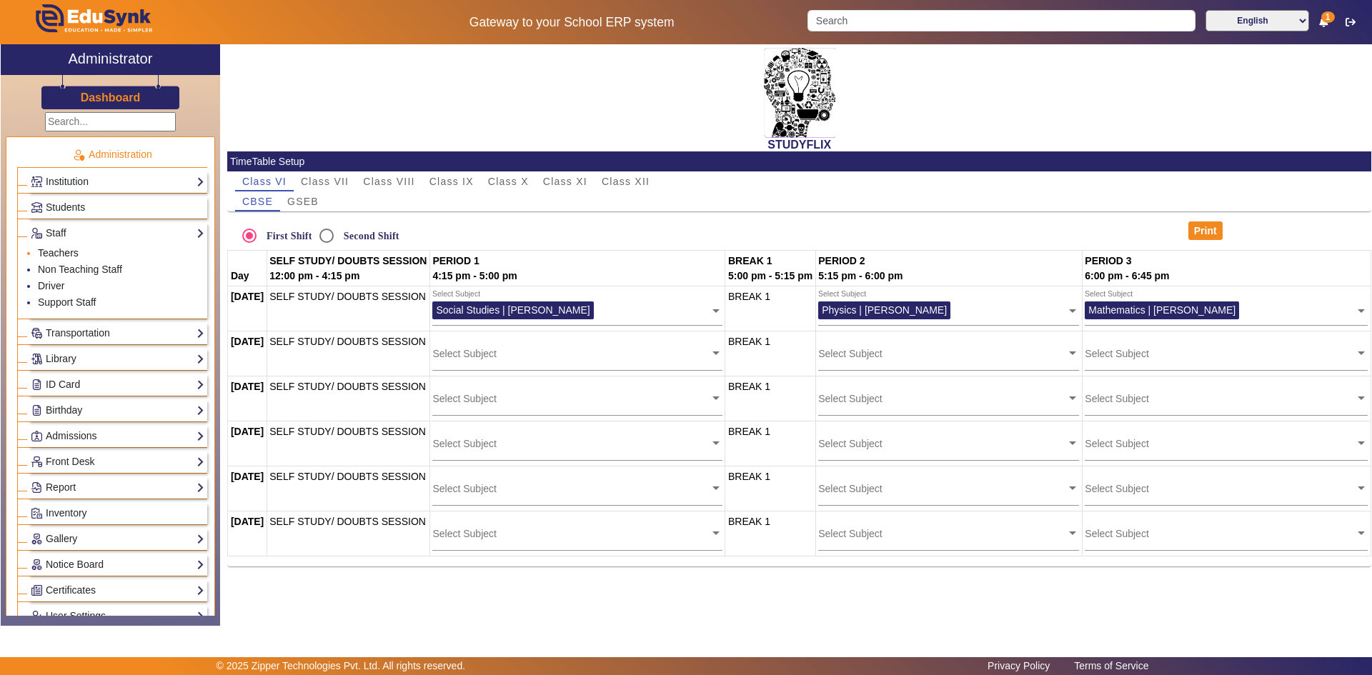
click at [61, 255] on link "Teachers" at bounding box center [58, 252] width 41 height 11
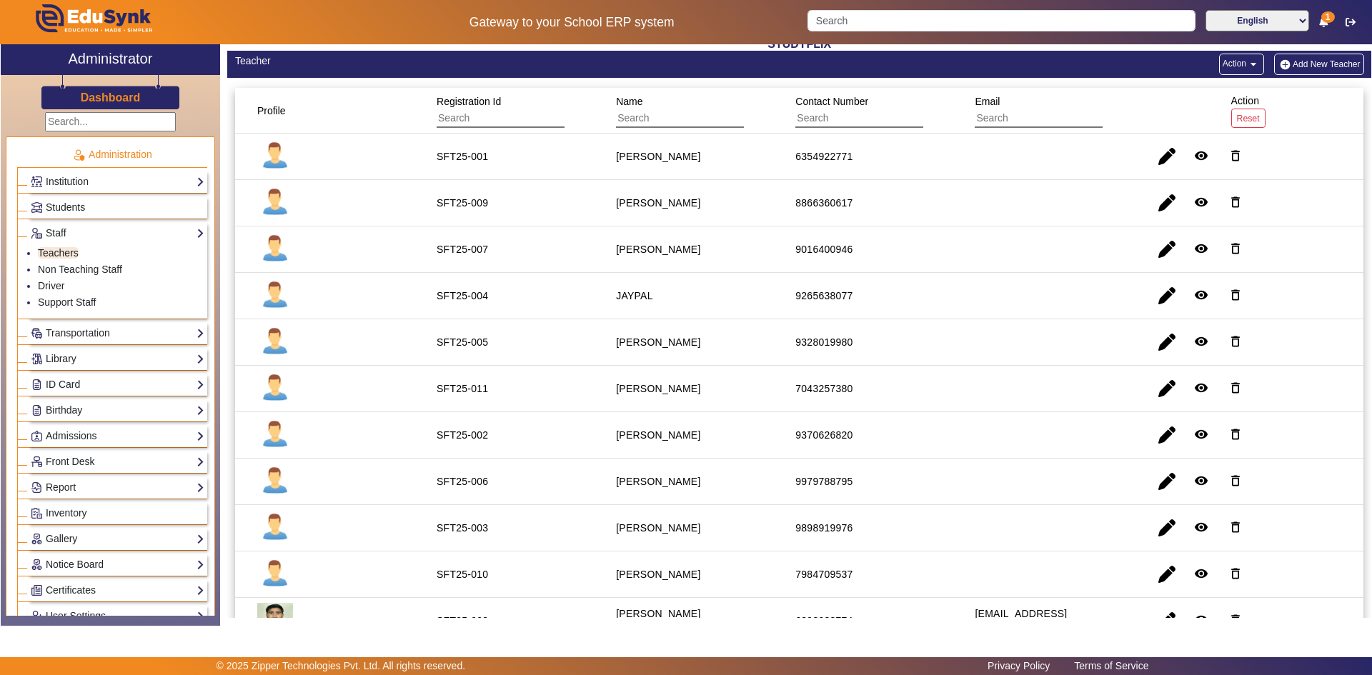
scroll to position [176, 0]
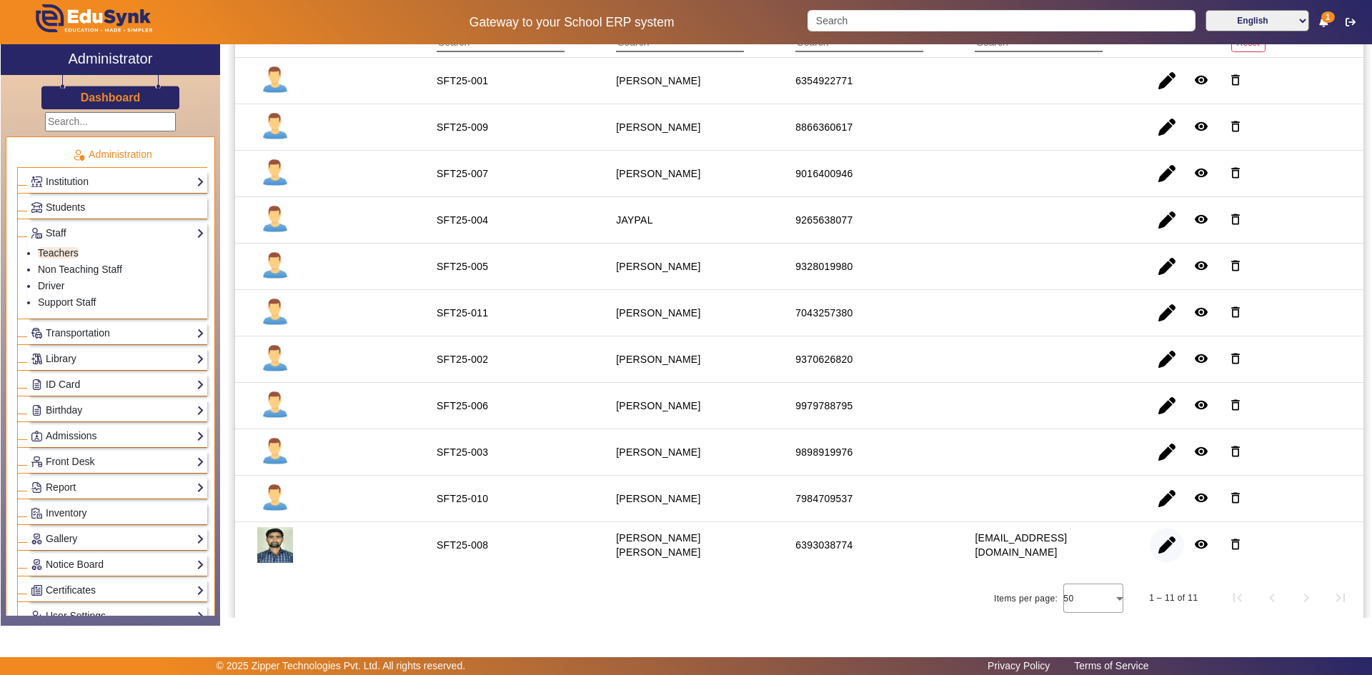
click at [1156, 551] on span "button" at bounding box center [1166, 545] width 34 height 34
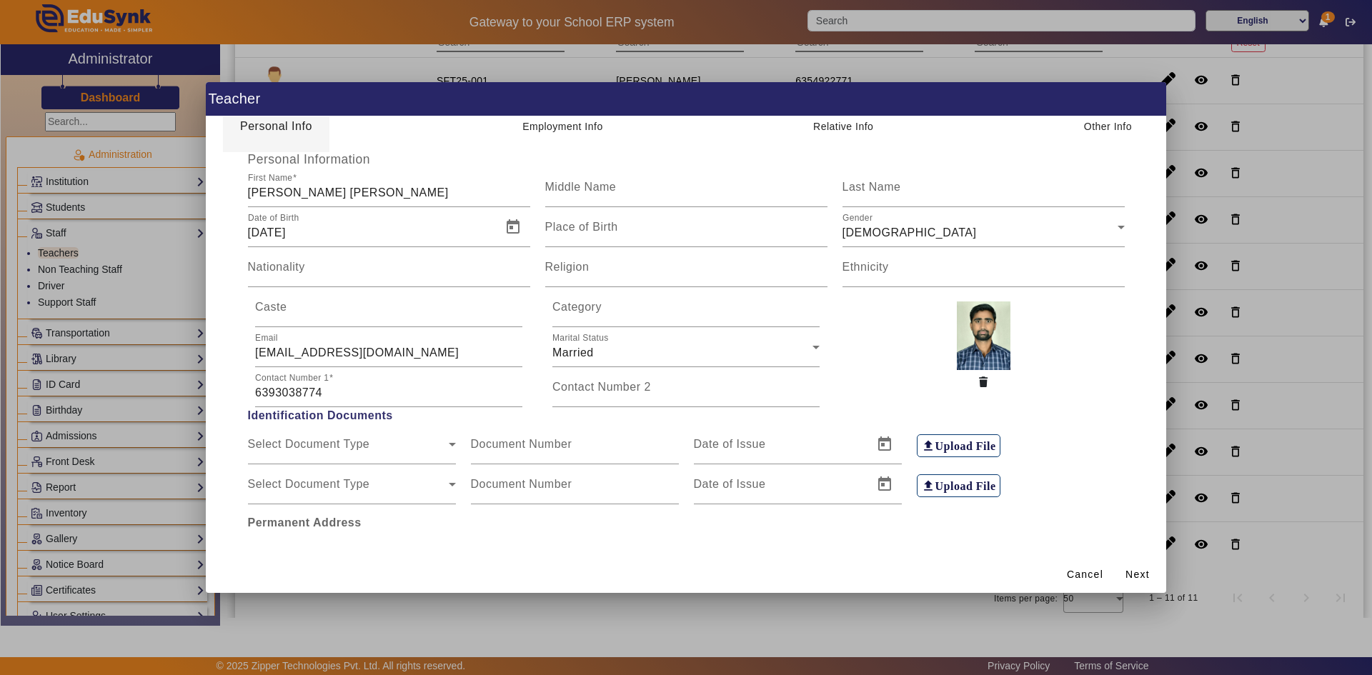
scroll to position [214, 0]
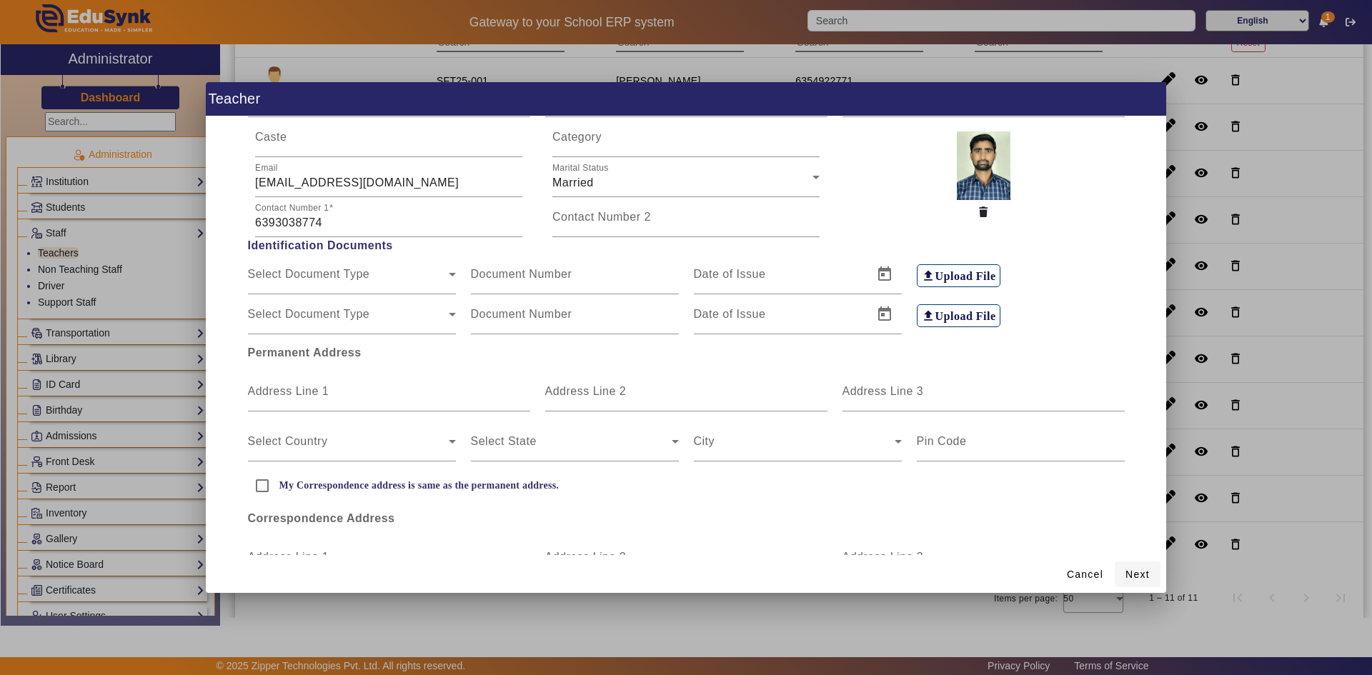
click at [1134, 584] on span at bounding box center [1137, 574] width 46 height 34
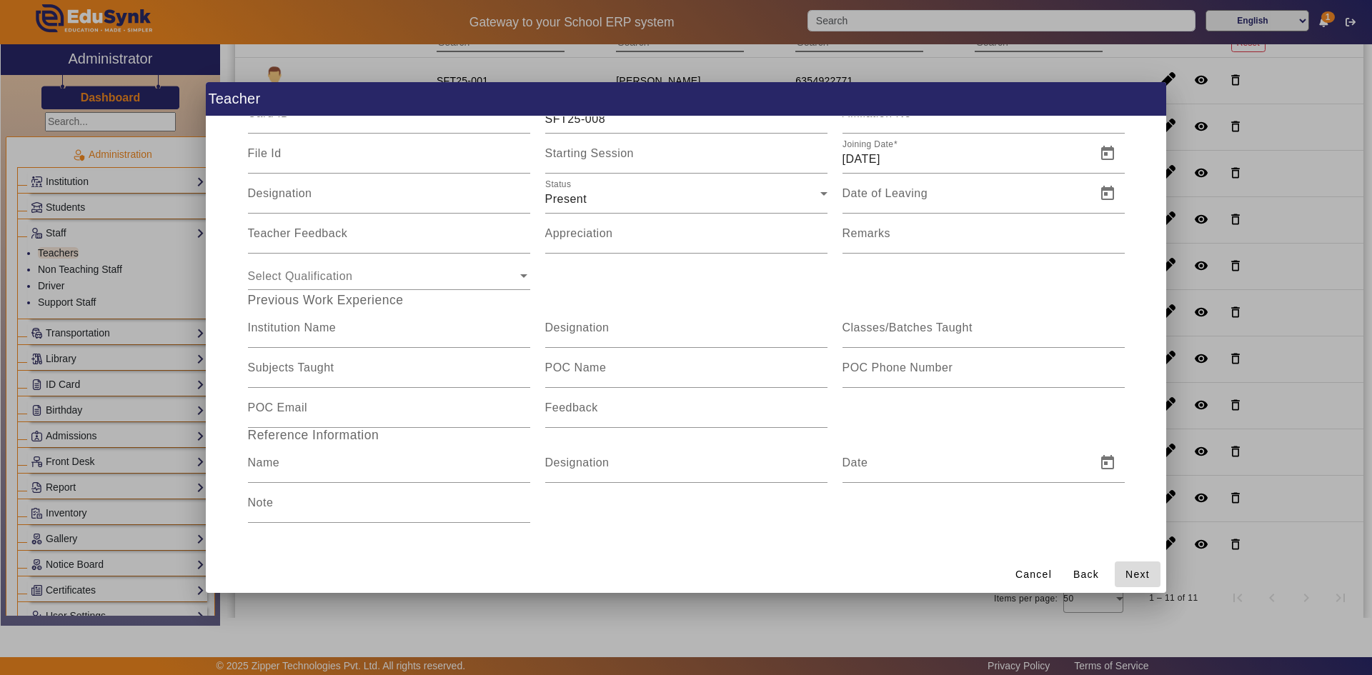
scroll to position [118, 0]
click at [1222, 461] on div at bounding box center [686, 337] width 1372 height 675
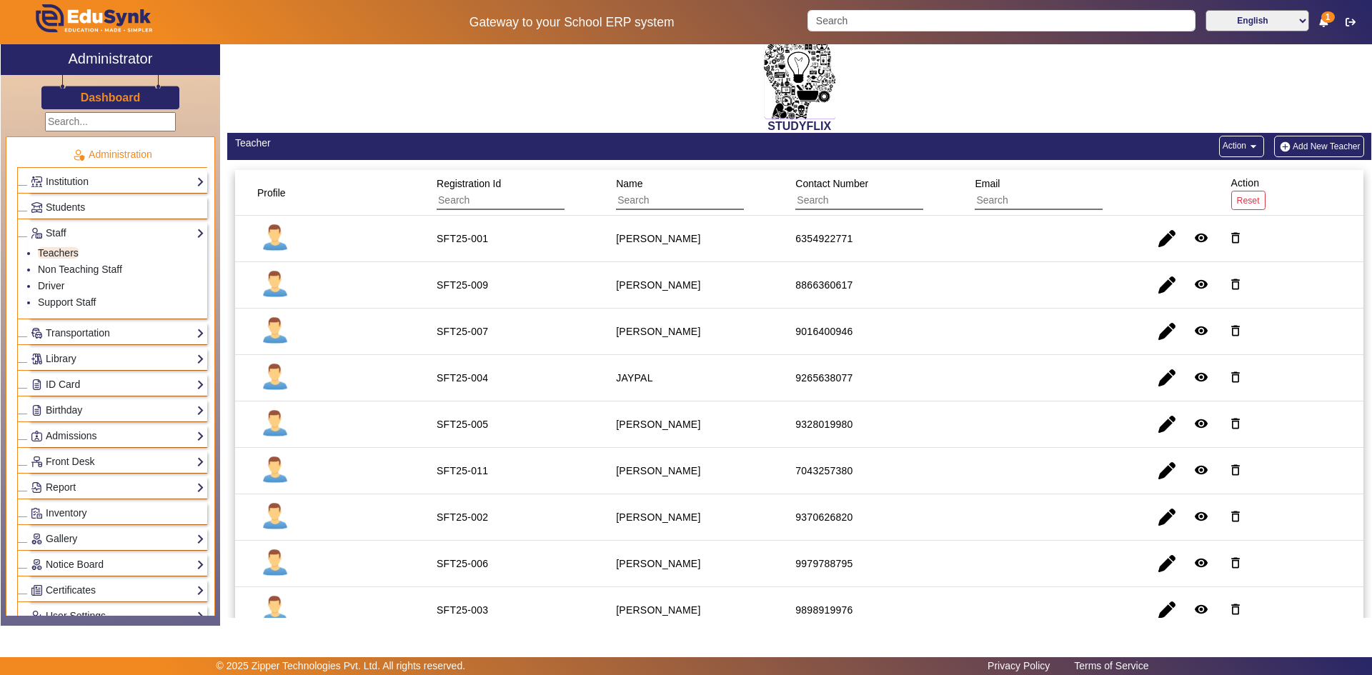
scroll to position [0, 0]
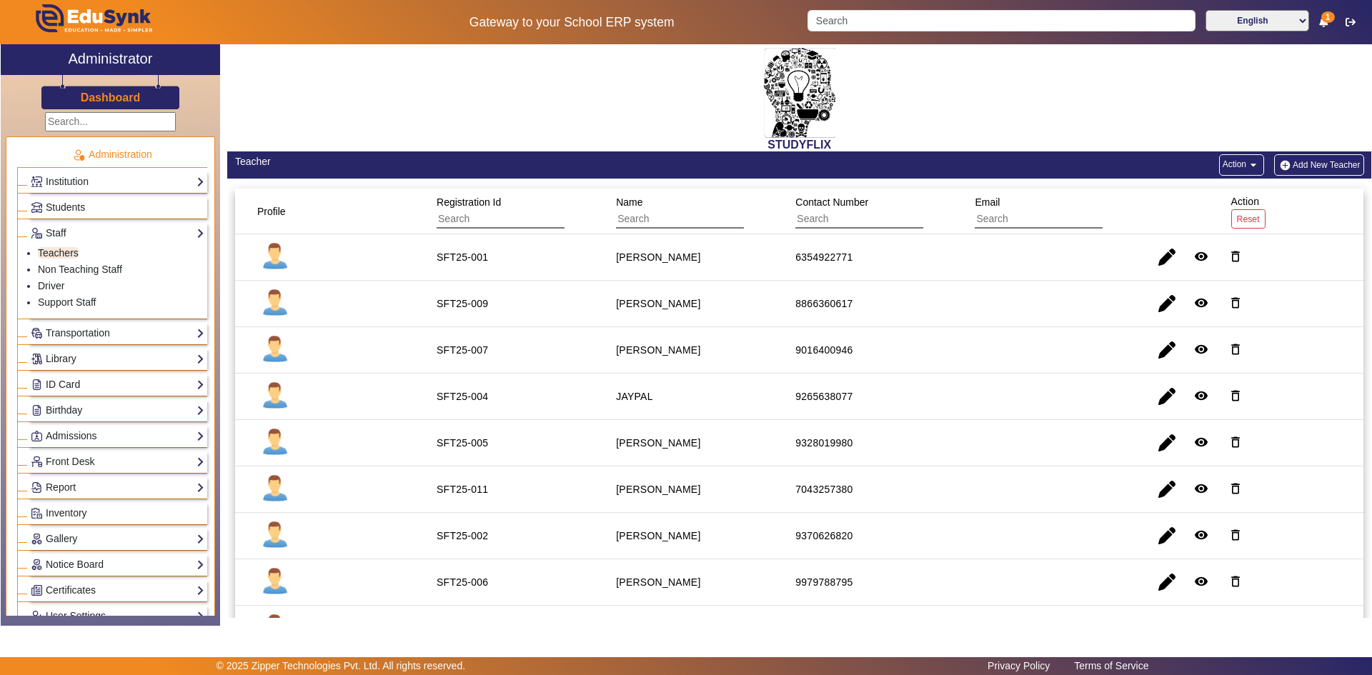
click at [1315, 168] on button "Add New Teacher" at bounding box center [1319, 164] width 90 height 21
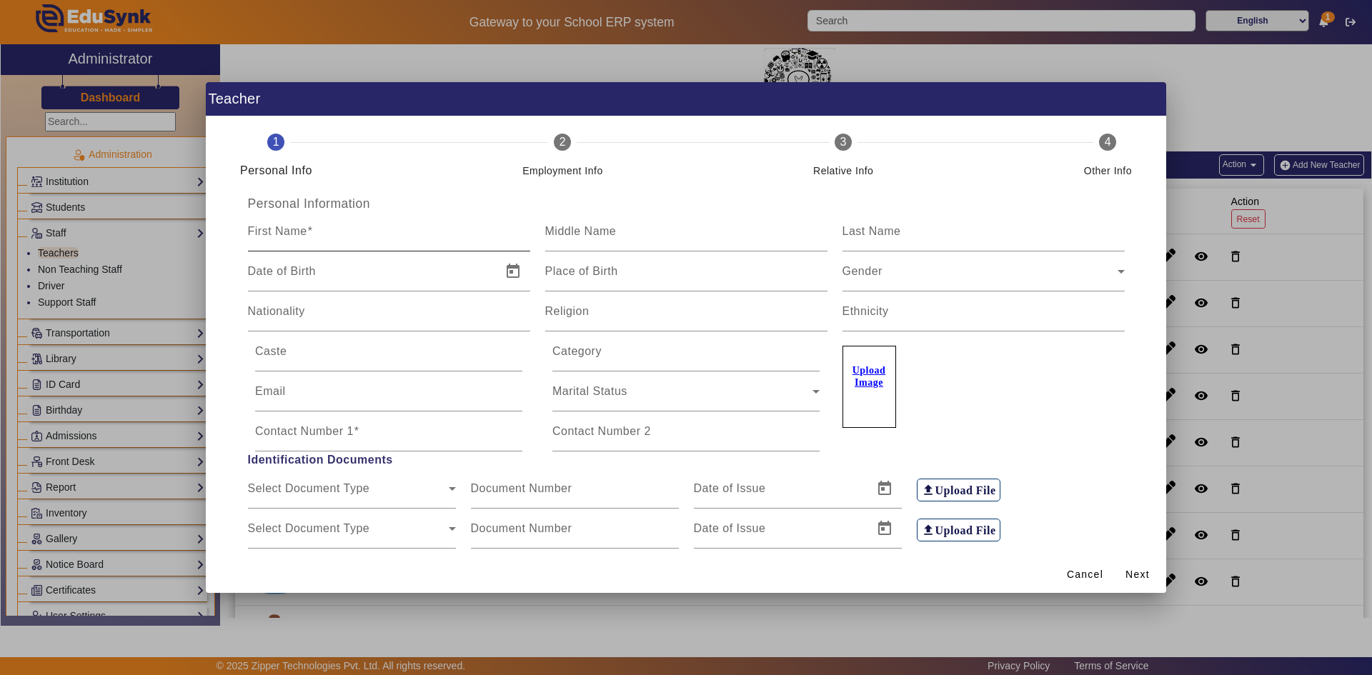
click at [299, 226] on mat-label "First Name" at bounding box center [277, 231] width 59 height 12
click at [299, 229] on input "First Name" at bounding box center [389, 237] width 282 height 17
click at [315, 238] on input "First Name" at bounding box center [389, 237] width 282 height 17
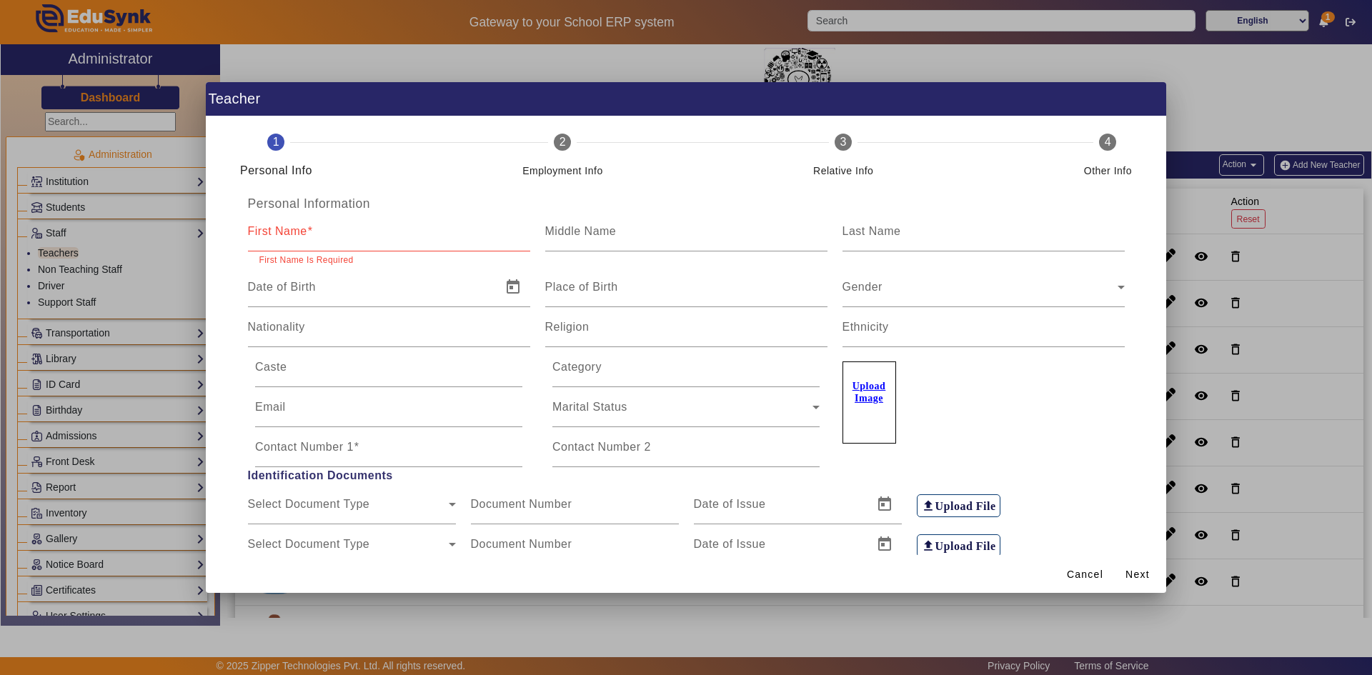
click at [343, 173] on div "1 Personal Info 2 Employment Info 3 Relative Info 4 Other Info" at bounding box center [686, 156] width 926 height 80
click at [343, 220] on div "First Name" at bounding box center [389, 231] width 282 height 40
click at [295, 233] on input "First Name" at bounding box center [389, 237] width 282 height 17
click at [430, 201] on h5 "Personal Information" at bounding box center [685, 203] width 891 height 15
click at [613, 219] on div "Middle Name" at bounding box center [686, 231] width 282 height 40
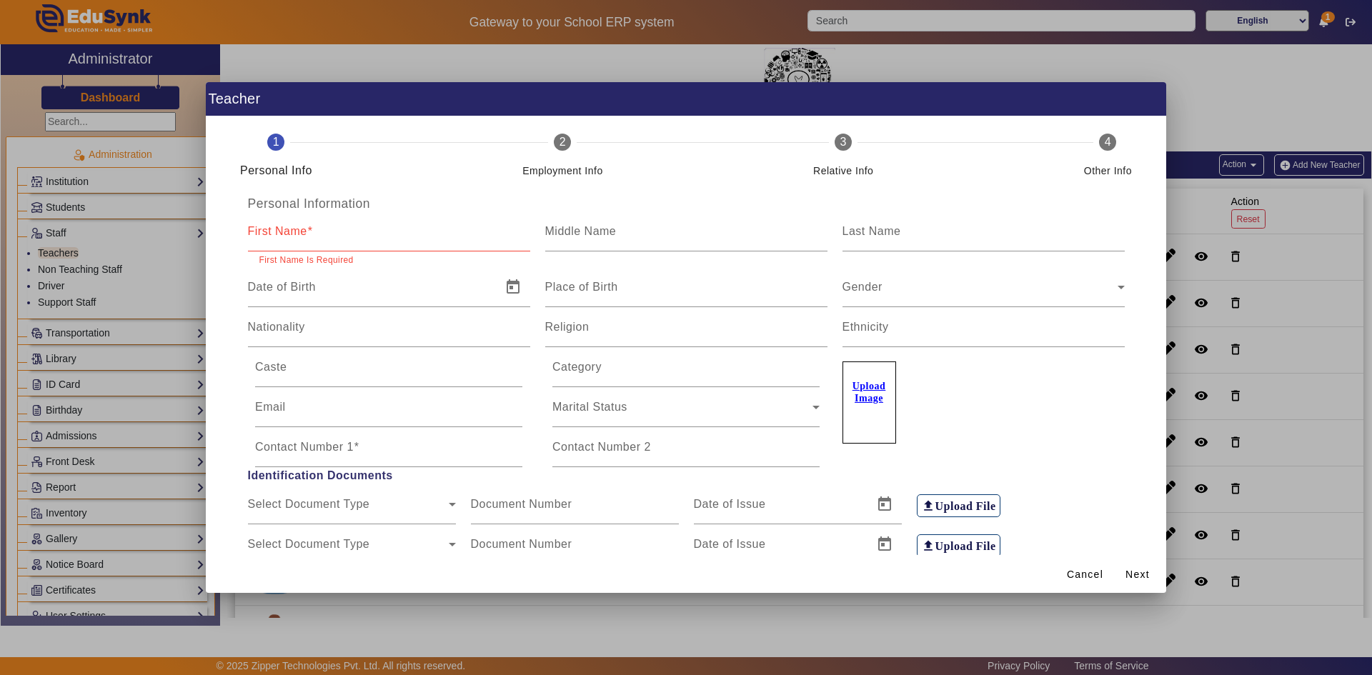
click at [871, 199] on h5 "Personal Information" at bounding box center [685, 203] width 891 height 15
click at [1196, 276] on div at bounding box center [686, 337] width 1372 height 675
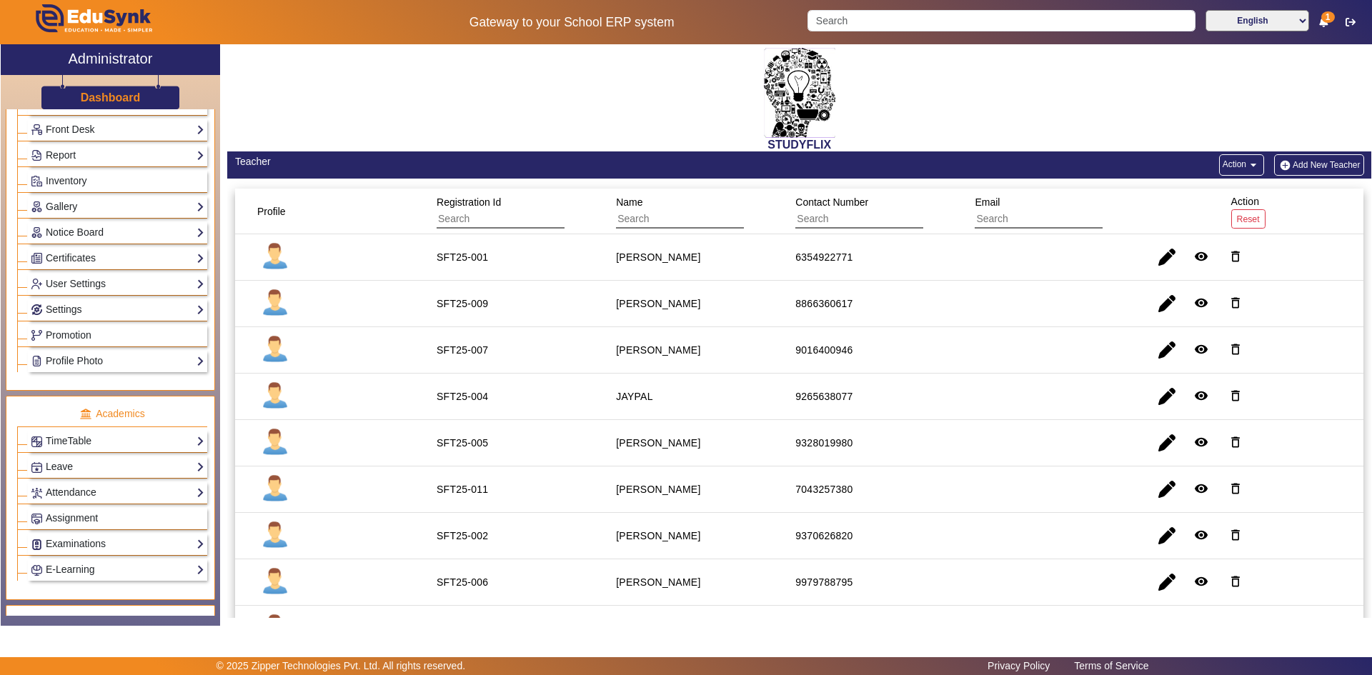
scroll to position [357, 0]
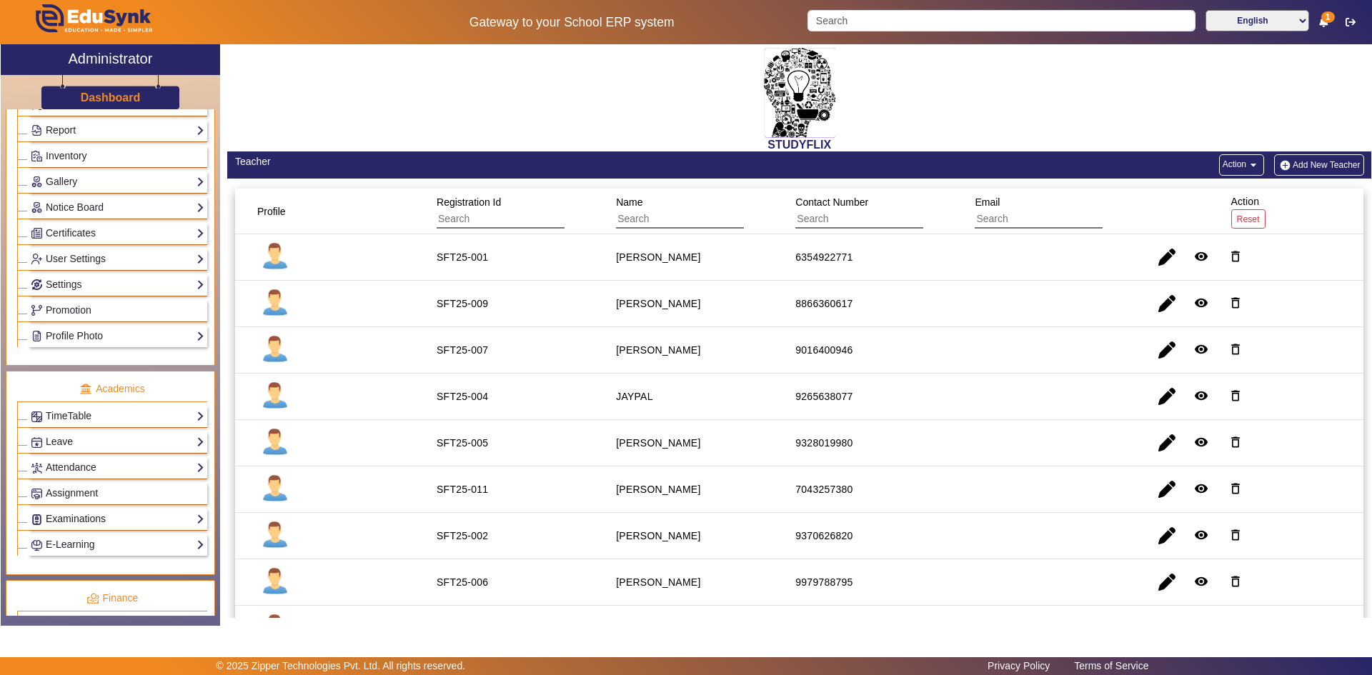
click at [79, 511] on link "Examinations" at bounding box center [118, 519] width 174 height 16
click at [66, 544] on li "Overview" at bounding box center [121, 539] width 166 height 16
click at [71, 519] on link "Examinations" at bounding box center [118, 519] width 174 height 16
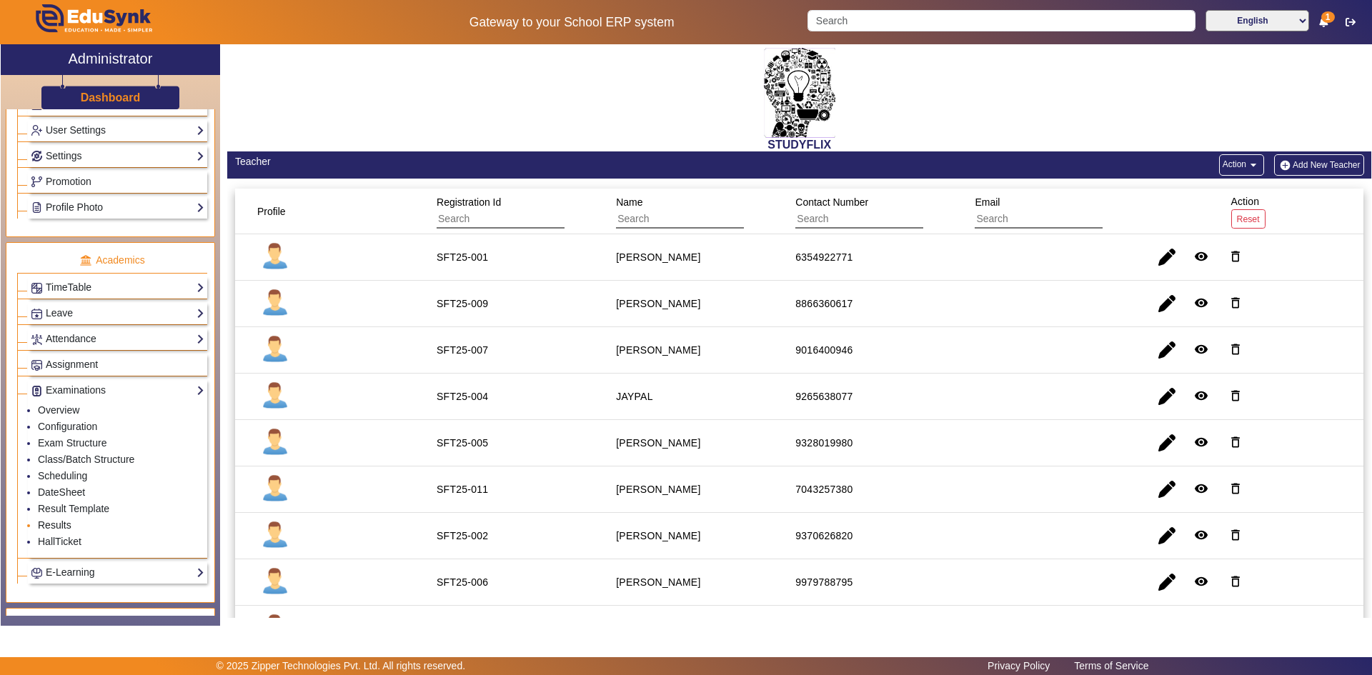
scroll to position [426, 0]
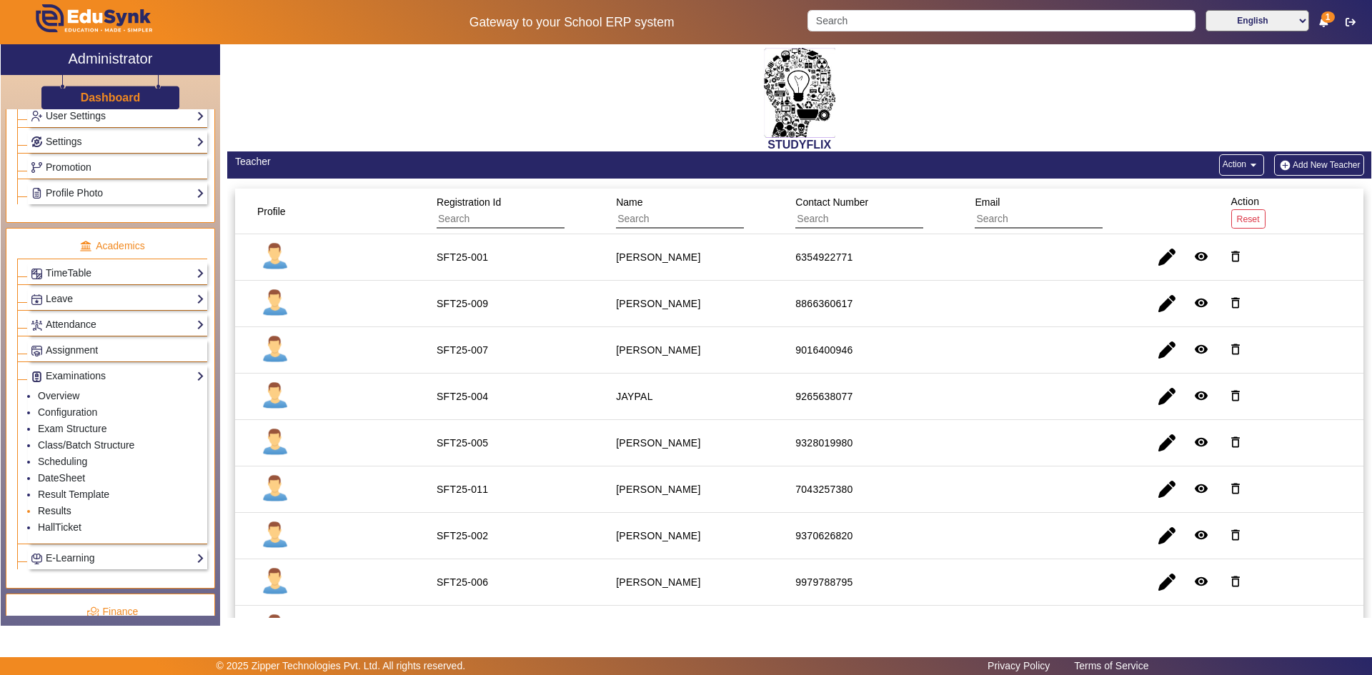
click at [56, 511] on link "Results" at bounding box center [55, 510] width 34 height 11
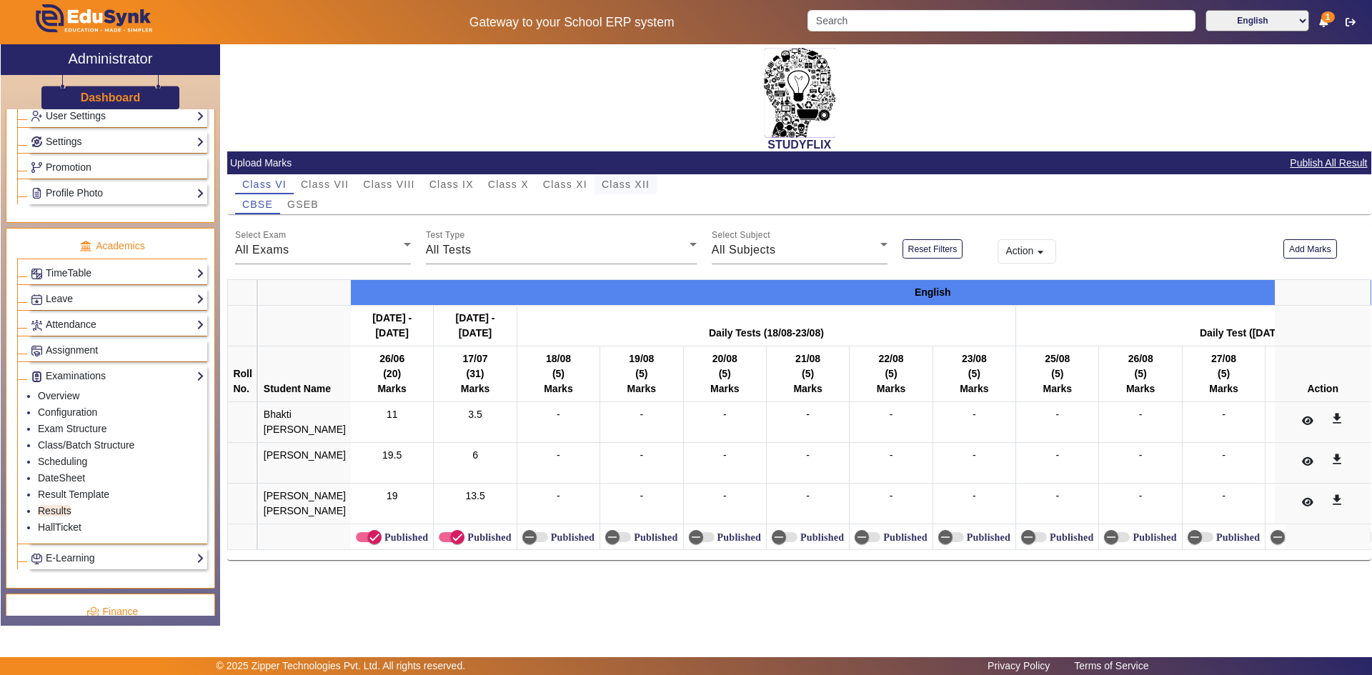
click at [616, 189] on span "Class XII" at bounding box center [625, 184] width 48 height 10
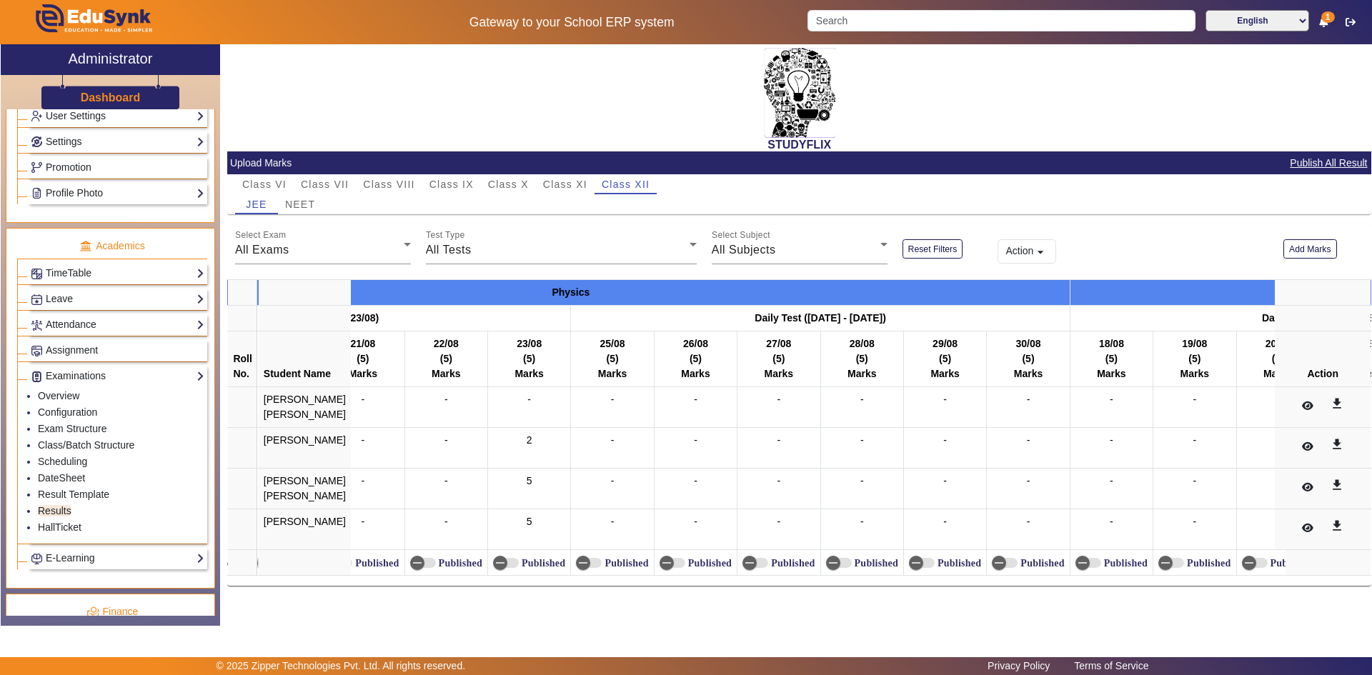
scroll to position [0, 3255]
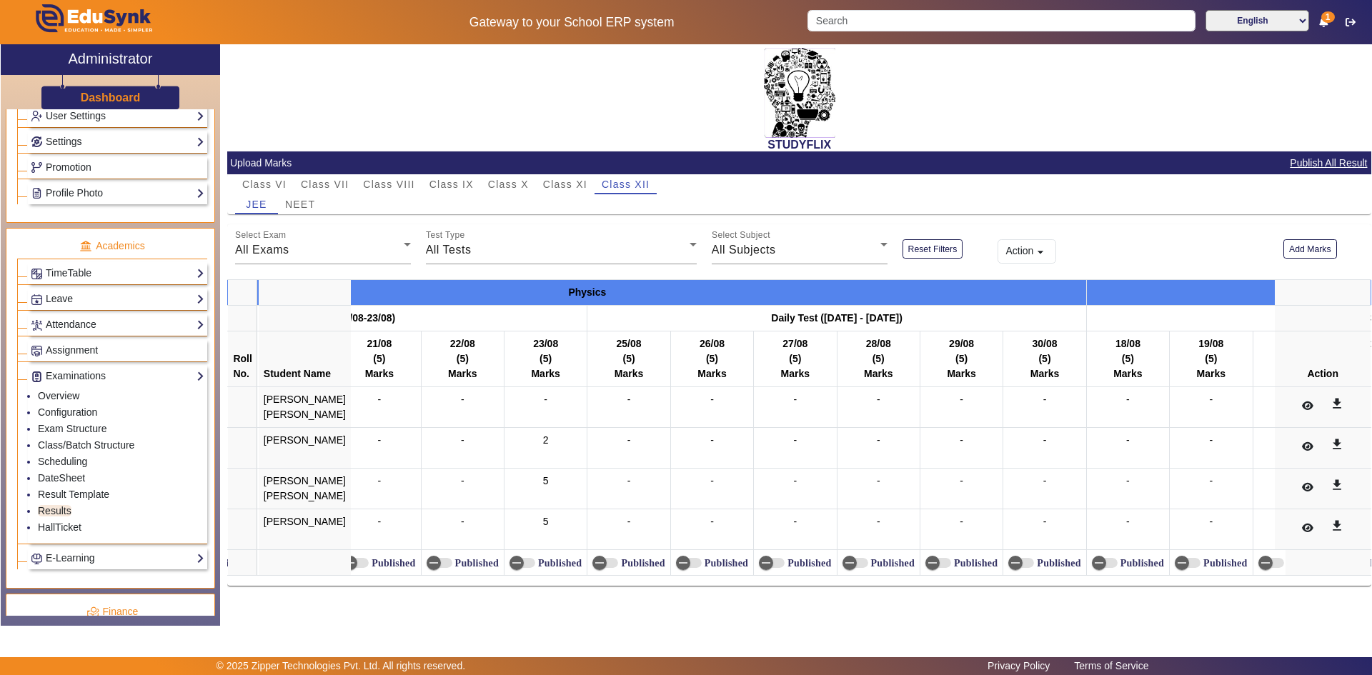
click at [535, 121] on div "STUDYFLIX" at bounding box center [799, 97] width 1144 height 107
click at [73, 346] on span "Assignment" at bounding box center [72, 349] width 52 height 11
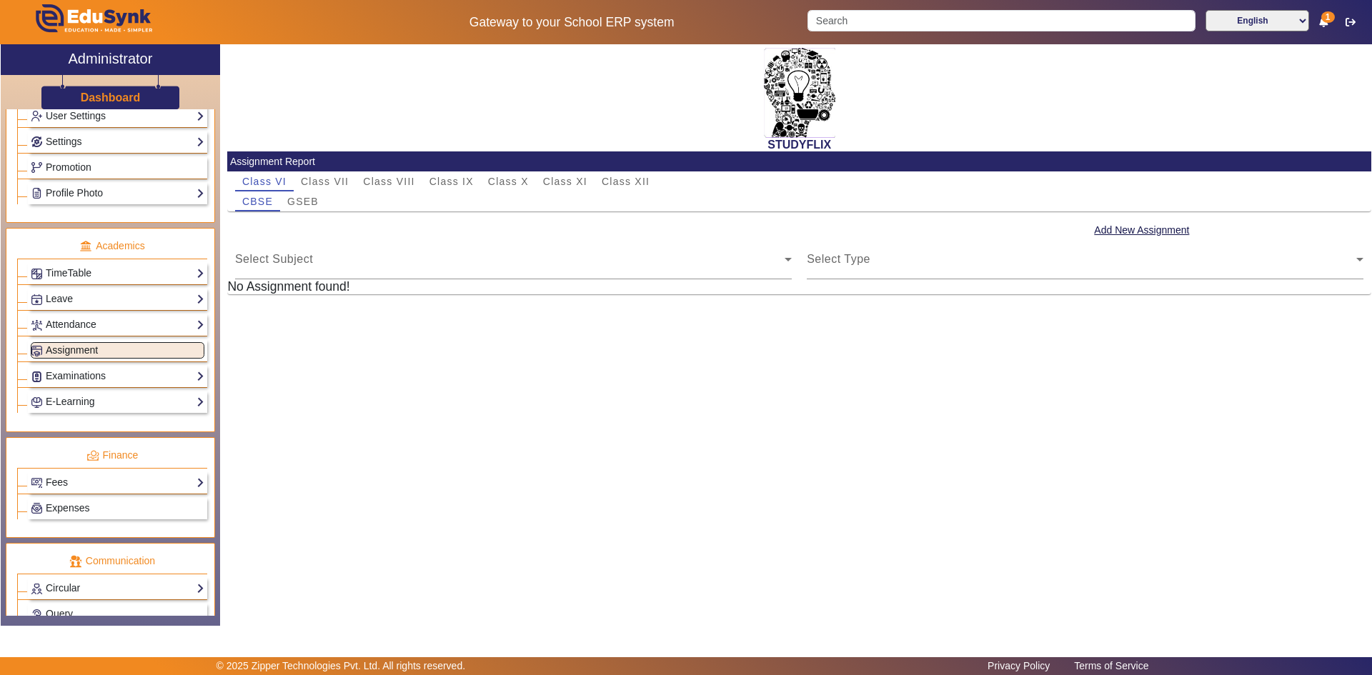
click at [66, 349] on span "Assignment" at bounding box center [72, 349] width 52 height 11
click at [404, 179] on span "Class VIII" at bounding box center [388, 181] width 51 height 10
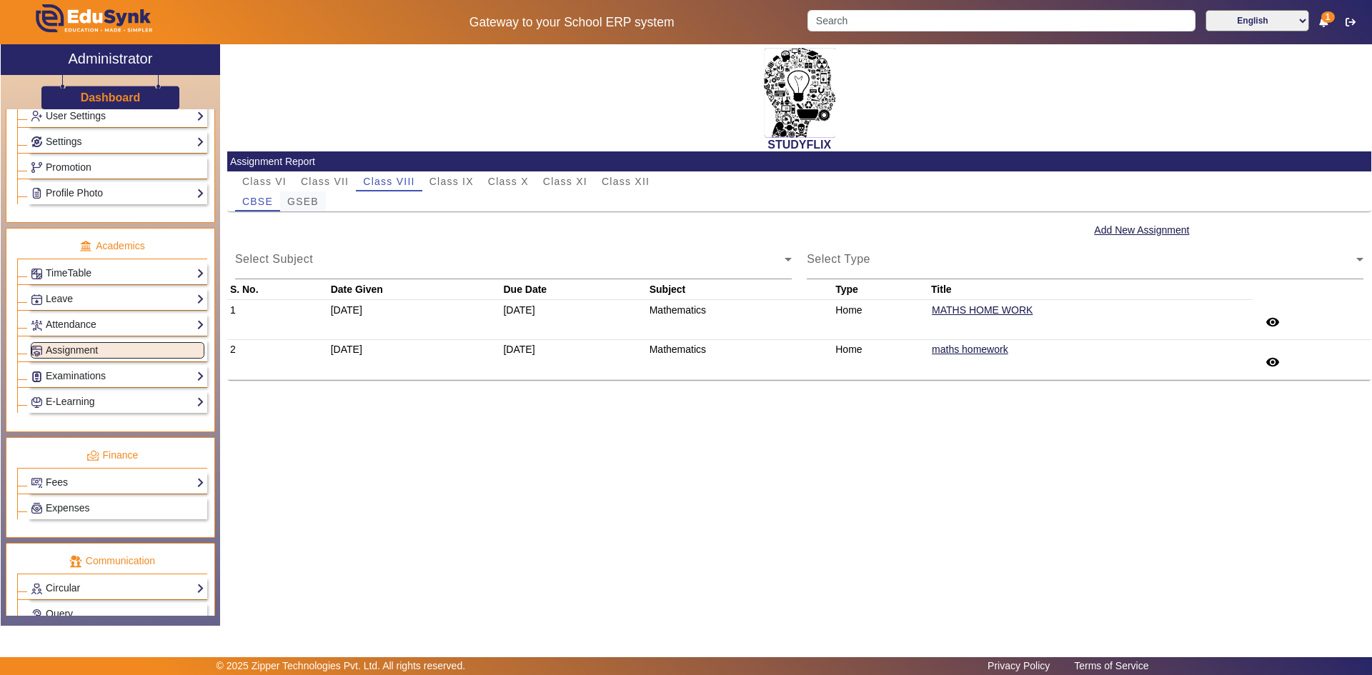
click at [315, 201] on span "GSEB" at bounding box center [302, 201] width 31 height 10
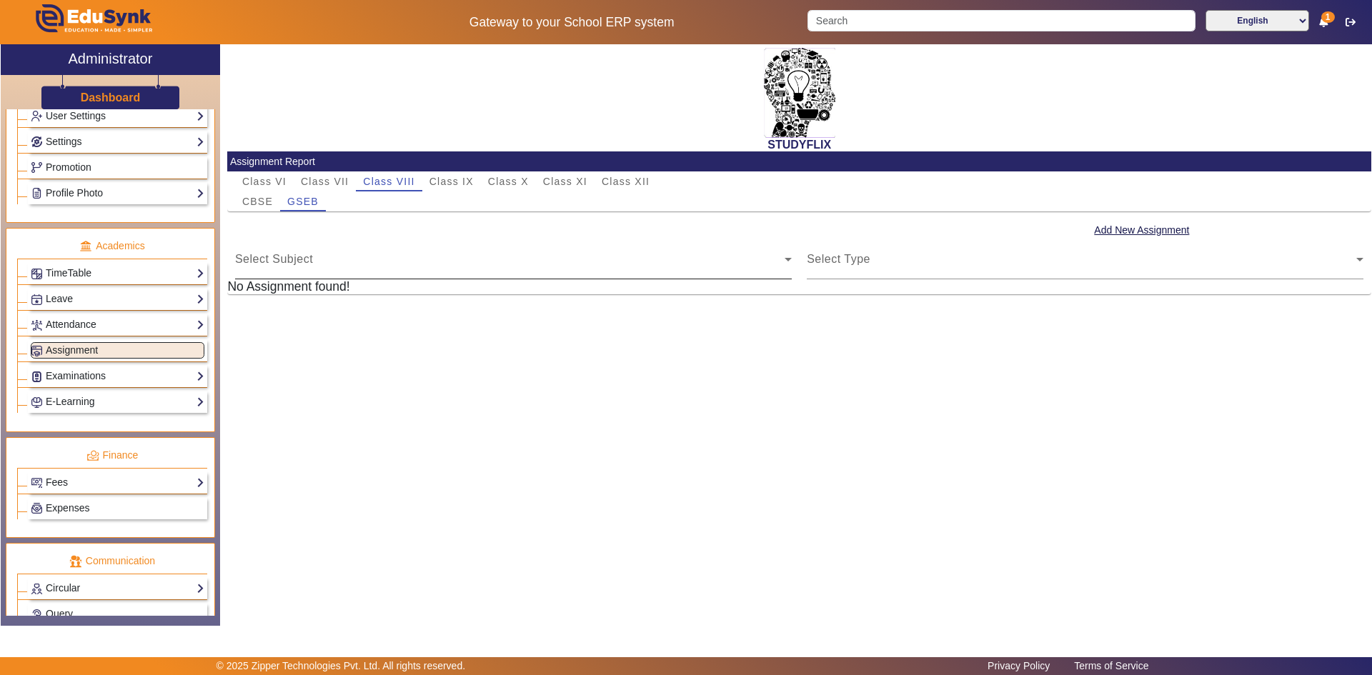
click at [286, 259] on span "Select Subject" at bounding box center [509, 264] width 549 height 17
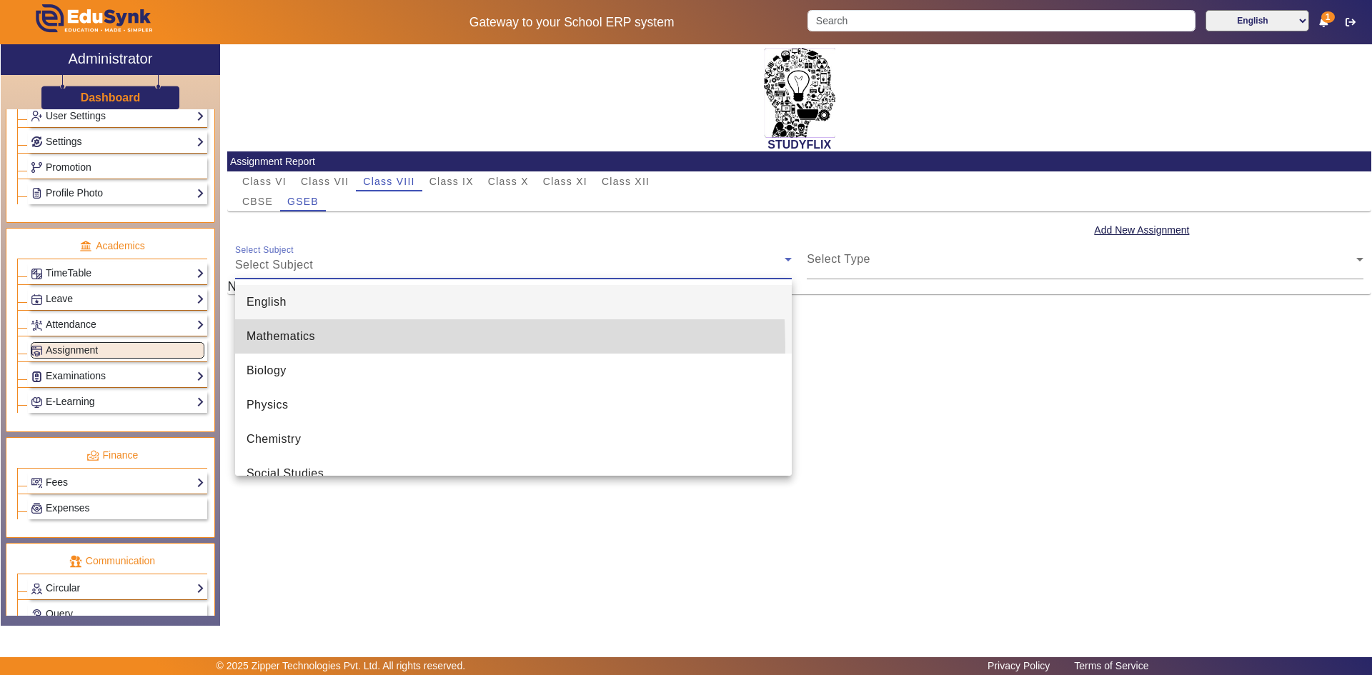
click at [285, 346] on mat-option "Mathematics" at bounding box center [513, 336] width 556 height 34
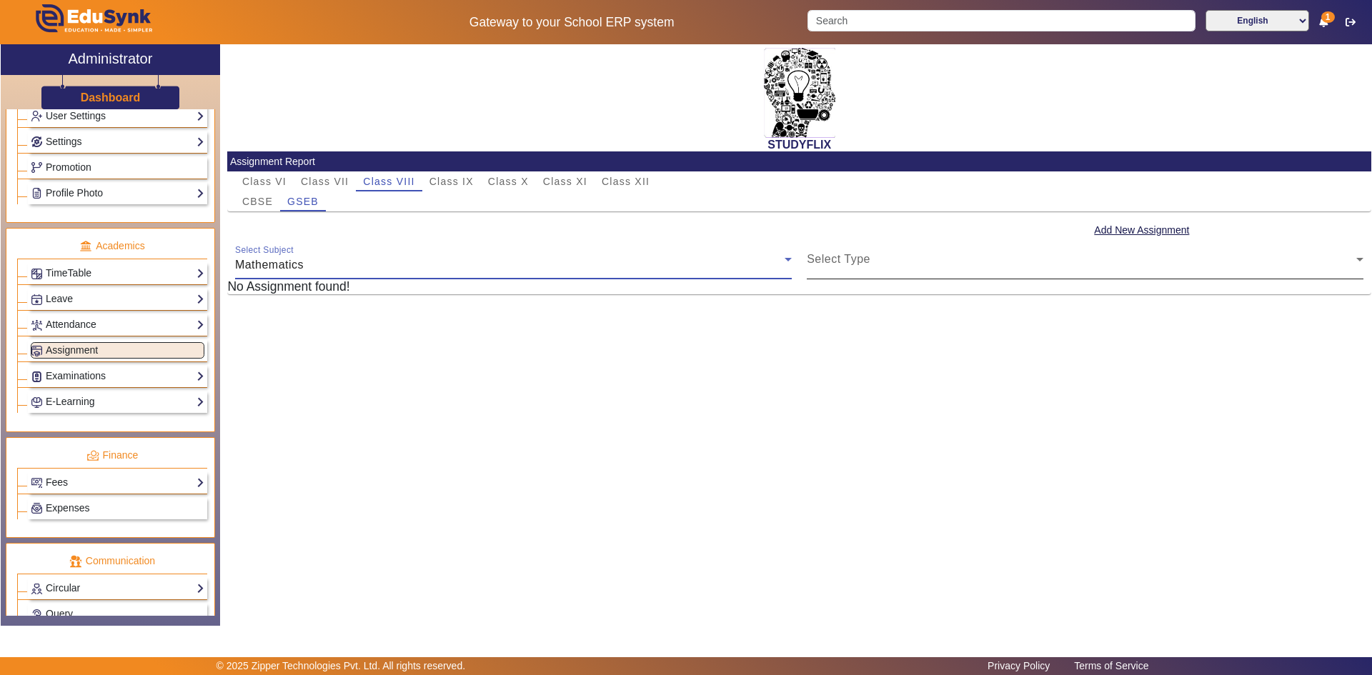
click at [864, 251] on div "Select Type Select Type" at bounding box center [1084, 259] width 556 height 40
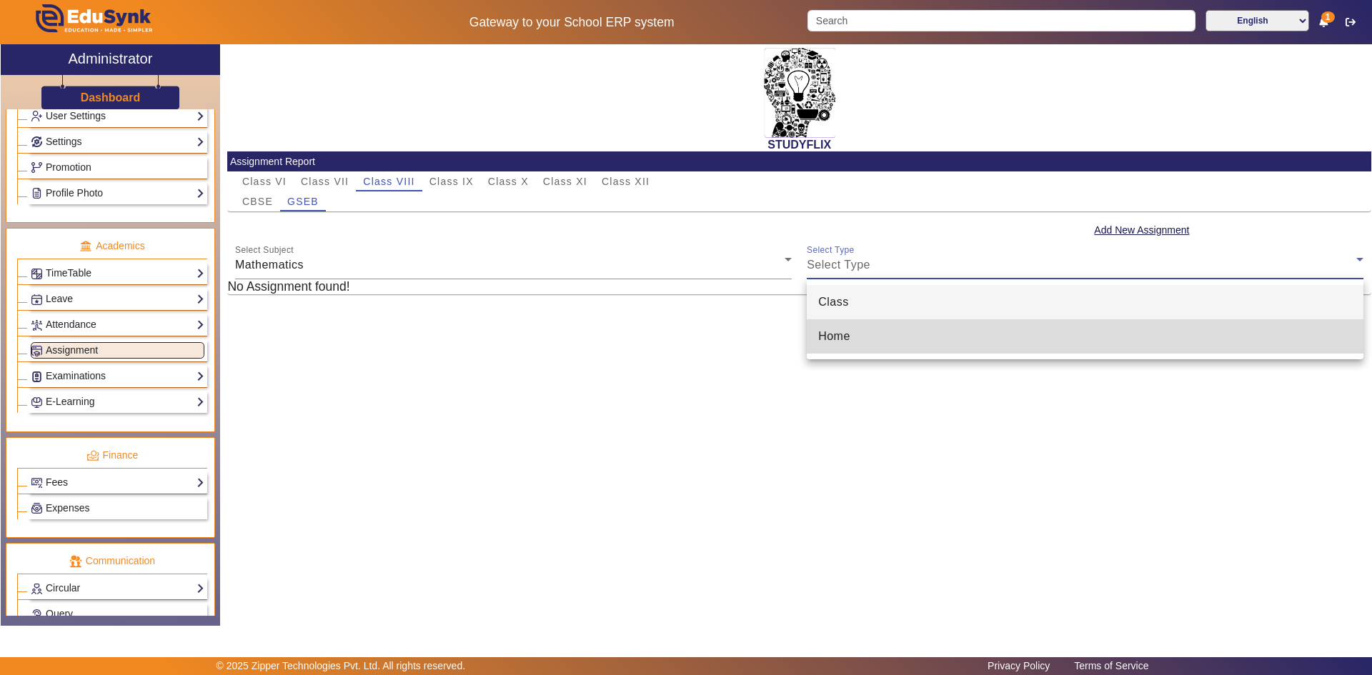
click at [855, 326] on mat-option "Home" at bounding box center [1084, 336] width 556 height 34
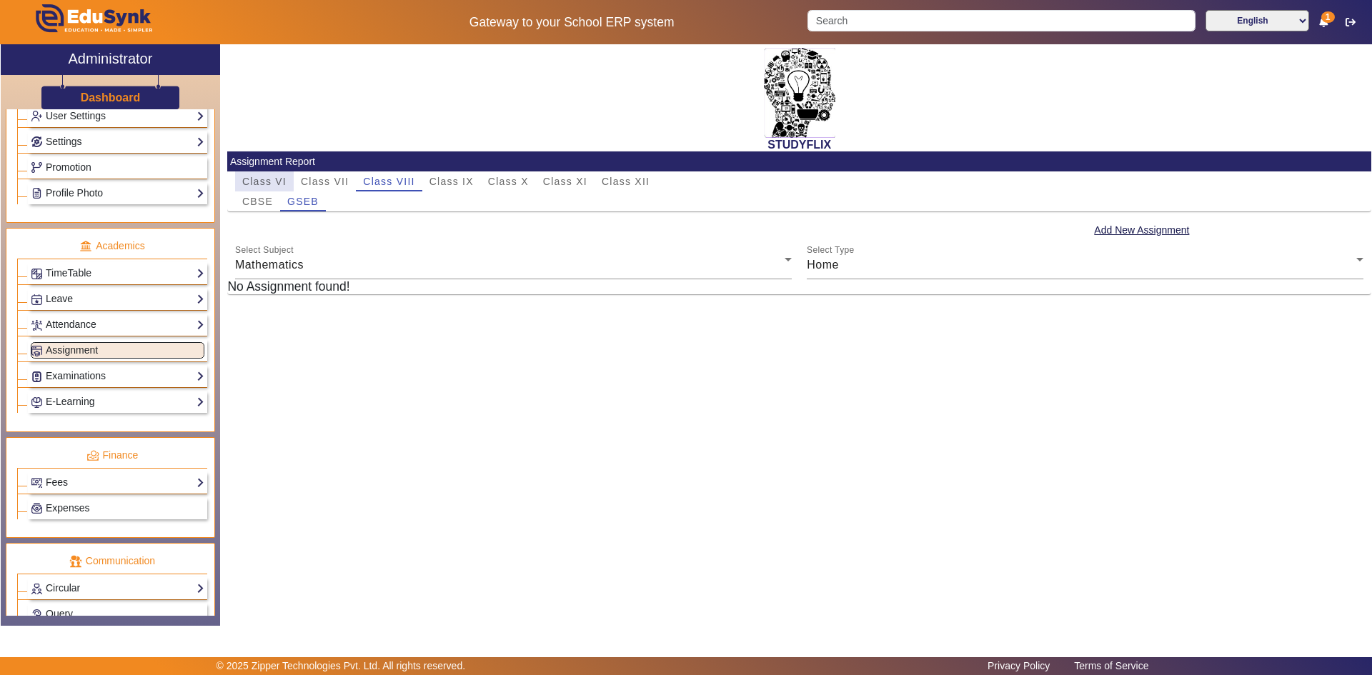
click at [252, 191] on span "Class VI" at bounding box center [264, 181] width 44 height 20
click at [406, 180] on span "Class VIII" at bounding box center [388, 181] width 51 height 10
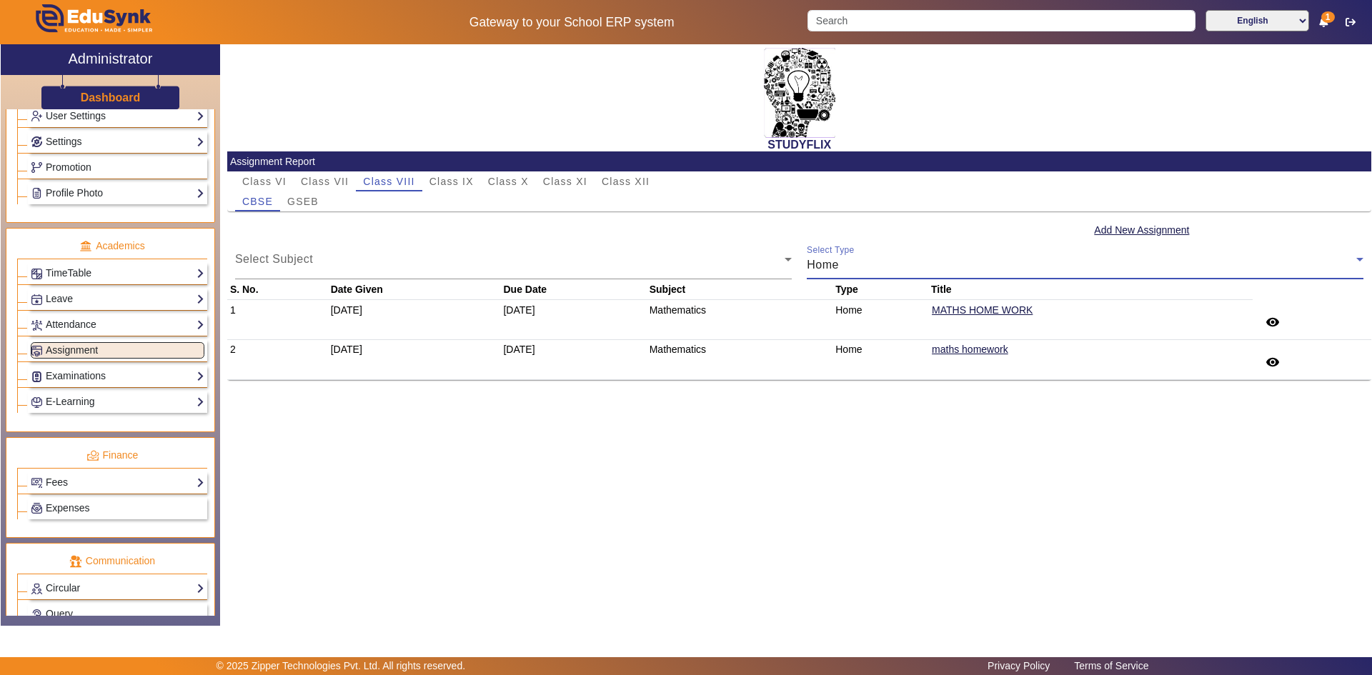
click at [889, 273] on div "Home" at bounding box center [1080, 264] width 549 height 17
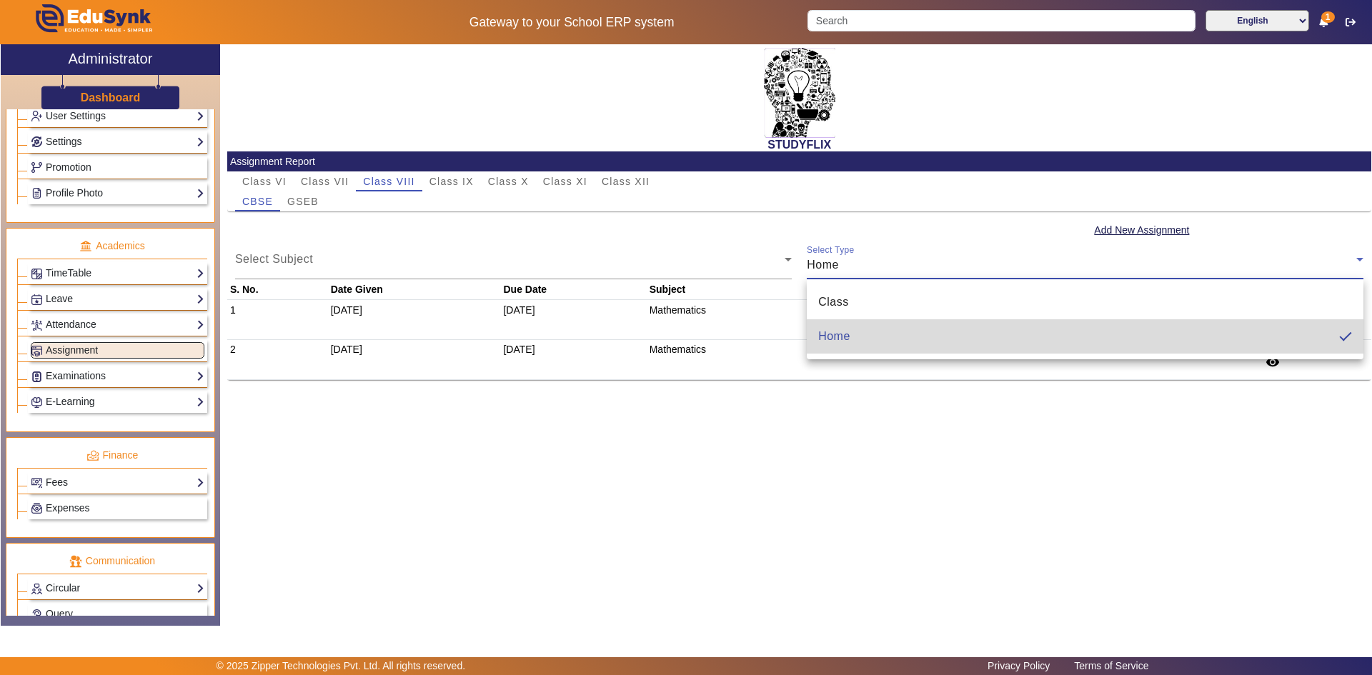
click at [876, 341] on mat-option "Home" at bounding box center [1084, 336] width 556 height 34
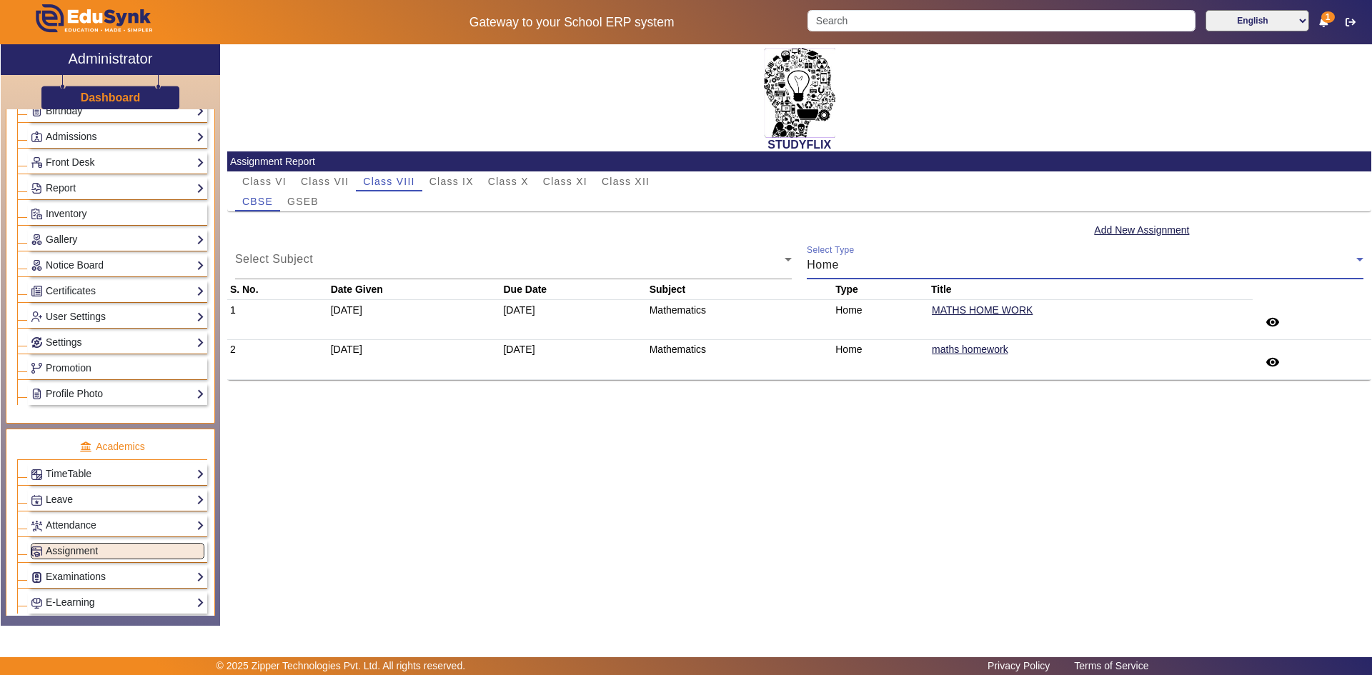
scroll to position [211, 0]
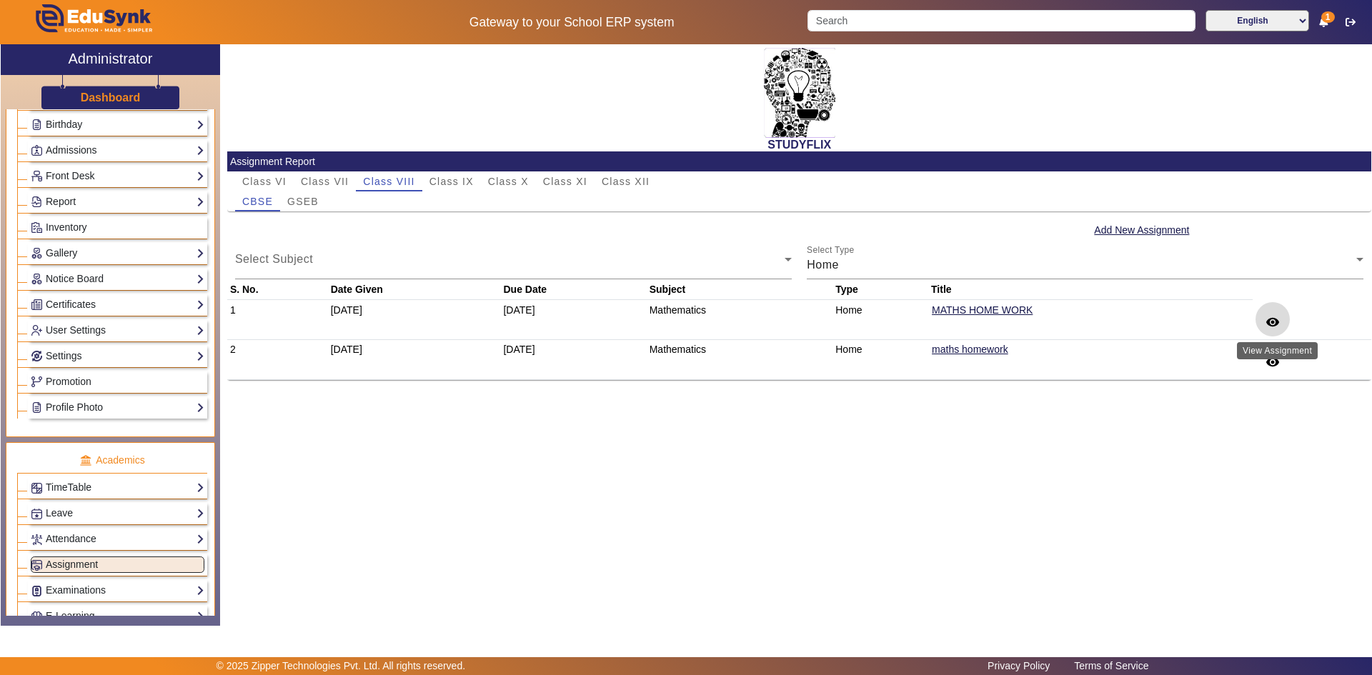
click at [1277, 319] on mat-icon "remove_red_eye" at bounding box center [1272, 322] width 14 height 14
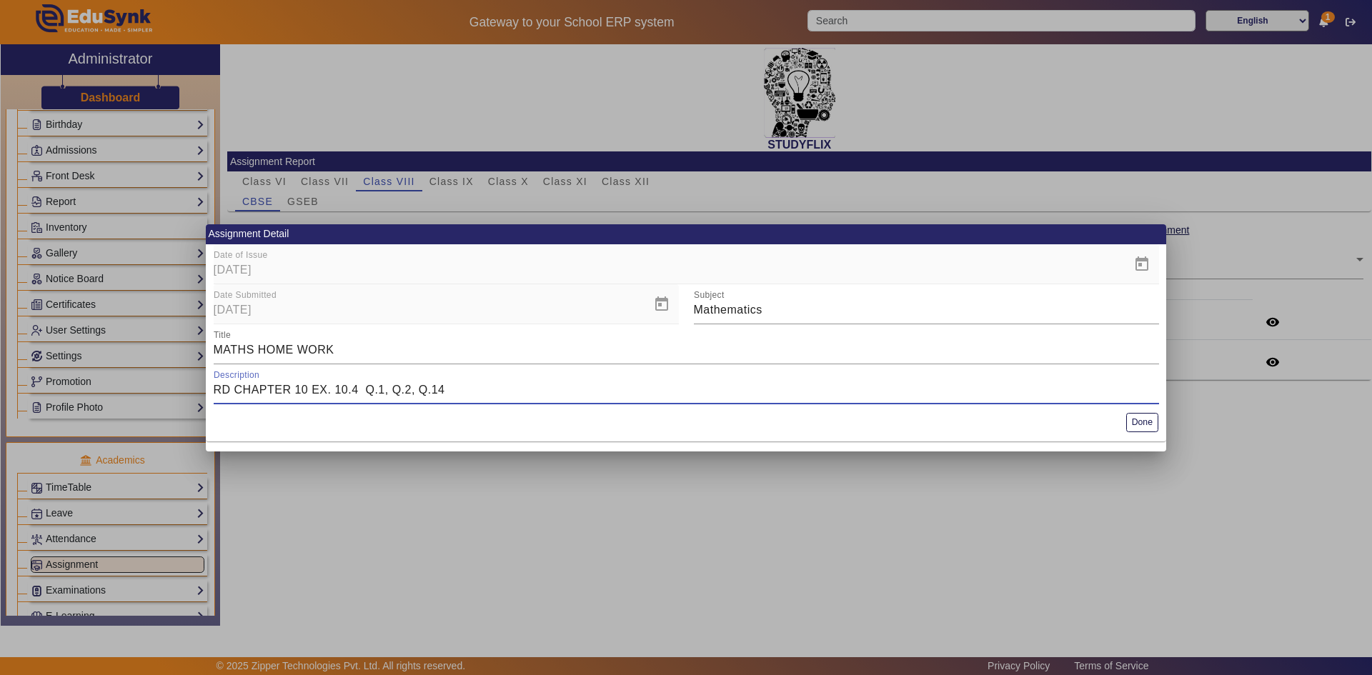
drag, startPoint x: 240, startPoint y: 392, endPoint x: 374, endPoint y: 392, distance: 134.3
click at [374, 392] on input "RD CHAPTER 10 EX. 10.4 Q.1, Q.2, Q.14" at bounding box center [686, 389] width 945 height 17
click at [382, 392] on input "RD CHAPTER 10 EX. 10.4 Q.1, Q.2, Q.14" at bounding box center [686, 389] width 945 height 17
click at [405, 391] on input "RD CHAPTER 10 EX. 10.4 Q.1, Q.2, Q.14" at bounding box center [686, 389] width 945 height 17
click at [256, 348] on input "MATHS HOME WORK" at bounding box center [686, 349] width 945 height 17
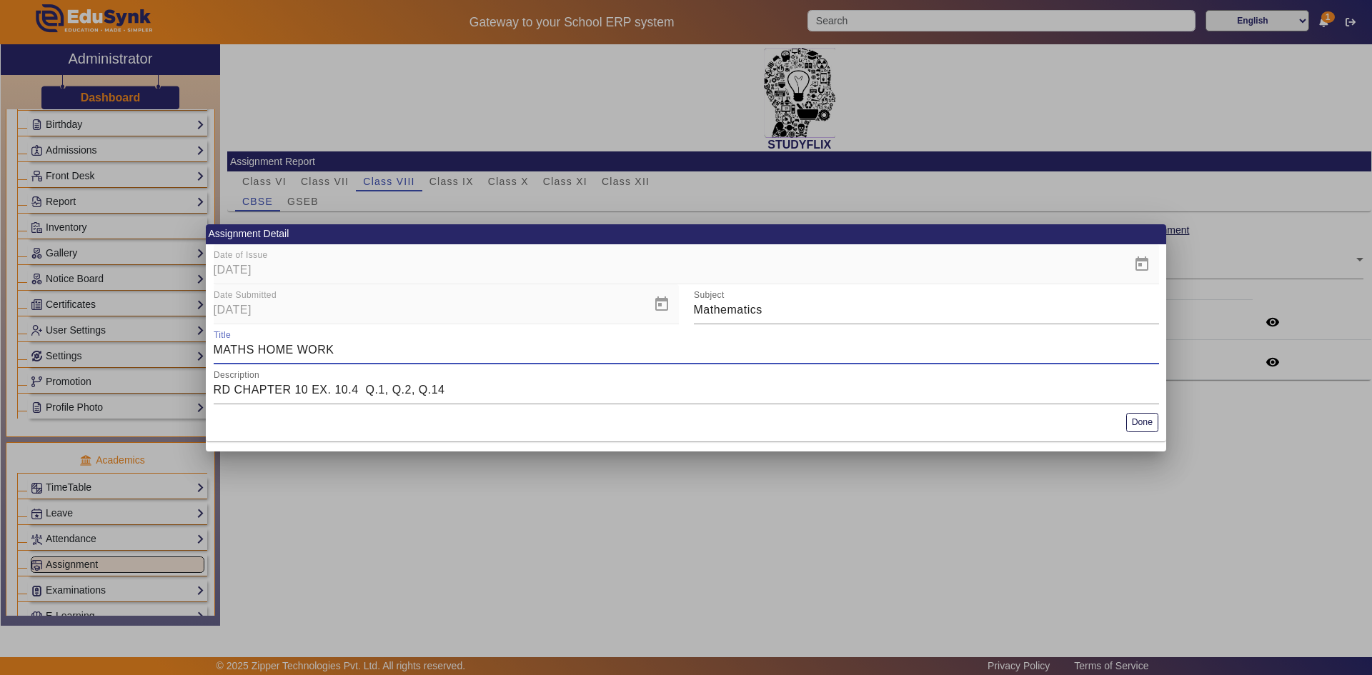
click at [275, 346] on input "MATHS HOME WORK" at bounding box center [686, 349] width 945 height 17
click at [320, 346] on input "MATHS HOME WORK" at bounding box center [686, 349] width 945 height 17
click at [1210, 279] on div at bounding box center [686, 337] width 1372 height 675
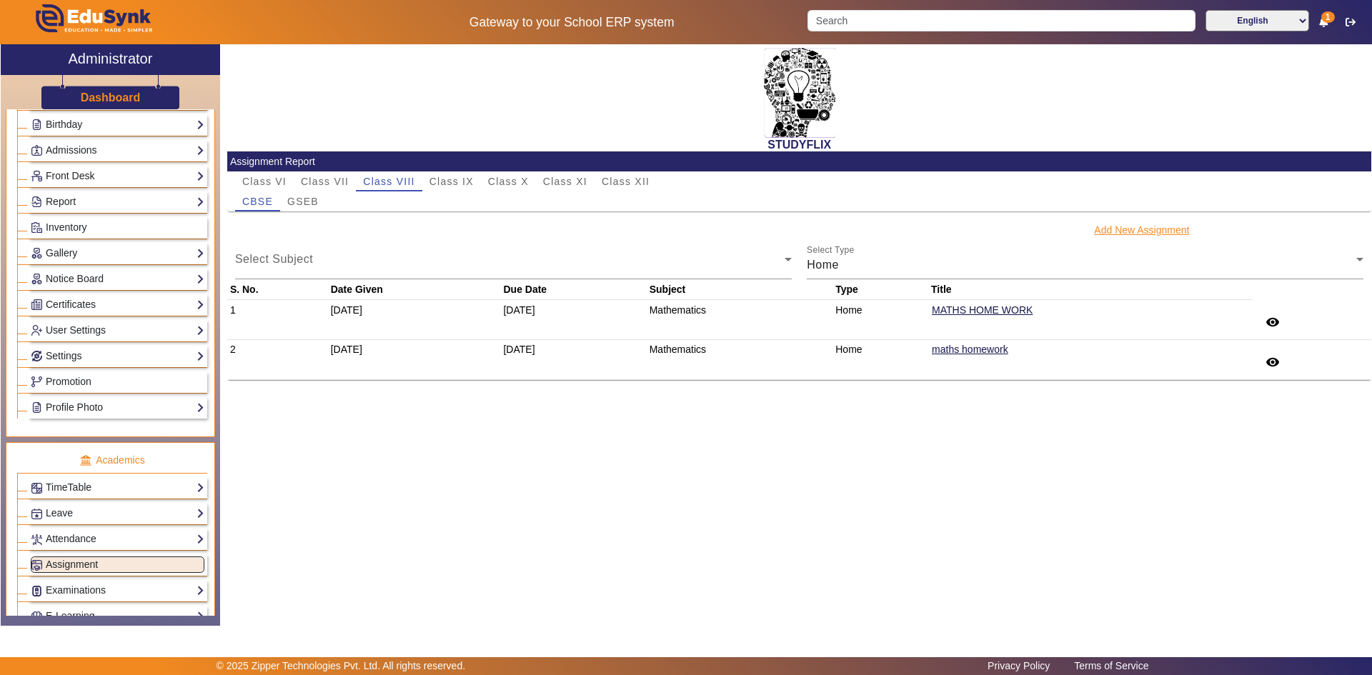
click at [1167, 231] on button "Add New Assignment" at bounding box center [1141, 230] width 98 height 18
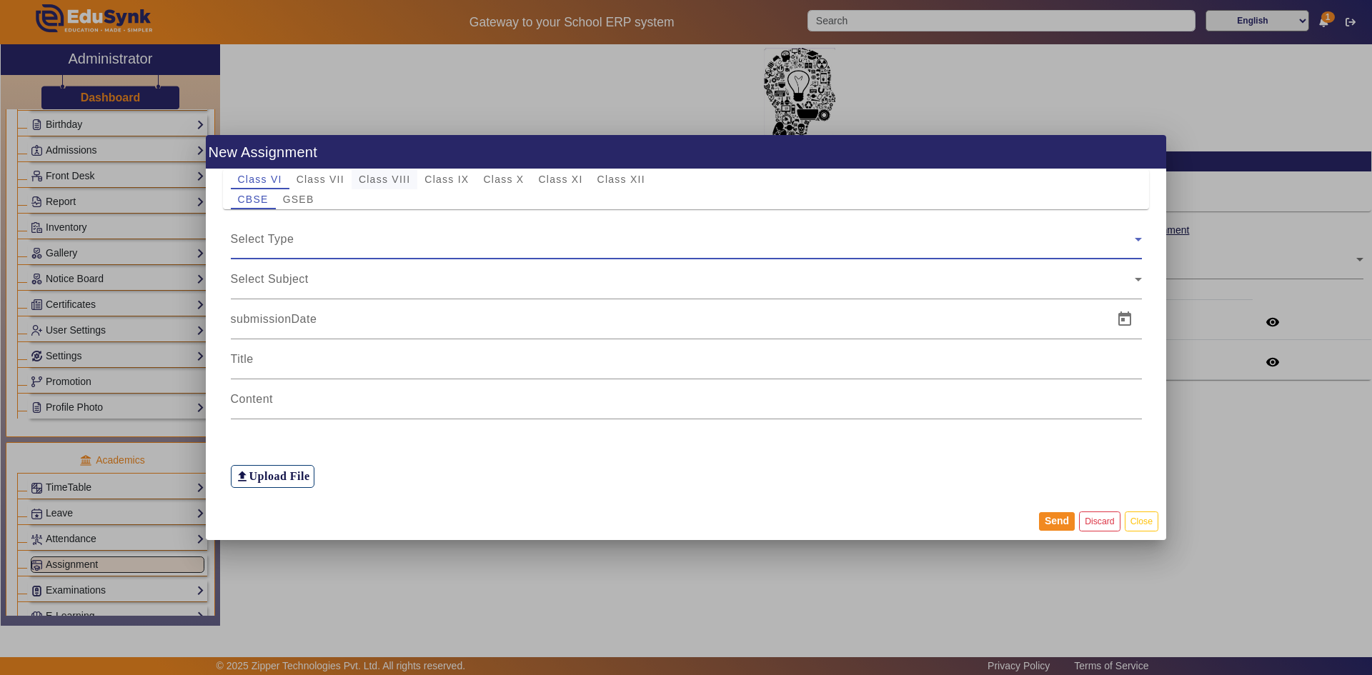
click at [385, 179] on span "Class VIII" at bounding box center [384, 179] width 51 height 10
click at [286, 239] on span "Select Type" at bounding box center [263, 239] width 64 height 12
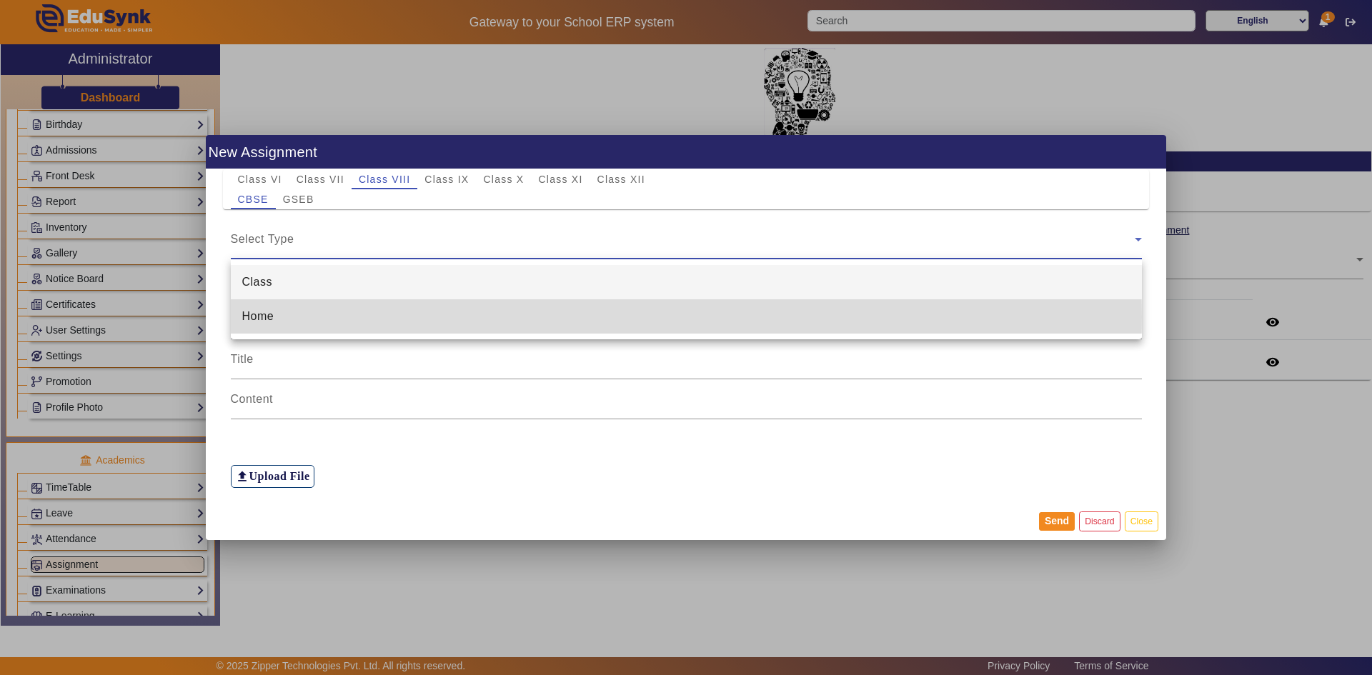
click at [286, 316] on mat-option "Home" at bounding box center [686, 316] width 911 height 34
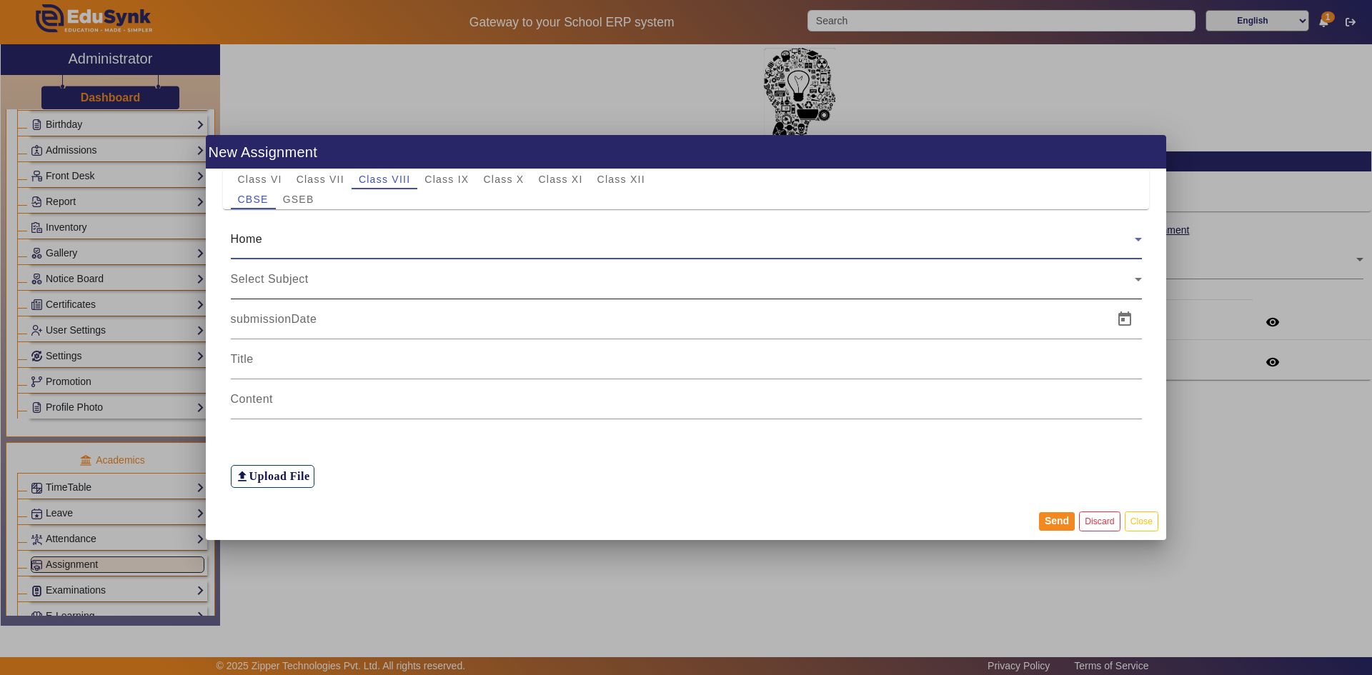
click at [292, 262] on div "Select Subject" at bounding box center [686, 279] width 911 height 40
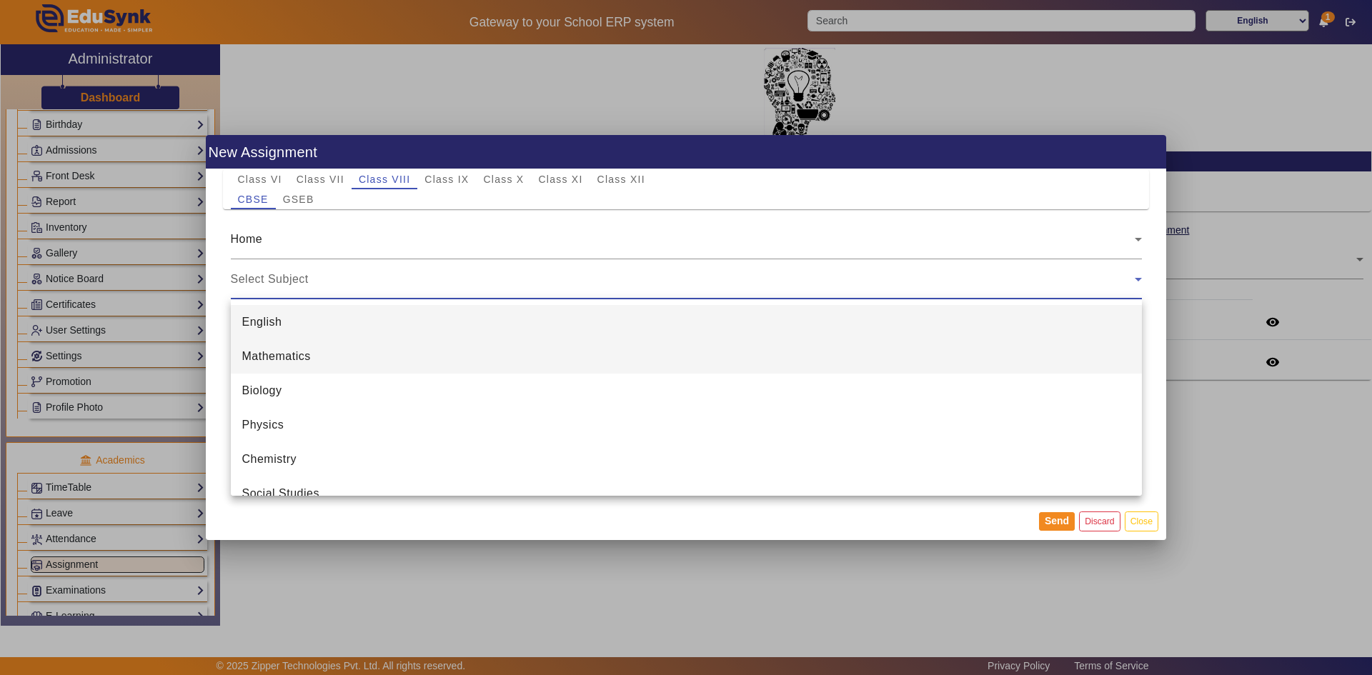
click at [286, 355] on span "Mathematics" at bounding box center [276, 356] width 69 height 17
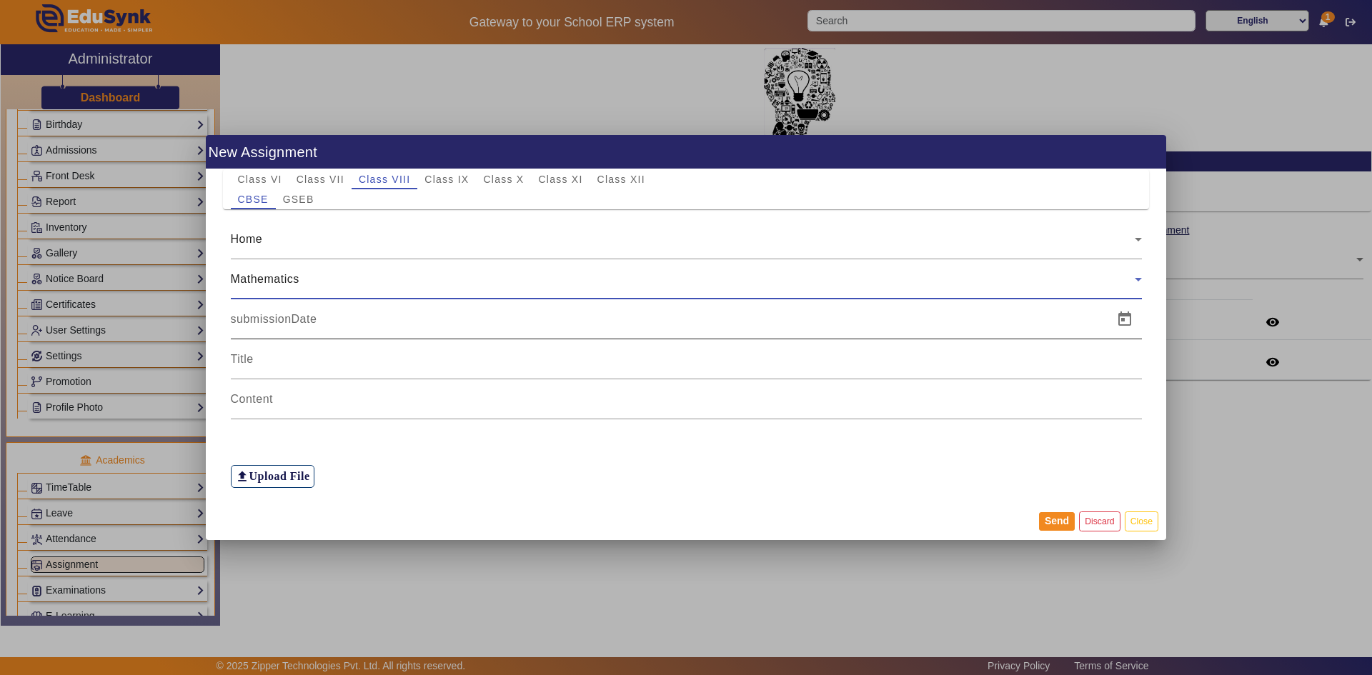
click at [291, 314] on input at bounding box center [668, 319] width 874 height 17
click at [1127, 318] on span "Open calendar" at bounding box center [1124, 319] width 34 height 34
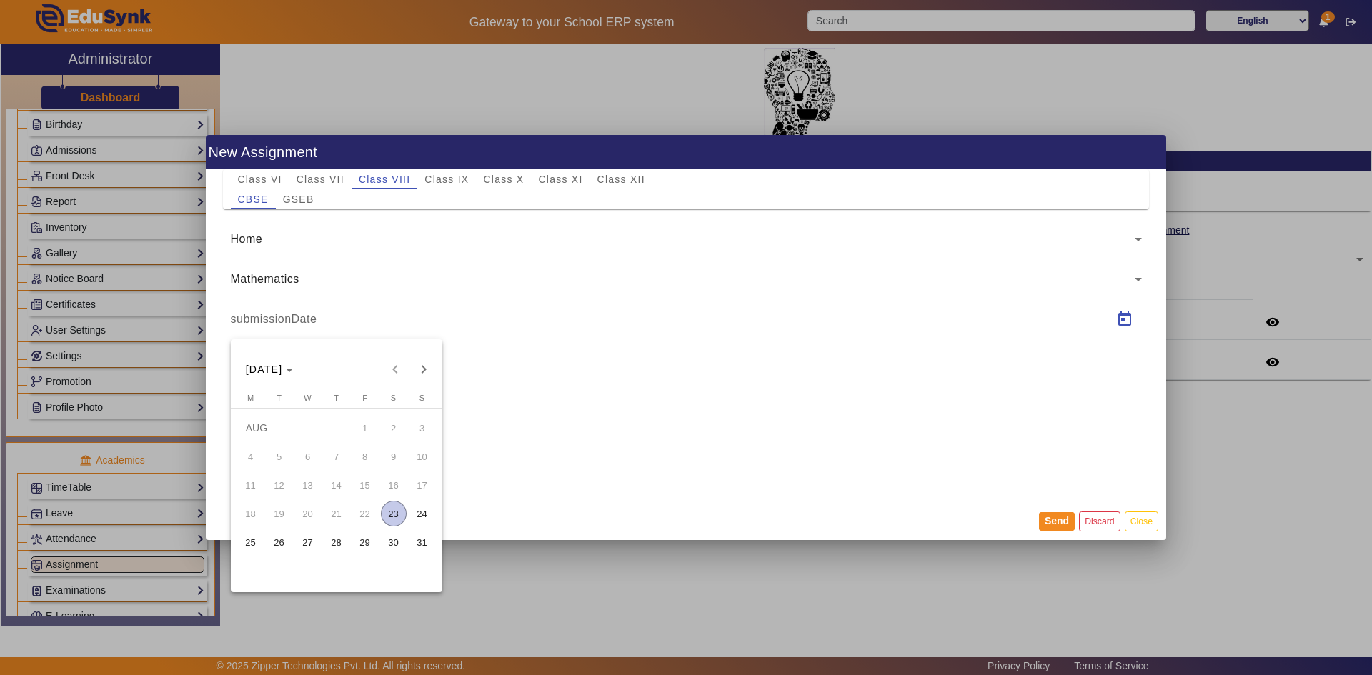
click at [389, 515] on span "23" at bounding box center [394, 514] width 26 height 26
type input "23/08/2025"
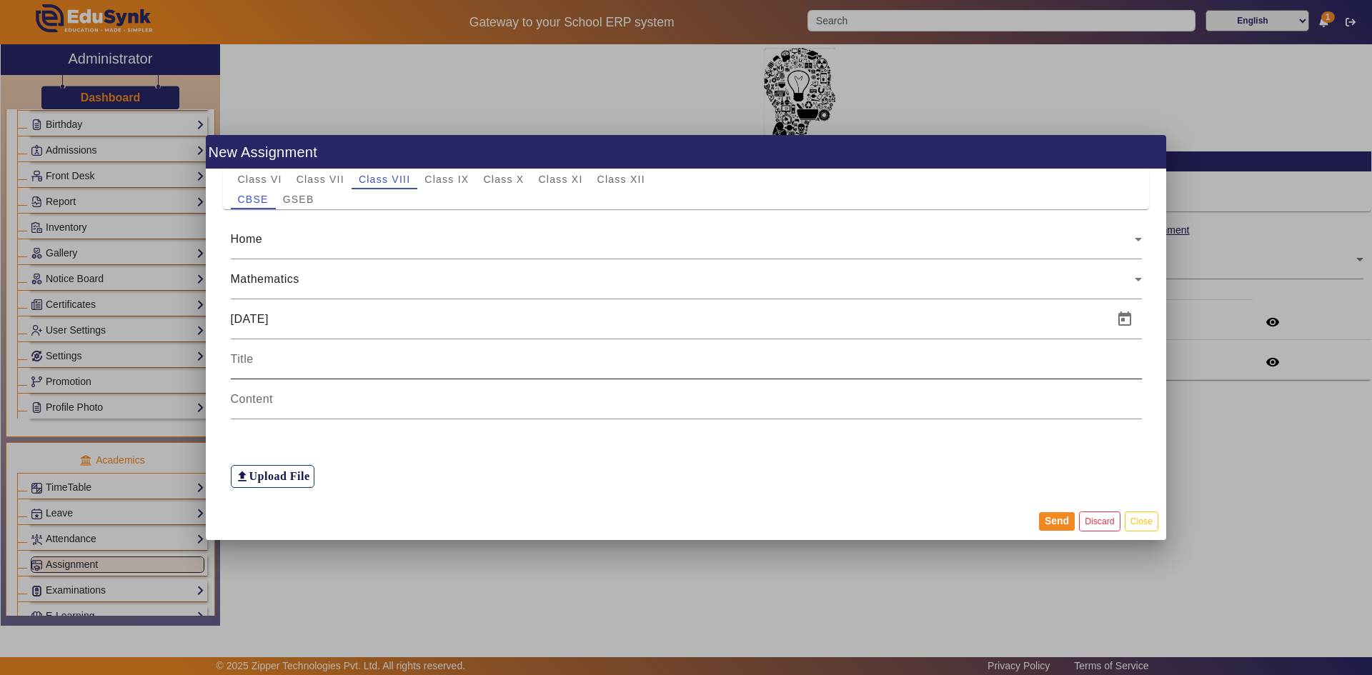
click at [379, 371] on div at bounding box center [686, 359] width 911 height 40
type input "MATHS H.W"
click at [341, 392] on input at bounding box center [686, 399] width 911 height 17
click at [1144, 528] on button "Close" at bounding box center [1141, 520] width 34 height 19
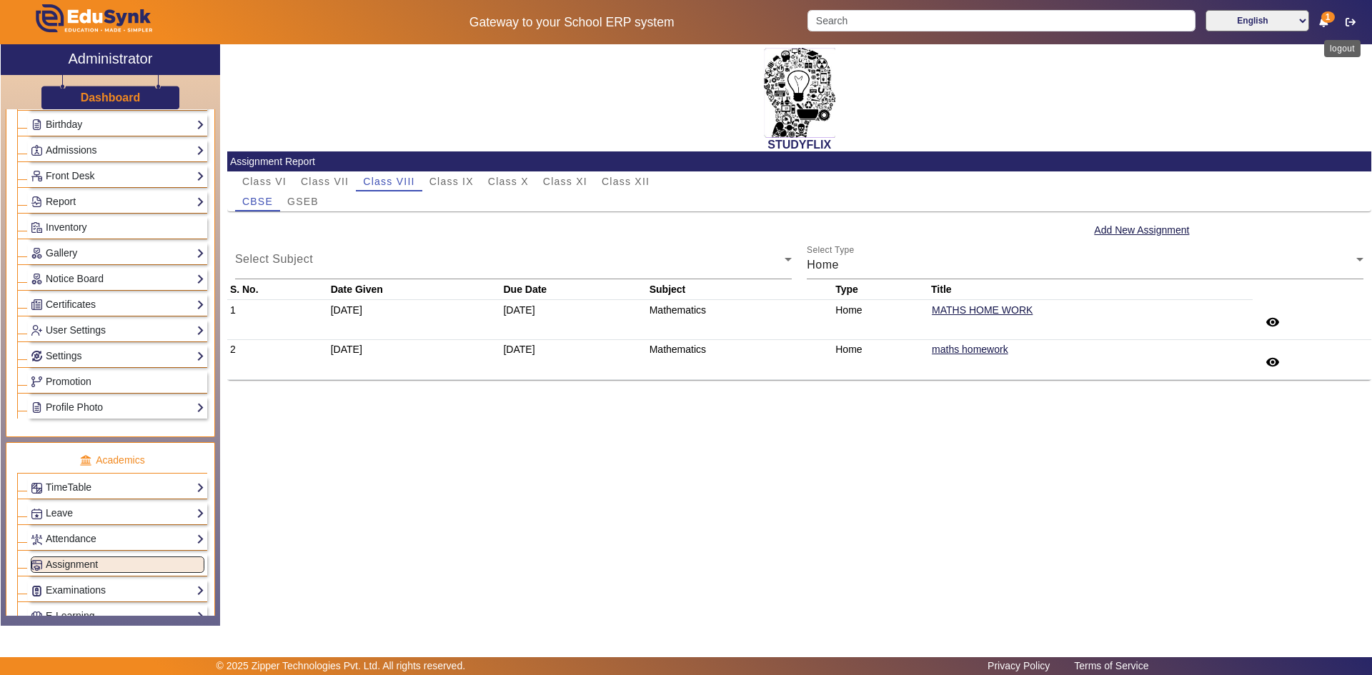
click at [1347, 25] on icon "button" at bounding box center [1350, 22] width 10 height 10
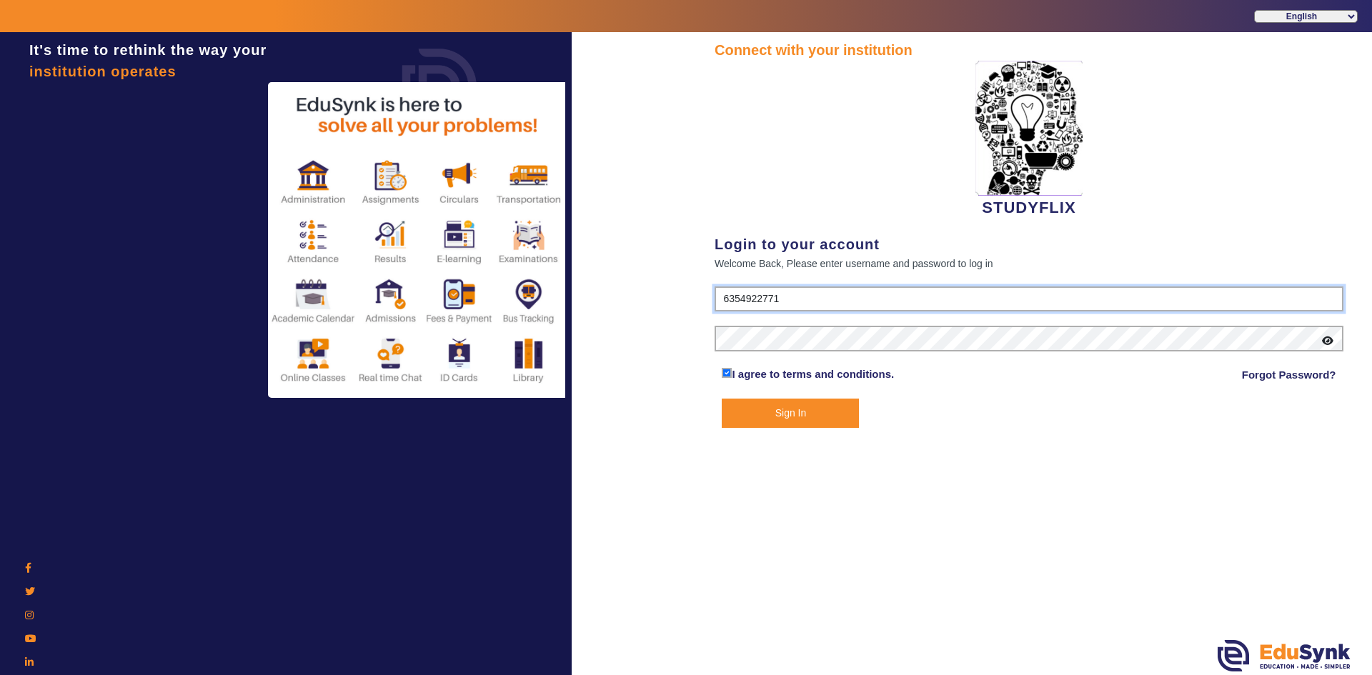
click at [834, 304] on input "6354922771" at bounding box center [1028, 299] width 629 height 26
type input "6393038774"
click at [806, 399] on button "Sign In" at bounding box center [789, 413] width 137 height 29
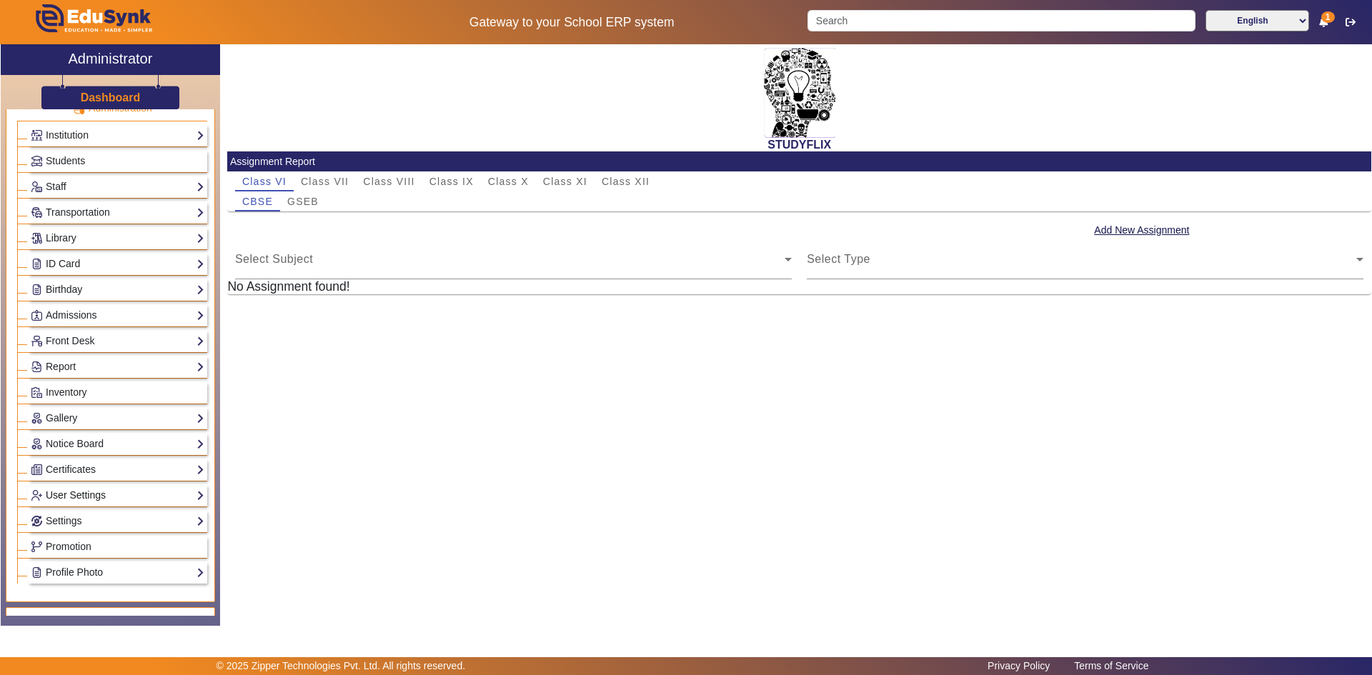
scroll to position [71, 0]
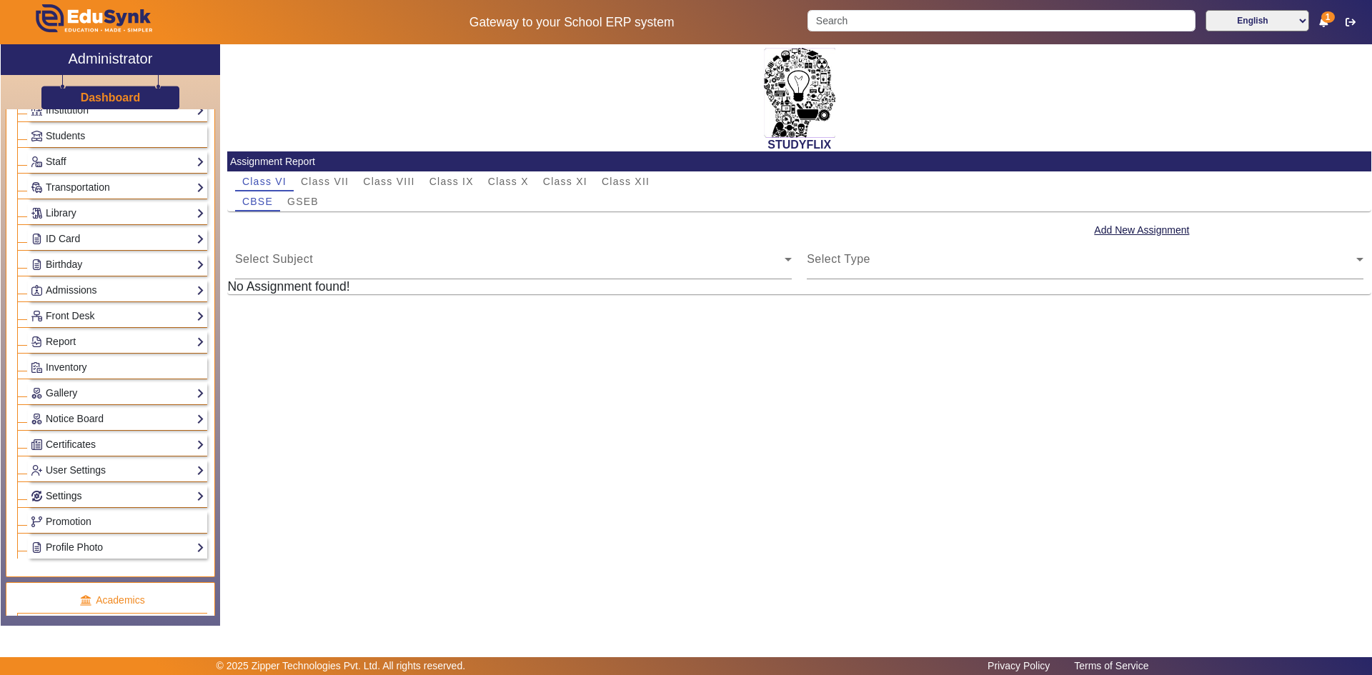
click at [72, 494] on link "Settings" at bounding box center [118, 496] width 174 height 16
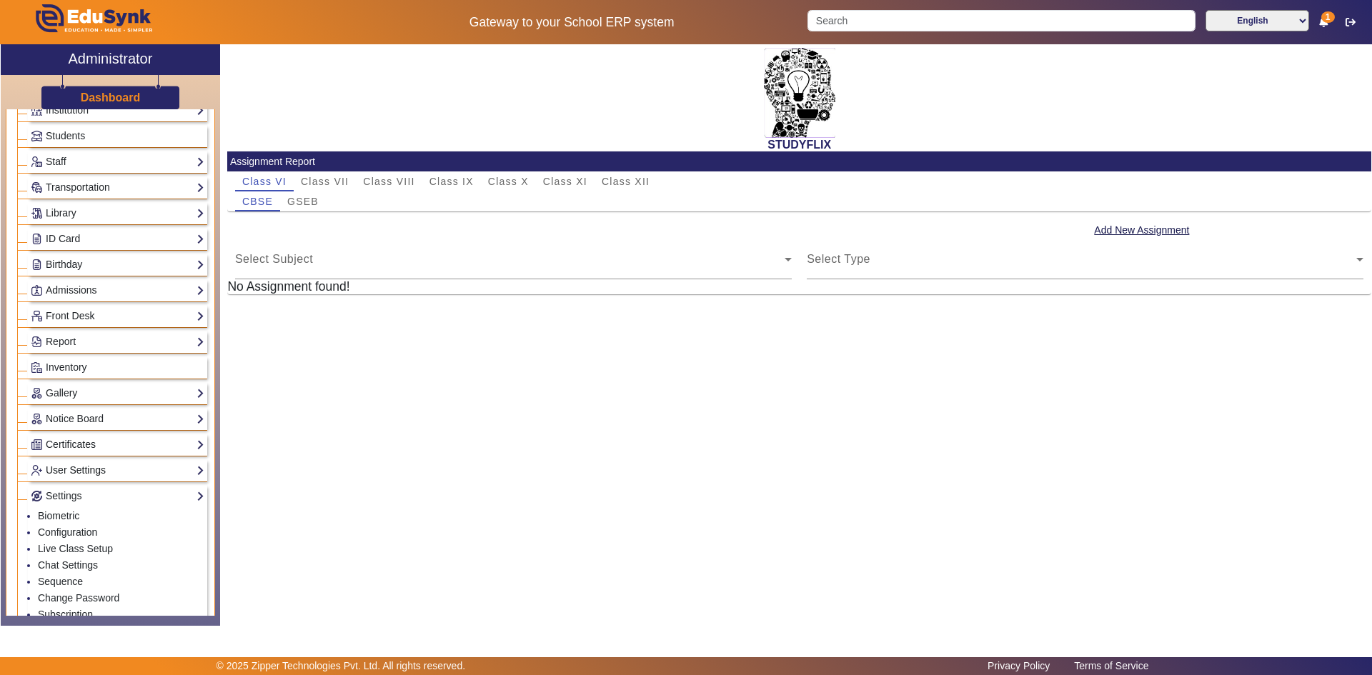
click at [66, 471] on link "User Settings" at bounding box center [118, 470] width 174 height 16
click at [59, 489] on link "Roles" at bounding box center [51, 489] width 26 height 11
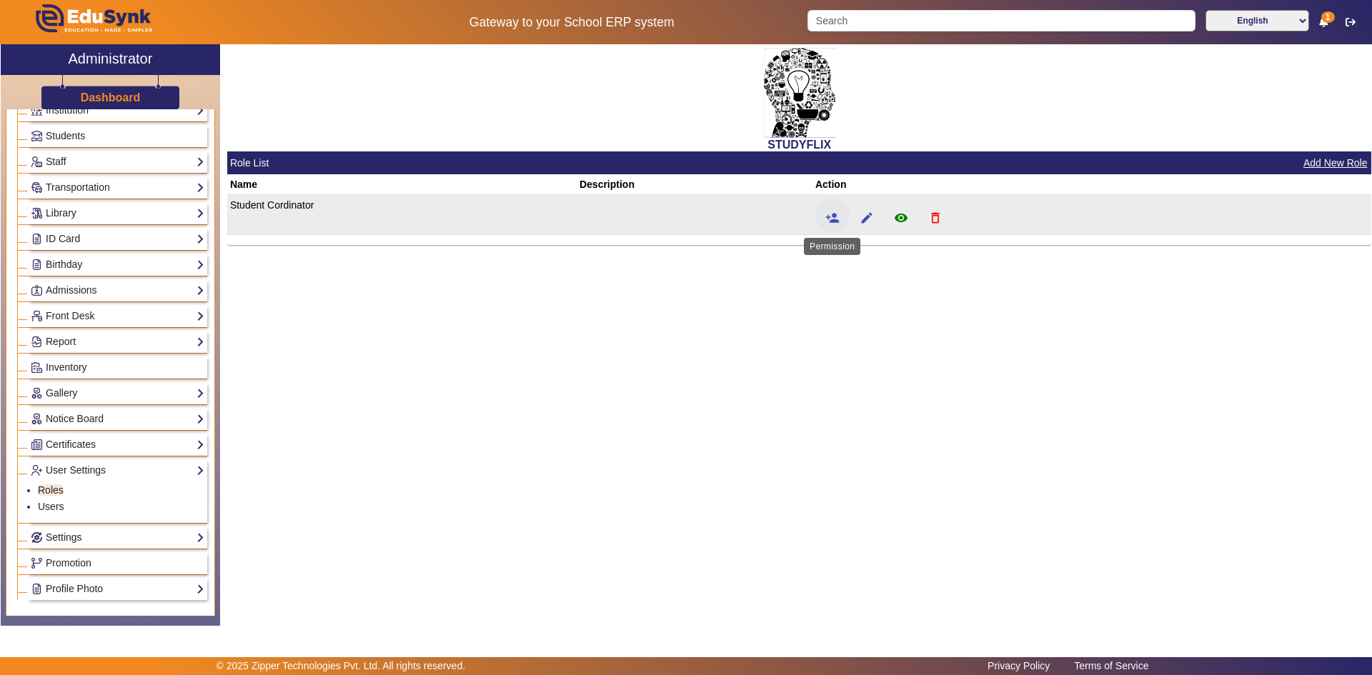
click at [836, 213] on mat-icon "person_add" at bounding box center [832, 218] width 14 height 14
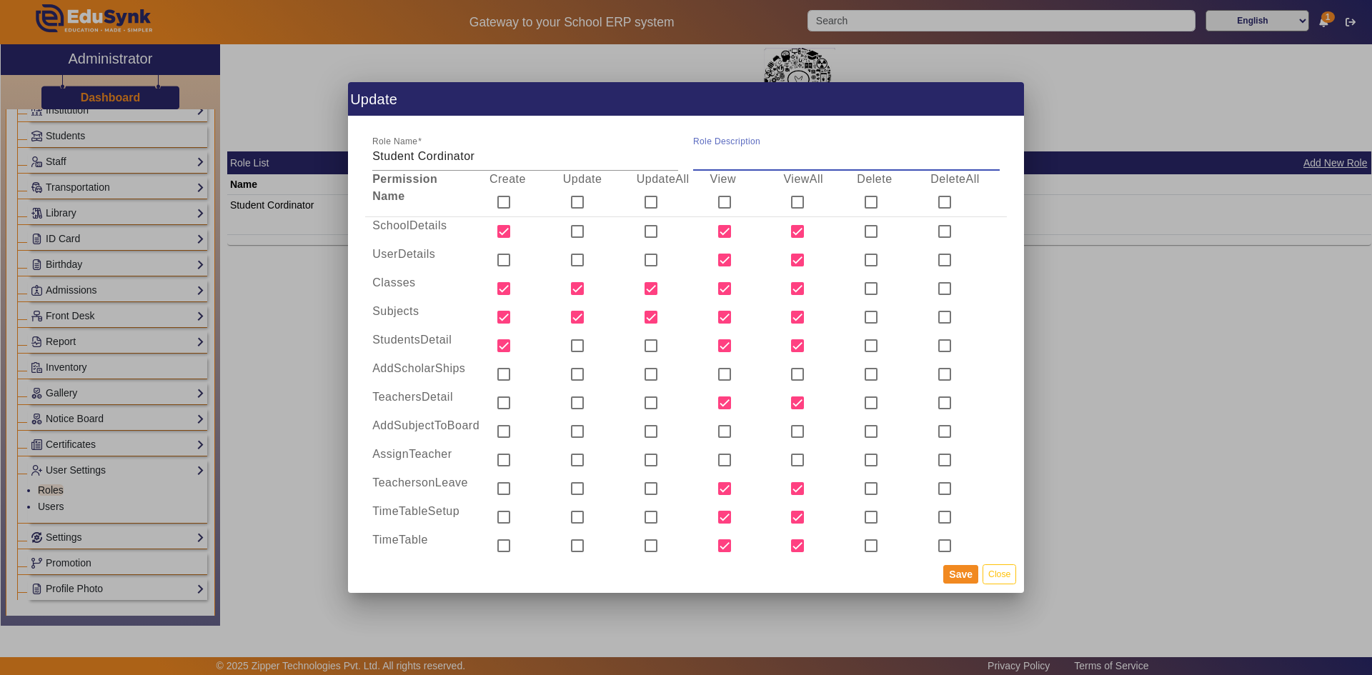
click at [782, 157] on input "Role Description" at bounding box center [846, 156] width 306 height 17
click at [497, 161] on input "Student Cordinator" at bounding box center [525, 156] width 306 height 17
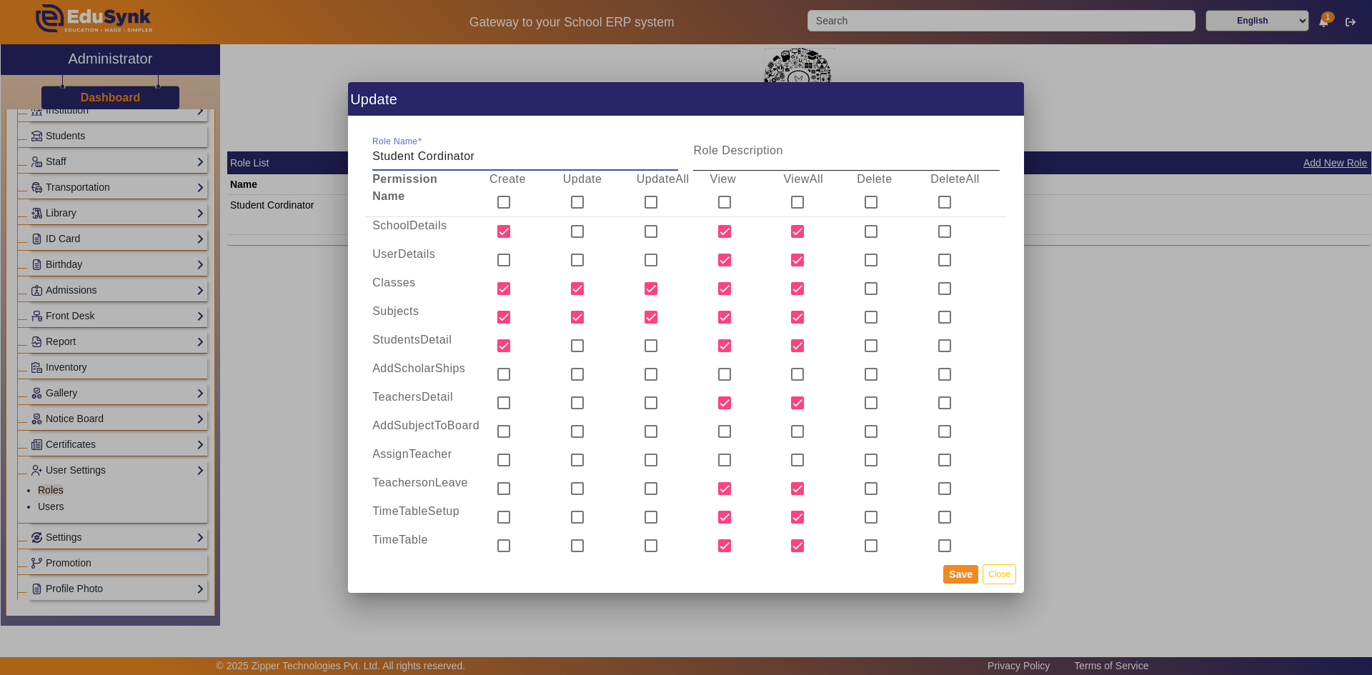
click at [706, 152] on mat-label "Role Description" at bounding box center [737, 150] width 89 height 12
click at [706, 152] on input "Role Description" at bounding box center [846, 156] width 306 height 17
click at [1076, 261] on div at bounding box center [686, 337] width 1372 height 675
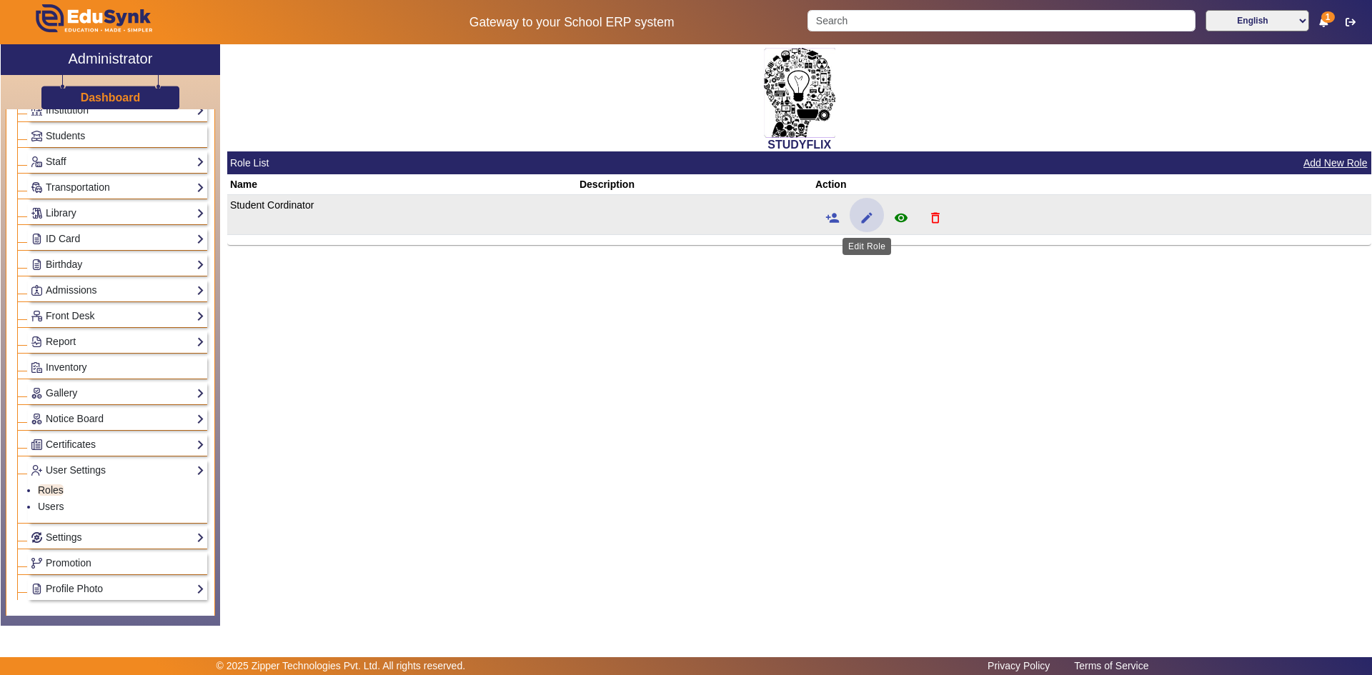
click at [864, 214] on mat-icon "edit" at bounding box center [866, 218] width 14 height 14
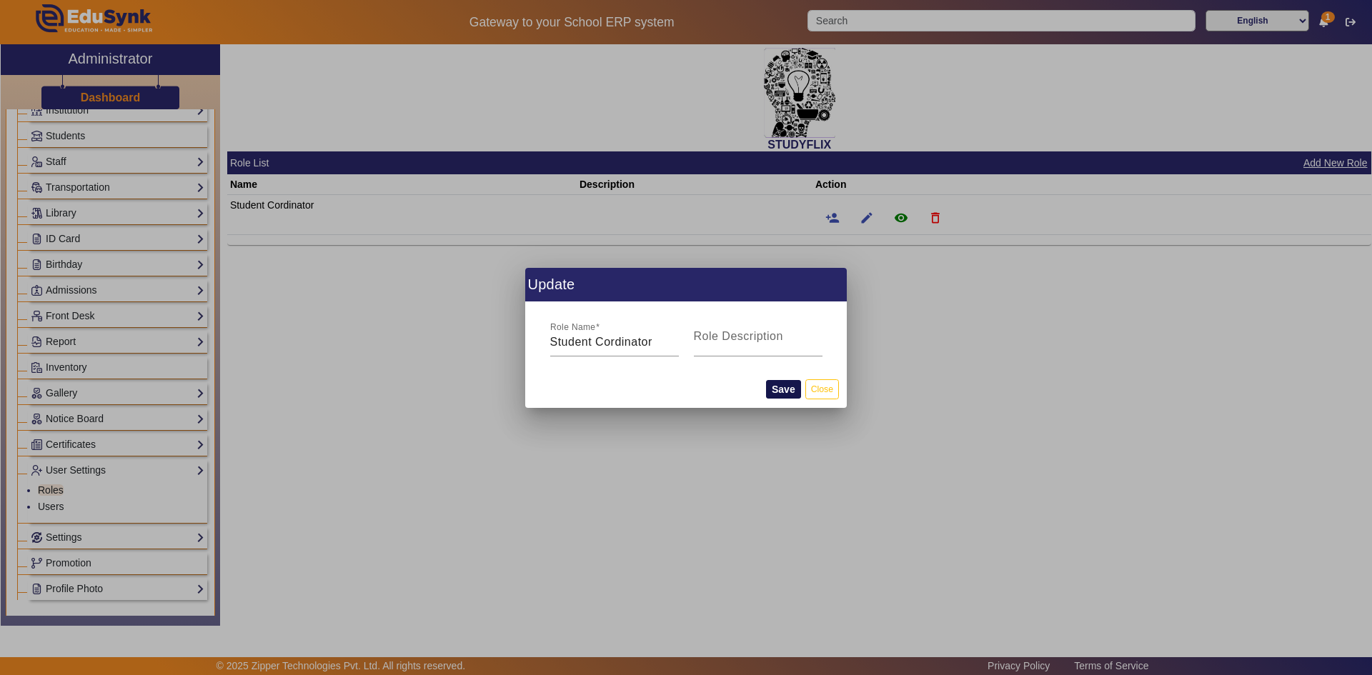
click at [792, 389] on button "Save" at bounding box center [783, 389] width 35 height 19
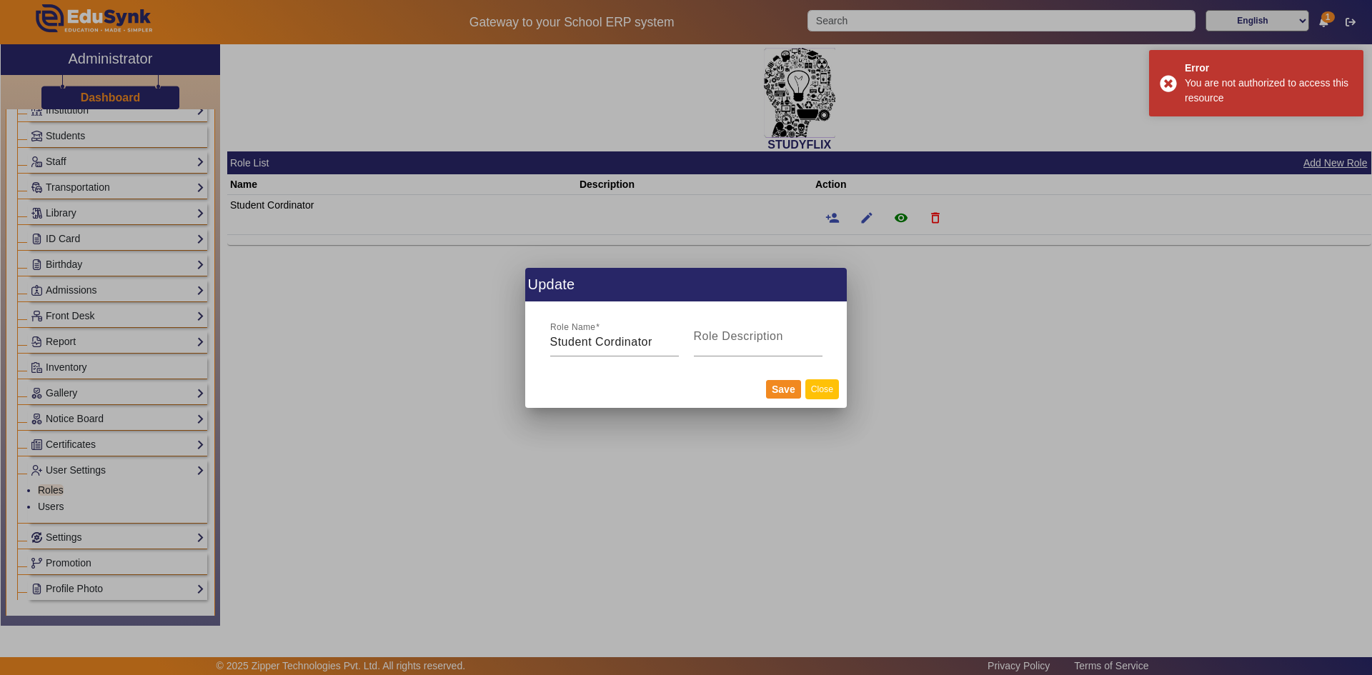
click at [829, 388] on button "Close" at bounding box center [822, 388] width 34 height 19
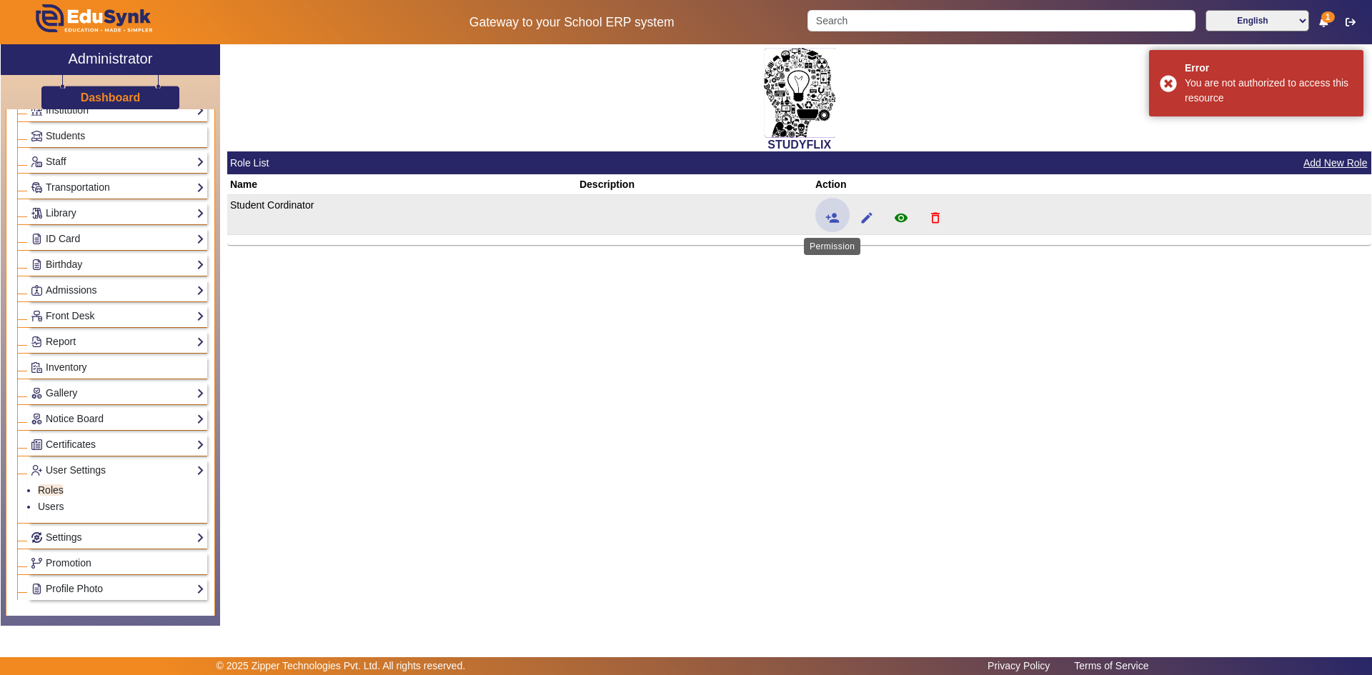
click at [831, 218] on mat-icon "person_add" at bounding box center [832, 218] width 14 height 14
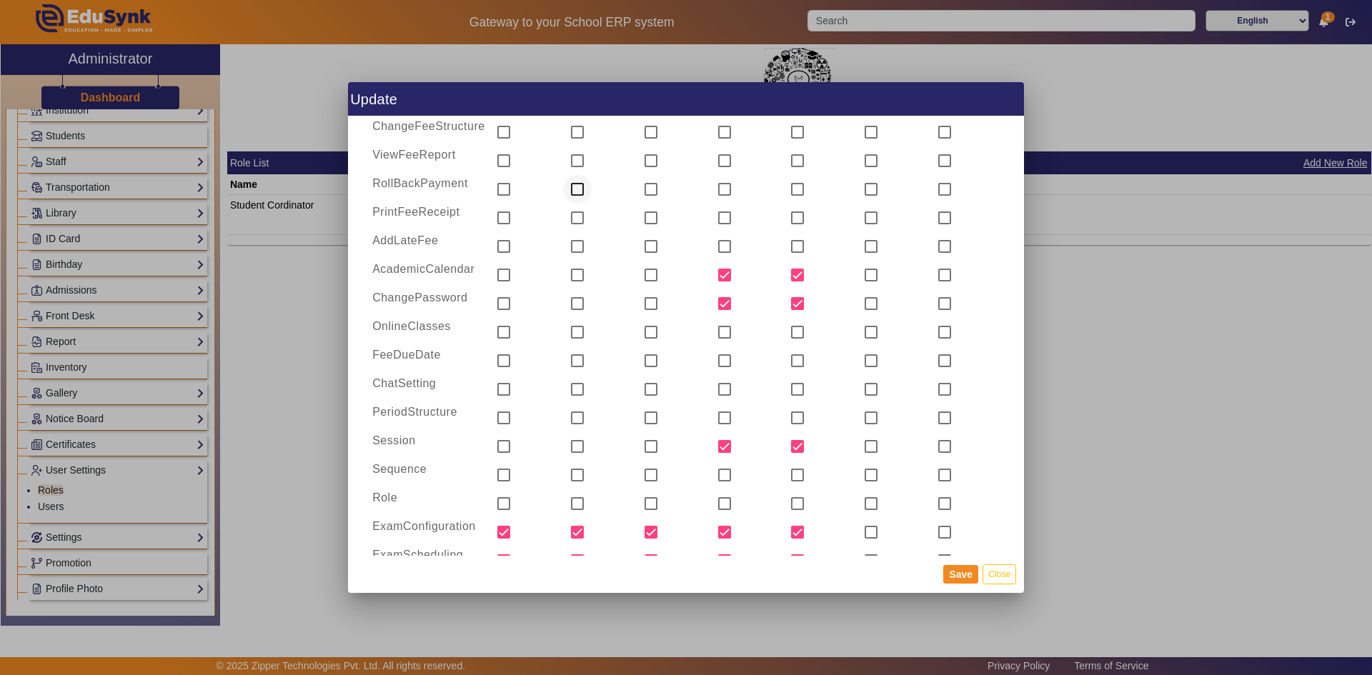
scroll to position [786, 0]
click at [1010, 576] on button "Close" at bounding box center [999, 573] width 34 height 19
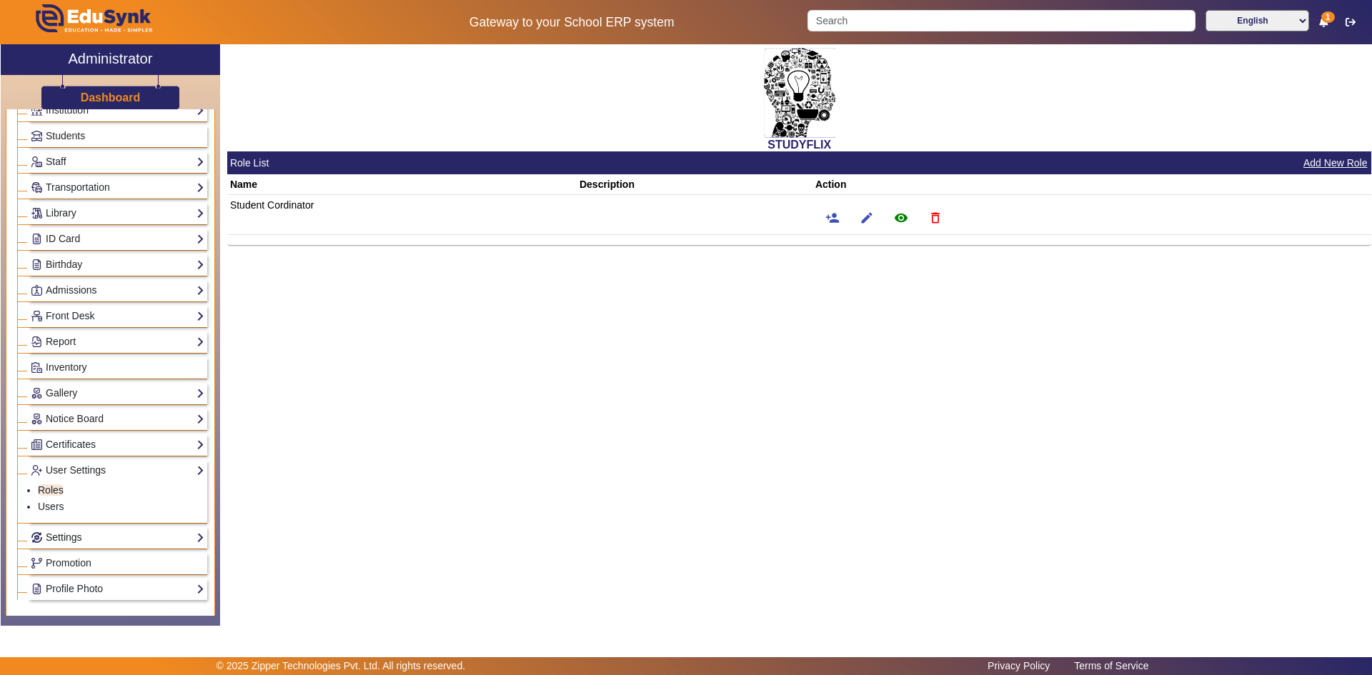
click at [58, 536] on link "Settings" at bounding box center [118, 537] width 174 height 16
click at [59, 514] on link "Biometric" at bounding box center [58, 515] width 41 height 11
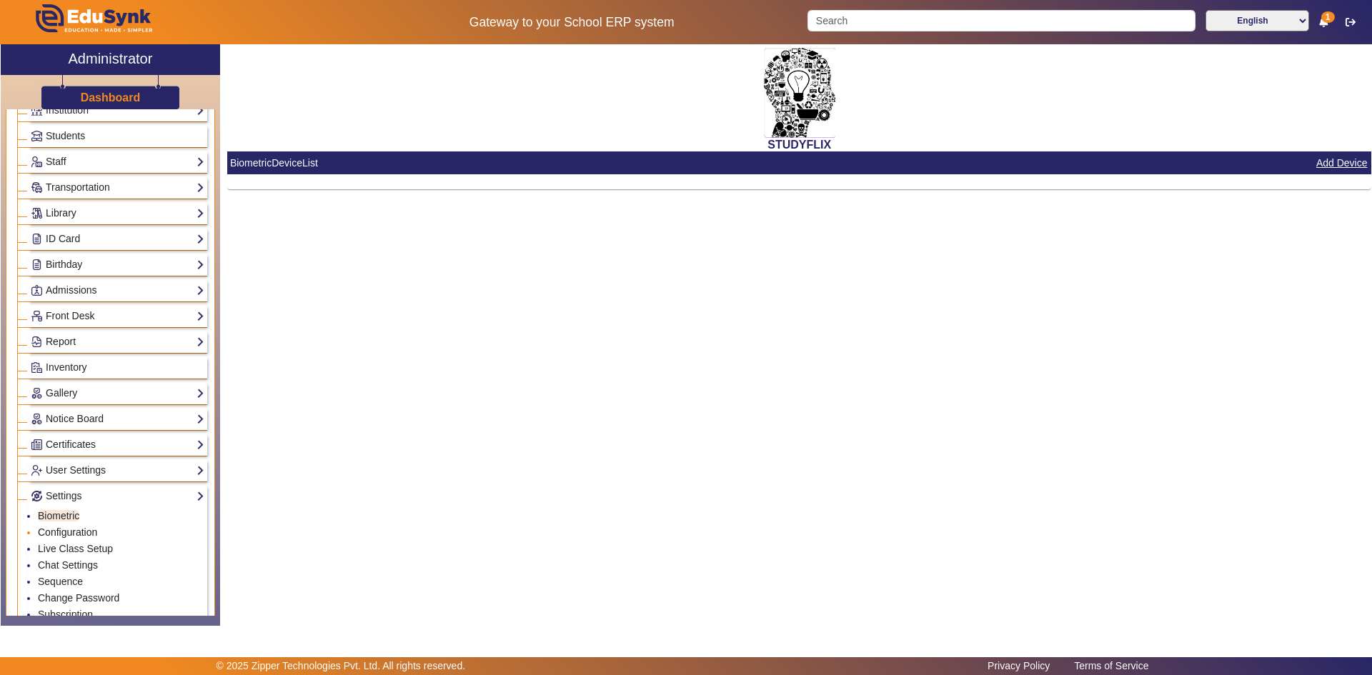
click at [56, 536] on link "Configuration" at bounding box center [67, 531] width 59 height 11
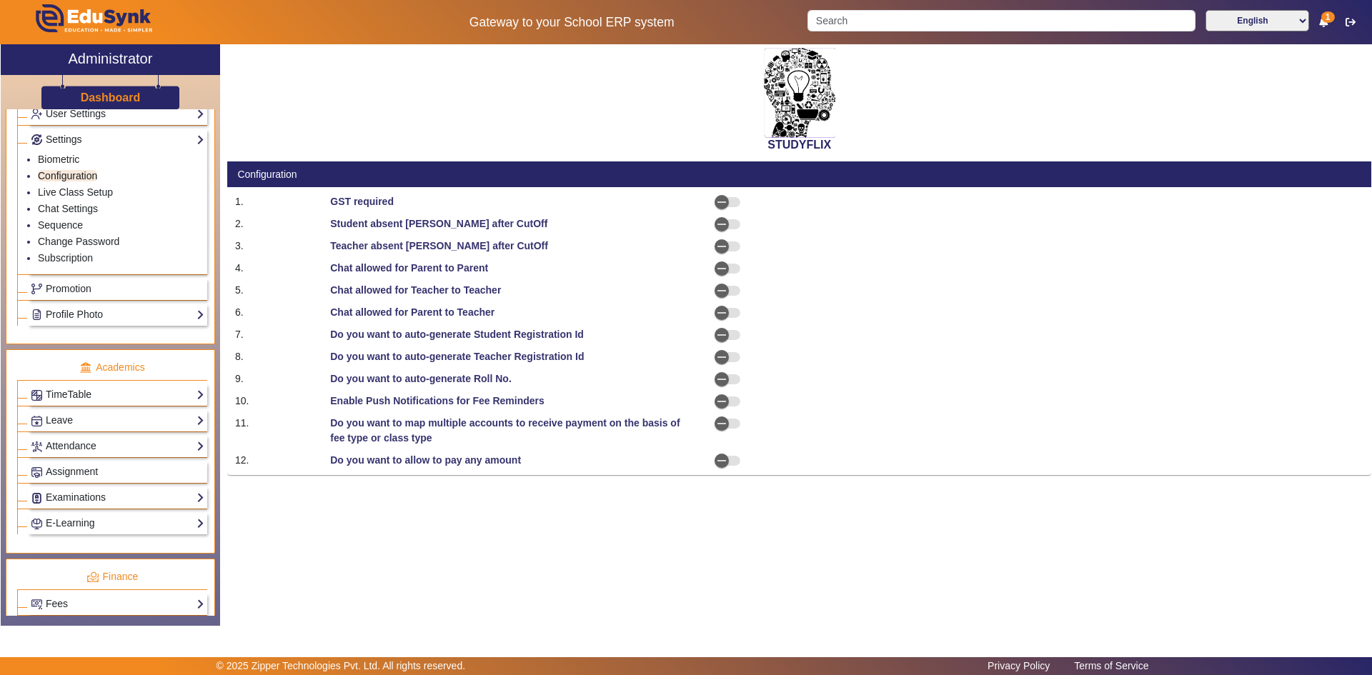
scroll to position [429, 0]
click at [68, 464] on link "Assignment" at bounding box center [118, 471] width 174 height 16
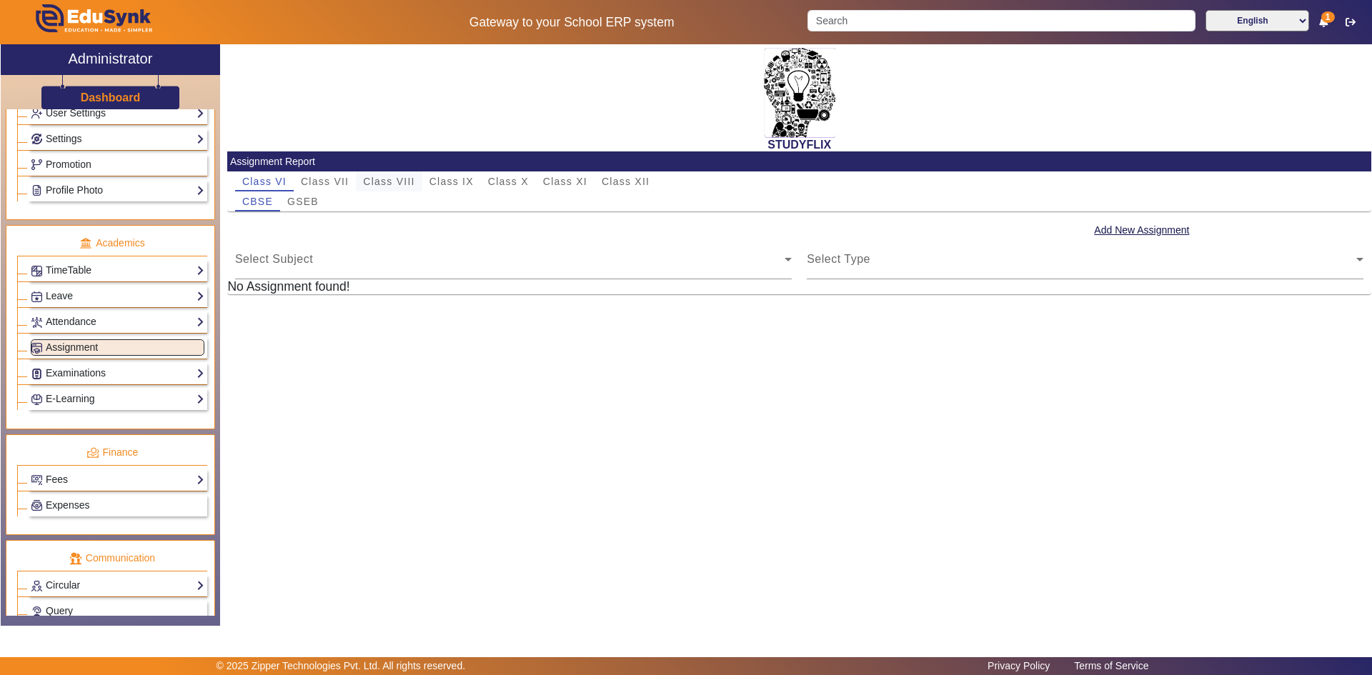
click at [378, 180] on span "Class VIII" at bounding box center [388, 181] width 51 height 10
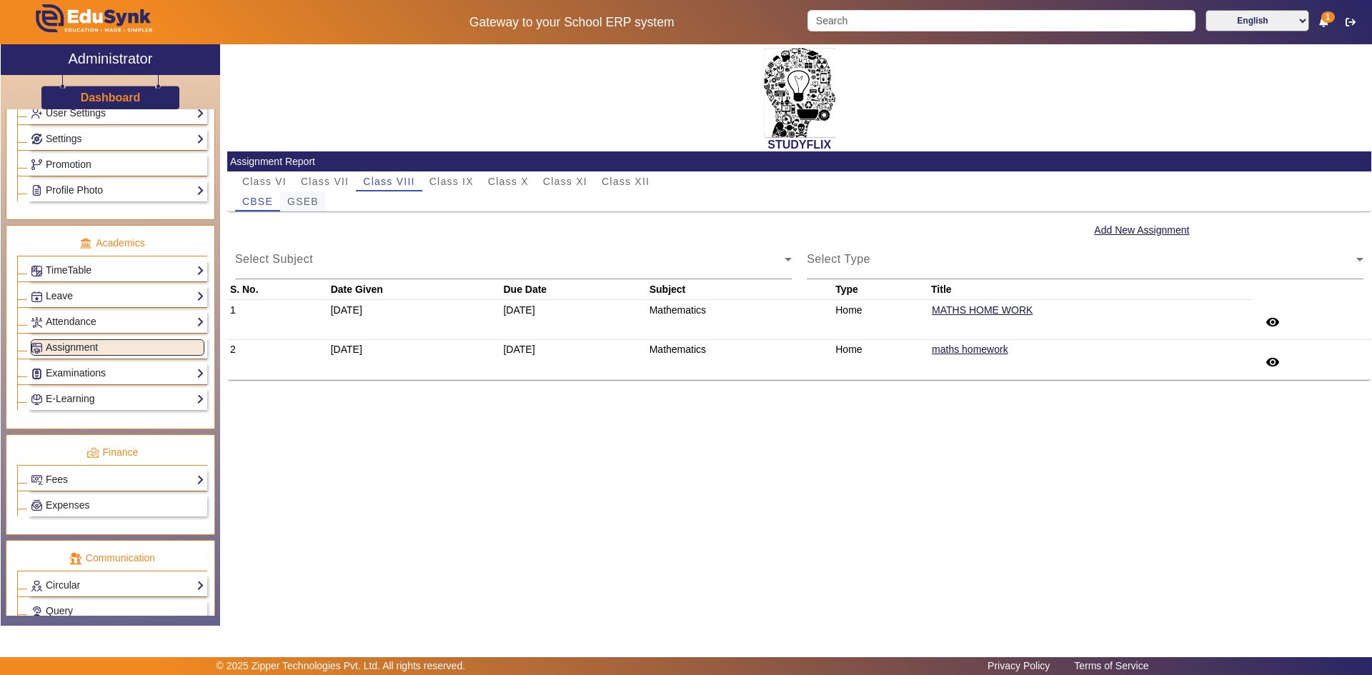
click at [305, 203] on span "GSEB" at bounding box center [302, 201] width 31 height 10
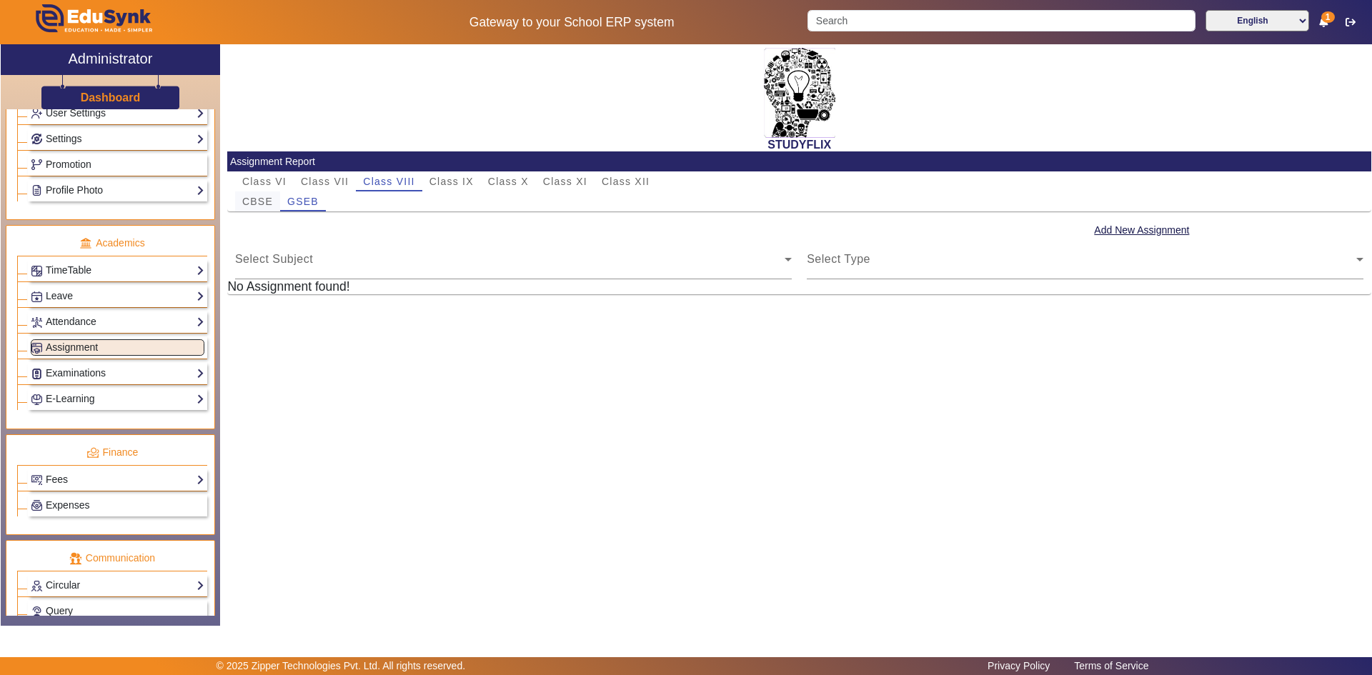
click at [269, 200] on span "CBSE" at bounding box center [257, 201] width 31 height 10
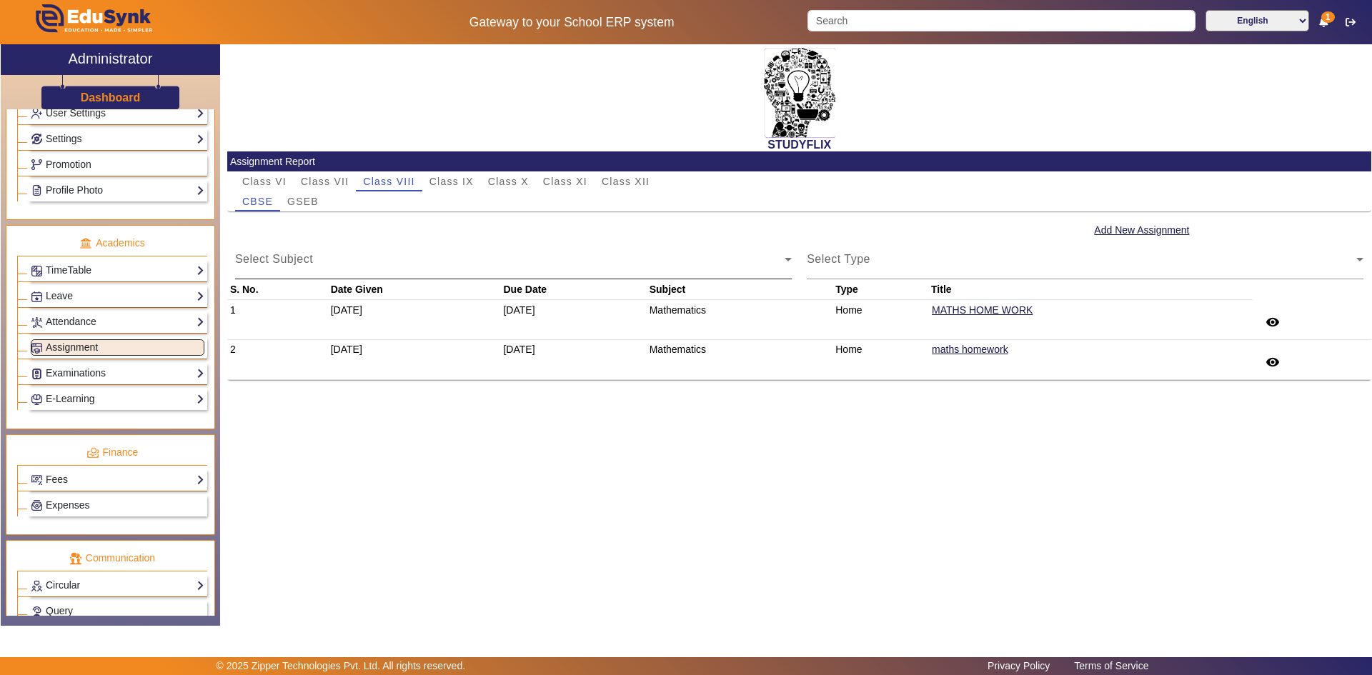
click at [294, 252] on div "Select Subject Select Subject" at bounding box center [513, 259] width 556 height 40
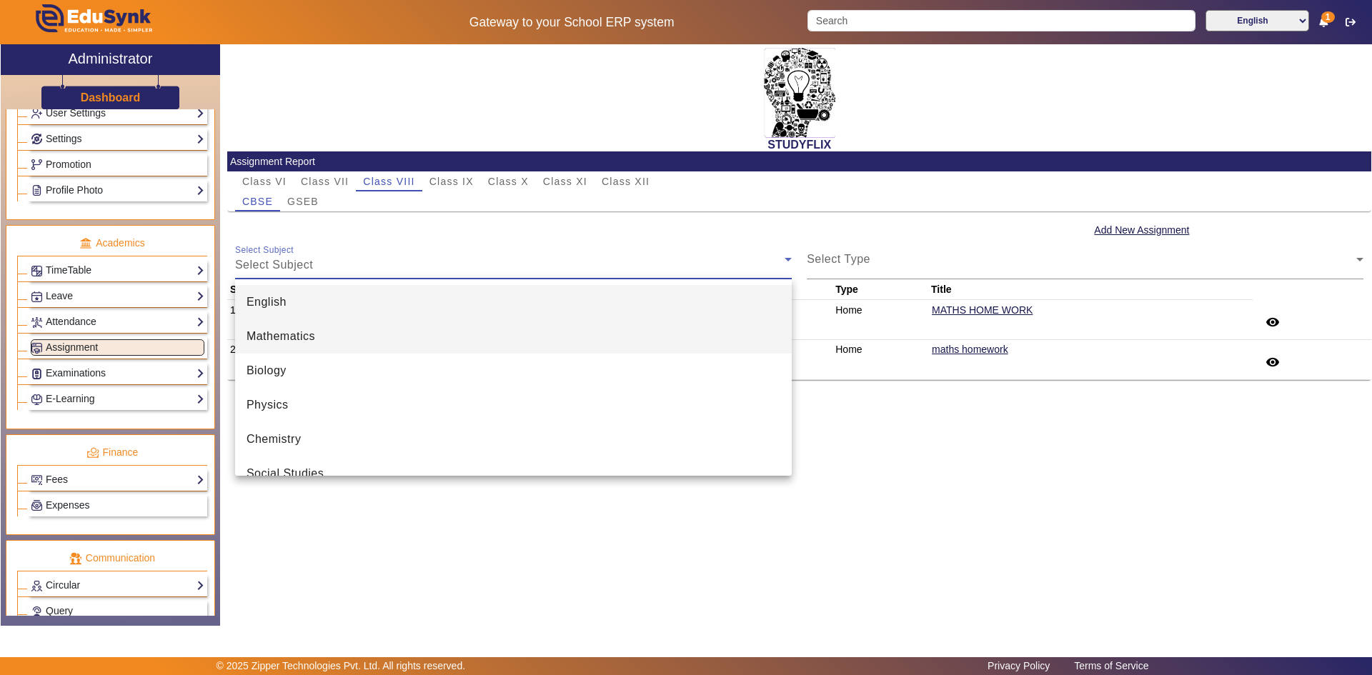
click at [303, 338] on span "Mathematics" at bounding box center [280, 336] width 69 height 17
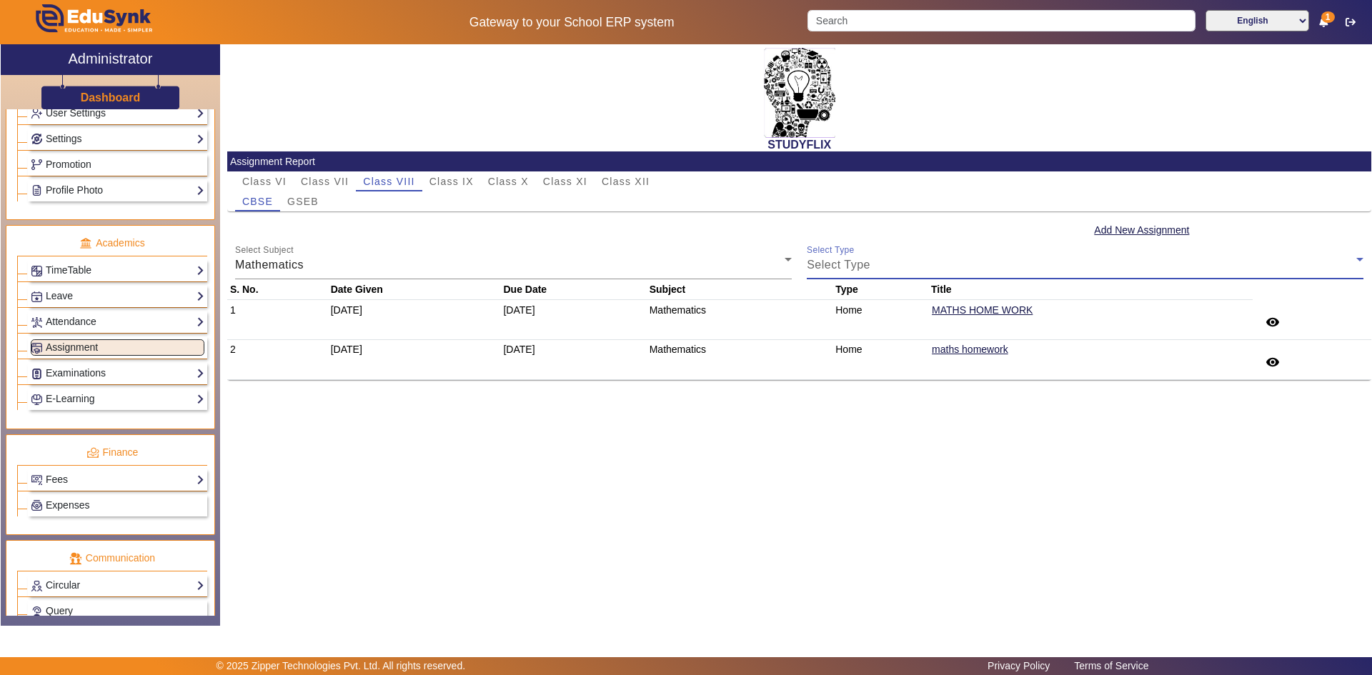
click at [940, 266] on div "Select Type" at bounding box center [1080, 264] width 549 height 17
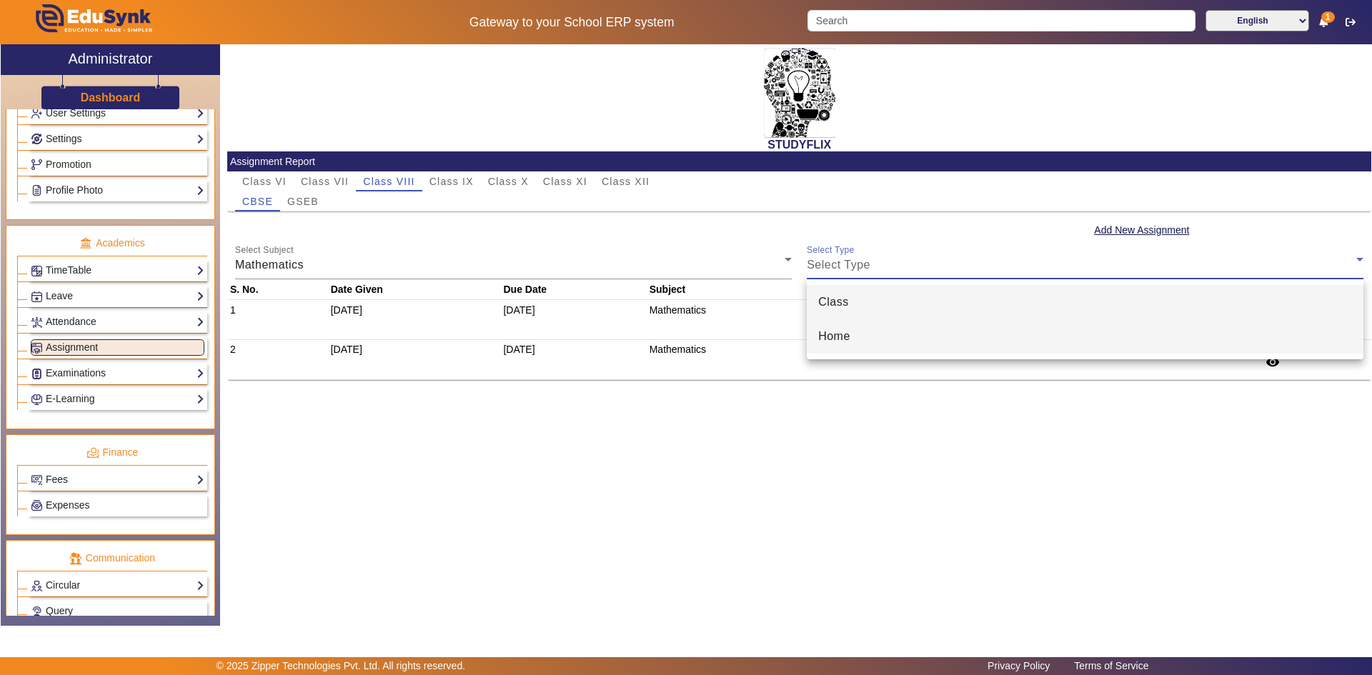
click at [900, 339] on mat-option "Home" at bounding box center [1084, 336] width 556 height 34
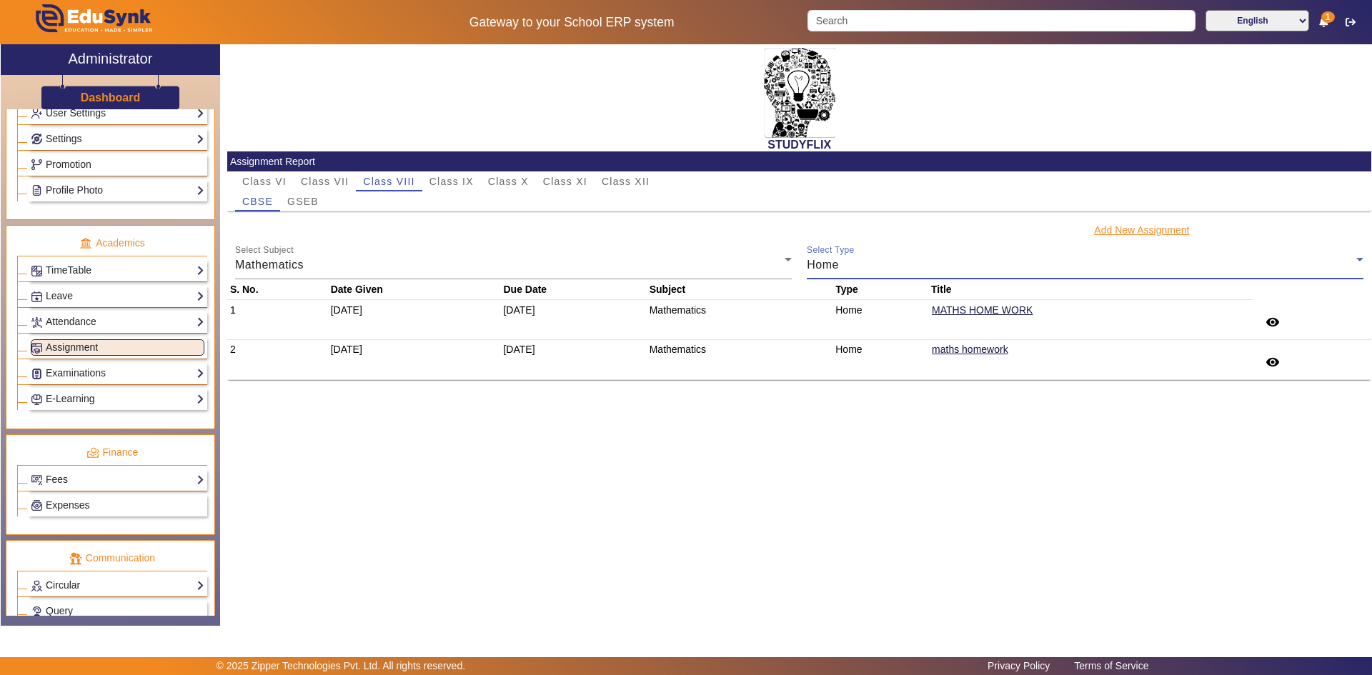
click at [1149, 233] on button "Add New Assignment" at bounding box center [1141, 230] width 98 height 18
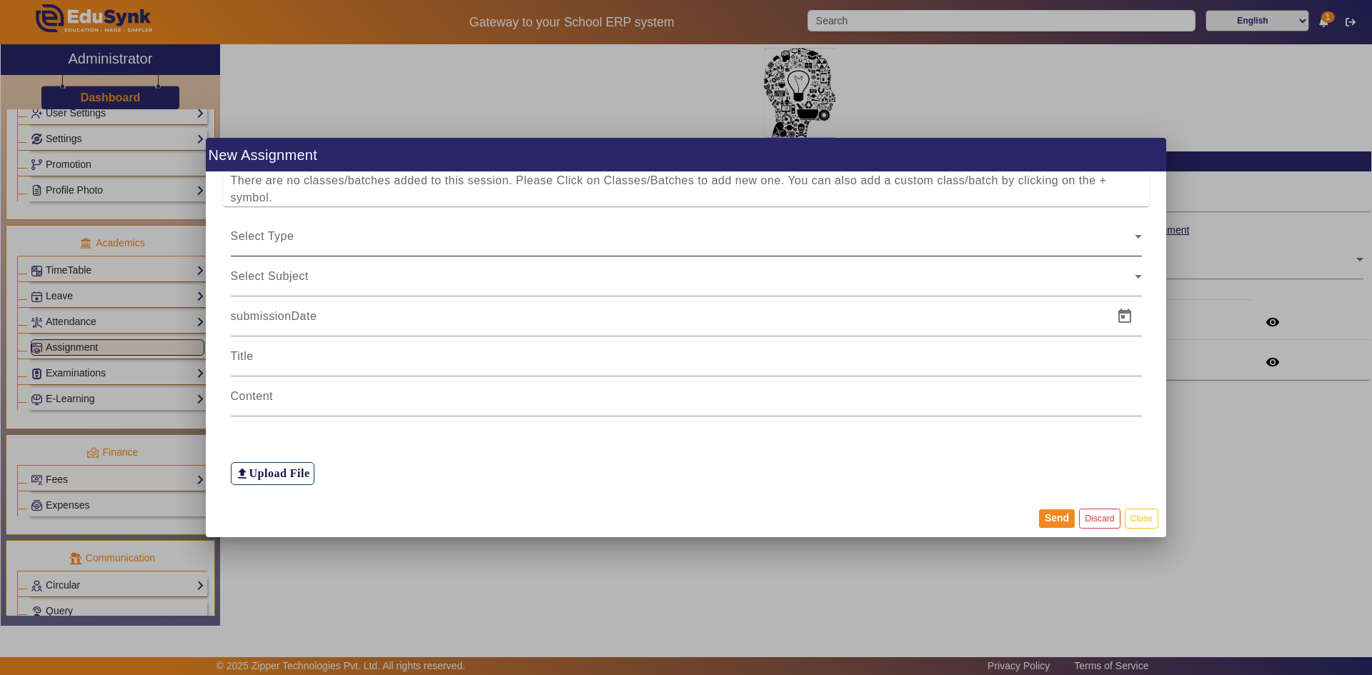
click at [259, 225] on div "Select Type" at bounding box center [686, 236] width 911 height 40
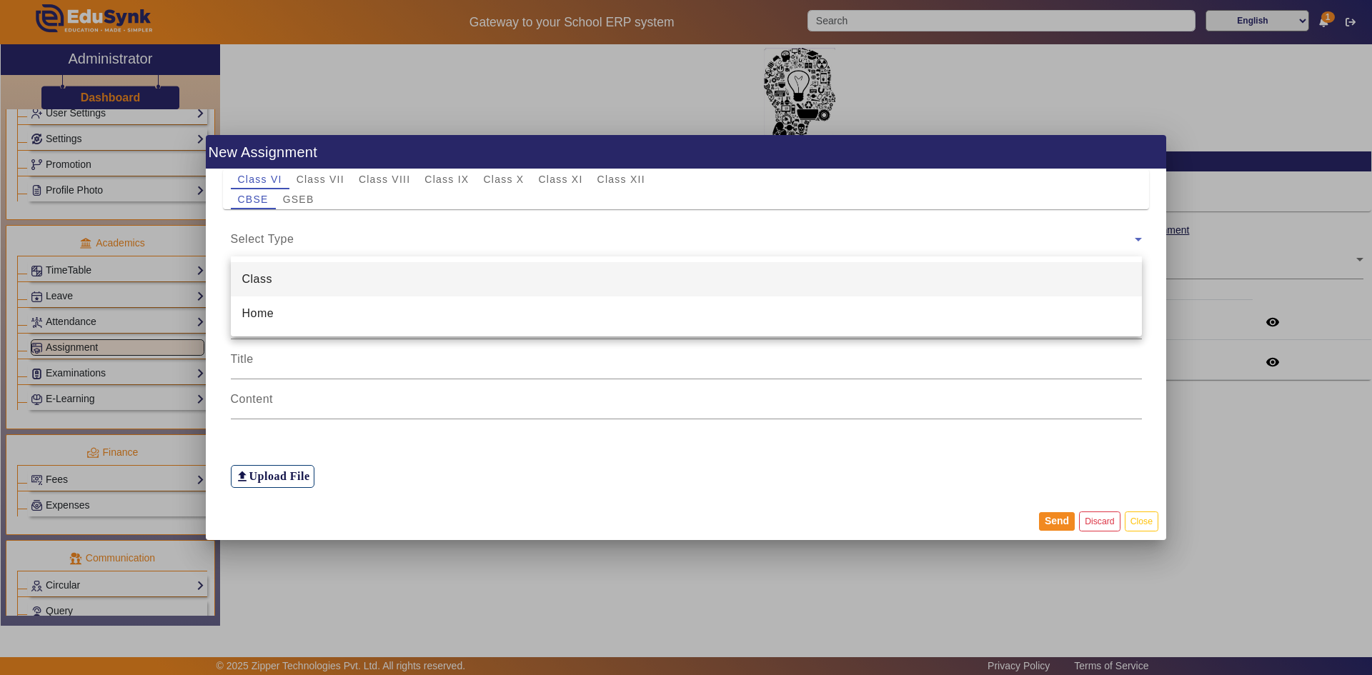
click at [369, 179] on div at bounding box center [686, 337] width 1372 height 675
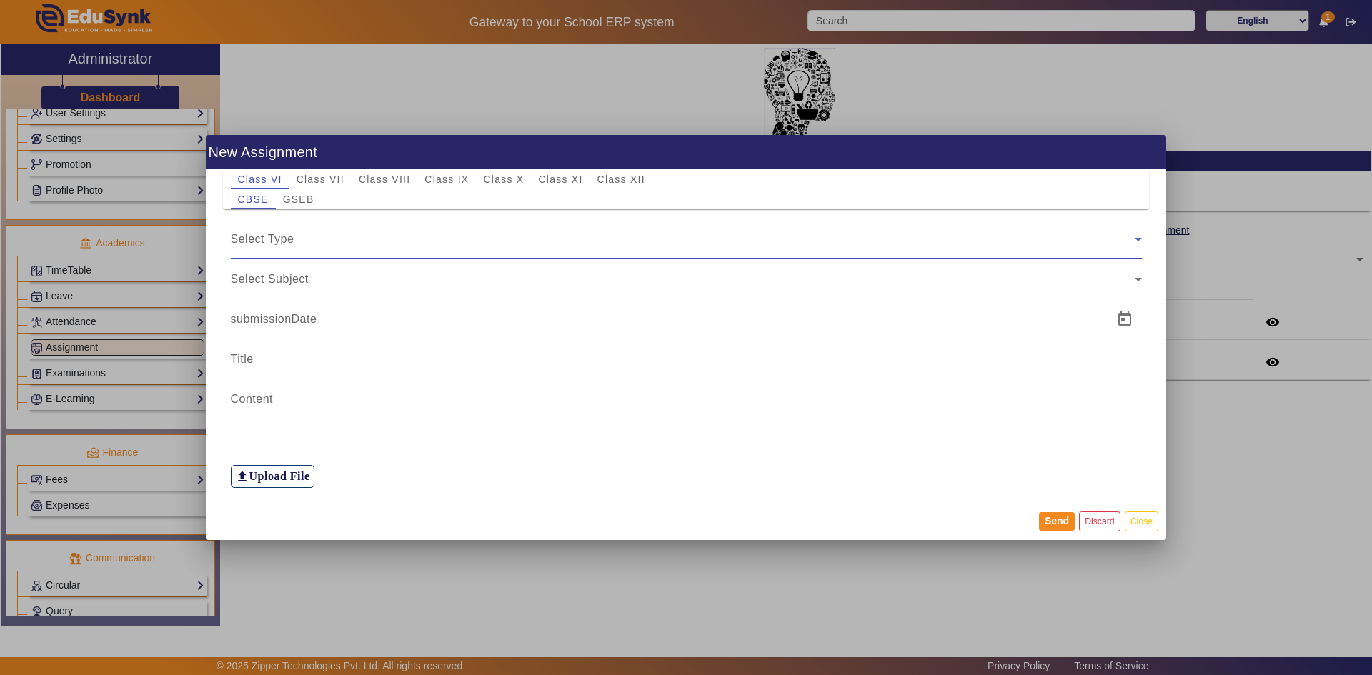
click at [277, 239] on span "Select Type" at bounding box center [263, 239] width 64 height 12
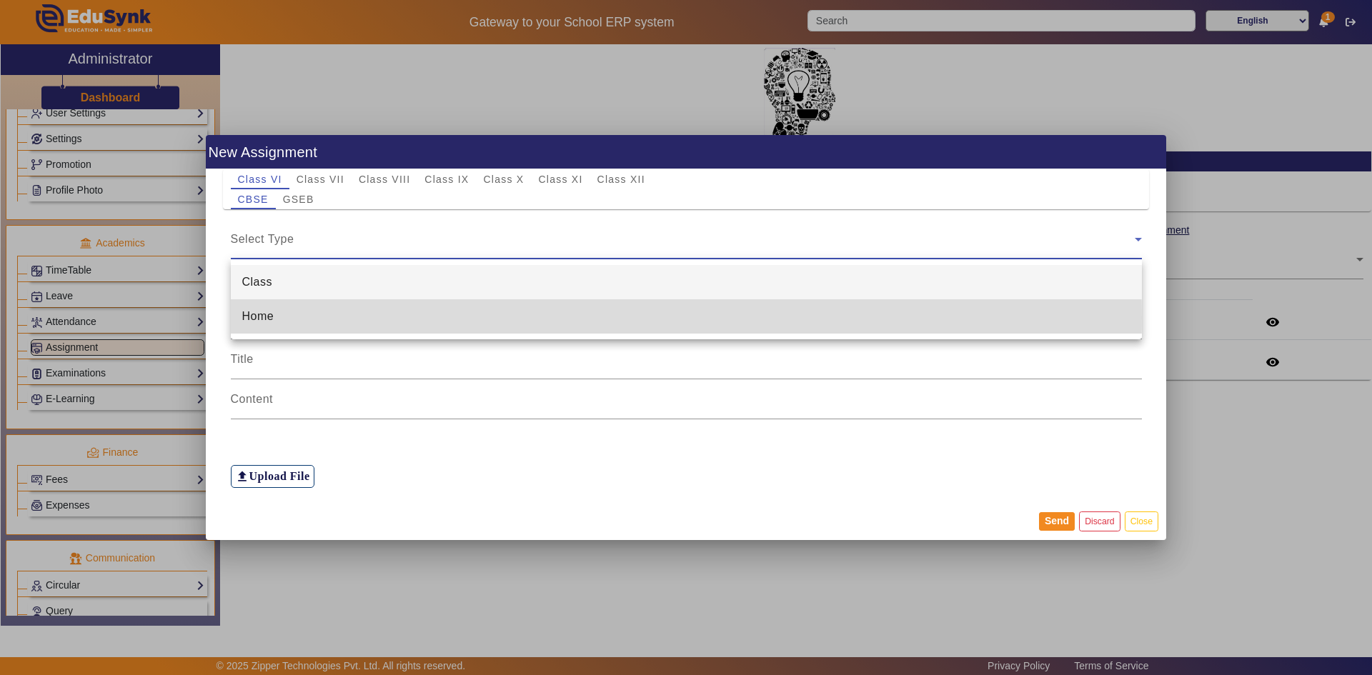
click at [276, 318] on mat-option "Home" at bounding box center [686, 316] width 911 height 34
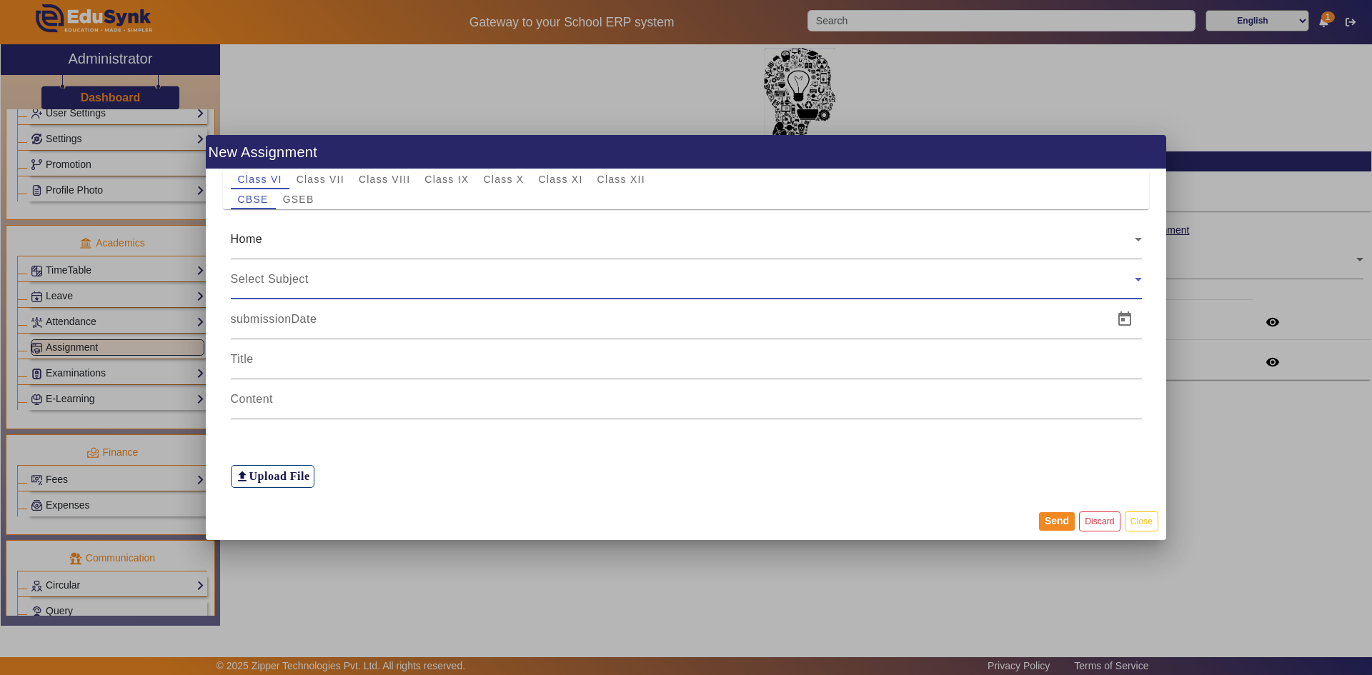
click at [277, 282] on span "Select Subject" at bounding box center [270, 279] width 78 height 12
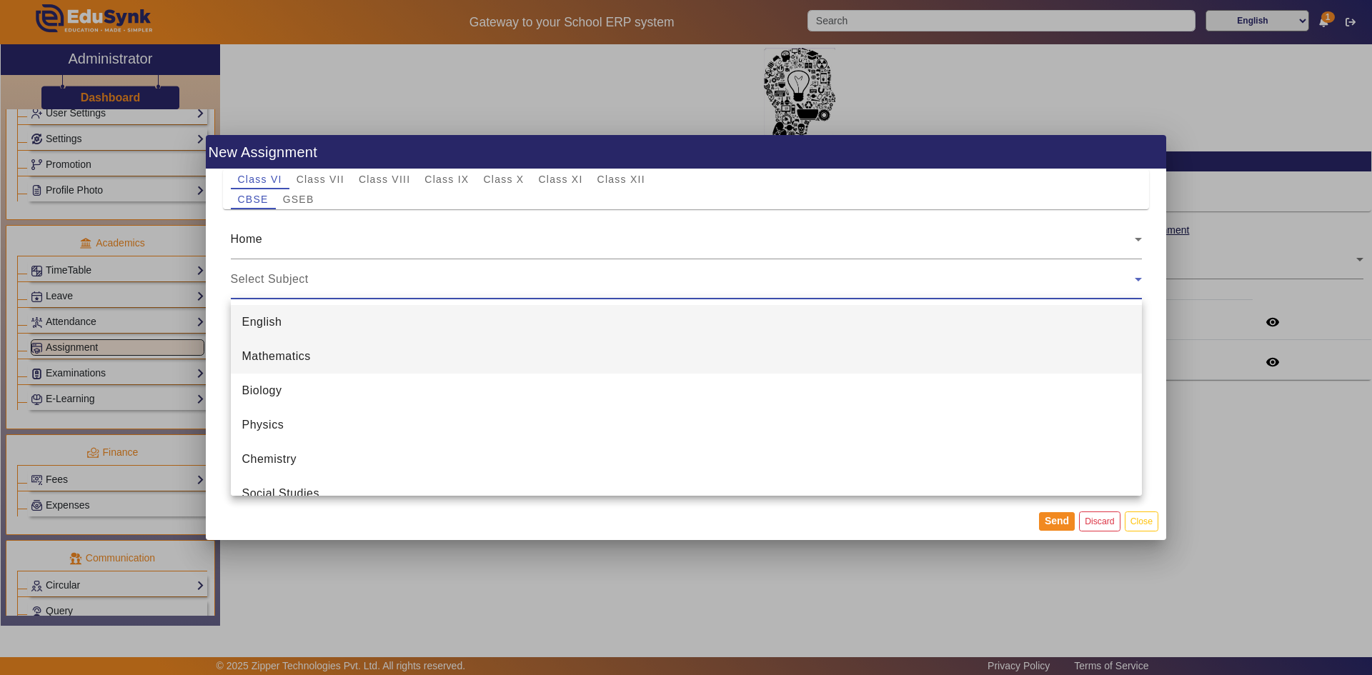
click at [275, 366] on mat-option "Mathematics" at bounding box center [686, 356] width 911 height 34
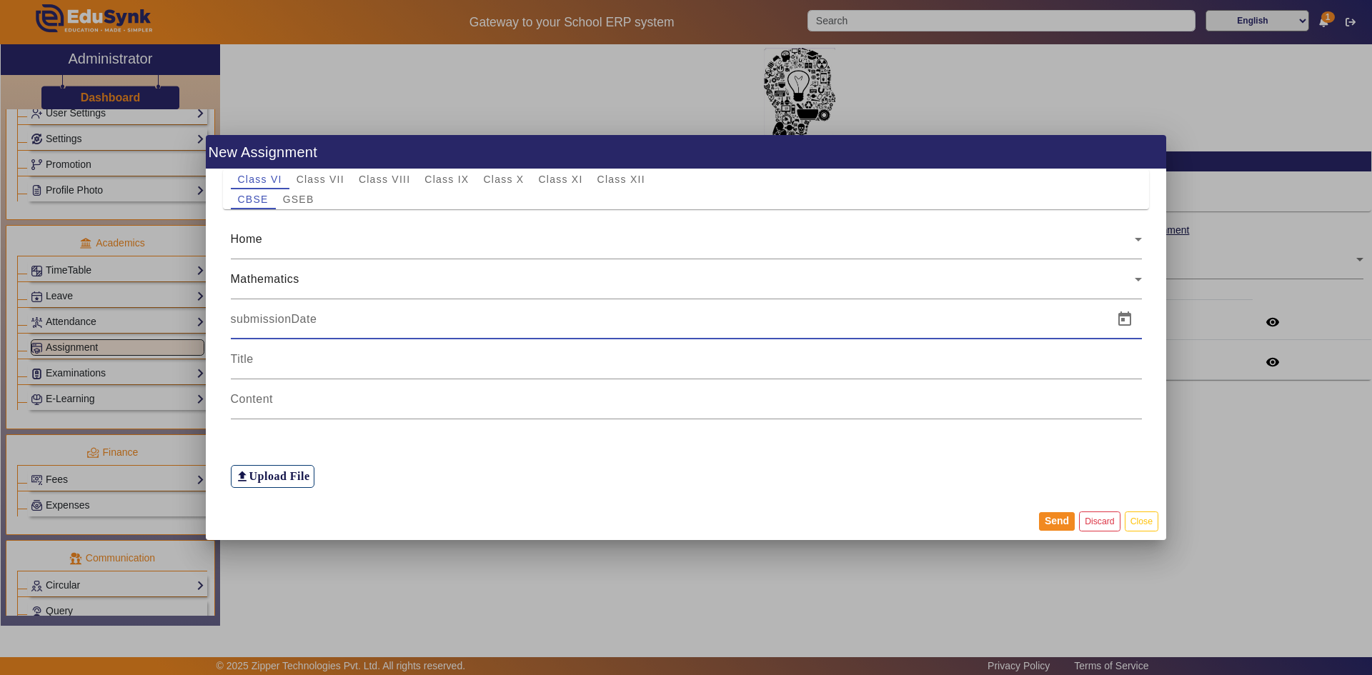
click at [274, 316] on input at bounding box center [668, 319] width 874 height 17
type input "23/08/2025"
click at [305, 362] on input at bounding box center [686, 359] width 911 height 17
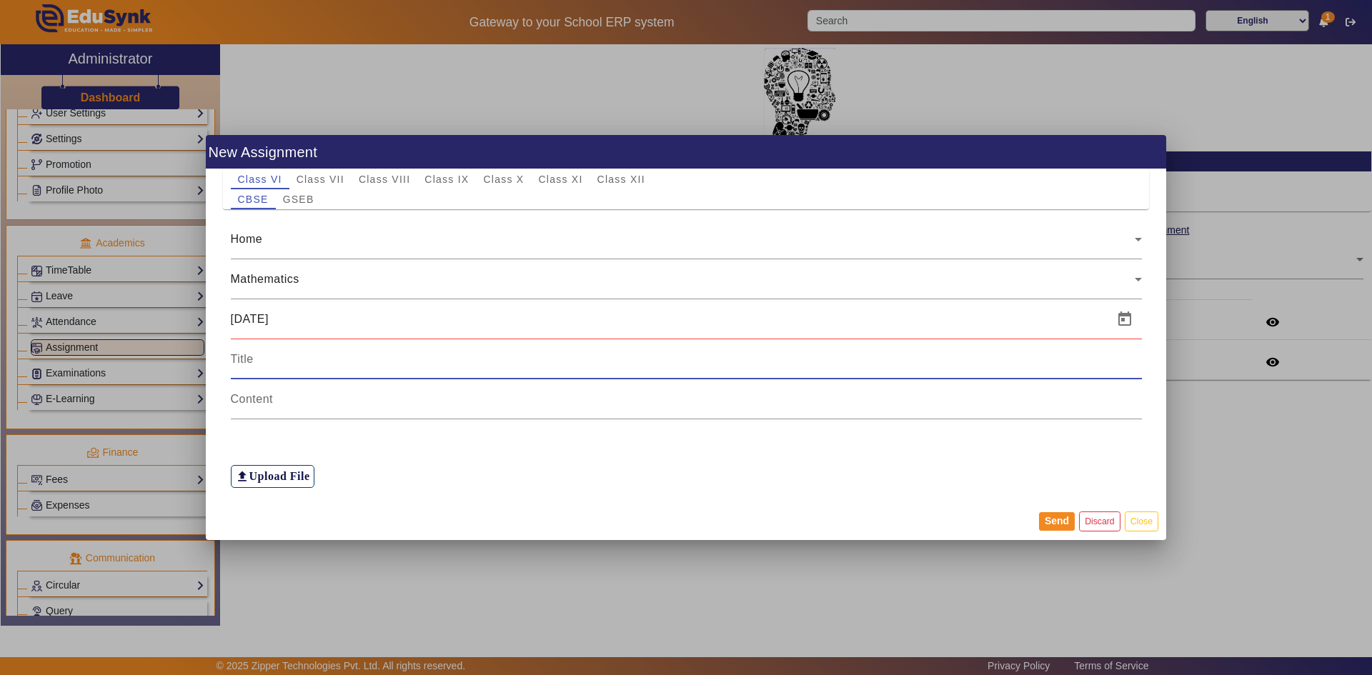
paste input "Math Hw Examples before 10.5 , ex 10.5 , ex 10.6 and examples between 10.5 amd …"
type input "Math Hw Examples before 10.5 , ex 10.5 , ex 10.6 and examples between 10.5 amd …"
click at [293, 394] on input at bounding box center [686, 399] width 911 height 17
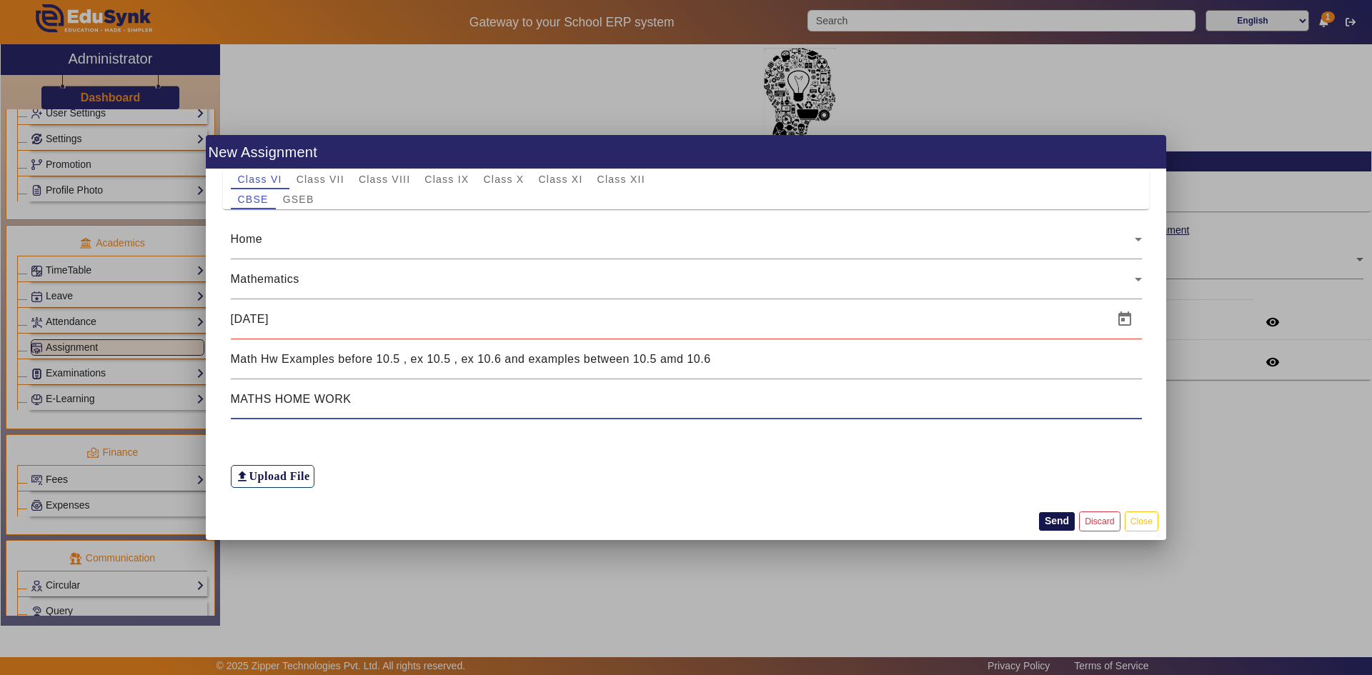
type input "MATHS HOME WORK"
click at [1059, 521] on button "Send" at bounding box center [1057, 521] width 36 height 19
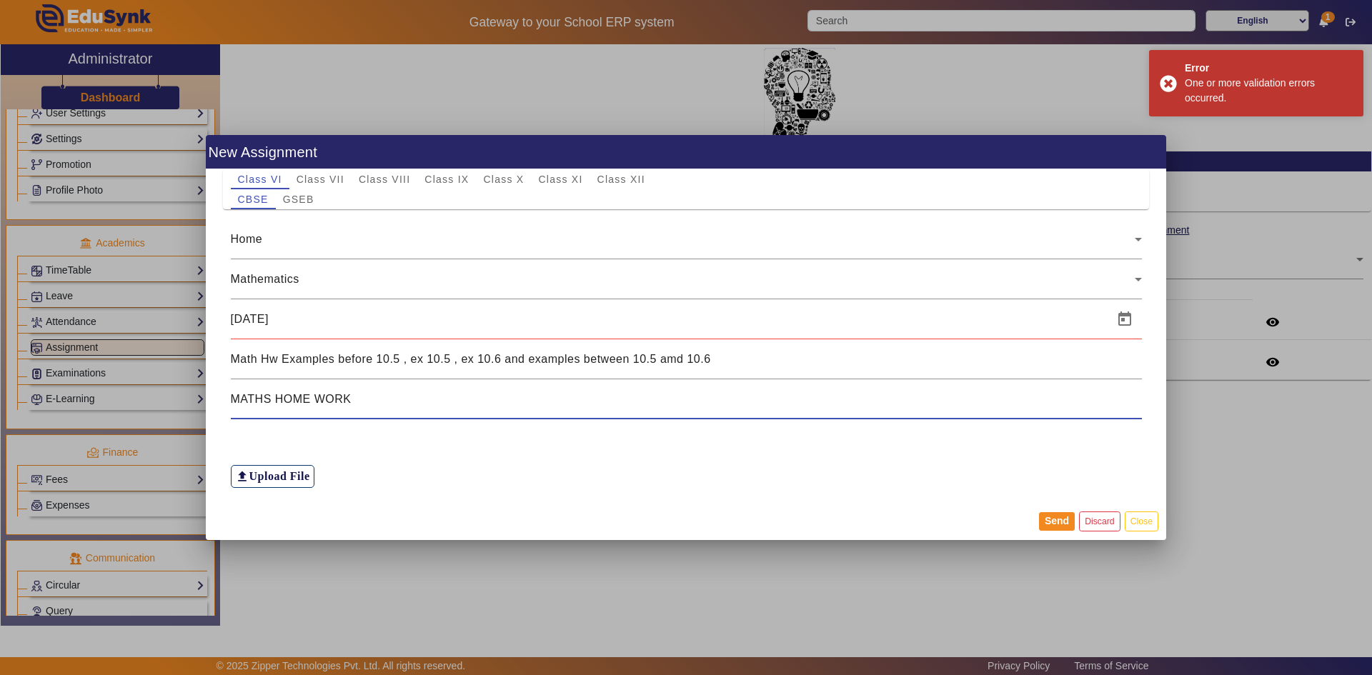
drag, startPoint x: 379, startPoint y: 398, endPoint x: 221, endPoint y: 401, distance: 157.9
click at [221, 401] on div "Class VI Class VII Class VIII Class IX Class X Class XI Class XII CBSE GSEB Hom…" at bounding box center [686, 336] width 960 height 334
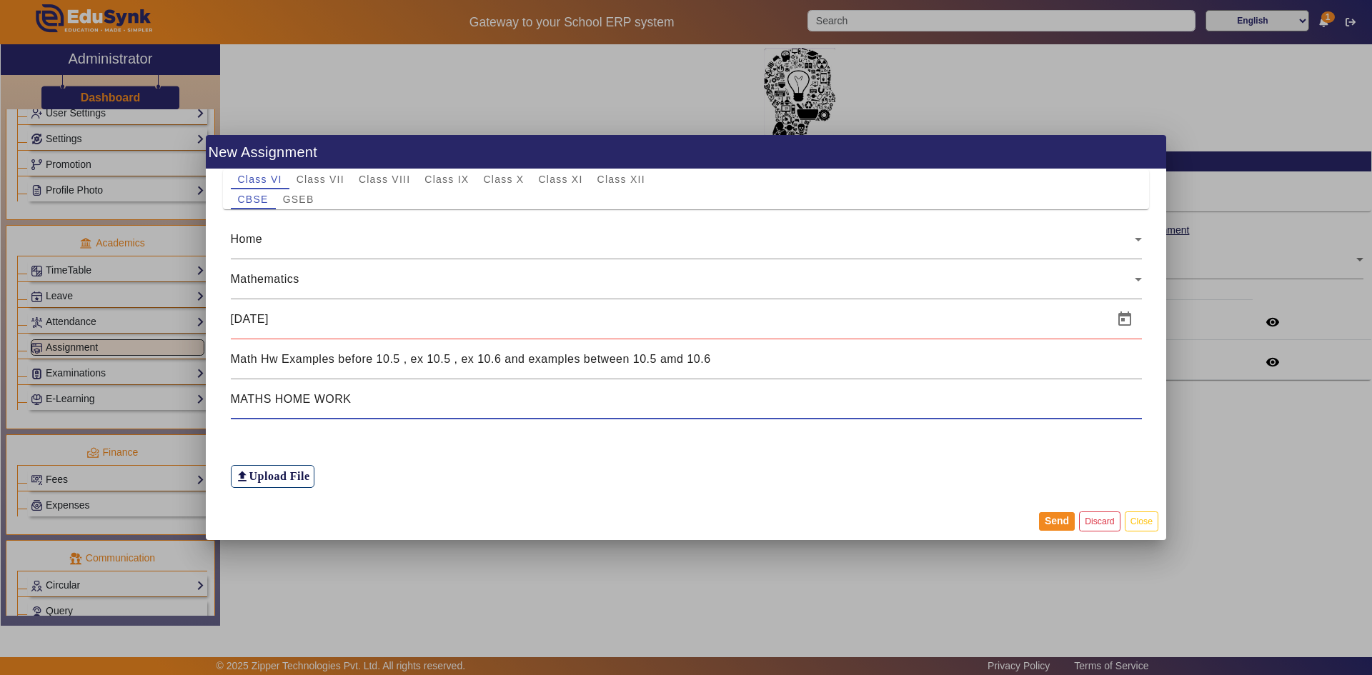
click at [390, 389] on div "MATHS HOME WORK" at bounding box center [686, 399] width 911 height 40
drag, startPoint x: 276, startPoint y: 359, endPoint x: 211, endPoint y: 359, distance: 65.7
click at [211, 359] on div "Class VI Class VII Class VIII Class IX Class X Class XI Class XII CBSE GSEB Hom…" at bounding box center [686, 336] width 960 height 334
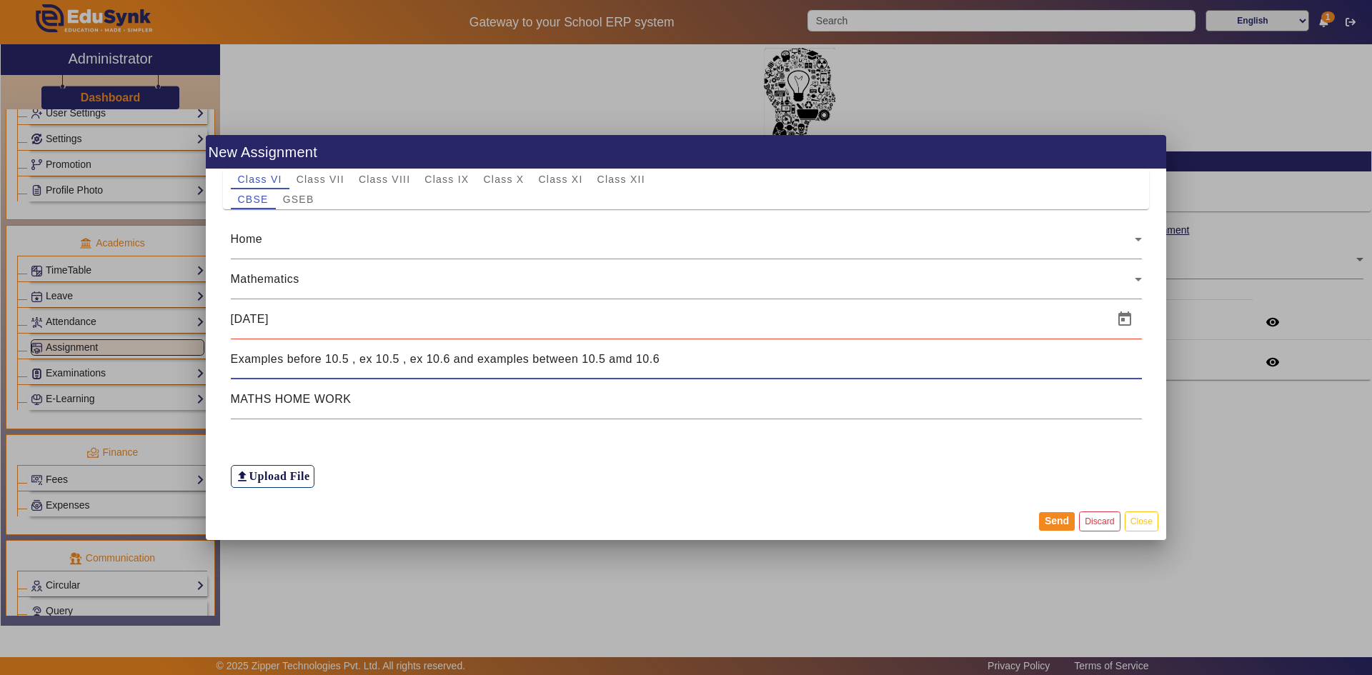
type input "Examples before 10.5 , ex 10.5 , ex 10.6 and examples between 10.5 amd 10.6"
click at [302, 321] on input "23/08/2025" at bounding box center [668, 319] width 874 height 17
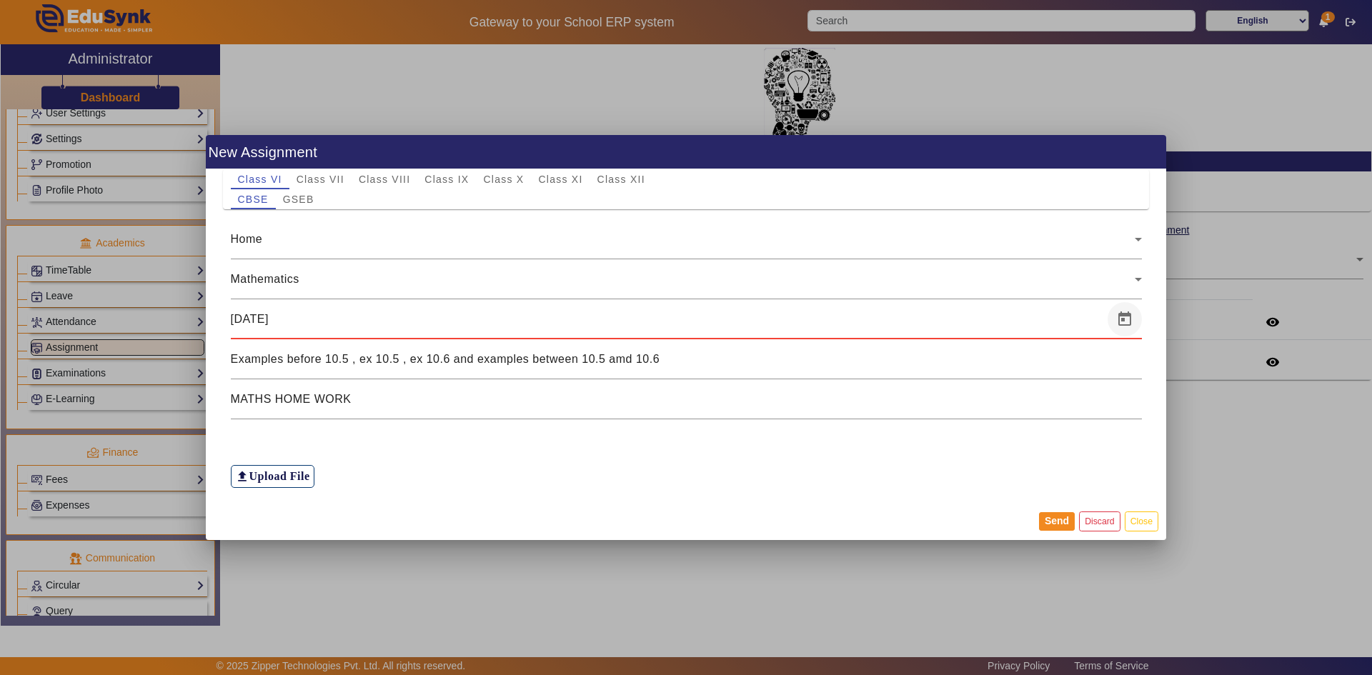
click at [1122, 319] on span "Open calendar" at bounding box center [1124, 319] width 34 height 34
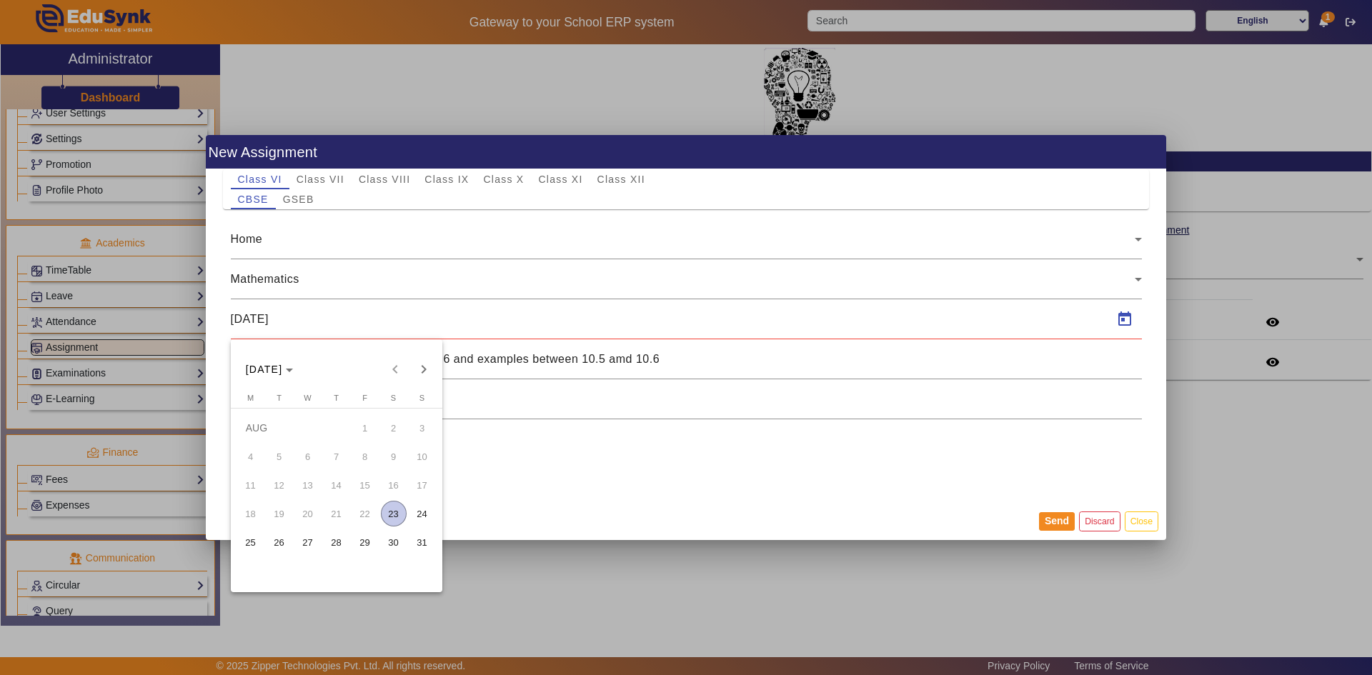
click at [389, 507] on span "23" at bounding box center [394, 514] width 26 height 26
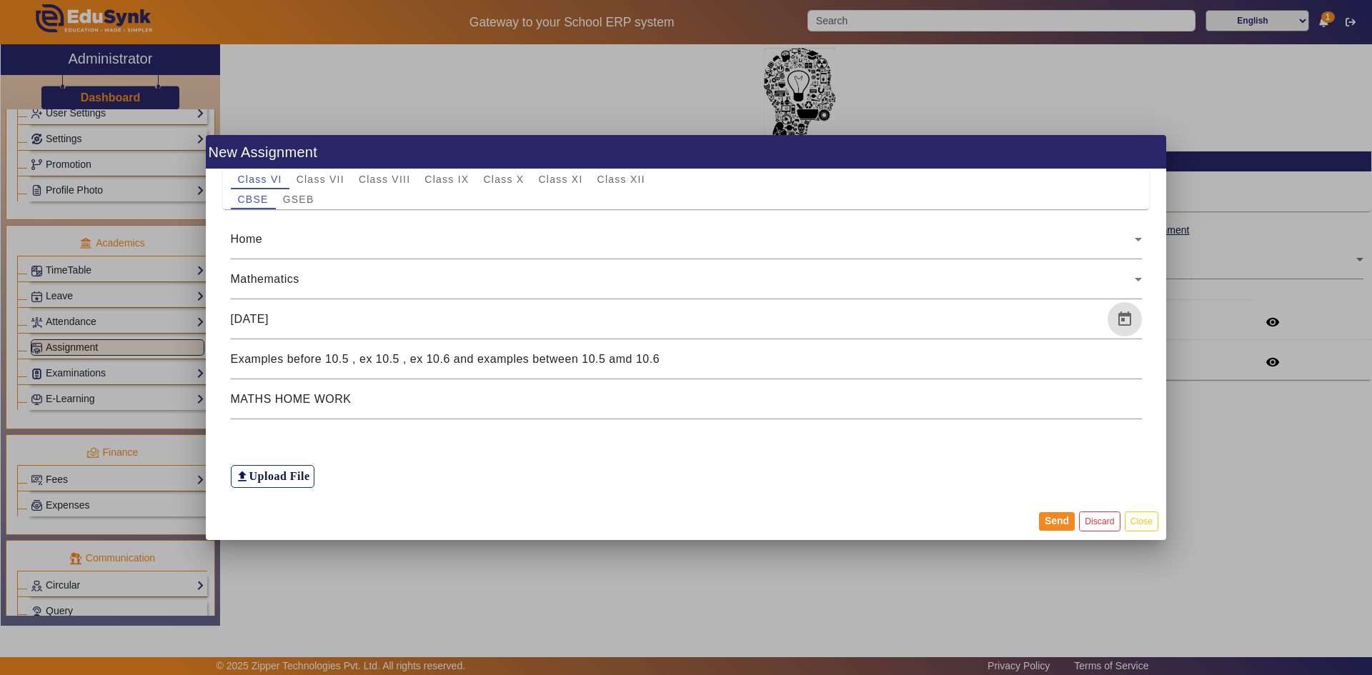
click at [422, 471] on div "file_upload Upload File" at bounding box center [686, 453] width 911 height 69
click at [1061, 519] on button "Send" at bounding box center [1057, 521] width 36 height 19
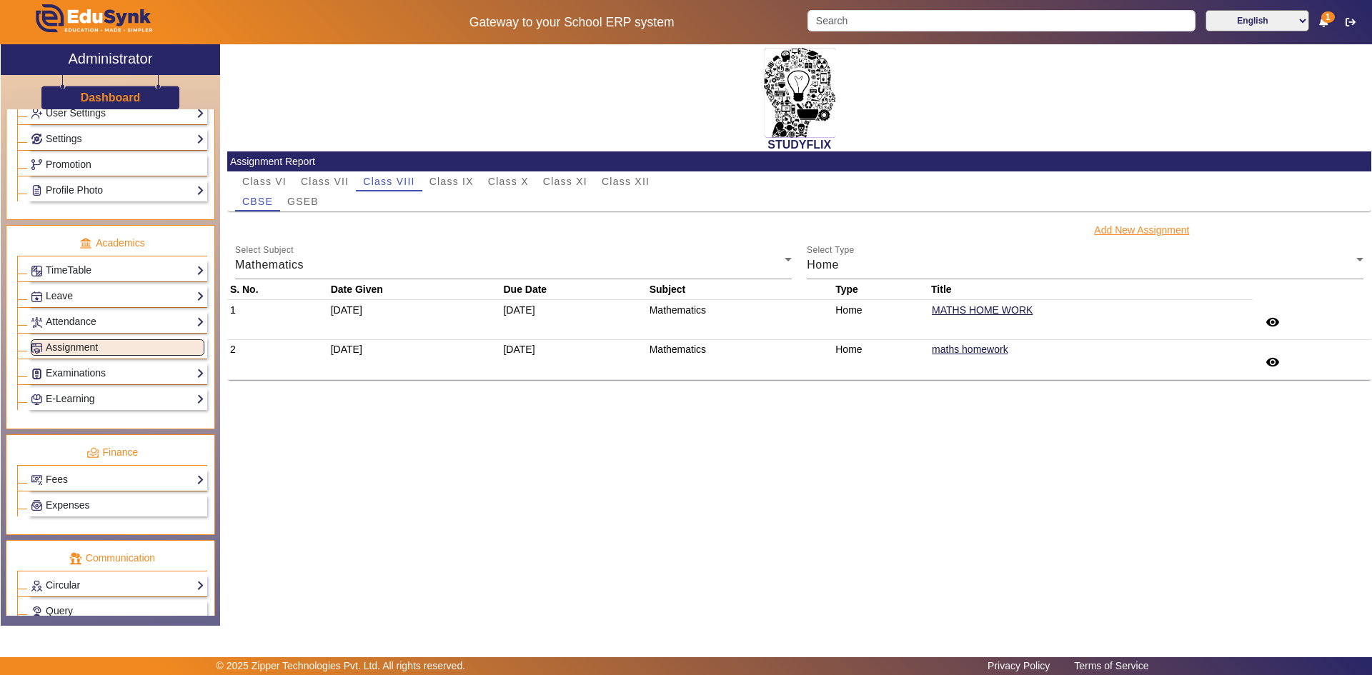
click at [1124, 226] on button "Add New Assignment" at bounding box center [1141, 230] width 98 height 18
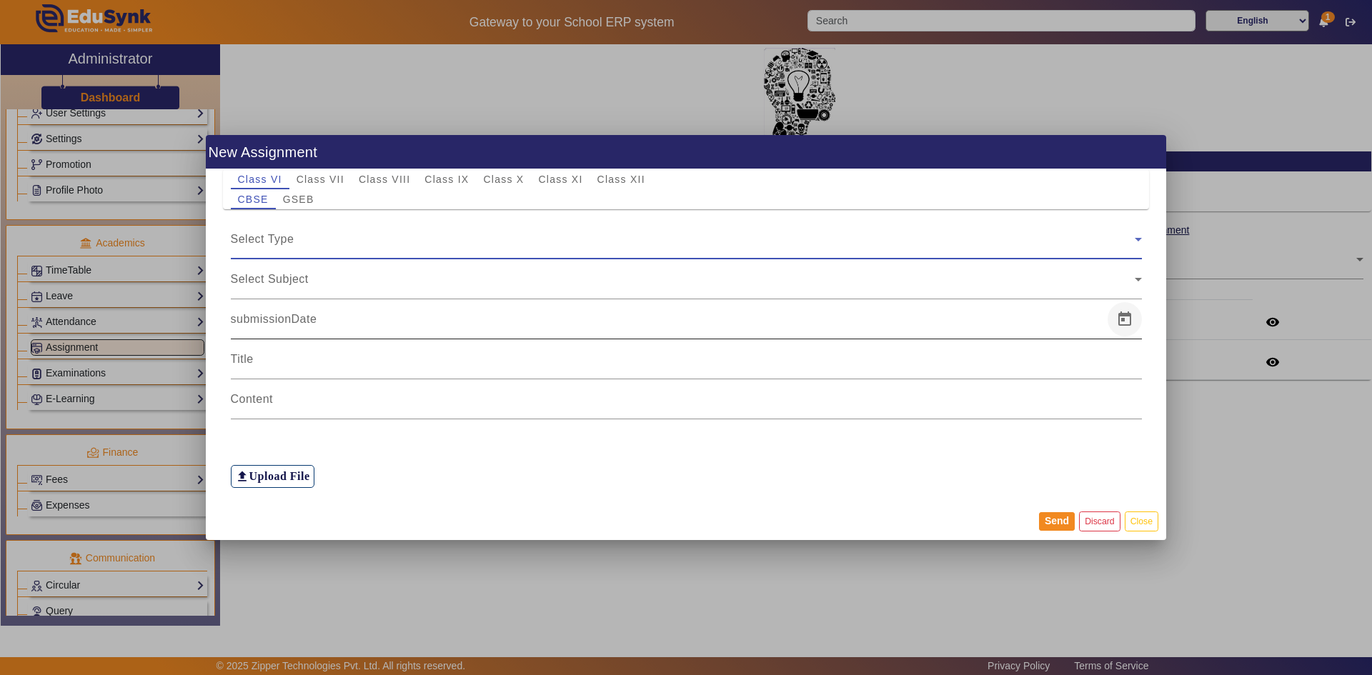
click at [1125, 318] on span "Open calendar" at bounding box center [1124, 319] width 34 height 34
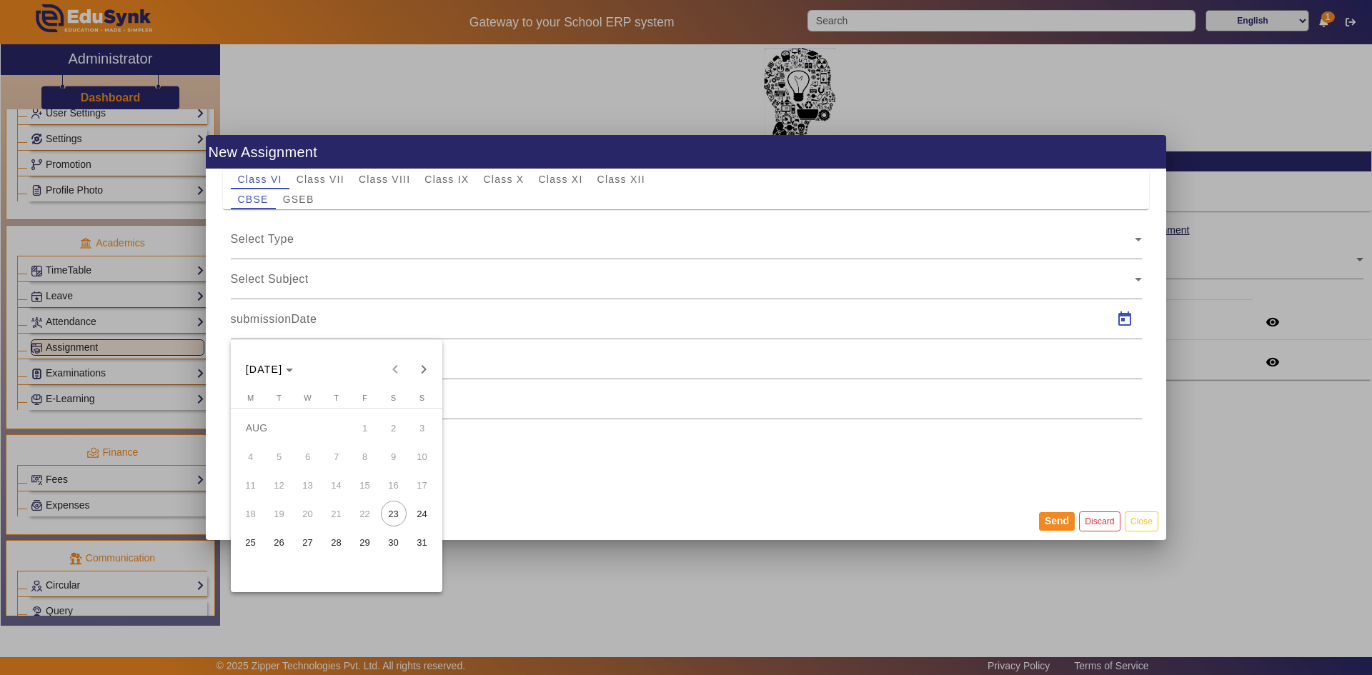
click at [545, 506] on div at bounding box center [686, 337] width 1372 height 675
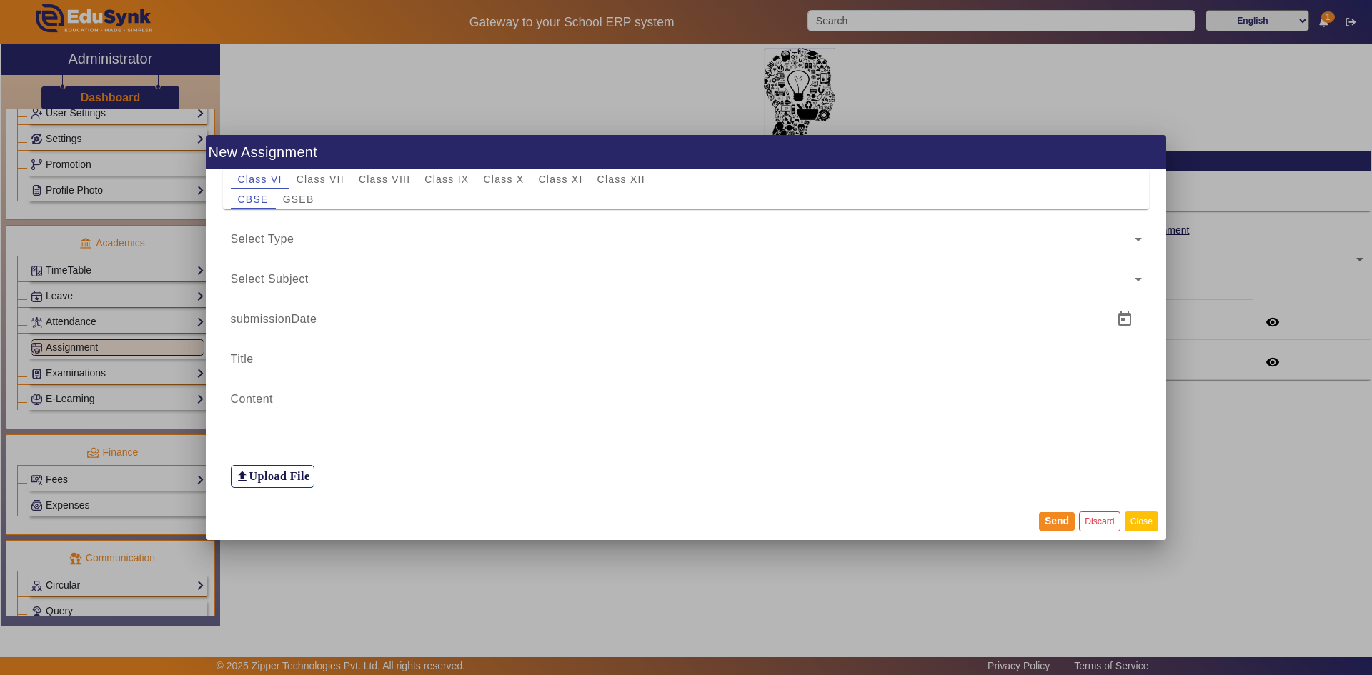
click at [1133, 521] on button "Close" at bounding box center [1141, 520] width 34 height 19
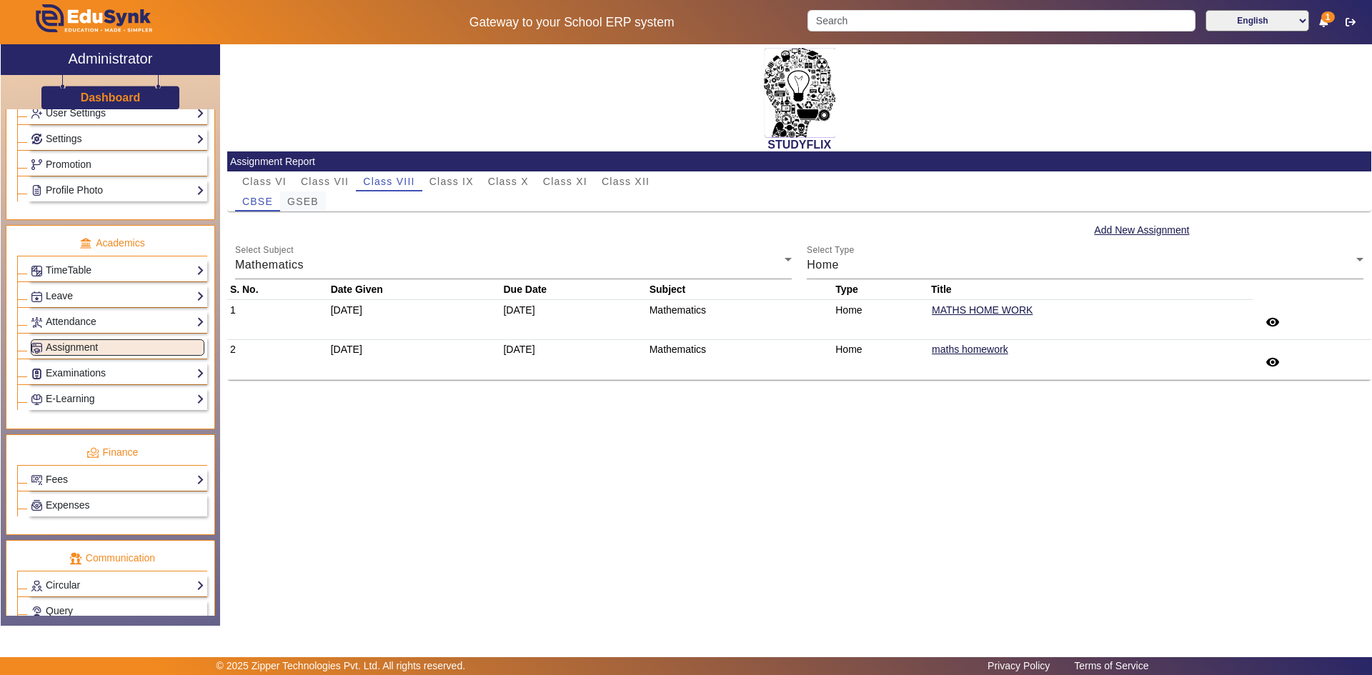
click at [297, 199] on span "GSEB" at bounding box center [302, 201] width 31 height 10
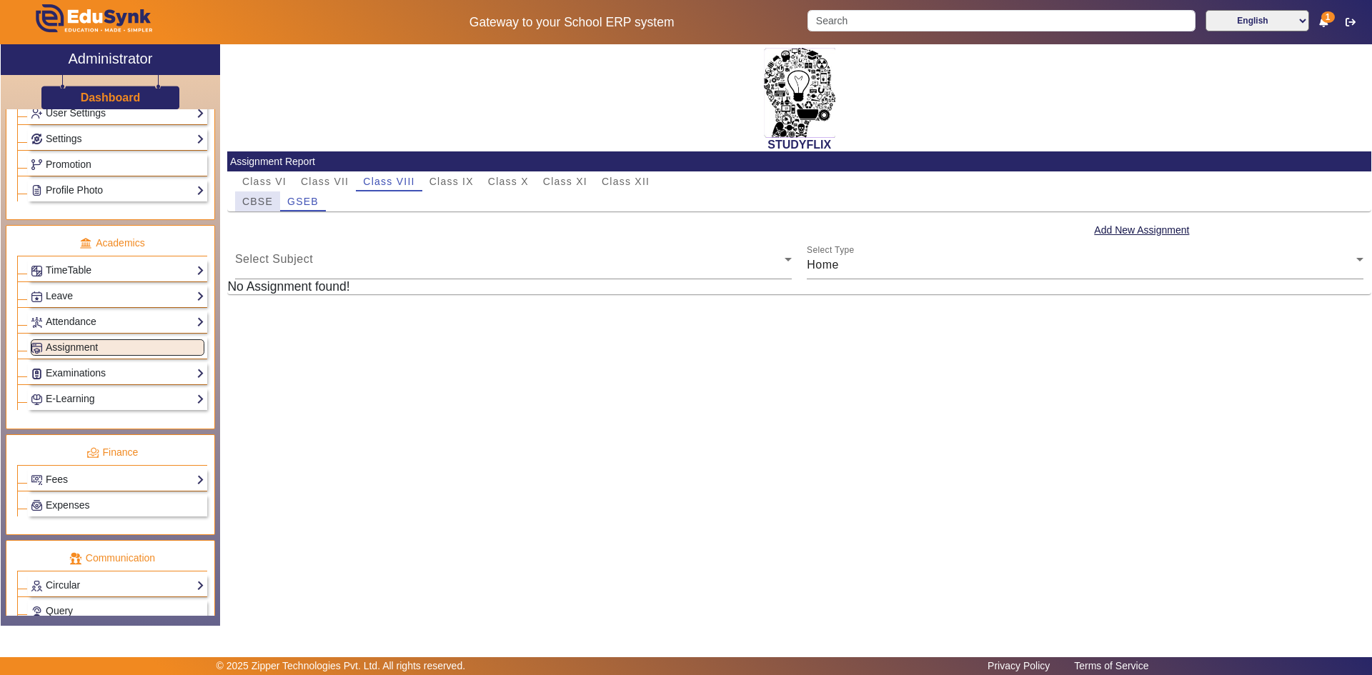
click at [271, 200] on span "CBSE" at bounding box center [257, 201] width 31 height 10
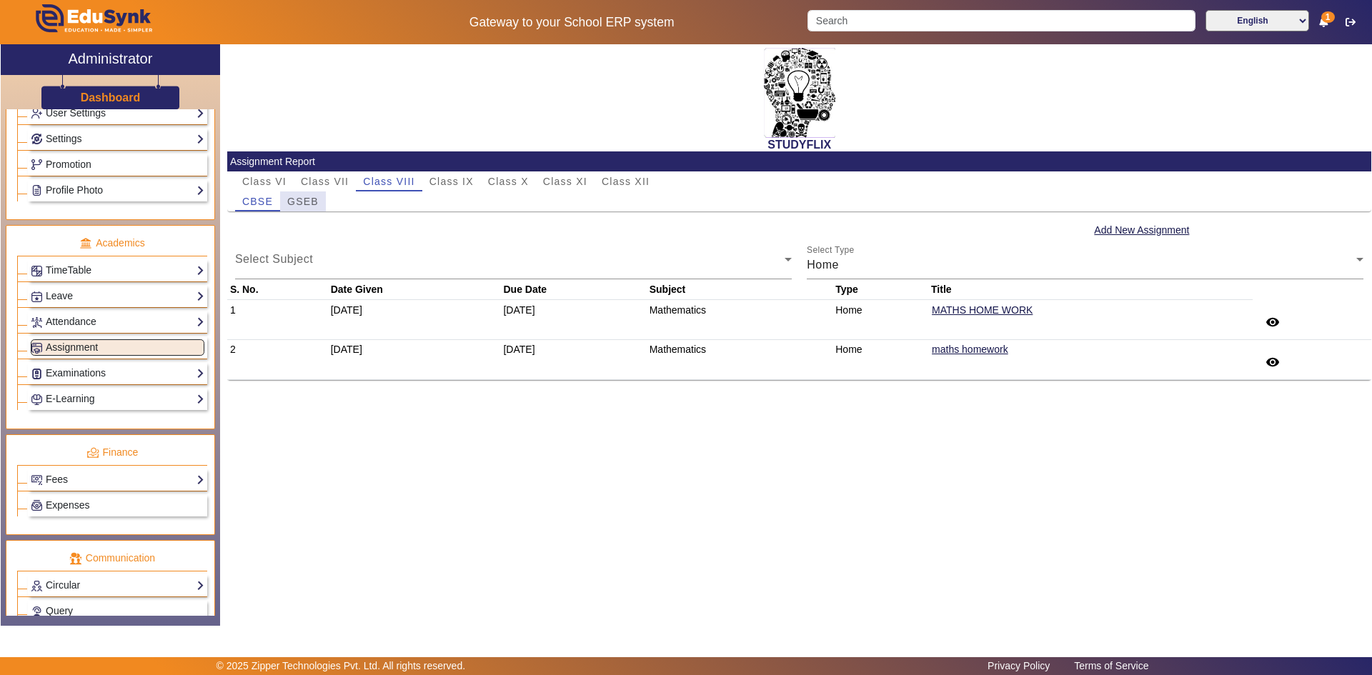
click at [316, 211] on span "GSEB" at bounding box center [302, 201] width 31 height 20
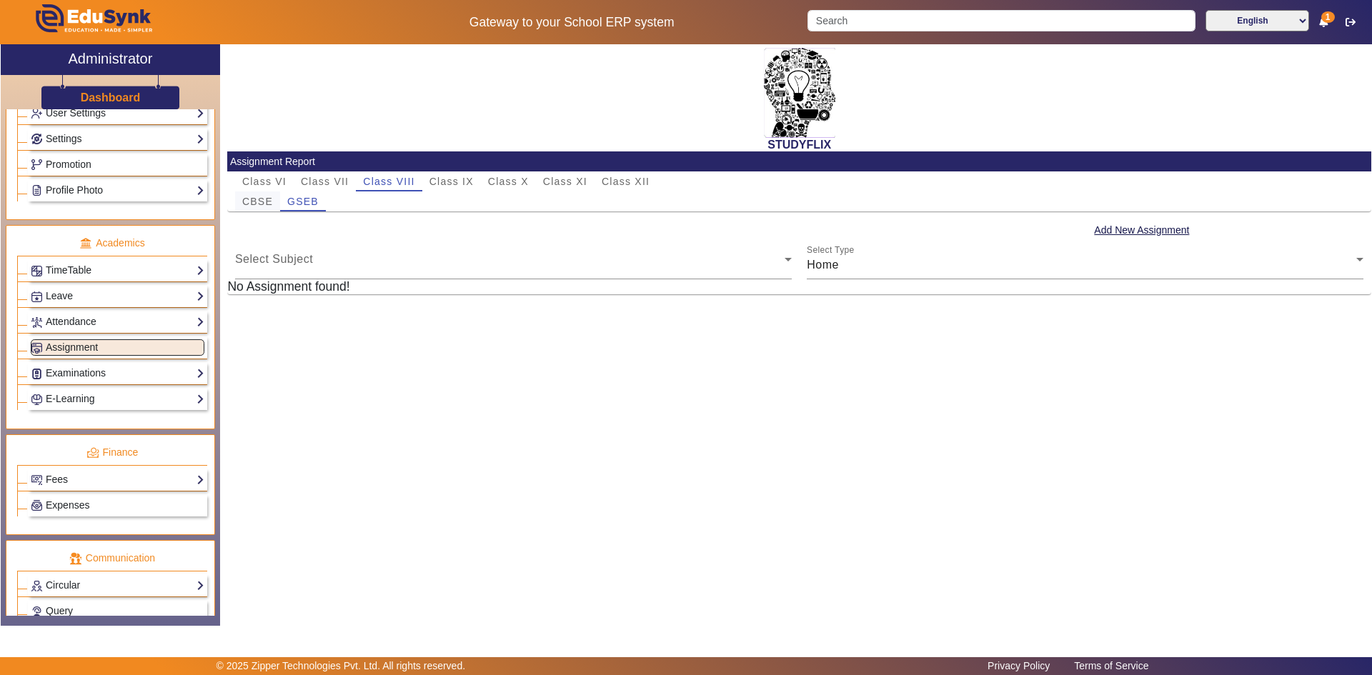
click at [266, 196] on span "CBSE" at bounding box center [257, 201] width 31 height 10
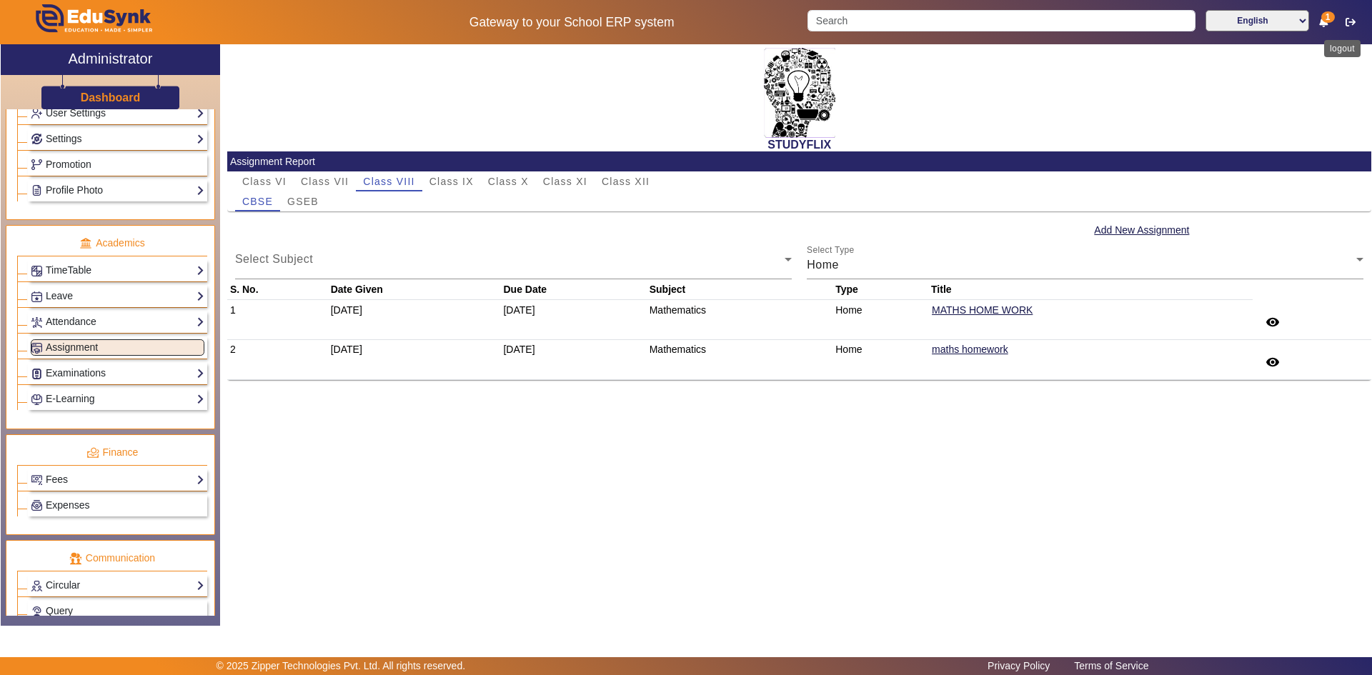
click at [1343, 20] on button "button" at bounding box center [1350, 22] width 26 height 24
click at [1347, 20] on icon "button" at bounding box center [1350, 22] width 10 height 10
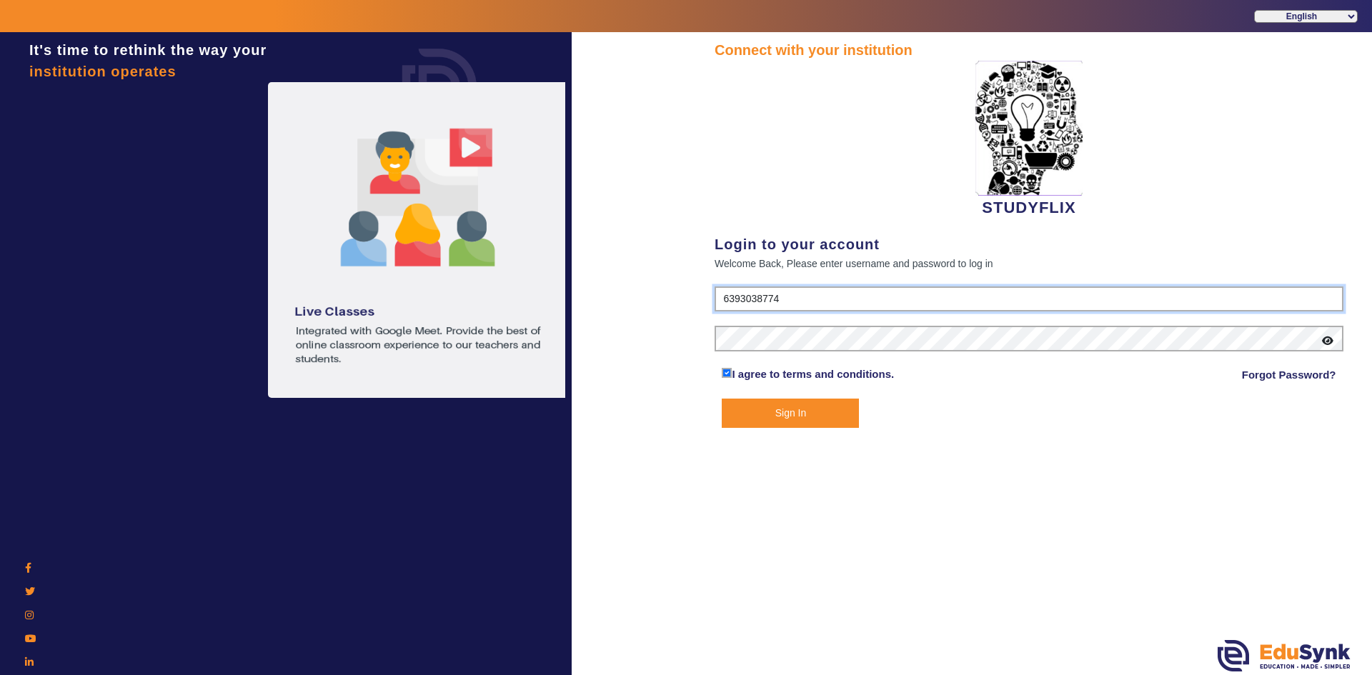
click at [796, 304] on input "6393038774" at bounding box center [1028, 299] width 629 height 26
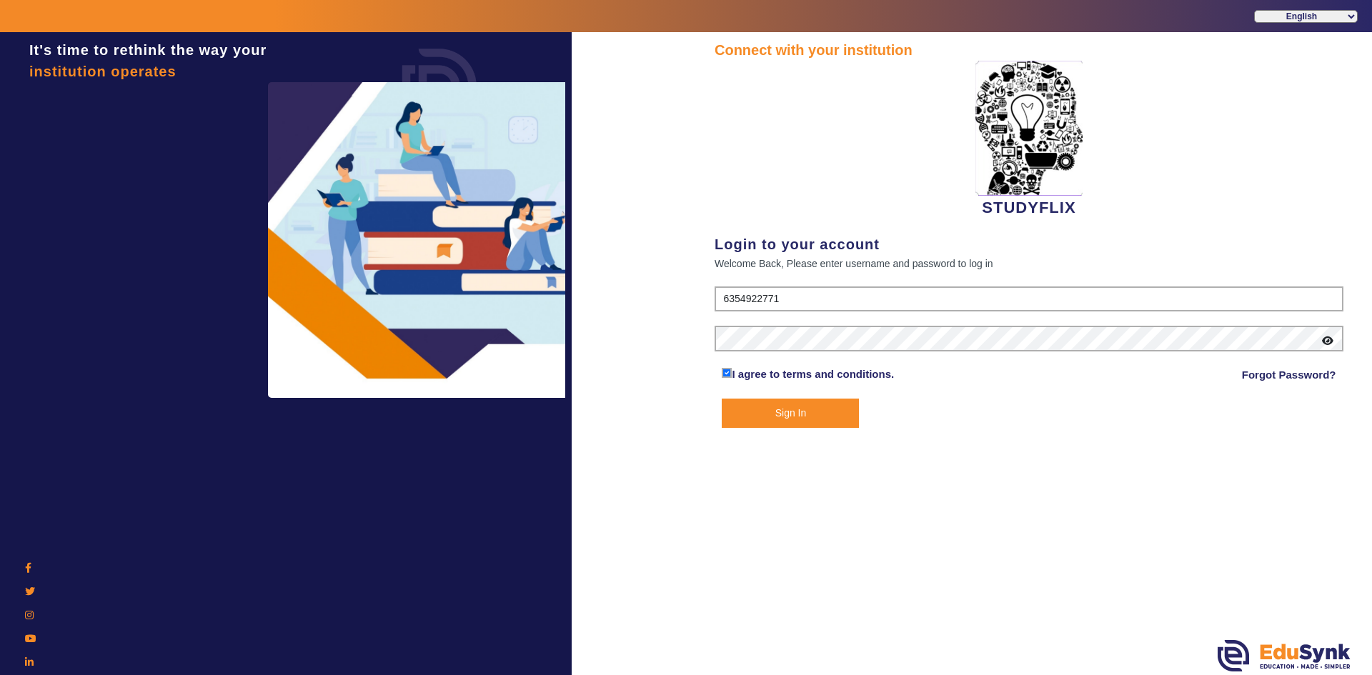
click at [787, 301] on input "6354922771" at bounding box center [1028, 299] width 629 height 26
type input "6393038774"
click at [813, 411] on button "Sign In" at bounding box center [789, 413] width 137 height 29
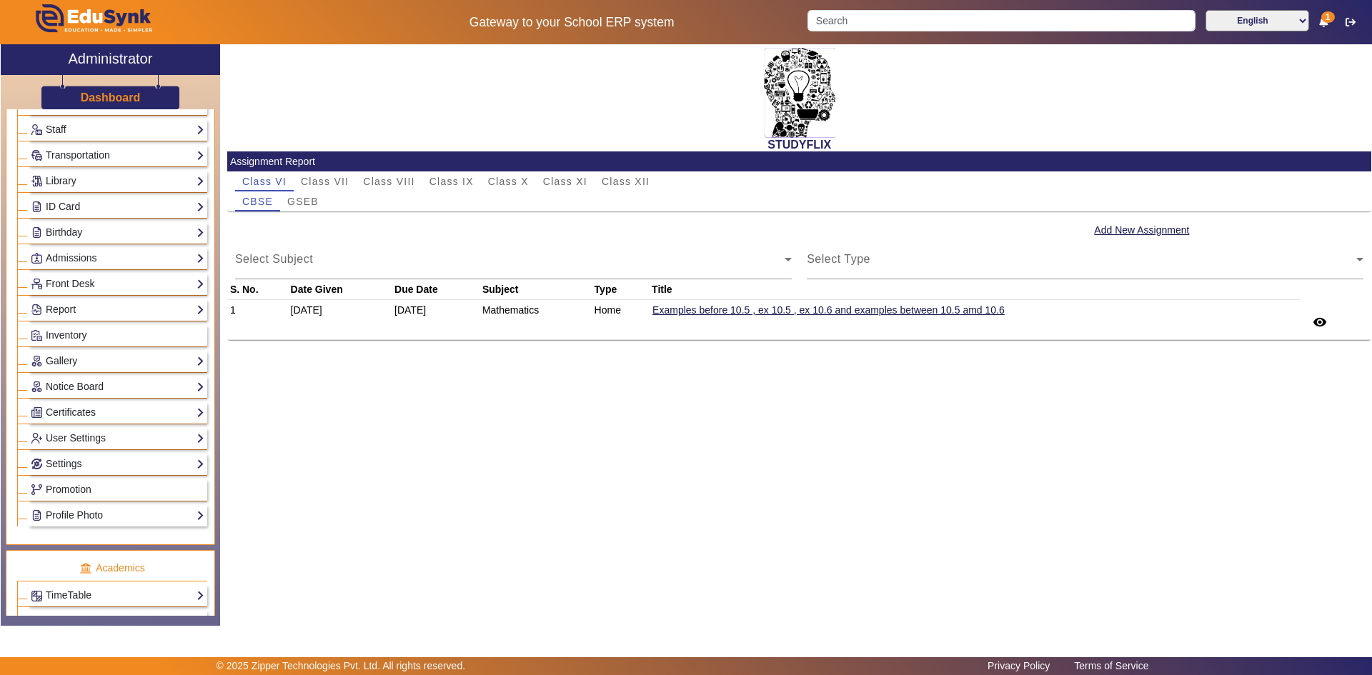
scroll to position [214, 0]
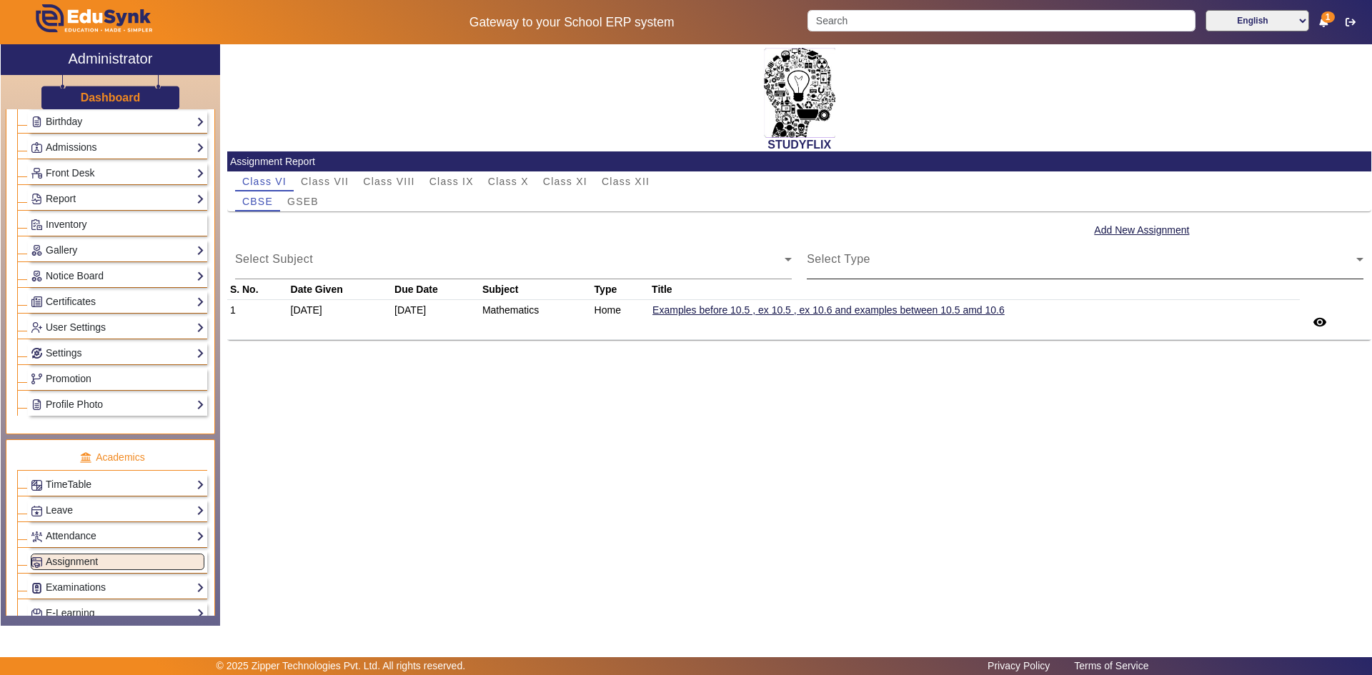
click at [888, 259] on div "Select Type" at bounding box center [1080, 264] width 549 height 17
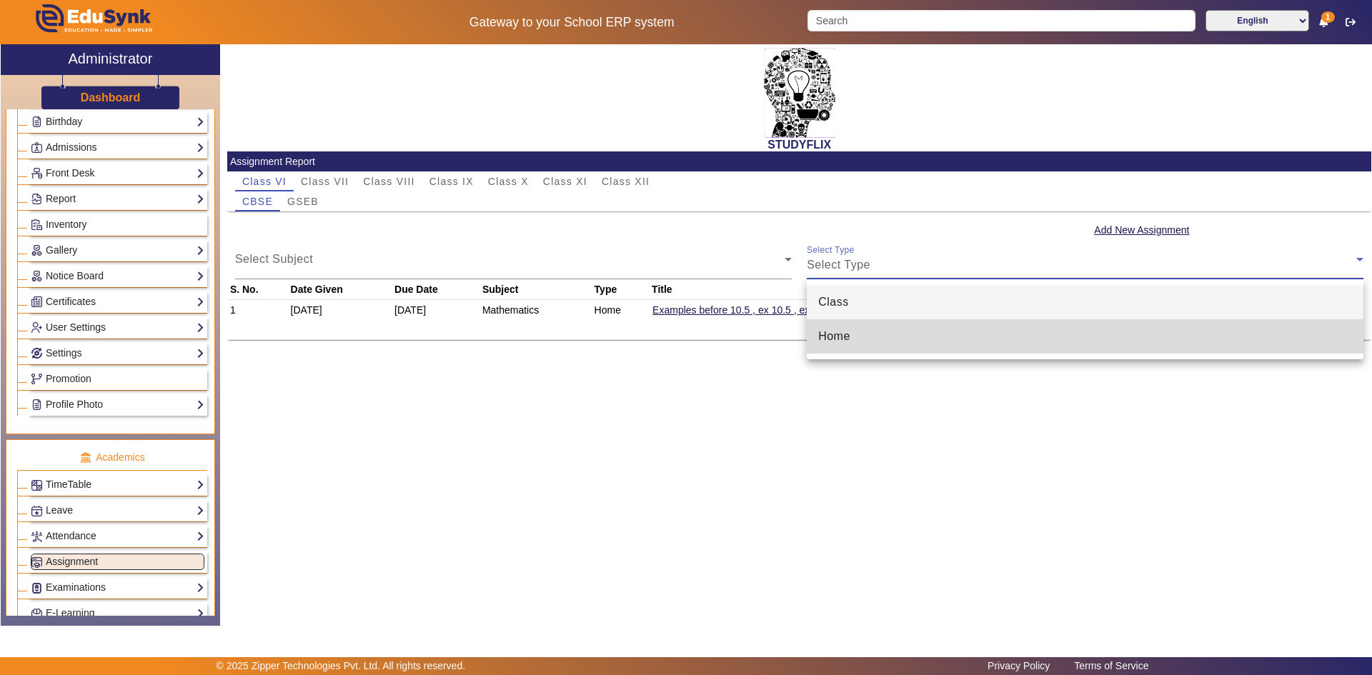
click at [869, 334] on mat-option "Home" at bounding box center [1084, 336] width 556 height 34
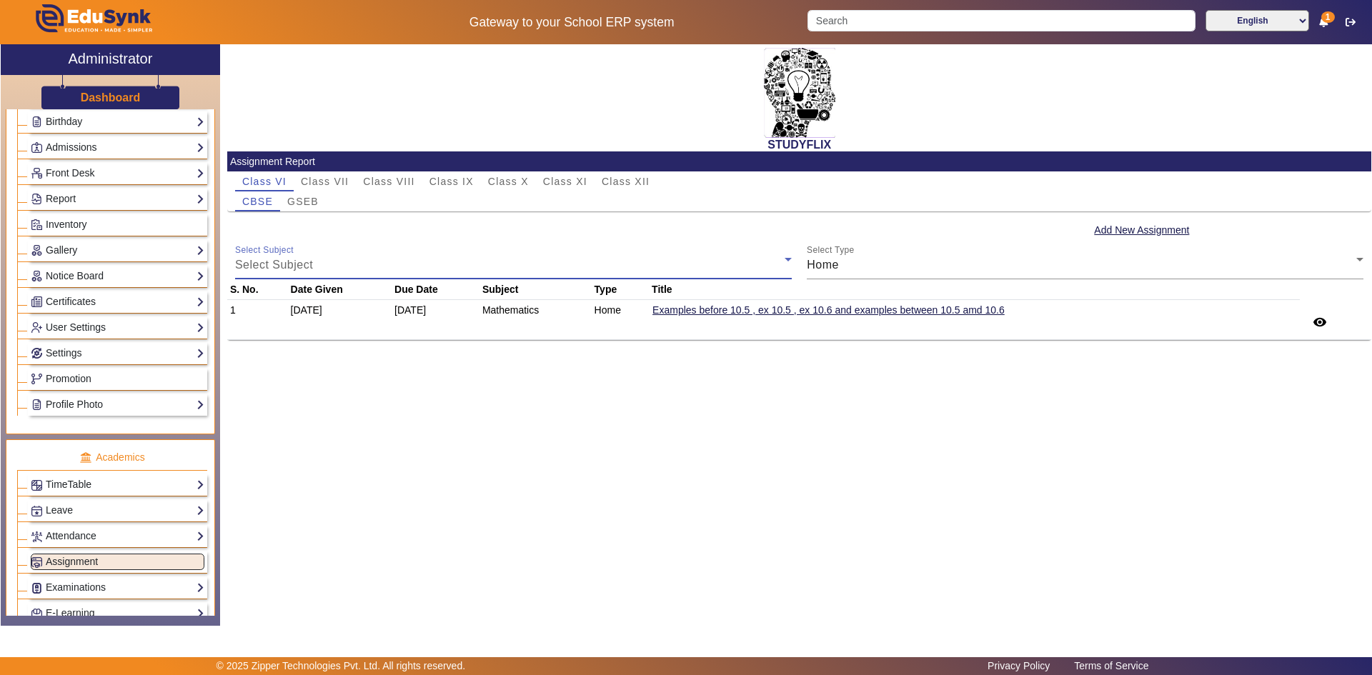
click at [580, 261] on div "Select Subject" at bounding box center [509, 264] width 549 height 17
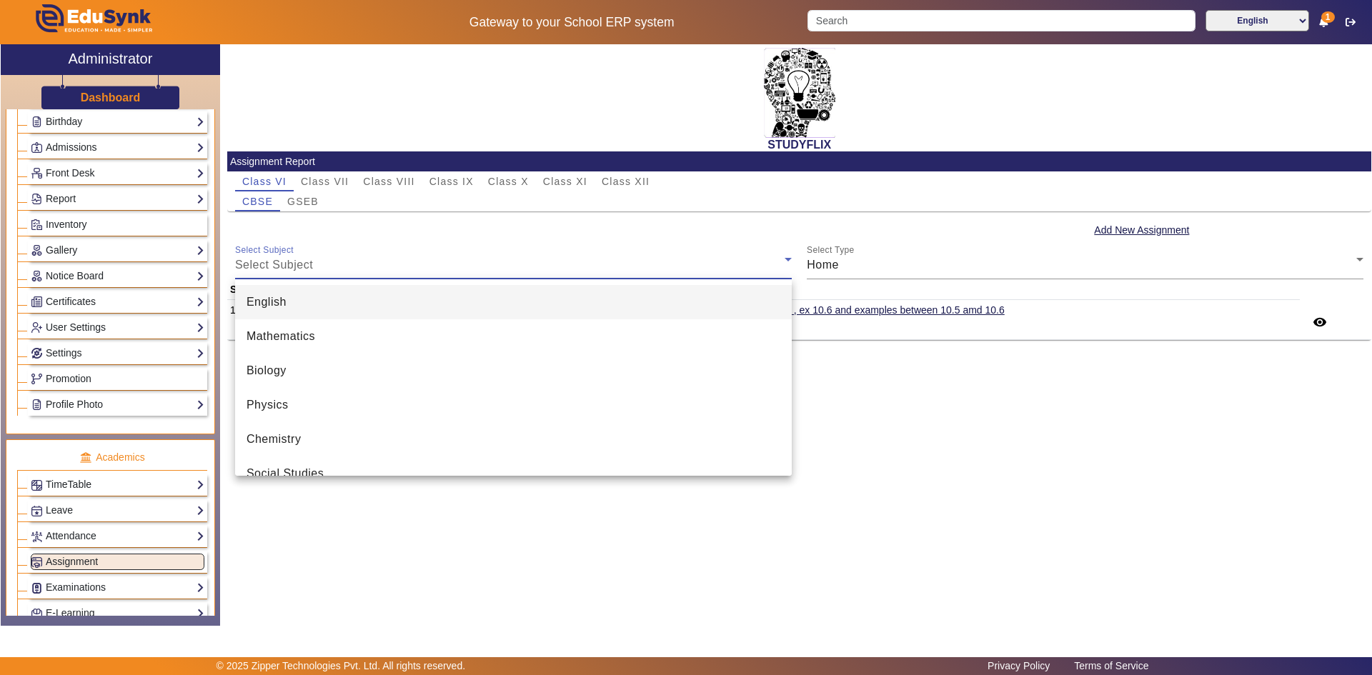
click at [580, 261] on div at bounding box center [686, 337] width 1372 height 675
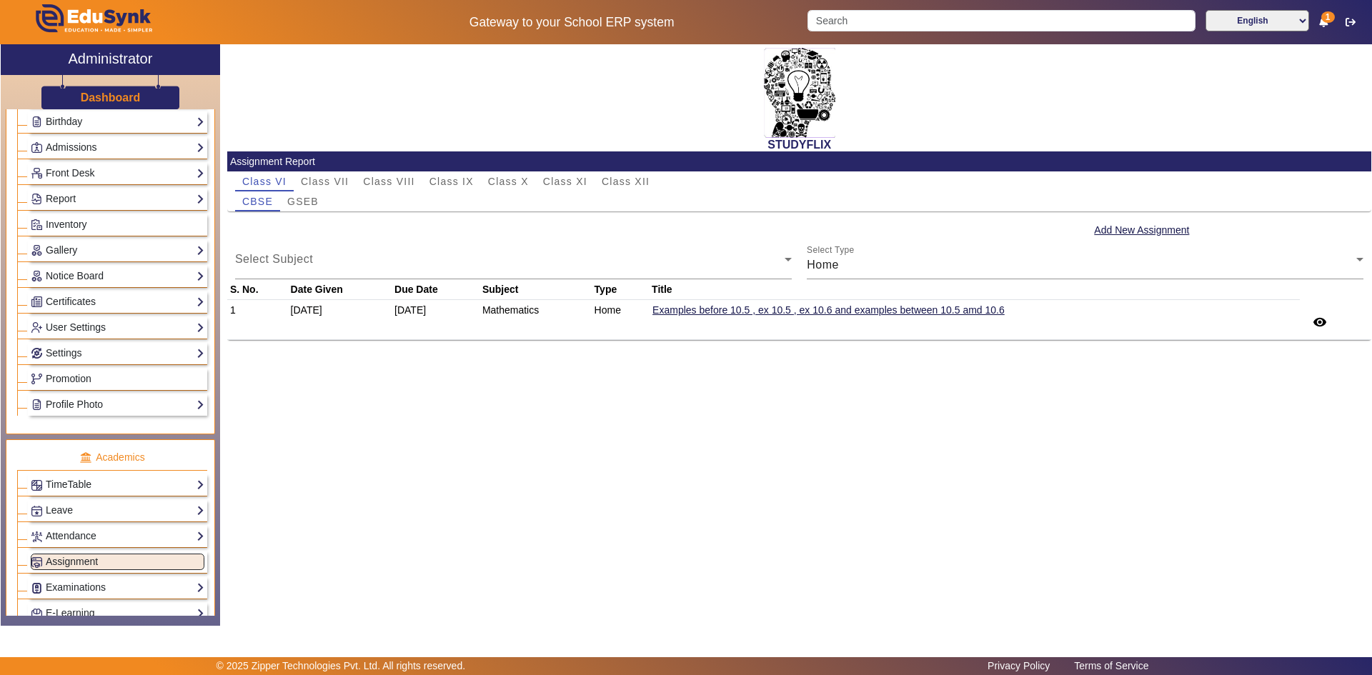
click at [904, 425] on div "STUDYFLIX Assignment Report Class VI Class VII Class VIII Class IX Class X Clas…" at bounding box center [795, 327] width 1151 height 566
click at [394, 181] on span "Class VIII" at bounding box center [388, 181] width 51 height 10
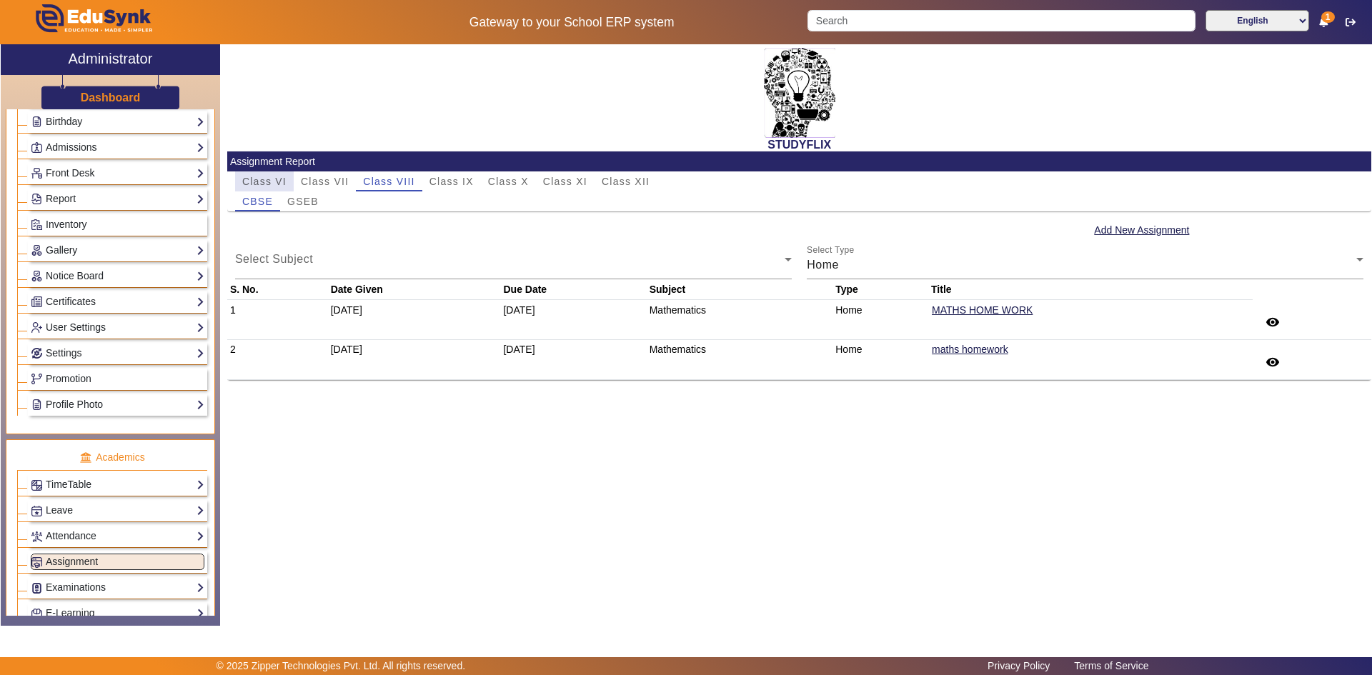
click at [267, 175] on span "Class VI" at bounding box center [264, 181] width 44 height 20
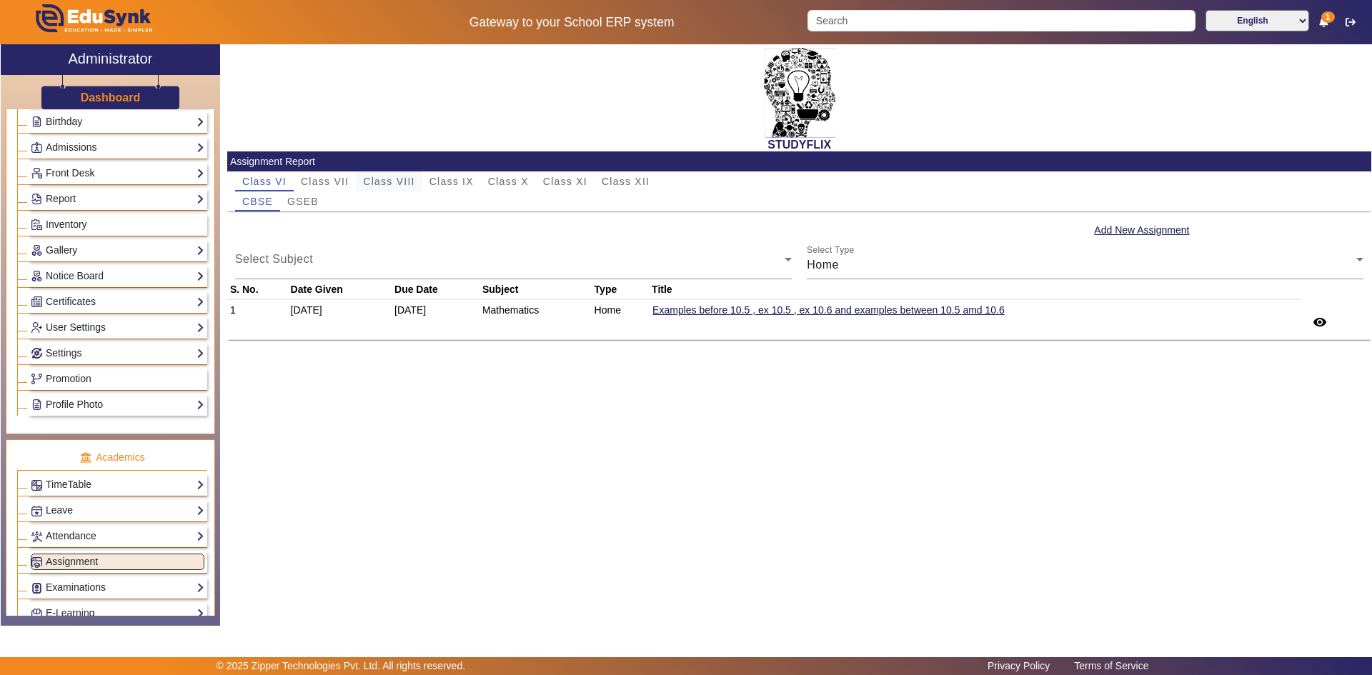
click at [397, 181] on span "Class VIII" at bounding box center [388, 181] width 51 height 10
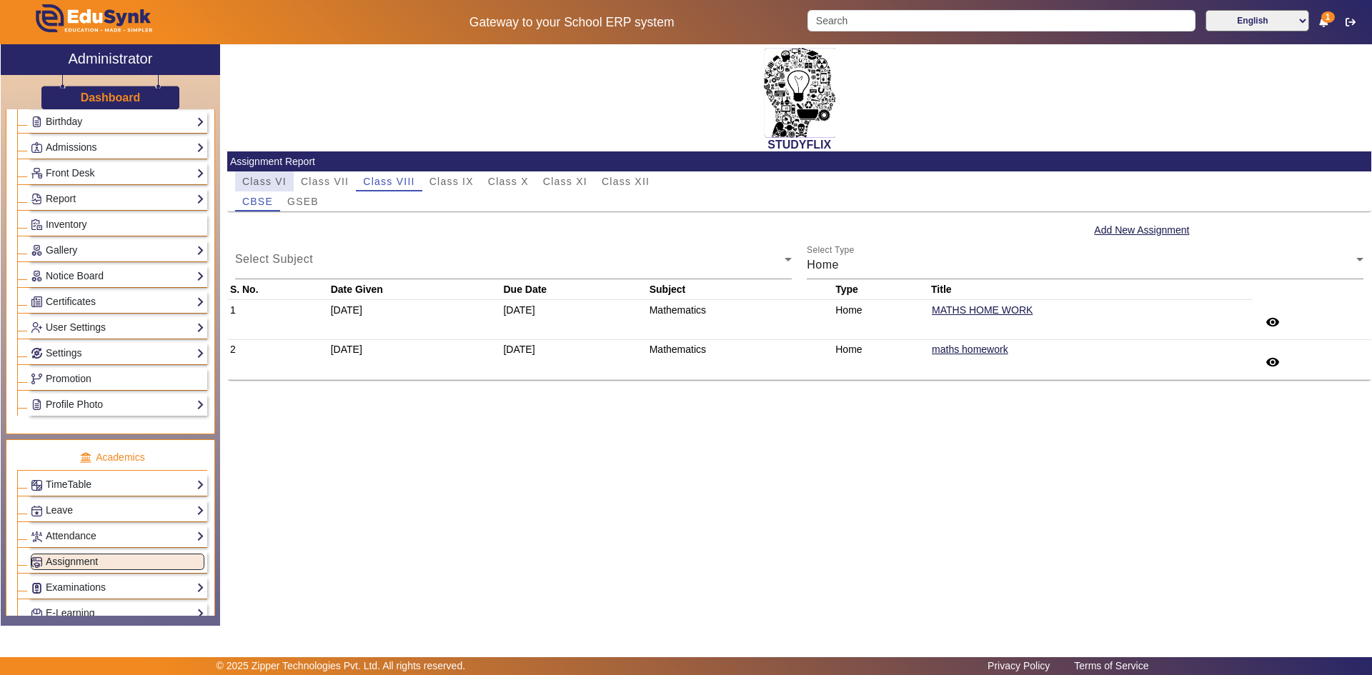
click at [274, 178] on span "Class VI" at bounding box center [264, 181] width 44 height 10
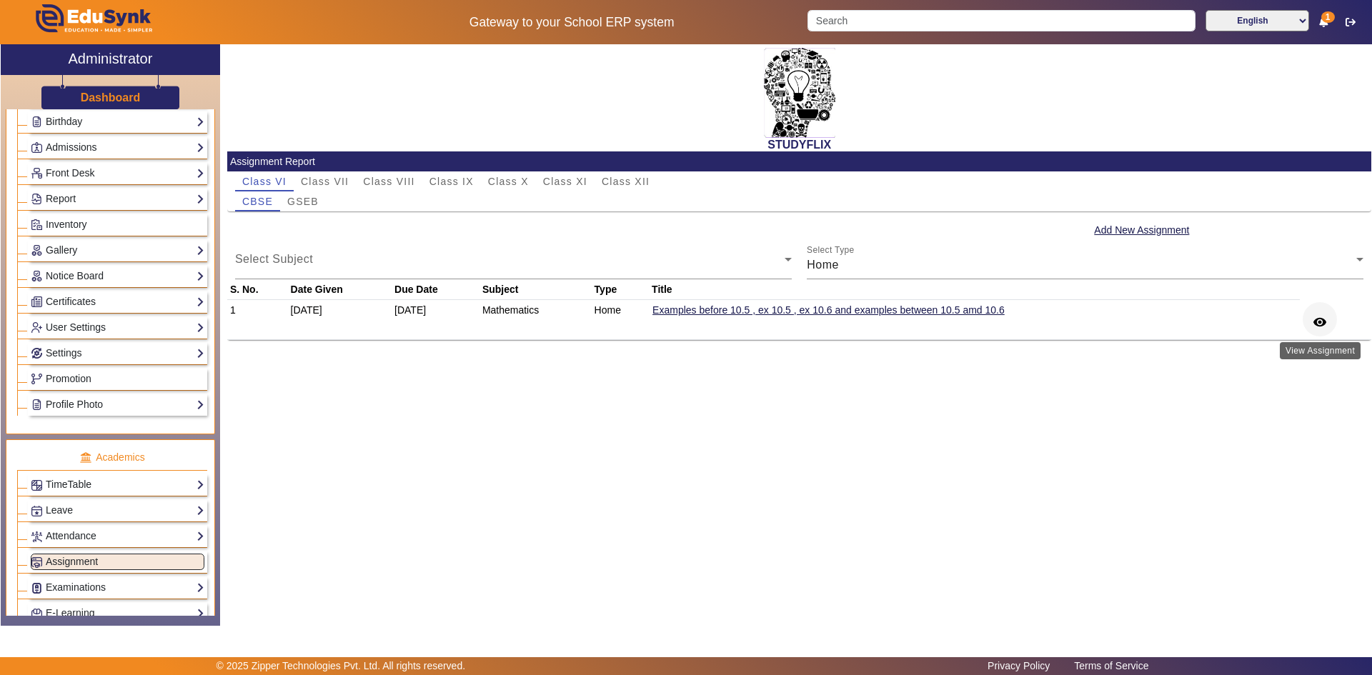
click at [1327, 323] on mat-icon "remove_red_eye" at bounding box center [1319, 322] width 14 height 14
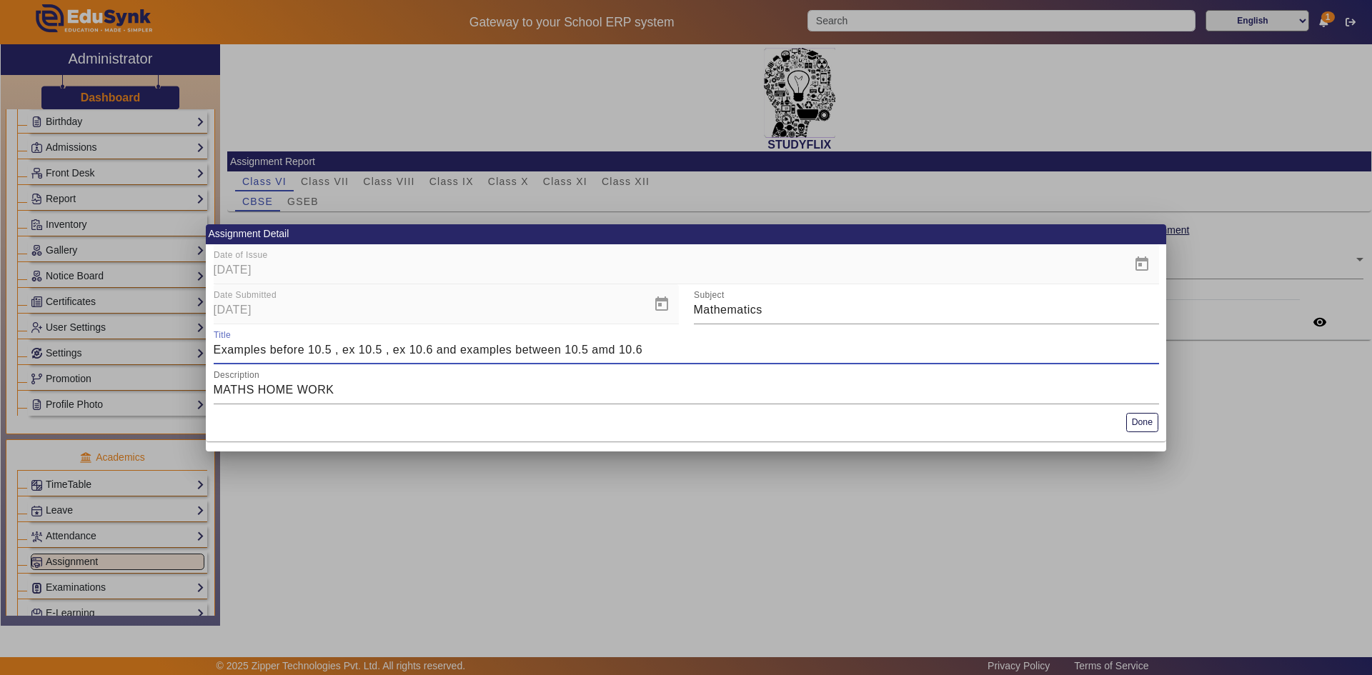
drag, startPoint x: 660, startPoint y: 347, endPoint x: 156, endPoint y: 345, distance: 503.6
click at [156, 345] on div "Assignment Detail Date of Issue 23/08/2025 Date Submitted 23/08/2025 Subject Ma…" at bounding box center [686, 337] width 1372 height 675
click at [1150, 424] on button "Done" at bounding box center [1142, 422] width 32 height 19
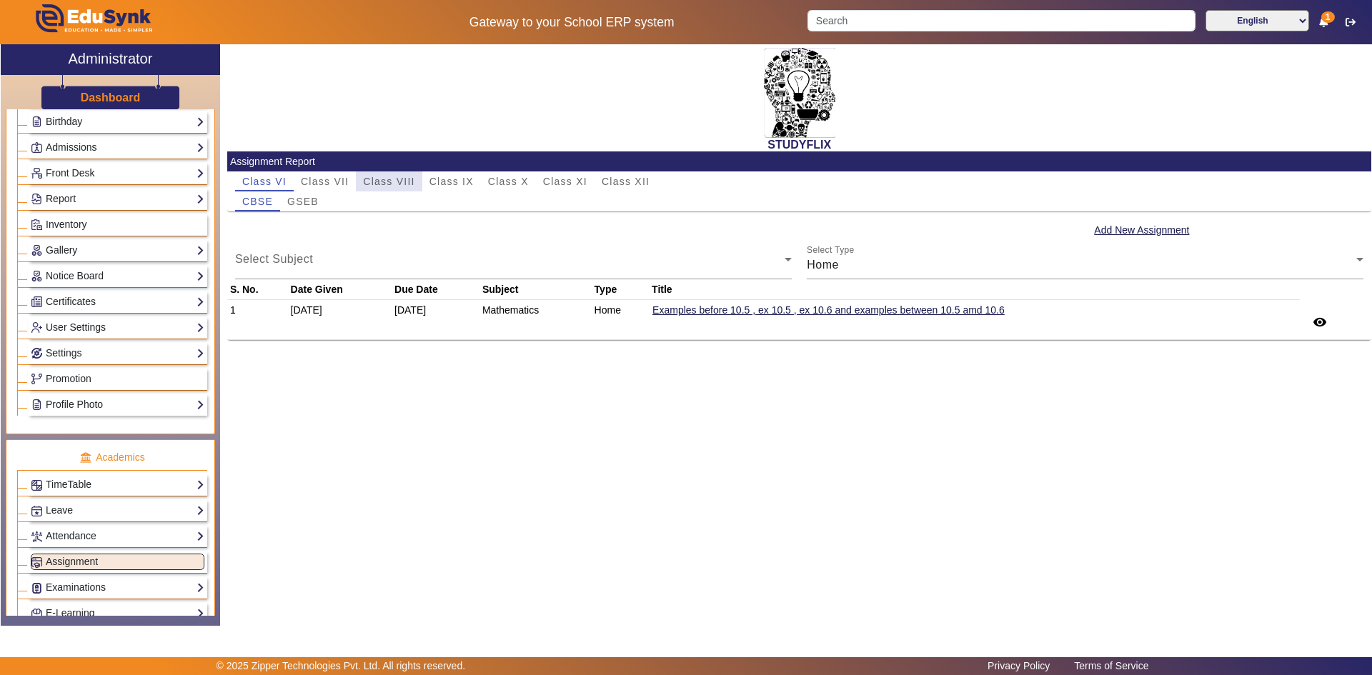
click at [382, 179] on span "Class VIII" at bounding box center [388, 181] width 51 height 10
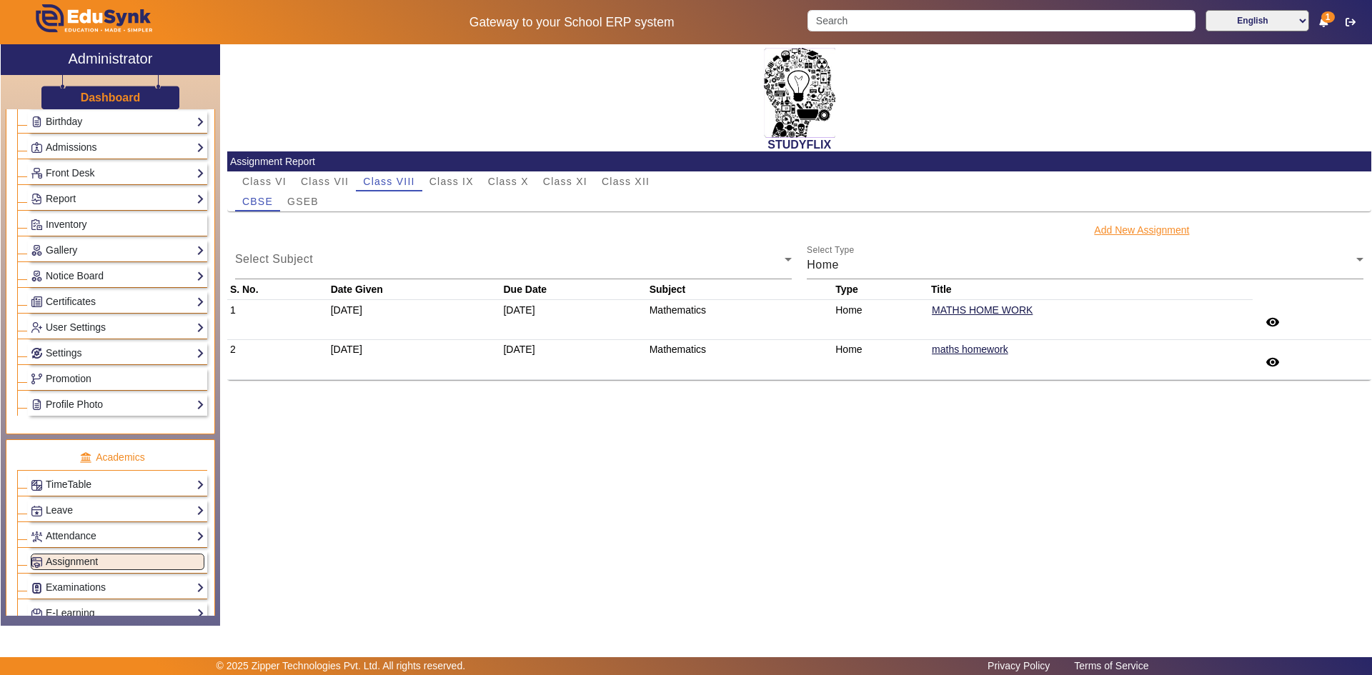
click at [1114, 227] on button "Add New Assignment" at bounding box center [1141, 230] width 98 height 18
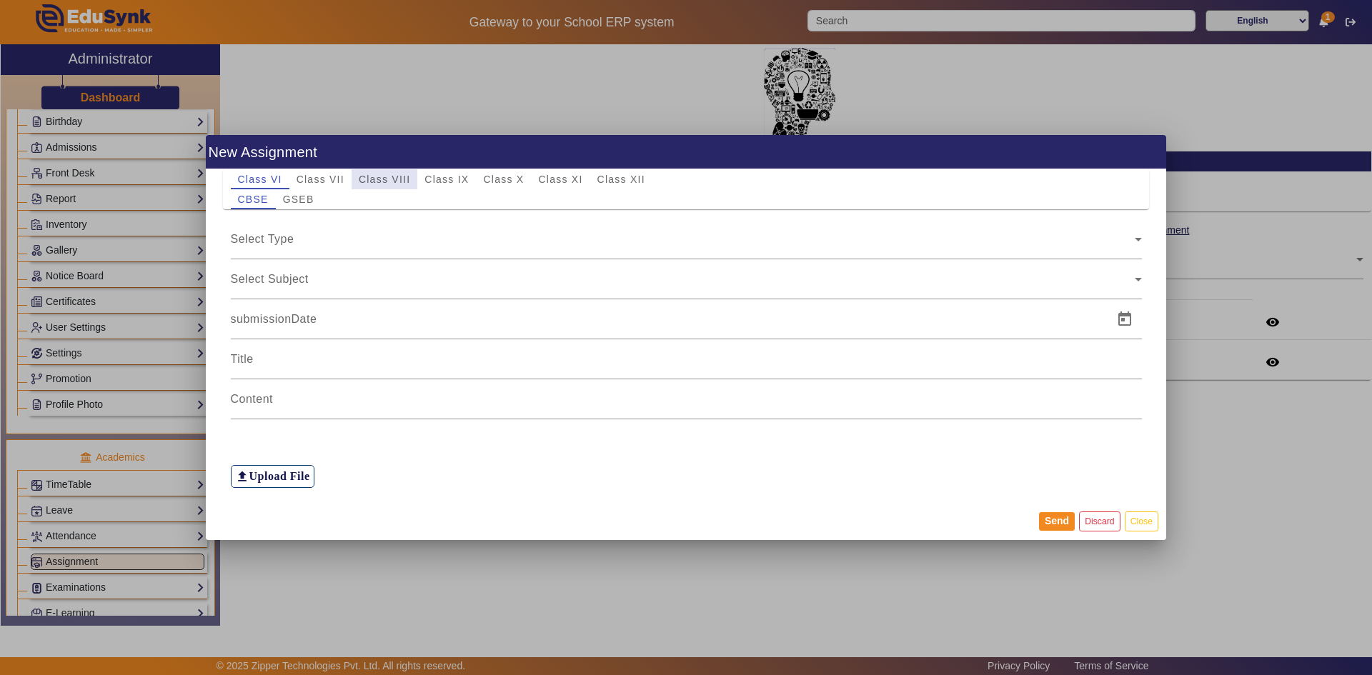
click at [374, 182] on span "Class VIII" at bounding box center [384, 179] width 51 height 10
click at [278, 244] on span "Select Type" at bounding box center [263, 239] width 64 height 12
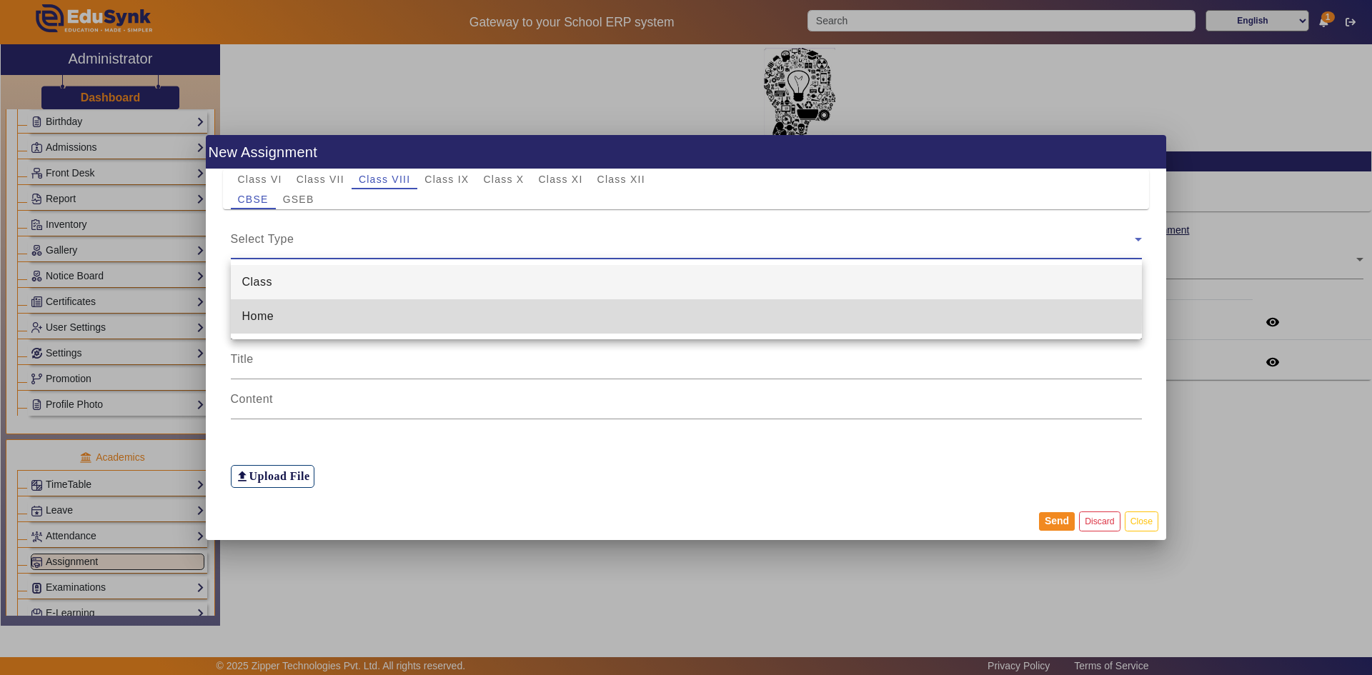
click at [279, 314] on mat-option "Home" at bounding box center [686, 316] width 911 height 34
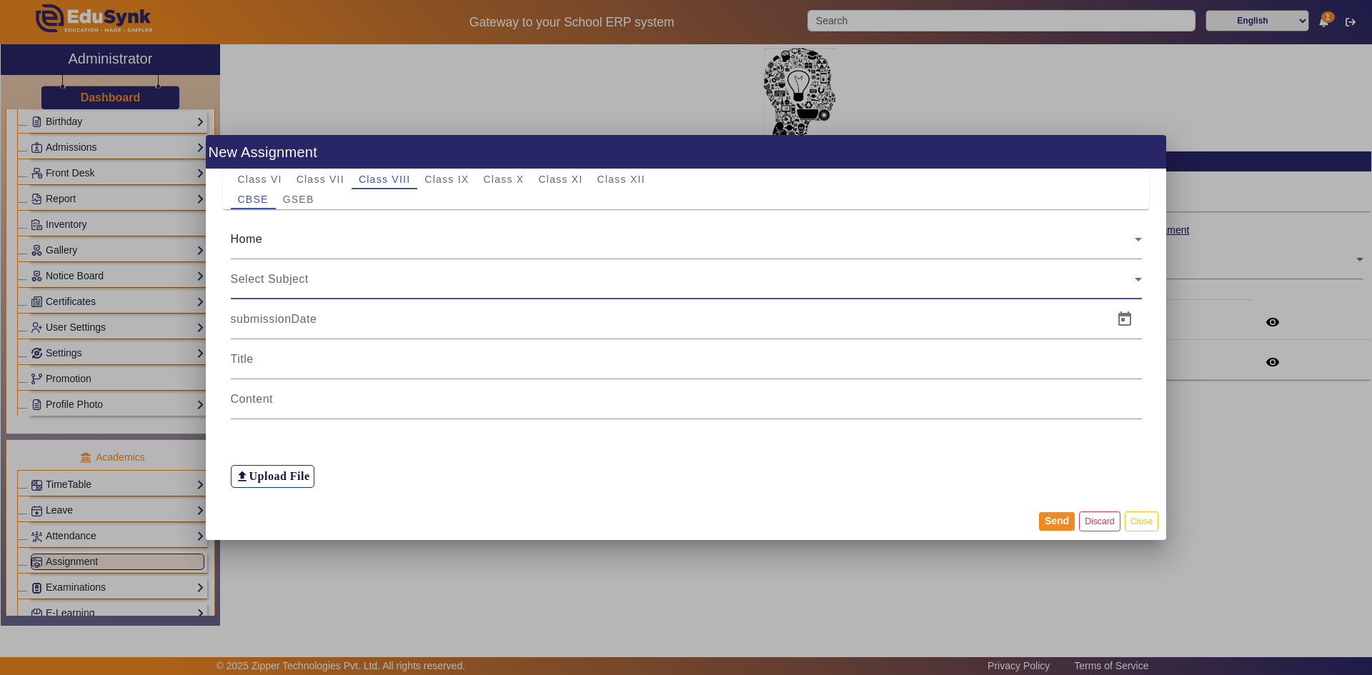
click at [288, 281] on span "Select Subject" at bounding box center [270, 279] width 78 height 12
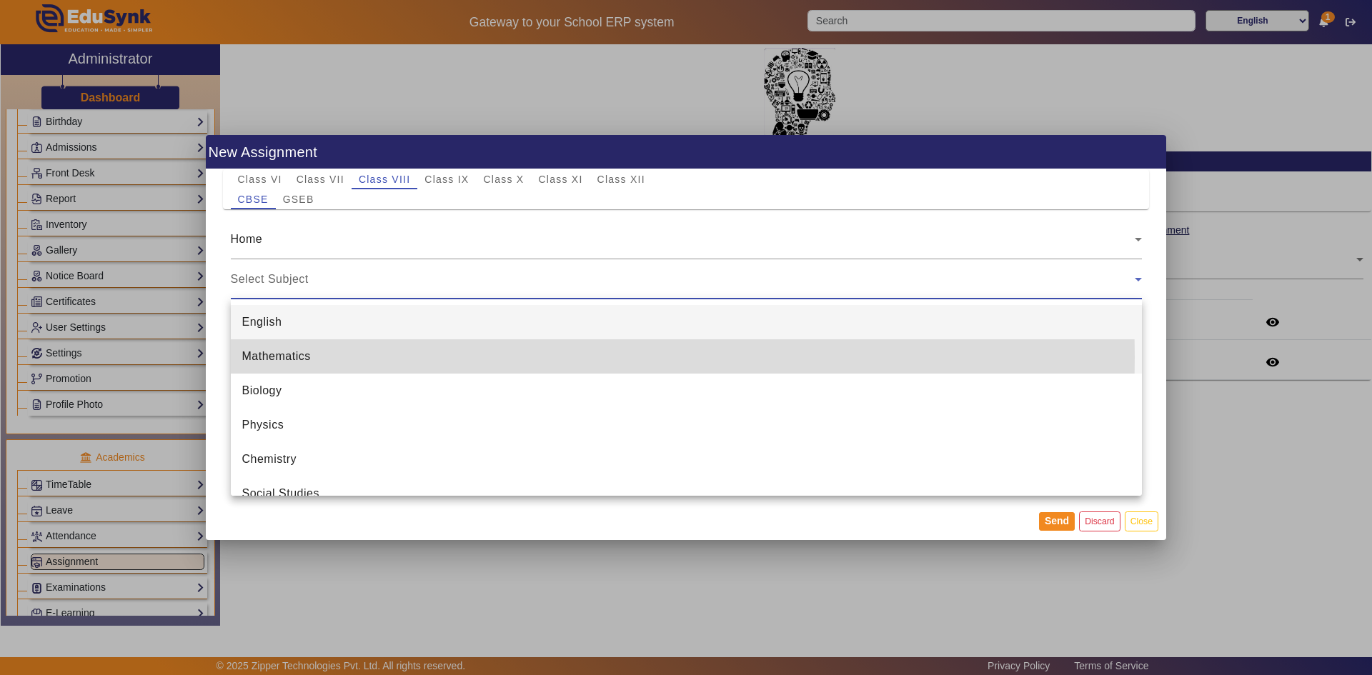
click at [282, 357] on span "Mathematics" at bounding box center [276, 356] width 69 height 17
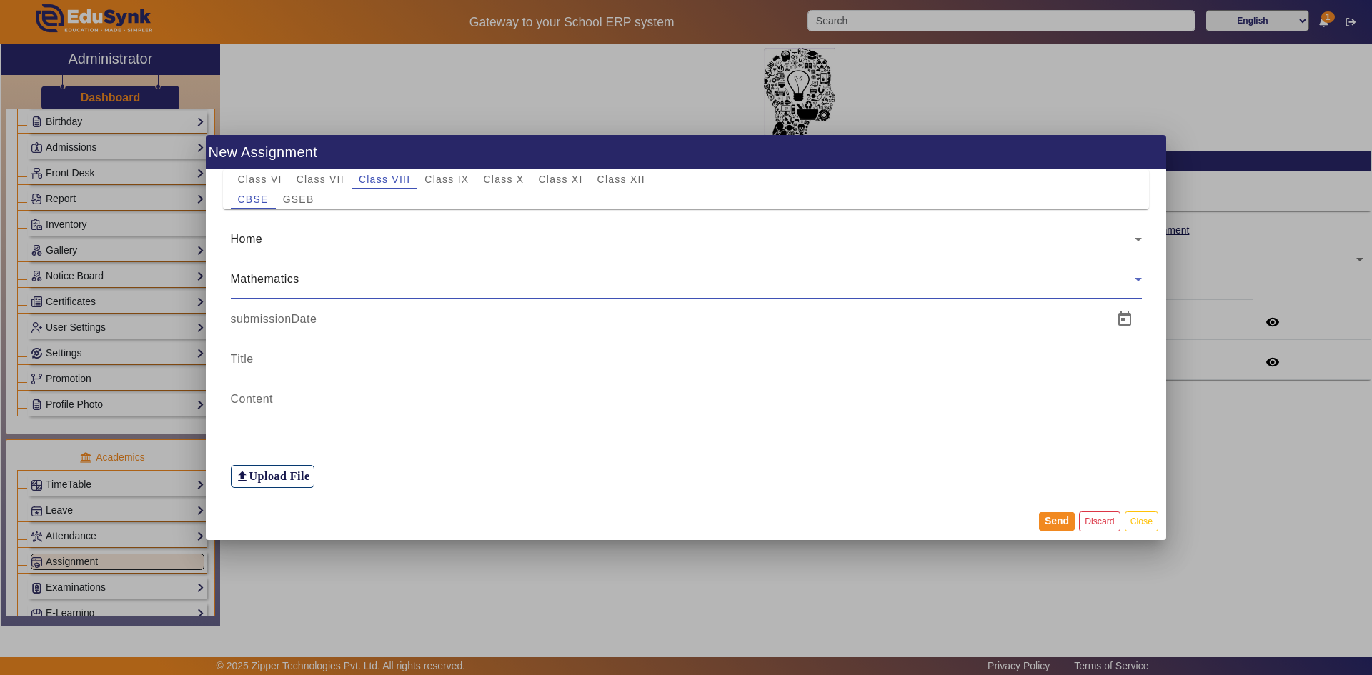
click at [285, 323] on input at bounding box center [668, 319] width 874 height 17
type input "23/08/2025"
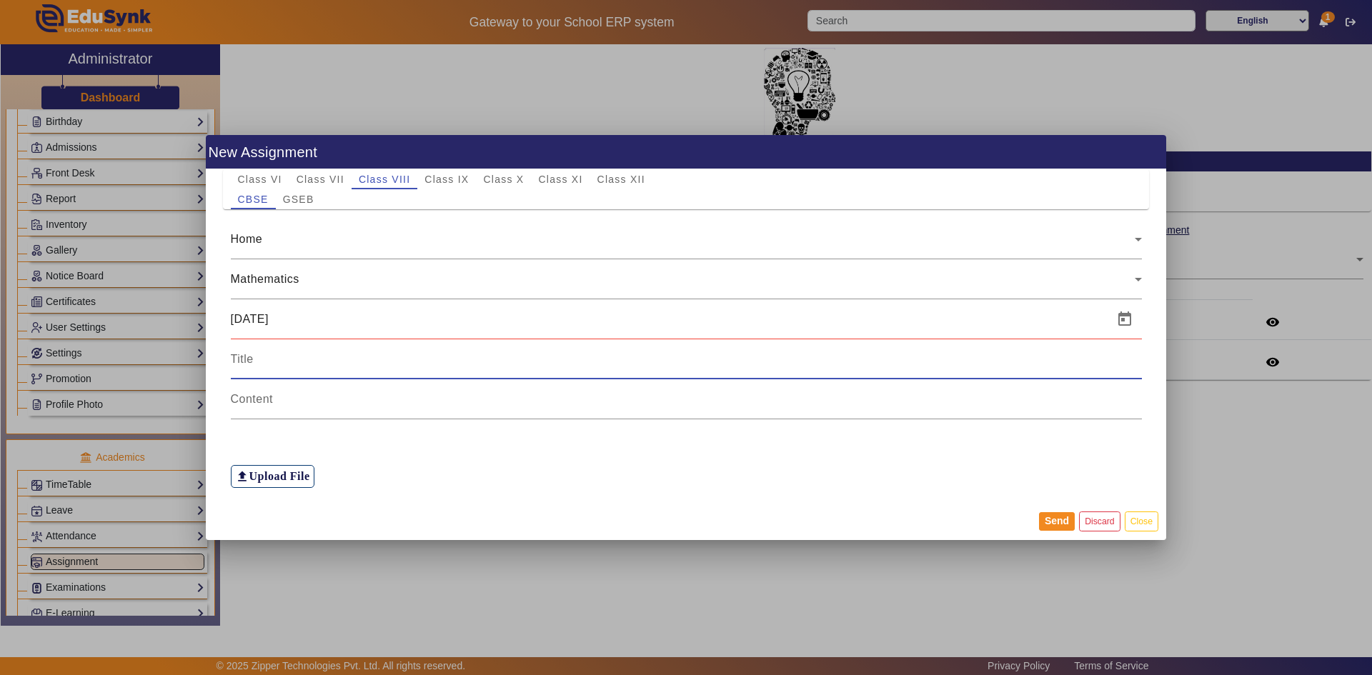
click at [338, 357] on input at bounding box center [686, 359] width 911 height 17
click at [336, 397] on input at bounding box center [686, 399] width 911 height 17
click at [332, 358] on input at bounding box center [686, 359] width 911 height 17
paste input "Examples before 10.5 , ex 10.5 , ex 10.6 and examples between 10.5 amd 10.6"
type input "Examples before 10.5 , ex 10.5 , ex 10.6 and examples between 10.5 amd 10.6"
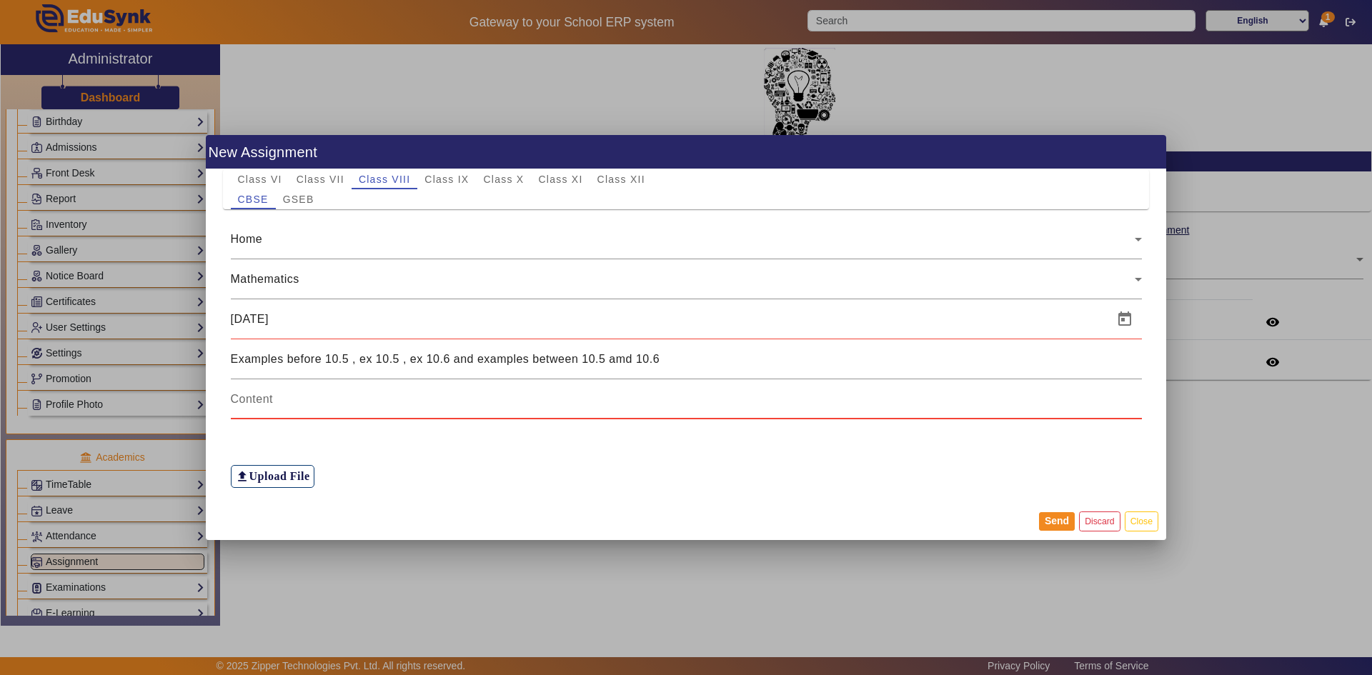
click at [320, 394] on input at bounding box center [686, 399] width 911 height 17
click at [325, 391] on input at bounding box center [686, 399] width 911 height 17
paste input "Examples before 10.5 , ex 10.5 , ex 10.6 and examples between 10.5 amd 10.6"
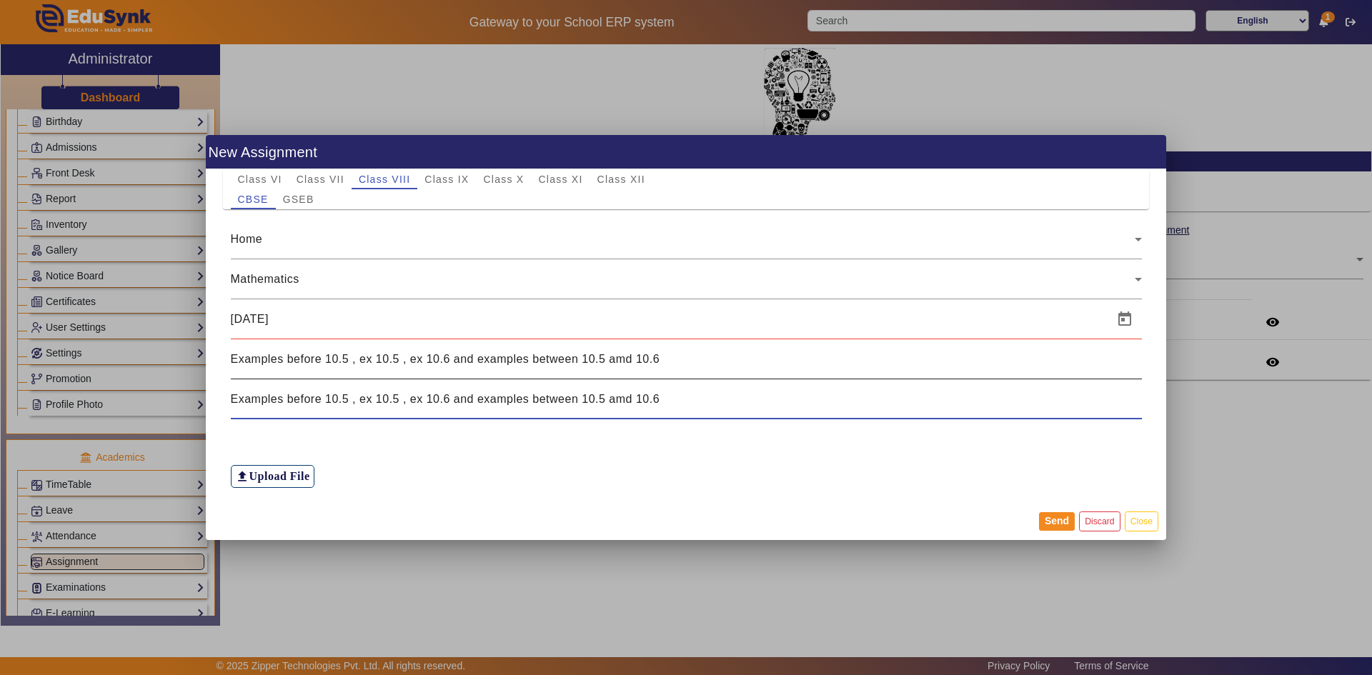
type input "Examples before 10.5 , ex 10.5 , ex 10.6 and examples between 10.5 amd 10.6"
drag, startPoint x: 233, startPoint y: 360, endPoint x: 739, endPoint y: 358, distance: 506.5
click at [739, 358] on input "Examples before 10.5 , ex 10.5 , ex 10.6 and examples between 10.5 amd 10.6" at bounding box center [686, 359] width 911 height 17
type input "MATHS HOME WORK"
click at [1117, 314] on span "Open calendar" at bounding box center [1124, 319] width 34 height 34
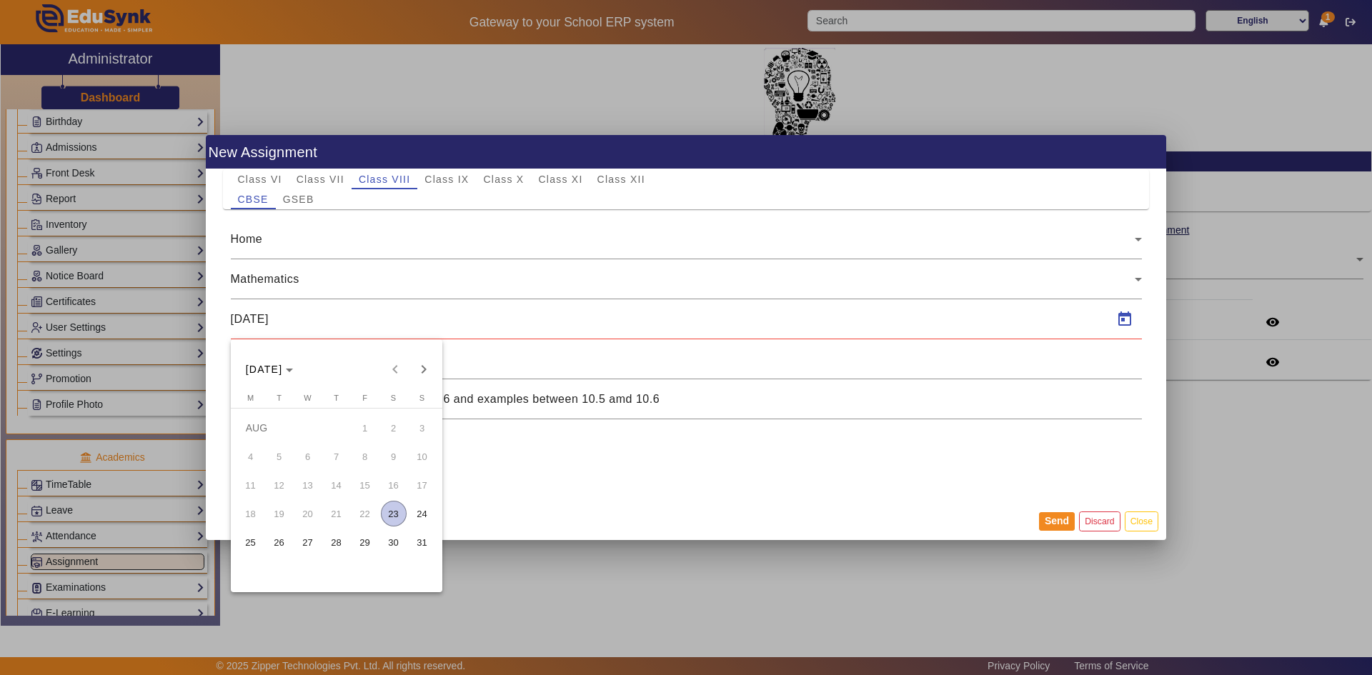
click at [390, 513] on span "23" at bounding box center [394, 514] width 26 height 26
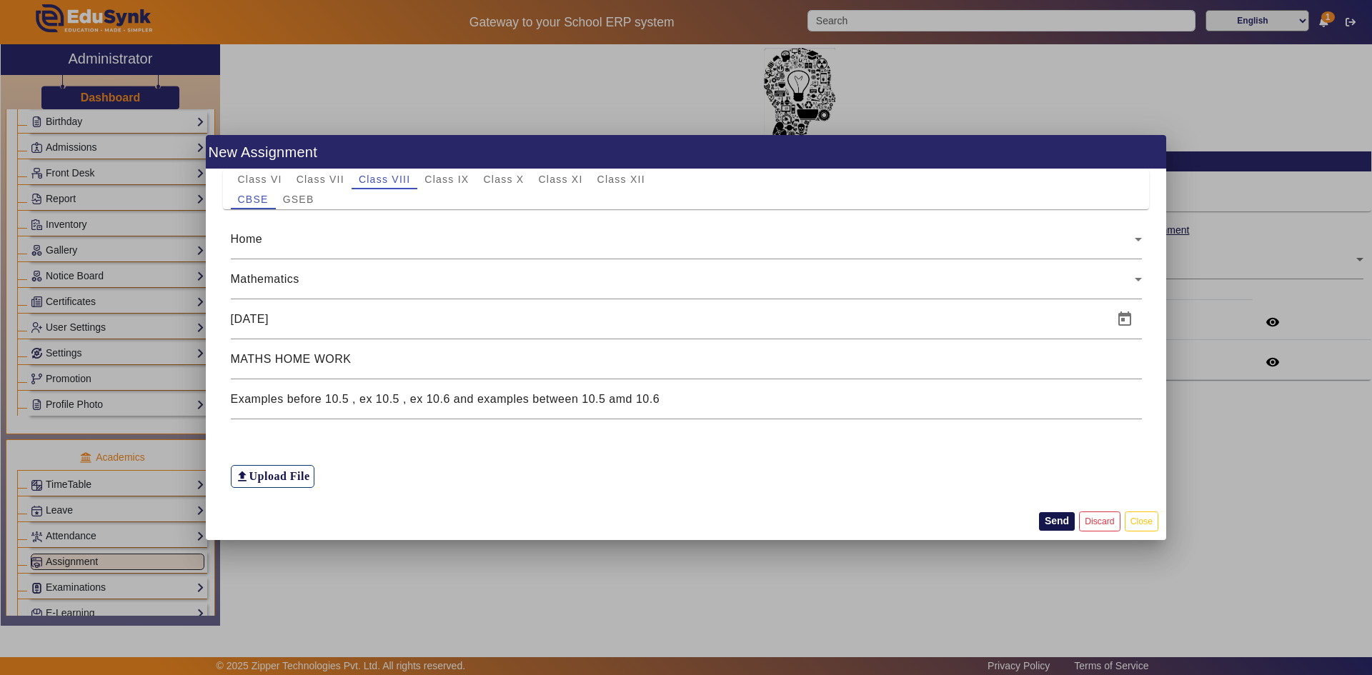
click at [1054, 521] on button "Send" at bounding box center [1057, 521] width 36 height 19
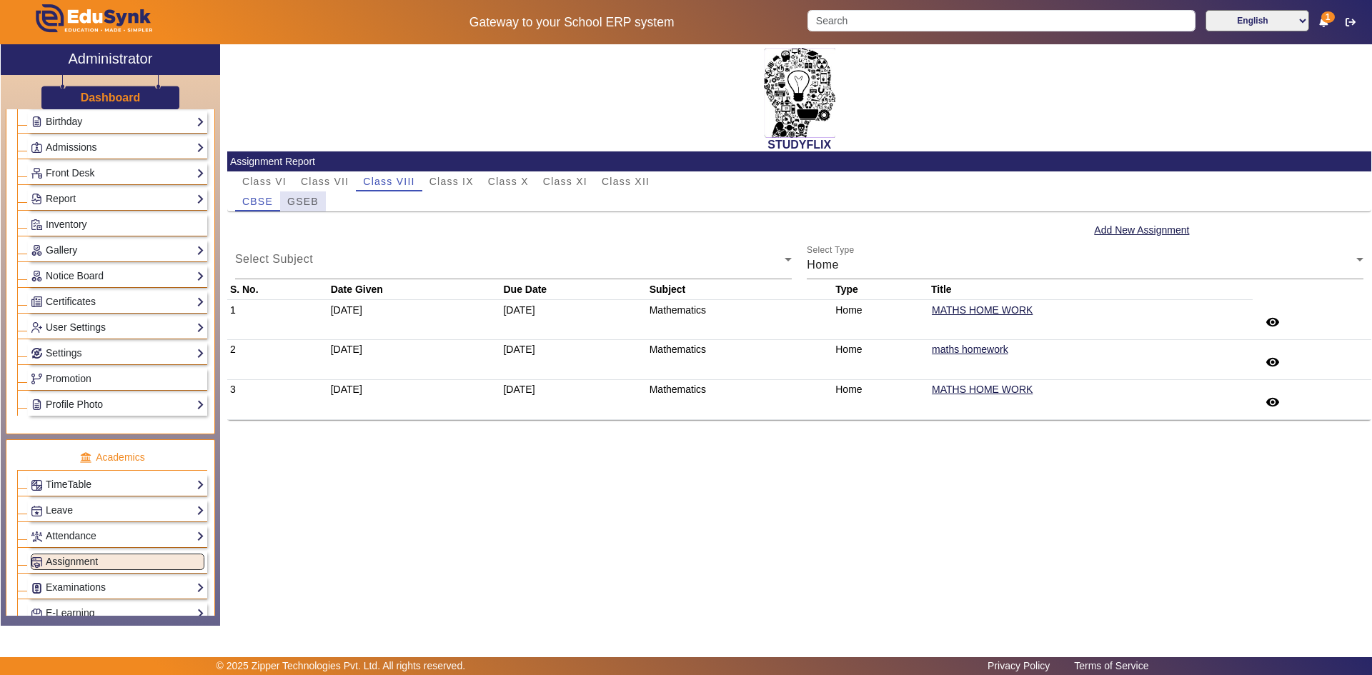
click at [294, 201] on span "GSEB" at bounding box center [302, 201] width 31 height 10
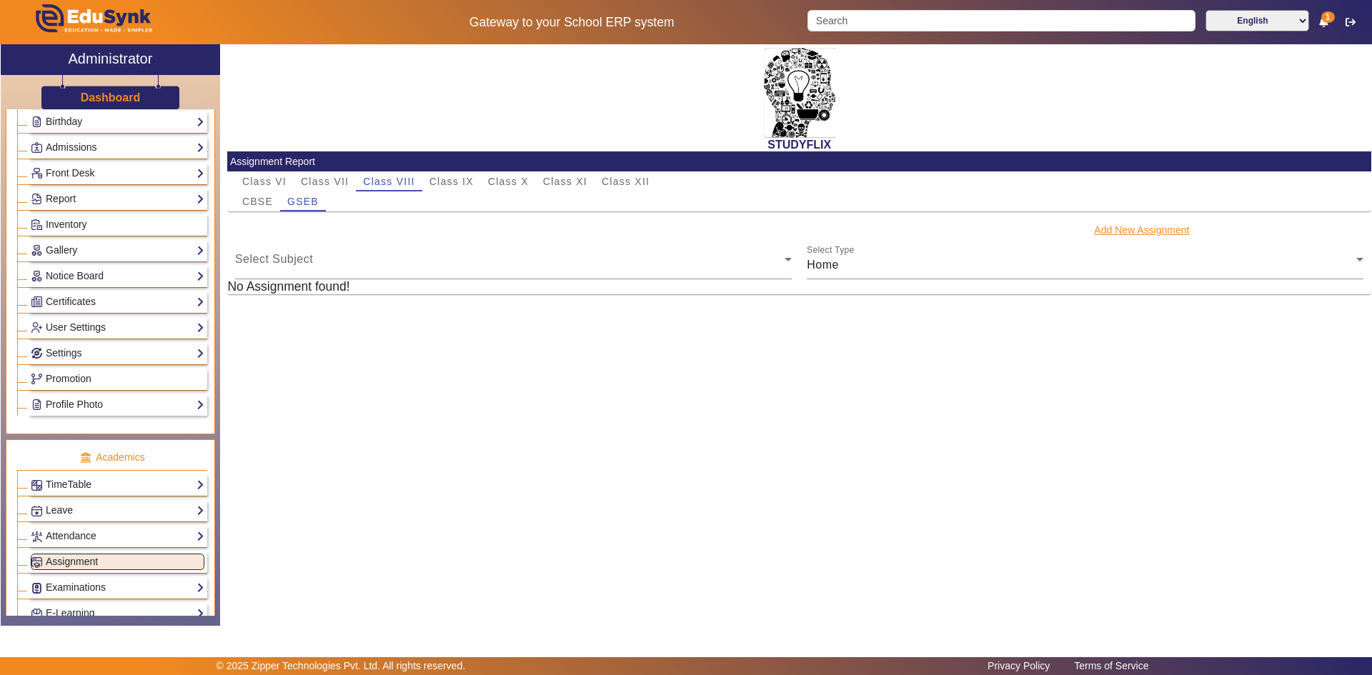
click at [1130, 229] on button "Add New Assignment" at bounding box center [1141, 230] width 98 height 18
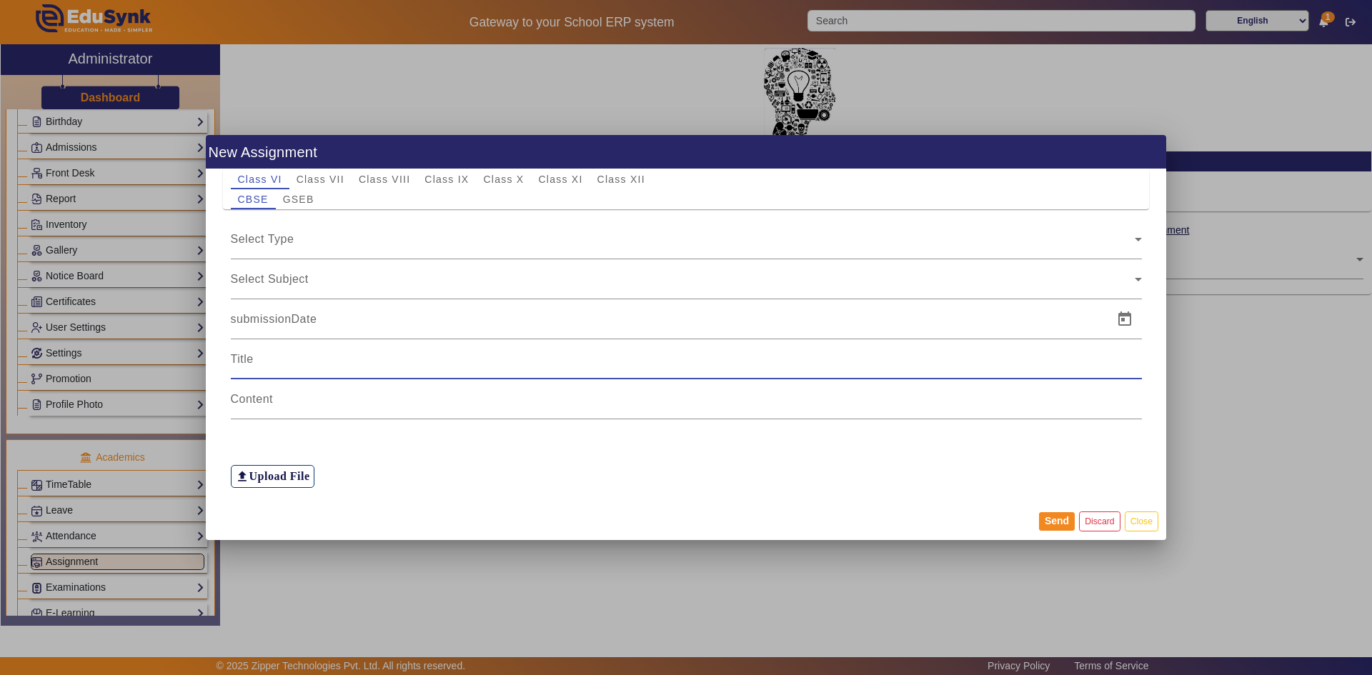
click at [331, 356] on input at bounding box center [686, 359] width 911 height 17
click at [314, 399] on input at bounding box center [686, 399] width 911 height 17
paste input "Examples before 10.5 , ex 10.5 , ex 10.6 and examples between 10.5 amd 10.6"
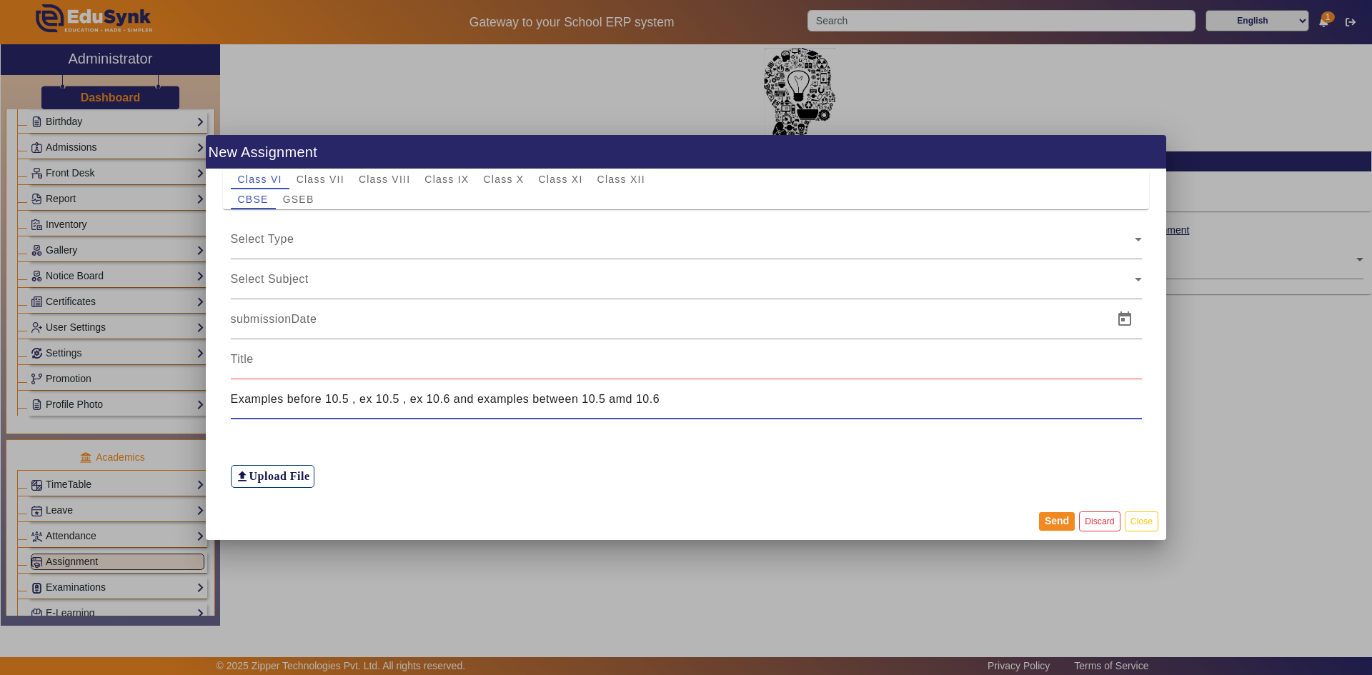
type input "Examples before 10.5 , ex 10.5 , ex 10.6 and examples between 10.5 amd 10.6"
click at [312, 367] on input at bounding box center [686, 359] width 911 height 17
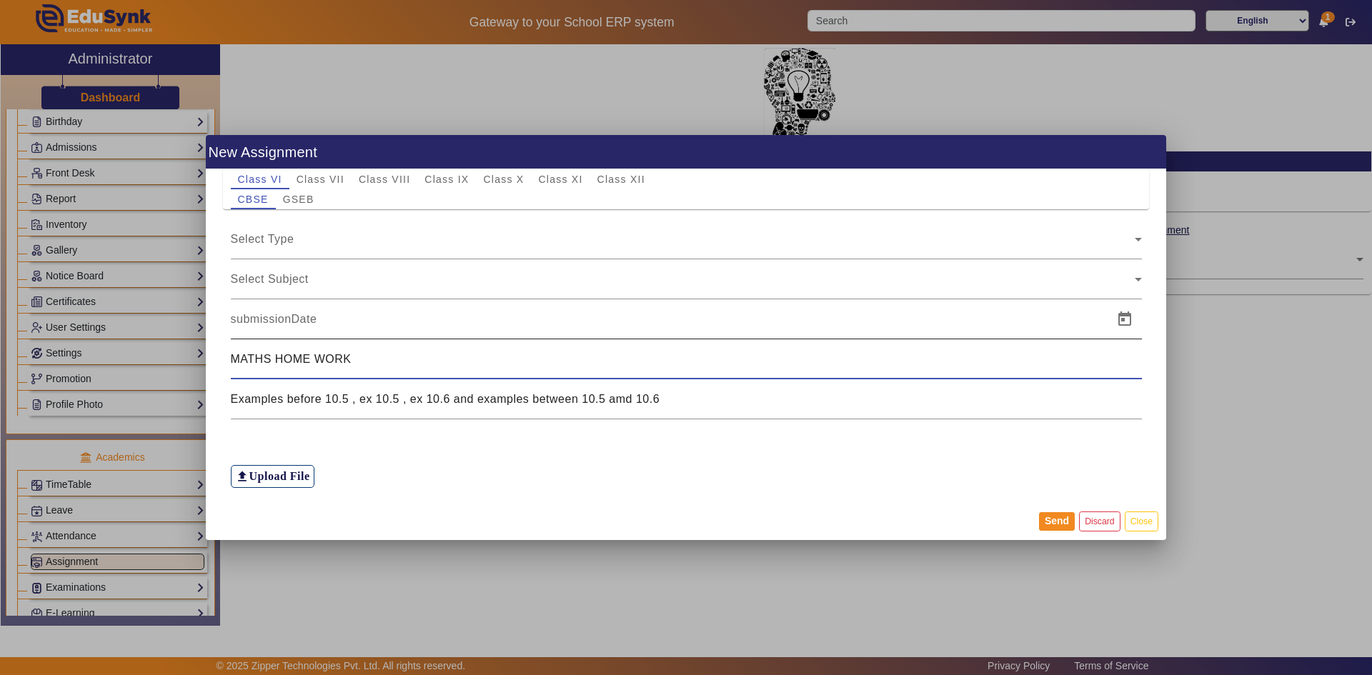
type input "MATHS HOME WORK"
click at [307, 315] on input at bounding box center [668, 319] width 874 height 17
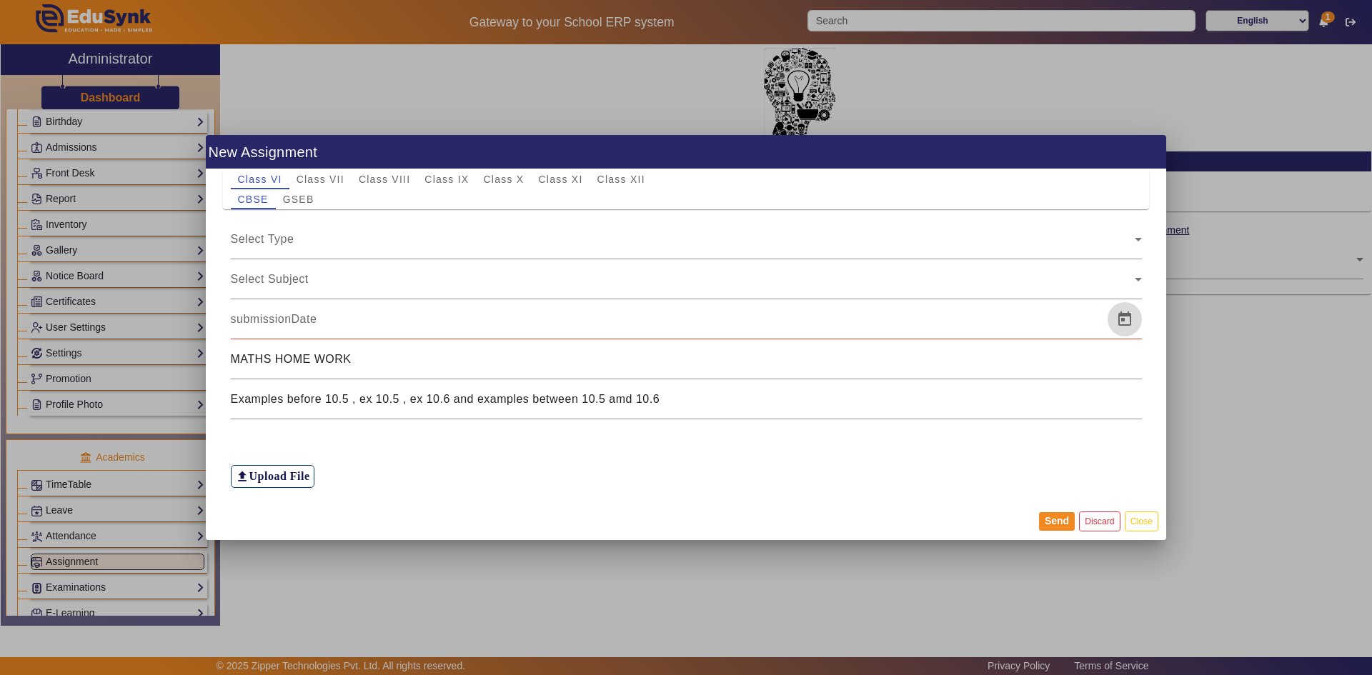
click at [1124, 318] on span "Open calendar" at bounding box center [1124, 319] width 34 height 34
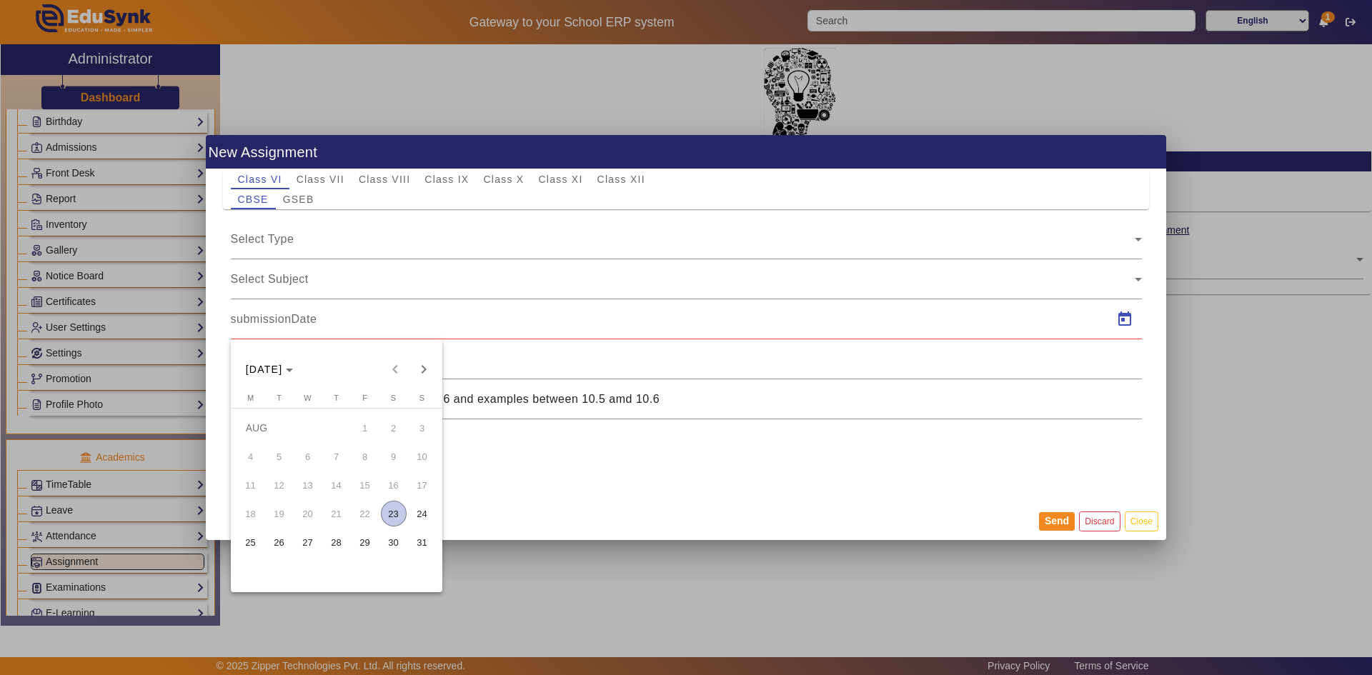
click at [389, 517] on span "23" at bounding box center [394, 514] width 26 height 26
type input "23/08/2025"
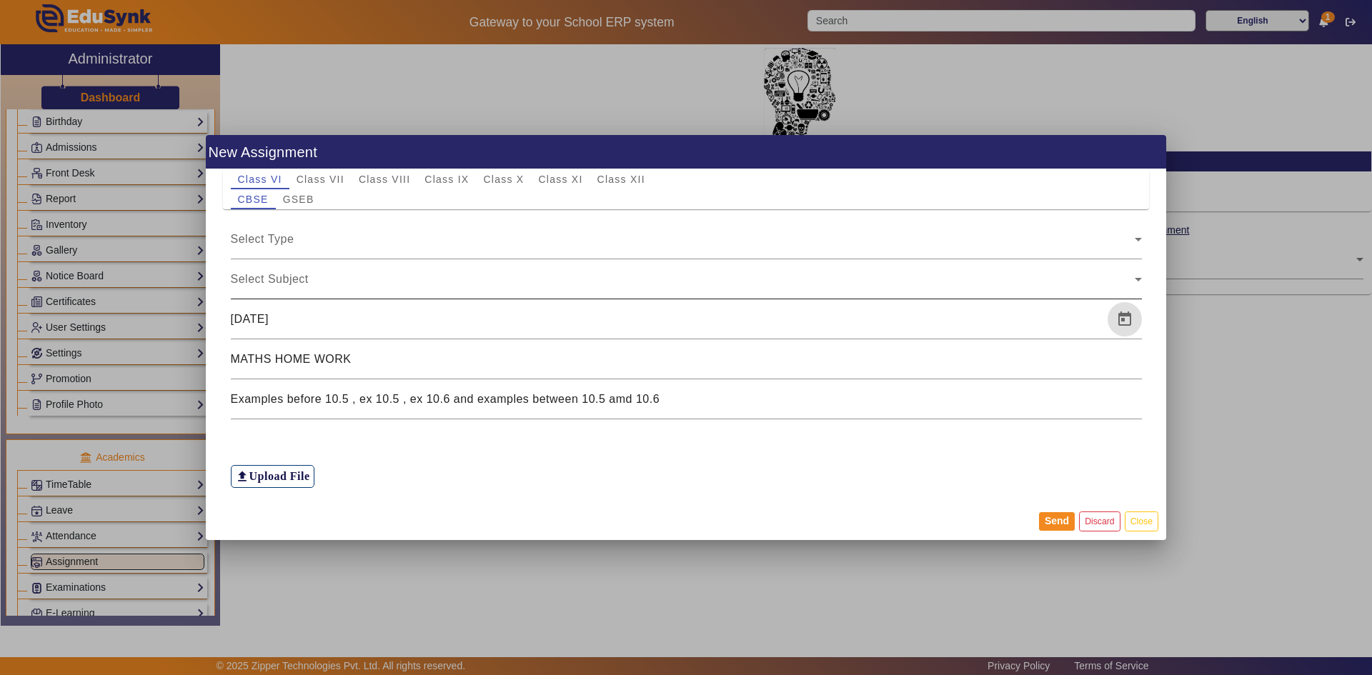
click at [273, 282] on span "Select Subject" at bounding box center [270, 279] width 78 height 12
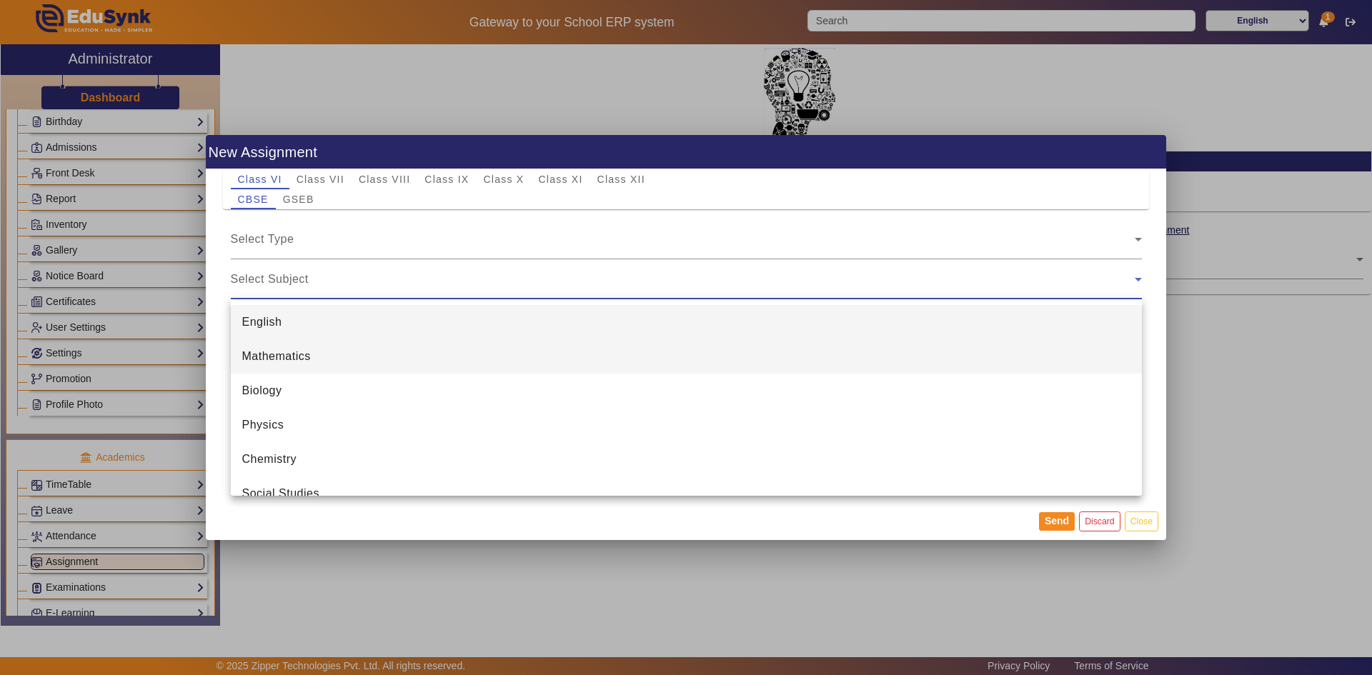
click at [264, 361] on span "Mathematics" at bounding box center [276, 356] width 69 height 17
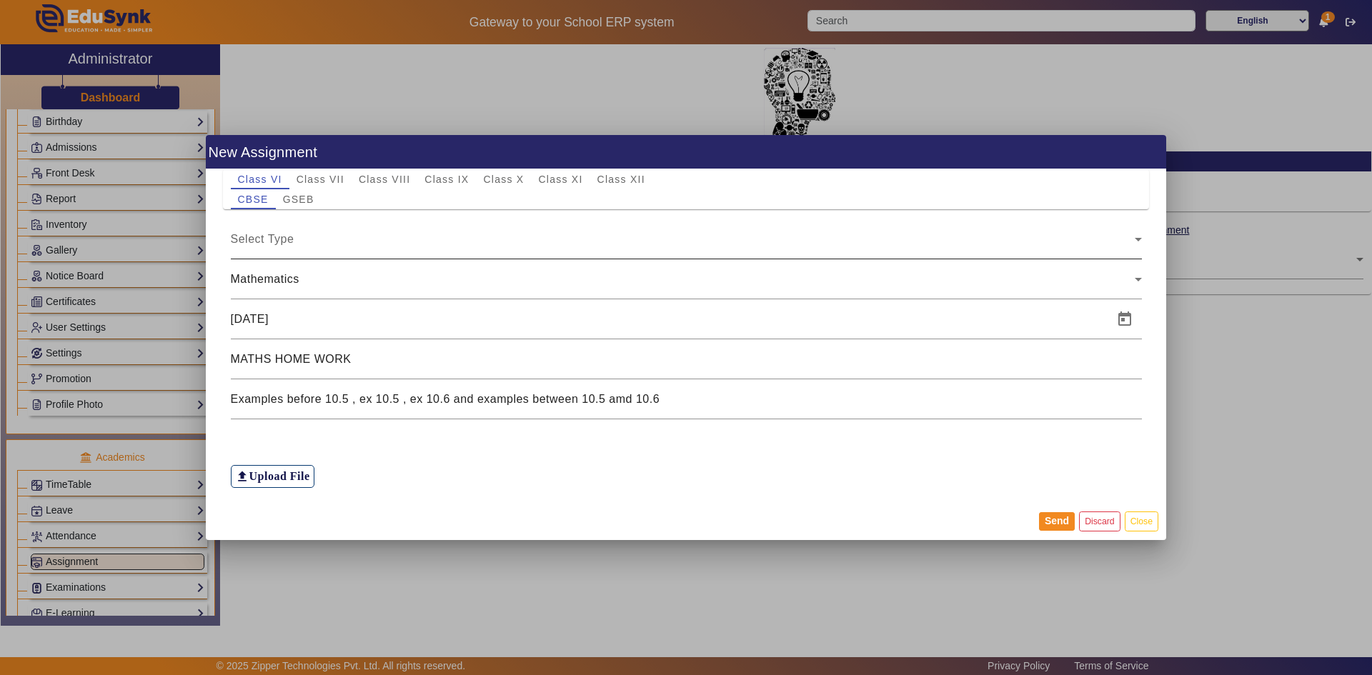
click at [291, 253] on div "Select Type" at bounding box center [686, 239] width 911 height 40
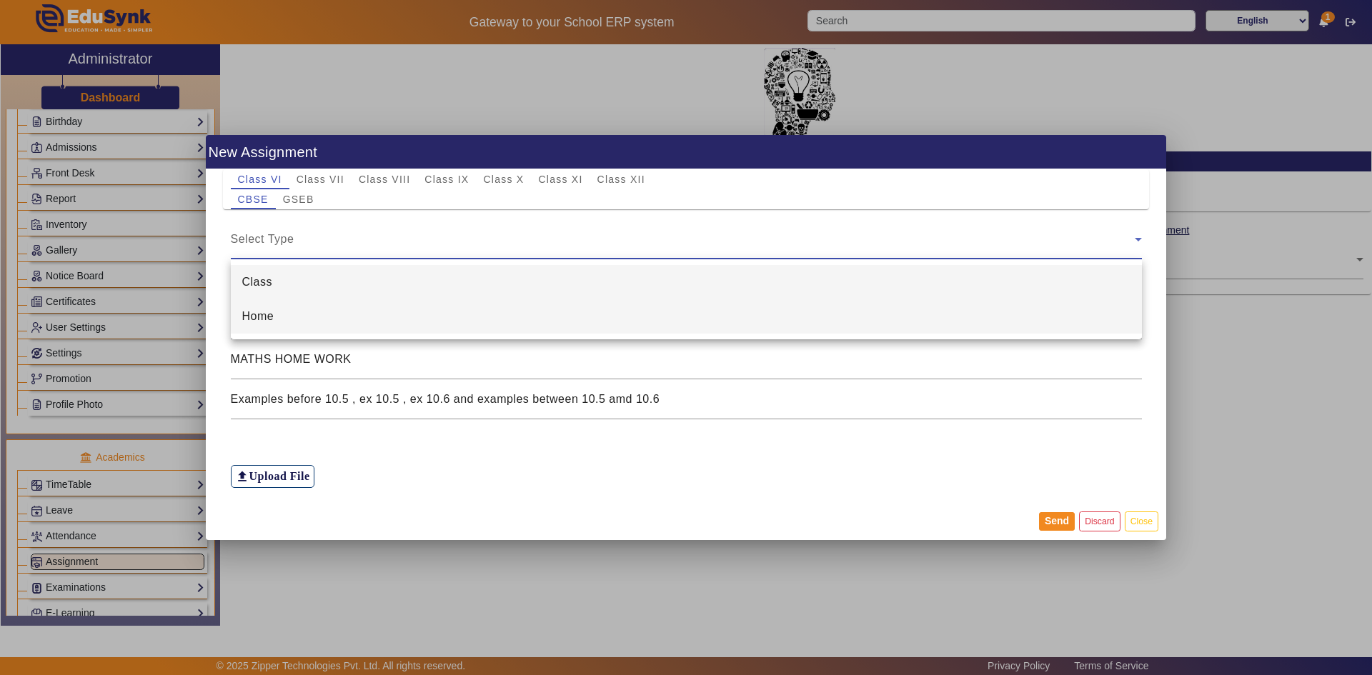
click at [281, 323] on mat-option "Home" at bounding box center [686, 316] width 911 height 34
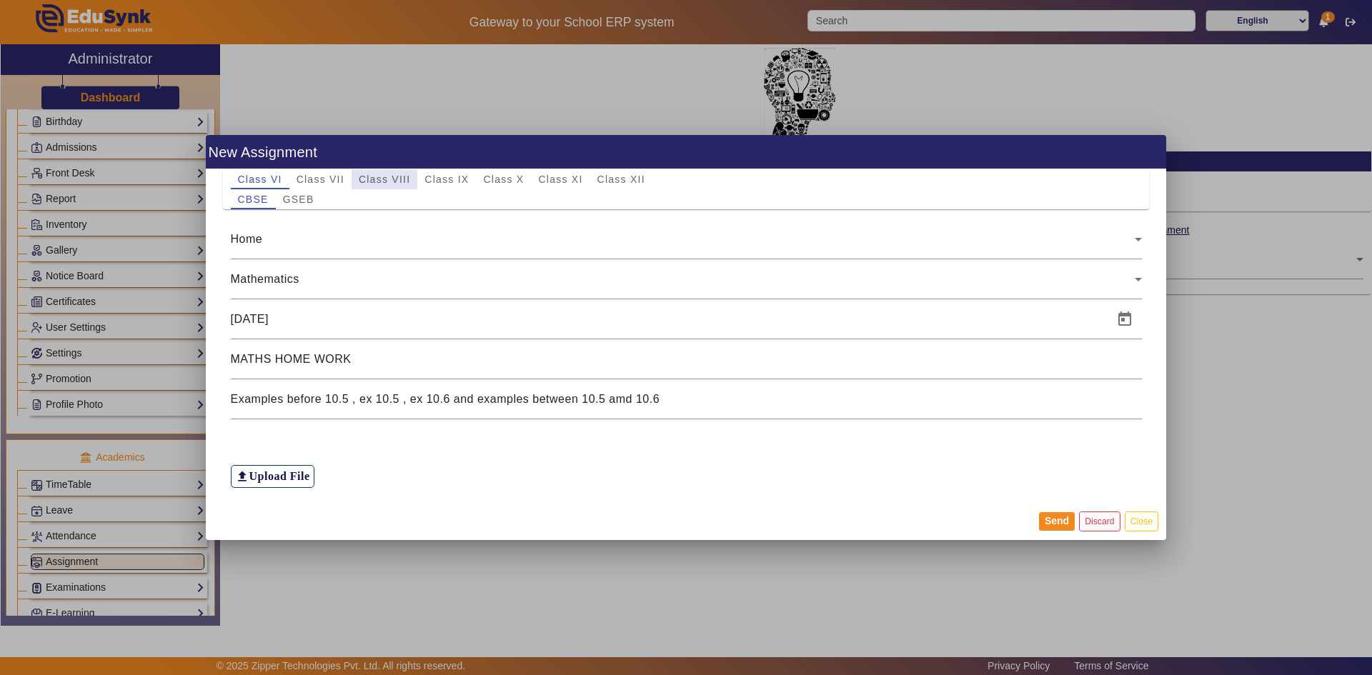
click at [381, 181] on span "Class VIII" at bounding box center [384, 179] width 51 height 10
click at [305, 201] on span "GSEB" at bounding box center [298, 199] width 31 height 10
click at [296, 242] on div "Home" at bounding box center [683, 239] width 904 height 17
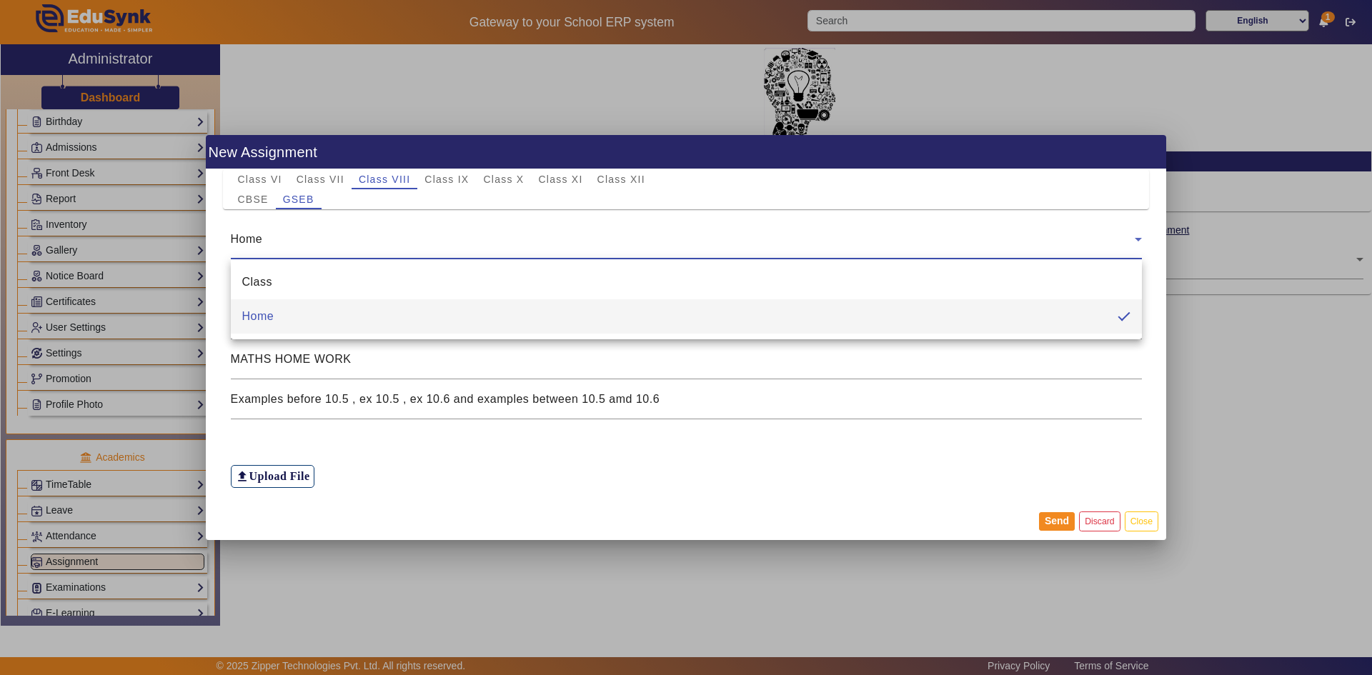
click at [296, 242] on div at bounding box center [686, 337] width 1372 height 675
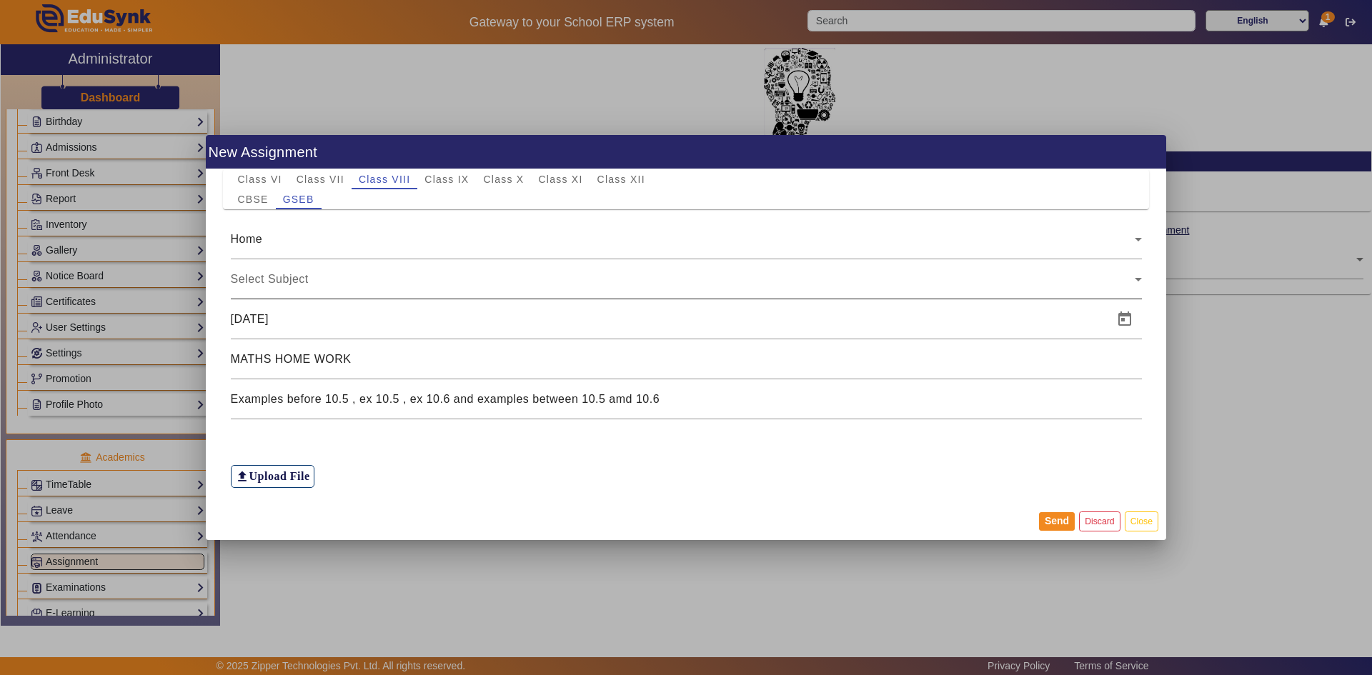
click at [296, 285] on span "Select Subject" at bounding box center [270, 279] width 78 height 12
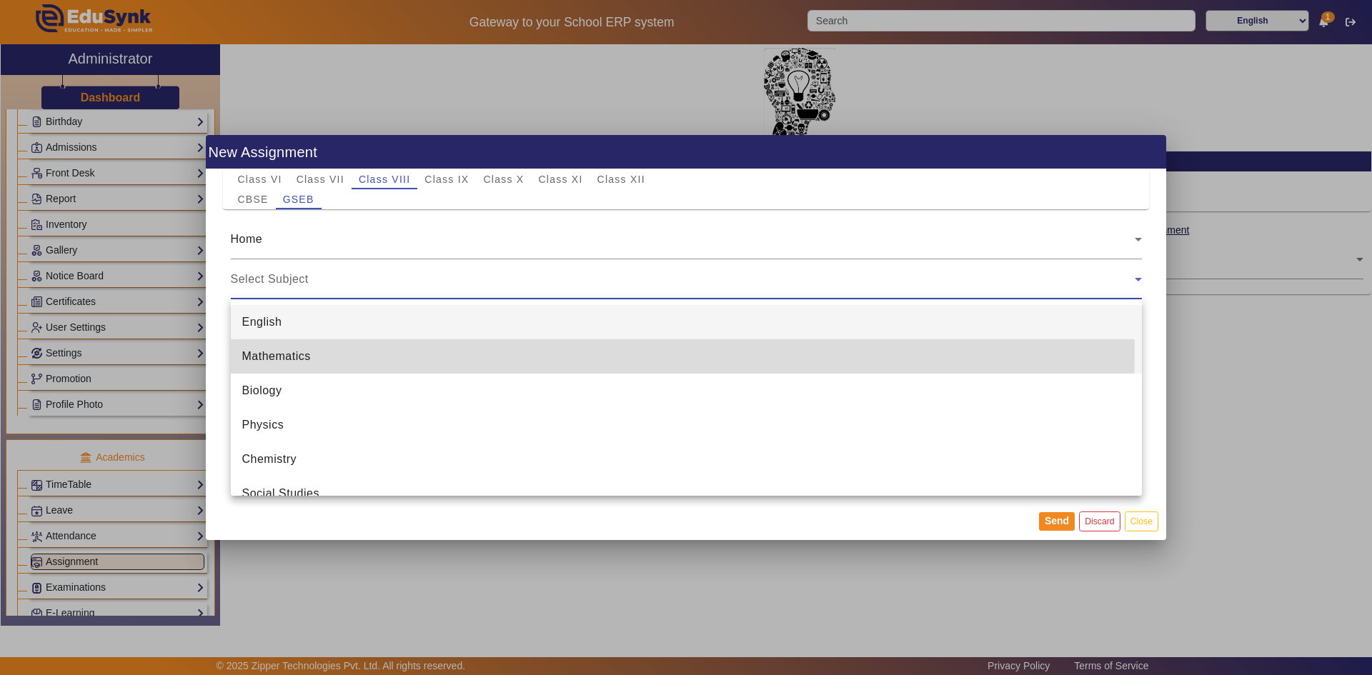
click at [289, 348] on span "Mathematics" at bounding box center [276, 356] width 69 height 17
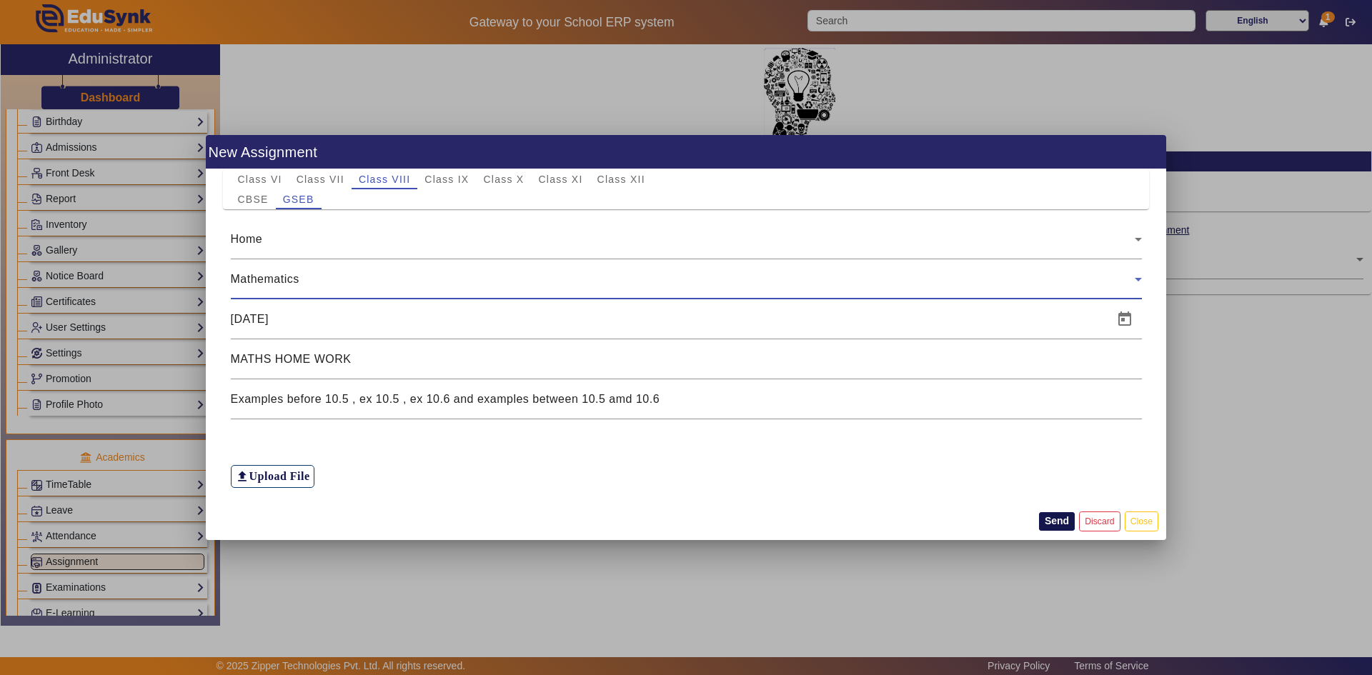
click at [1059, 522] on button "Send" at bounding box center [1057, 521] width 36 height 19
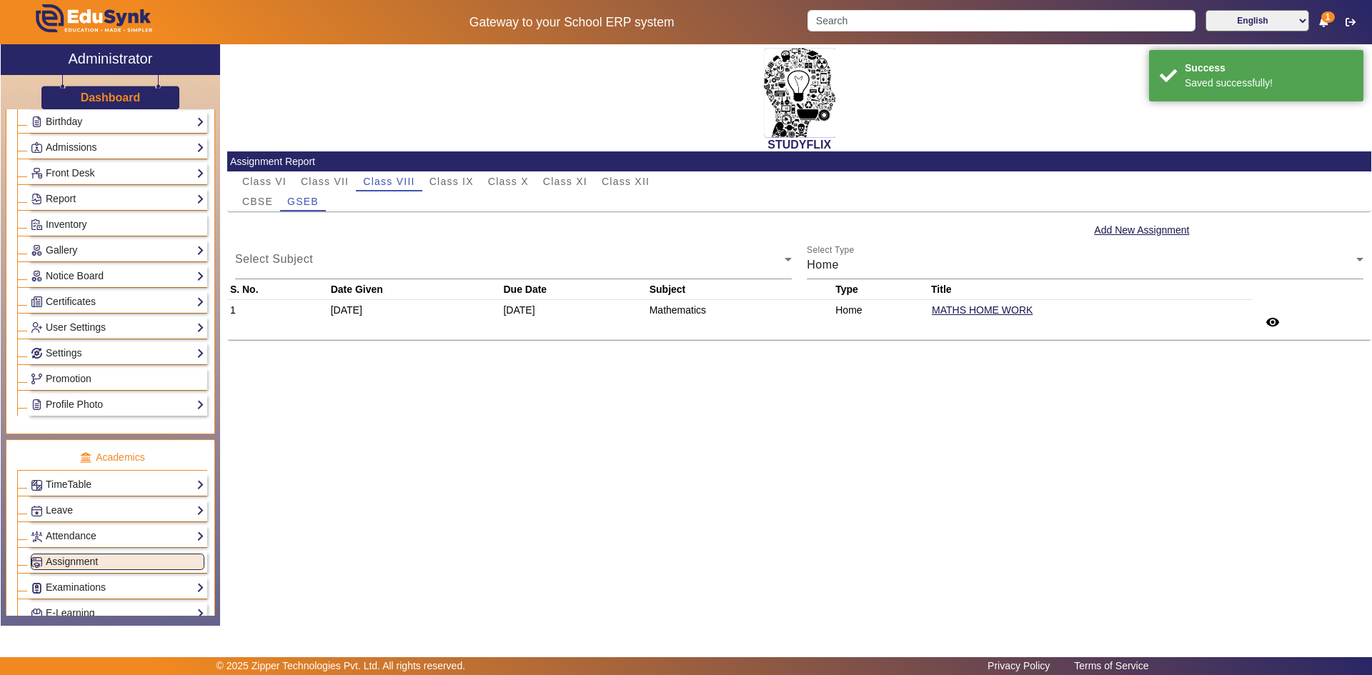
click at [990, 501] on div "STUDYFLIX Assignment Report Class VI Class VII Class VIII Class IX Class X Clas…" at bounding box center [795, 327] width 1151 height 566
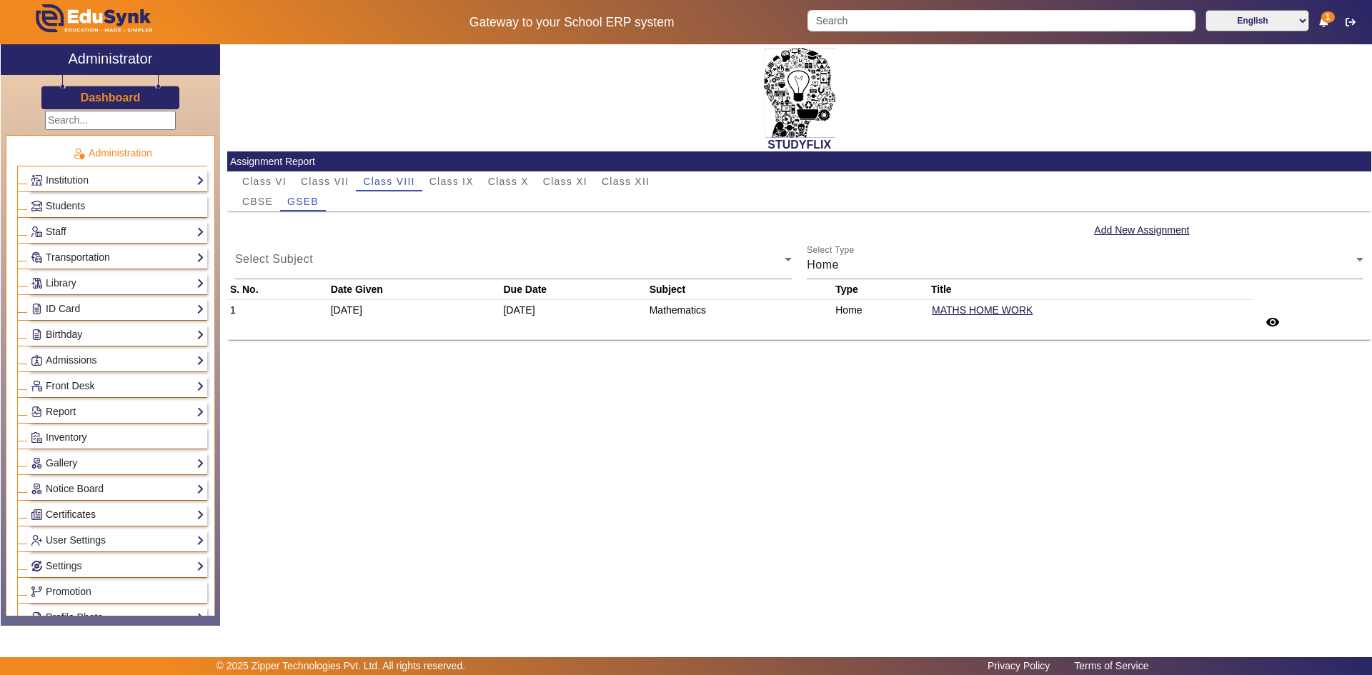
scroll to position [0, 0]
